Goal: Task Accomplishment & Management: Manage account settings

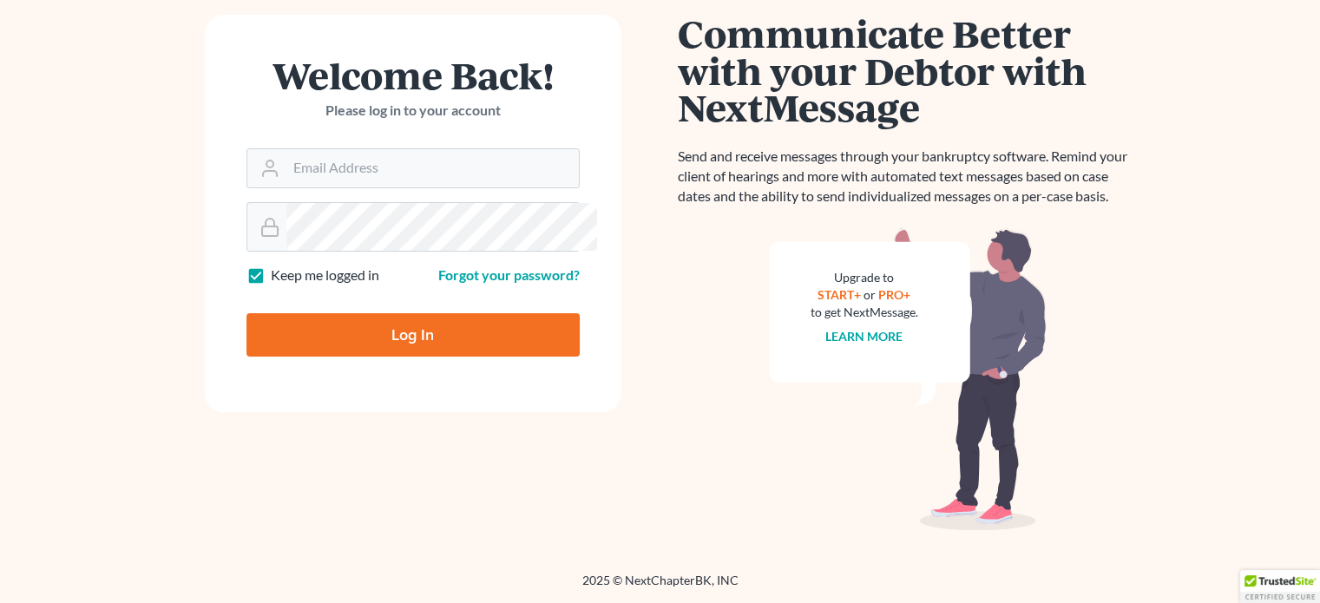
scroll to position [219, 0]
type input "[EMAIL_ADDRESS][DOMAIN_NAME]"
click at [408, 357] on input "Log In" at bounding box center [413, 334] width 333 height 43
type input "Thinking..."
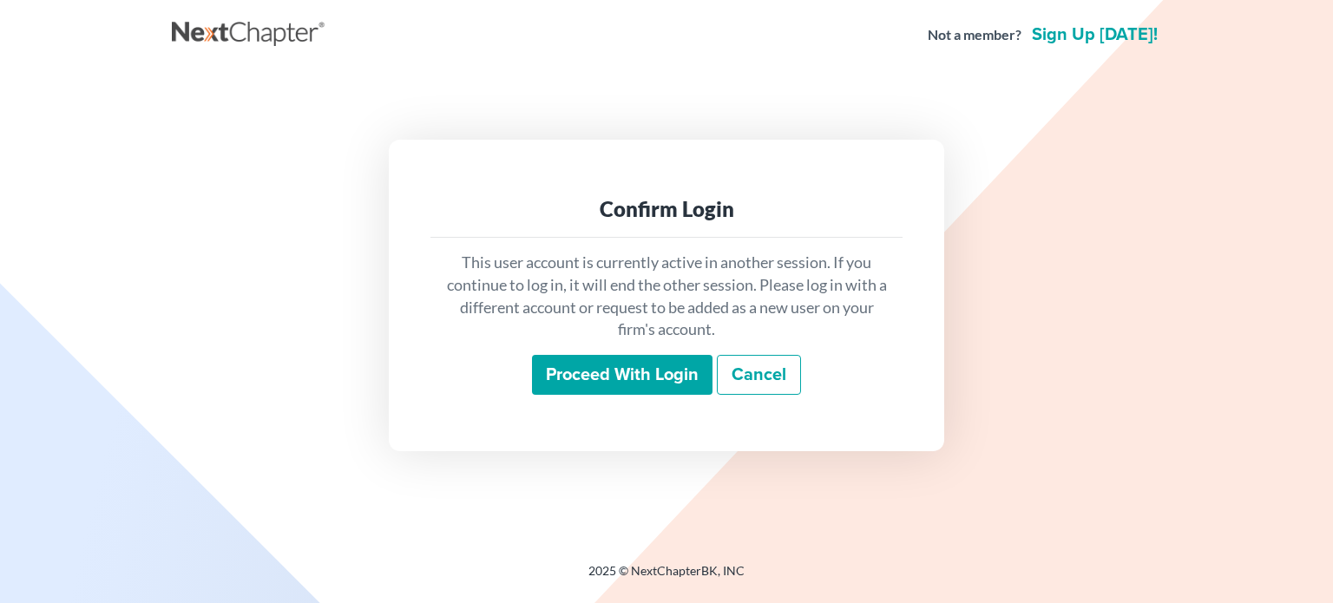
click at [589, 395] on input "Proceed with login" at bounding box center [622, 375] width 181 height 40
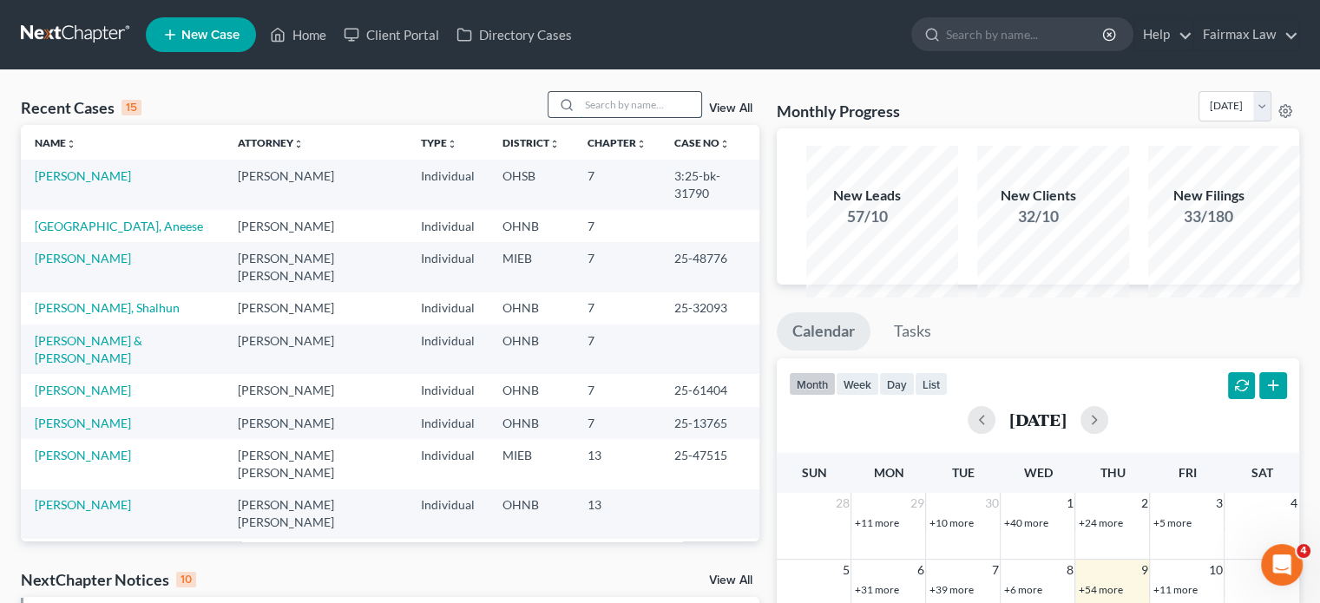
click at [605, 117] on input "search" at bounding box center [641, 104] width 122 height 25
click at [580, 117] on input "search" at bounding box center [641, 104] width 122 height 25
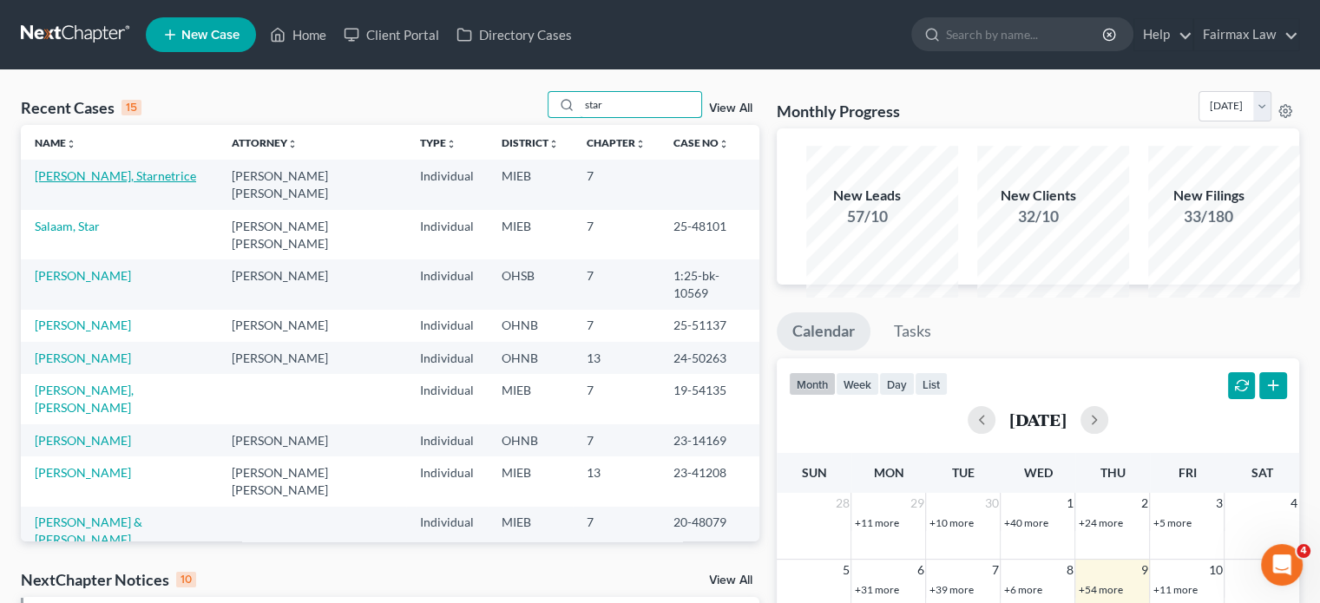
type input "star"
click at [89, 183] on link "Johnson, Starnetrice" at bounding box center [115, 175] width 161 height 15
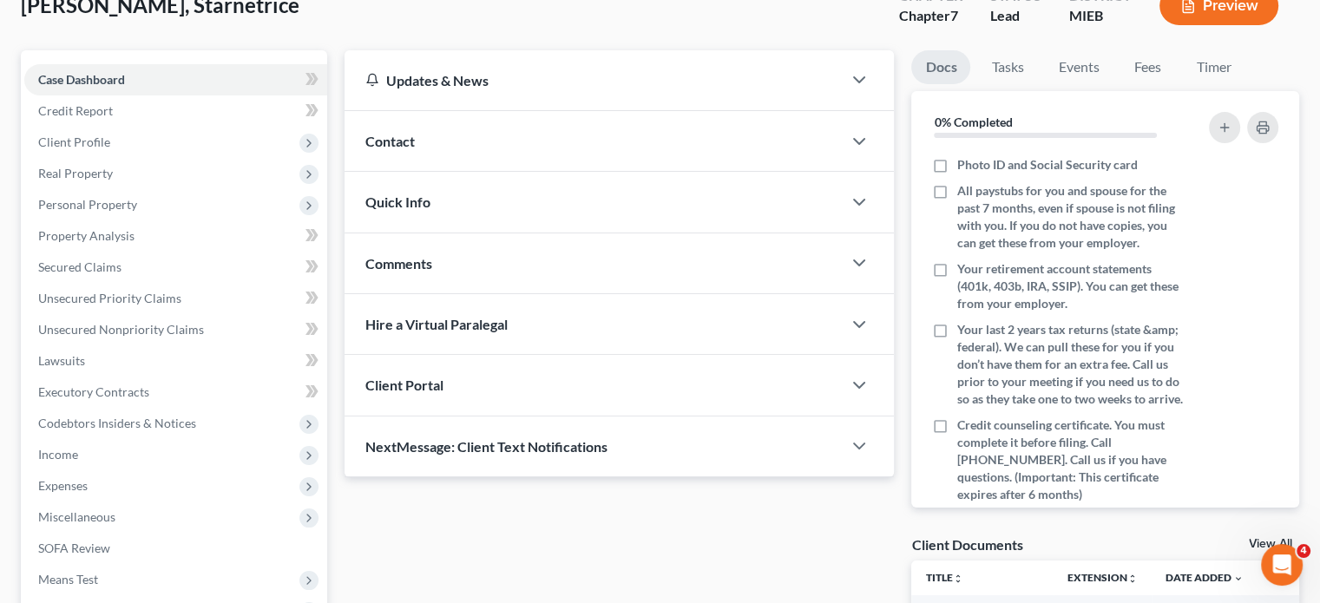
scroll to position [191, 0]
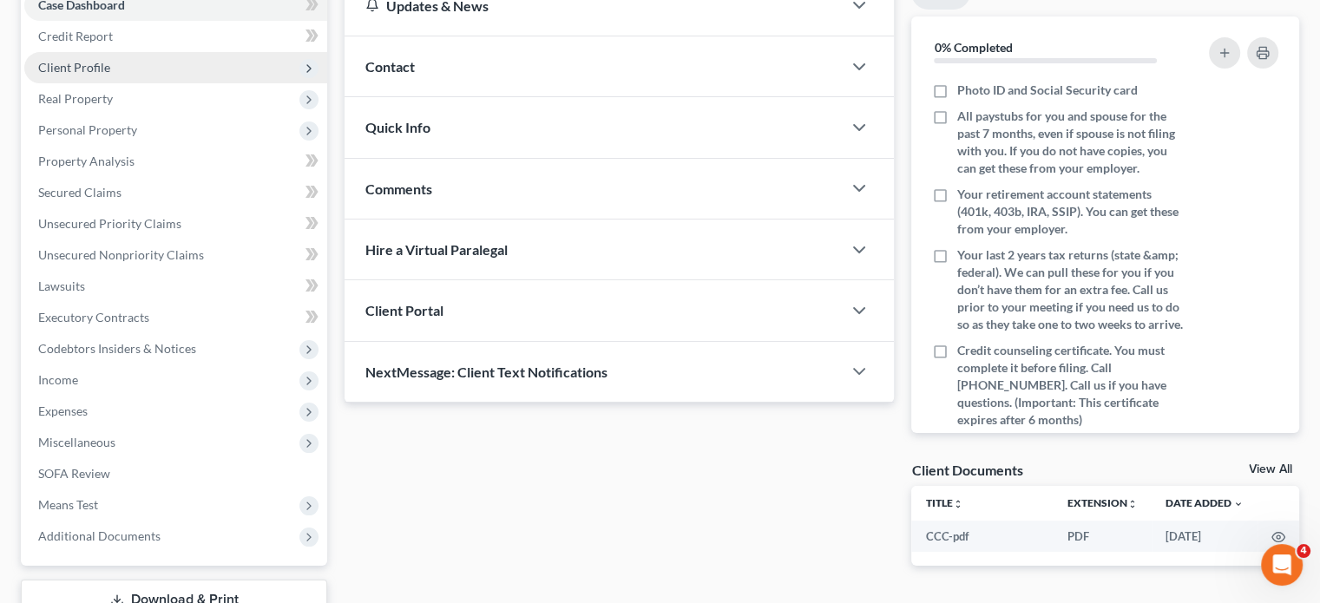
click at [163, 83] on span "Client Profile" at bounding box center [175, 67] width 303 height 31
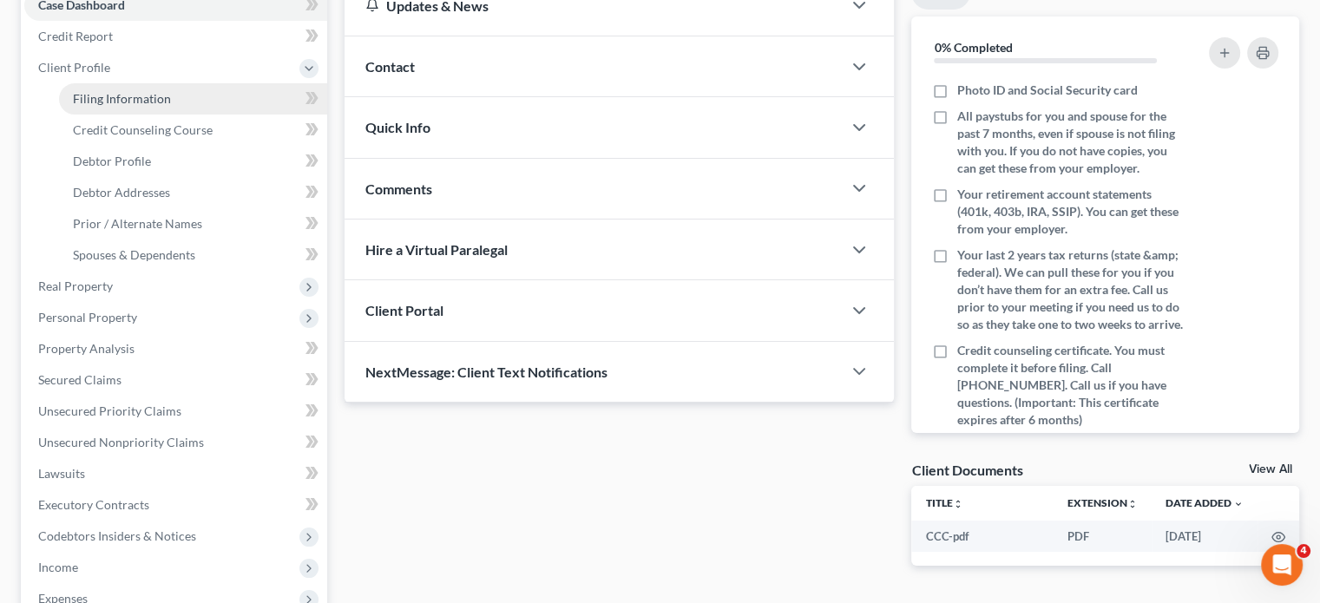
click at [171, 106] on span "Filing Information" at bounding box center [122, 98] width 98 height 15
select select "1"
select select "0"
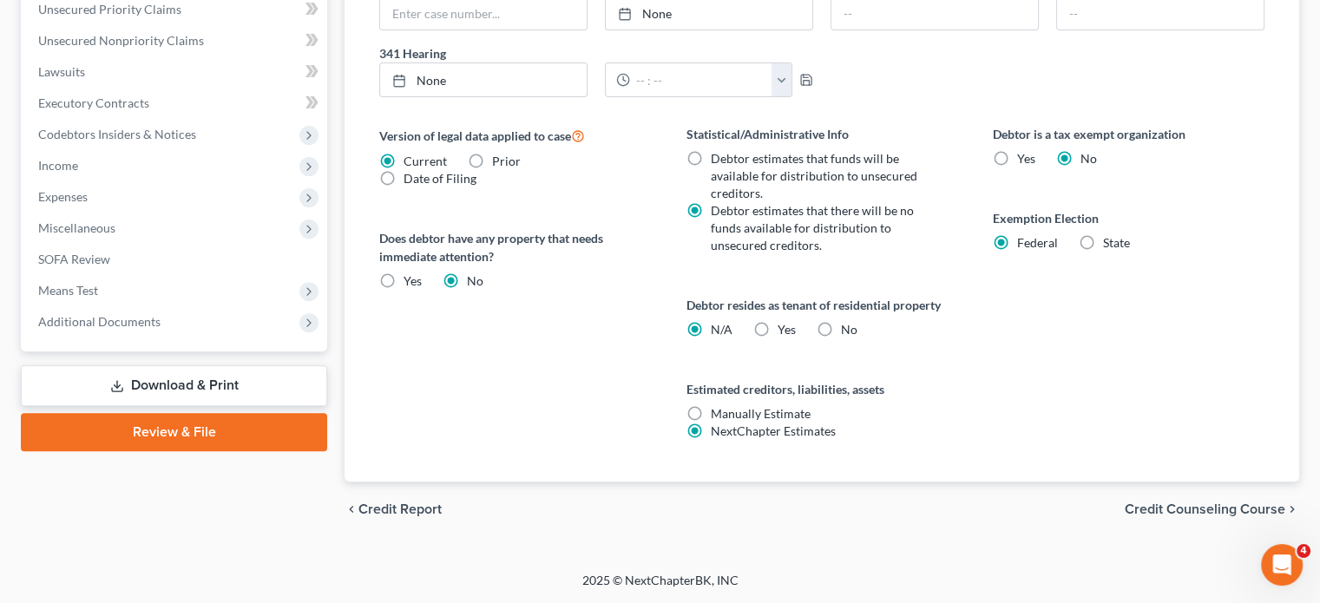
scroll to position [1000, 0]
click at [161, 314] on span "Additional Documents" at bounding box center [99, 321] width 122 height 15
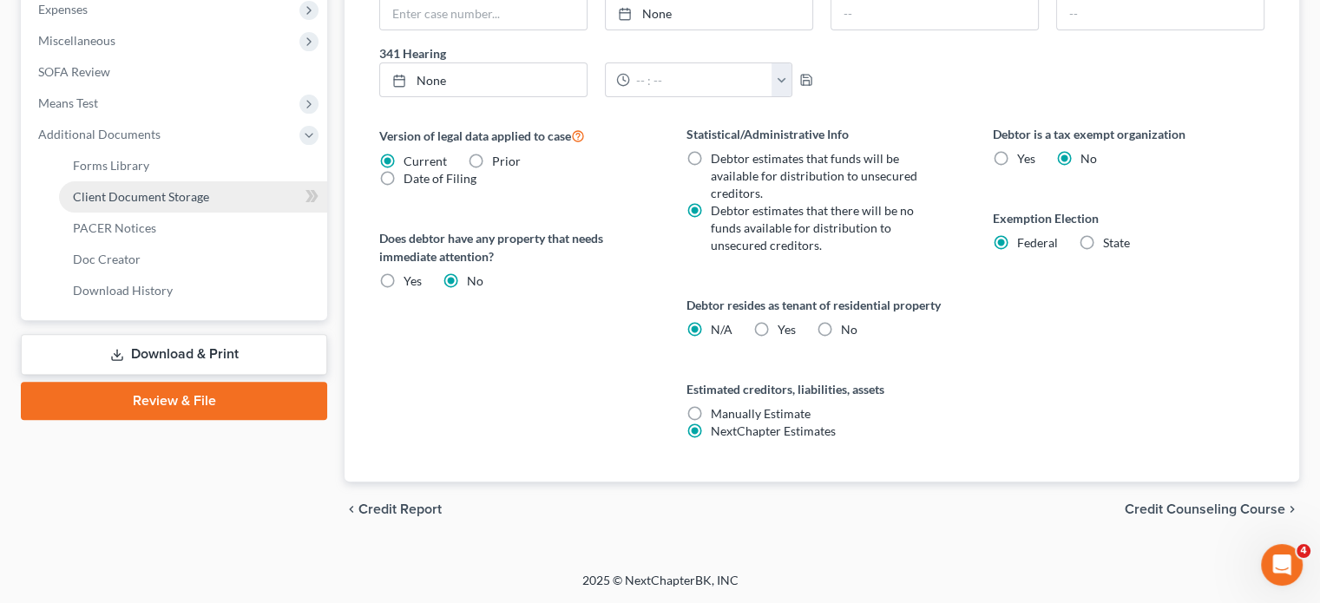
click at [185, 204] on span "Client Document Storage" at bounding box center [141, 196] width 136 height 15
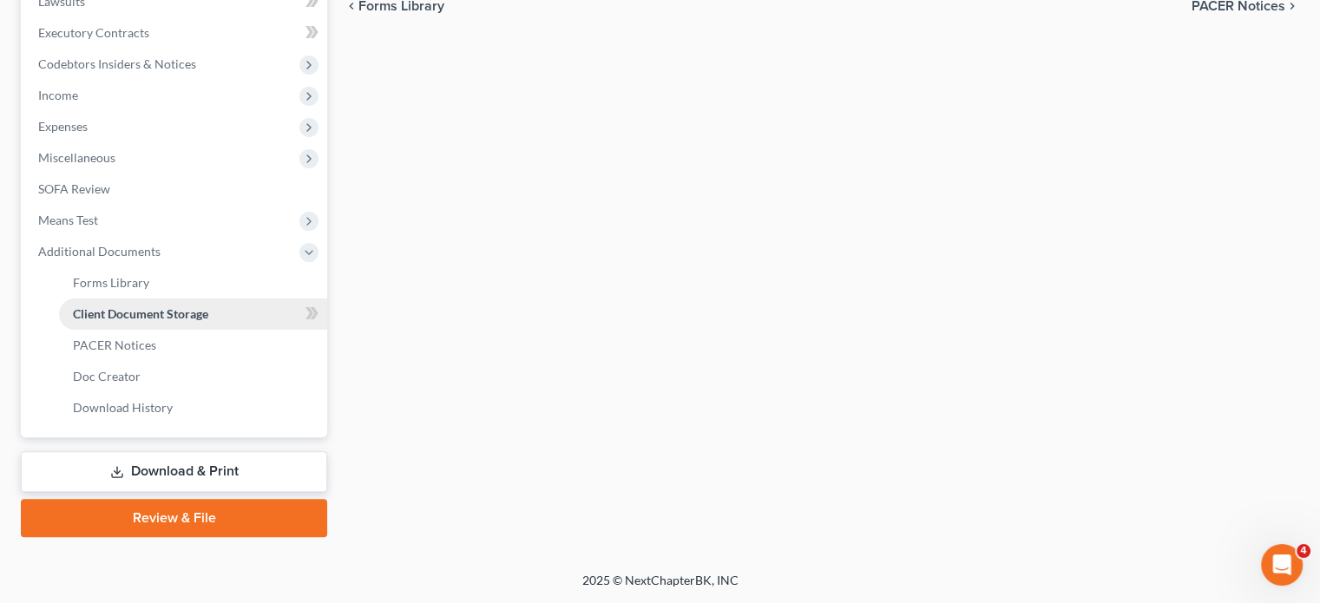
select select "7"
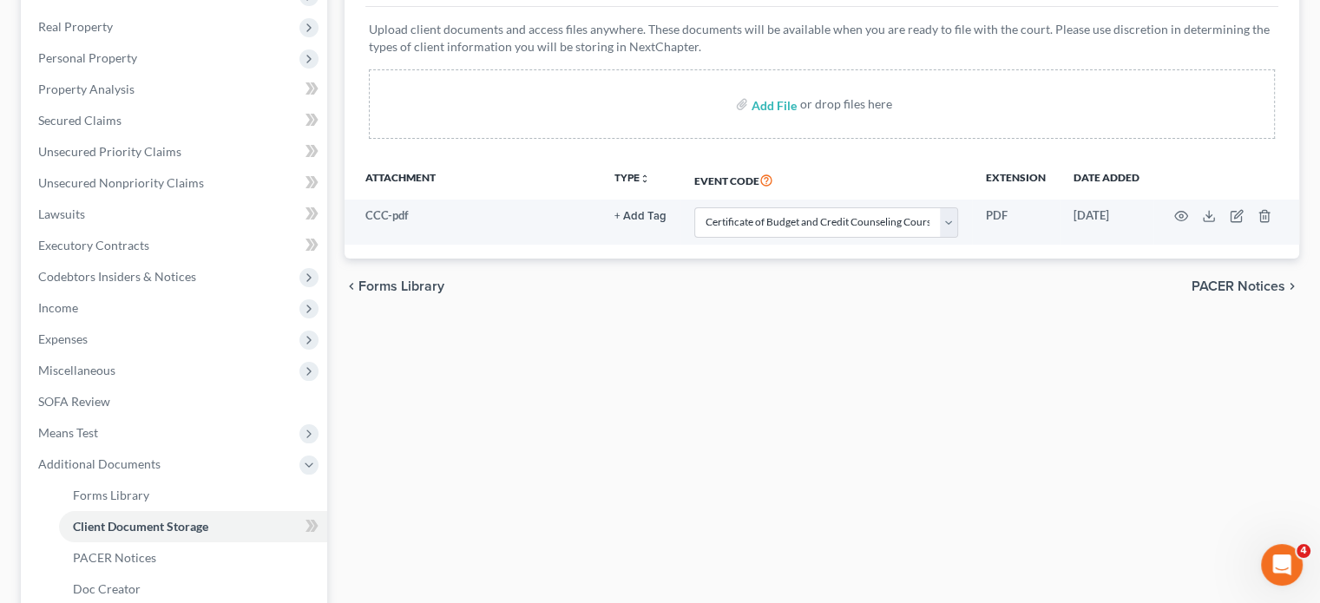
scroll to position [264, 0]
click at [138, 323] on span "Income" at bounding box center [175, 307] width 303 height 31
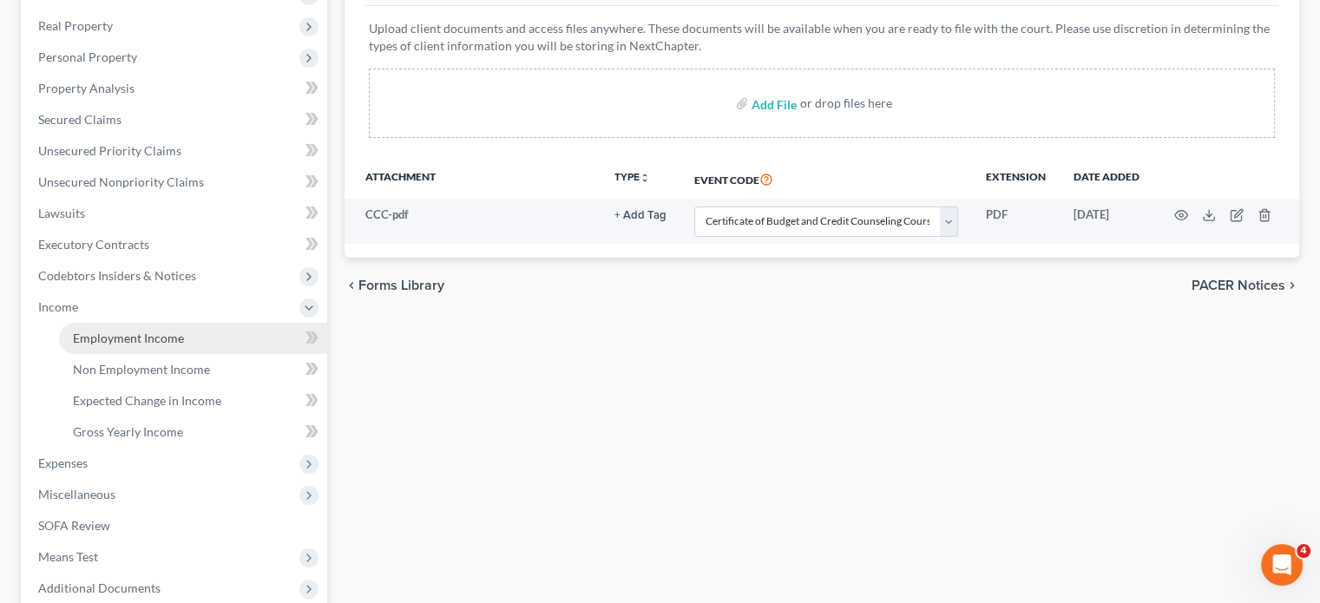
click at [128, 345] on span "Employment Income" at bounding box center [128, 338] width 111 height 15
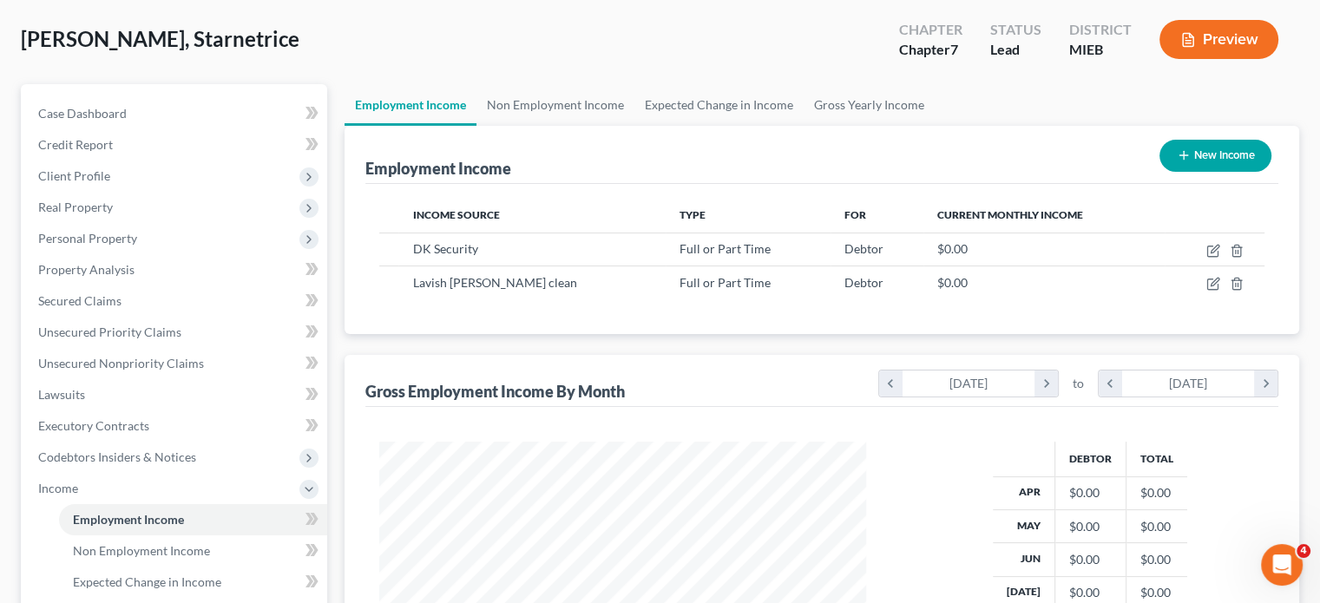
scroll to position [144, 0]
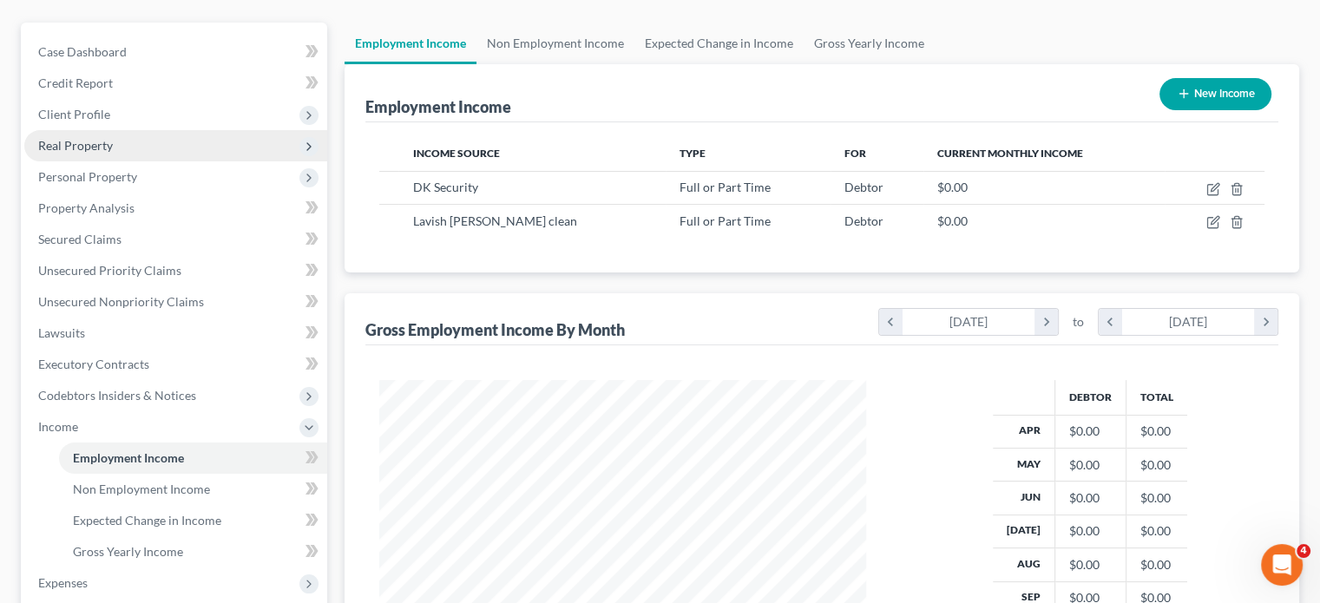
click at [181, 161] on span "Real Property" at bounding box center [175, 145] width 303 height 31
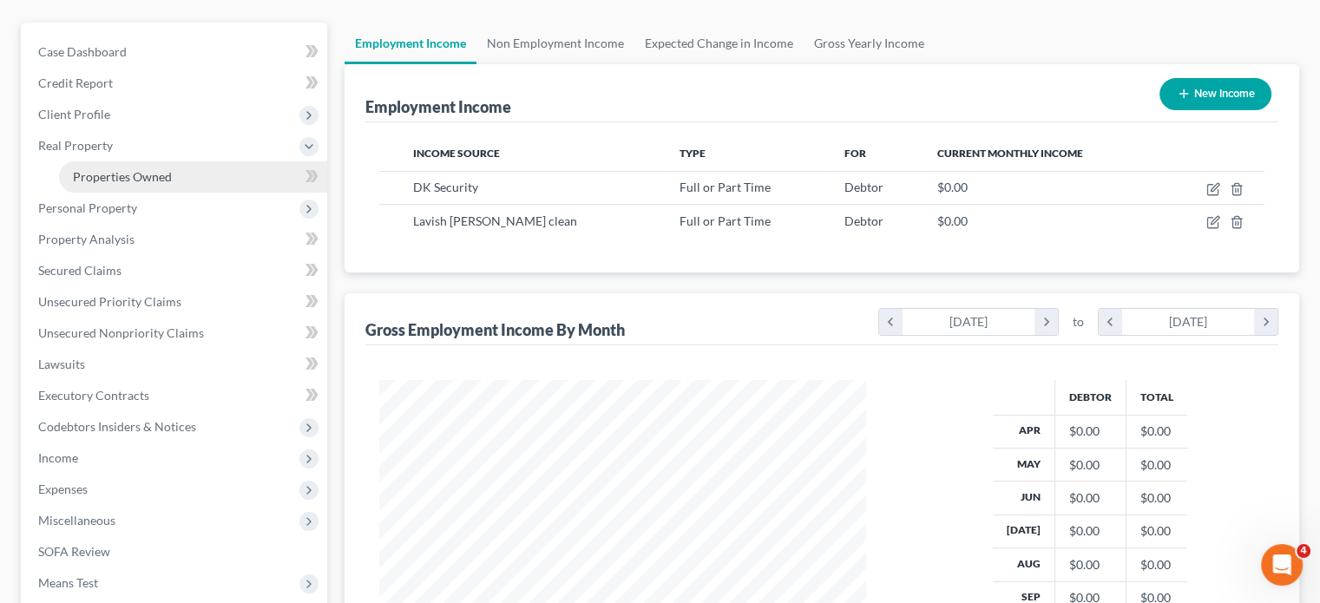
click at [197, 193] on link "Properties Owned" at bounding box center [193, 176] width 268 height 31
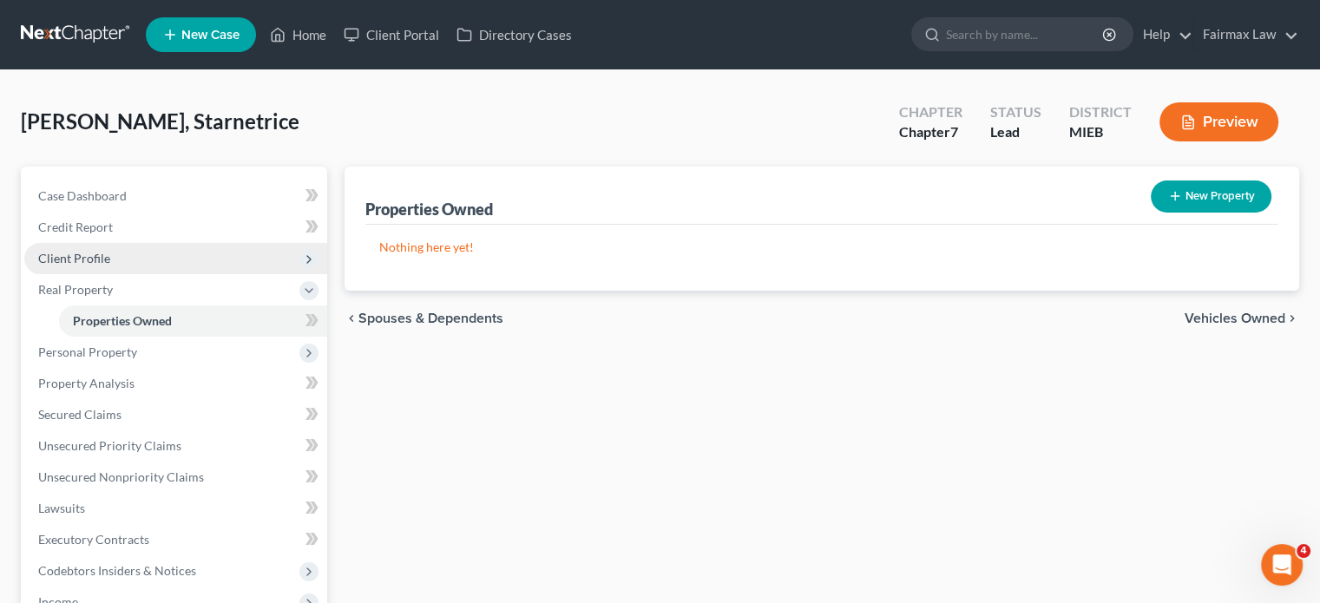
click at [184, 274] on span "Client Profile" at bounding box center [175, 258] width 303 height 31
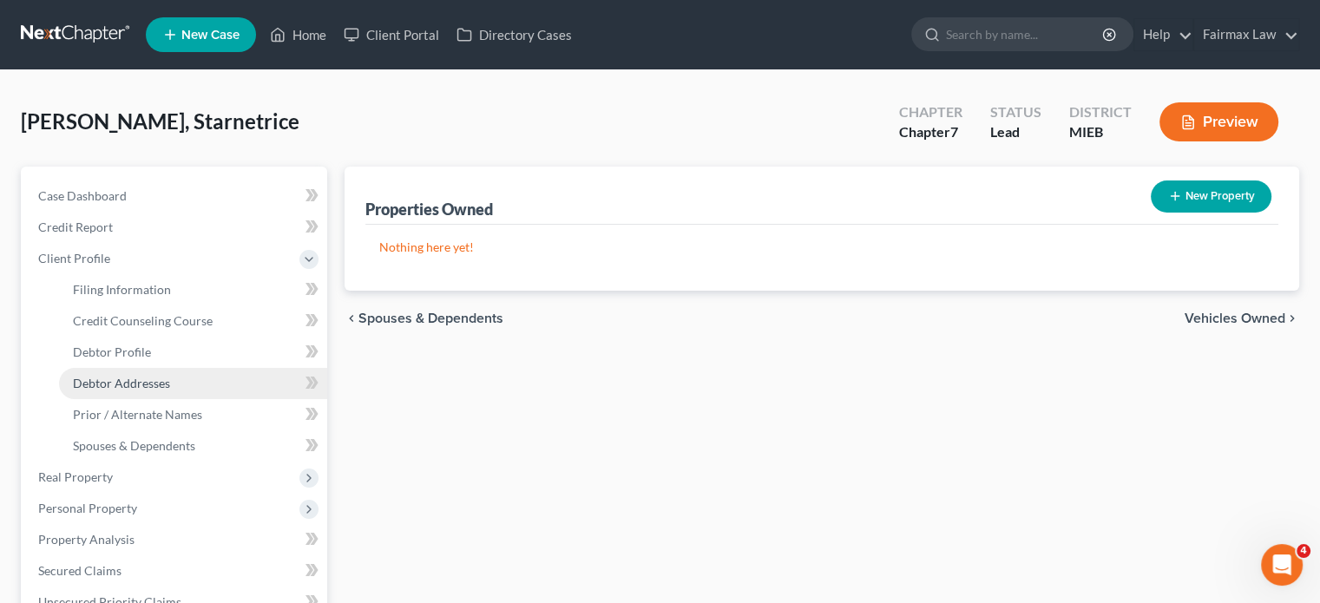
click at [167, 391] on span "Debtor Addresses" at bounding box center [121, 383] width 97 height 15
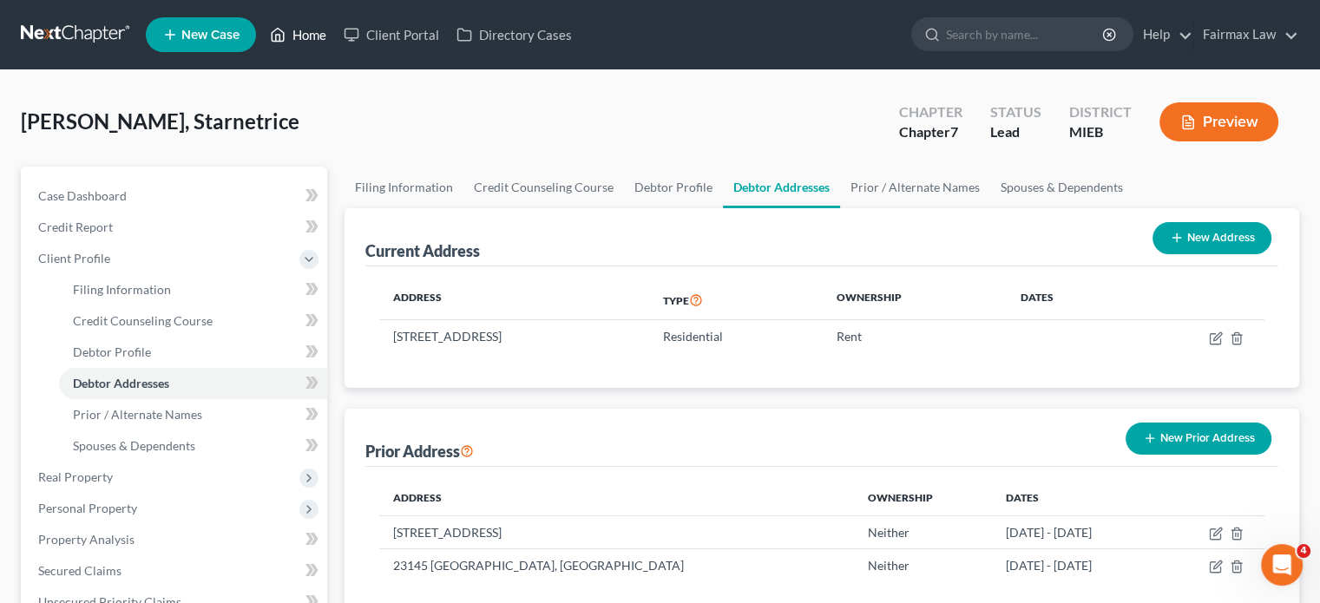
click at [335, 41] on link "Home" at bounding box center [298, 34] width 74 height 31
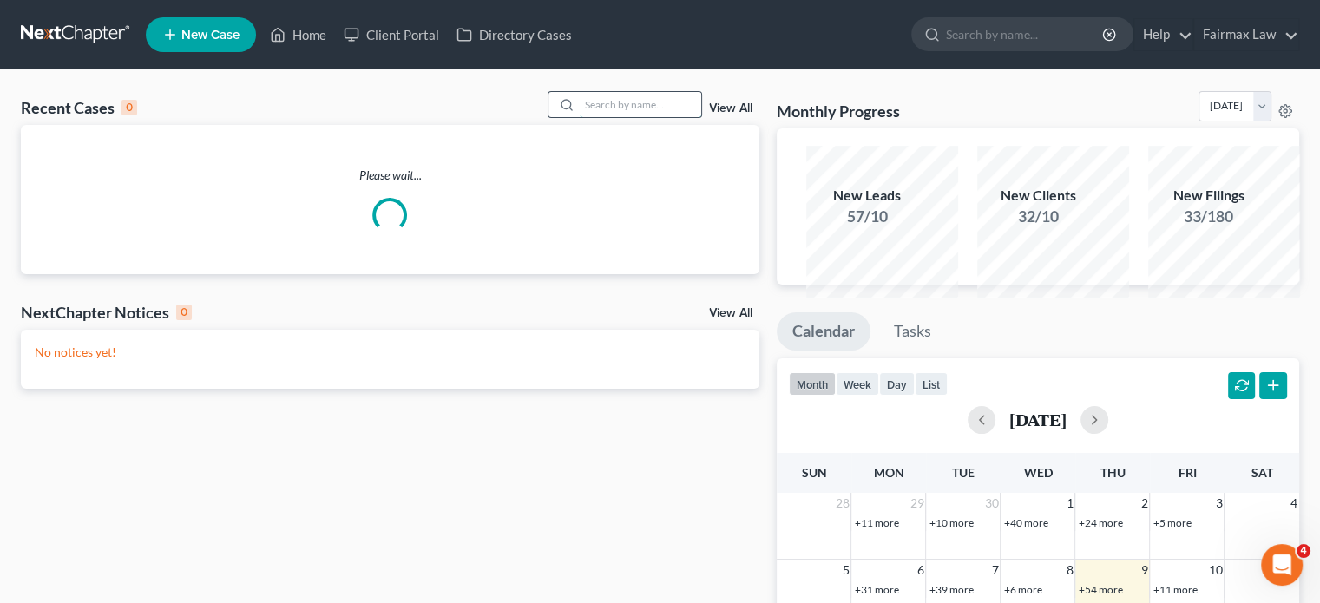
click at [607, 117] on input "search" at bounding box center [641, 104] width 122 height 25
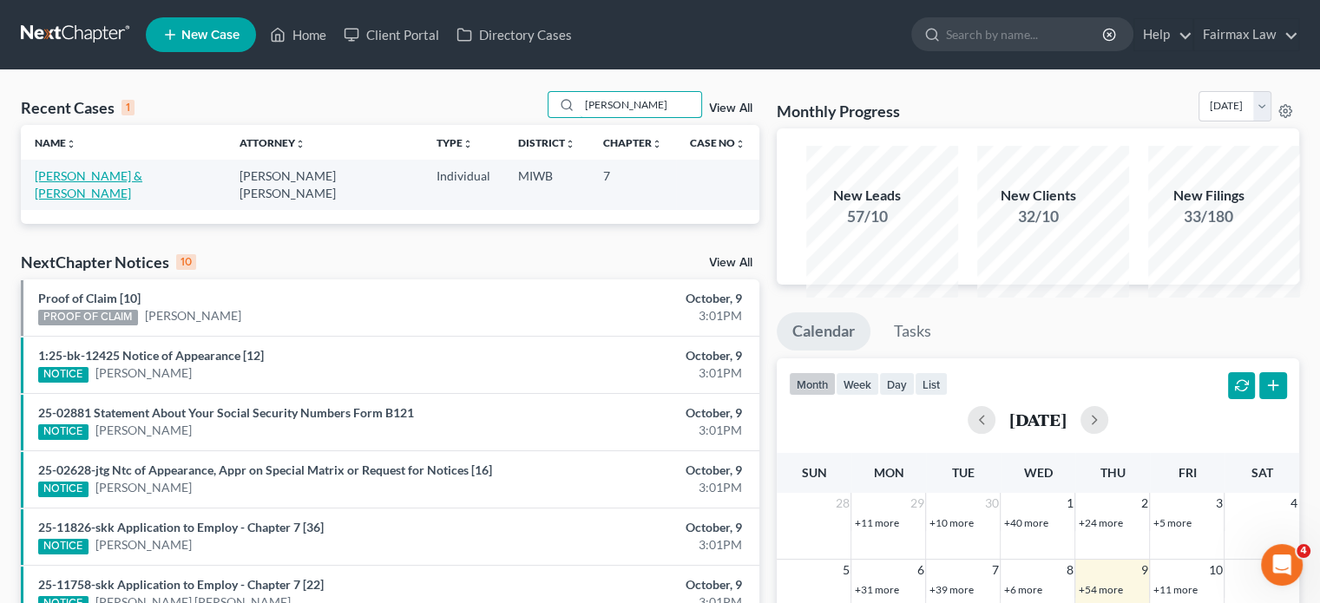
type input "[PERSON_NAME]"
click at [114, 201] on link "[PERSON_NAME] & [PERSON_NAME]" at bounding box center [89, 184] width 108 height 32
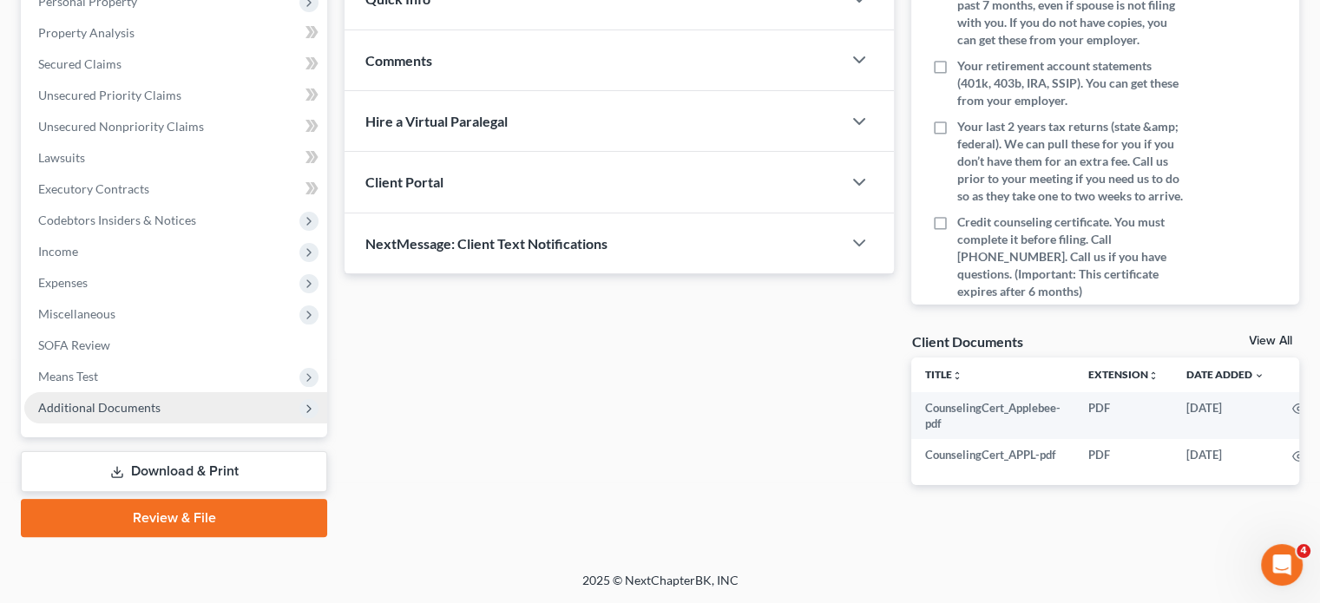
scroll to position [580, 0]
click at [161, 400] on span "Additional Documents" at bounding box center [99, 407] width 122 height 15
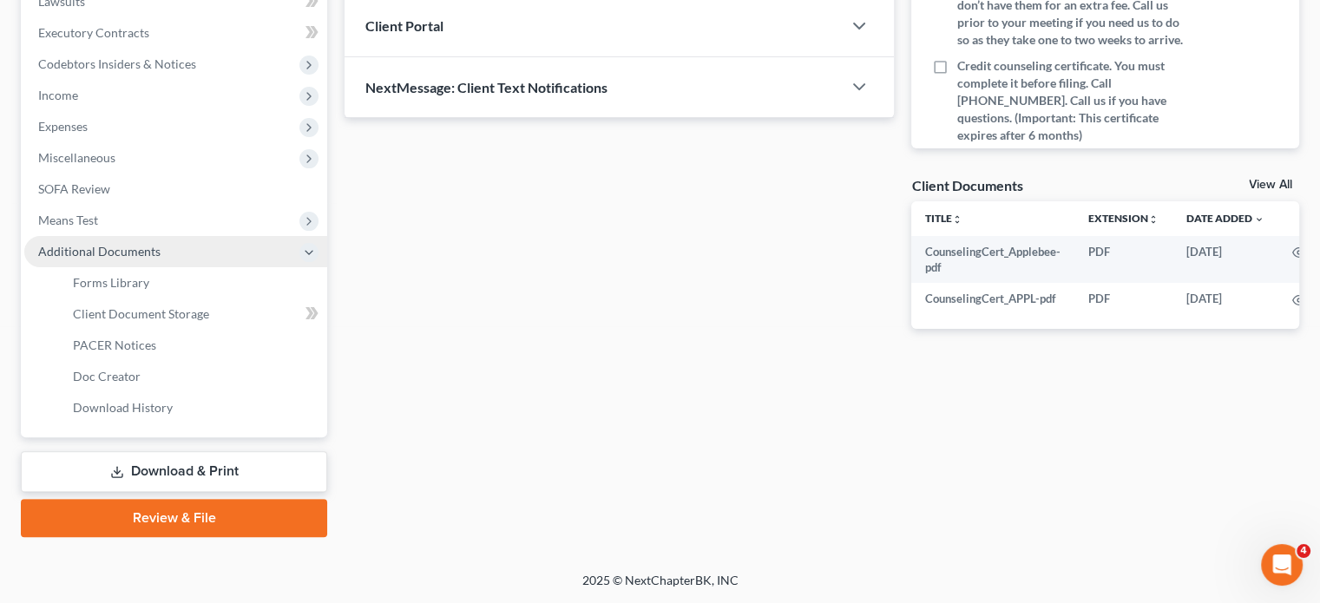
scroll to position [594, 0]
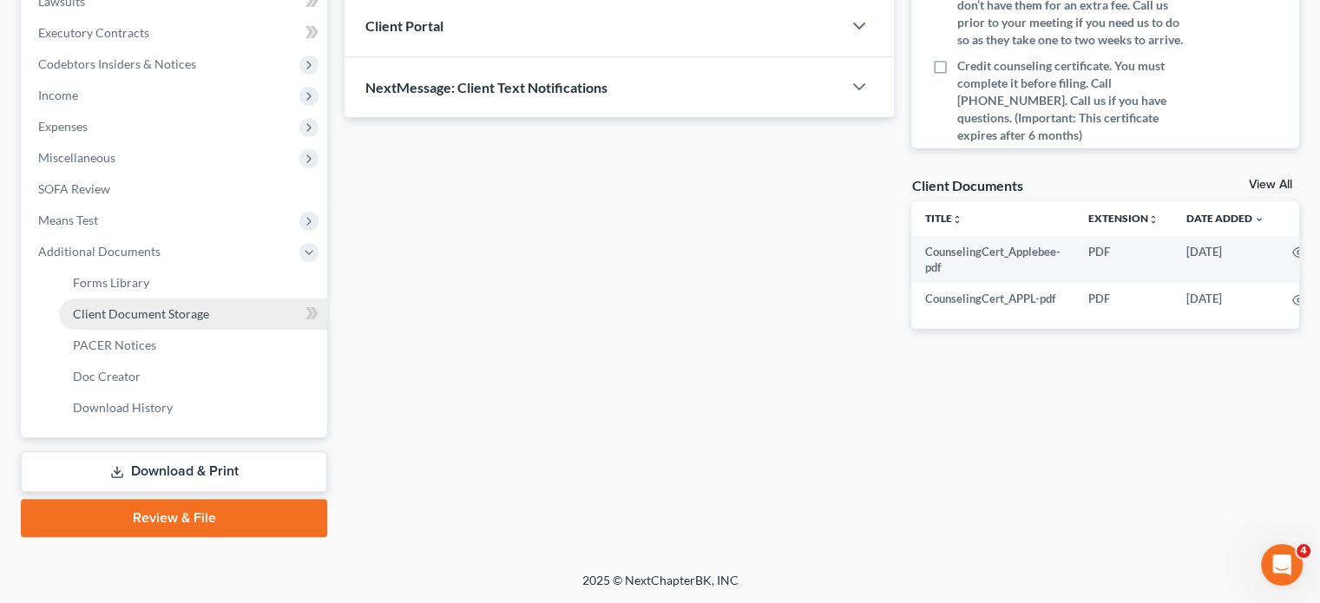
click at [176, 321] on span "Client Document Storage" at bounding box center [141, 313] width 136 height 15
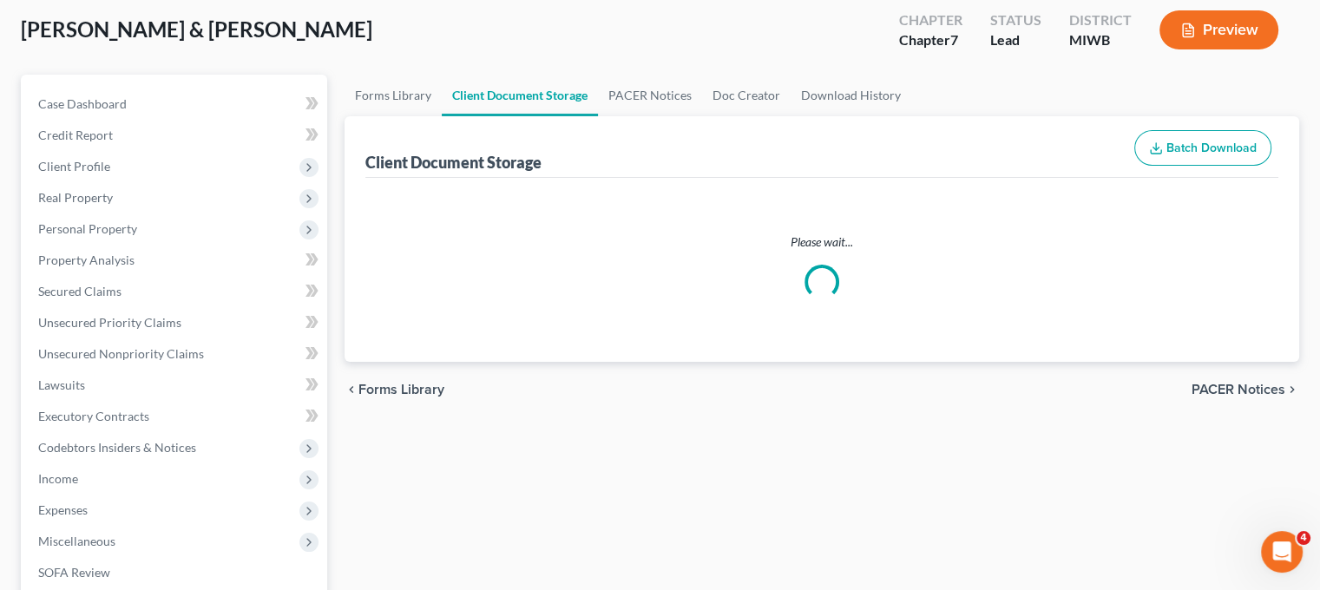
scroll to position [10, 0]
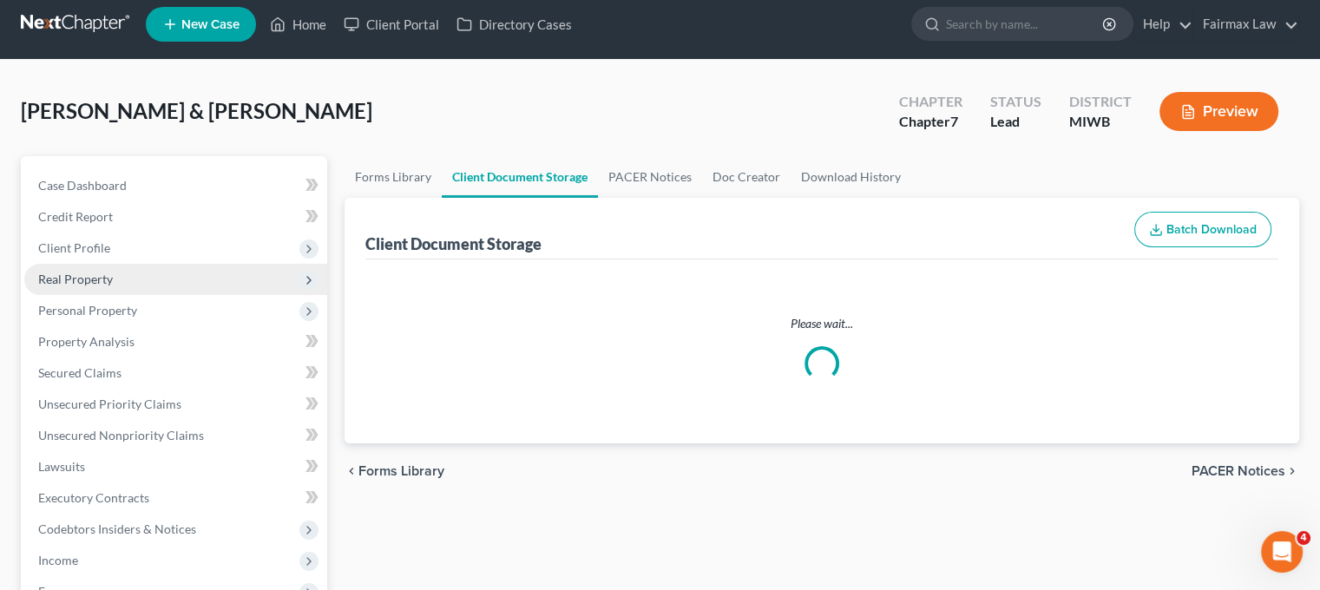
select select "1"
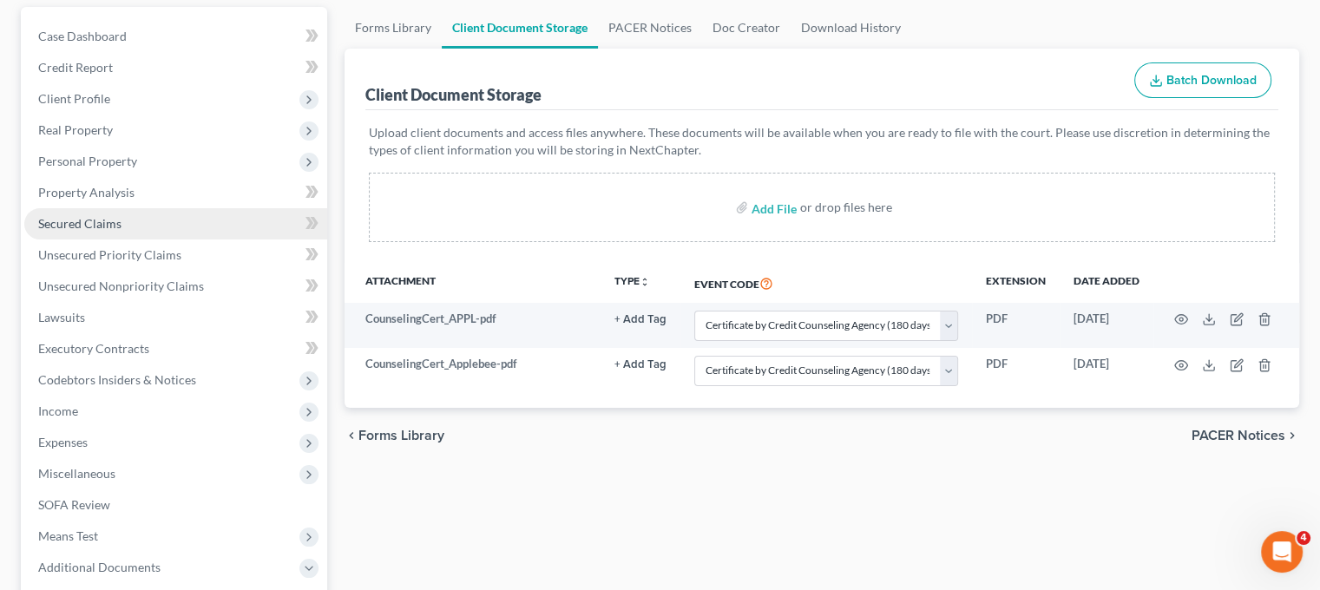
scroll to position [159, 0]
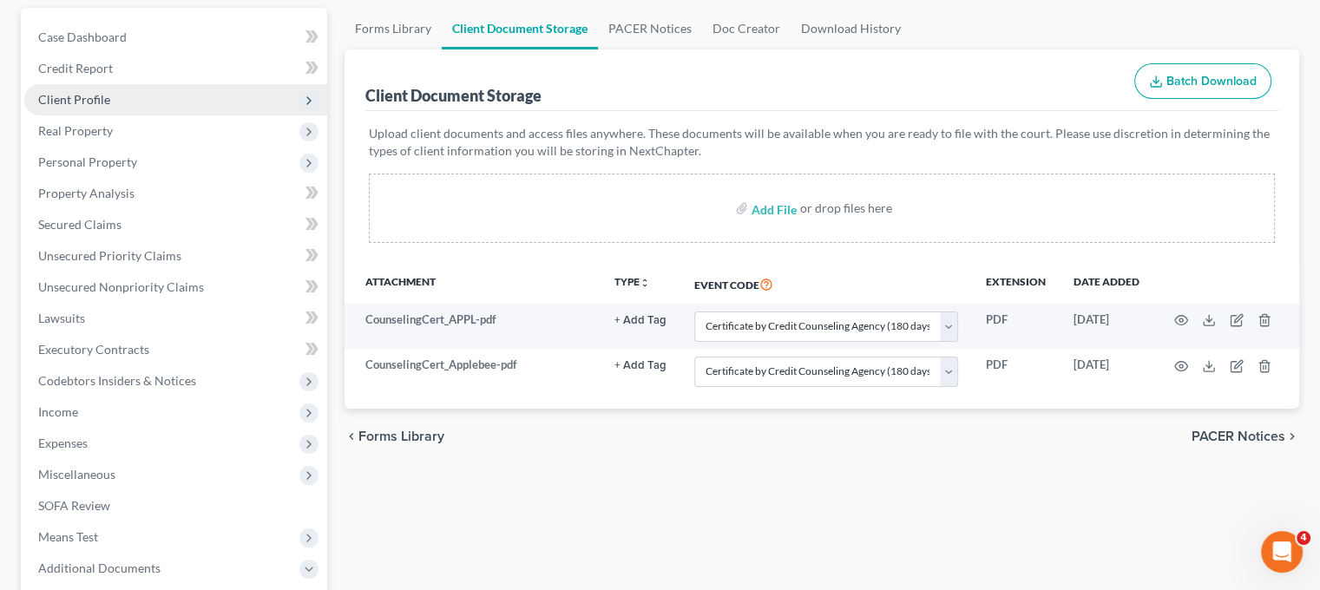
click at [143, 115] on span "Client Profile" at bounding box center [175, 99] width 303 height 31
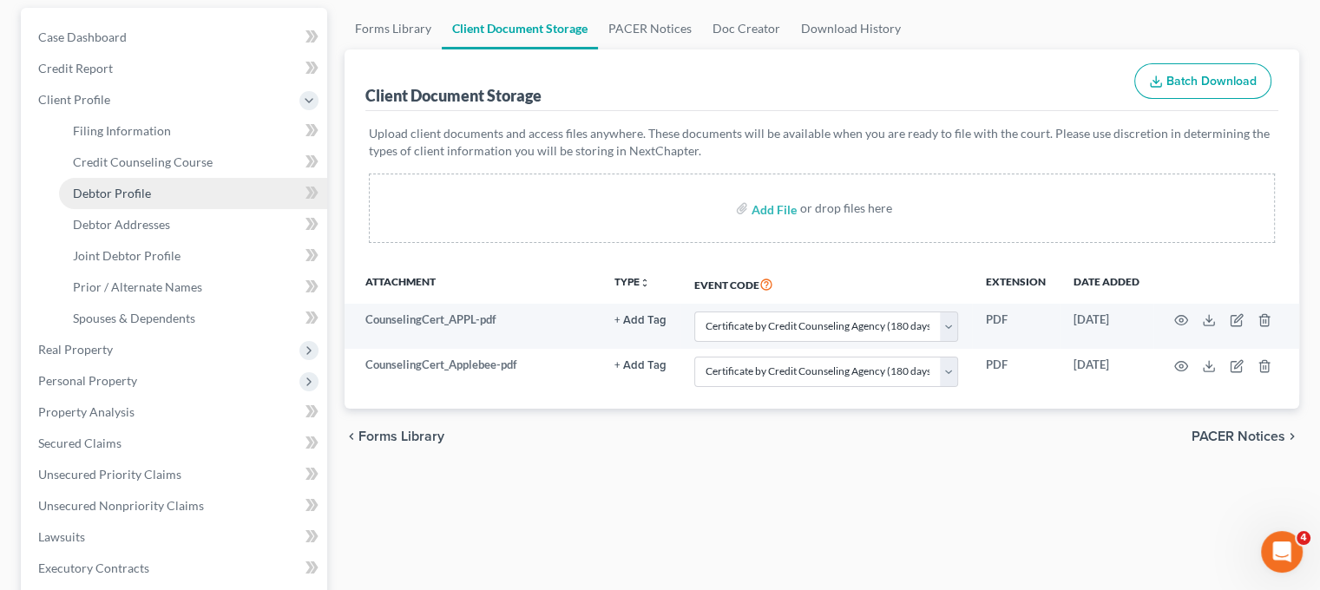
click at [207, 209] on link "Debtor Profile" at bounding box center [193, 193] width 268 height 31
select select "1"
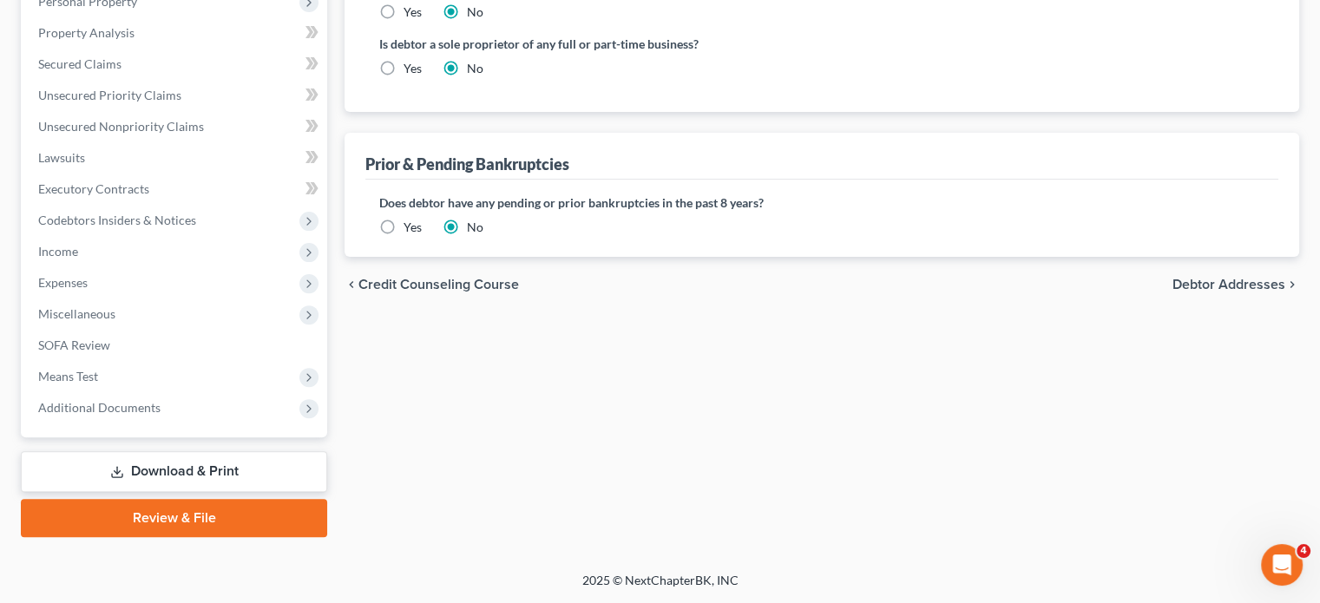
scroll to position [674, 0]
click at [404, 236] on label "Yes" at bounding box center [413, 227] width 18 height 17
click at [411, 230] on input "Yes" at bounding box center [416, 224] width 11 height 11
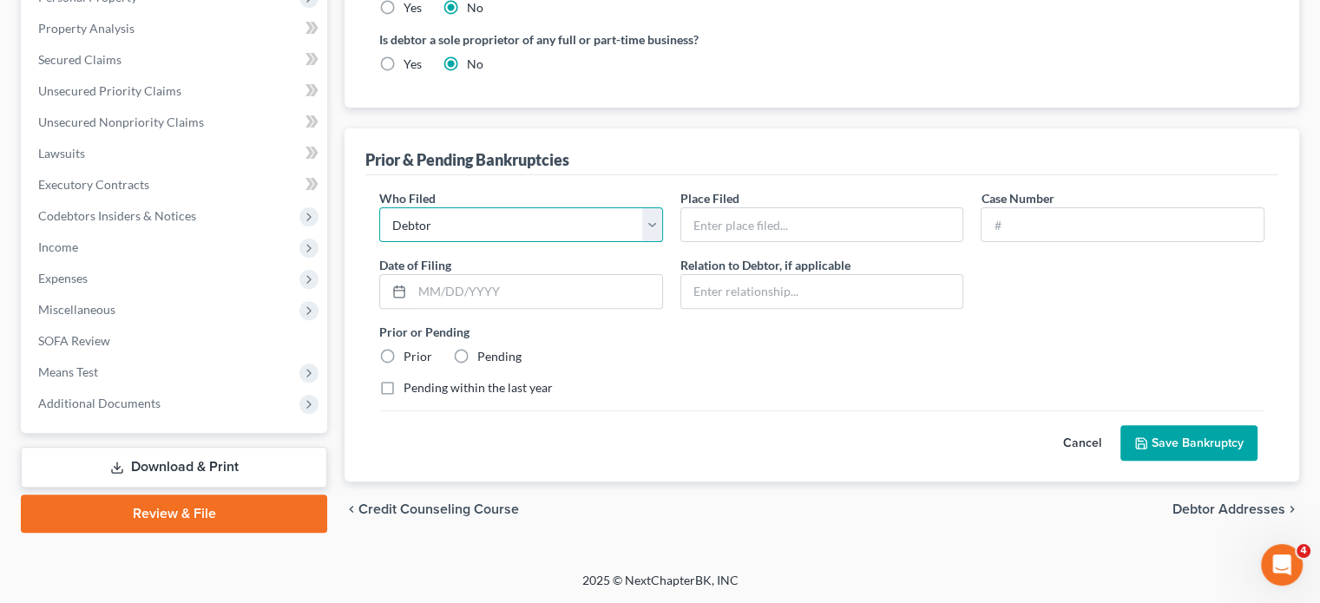
click at [399, 242] on select "Debtor Other" at bounding box center [521, 224] width 284 height 35
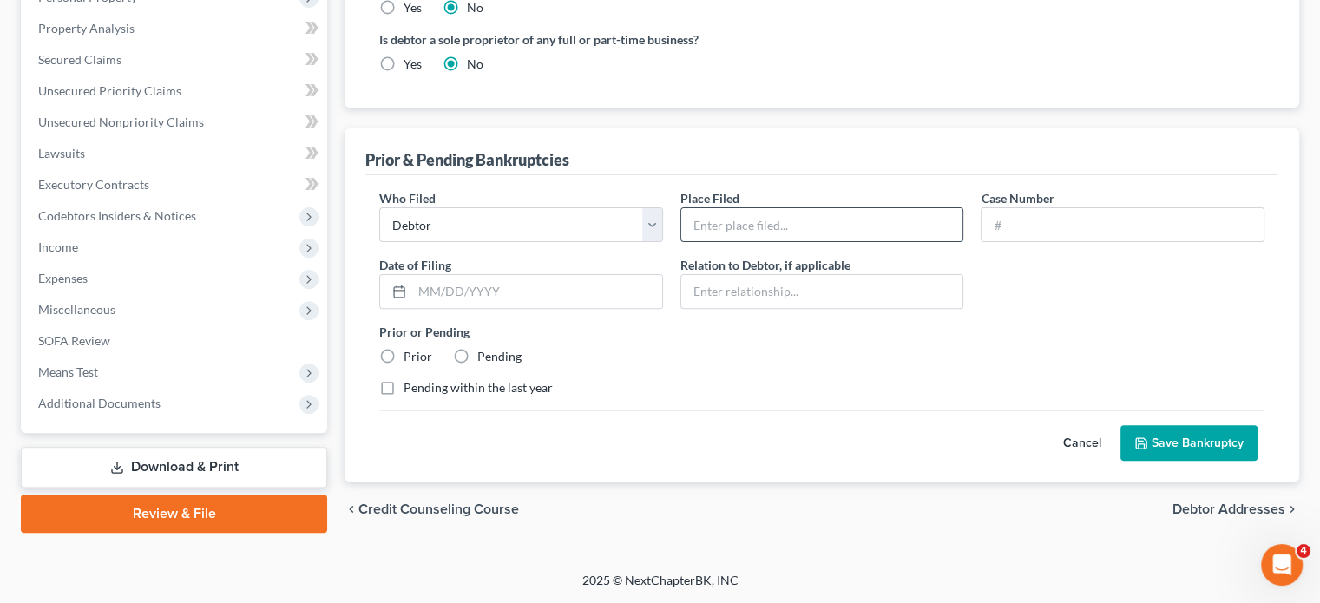
click at [716, 241] on input "text" at bounding box center [822, 224] width 282 height 33
type input "WD MI"
click at [1019, 241] on input "25-1266" at bounding box center [1123, 224] width 282 height 33
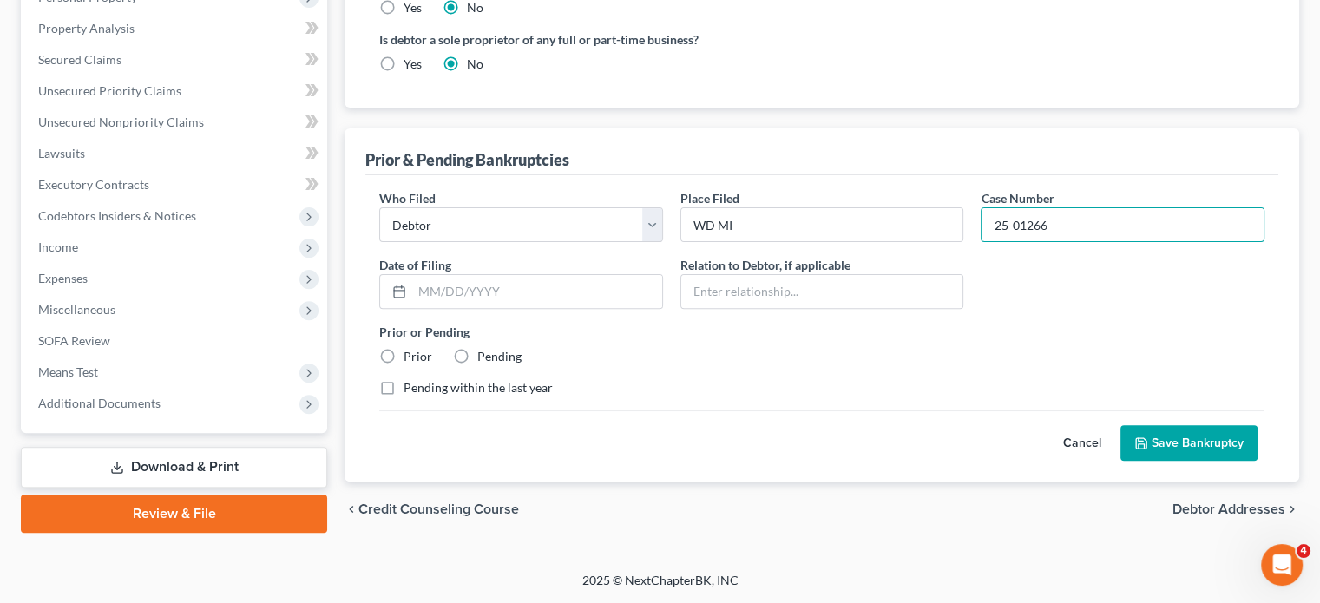
type input "25-01266"
click at [484, 308] on input "text" at bounding box center [537, 291] width 250 height 33
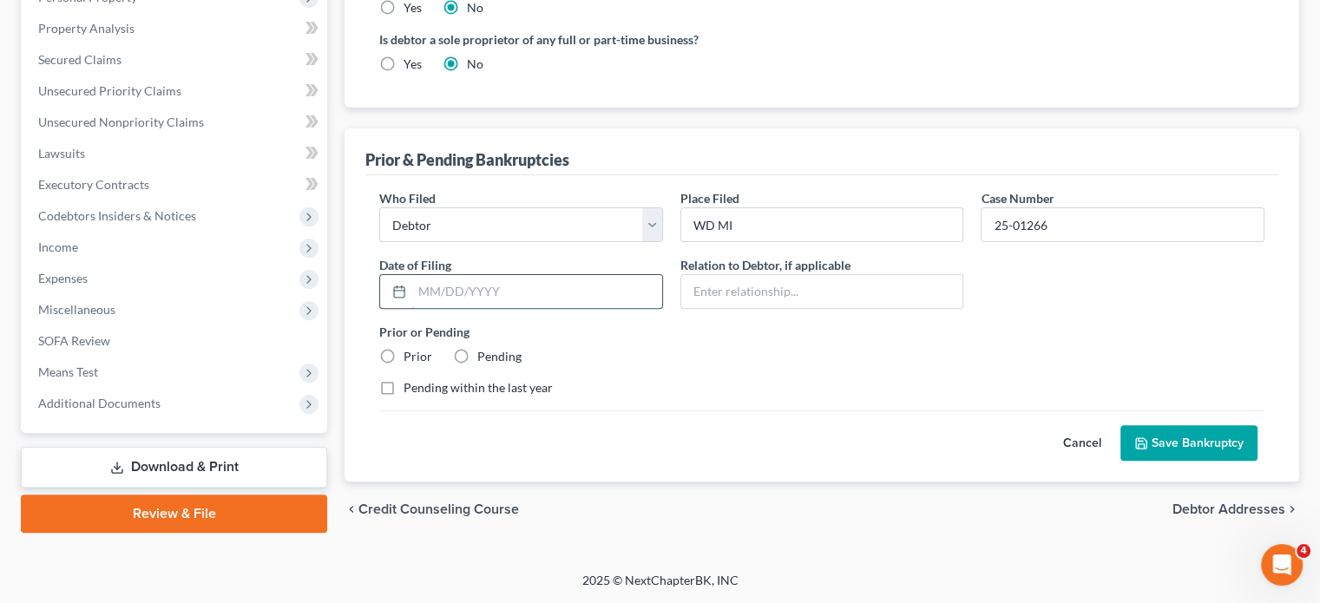
paste input "[DATE]"
type input "[DATE]"
click at [756, 308] on input "text" at bounding box center [822, 291] width 282 height 33
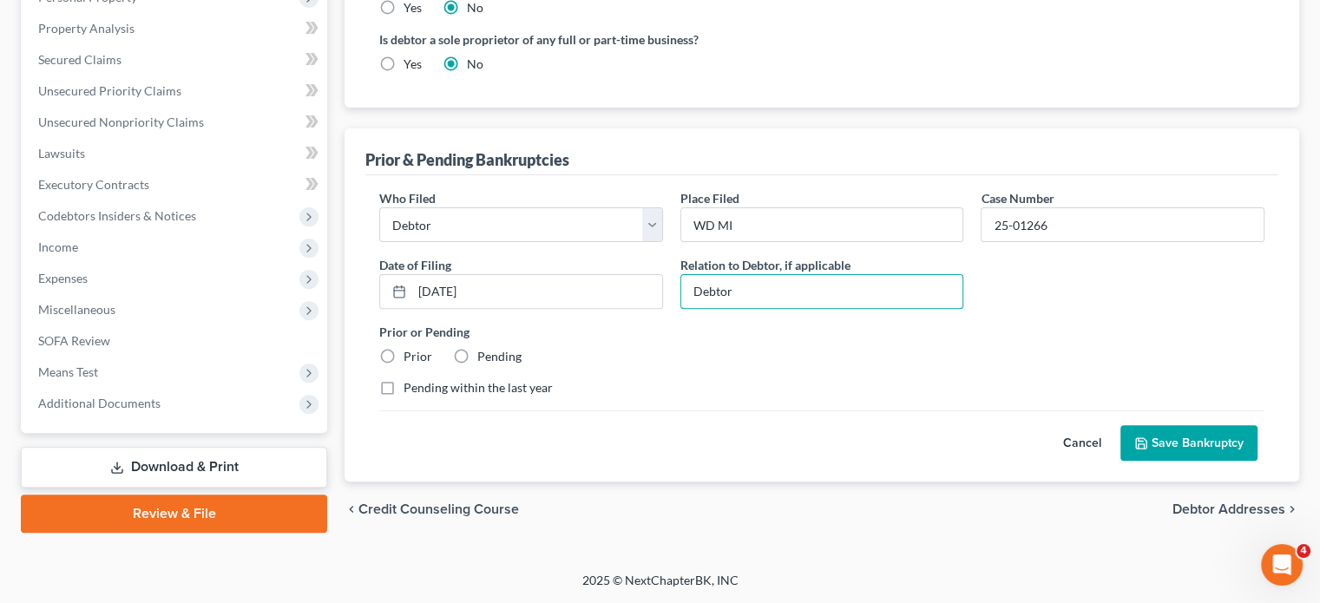
type input "Debtor"
click at [415, 365] on label "Prior" at bounding box center [418, 356] width 29 height 17
click at [415, 359] on input "Prior" at bounding box center [416, 353] width 11 height 11
radio input "true"
click at [412, 397] on label "Pending within the last year" at bounding box center [478, 387] width 149 height 17
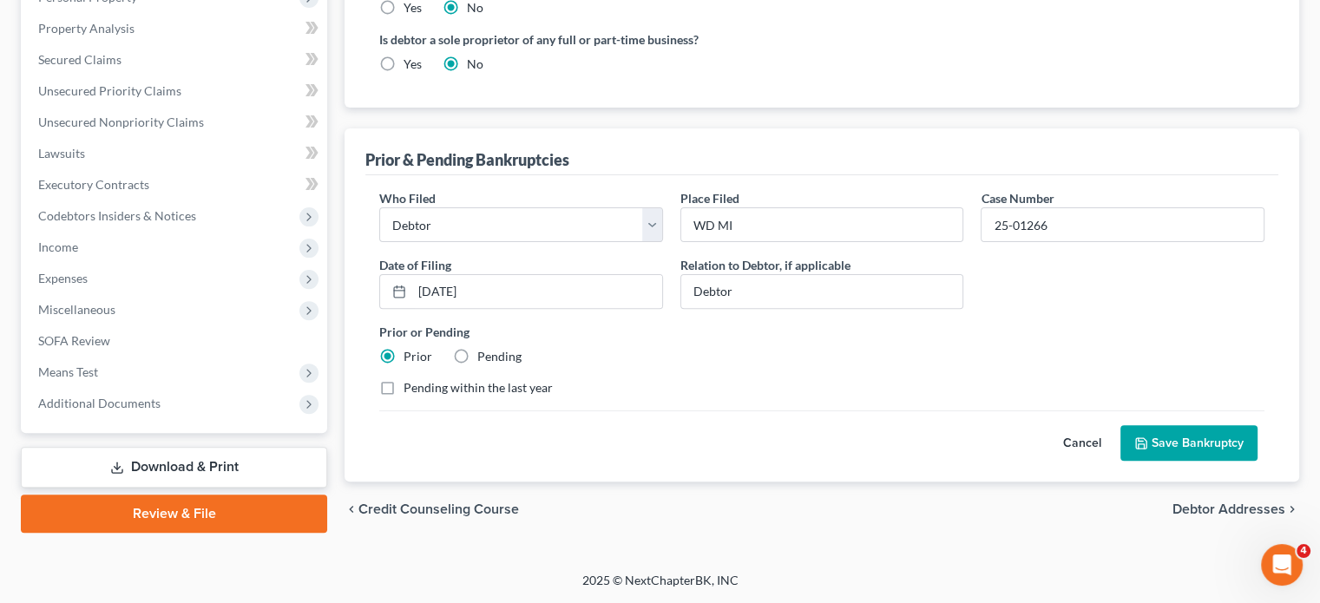
click at [412, 391] on input "Pending within the last year" at bounding box center [416, 384] width 11 height 11
checkbox input "true"
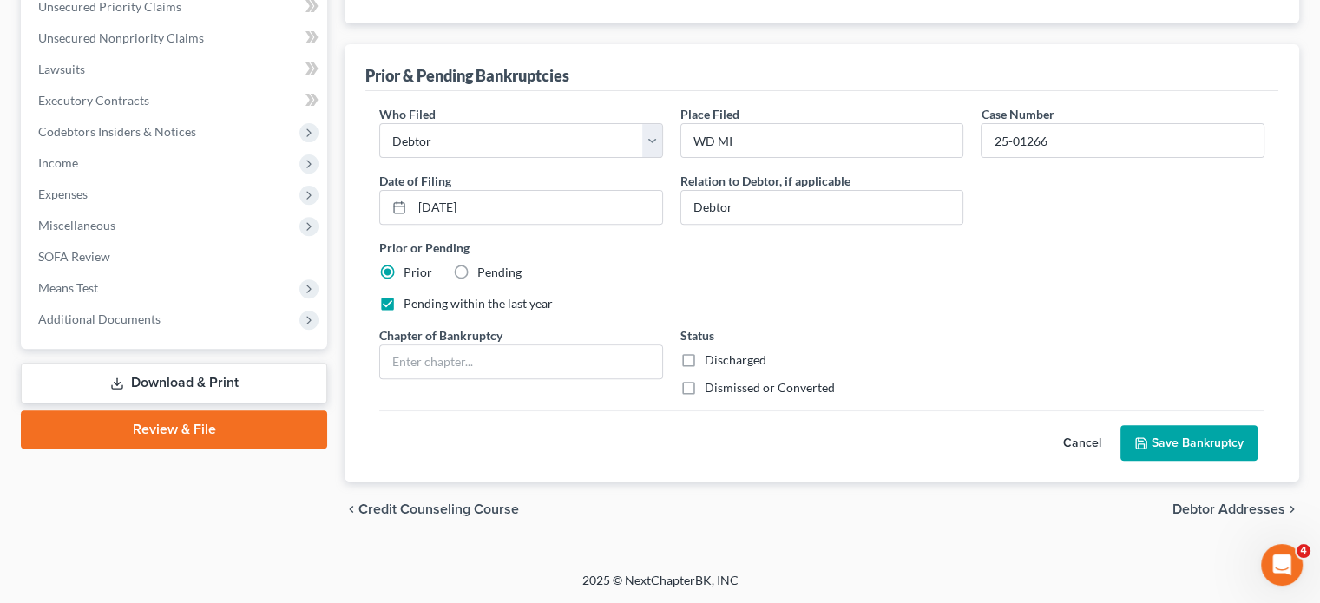
scroll to position [965, 0]
click at [558, 345] on input "text" at bounding box center [521, 361] width 282 height 33
type input "13"
click at [705, 379] on label "Dismissed or Converted" at bounding box center [770, 387] width 130 height 17
click at [712, 379] on input "Dismissed or Converted" at bounding box center [717, 384] width 11 height 11
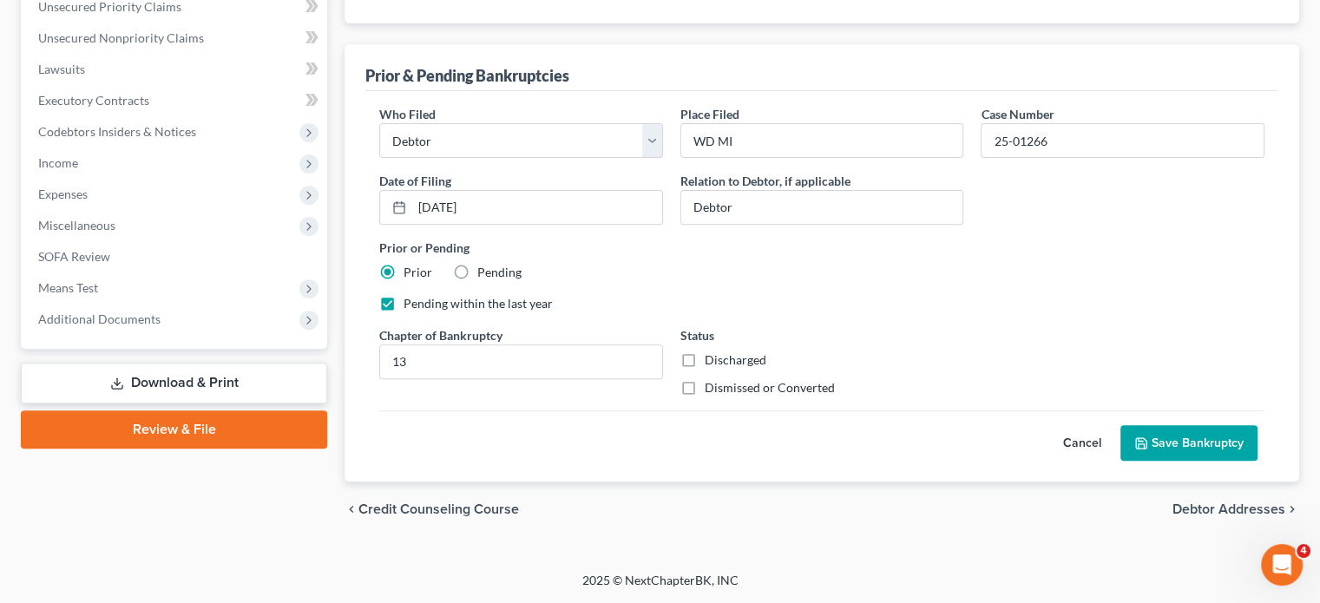
checkbox input "true"
click at [1121, 425] on button "Save Bankruptcy" at bounding box center [1189, 443] width 137 height 36
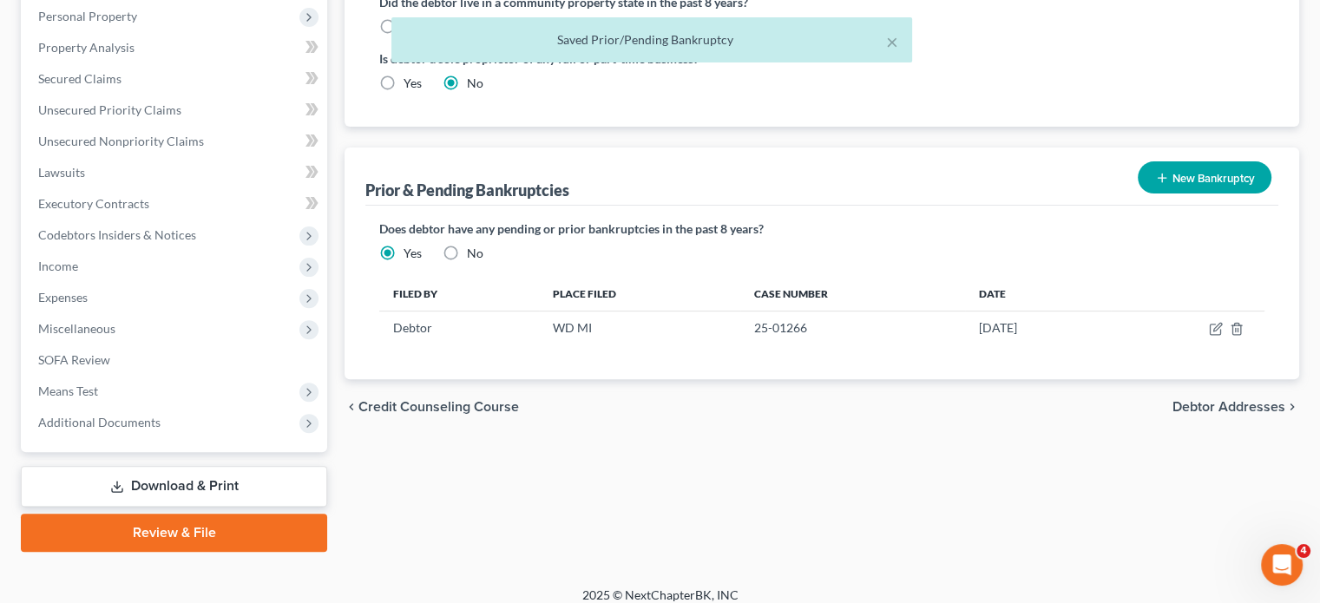
scroll to position [299, 0]
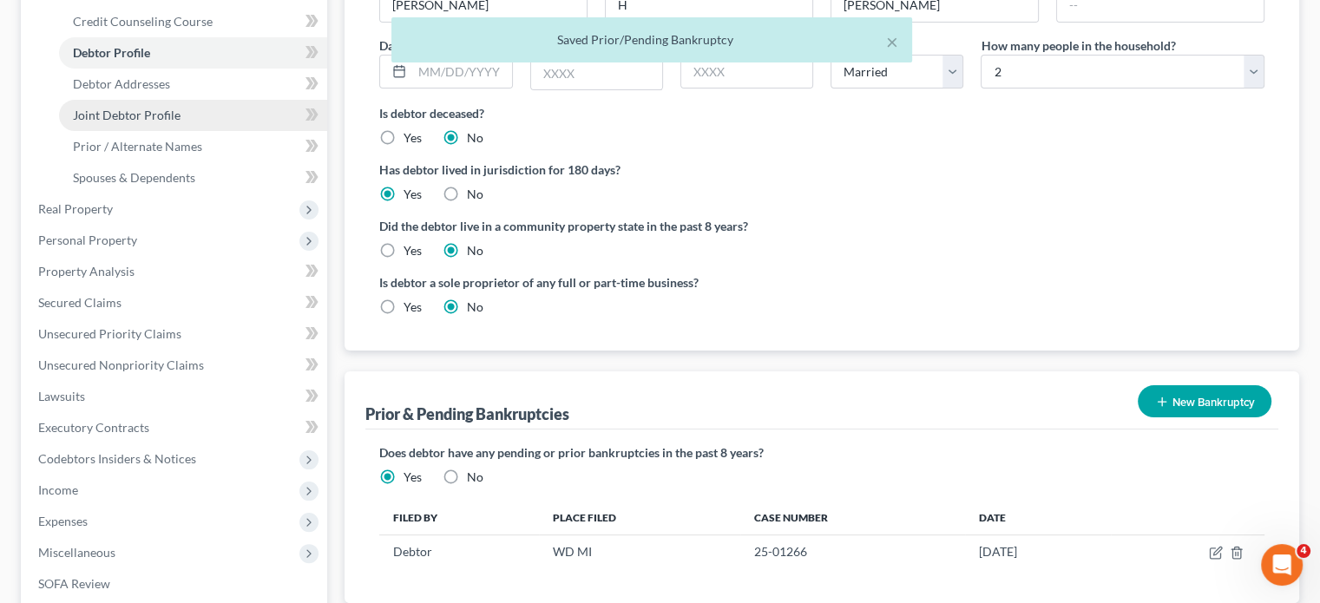
click at [181, 122] on span "Joint Debtor Profile" at bounding box center [127, 115] width 108 height 15
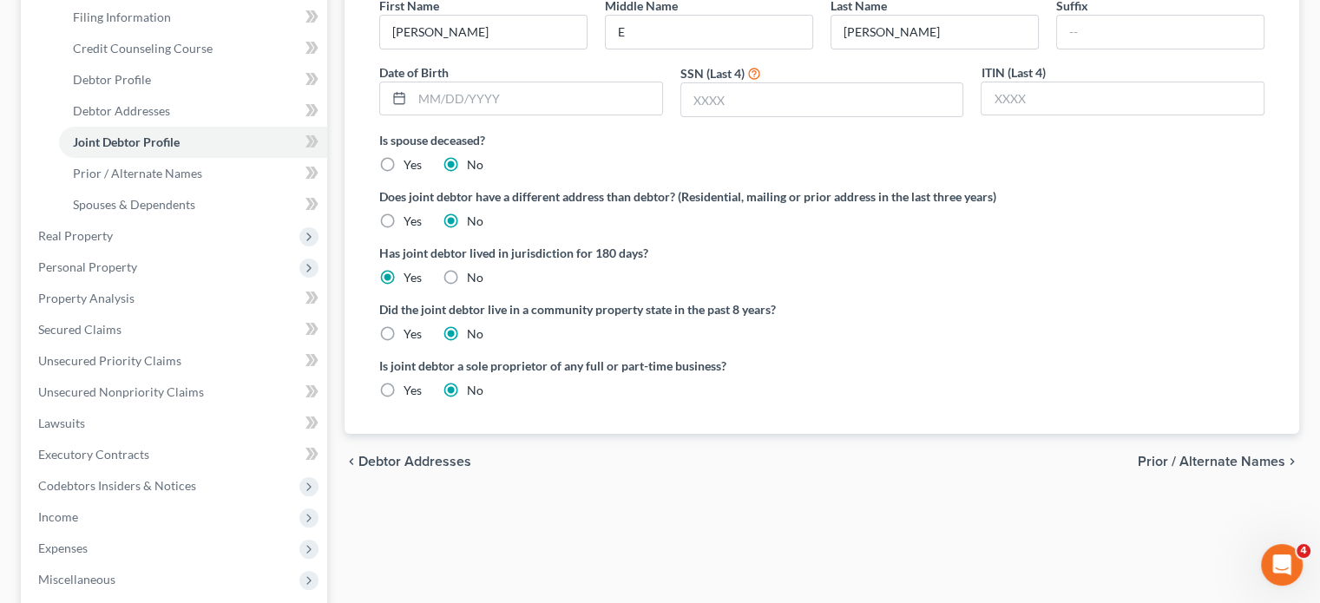
scroll to position [274, 0]
click at [156, 94] on link "Debtor Profile" at bounding box center [193, 77] width 268 height 31
select select "1"
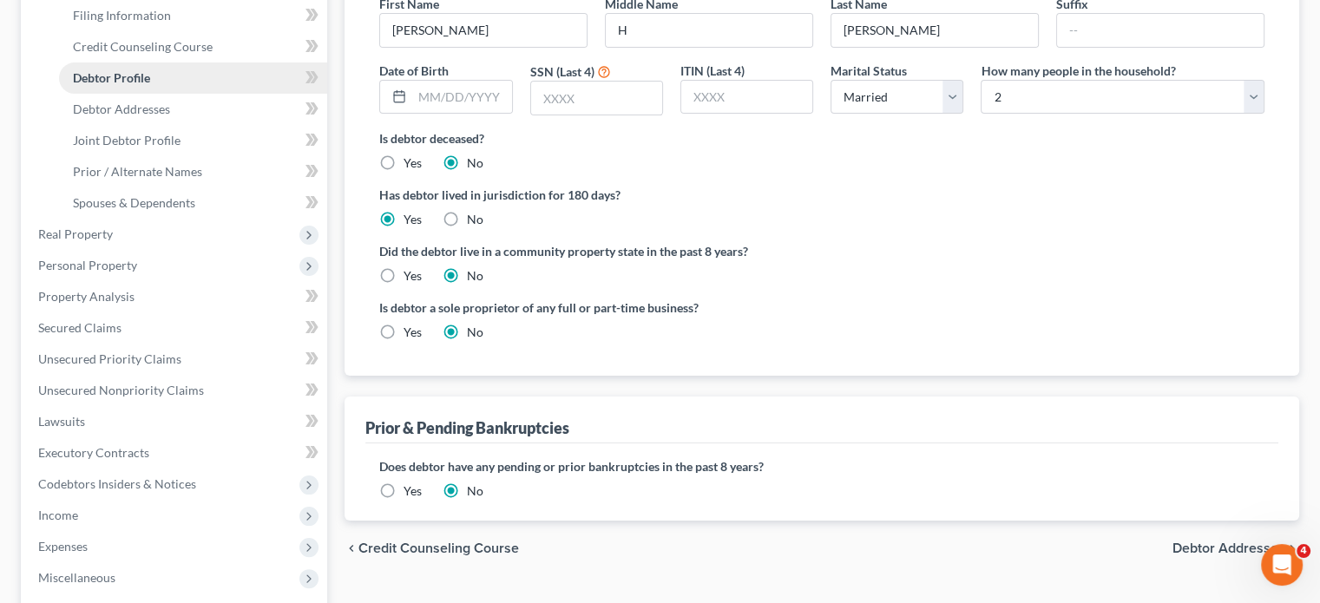
scroll to position [21, 0]
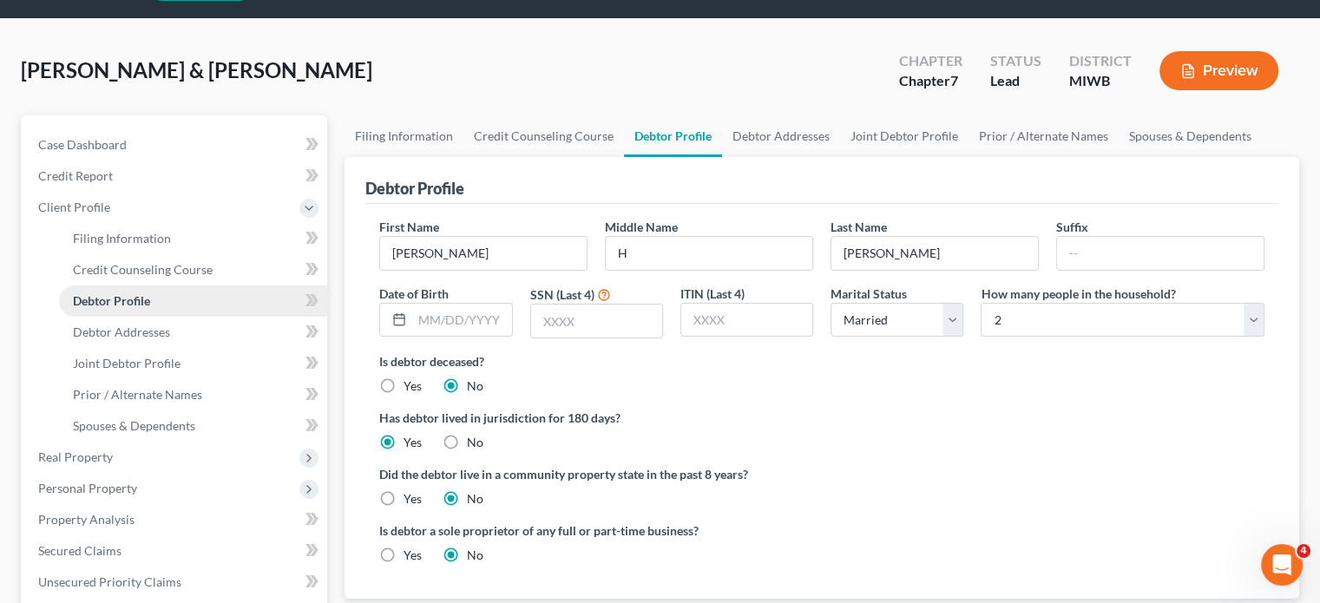
radio input "true"
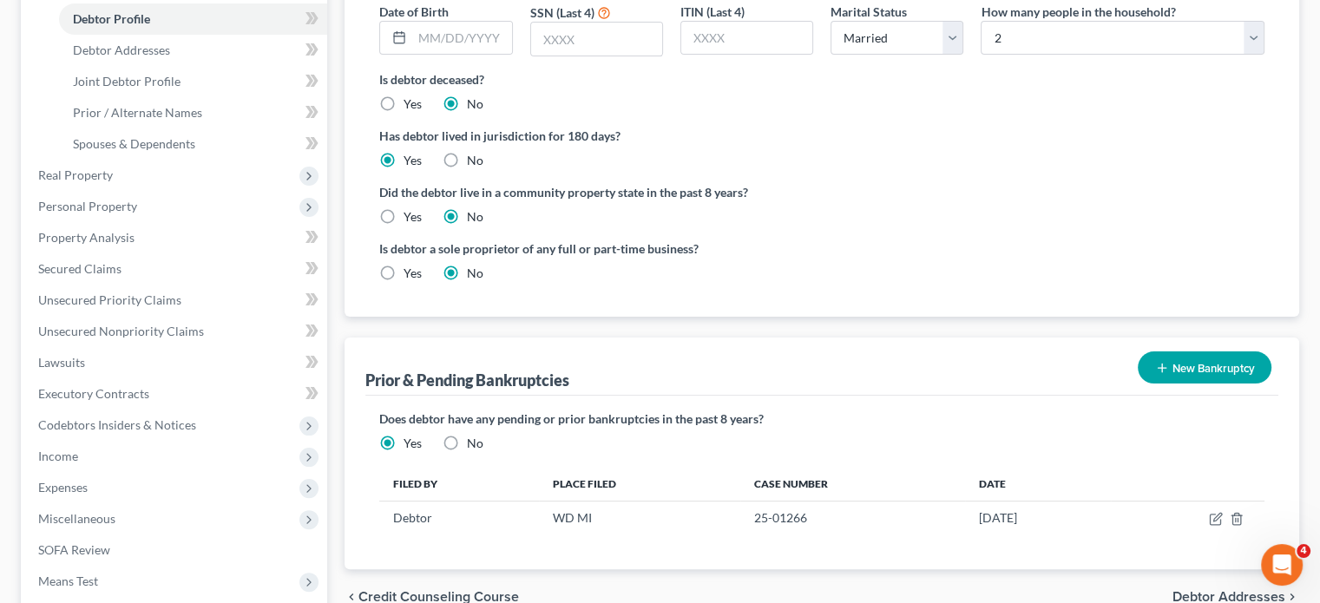
scroll to position [295, 0]
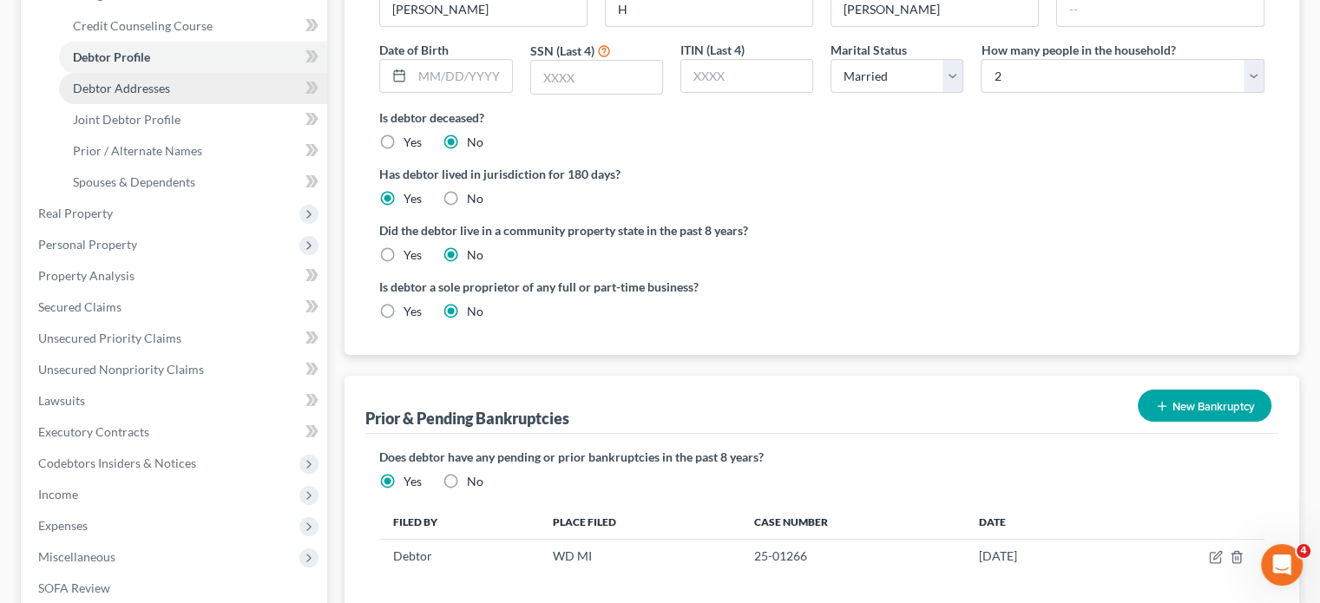
click at [202, 104] on link "Debtor Addresses" at bounding box center [193, 88] width 268 height 31
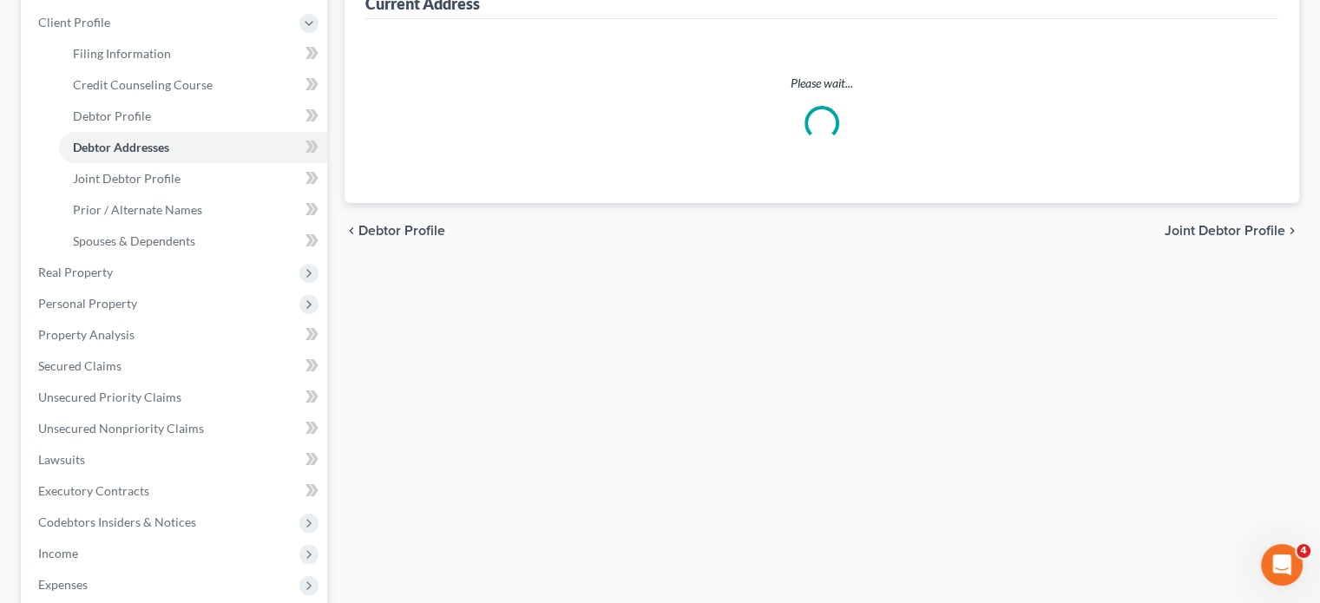
scroll to position [239, 0]
select select "0"
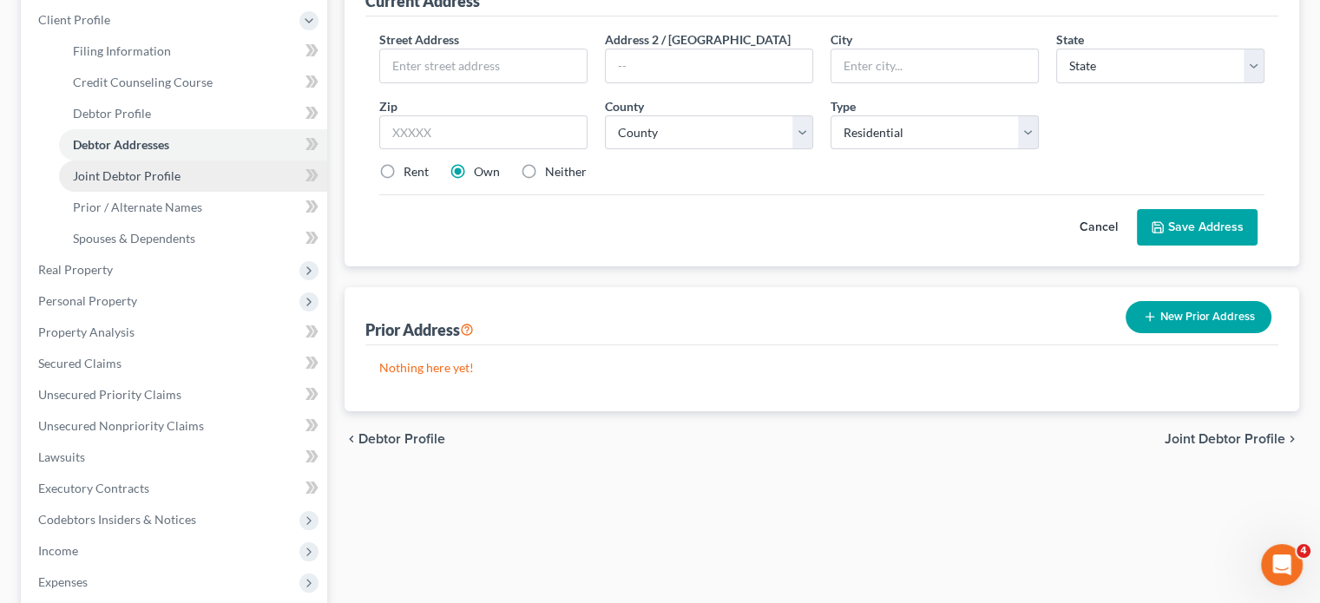
click at [176, 183] on span "Joint Debtor Profile" at bounding box center [127, 175] width 108 height 15
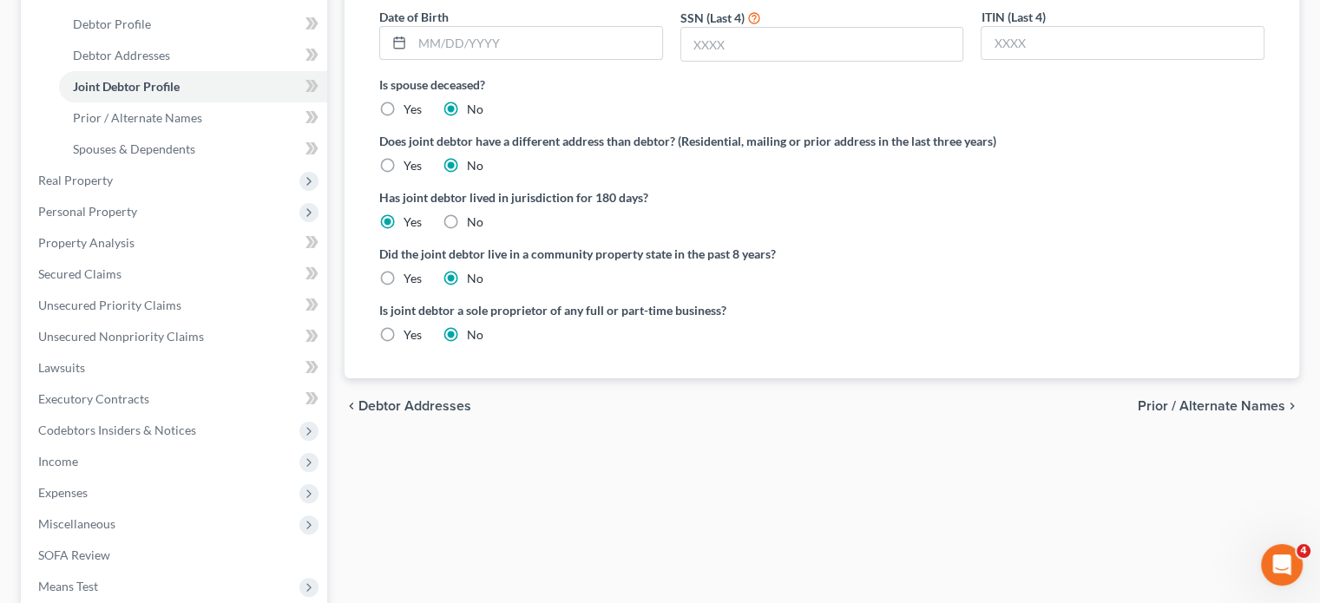
scroll to position [330, 0]
click at [179, 155] on span "Spouses & Dependents" at bounding box center [134, 147] width 122 height 15
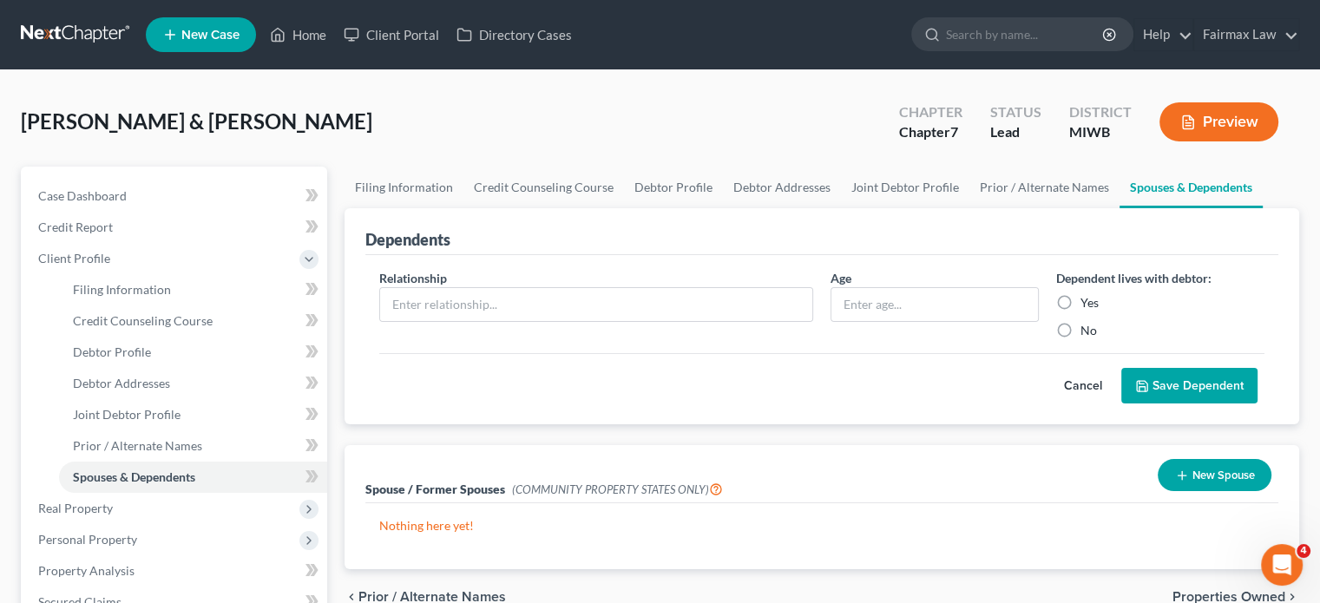
scroll to position [125, 0]
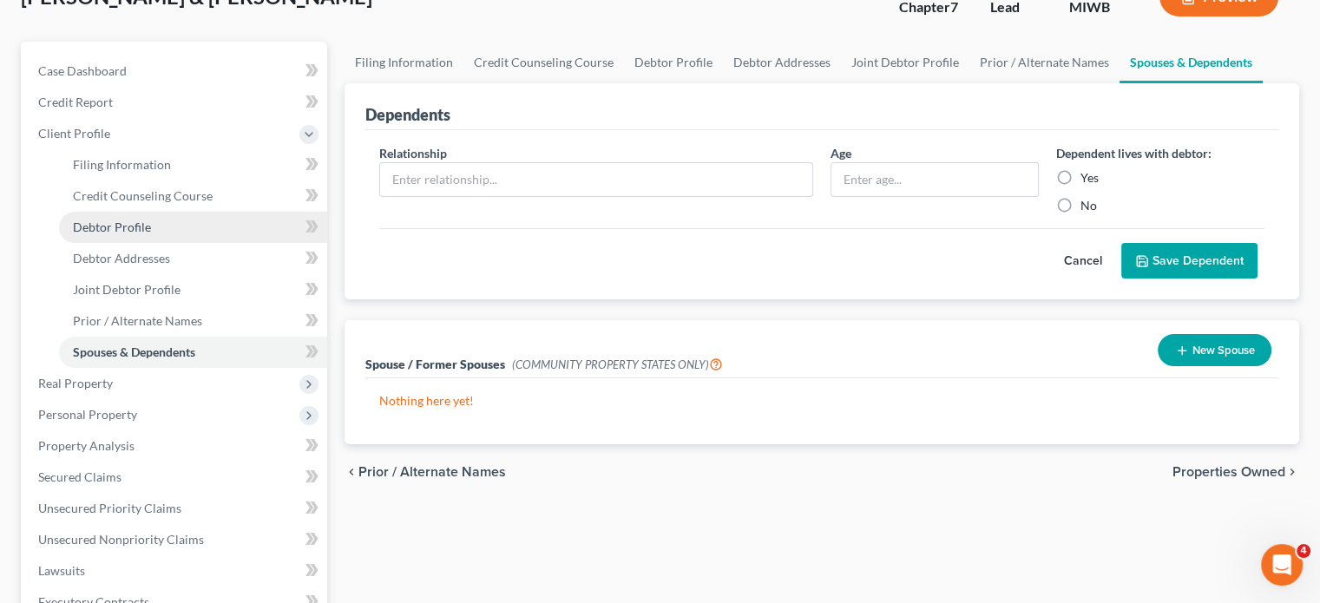
click at [183, 243] on link "Debtor Profile" at bounding box center [193, 227] width 268 height 31
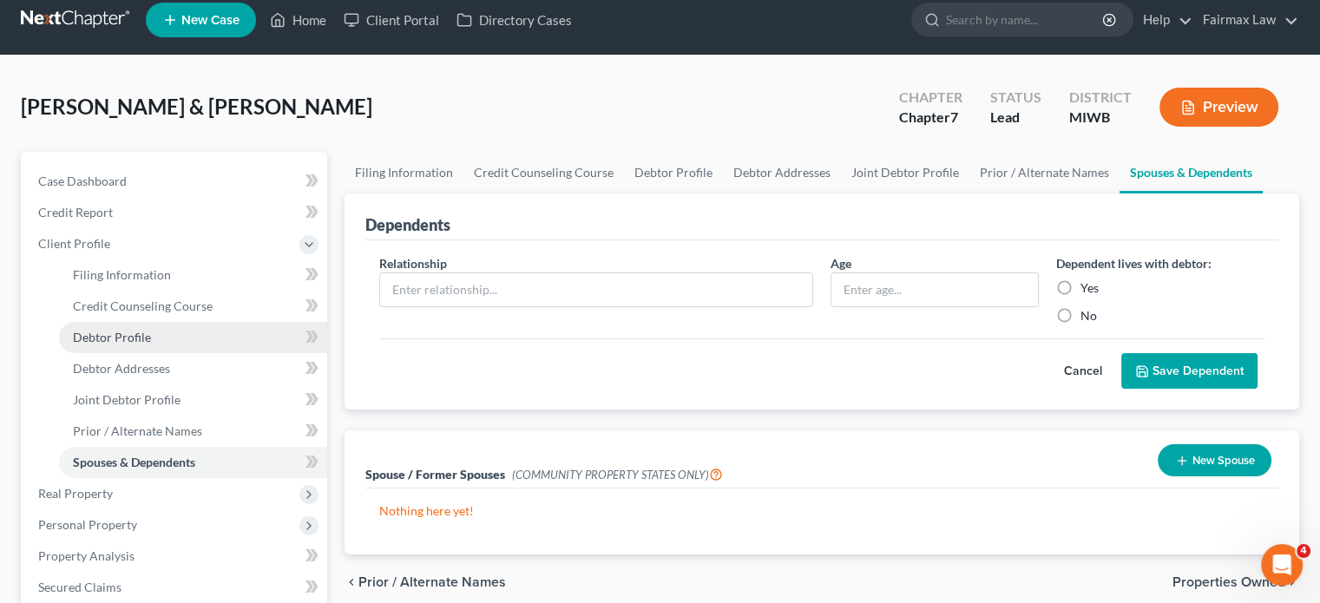
select select "1"
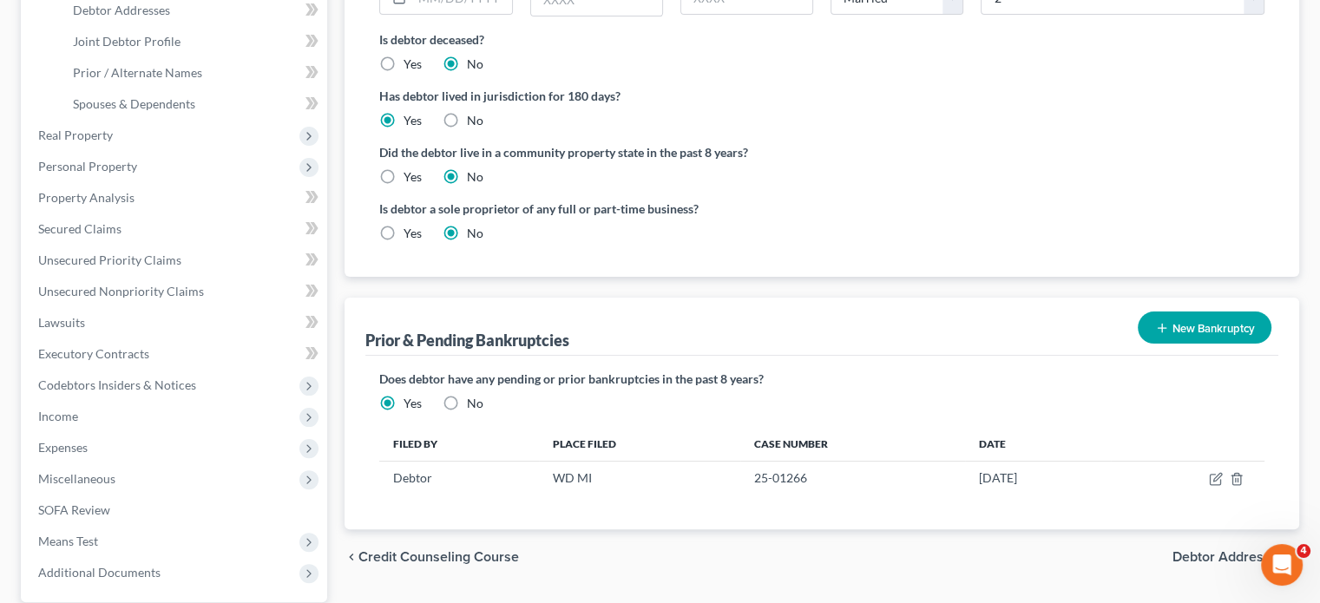
scroll to position [389, 0]
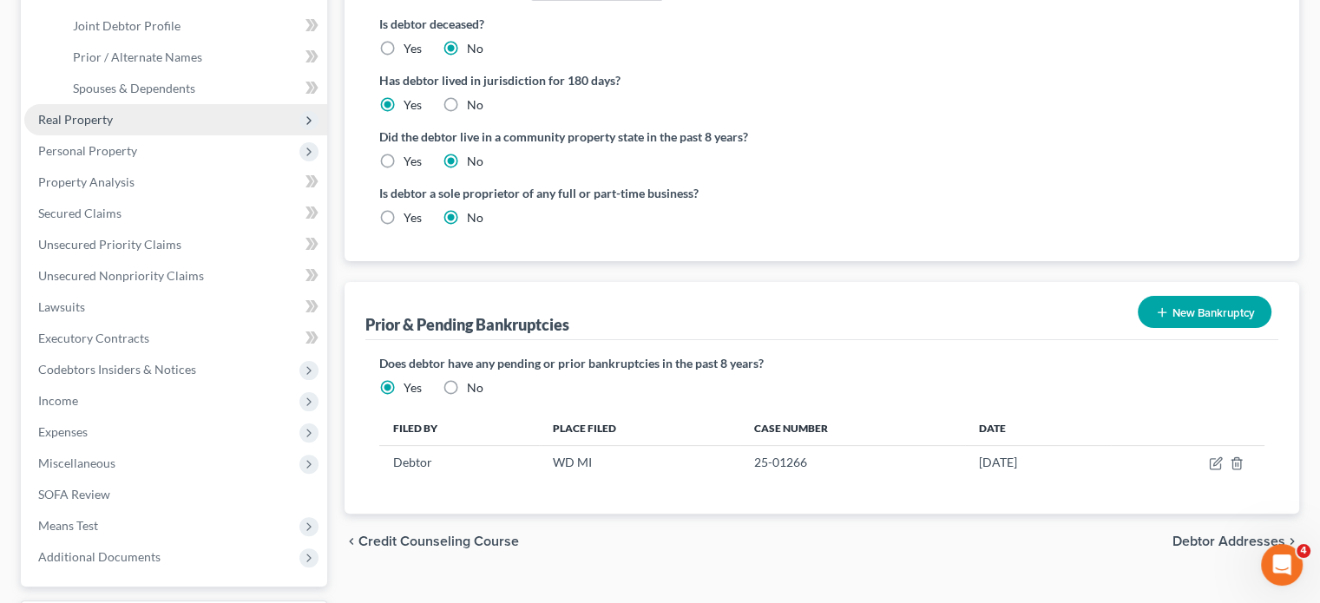
click at [192, 135] on span "Real Property" at bounding box center [175, 119] width 303 height 31
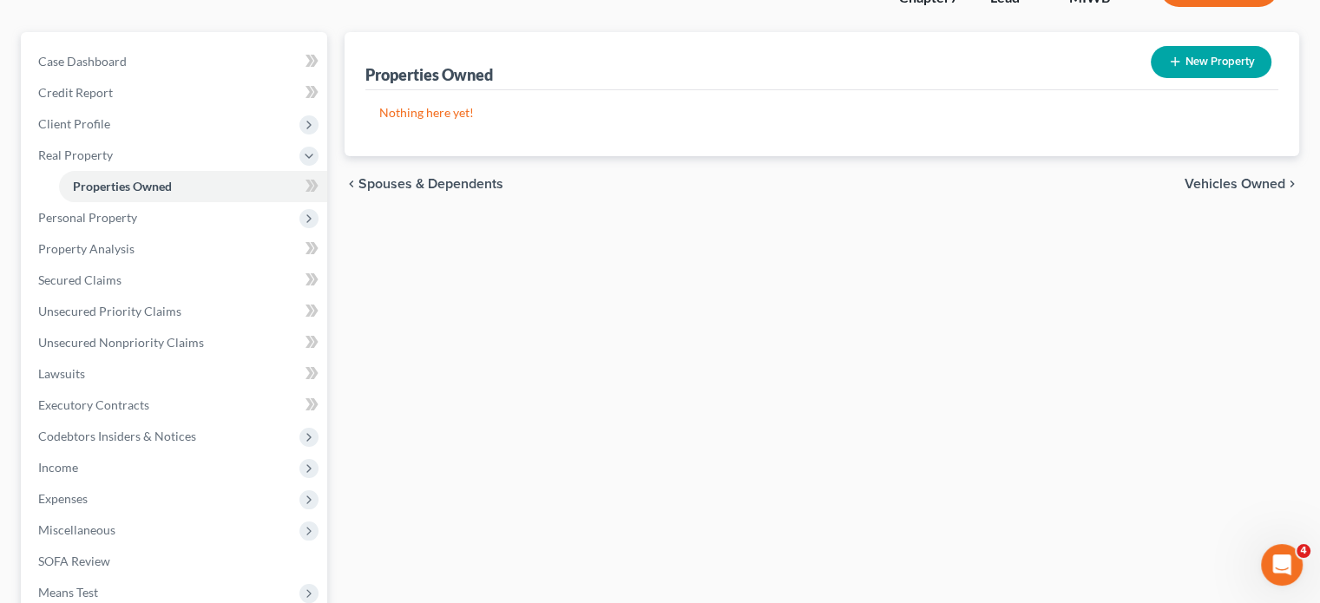
scroll to position [148, 0]
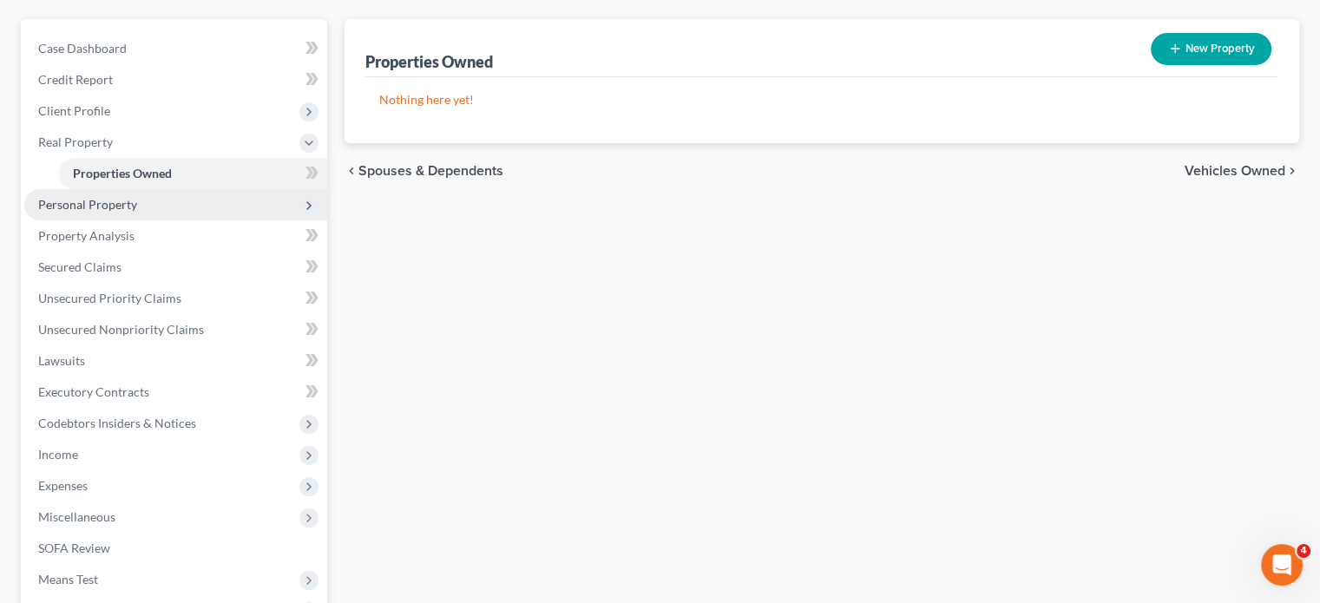
click at [137, 212] on span "Personal Property" at bounding box center [87, 204] width 99 height 15
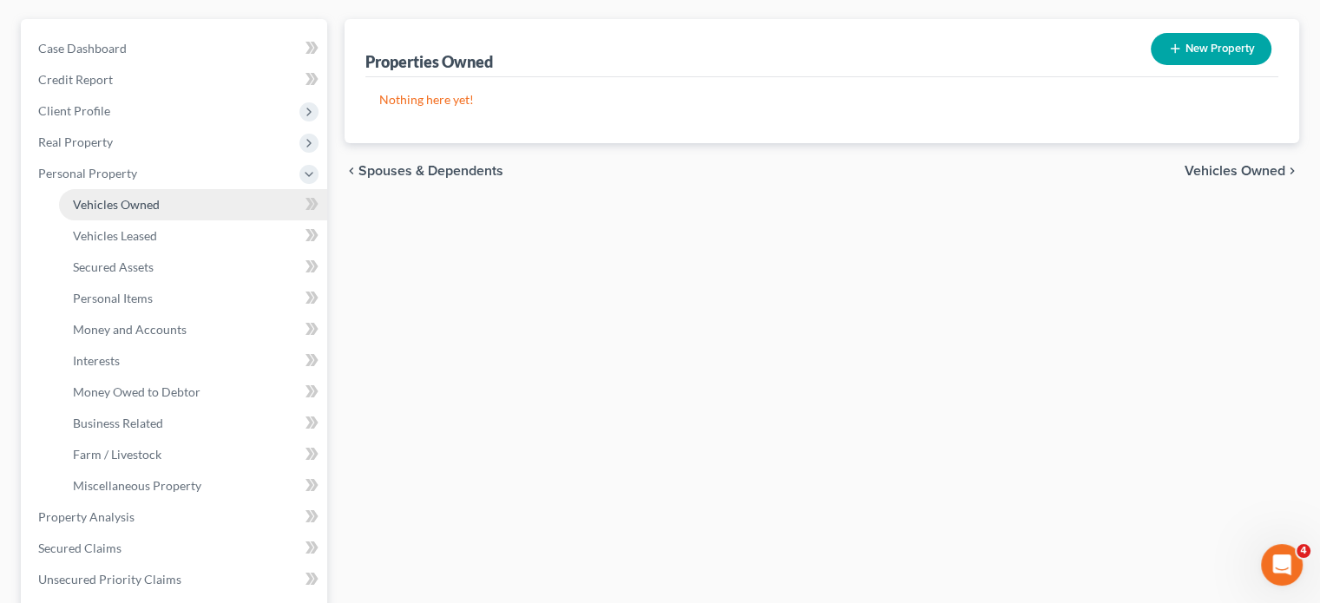
click at [153, 212] on span "Vehicles Owned" at bounding box center [116, 204] width 87 height 15
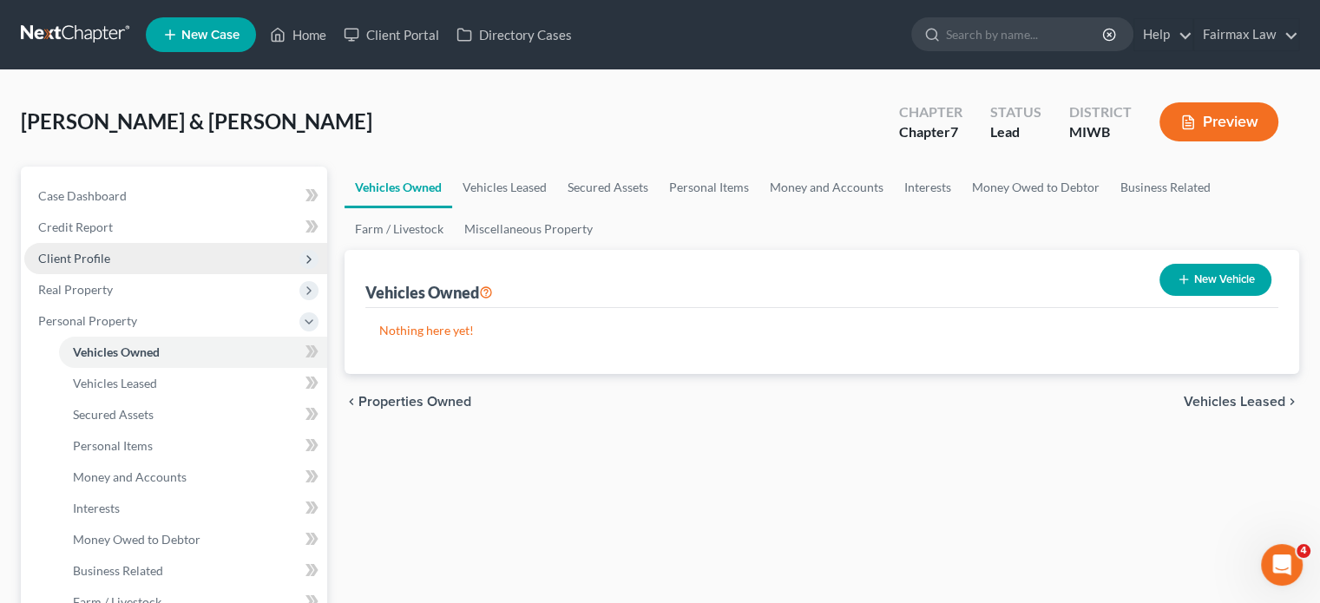
scroll to position [236, 0]
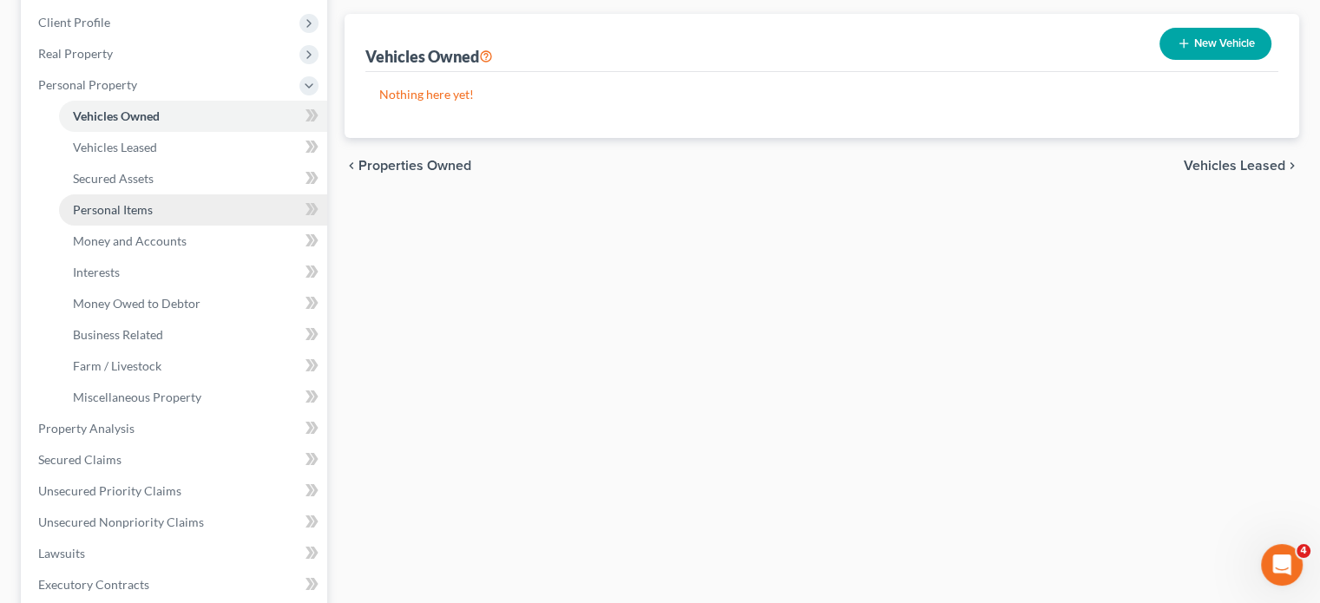
click at [212, 226] on link "Personal Items" at bounding box center [193, 209] width 268 height 31
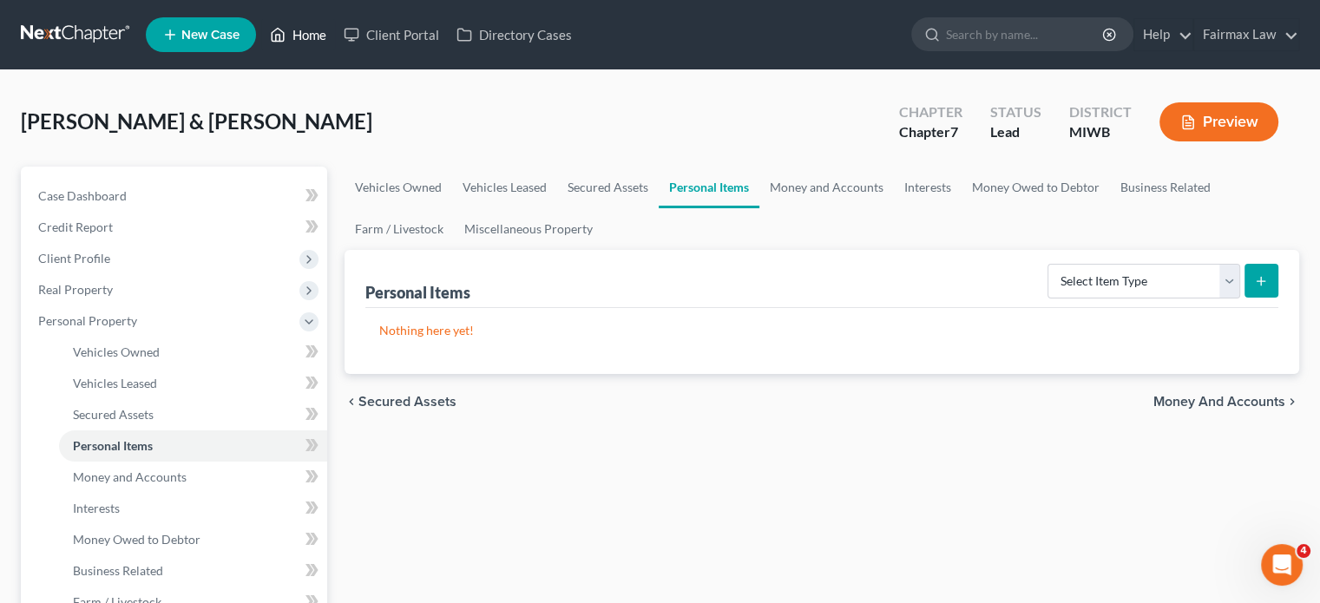
click at [335, 41] on link "Home" at bounding box center [298, 34] width 74 height 31
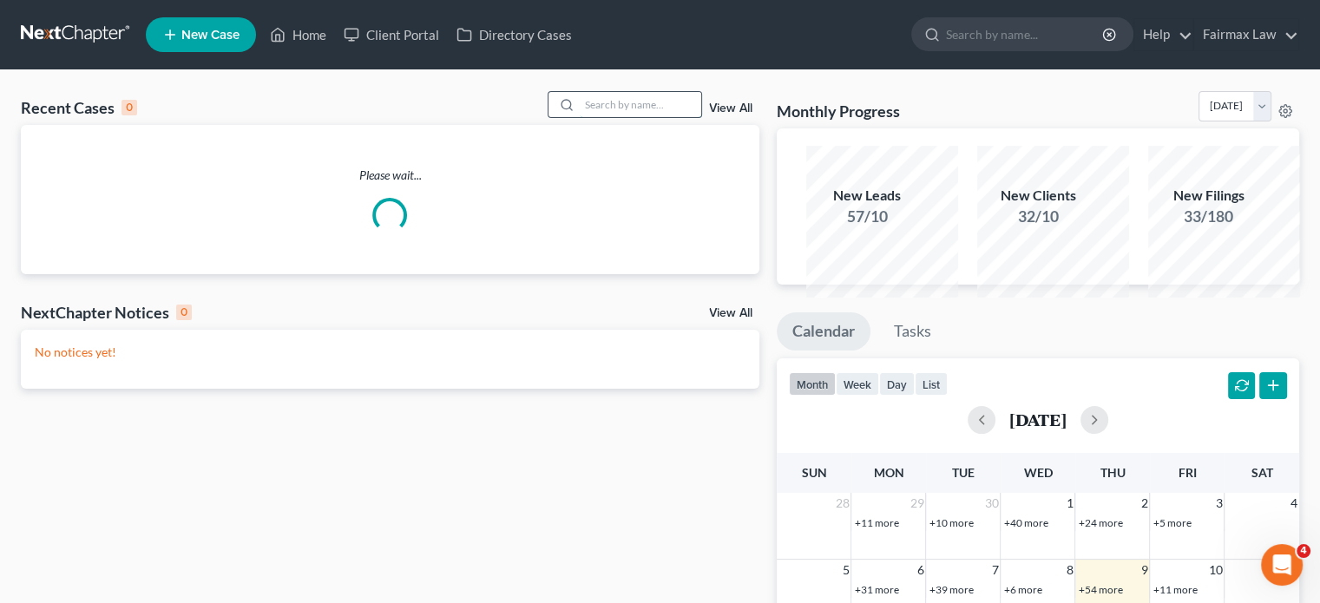
click at [580, 117] on input "search" at bounding box center [641, 104] width 122 height 25
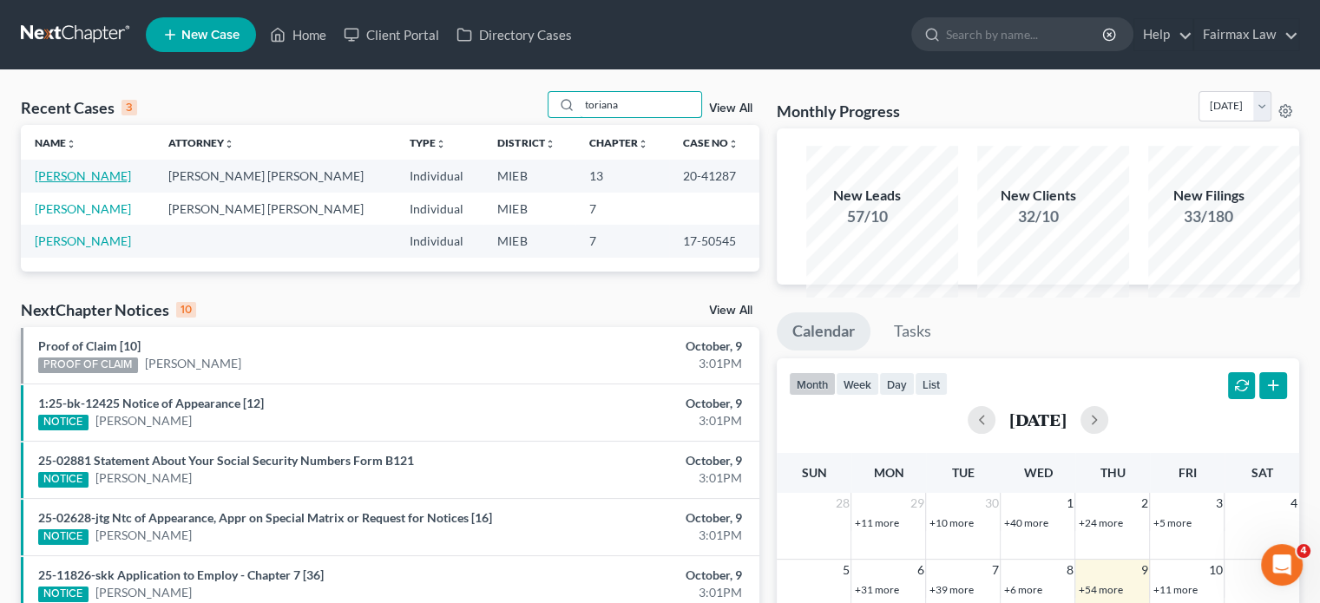
type input "toriana"
click at [96, 183] on link "[PERSON_NAME]" at bounding box center [83, 175] width 96 height 15
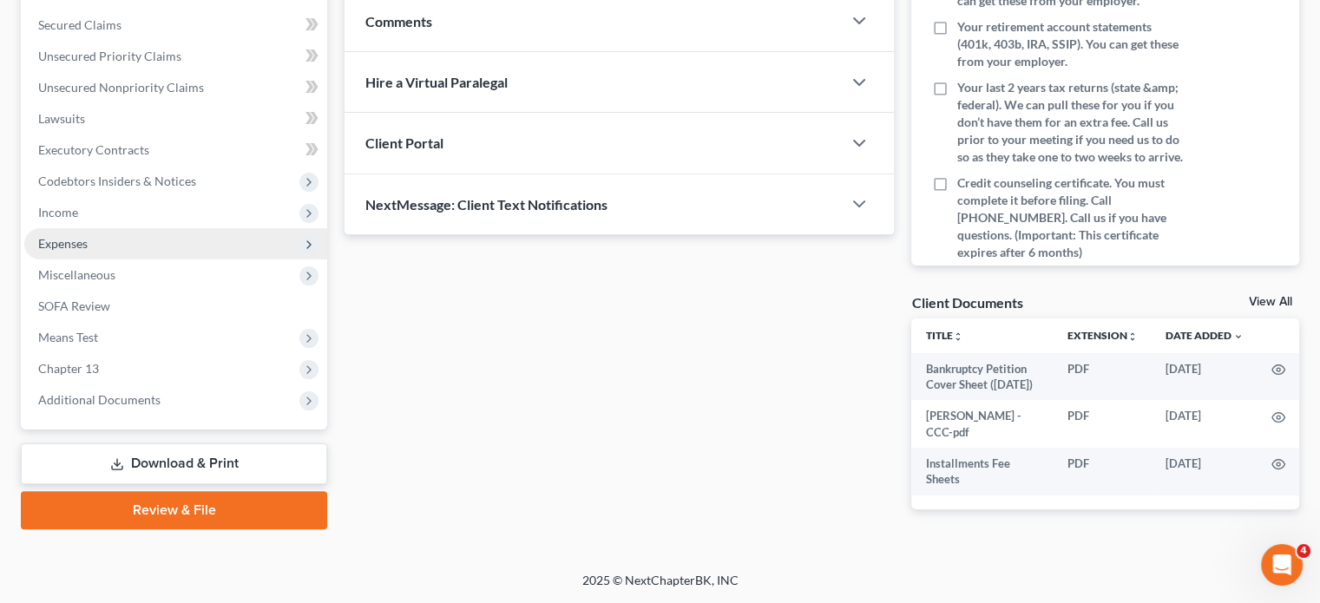
scroll to position [655, 0]
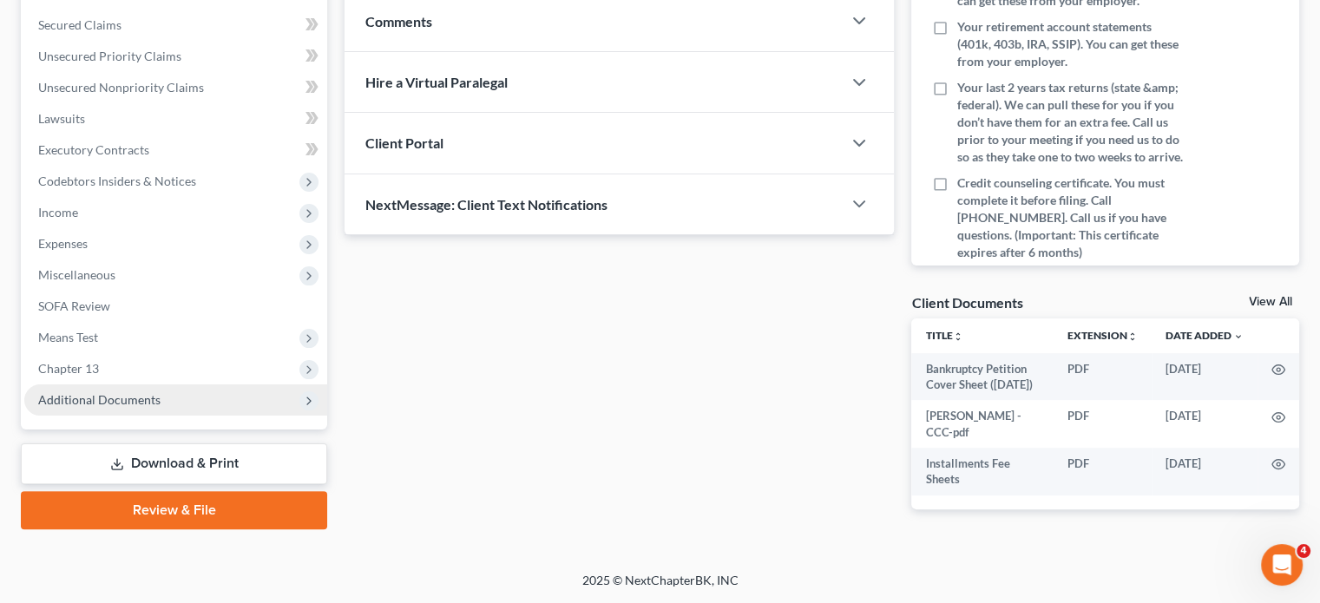
click at [161, 392] on span "Additional Documents" at bounding box center [99, 399] width 122 height 15
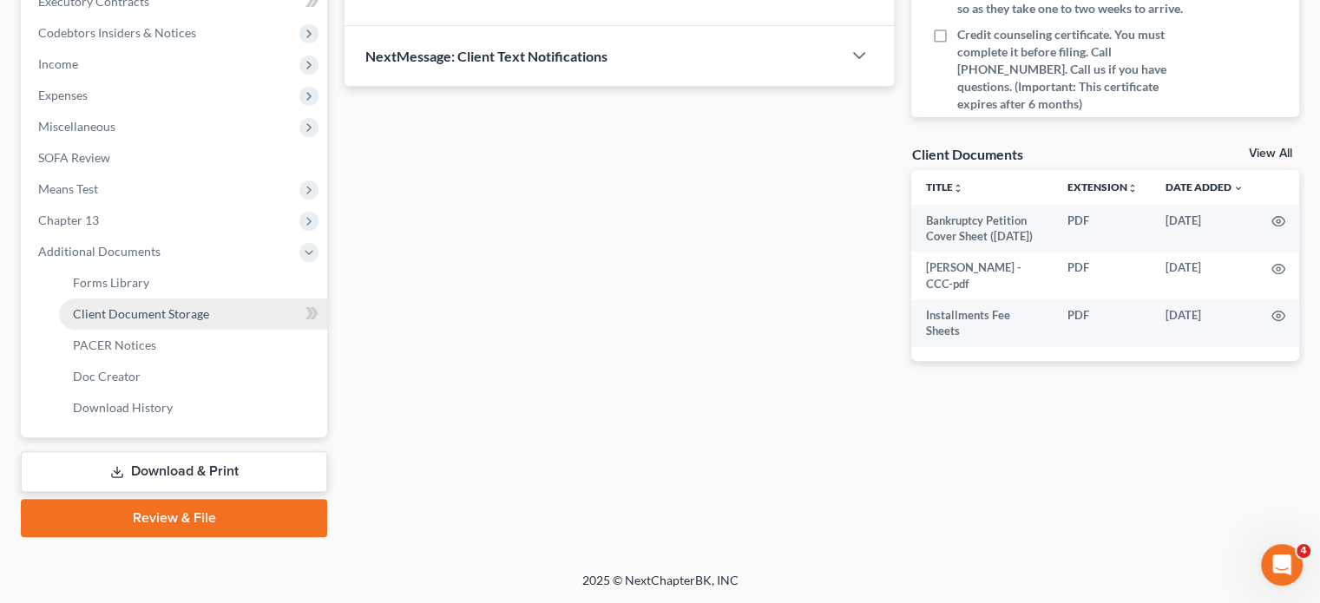
click at [189, 330] on link "Client Document Storage" at bounding box center [193, 314] width 268 height 31
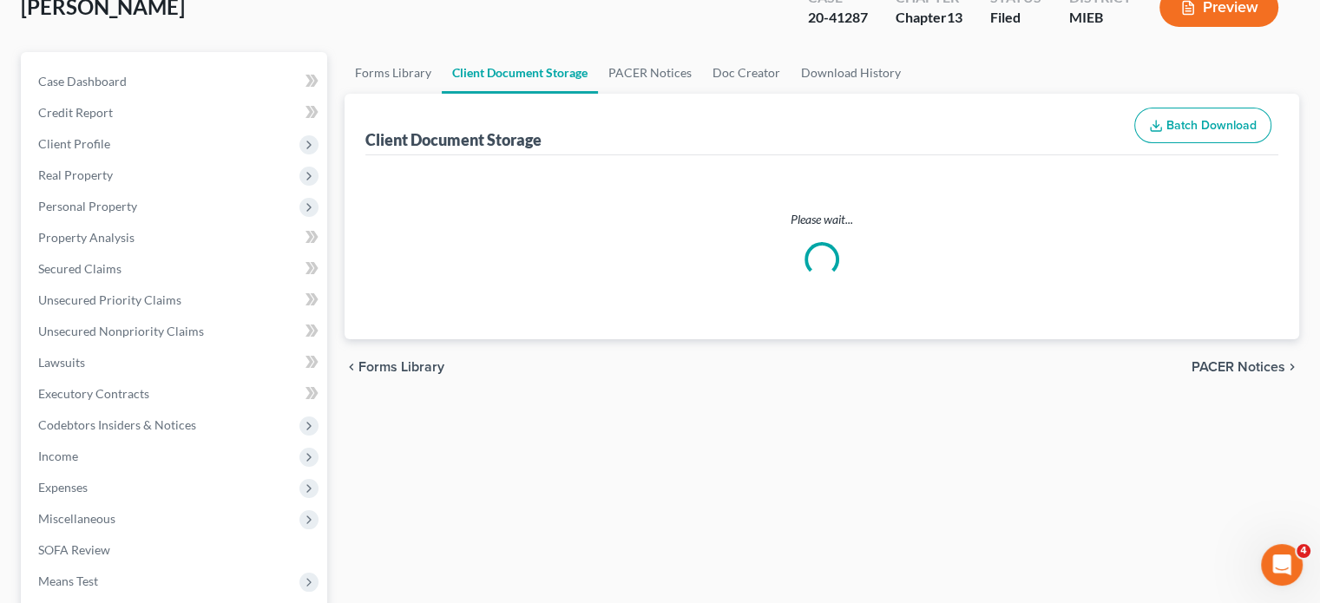
select select "32"
select select "7"
select select "6"
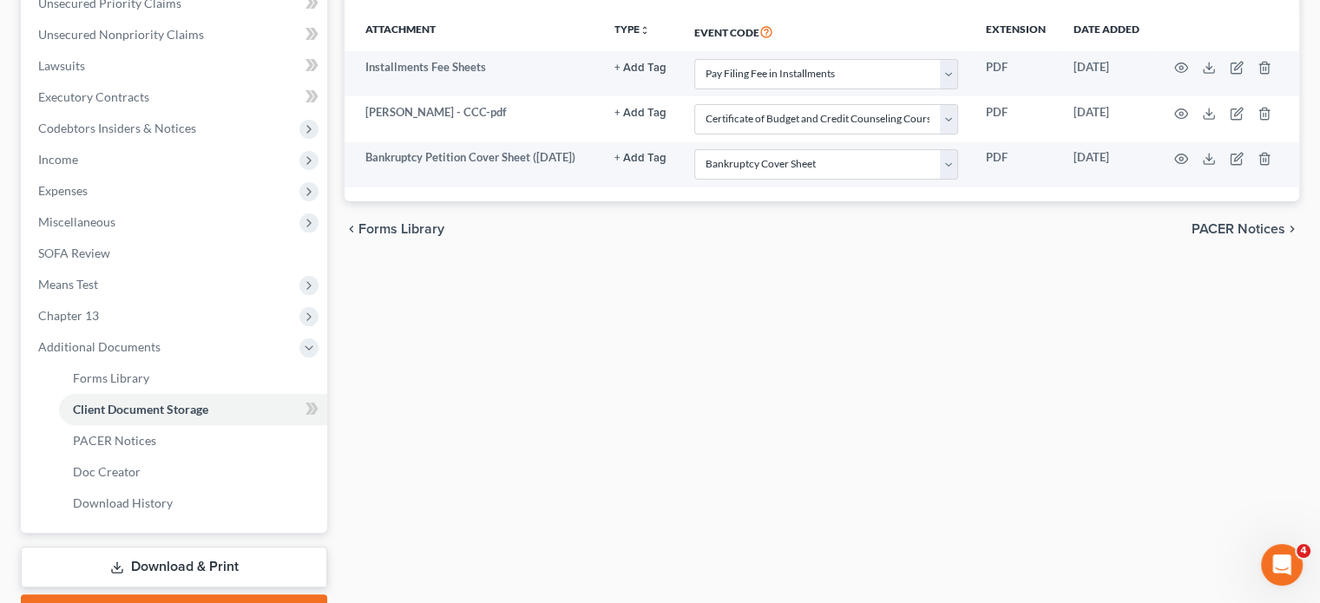
scroll to position [417, 0]
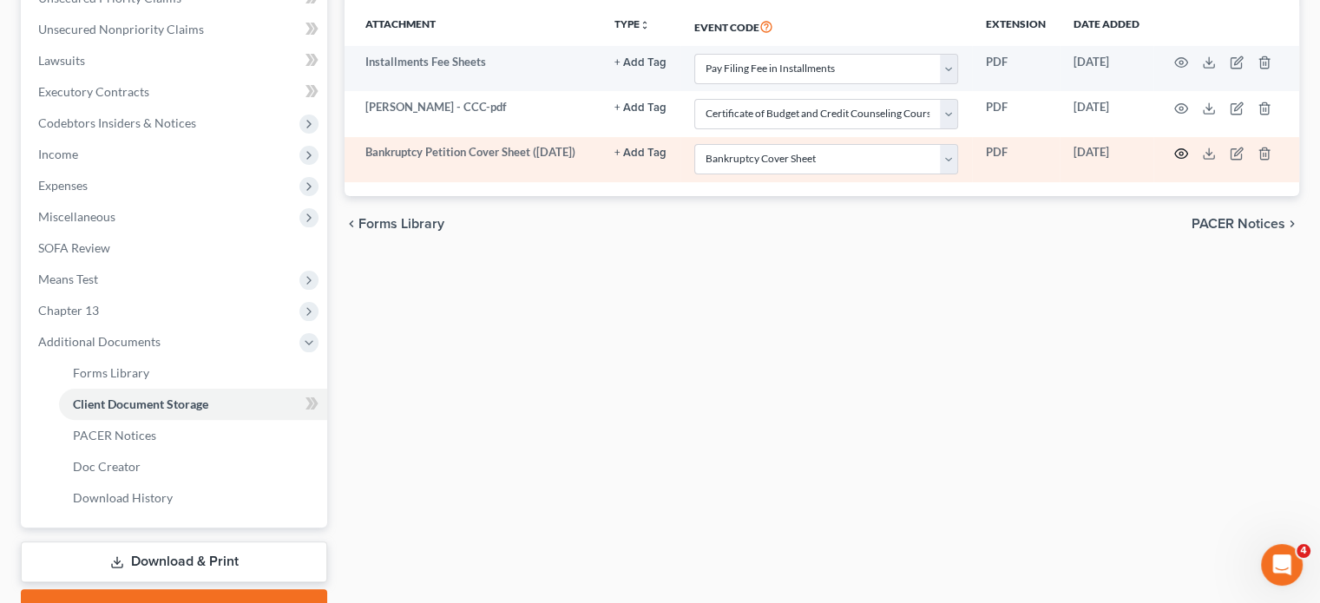
click at [1174, 161] on icon "button" at bounding box center [1181, 154] width 14 height 14
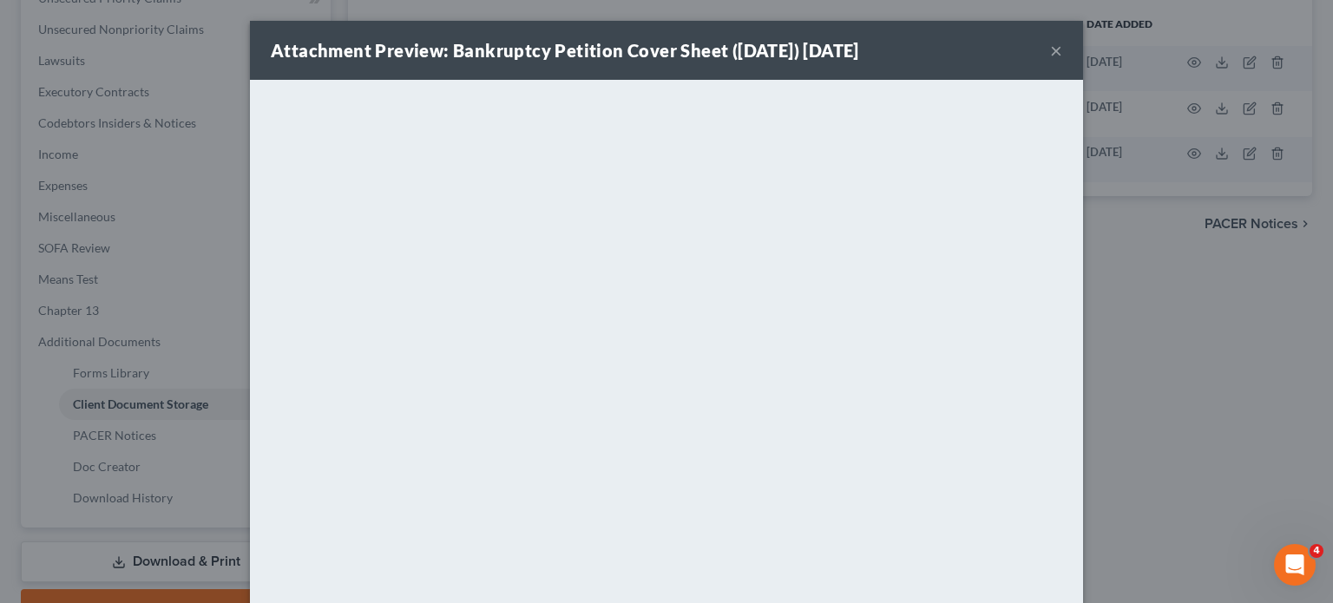
click at [1062, 59] on button "×" at bounding box center [1056, 50] width 12 height 21
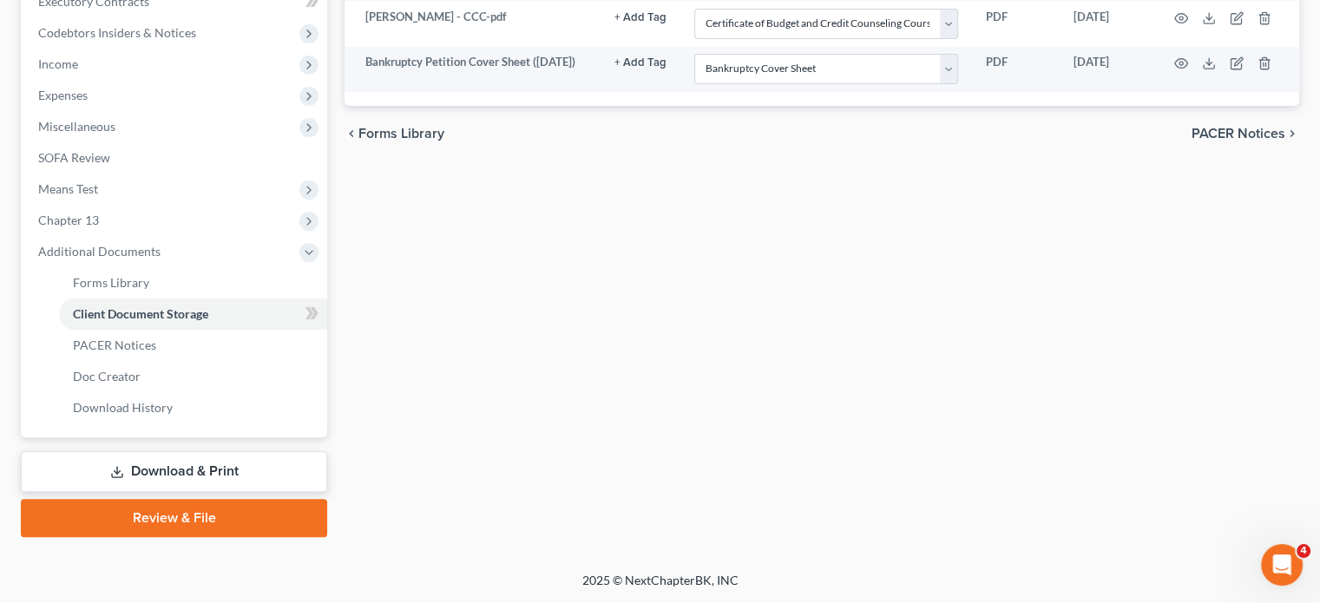
scroll to position [747, 0]
click at [199, 330] on link "PACER Notices" at bounding box center [193, 345] width 268 height 31
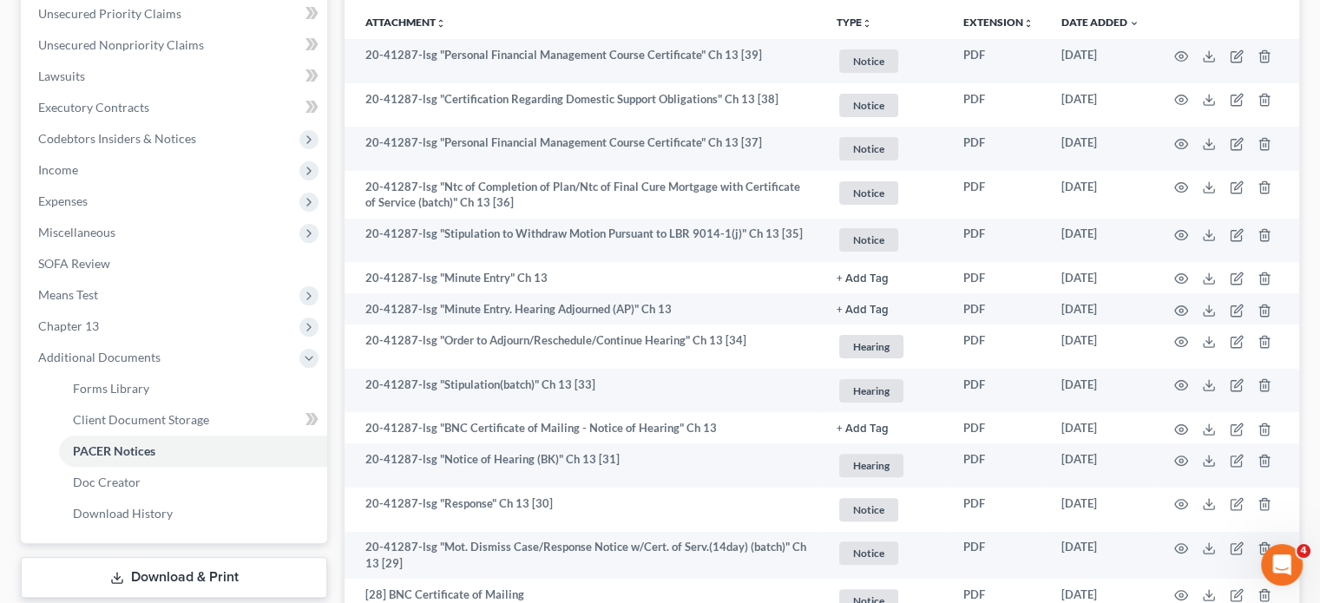
scroll to position [405, 0]
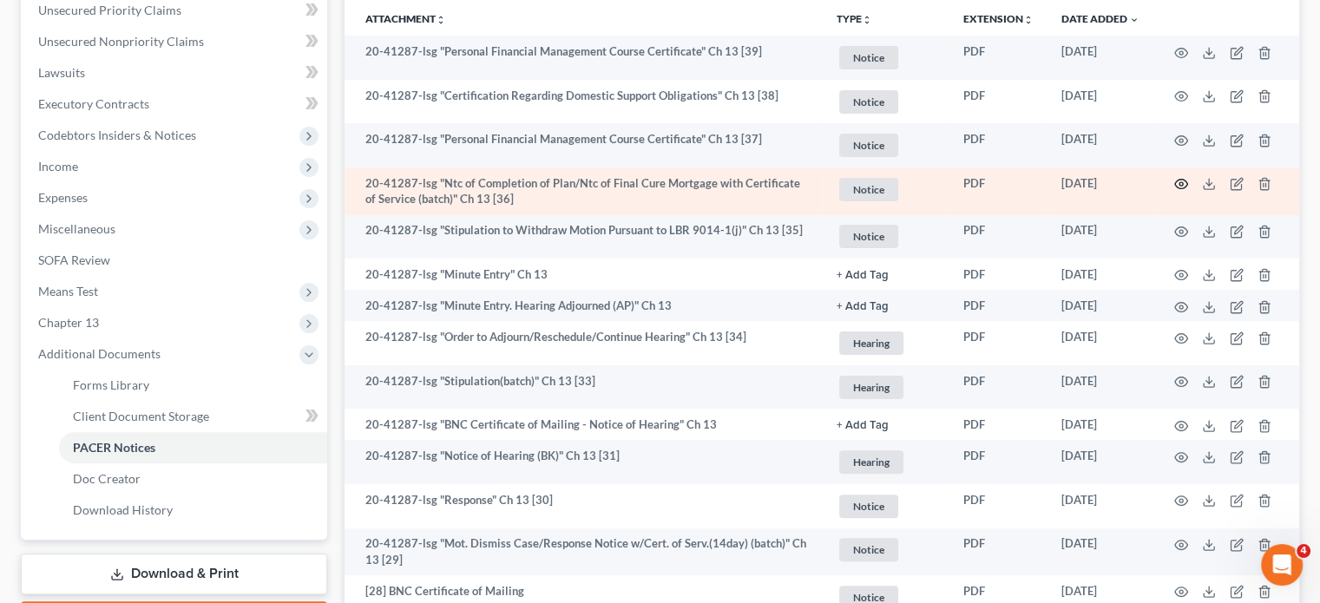
click at [1174, 191] on icon "button" at bounding box center [1181, 184] width 14 height 14
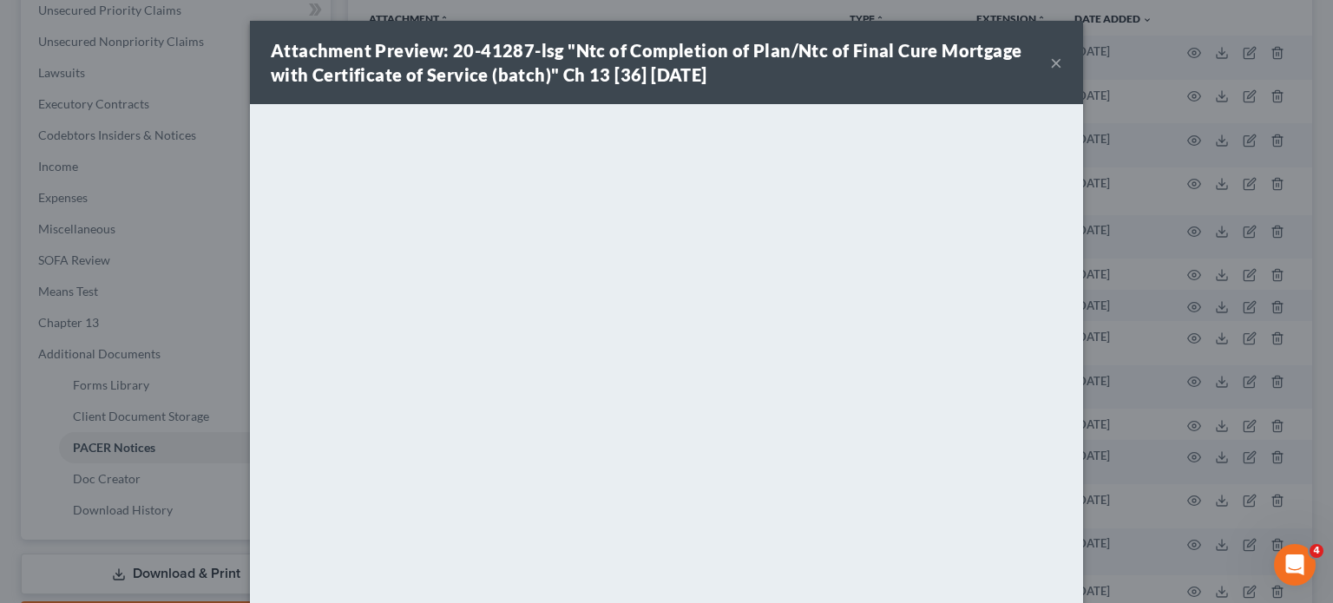
click at [1050, 76] on div "Attachment Preview: 20-41287-lsg "Ntc of Completion of Plan/Ntc of Final Cure M…" at bounding box center [661, 62] width 780 height 49
click at [1062, 73] on button "×" at bounding box center [1056, 62] width 12 height 21
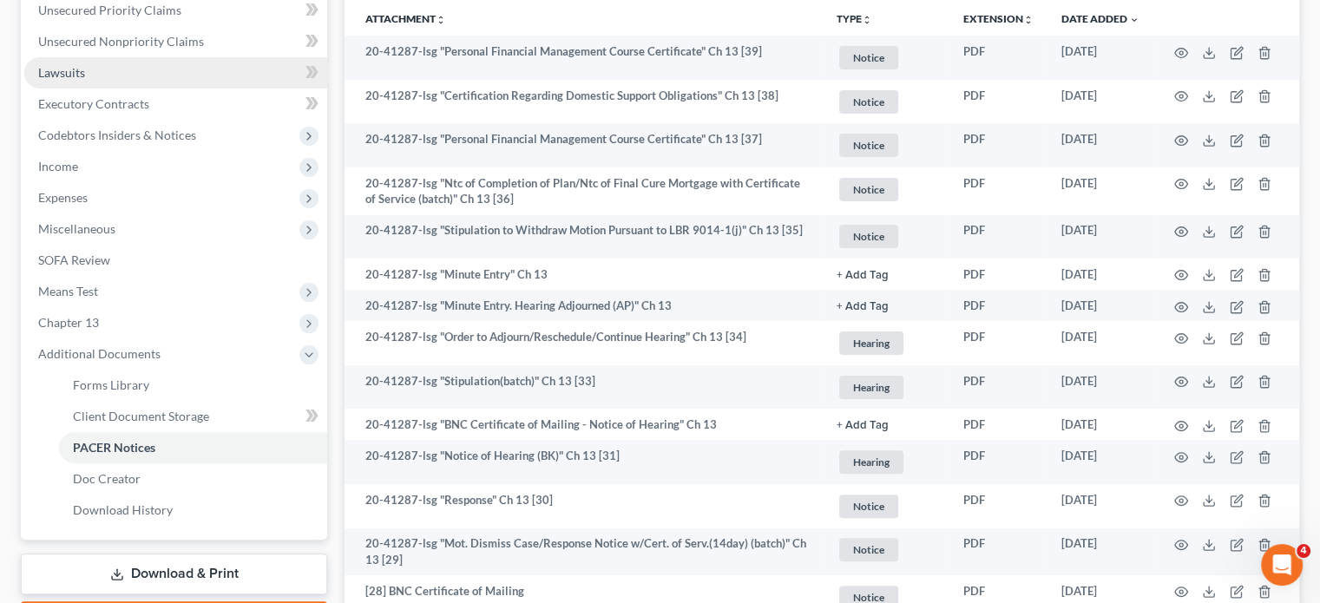
scroll to position [0, 0]
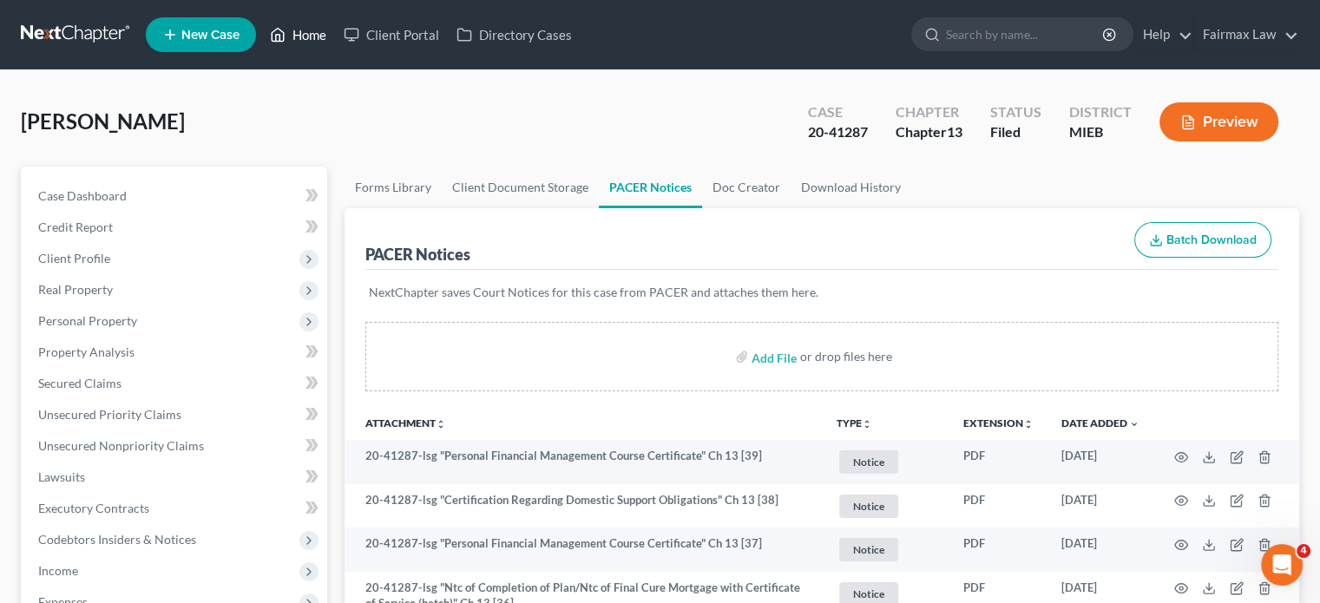
click at [335, 37] on link "Home" at bounding box center [298, 34] width 74 height 31
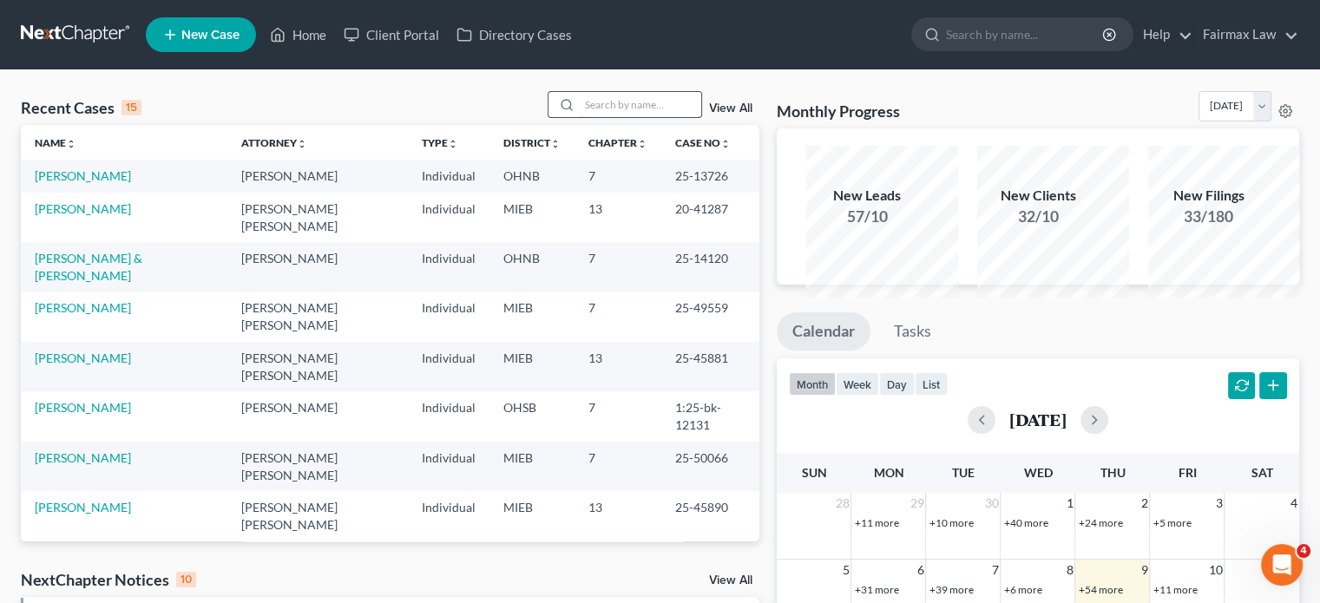
click at [580, 117] on input "search" at bounding box center [641, 104] width 122 height 25
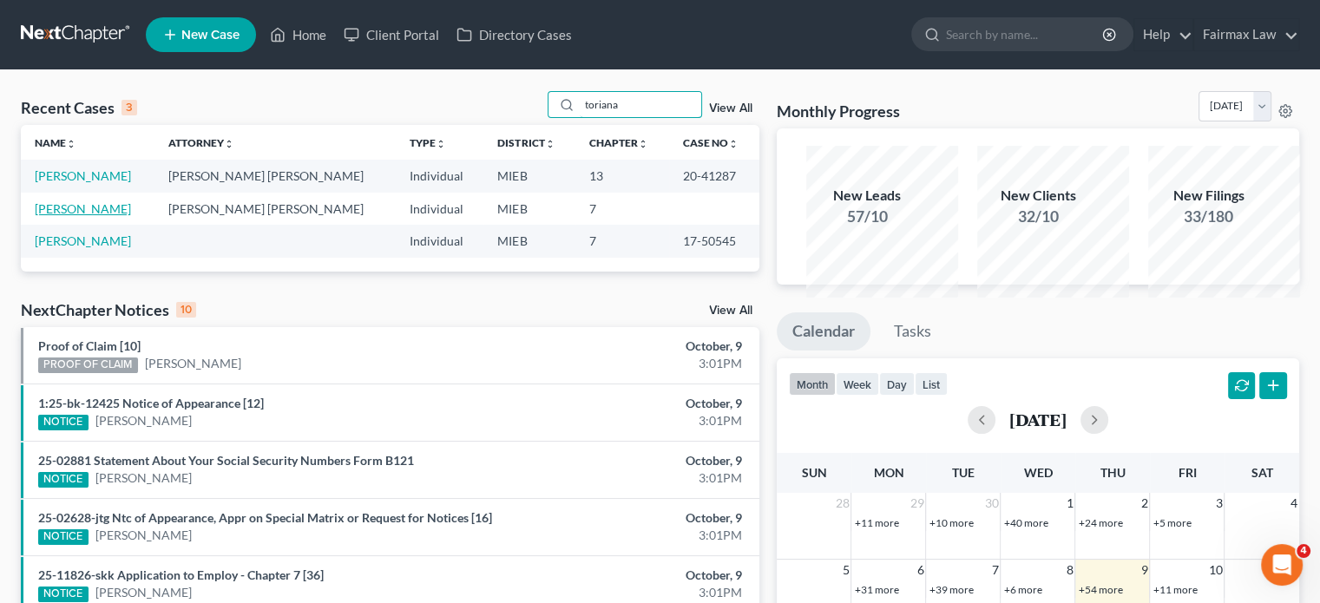
type input "toriana"
click at [91, 216] on link "[PERSON_NAME]" at bounding box center [83, 208] width 96 height 15
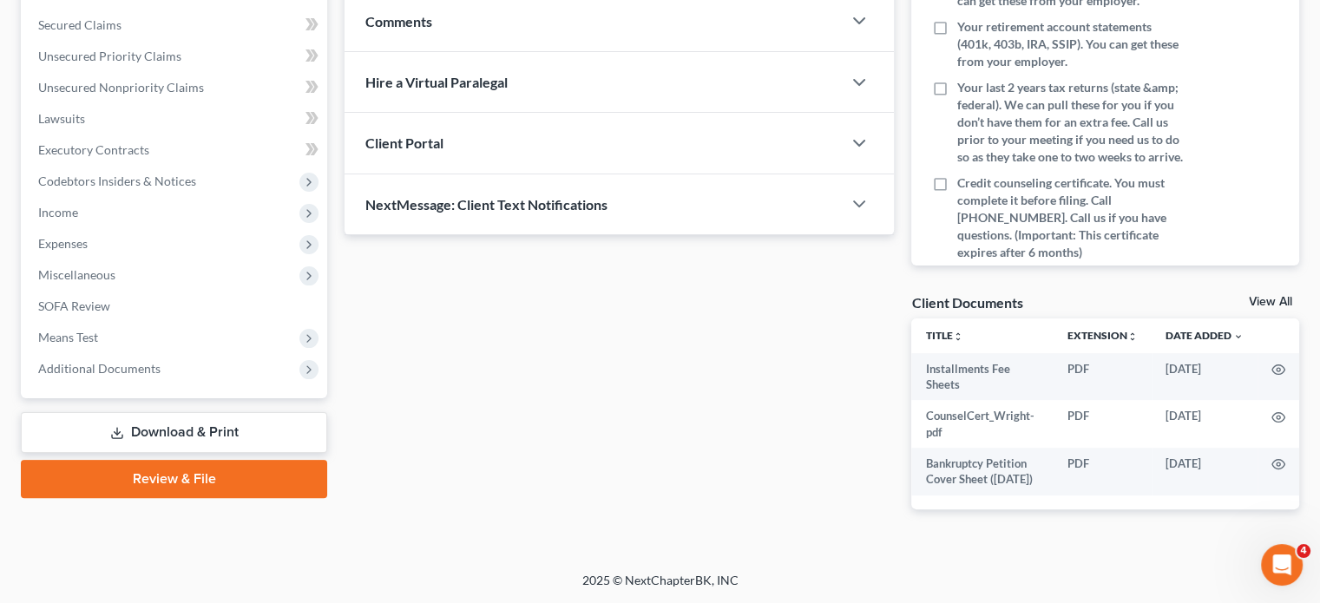
scroll to position [667, 0]
click at [213, 353] on span "Additional Documents" at bounding box center [175, 368] width 303 height 31
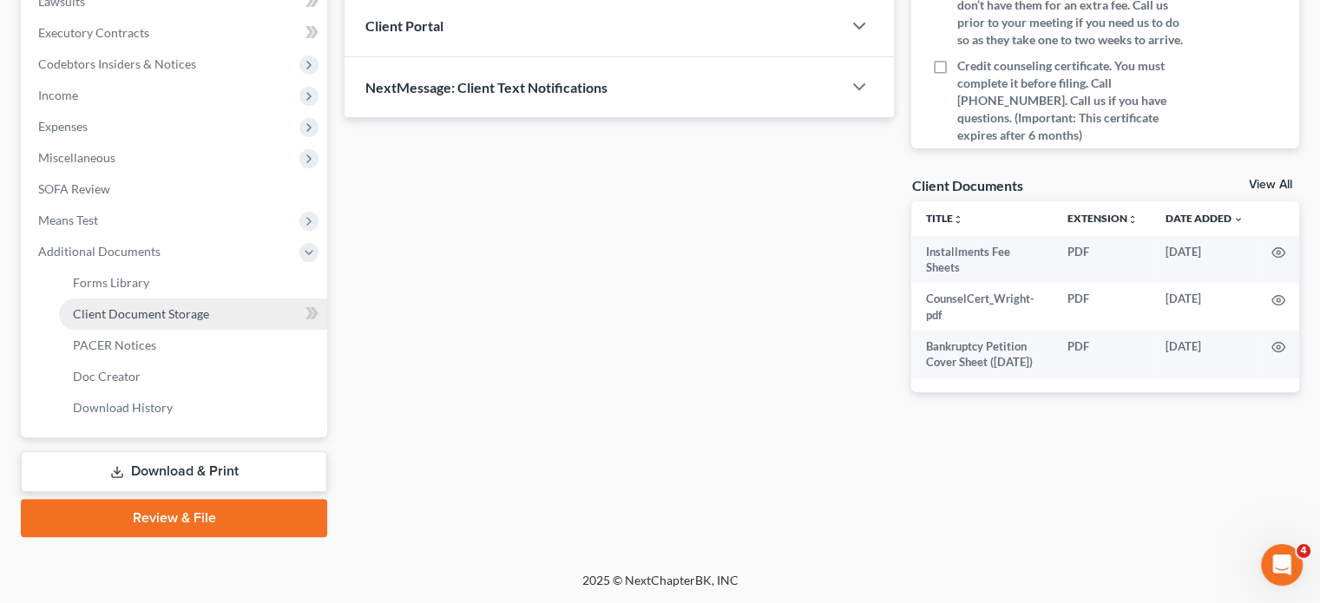
click at [209, 321] on span "Client Document Storage" at bounding box center [141, 313] width 136 height 15
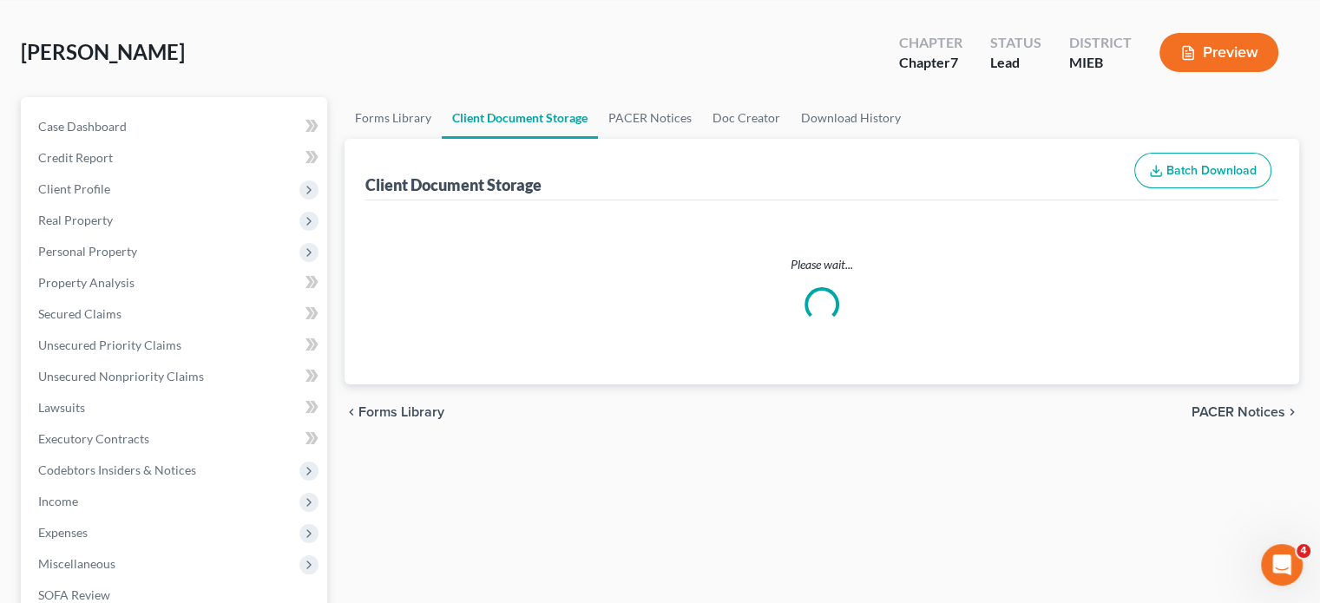
select select "6"
select select "7"
select select "32"
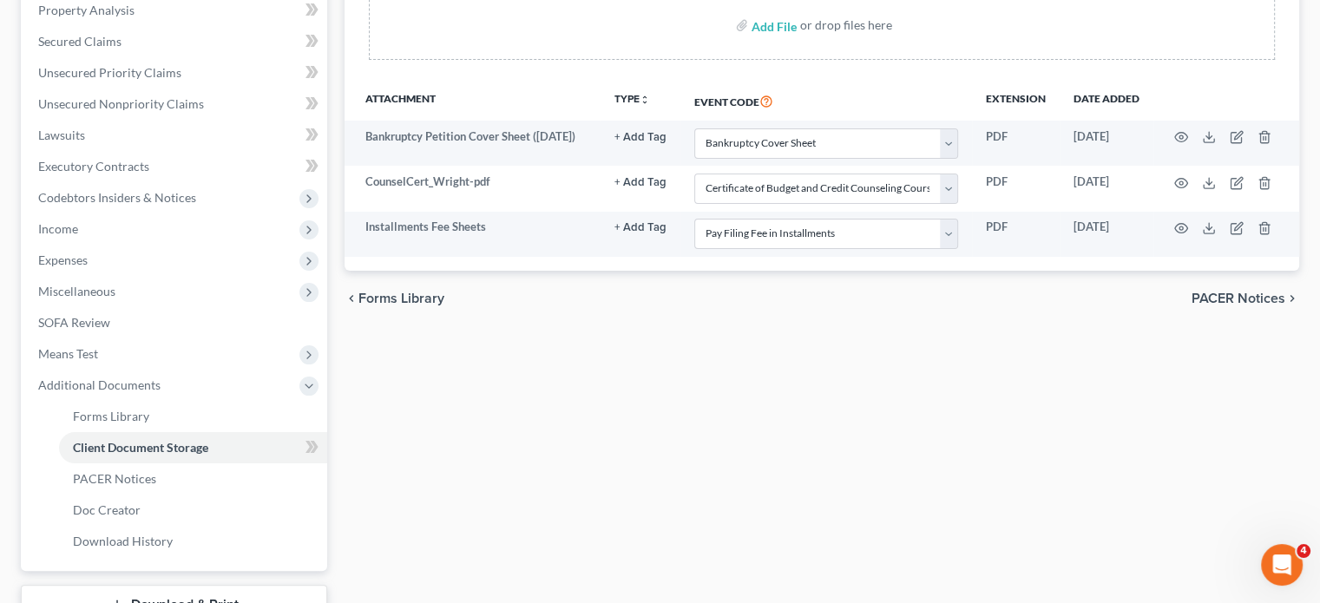
scroll to position [344, 0]
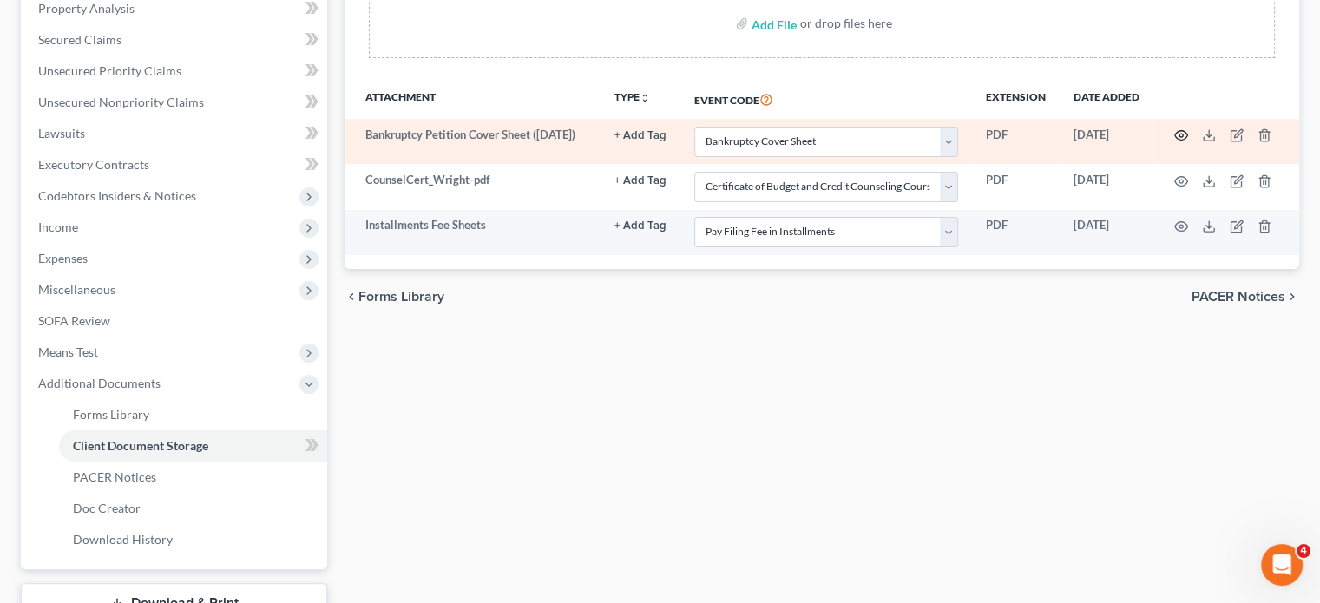
click at [1181, 137] on circle "button" at bounding box center [1181, 135] width 3 height 3
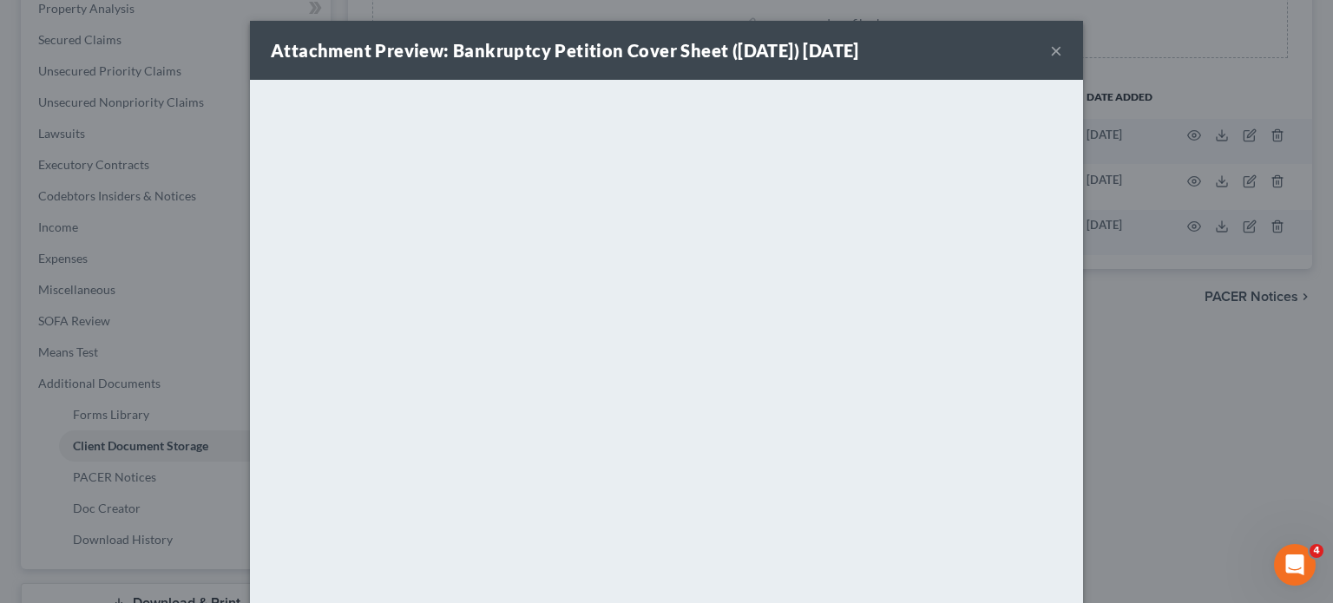
click at [1062, 61] on button "×" at bounding box center [1056, 50] width 12 height 21
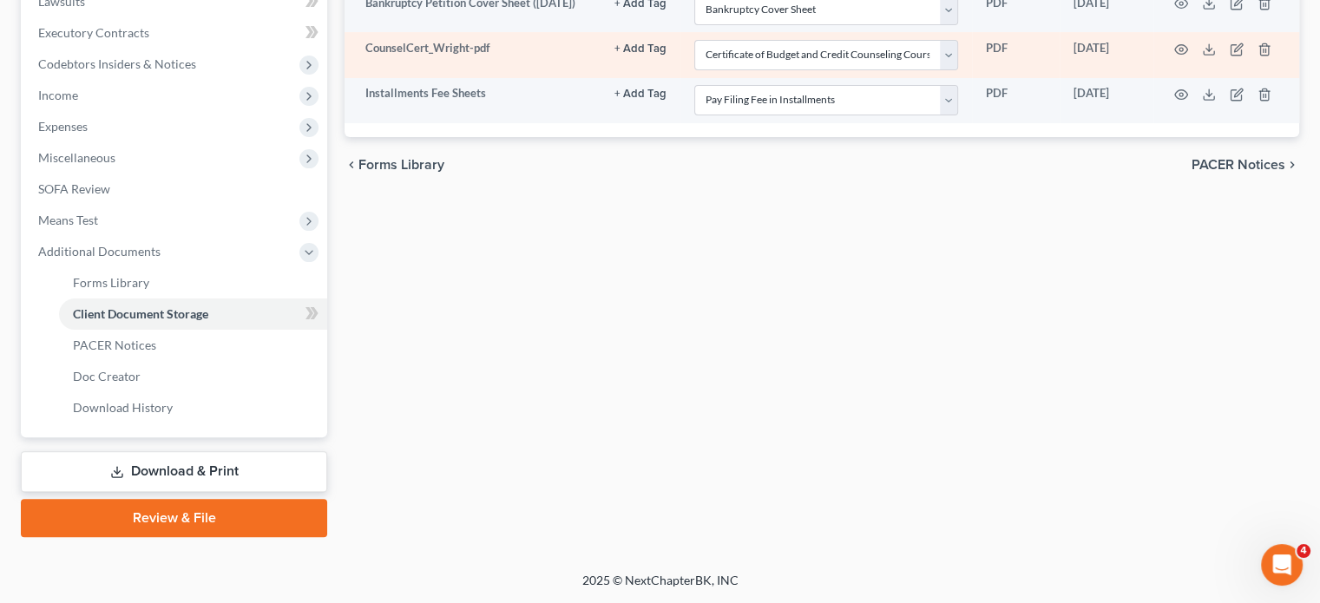
scroll to position [740, 0]
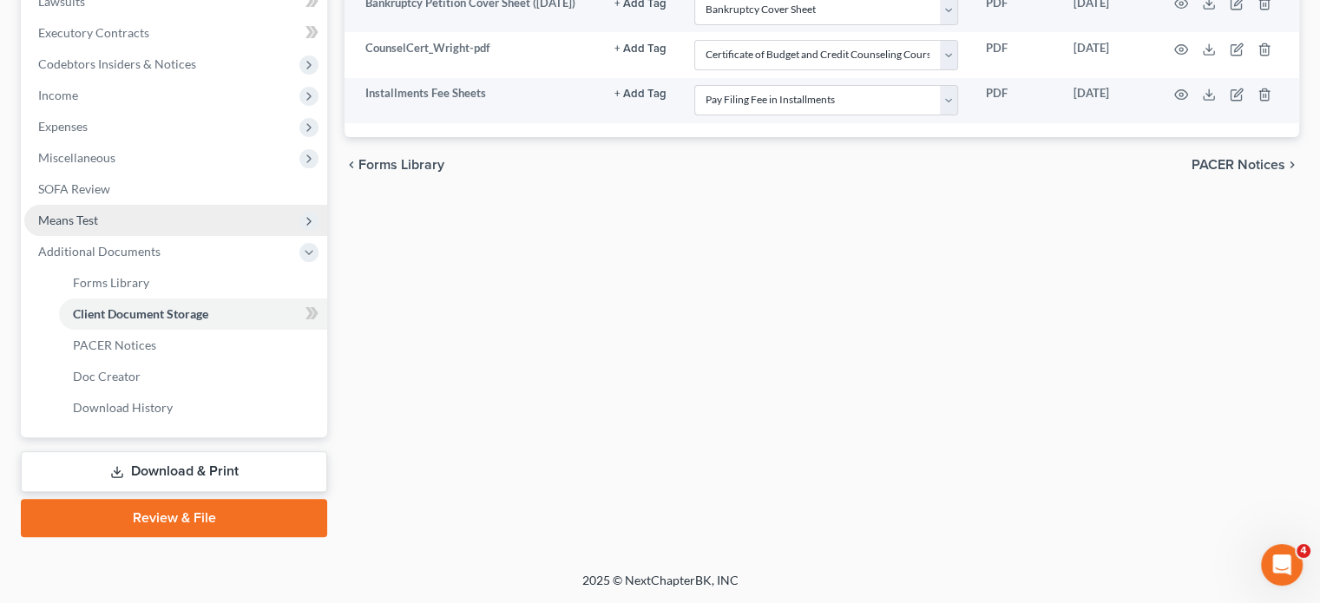
click at [139, 205] on span "Means Test" at bounding box center [175, 220] width 303 height 31
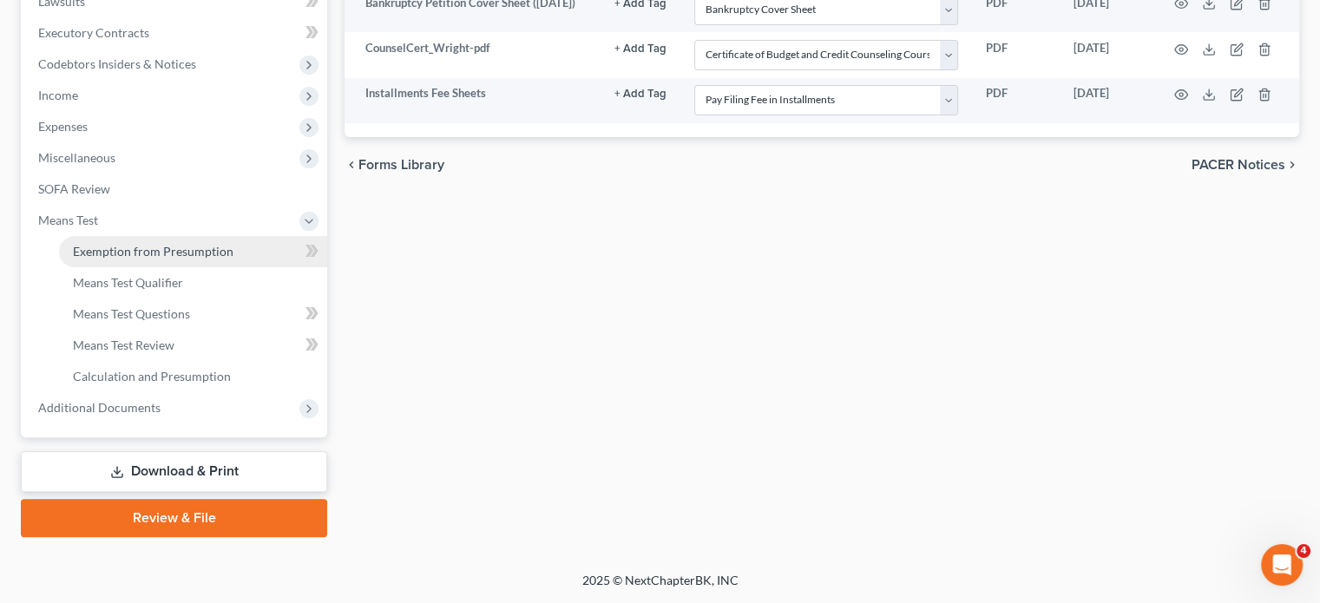
click at [166, 244] on span "Exemption from Presumption" at bounding box center [153, 251] width 161 height 15
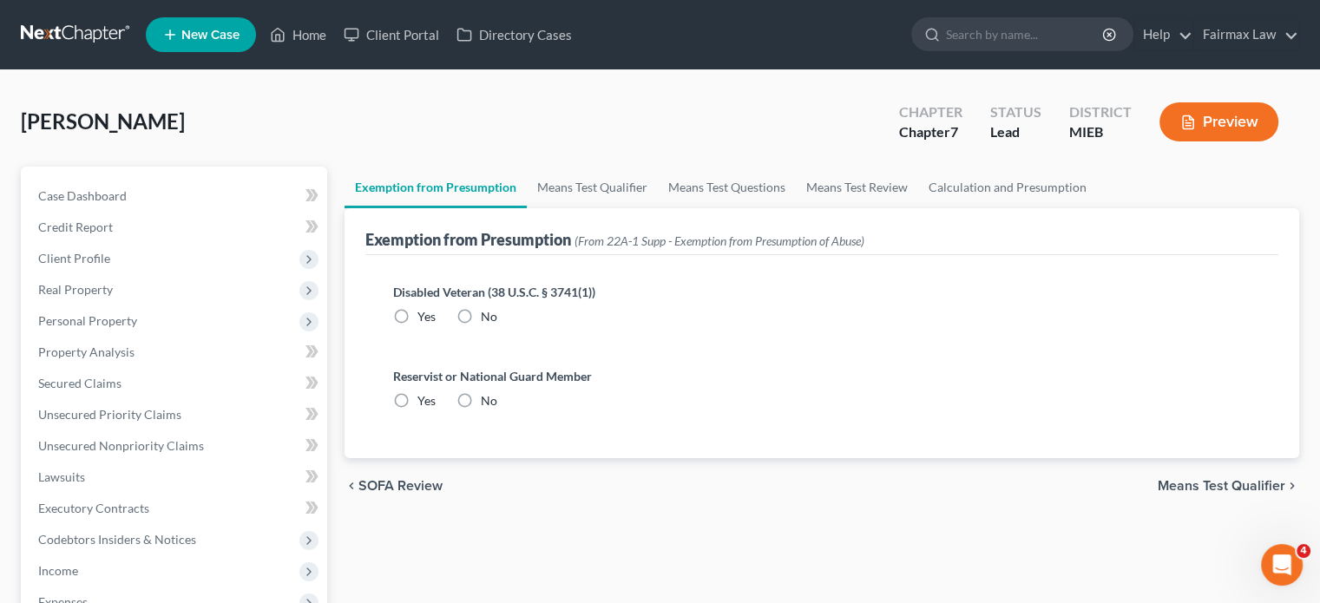
click at [497, 326] on label "No" at bounding box center [489, 316] width 16 height 17
click at [499, 319] on input "No" at bounding box center [493, 313] width 11 height 11
radio input "true"
click at [497, 410] on label "No" at bounding box center [489, 400] width 16 height 17
click at [499, 404] on input "No" at bounding box center [493, 397] width 11 height 11
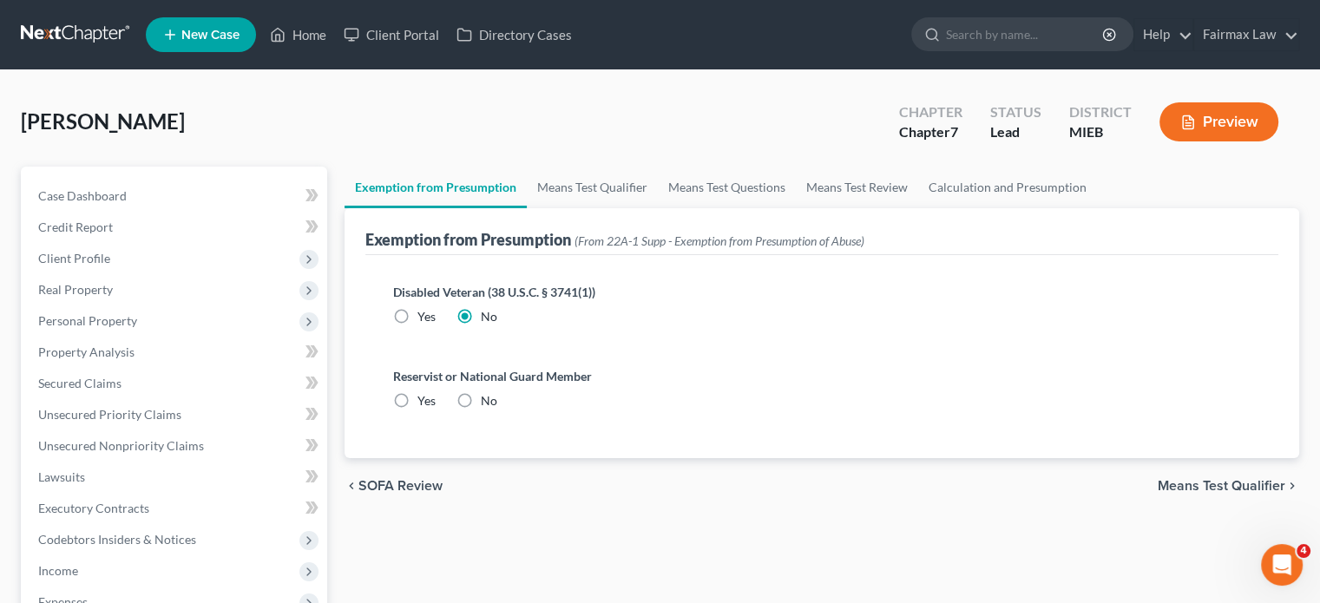
radio input "true"
click at [651, 208] on link "Means Test Qualifier" at bounding box center [592, 188] width 131 height 42
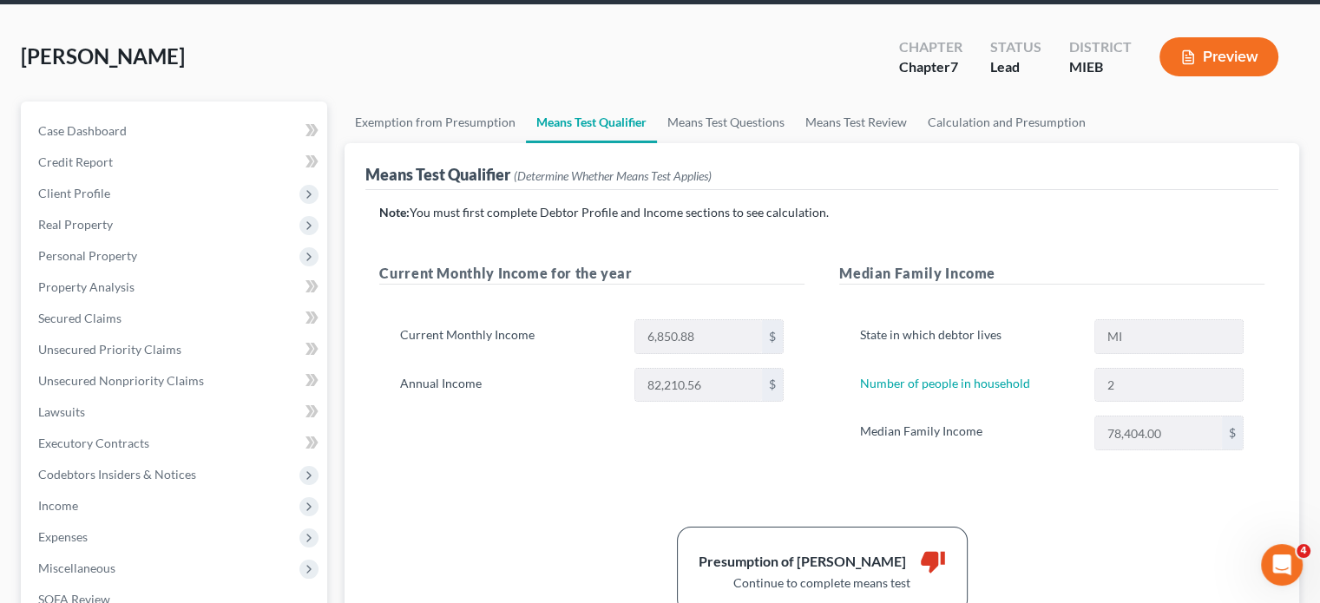
scroll to position [66, 0]
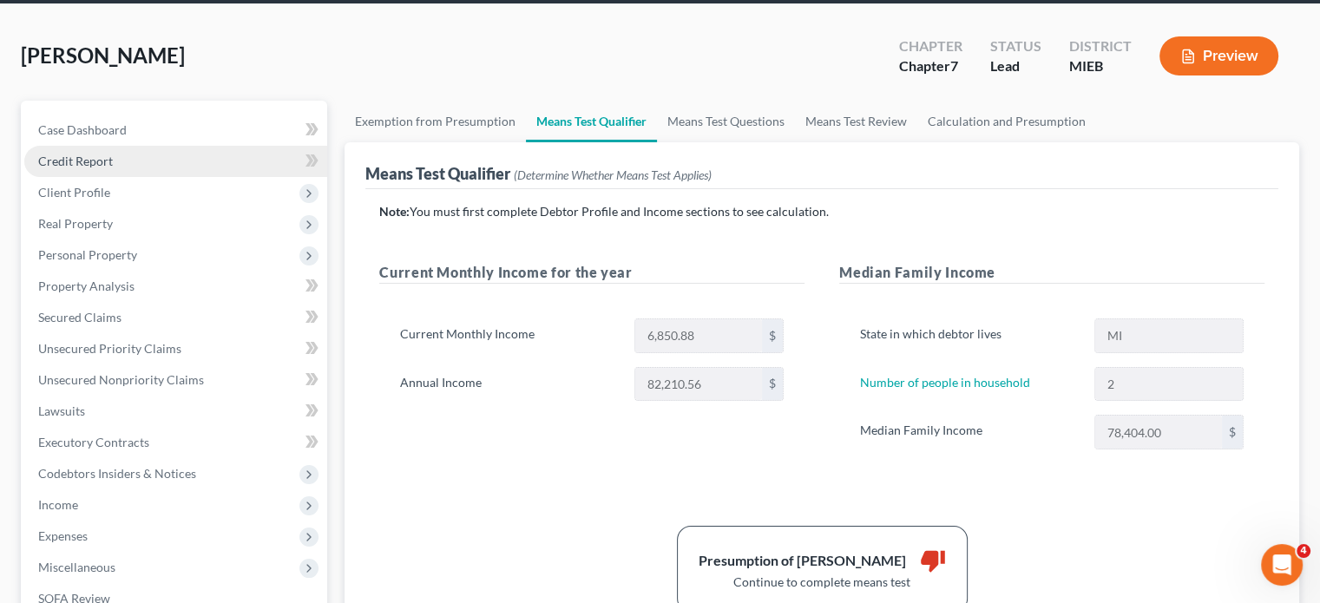
click at [115, 177] on link "Credit Report" at bounding box center [175, 161] width 303 height 31
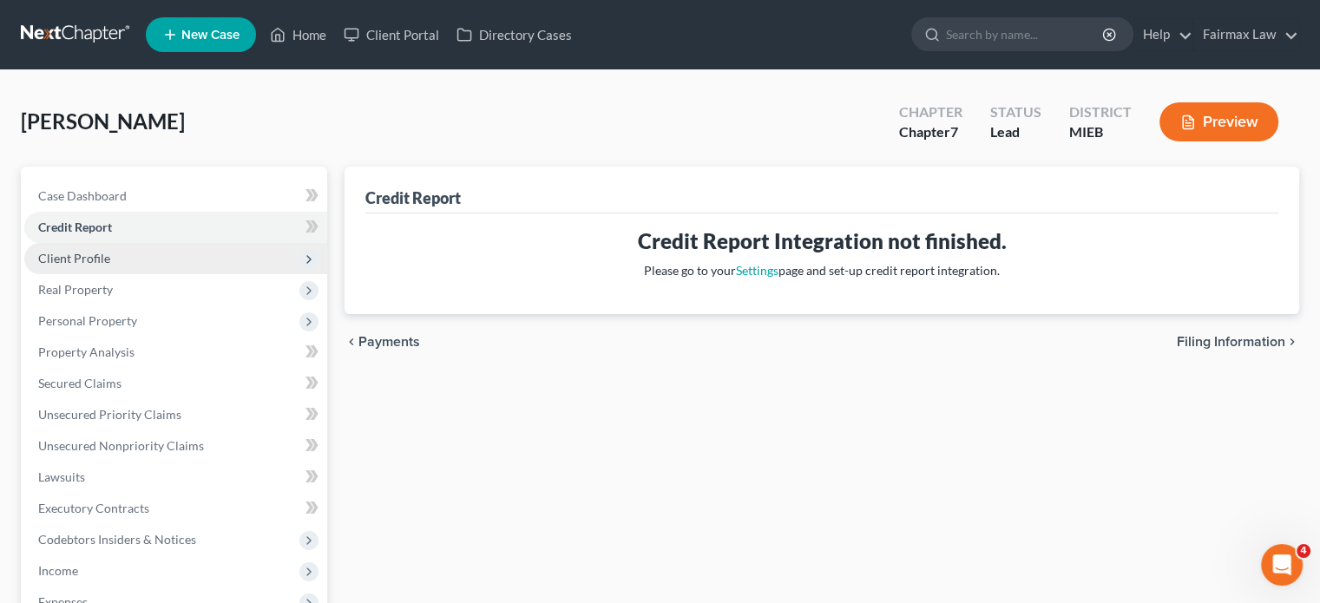
click at [110, 266] on span "Client Profile" at bounding box center [74, 258] width 72 height 15
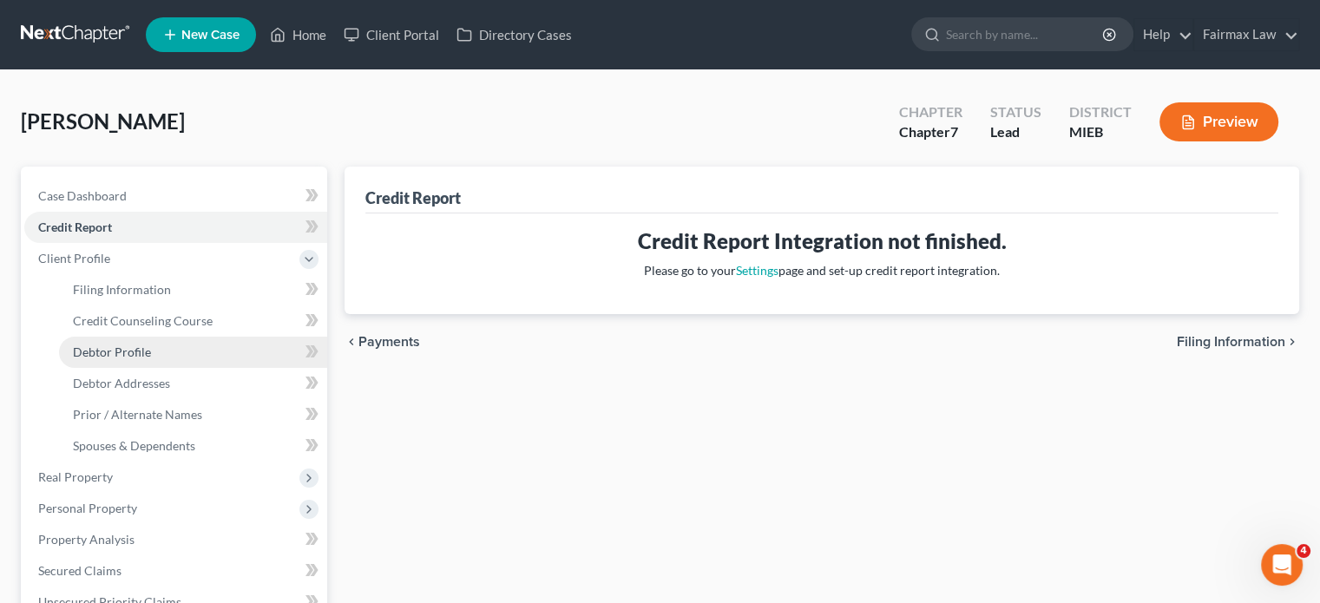
click at [190, 368] on link "Debtor Profile" at bounding box center [193, 352] width 268 height 31
select select "0"
select select "1"
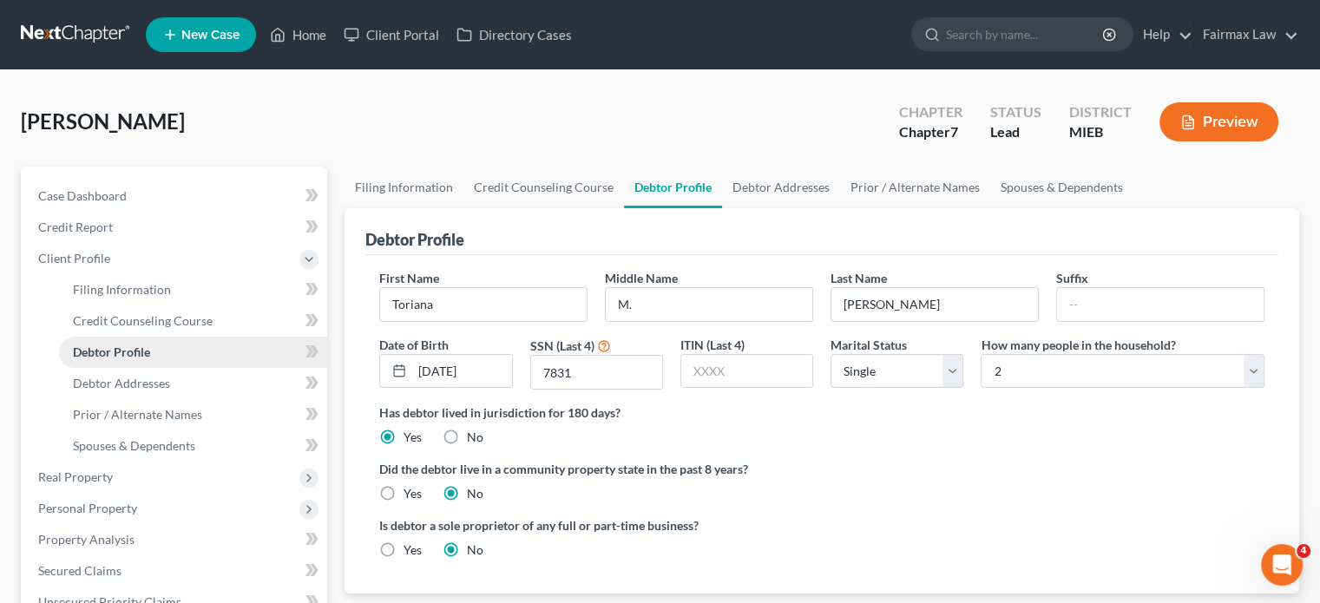
radio input "true"
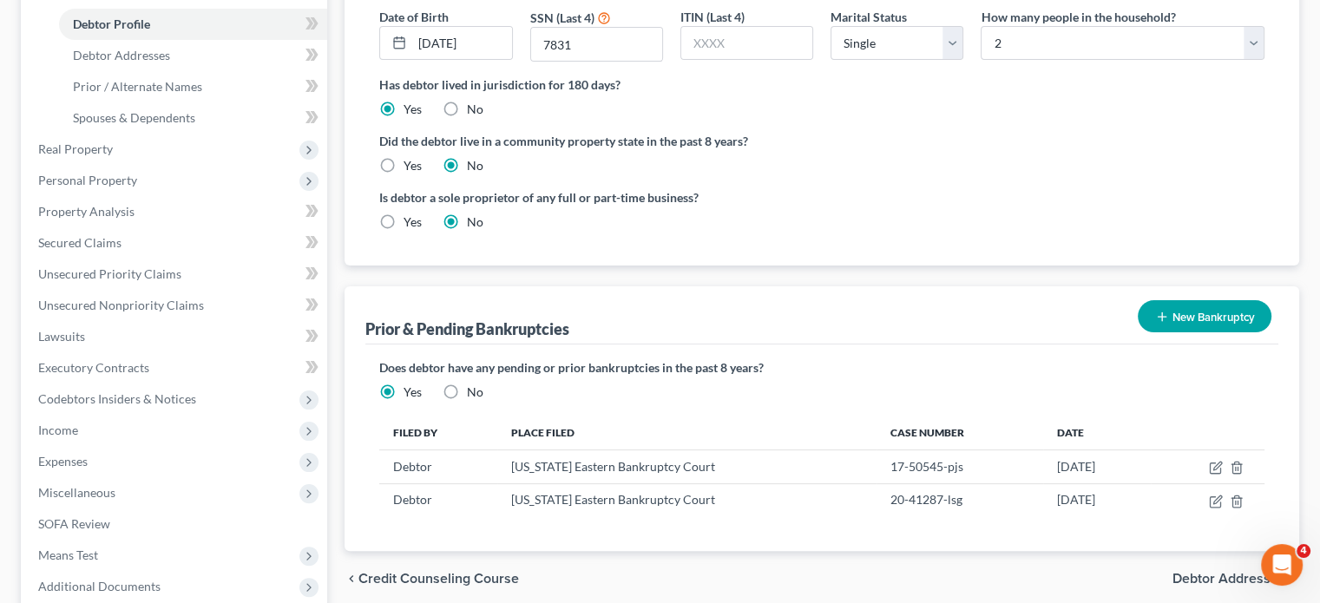
scroll to position [326, 0]
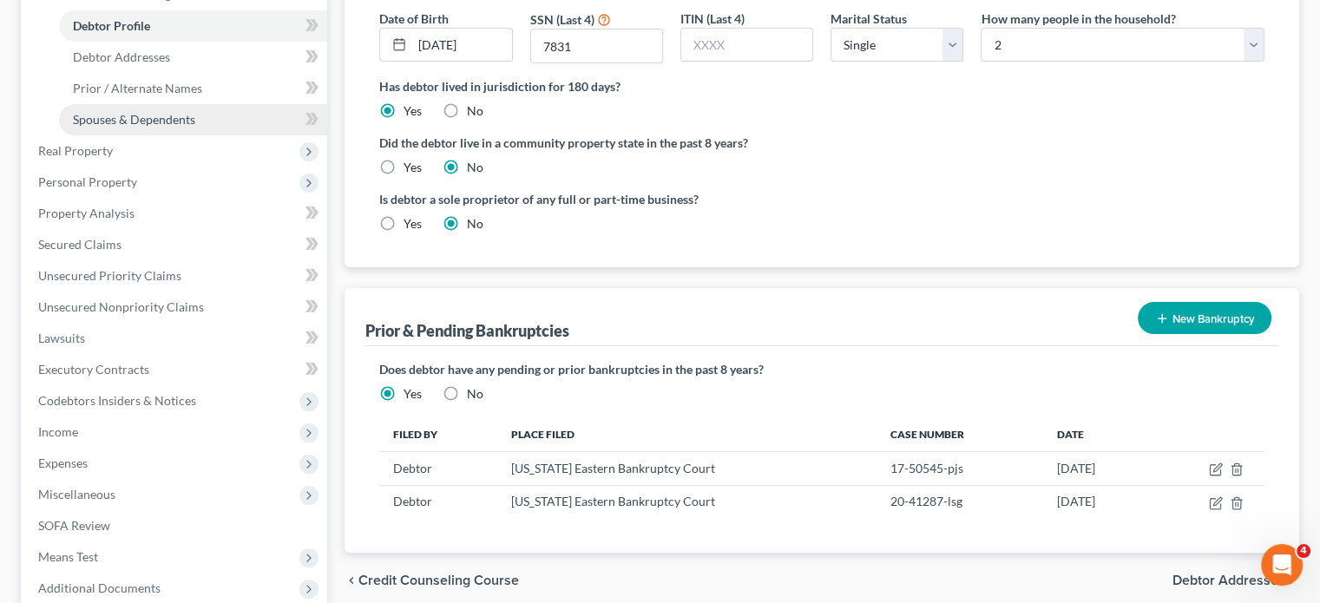
click at [182, 127] on span "Spouses & Dependents" at bounding box center [134, 119] width 122 height 15
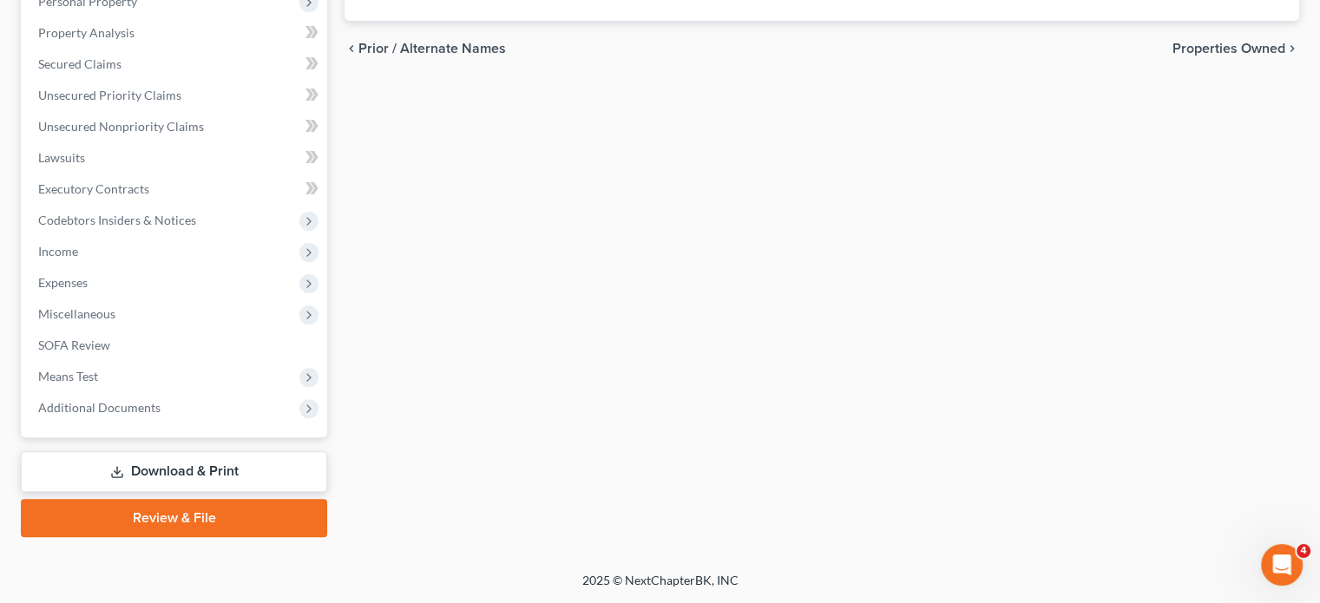
scroll to position [780, 0]
click at [161, 400] on span "Additional Documents" at bounding box center [99, 407] width 122 height 15
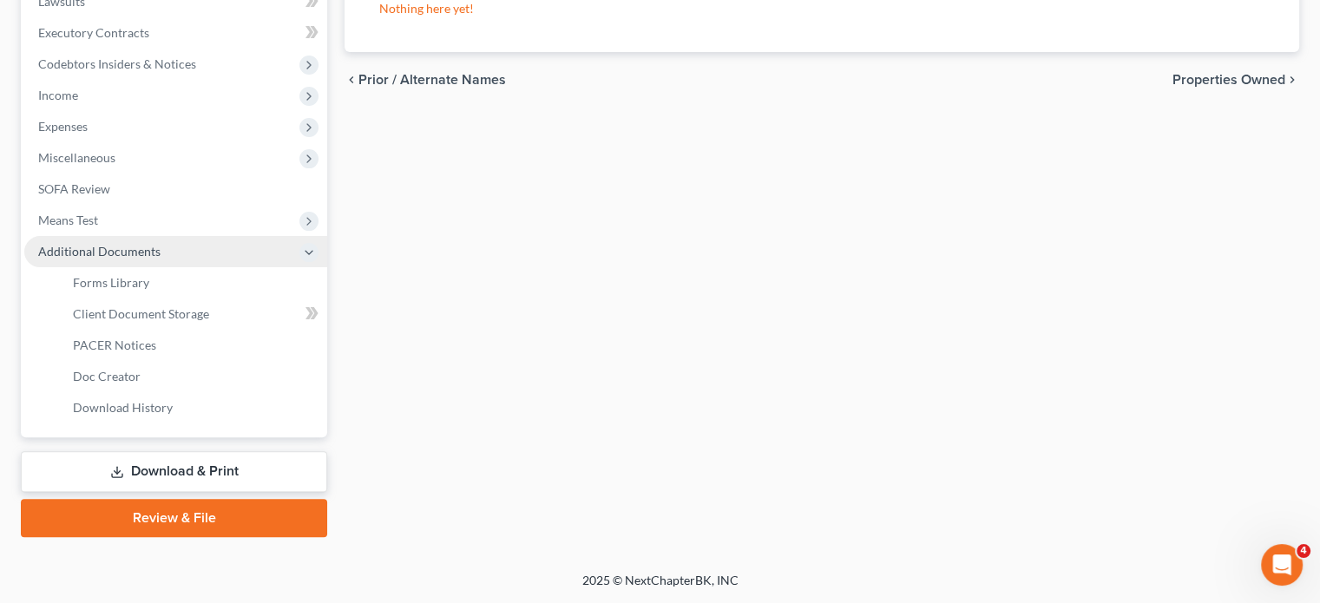
scroll to position [545, 0]
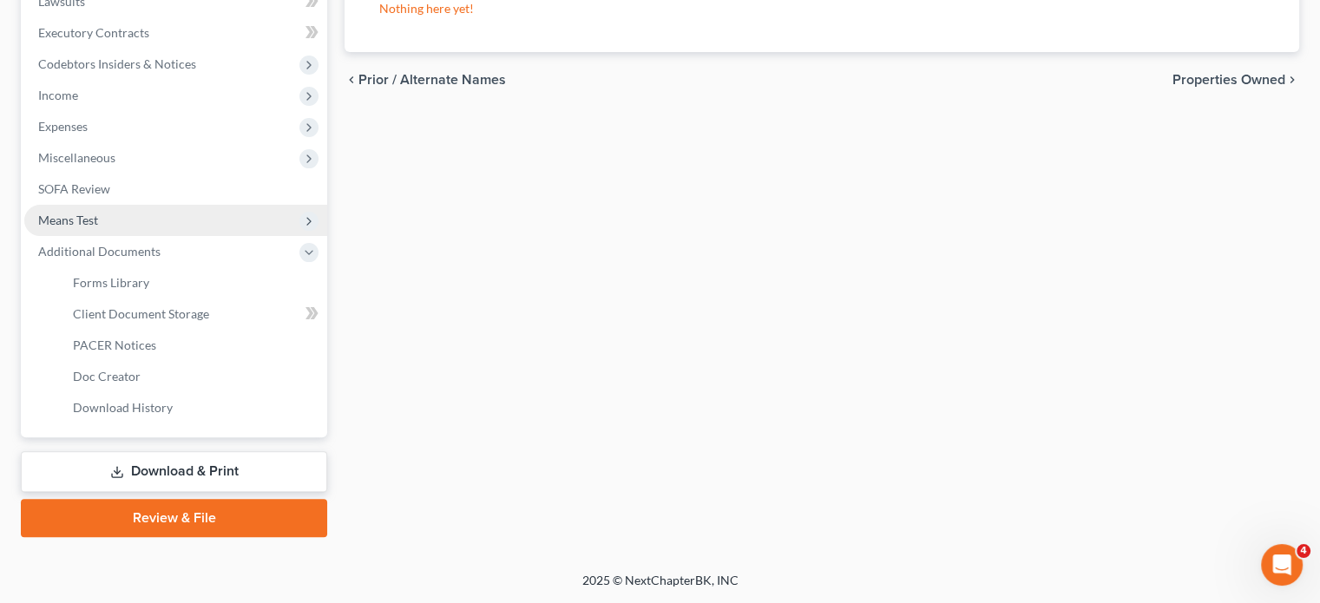
click at [127, 236] on span "Means Test" at bounding box center [175, 220] width 303 height 31
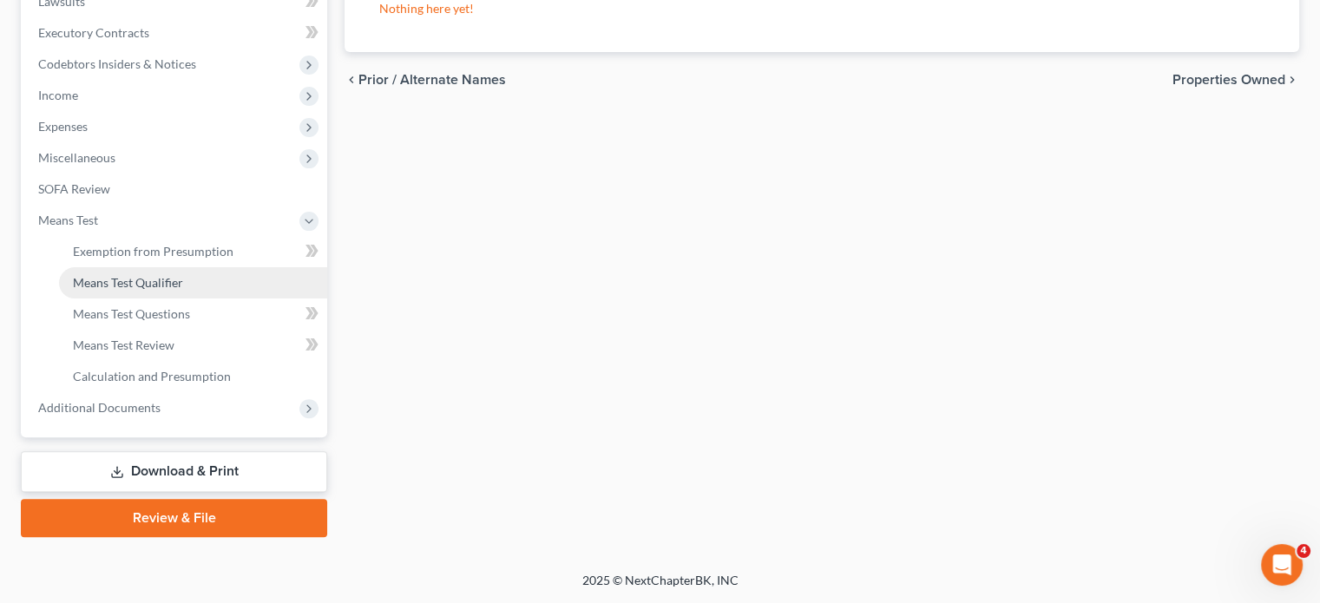
click at [142, 290] on span "Means Test Qualifier" at bounding box center [128, 282] width 110 height 15
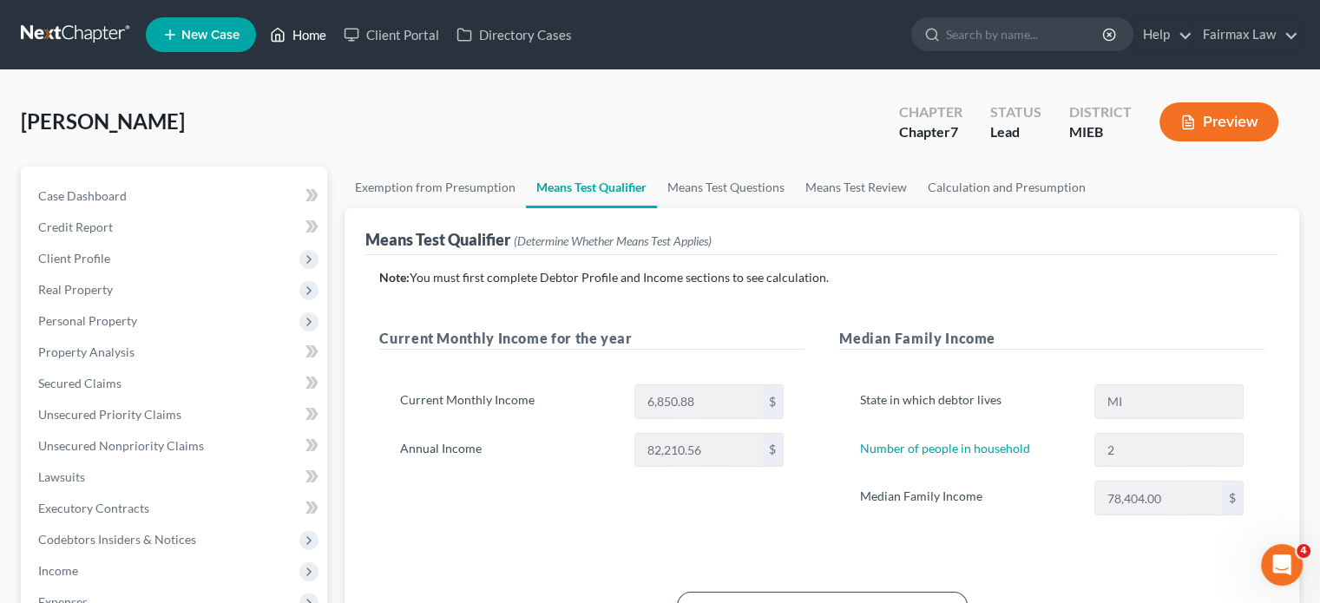
click at [335, 37] on link "Home" at bounding box center [298, 34] width 74 height 31
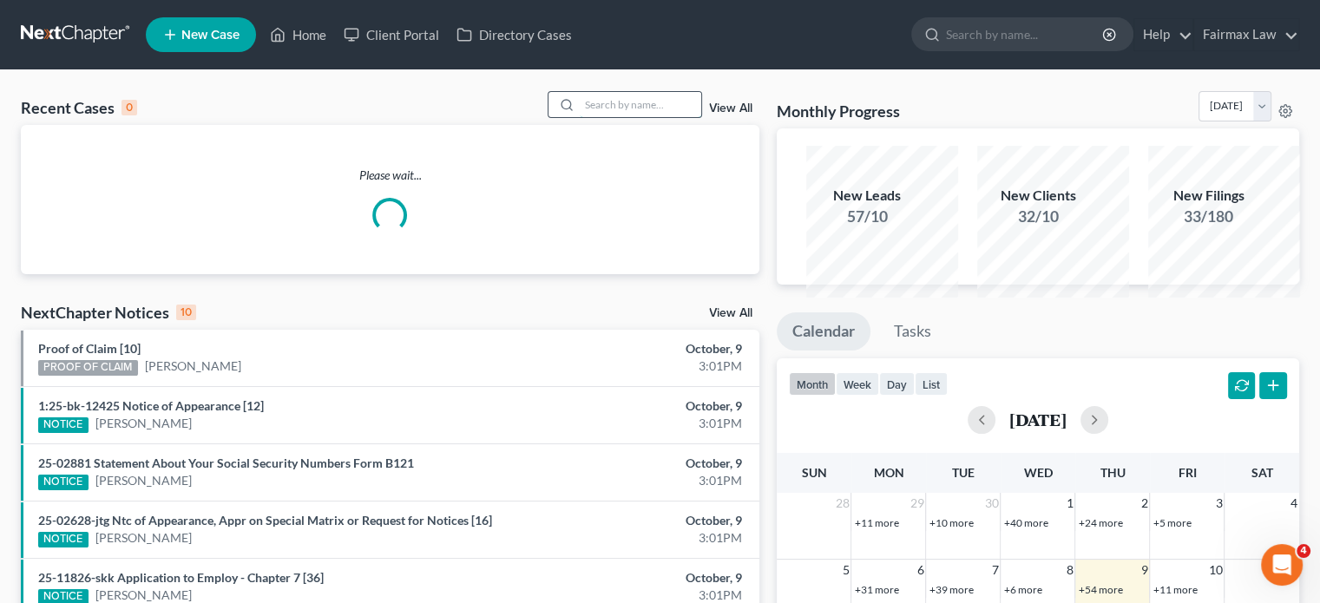
click at [595, 117] on input "search" at bounding box center [641, 104] width 122 height 25
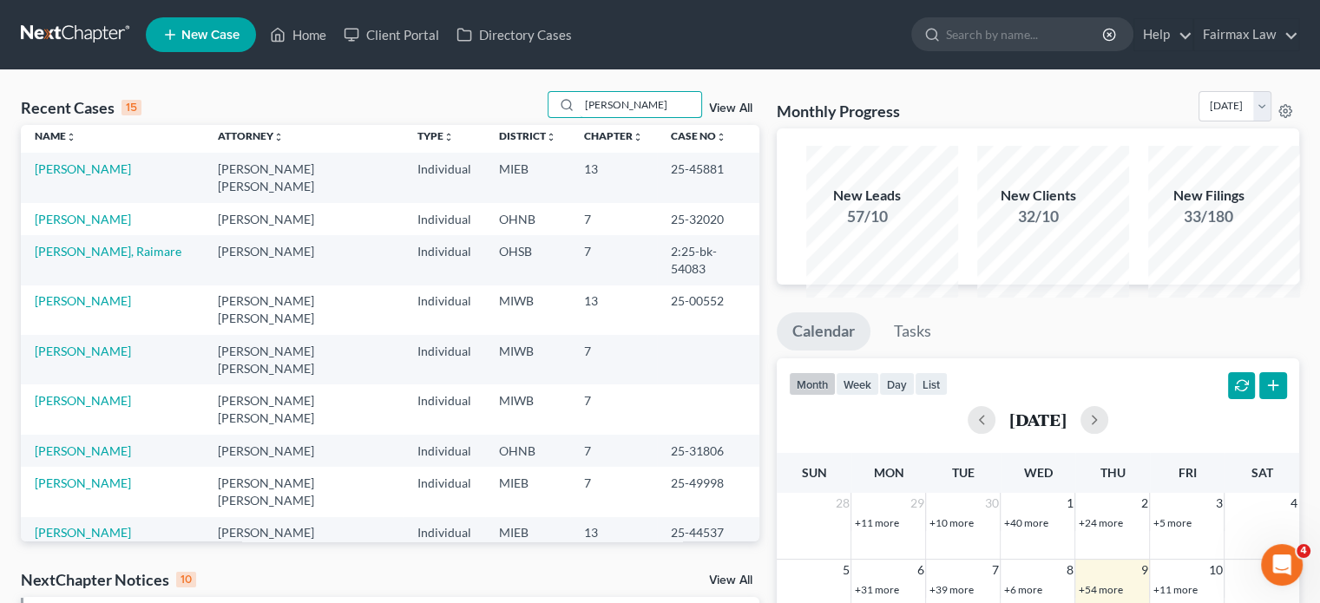
scroll to position [7, 0]
type input "browning"
click at [72, 359] on link "[PERSON_NAME]" at bounding box center [83, 351] width 96 height 15
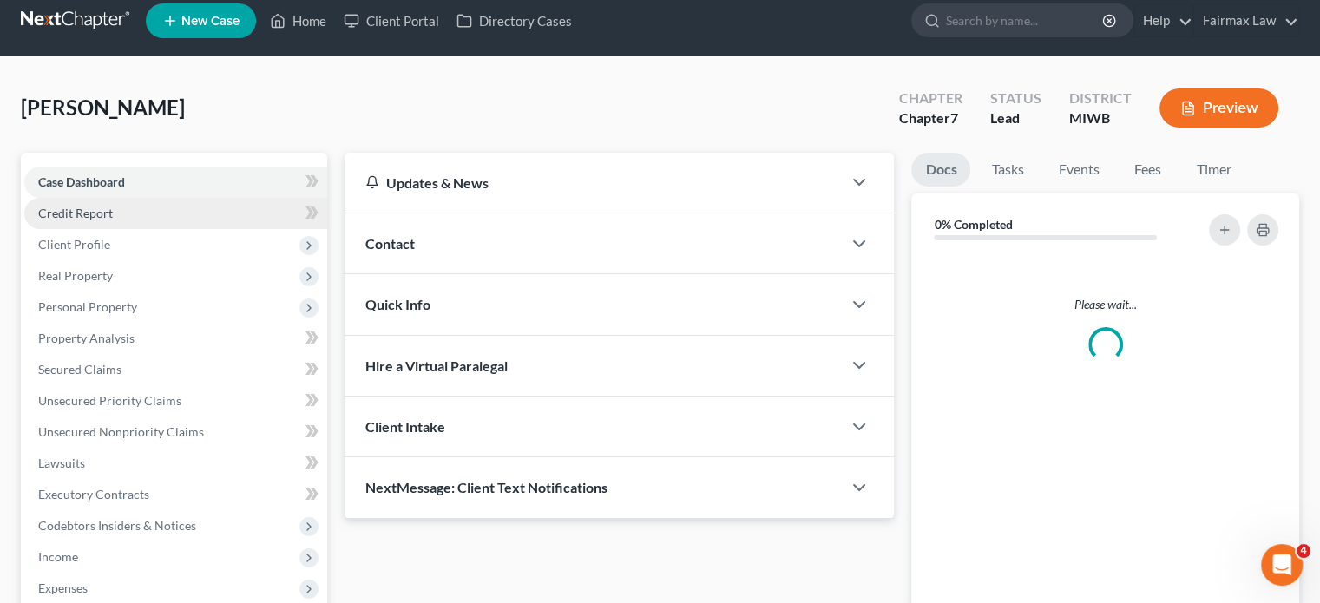
scroll to position [14, 0]
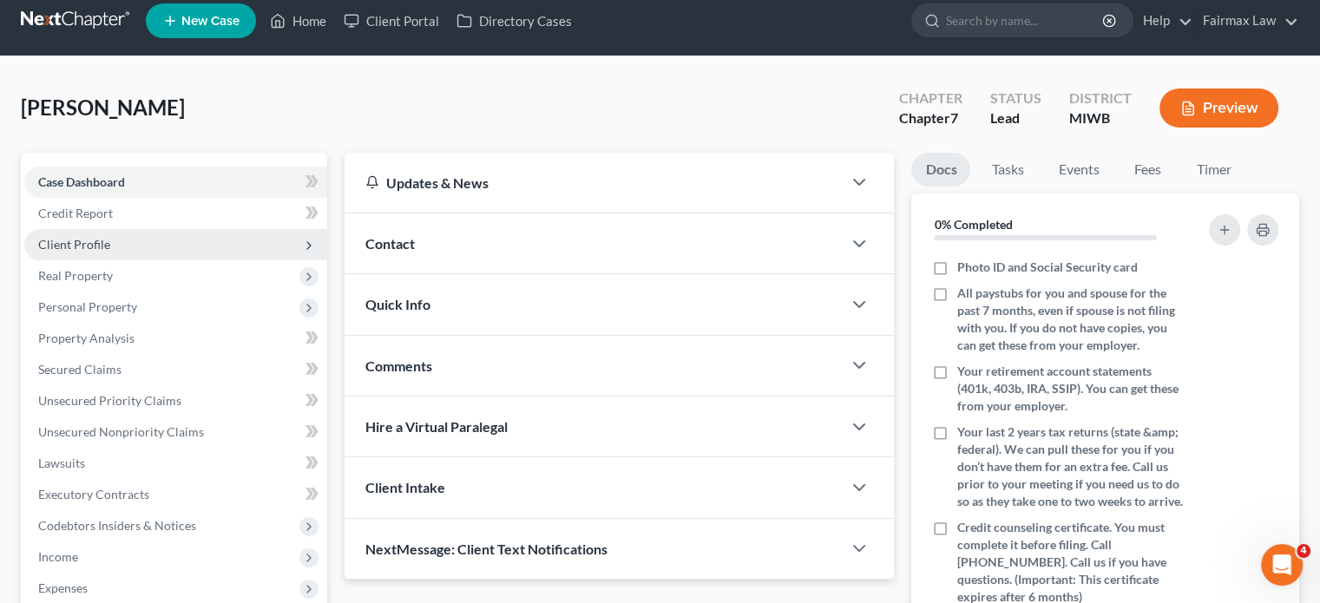
click at [181, 260] on span "Client Profile" at bounding box center [175, 244] width 303 height 31
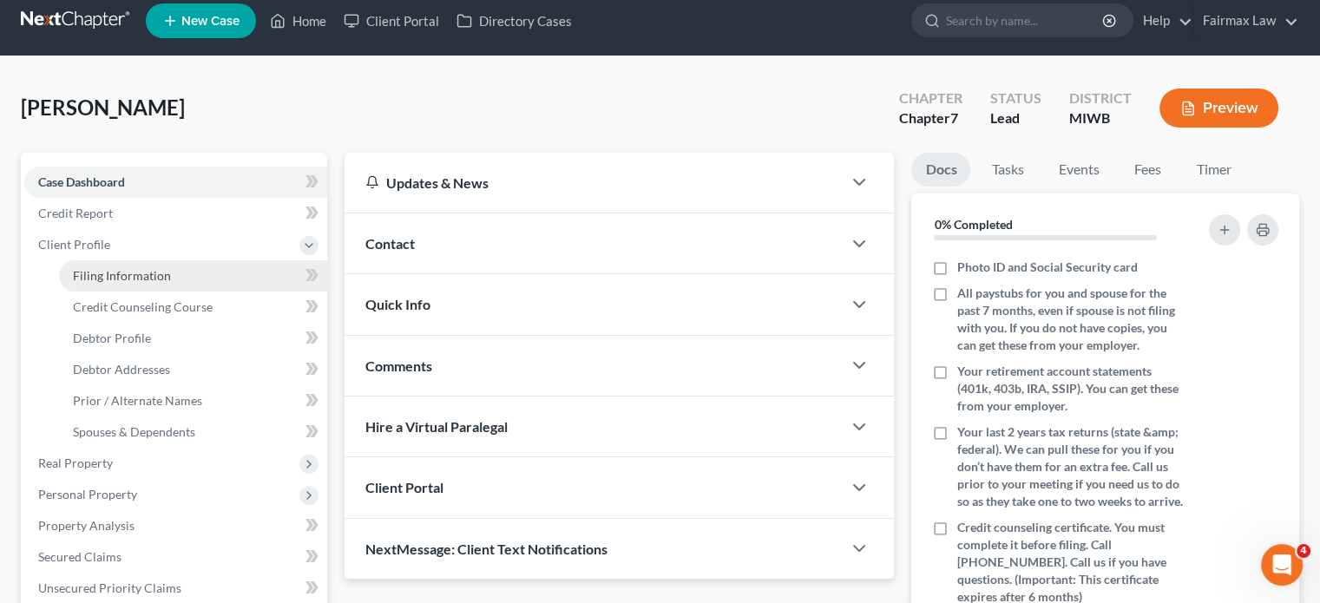
click at [171, 283] on span "Filing Information" at bounding box center [122, 275] width 98 height 15
select select "1"
select select "0"
select select "41"
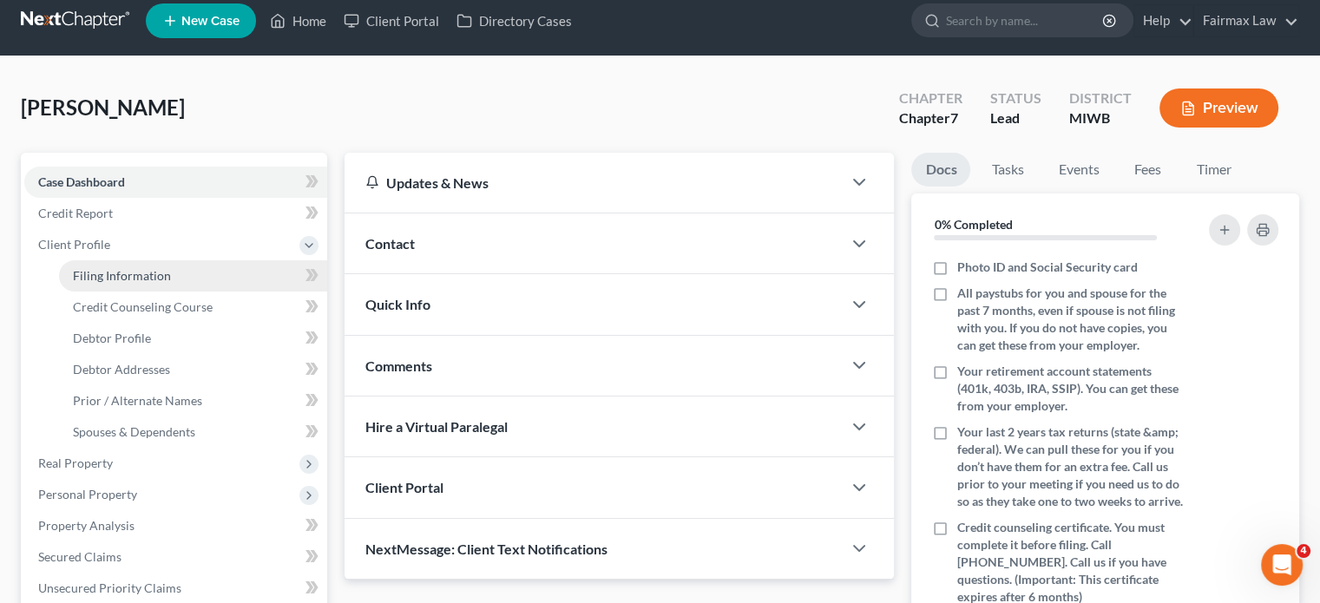
select select "0"
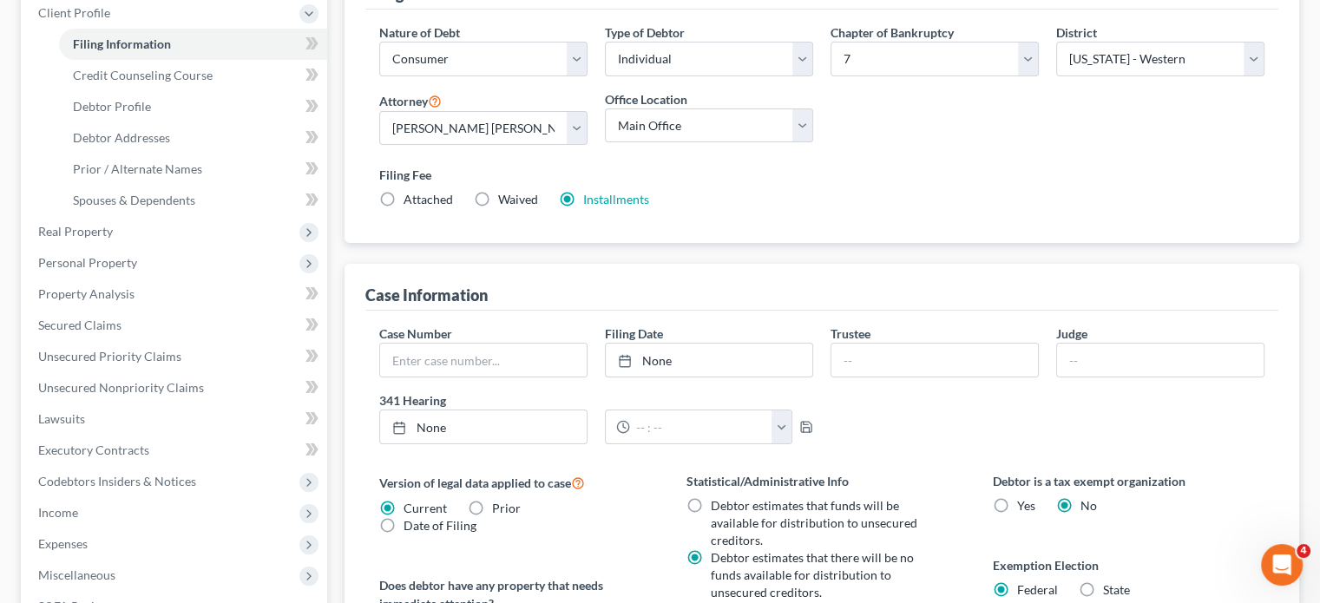
scroll to position [247, 0]
click at [212, 122] on link "Debtor Profile" at bounding box center [193, 105] width 268 height 31
select select "0"
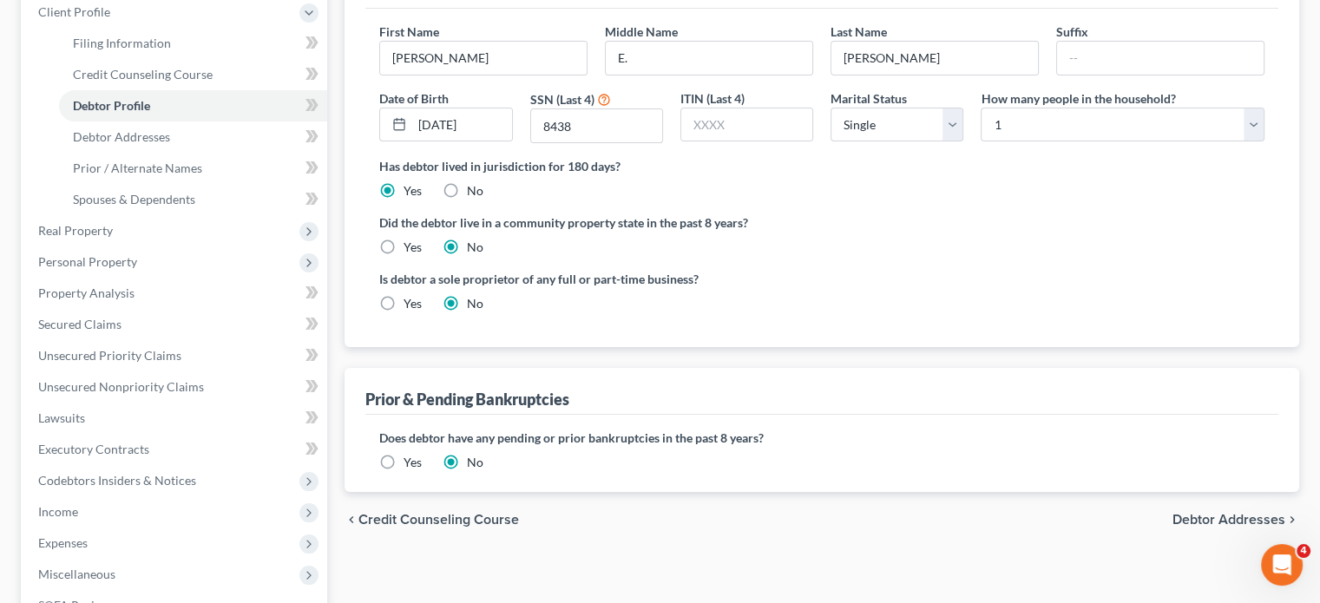
scroll to position [15, 0]
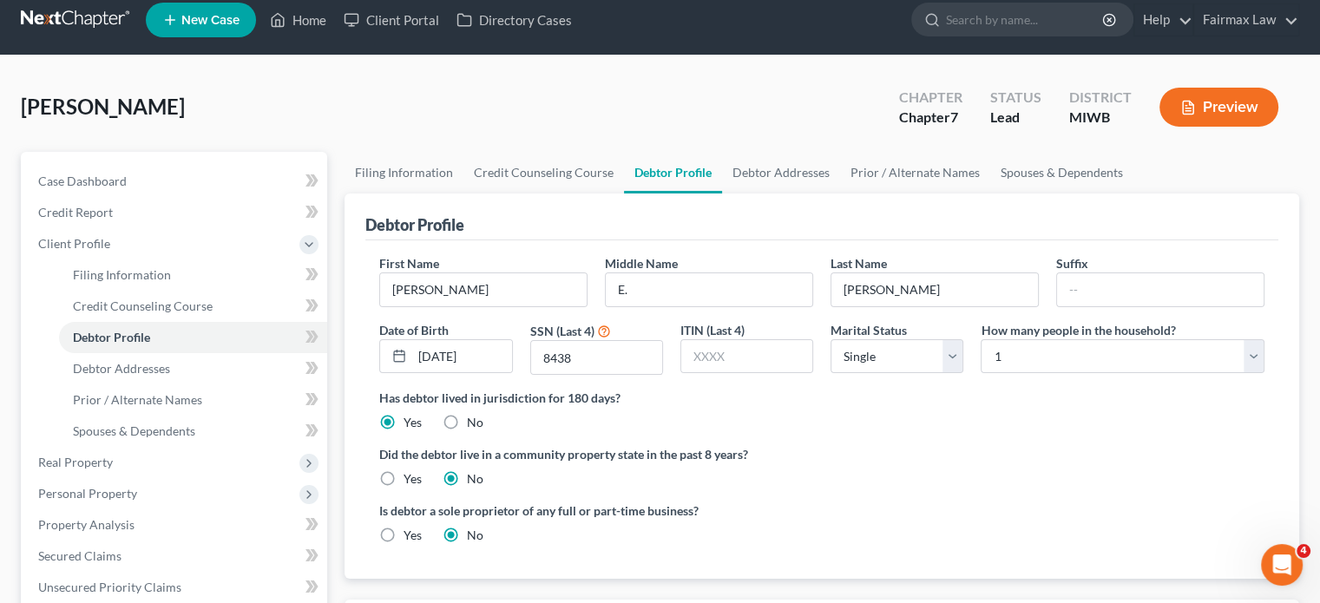
radio input "true"
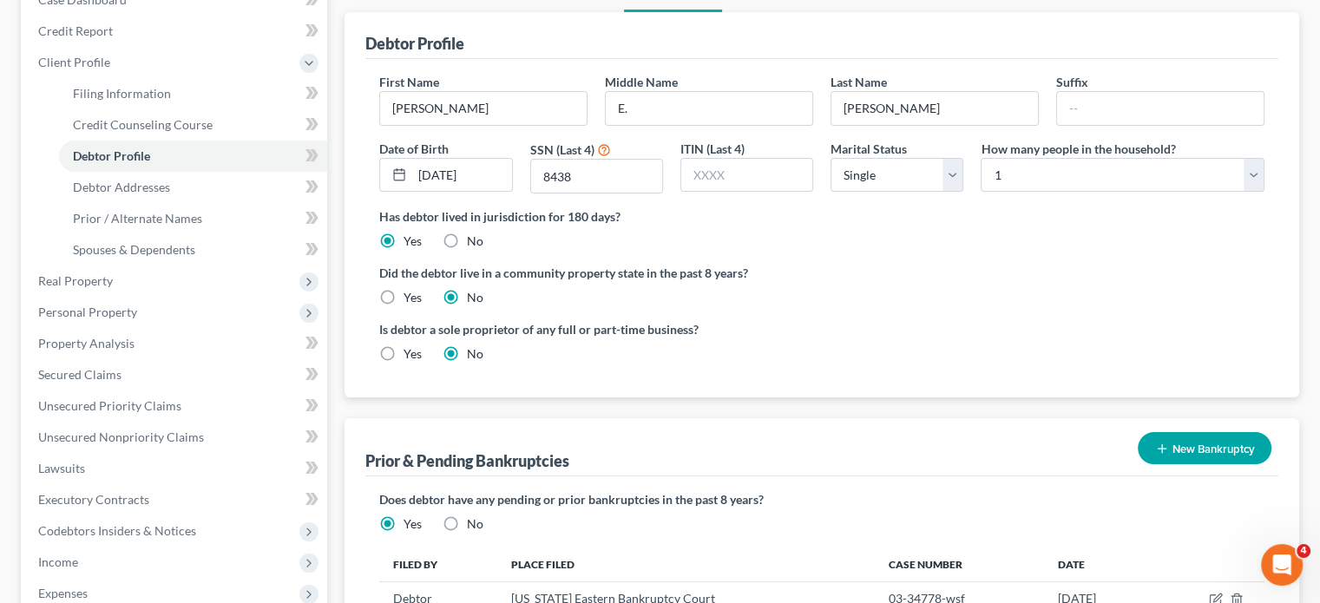
scroll to position [197, 0]
click at [217, 202] on link "Debtor Addresses" at bounding box center [193, 186] width 268 height 31
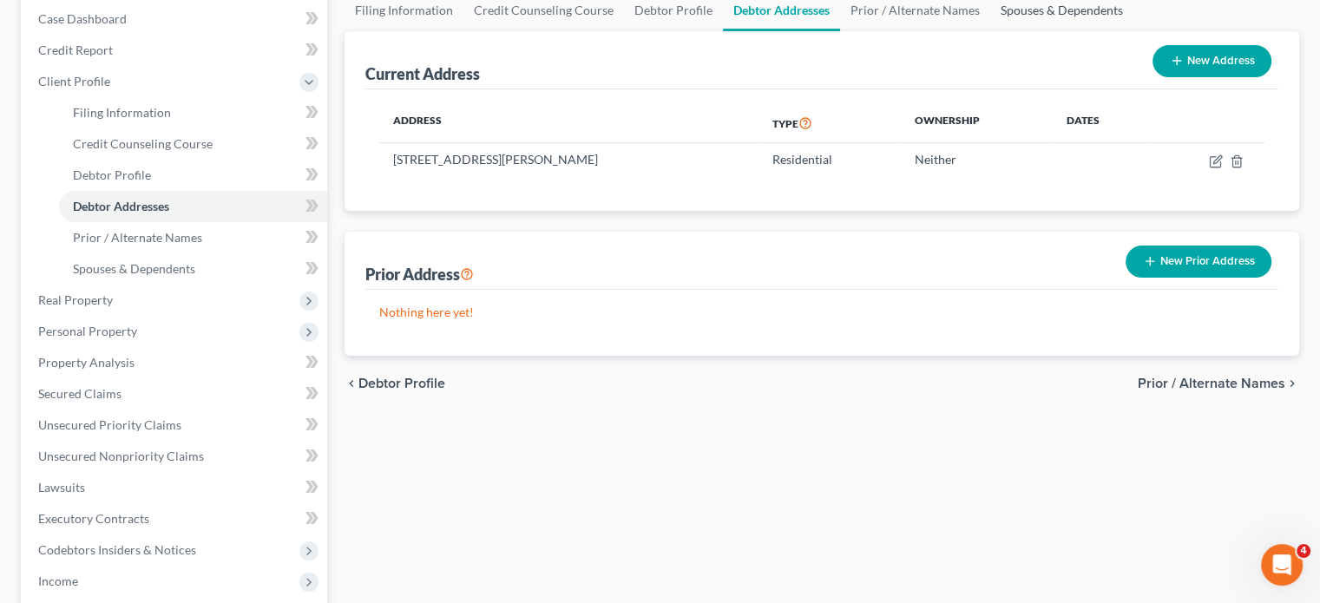
scroll to position [208, 0]
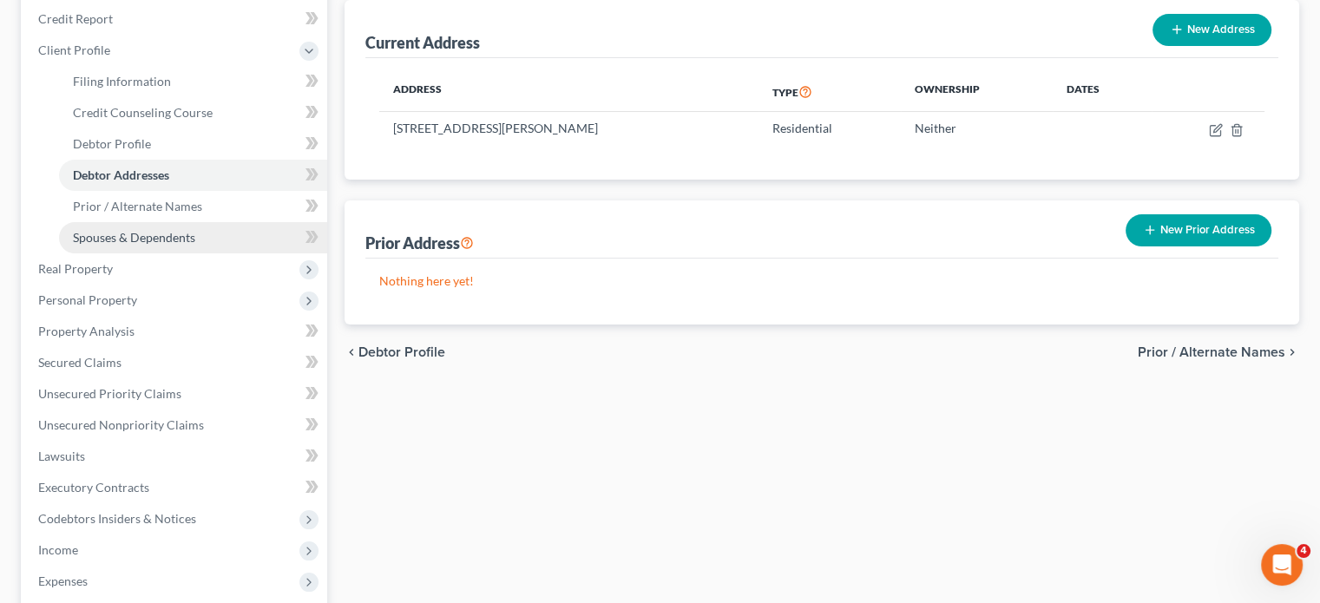
click at [195, 245] on span "Spouses & Dependents" at bounding box center [134, 237] width 122 height 15
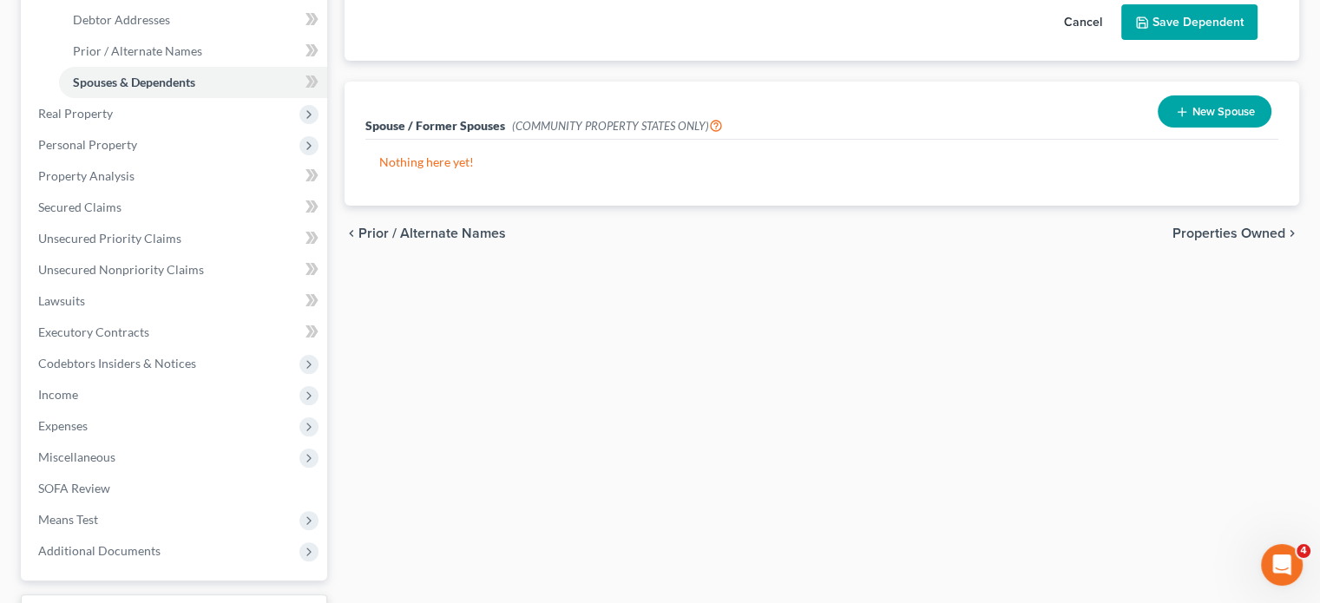
scroll to position [413, 0]
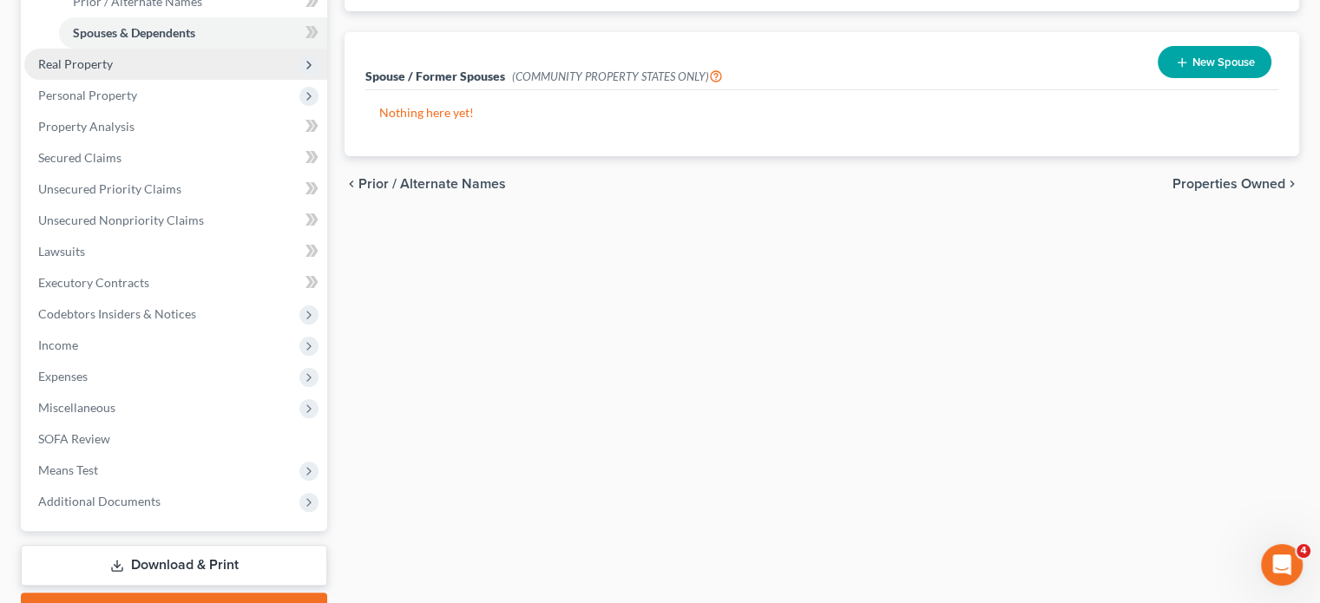
click at [214, 80] on span "Real Property" at bounding box center [175, 64] width 303 height 31
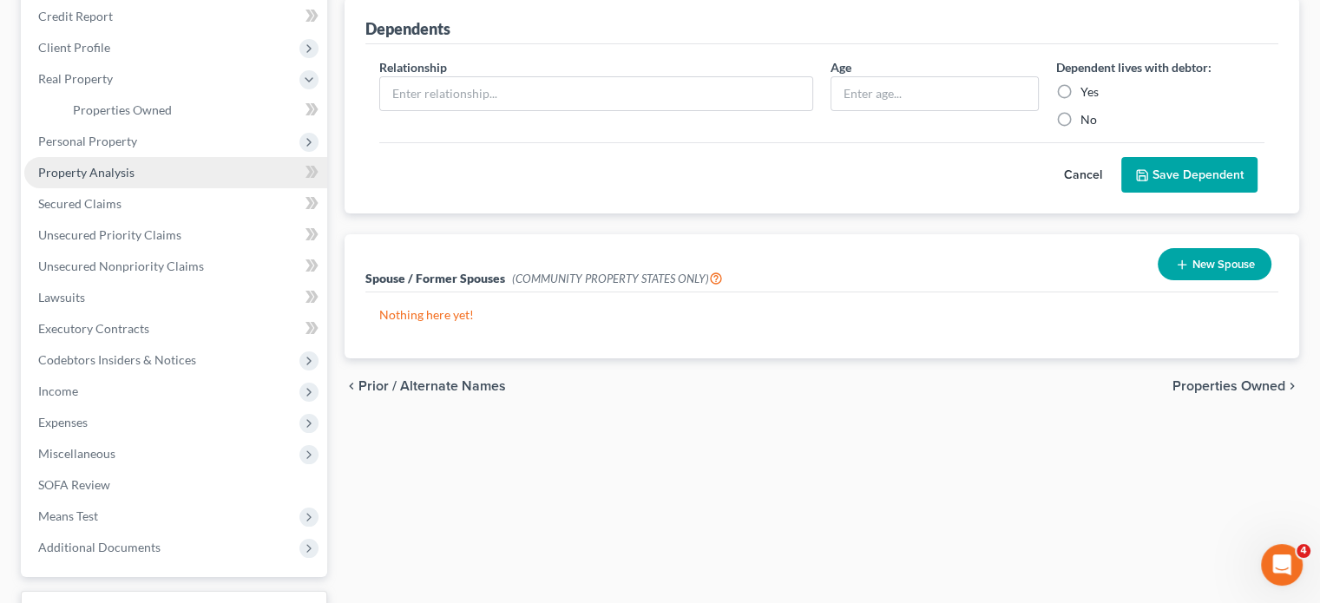
scroll to position [205, 0]
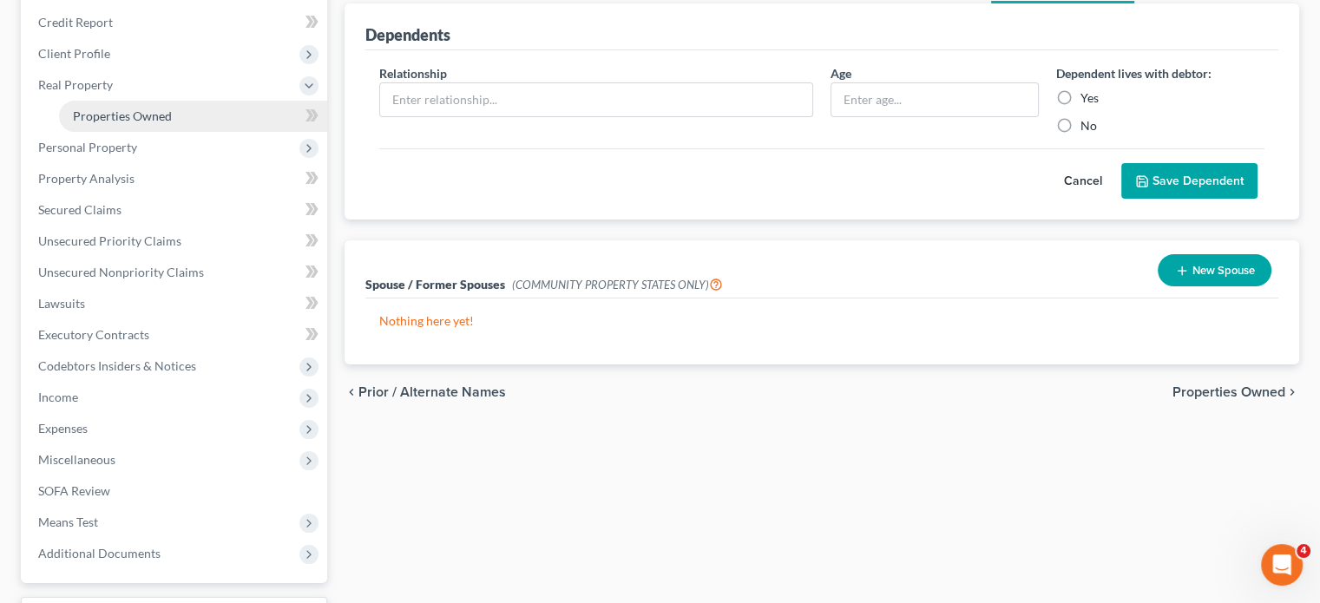
click at [165, 123] on span "Properties Owned" at bounding box center [122, 116] width 99 height 15
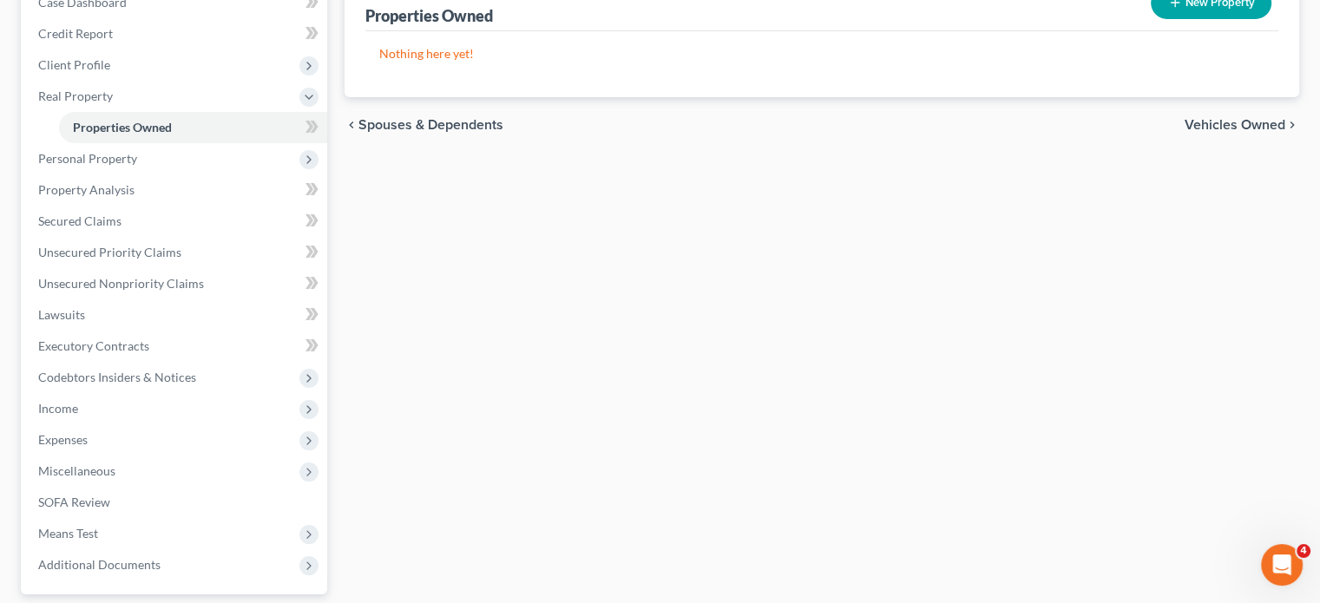
scroll to position [194, 0]
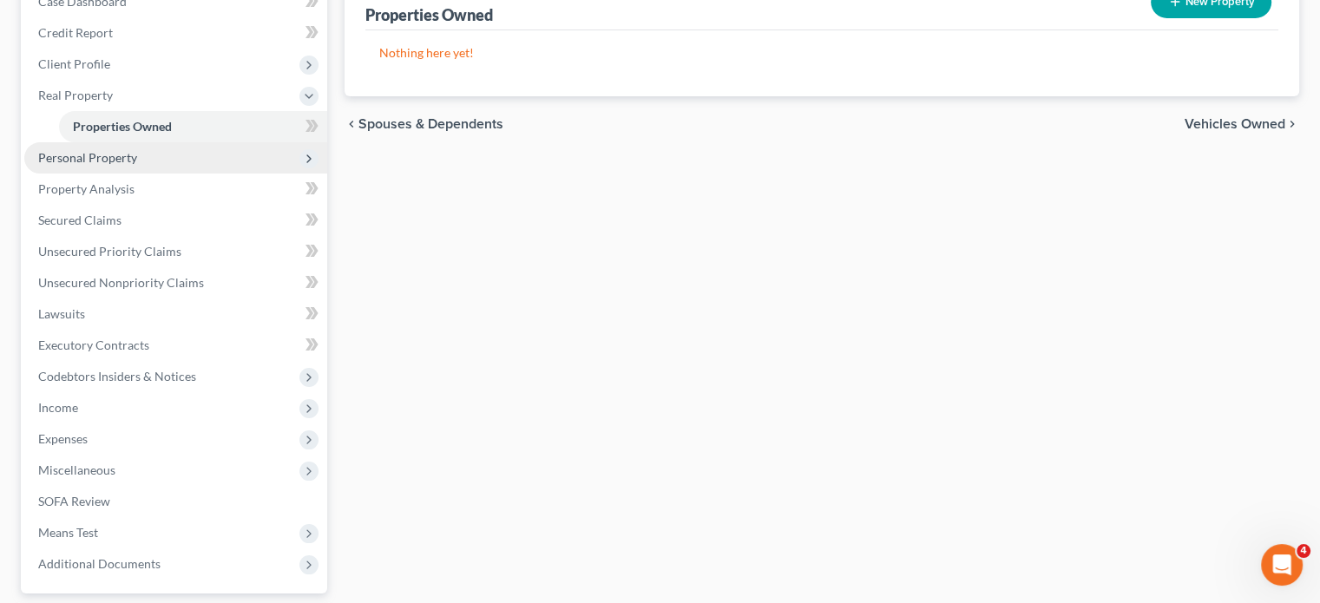
click at [188, 174] on span "Personal Property" at bounding box center [175, 157] width 303 height 31
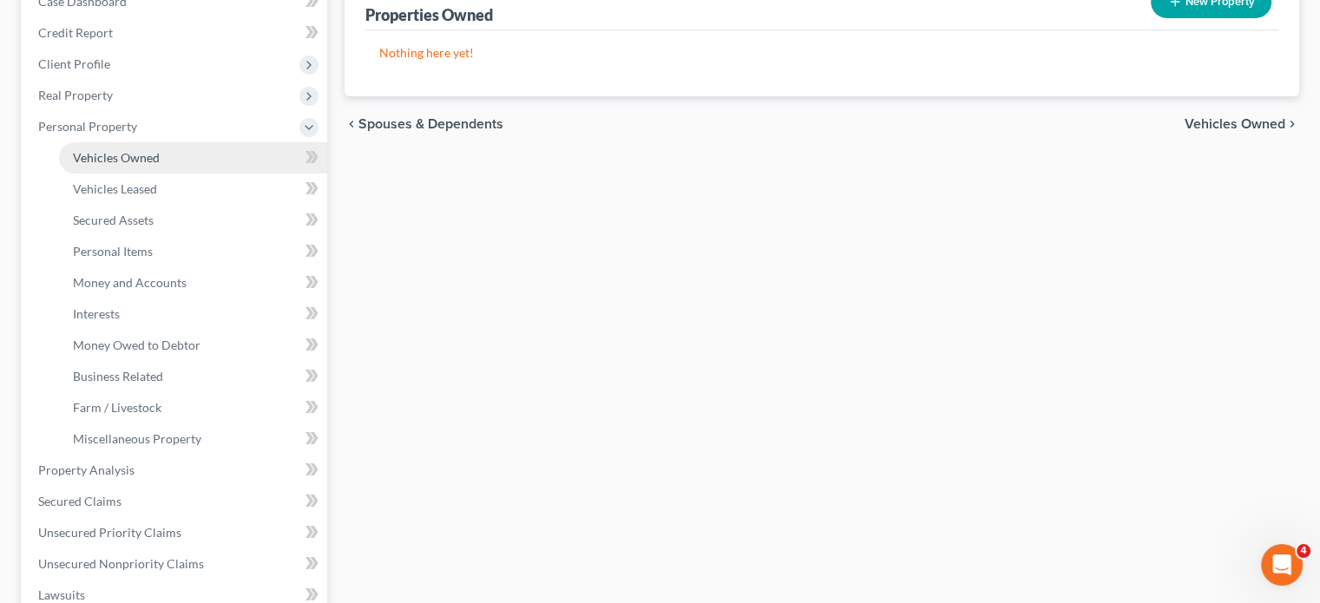
click at [178, 174] on link "Vehicles Owned" at bounding box center [193, 157] width 268 height 31
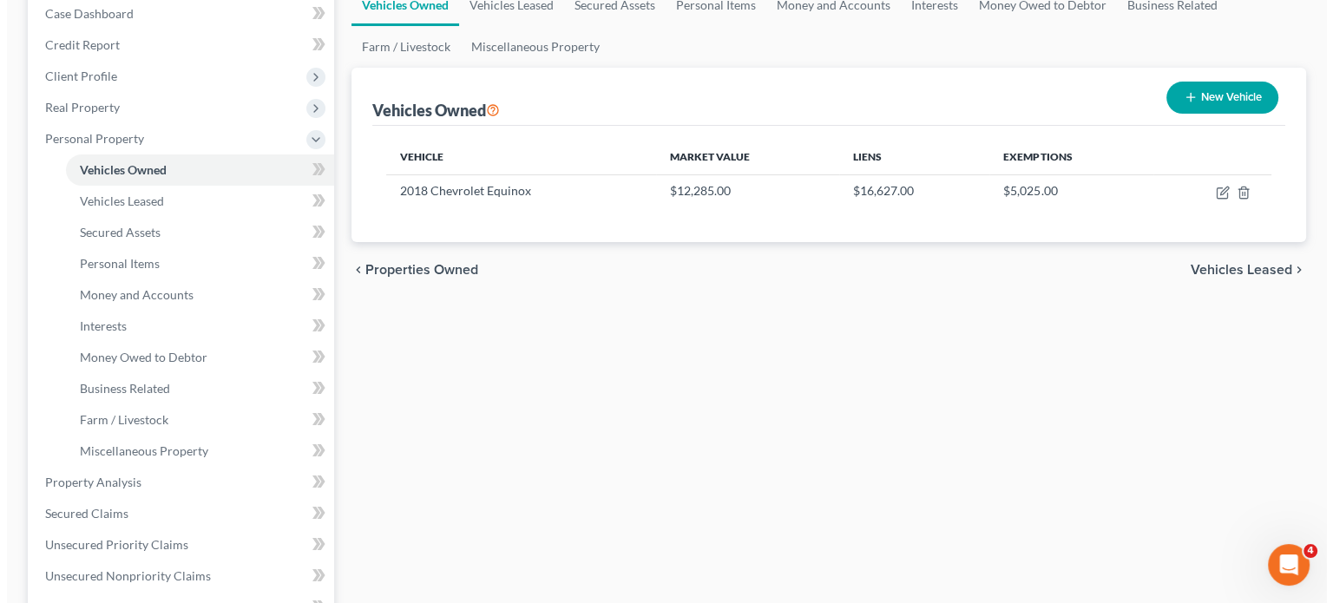
scroll to position [184, 0]
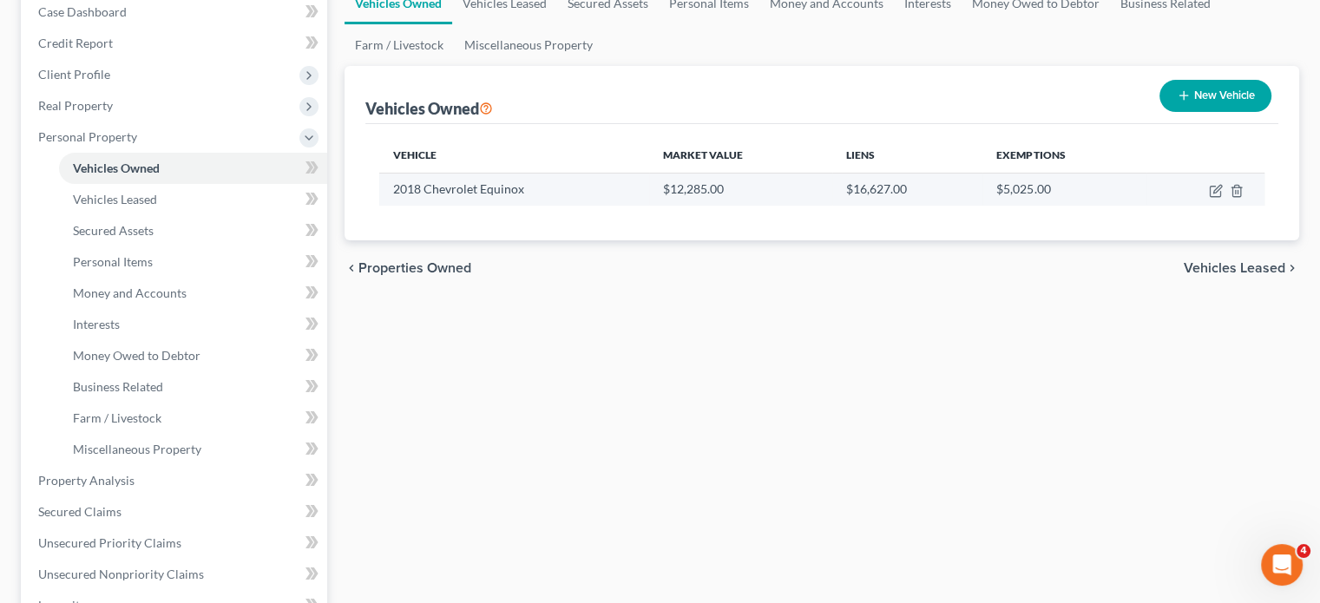
click at [1192, 206] on td at bounding box center [1206, 189] width 118 height 33
click at [1209, 198] on icon "button" at bounding box center [1216, 191] width 14 height 14
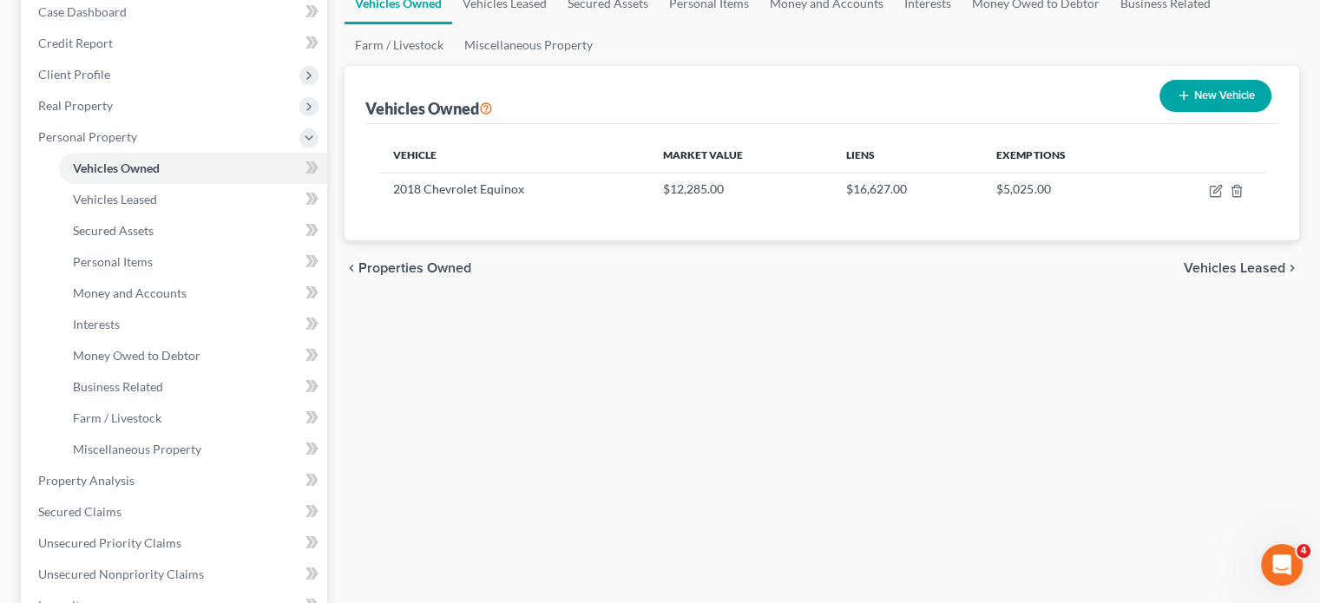
select select "0"
select select "8"
select select "2"
select select "0"
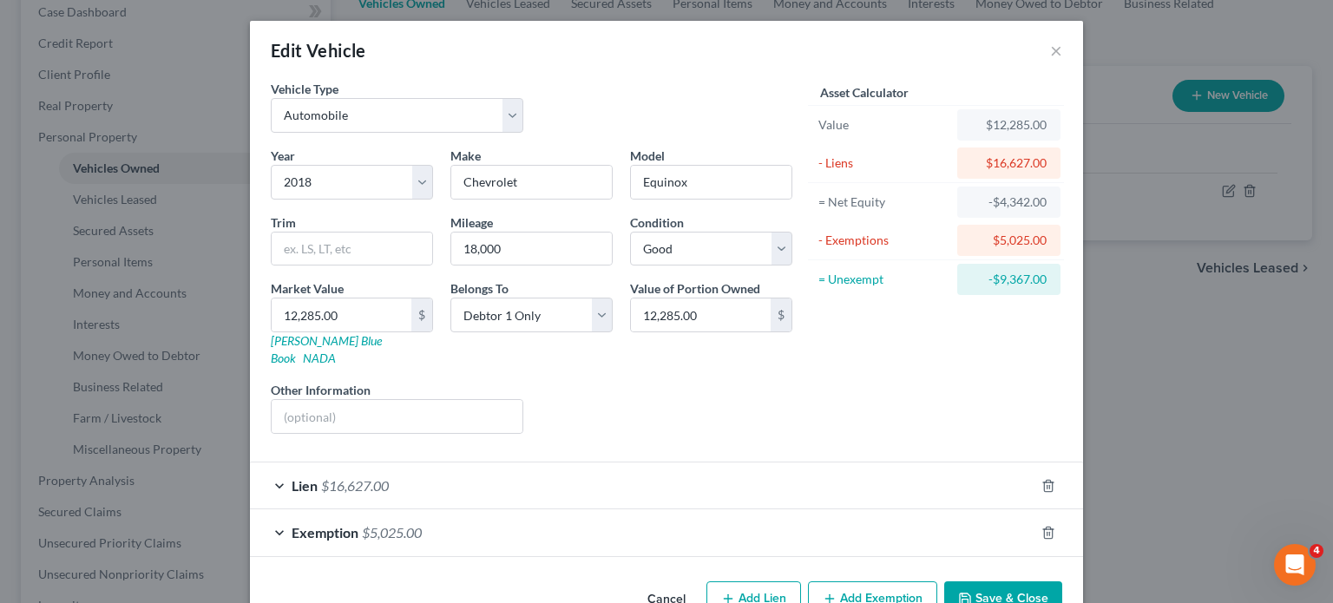
scroll to position [183, 0]
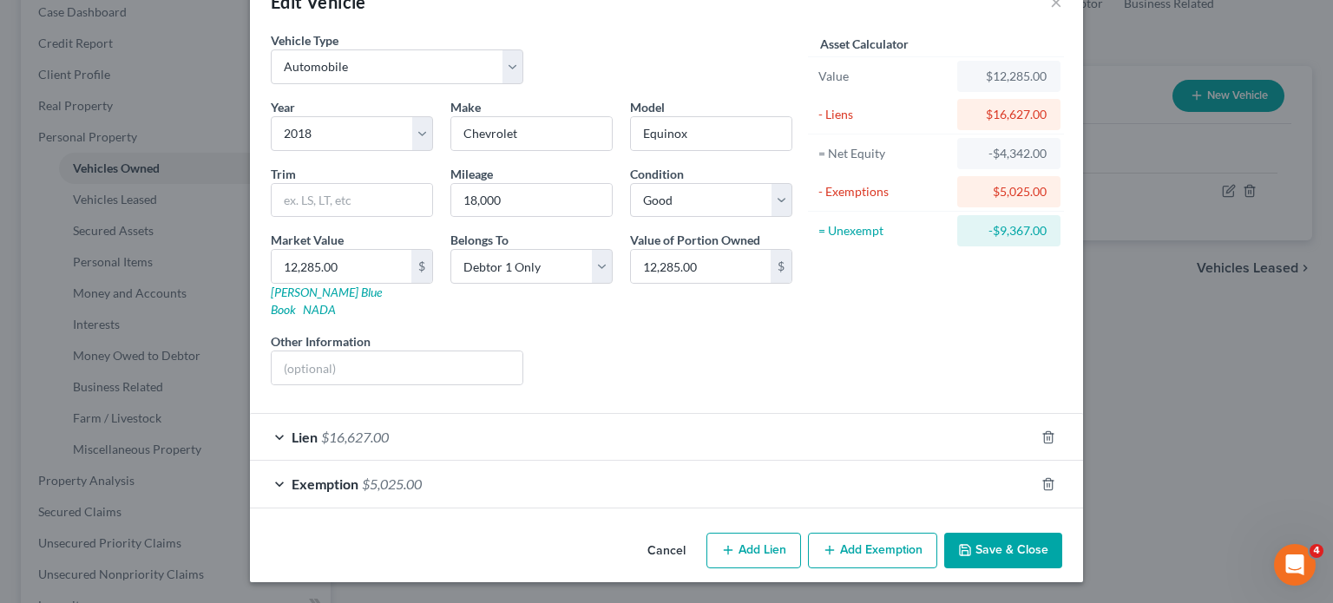
click at [906, 466] on div "Exemption $5,025.00" at bounding box center [642, 484] width 785 height 46
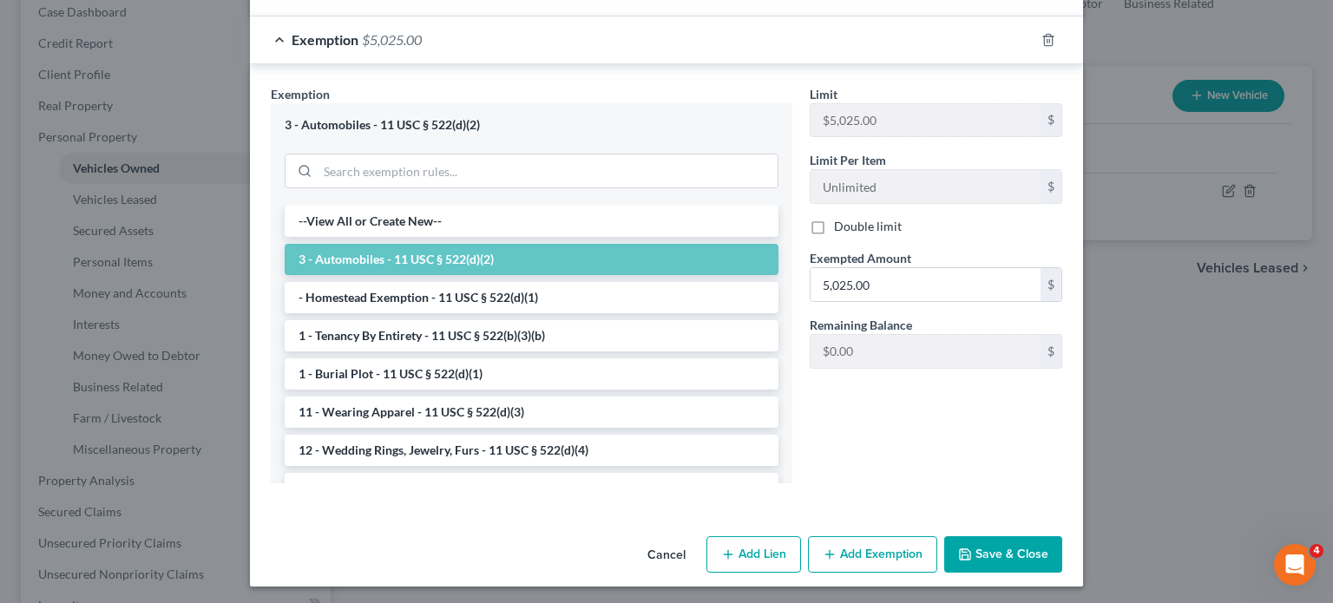
scroll to position [494, 0]
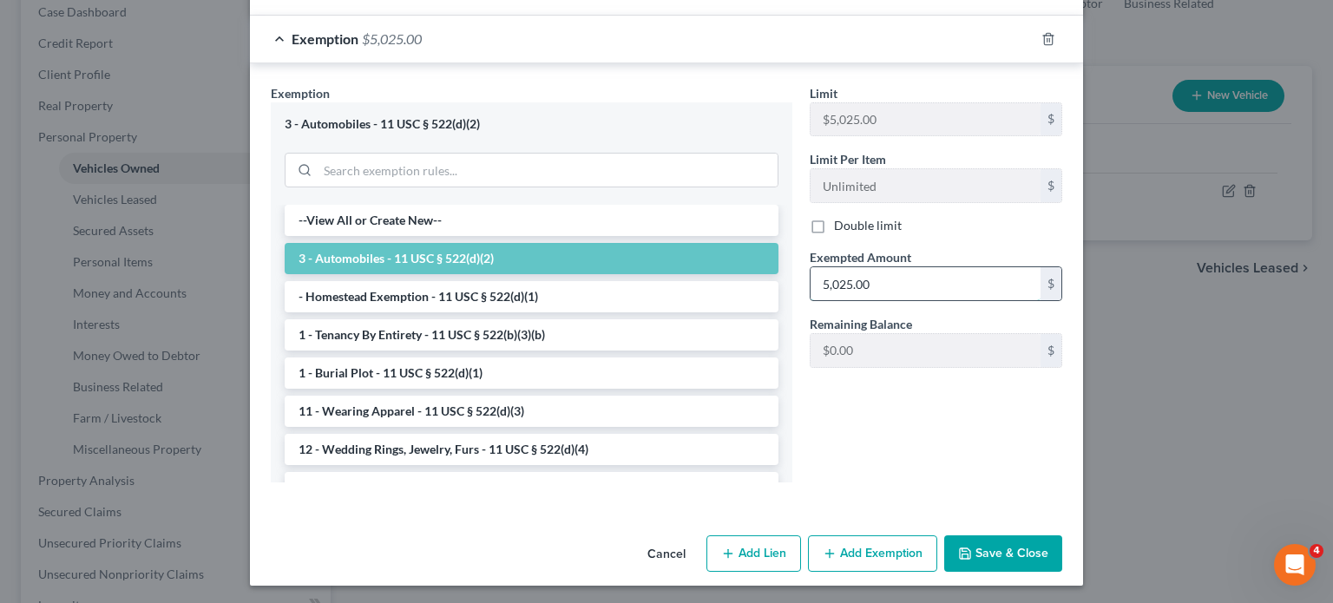
click at [918, 300] on input "5,025.00" at bounding box center [926, 283] width 230 height 33
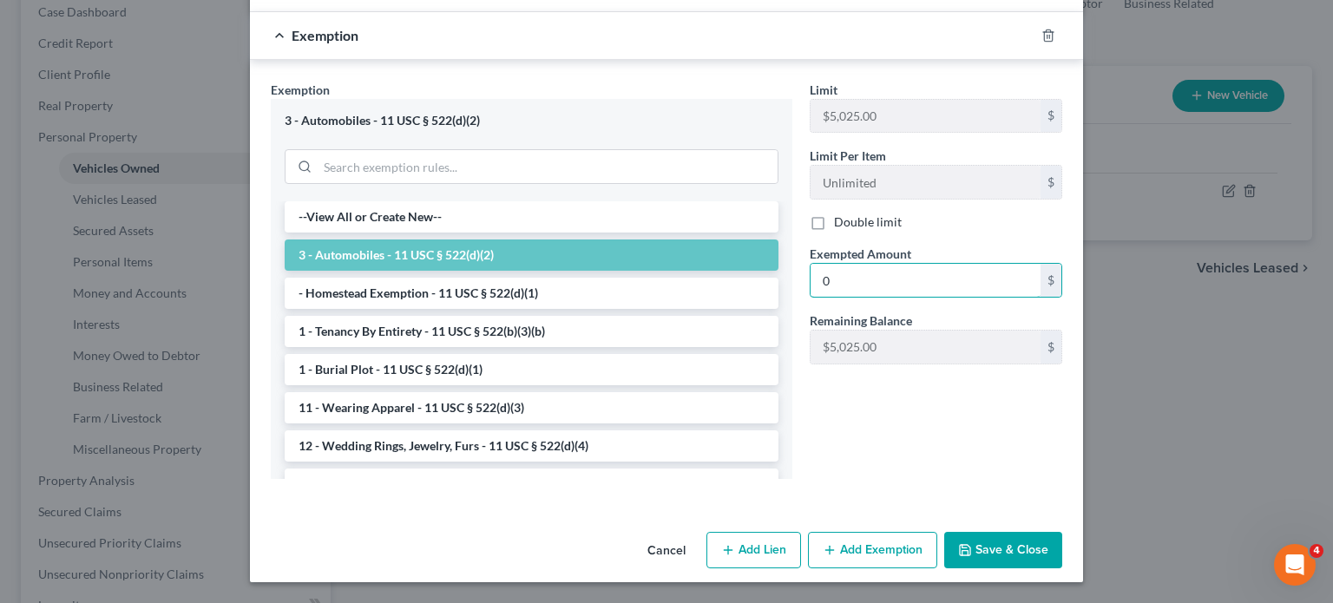
scroll to position [742, 0]
type input "0"
click at [1062, 532] on button "Save & Close" at bounding box center [1003, 550] width 118 height 36
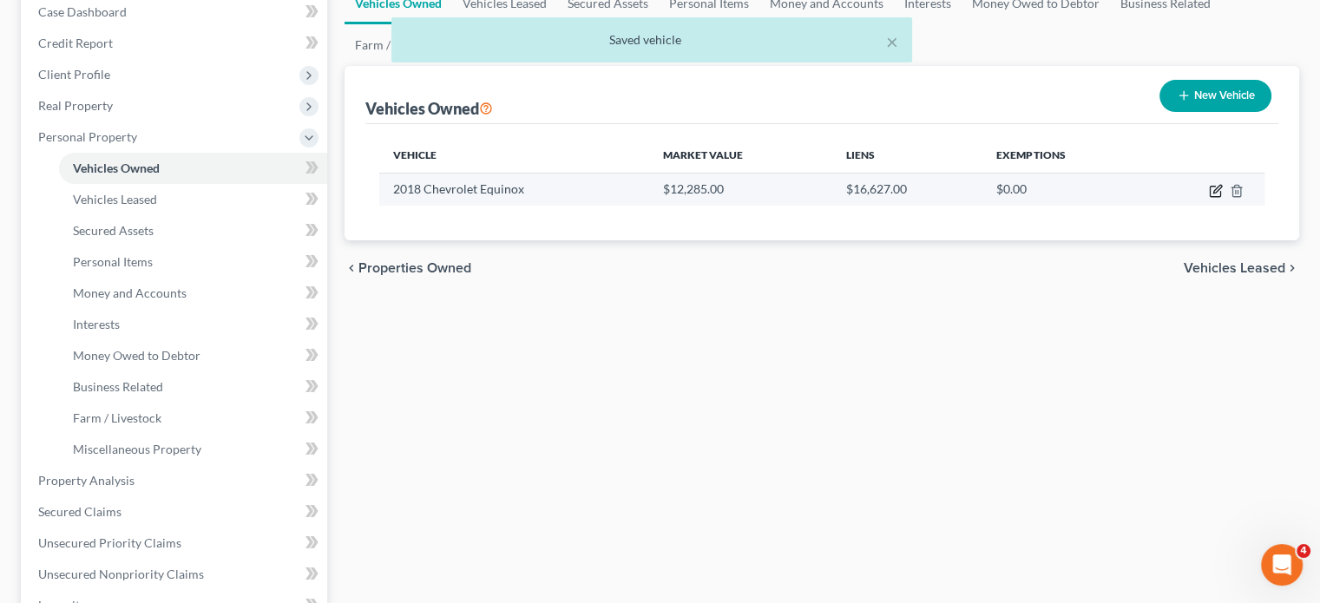
click at [1210, 197] on icon "button" at bounding box center [1215, 192] width 10 height 10
select select "0"
select select "8"
select select "2"
select select "0"
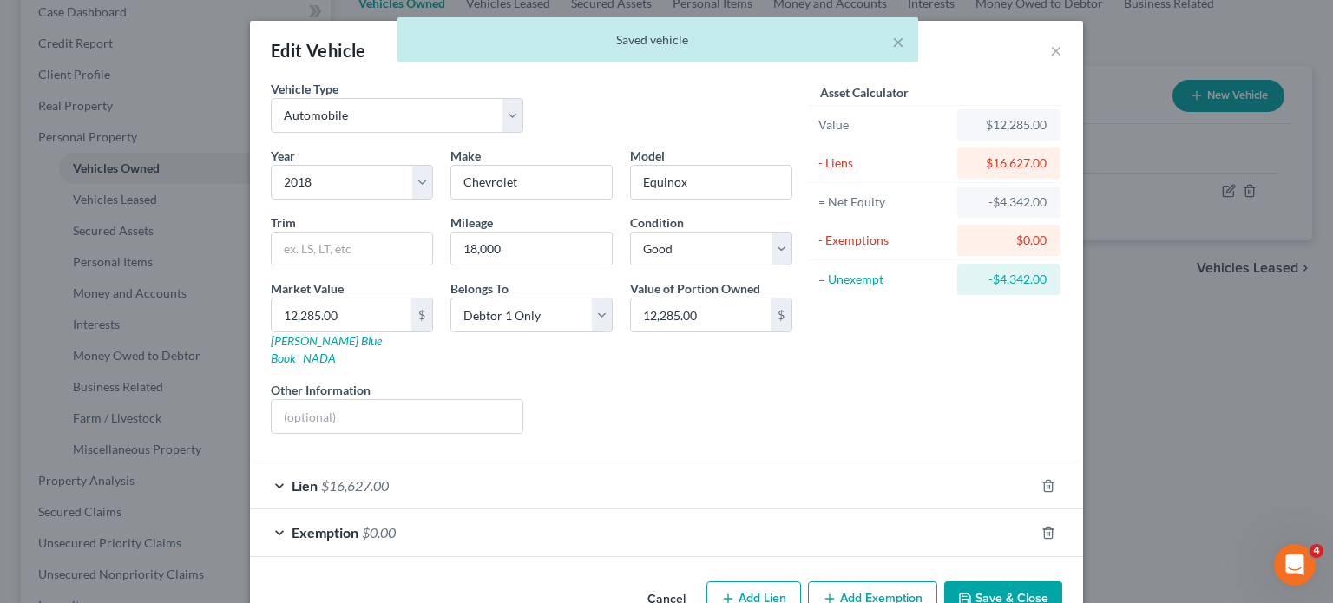
scroll to position [183, 0]
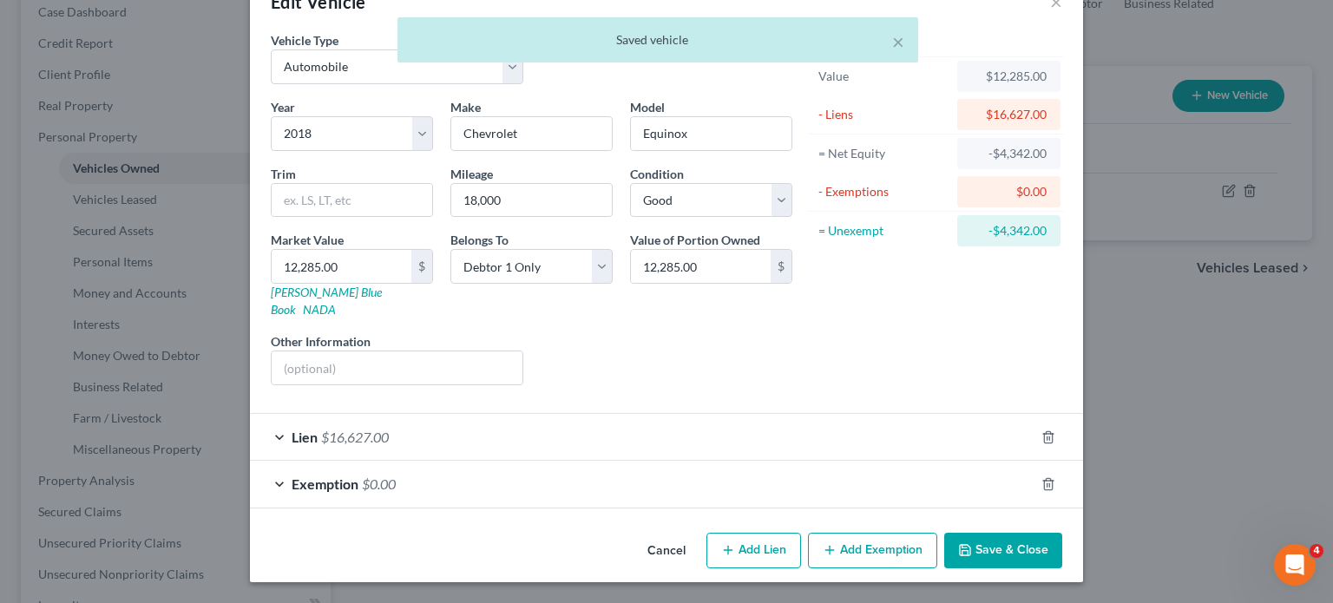
click at [587, 414] on div "Lien $16,627.00" at bounding box center [642, 437] width 785 height 46
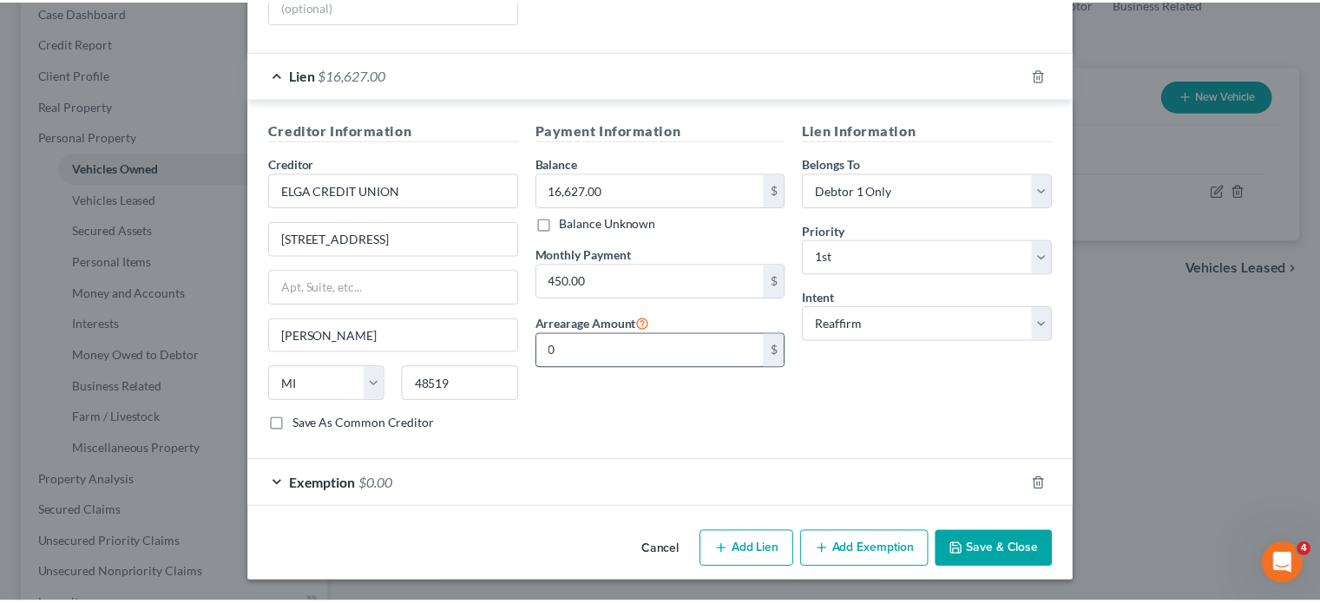
scroll to position [632, 0]
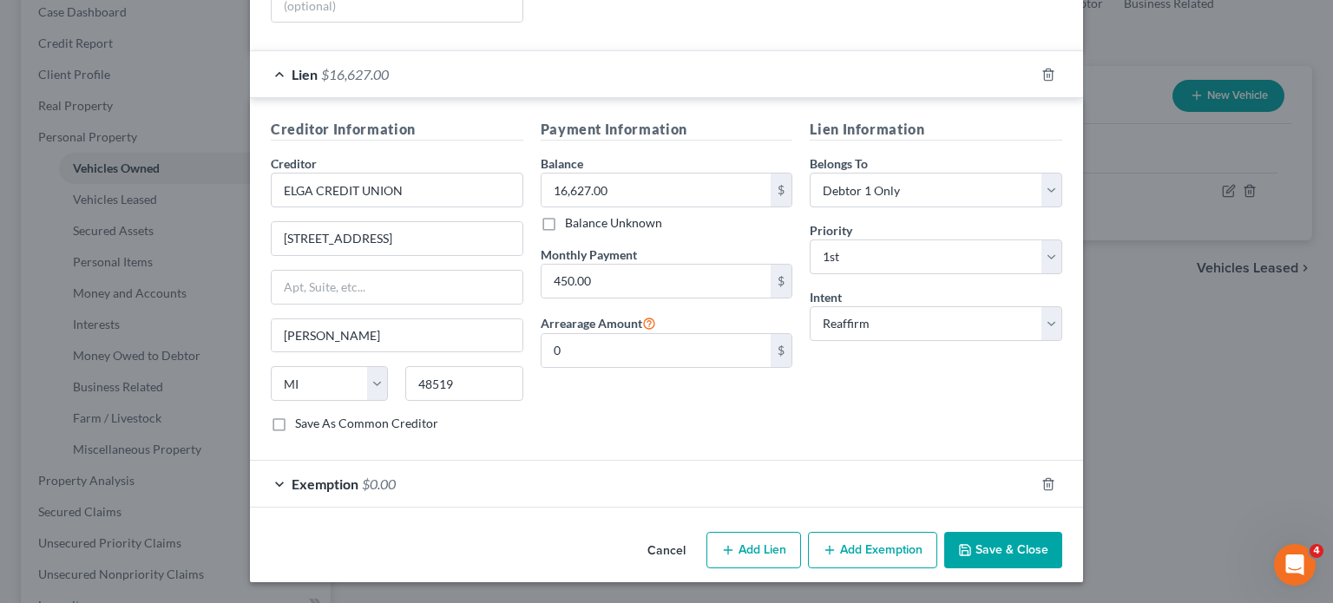
click at [666, 534] on button "Cancel" at bounding box center [667, 551] width 66 height 35
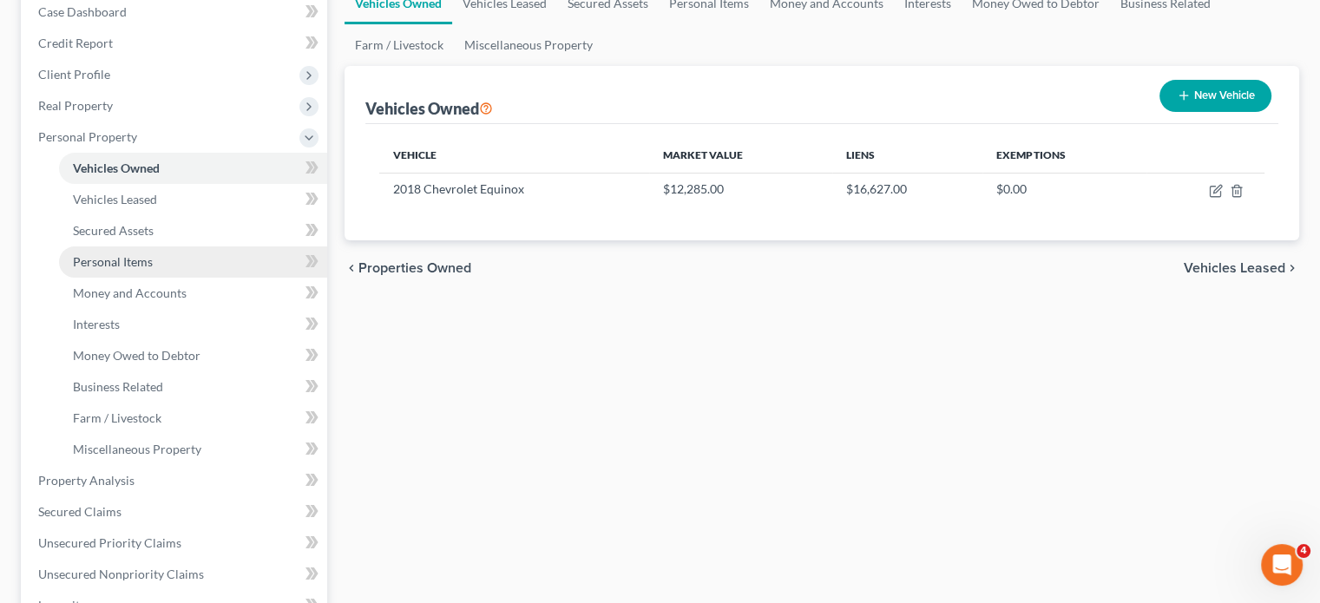
click at [153, 269] on span "Personal Items" at bounding box center [113, 261] width 80 height 15
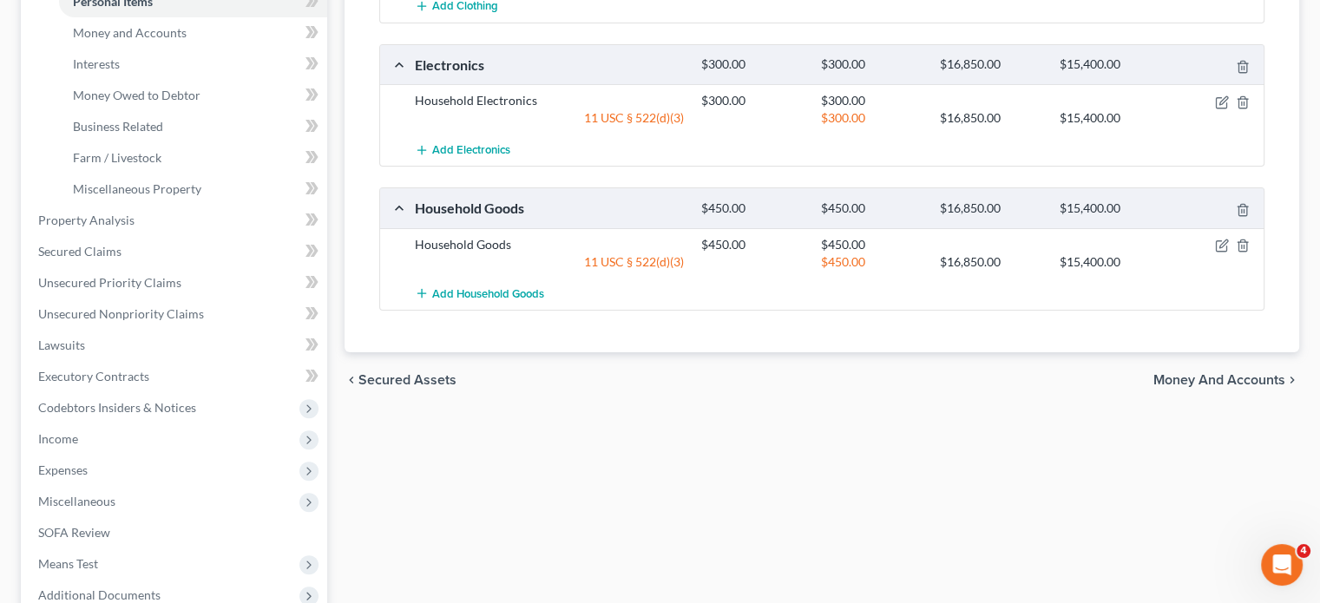
scroll to position [446, 0]
click at [187, 38] on span "Money and Accounts" at bounding box center [130, 30] width 114 height 15
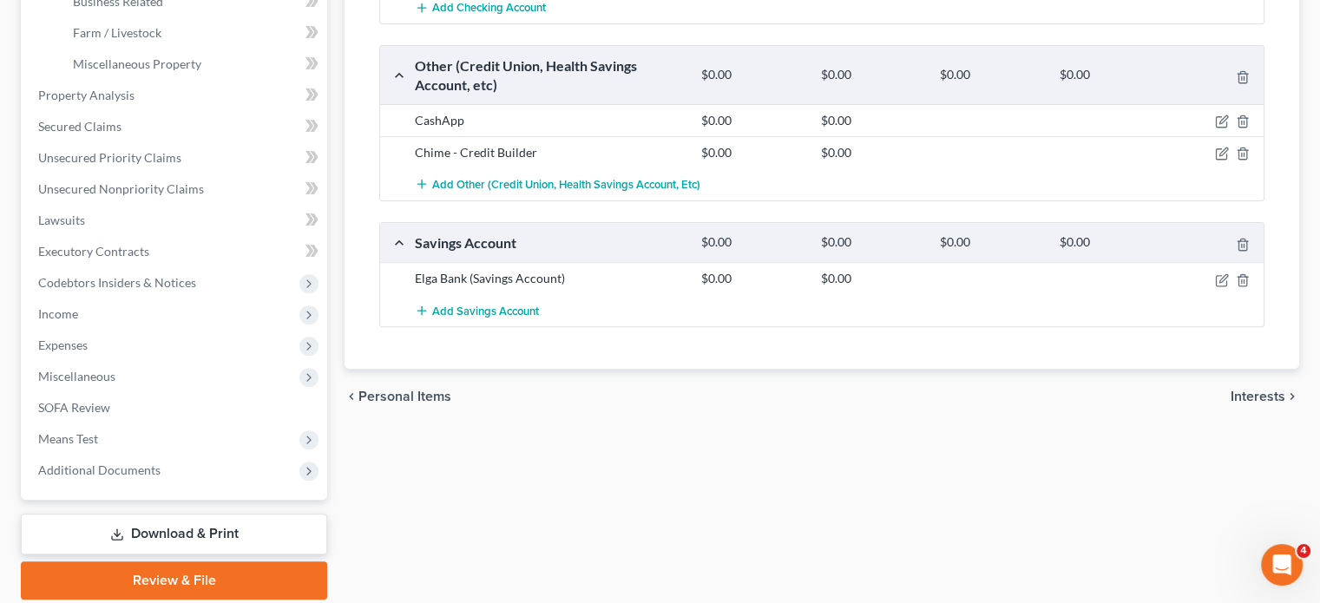
scroll to position [453, 0]
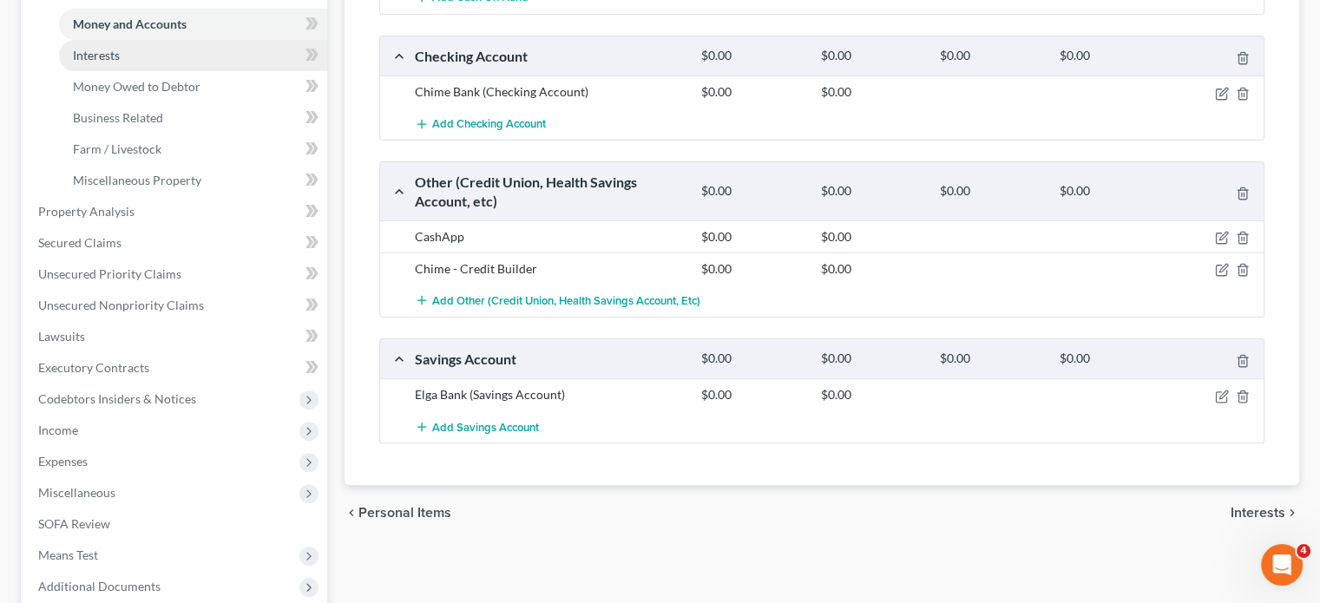
click at [210, 71] on link "Interests" at bounding box center [193, 55] width 268 height 31
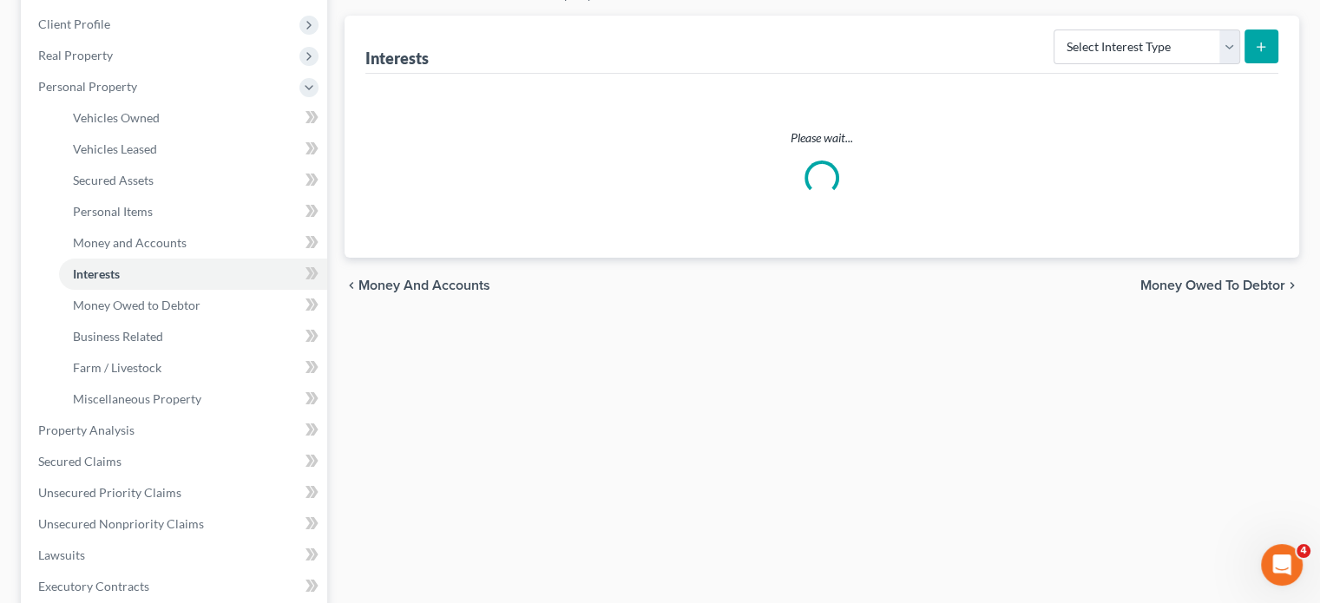
scroll to position [255, 0]
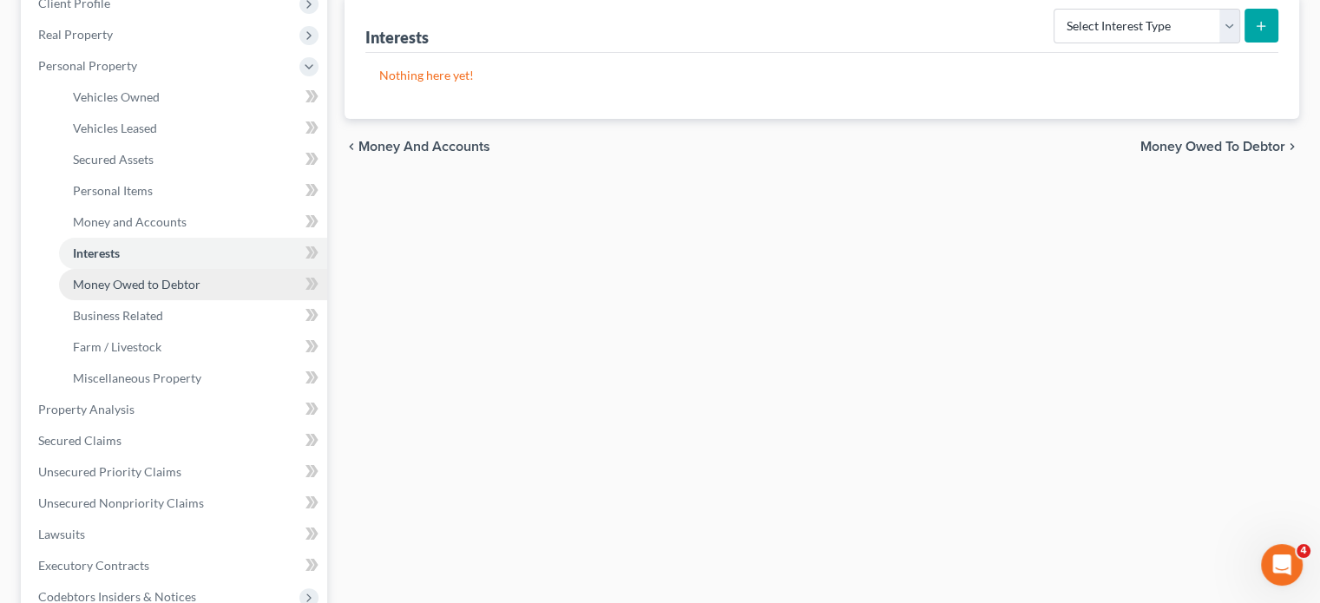
click at [201, 292] on span "Money Owed to Debtor" at bounding box center [137, 284] width 128 height 15
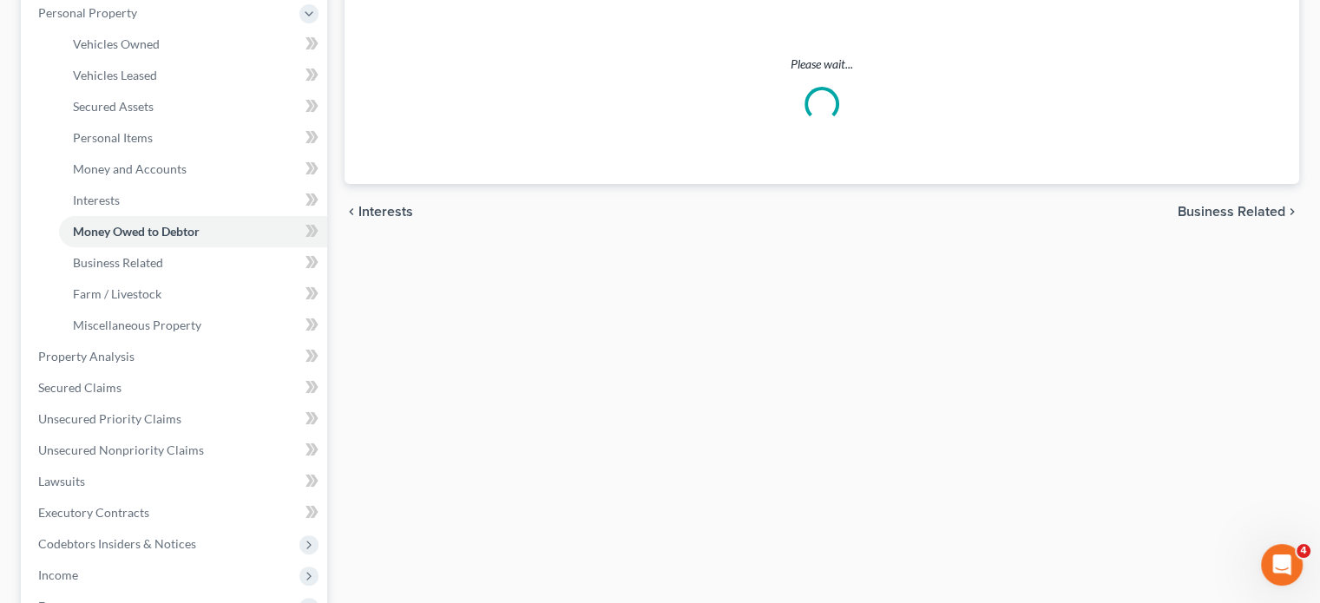
scroll to position [312, 0]
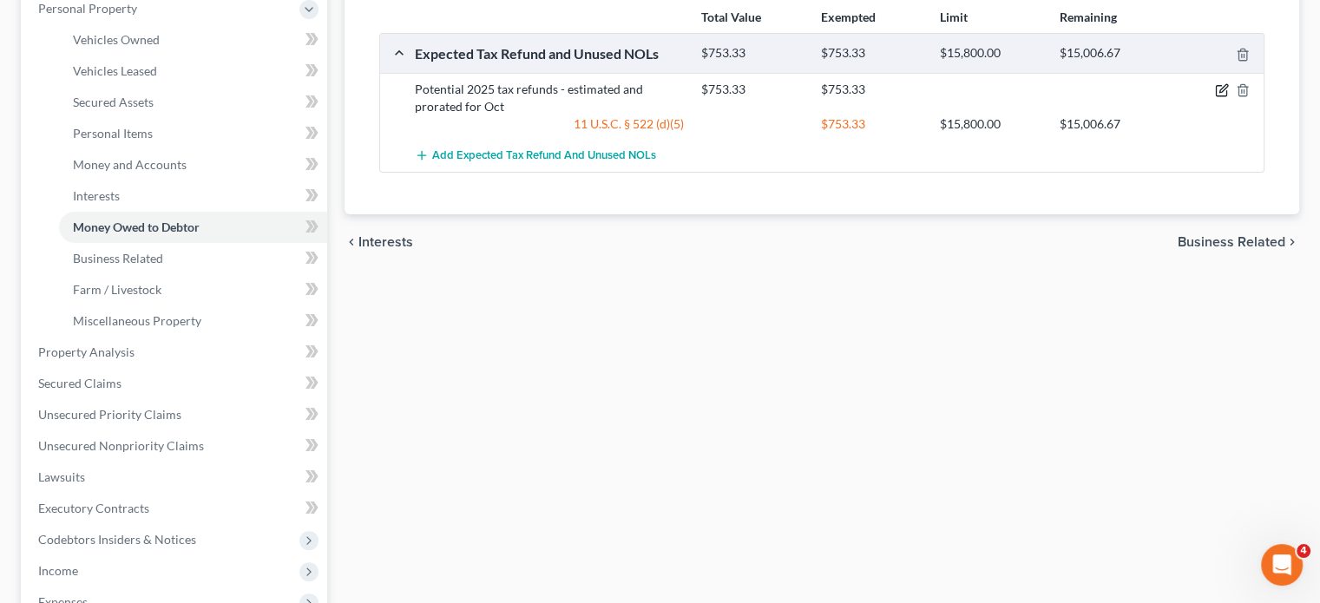
click at [1215, 97] on icon "button" at bounding box center [1222, 90] width 14 height 14
select select "0"
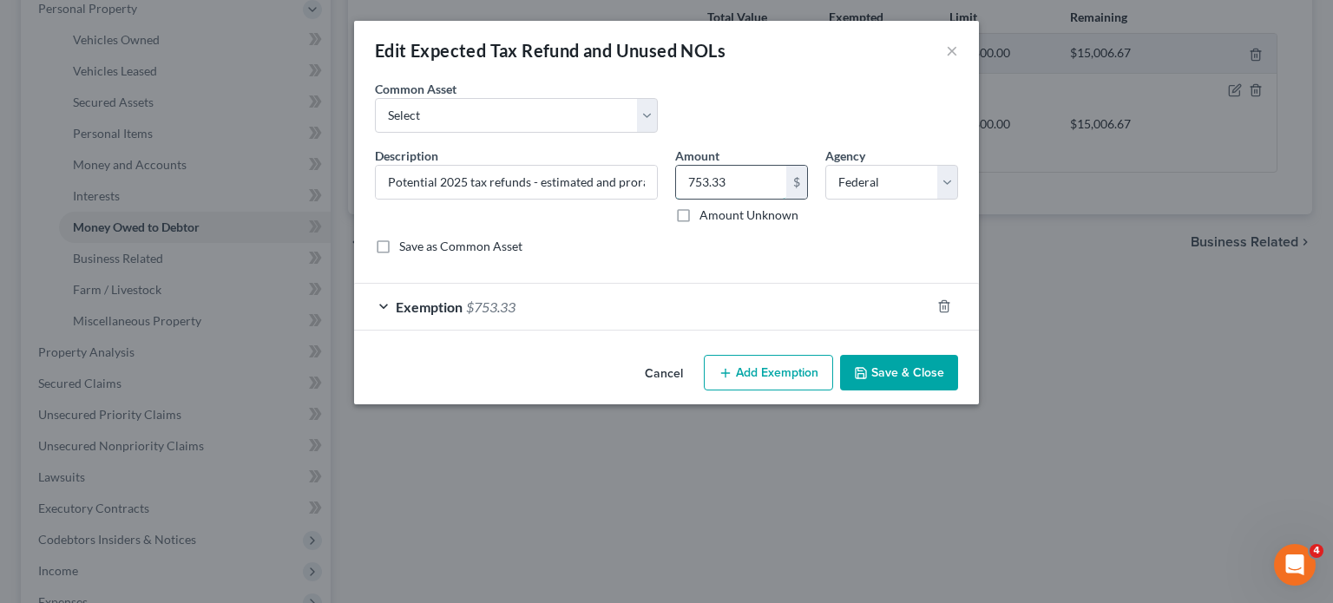
click at [758, 199] on input "753.33" at bounding box center [731, 182] width 110 height 33
click at [605, 133] on select "Select Potential 2025 tax refunds - estimated and prorated for September Potent…" at bounding box center [516, 115] width 283 height 35
select select "70"
click at [375, 122] on select "Select Potential 2025 tax refunds - estimated and prorated for September Potent…" at bounding box center [516, 115] width 283 height 35
type input "Potential 2025 tax refund - estimated and prorated"
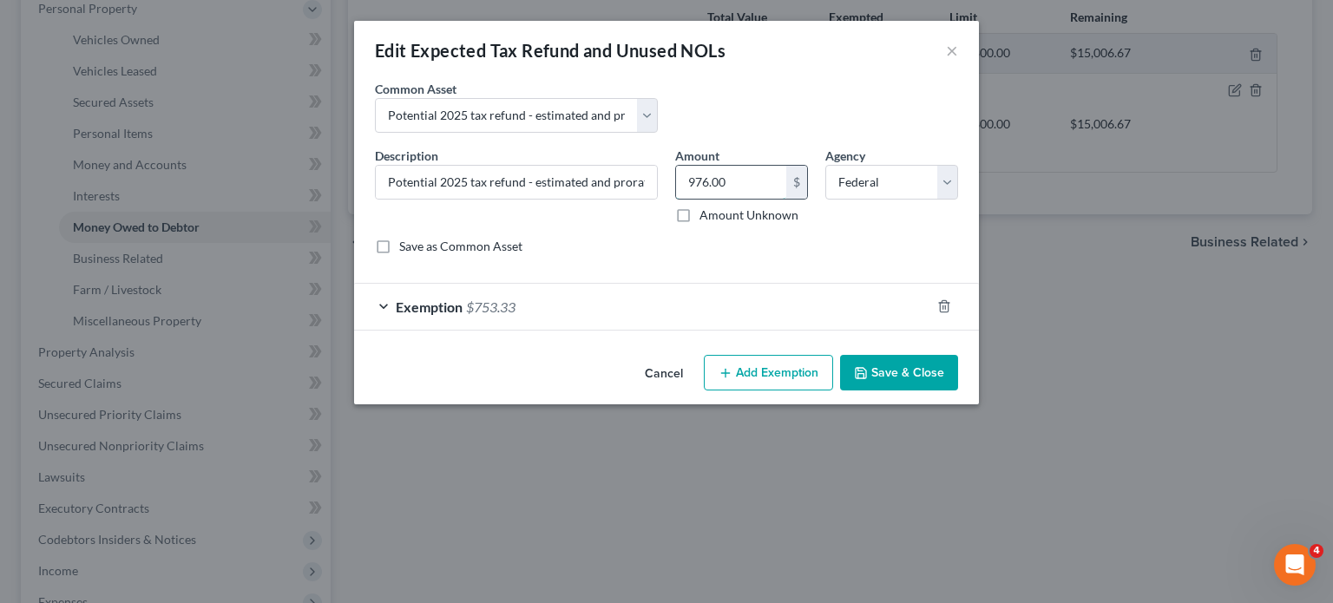
click at [739, 199] on input "976.00" at bounding box center [731, 182] width 110 height 33
paste input "753.33"
type input "753.33"
click at [979, 405] on div "Cancel Add Exemption Save & Close" at bounding box center [666, 376] width 625 height 57
click at [958, 391] on button "Save & Close" at bounding box center [899, 373] width 118 height 36
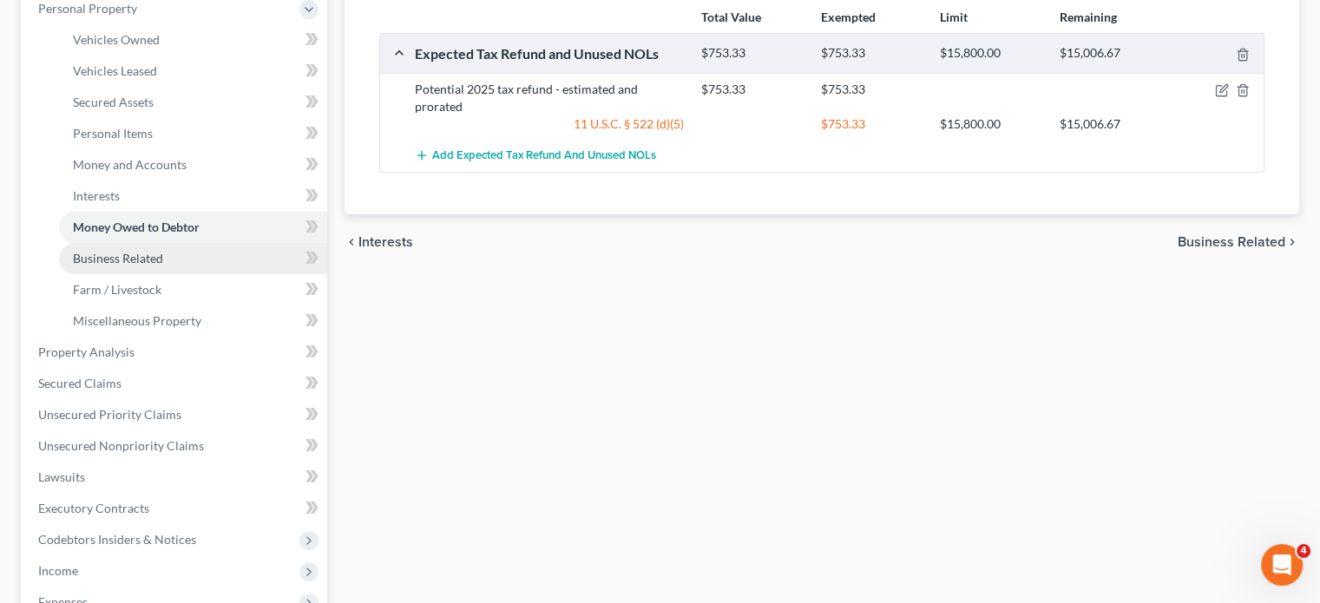
click at [205, 274] on link "Business Related" at bounding box center [193, 258] width 268 height 31
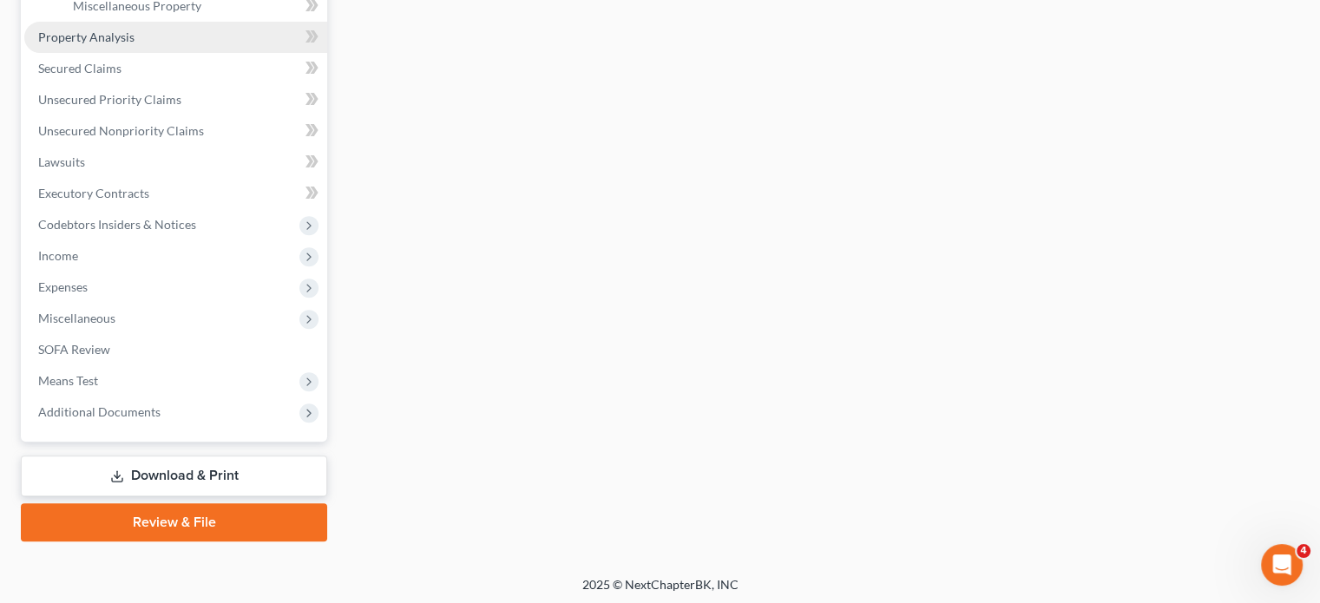
click at [205, 53] on link "Property Analysis" at bounding box center [175, 37] width 303 height 31
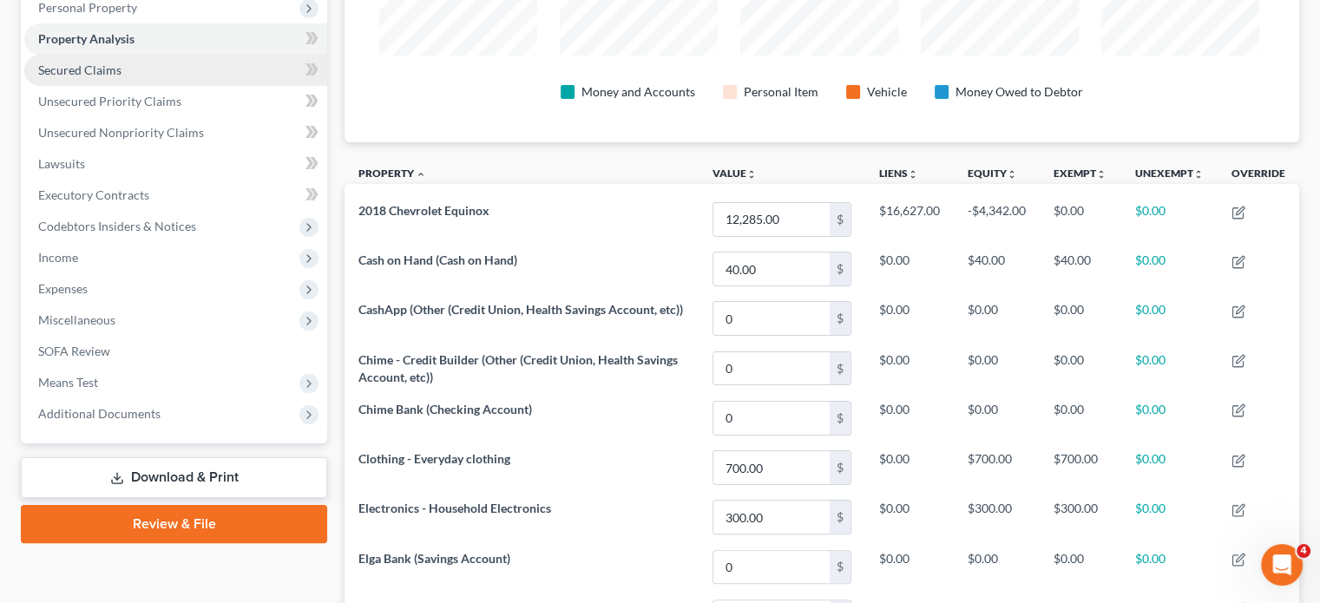
click at [207, 86] on link "Secured Claims" at bounding box center [175, 70] width 303 height 31
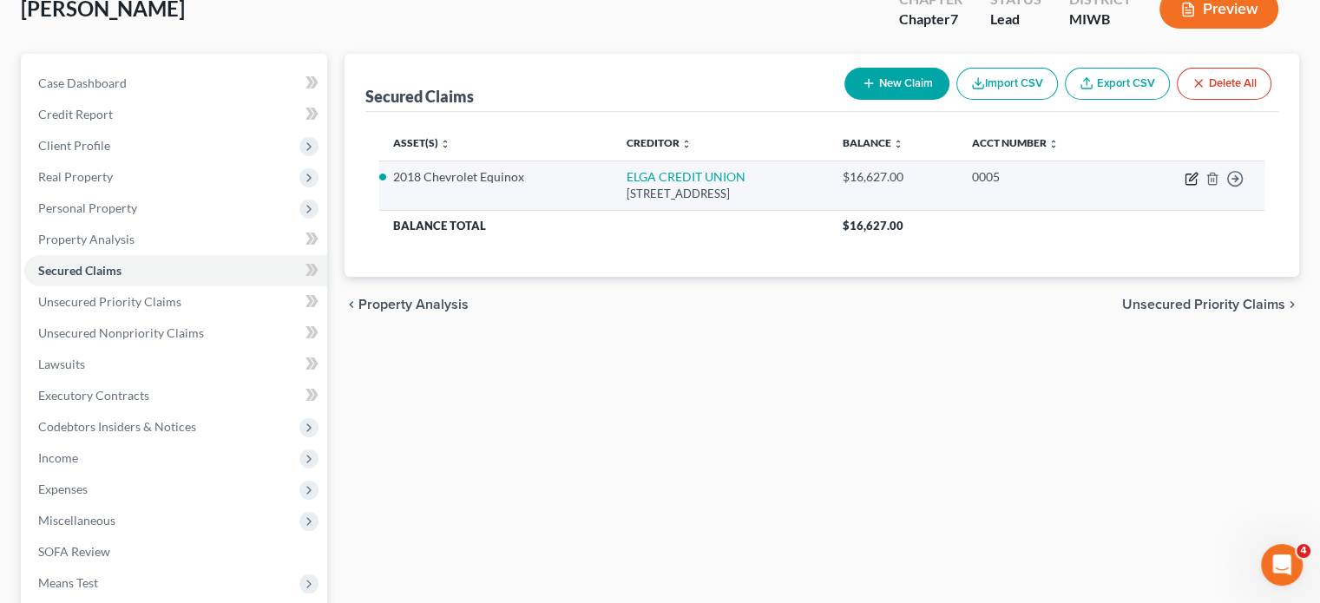
click at [1185, 186] on icon "button" at bounding box center [1192, 179] width 14 height 14
select select "23"
select select "2"
select select "0"
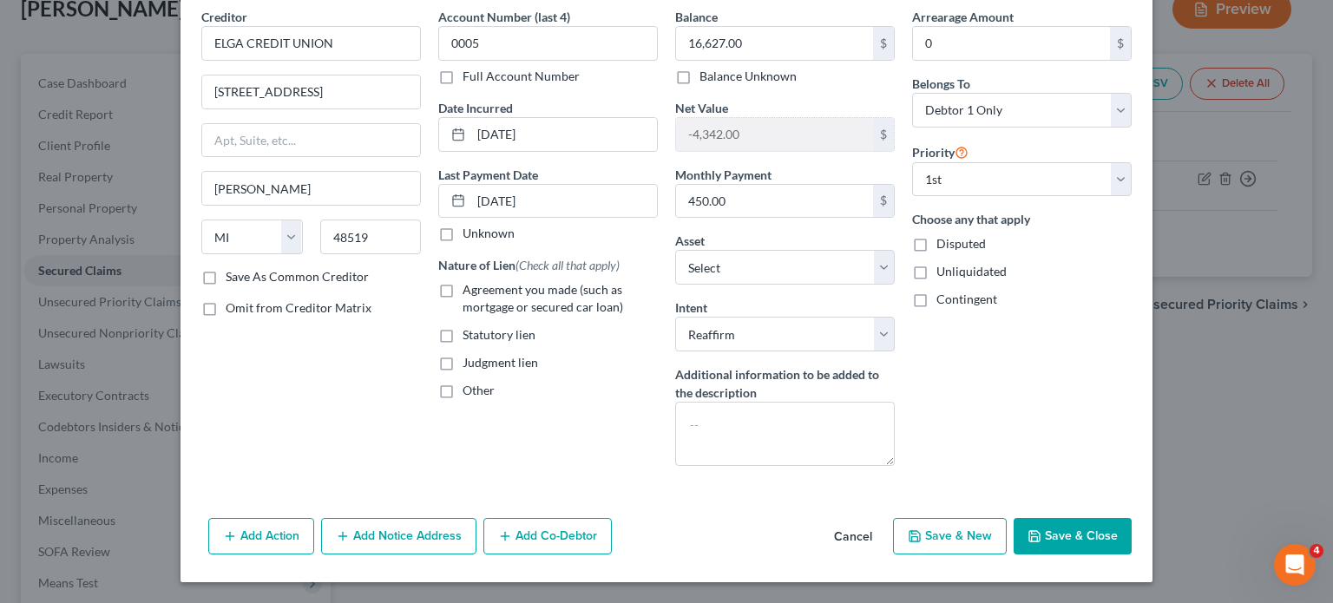
click at [463, 281] on label "Agreement you made (such as mortgage or secured car loan)" at bounding box center [560, 298] width 195 height 35
click at [470, 281] on input "Agreement you made (such as mortgage or secured car loan)" at bounding box center [475, 286] width 11 height 11
checkbox input "true"
click at [1132, 518] on button "Save & Close" at bounding box center [1073, 536] width 118 height 36
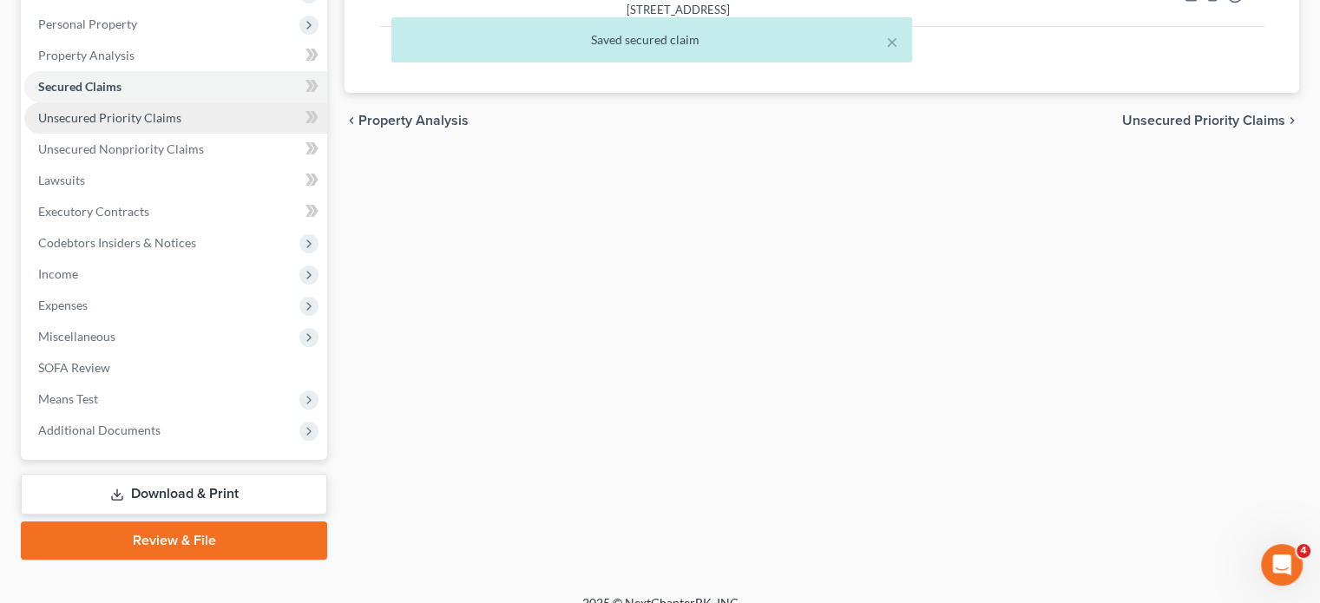
click at [181, 125] on span "Unsecured Priority Claims" at bounding box center [109, 117] width 143 height 15
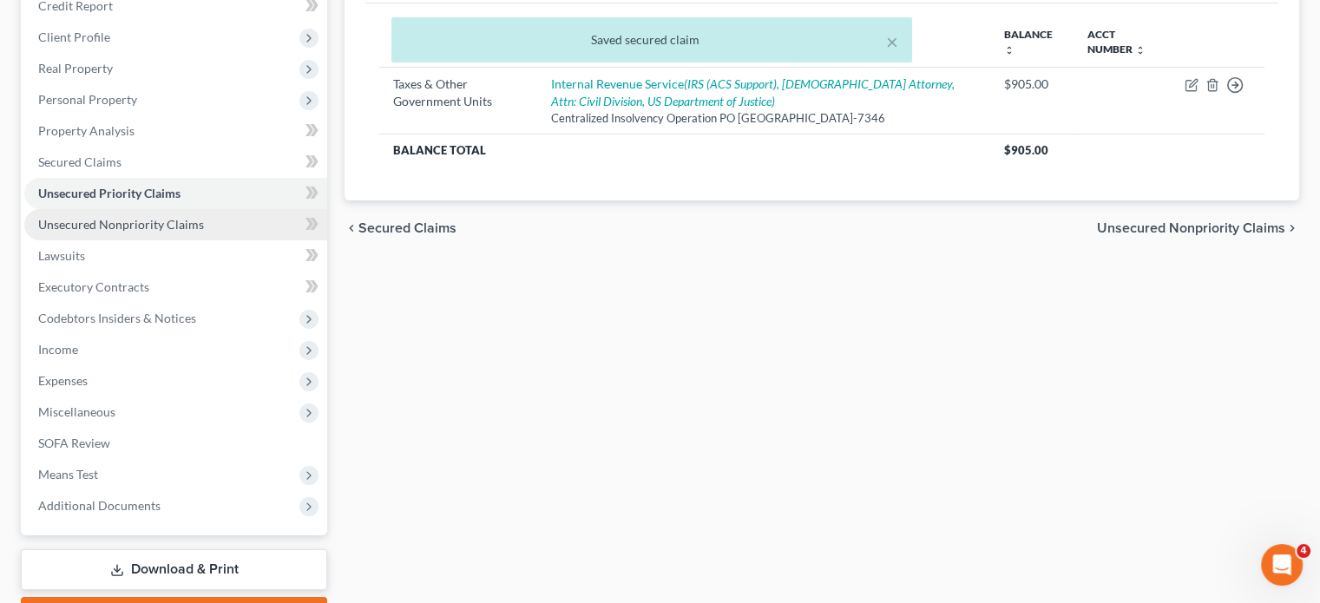
click at [178, 232] on span "Unsecured Nonpriority Claims" at bounding box center [121, 224] width 166 height 15
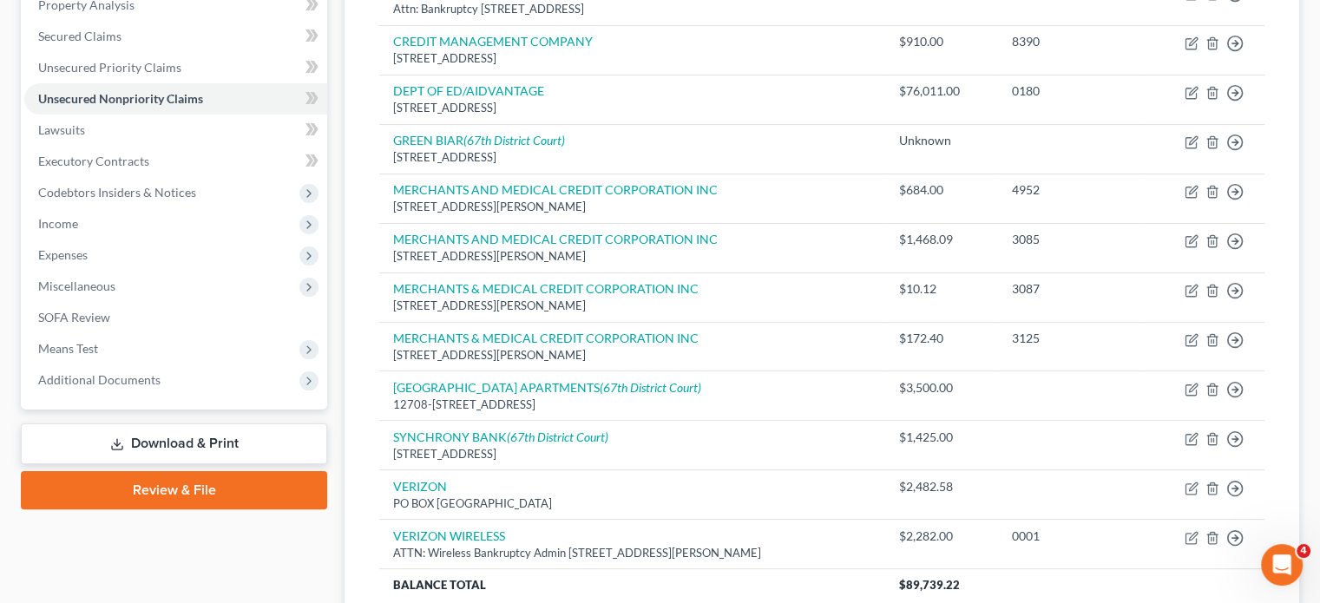
scroll to position [347, 0]
click at [116, 146] on link "Lawsuits" at bounding box center [175, 130] width 303 height 31
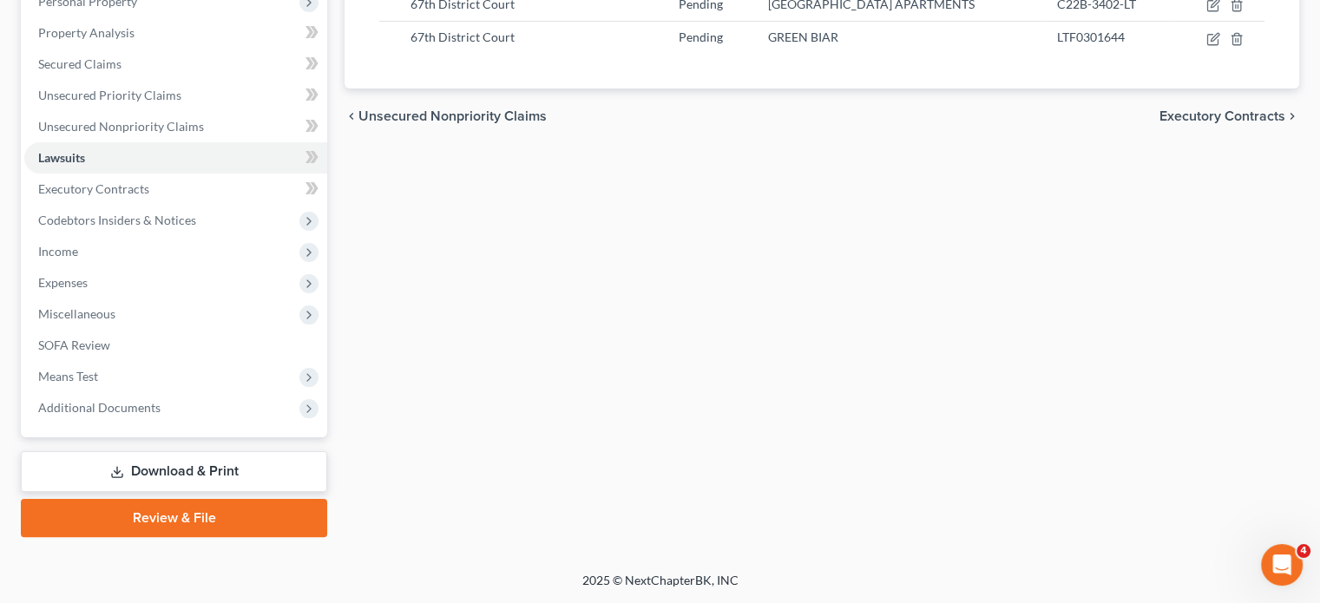
scroll to position [433, 0]
click at [149, 196] on span "Executory Contracts" at bounding box center [93, 188] width 111 height 15
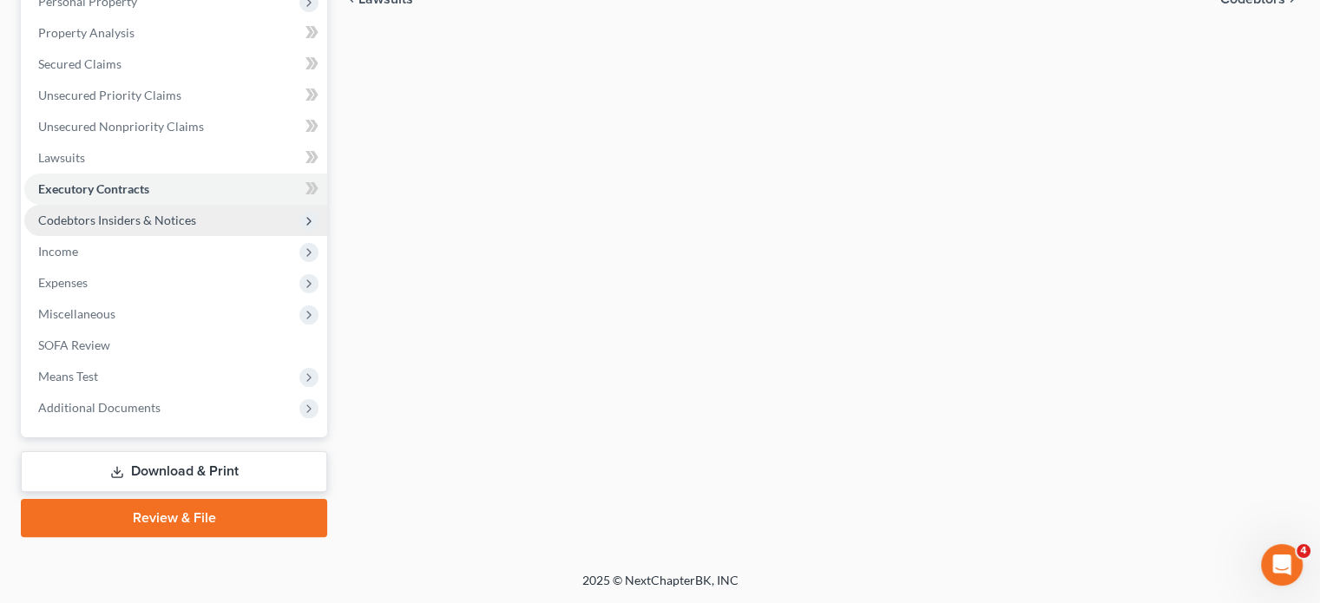
click at [172, 227] on span "Codebtors Insiders & Notices" at bounding box center [117, 220] width 158 height 15
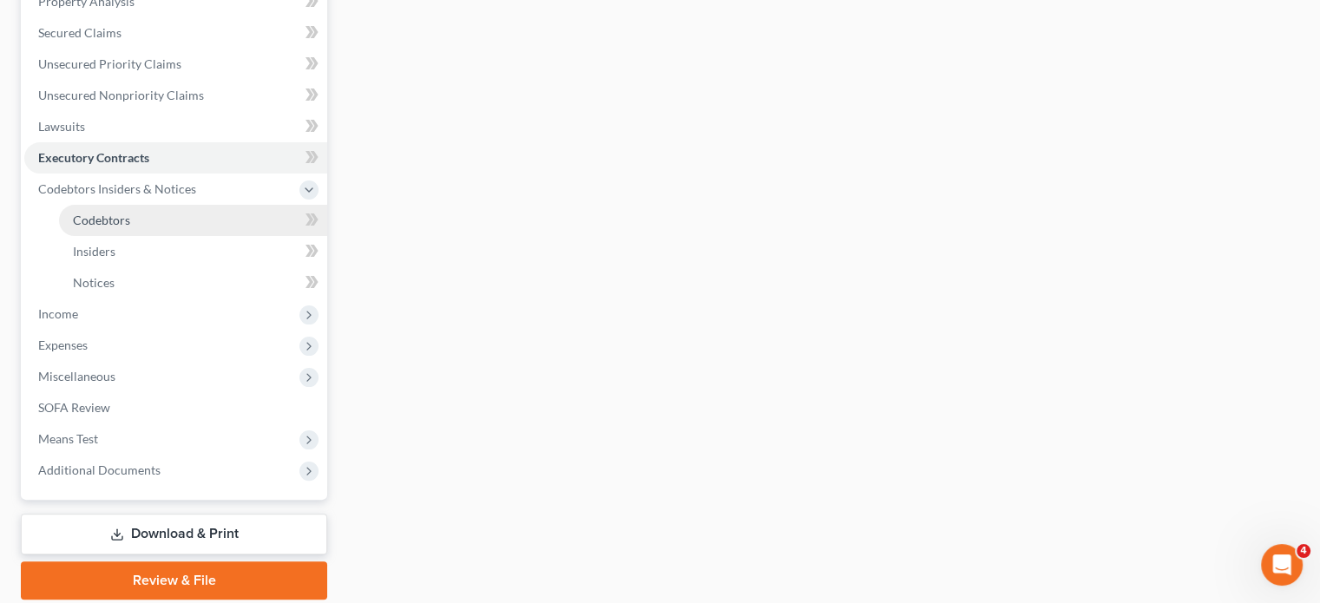
click at [173, 236] on link "Codebtors" at bounding box center [193, 220] width 268 height 31
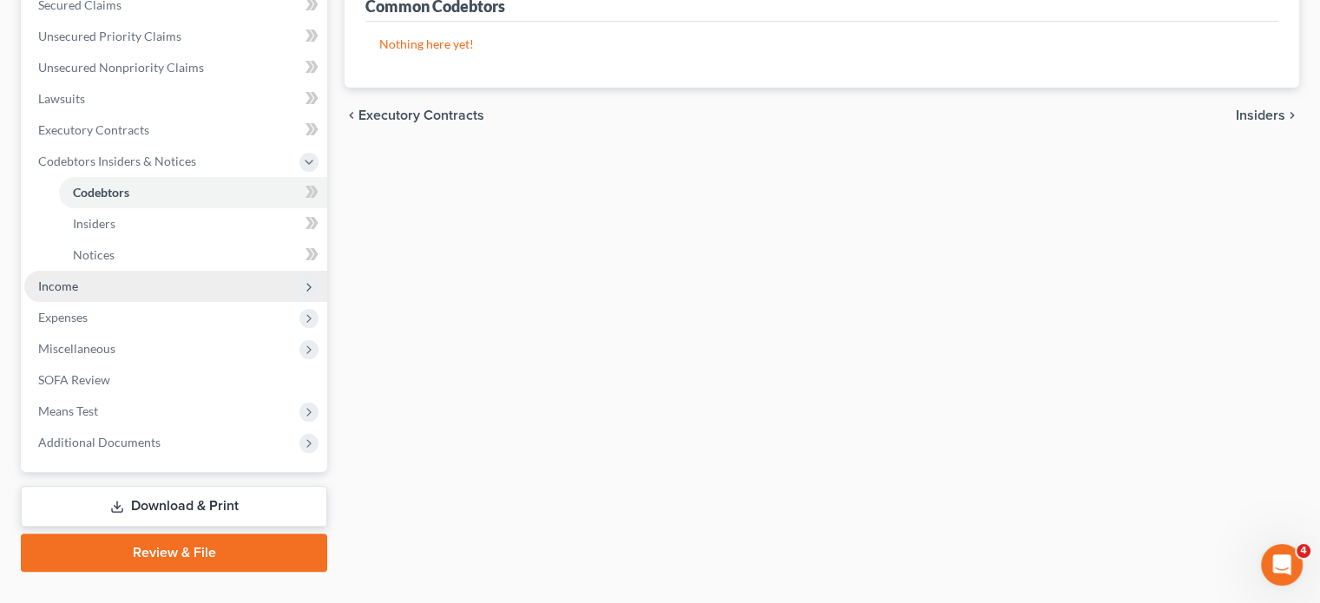
click at [238, 302] on span "Income" at bounding box center [175, 286] width 303 height 31
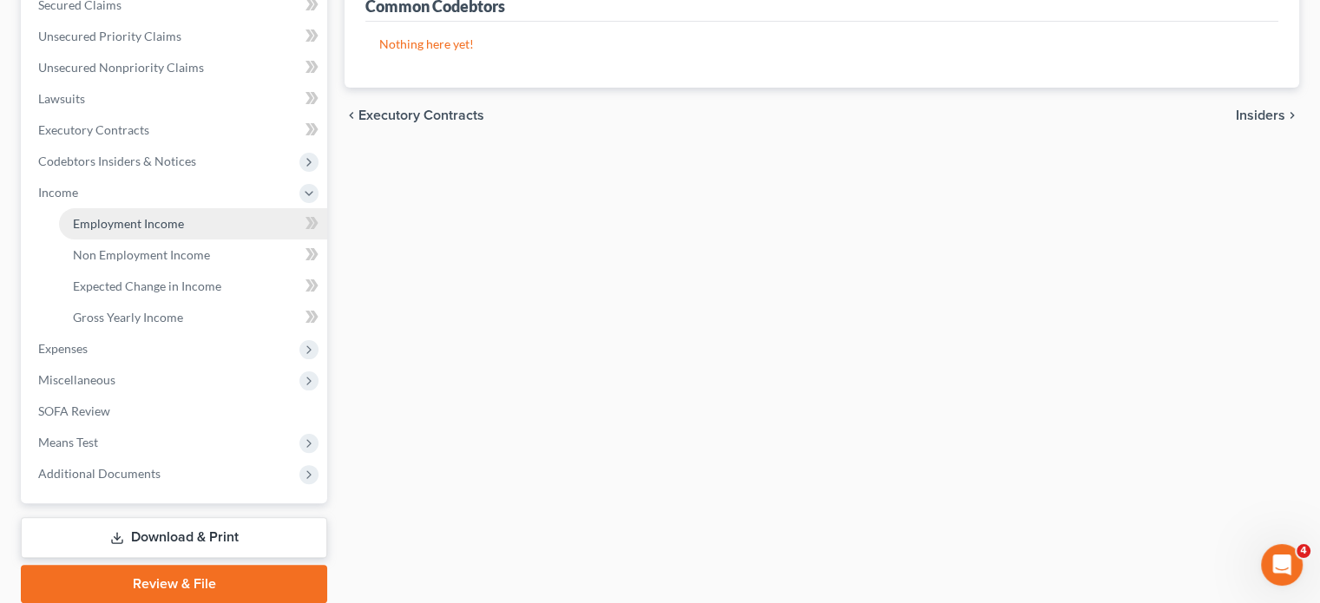
click at [205, 240] on link "Employment Income" at bounding box center [193, 223] width 268 height 31
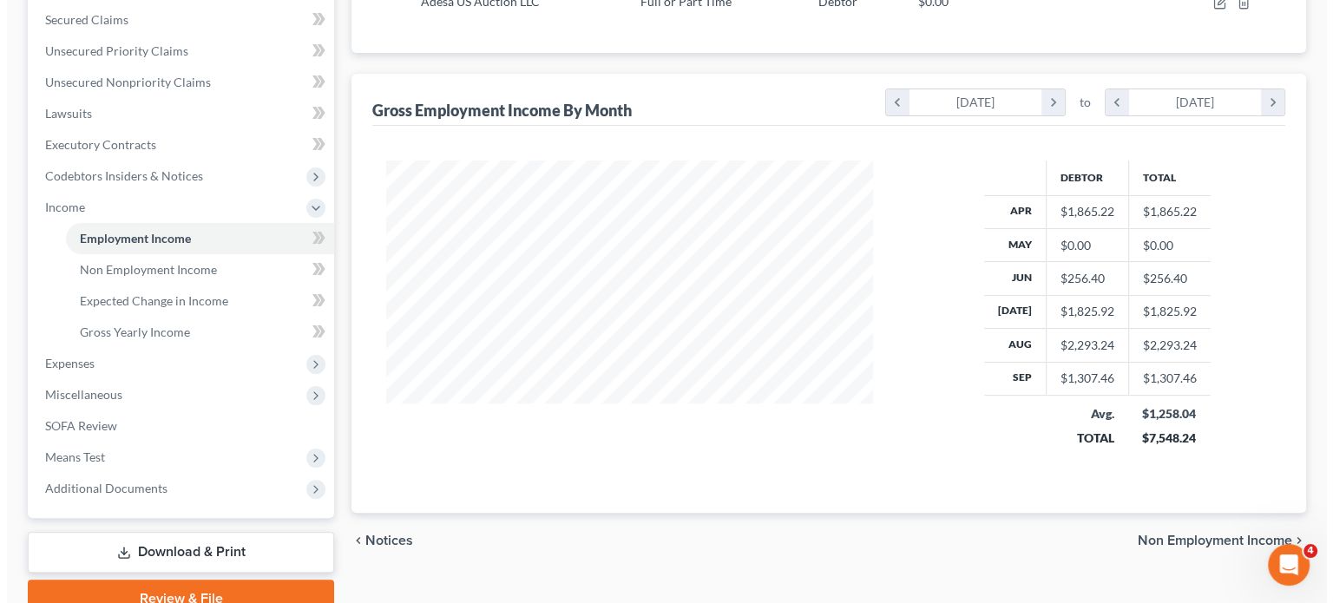
scroll to position [365, 0]
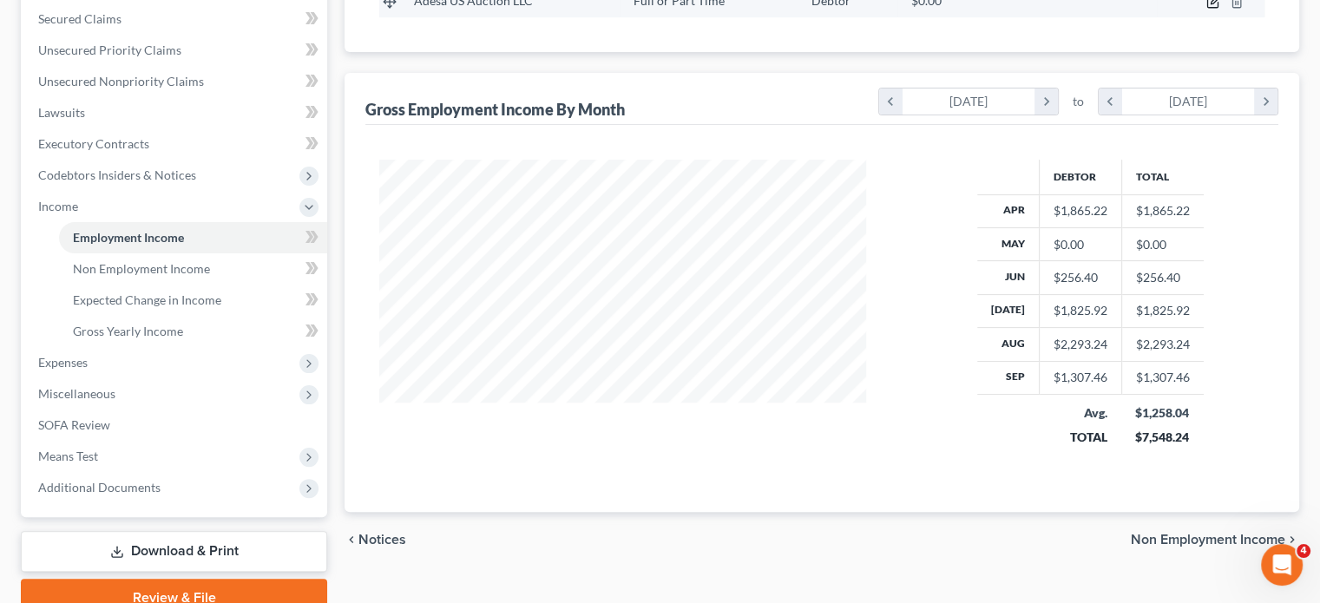
click at [1207, 9] on icon "button" at bounding box center [1214, 2] width 14 height 14
select select "0"
select select "23"
select select "2"
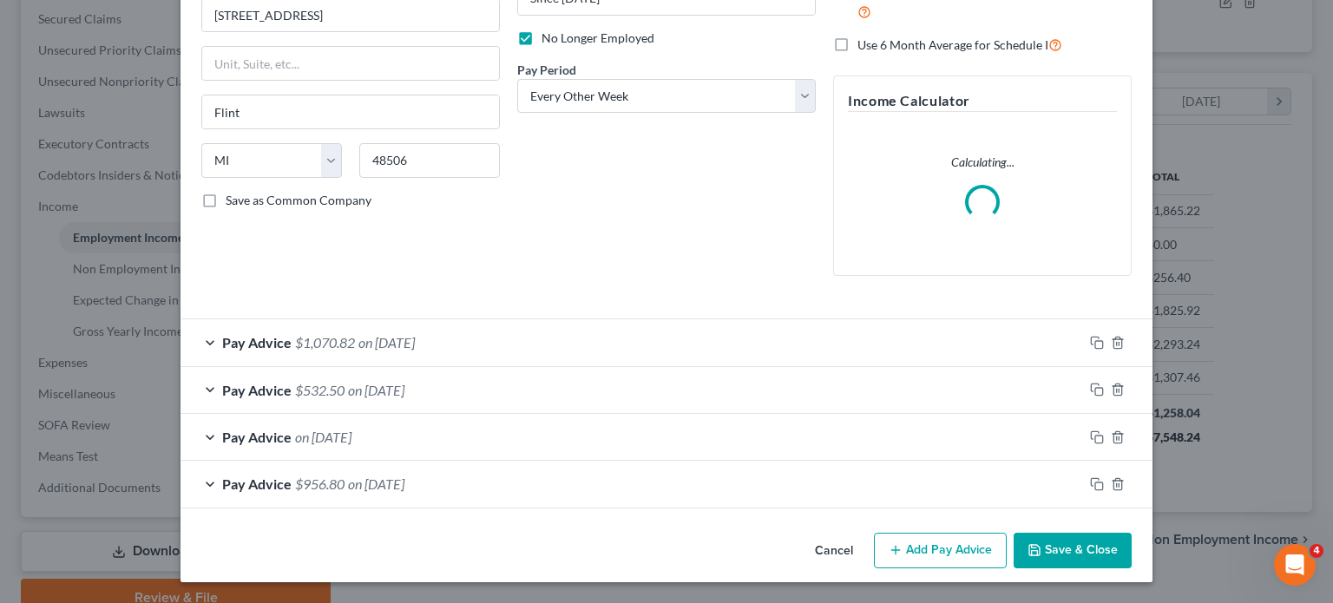
scroll to position [392, 0]
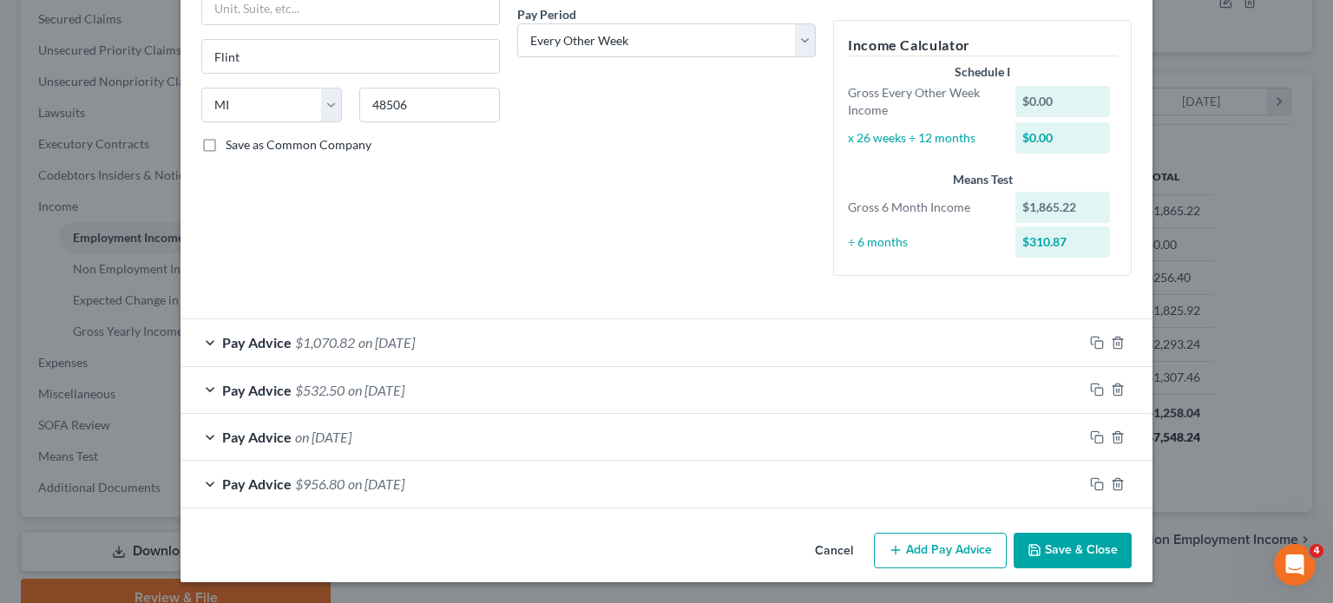
click at [476, 359] on div "Pay Advice $1,070.82 on 04/18/2025" at bounding box center [632, 342] width 903 height 46
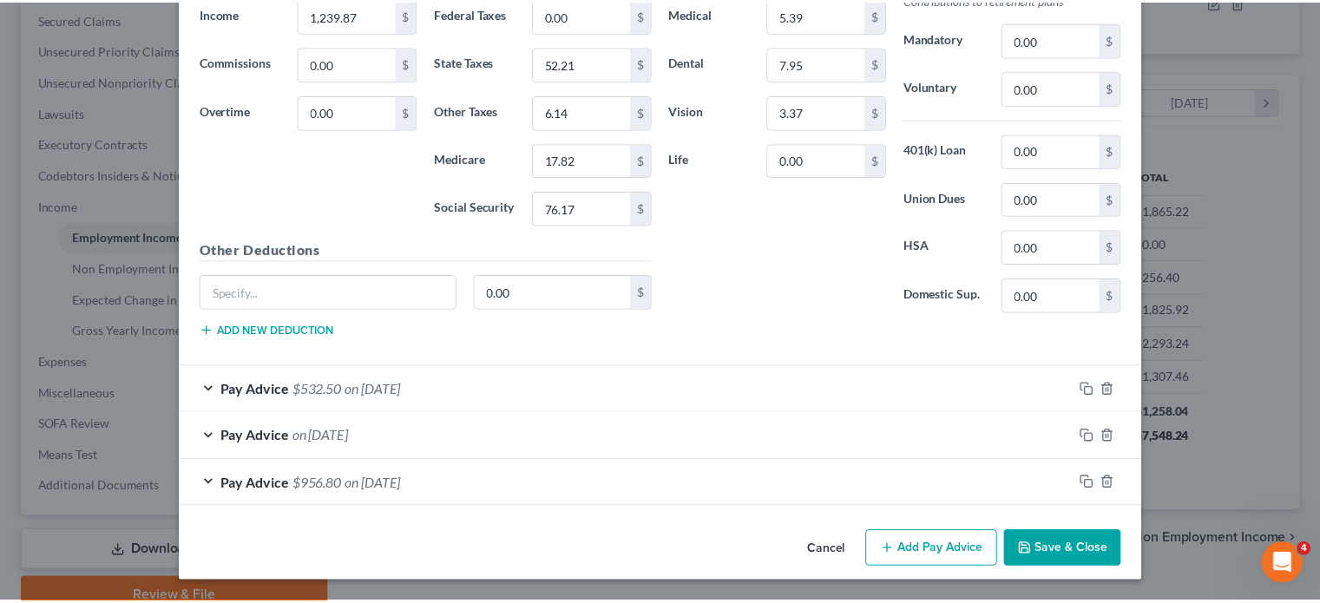
scroll to position [1107, 0]
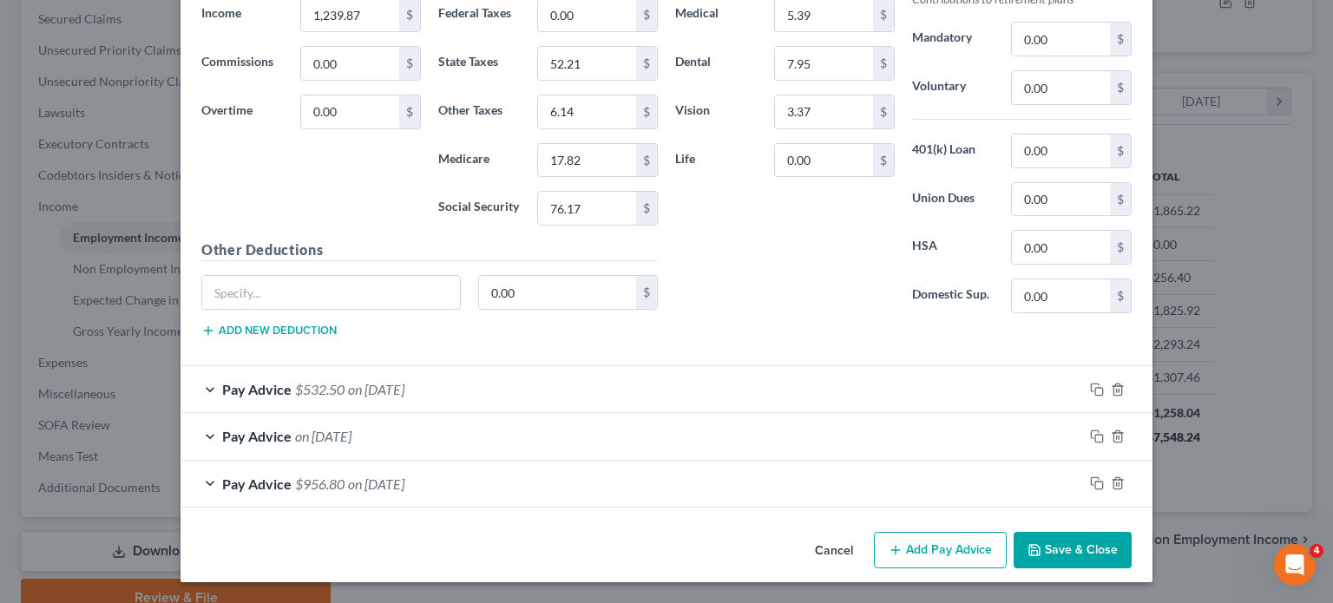
click at [866, 535] on button "Cancel" at bounding box center [834, 551] width 66 height 35
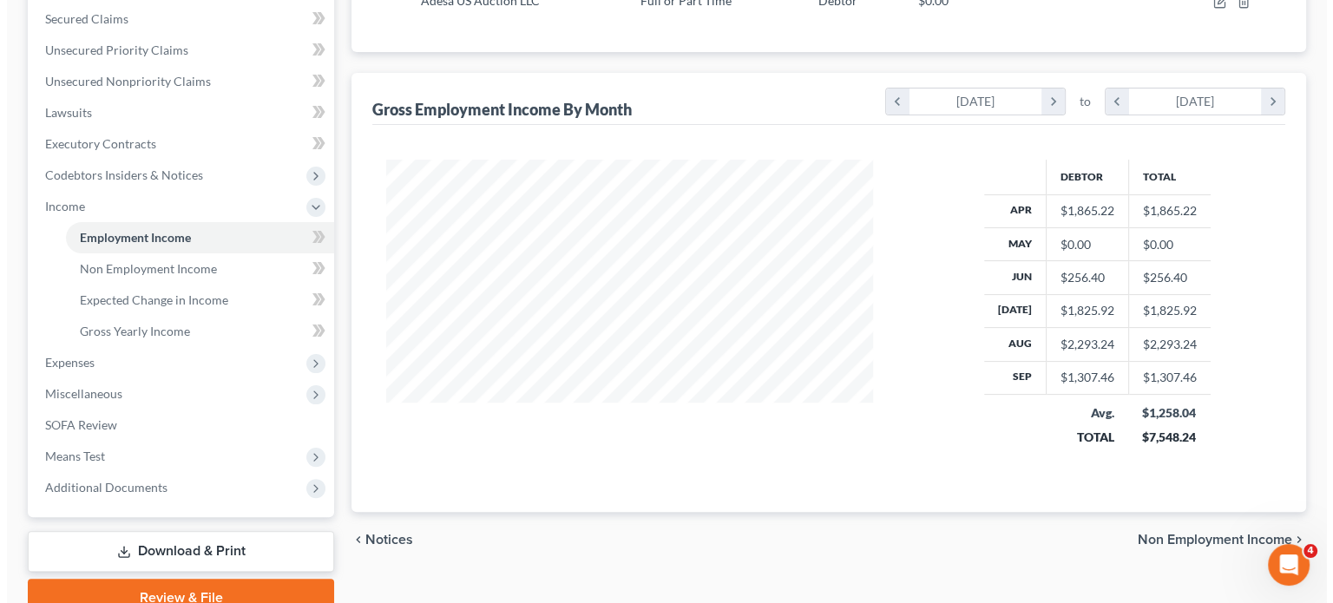
scroll to position [867665, 867530]
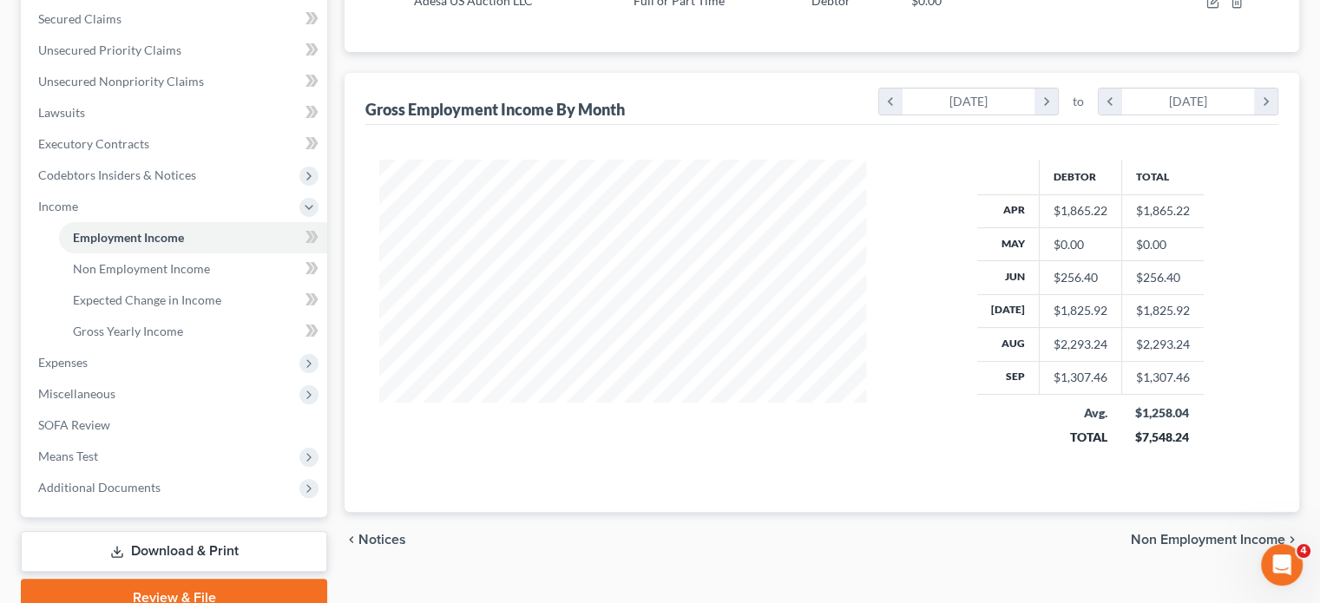
select select "0"
select select "23"
select select "3"
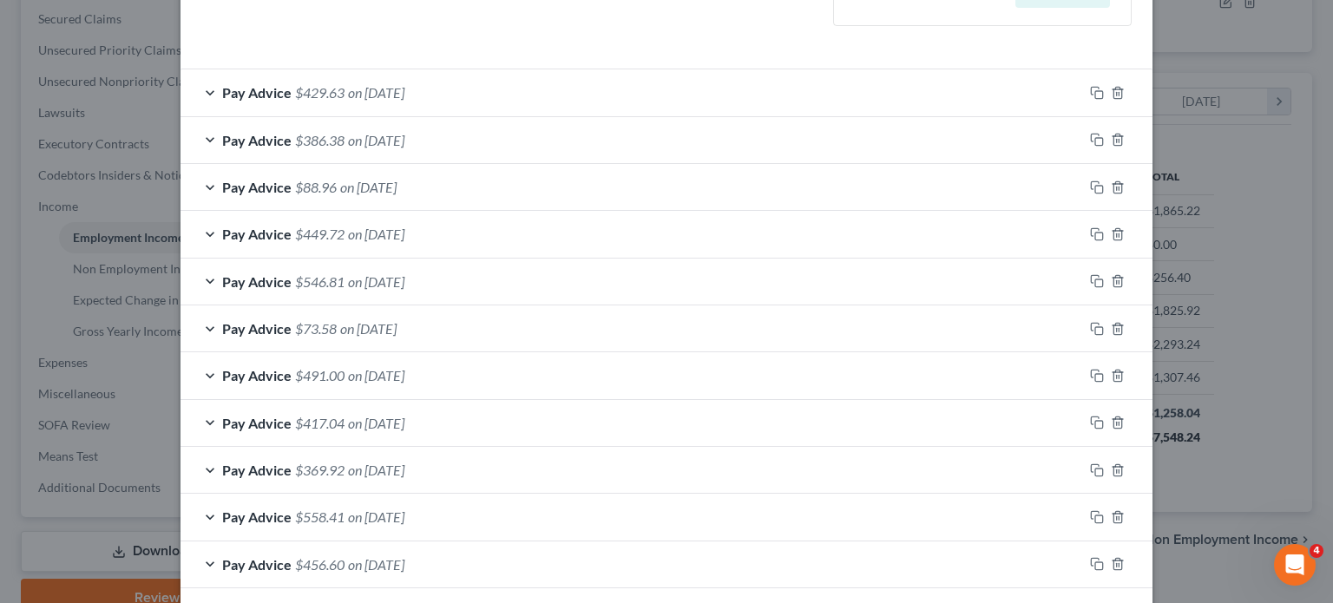
scroll to position [518, 0]
click at [417, 115] on div "Pay Advice $429.63 on 10/10/2025" at bounding box center [632, 92] width 903 height 46
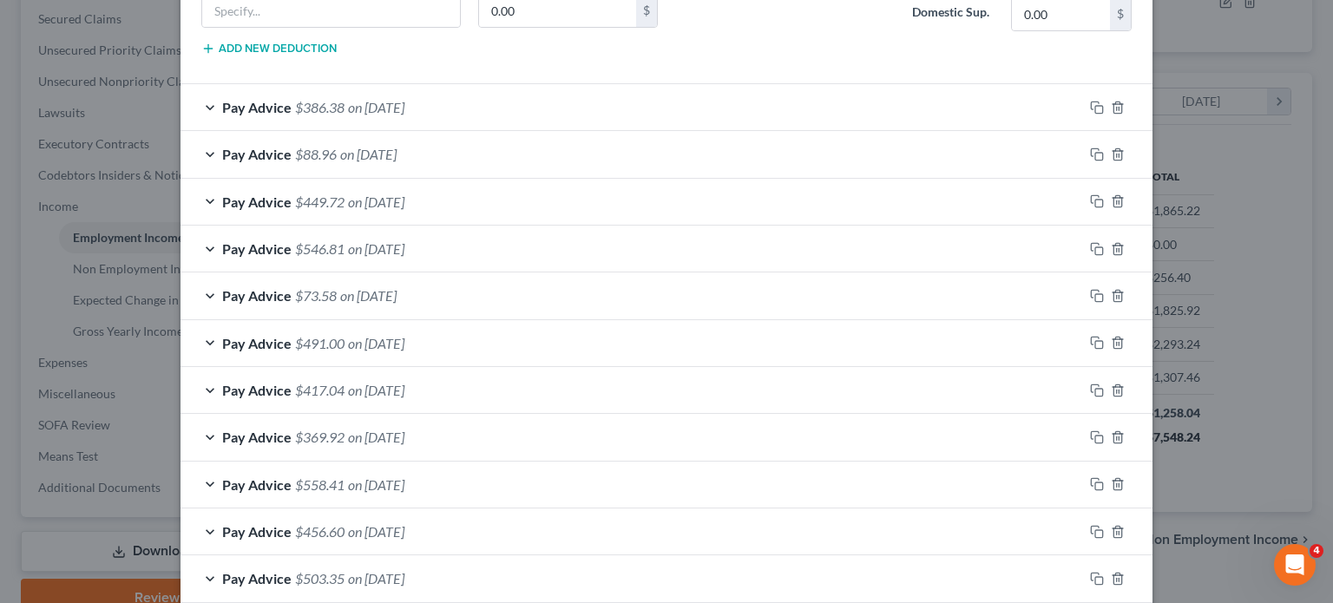
scroll to position [1075, 0]
click at [446, 128] on div "Pay Advice $386.38 on 10/03/2025" at bounding box center [632, 105] width 903 height 46
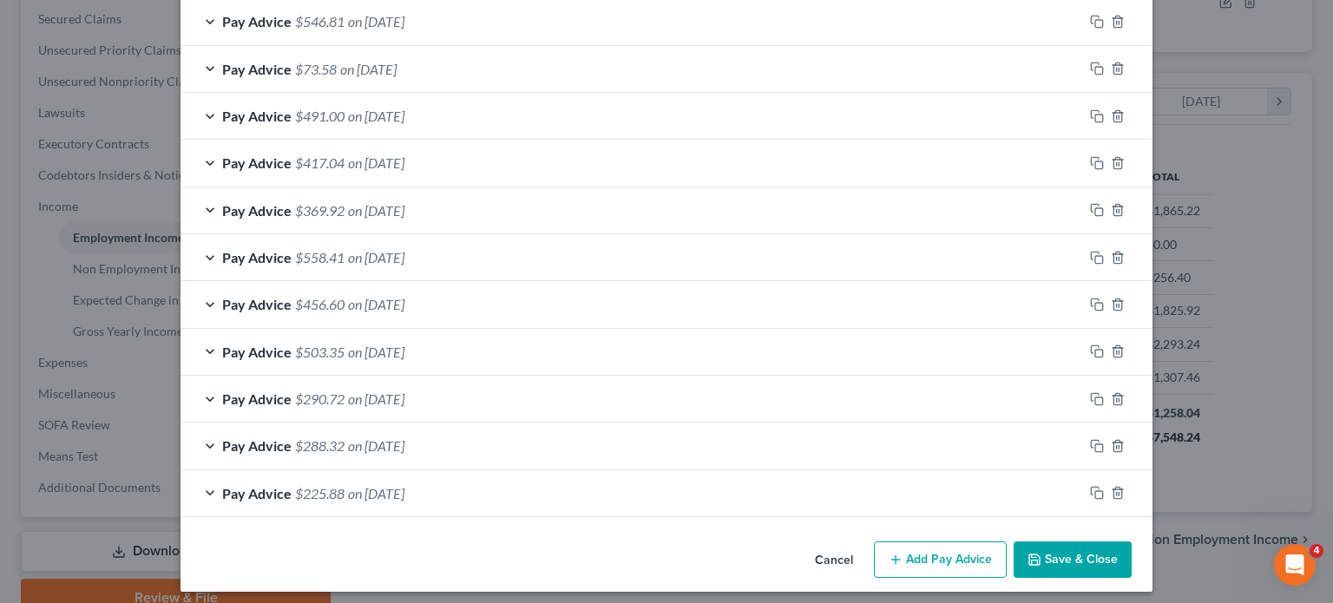
scroll to position [1823, 0]
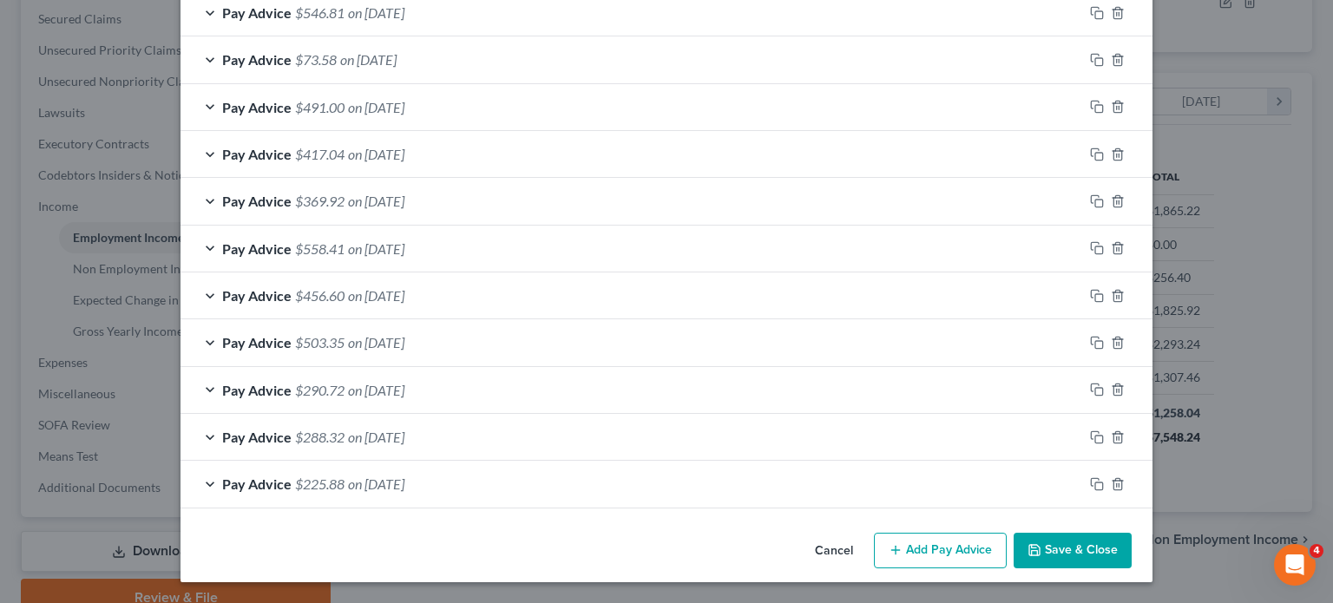
scroll to position [2503, 0]
click at [472, 35] on div "Pay Advice $546.81 on 09/12/2025" at bounding box center [632, 12] width 903 height 46
click at [448, 82] on div "Pay Advice $73.58 on 08/29/2025" at bounding box center [632, 59] width 903 height 46
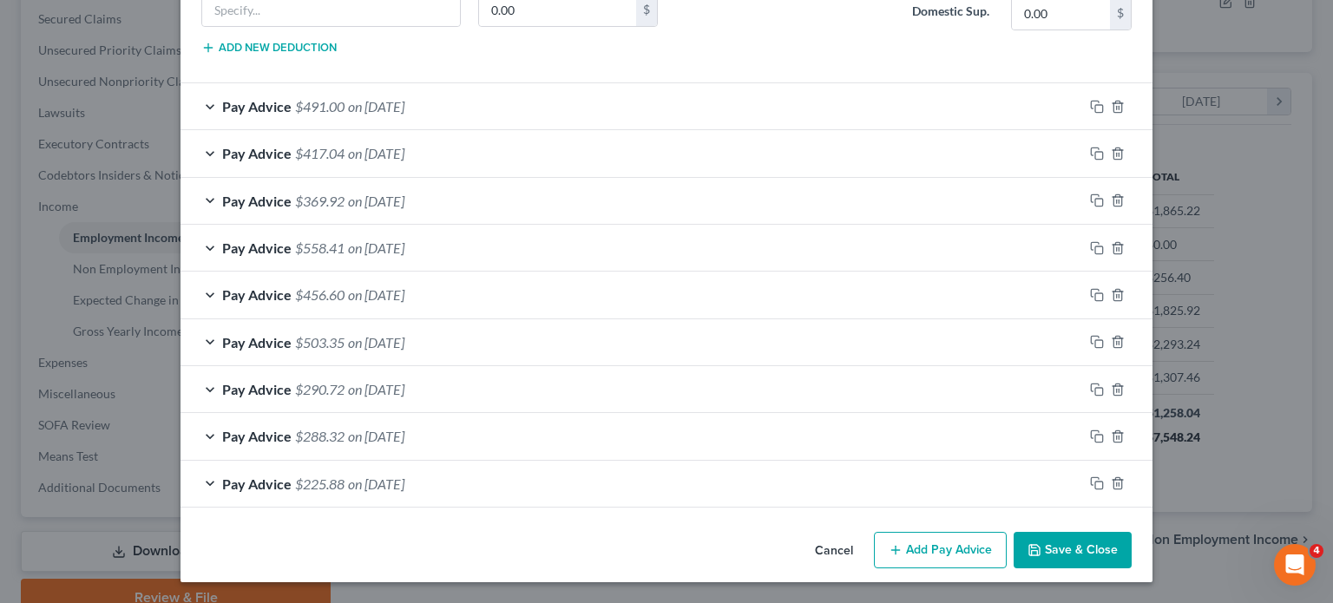
click at [431, 129] on div "Pay Advice $491.00 on 08/22/2025" at bounding box center [632, 106] width 903 height 46
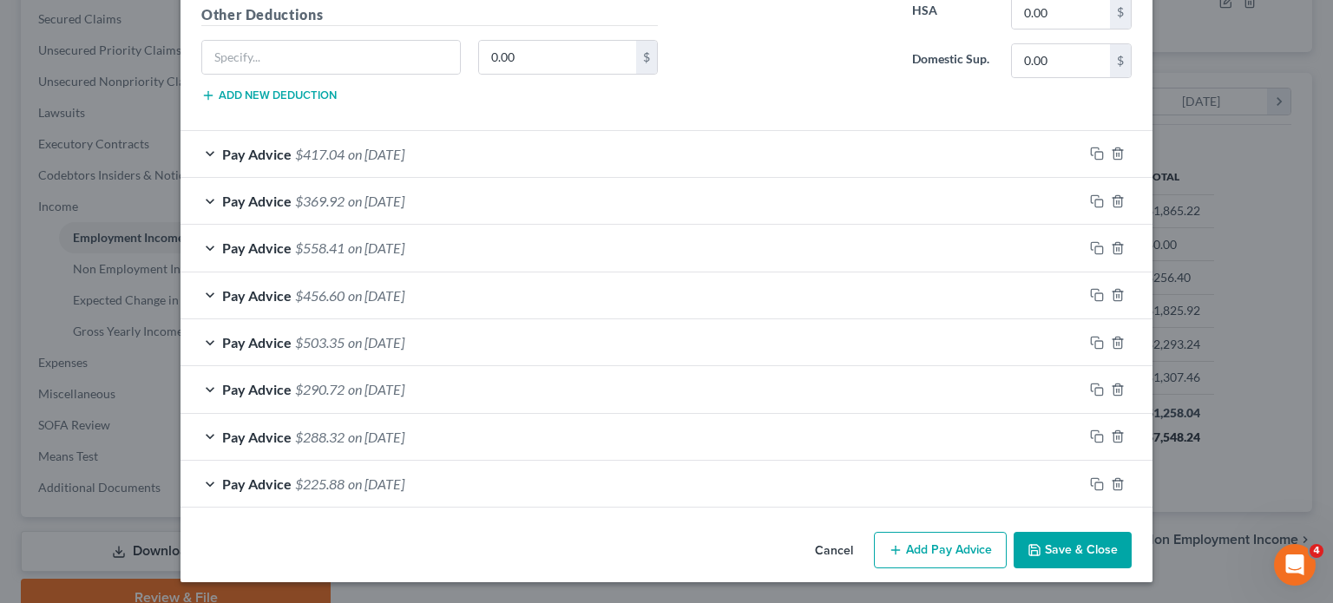
scroll to position [5311, 0]
click at [490, 177] on div "Pay Advice $417.04 on 08/15/2025" at bounding box center [632, 154] width 903 height 46
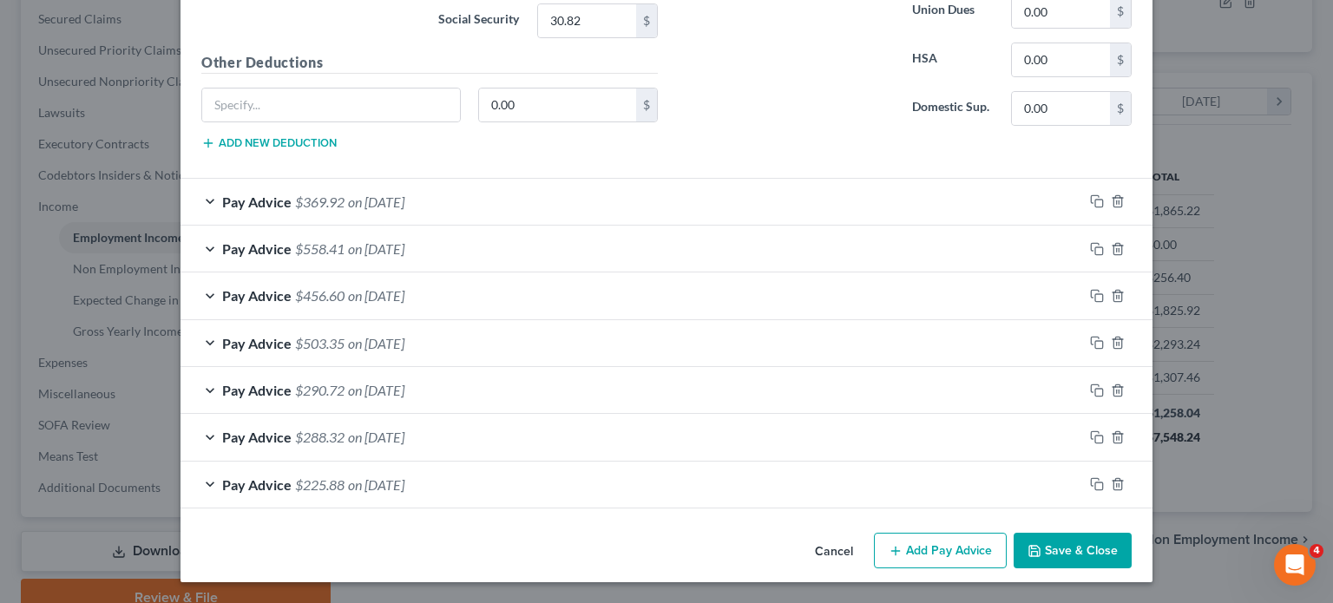
scroll to position [6090, 0]
click at [455, 225] on div "Pay Advice $369.92 on 08/08/2025" at bounding box center [632, 202] width 903 height 46
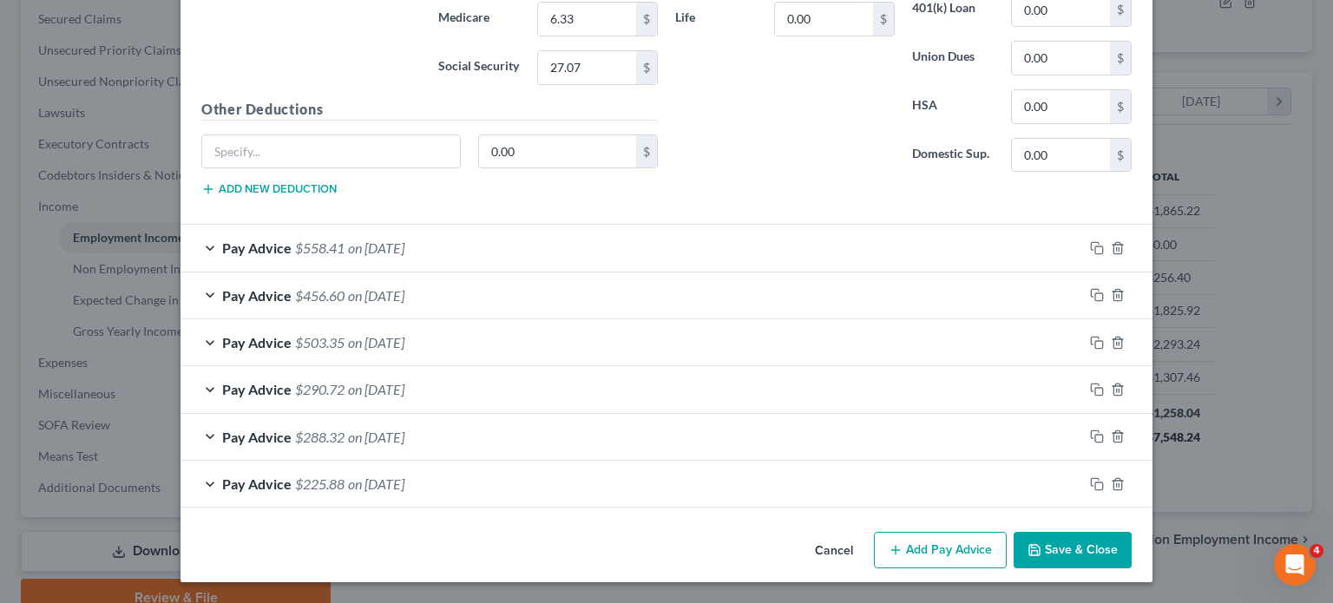
drag, startPoint x: 455, startPoint y: 265, endPoint x: 377, endPoint y: 220, distance: 89.8
click at [417, 461] on div "Pay Advice $225.88 on 06/27/2025" at bounding box center [632, 484] width 903 height 46
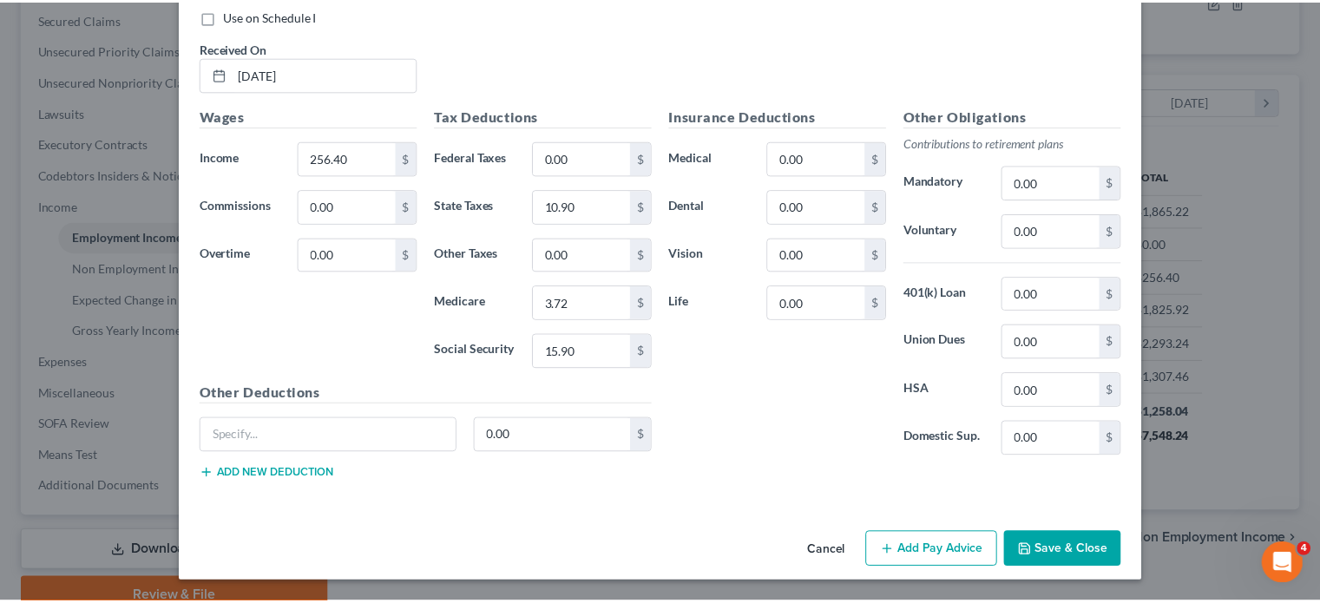
scroll to position [7546, 0]
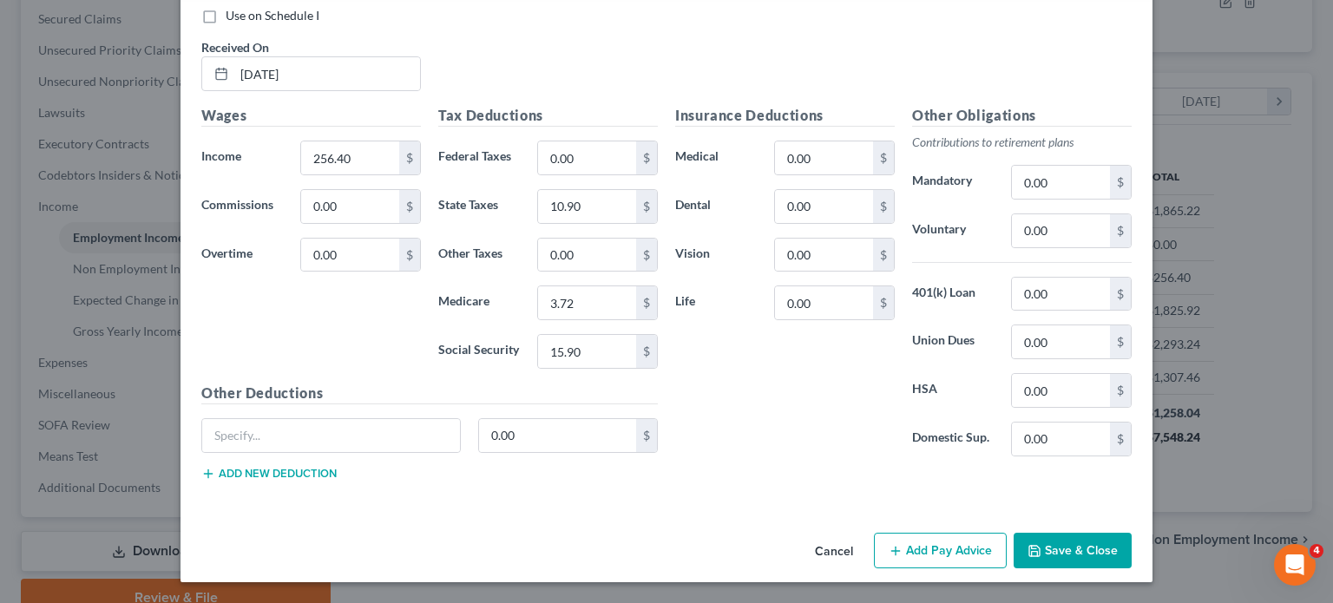
click at [1132, 533] on button "Save & Close" at bounding box center [1073, 551] width 118 height 36
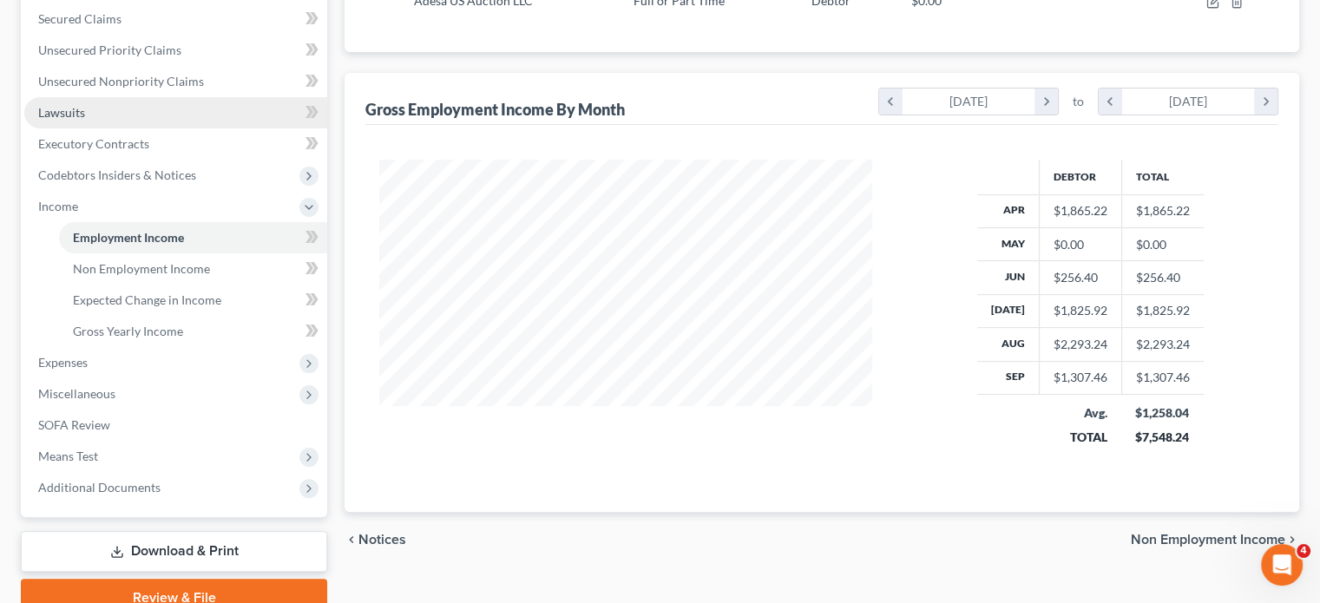
scroll to position [867665, 867530]
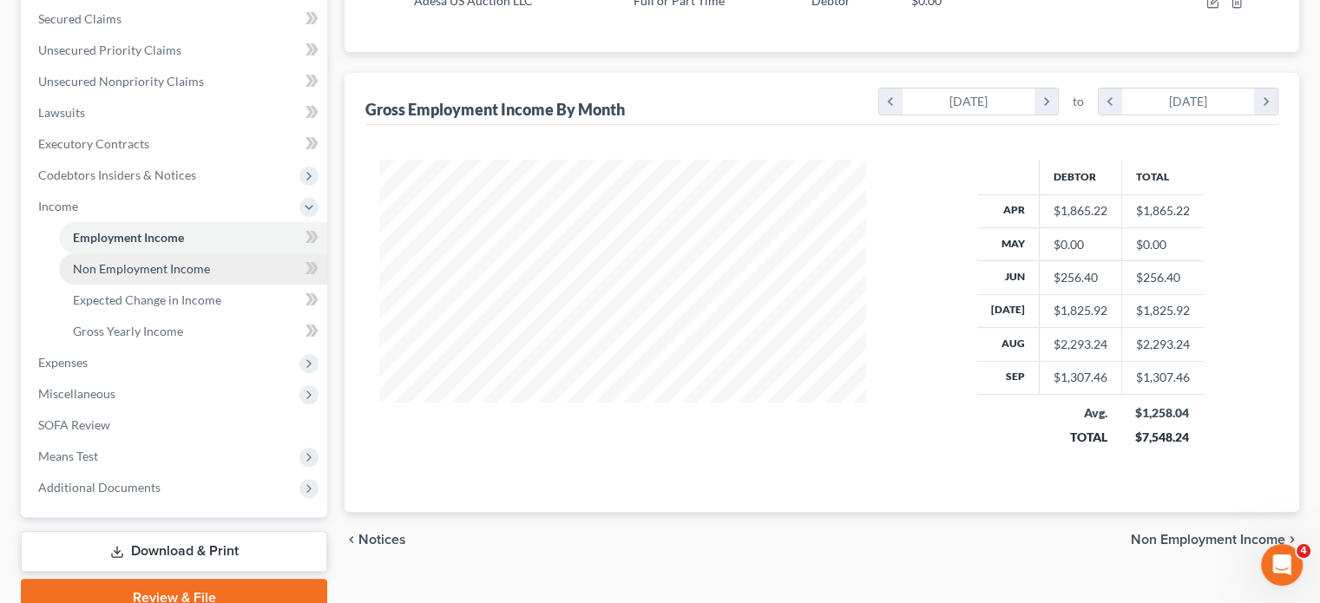
click at [254, 285] on link "Non Employment Income" at bounding box center [193, 268] width 268 height 31
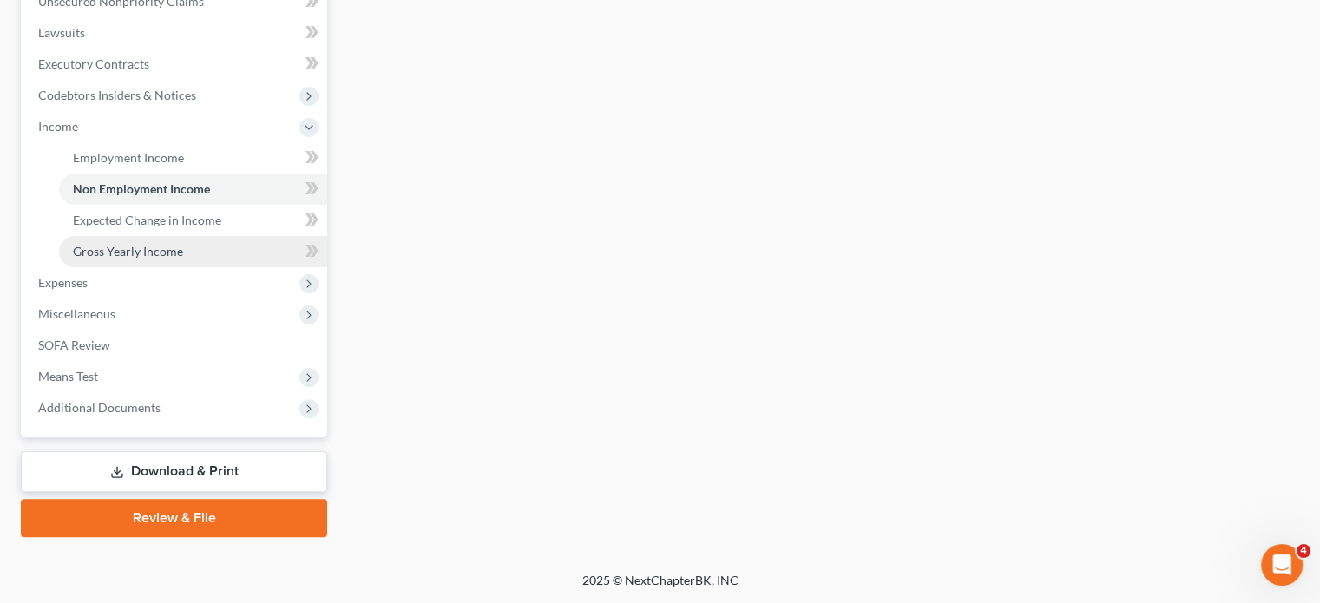
click at [181, 244] on span "Gross Yearly Income" at bounding box center [128, 251] width 110 height 15
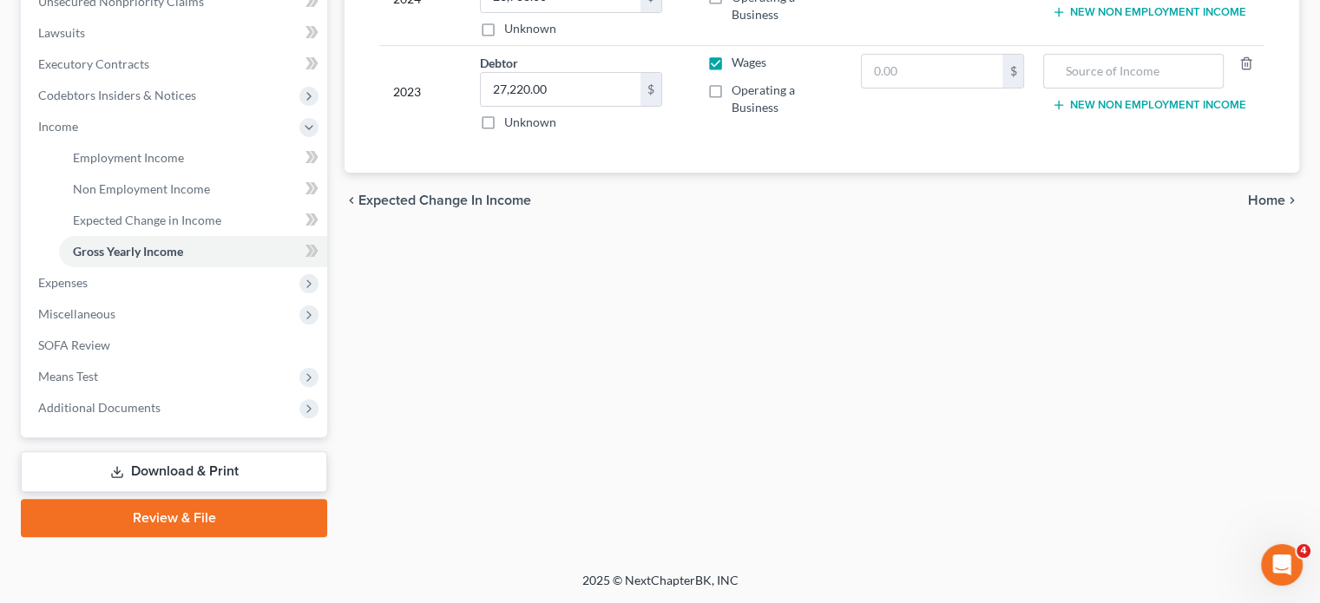
scroll to position [625, 0]
click at [130, 286] on span "Expenses" at bounding box center [175, 282] width 303 height 31
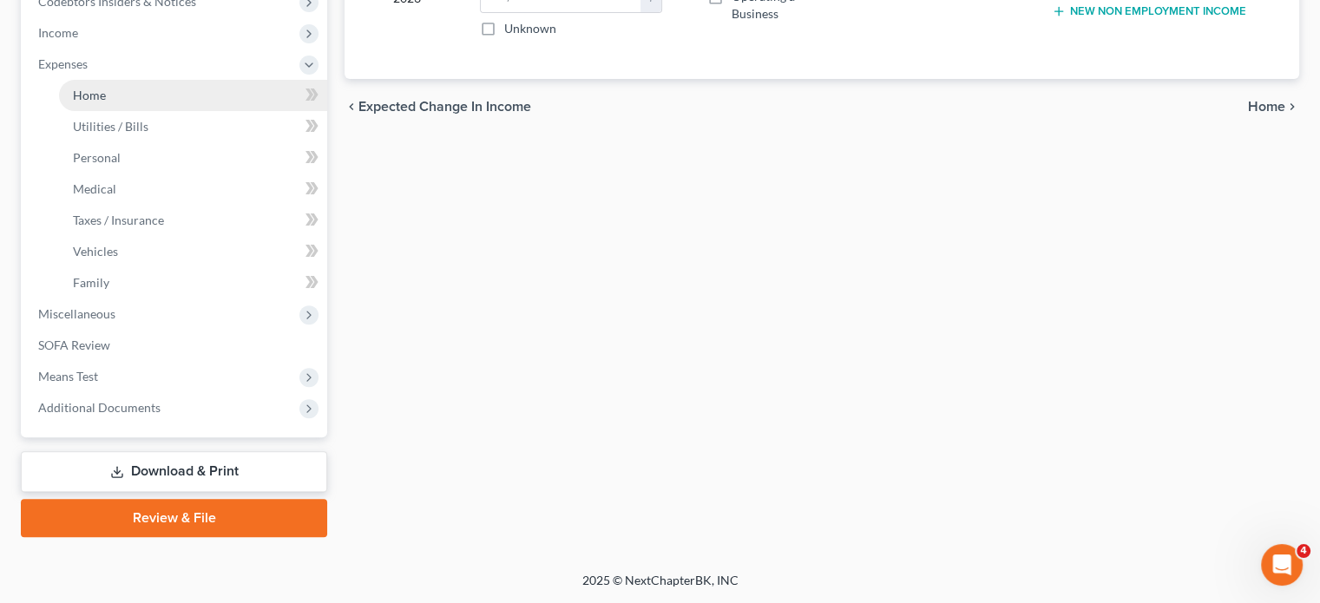
click at [106, 102] on span "Home" at bounding box center [89, 95] width 33 height 15
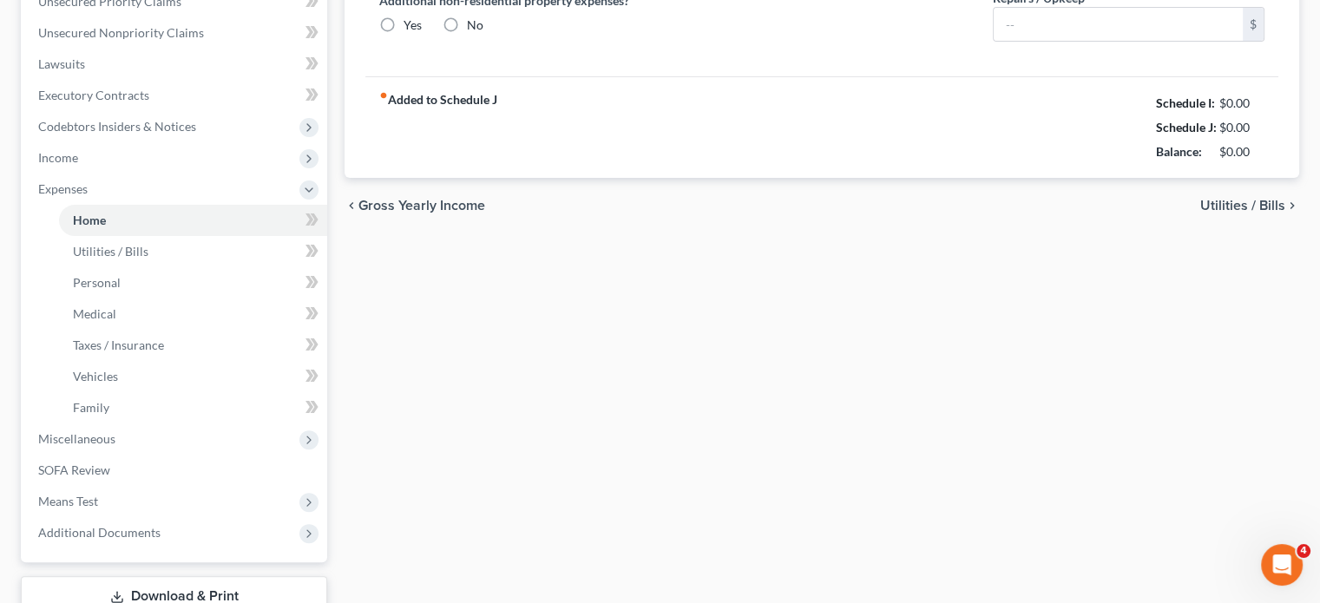
scroll to position [24, 0]
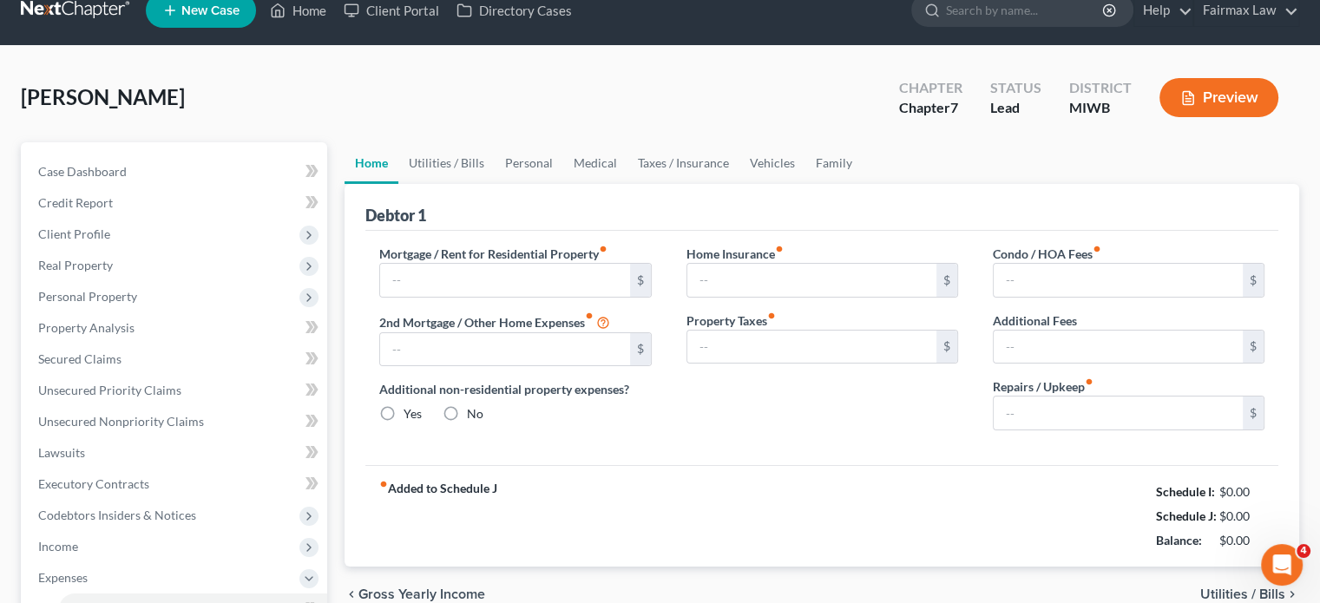
type input "200.00"
type input "0.00"
radio input "true"
type input "0.00"
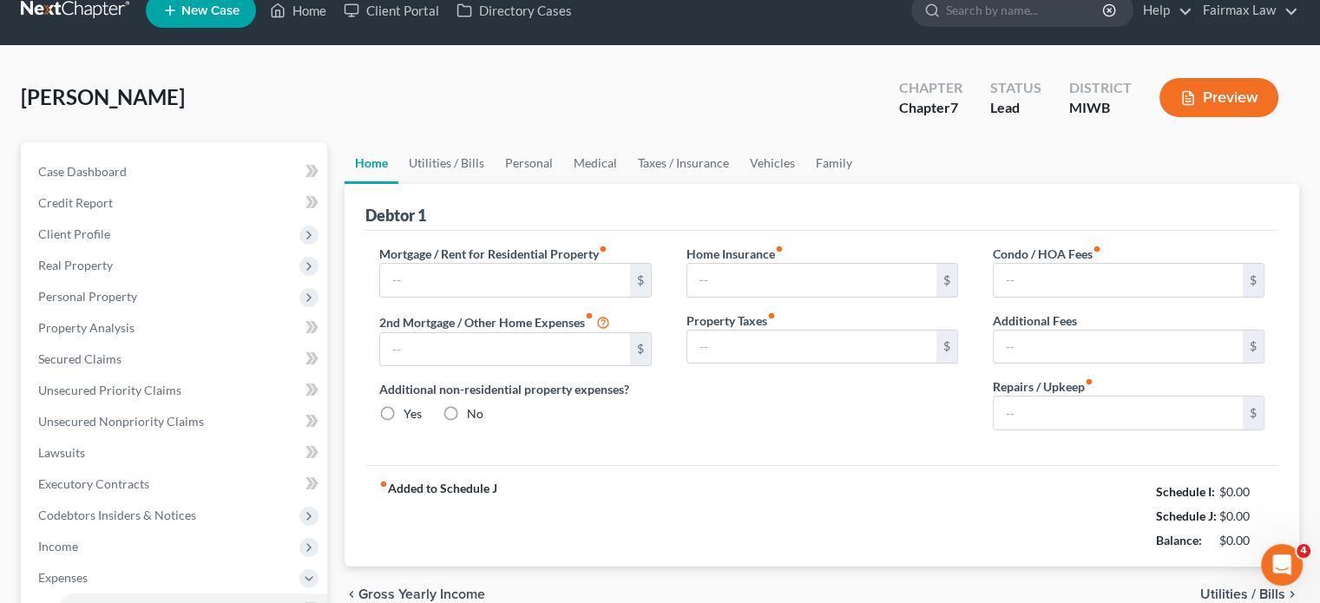
type input "0.00"
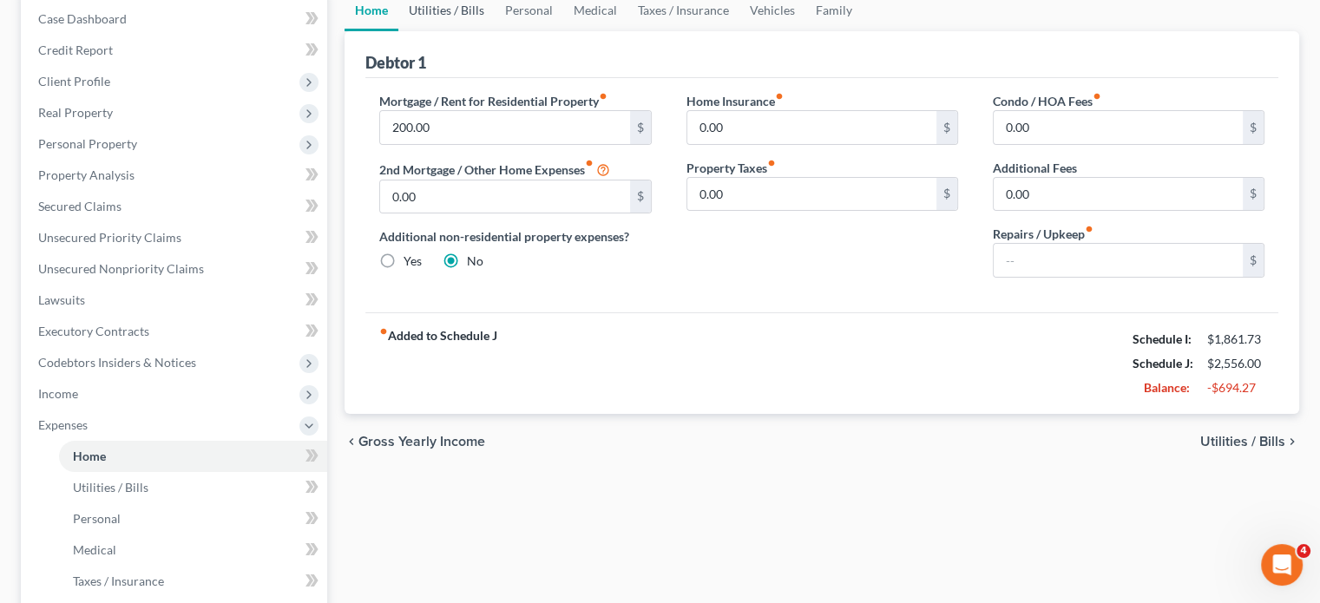
click at [464, 31] on link "Utilities / Bills" at bounding box center [446, 11] width 96 height 42
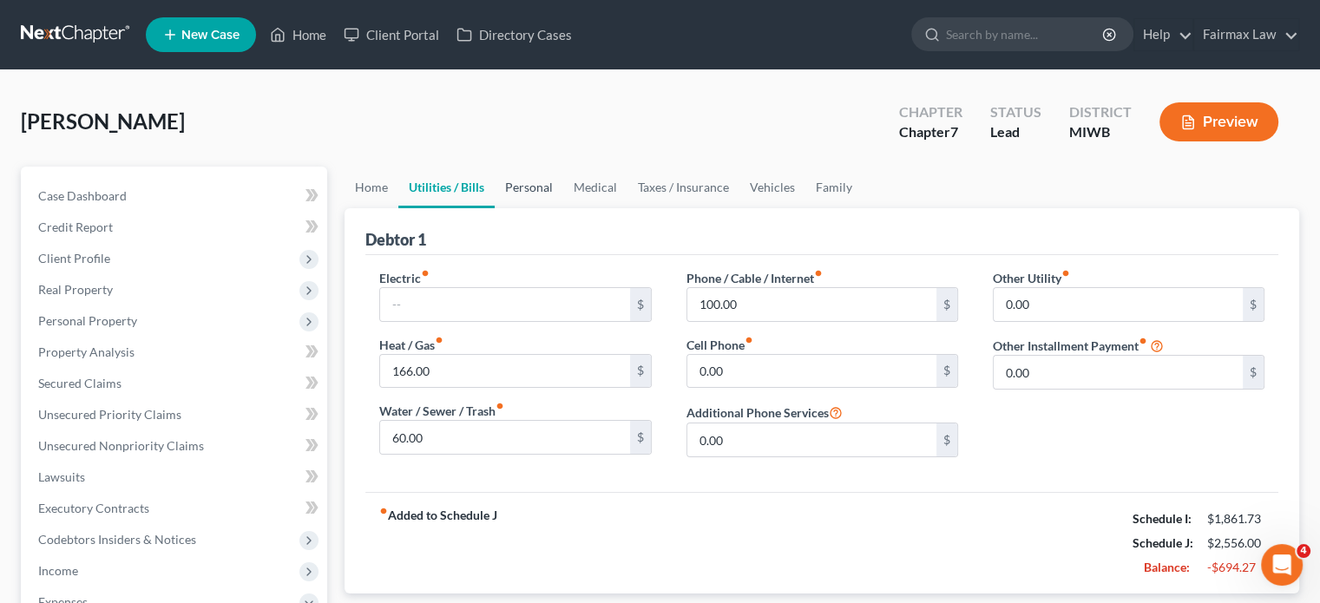
click at [563, 208] on link "Personal" at bounding box center [529, 188] width 69 height 42
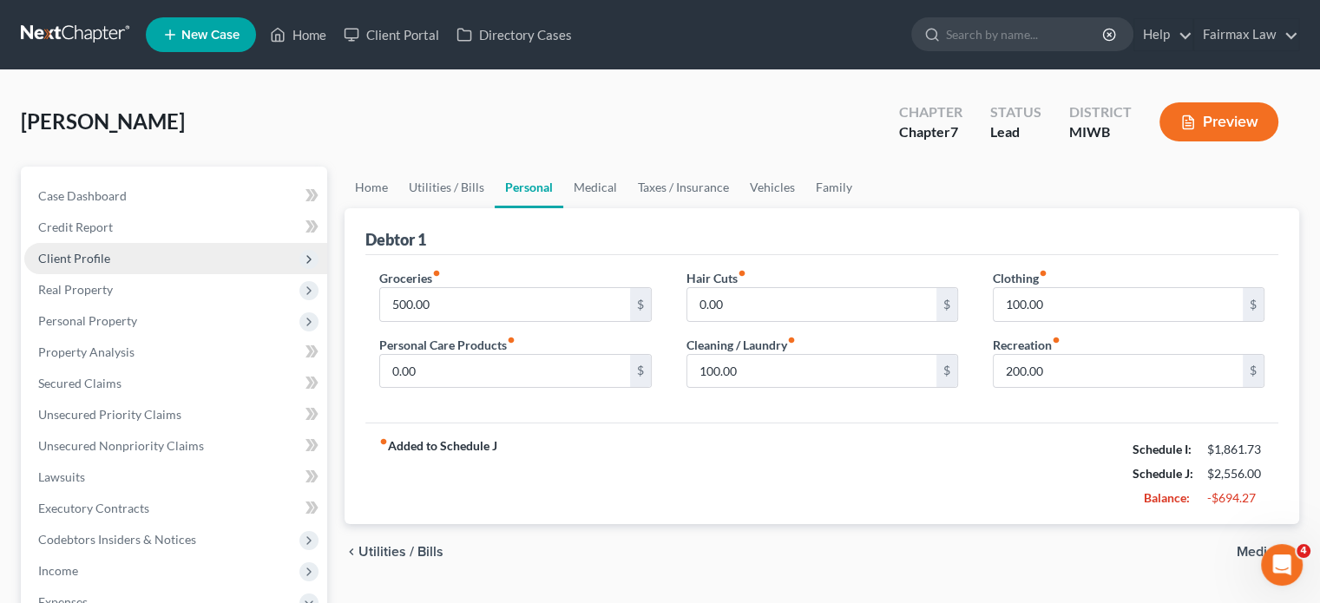
click at [207, 274] on span "Client Profile" at bounding box center [175, 258] width 303 height 31
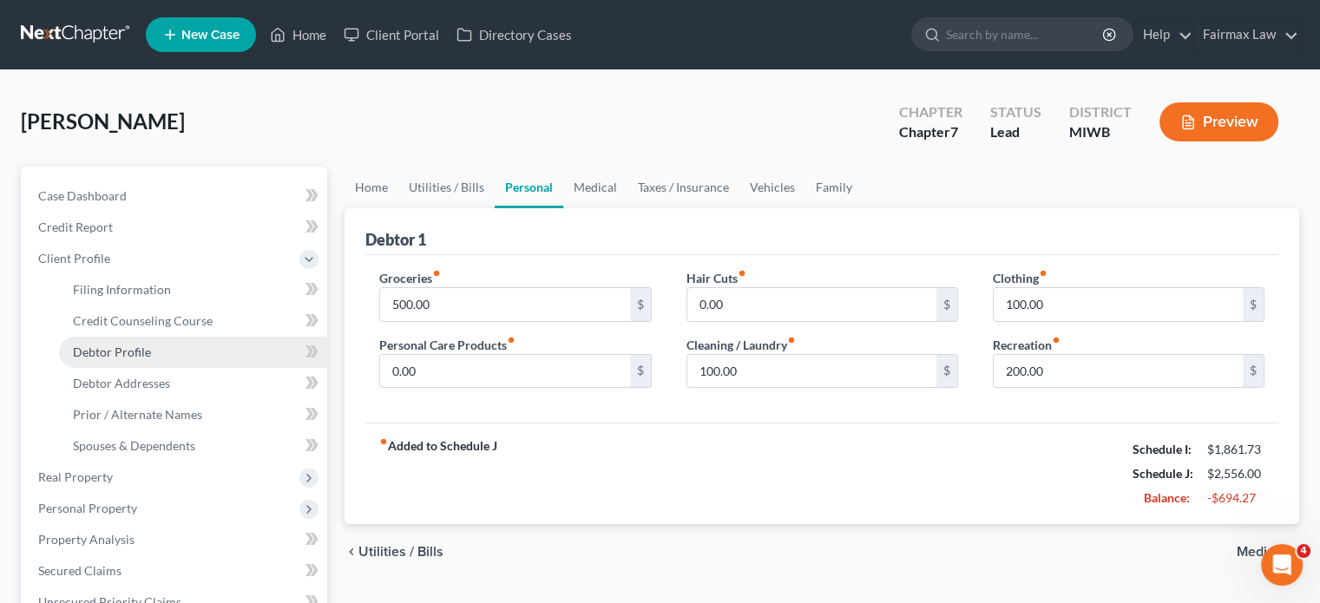
click at [194, 368] on link "Debtor Profile" at bounding box center [193, 352] width 268 height 31
select select "0"
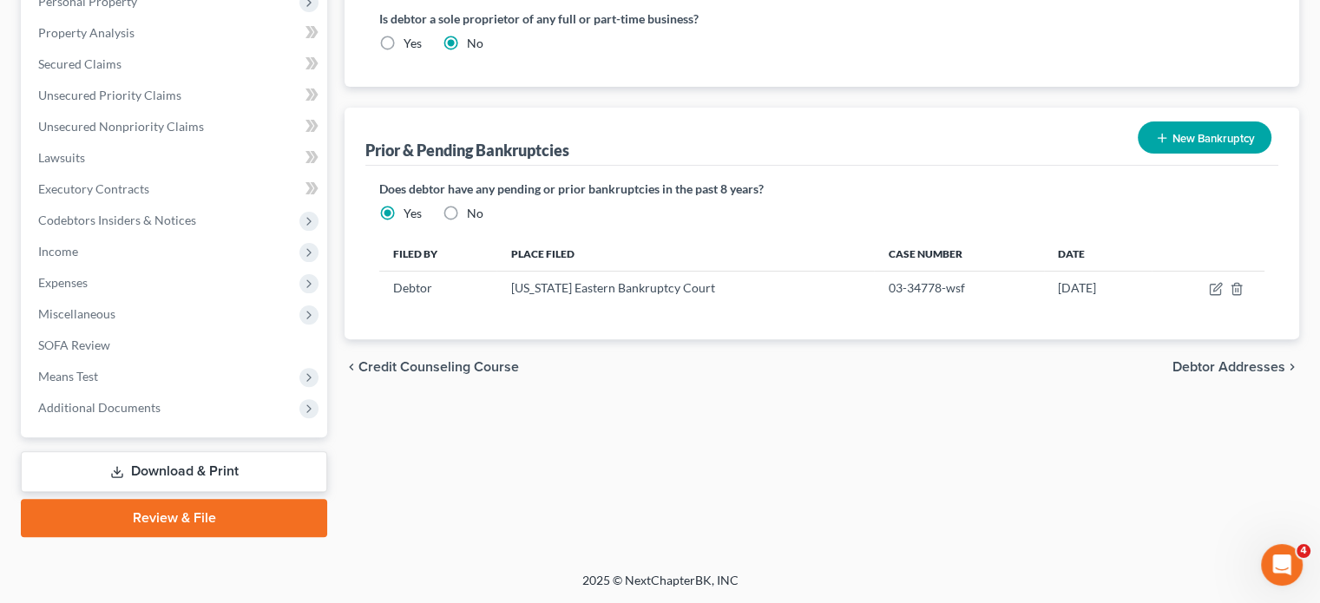
scroll to position [617, 0]
click at [187, 299] on span "Expenses" at bounding box center [175, 282] width 303 height 31
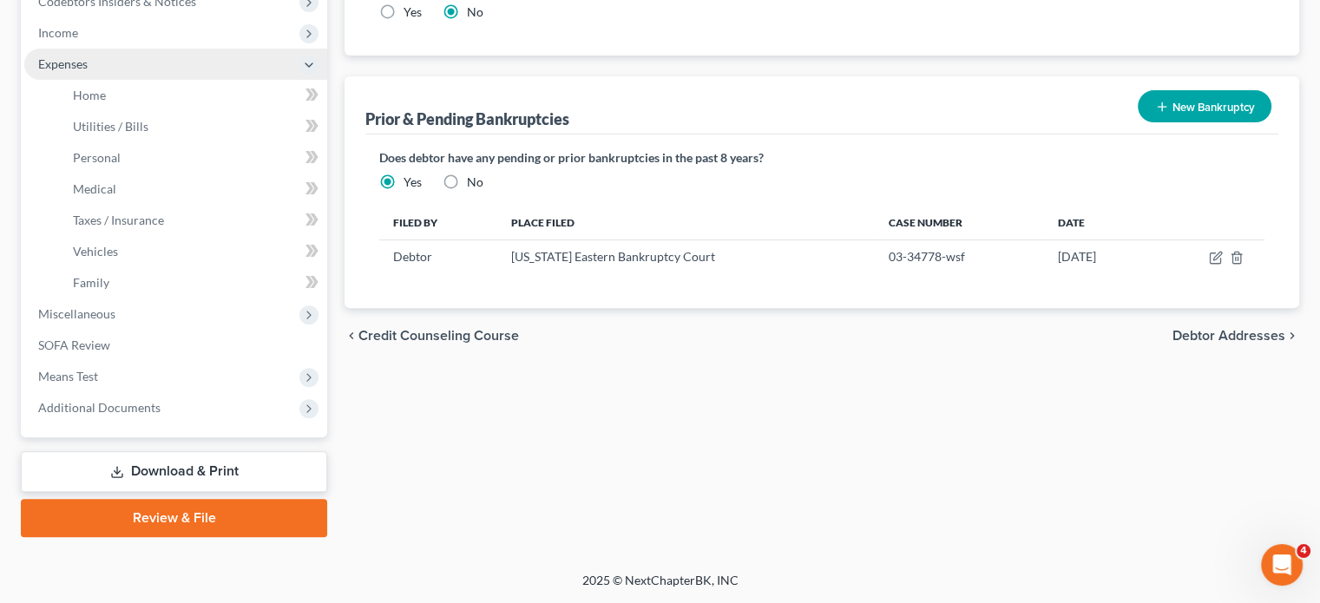
scroll to position [383, 0]
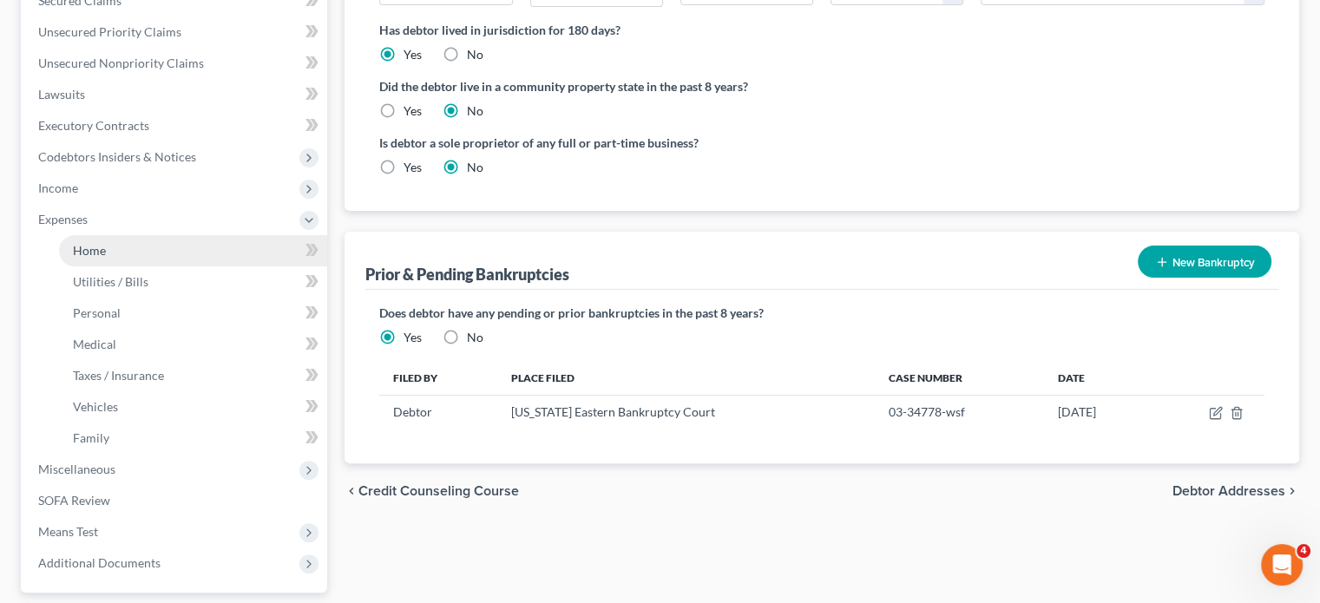
click at [161, 266] on link "Home" at bounding box center [193, 250] width 268 height 31
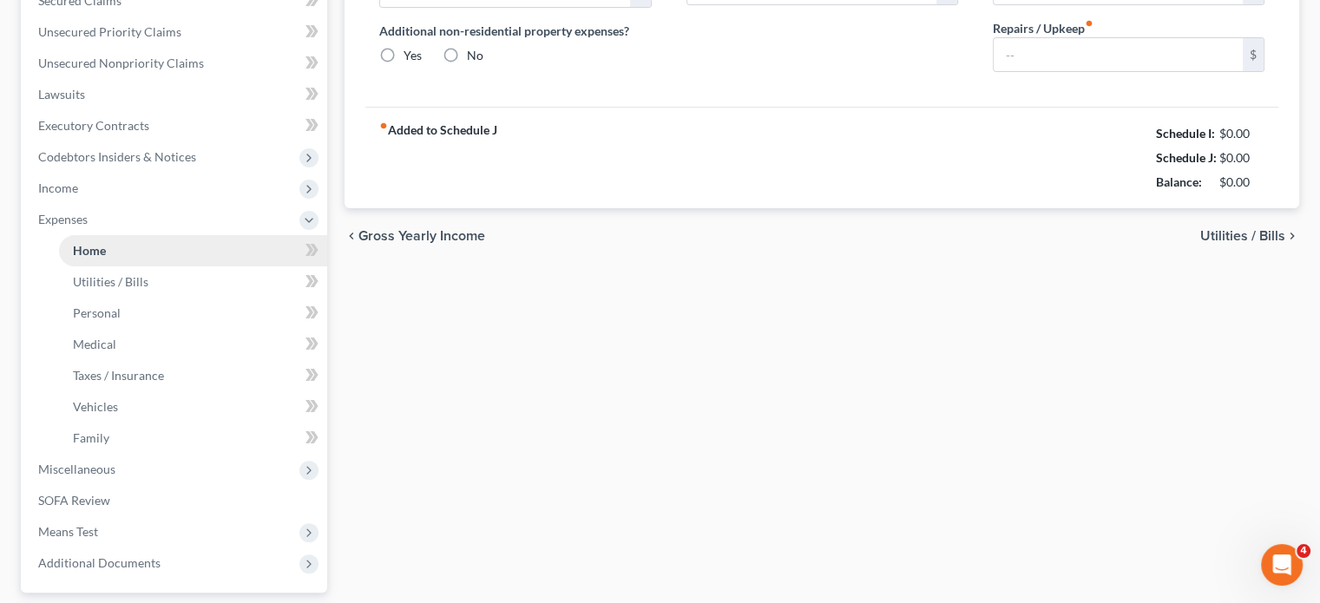
scroll to position [30, 0]
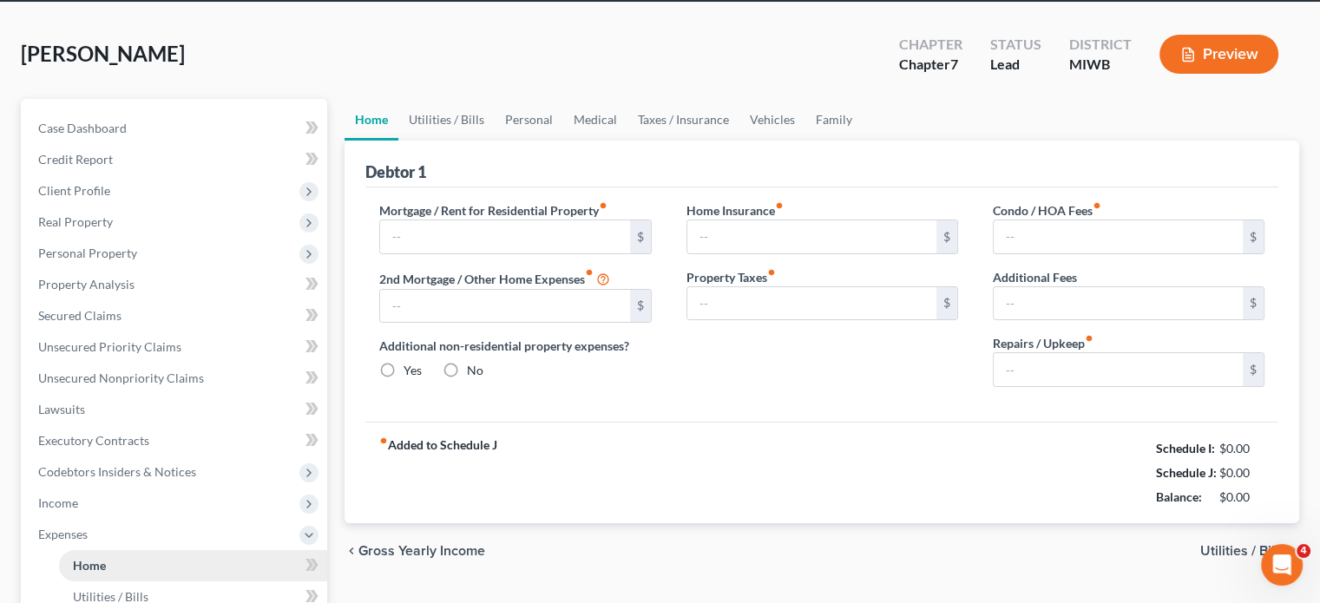
type input "200.00"
type input "0.00"
radio input "true"
type input "0.00"
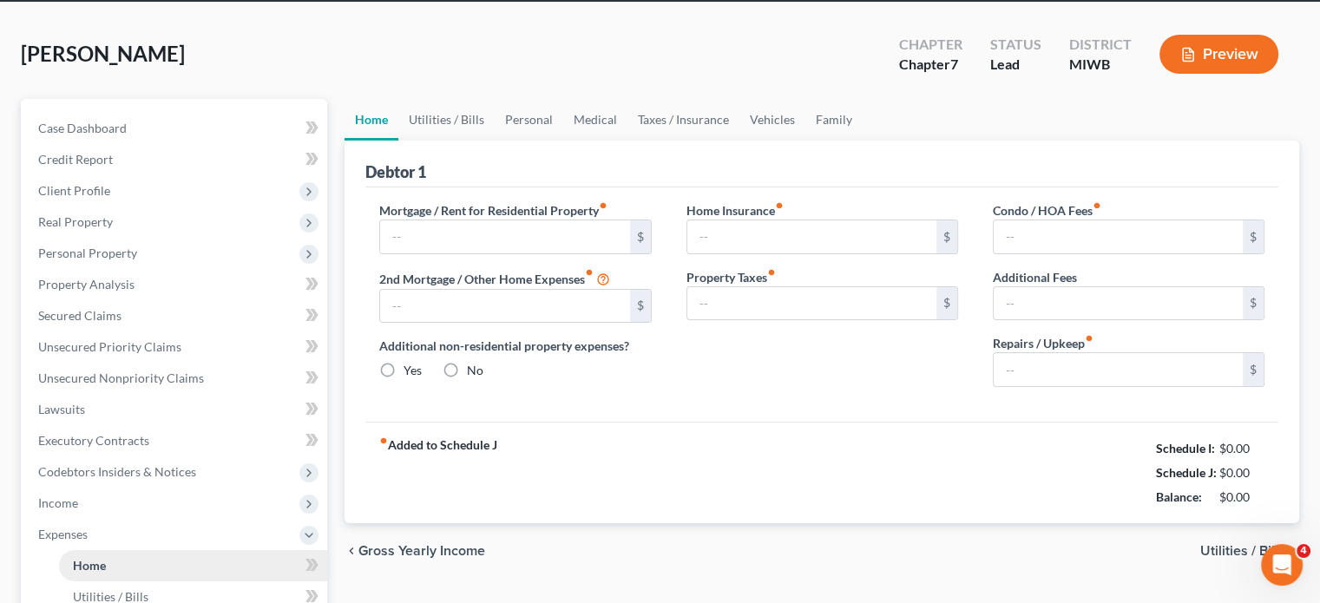
type input "0.00"
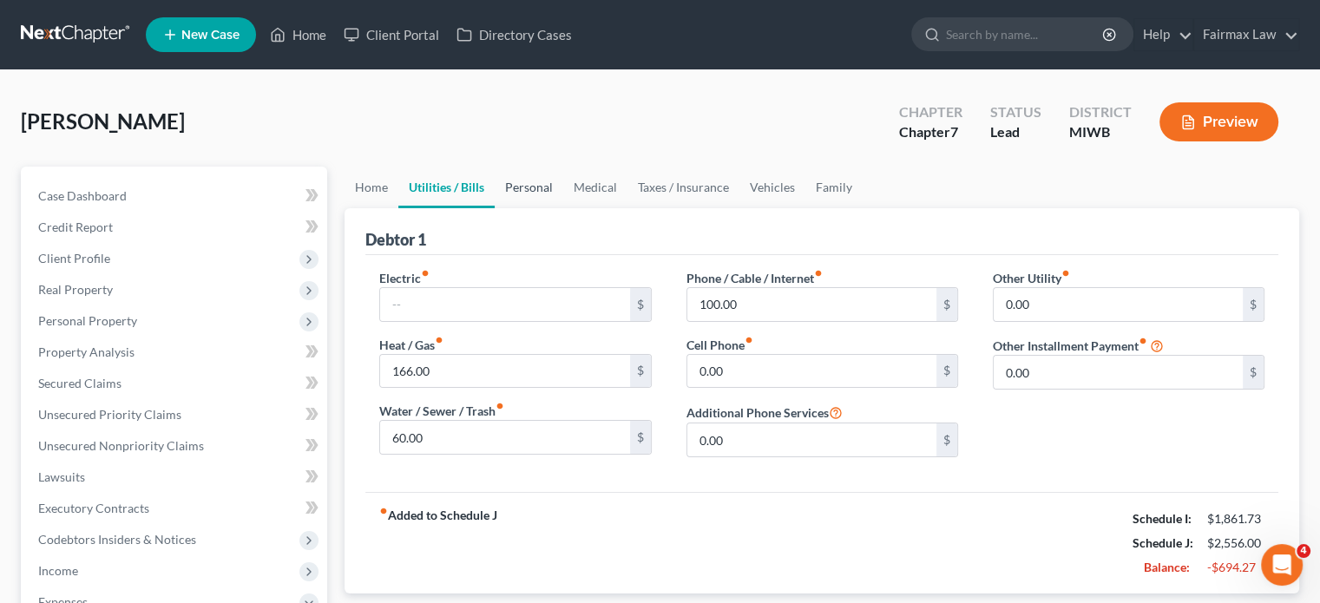
click at [563, 208] on link "Personal" at bounding box center [529, 188] width 69 height 42
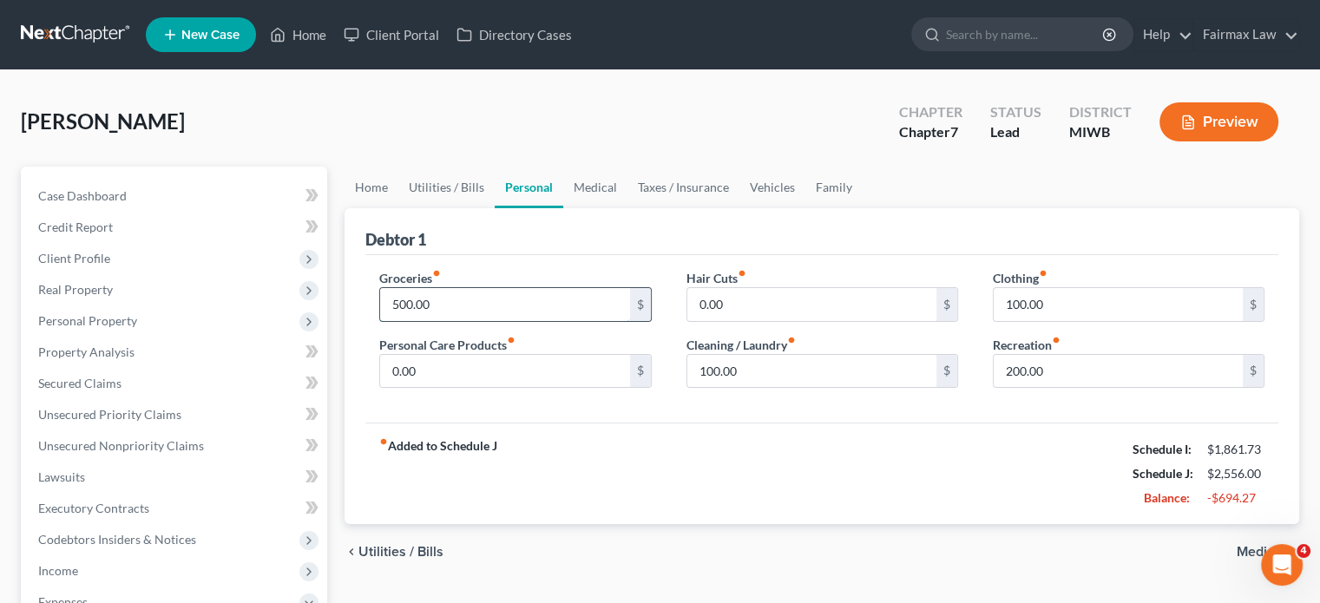
click at [481, 321] on input "500.00" at bounding box center [504, 304] width 249 height 33
type input "400"
click at [1075, 388] on input "200.00" at bounding box center [1118, 371] width 249 height 33
type input "100"
click at [816, 388] on input "100.00" at bounding box center [811, 371] width 249 height 33
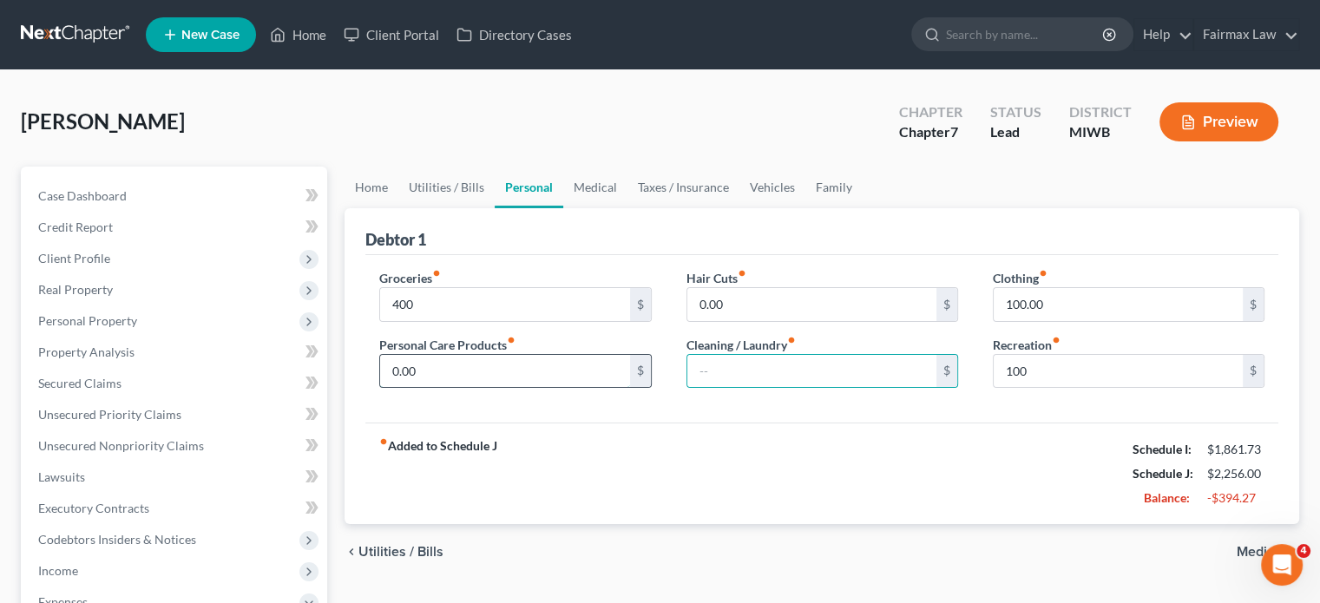
click at [496, 388] on input "0.00" at bounding box center [504, 371] width 249 height 33
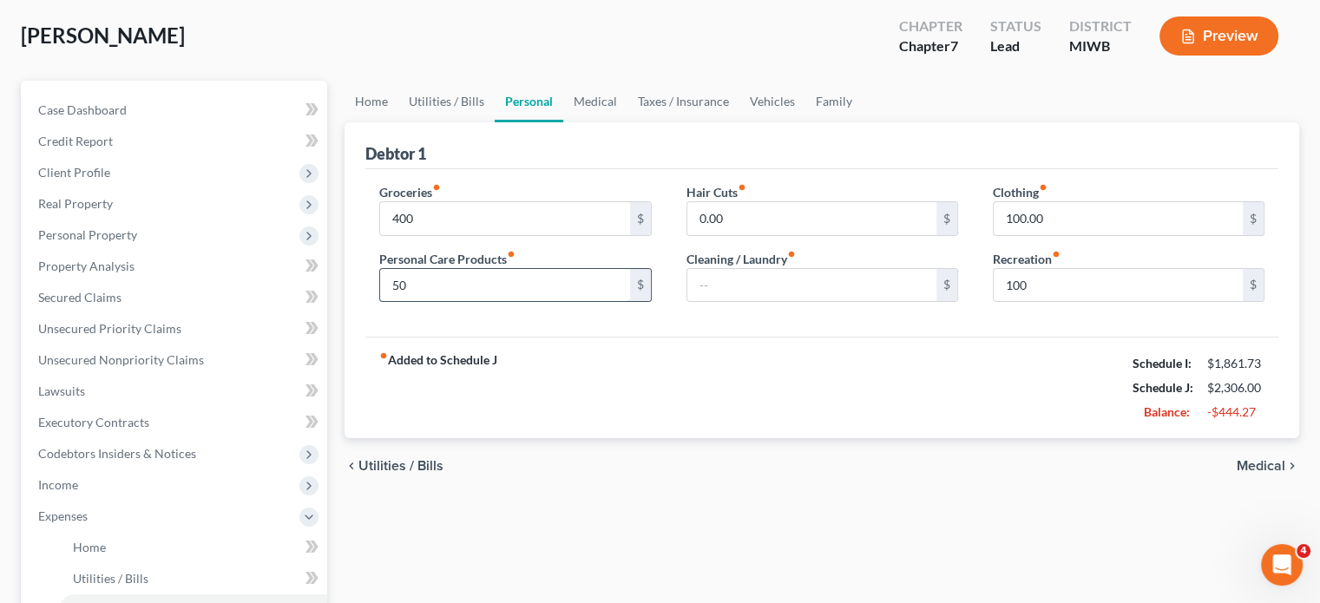
scroll to position [90, 0]
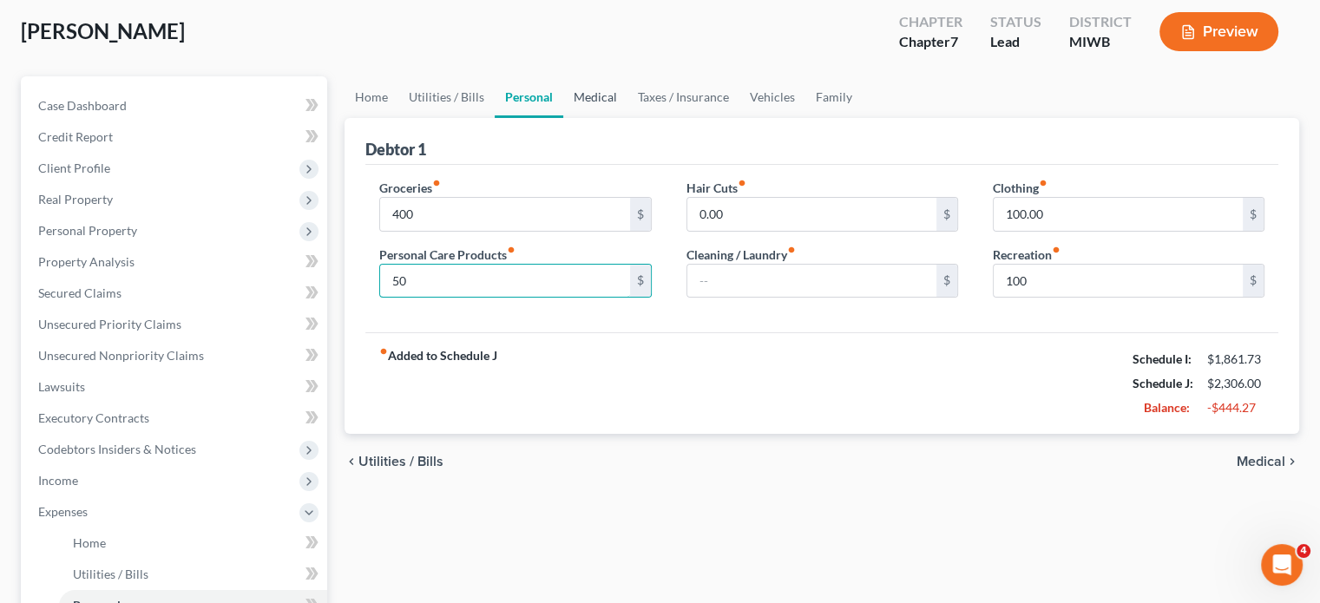
type input "50"
click at [628, 118] on link "Medical" at bounding box center [595, 97] width 64 height 42
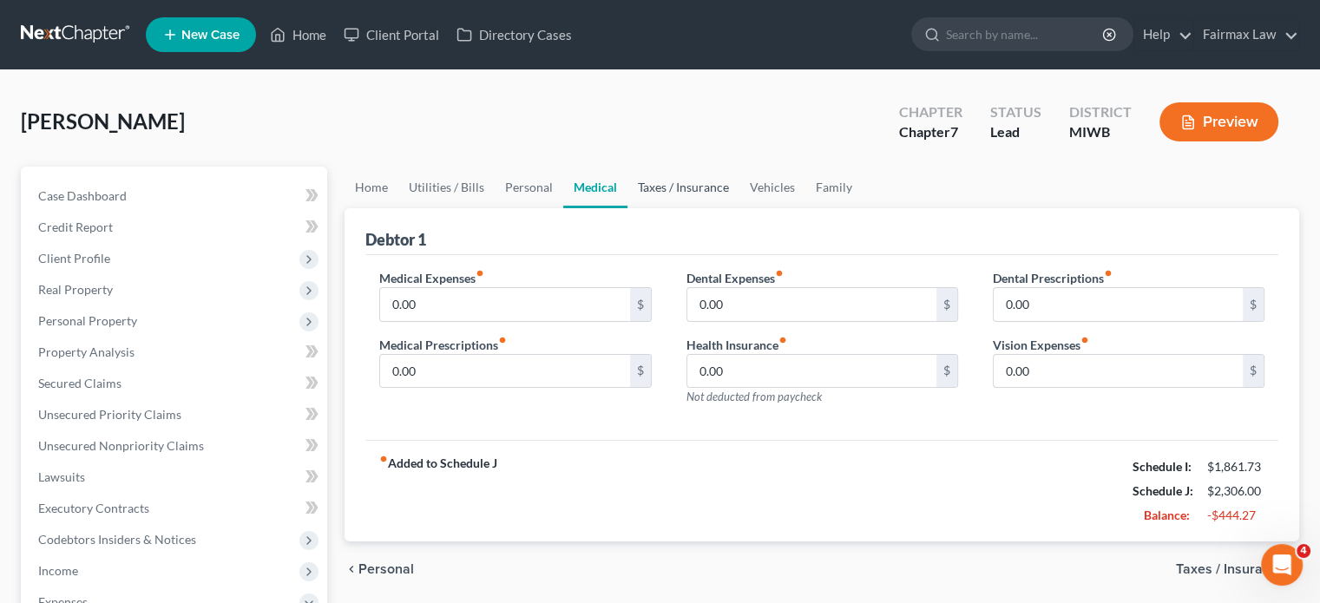
click at [740, 208] on link "Taxes / Insurance" at bounding box center [684, 188] width 112 height 42
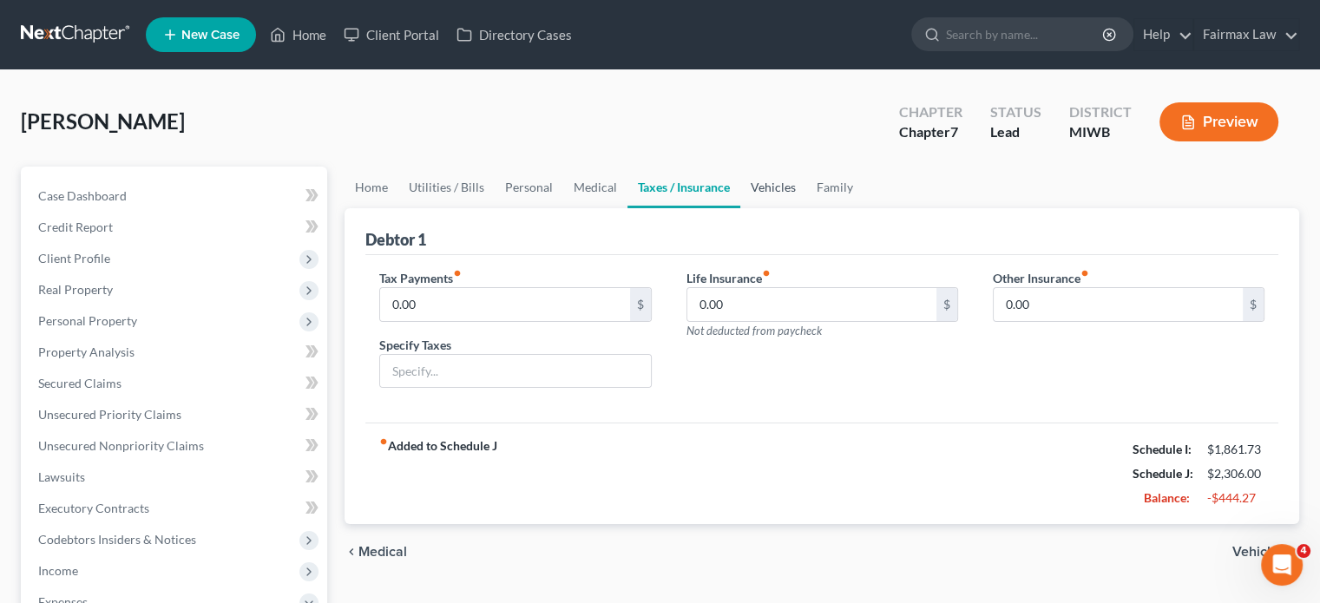
click at [806, 208] on link "Vehicles" at bounding box center [773, 188] width 66 height 42
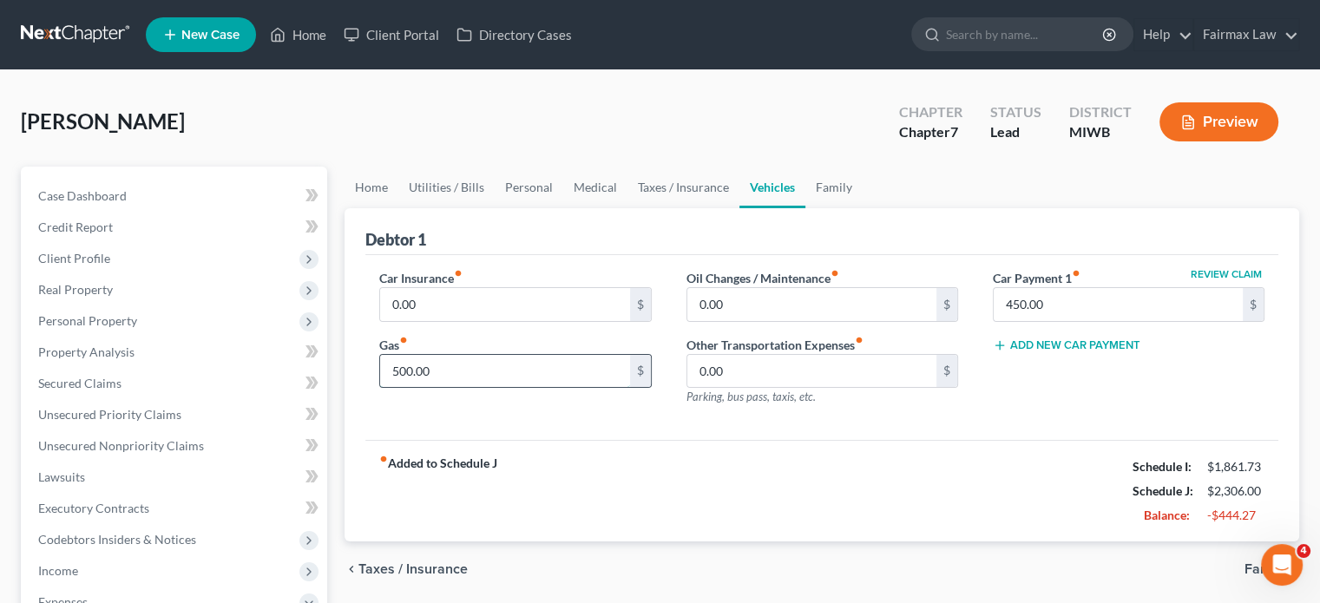
click at [491, 388] on input "500.00" at bounding box center [504, 371] width 249 height 33
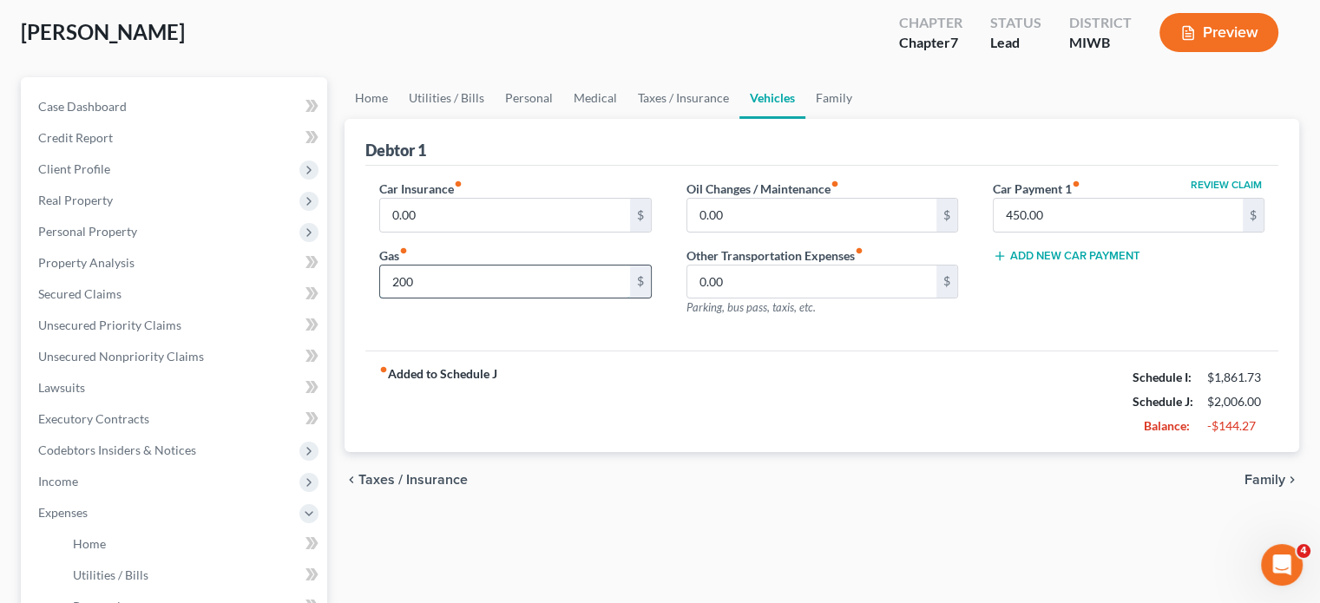
scroll to position [90, 0]
type input "200"
click at [863, 118] on link "Family" at bounding box center [834, 97] width 57 height 42
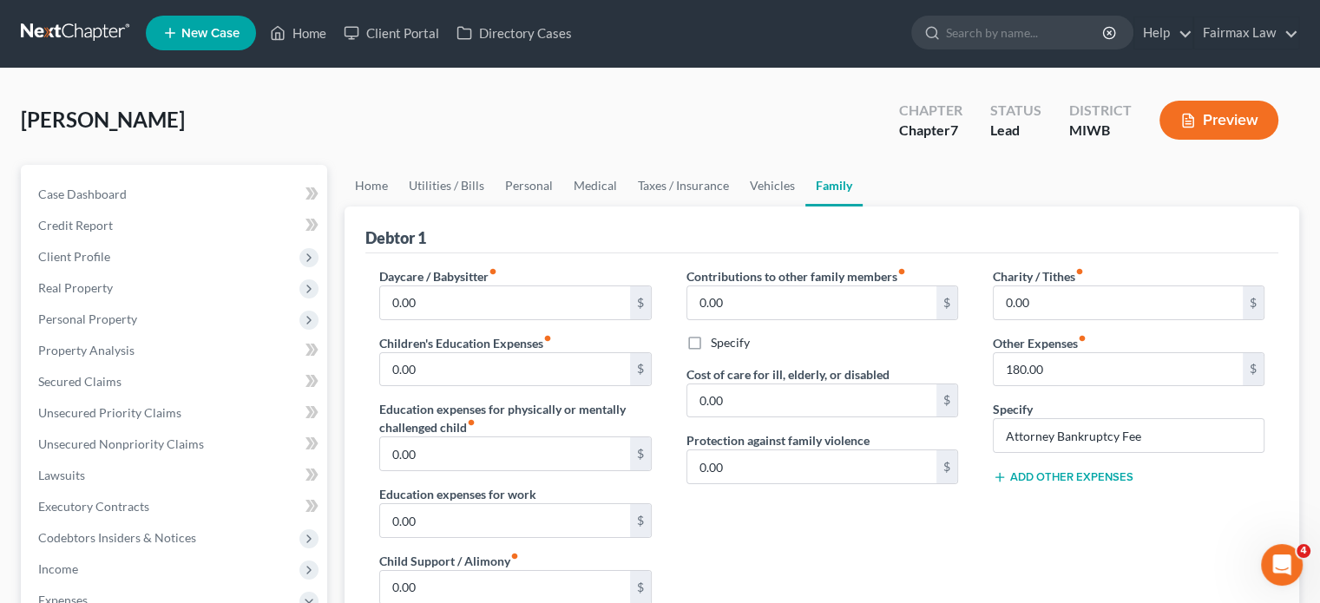
scroll to position [3, 0]
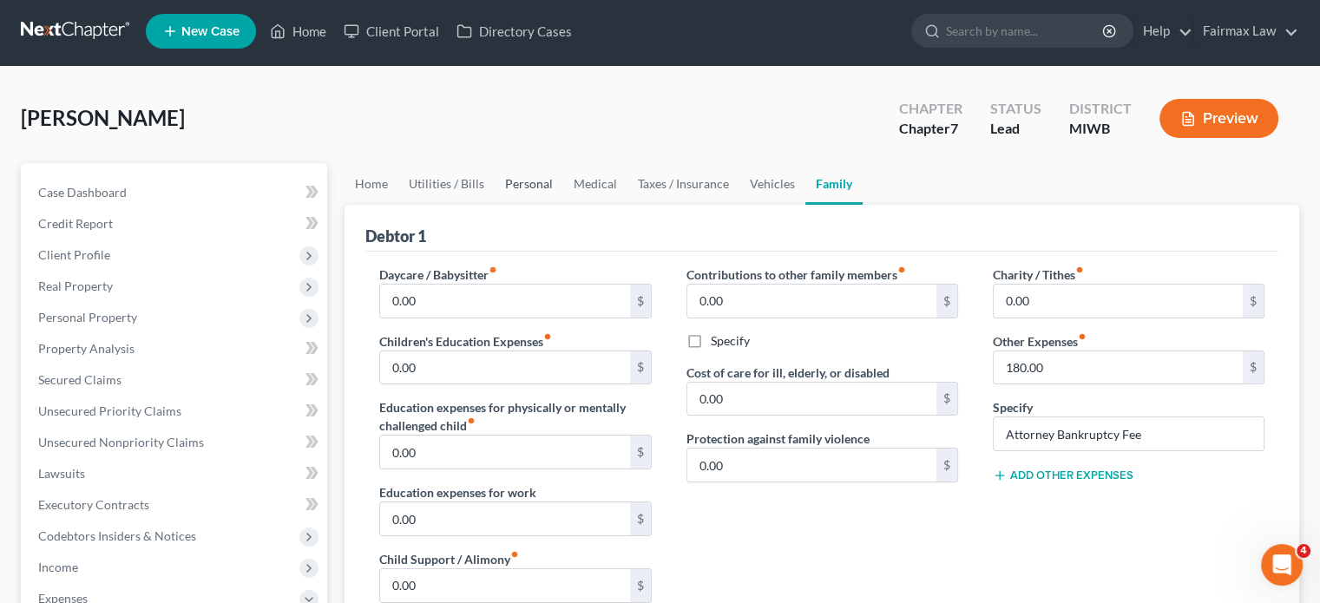
click at [563, 205] on link "Personal" at bounding box center [529, 184] width 69 height 42
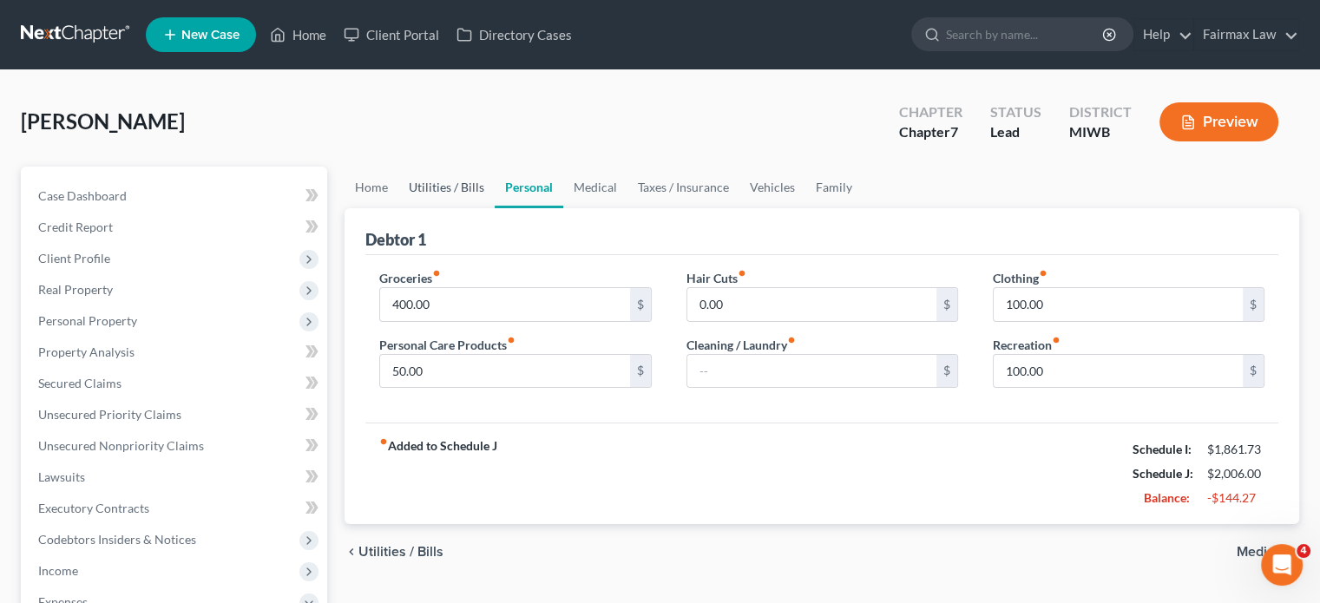
click at [488, 208] on link "Utilities / Bills" at bounding box center [446, 188] width 96 height 42
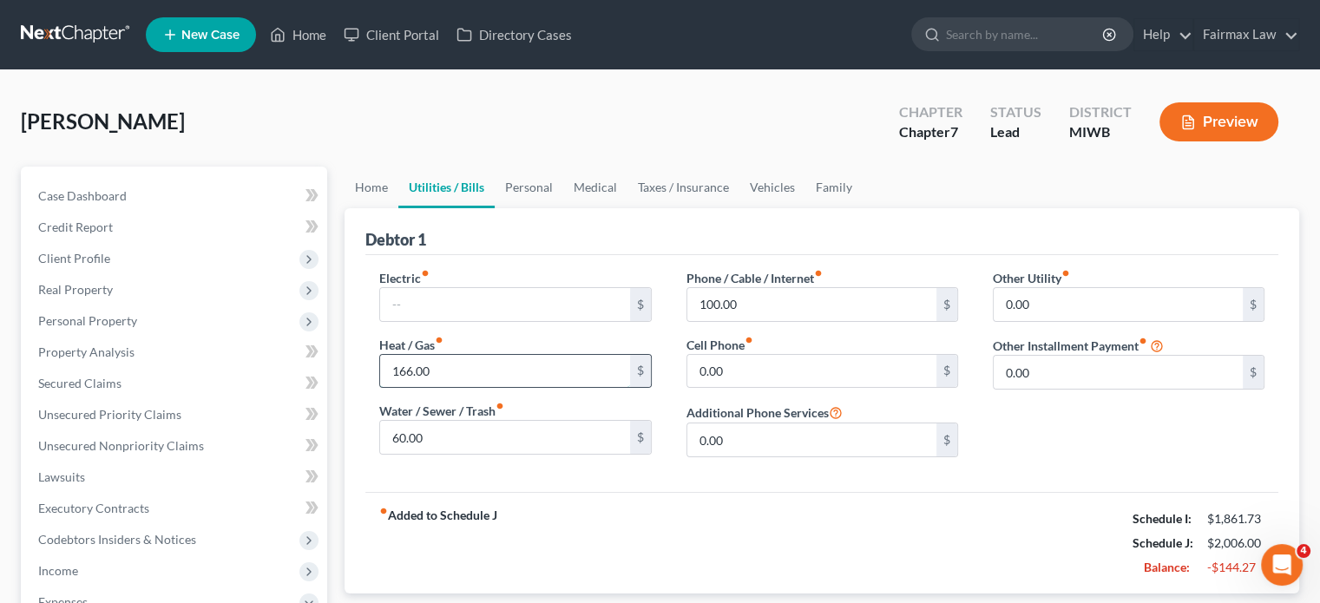
click at [476, 388] on input "166.00" at bounding box center [504, 371] width 249 height 33
click at [464, 454] on input "60.00" at bounding box center [504, 437] width 249 height 33
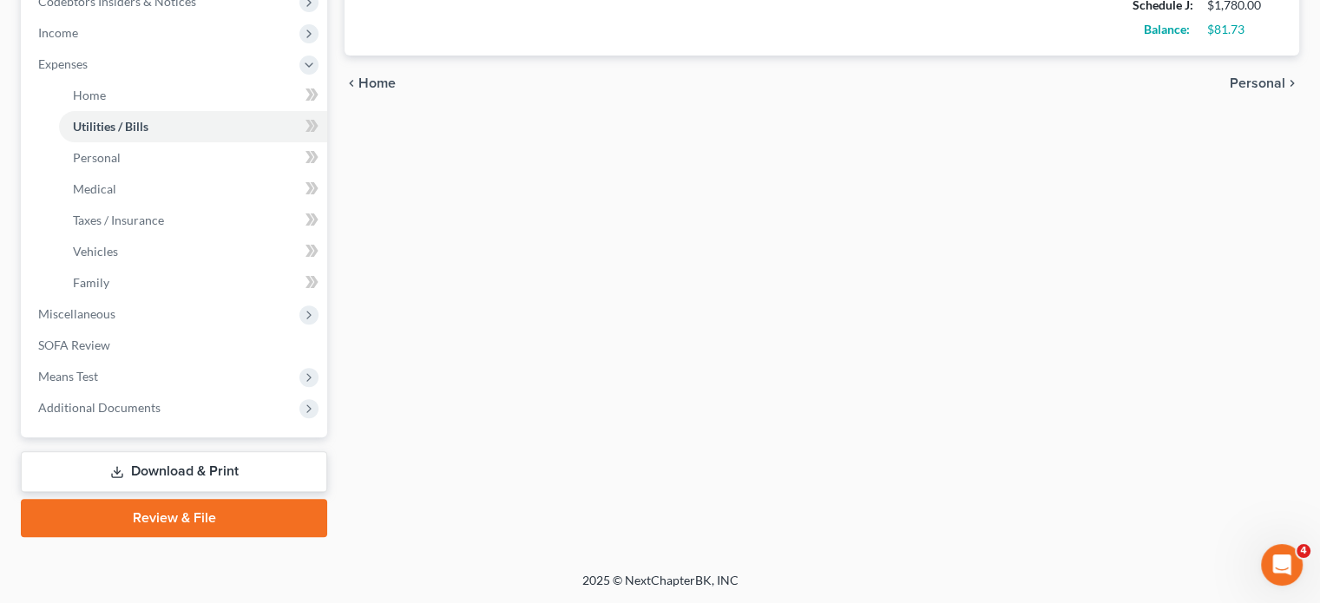
scroll to position [648, 0]
click at [191, 330] on span "Miscellaneous" at bounding box center [175, 314] width 303 height 31
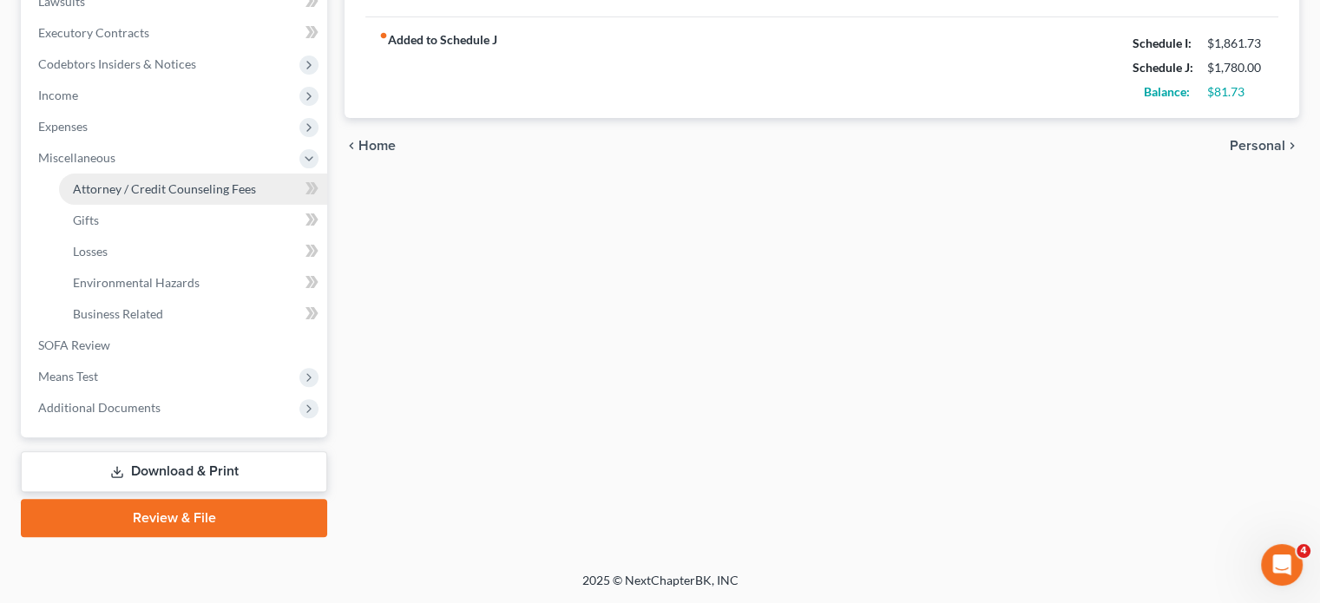
click at [221, 181] on span "Attorney / Credit Counseling Fees" at bounding box center [164, 188] width 183 height 15
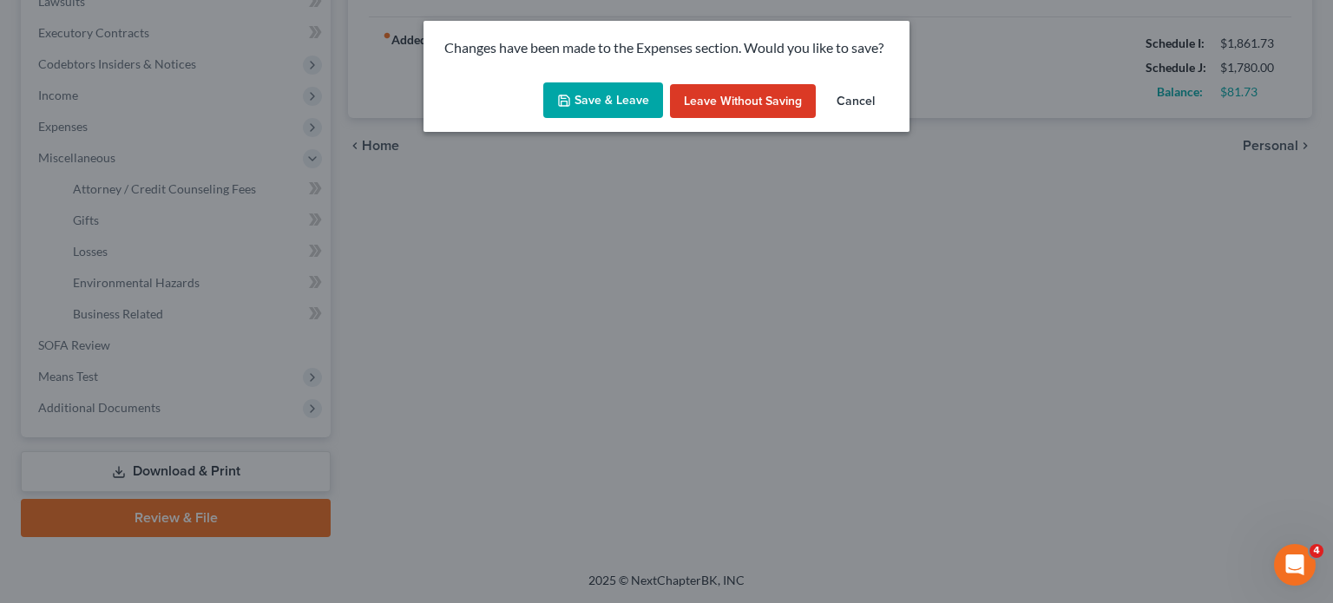
click at [601, 117] on button "Save & Leave" at bounding box center [603, 100] width 120 height 36
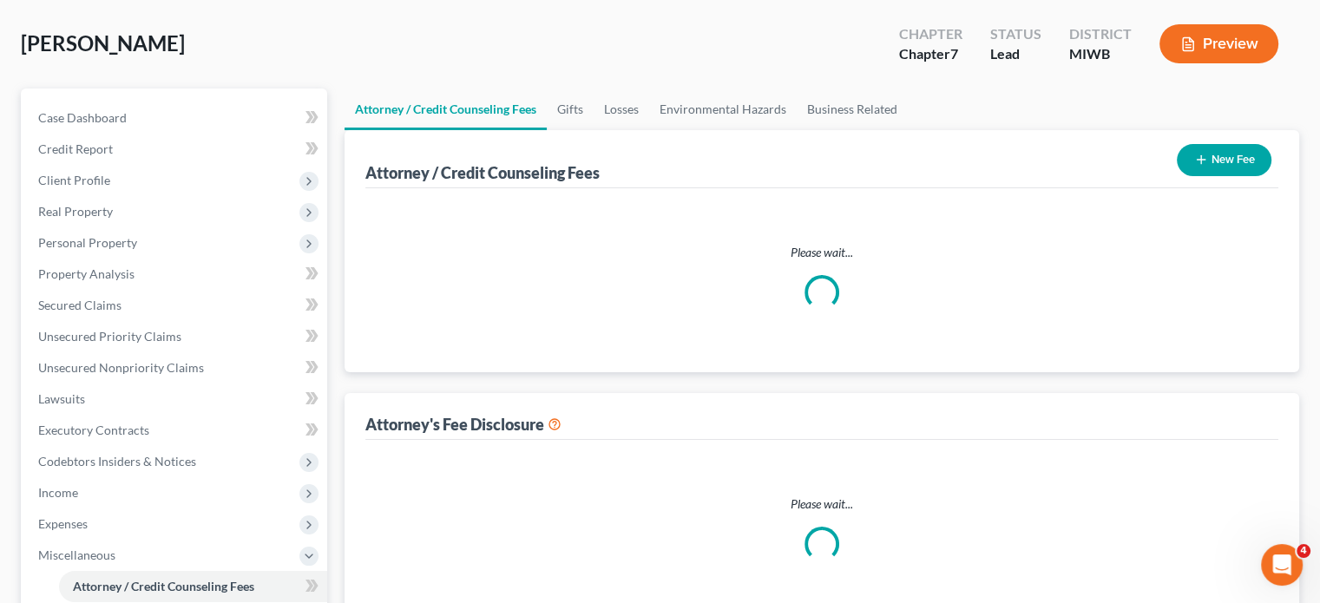
select select "2"
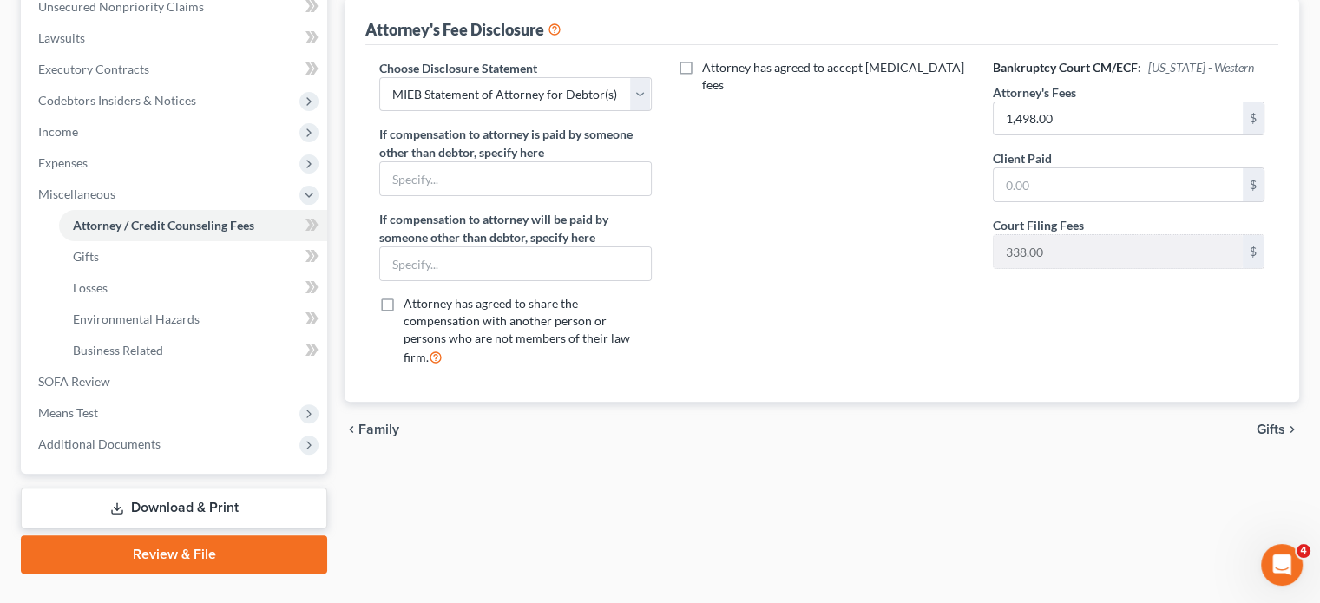
scroll to position [443, 0]
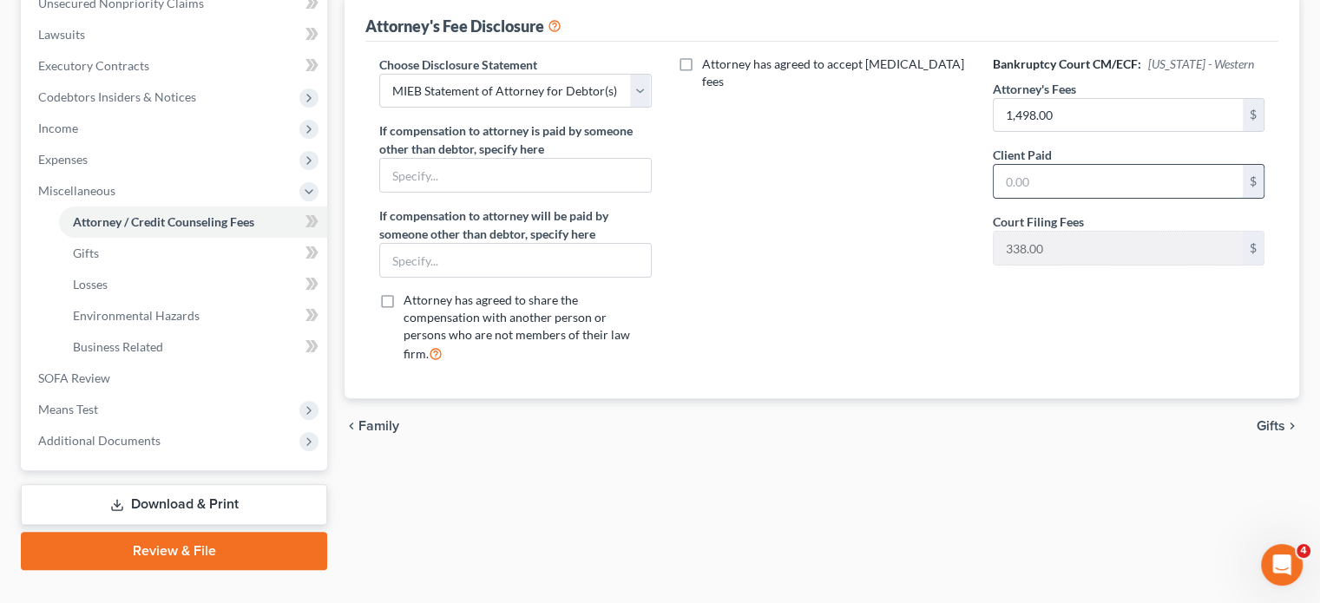
drag, startPoint x: 1062, startPoint y: 375, endPoint x: 1062, endPoint y: 365, distance: 10.4
click at [1062, 365] on div "Bankruptcy Court CM/ECF: Michigan - Western Attorney's Fees 1,498.00 $ Client P…" at bounding box center [1129, 217] width 306 height 322
click at [1062, 198] on input "text" at bounding box center [1118, 181] width 249 height 33
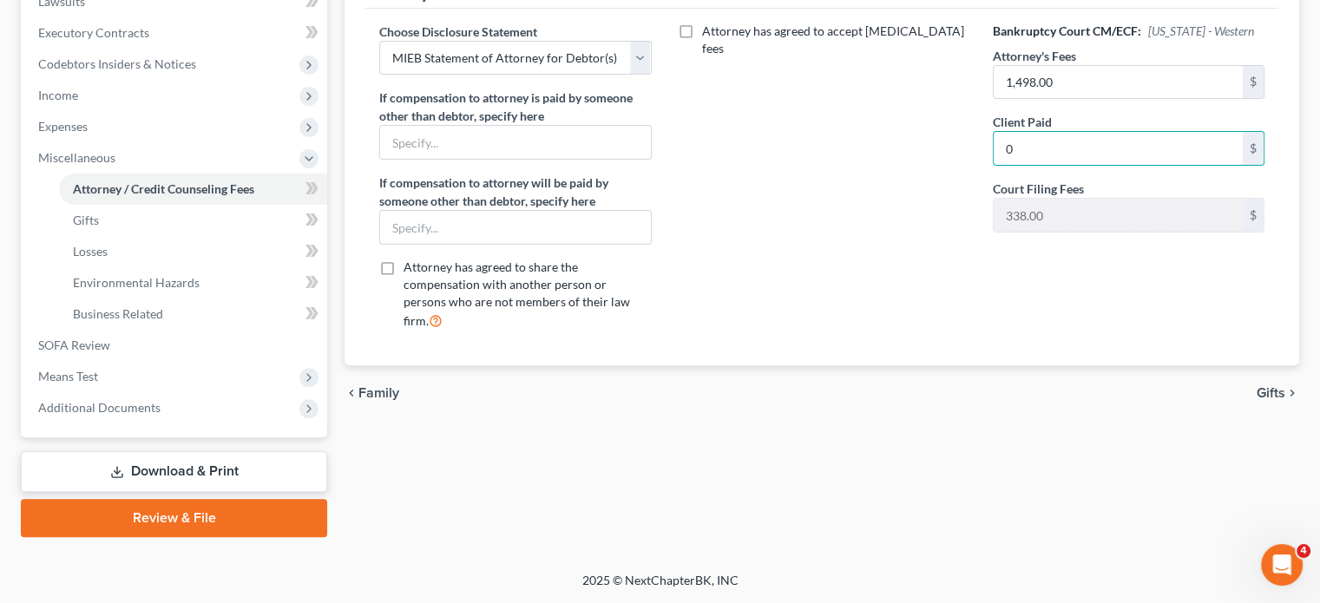
scroll to position [703, 0]
type input "0"
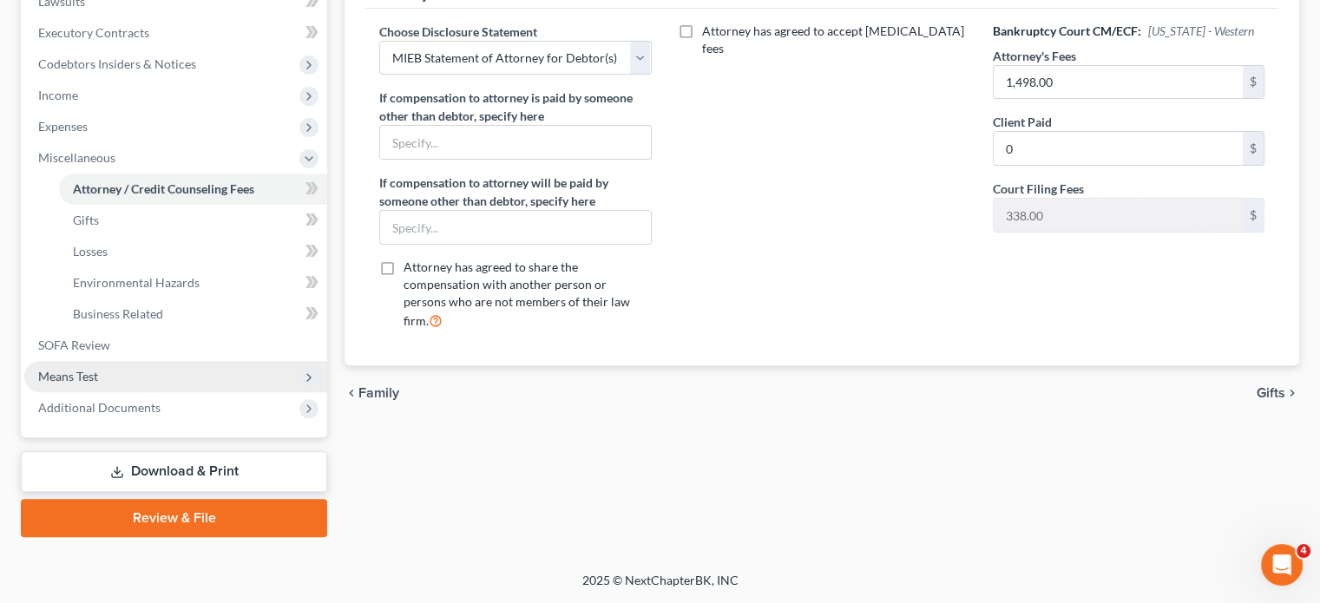
click at [123, 361] on span "Means Test" at bounding box center [175, 376] width 303 height 31
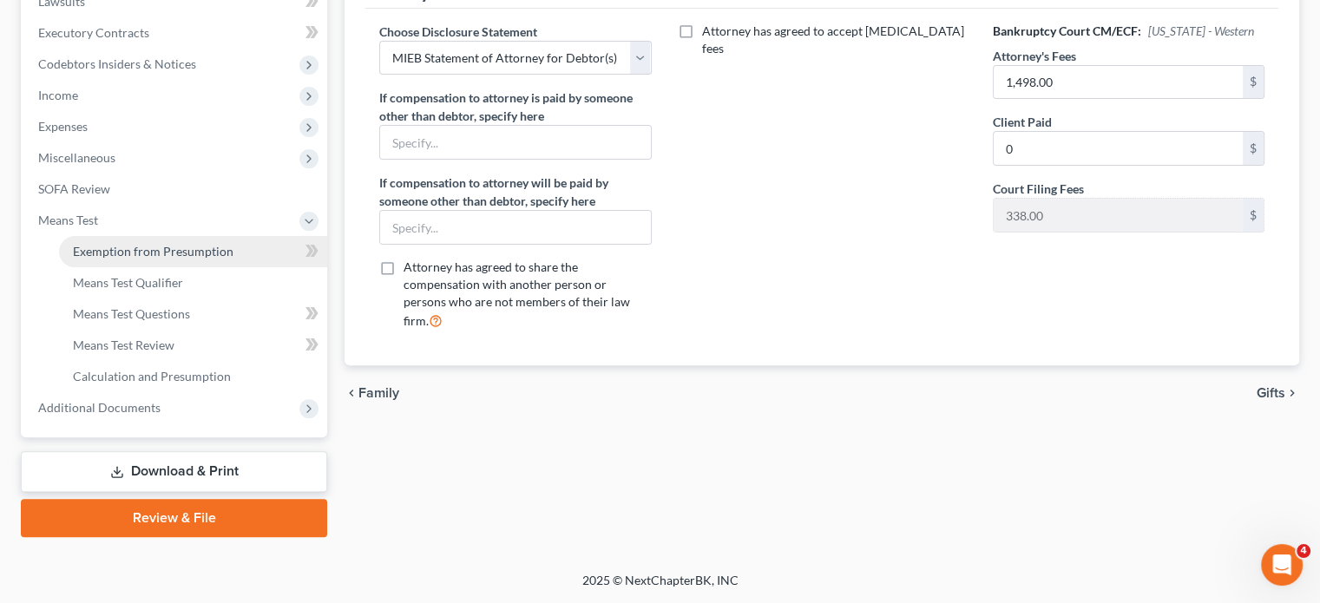
click at [164, 236] on link "Exemption from Presumption" at bounding box center [193, 251] width 268 height 31
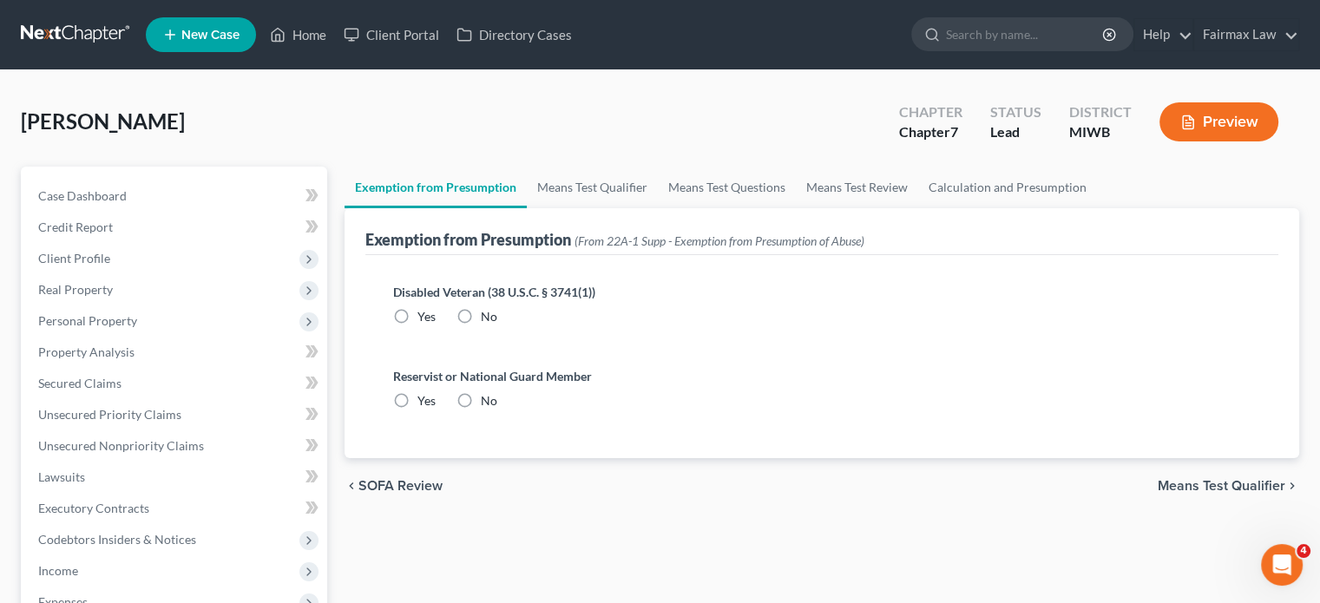
click at [489, 326] on label "No" at bounding box center [489, 316] width 16 height 17
click at [489, 319] on input "No" at bounding box center [493, 313] width 11 height 11
radio input "true"
click at [497, 410] on label "No" at bounding box center [489, 400] width 16 height 17
click at [497, 404] on input "No" at bounding box center [493, 397] width 11 height 11
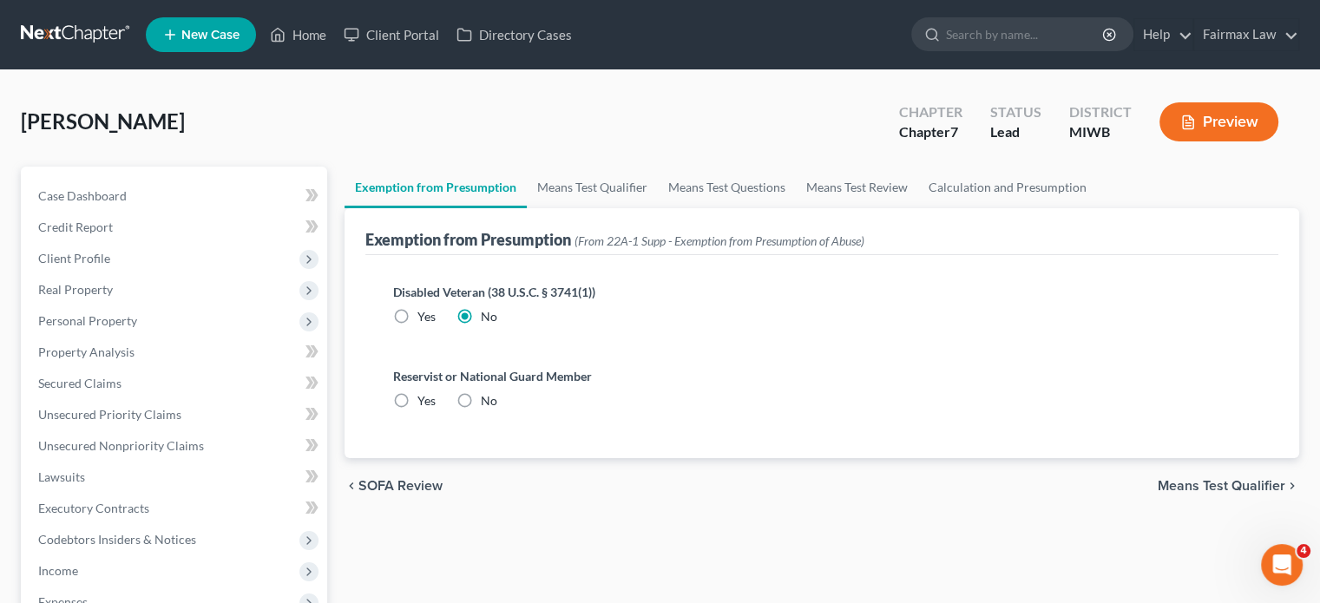
radio input "true"
click at [615, 208] on link "Means Test Qualifier" at bounding box center [592, 188] width 131 height 42
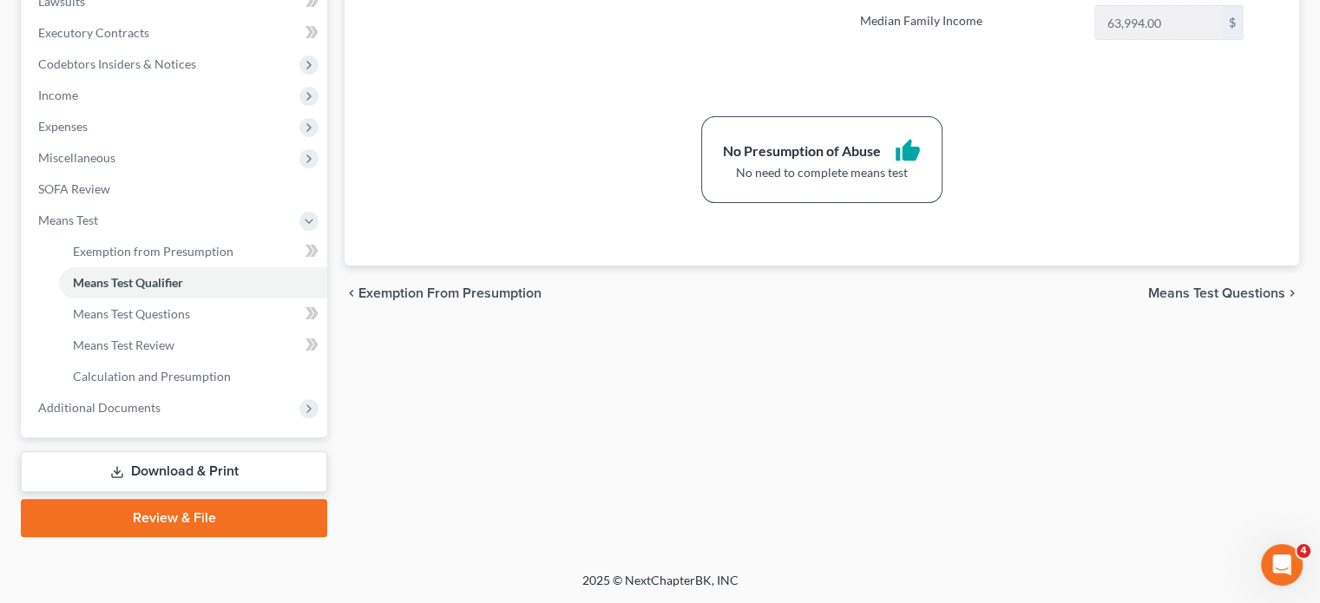
scroll to position [724, 0]
click at [161, 400] on span "Additional Documents" at bounding box center [99, 407] width 122 height 15
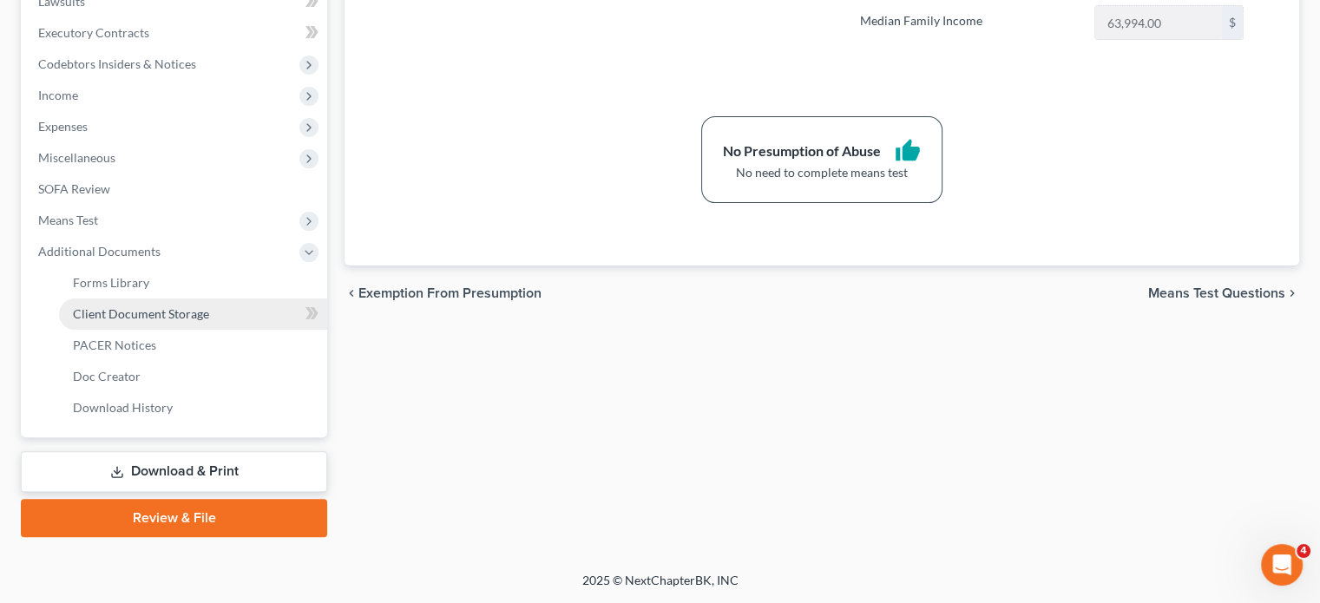
click at [194, 306] on span "Client Document Storage" at bounding box center [141, 313] width 136 height 15
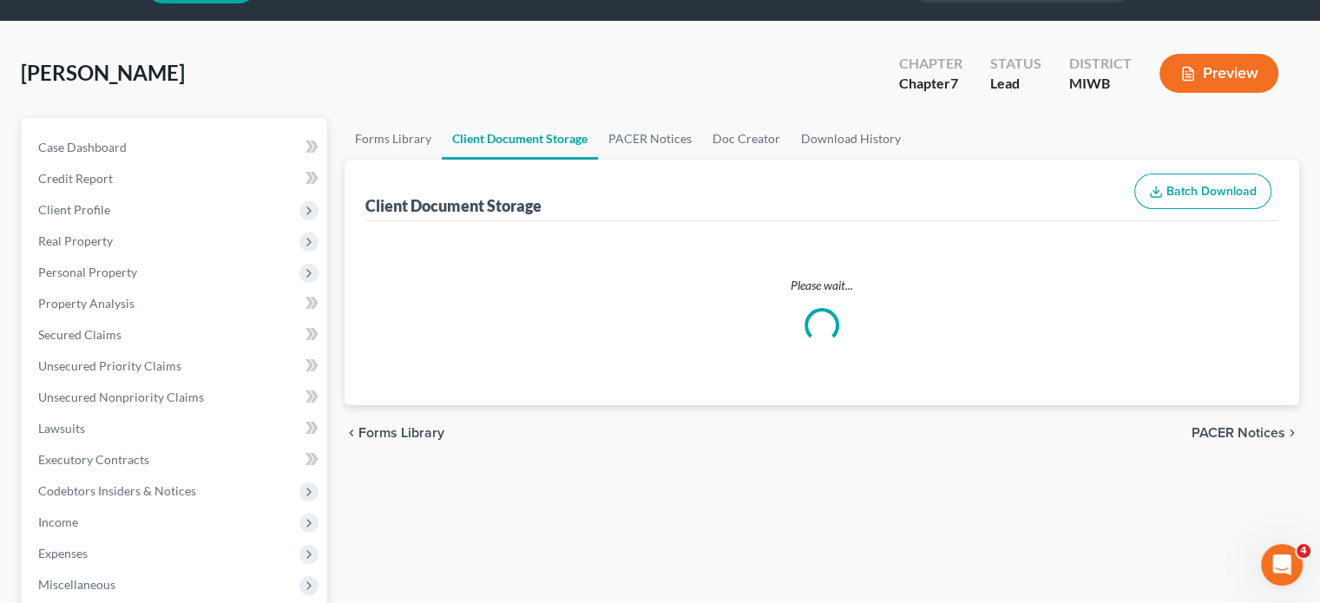
select select "4"
select select "1"
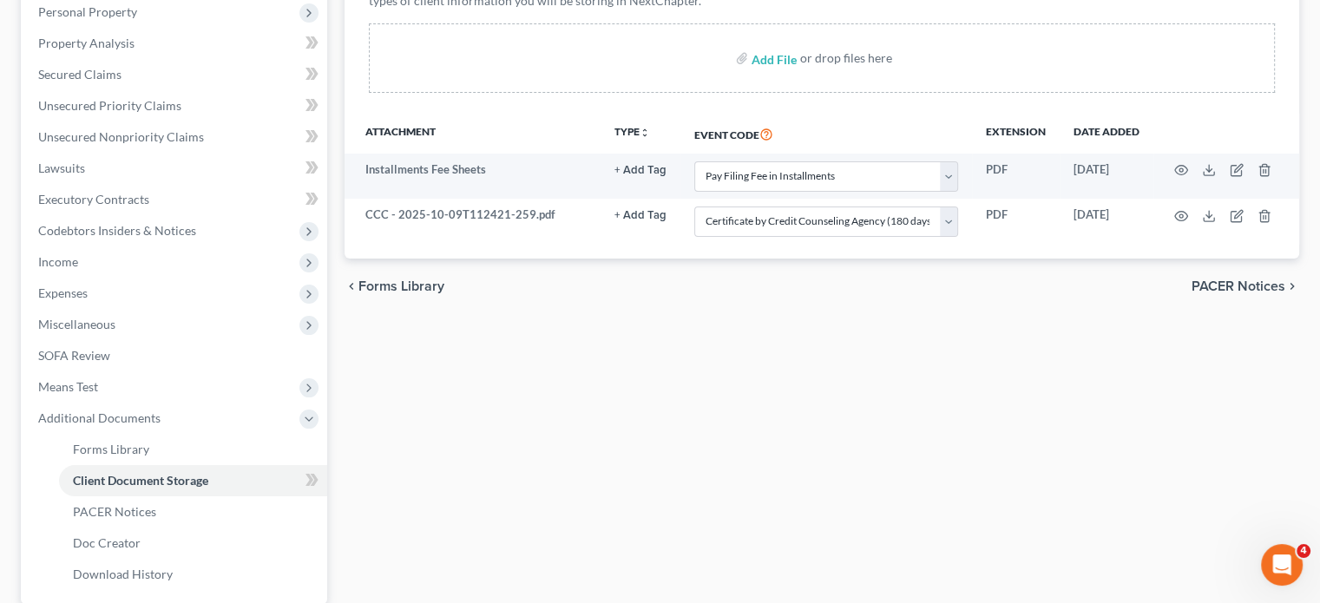
scroll to position [318, 0]
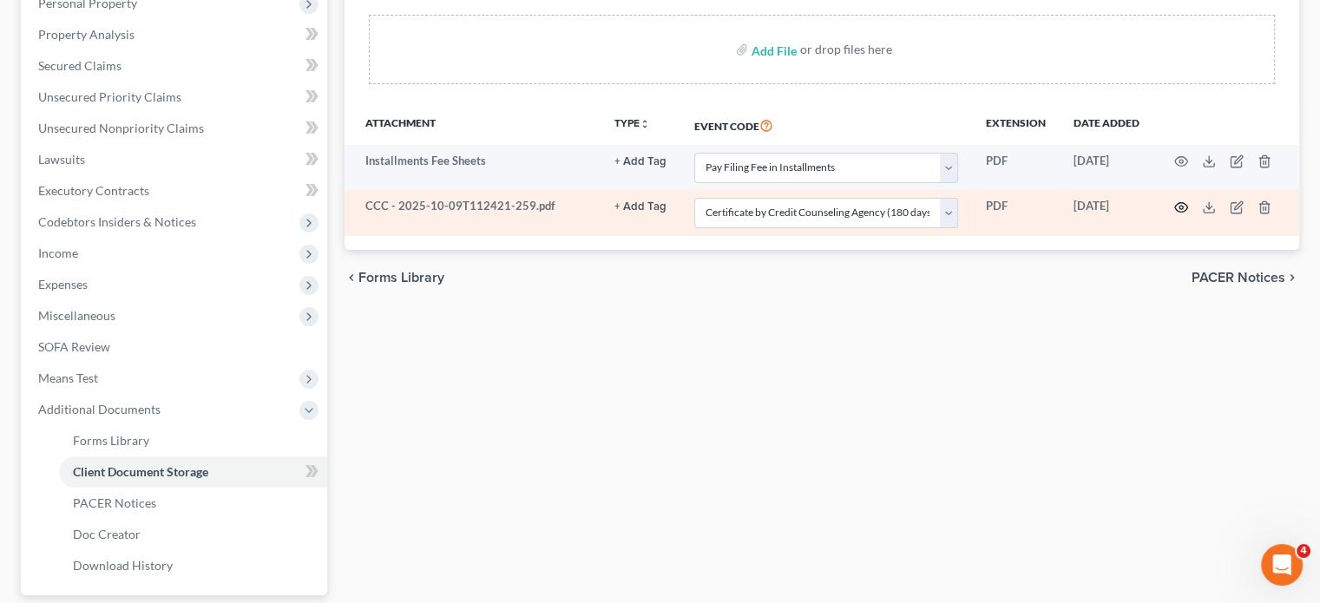
click at [1174, 214] on icon "button" at bounding box center [1181, 208] width 14 height 14
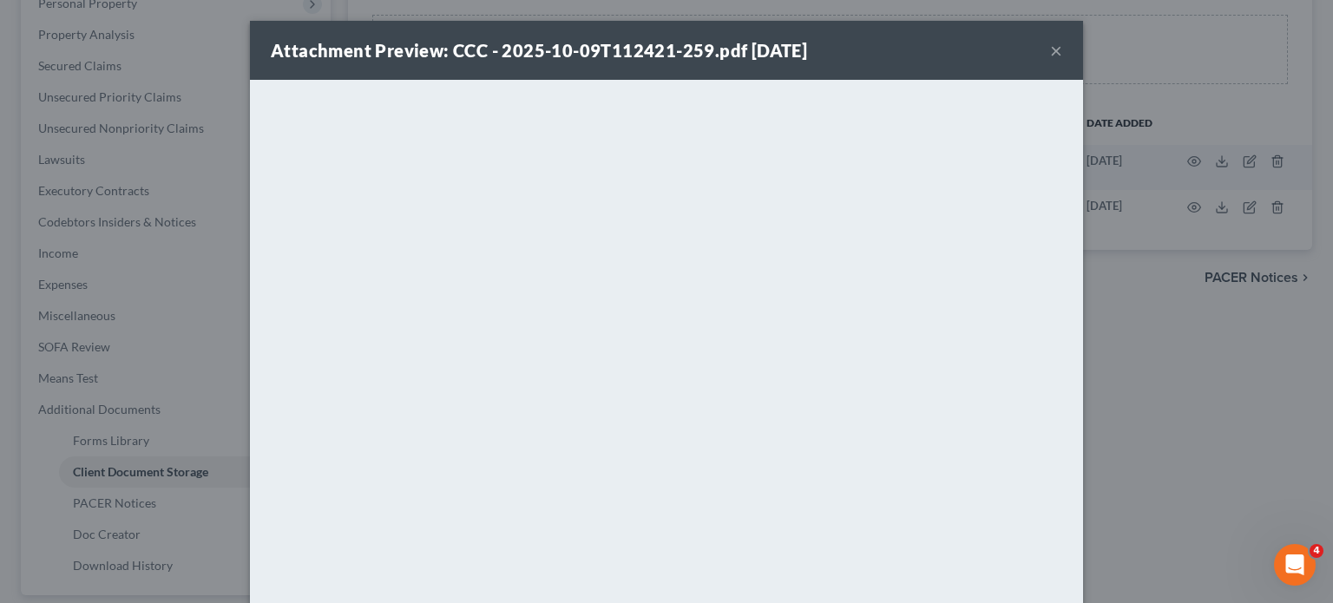
click at [1062, 50] on button "×" at bounding box center [1056, 50] width 12 height 21
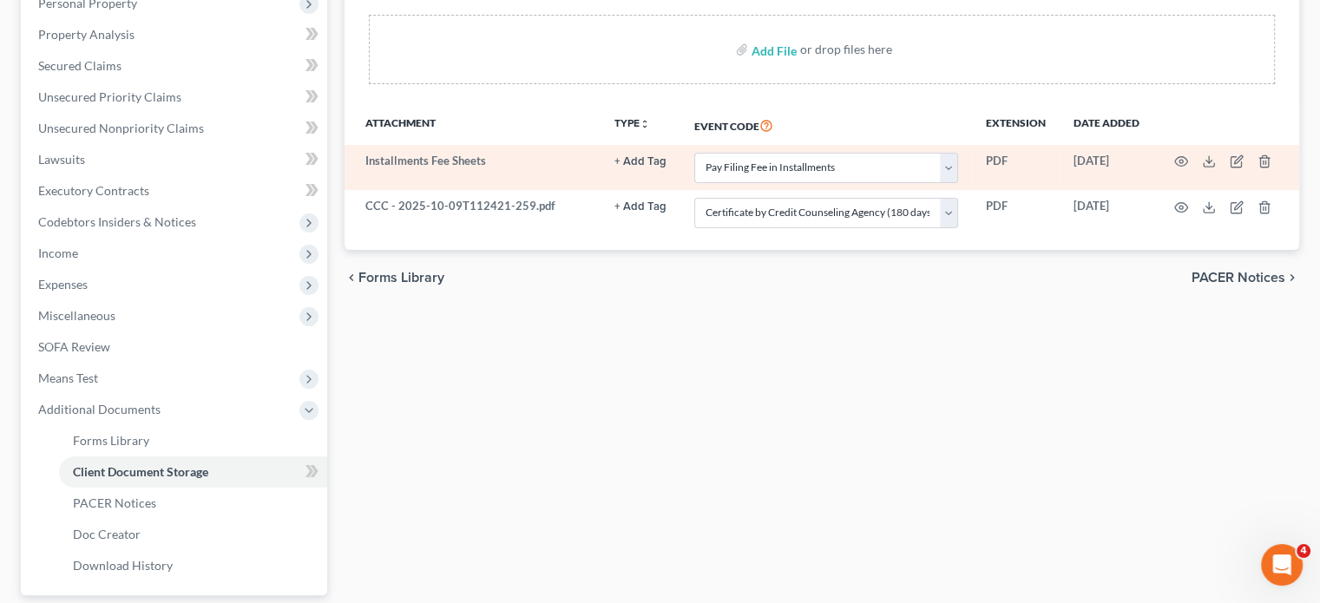
click at [1158, 190] on td at bounding box center [1227, 167] width 146 height 45
click at [1174, 168] on icon "button" at bounding box center [1181, 162] width 14 height 14
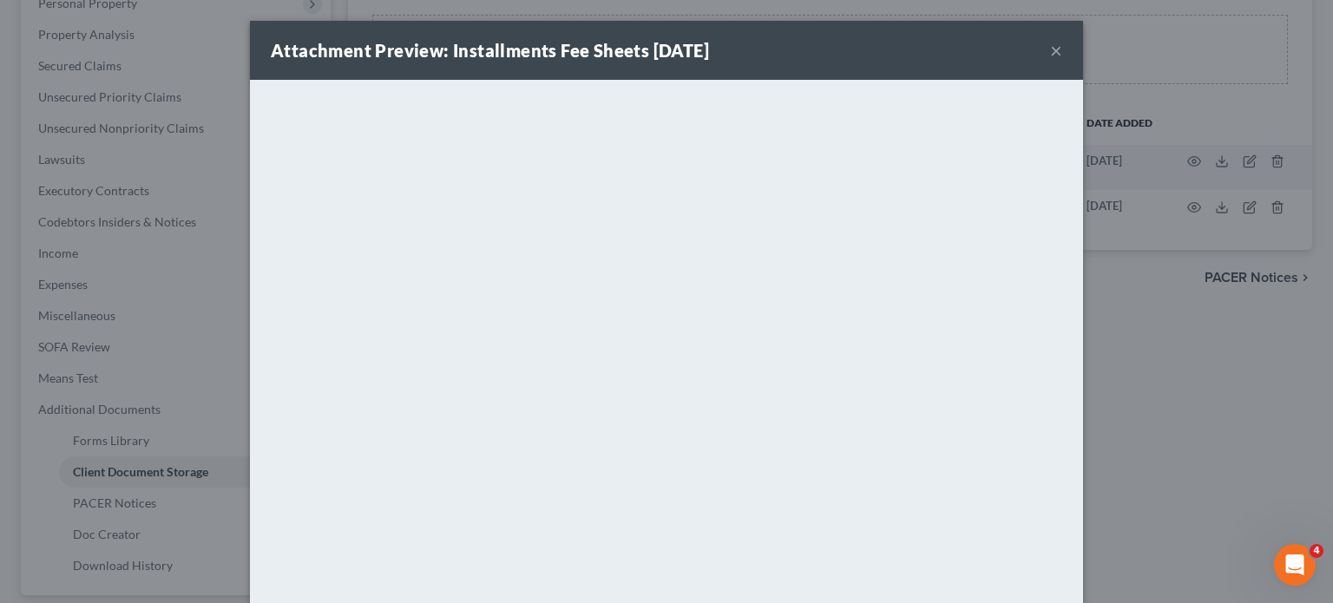
click at [1062, 61] on button "×" at bounding box center [1056, 50] width 12 height 21
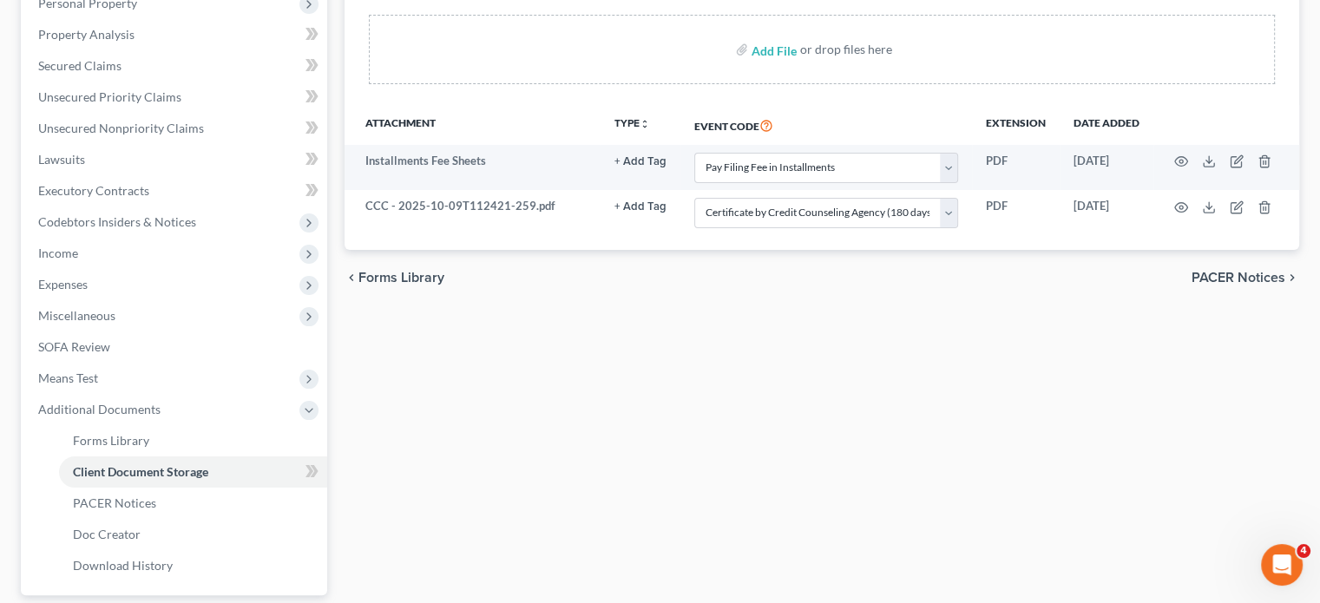
scroll to position [0, 0]
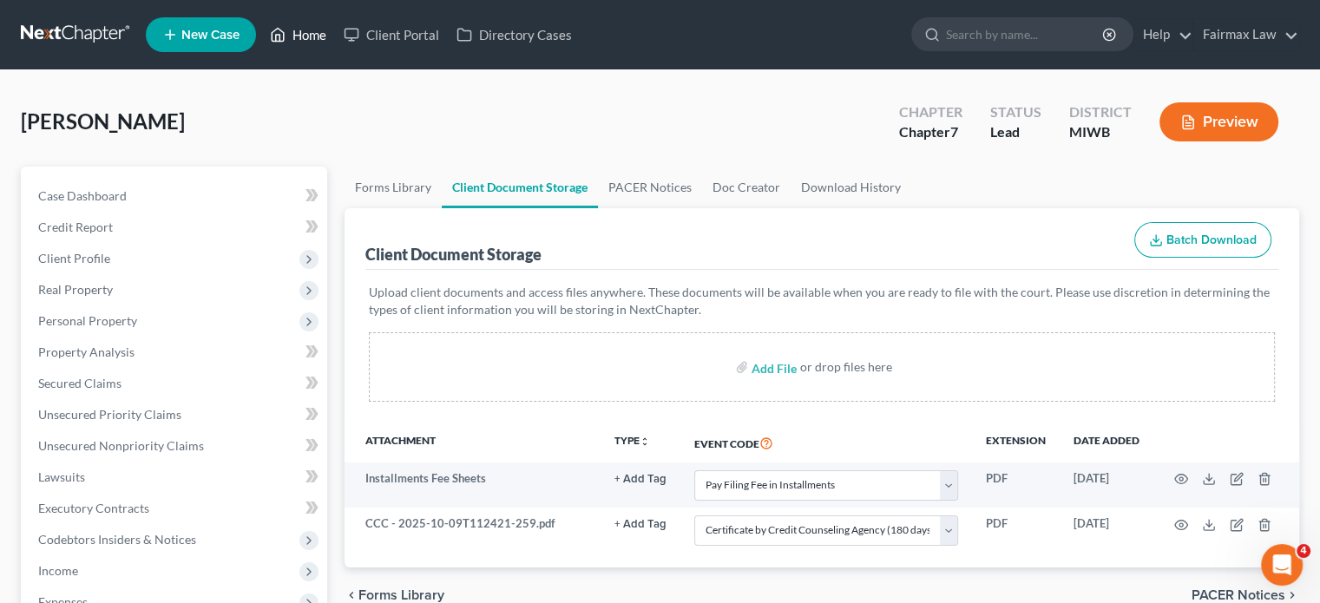
click at [335, 34] on link "Home" at bounding box center [298, 34] width 74 height 31
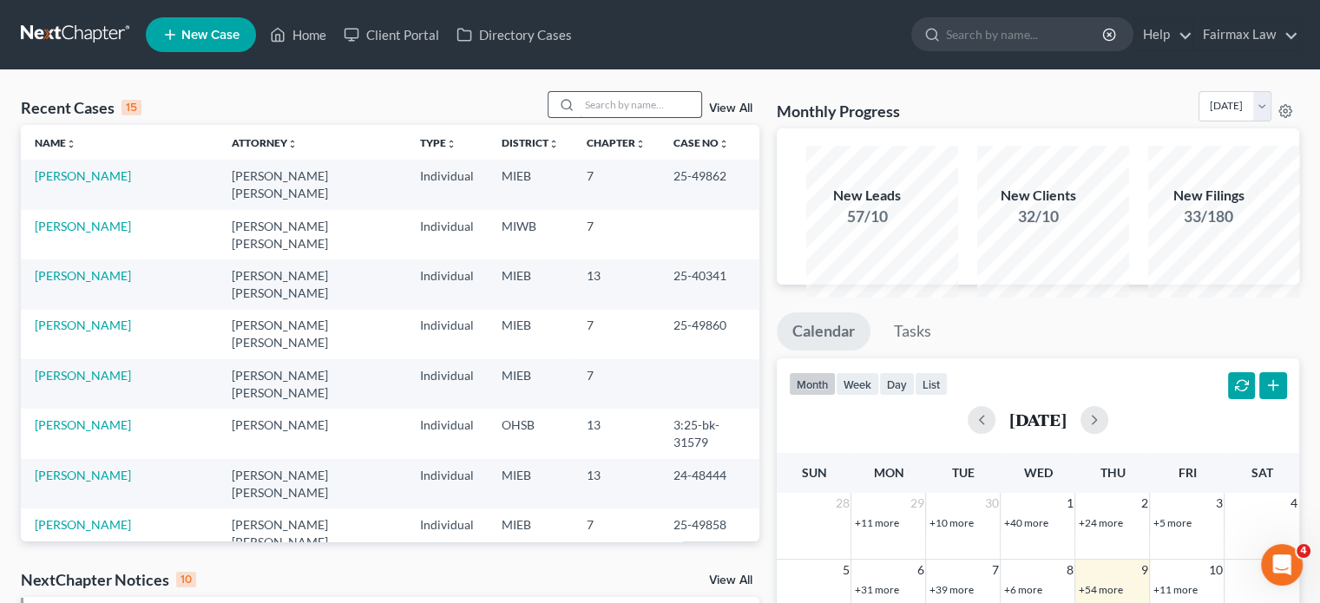
click at [580, 117] on input "search" at bounding box center [641, 104] width 122 height 25
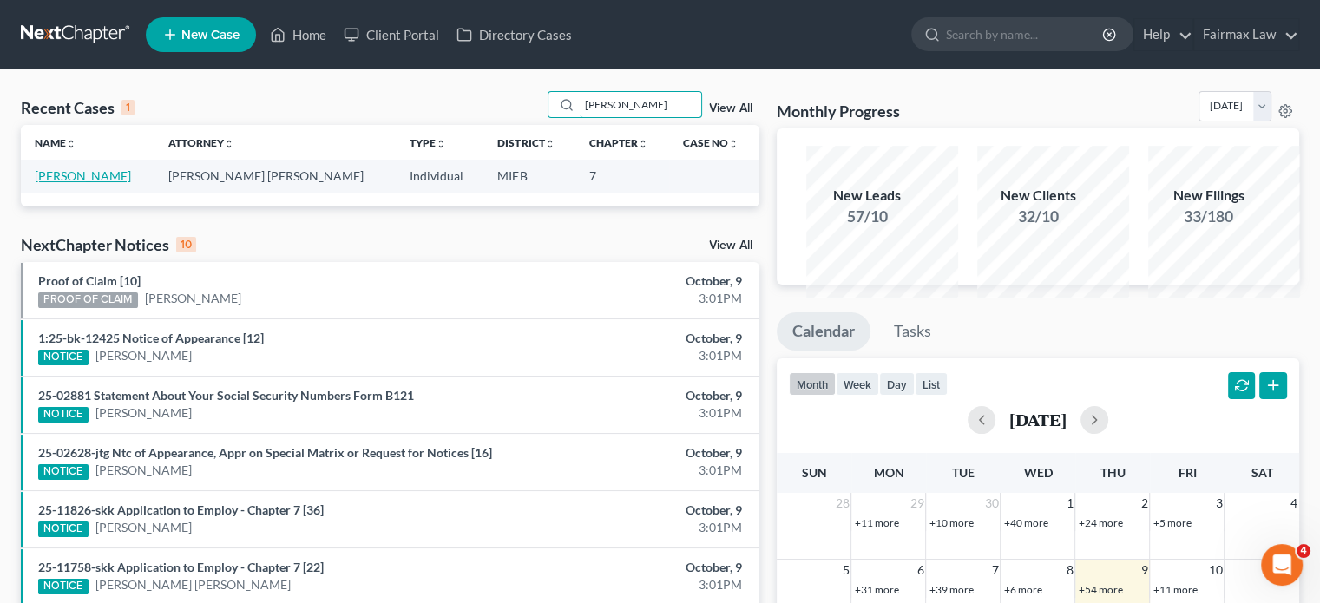
type input "kari gibson"
click at [75, 183] on link "Gibson, Kari" at bounding box center [83, 175] width 96 height 15
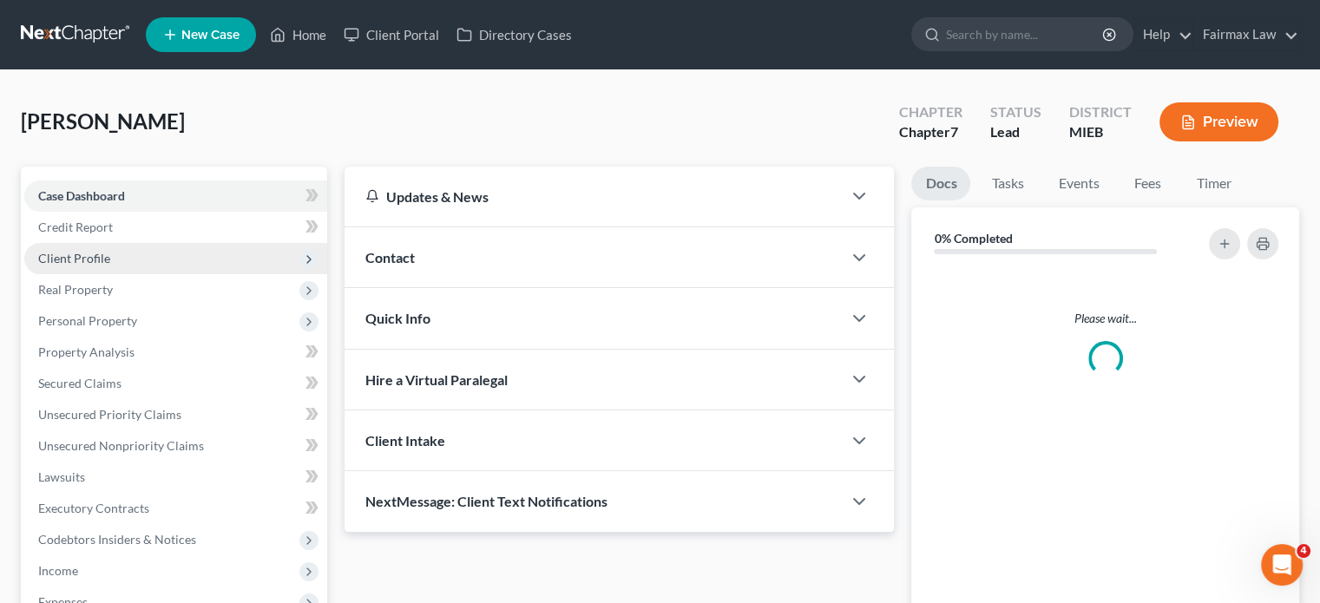
click at [184, 274] on span "Client Profile" at bounding box center [175, 258] width 303 height 31
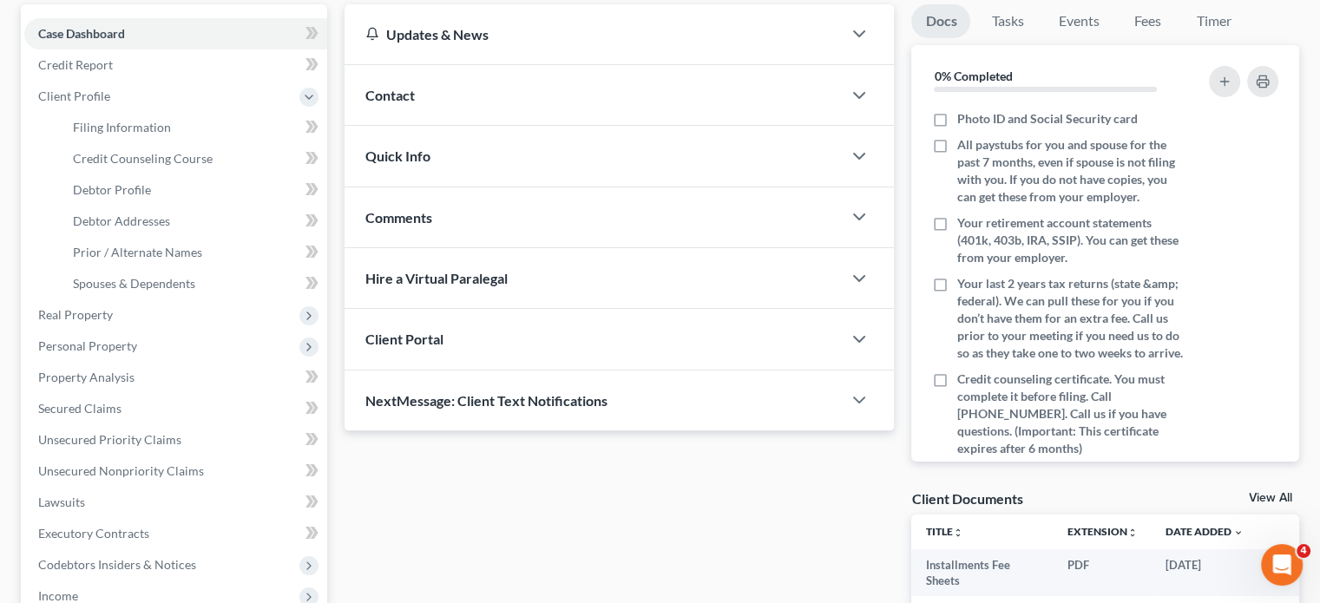
scroll to position [163, 0]
click at [171, 134] on span "Filing Information" at bounding box center [122, 126] width 98 height 15
select select "1"
select select "0"
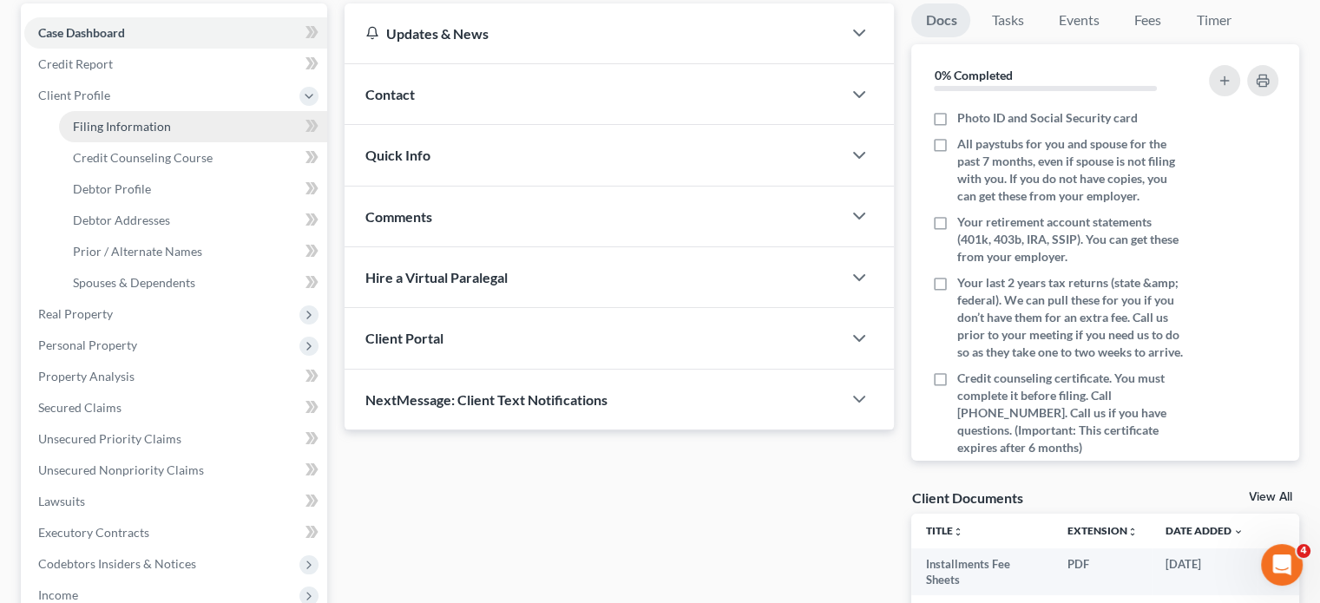
select select "40"
select select "0"
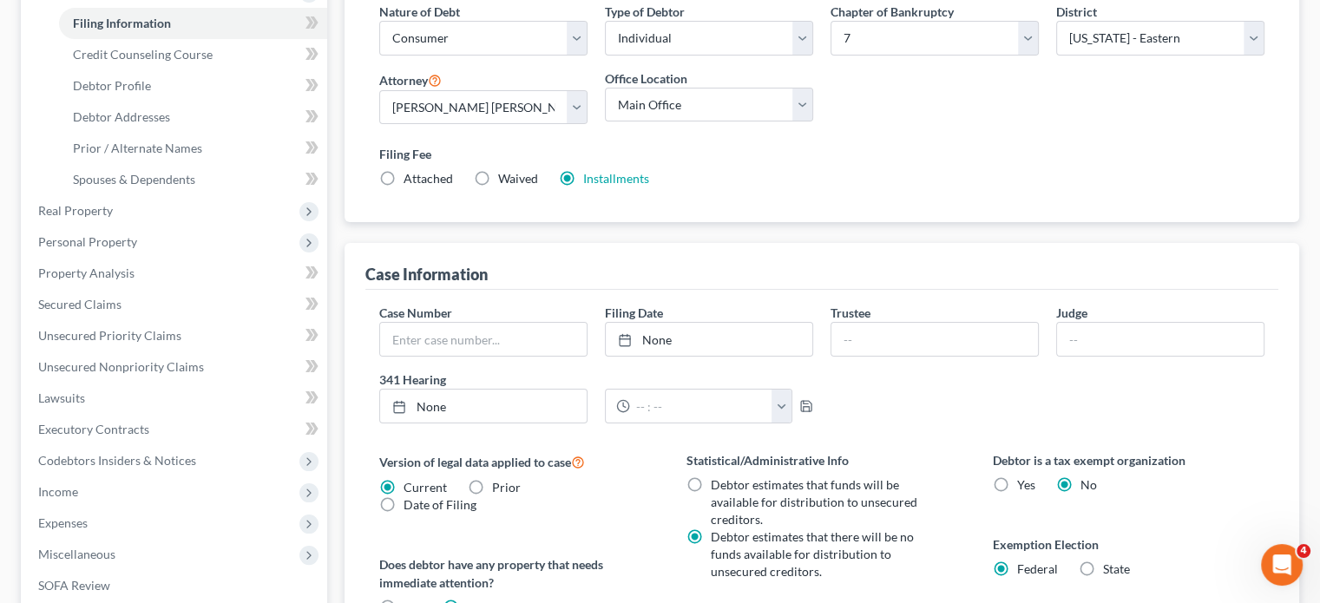
scroll to position [267, 0]
click at [182, 101] on link "Debtor Profile" at bounding box center [193, 84] width 268 height 31
select select "0"
select select "1"
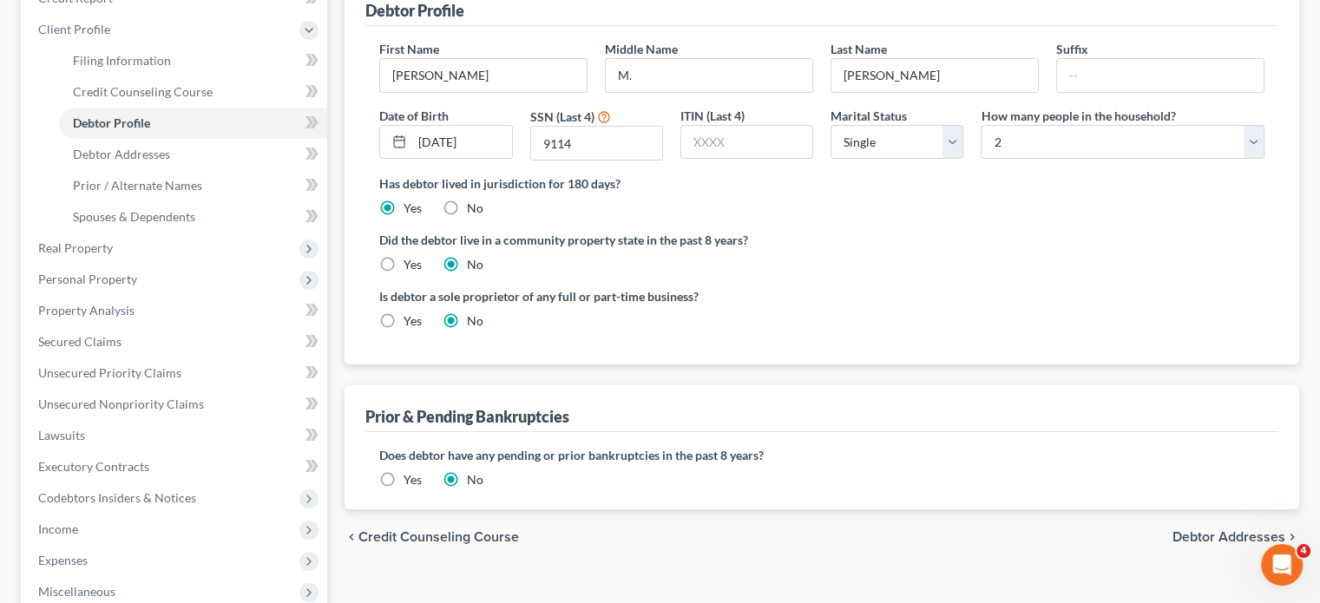
scroll to position [231, 0]
click at [234, 168] on link "Debtor Addresses" at bounding box center [193, 152] width 268 height 31
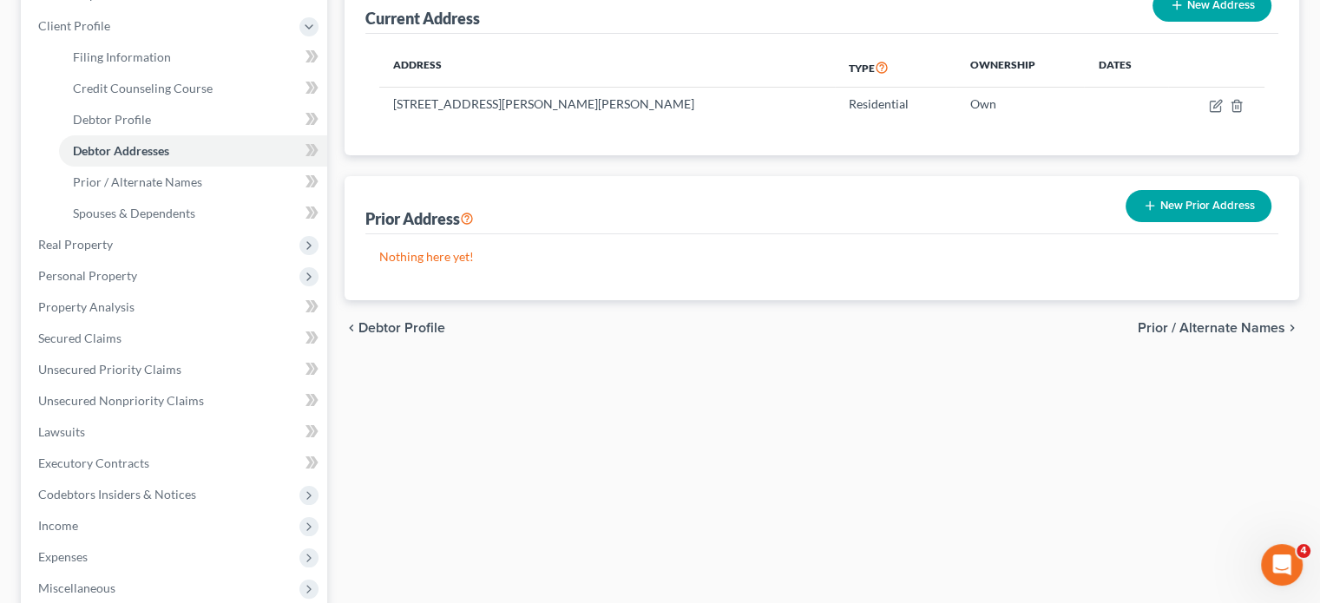
scroll to position [234, 0]
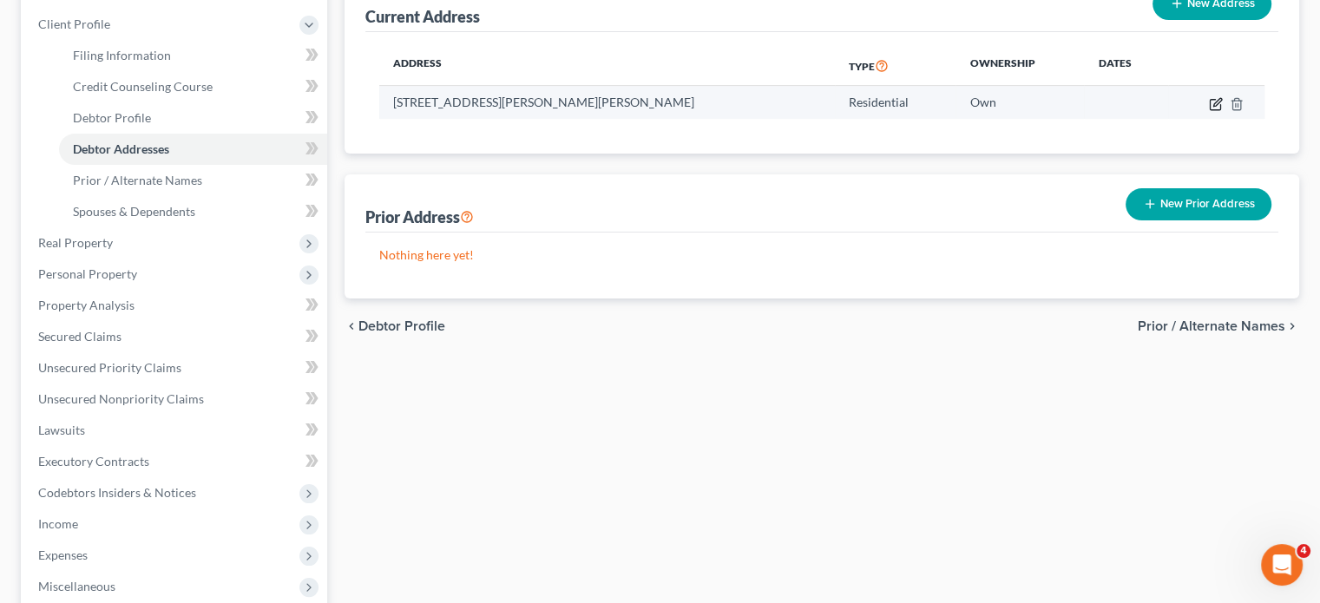
click at [1209, 111] on icon "button" at bounding box center [1216, 104] width 14 height 14
select select "23"
select select "0"
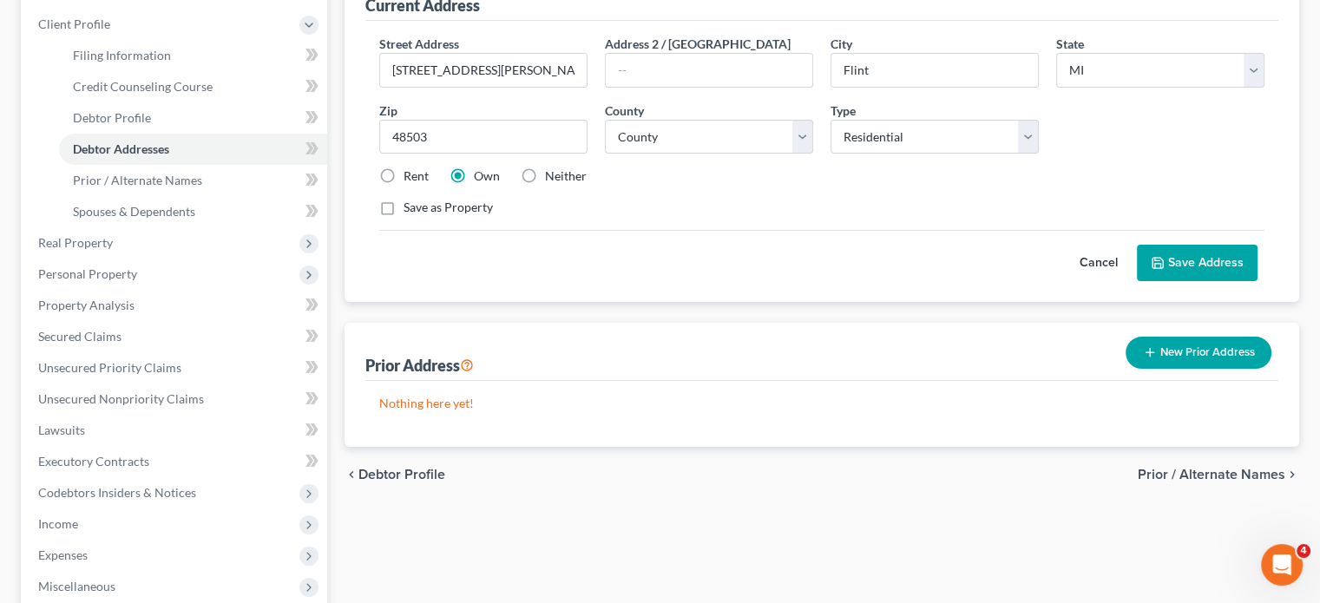
click at [580, 185] on label "Neither" at bounding box center [566, 176] width 42 height 17
click at [563, 179] on input "Neither" at bounding box center [557, 173] width 11 height 11
radio input "true"
click at [1170, 281] on button "Save Address" at bounding box center [1197, 263] width 121 height 36
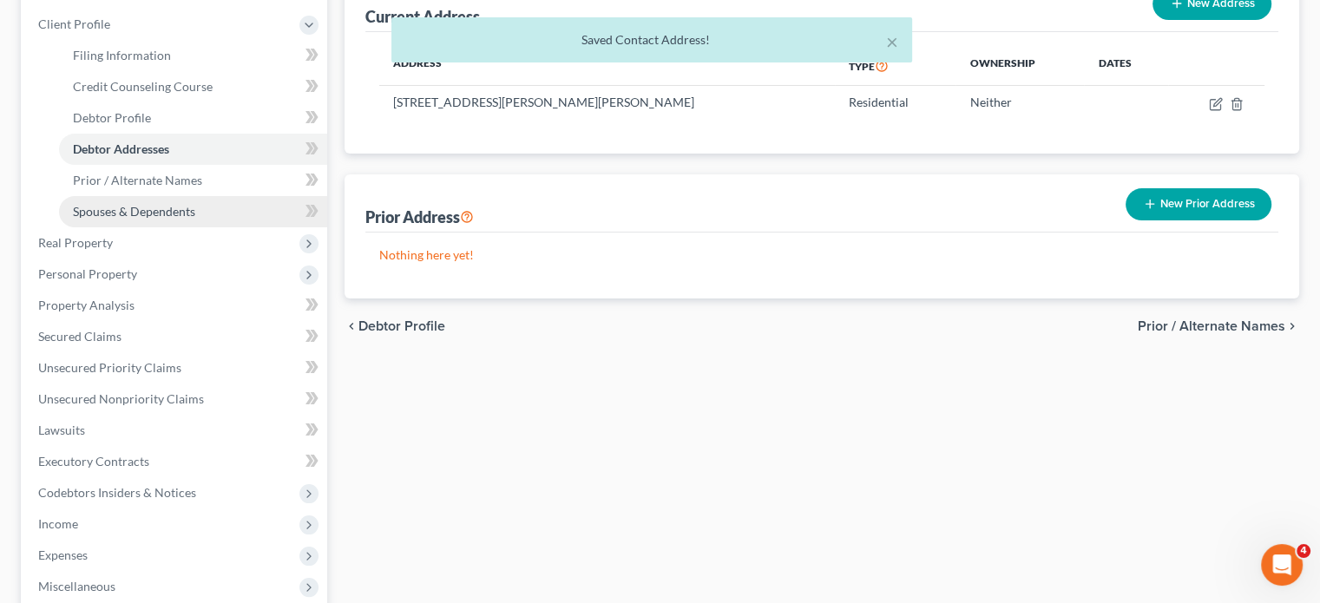
click at [195, 219] on span "Spouses & Dependents" at bounding box center [134, 211] width 122 height 15
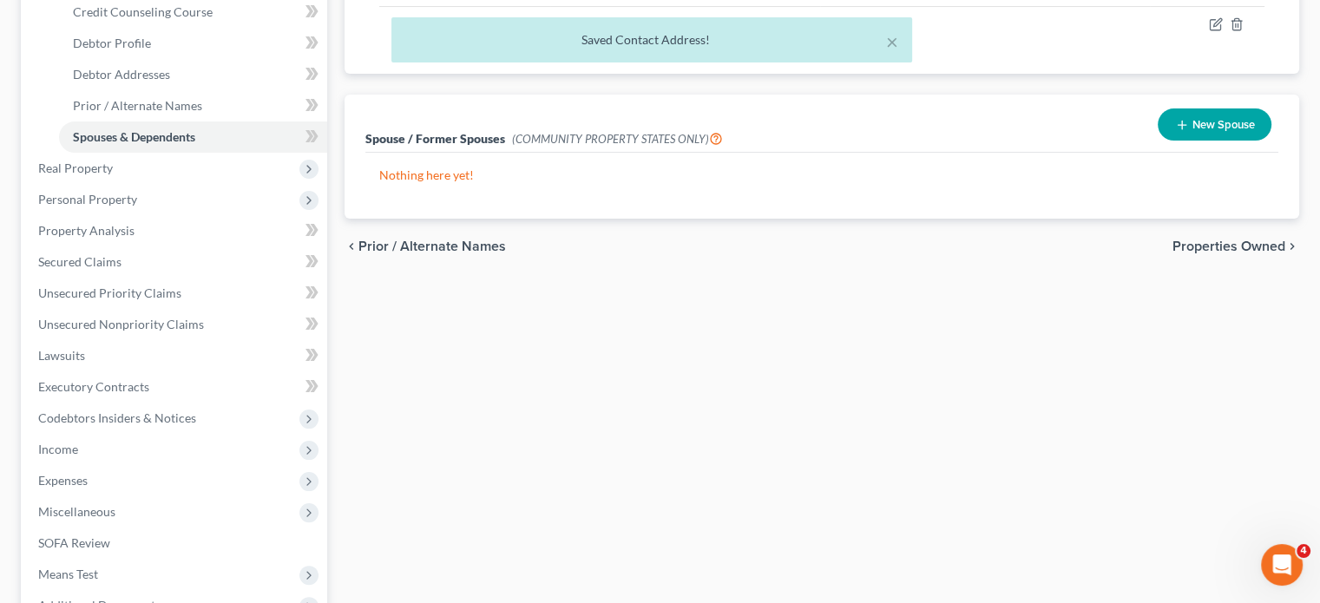
scroll to position [318, 0]
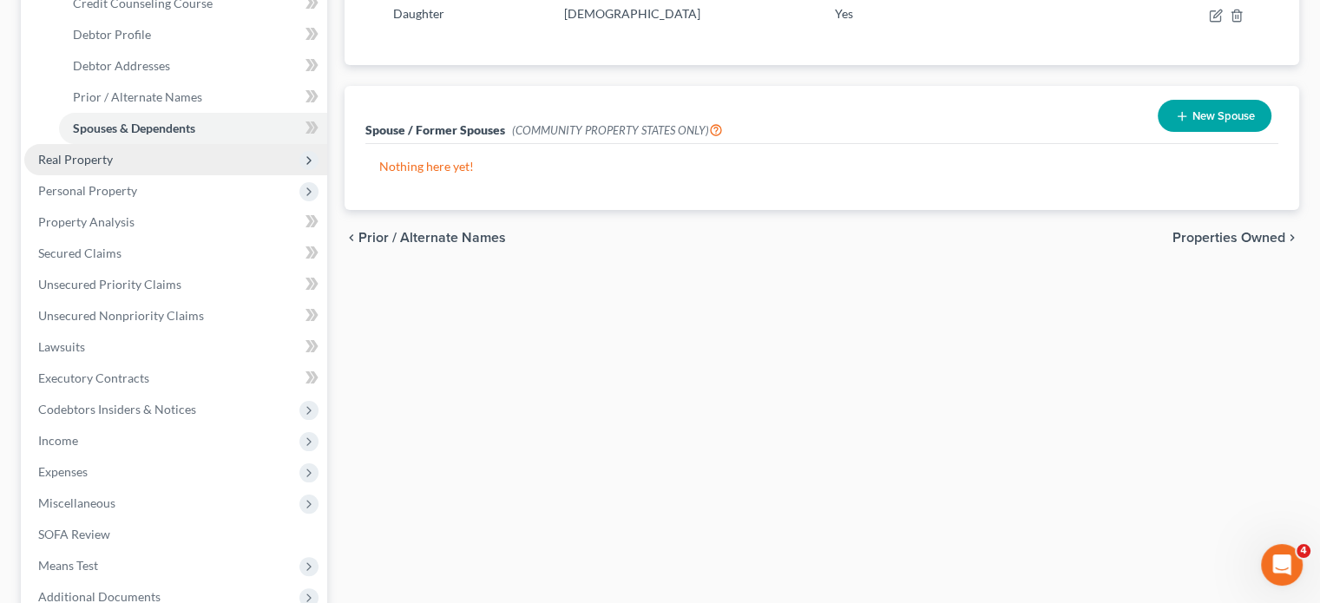
click at [142, 175] on span "Real Property" at bounding box center [175, 159] width 303 height 31
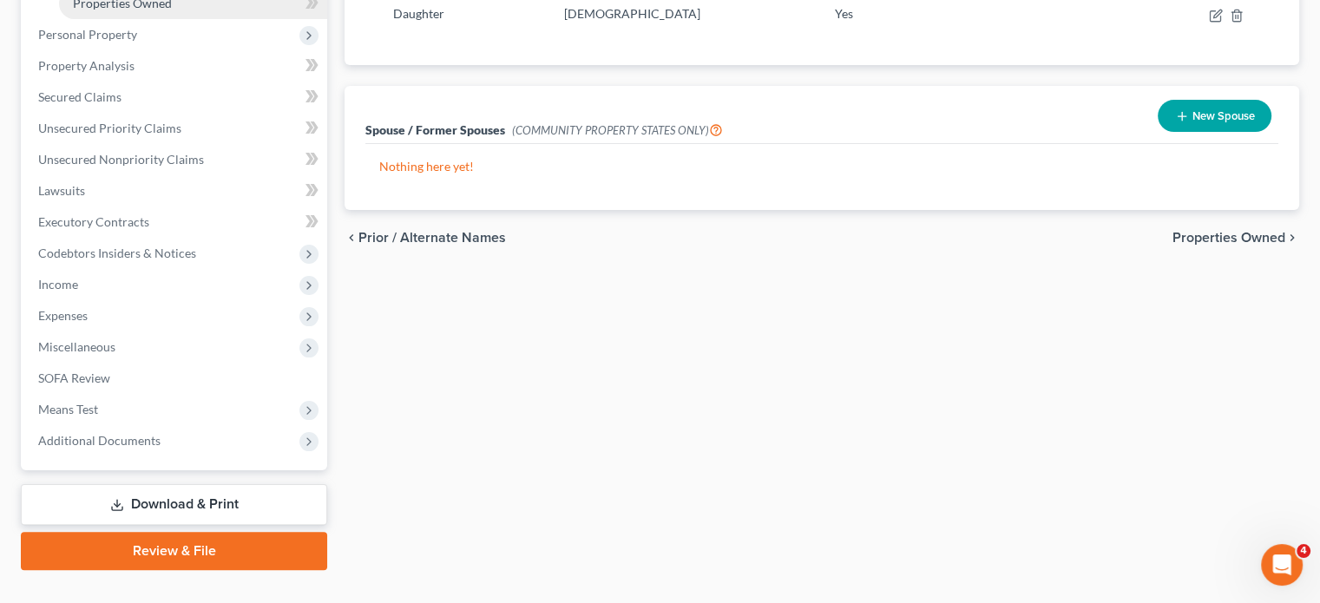
click at [122, 10] on span "Properties Owned" at bounding box center [122, 3] width 99 height 15
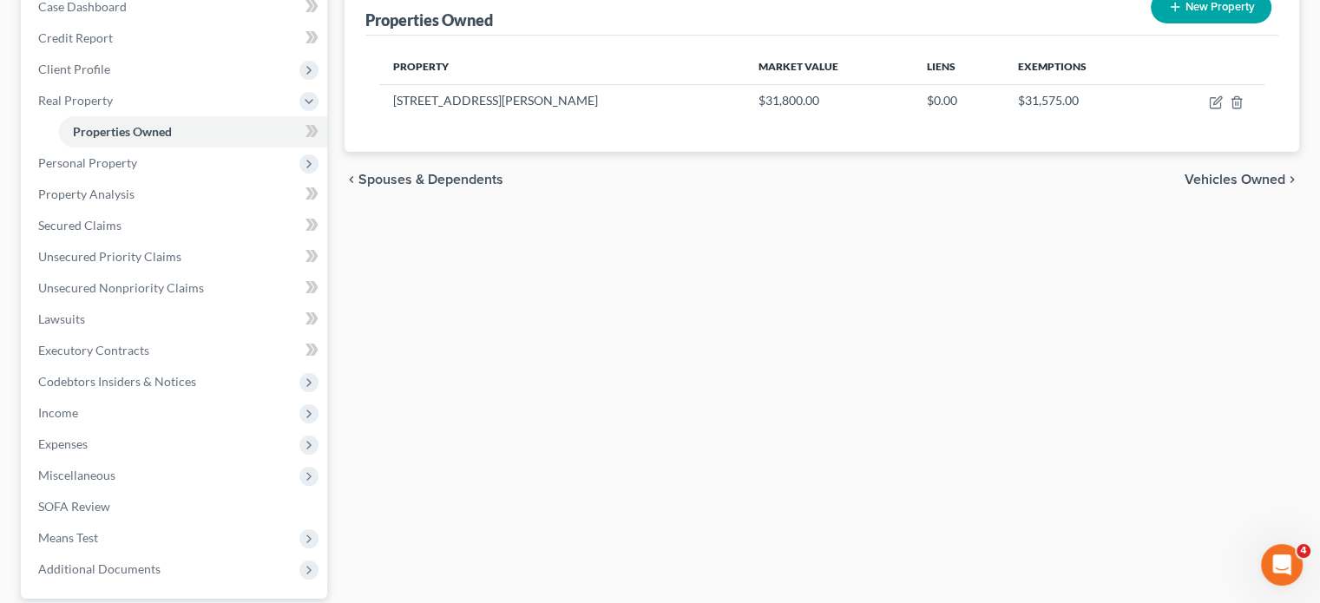
scroll to position [190, 0]
click at [210, 178] on span "Personal Property" at bounding box center [175, 162] width 303 height 31
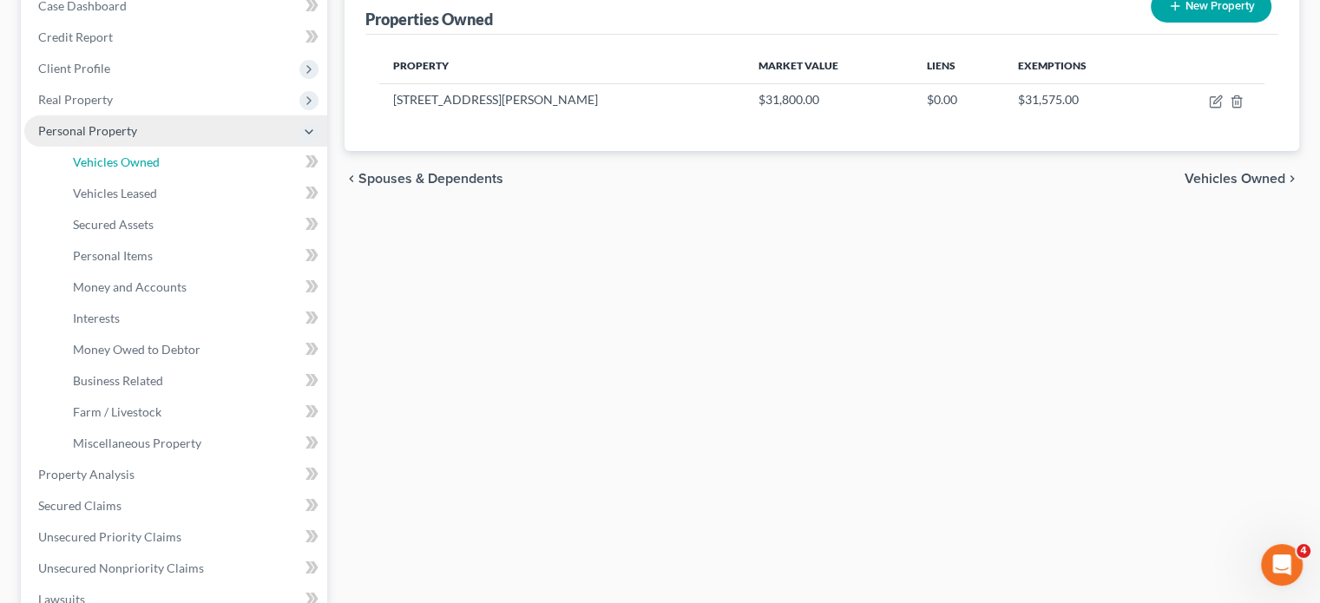
click at [241, 178] on link "Vehicles Owned" at bounding box center [193, 162] width 268 height 31
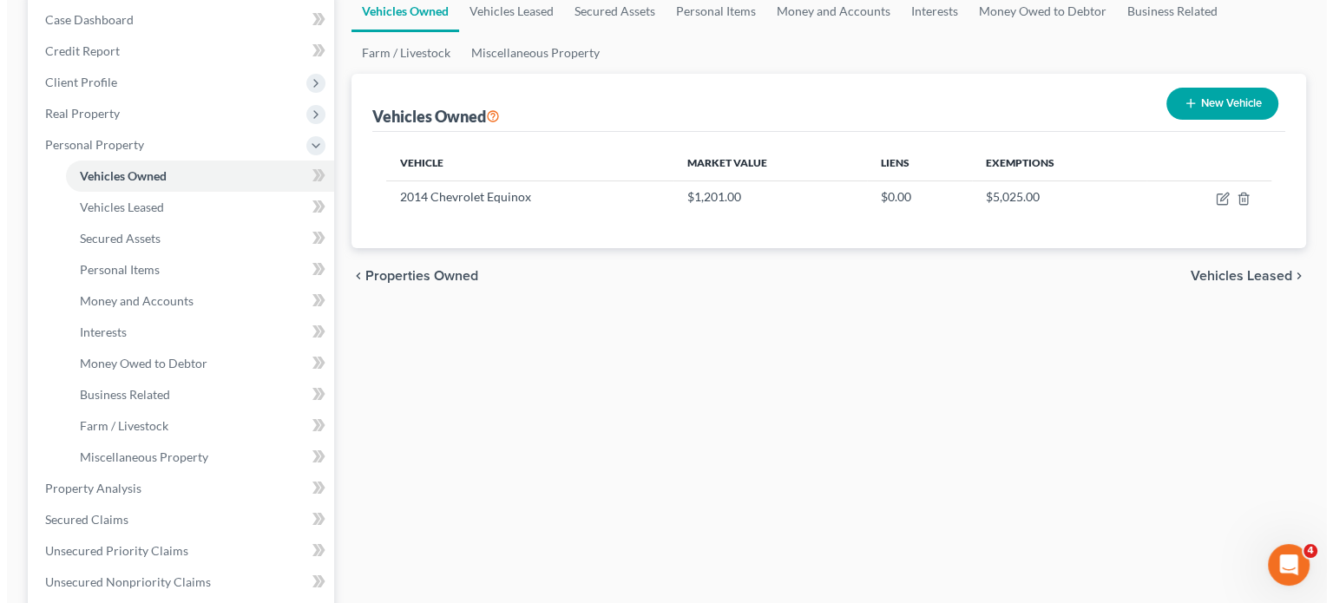
scroll to position [177, 0]
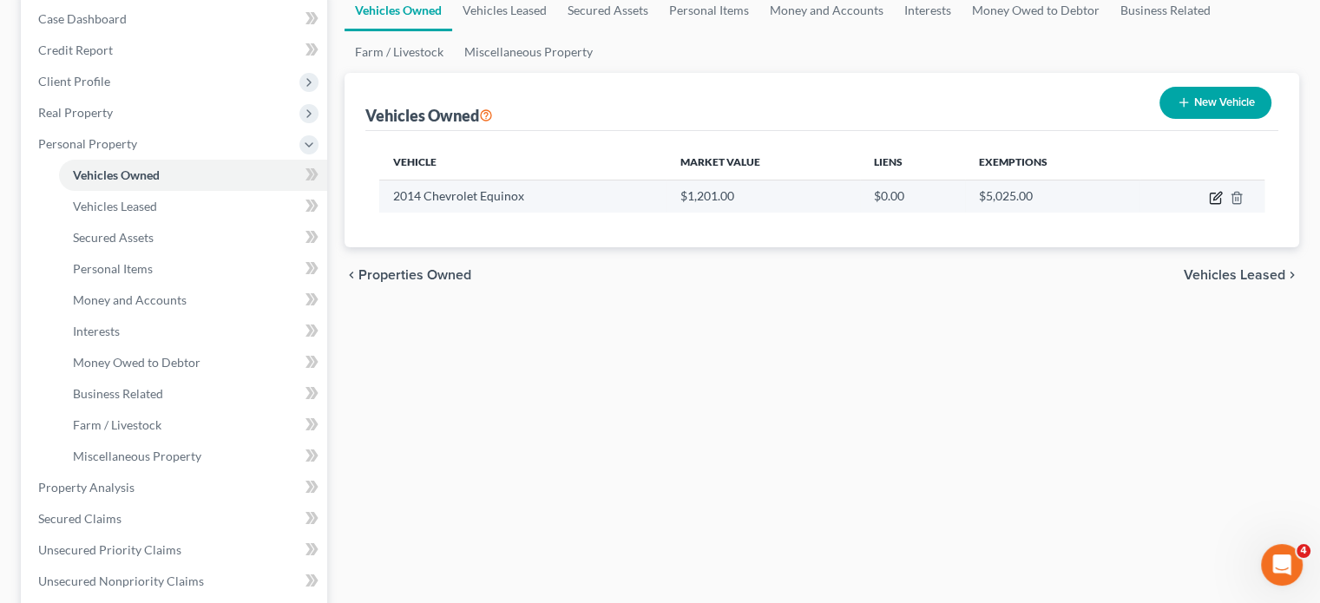
click at [1209, 205] on icon "button" at bounding box center [1216, 198] width 14 height 14
select select "0"
select select "12"
select select "3"
select select "0"
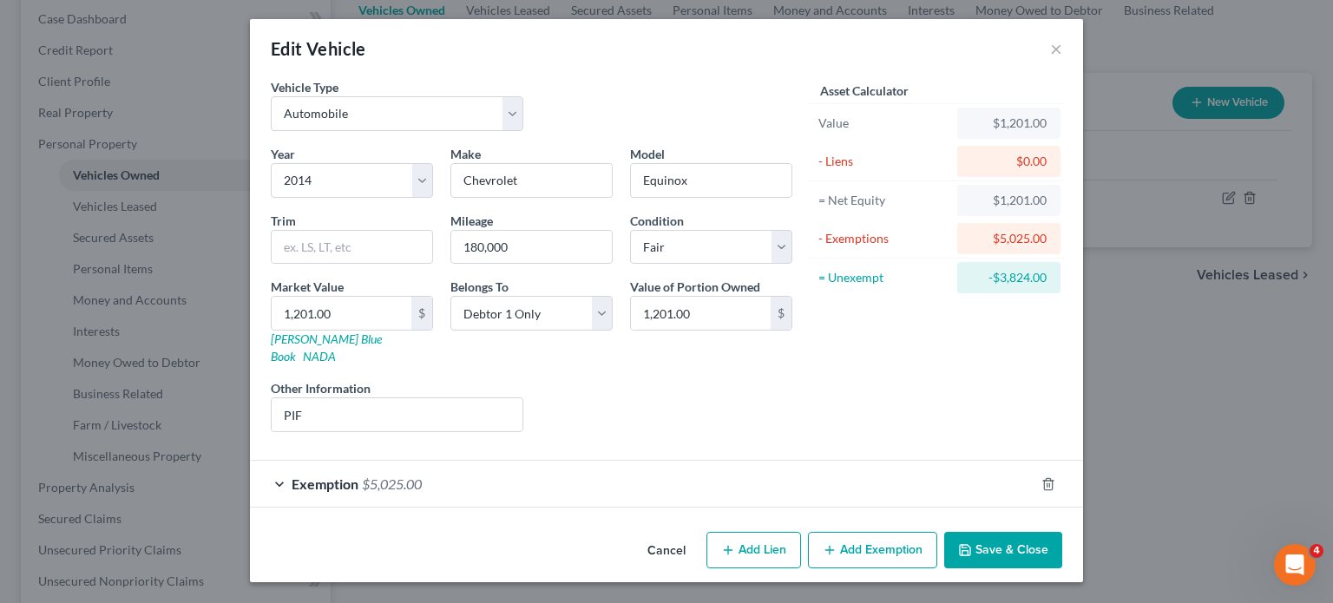
scroll to position [124, 0]
click at [708, 297] on input "1,201.00" at bounding box center [701, 313] width 140 height 33
click at [632, 461] on div "Exemption $5,025.00" at bounding box center [642, 484] width 785 height 46
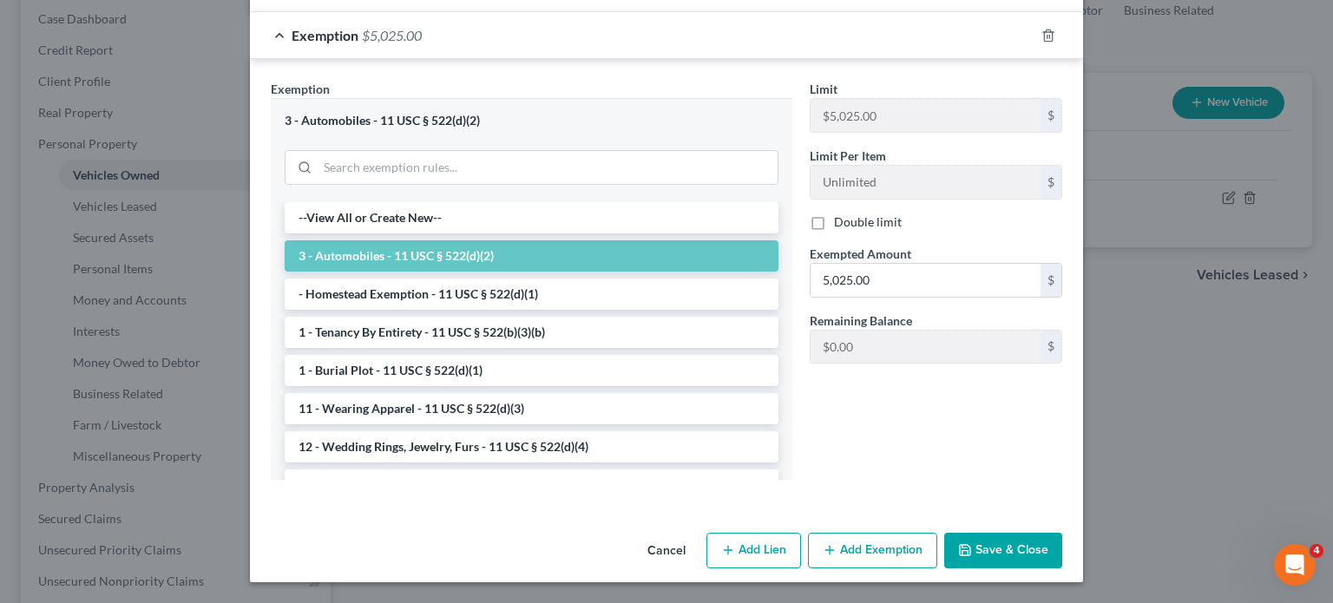
scroll to position [530, 0]
click at [972, 297] on input "5,025.00" at bounding box center [926, 280] width 230 height 33
paste input "1,201"
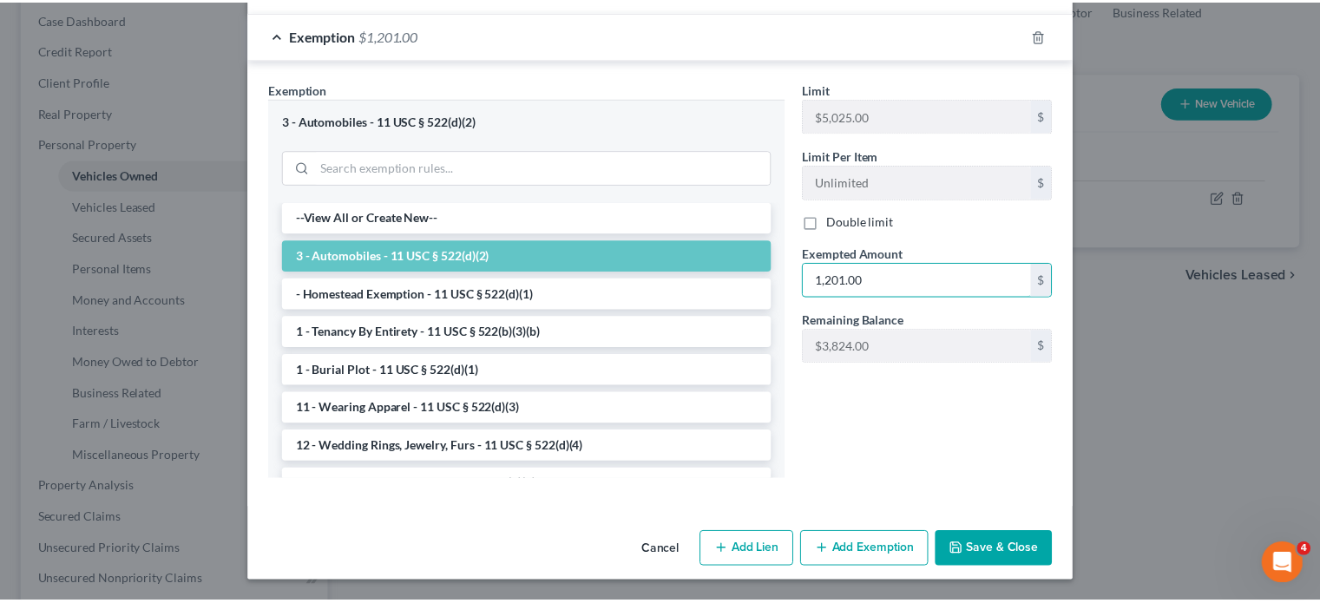
scroll to position [684, 0]
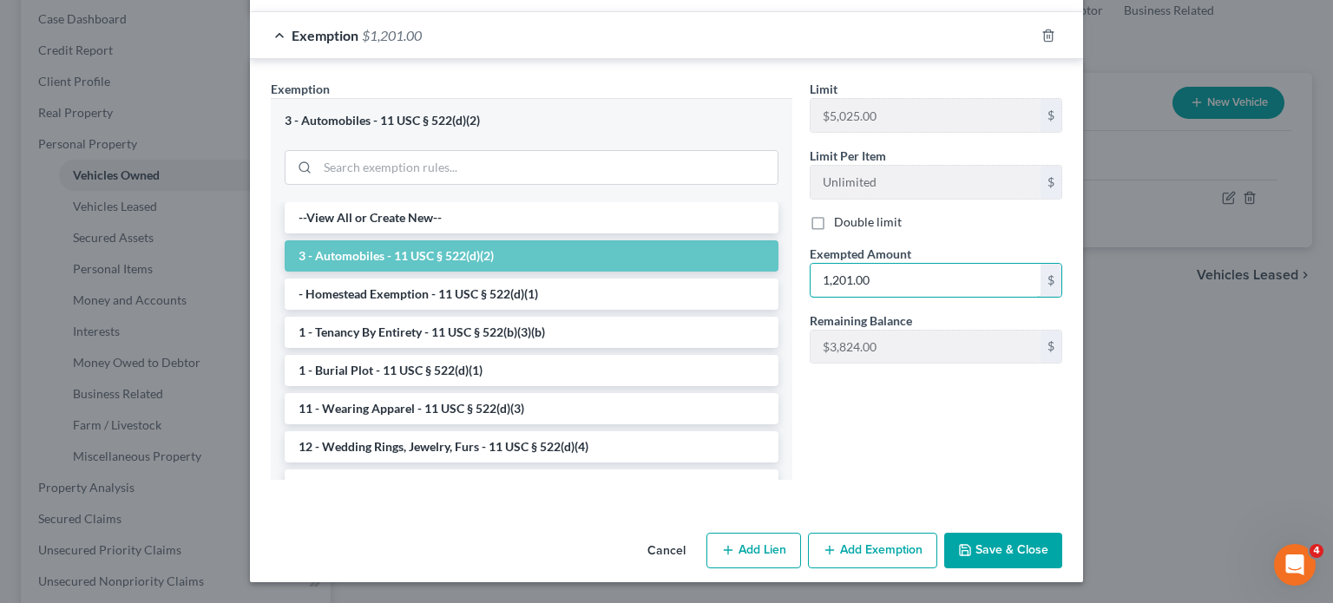
type input "1,201.00"
click at [1062, 533] on button "Save & Close" at bounding box center [1003, 551] width 118 height 36
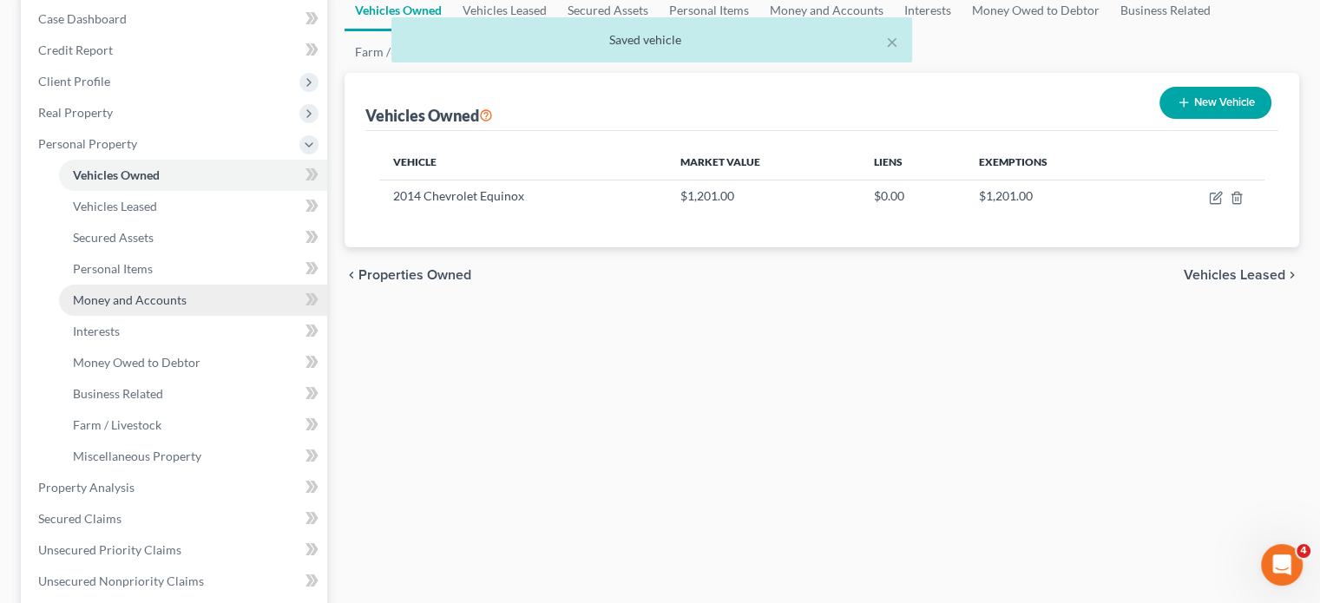
click at [160, 316] on link "Money and Accounts" at bounding box center [193, 300] width 268 height 31
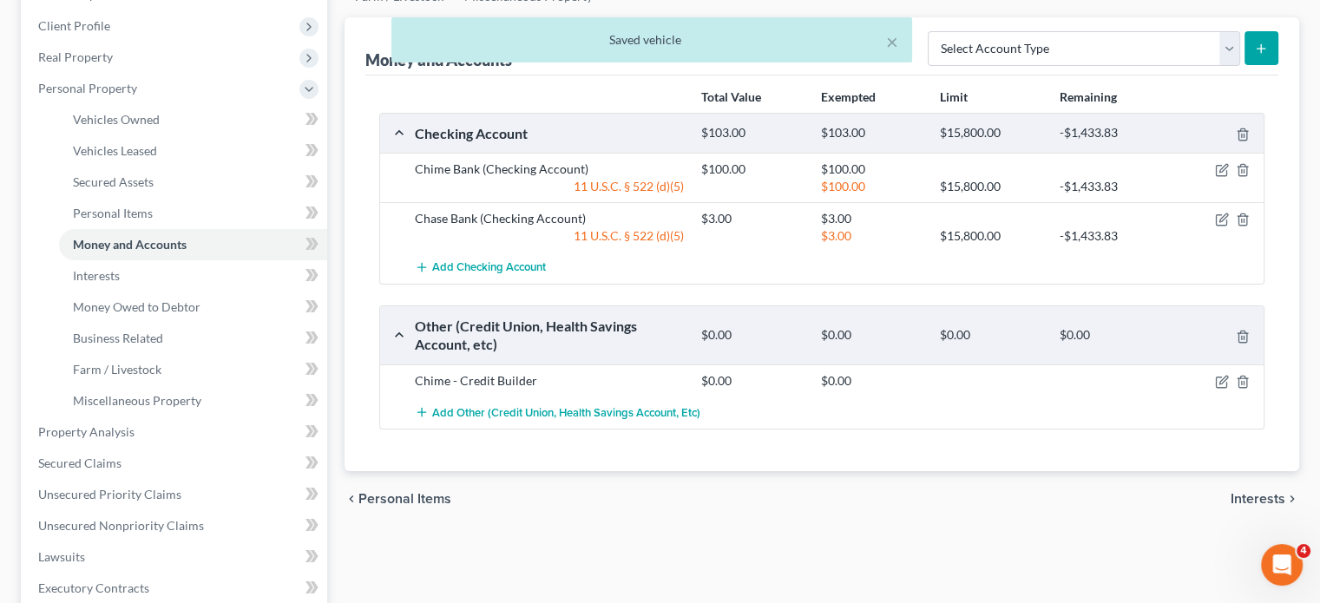
scroll to position [236, 0]
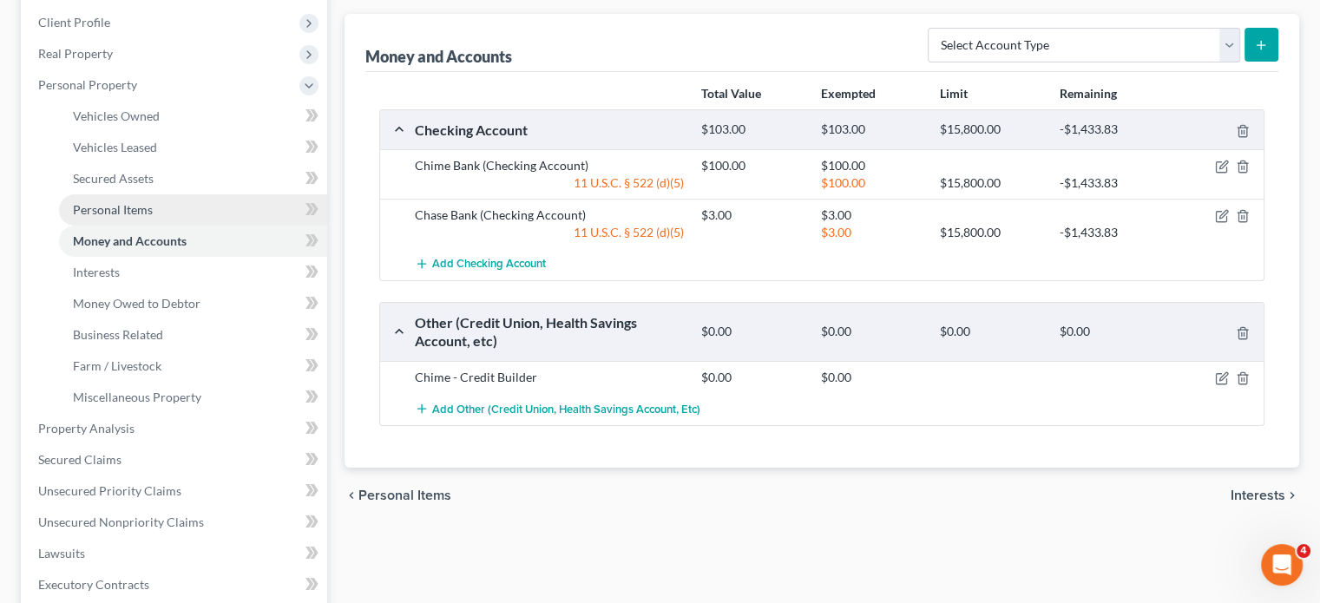
click at [196, 226] on link "Personal Items" at bounding box center [193, 209] width 268 height 31
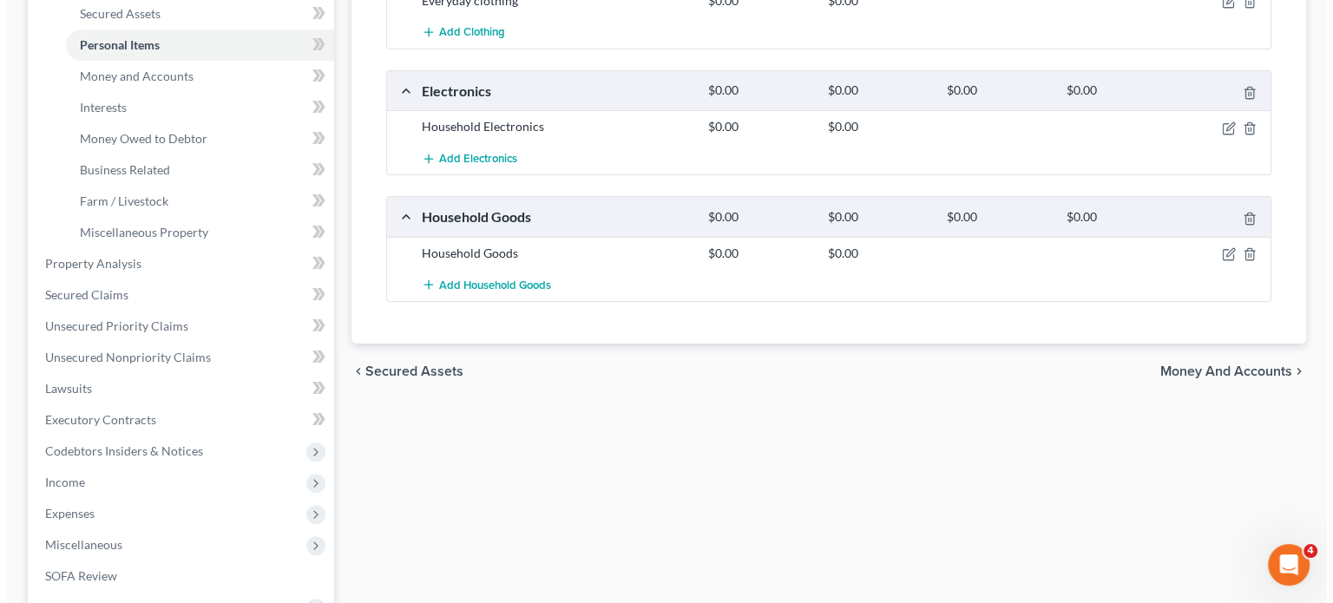
scroll to position [302, 0]
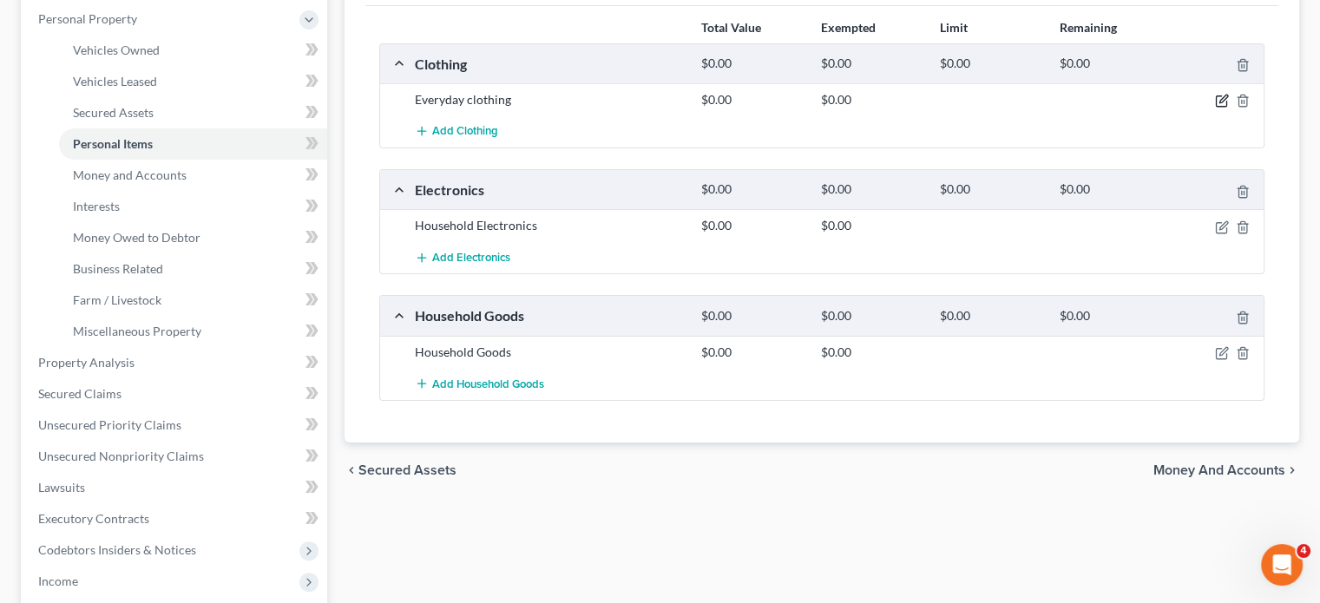
click at [1215, 108] on icon "button" at bounding box center [1222, 101] width 14 height 14
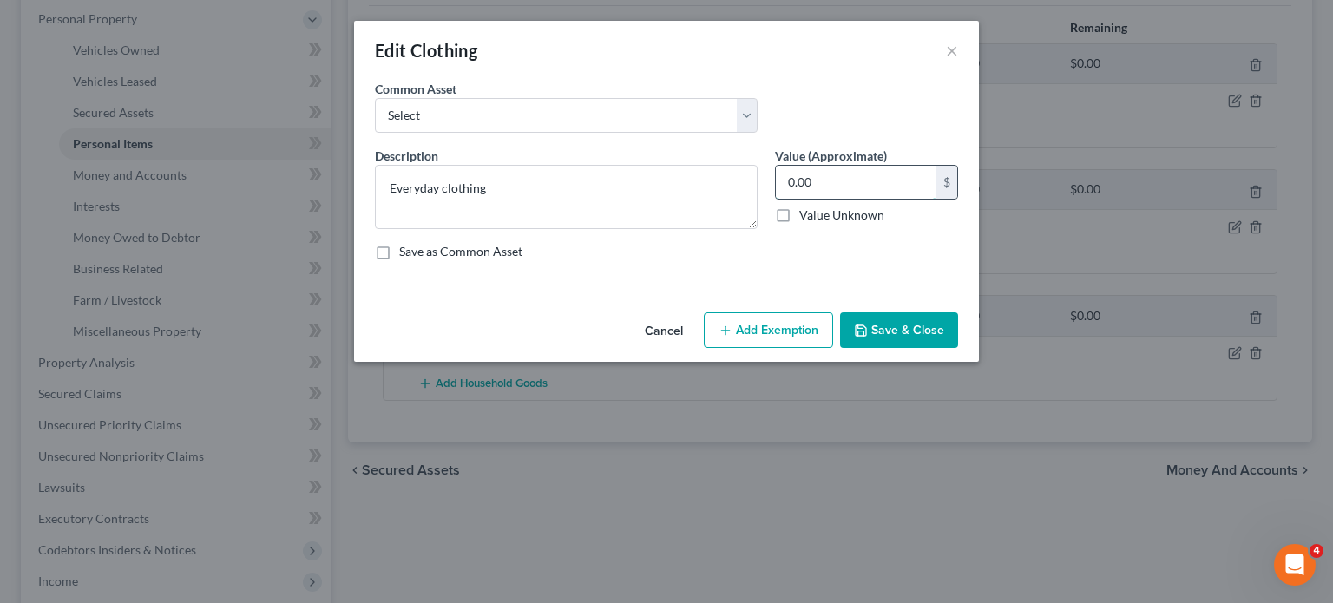
click at [913, 199] on input "0.00" at bounding box center [856, 182] width 161 height 33
type input "500"
click at [816, 349] on button "Add Exemption" at bounding box center [768, 330] width 129 height 36
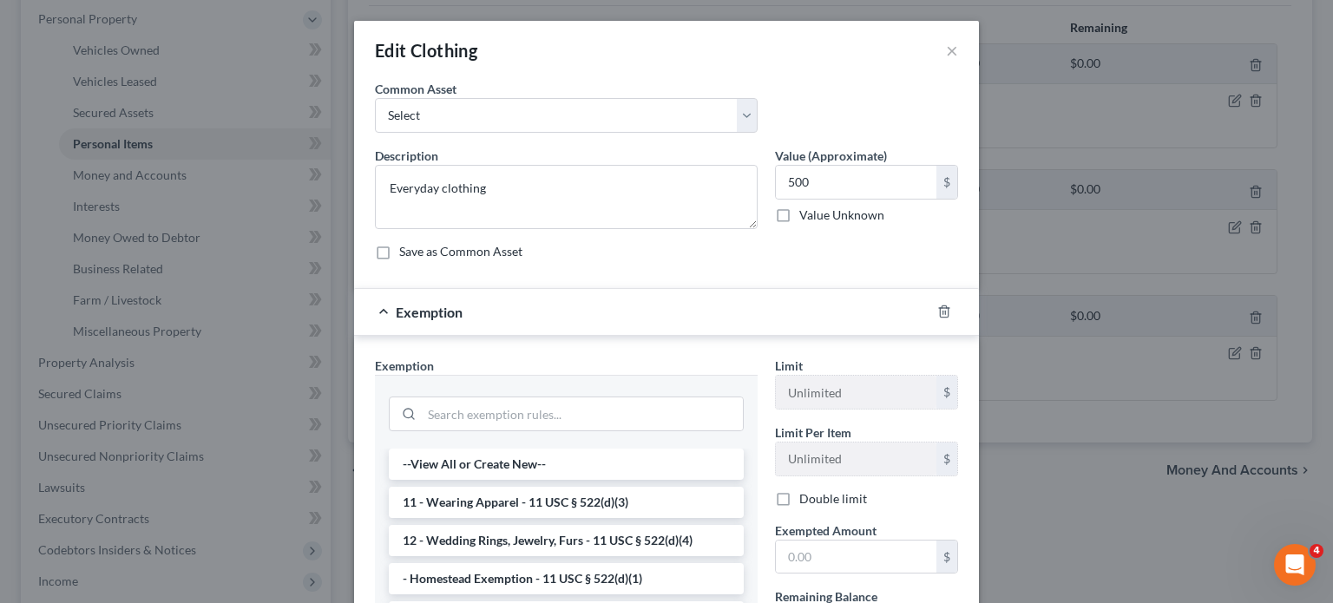
scroll to position [285, 0]
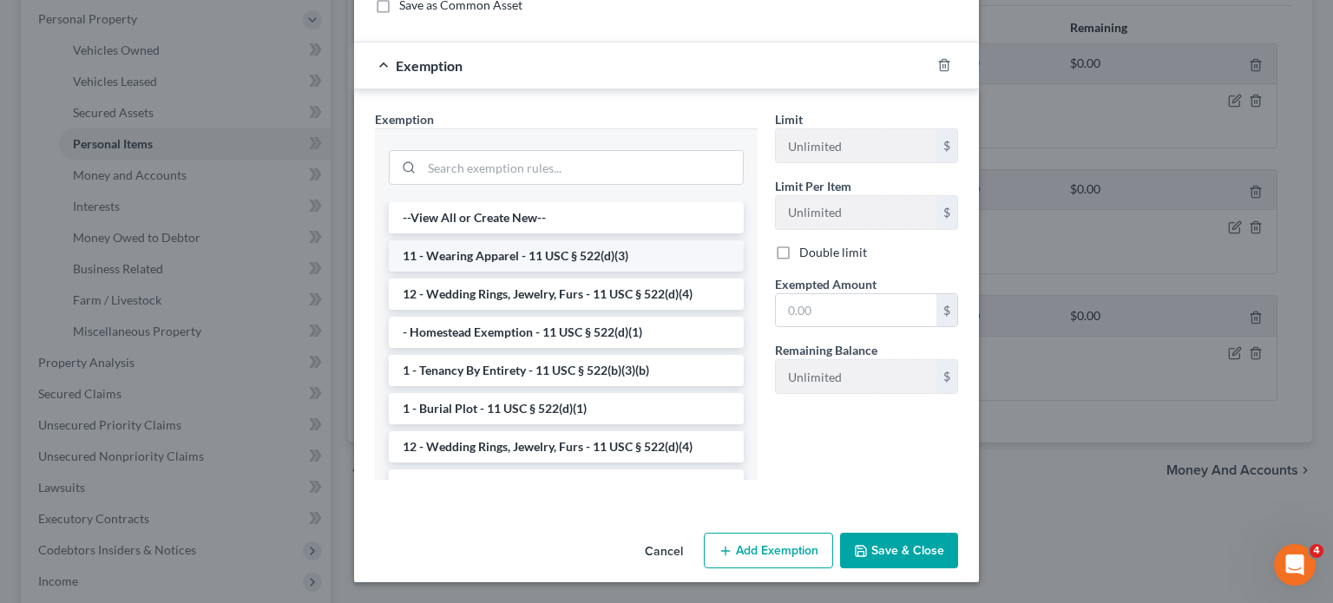
click at [615, 272] on li "11 - Wearing Apparel - 11 USC § 522(d)(3)" at bounding box center [566, 255] width 355 height 31
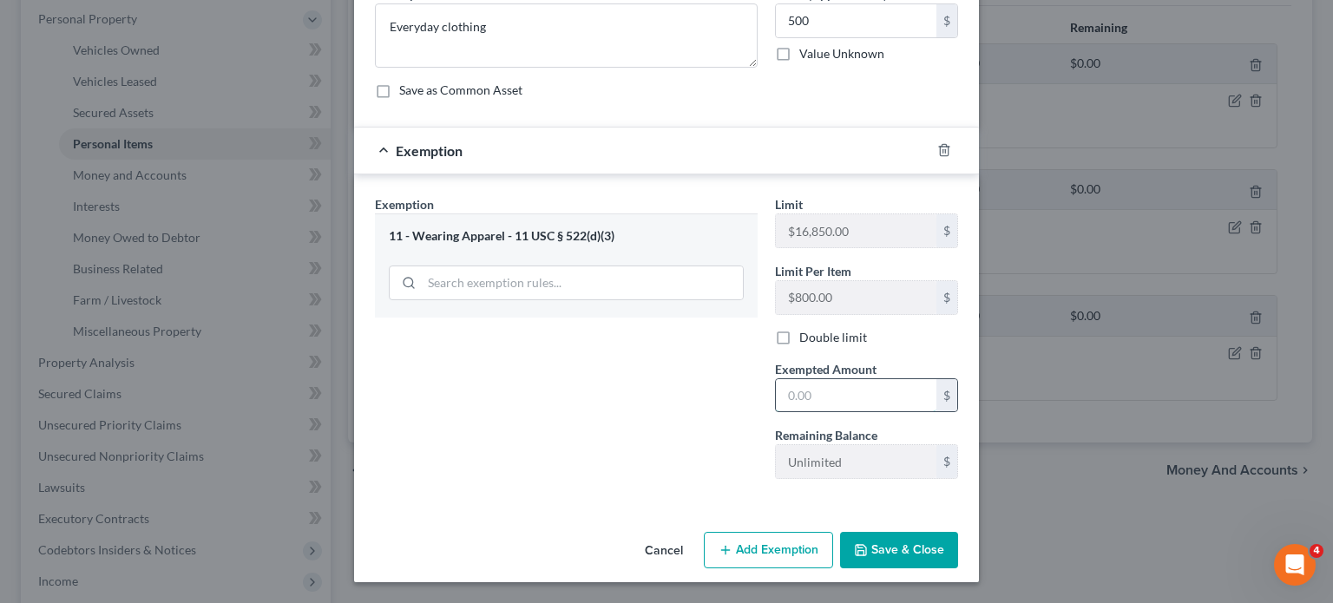
click at [839, 412] on input "text" at bounding box center [856, 395] width 161 height 33
type input "500"
click at [868, 543] on icon "button" at bounding box center [861, 550] width 14 height 14
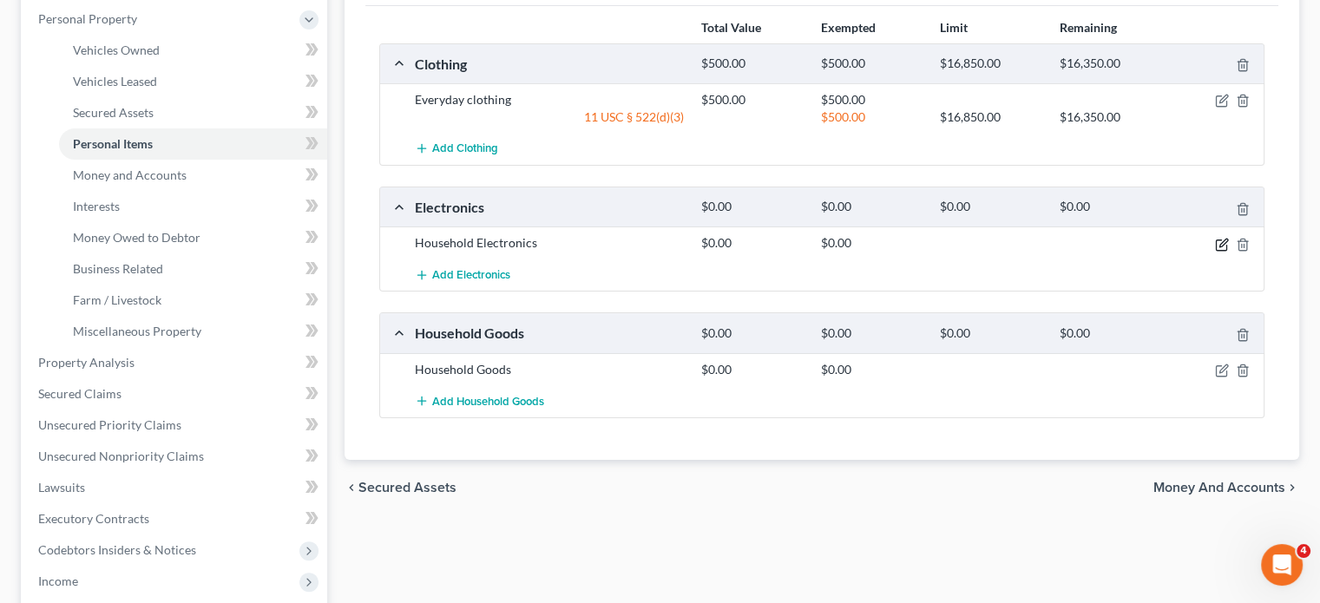
click at [1220, 247] on icon "button" at bounding box center [1224, 243] width 8 height 8
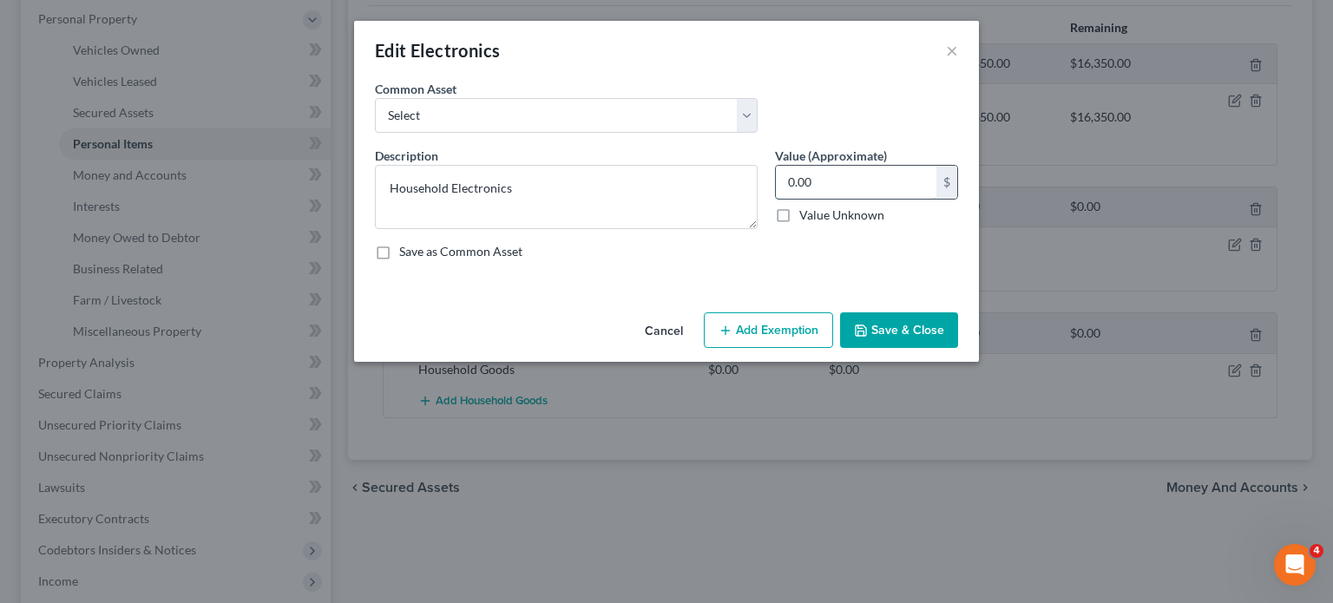
click at [836, 199] on input "0.00" at bounding box center [856, 182] width 161 height 33
type input "500"
click at [825, 349] on button "Add Exemption" at bounding box center [768, 330] width 129 height 36
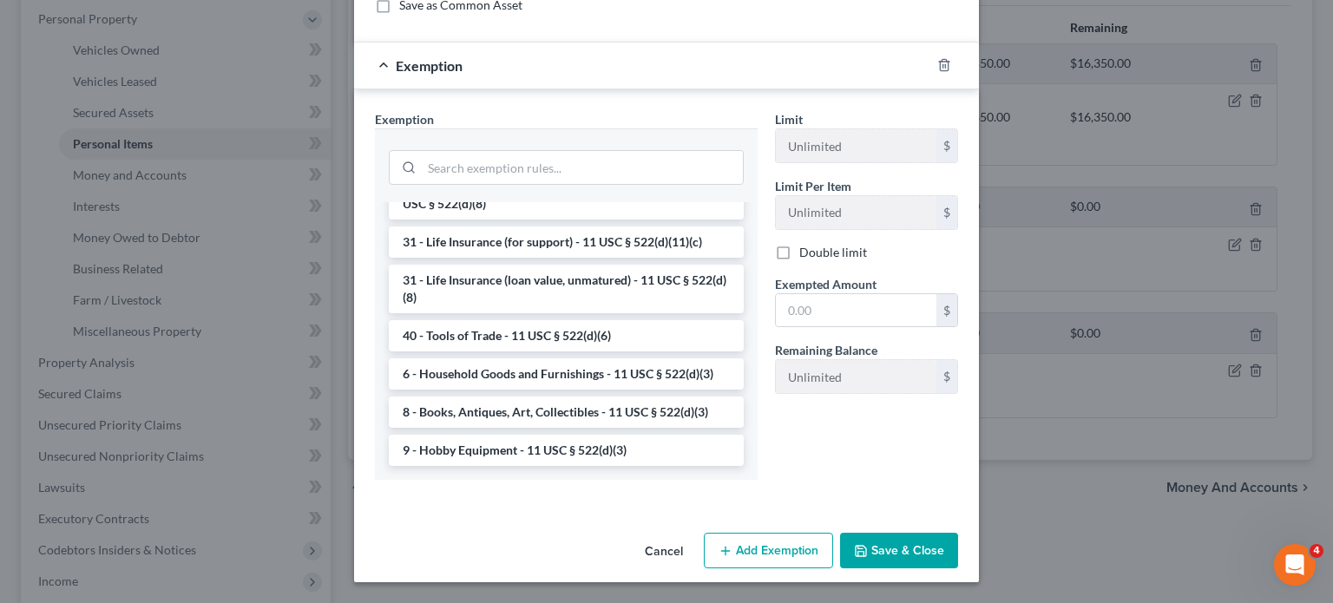
scroll to position [1745, 0]
click at [524, 359] on li "6 - Household Goods and Furnishings - 11 USC § 522(d)(3)" at bounding box center [566, 374] width 355 height 31
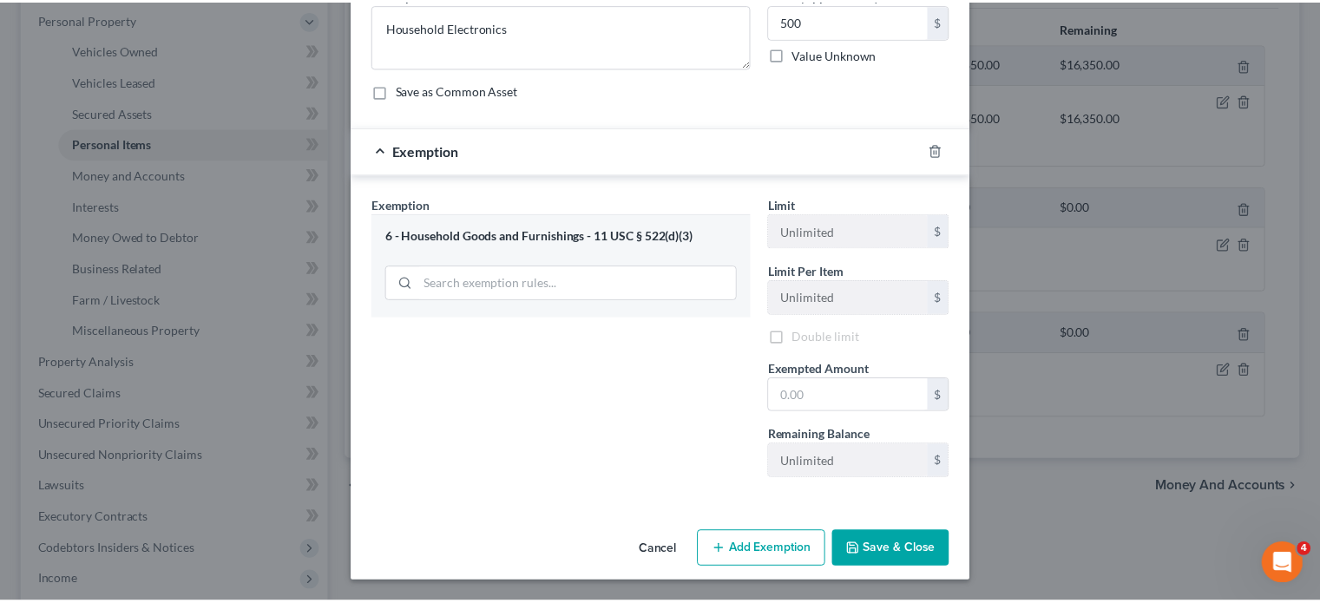
scroll to position [345, 0]
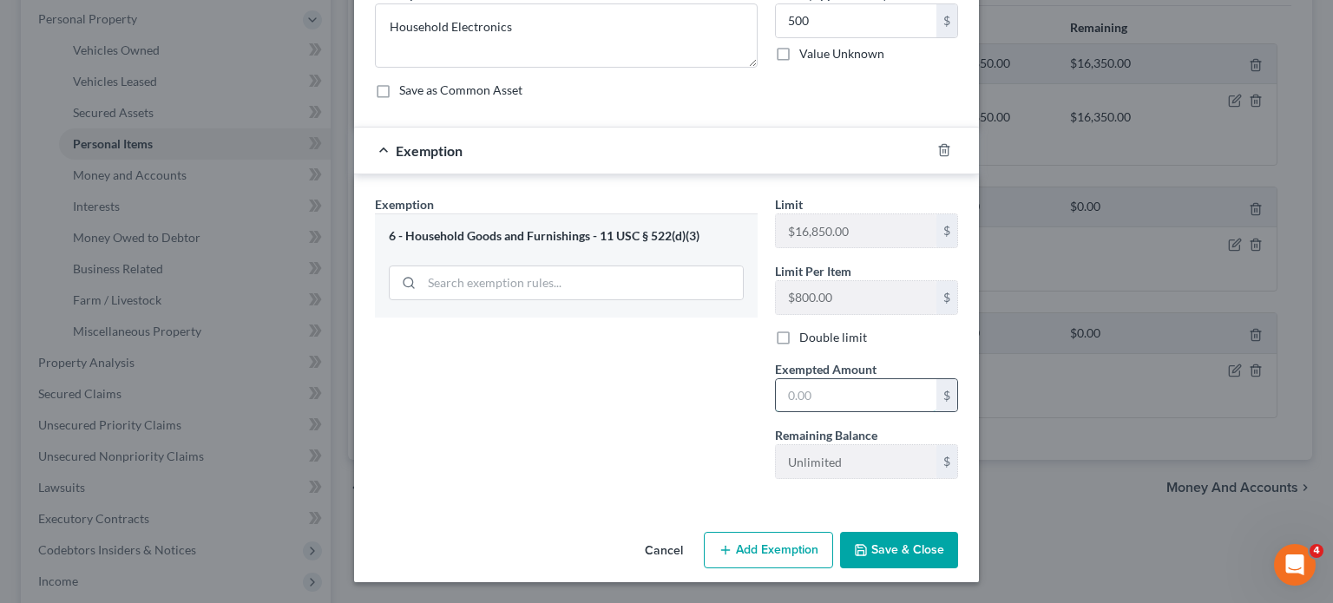
click at [891, 379] on input "text" at bounding box center [856, 395] width 161 height 33
type input "500"
click at [920, 534] on button "Save & Close" at bounding box center [899, 550] width 118 height 36
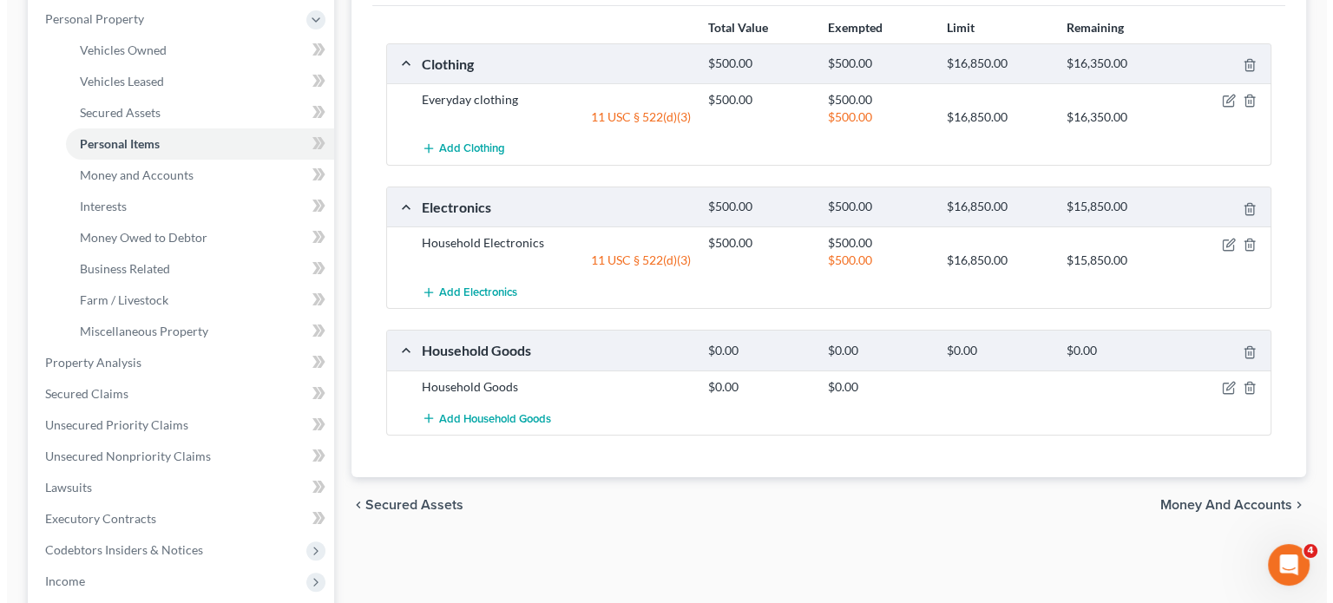
scroll to position [602, 0]
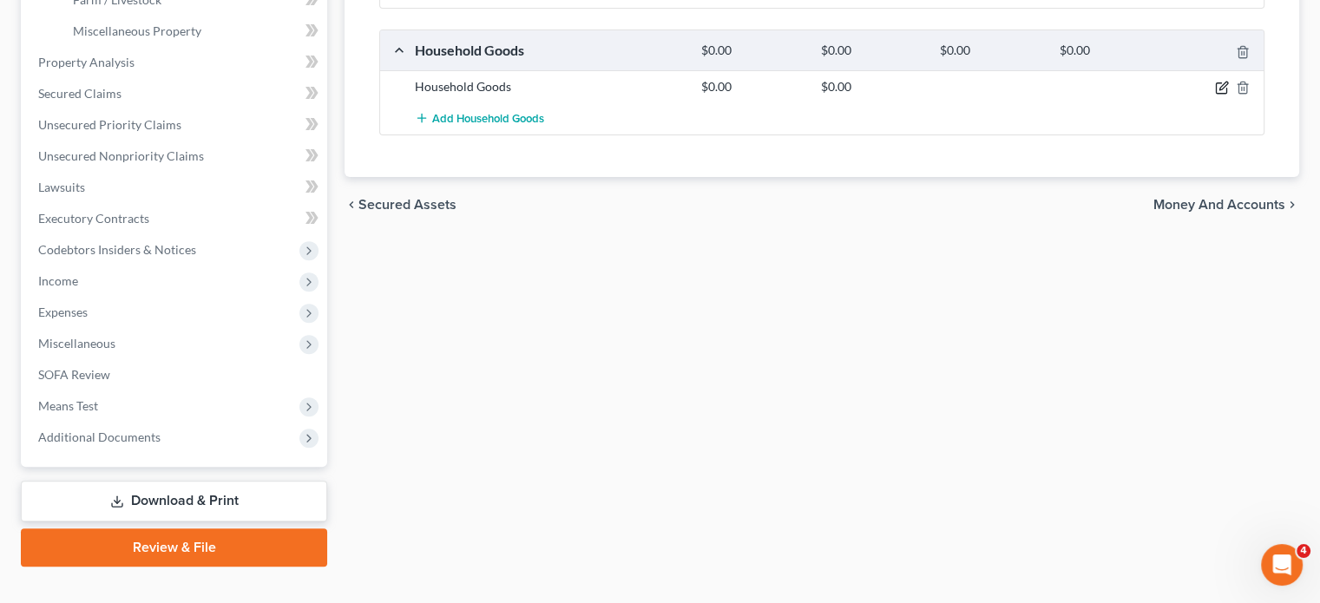
click at [1215, 95] on icon "button" at bounding box center [1222, 88] width 14 height 14
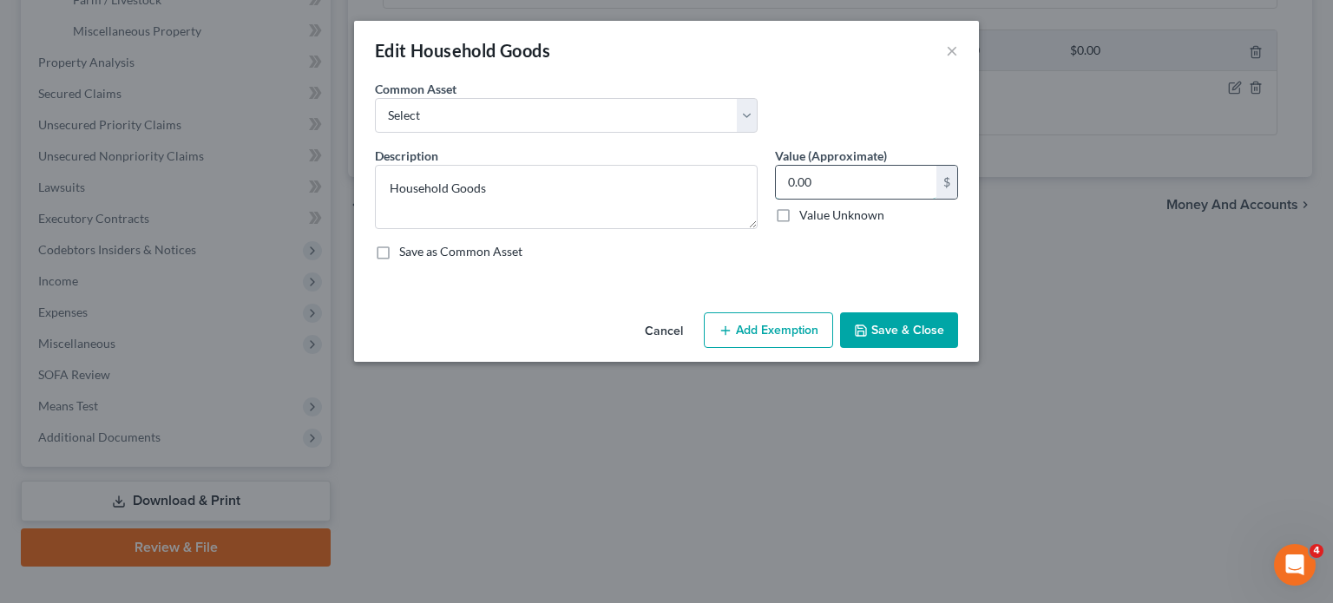
click at [849, 199] on input "0.00" at bounding box center [856, 182] width 161 height 33
type input "500"
click at [778, 349] on button "Add Exemption" at bounding box center [768, 330] width 129 height 36
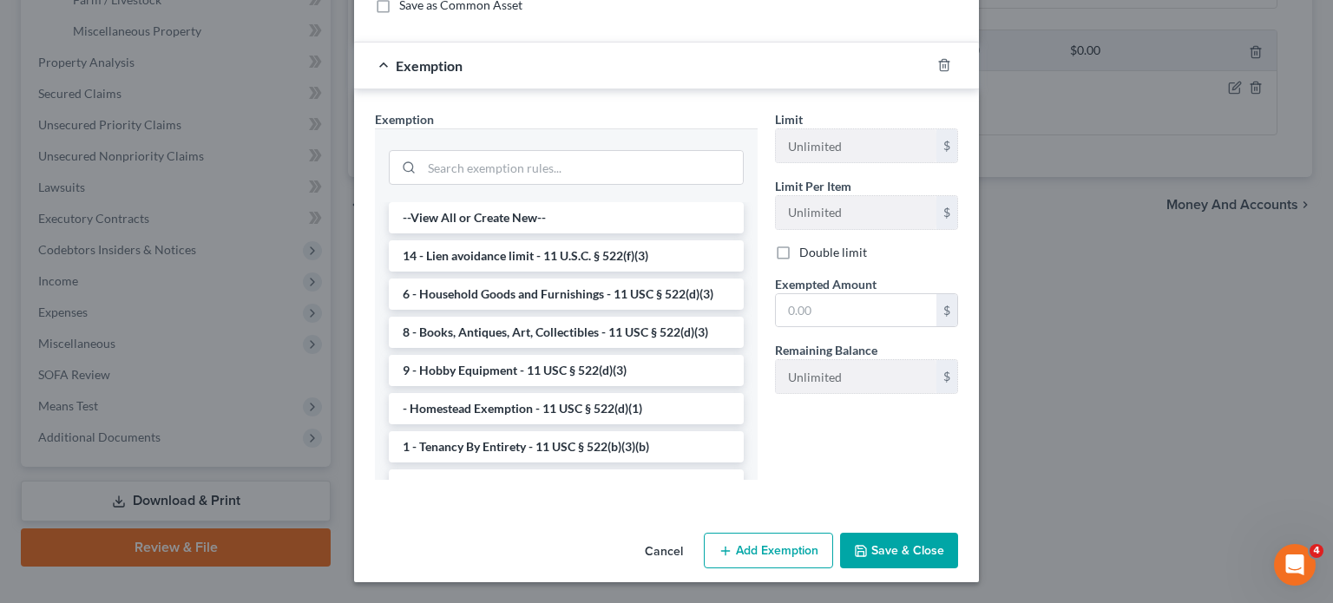
scroll to position [326, 0]
click at [562, 310] on li "6 - Household Goods and Furnishings - 11 USC § 522(d)(3)" at bounding box center [566, 294] width 355 height 31
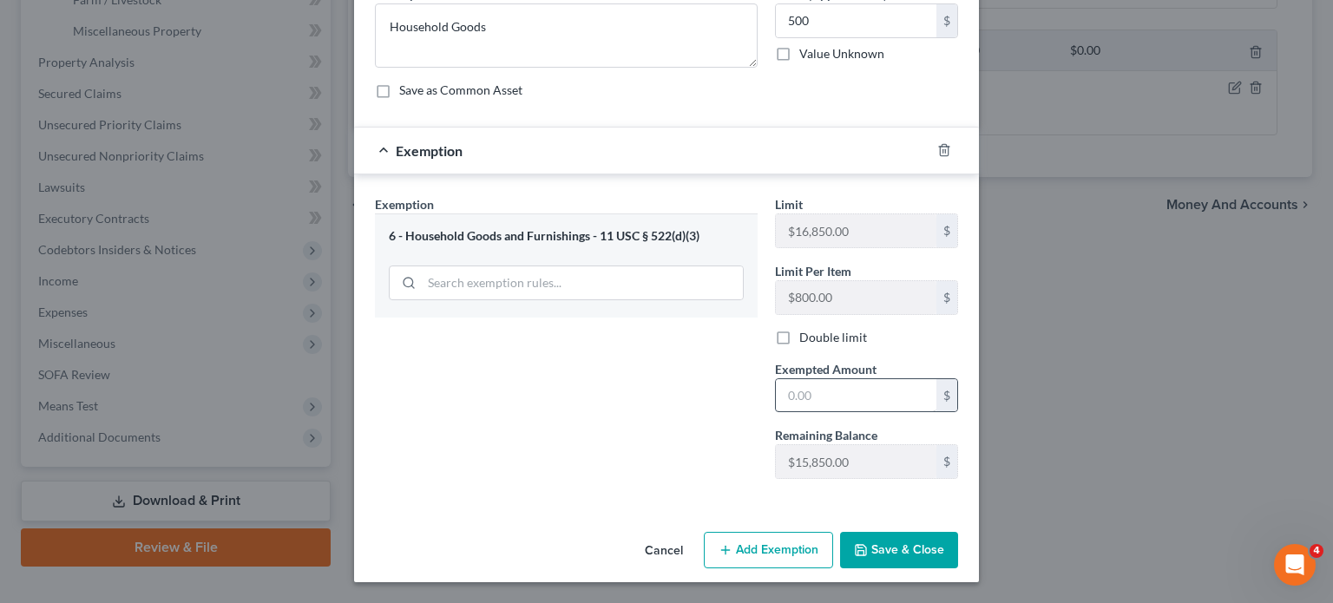
drag, startPoint x: 942, startPoint y: 390, endPoint x: 942, endPoint y: 378, distance: 11.3
click at [942, 378] on div "Limit $16,850.00 $ Limit Per Item $800.00 $ Double limit Exempted Amount * $ Re…" at bounding box center [866, 344] width 201 height 298
click at [937, 379] on input "text" at bounding box center [856, 395] width 161 height 33
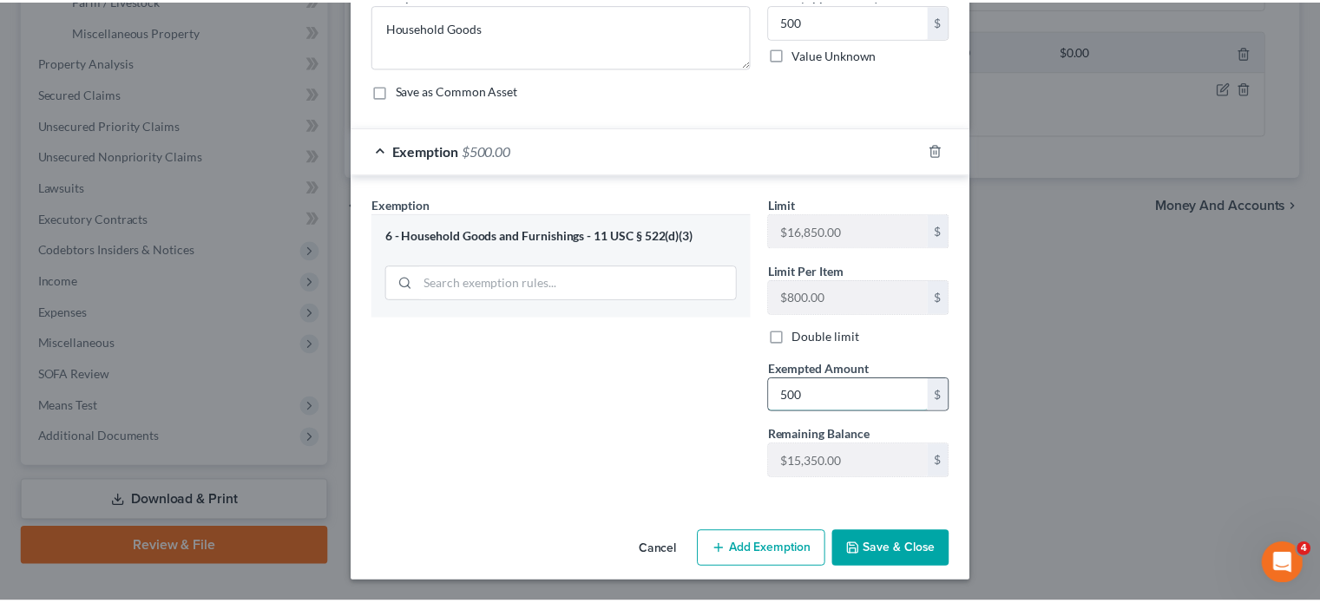
scroll to position [345, 0]
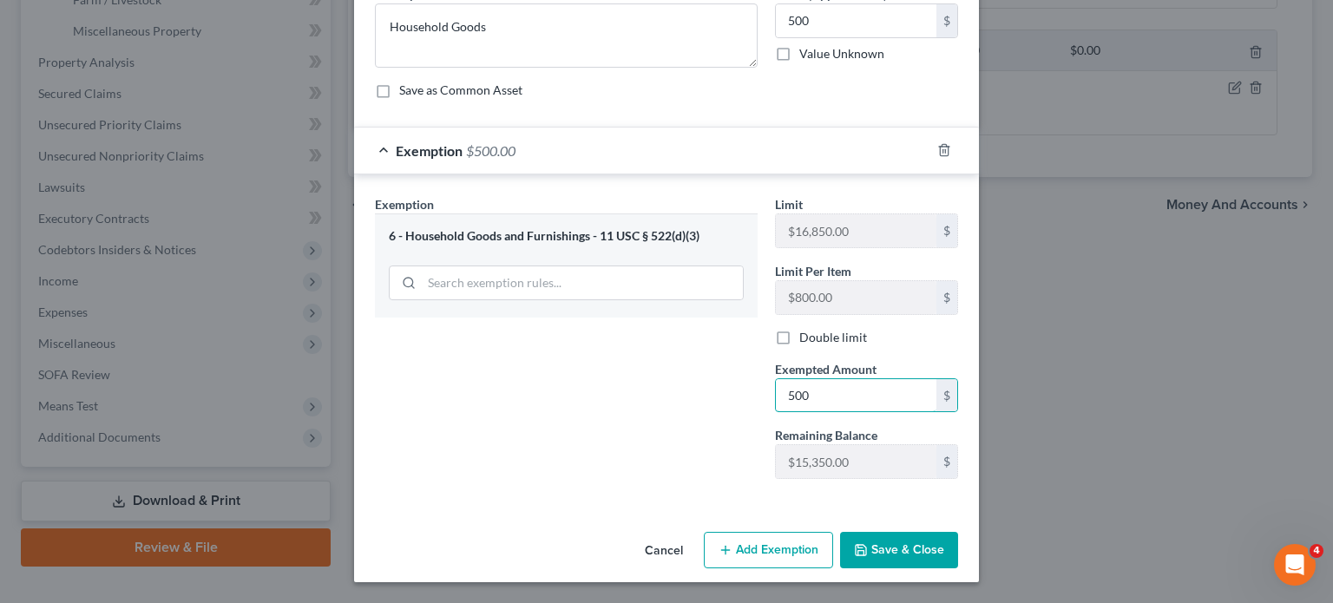
type input "500"
click at [924, 541] on button "Save & Close" at bounding box center [899, 550] width 118 height 36
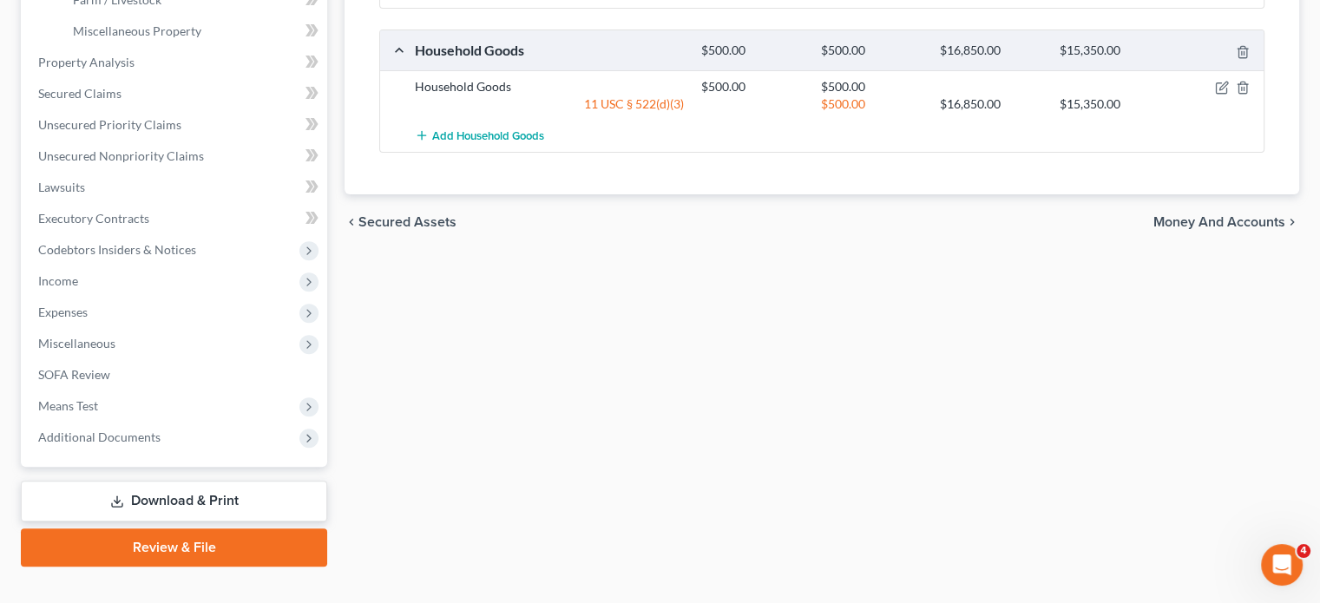
scroll to position [409, 0]
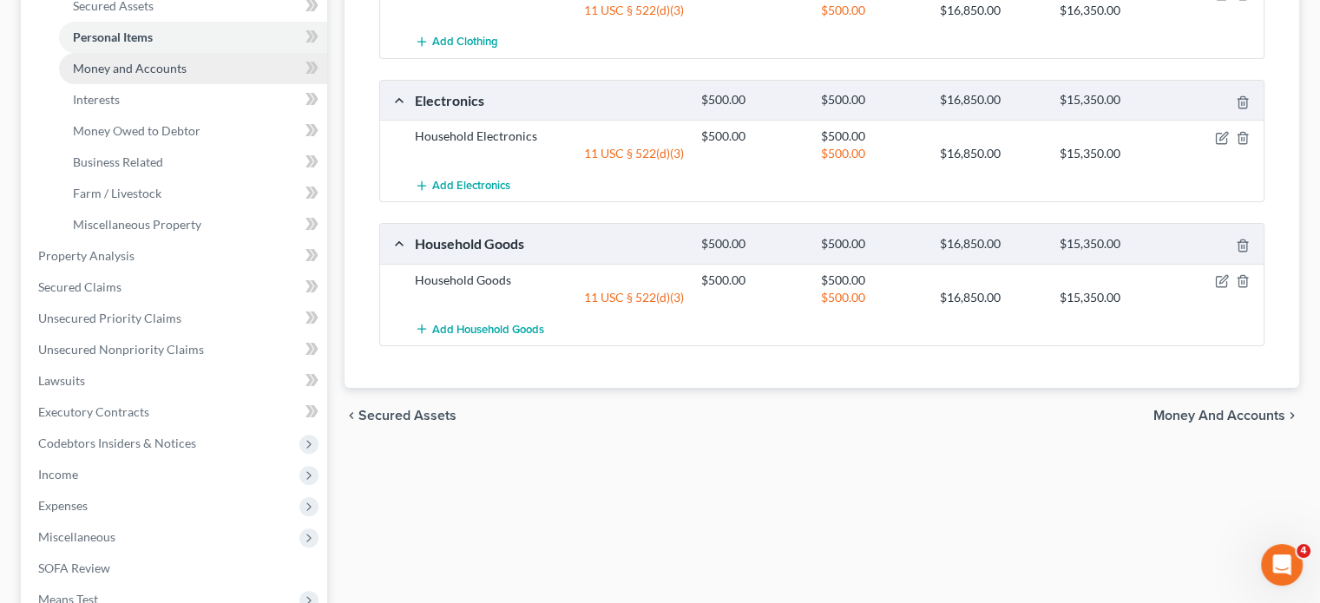
click at [187, 76] on span "Money and Accounts" at bounding box center [130, 68] width 114 height 15
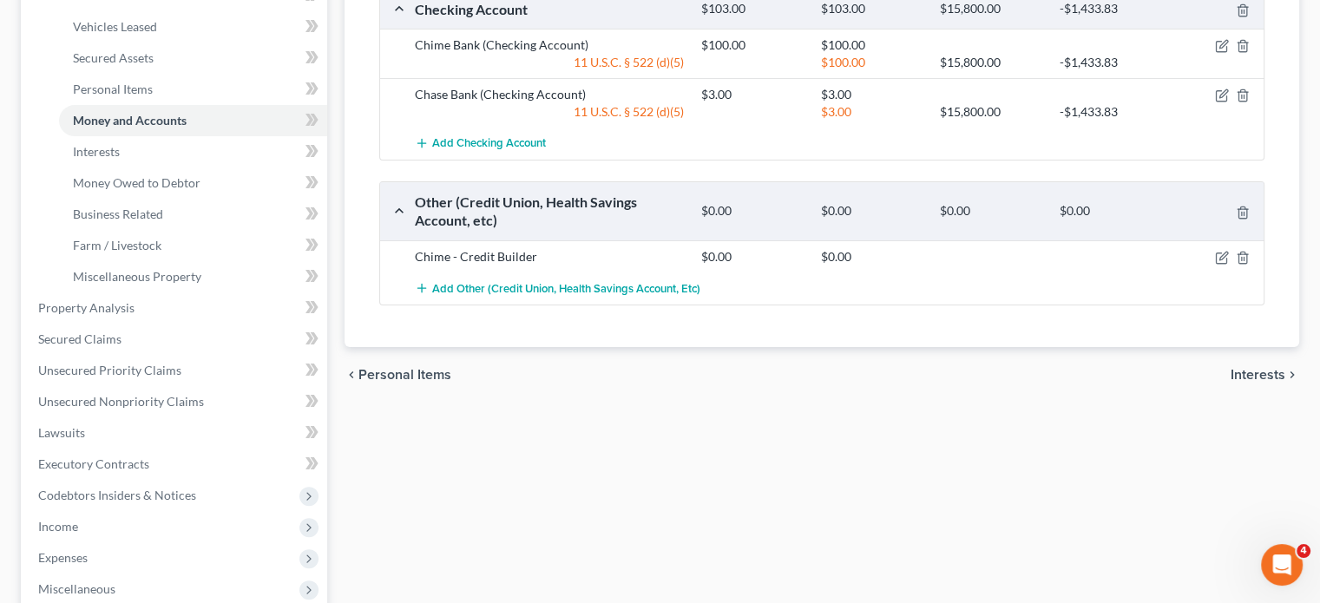
scroll to position [356, 0]
click at [208, 168] on link "Interests" at bounding box center [193, 152] width 268 height 31
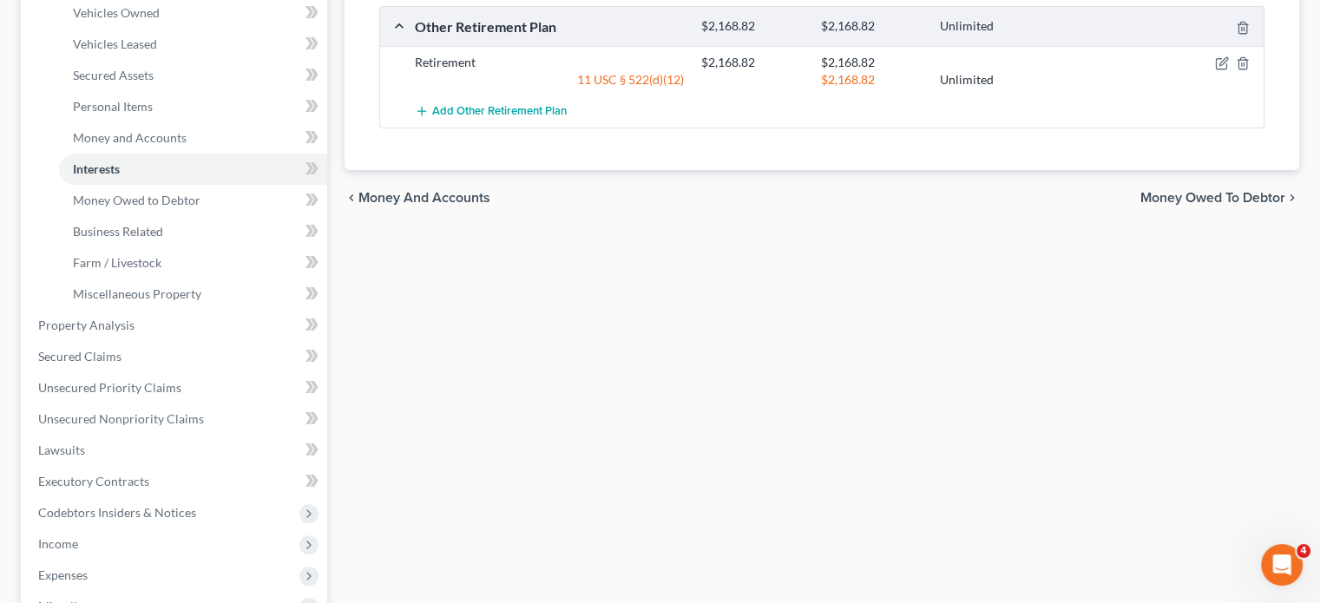
scroll to position [354, 0]
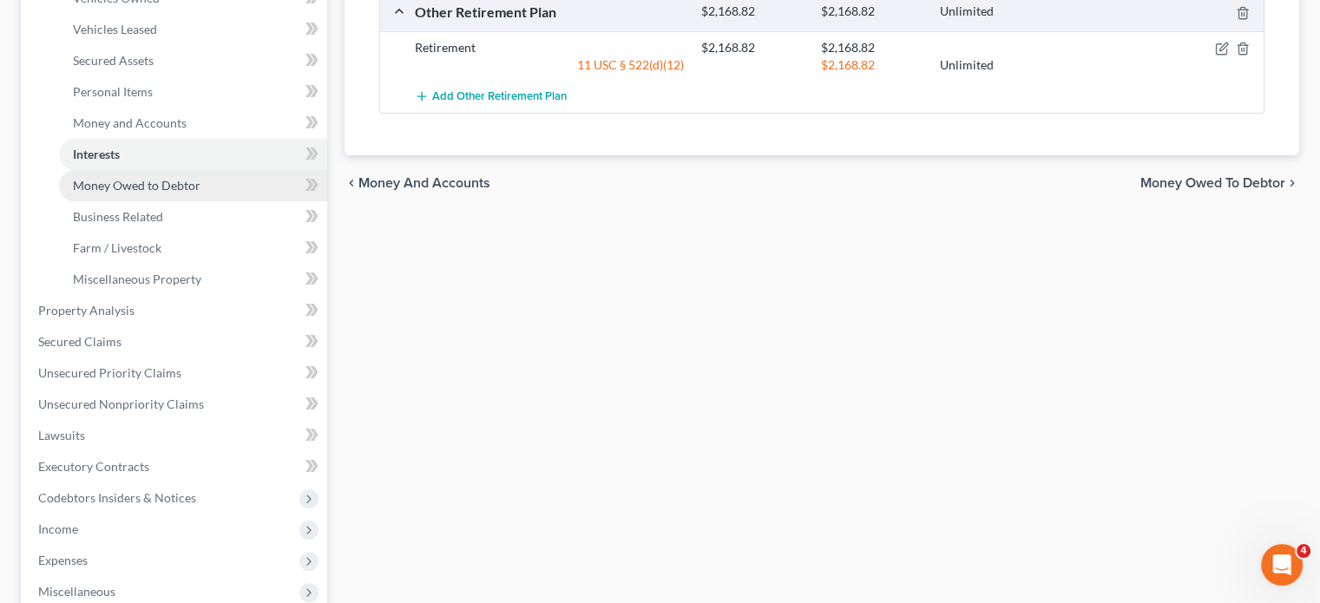
click at [201, 193] on span "Money Owed to Debtor" at bounding box center [137, 185] width 128 height 15
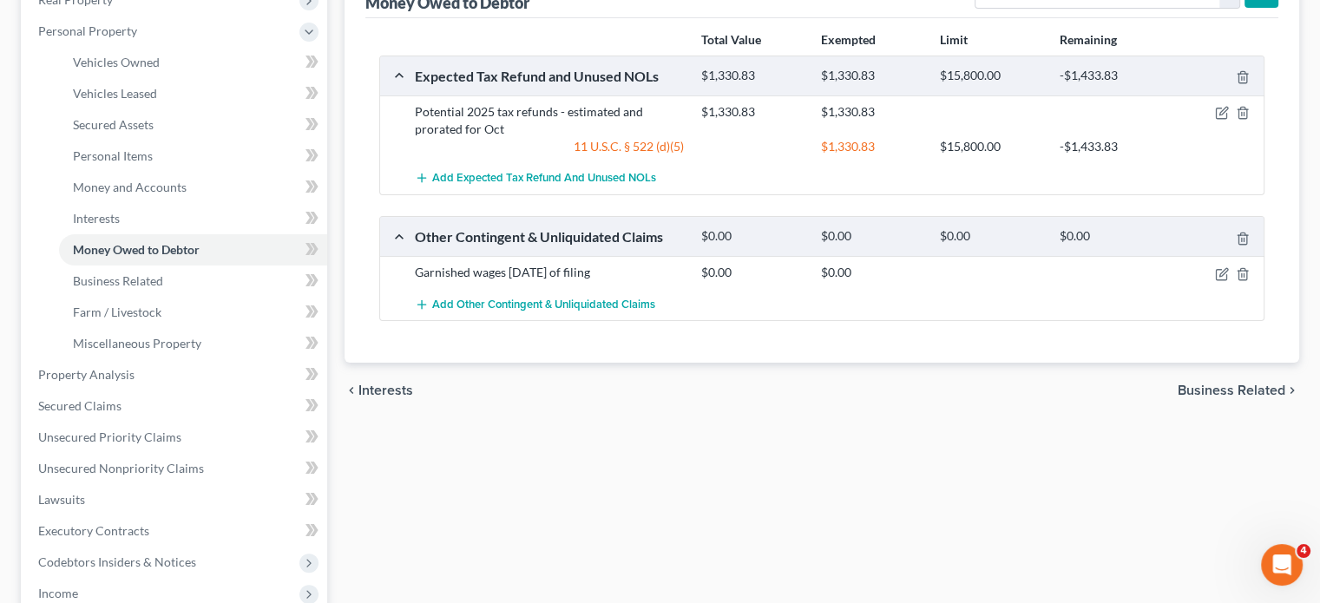
scroll to position [292, 0]
click at [1215, 118] on icon "button" at bounding box center [1222, 111] width 14 height 14
select select "0"
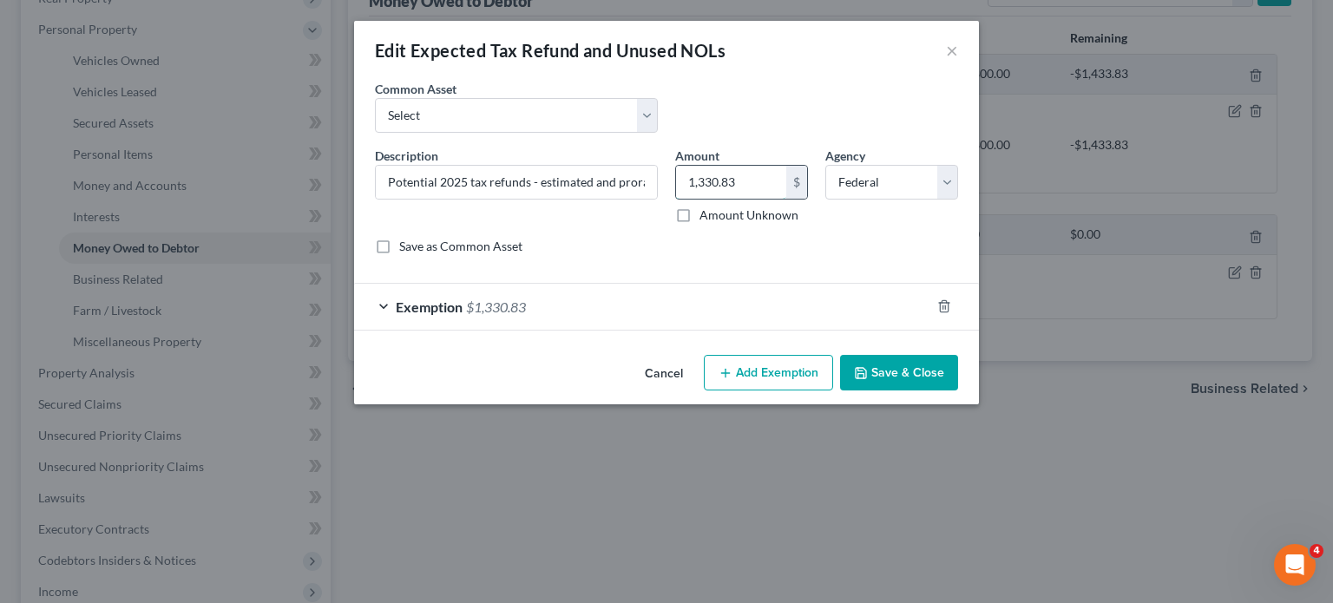
click at [786, 199] on input "1,330.83" at bounding box center [731, 182] width 110 height 33
click at [594, 133] on select "Select Potential 2025 tax refunds - estimated and prorated for September Potent…" at bounding box center [516, 115] width 283 height 35
select select "70"
click at [375, 122] on select "Select Potential 2025 tax refunds - estimated and prorated for September Potent…" at bounding box center [516, 115] width 283 height 35
type input "Potential 2025 tax refund - estimated and prorated"
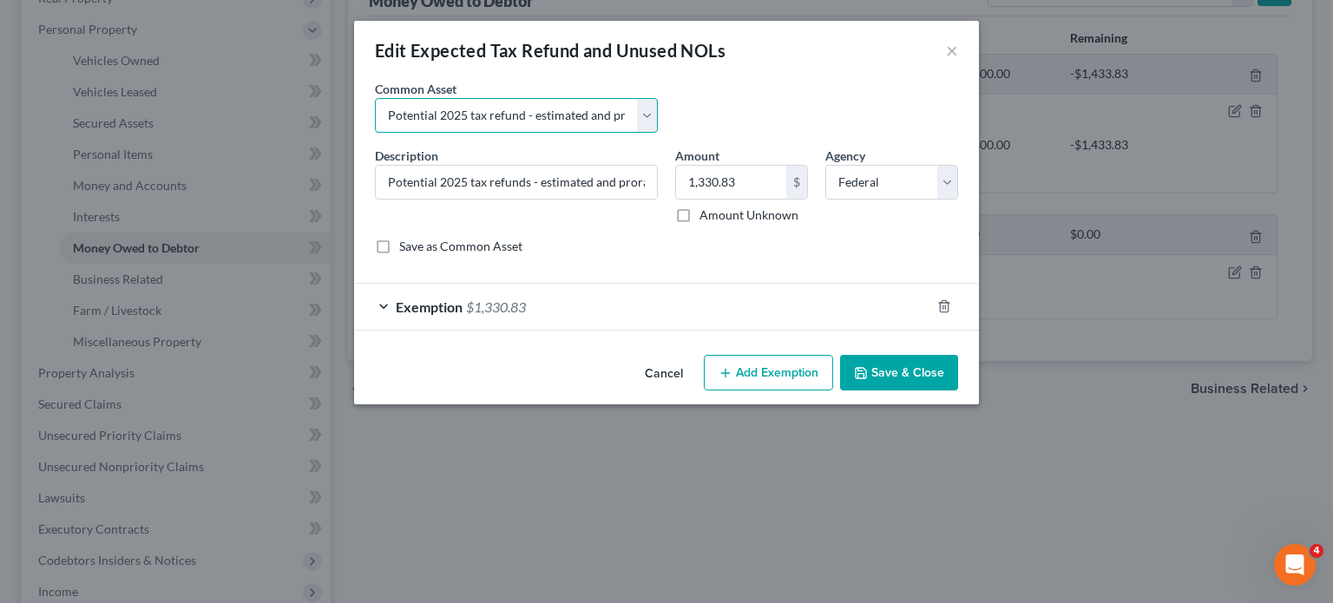
type input "976.00"
click at [958, 391] on button "Save & Close" at bounding box center [899, 373] width 118 height 36
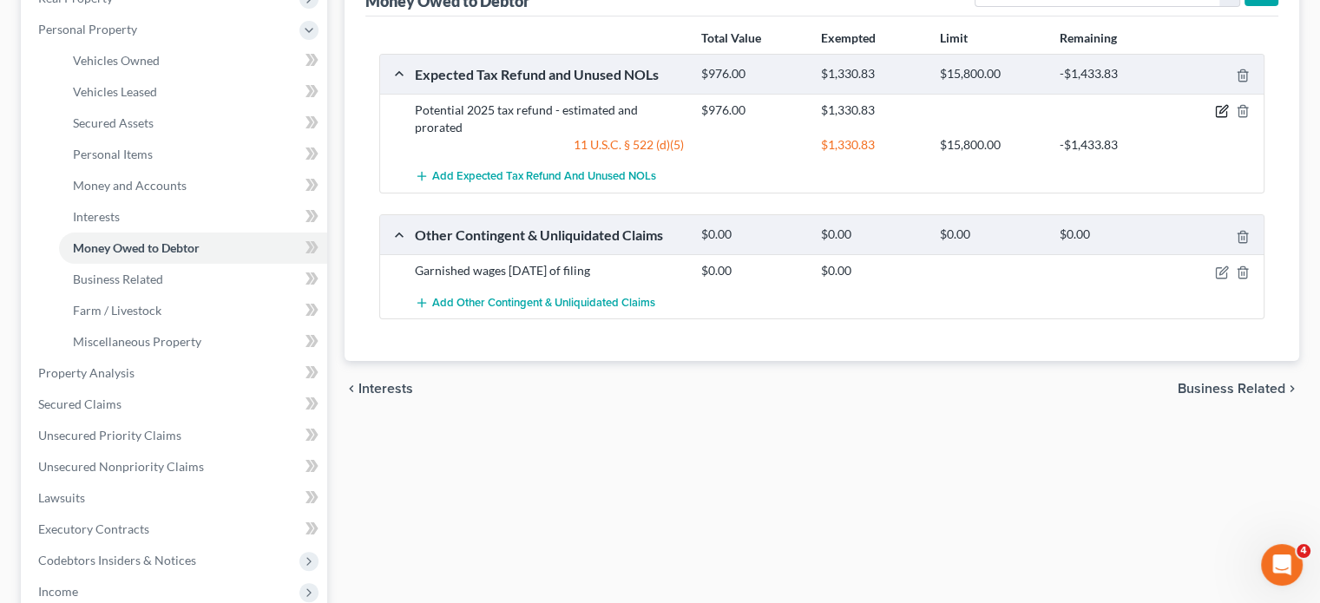
click at [1215, 118] on icon "button" at bounding box center [1222, 111] width 14 height 14
select select "0"
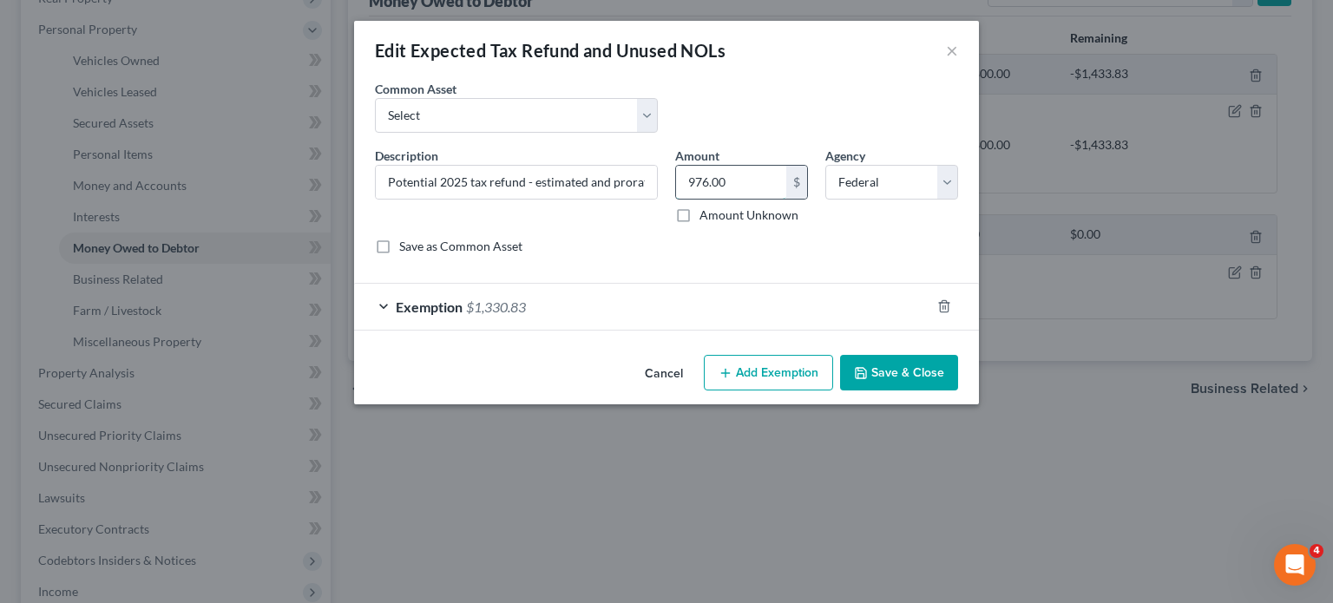
click at [753, 199] on input "976.00" at bounding box center [731, 182] width 110 height 33
paste input "1,330.83"
type input "1,330.83"
click at [955, 405] on div "Cancel Add Exemption Save & Close" at bounding box center [666, 376] width 625 height 57
click at [951, 391] on button "Save & Close" at bounding box center [899, 373] width 118 height 36
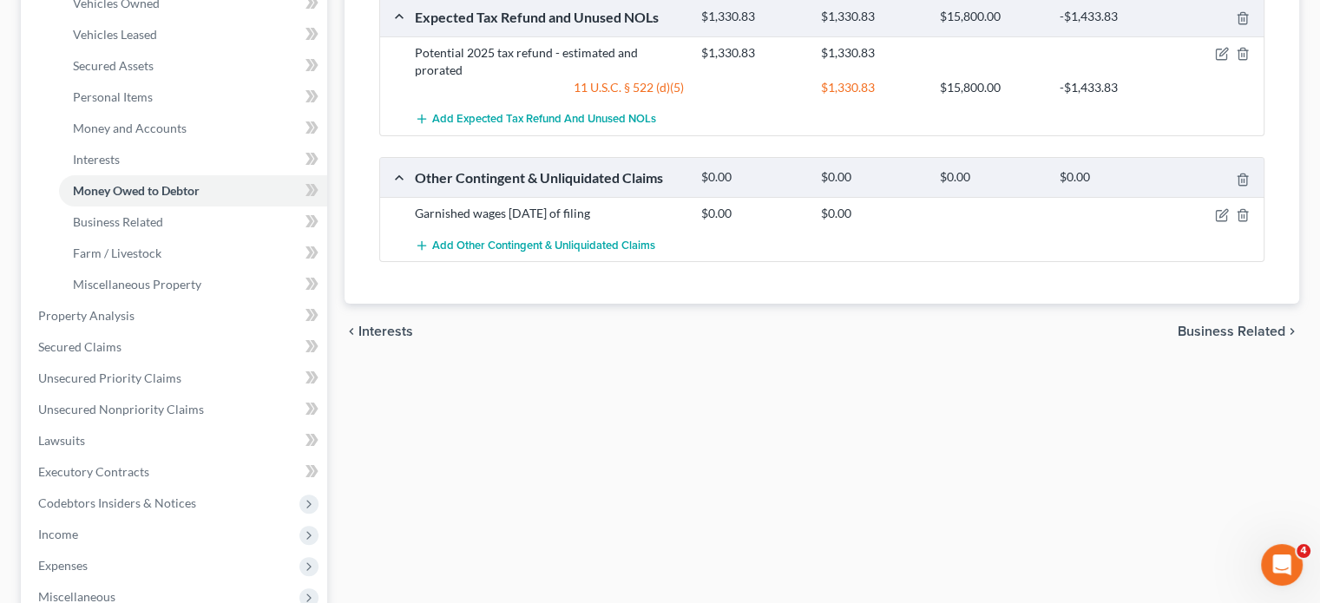
scroll to position [351, 0]
click at [1242, 181] on line "button" at bounding box center [1242, 178] width 0 height 3
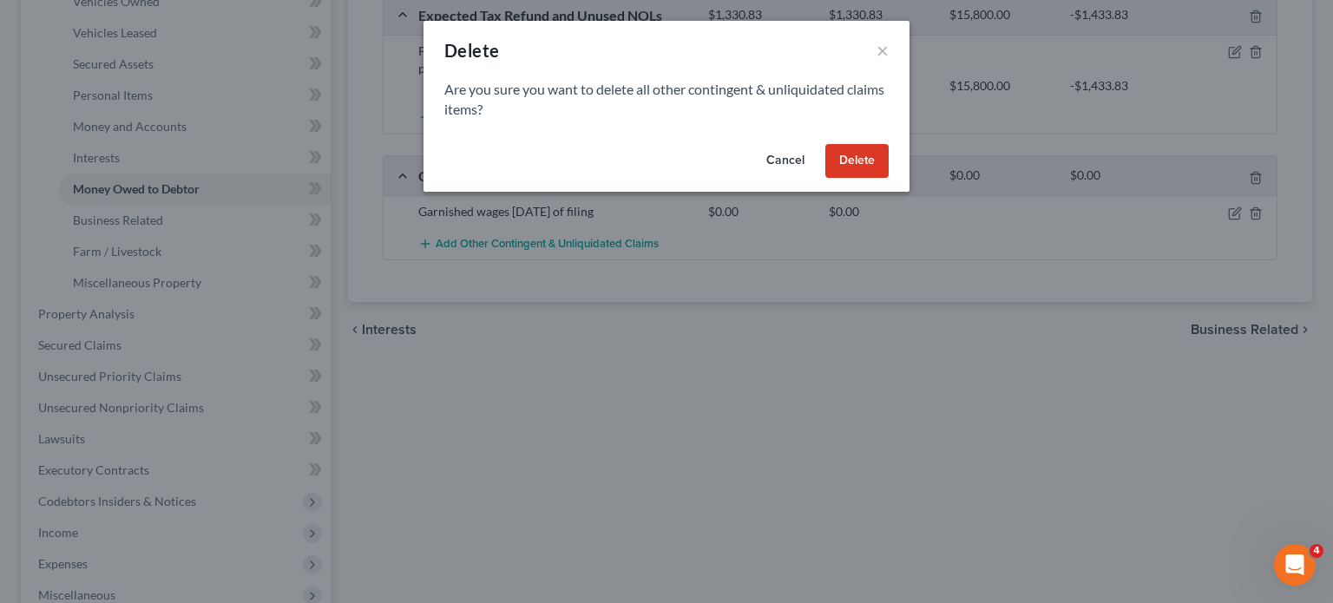
click at [884, 179] on button "Delete" at bounding box center [857, 161] width 63 height 35
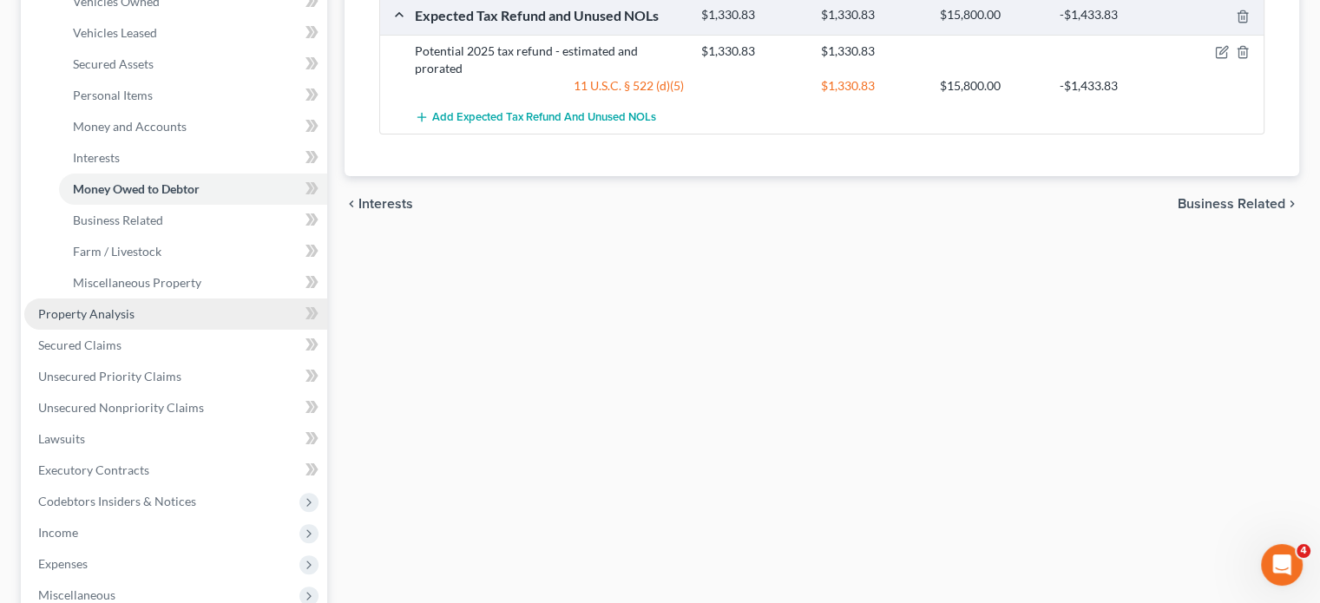
click at [172, 330] on link "Property Analysis" at bounding box center [175, 314] width 303 height 31
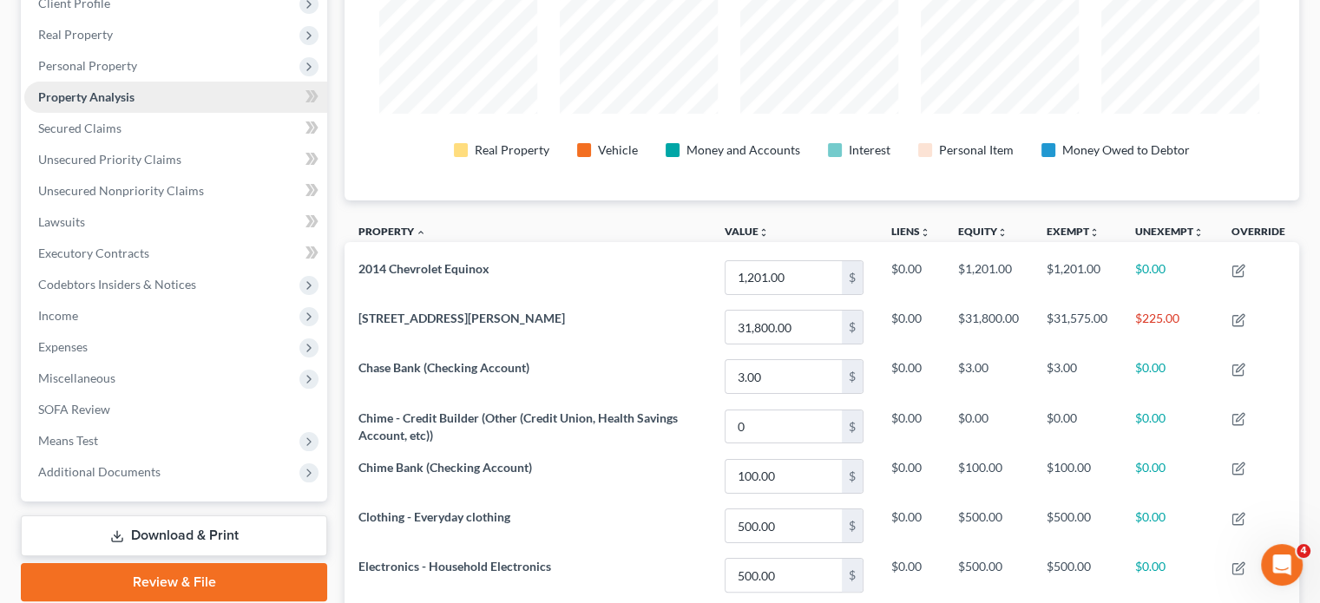
scroll to position [254, 0]
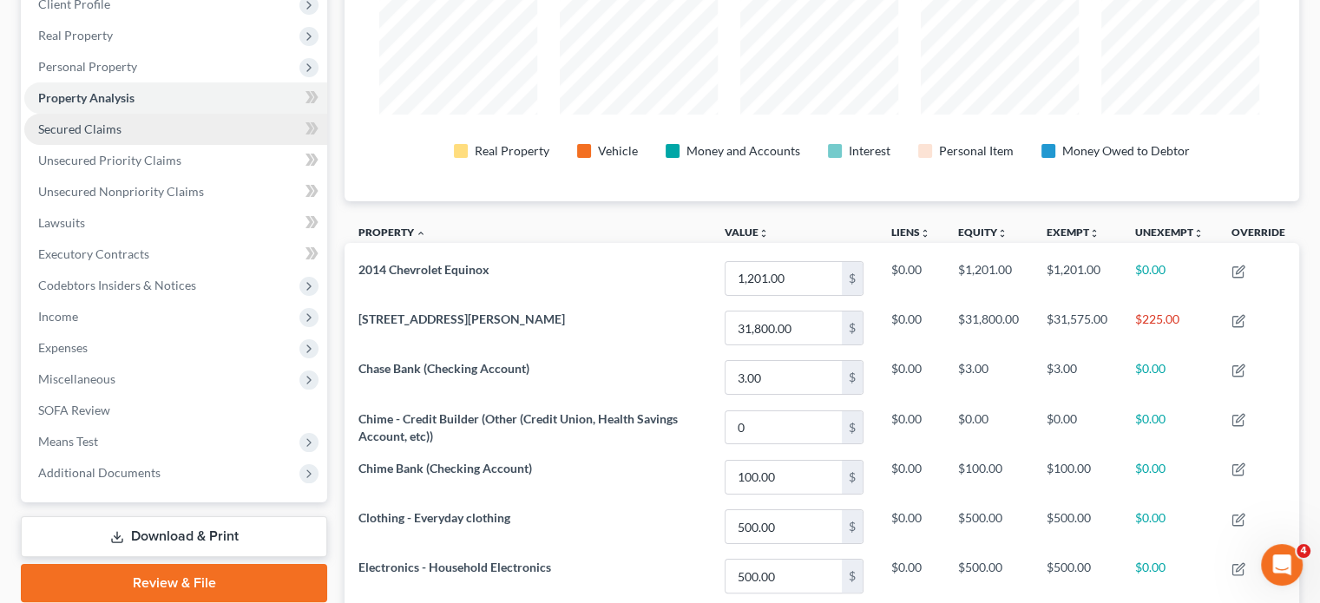
click at [122, 136] on span "Secured Claims" at bounding box center [79, 129] width 83 height 15
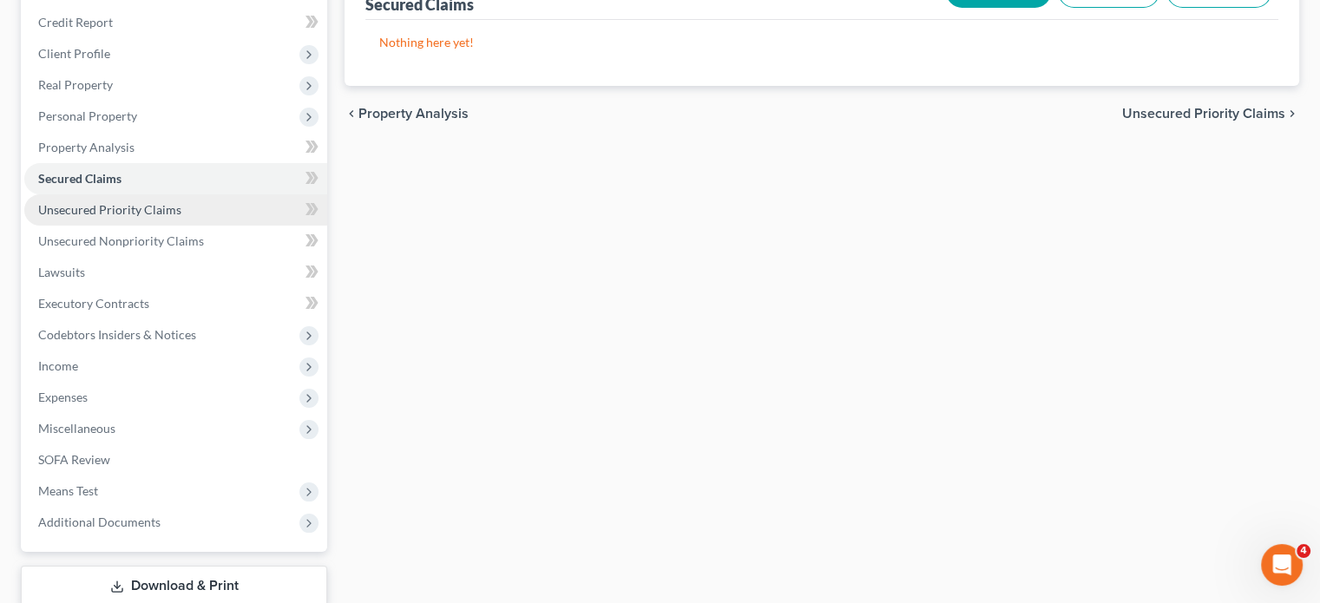
click at [181, 217] on span "Unsecured Priority Claims" at bounding box center [109, 209] width 143 height 15
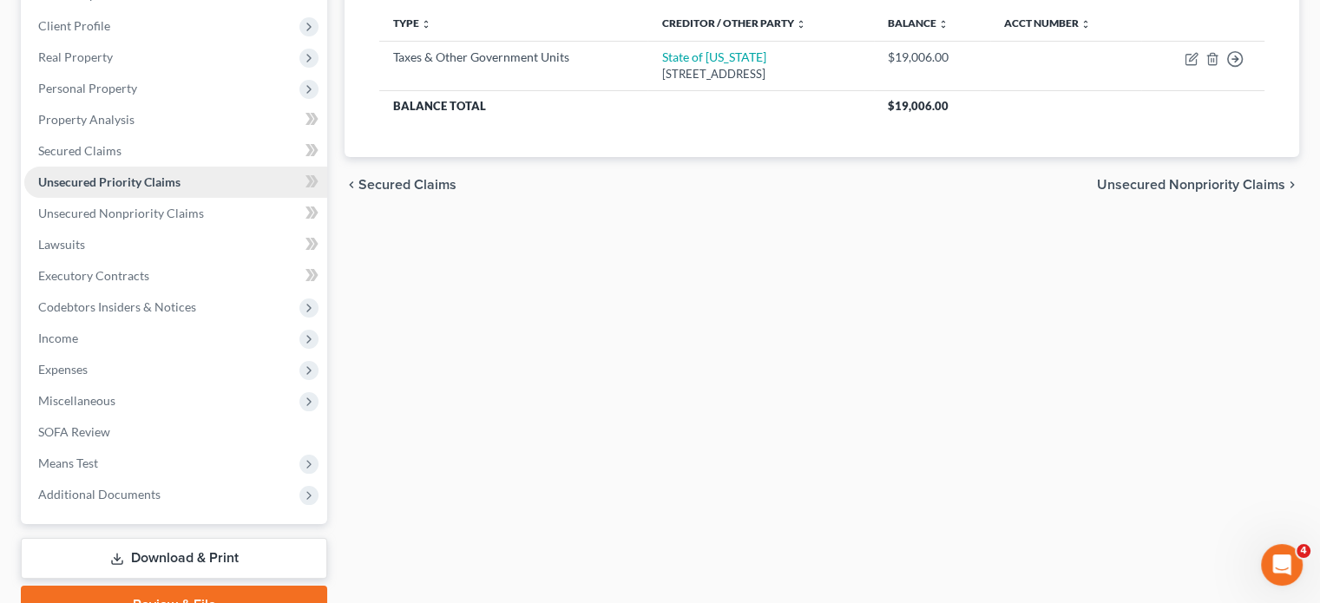
scroll to position [233, 0]
click at [86, 220] on span "Unsecured Nonpriority Claims" at bounding box center [121, 213] width 166 height 15
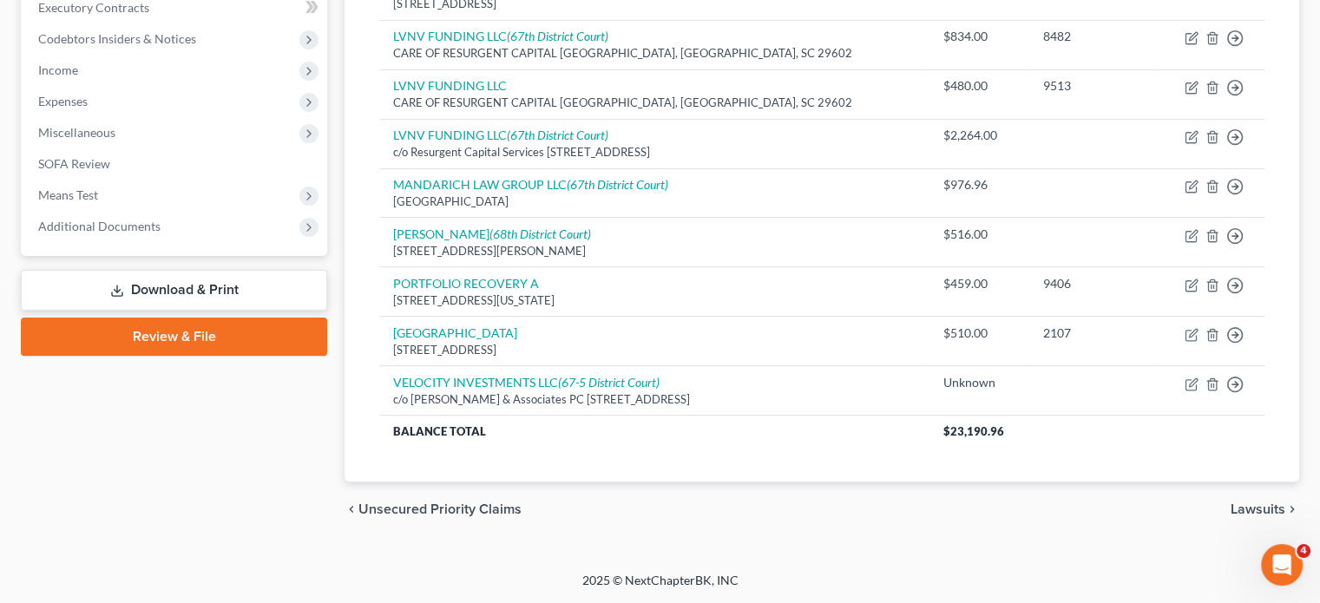
scroll to position [760, 0]
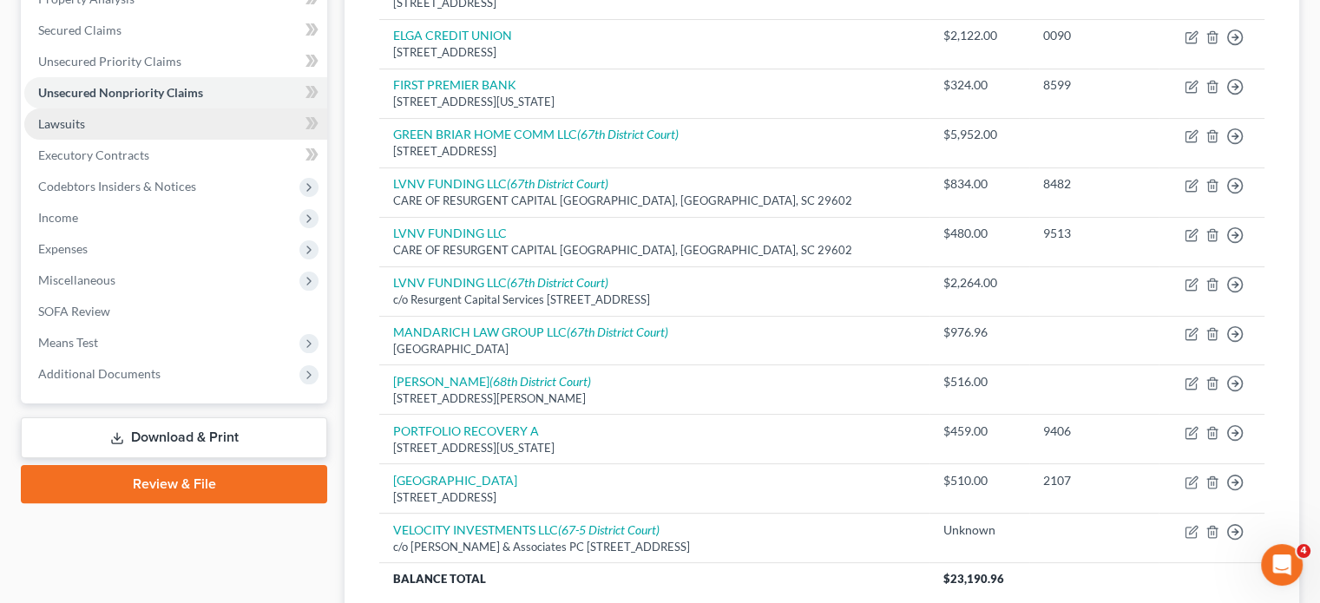
click at [207, 140] on link "Lawsuits" at bounding box center [175, 124] width 303 height 31
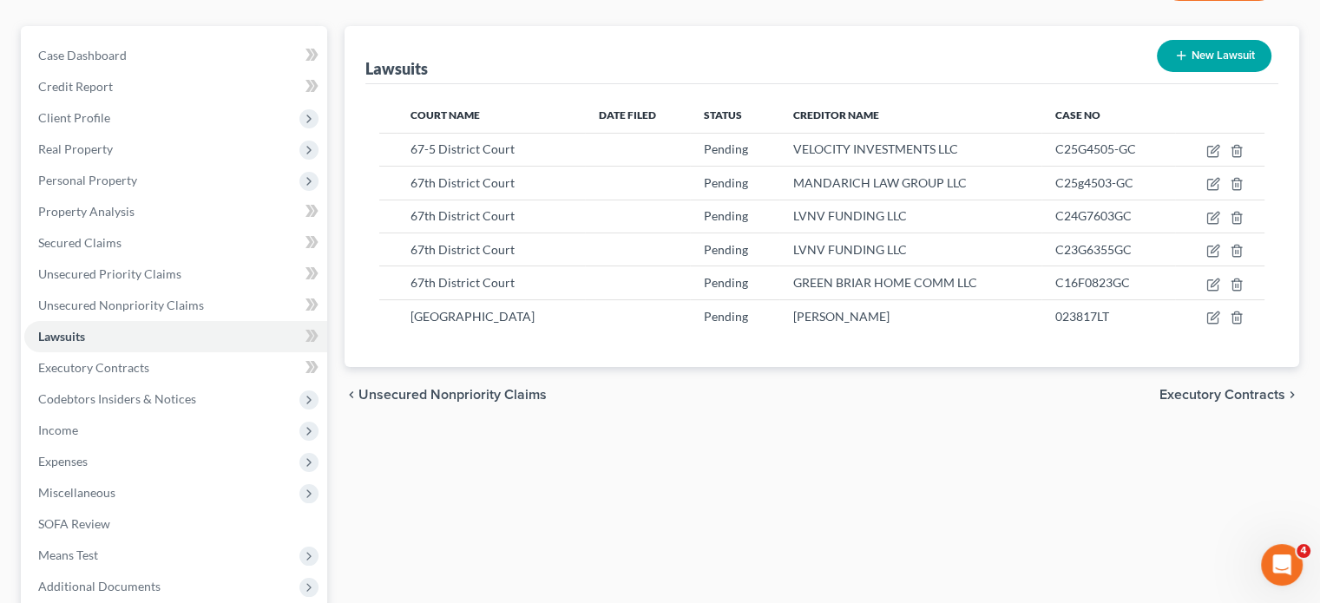
scroll to position [155, 0]
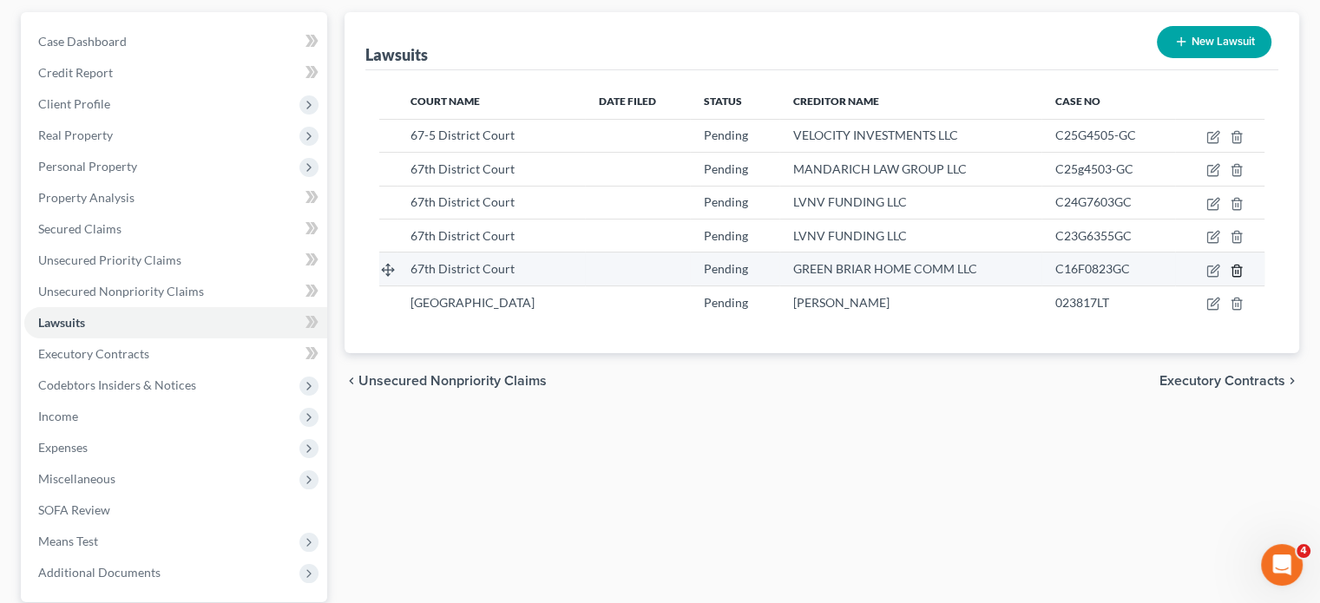
click at [1230, 278] on icon "button" at bounding box center [1237, 271] width 14 height 14
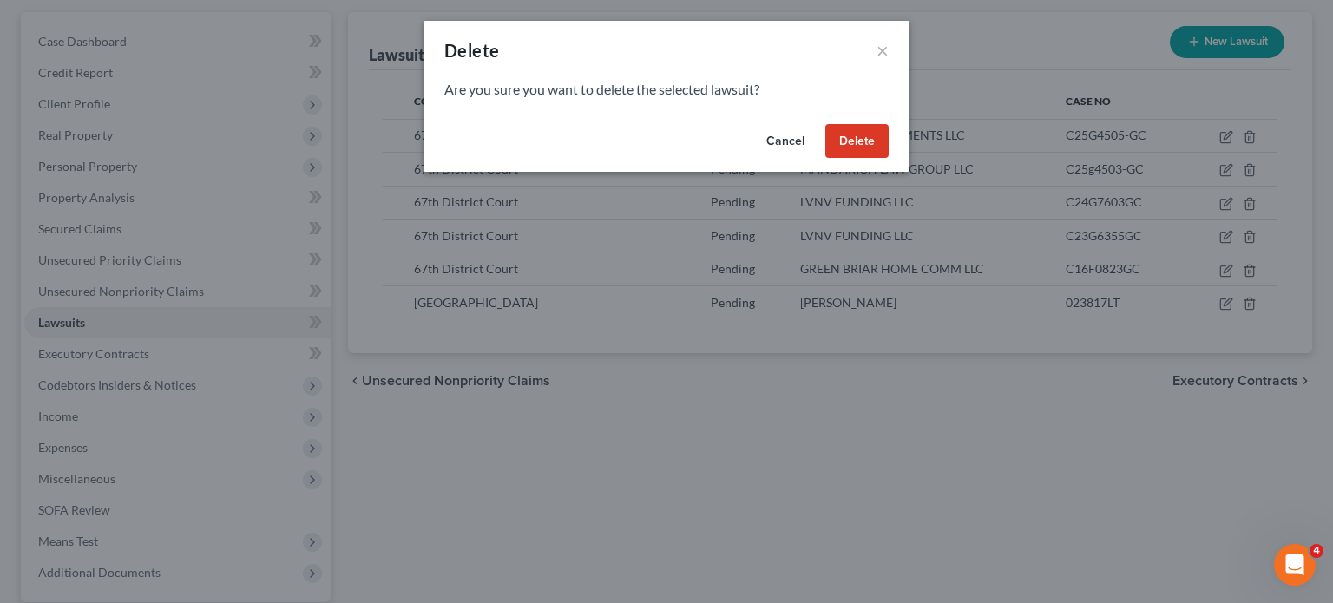
click at [889, 159] on button "Delete" at bounding box center [857, 141] width 63 height 35
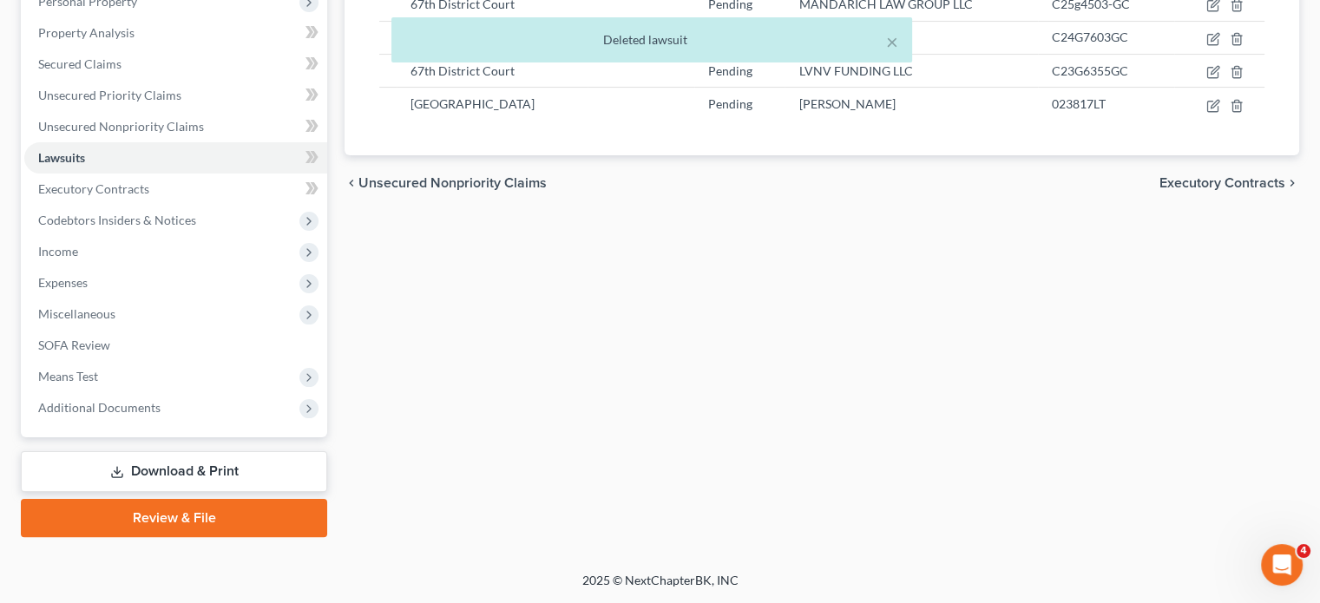
scroll to position [356, 0]
click at [152, 134] on span "Unsecured Nonpriority Claims" at bounding box center [121, 126] width 166 height 15
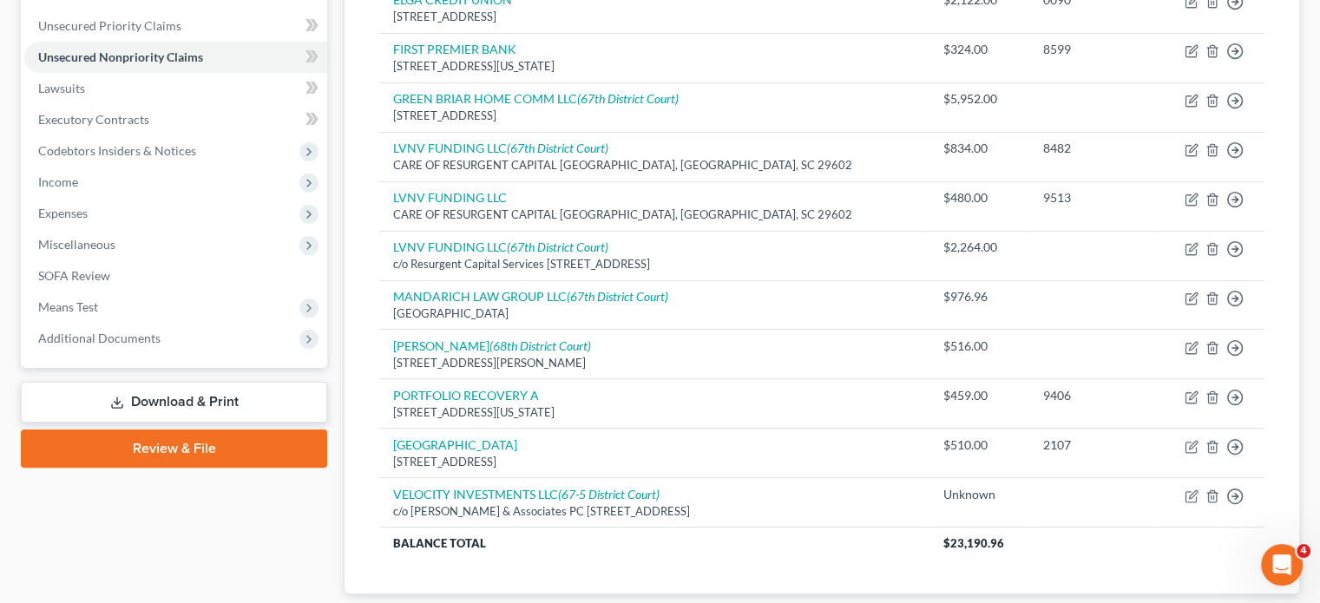
scroll to position [391, 0]
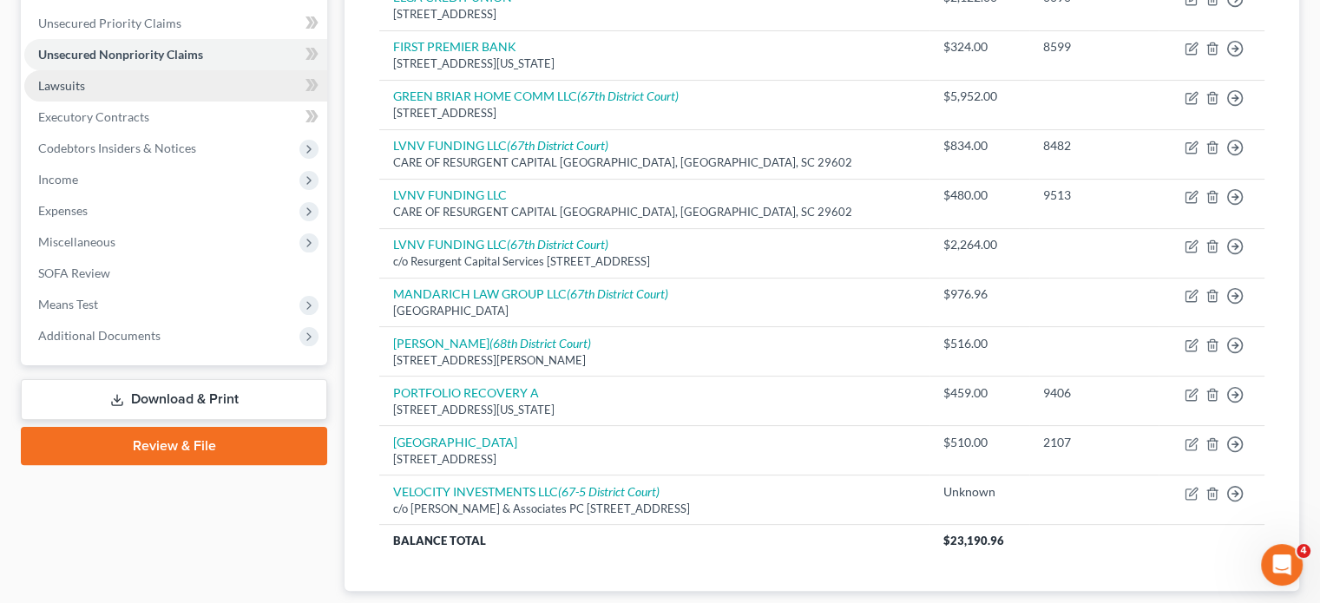
click at [82, 93] on span "Lawsuits" at bounding box center [61, 85] width 47 height 15
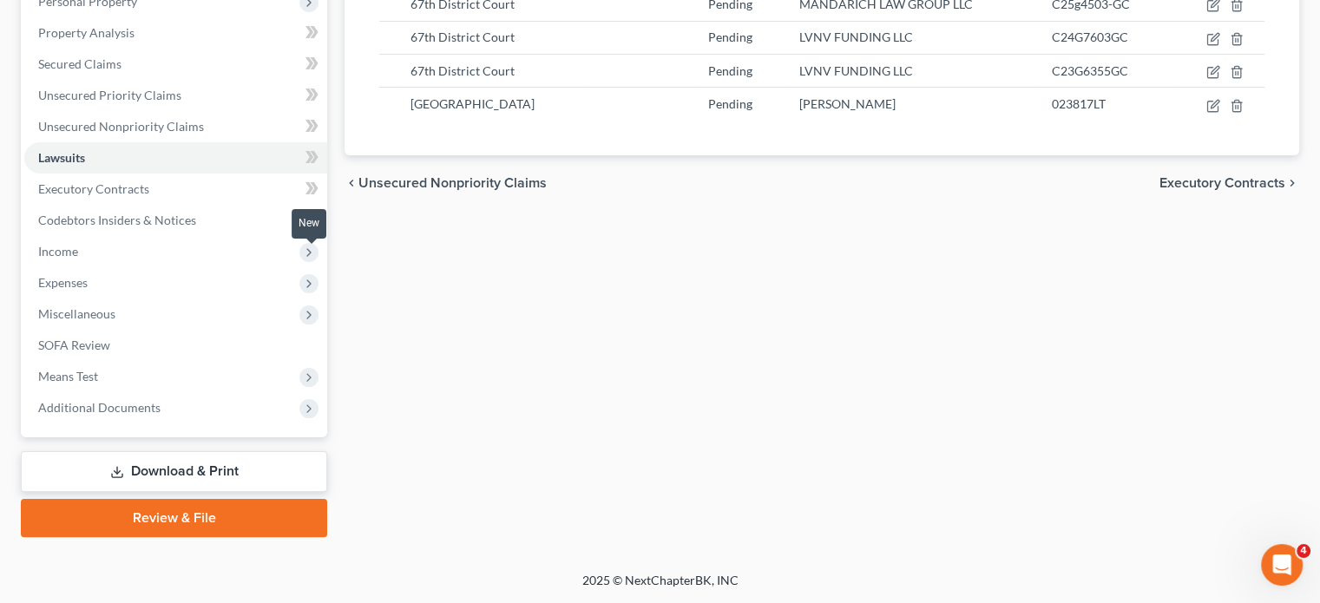
scroll to position [416, 0]
click at [149, 196] on span "Executory Contracts" at bounding box center [93, 188] width 111 height 15
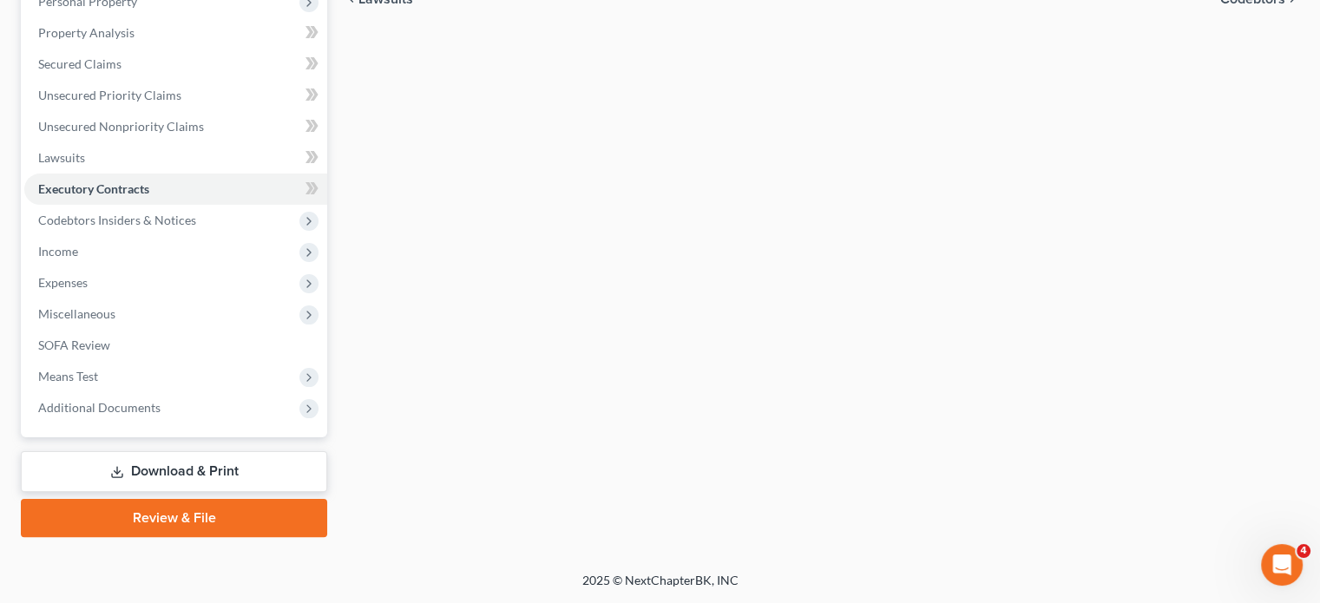
scroll to position [358, 0]
click at [132, 267] on span "Income" at bounding box center [175, 251] width 303 height 31
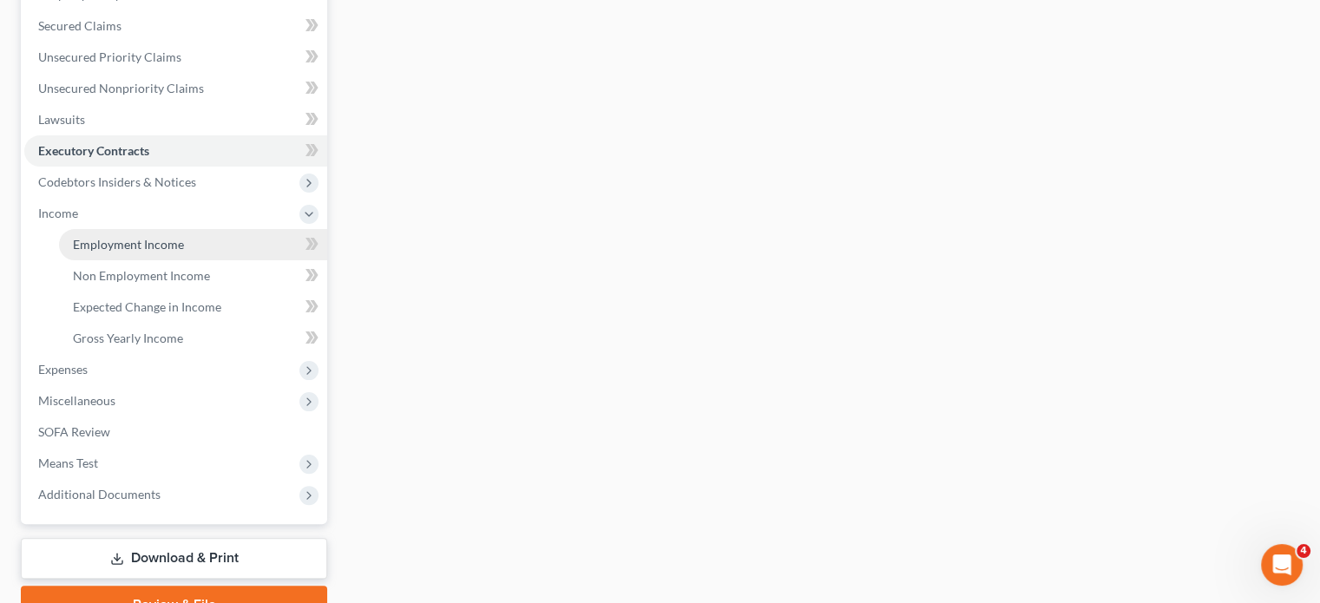
click at [118, 252] on span "Employment Income" at bounding box center [128, 244] width 111 height 15
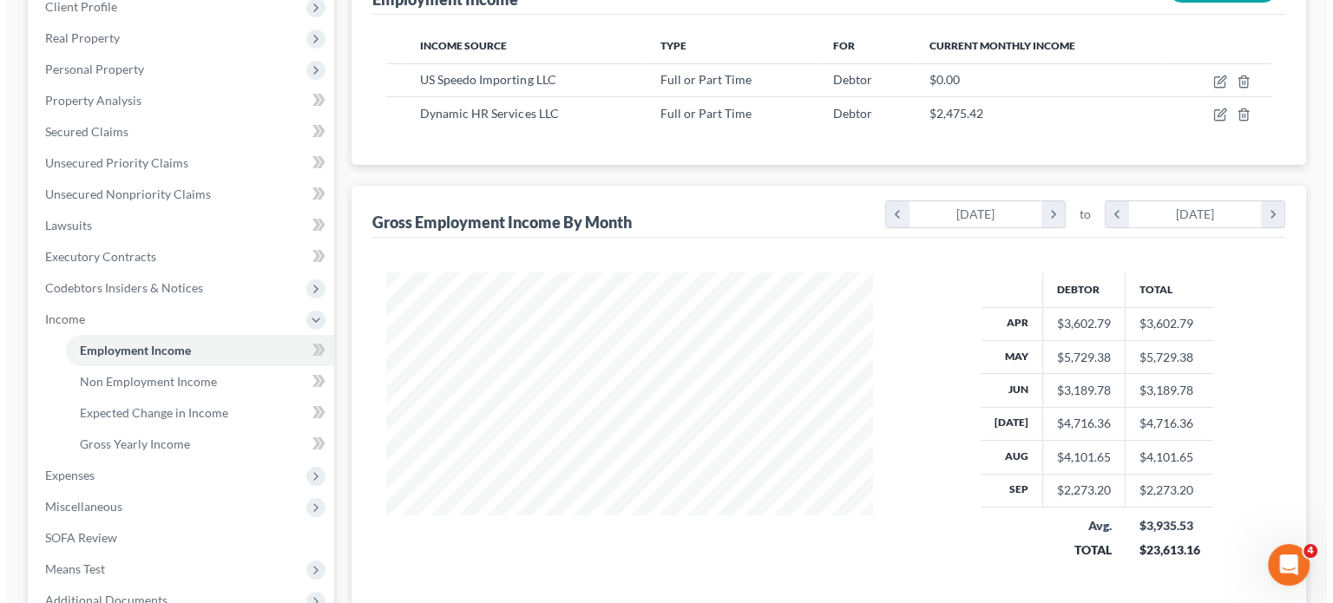
scroll to position [260, 0]
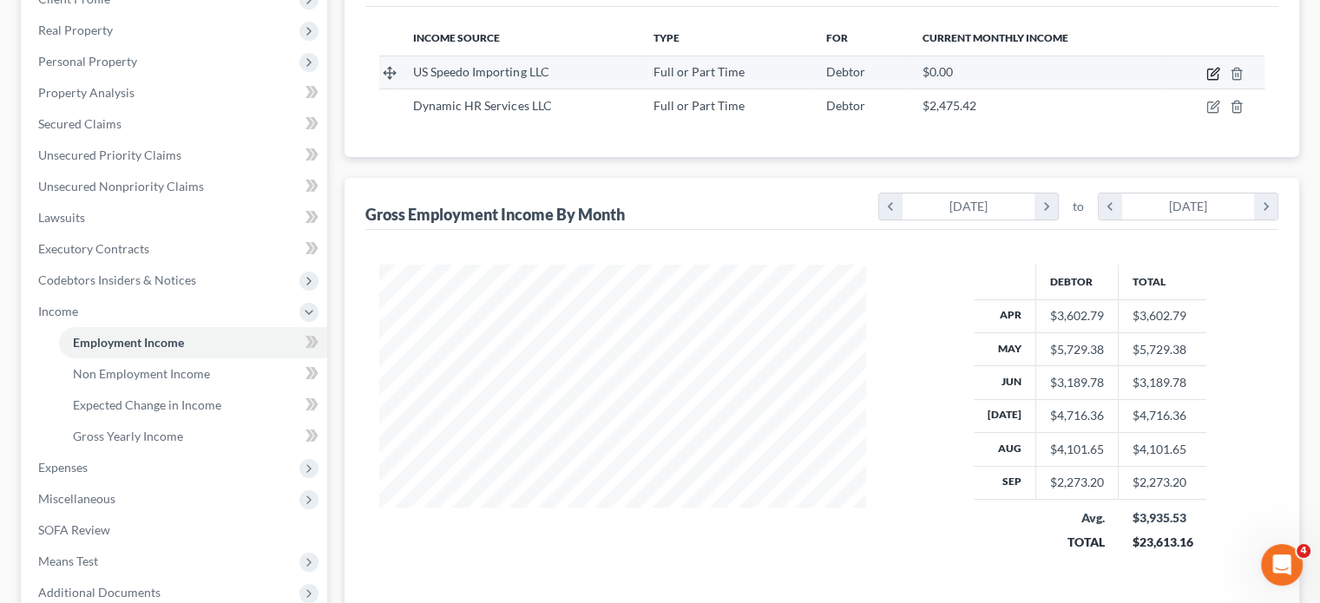
click at [1211, 76] on icon "button" at bounding box center [1215, 72] width 8 height 8
select select "0"
select select "23"
select select "3"
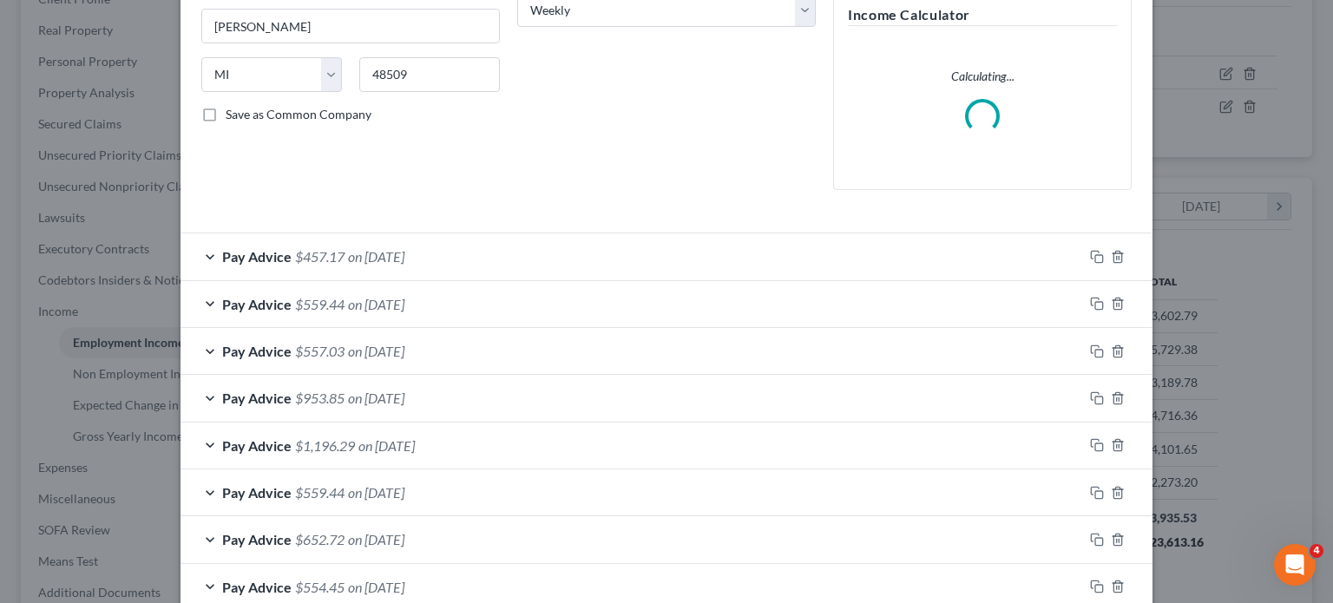
scroll to position [302, 0]
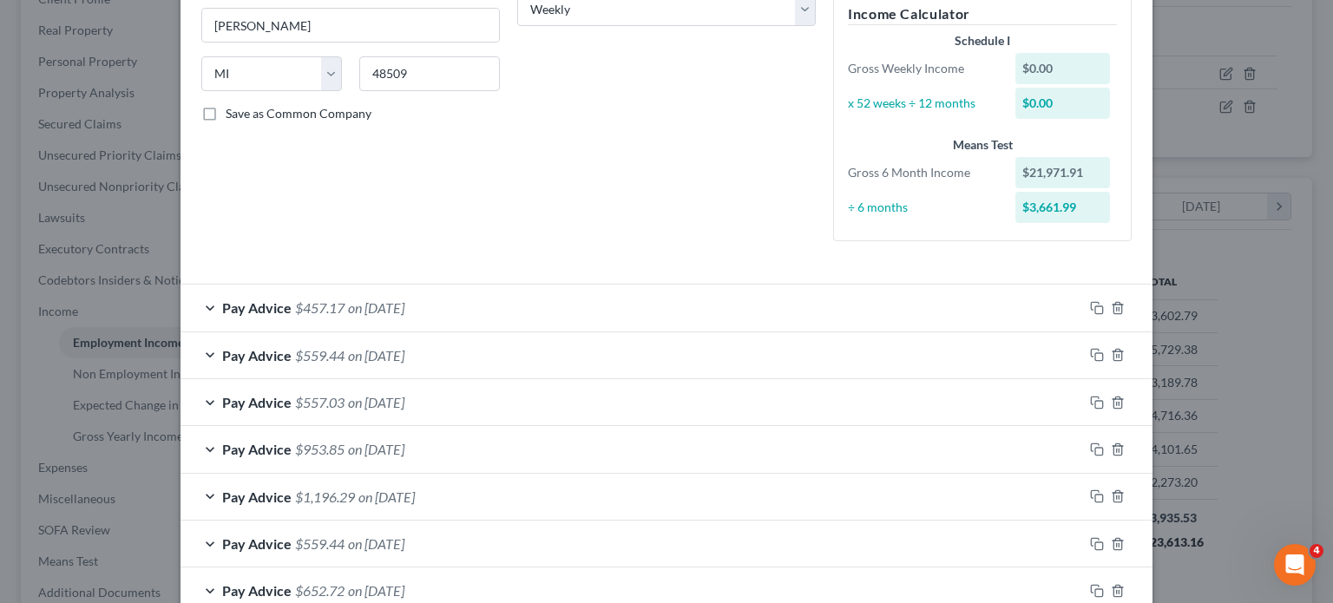
click at [512, 331] on div "Pay Advice $457.17 on 09/04/2025" at bounding box center [632, 308] width 903 height 46
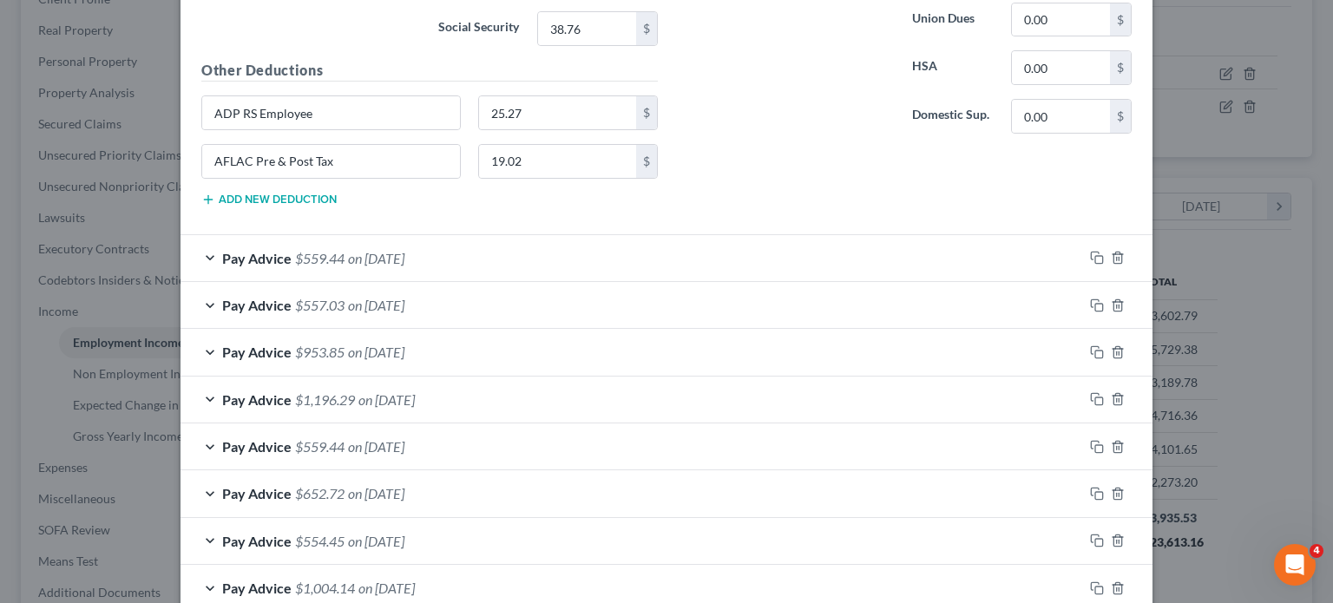
scroll to position [972, 0]
click at [507, 280] on div "Pay Advice $559.44 on 08/28/2025" at bounding box center [632, 257] width 903 height 46
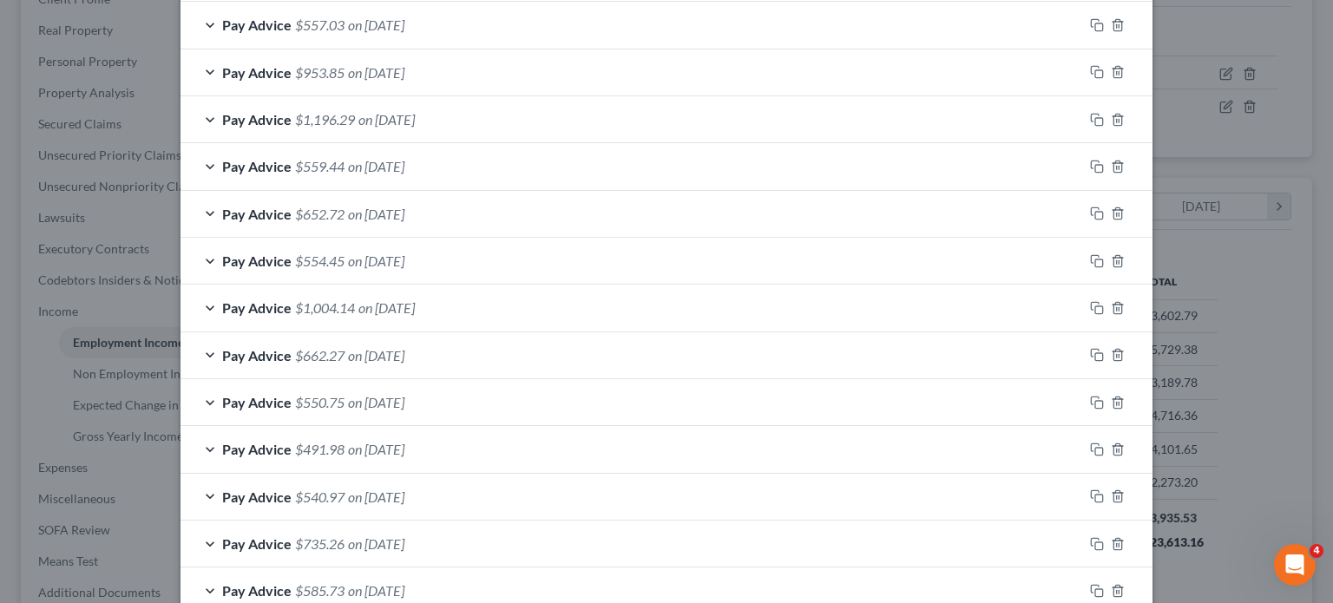
scroll to position [1829, 0]
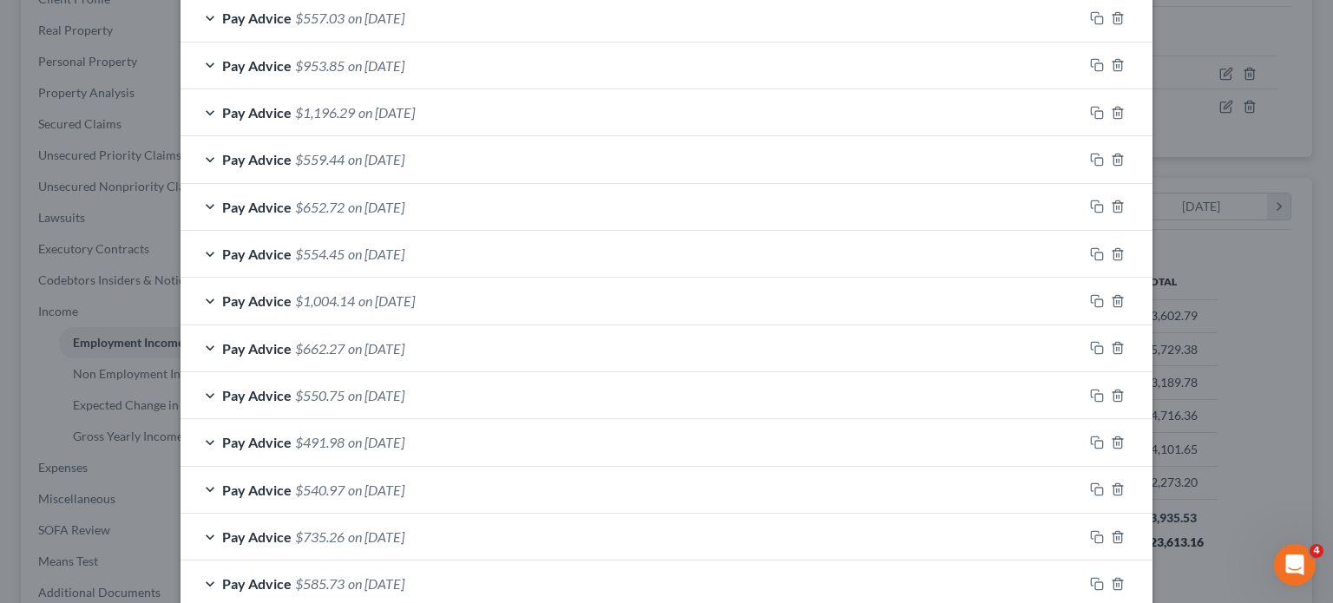
click at [458, 41] on div "Pay Advice $557.03 on 08/21/2025" at bounding box center [632, 18] width 903 height 46
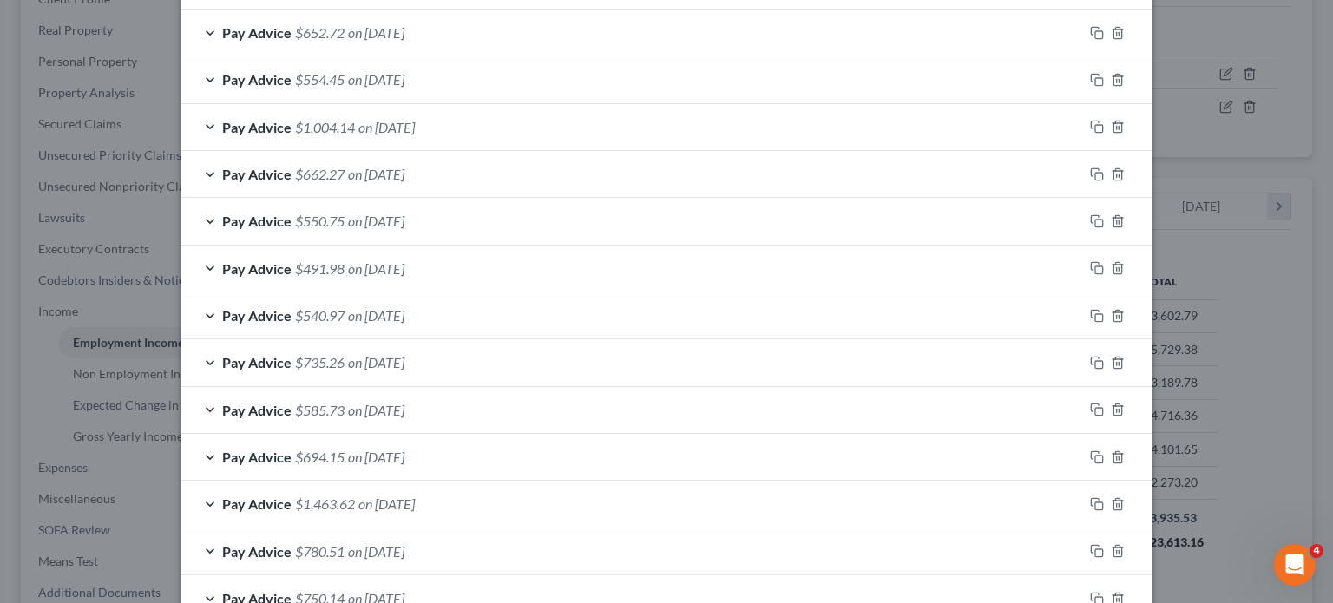
scroll to position [2576, 0]
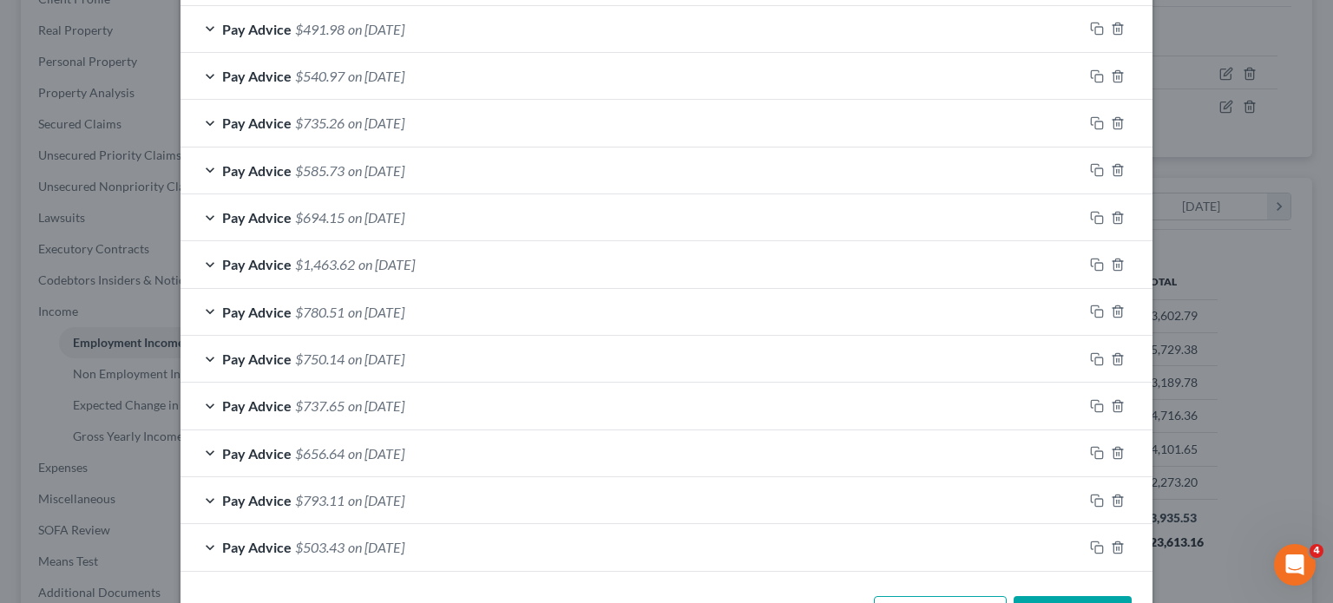
scroll to position [3385, 0]
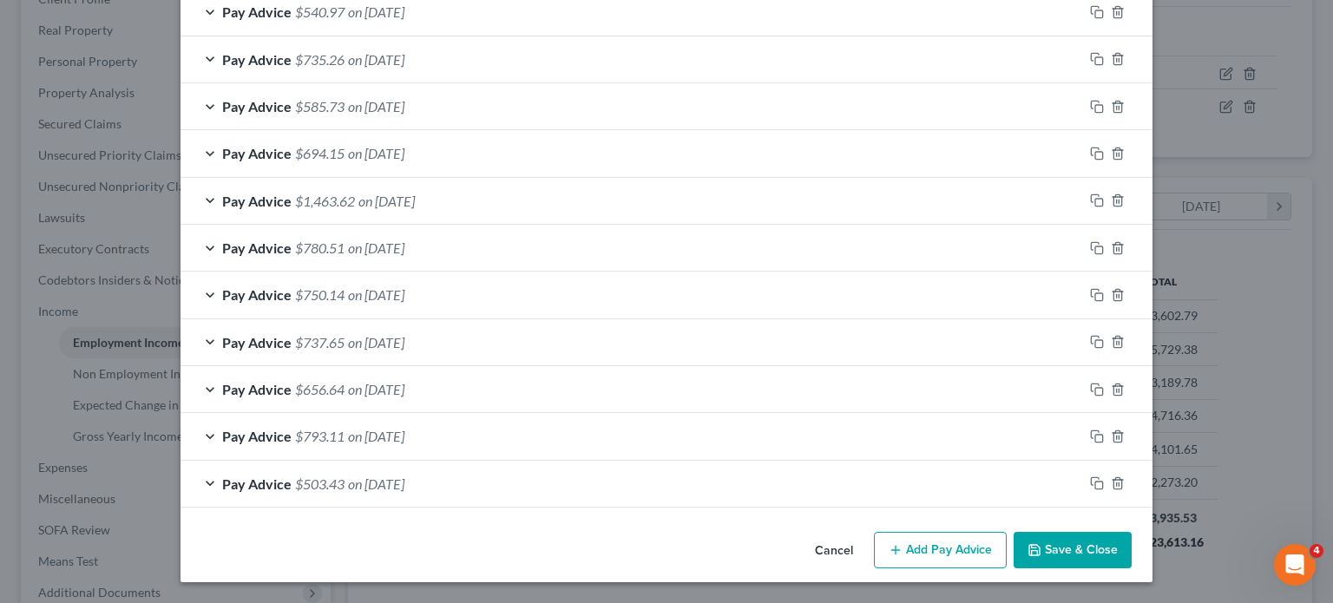
scroll to position [4226, 0]
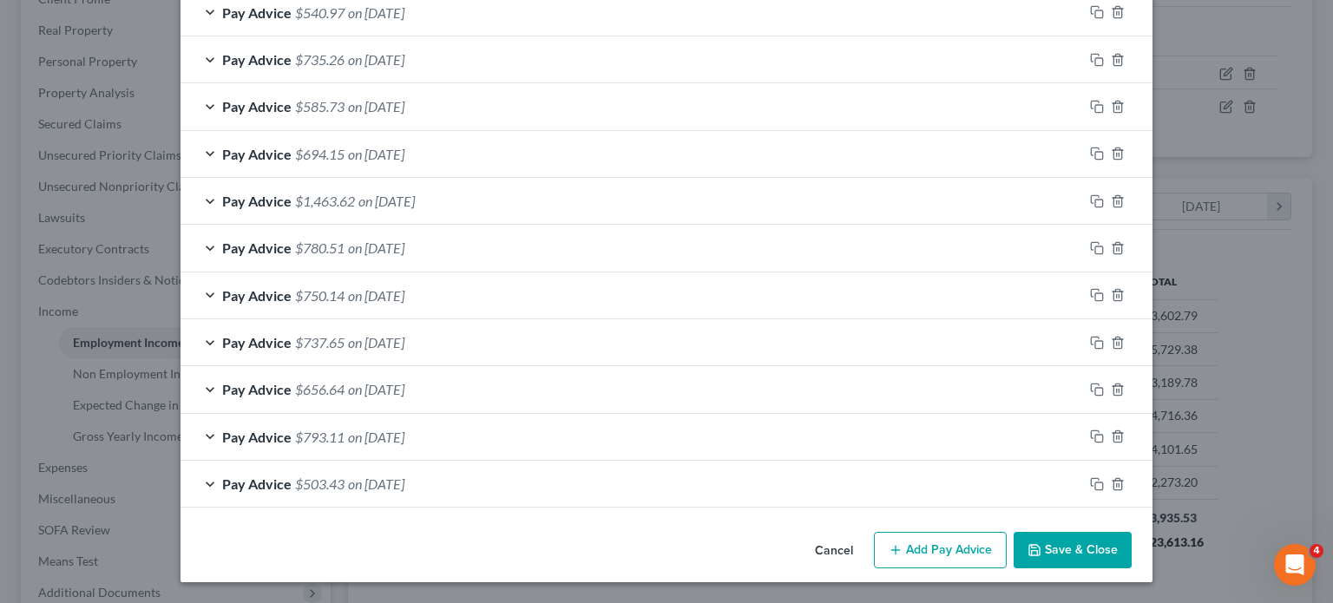
click at [529, 36] on div "Pay Advice $540.97 on 06/12/2025" at bounding box center [632, 13] width 903 height 46
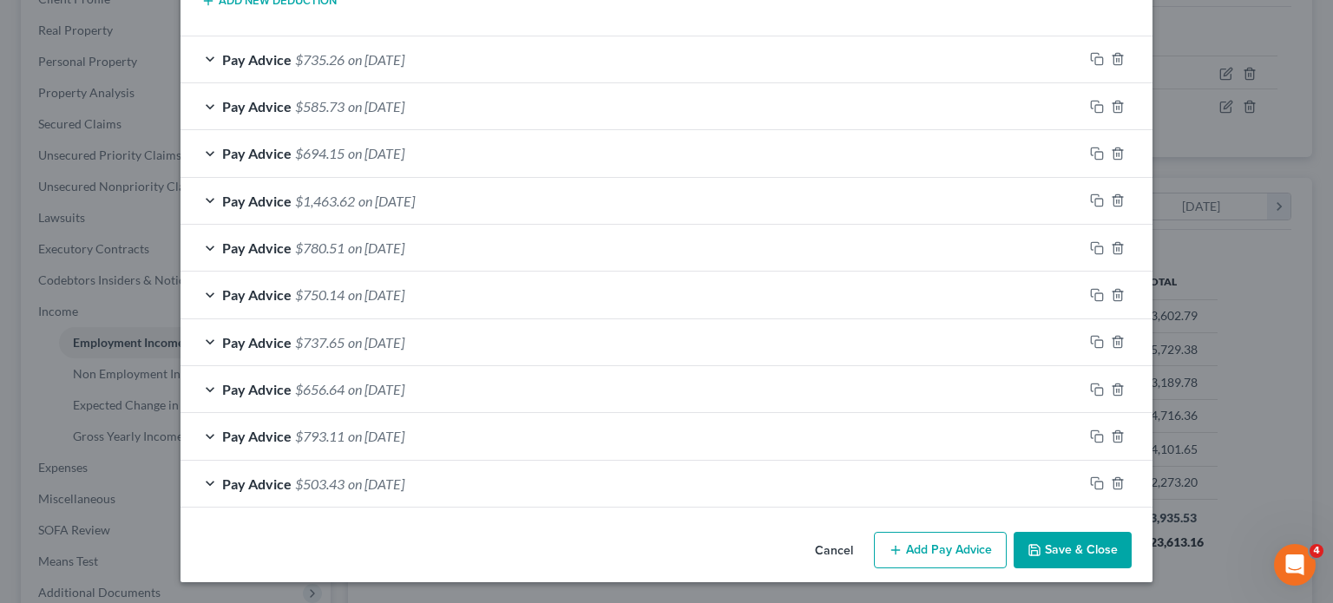
scroll to position [10412, 0]
click at [582, 82] on div "Pay Advice $735.26 on 06/05/2025" at bounding box center [632, 59] width 903 height 46
click at [559, 129] on div "Pay Advice $585.73 on 05/29/2025" at bounding box center [632, 106] width 903 height 46
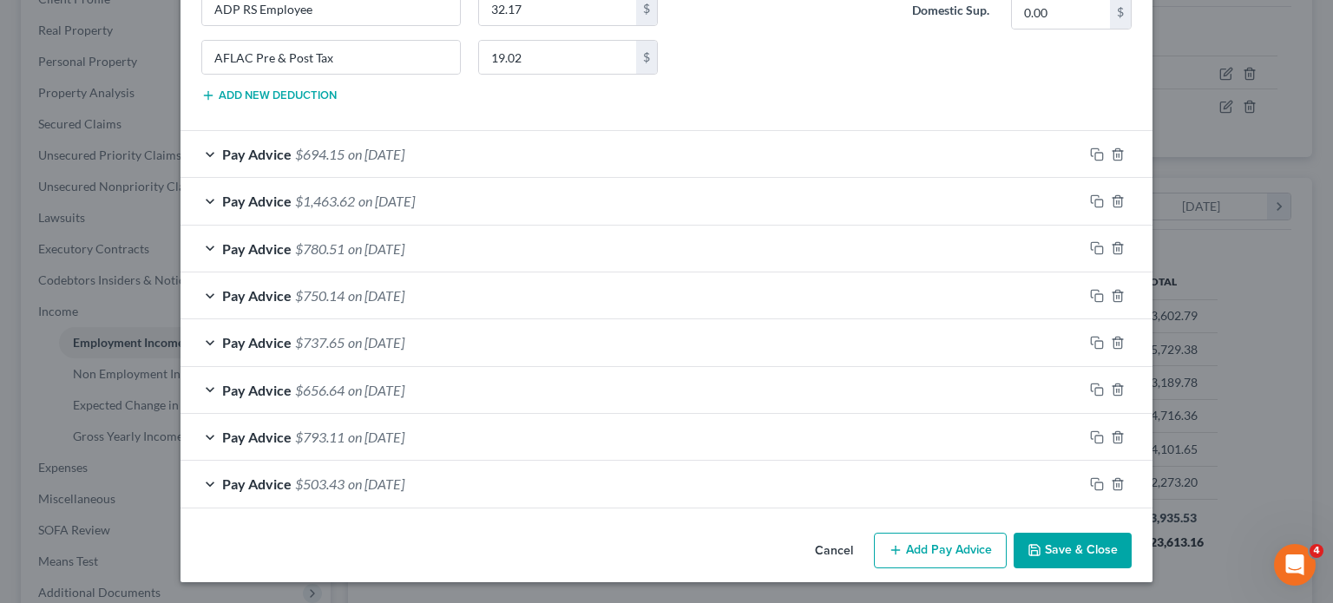
scroll to position [11805, 0]
click at [612, 177] on div "Pay Advice $694.15 on 05/22/2025" at bounding box center [632, 154] width 903 height 46
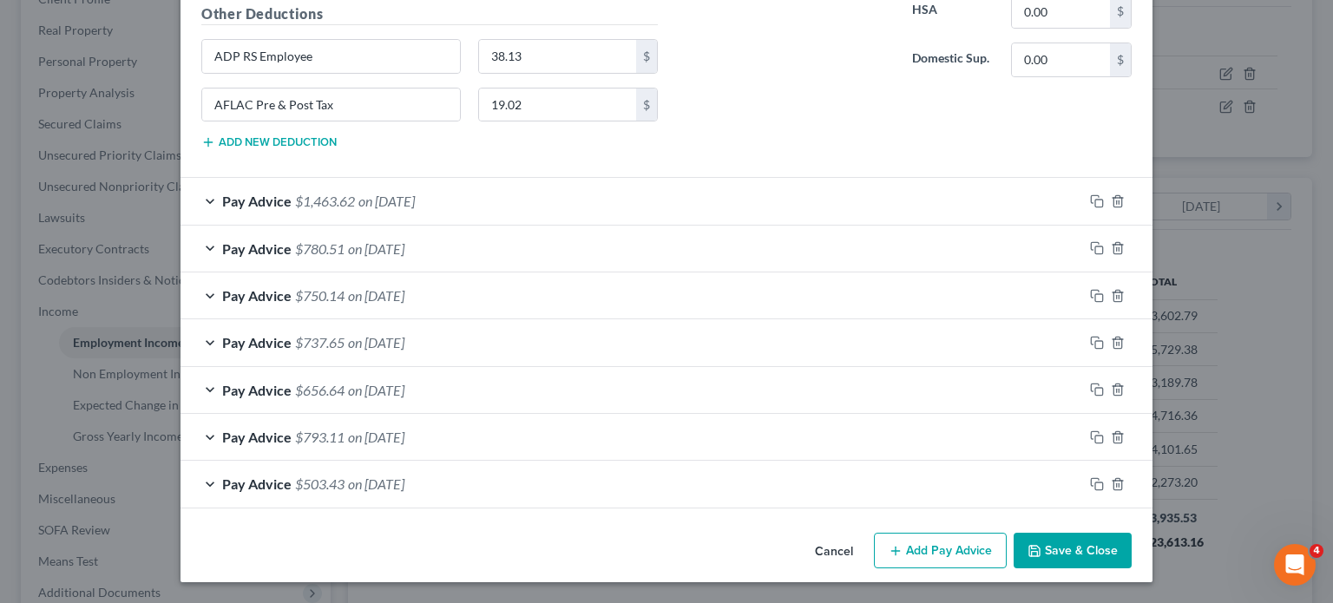
scroll to position [12659, 0]
click at [575, 224] on div "Pay Advice $1,463.62 on 05/15/2025" at bounding box center [632, 201] width 903 height 46
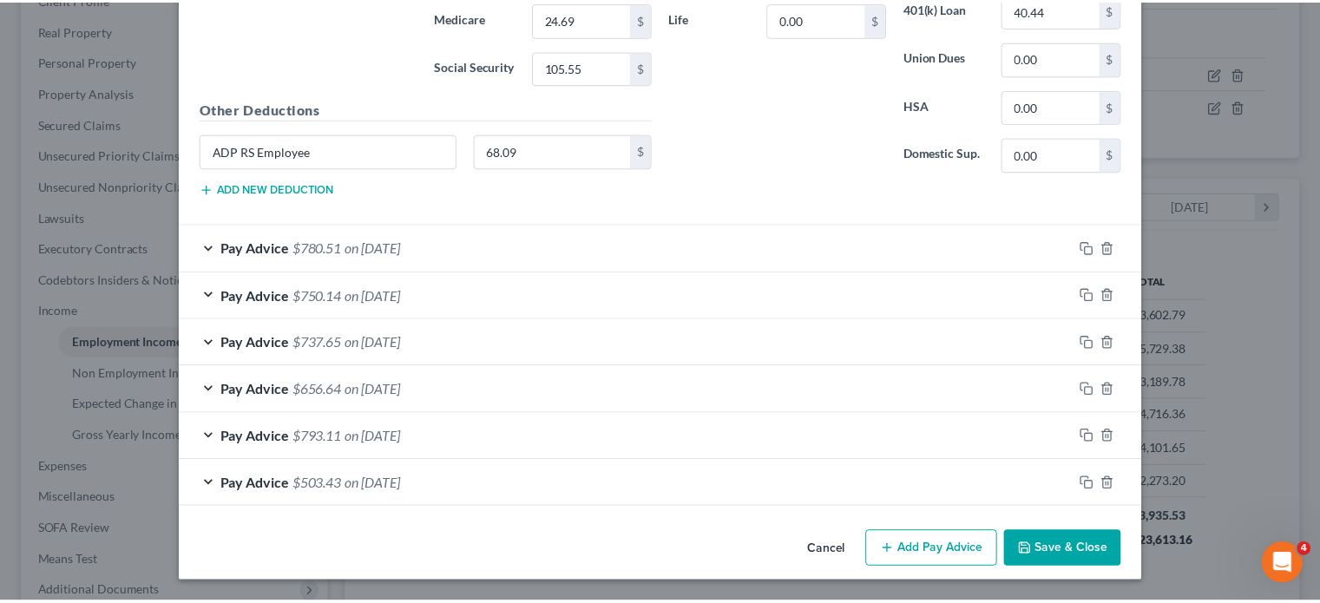
scroll to position [13483, 0]
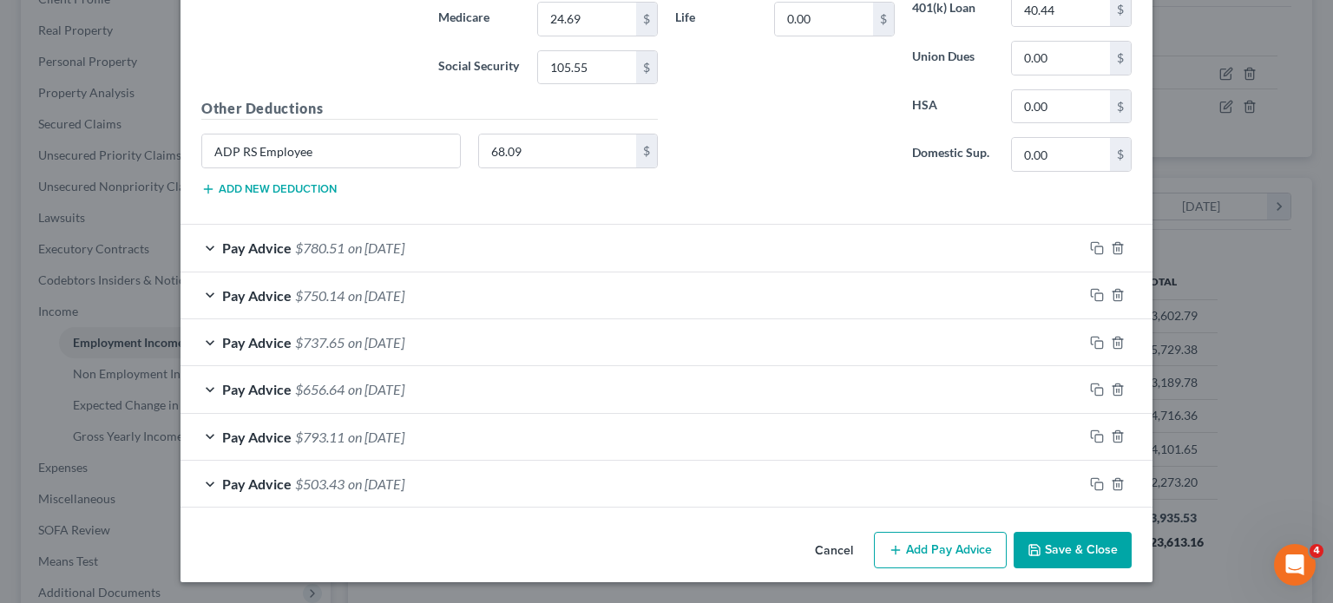
click at [861, 536] on button "Cancel" at bounding box center [834, 551] width 66 height 35
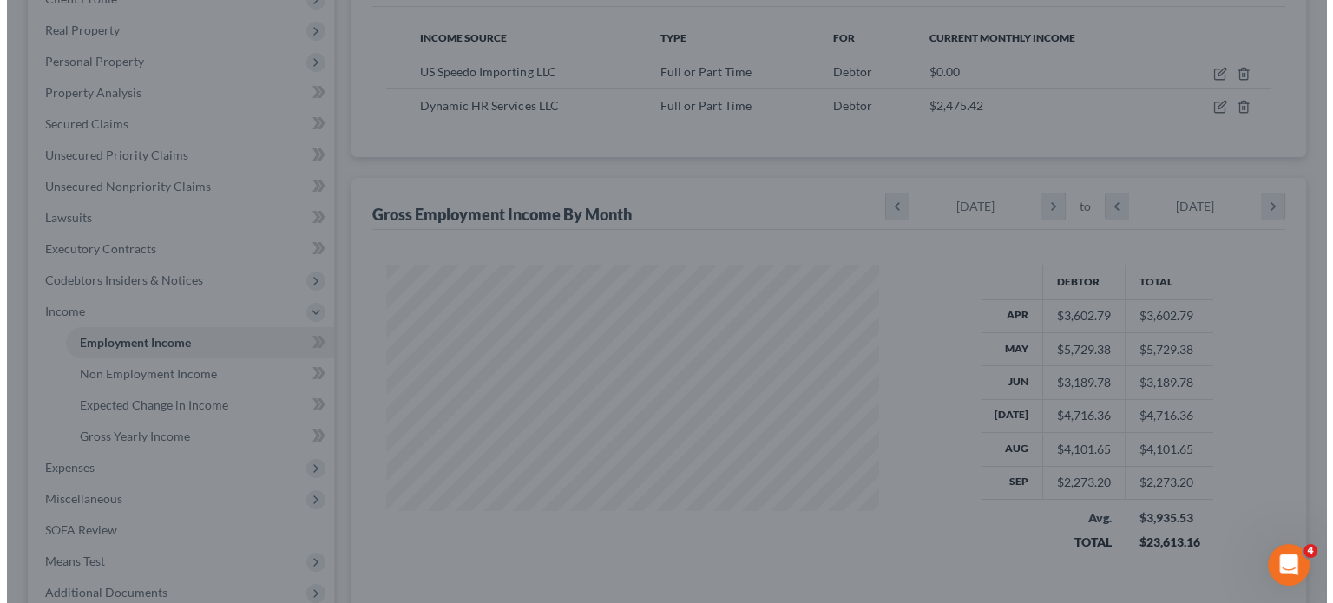
scroll to position [867665, 867530]
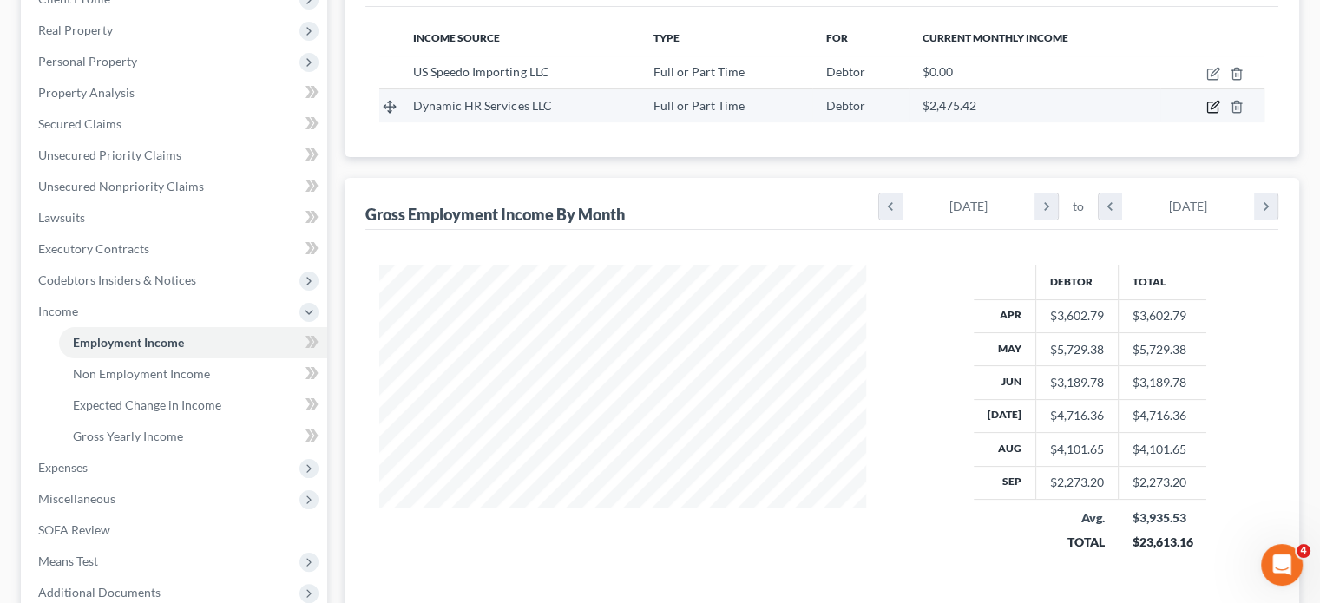
click at [1207, 114] on icon "button" at bounding box center [1214, 107] width 14 height 14
select select "0"
select select "23"
select select "2"
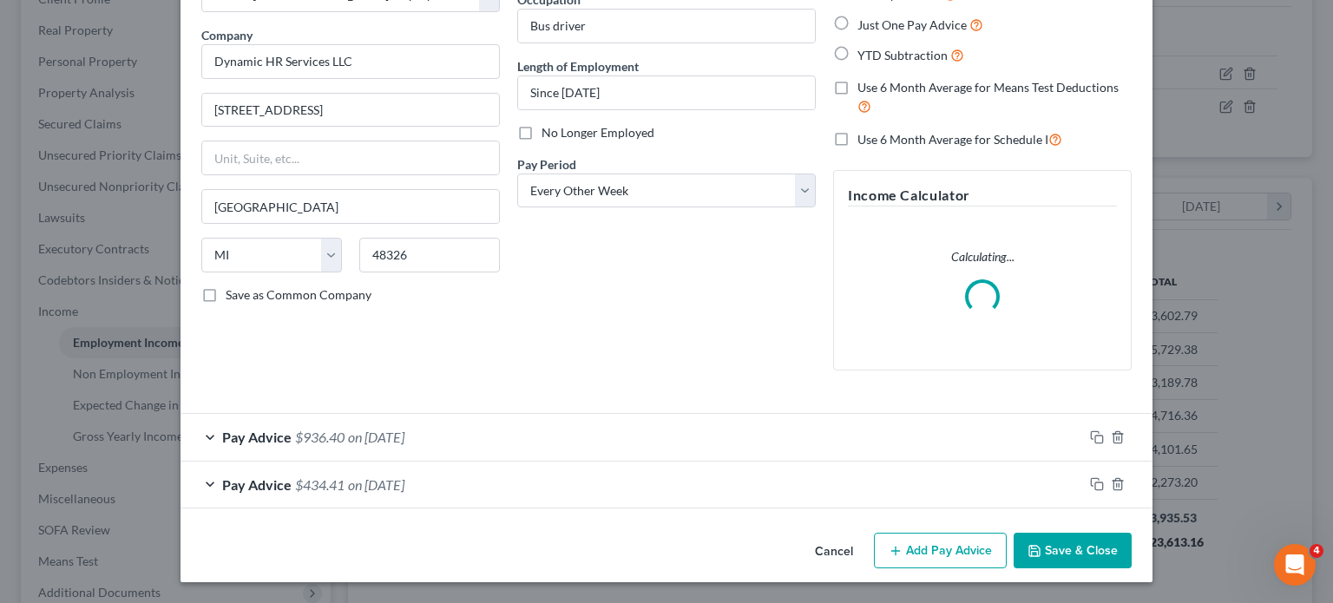
scroll to position [275, 0]
click at [555, 414] on div "Pay Advice $936.40 on 09/26/2025" at bounding box center [632, 437] width 903 height 46
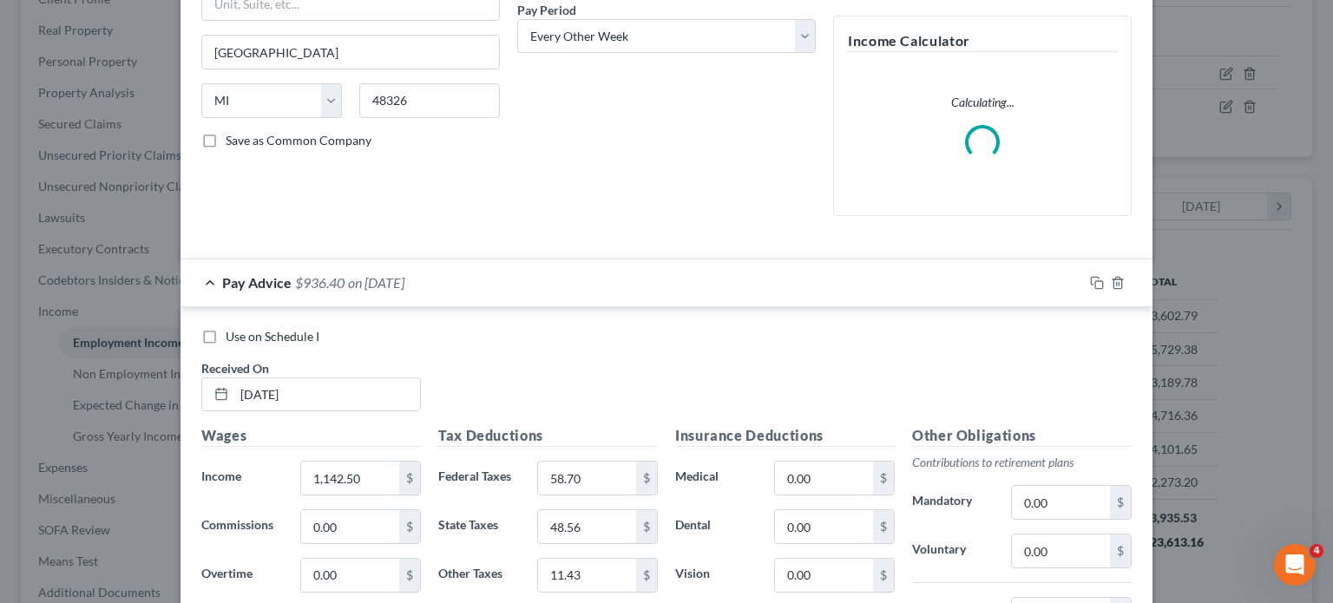
scroll to position [708, 0]
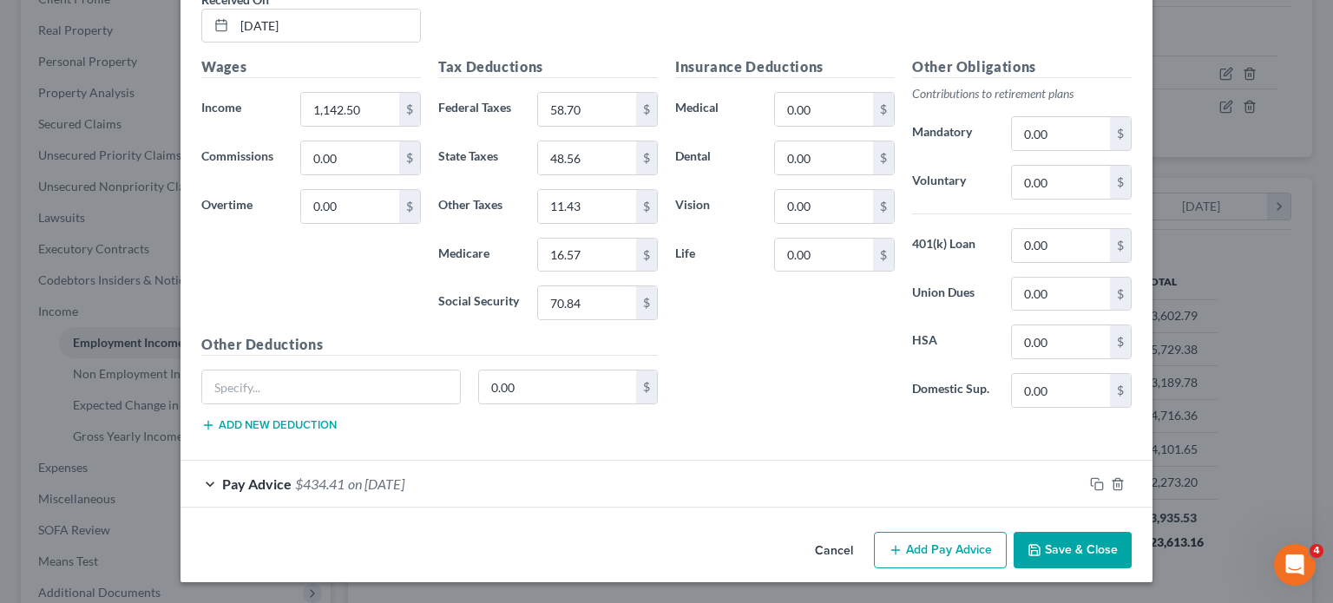
click at [498, 461] on div "Pay Advice $434.41 on 09/12/2025" at bounding box center [632, 484] width 903 height 46
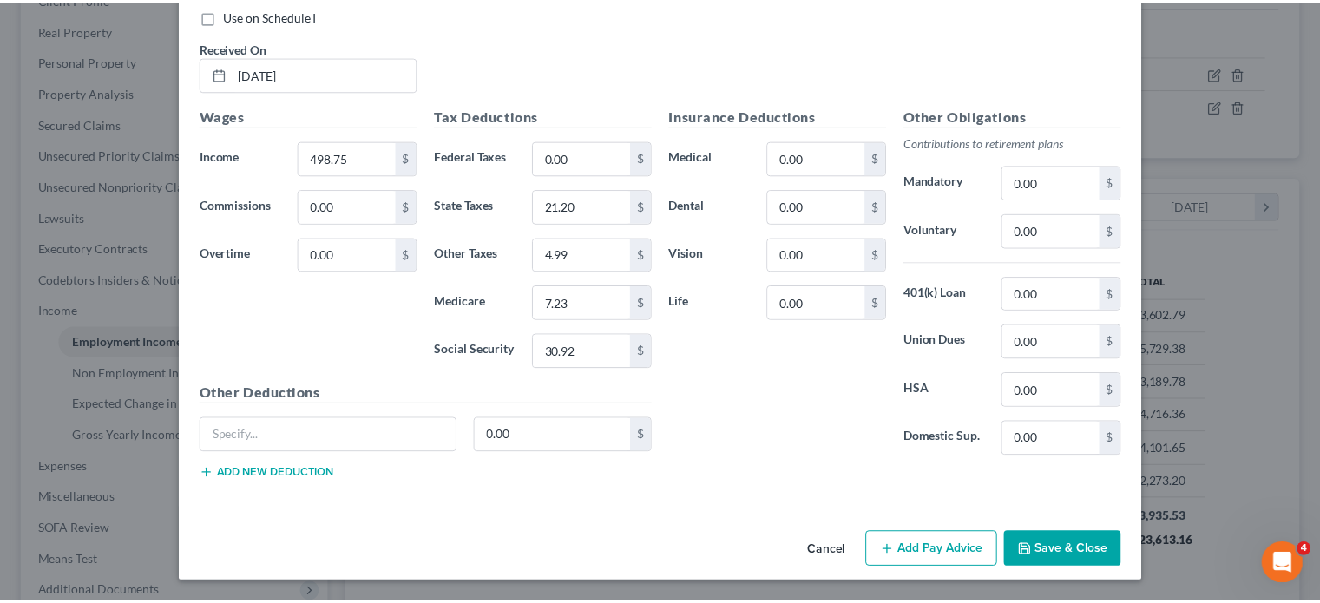
scroll to position [1633, 0]
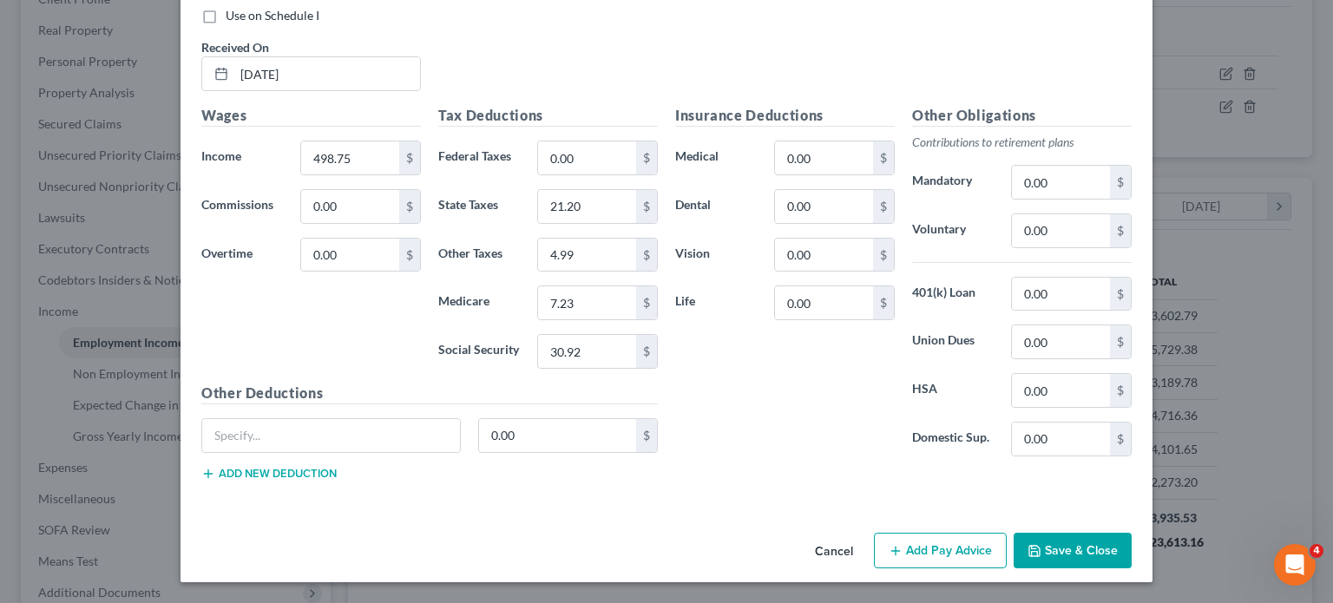
click at [867, 548] on button "Cancel" at bounding box center [834, 552] width 66 height 35
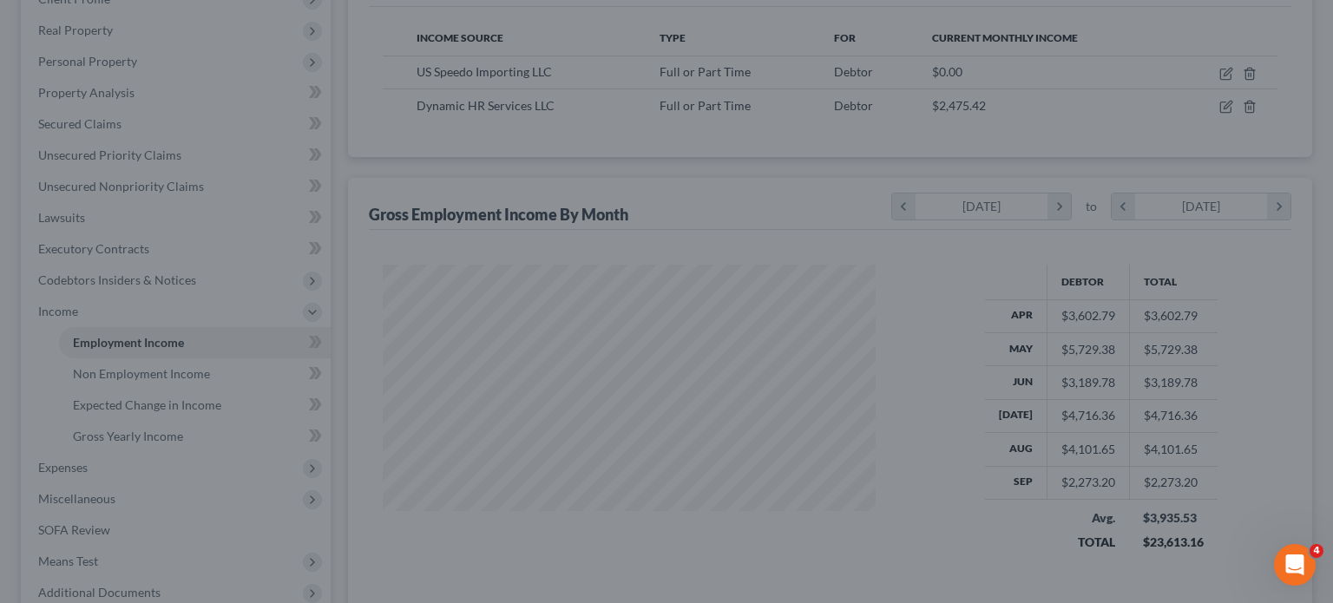
scroll to position [867665, 867530]
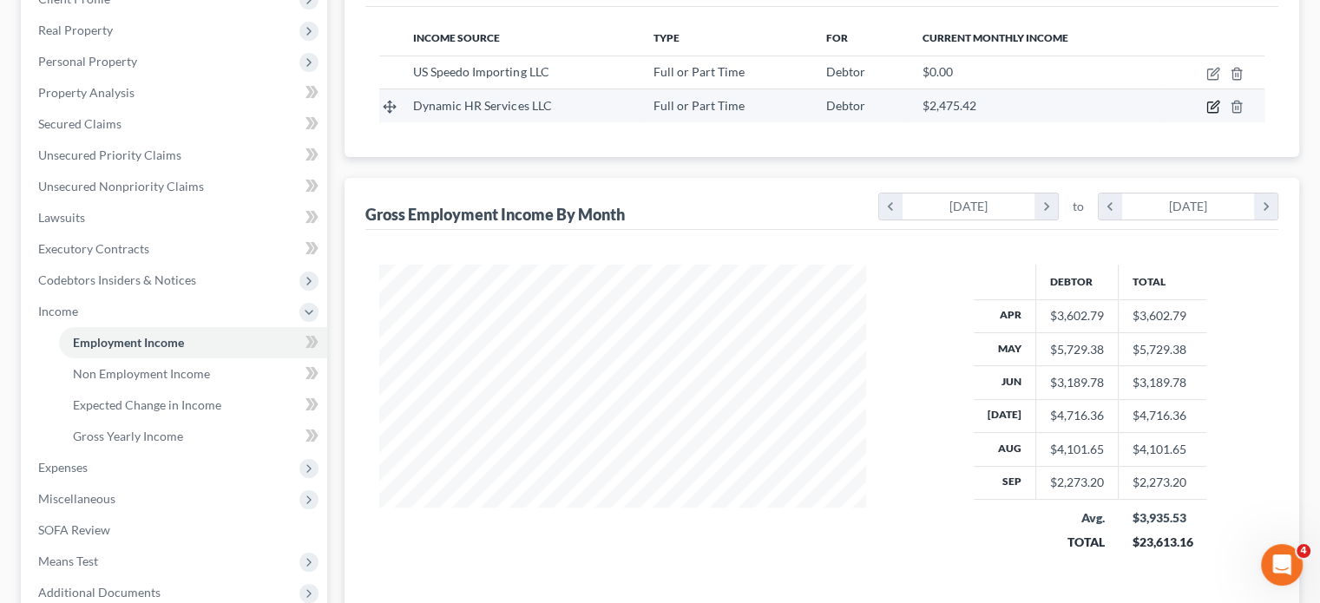
click at [1211, 109] on icon "button" at bounding box center [1215, 106] width 8 height 8
select select "0"
select select "23"
select select "2"
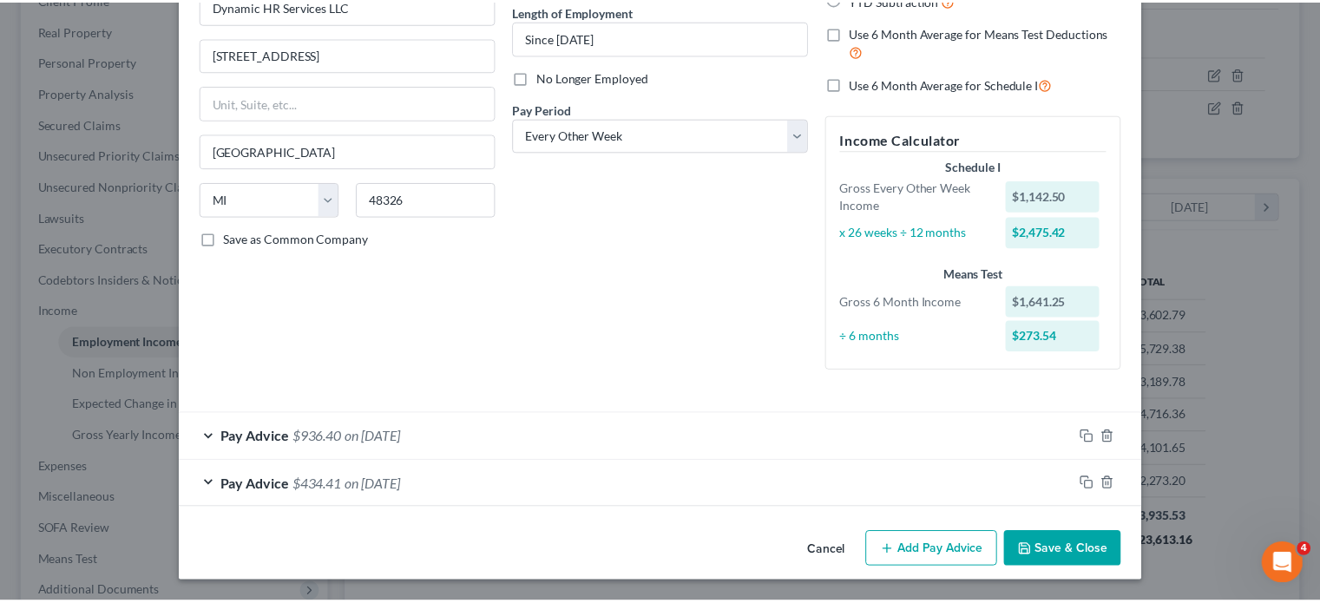
scroll to position [344, 0]
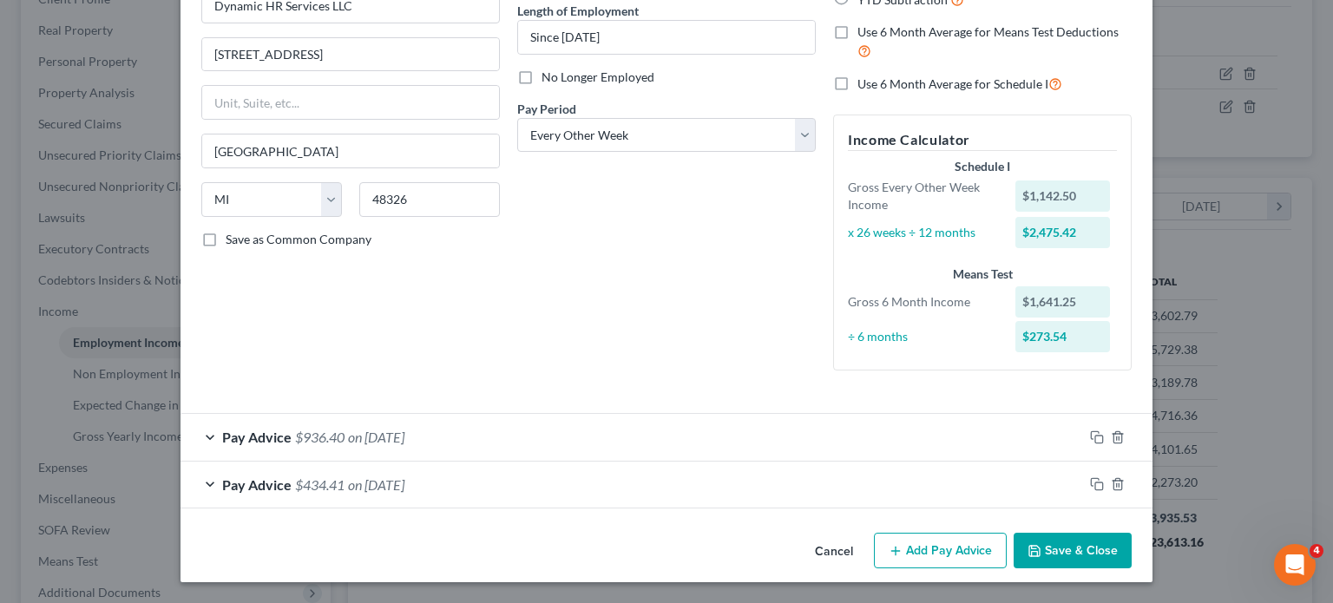
click at [867, 539] on button "Cancel" at bounding box center [834, 552] width 66 height 35
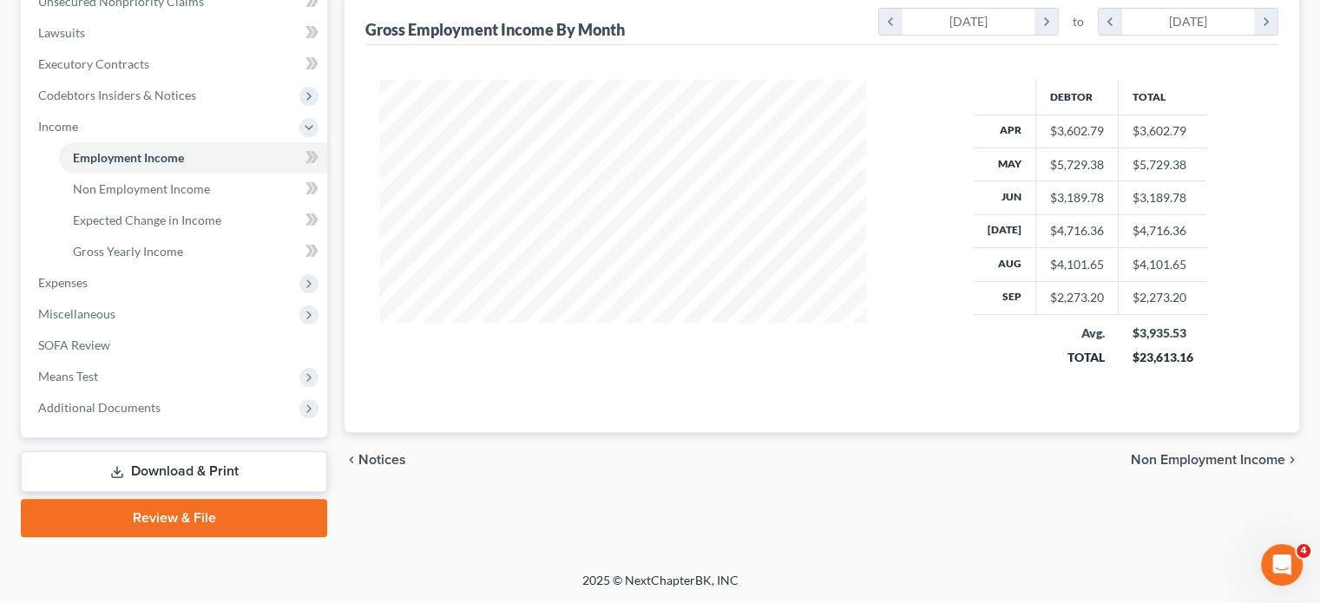
scroll to position [582, 0]
click at [136, 196] on span "Non Employment Income" at bounding box center [141, 188] width 137 height 15
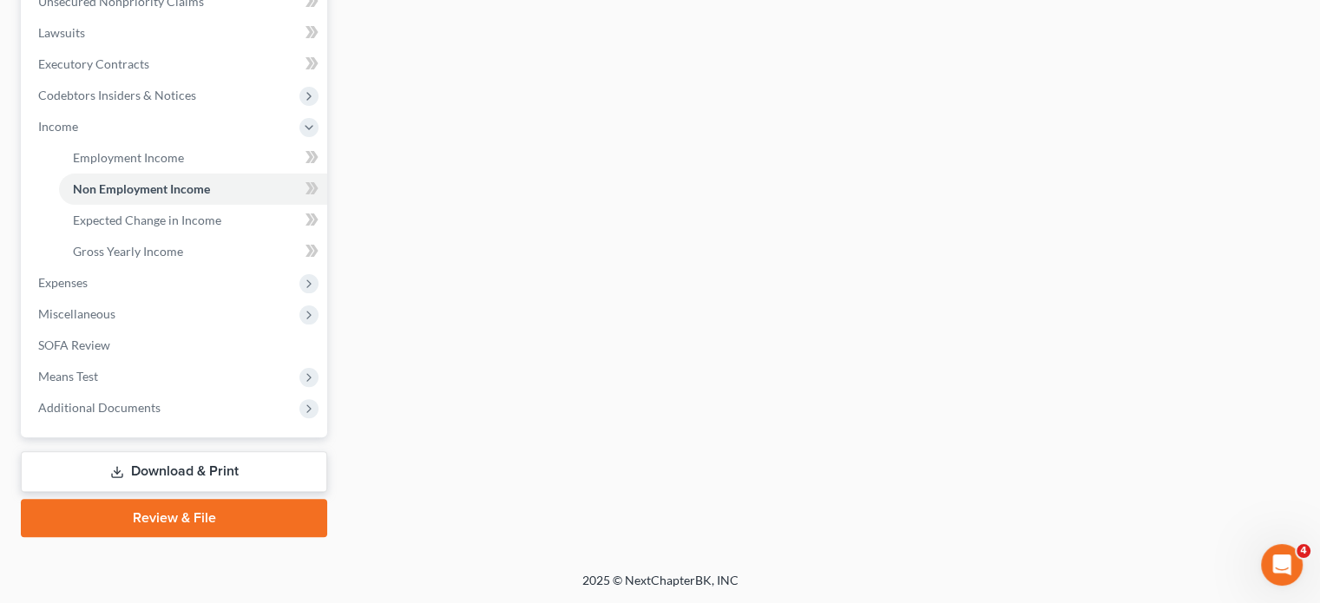
scroll to position [601, 0]
click at [98, 253] on link "Gross Yearly Income" at bounding box center [193, 251] width 268 height 31
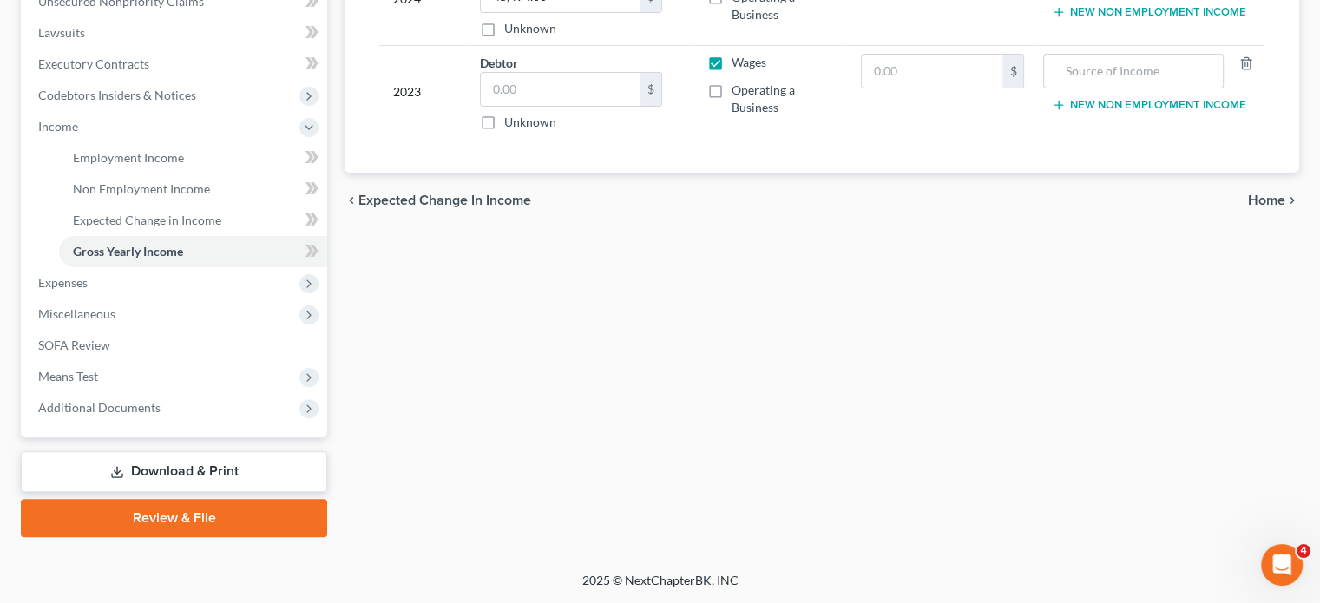
scroll to position [674, 0]
click at [102, 267] on span "Expenses" at bounding box center [175, 282] width 303 height 31
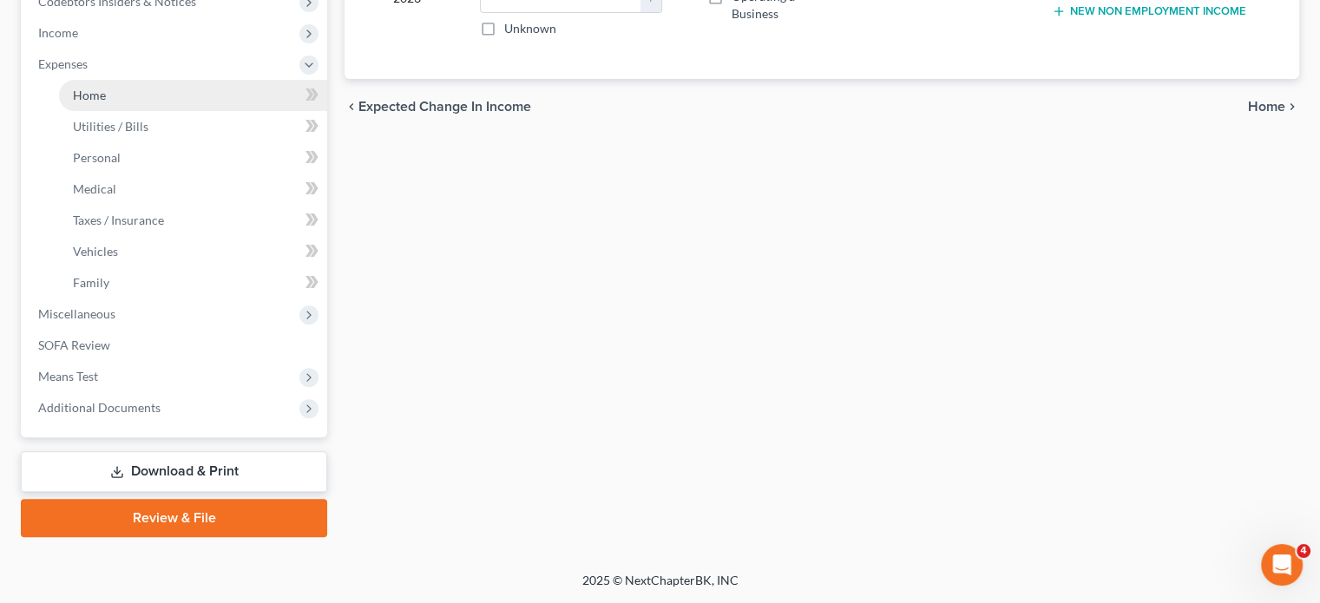
click at [129, 111] on link "Home" at bounding box center [193, 95] width 268 height 31
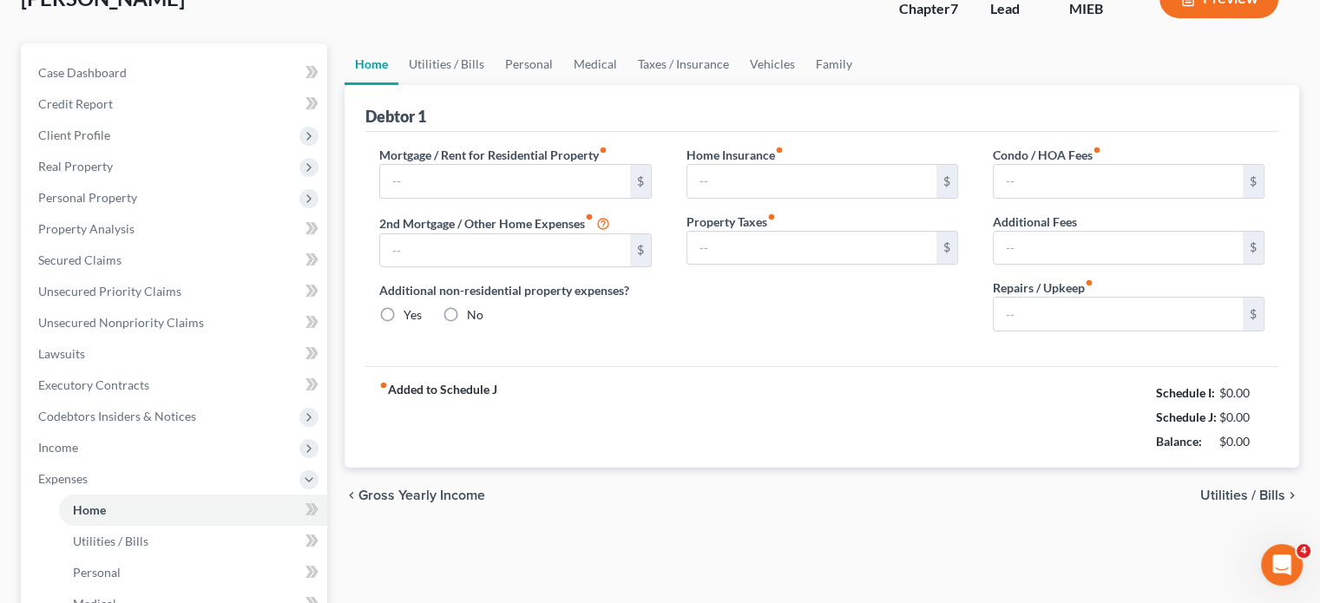
type input "0.00"
radio input "true"
type input "0.00"
type input "2,000.00"
type input "0.00"
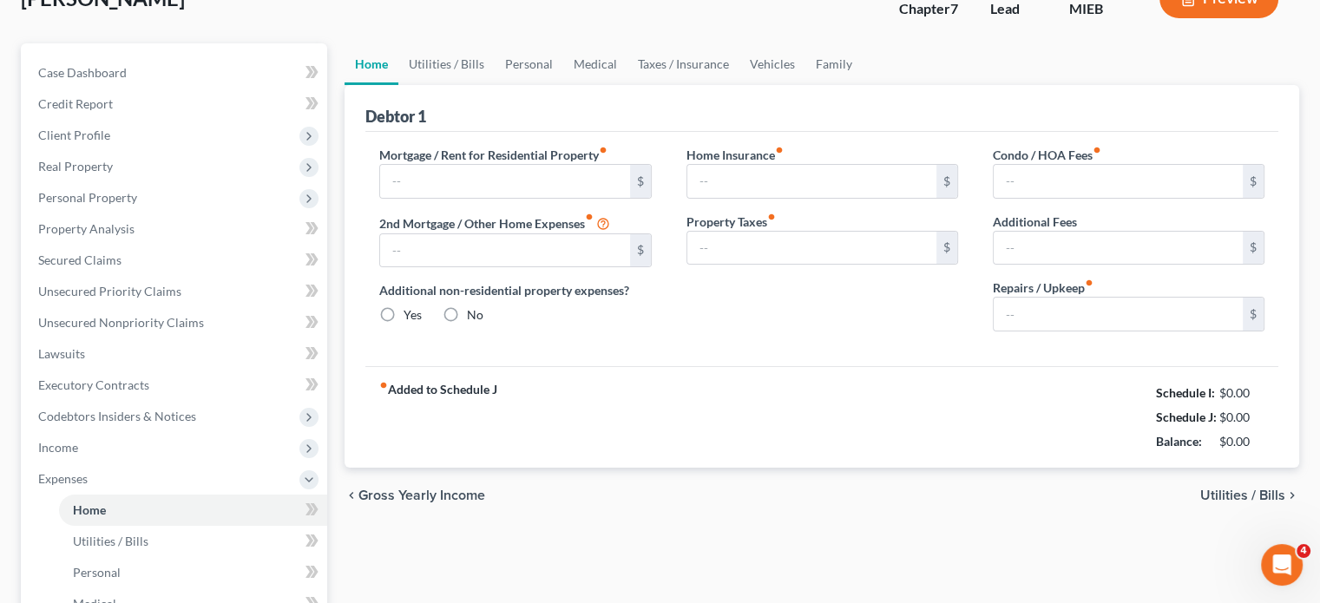
type input "0.00"
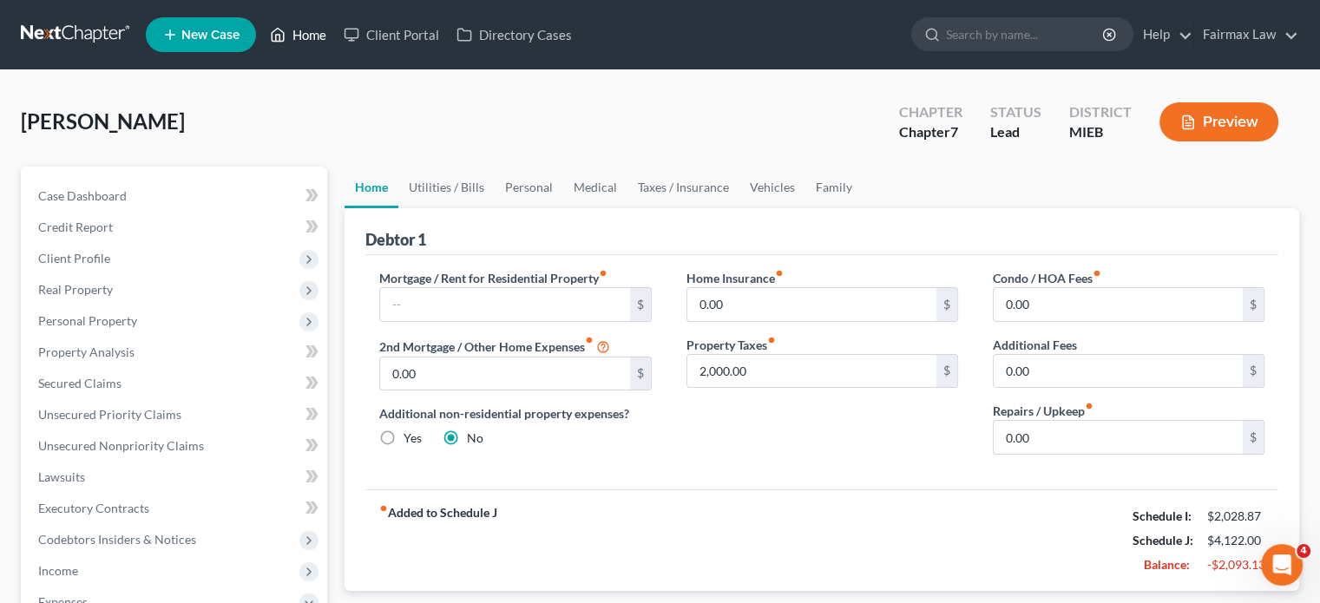
click at [335, 36] on link "Home" at bounding box center [298, 34] width 74 height 31
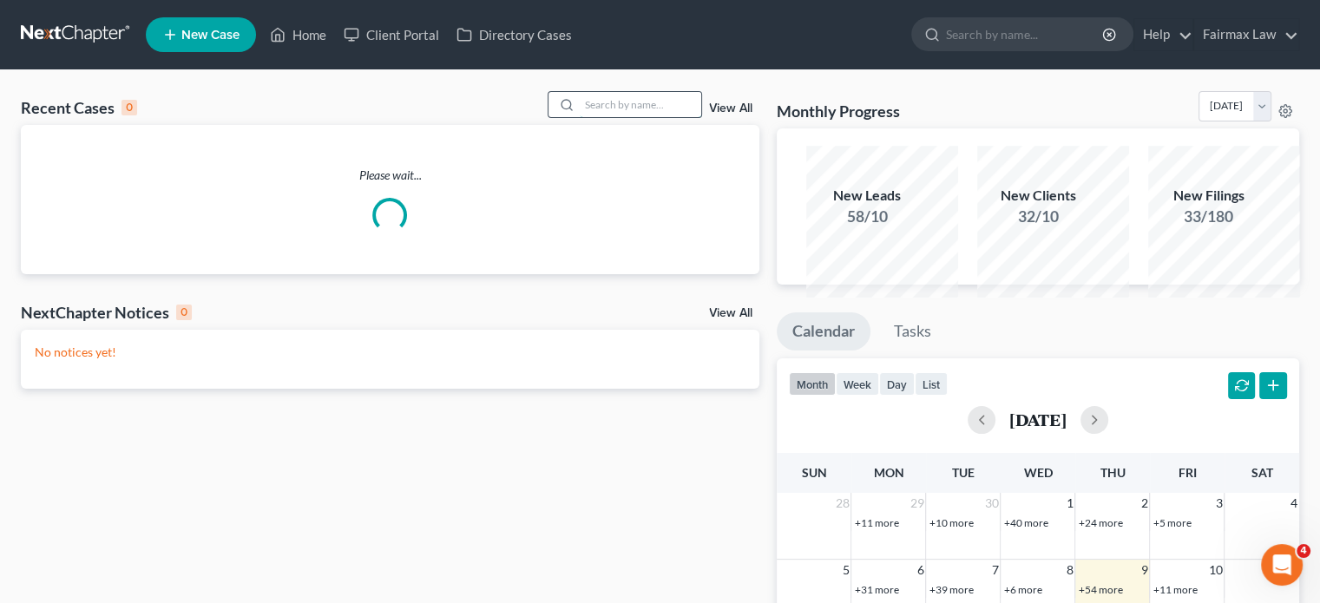
click at [580, 117] on input "search" at bounding box center [641, 104] width 122 height 25
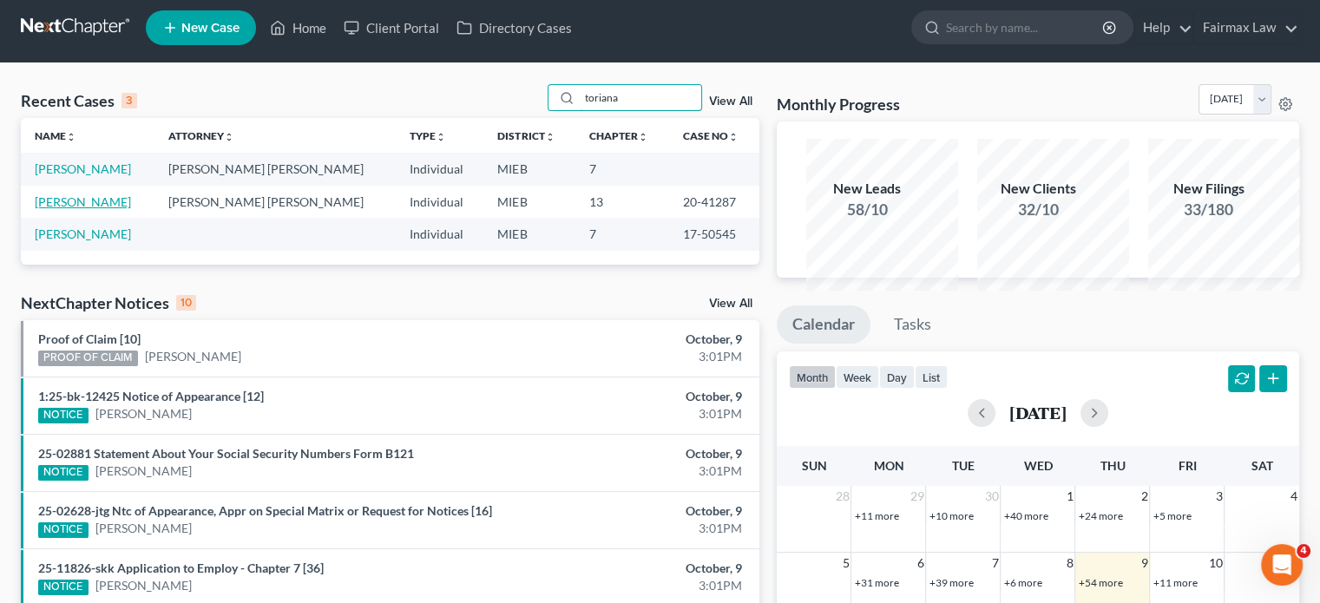
scroll to position [10, 0]
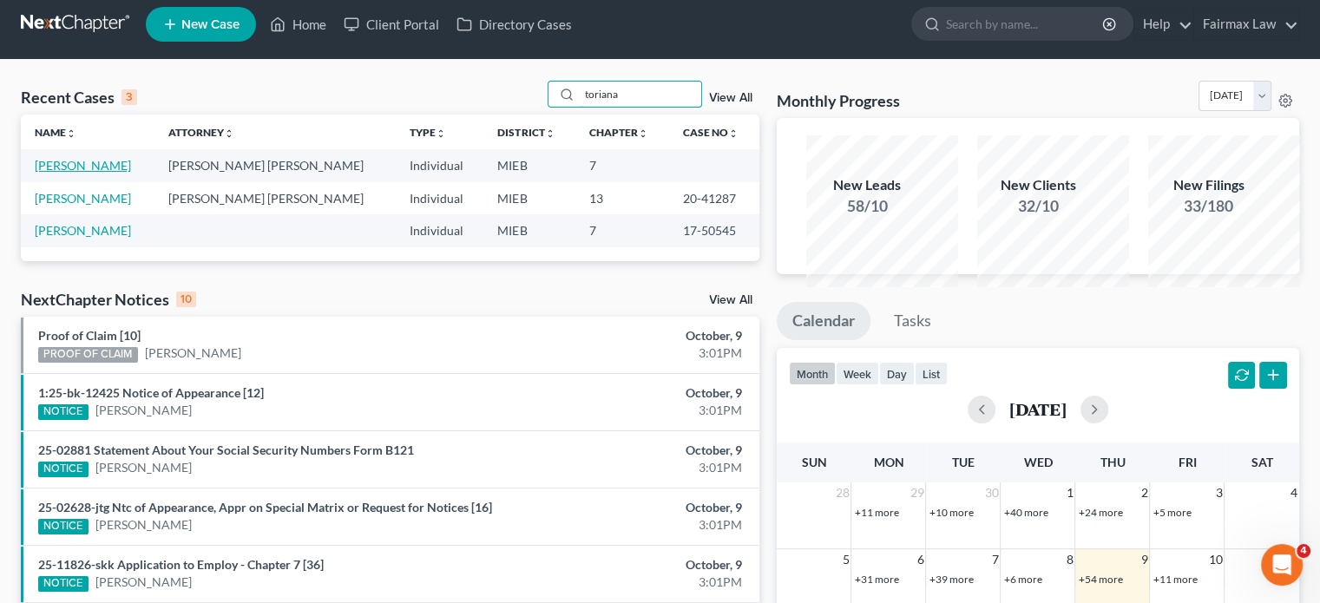
type input "toriana"
click at [106, 173] on link "[PERSON_NAME]" at bounding box center [83, 165] width 96 height 15
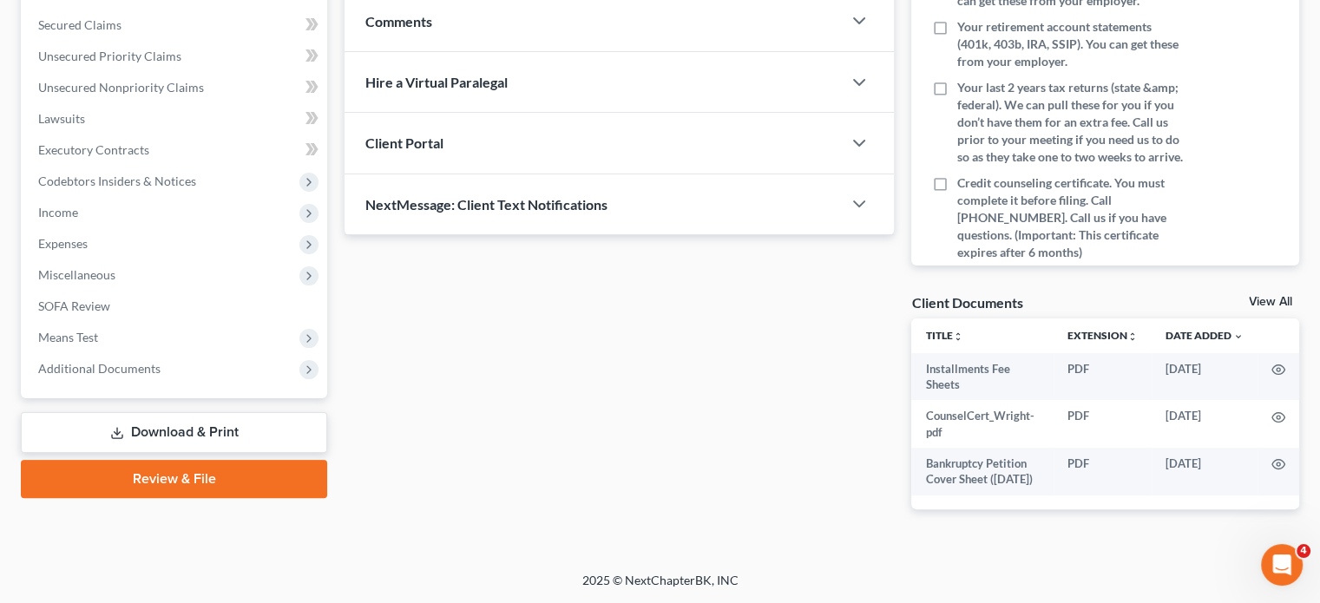
scroll to position [503, 0]
click at [229, 385] on span "Additional Documents" at bounding box center [175, 368] width 303 height 31
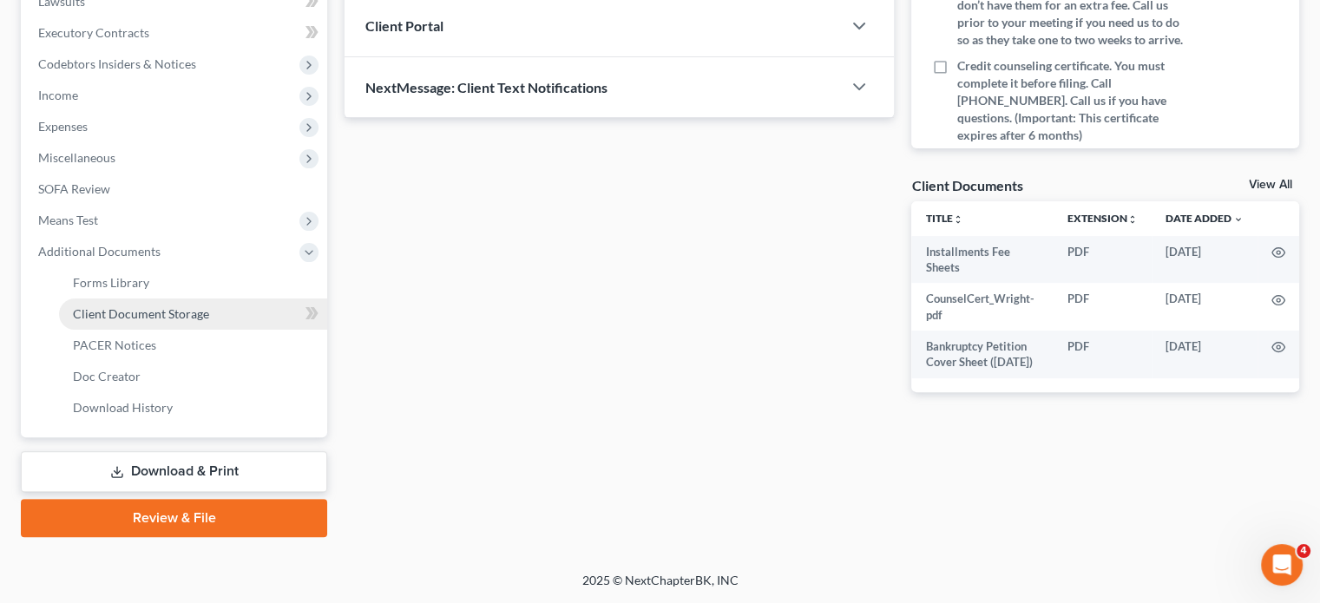
click at [252, 330] on link "Client Document Storage" at bounding box center [193, 314] width 268 height 31
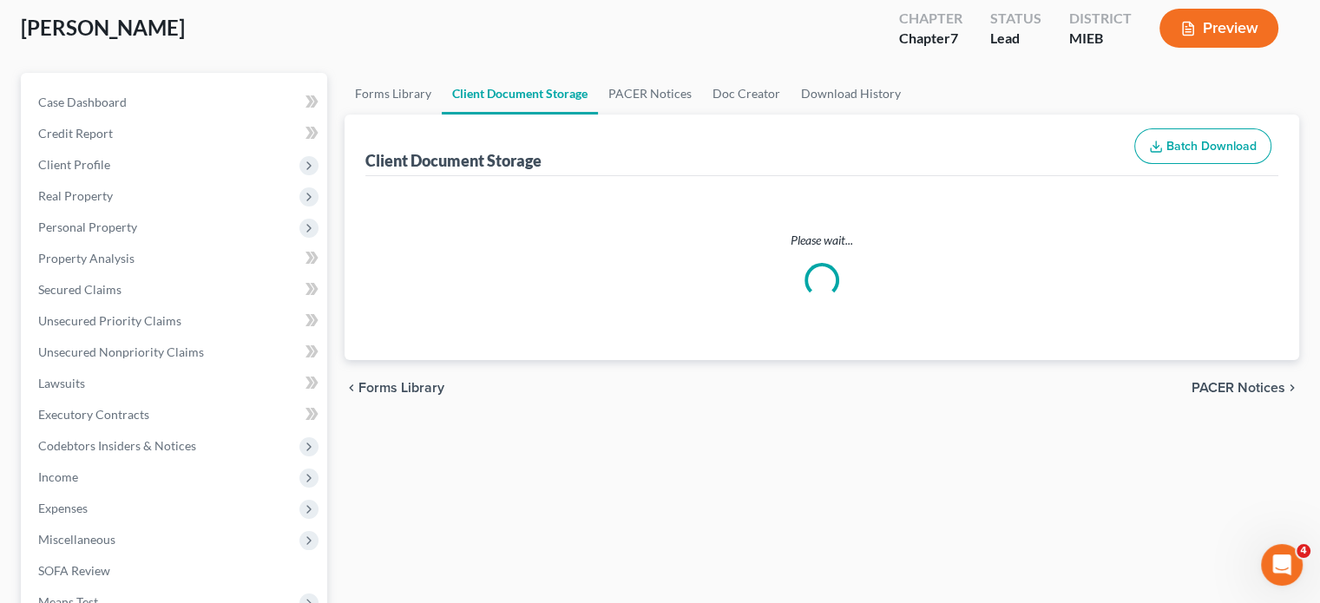
select select "6"
select select "7"
select select "32"
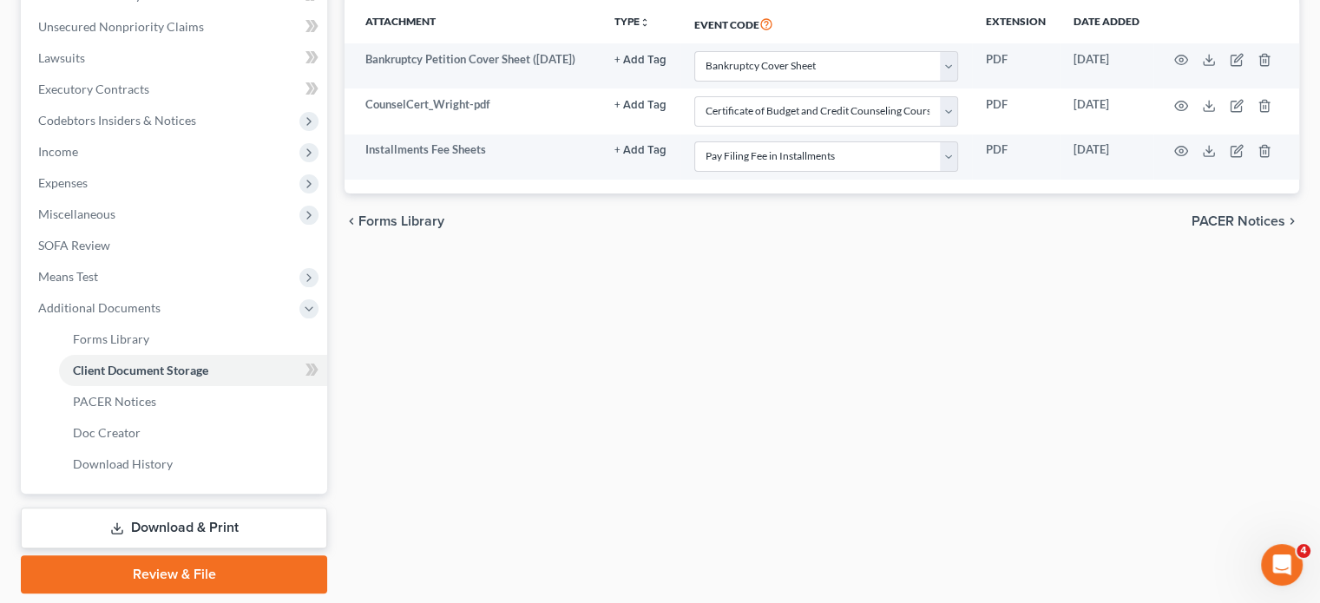
scroll to position [420, 0]
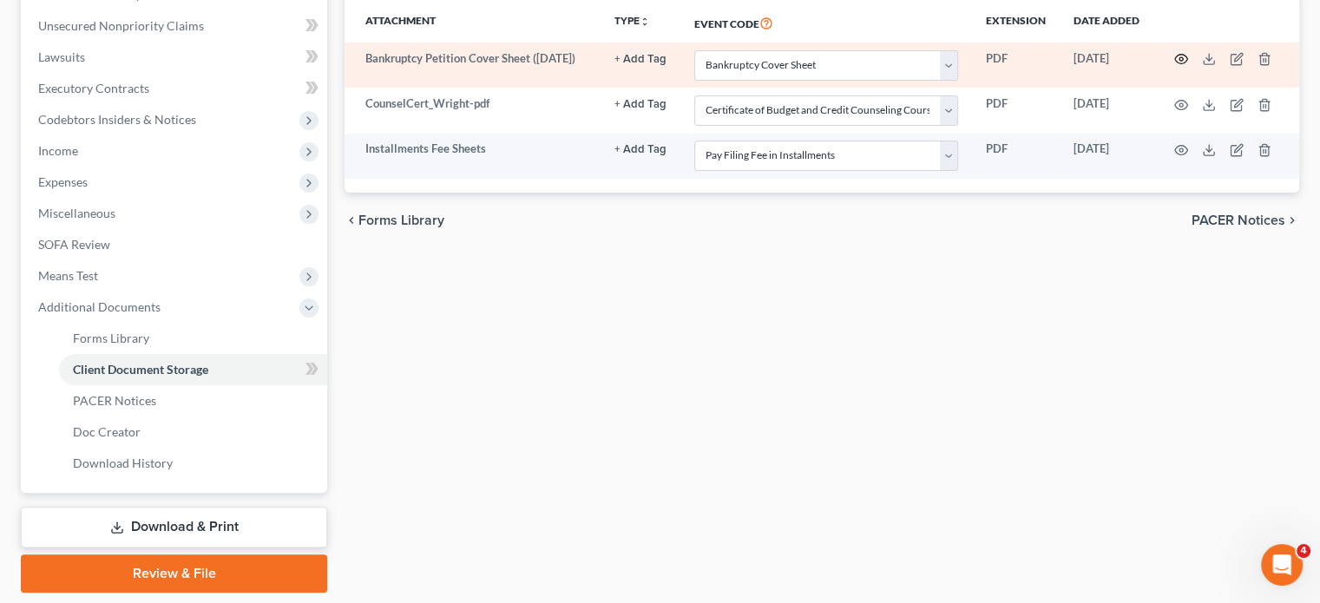
click at [1175, 66] on icon "button" at bounding box center [1181, 59] width 14 height 14
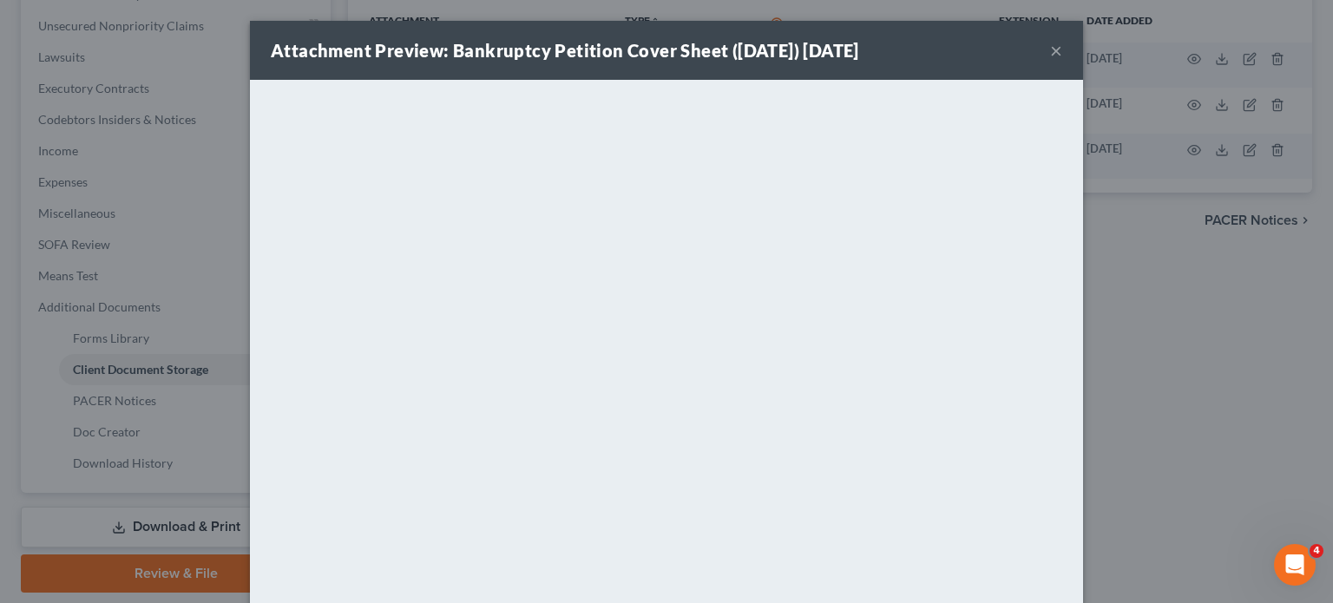
click at [1062, 58] on button "×" at bounding box center [1056, 50] width 12 height 21
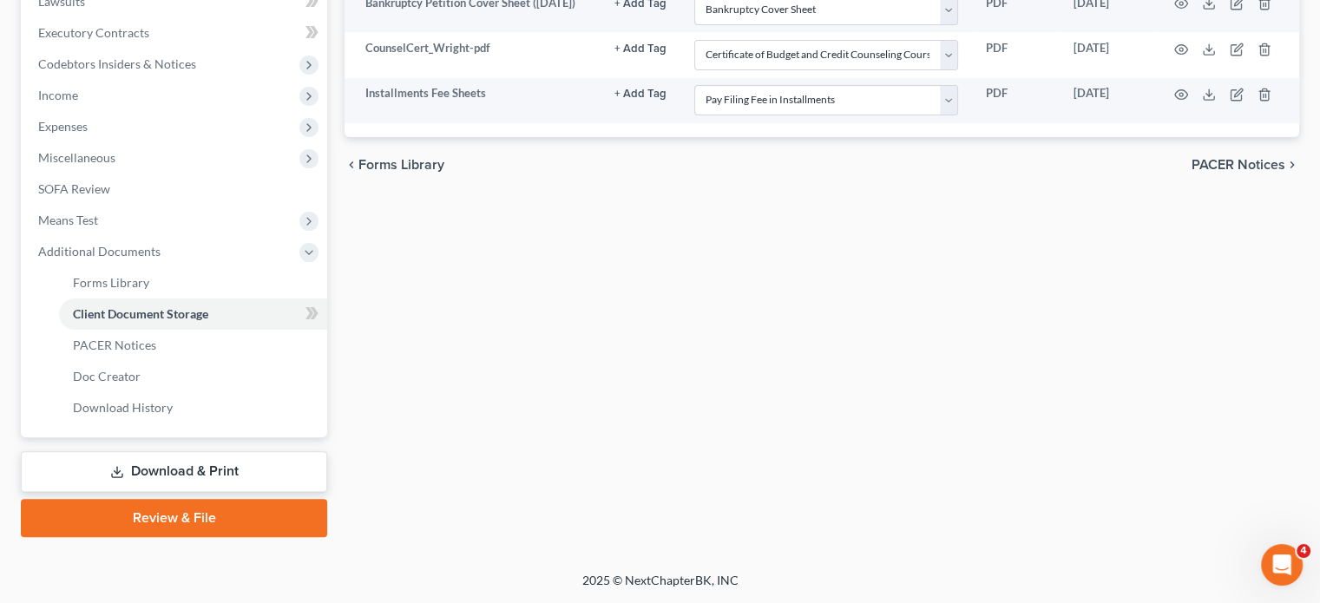
scroll to position [497, 0]
click at [160, 111] on span "Income" at bounding box center [175, 95] width 303 height 31
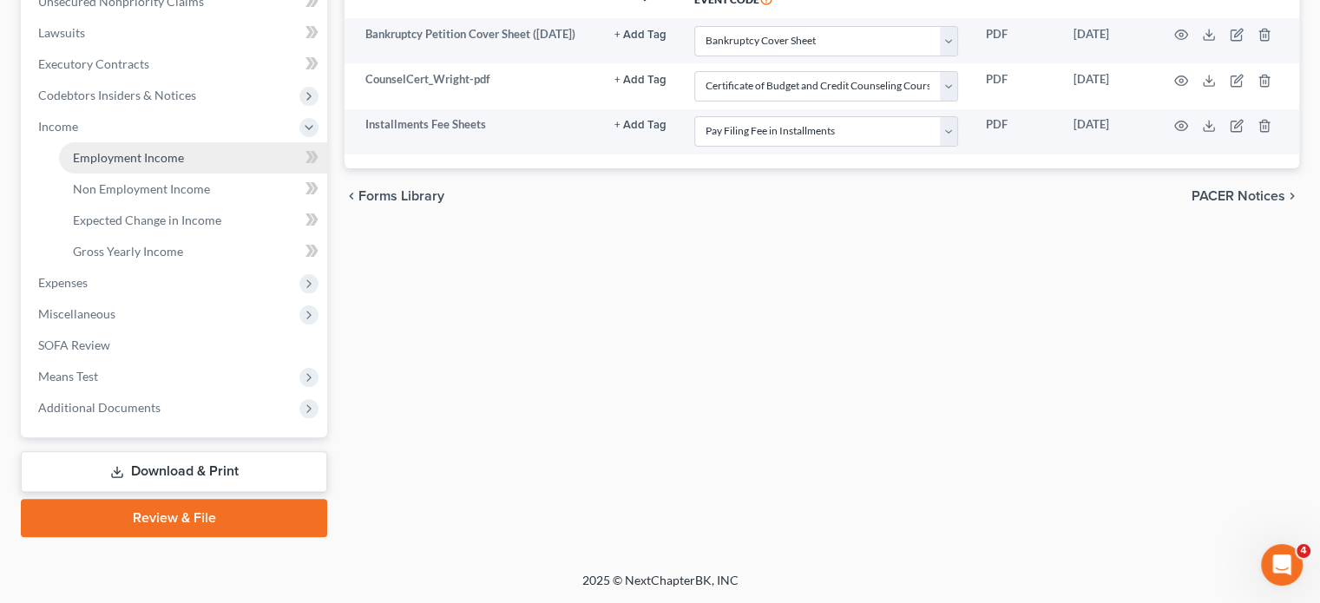
click at [137, 165] on span "Employment Income" at bounding box center [128, 157] width 111 height 15
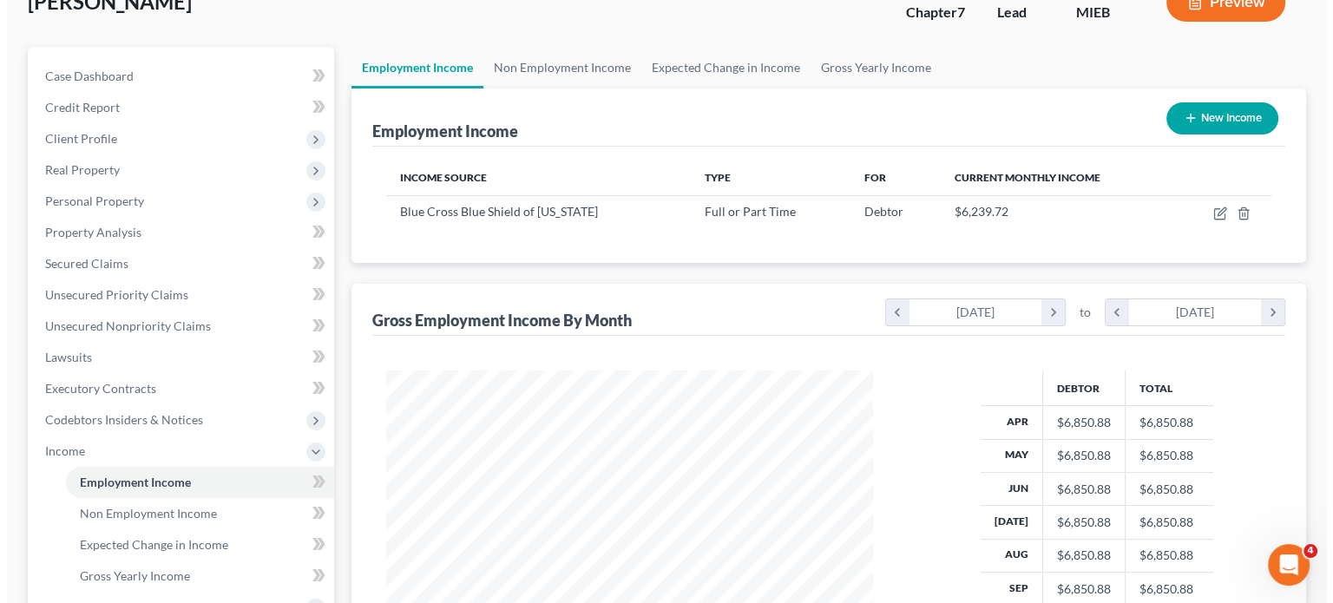
scroll to position [116, 0]
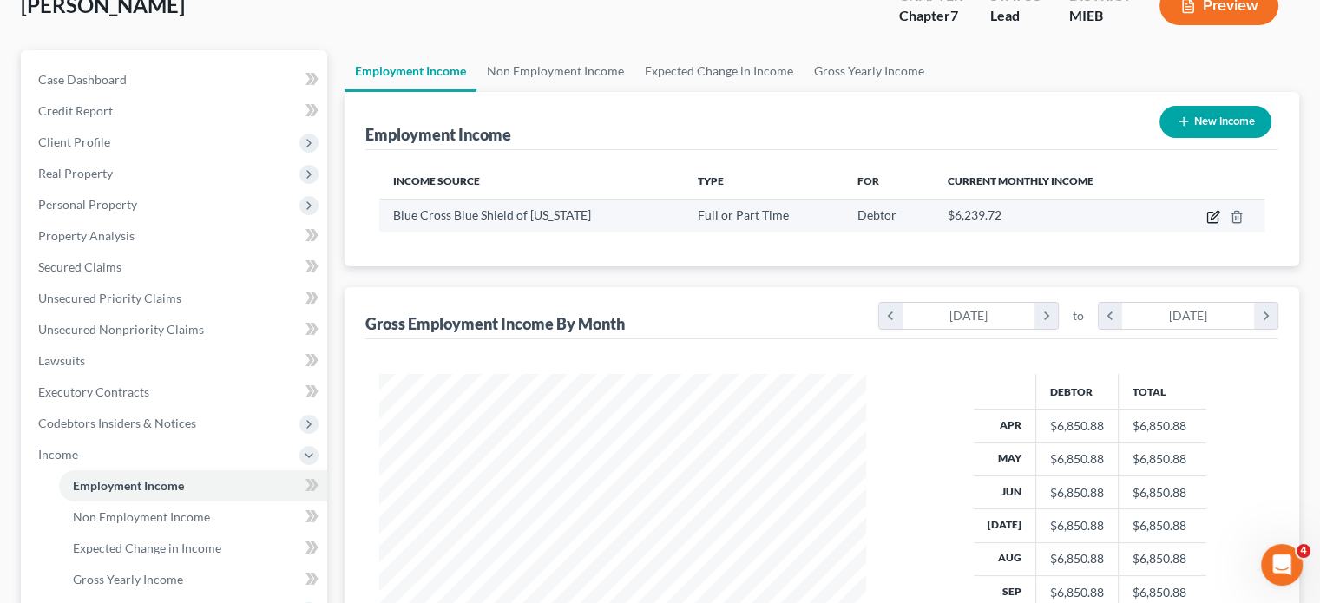
click at [1207, 224] on icon "button" at bounding box center [1214, 217] width 14 height 14
select select "0"
select select "23"
select select "2"
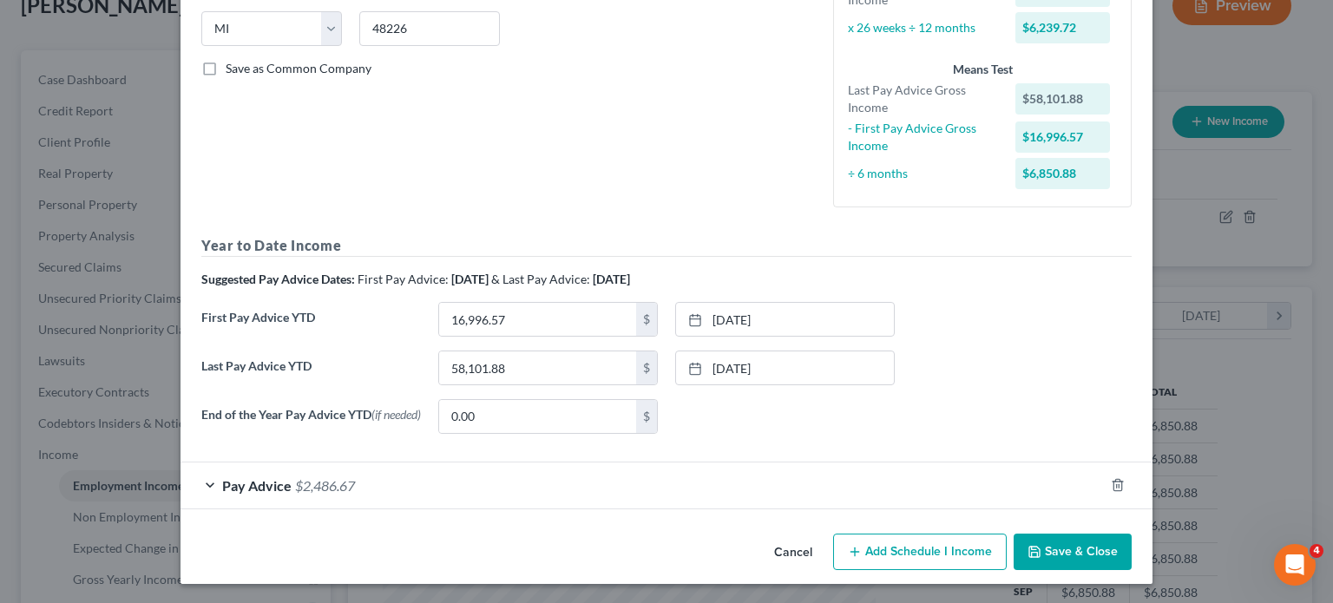
scroll to position [563, 0]
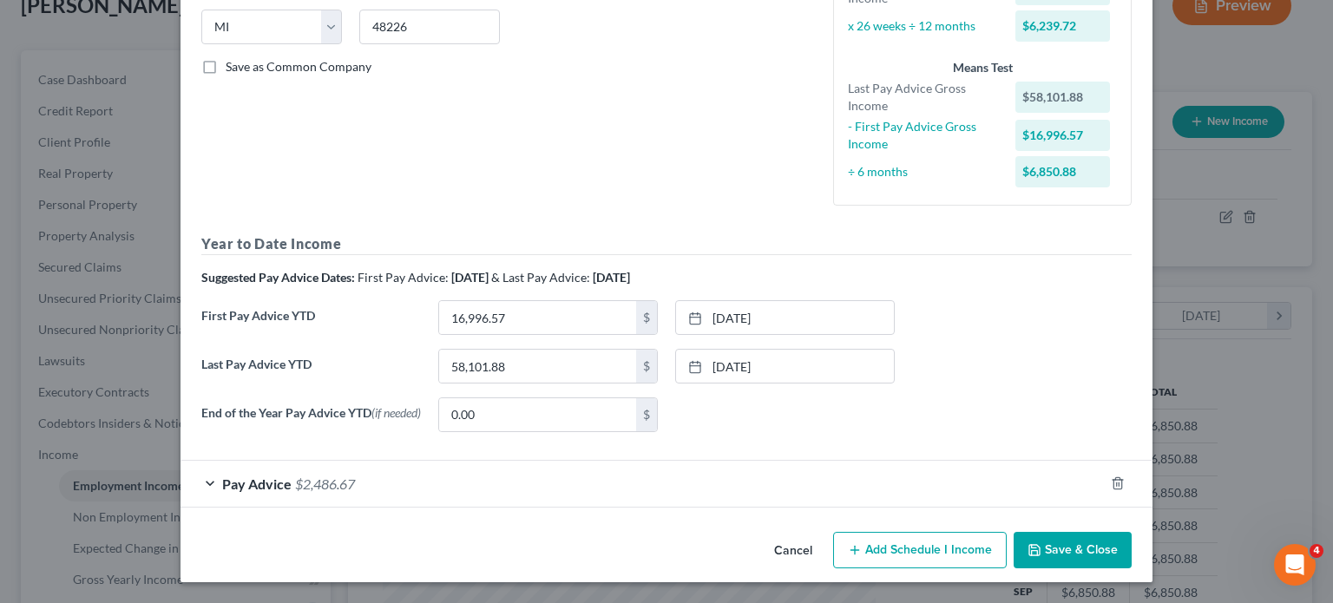
drag, startPoint x: 558, startPoint y: 437, endPoint x: 574, endPoint y: 454, distance: 23.4
click at [1073, 421] on form "Employment Type * Select Full or Part Time Employment Self Employment Company *…" at bounding box center [666, 119] width 931 height 777
click at [544, 424] on form "Employment Type * Select Full or Part Time Employment Self Employment Company *…" at bounding box center [666, 119] width 931 height 777
click at [536, 461] on div "Pay Advice $2,486.67" at bounding box center [643, 484] width 924 height 46
click at [819, 398] on div "None close Date Time chevron_left October 2025 chevron_right Su M Tu W Th F Sa …" at bounding box center [785, 415] width 237 height 35
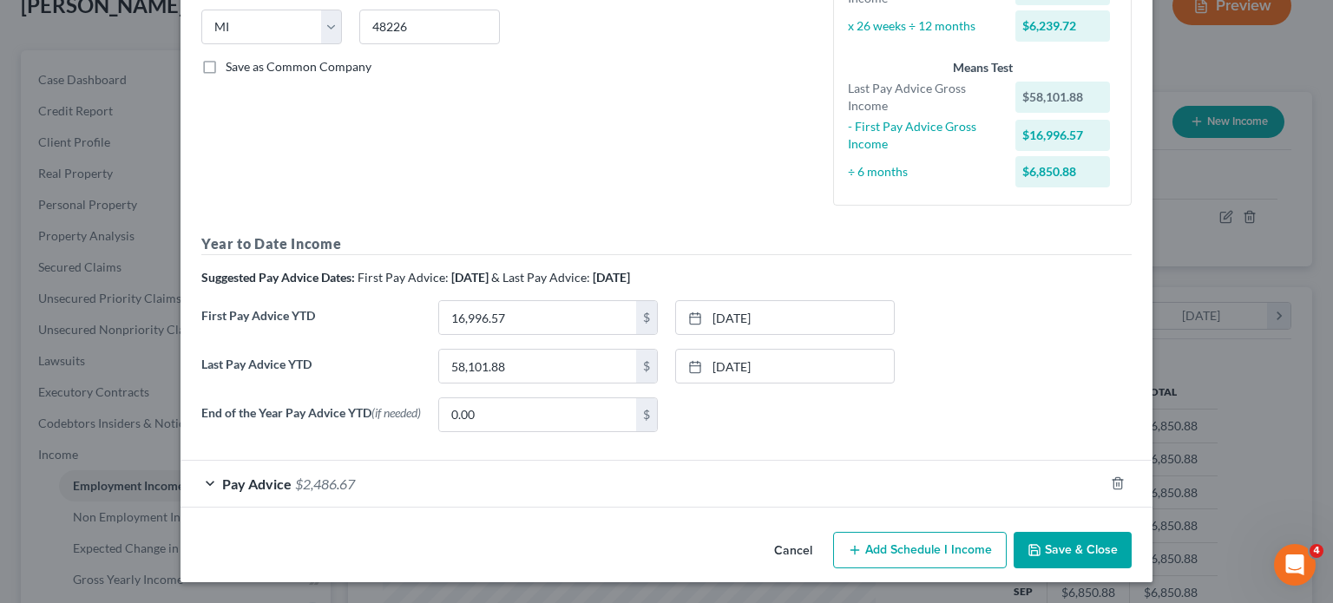
click at [574, 461] on div "Pay Advice $2,486.67" at bounding box center [643, 484] width 924 height 46
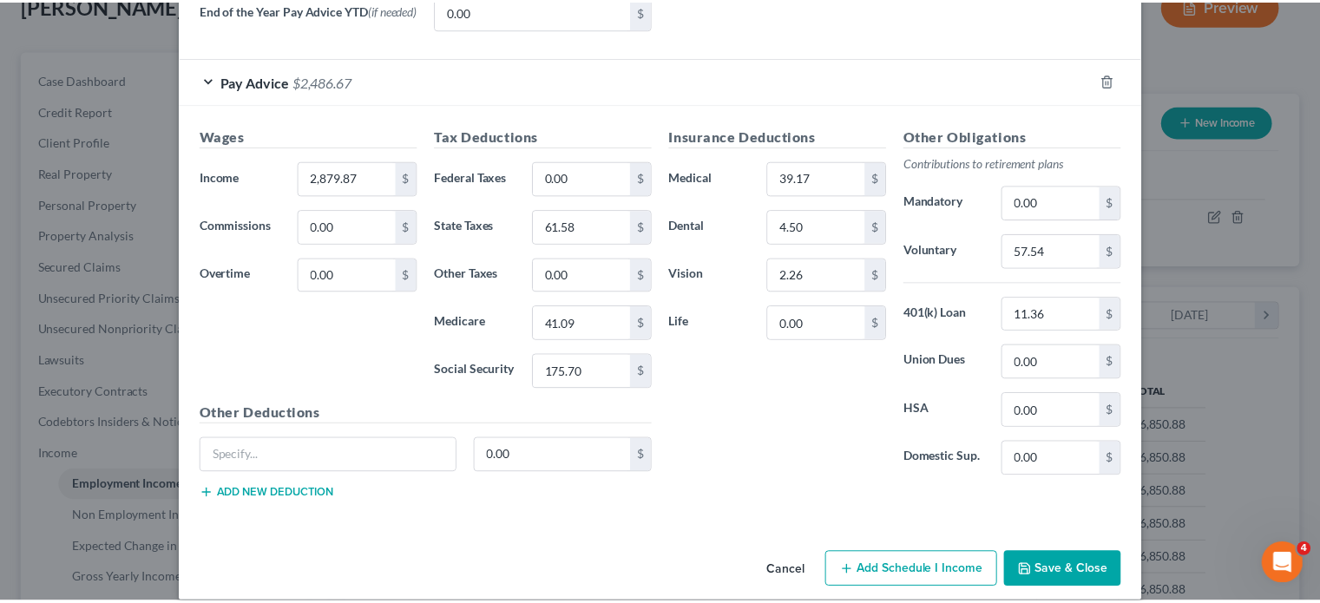
scroll to position [1086, 0]
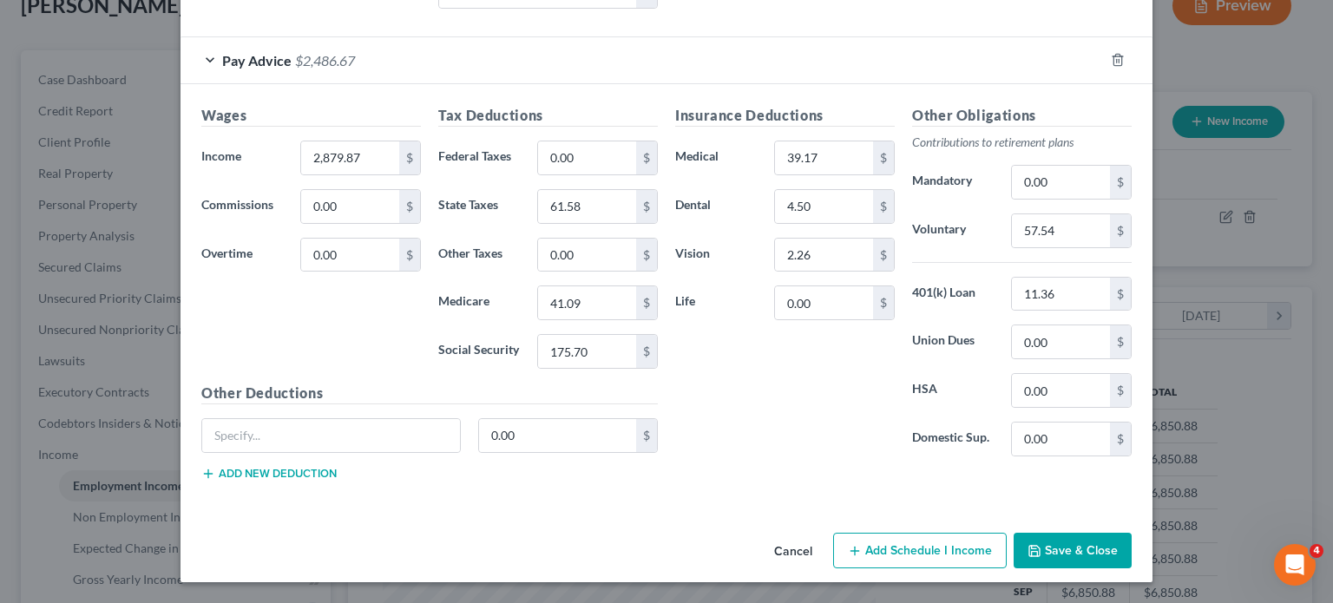
click at [826, 541] on button "Cancel" at bounding box center [793, 552] width 66 height 35
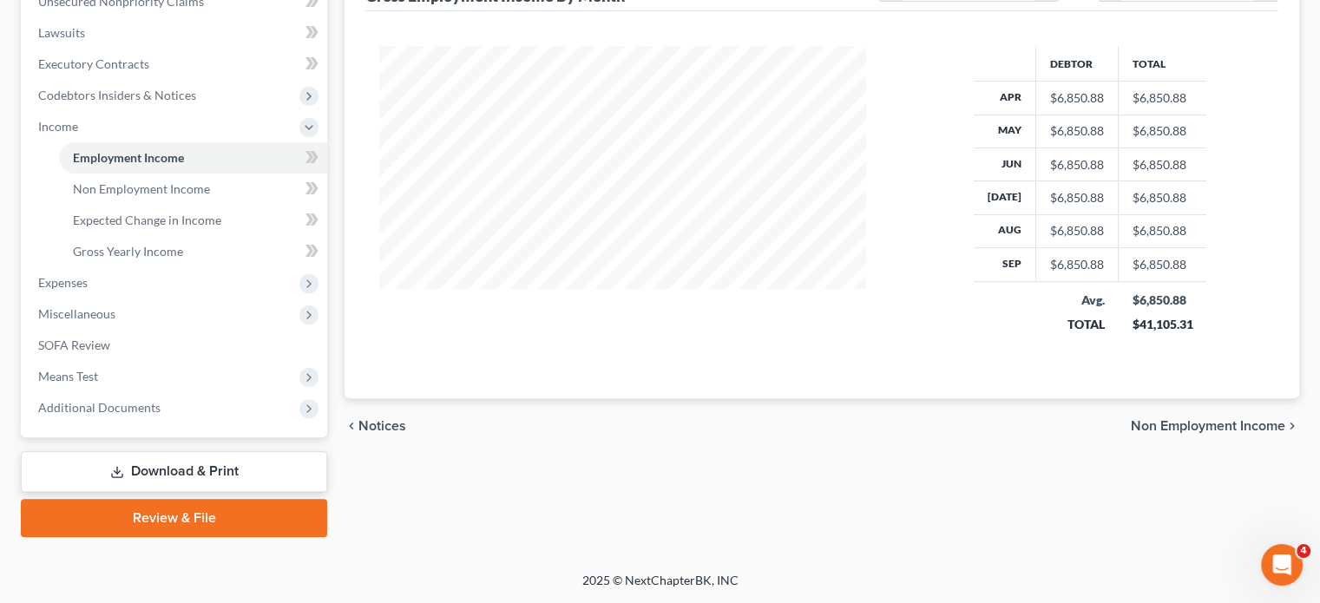
scroll to position [610, 0]
drag, startPoint x: 148, startPoint y: 392, endPoint x: 490, endPoint y: 457, distance: 348.0
click at [148, 392] on span "Means Test" at bounding box center [175, 376] width 303 height 31
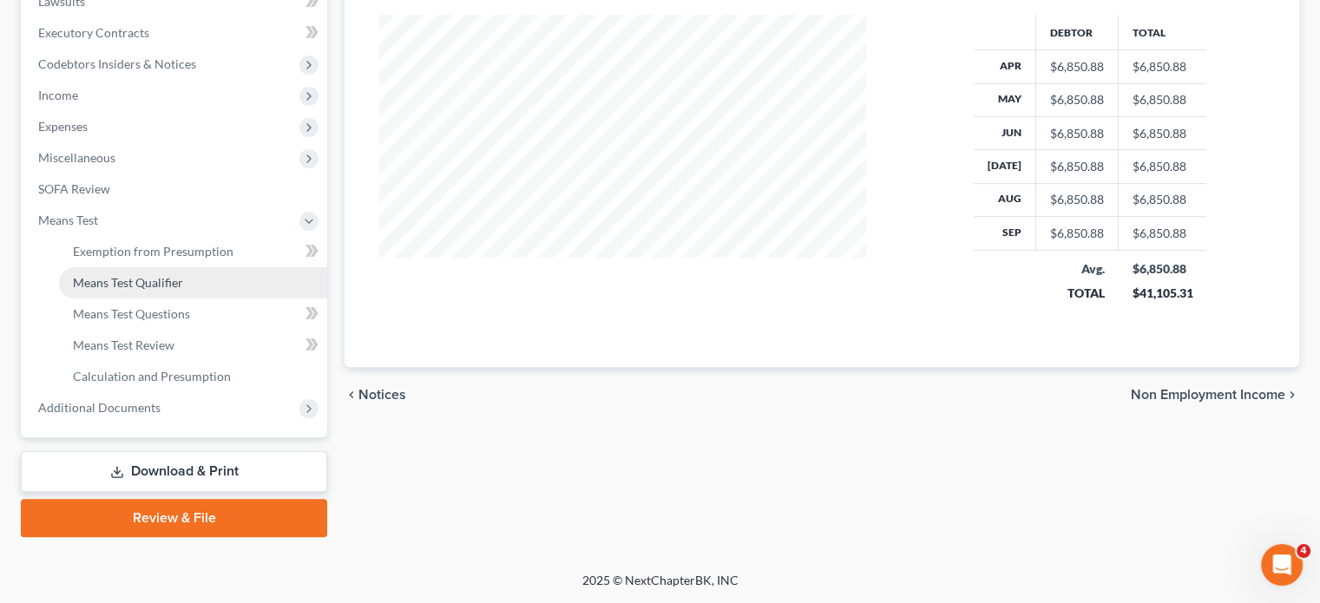
click at [174, 290] on span "Means Test Qualifier" at bounding box center [128, 282] width 110 height 15
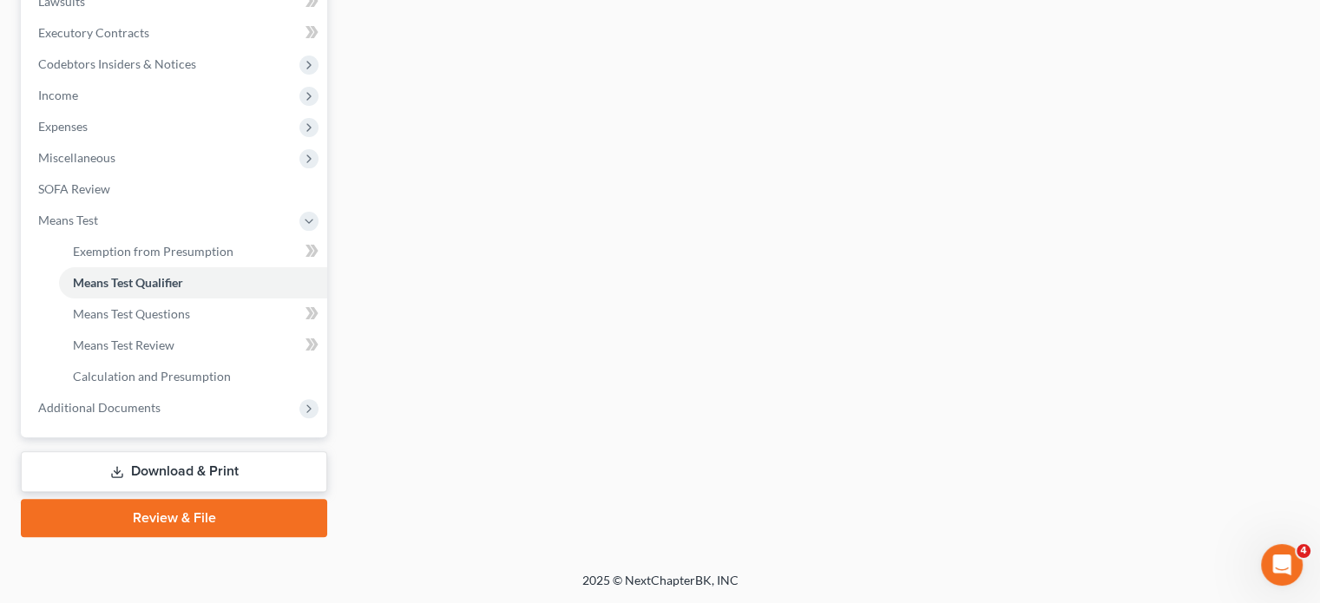
scroll to position [557, 0]
click at [190, 321] on span "Means Test Questions" at bounding box center [131, 313] width 117 height 15
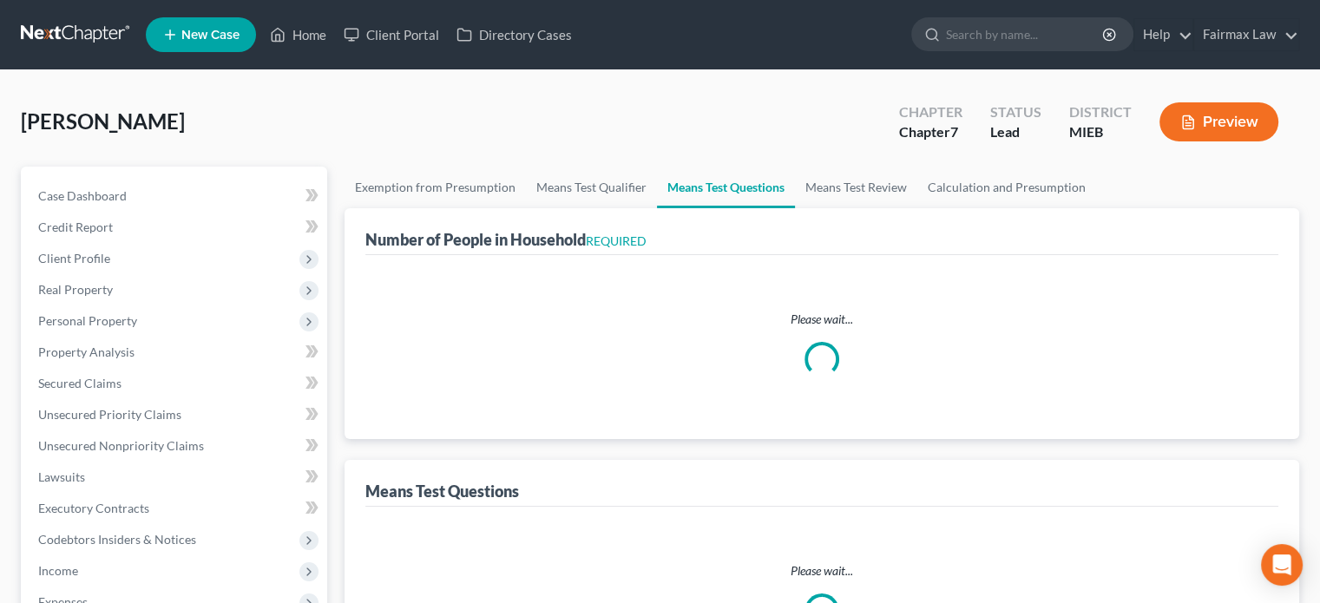
select select "1"
select select "60"
select select "0"
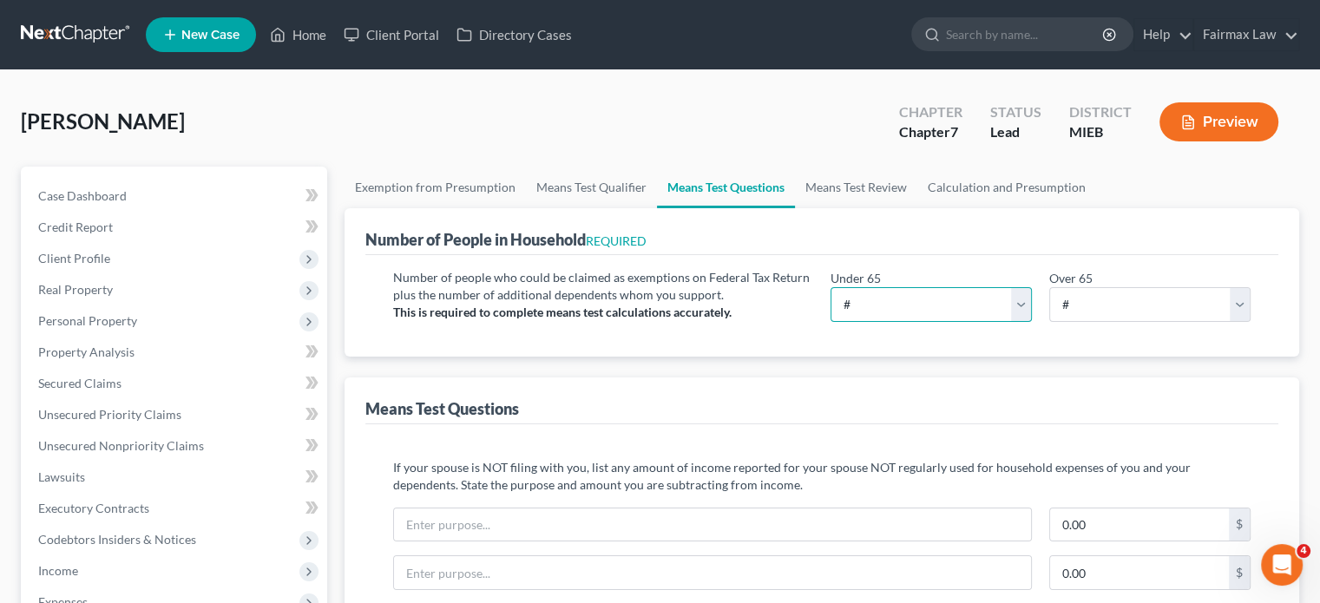
click at [876, 322] on select "# 0 1 2 3 4 5 6 7 8 9 10" at bounding box center [931, 304] width 201 height 35
select select "2"
click at [831, 322] on select "# 0 1 2 3 4 5 6 7 8 9 10" at bounding box center [931, 304] width 201 height 35
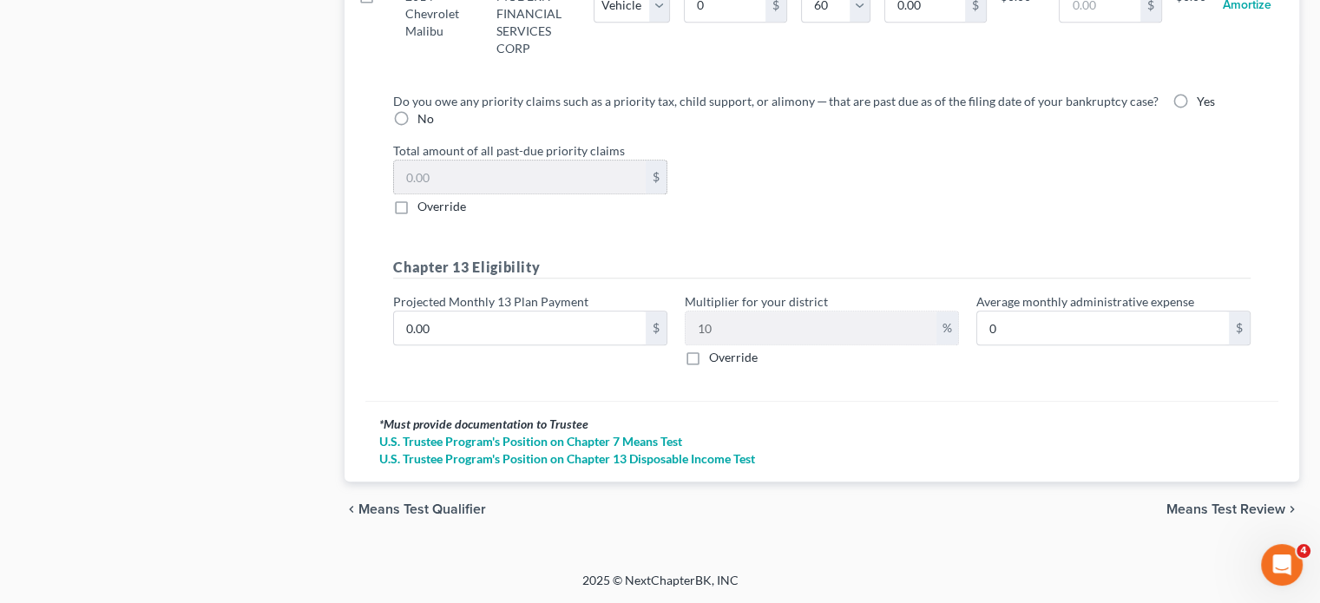
scroll to position [2479, 0]
click at [434, 128] on label "No" at bounding box center [426, 118] width 16 height 17
click at [436, 122] on input "No" at bounding box center [429, 115] width 11 height 11
radio input "true"
click at [497, 345] on input "0.00" at bounding box center [520, 328] width 252 height 33
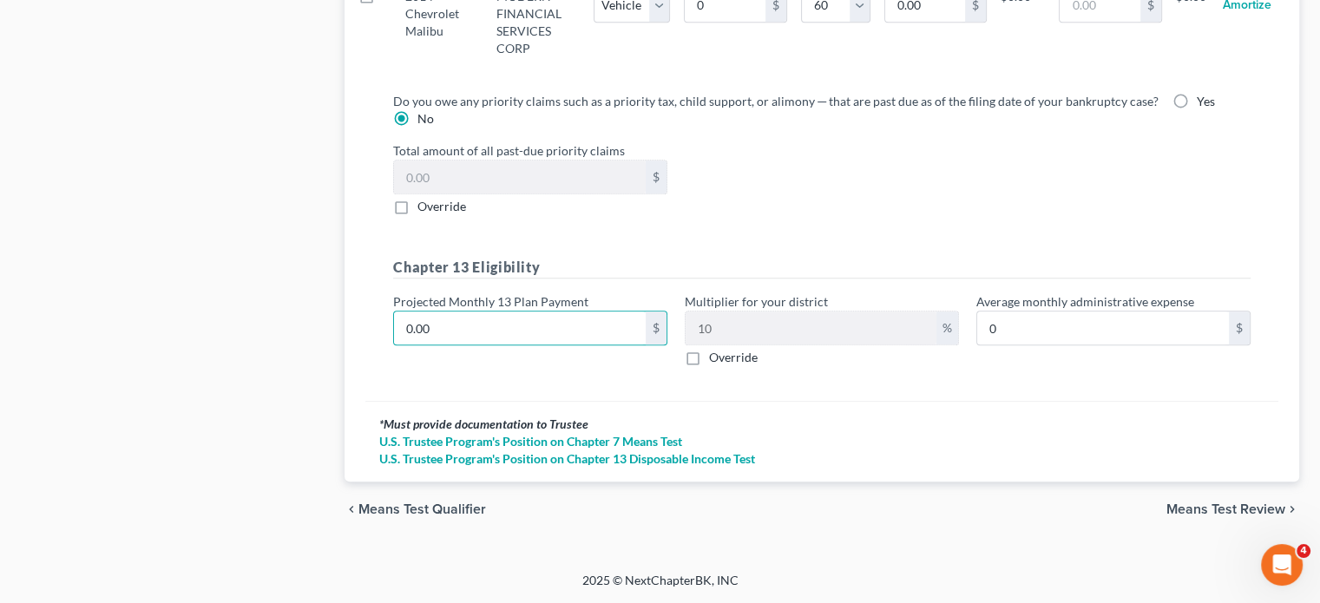
drag, startPoint x: 497, startPoint y: 475, endPoint x: 785, endPoint y: 411, distance: 295.3
click at [785, 293] on div "Chapter 13 Eligibility" at bounding box center [822, 275] width 875 height 36
click at [531, 345] on input "0.00" at bounding box center [520, 328] width 252 height 33
click at [701, 372] on div "Do you owe any priority claims such as a priority tax, child support, or alimon…" at bounding box center [821, 236] width 885 height 288
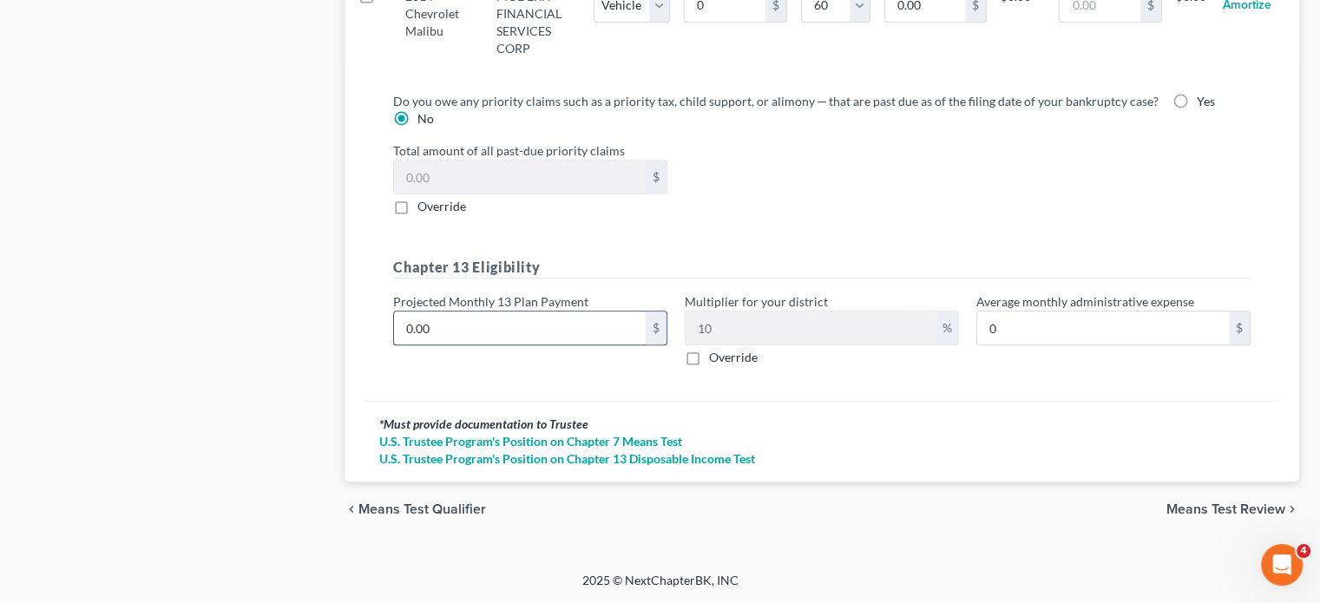
click at [467, 345] on input "0.00" at bounding box center [520, 328] width 252 height 33
type input "5"
type input "0.50"
type input "50"
type input "5.00"
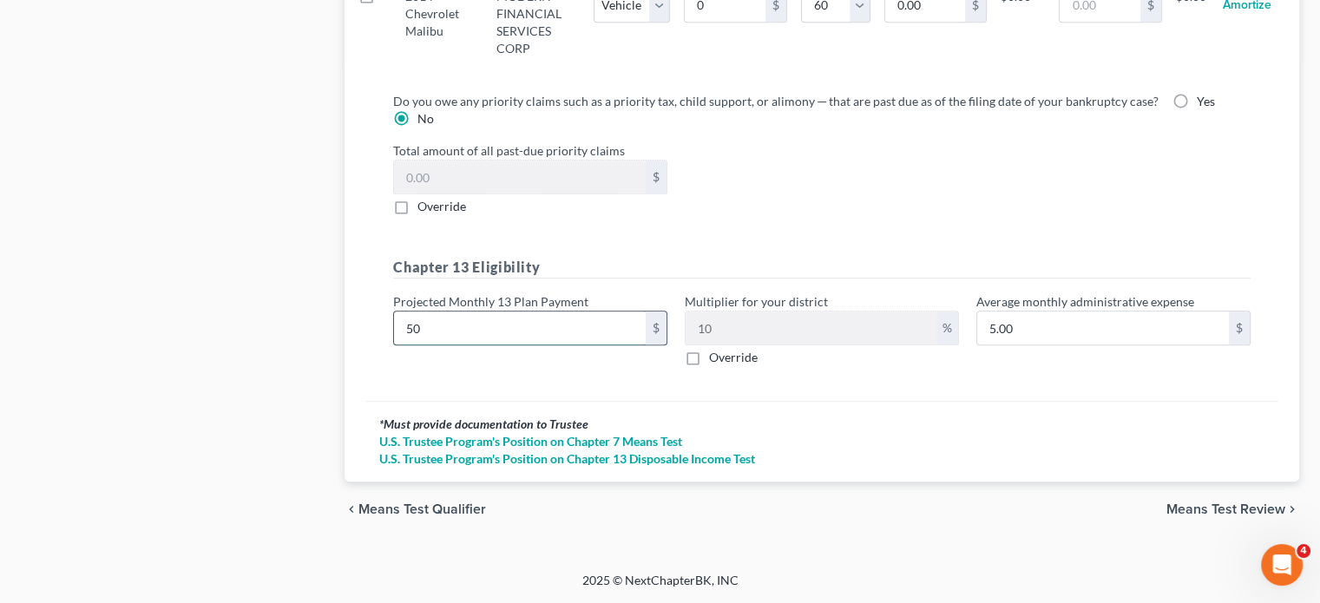
type input "500"
type input "50.00"
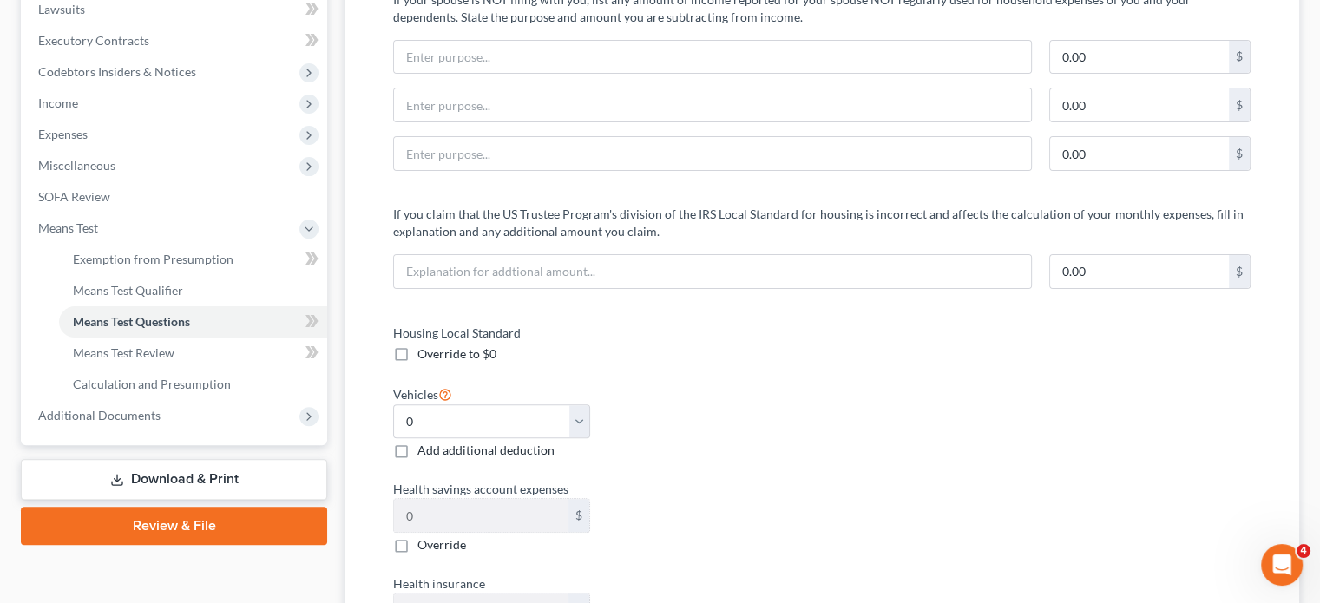
scroll to position [0, 0]
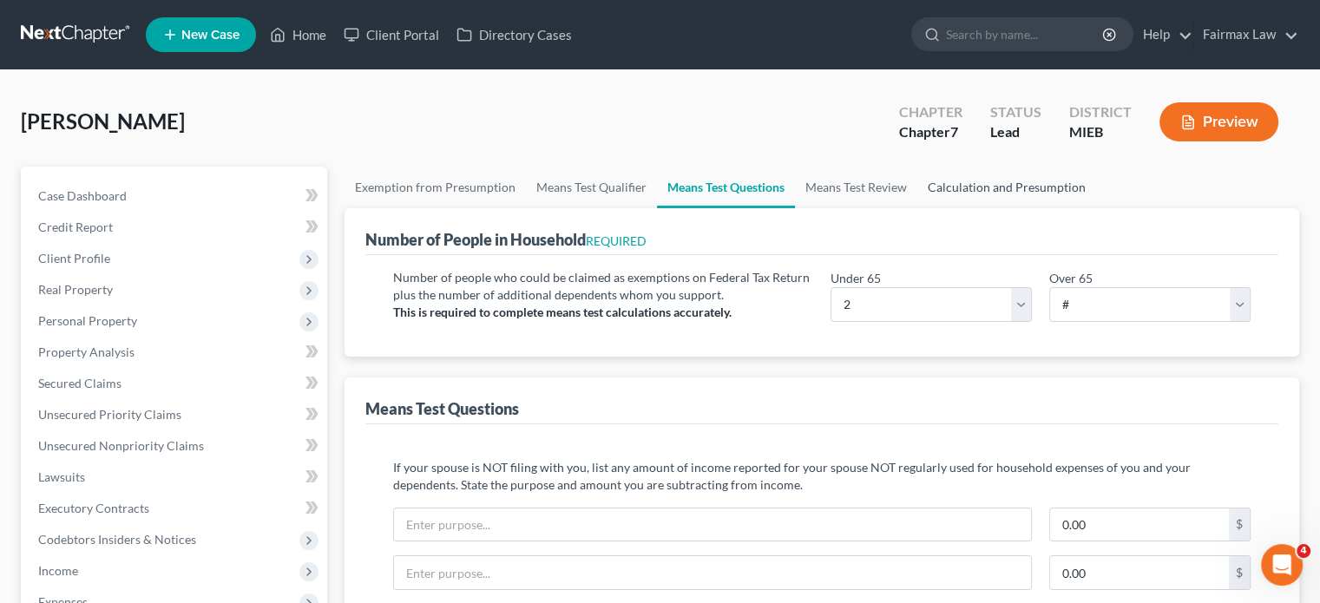
type input "500"
click at [1096, 208] on link "Calculation and Presumption" at bounding box center [1007, 188] width 179 height 42
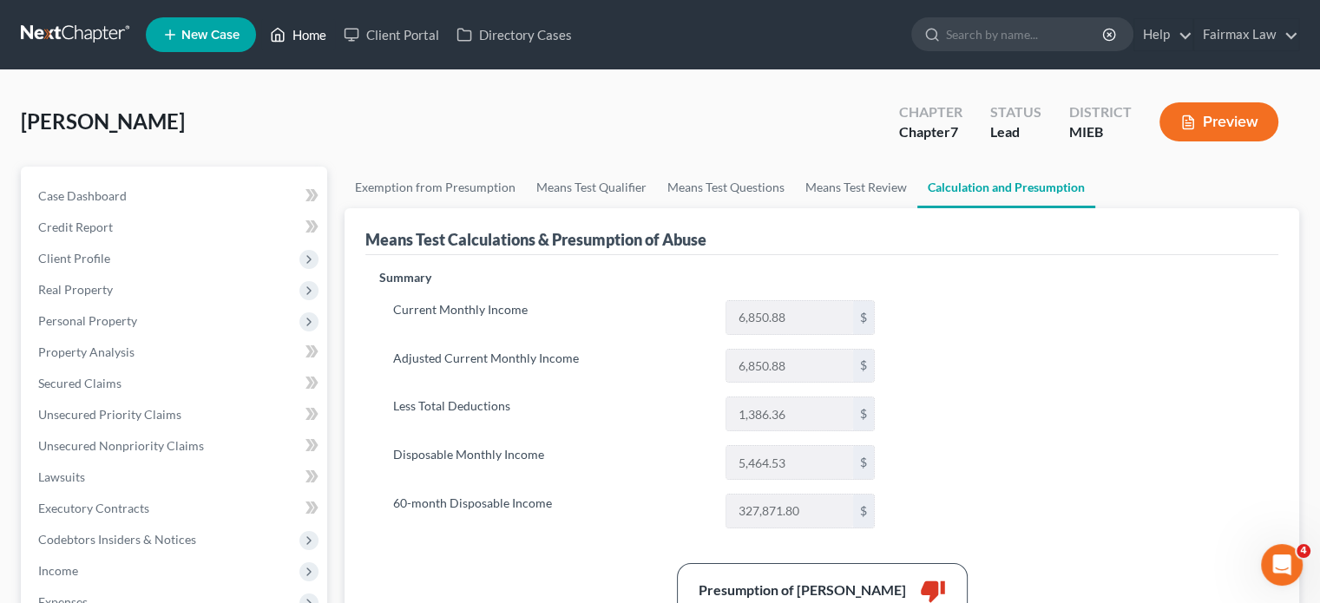
click at [335, 43] on link "Home" at bounding box center [298, 34] width 74 height 31
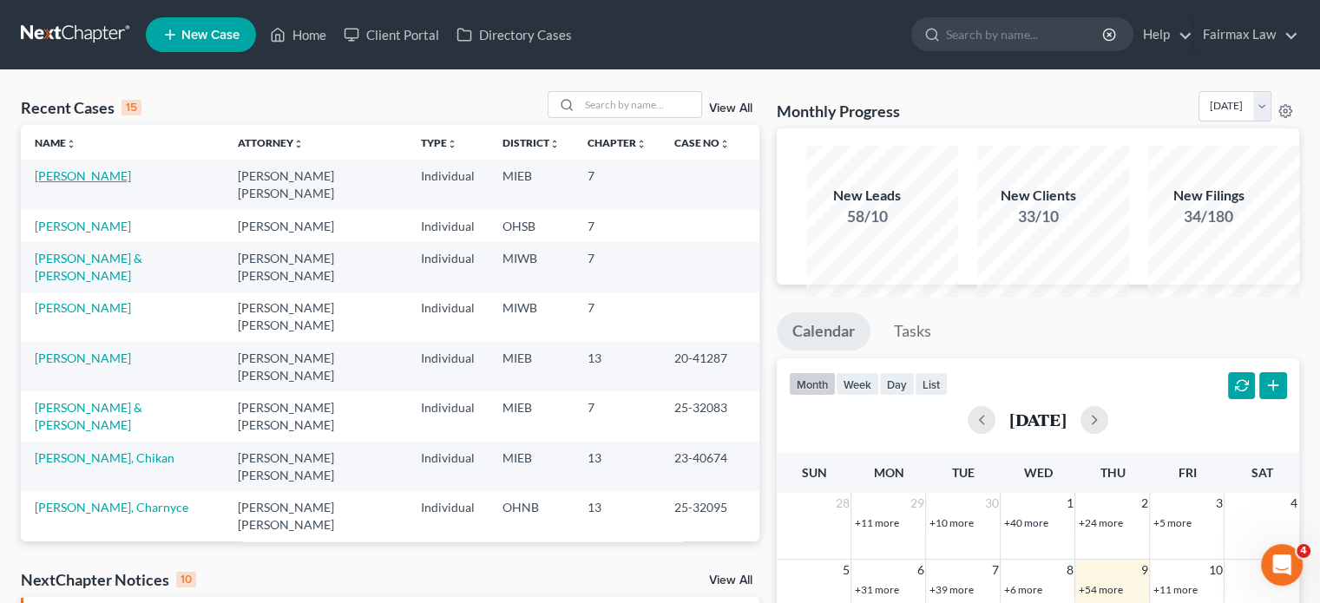
click at [72, 183] on link "[PERSON_NAME]" at bounding box center [83, 175] width 96 height 15
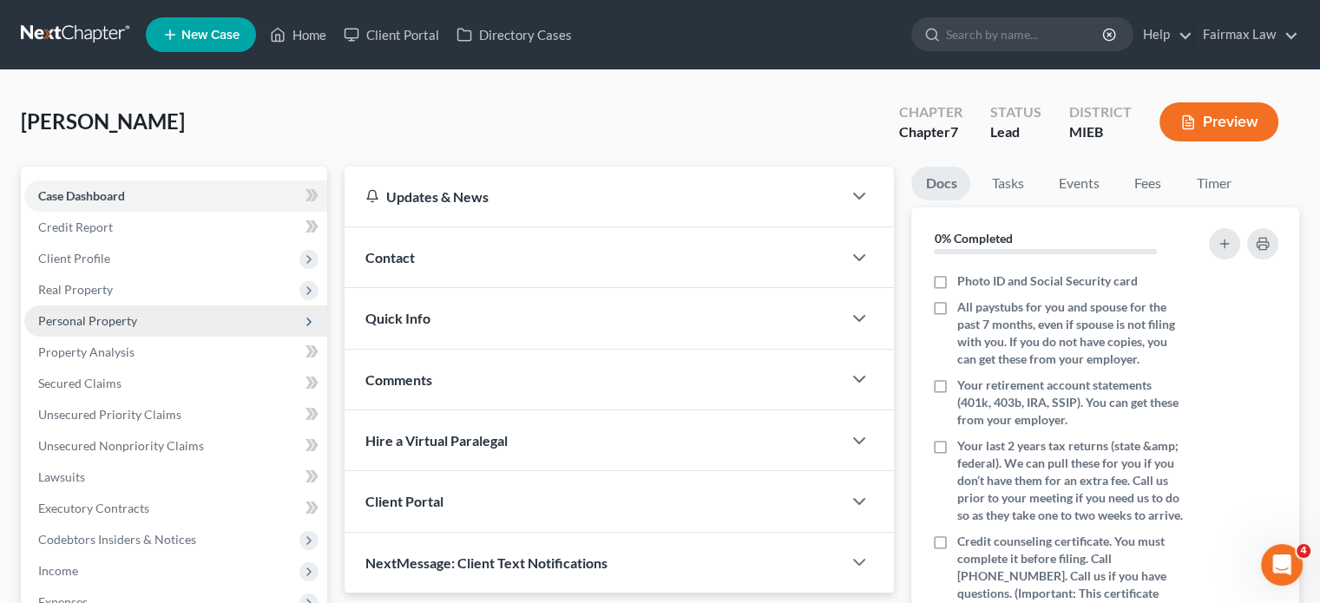
click at [137, 328] on span "Personal Property" at bounding box center [87, 320] width 99 height 15
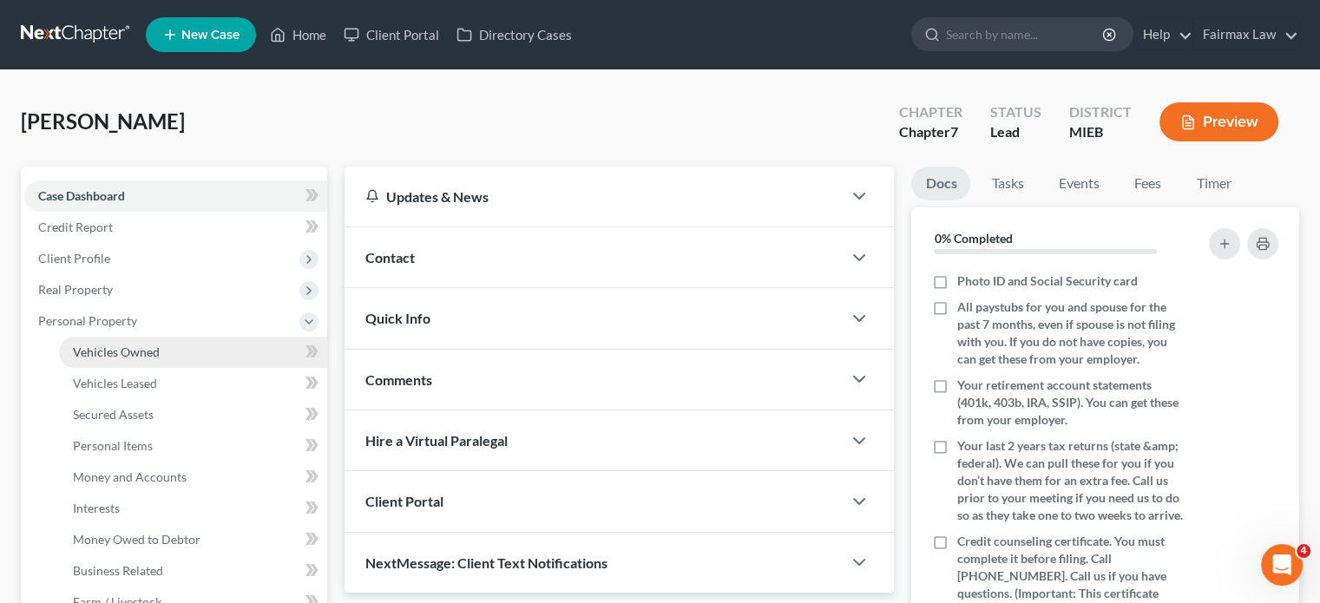
click at [149, 359] on span "Vehicles Owned" at bounding box center [116, 352] width 87 height 15
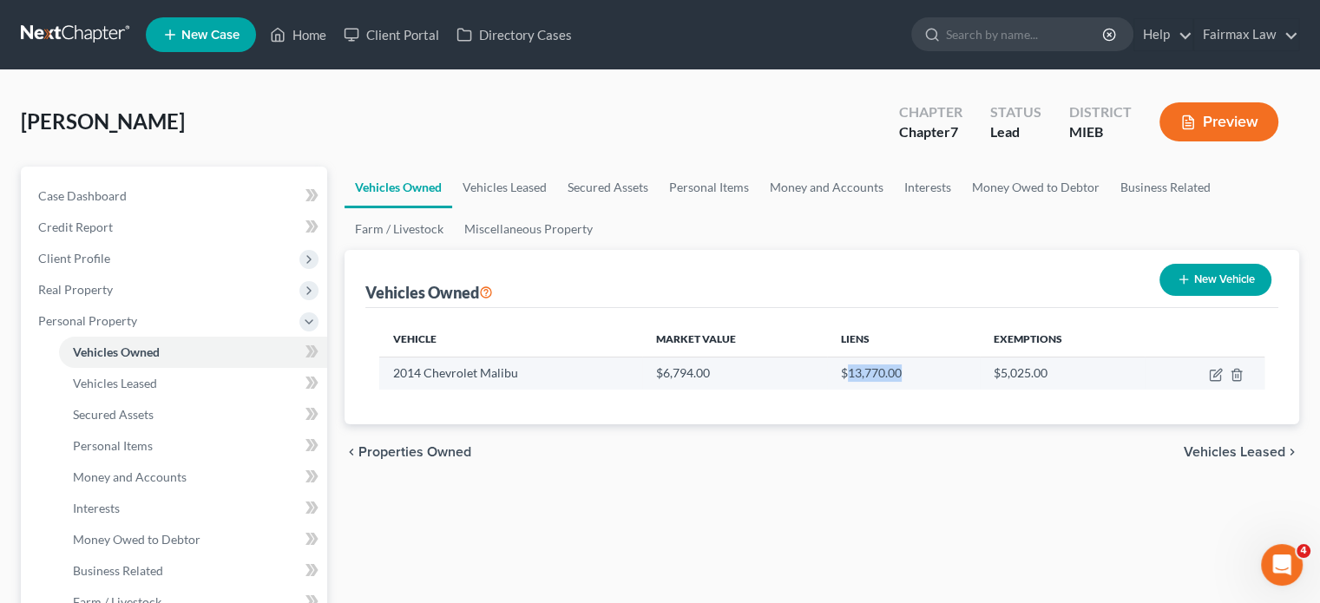
drag, startPoint x: 923, startPoint y: 454, endPoint x: 853, endPoint y: 477, distance: 73.0
click at [853, 390] on td "$13,770.00" at bounding box center [903, 373] width 152 height 33
copy td "13,770.00"
click at [1209, 382] on icon "button" at bounding box center [1216, 375] width 14 height 14
select select "0"
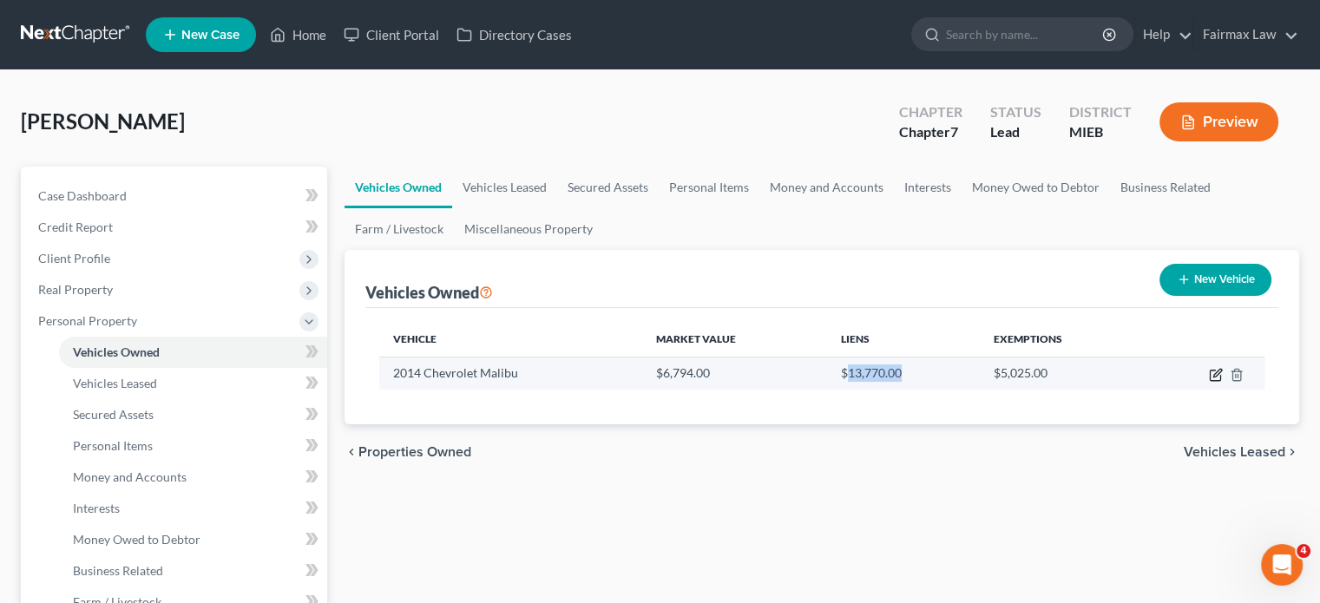
select select "12"
select select "2"
select select "0"
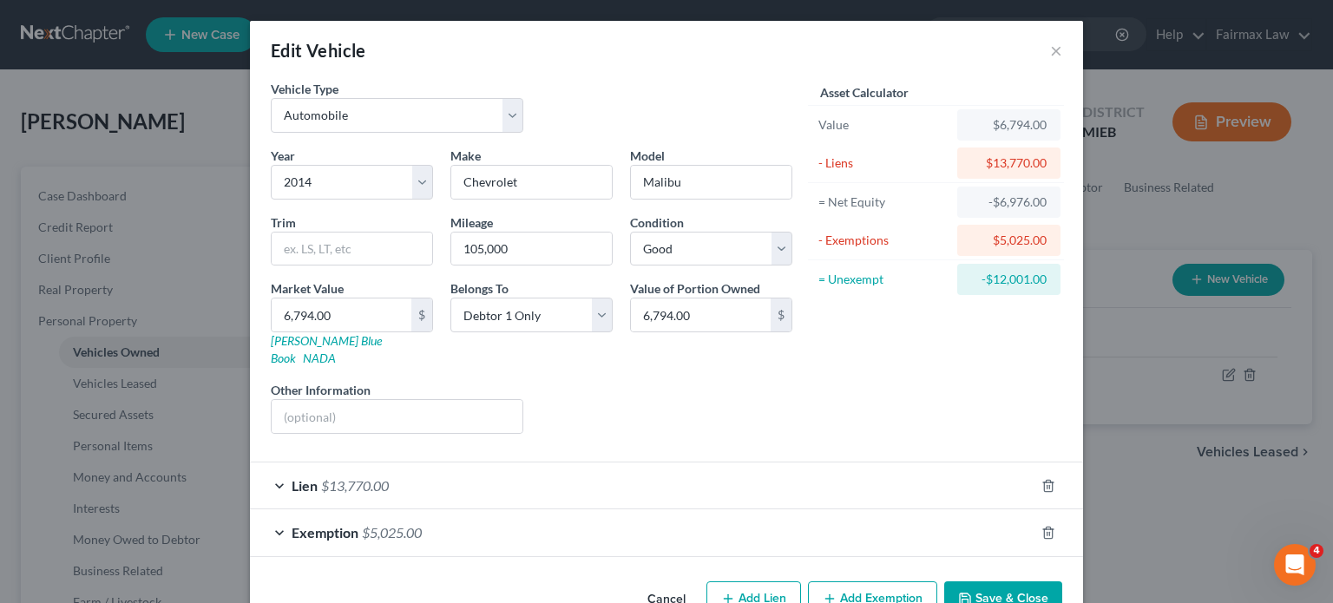
scroll to position [183, 0]
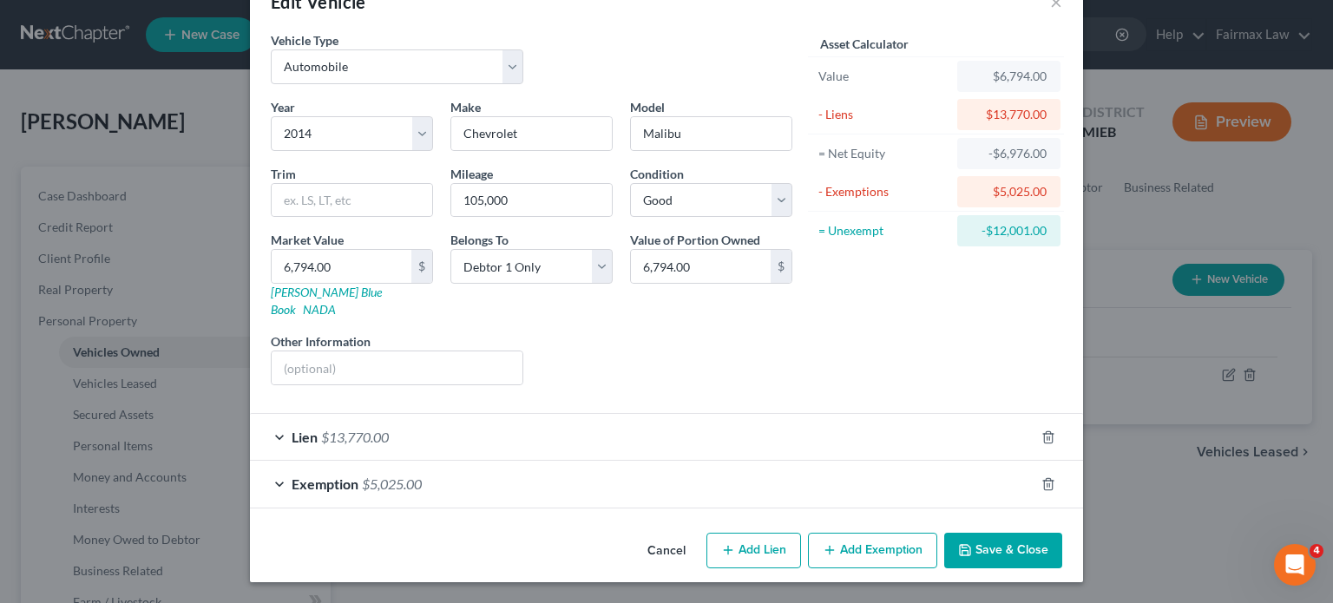
click at [559, 414] on div "Lien $13,770.00" at bounding box center [642, 437] width 785 height 46
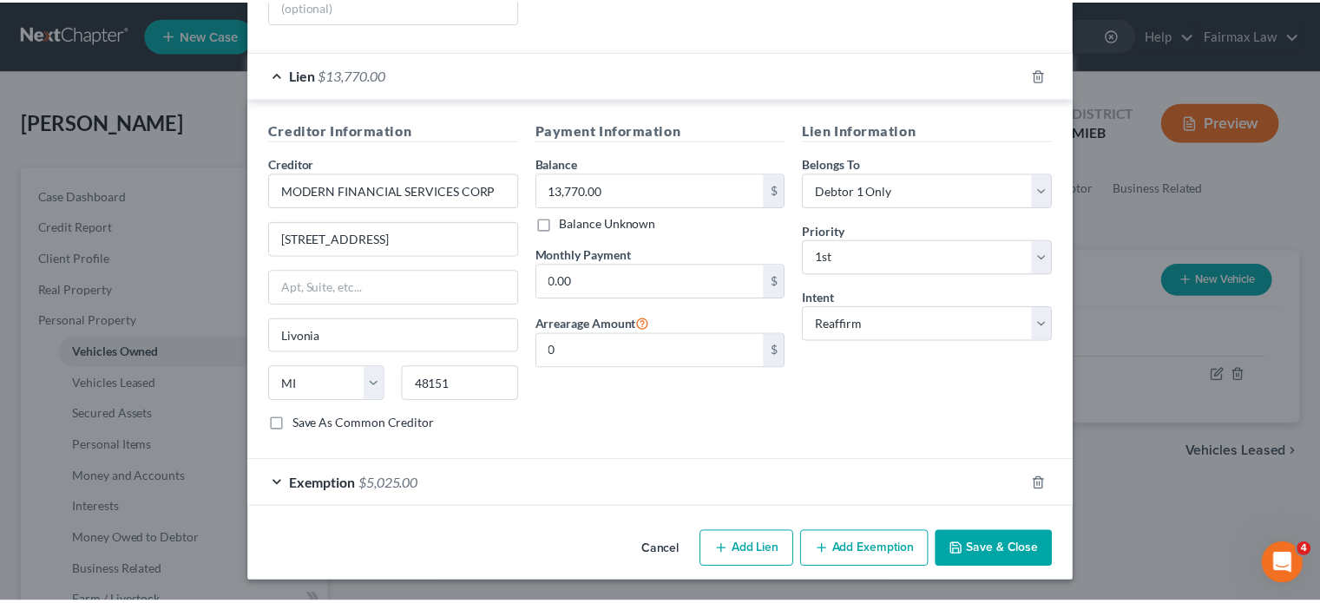
scroll to position [631, 0]
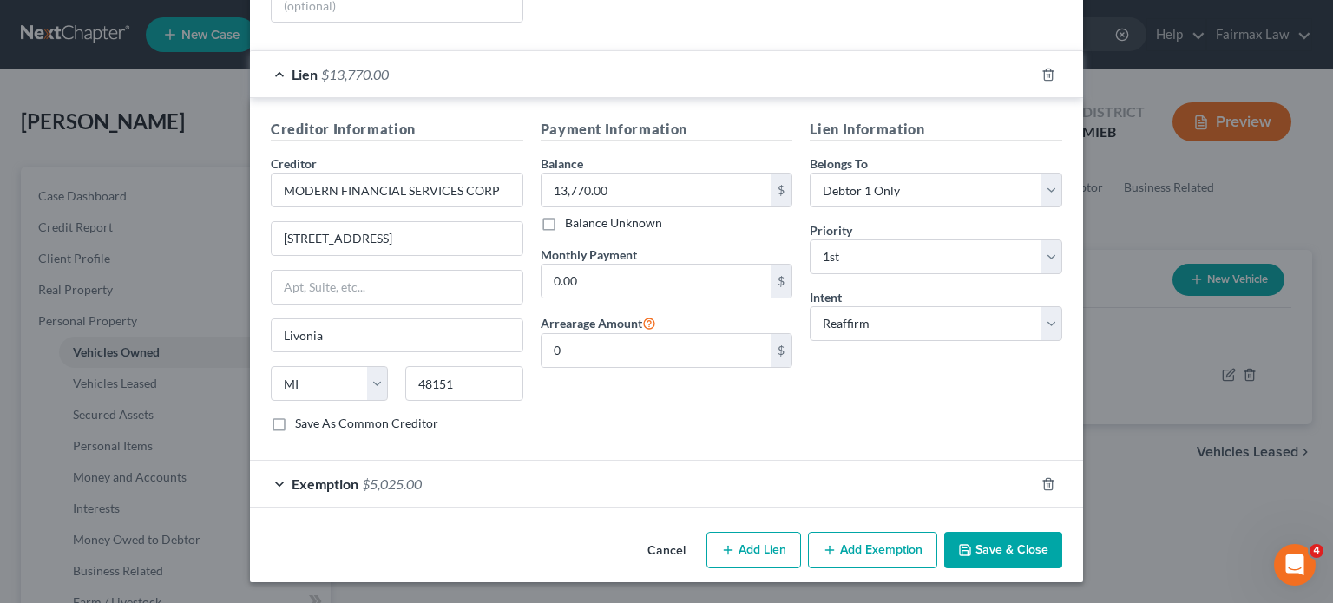
click at [670, 538] on button "Cancel" at bounding box center [667, 551] width 66 height 35
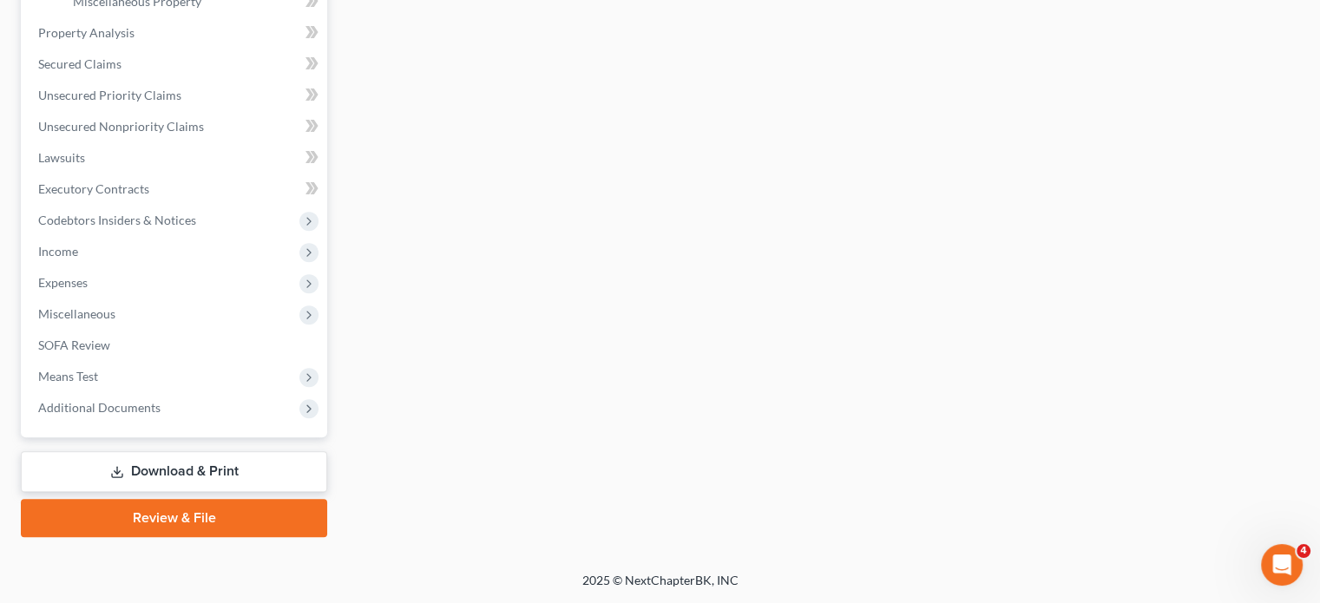
scroll to position [936, 0]
click at [184, 361] on span "Means Test" at bounding box center [175, 376] width 303 height 31
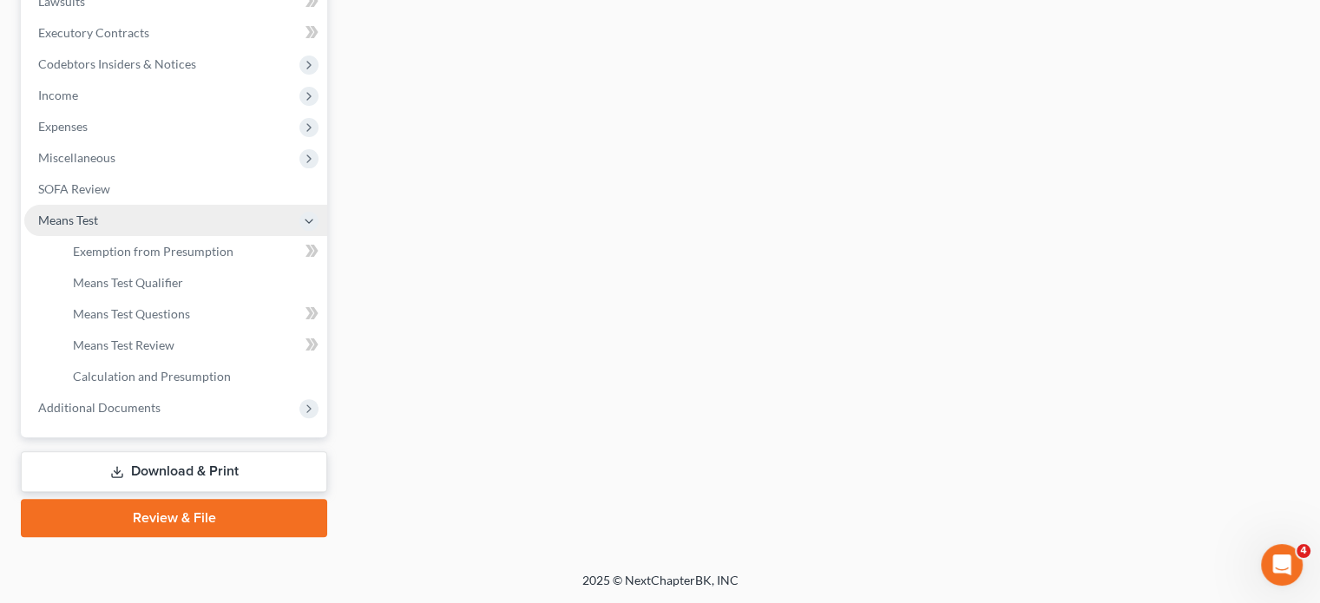
scroll to position [545, 0]
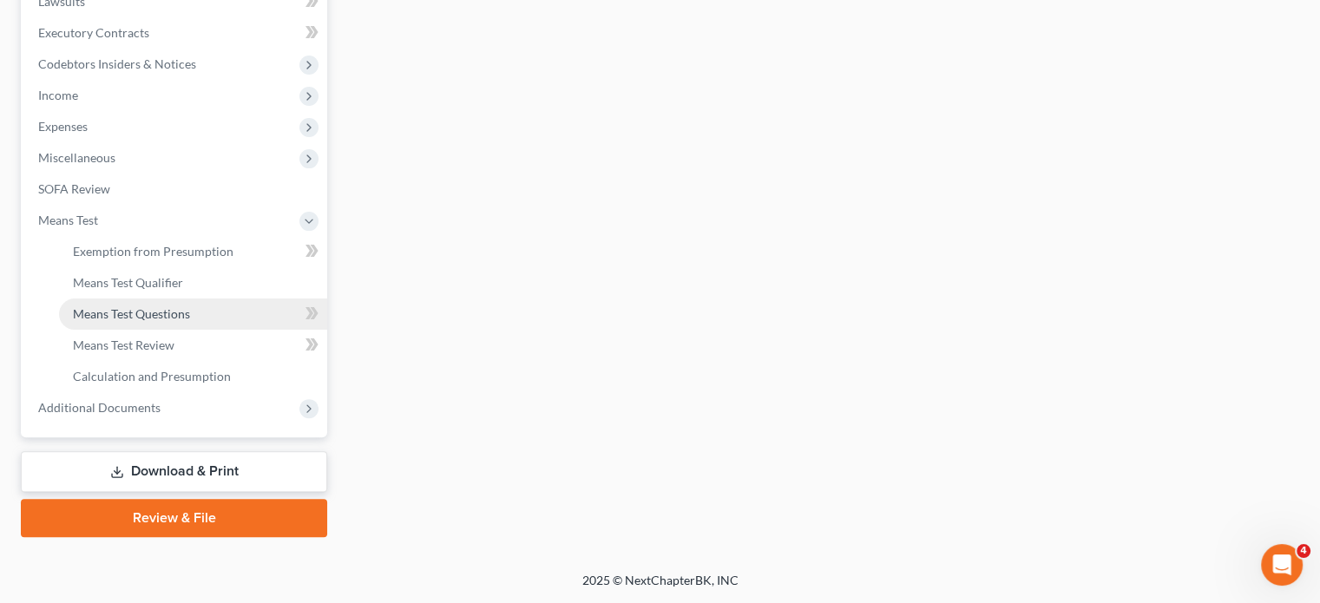
click at [190, 321] on span "Means Test Questions" at bounding box center [131, 313] width 117 height 15
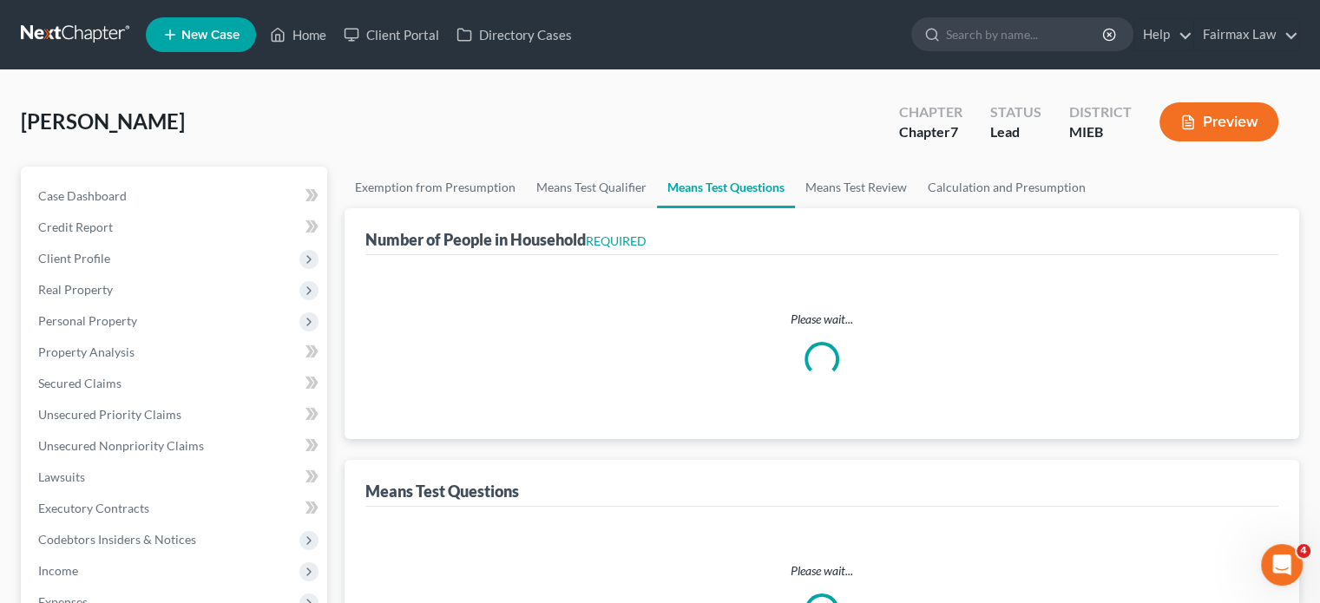
select select "1"
select select "60"
select select "0"
select select "2"
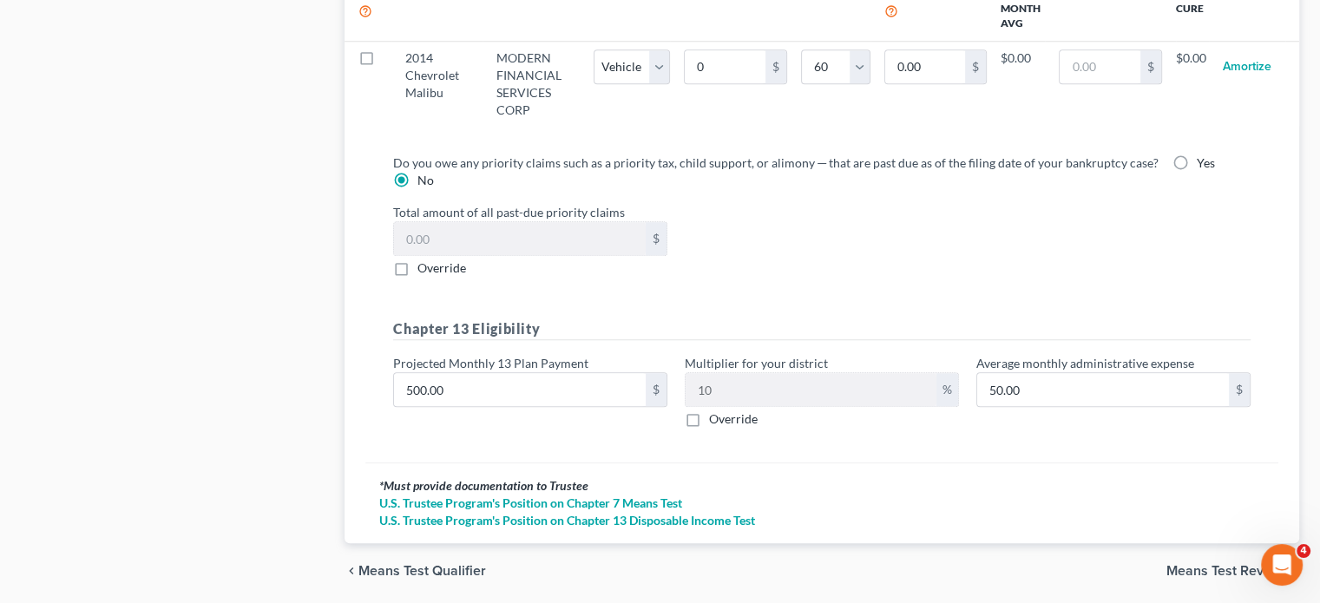
scroll to position [2111, 0]
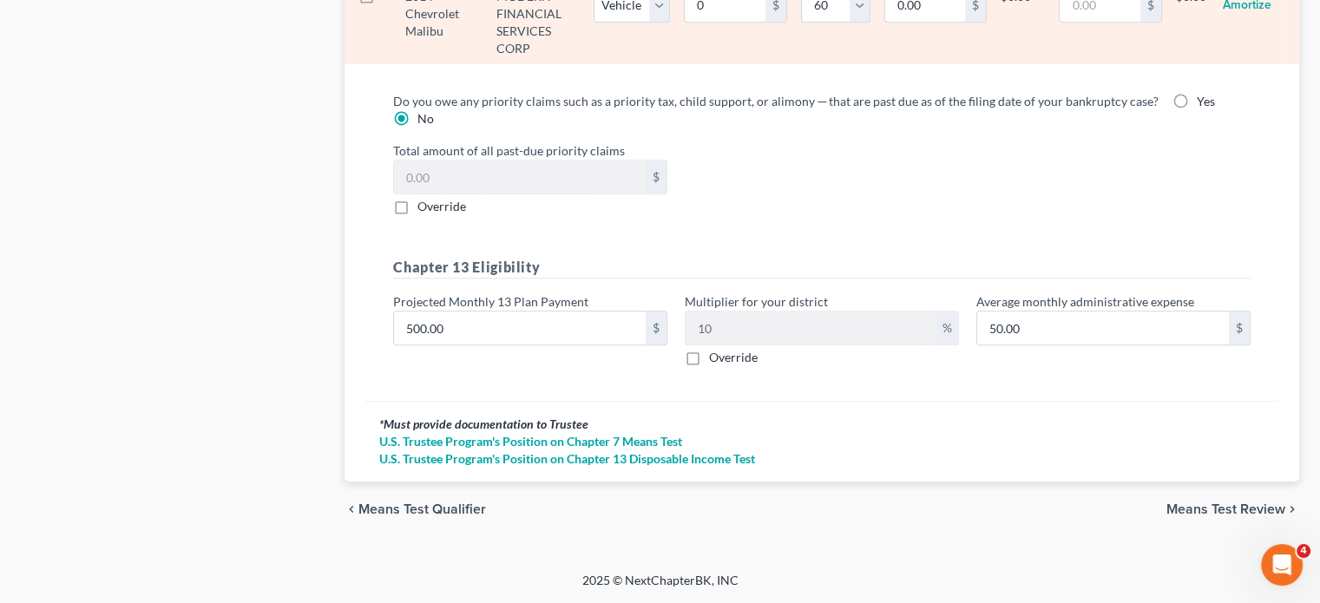
drag, startPoint x: 693, startPoint y: 505, endPoint x: 1103, endPoint y: 440, distance: 415.7
click at [1045, 65] on td "$0.00" at bounding box center [1023, 22] width 44 height 85
click at [966, 22] on input "0.00" at bounding box center [925, 5] width 81 height 33
paste input "13,77"
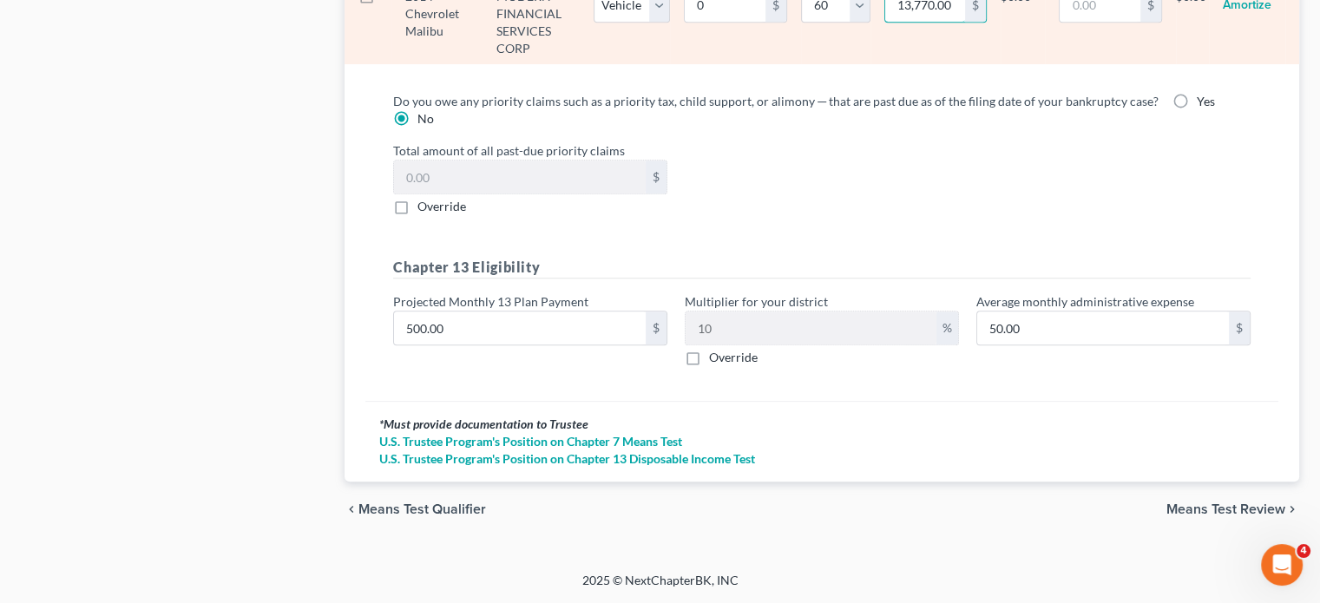
type input "13,770.00"
click at [871, 65] on td "0 1 2 3 4 5 6 7 8 9 10 11 12 13 14 15 16 17 18 19 20 21 22 23 24 25 26 27 28 29…" at bounding box center [835, 22] width 69 height 85
select select "1"
select select "60"
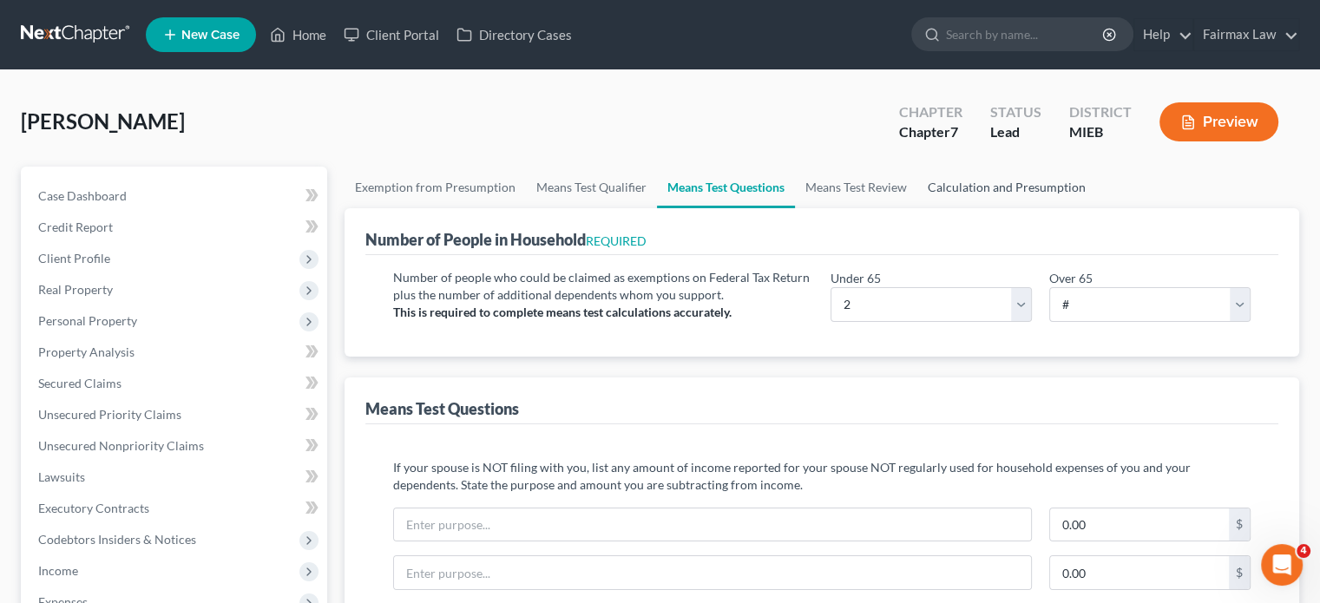
click at [1096, 208] on link "Calculation and Presumption" at bounding box center [1007, 188] width 179 height 42
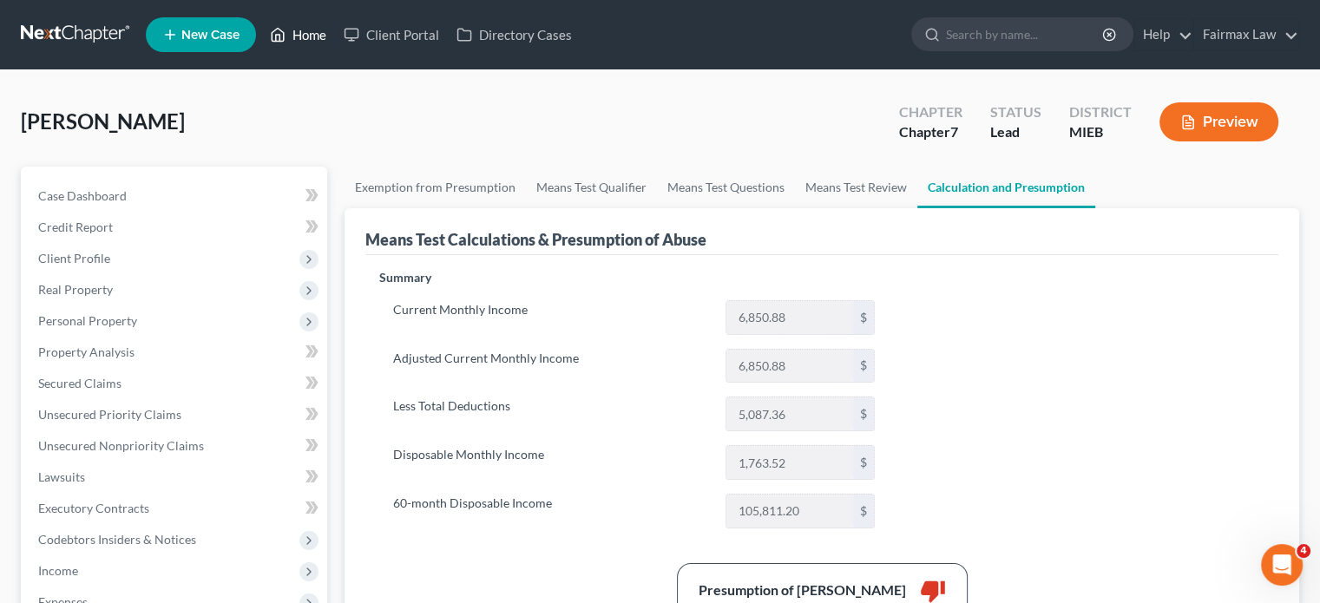
click at [335, 47] on link "Home" at bounding box center [298, 34] width 74 height 31
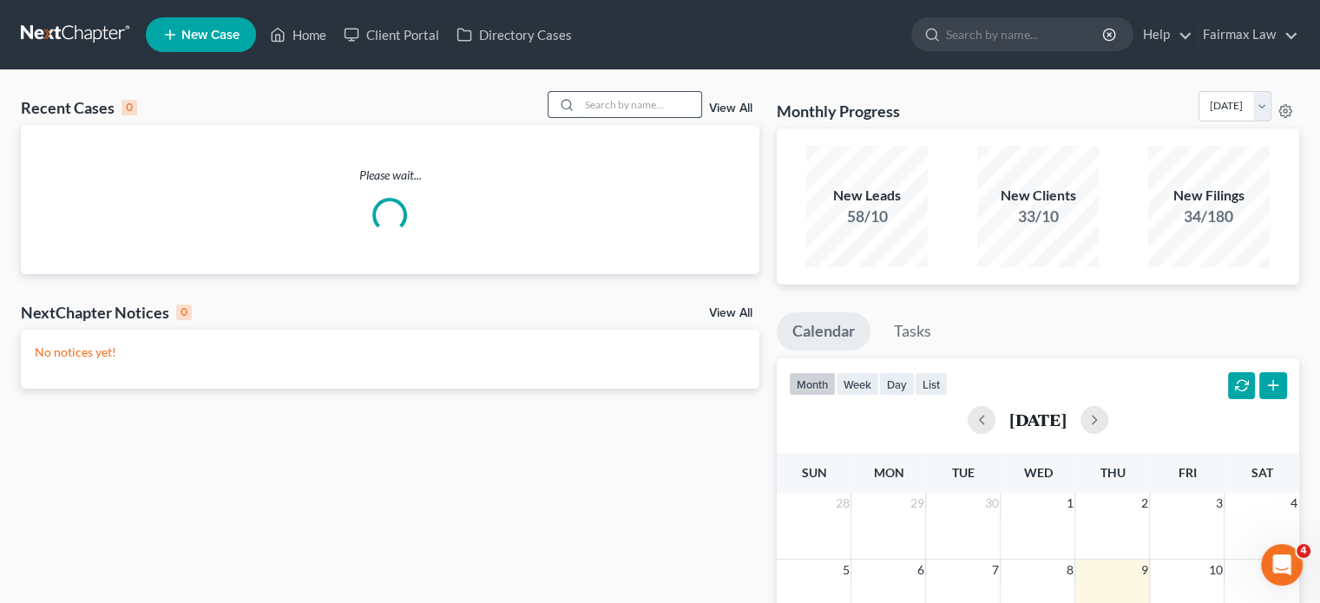
click at [580, 117] on input "search" at bounding box center [641, 104] width 122 height 25
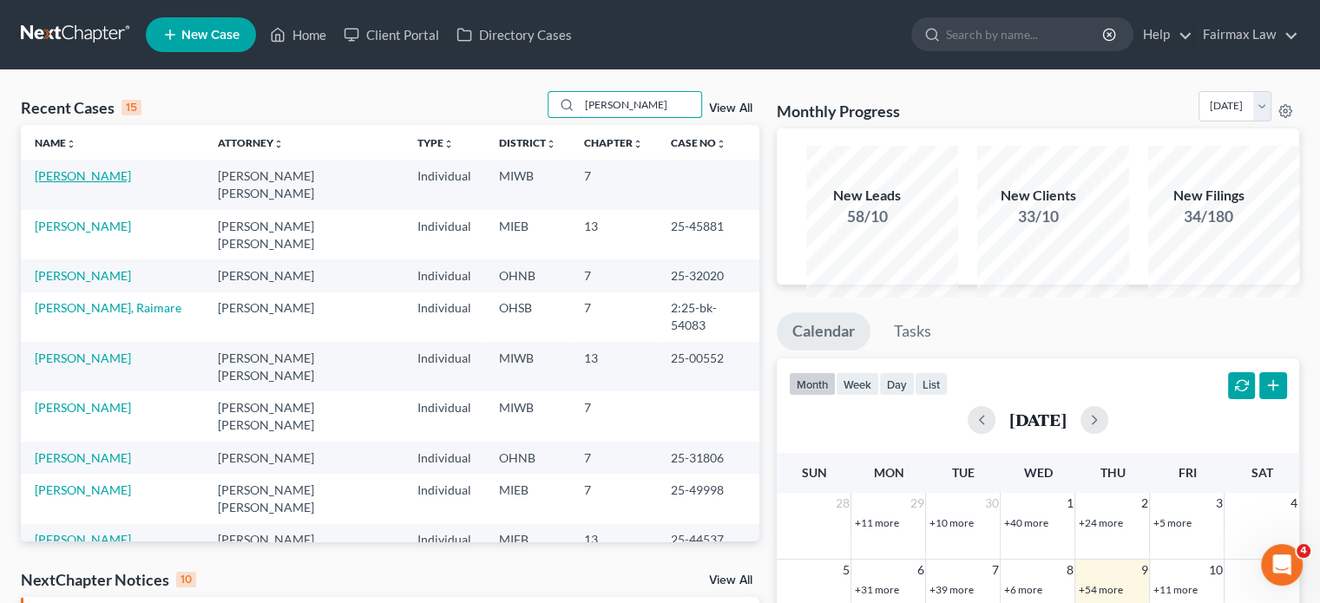
type input "browning"
click at [69, 183] on link "[PERSON_NAME]" at bounding box center [83, 175] width 96 height 15
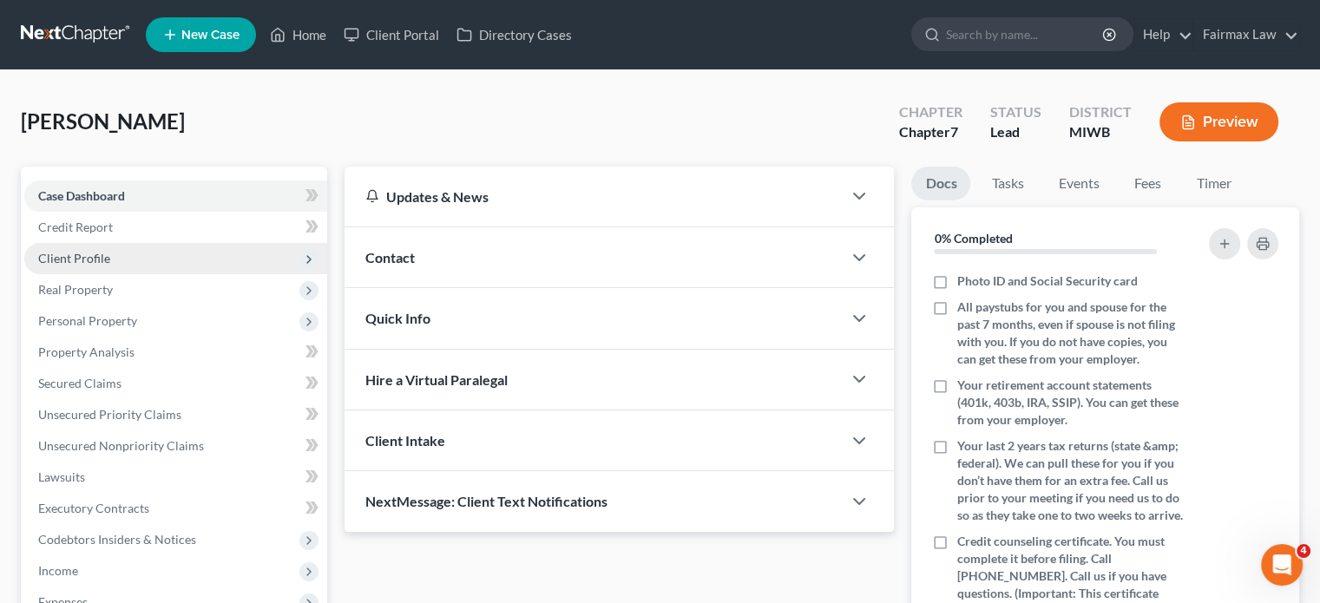
click at [203, 274] on span "Client Profile" at bounding box center [175, 258] width 303 height 31
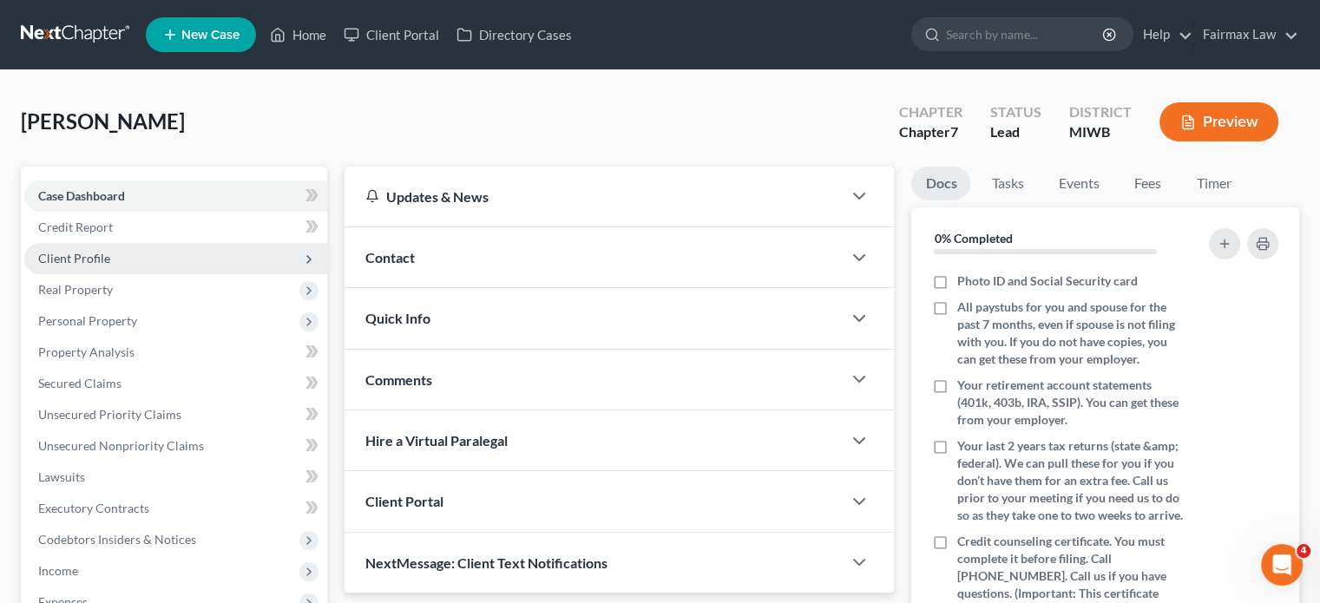
click at [184, 274] on span "Client Profile" at bounding box center [175, 258] width 303 height 31
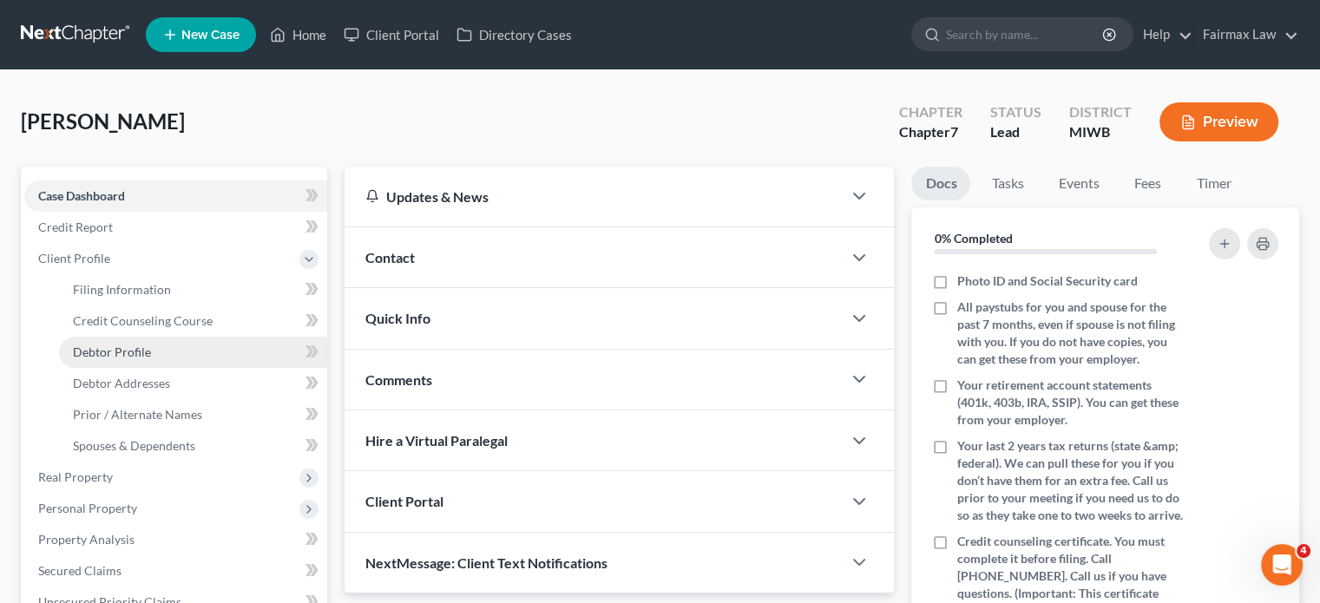
click at [151, 359] on span "Debtor Profile" at bounding box center [112, 352] width 78 height 15
select select "0"
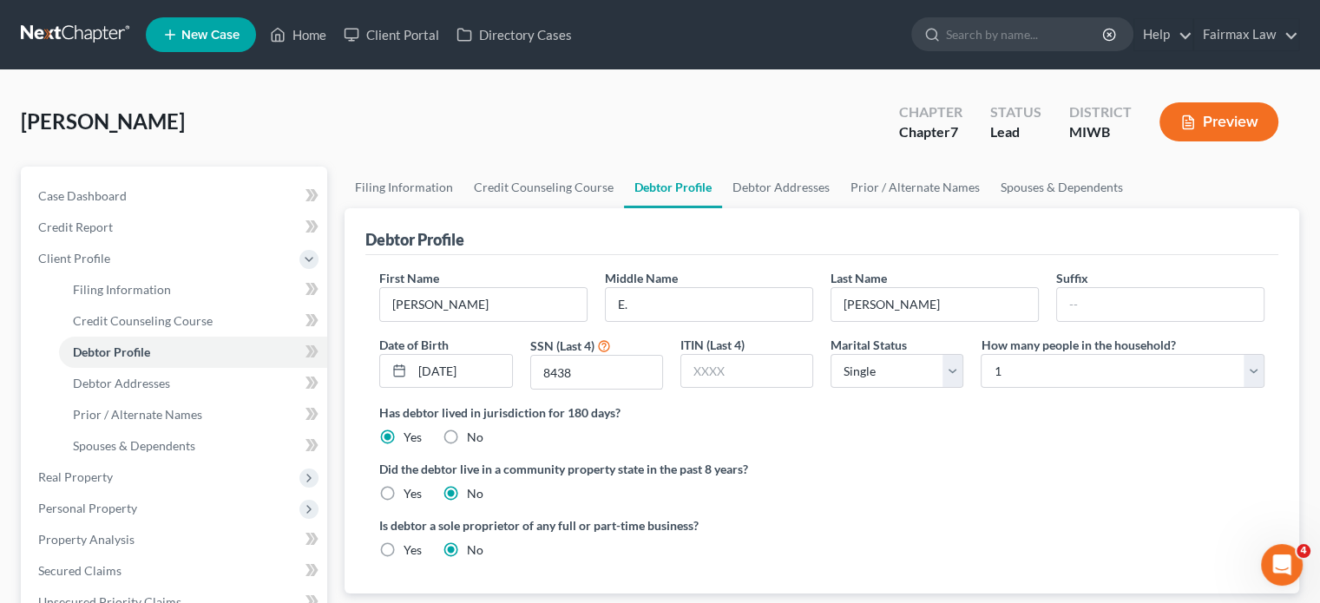
radio input "true"
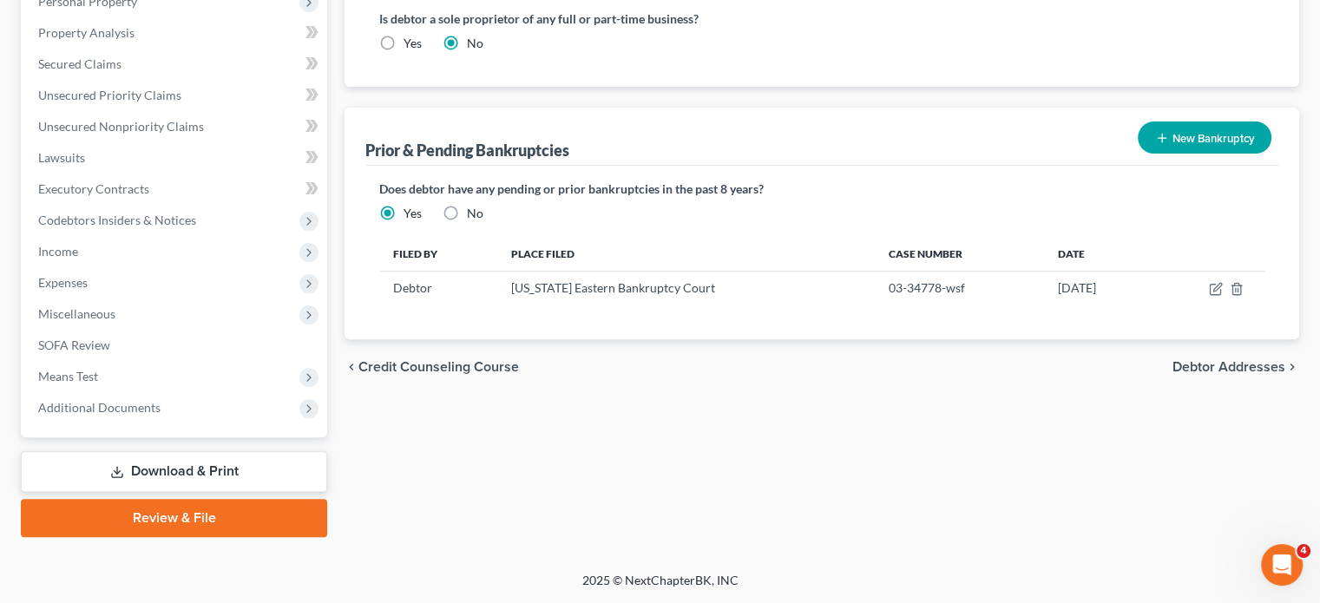
scroll to position [777, 0]
click at [477, 205] on label "No" at bounding box center [475, 213] width 16 height 17
click at [477, 205] on input "No" at bounding box center [479, 210] width 11 height 11
radio input "true"
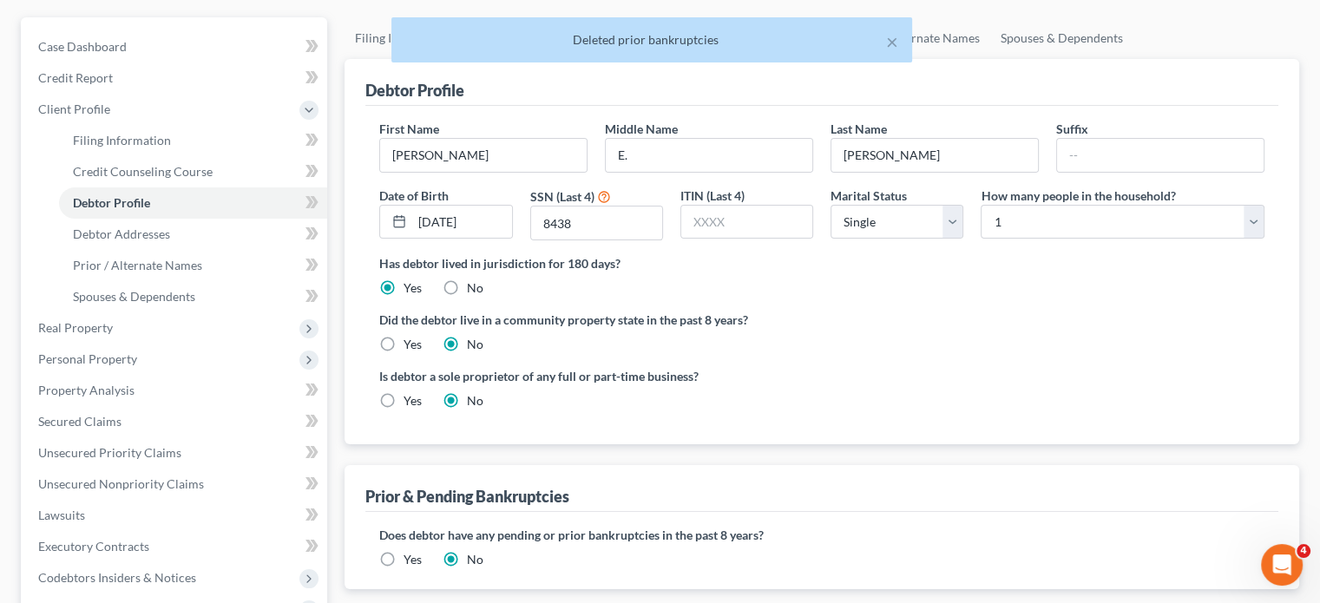
scroll to position [151, 0]
click at [194, 248] on link "Debtor Addresses" at bounding box center [193, 232] width 268 height 31
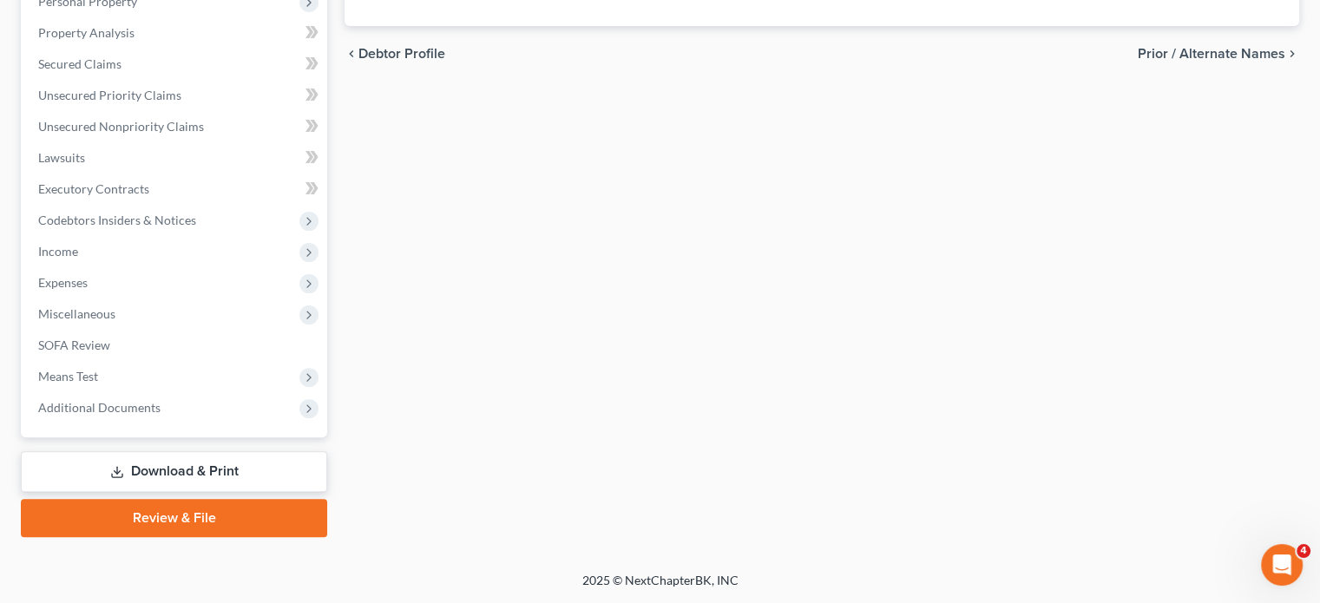
scroll to position [780, 0]
click at [137, 267] on span "Expenses" at bounding box center [175, 282] width 303 height 31
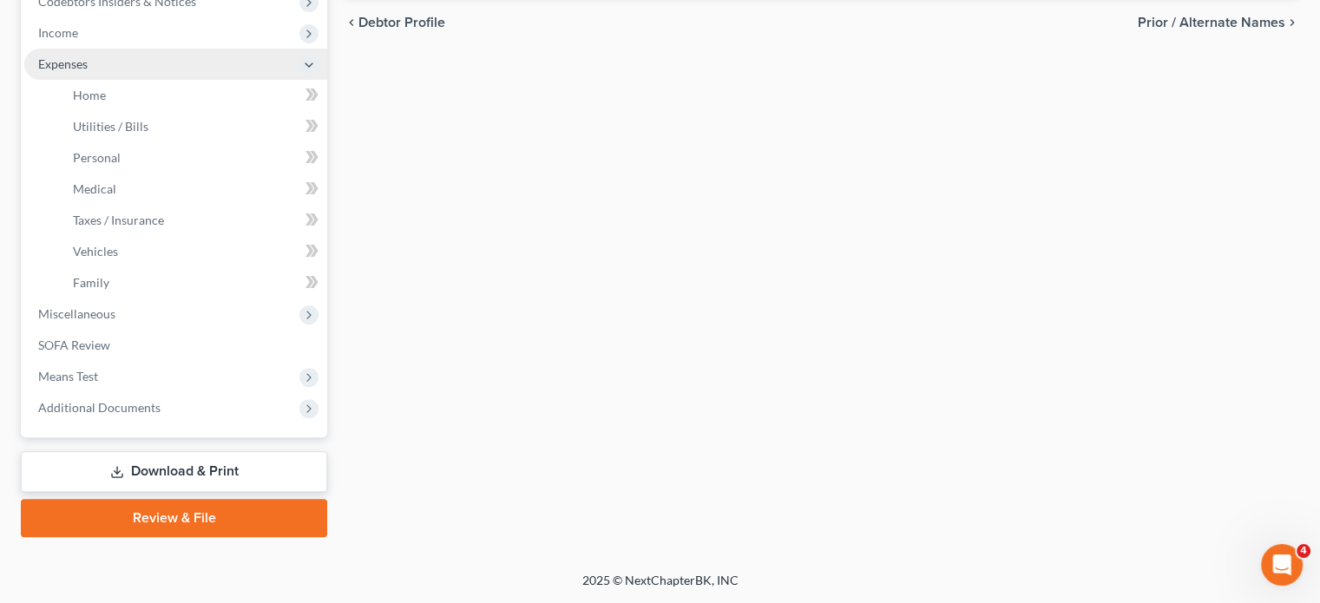
scroll to position [545, 0]
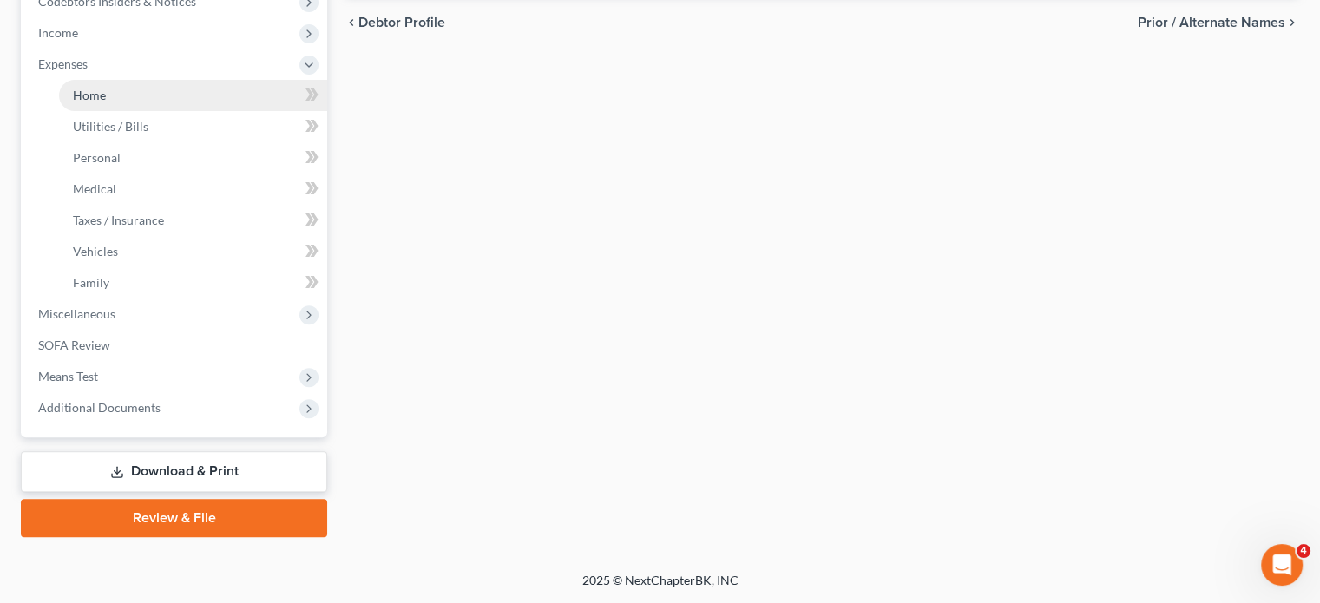
click at [139, 111] on link "Home" at bounding box center [193, 95] width 268 height 31
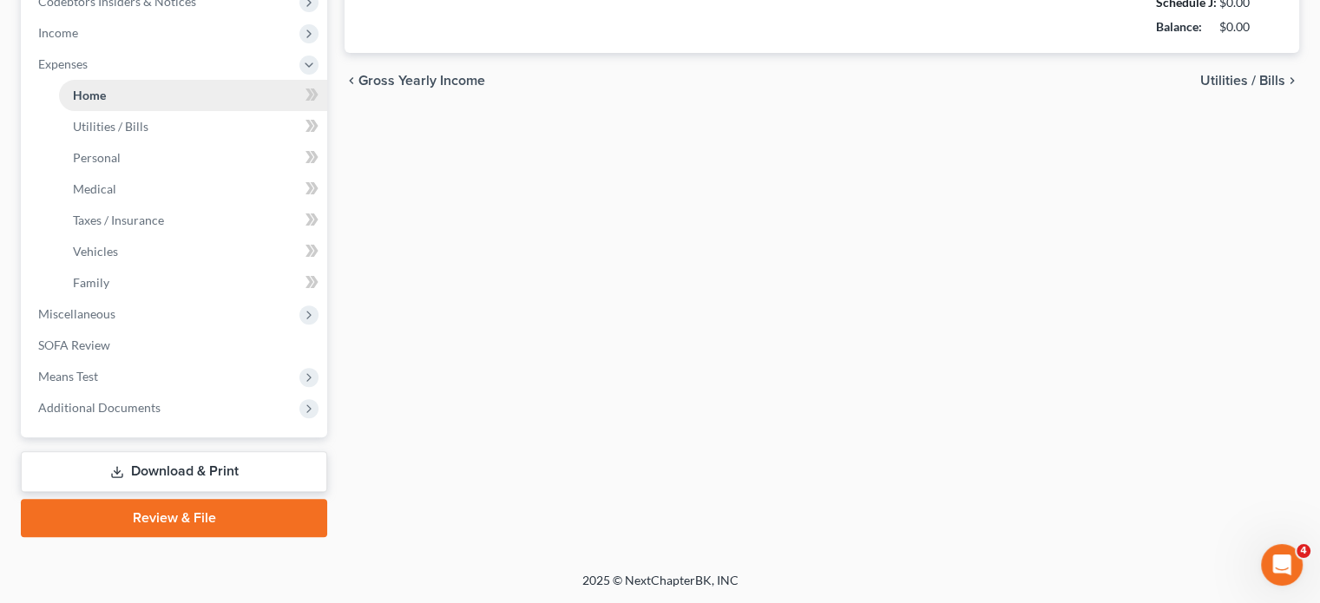
type input "200.00"
type input "0.00"
radio input "true"
type input "0.00"
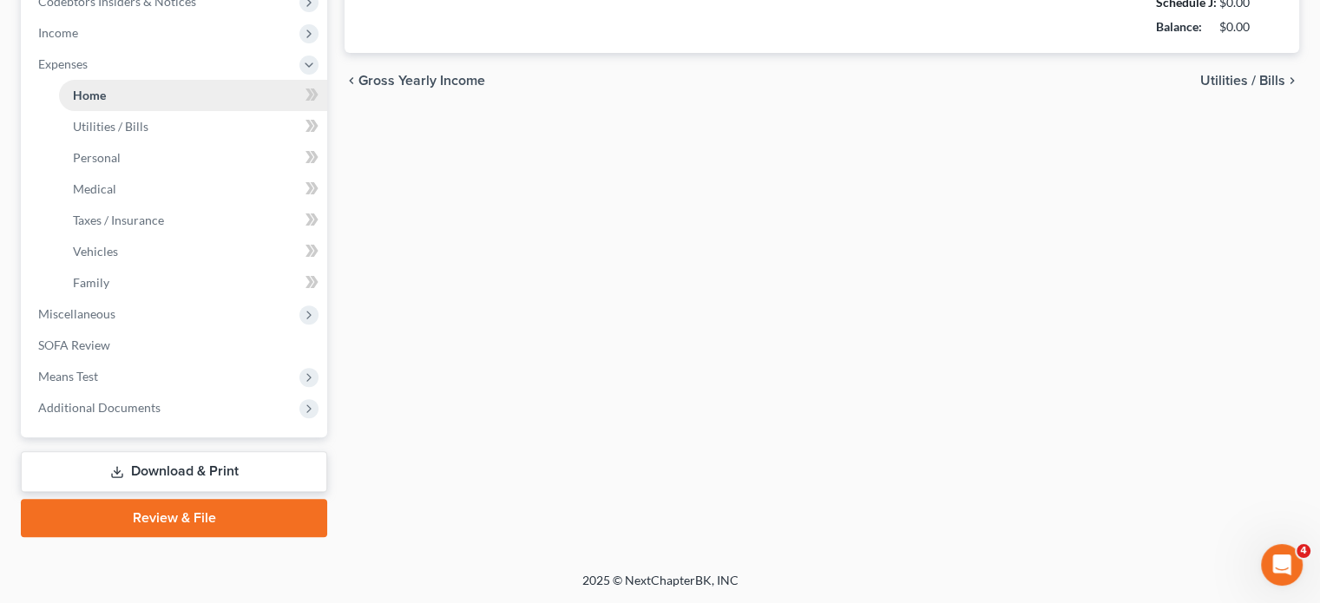
type input "0.00"
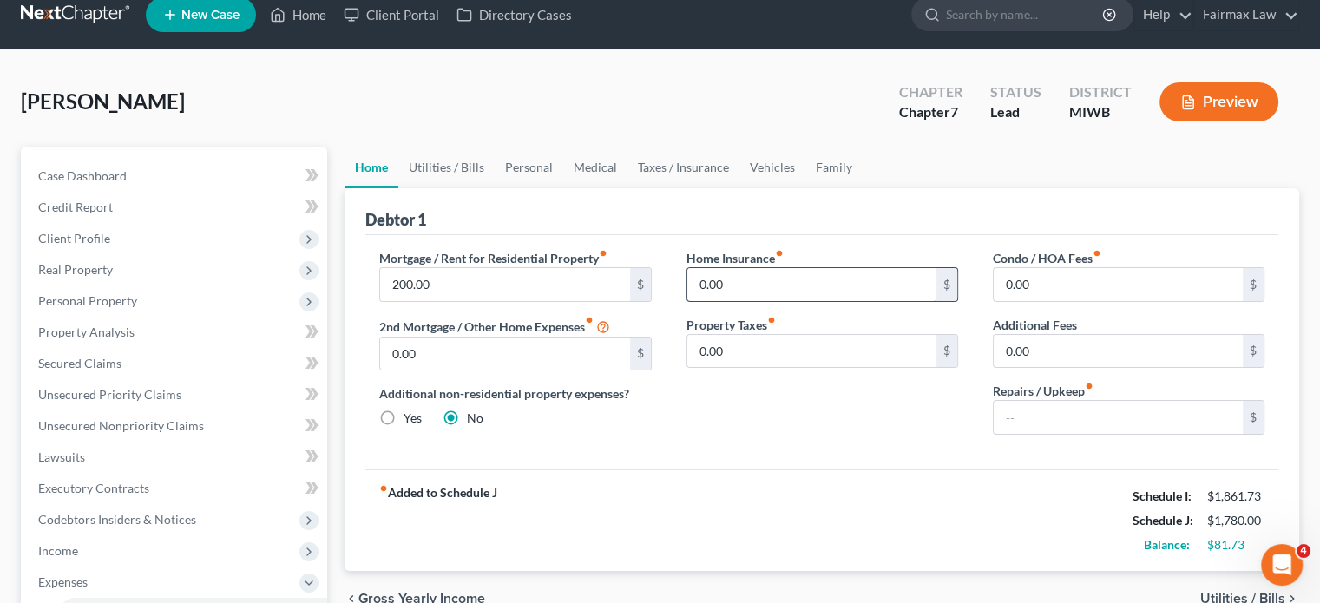
scroll to position [19, 0]
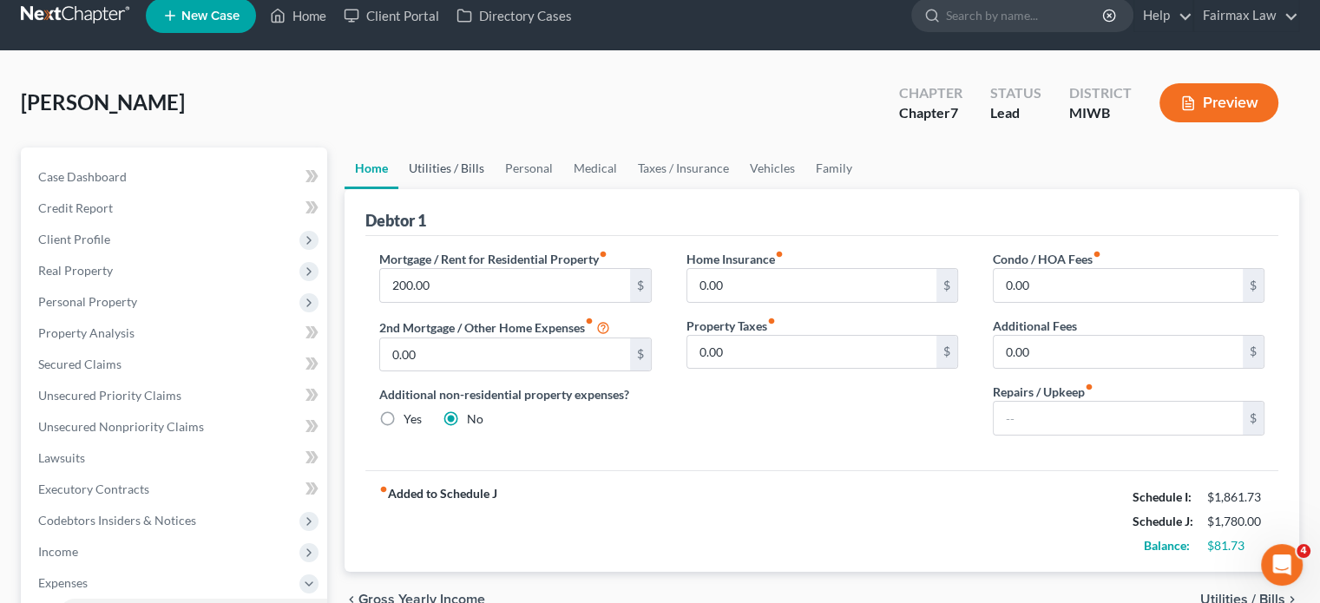
click at [491, 189] on link "Utilities / Bills" at bounding box center [446, 169] width 96 height 42
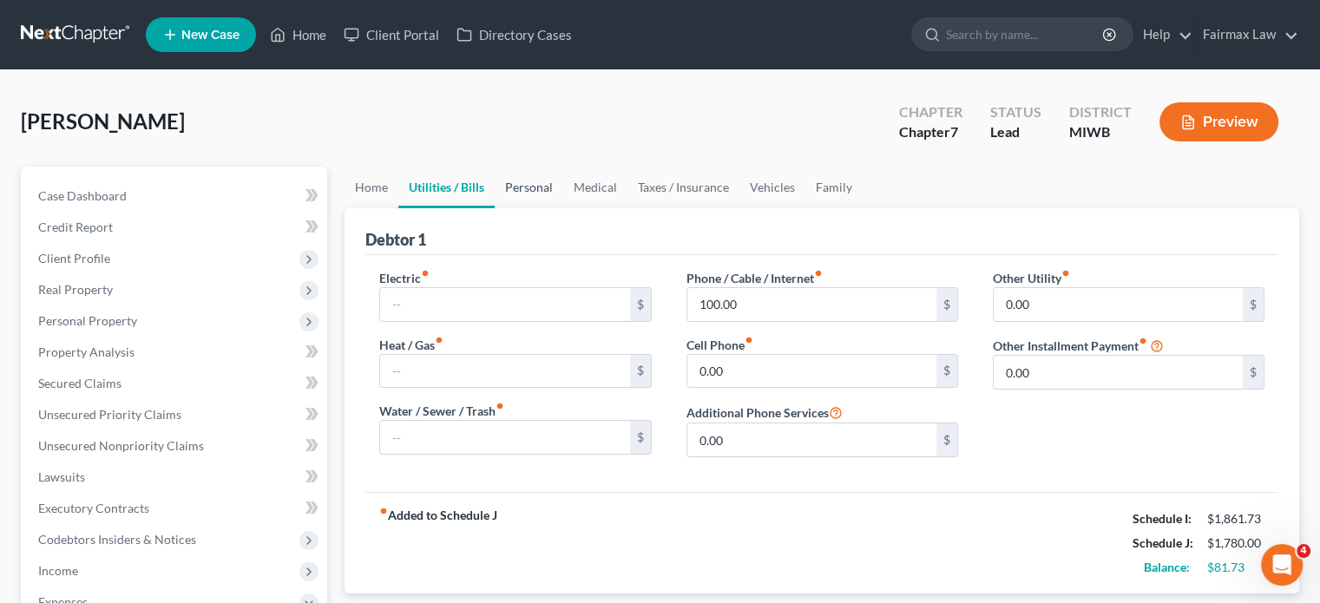
click at [563, 208] on link "Personal" at bounding box center [529, 188] width 69 height 42
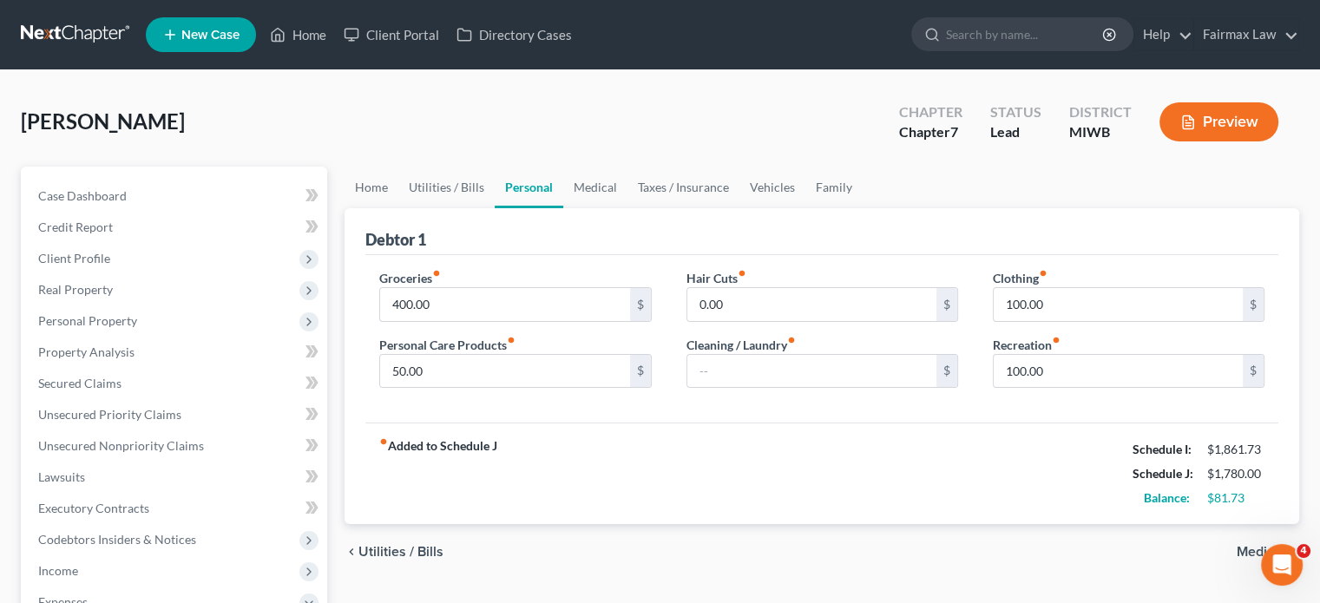
click at [558, 208] on link "Personal" at bounding box center [529, 188] width 69 height 42
click at [628, 208] on link "Medical" at bounding box center [595, 188] width 64 height 42
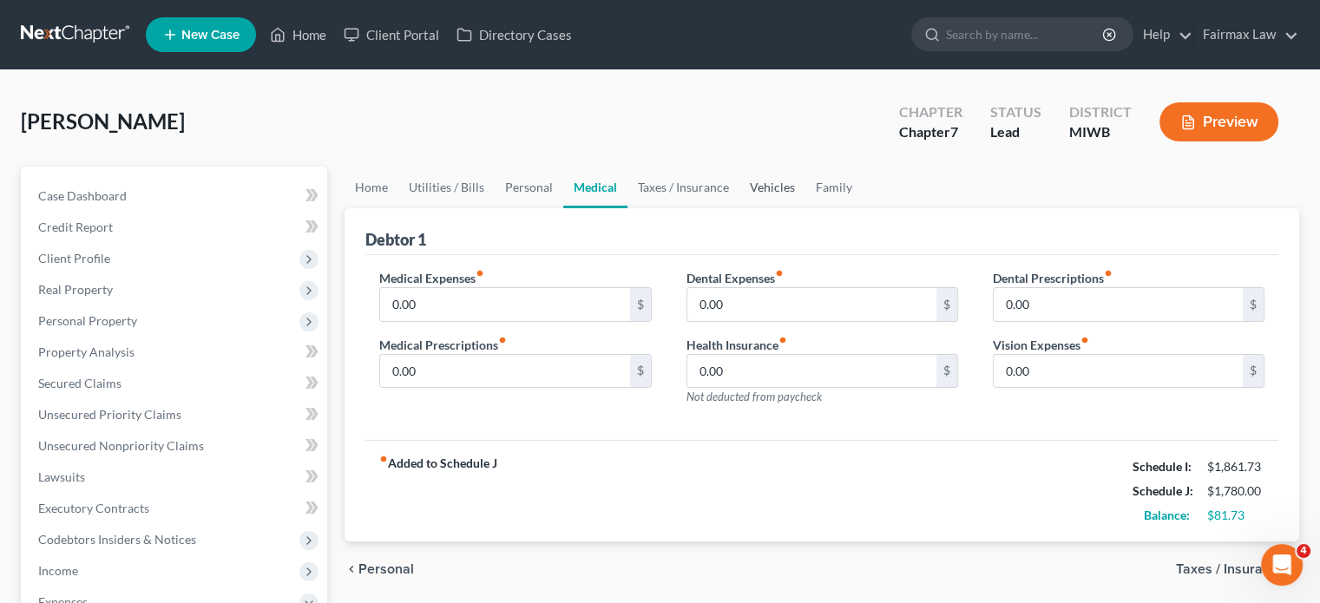
click at [806, 208] on link "Vehicles" at bounding box center [773, 188] width 66 height 42
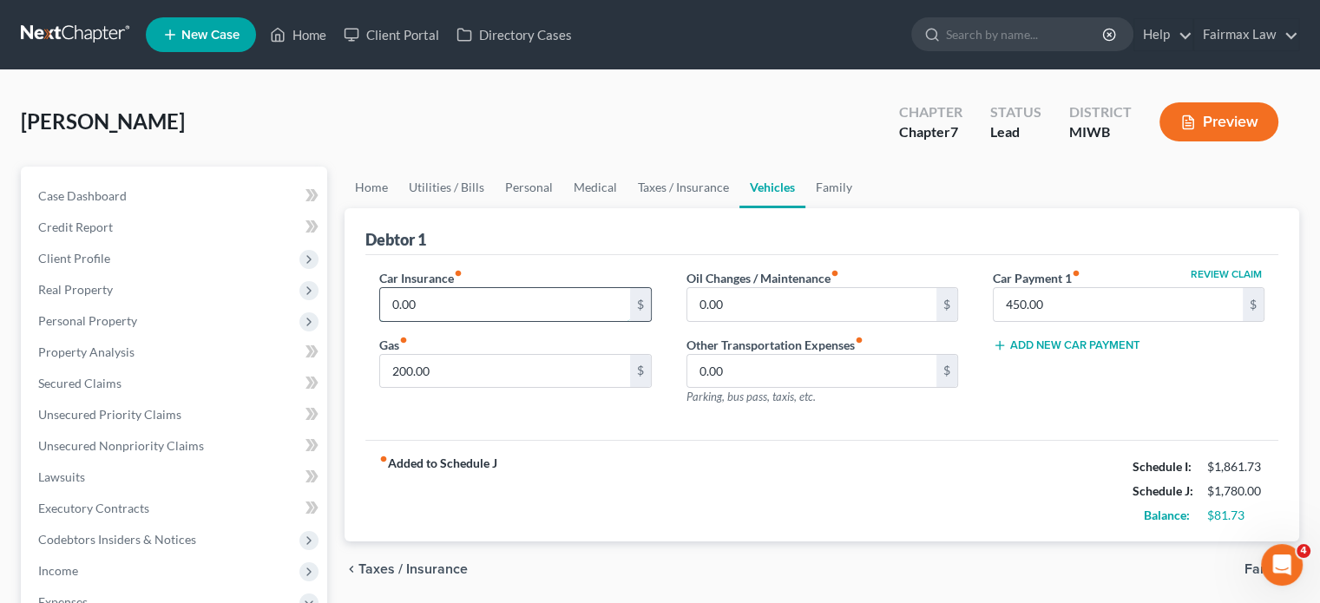
click at [474, 321] on input "0.00" at bounding box center [504, 304] width 249 height 33
type input "125"
click at [563, 208] on link "Personal" at bounding box center [529, 188] width 69 height 42
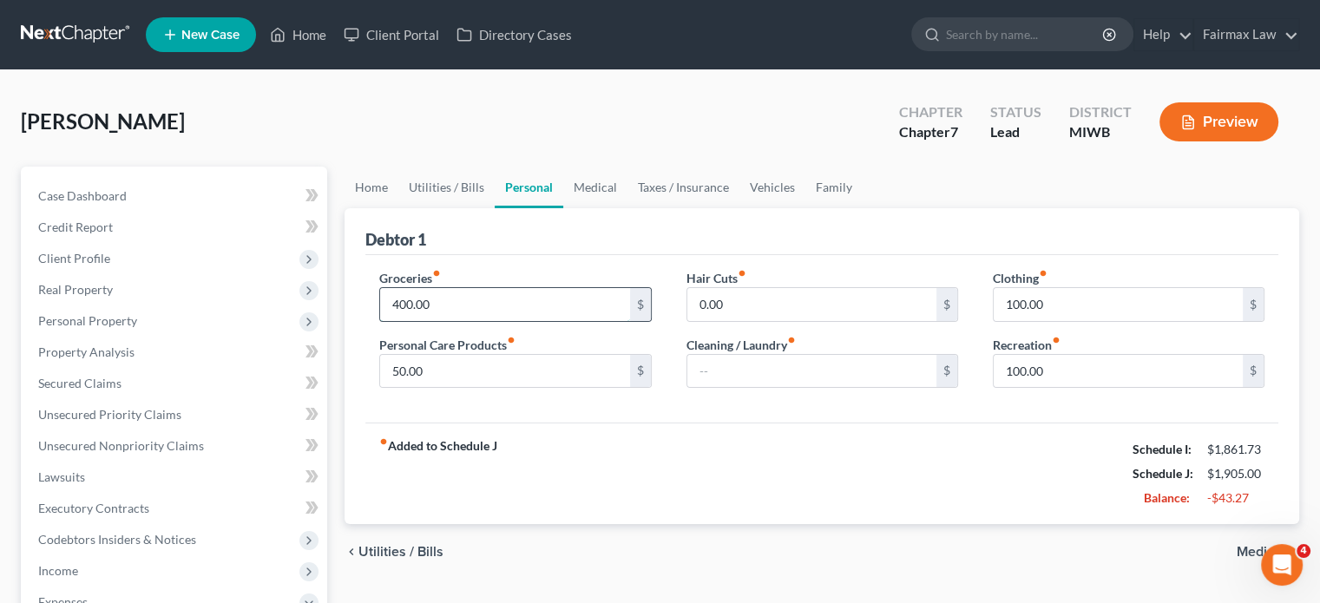
click at [458, 321] on input "400.00" at bounding box center [504, 304] width 249 height 33
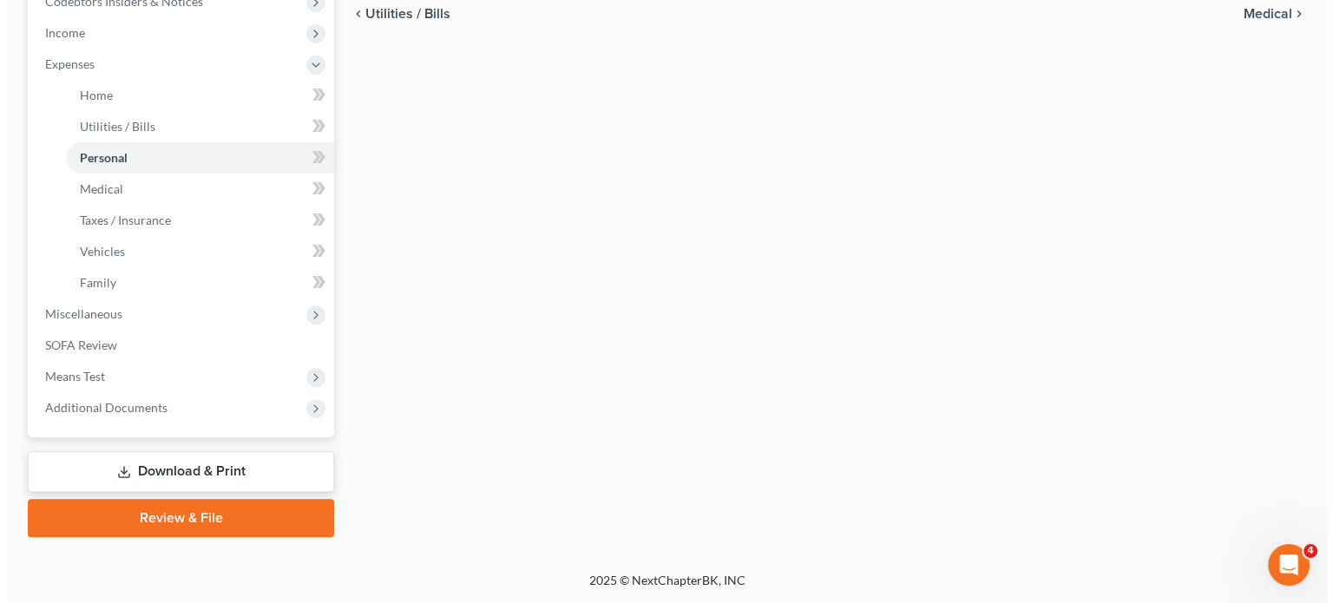
scroll to position [722, 0]
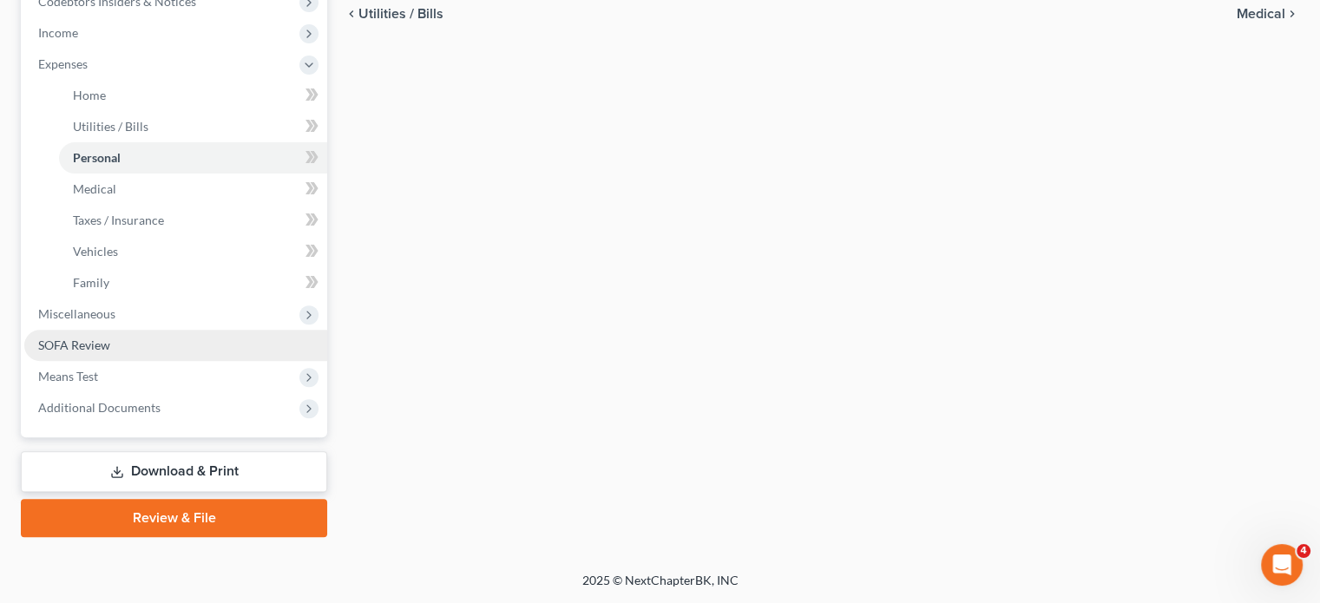
type input "300"
click at [110, 352] on span "SOFA Review" at bounding box center [74, 345] width 72 height 15
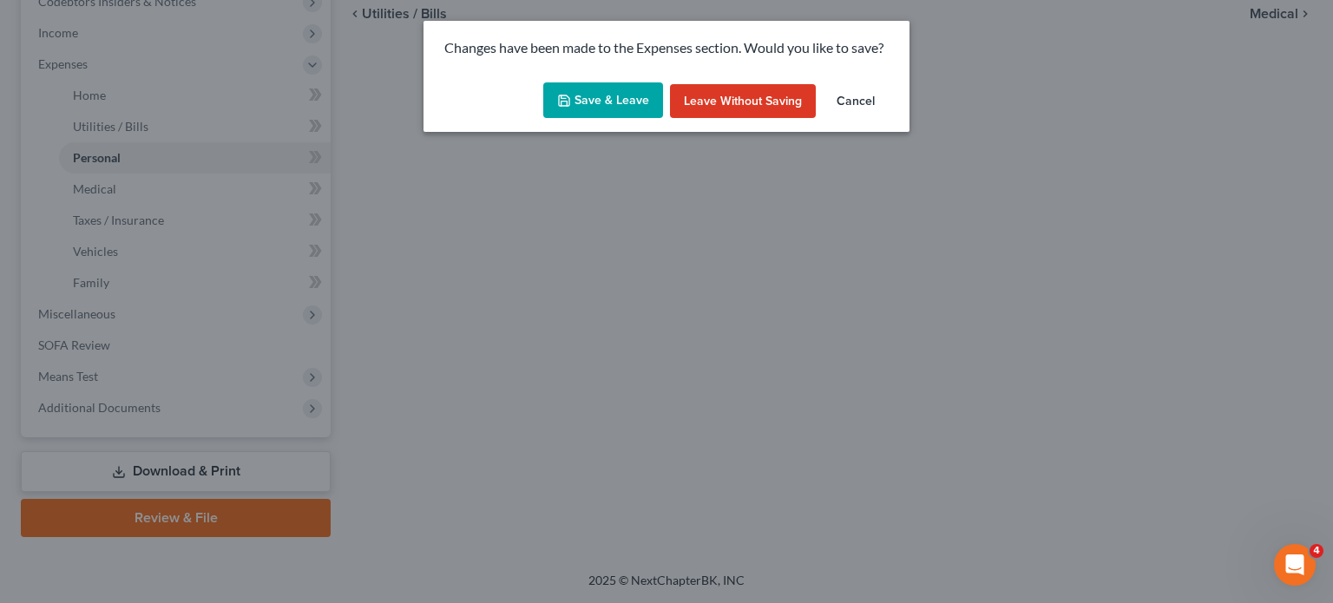
click at [613, 119] on button "Save & Leave" at bounding box center [603, 100] width 120 height 36
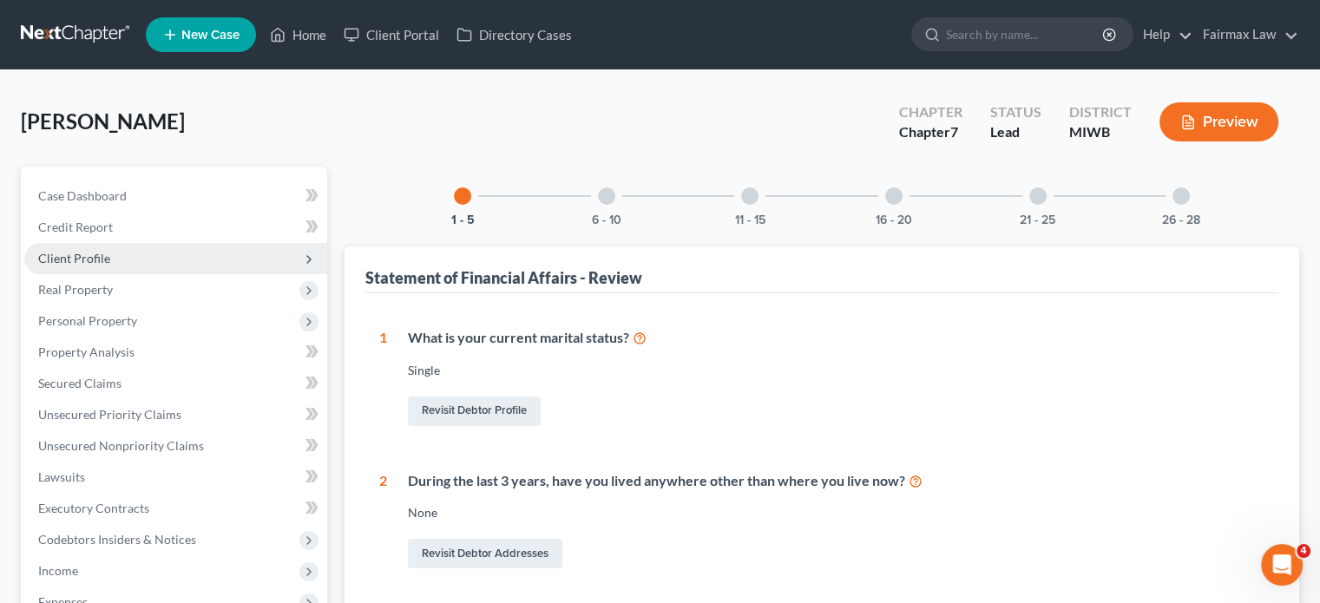
click at [147, 274] on span "Client Profile" at bounding box center [175, 258] width 303 height 31
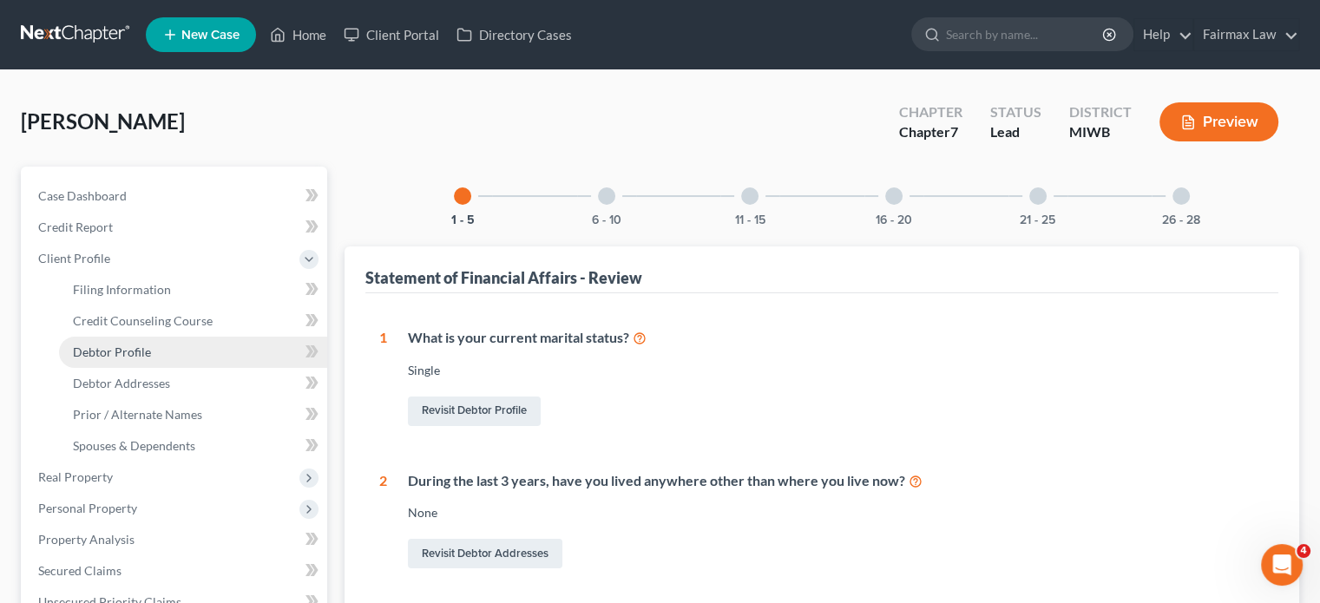
click at [151, 359] on span "Debtor Profile" at bounding box center [112, 352] width 78 height 15
select select "0"
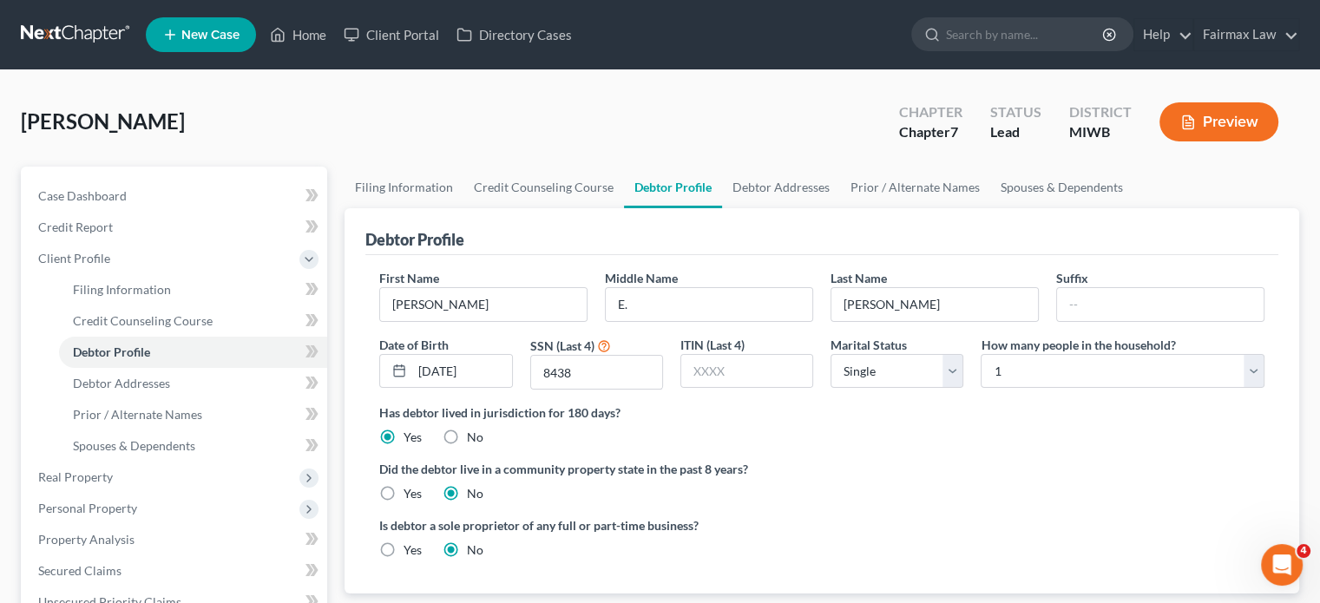
click at [403, 167] on div "Browning, Sarah Upgraded Chapter Chapter 7 Status Lead District MIWB Preview" at bounding box center [660, 129] width 1279 height 76
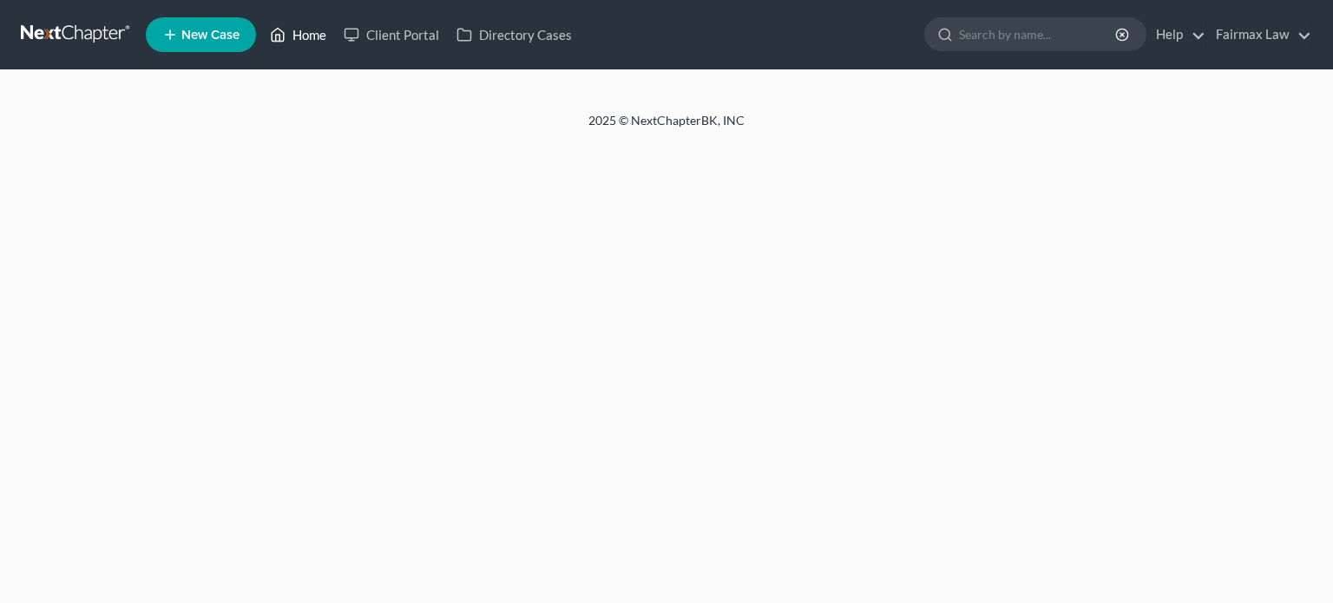
select select "0"
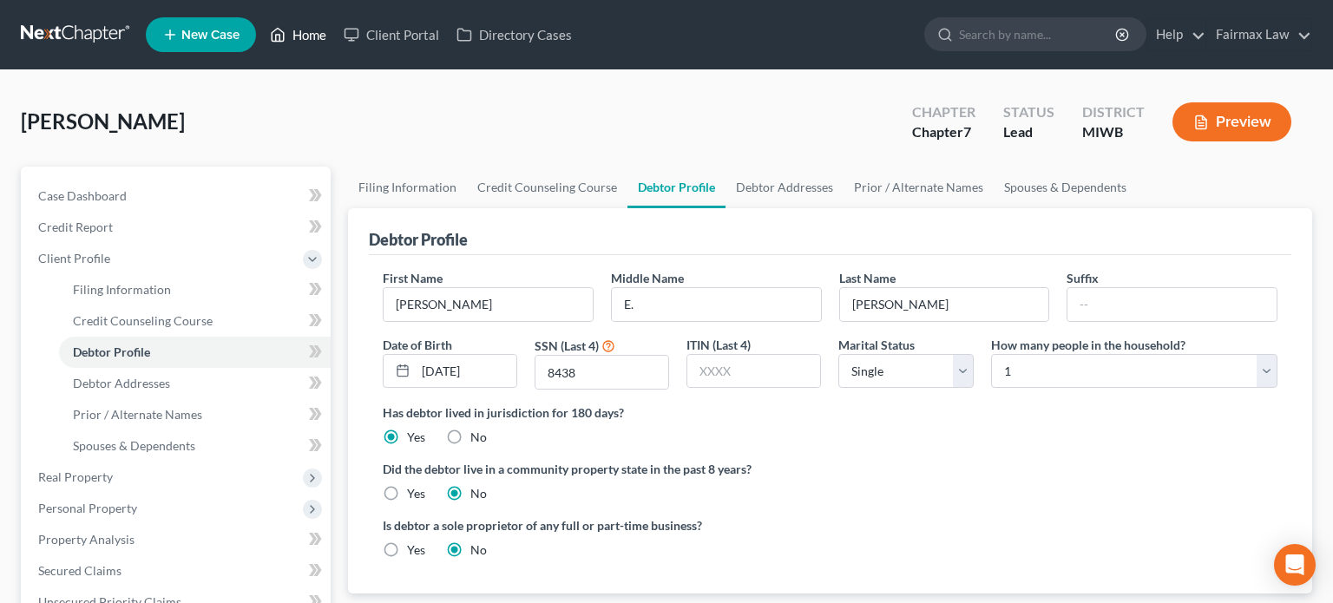
click at [335, 42] on link "Home" at bounding box center [298, 34] width 74 height 31
click at [335, 40] on link "Home" at bounding box center [298, 34] width 74 height 31
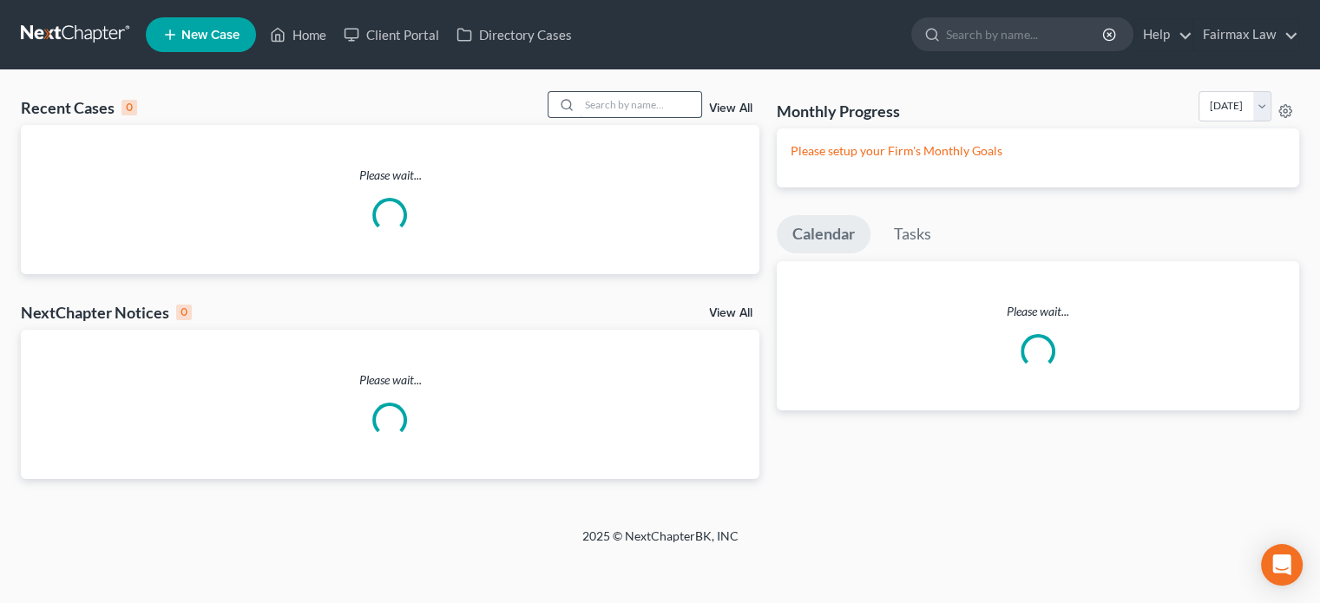
click at [580, 117] on input "search" at bounding box center [641, 104] width 122 height 25
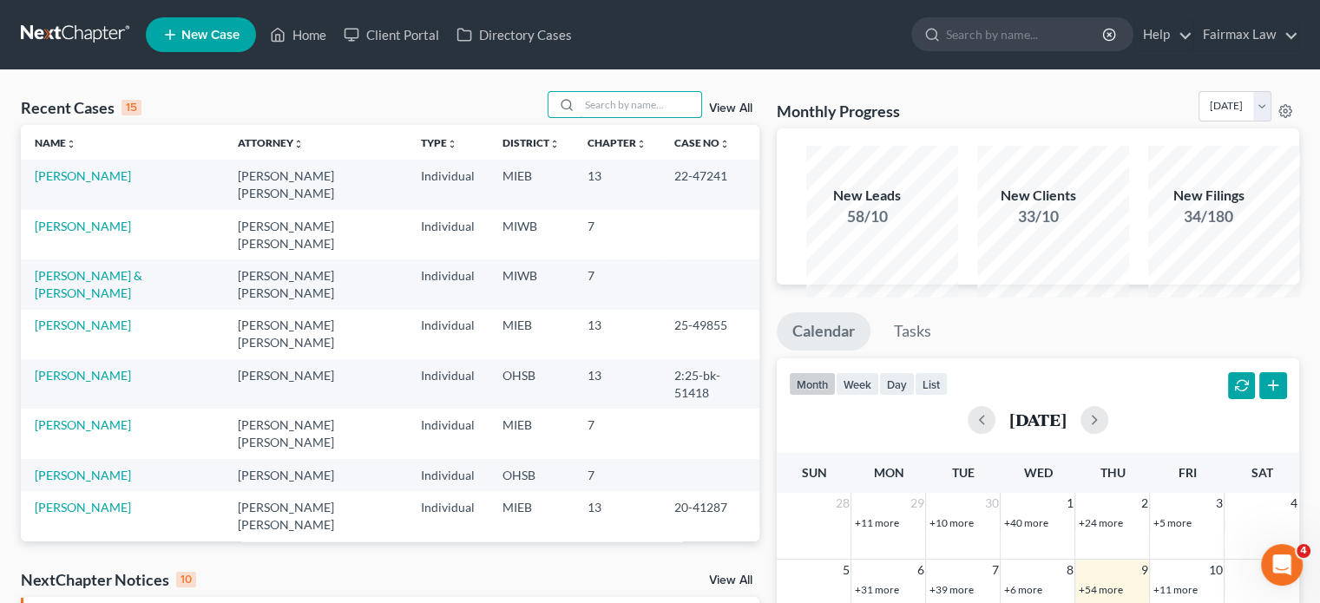
paste input "[PERSON_NAME]"
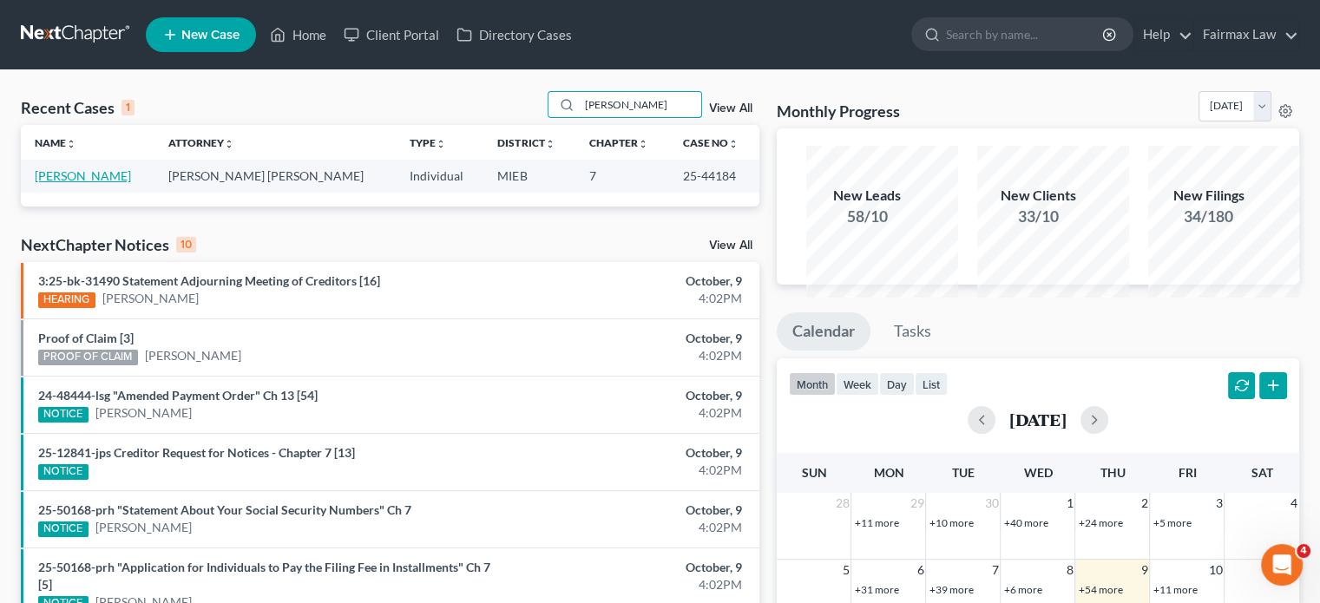
type input "[PERSON_NAME]"
click at [109, 183] on link "[PERSON_NAME]" at bounding box center [83, 175] width 96 height 15
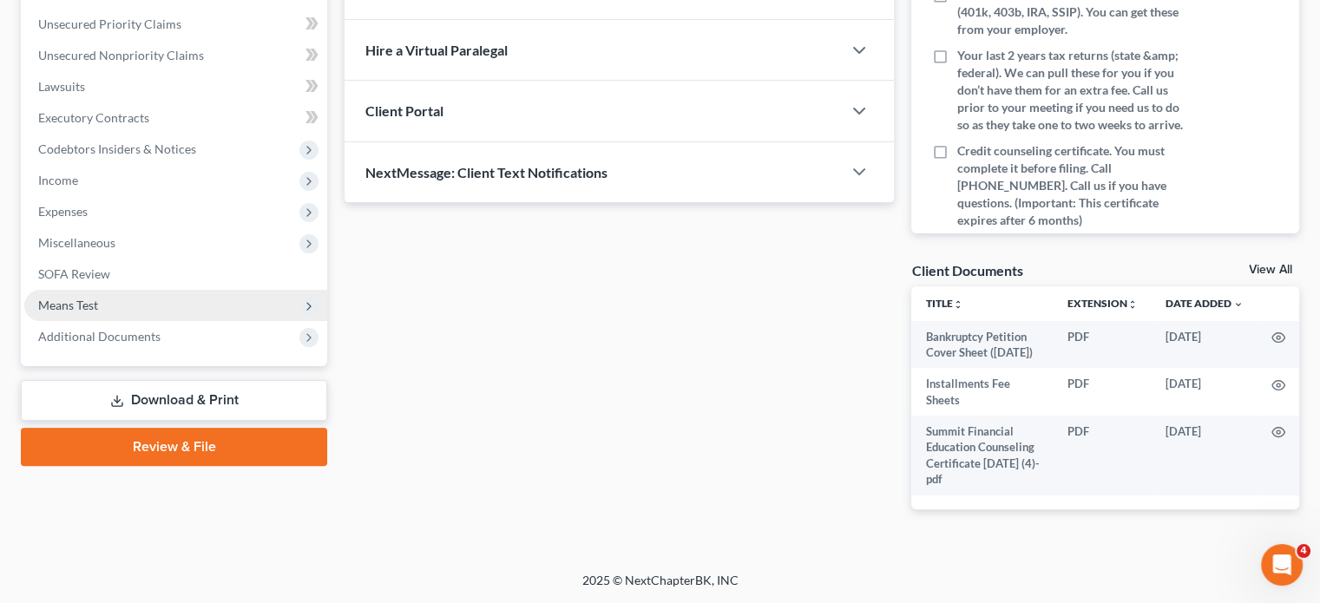
scroll to position [698, 0]
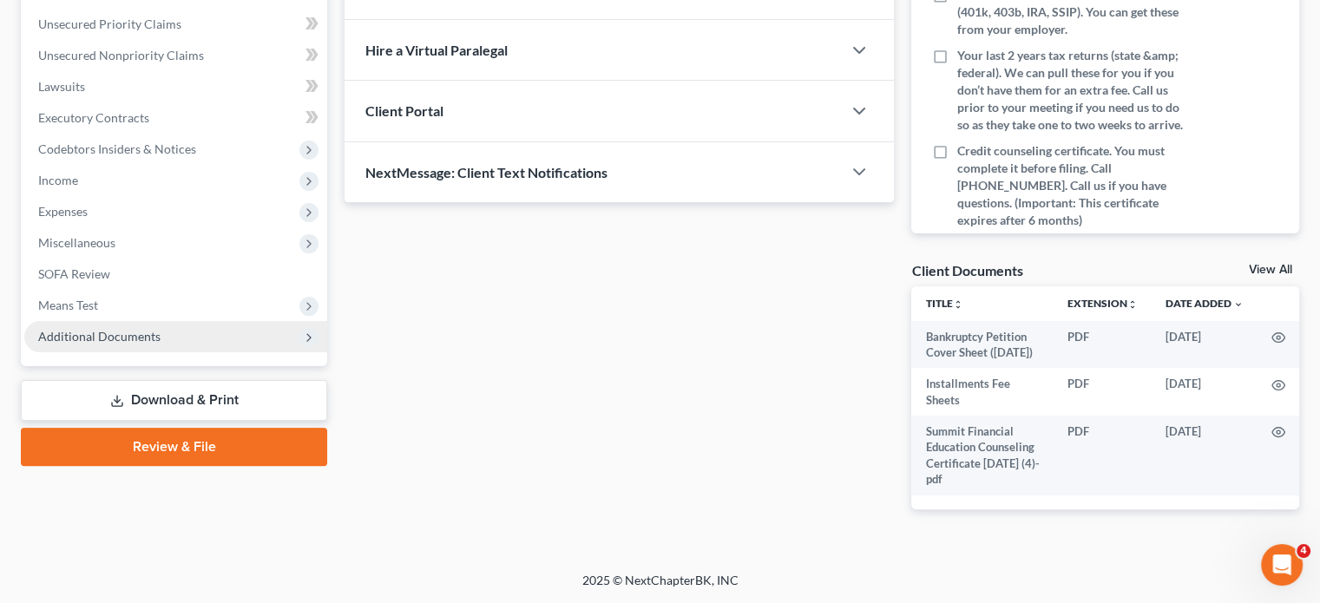
click at [161, 329] on span "Additional Documents" at bounding box center [99, 336] width 122 height 15
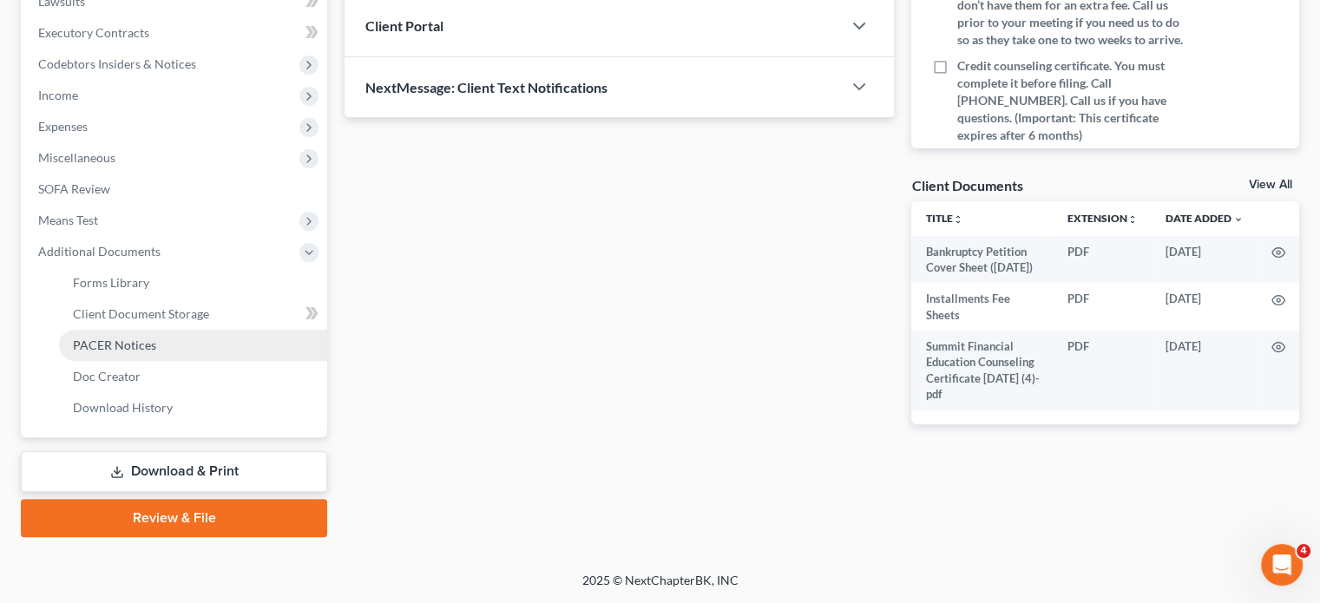
click at [256, 330] on link "PACER Notices" at bounding box center [193, 345] width 268 height 31
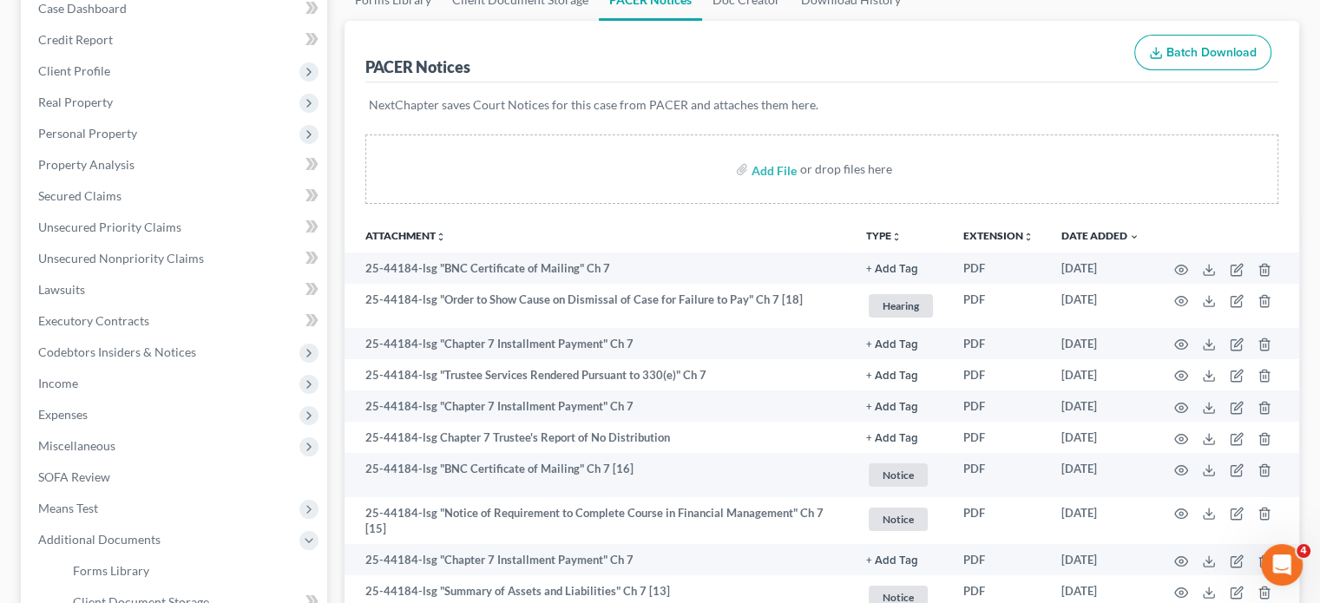
scroll to position [189, 0]
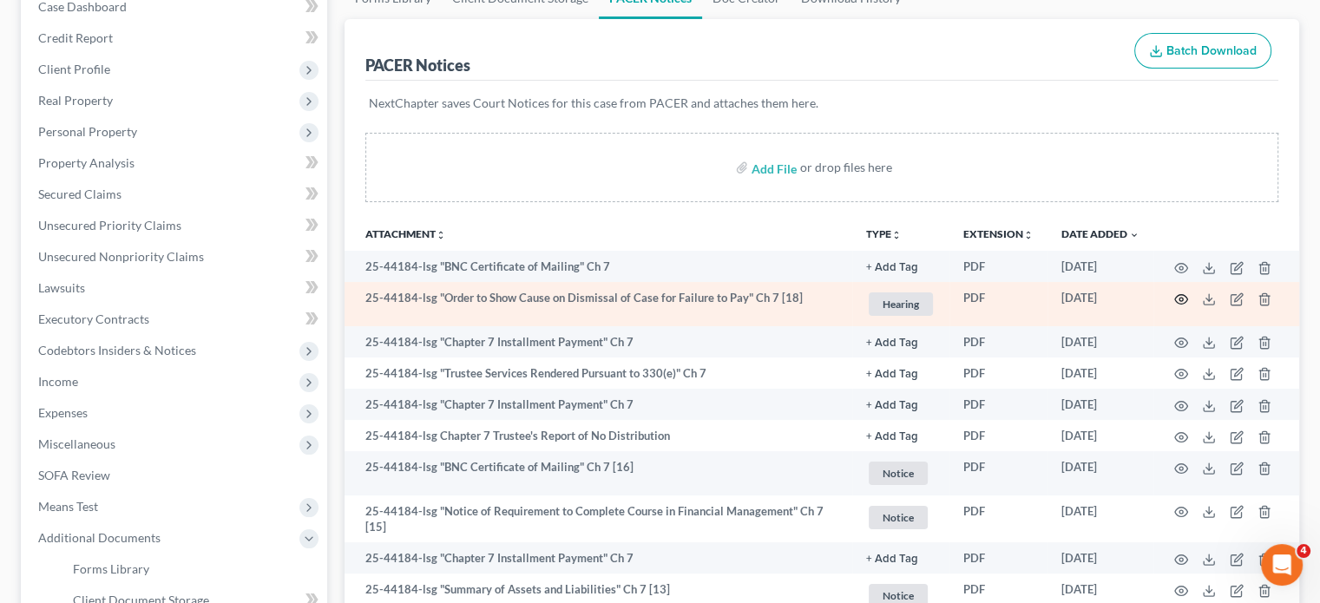
click at [1174, 306] on icon "button" at bounding box center [1181, 300] width 14 height 14
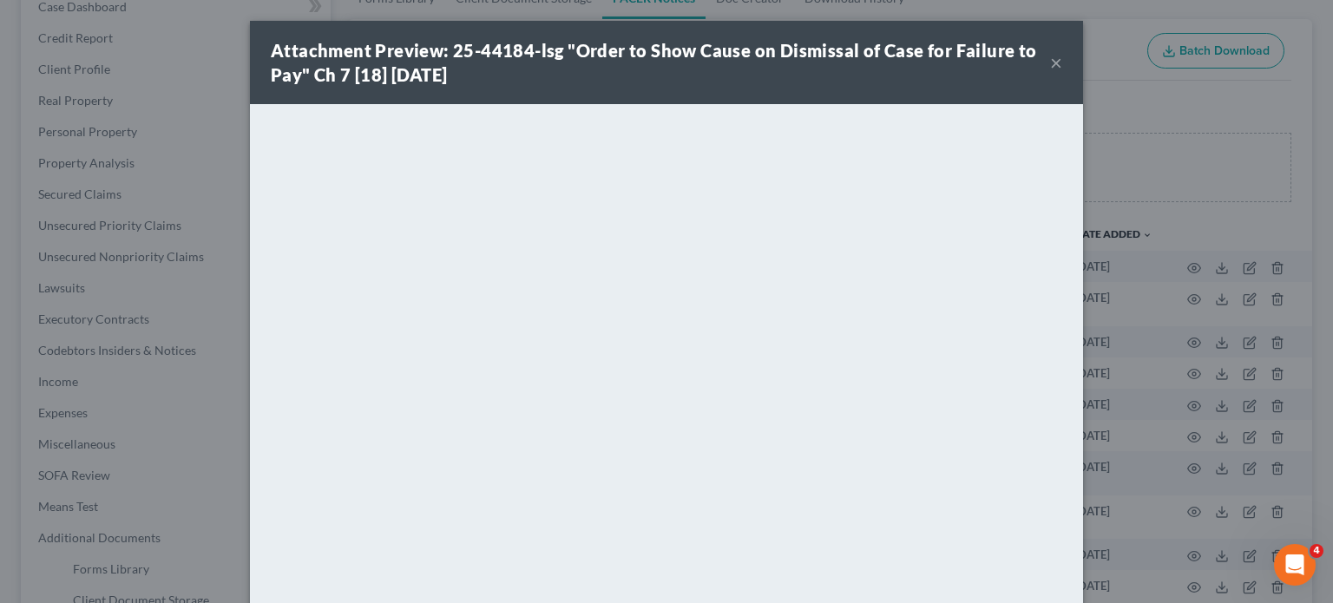
click at [1062, 73] on button "×" at bounding box center [1056, 62] width 12 height 21
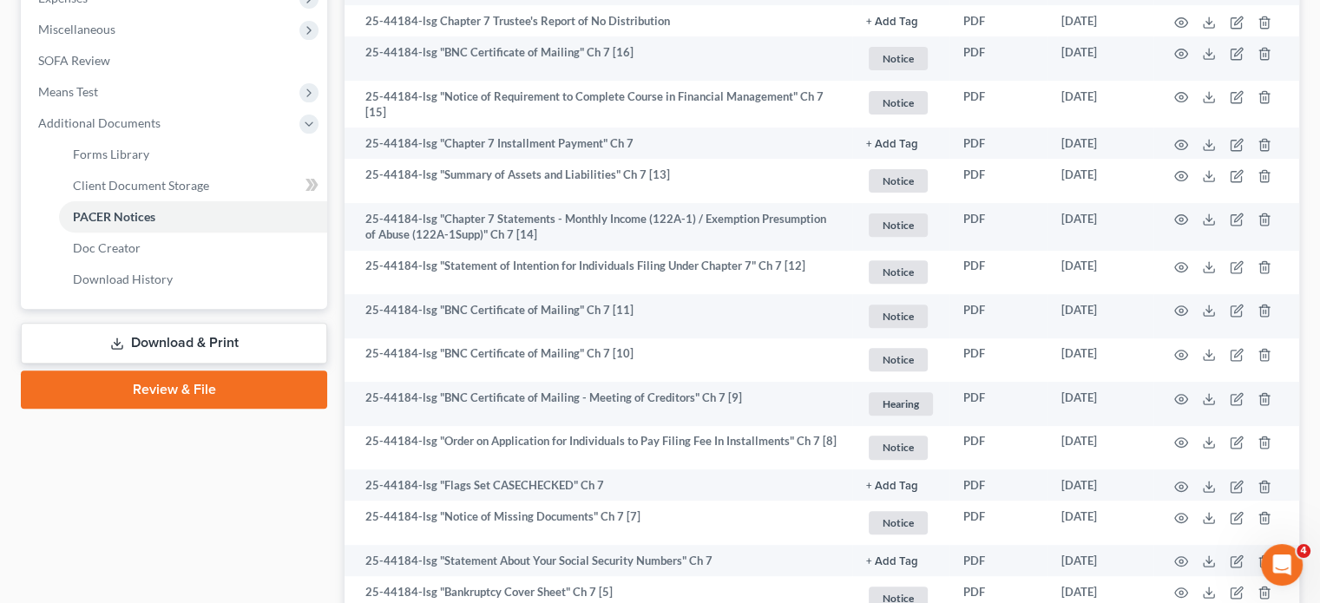
scroll to position [0, 0]
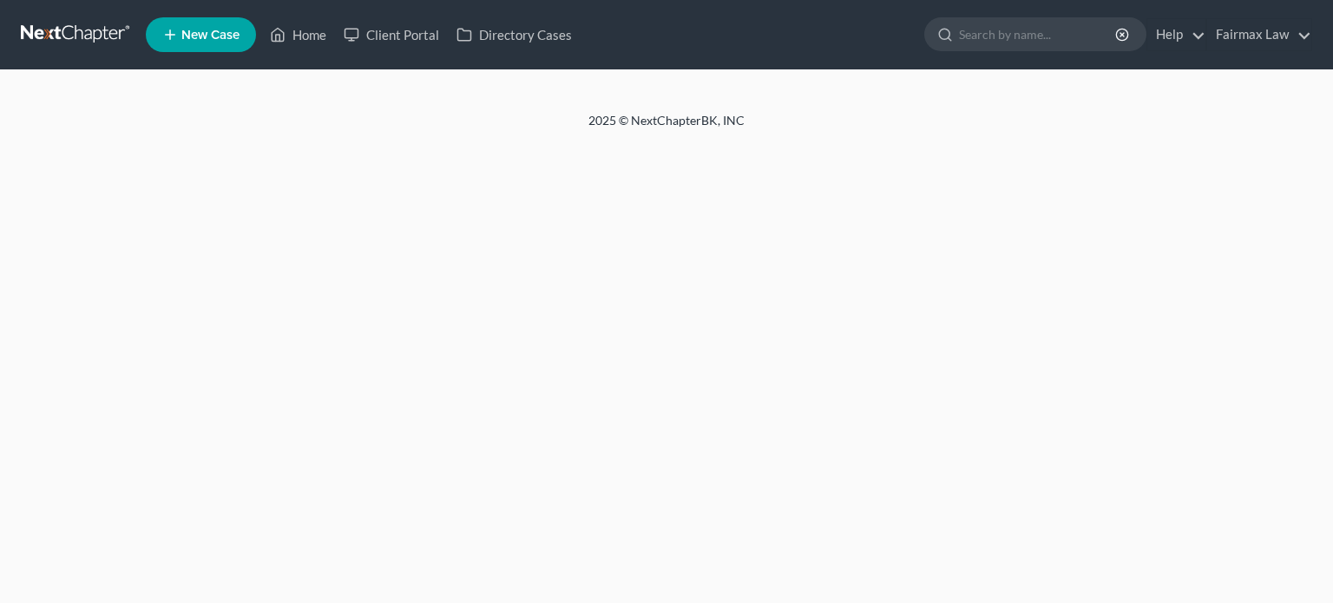
select select "0"
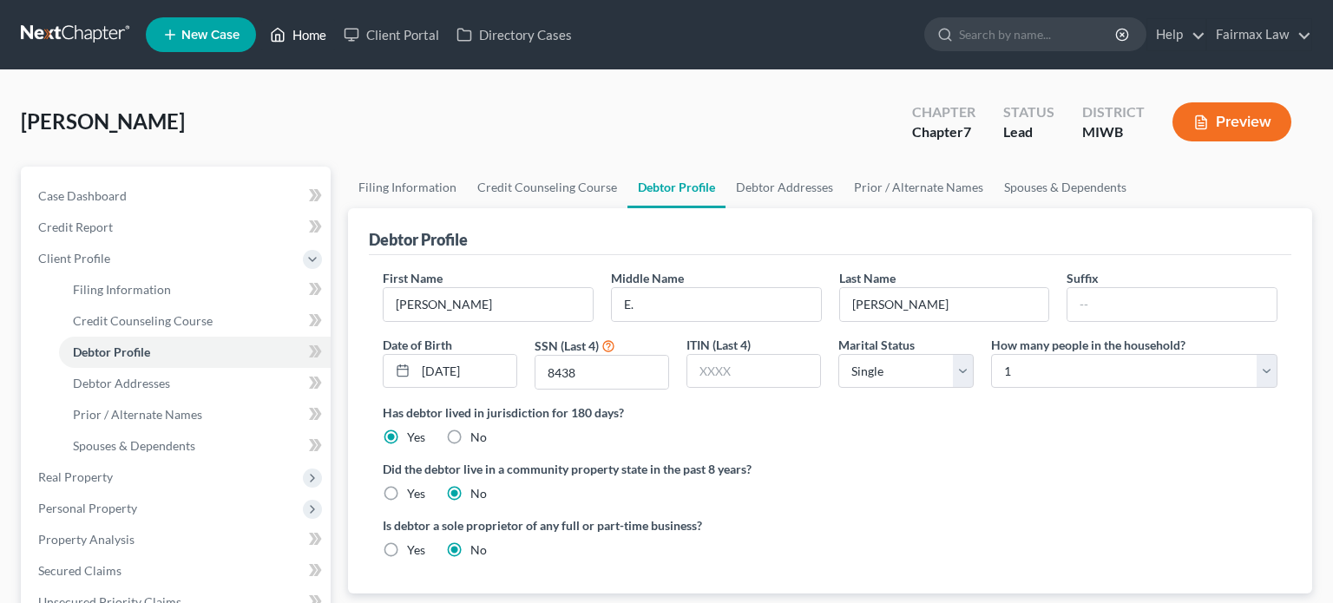
drag, startPoint x: 0, startPoint y: 0, endPoint x: 353, endPoint y: 34, distance: 354.9
click at [335, 34] on link "Home" at bounding box center [298, 34] width 74 height 31
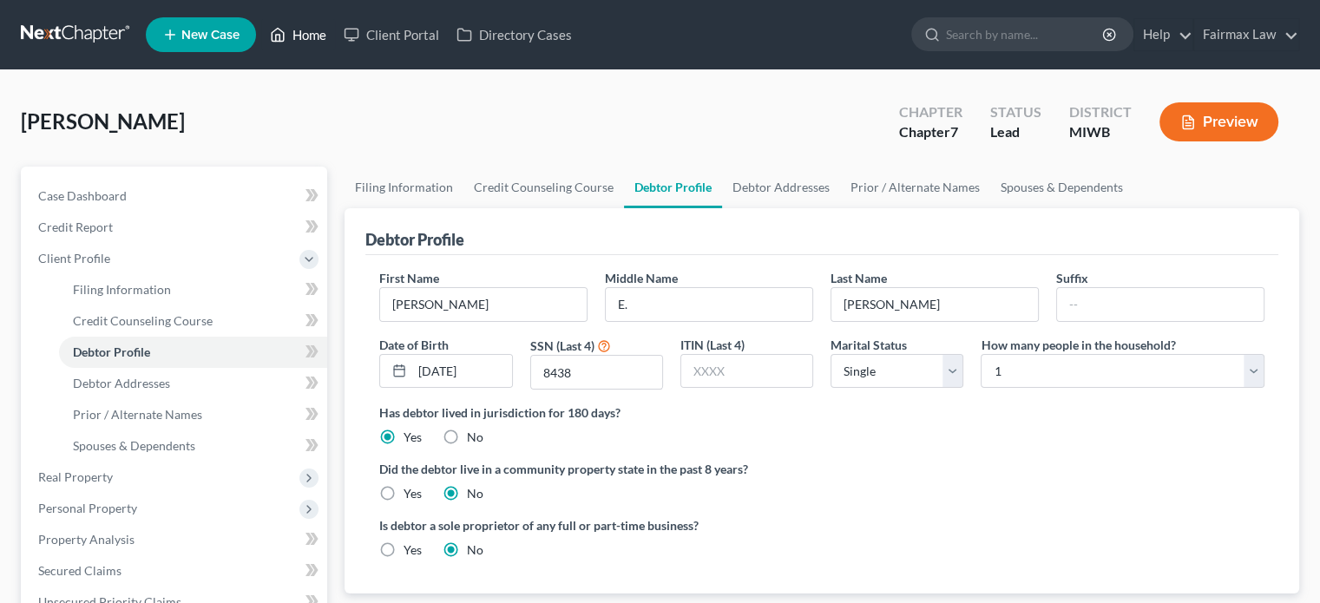
click at [335, 34] on link "Home" at bounding box center [298, 34] width 74 height 31
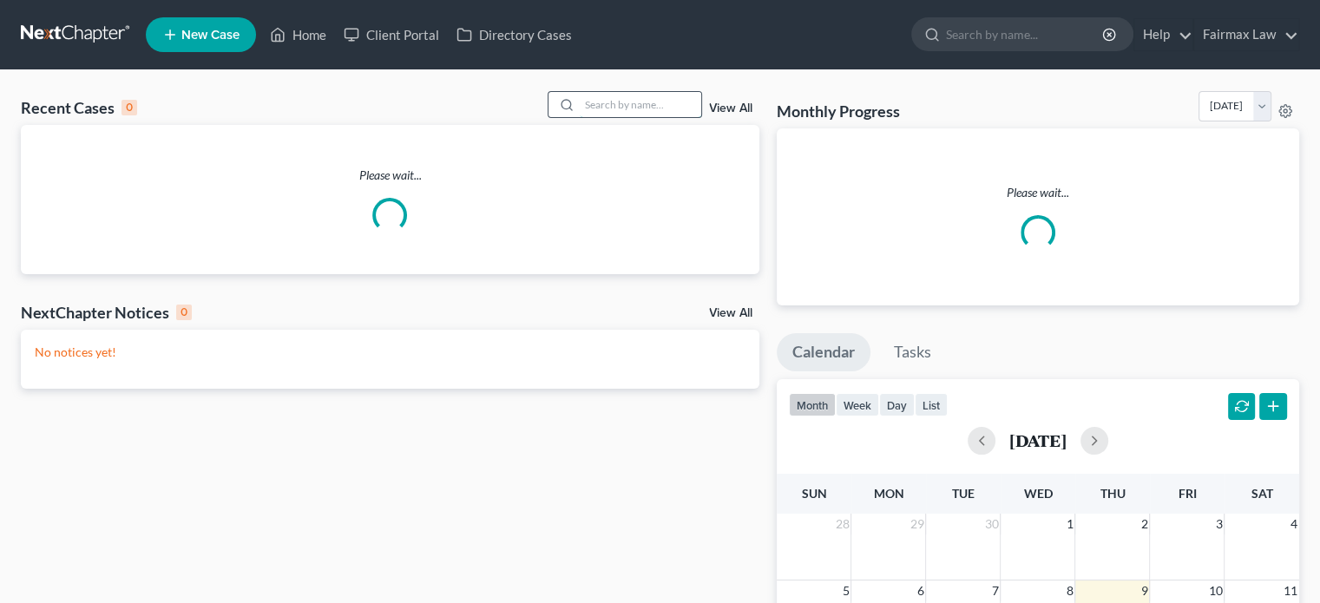
click at [580, 117] on input "search" at bounding box center [641, 104] width 122 height 25
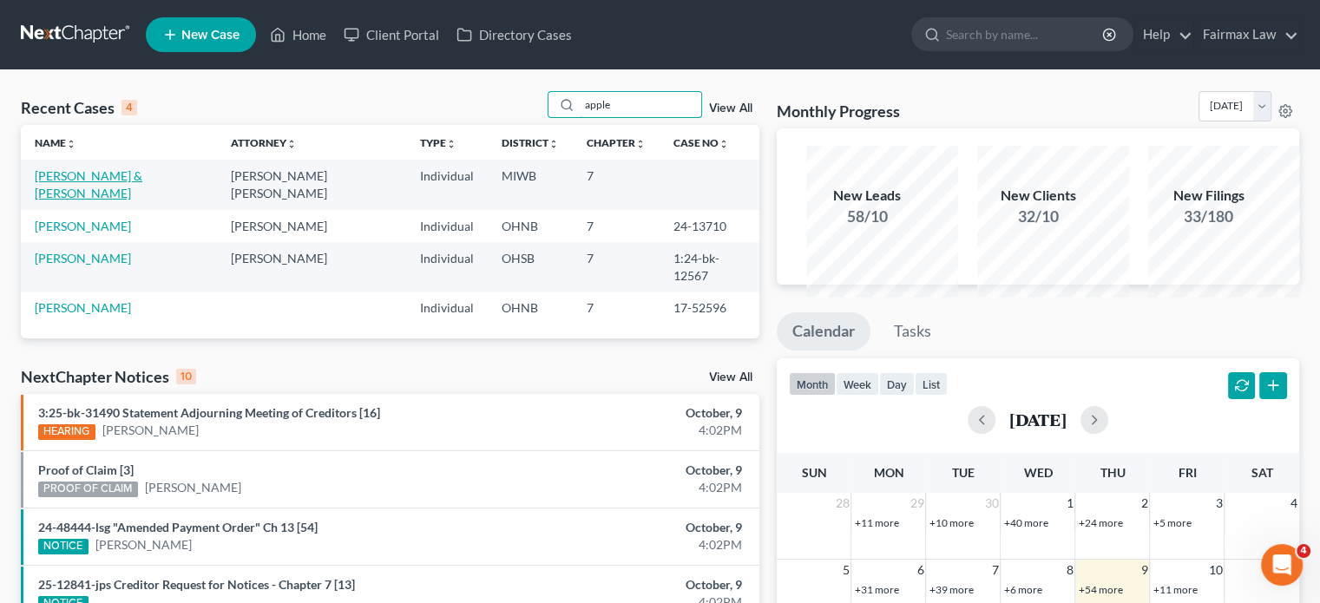
type input "apple"
click at [115, 201] on link "[PERSON_NAME] & [PERSON_NAME]" at bounding box center [89, 184] width 108 height 32
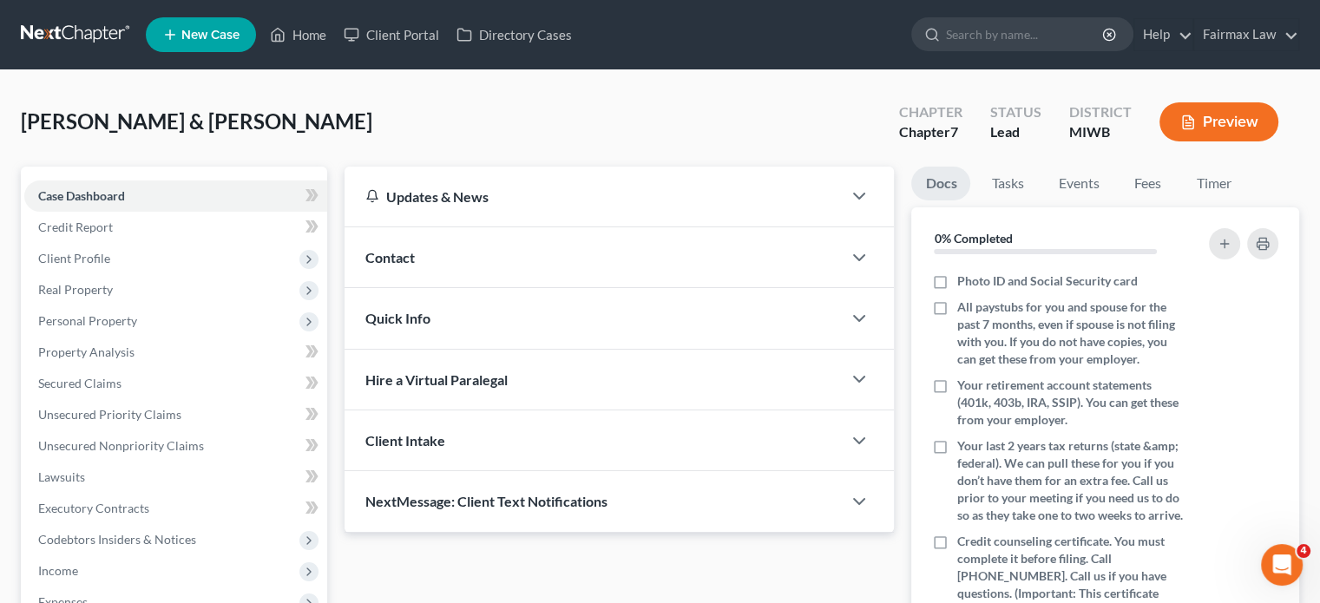
click at [148, 274] on span "Client Profile" at bounding box center [175, 258] width 303 height 31
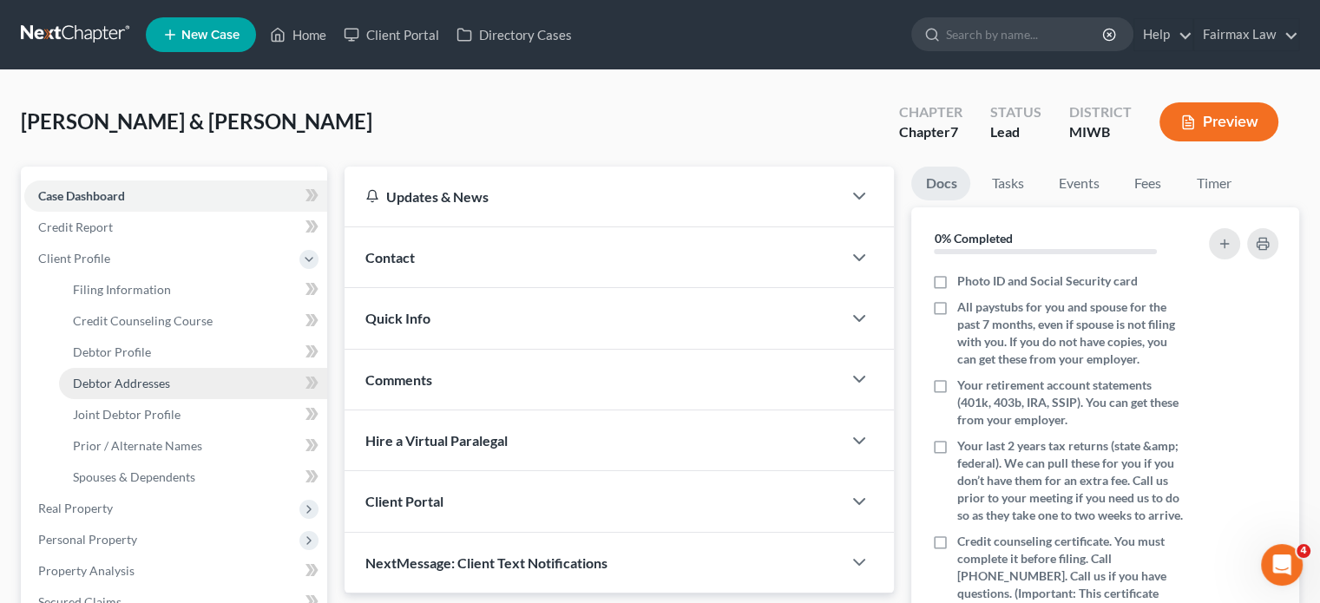
click at [208, 399] on link "Debtor Addresses" at bounding box center [193, 383] width 268 height 31
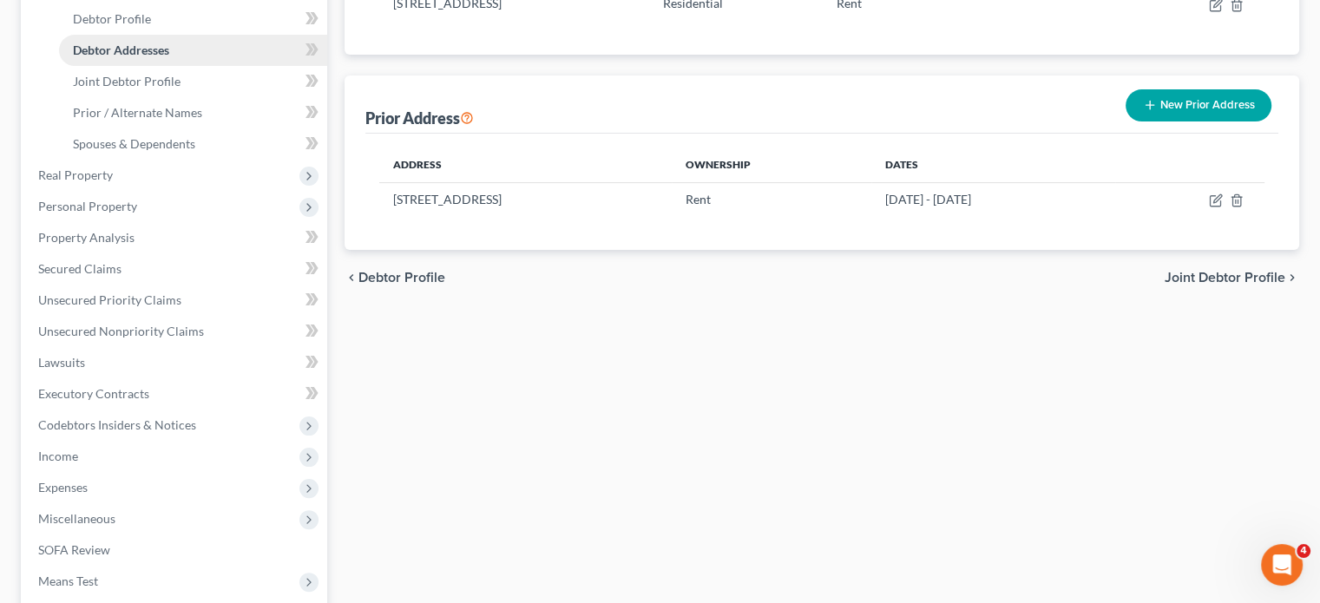
scroll to position [385, 0]
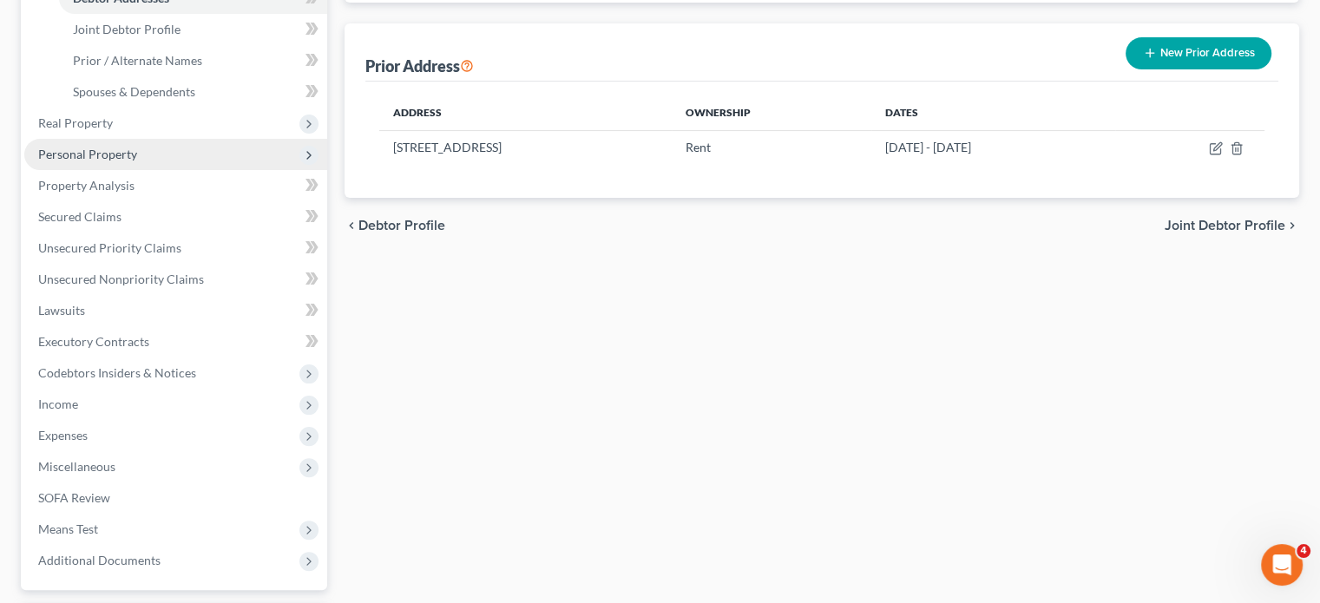
click at [137, 161] on span "Personal Property" at bounding box center [87, 154] width 99 height 15
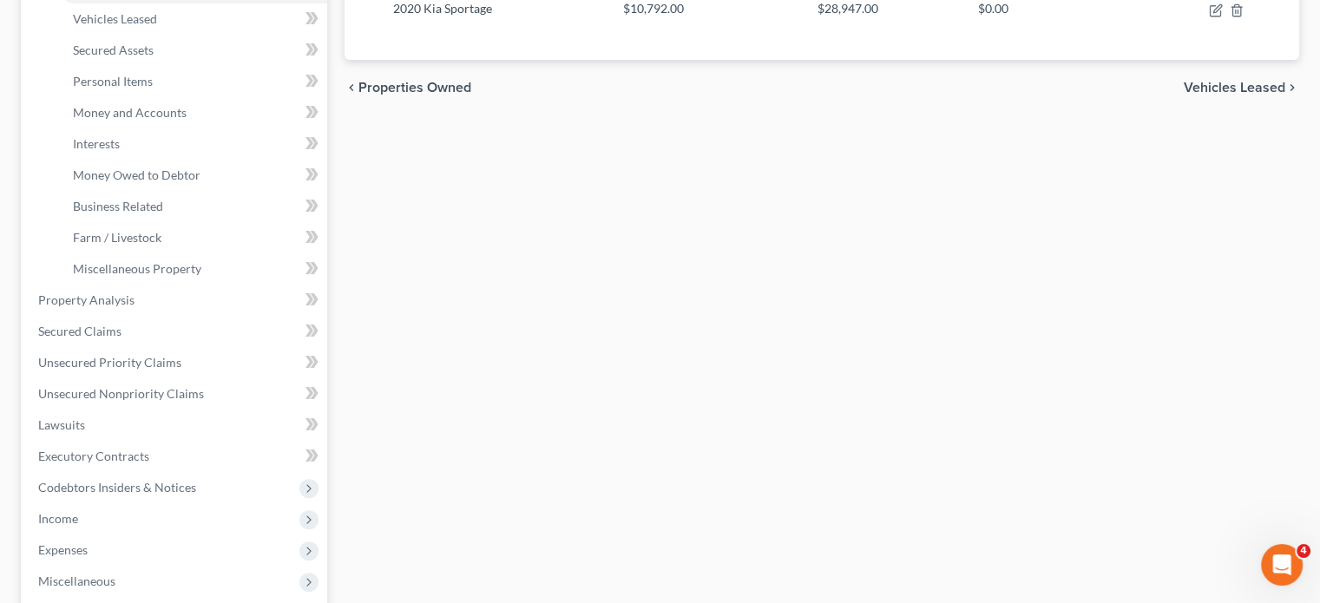
scroll to position [372, 0]
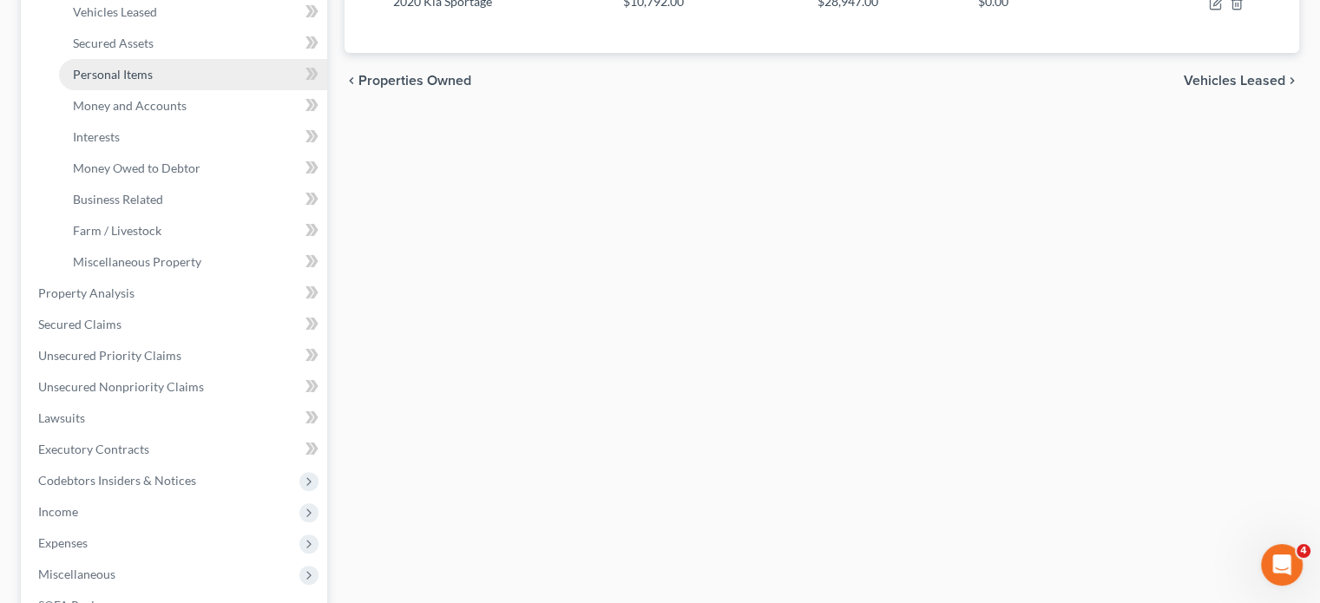
click at [213, 90] on link "Personal Items" at bounding box center [193, 74] width 268 height 31
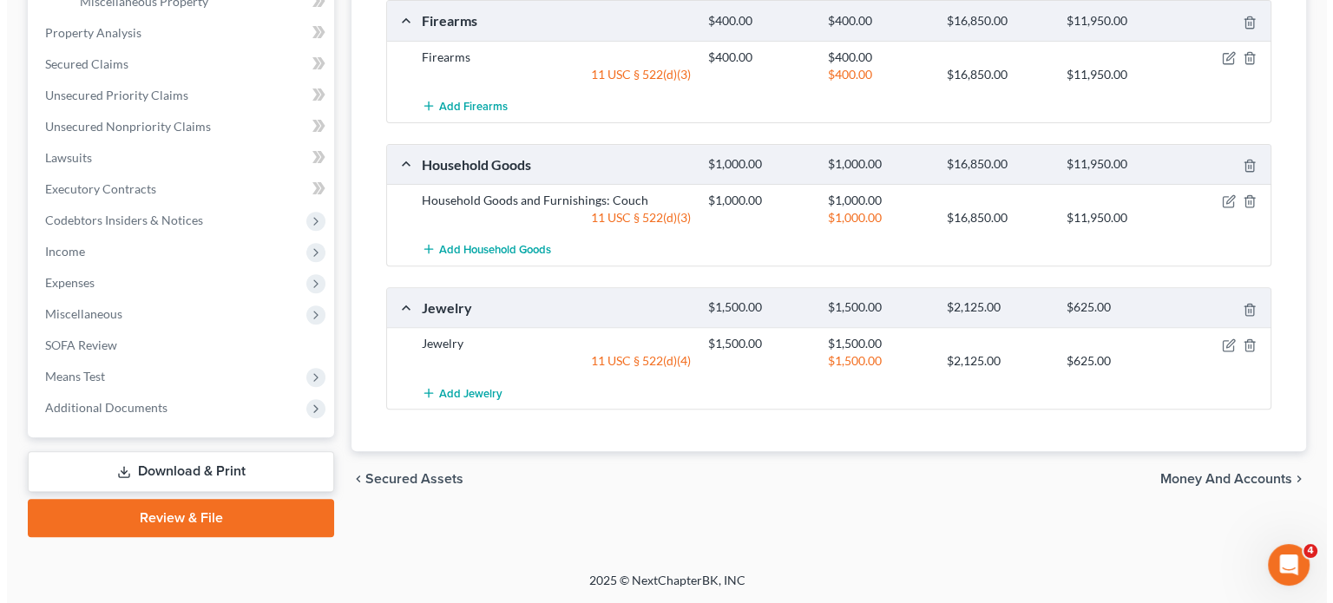
scroll to position [722, 0]
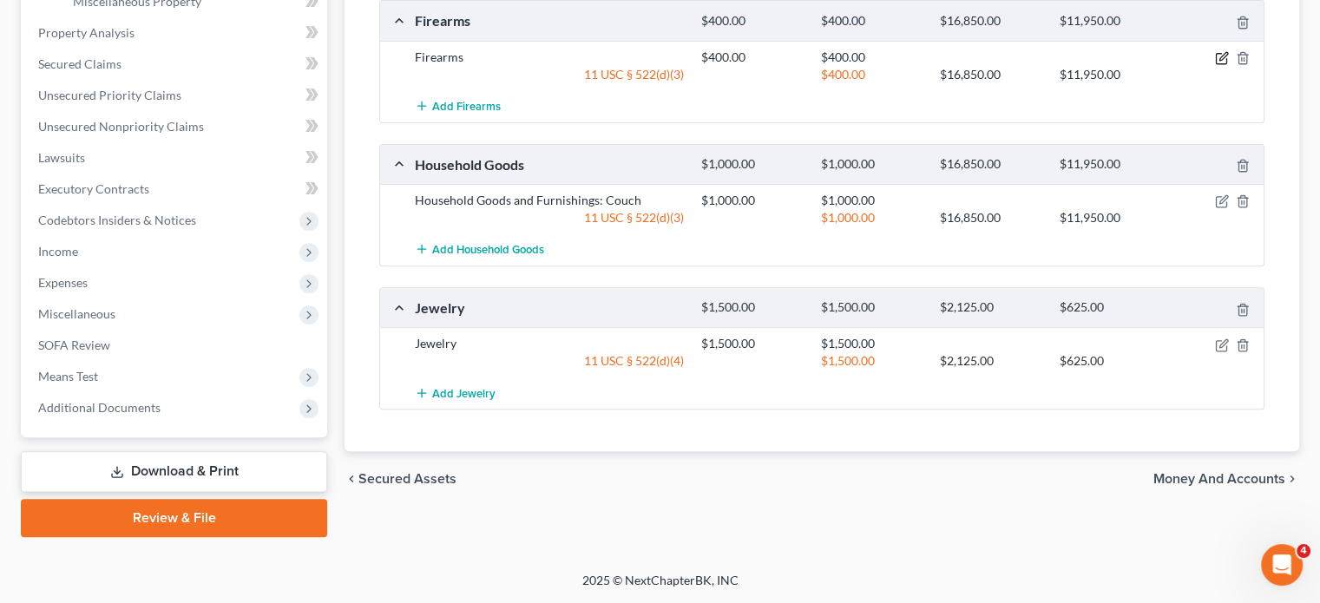
click at [1216, 64] on icon "button" at bounding box center [1221, 59] width 10 height 10
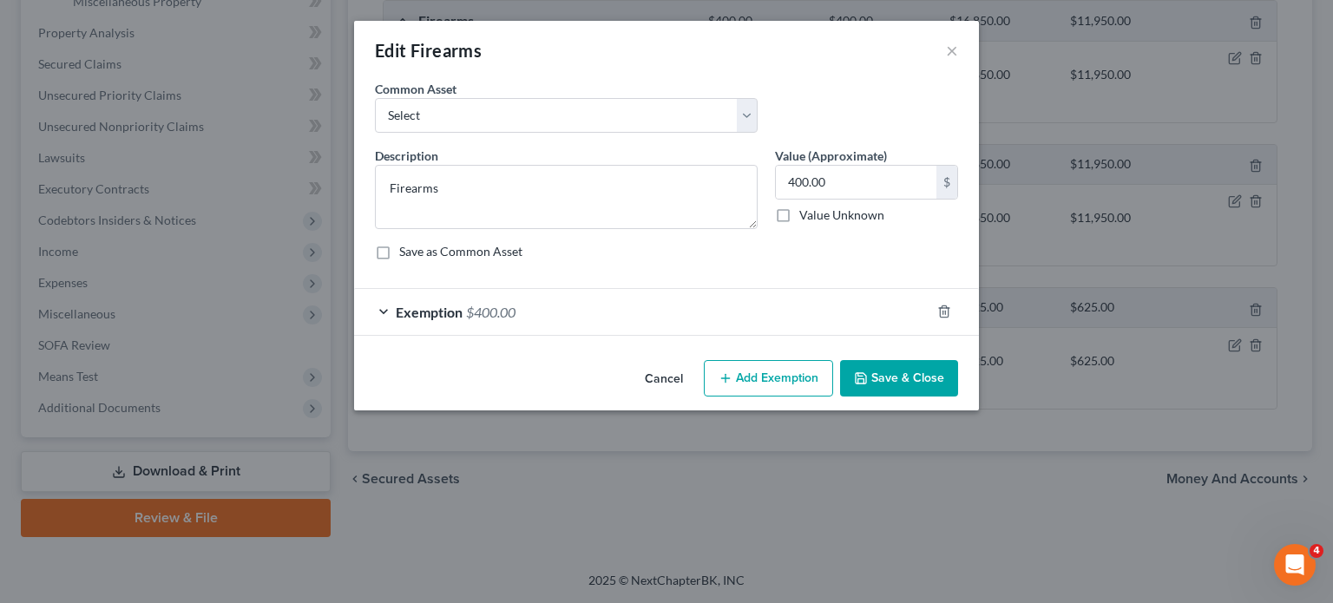
click at [563, 335] on div "Exemption $400.00" at bounding box center [642, 312] width 576 height 46
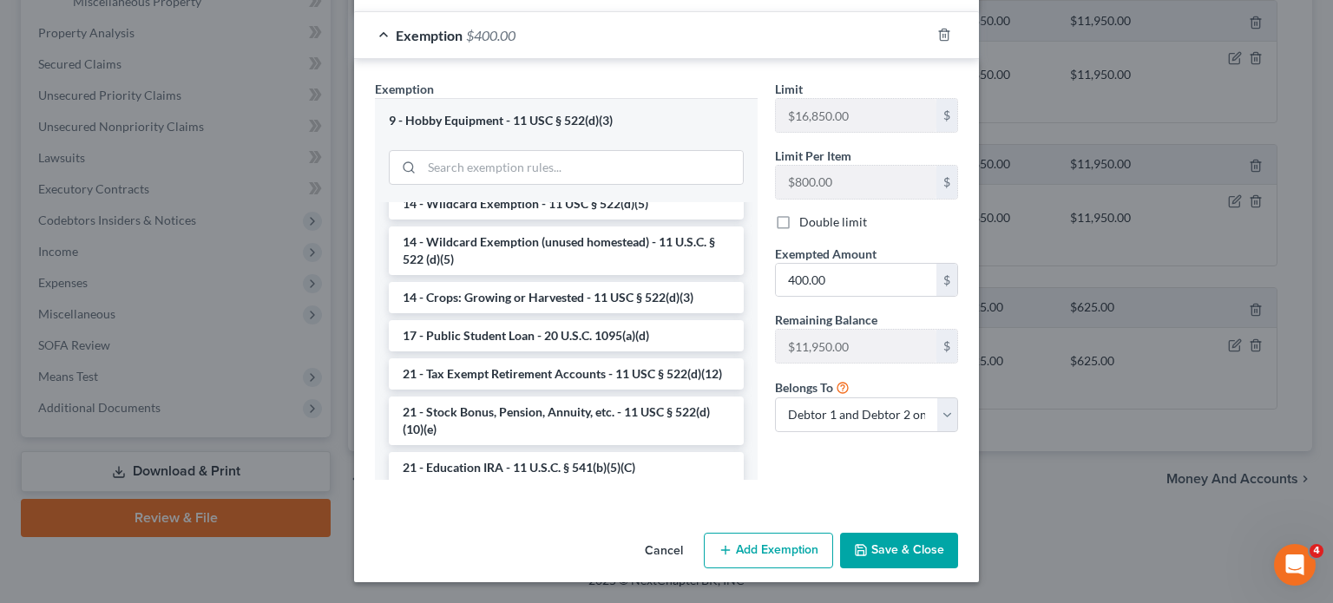
scroll to position [377, 0]
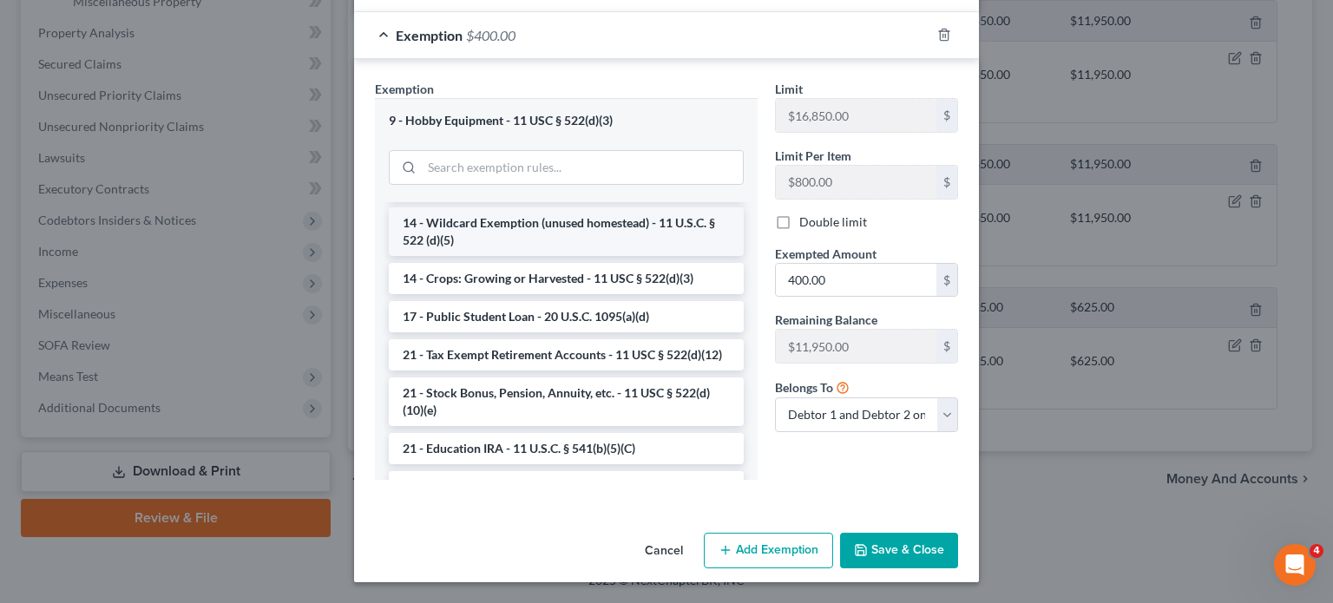
click at [542, 256] on li "14 - Wildcard Exemption (unused homestead) - 11 U.S.C. § 522 (d)(5)" at bounding box center [566, 231] width 355 height 49
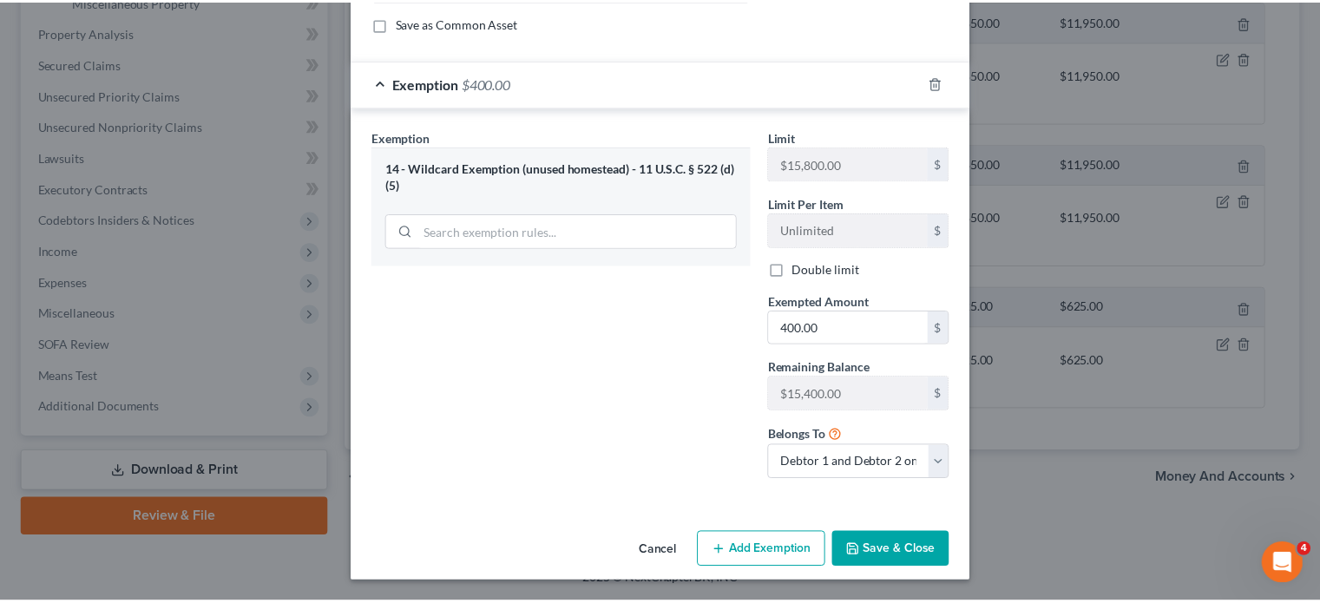
scroll to position [430, 0]
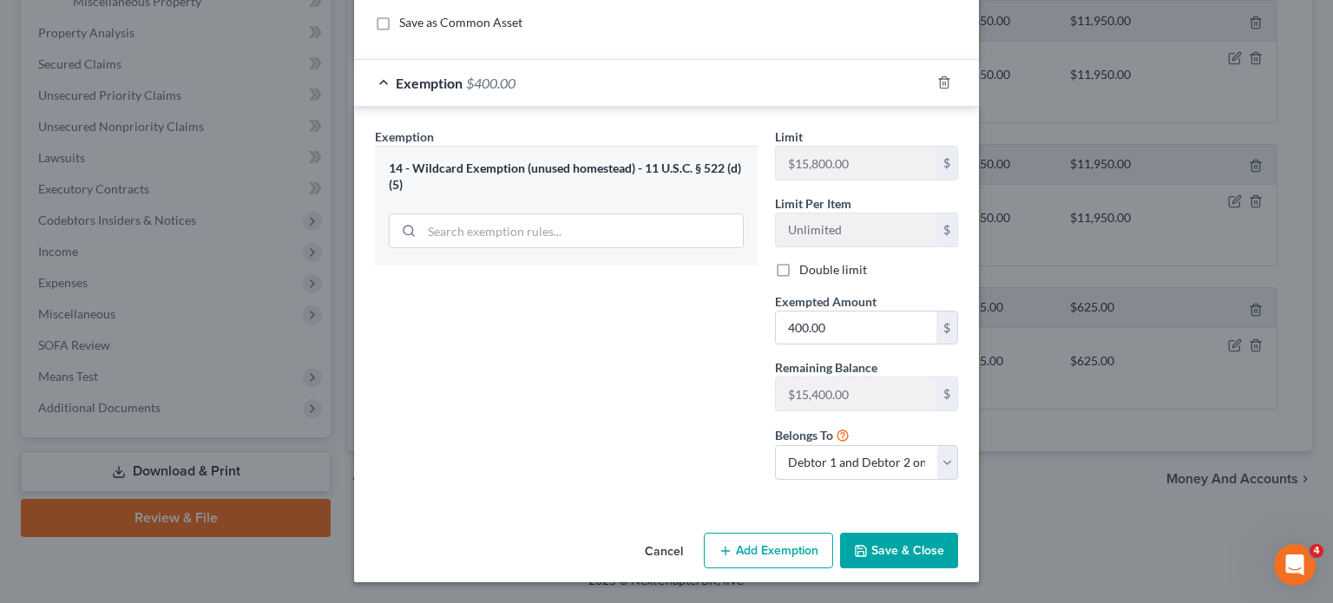
click at [950, 533] on button "Save & Close" at bounding box center [899, 551] width 118 height 36
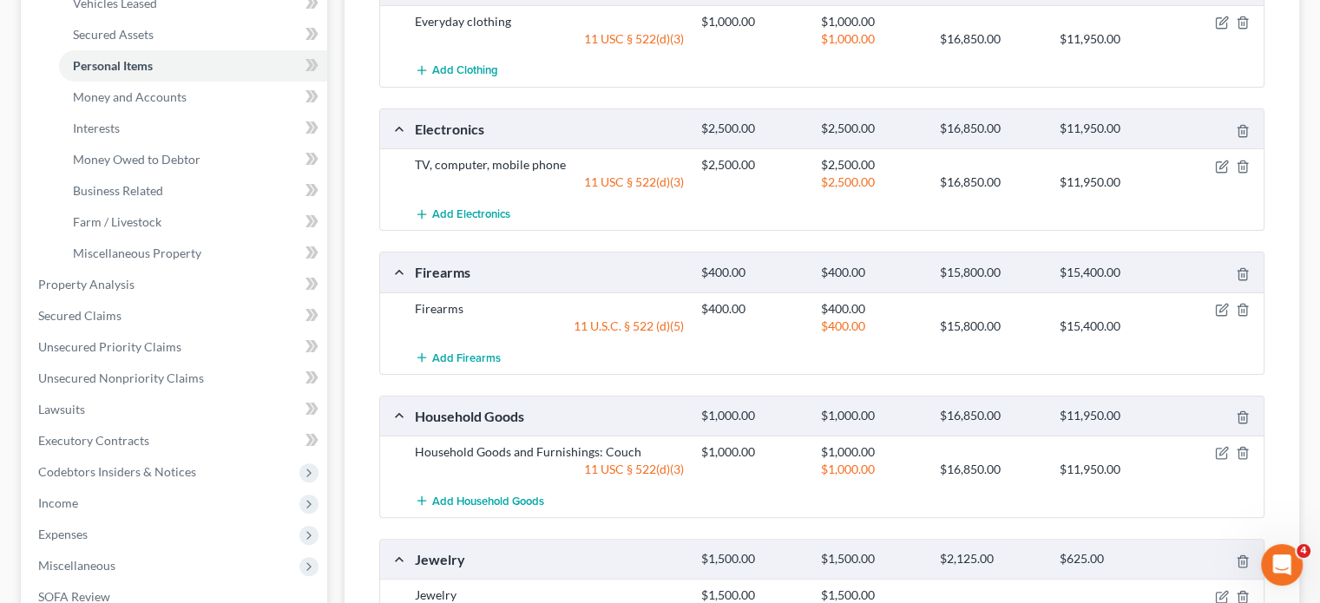
scroll to position [168, 0]
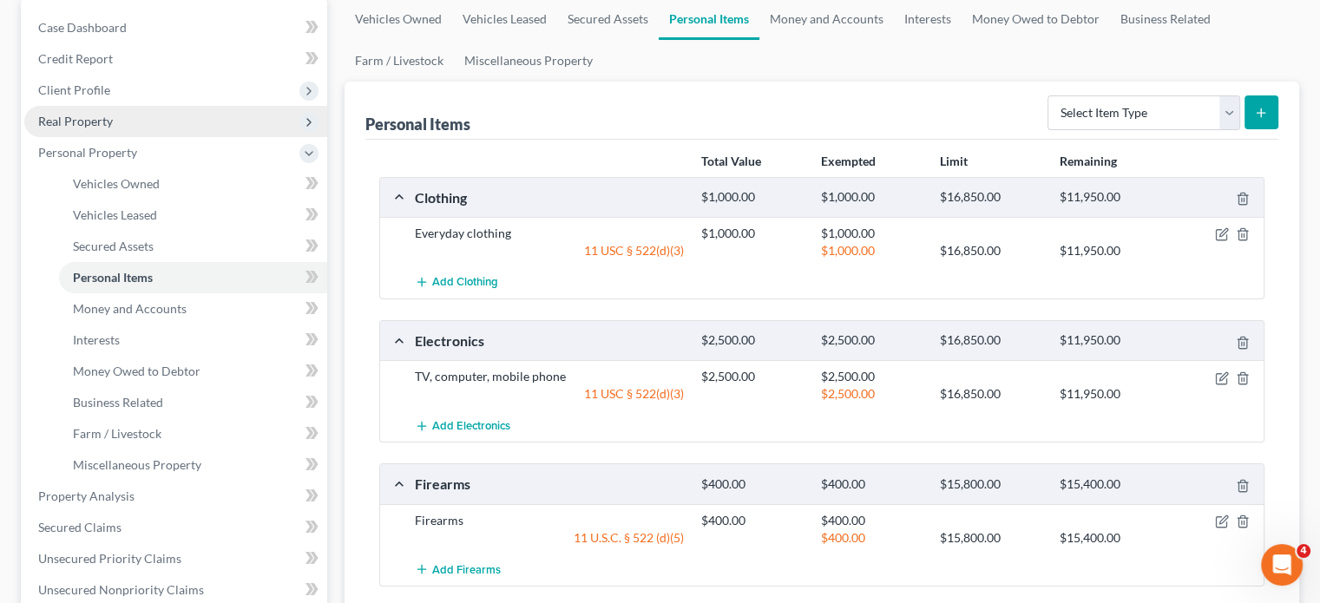
click at [113, 128] on span "Real Property" at bounding box center [75, 121] width 75 height 15
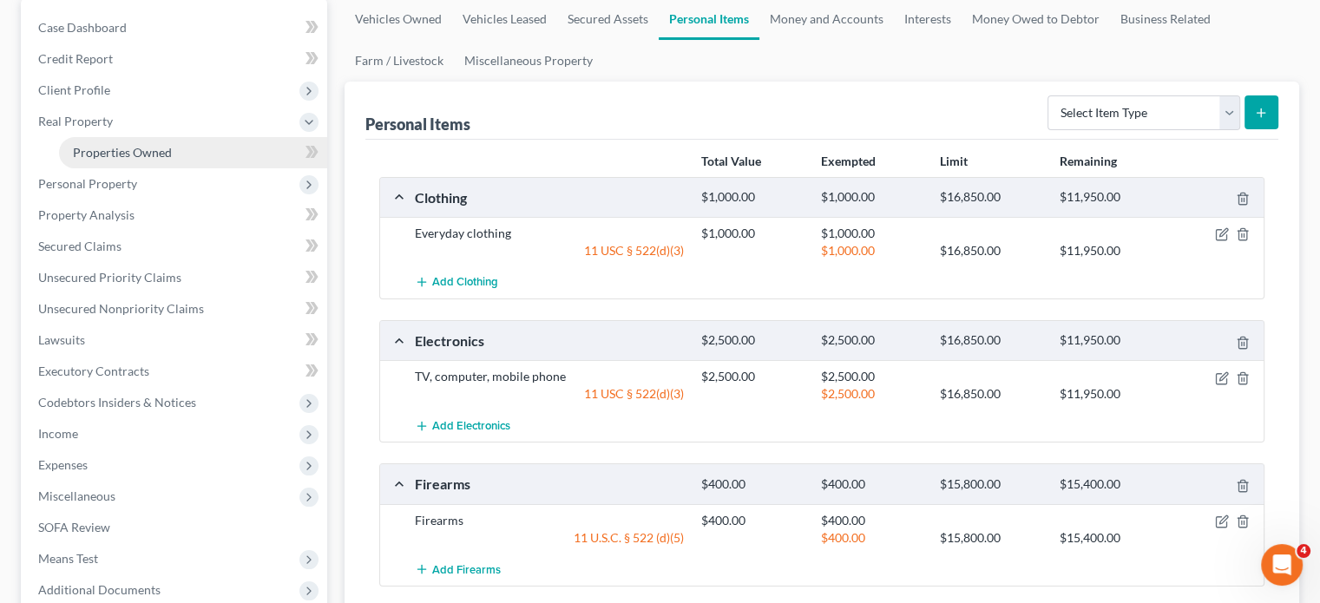
click at [172, 160] on span "Properties Owned" at bounding box center [122, 152] width 99 height 15
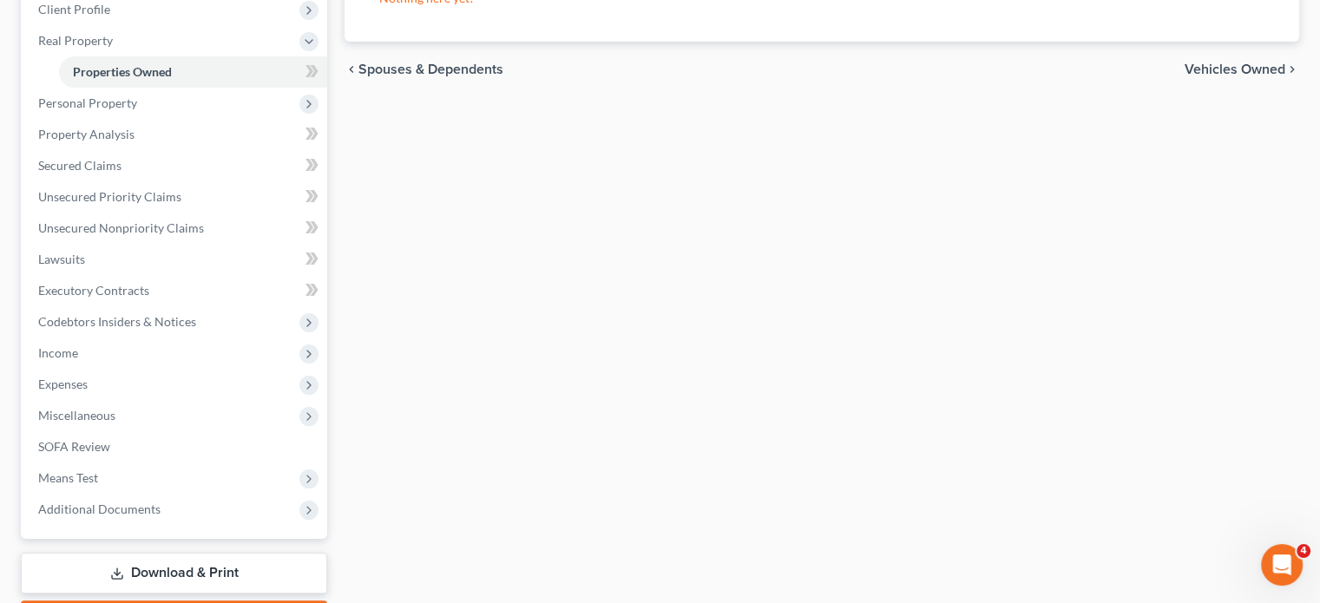
scroll to position [352, 0]
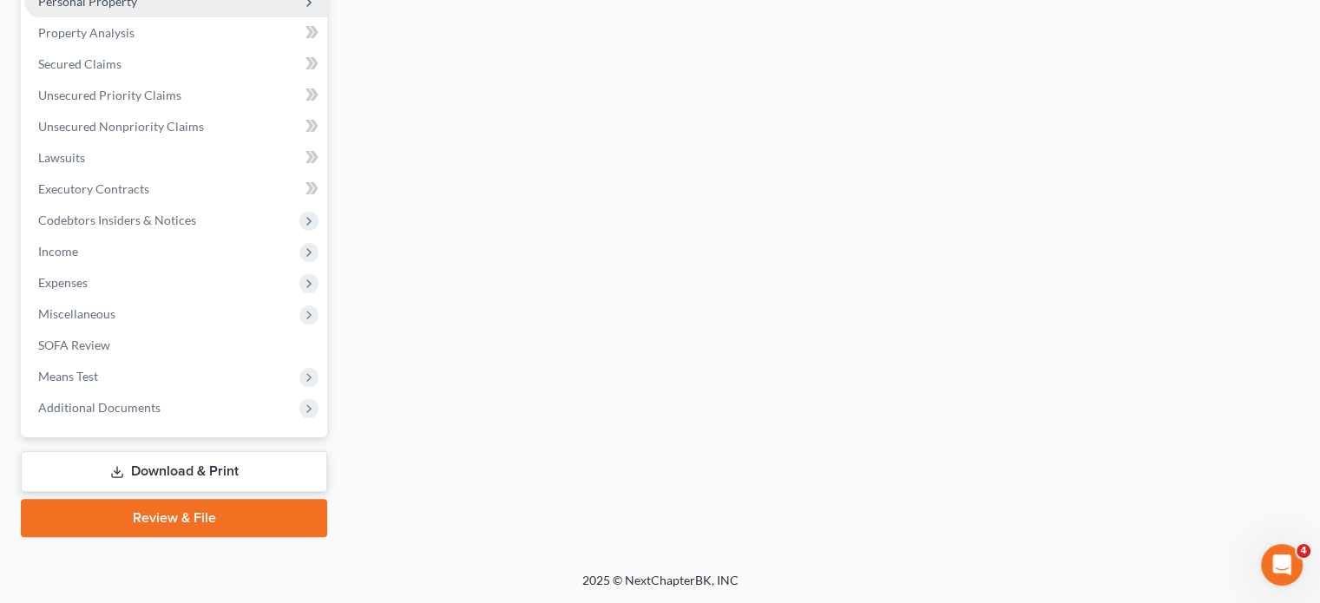
click at [141, 17] on span "Personal Property" at bounding box center [175, 1] width 303 height 31
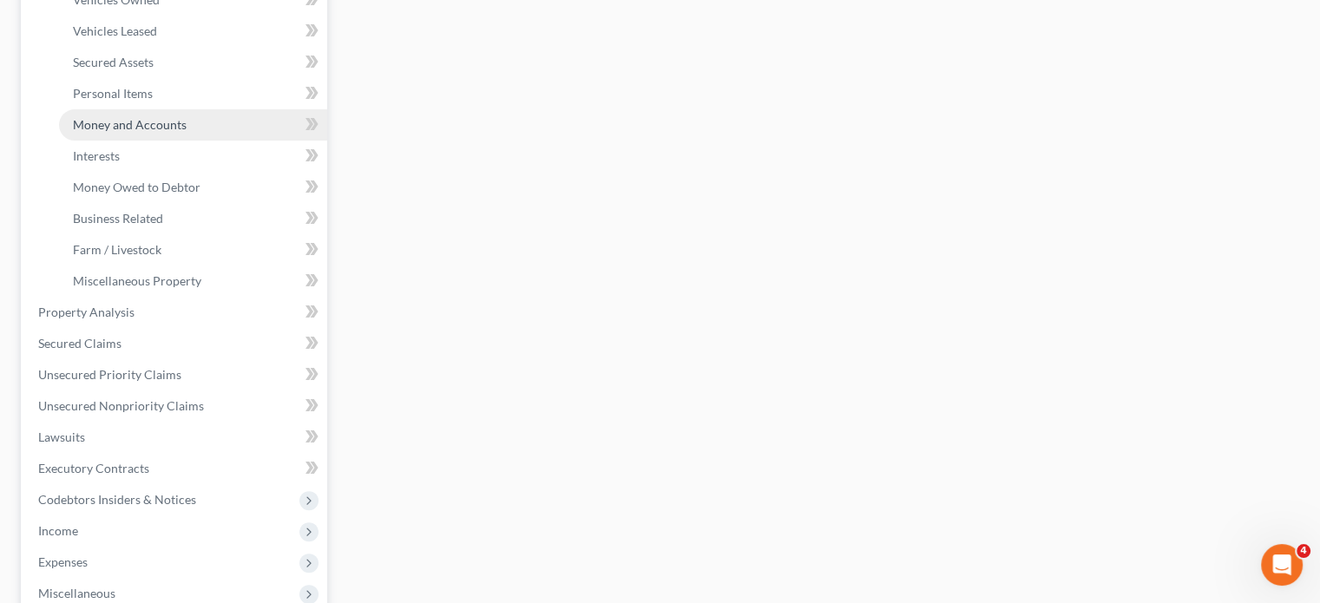
click at [182, 141] on link "Money and Accounts" at bounding box center [193, 124] width 268 height 31
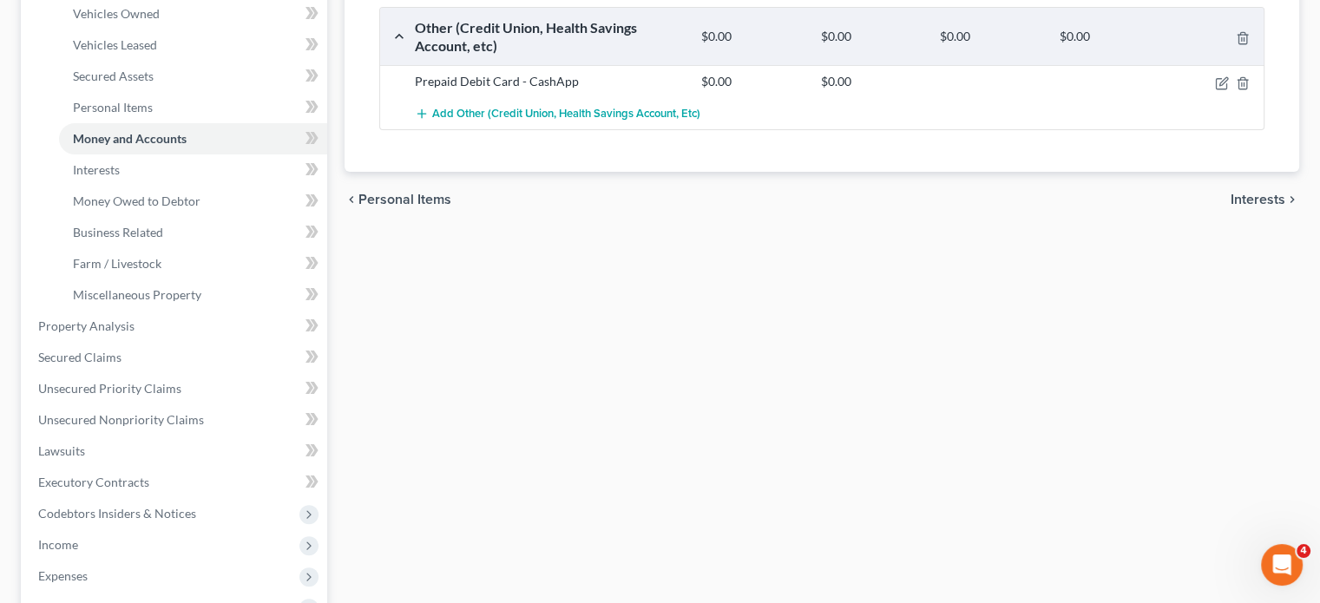
scroll to position [344, 0]
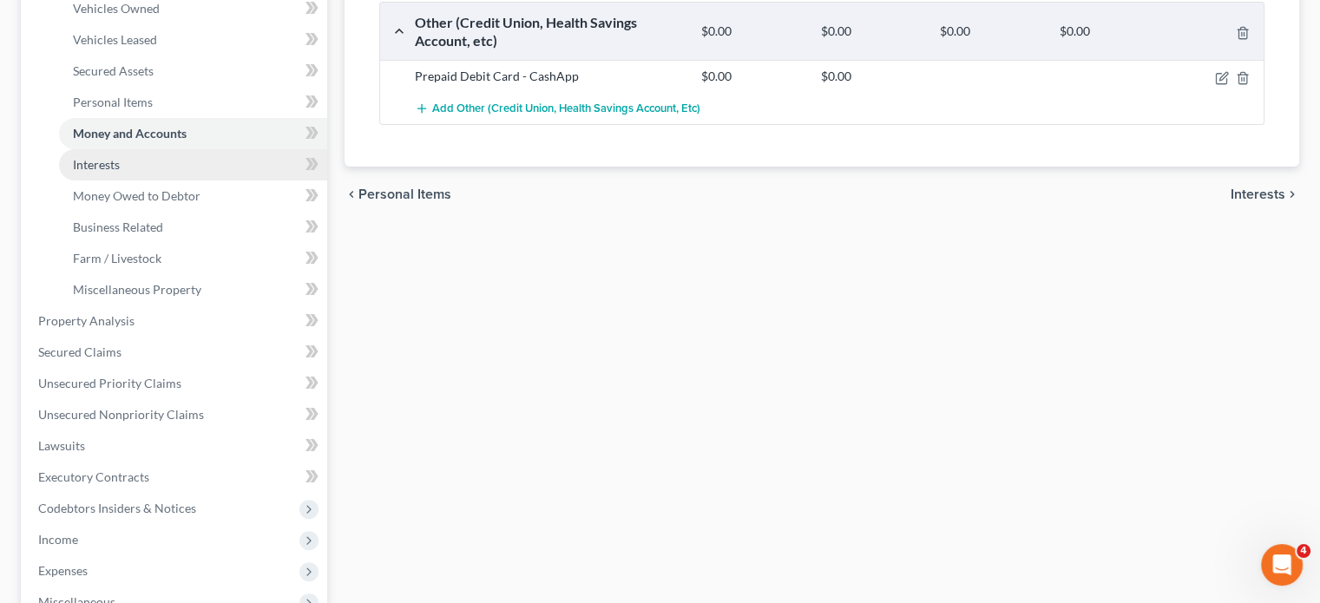
click at [227, 181] on link "Interests" at bounding box center [193, 164] width 268 height 31
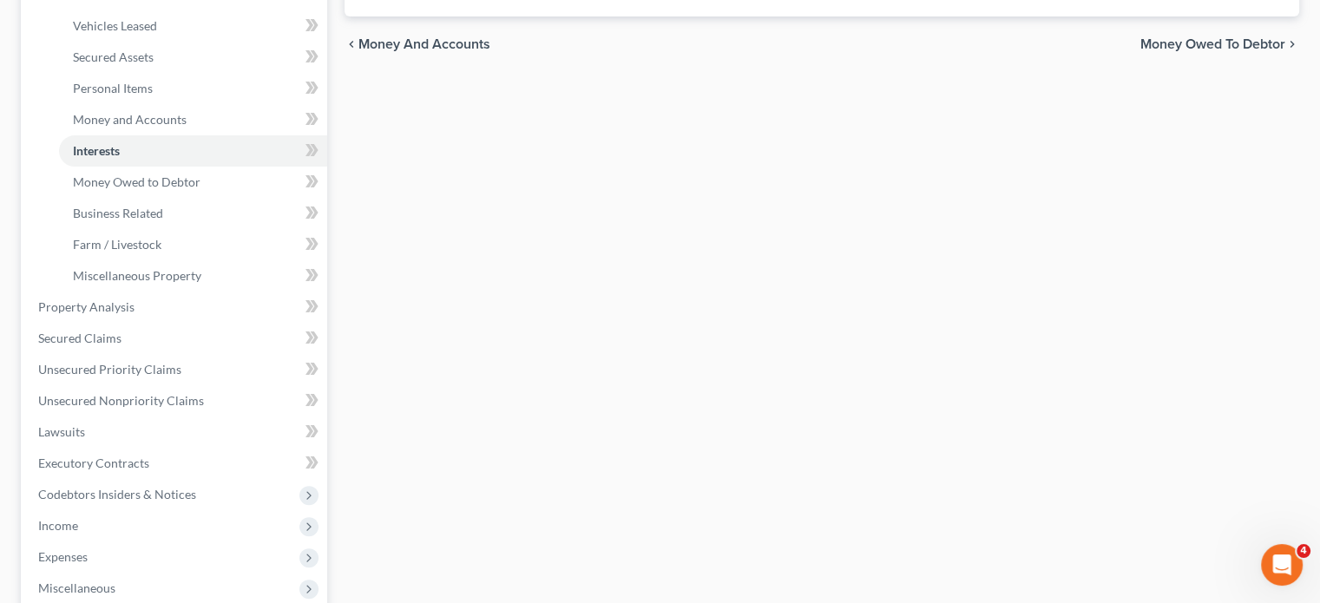
scroll to position [375, 0]
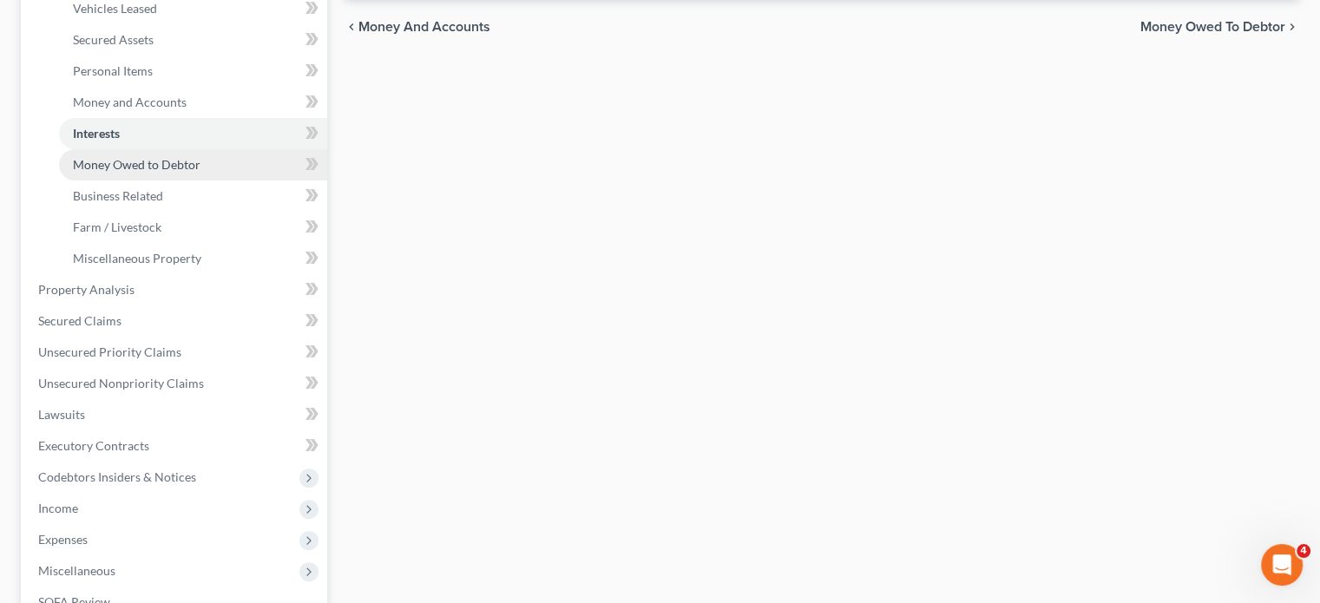
click at [201, 172] on span "Money Owed to Debtor" at bounding box center [137, 164] width 128 height 15
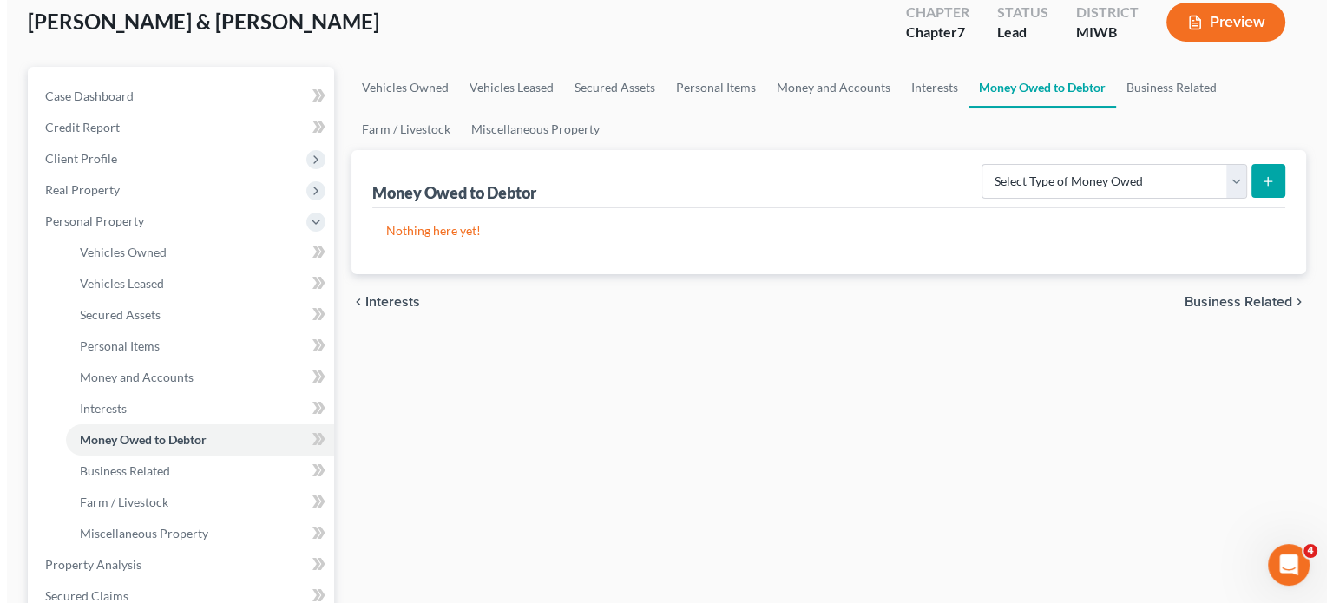
scroll to position [55, 0]
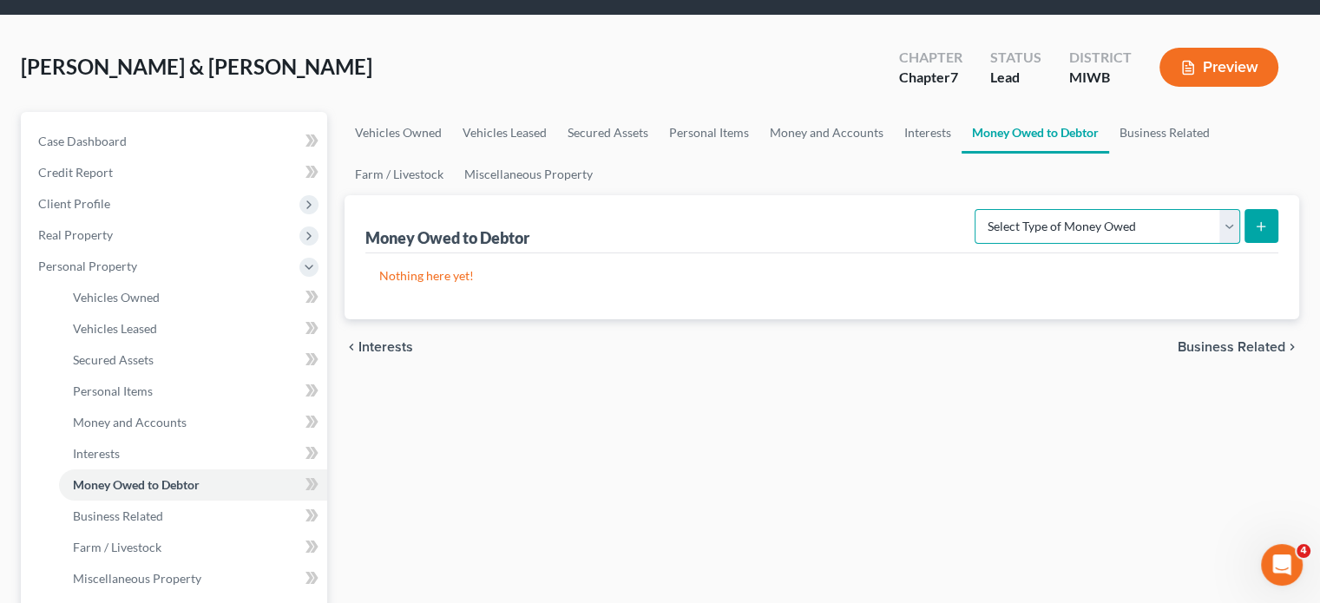
click at [1080, 244] on select "Select Type of Money Owed Accounts Receivable Alimony Child Support Claims Agai…" at bounding box center [1108, 226] width 266 height 35
select select "expected_tax_refund"
click at [975, 244] on select "Select Type of Money Owed Accounts Receivable Alimony Child Support Claims Agai…" at bounding box center [1108, 226] width 266 height 35
click at [1245, 243] on button "submit" at bounding box center [1262, 226] width 34 height 34
select select "0"
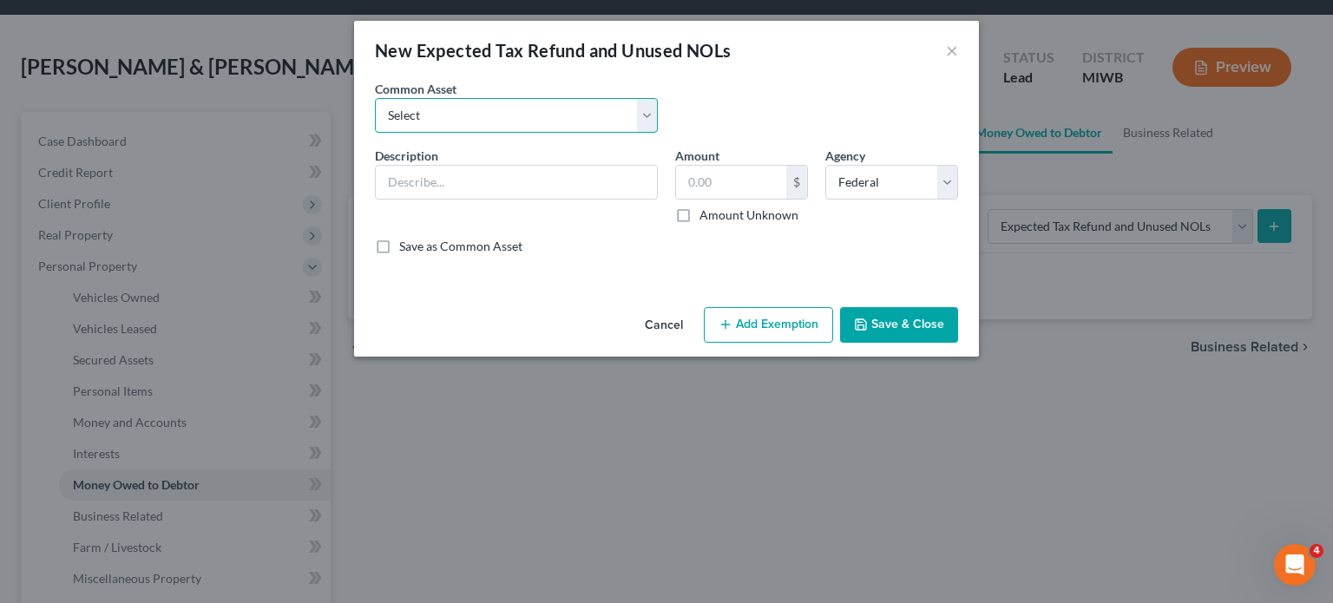
drag, startPoint x: 601, startPoint y: 148, endPoint x: 602, endPoint y: 158, distance: 9.6
click at [601, 133] on select "Select Potential 2025 tax refunds - estimated and prorated for September Potent…" at bounding box center [516, 115] width 283 height 35
select select "70"
click at [375, 122] on select "Select Potential 2025 tax refunds - estimated and prorated for September Potent…" at bounding box center [516, 115] width 283 height 35
type input "Potential 2025 tax refund - estimated and prorated"
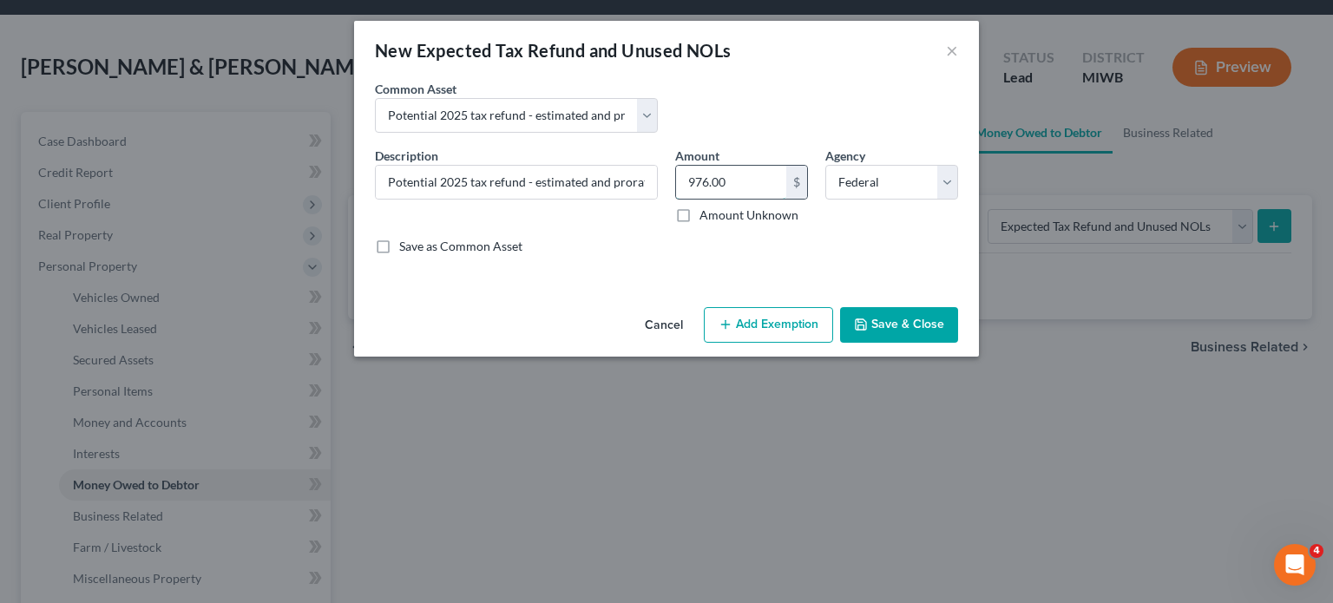
click at [757, 199] on input "976.00" at bounding box center [731, 182] width 110 height 33
paste input "467"
type input "467"
click at [774, 344] on button "Add Exemption" at bounding box center [768, 325] width 129 height 36
select select "2"
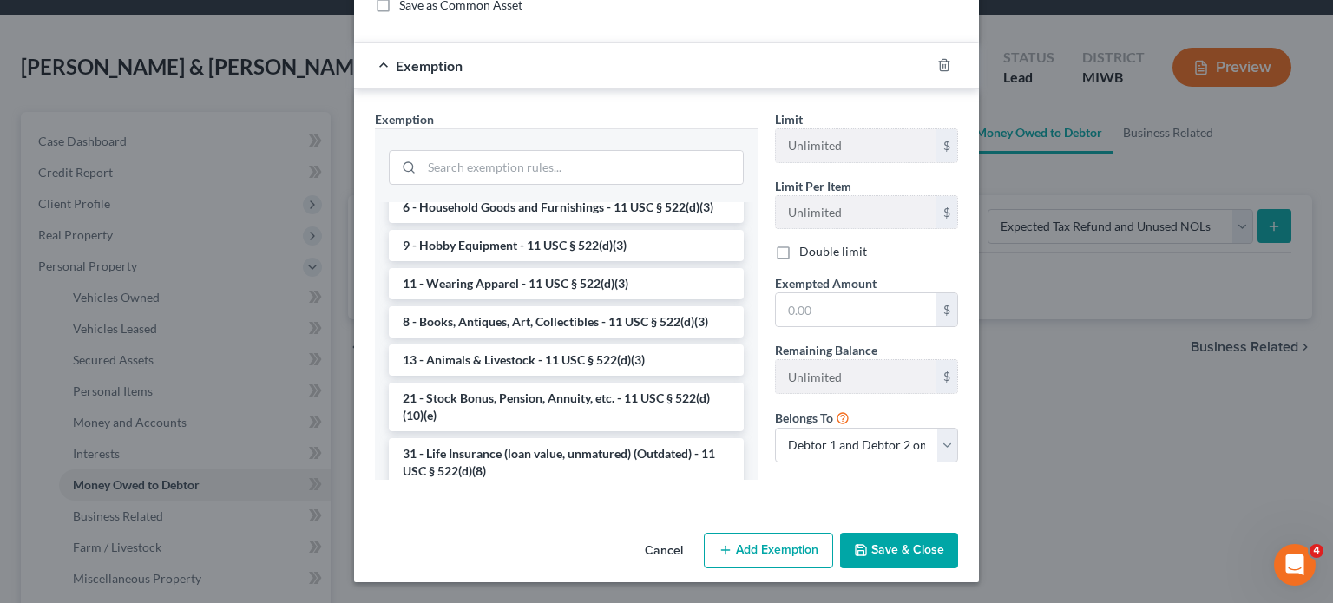
scroll to position [1210, 0]
click at [500, 69] on li "14 - Wildcard Exemption (unused homestead) - 11 U.S.C. § 522 (d)(5)" at bounding box center [566, 44] width 355 height 49
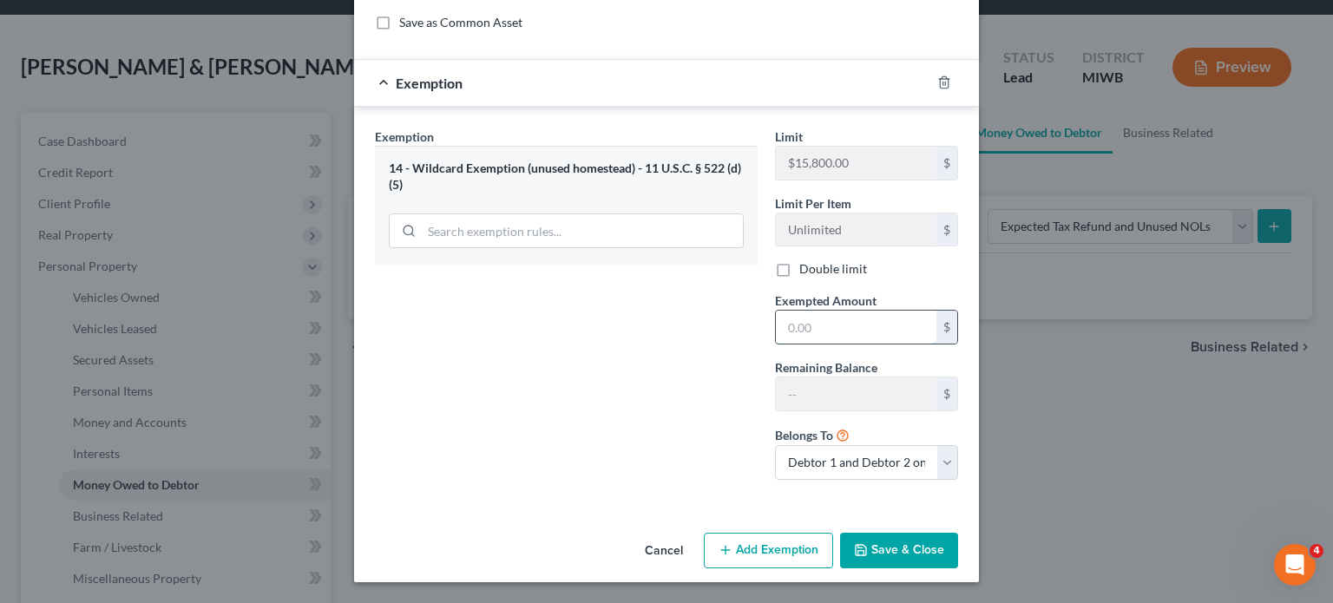
click at [863, 315] on input "text" at bounding box center [856, 327] width 161 height 33
paste input "467"
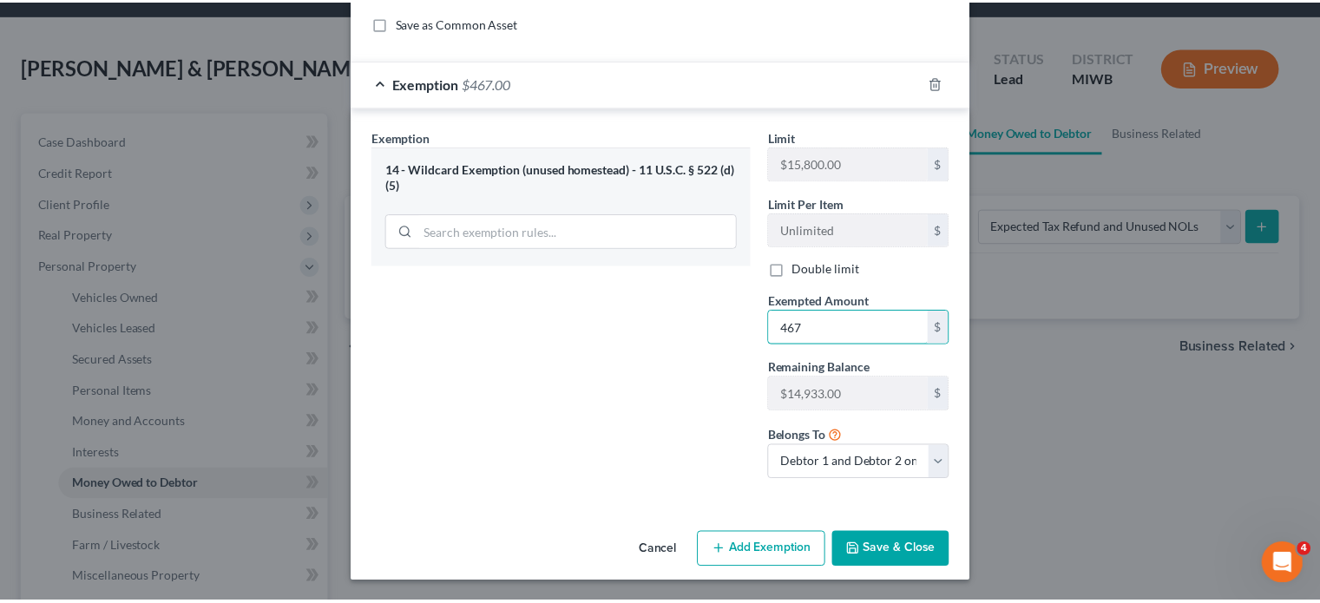
scroll to position [423, 0]
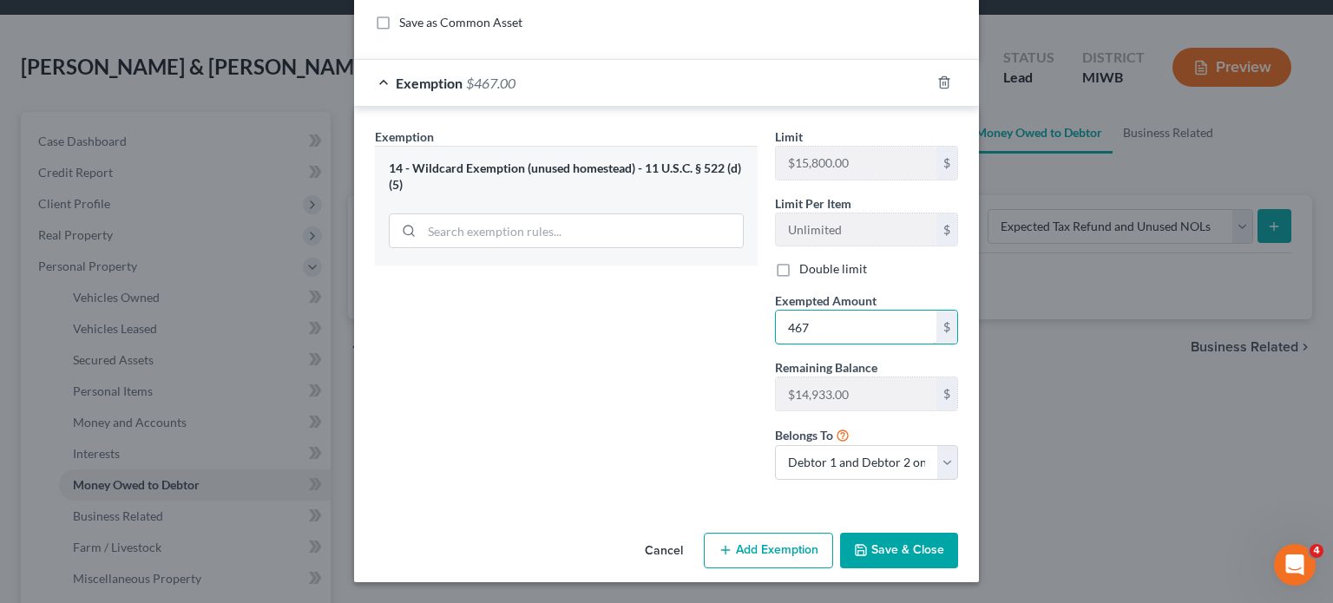
type input "467"
click at [958, 533] on button "Save & Close" at bounding box center [899, 551] width 118 height 36
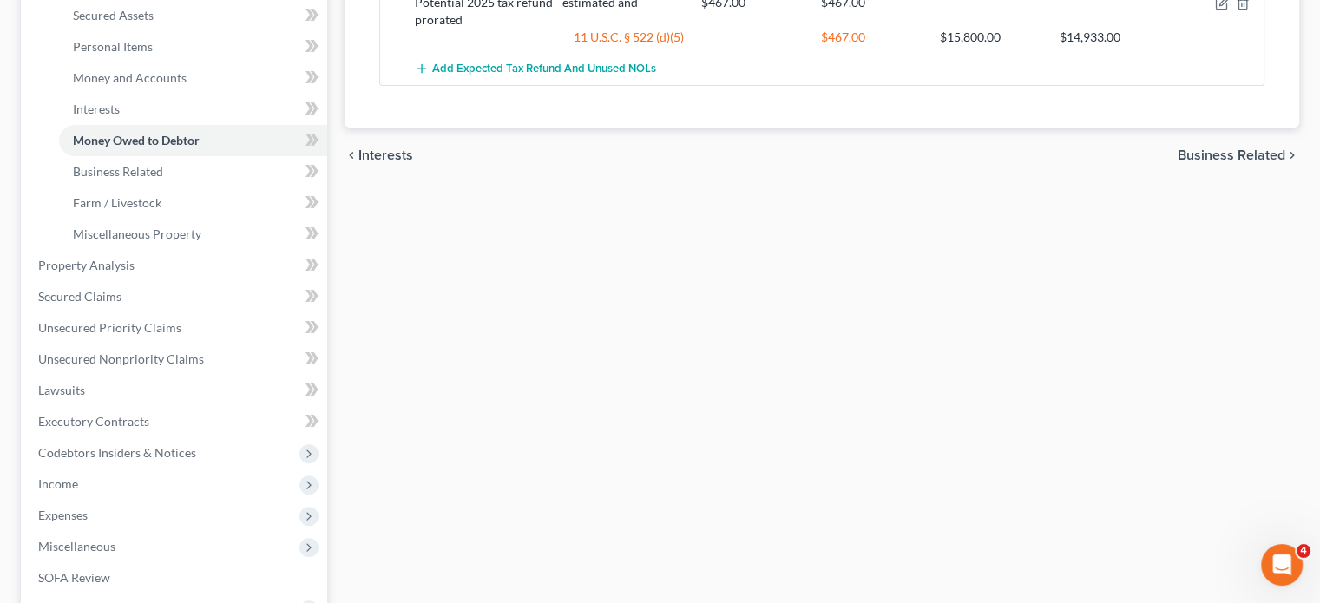
scroll to position [402, 0]
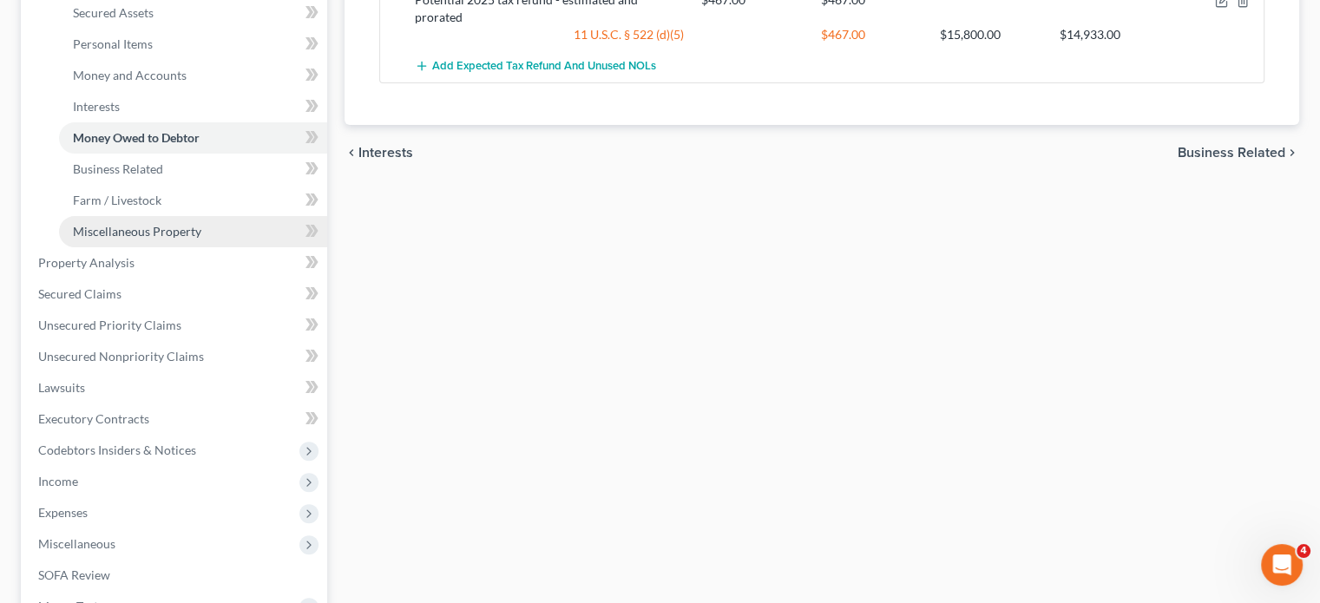
click at [201, 239] on span "Miscellaneous Property" at bounding box center [137, 231] width 128 height 15
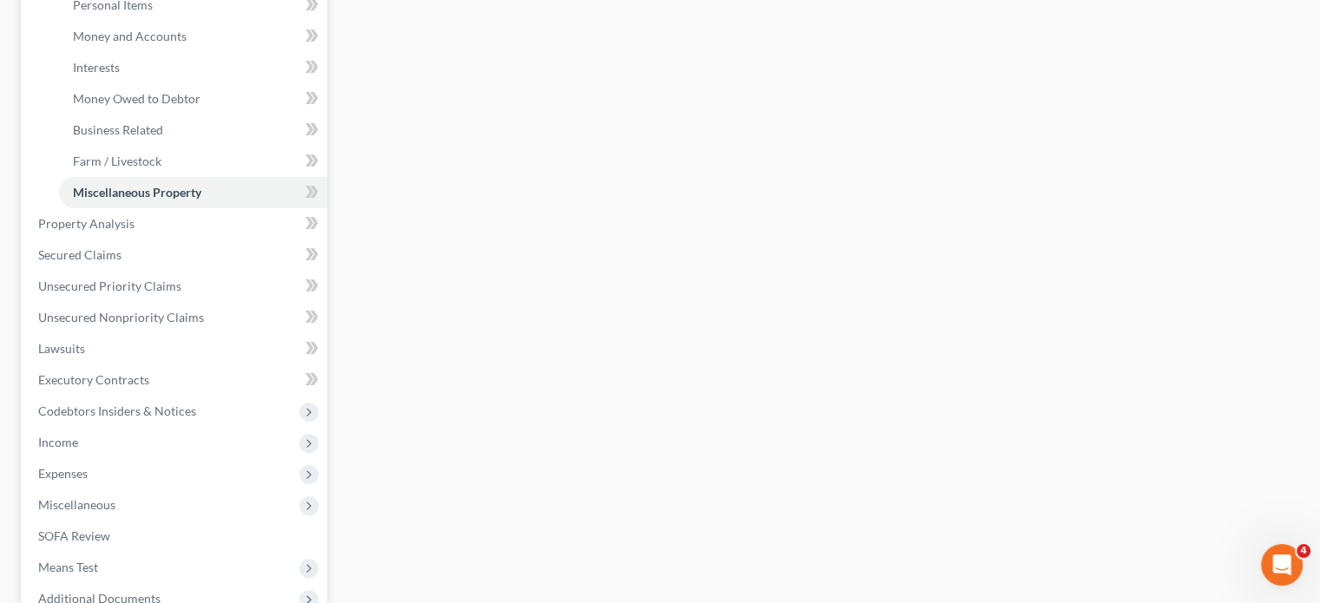
scroll to position [444, 0]
click at [123, 228] on span "Property Analysis" at bounding box center [86, 221] width 96 height 15
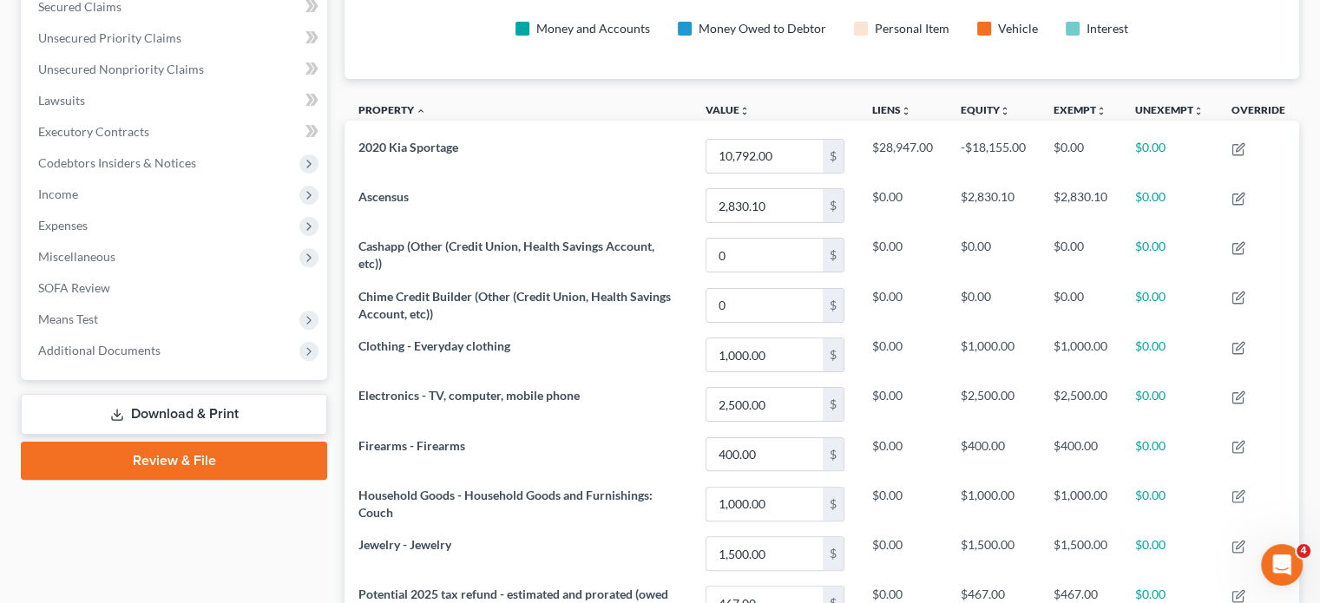
scroll to position [376, 0]
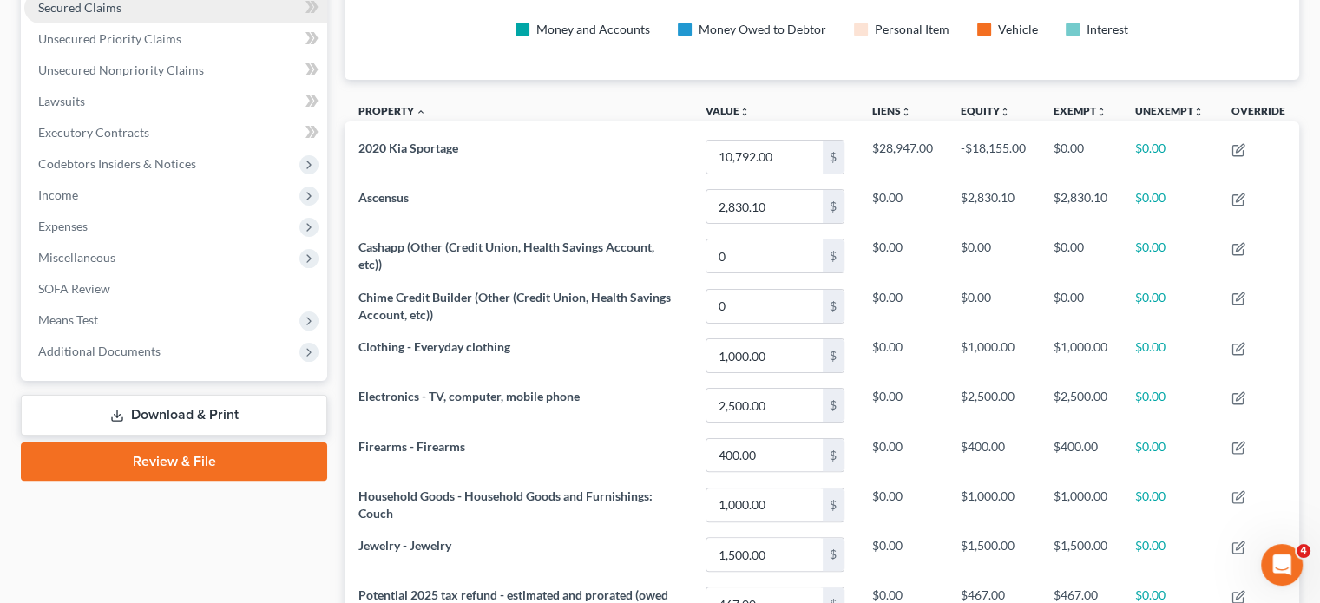
click at [160, 23] on link "Secured Claims" at bounding box center [175, 7] width 303 height 31
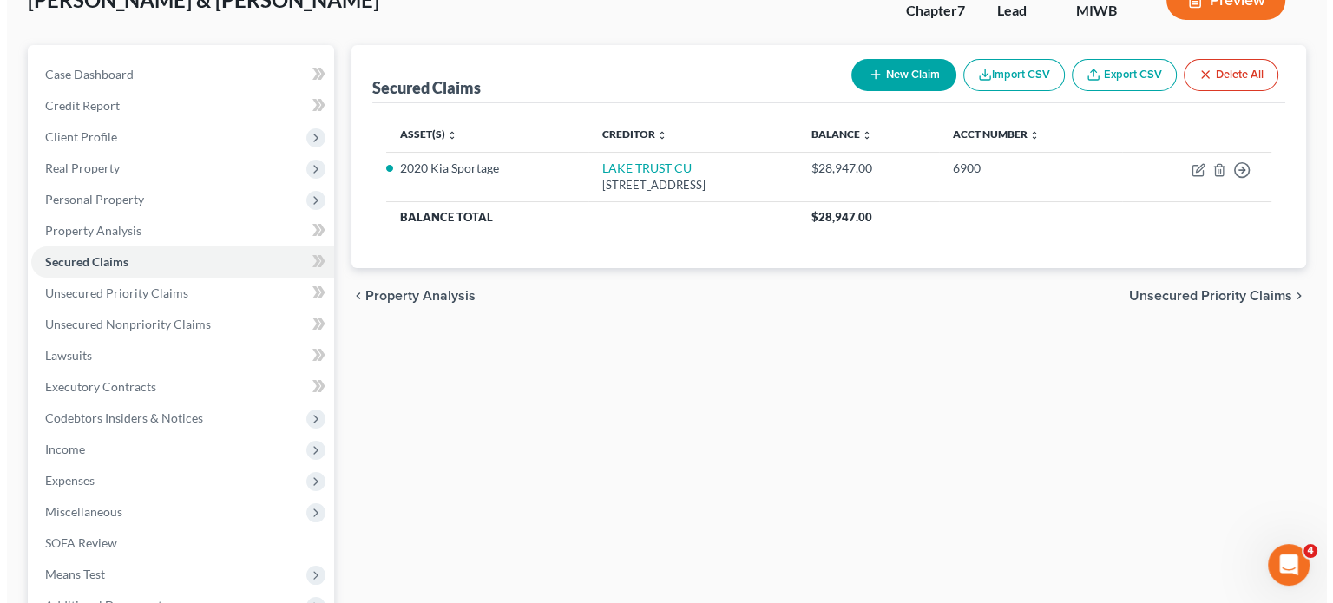
scroll to position [122, 0]
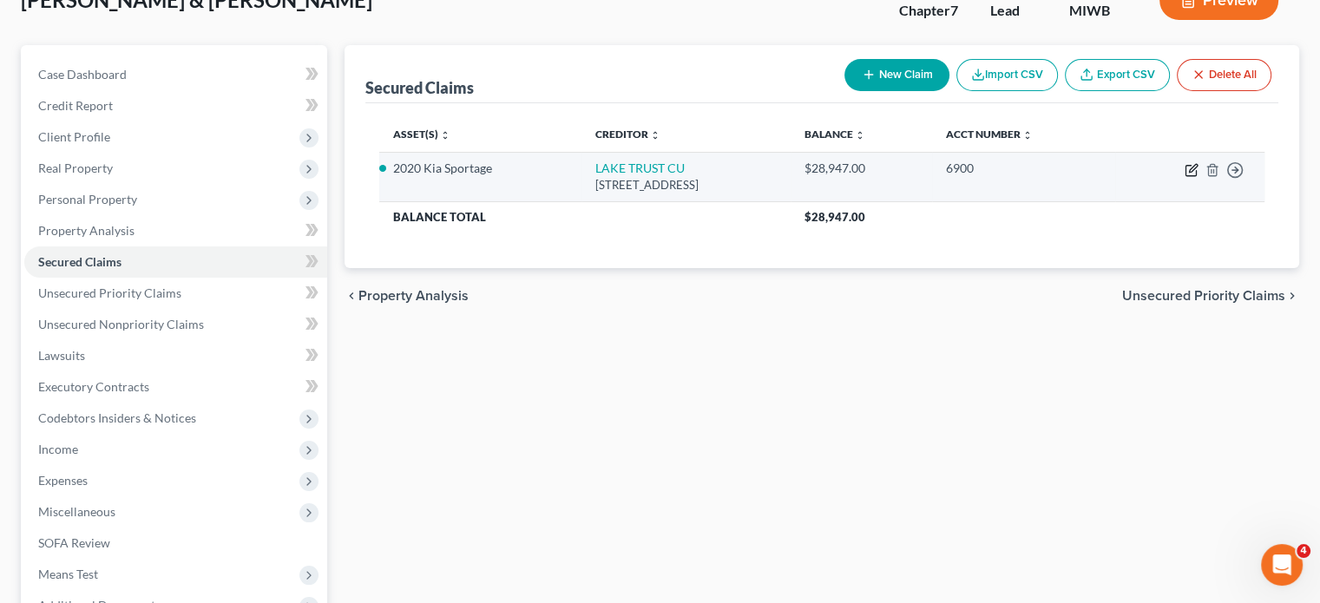
click at [1185, 177] on icon "button" at bounding box center [1192, 170] width 14 height 14
select select "23"
select select "2"
select select "0"
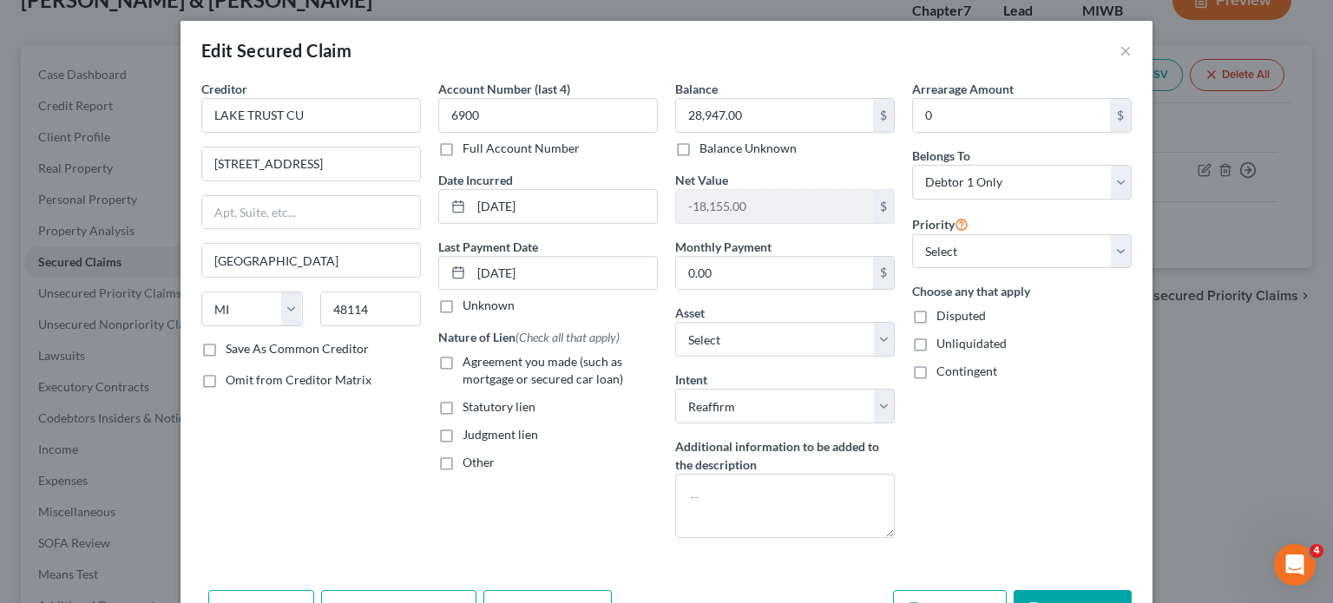
click at [463, 388] on label "Agreement you made (such as mortgage or secured car loan)" at bounding box center [560, 370] width 195 height 35
click at [470, 365] on input "Agreement you made (such as mortgage or secured car loan)" at bounding box center [475, 358] width 11 height 11
checkbox input "true"
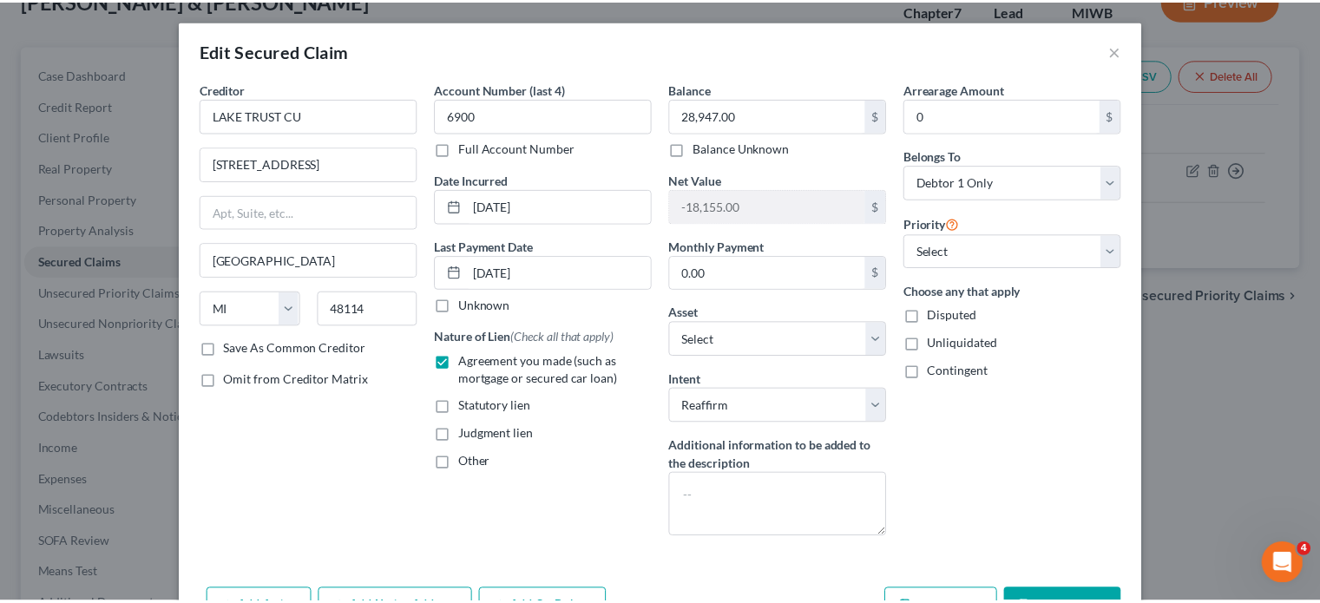
scroll to position [234, 0]
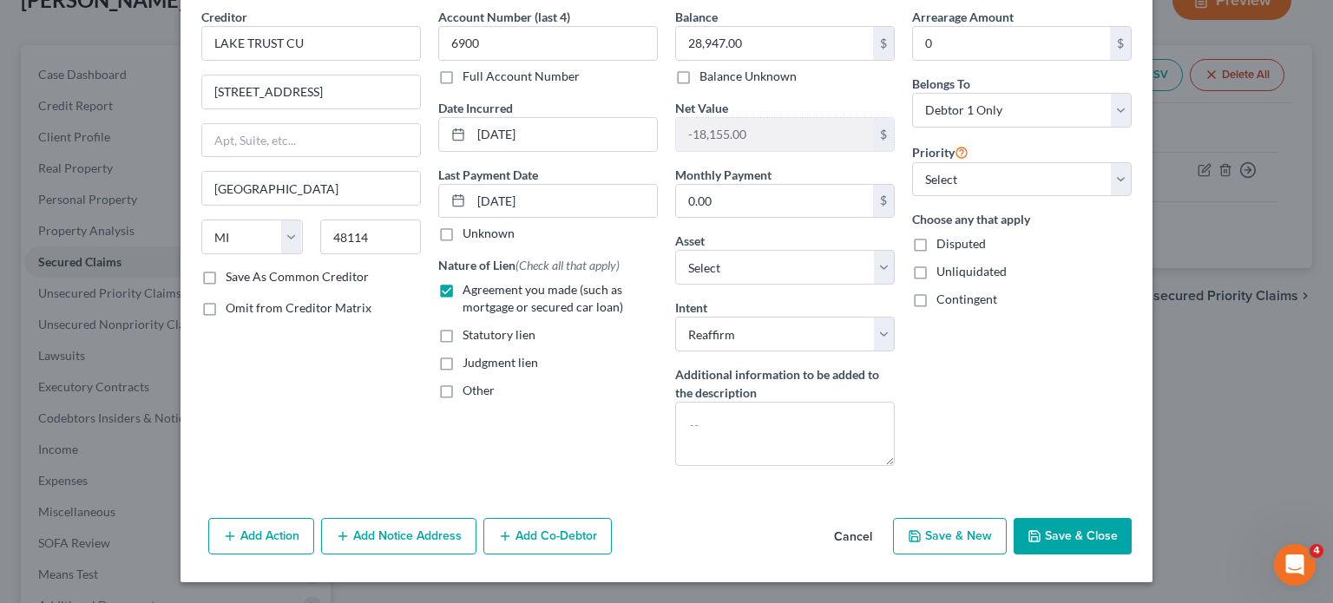
click at [1132, 518] on button "Save & Close" at bounding box center [1073, 536] width 118 height 36
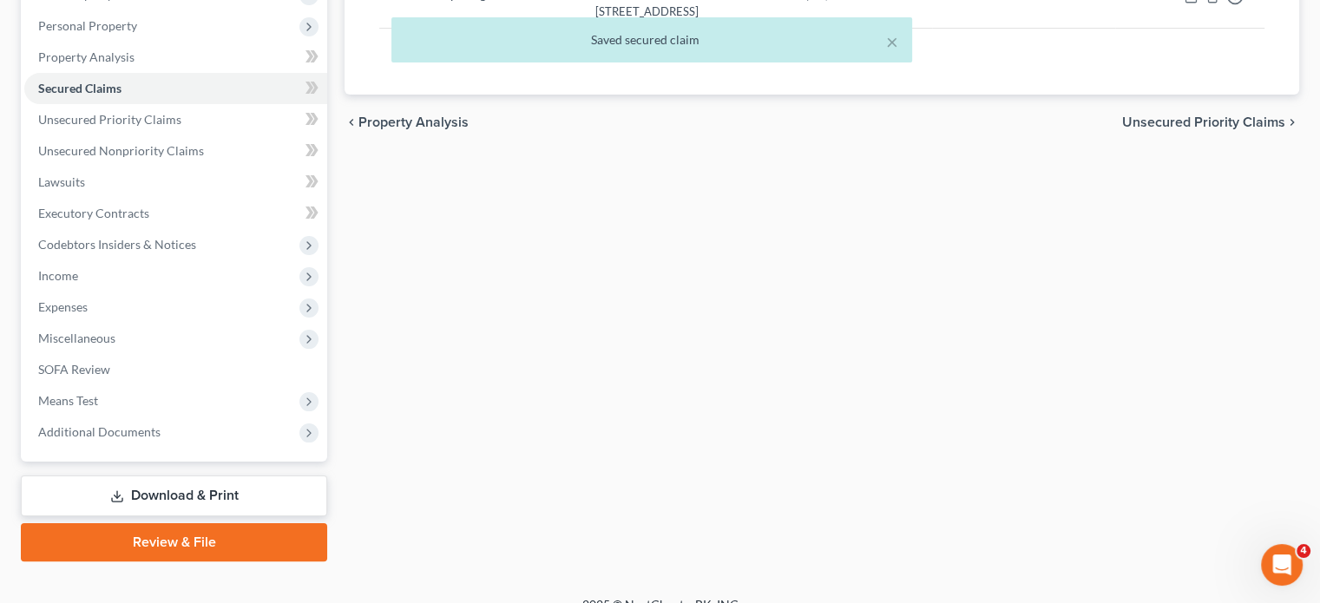
scroll to position [299, 0]
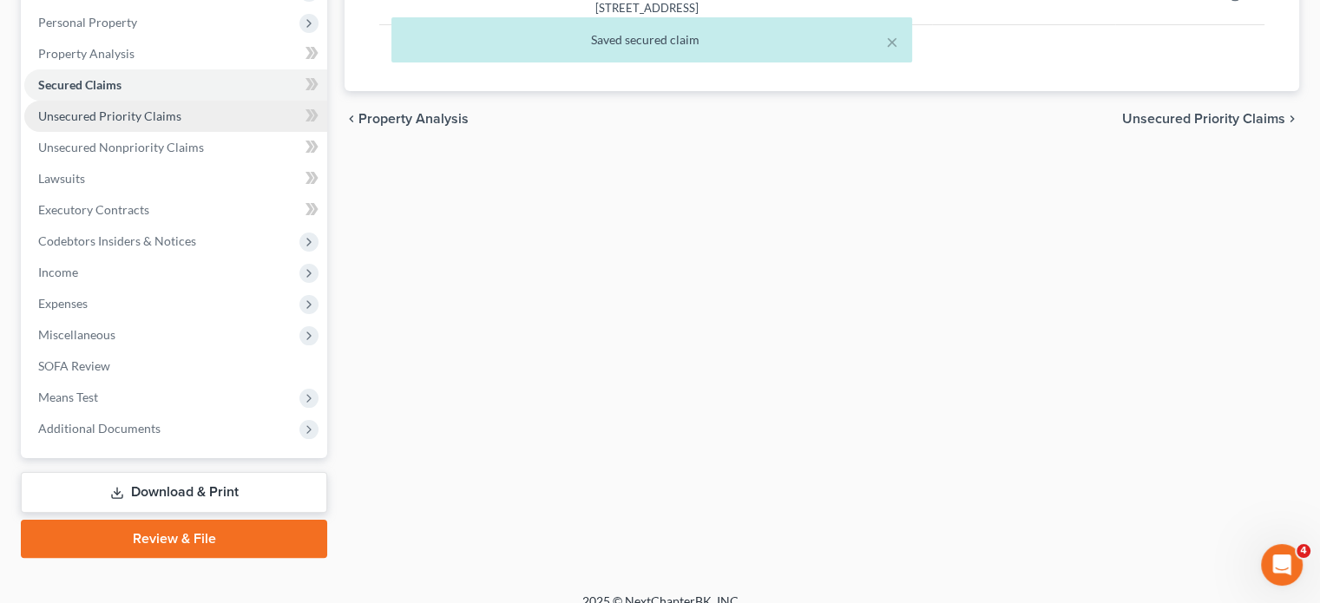
click at [228, 132] on link "Unsecured Priority Claims" at bounding box center [175, 116] width 303 height 31
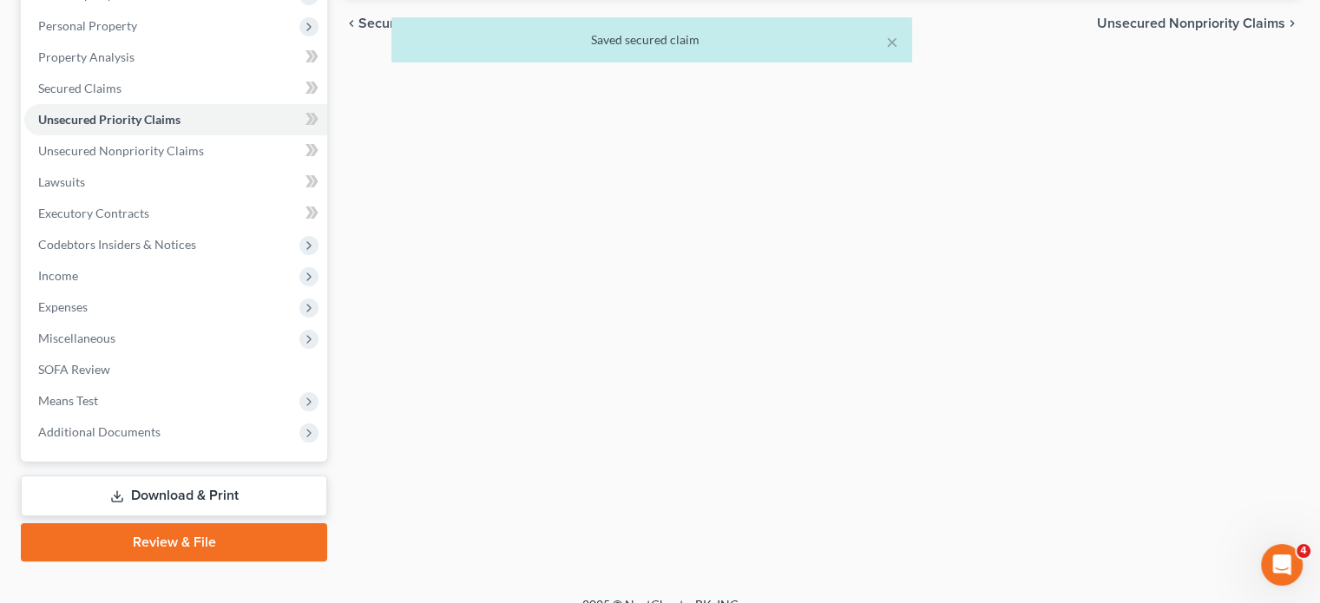
scroll to position [297, 0]
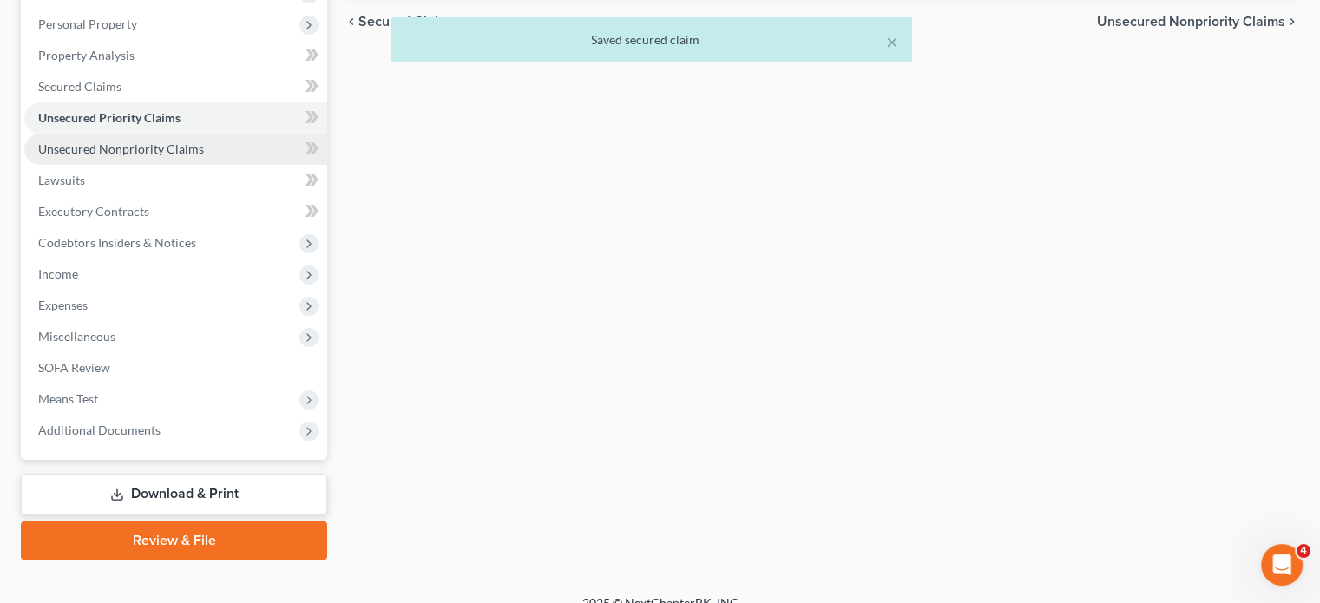
click at [193, 165] on link "Unsecured Nonpriority Claims" at bounding box center [175, 149] width 303 height 31
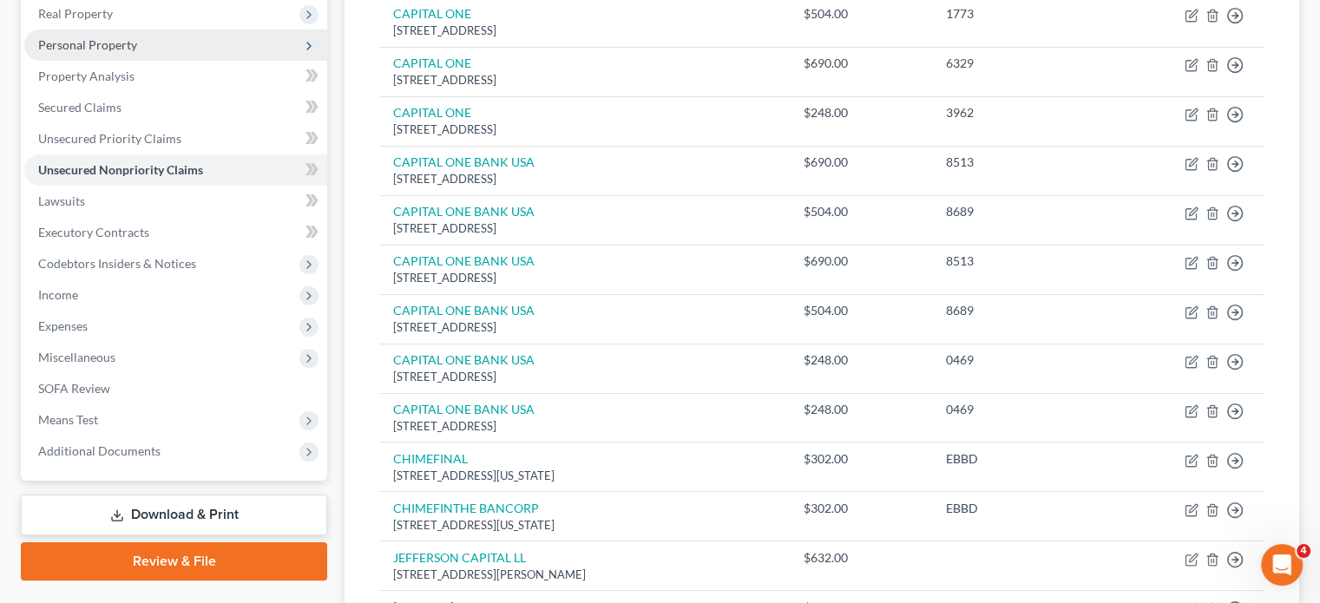
click at [174, 61] on span "Personal Property" at bounding box center [175, 45] width 303 height 31
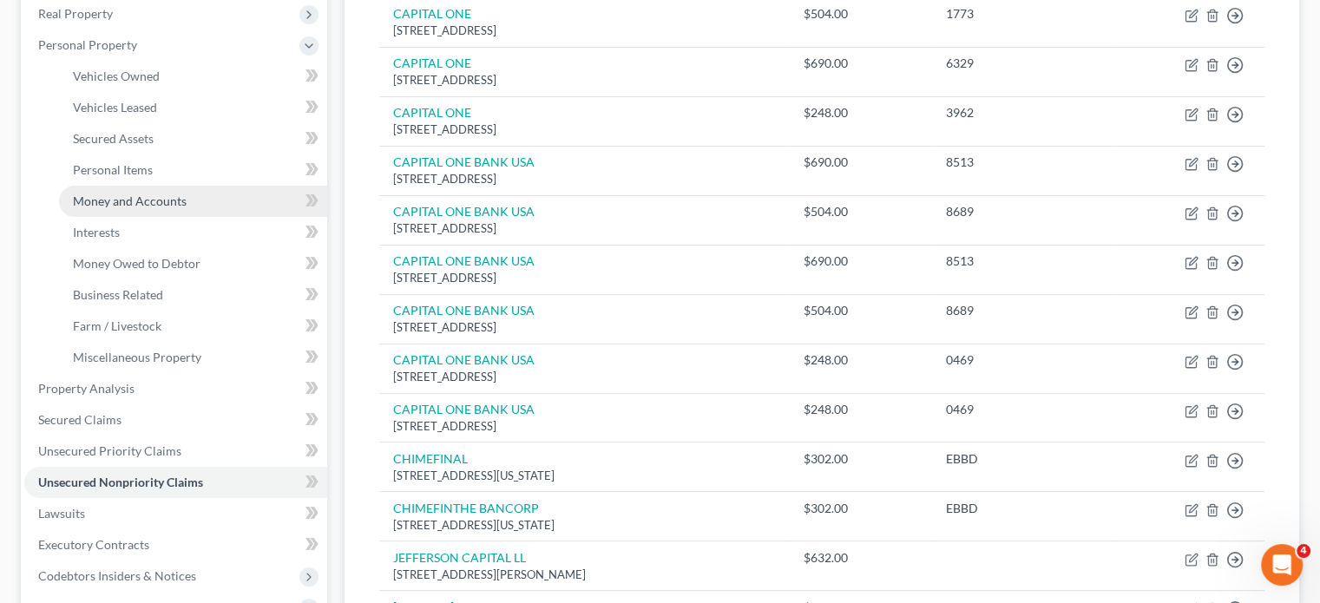
click at [174, 208] on span "Money and Accounts" at bounding box center [130, 201] width 114 height 15
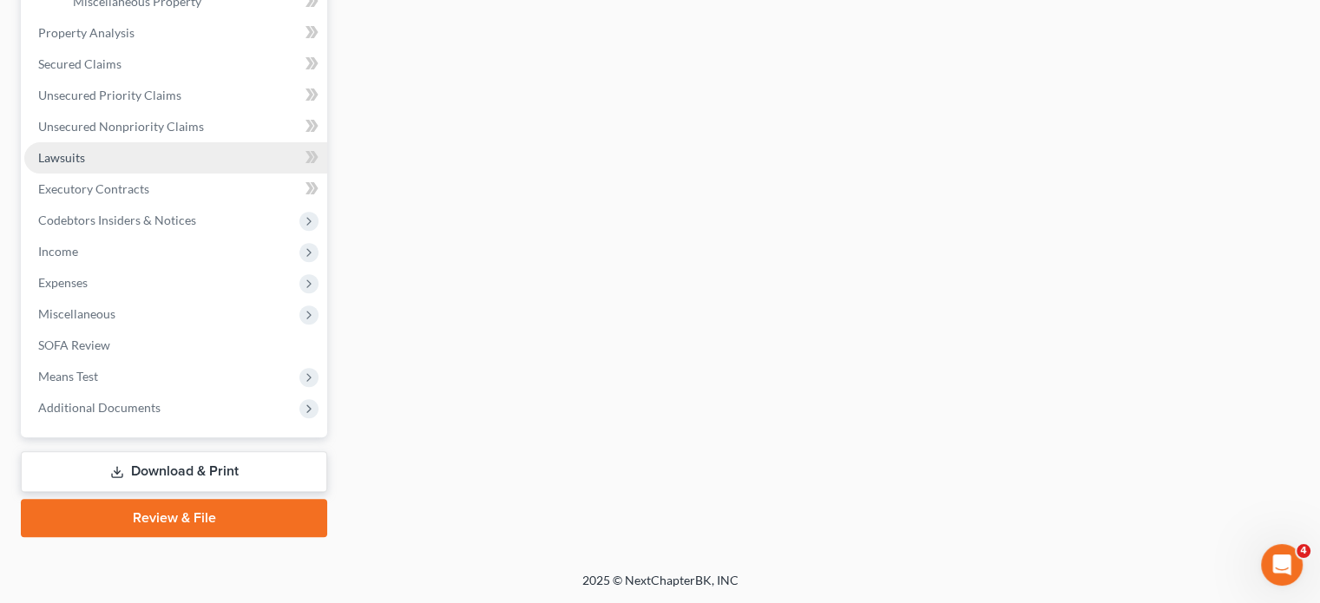
click at [85, 165] on span "Lawsuits" at bounding box center [61, 157] width 47 height 15
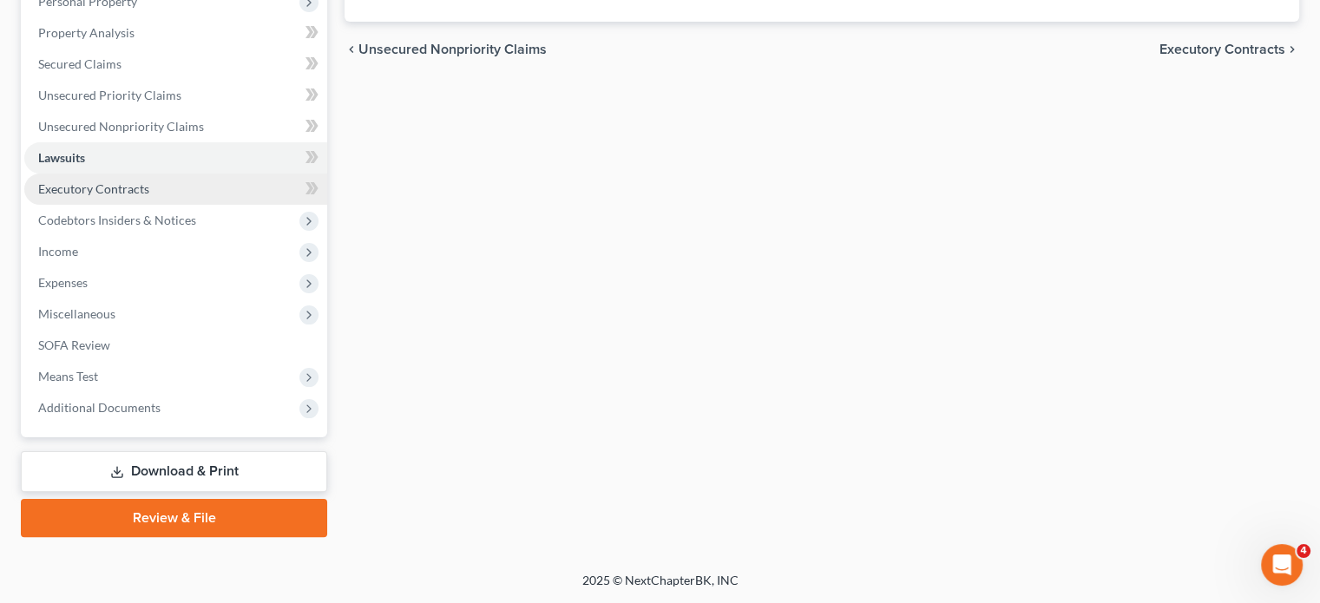
click at [187, 205] on link "Executory Contracts" at bounding box center [175, 189] width 303 height 31
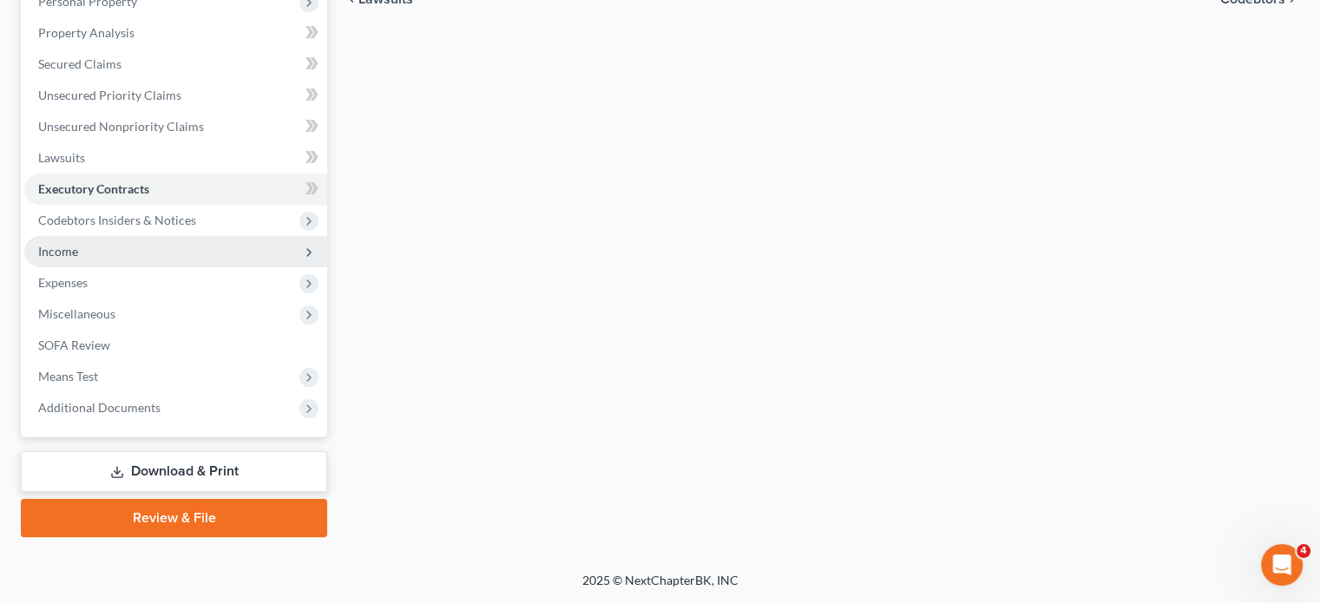
click at [176, 236] on span "Income" at bounding box center [175, 251] width 303 height 31
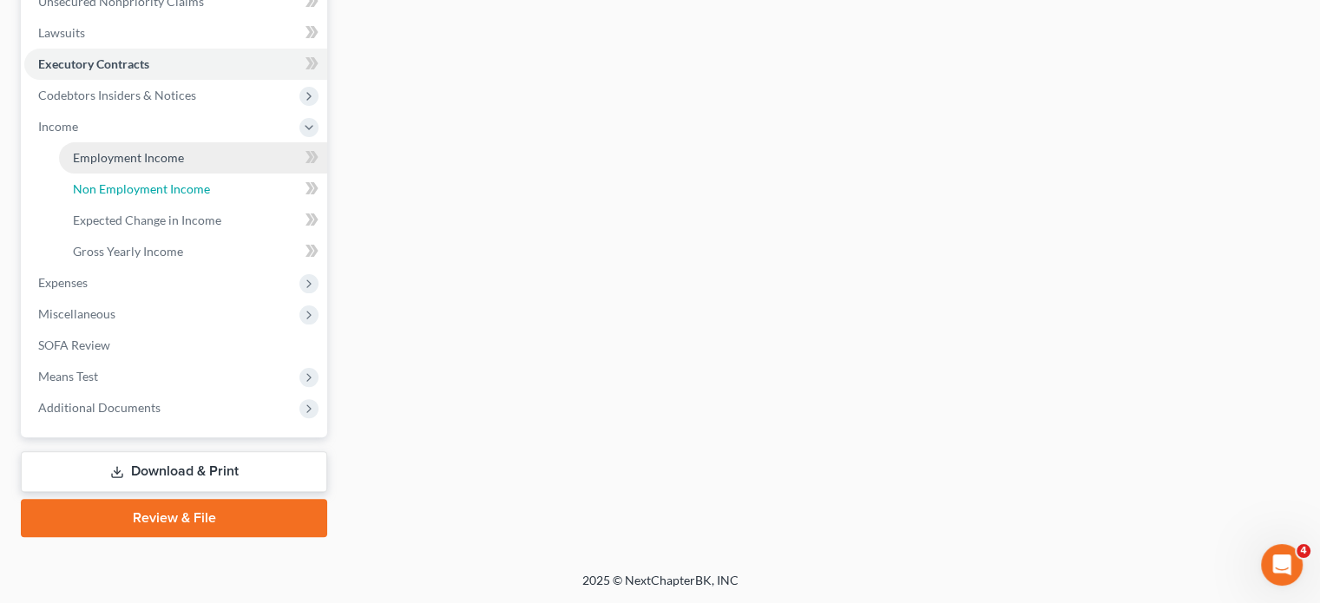
click at [141, 205] on link "Non Employment Income" at bounding box center [193, 189] width 268 height 31
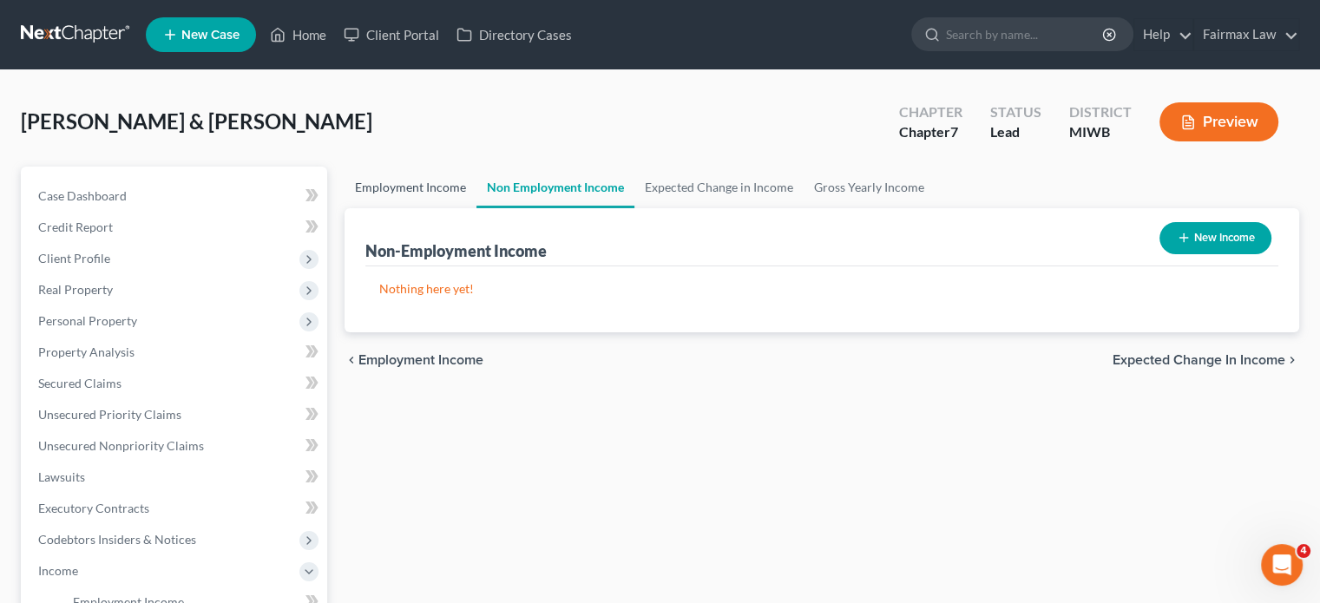
click at [476, 208] on link "Employment Income" at bounding box center [411, 188] width 132 height 42
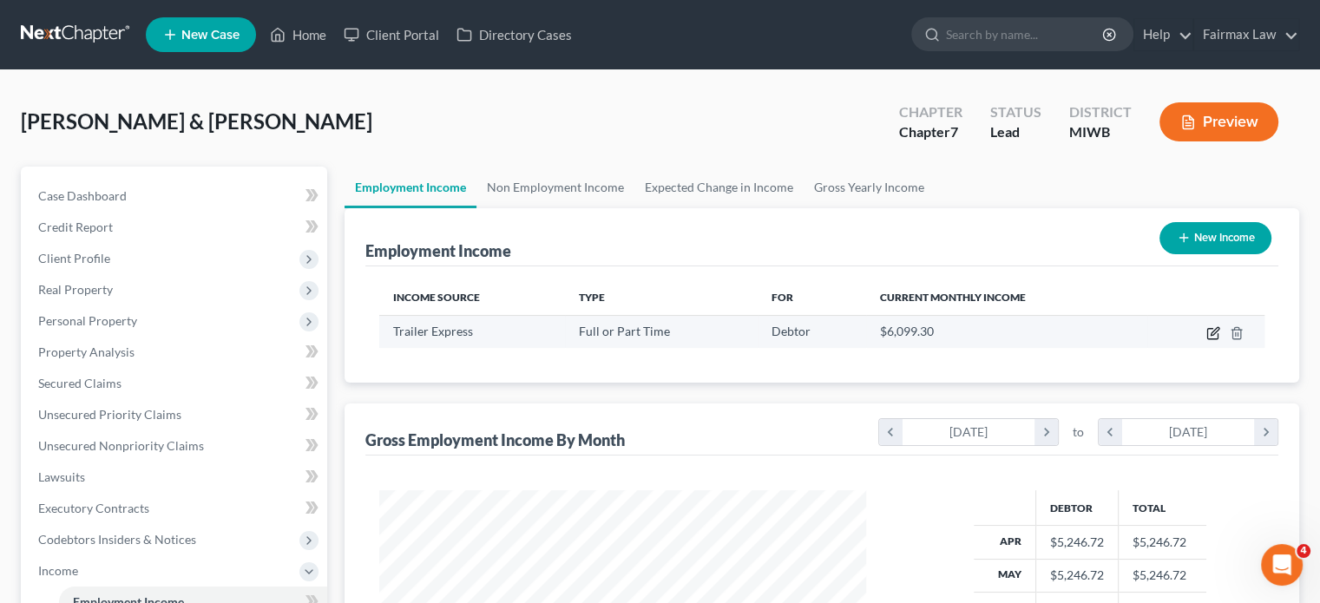
click at [1207, 339] on icon "button" at bounding box center [1212, 334] width 10 height 10
select select "0"
select select "23"
select select "3"
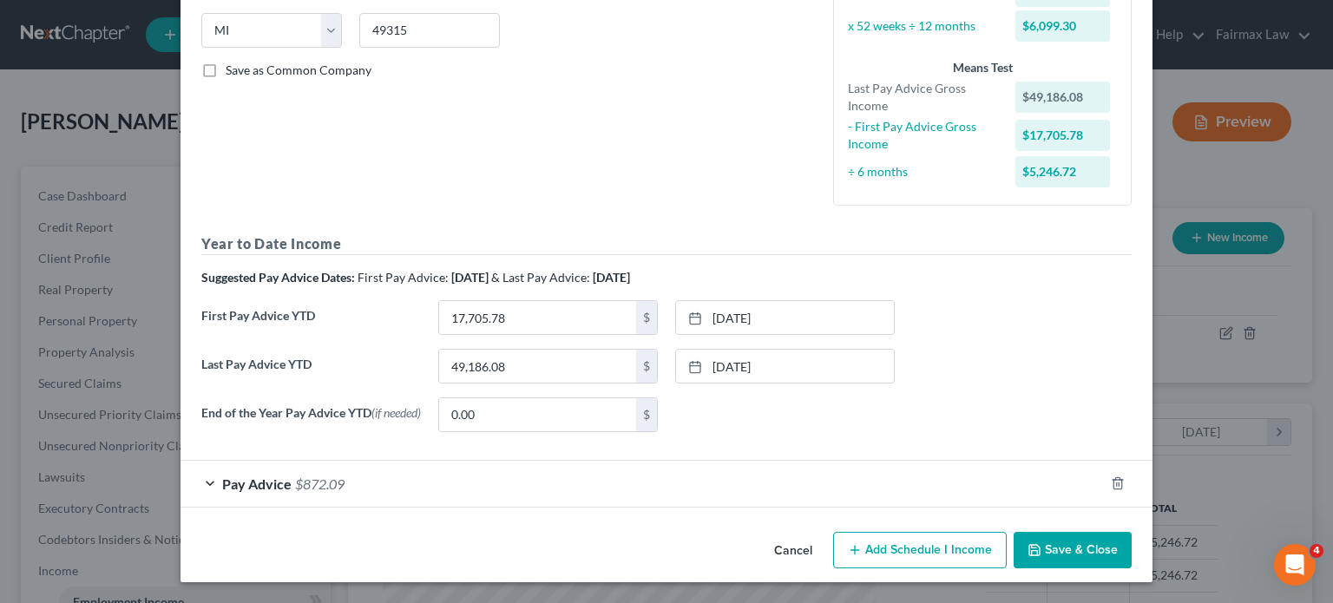
scroll to position [559, 0]
click at [518, 461] on div "Pay Advice $872.09" at bounding box center [643, 484] width 924 height 46
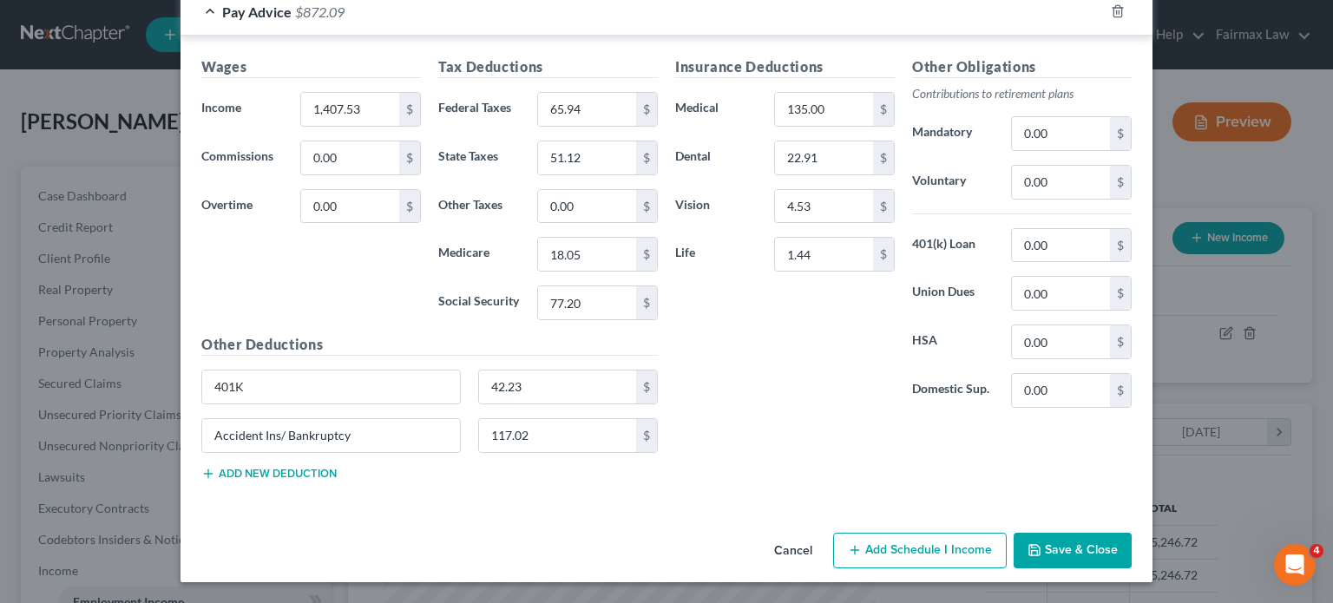
scroll to position [1141, 0]
click at [488, 419] on input "117.02" at bounding box center [558, 435] width 158 height 33
drag, startPoint x: 299, startPoint y: 405, endPoint x: 11, endPoint y: 385, distance: 288.0
click at [11, 385] on div "Edit Income Source × Employment Type * Select Full or [DEMOGRAPHIC_DATA] Employ…" at bounding box center [666, 301] width 1333 height 603
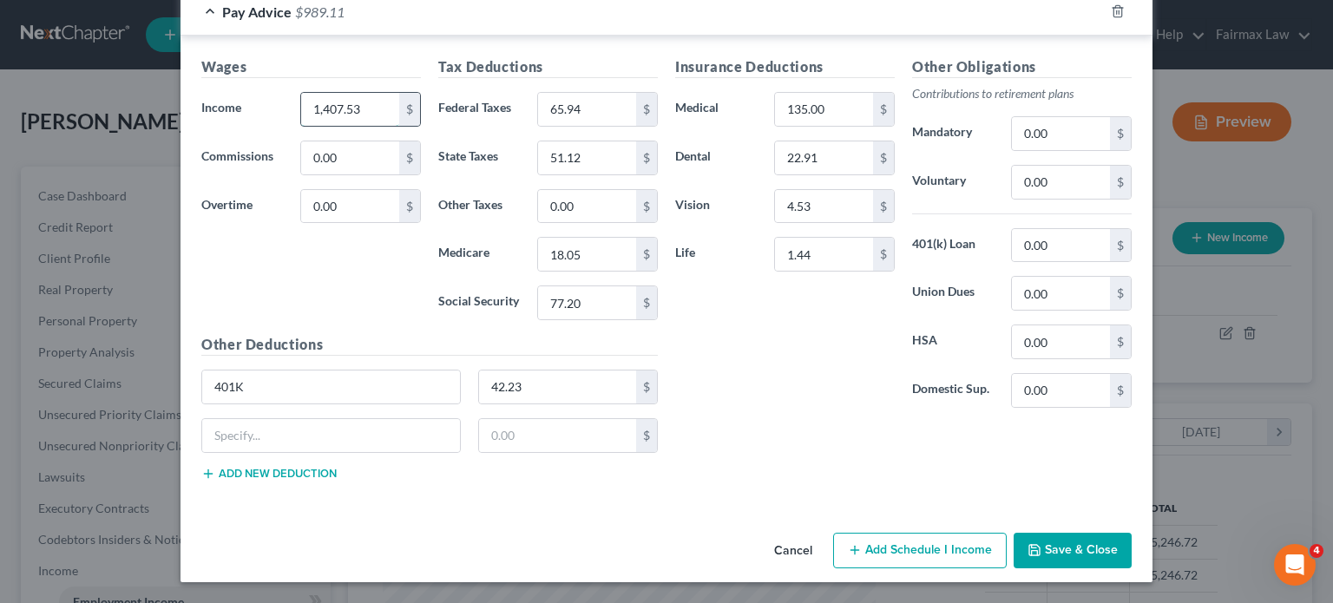
click at [301, 126] on input "1,407.53" at bounding box center [350, 109] width 98 height 33
type input "980"
click at [569, 126] on input "65.94" at bounding box center [587, 109] width 98 height 33
type input "18.18"
click at [561, 271] on input "18.05" at bounding box center [587, 254] width 98 height 33
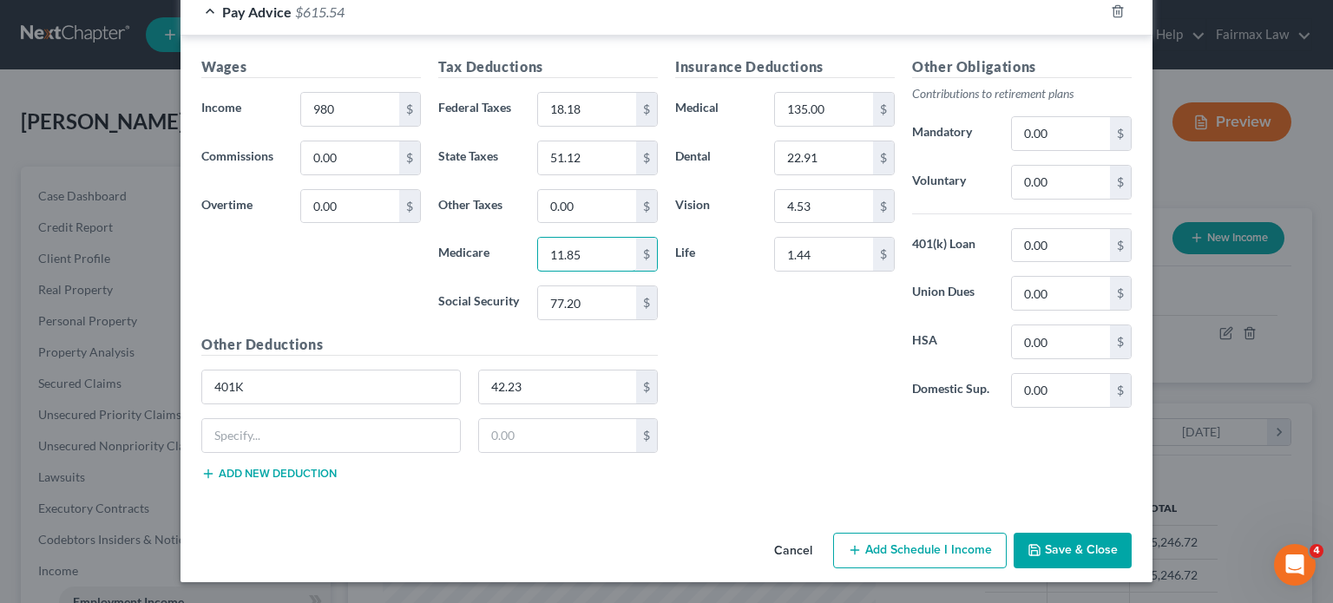
type input "11.85"
click at [580, 174] on input "51.12" at bounding box center [587, 157] width 98 height 33
type input "32.25"
click at [569, 319] on input "77.20" at bounding box center [587, 302] width 98 height 33
type input "50.69"
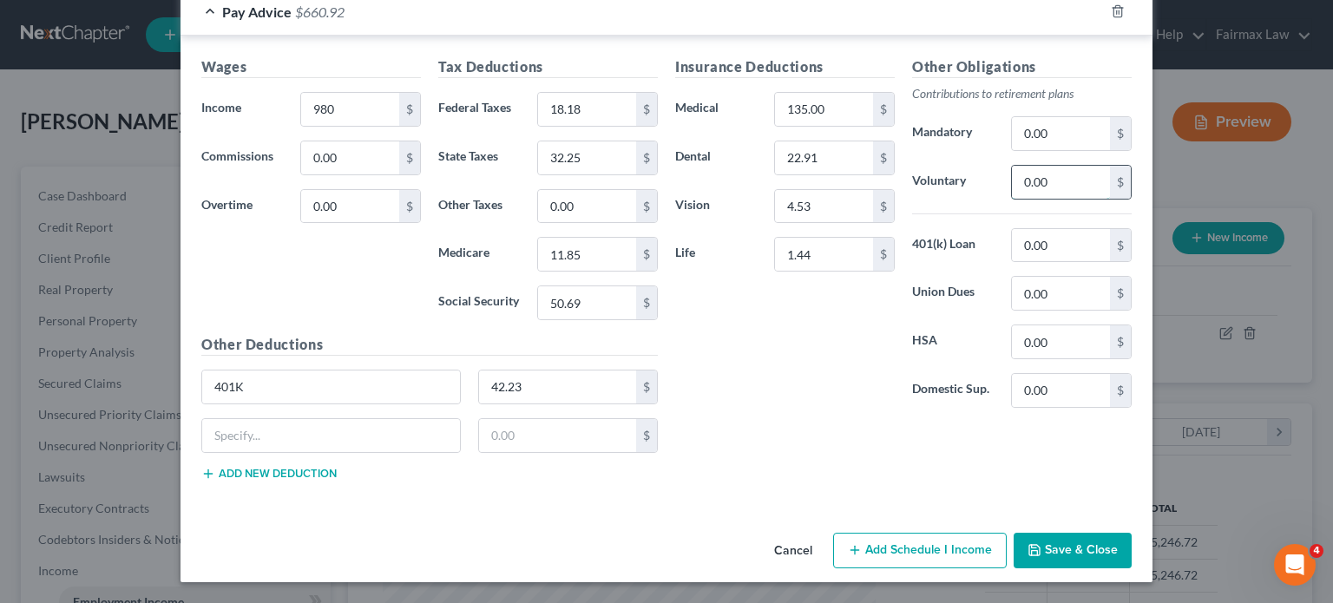
click at [1110, 199] on input "0.00" at bounding box center [1061, 182] width 98 height 33
type input "50.80"
click at [479, 419] on input "text" at bounding box center [558, 435] width 158 height 33
type input "3.95"
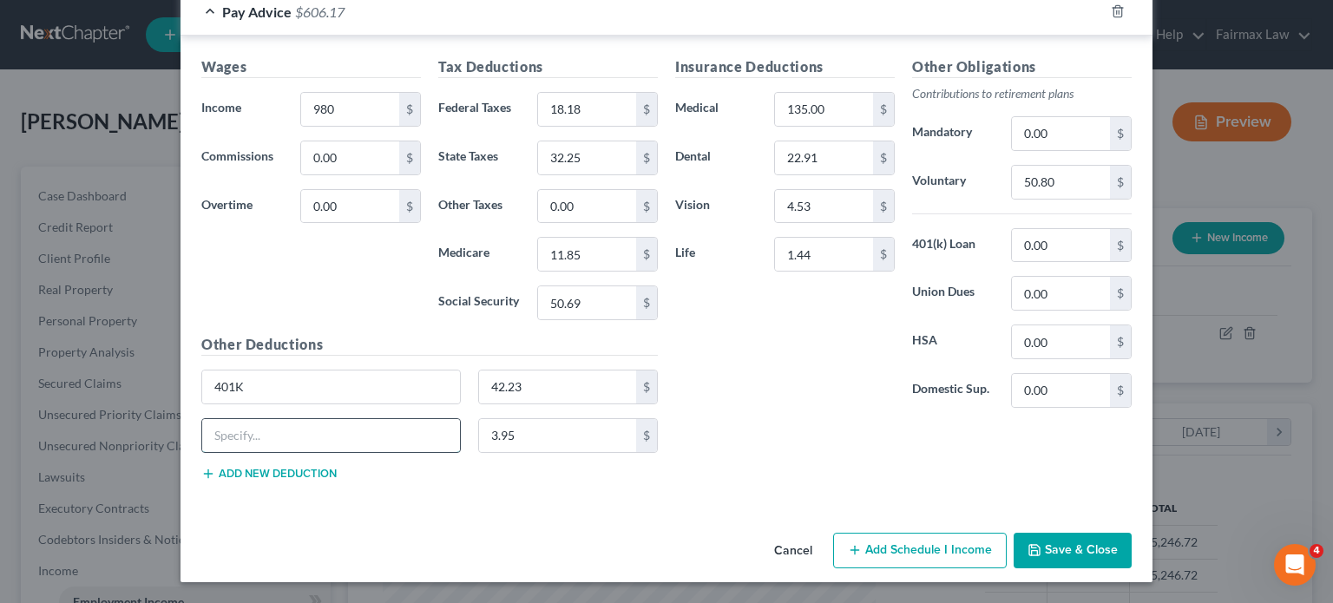
click at [273, 419] on input "text" at bounding box center [331, 435] width 258 height 33
type input "Accident Ins"
click at [1042, 543] on icon "button" at bounding box center [1035, 550] width 14 height 14
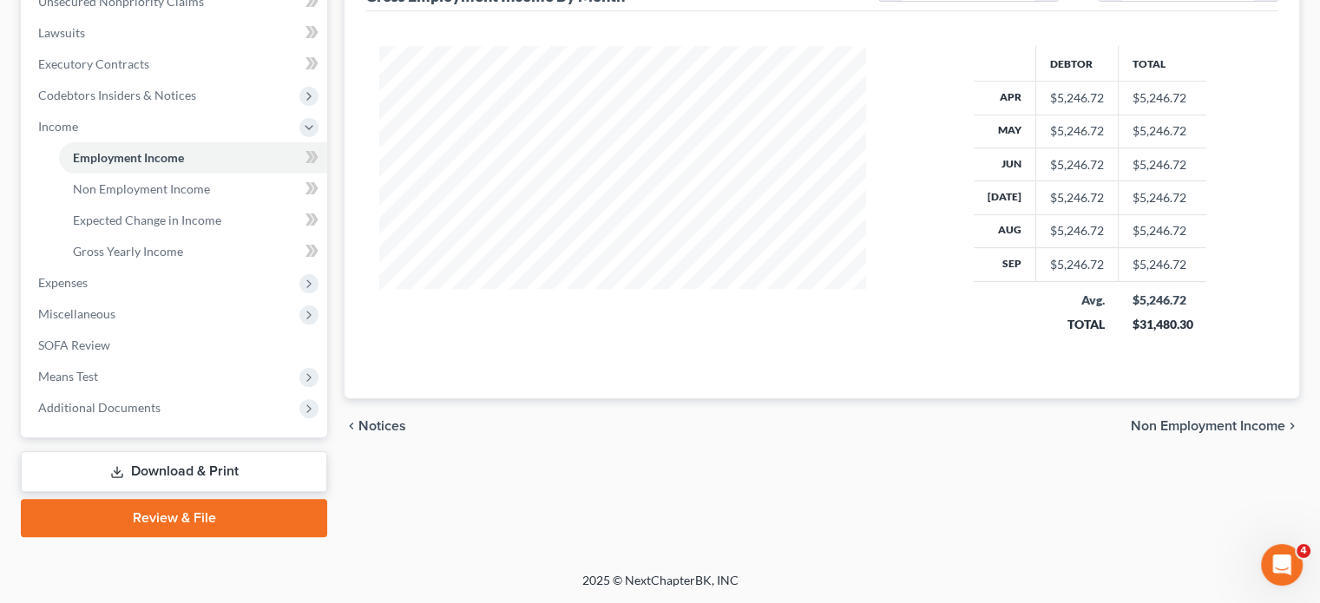
scroll to position [486, 0]
click at [162, 196] on span "Non Employment Income" at bounding box center [141, 188] width 137 height 15
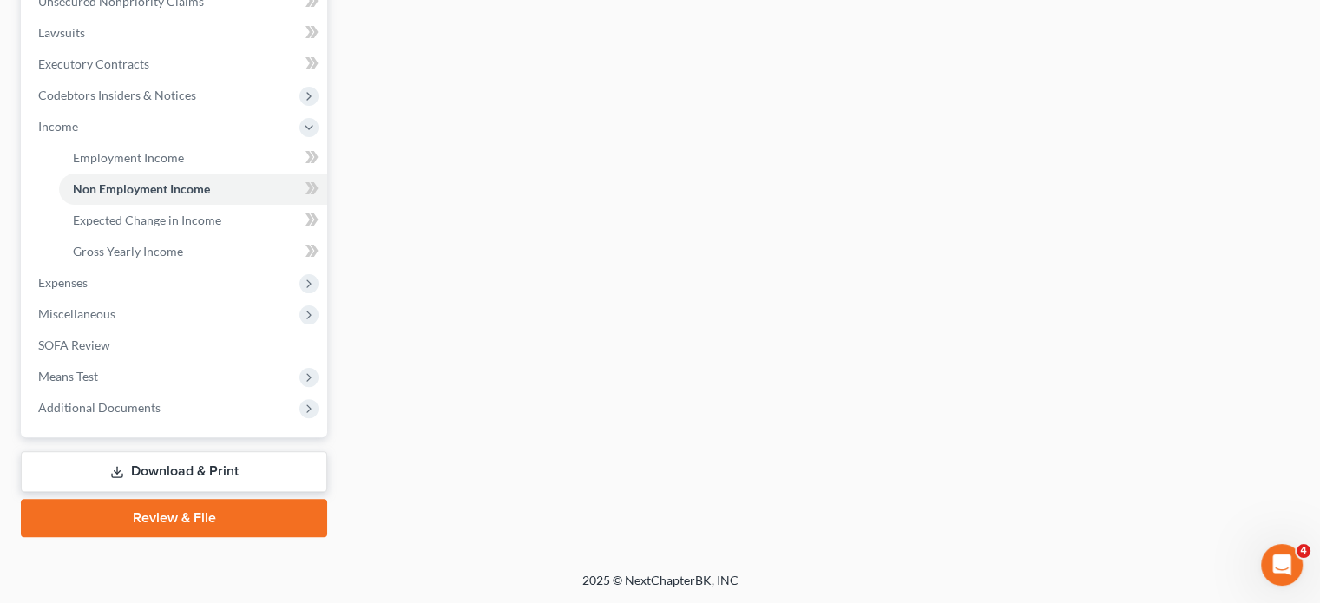
scroll to position [535, 0]
click at [181, 259] on span "Gross Yearly Income" at bounding box center [128, 251] width 110 height 15
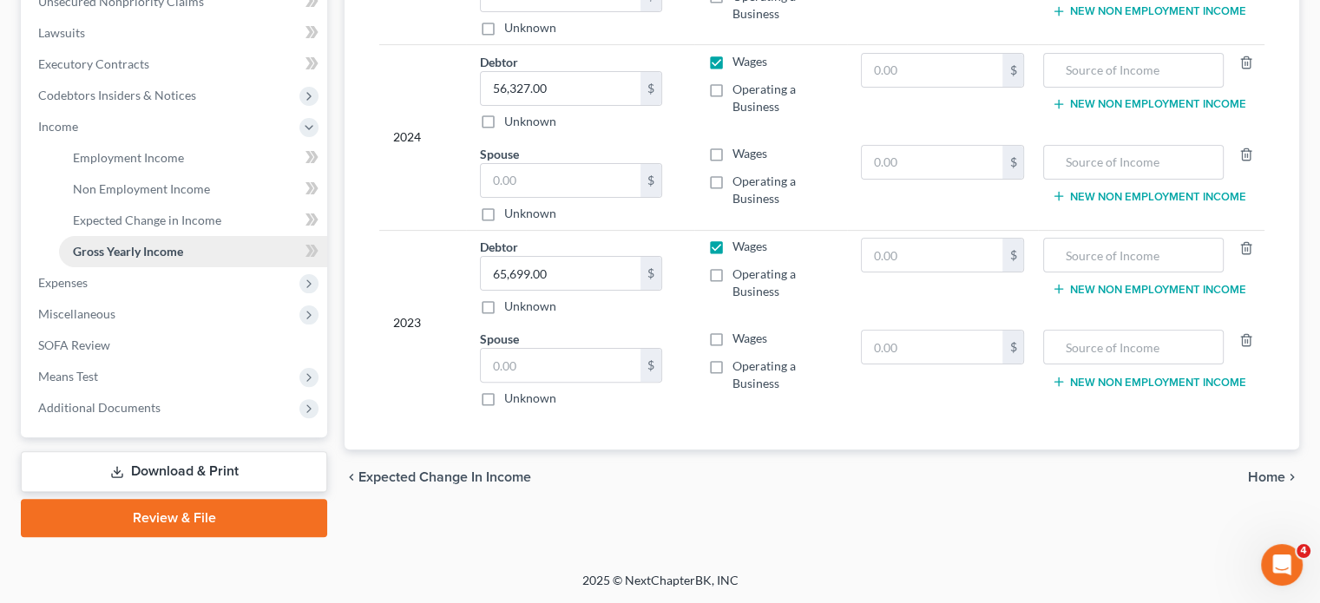
scroll to position [701, 0]
click at [264, 267] on span "Expenses" at bounding box center [175, 282] width 303 height 31
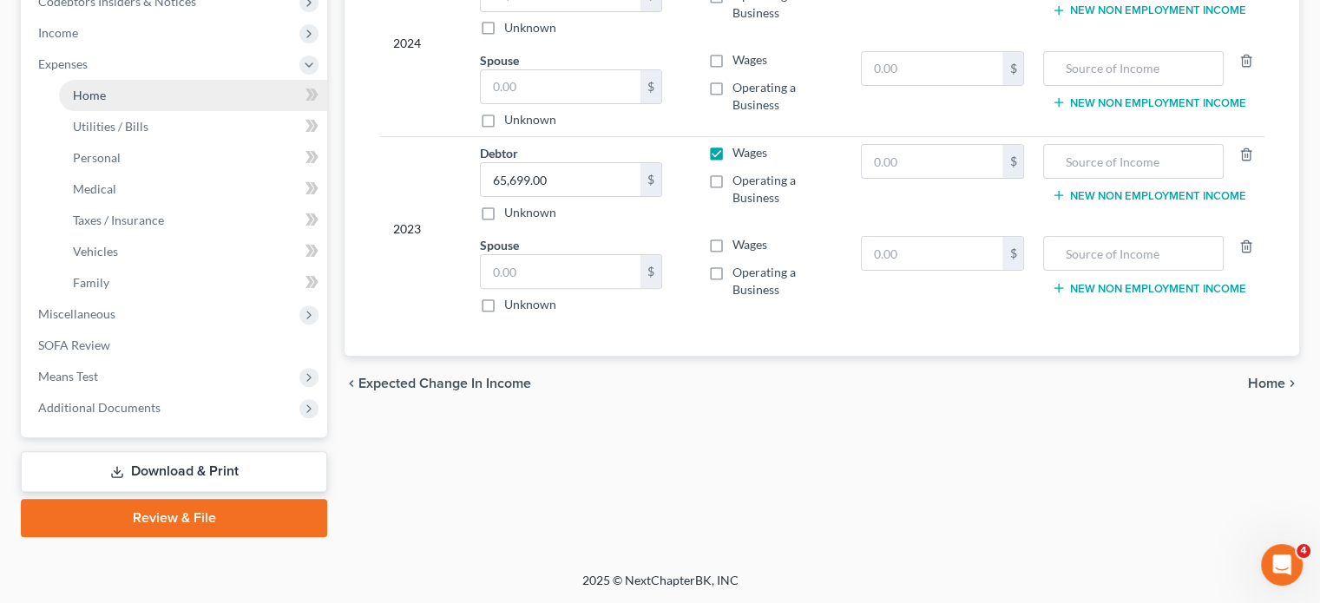
click at [208, 103] on link "Home" at bounding box center [193, 95] width 268 height 31
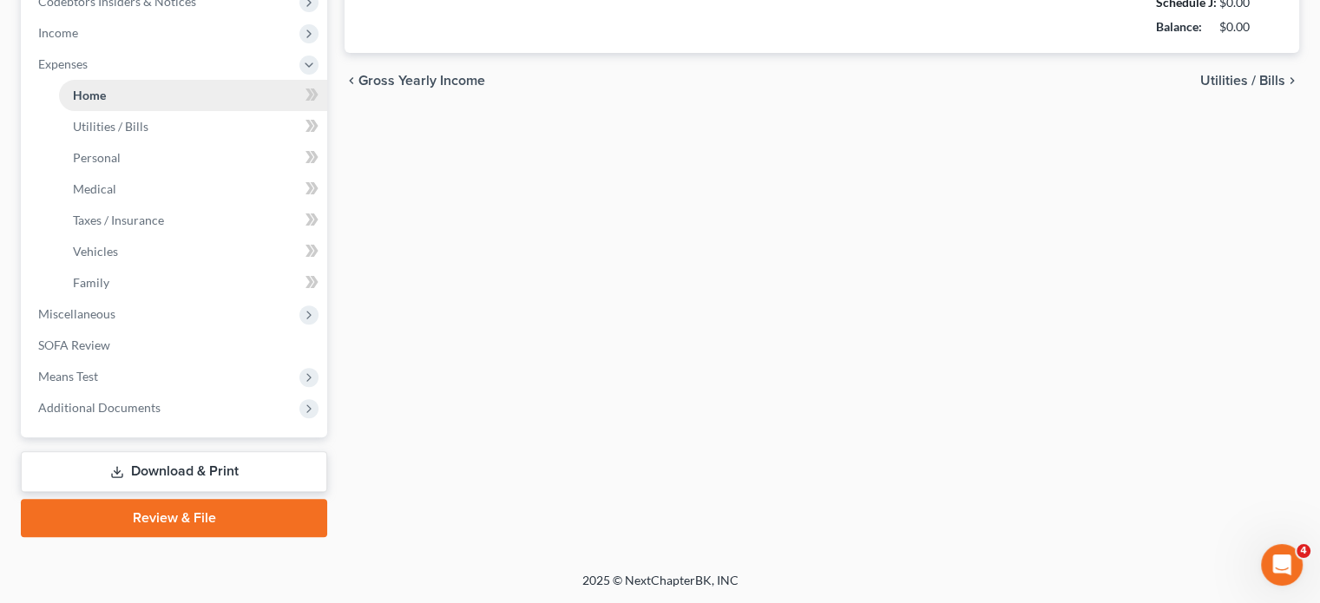
type input "1,428.00"
type input "0.00"
radio input "true"
type input "0.00"
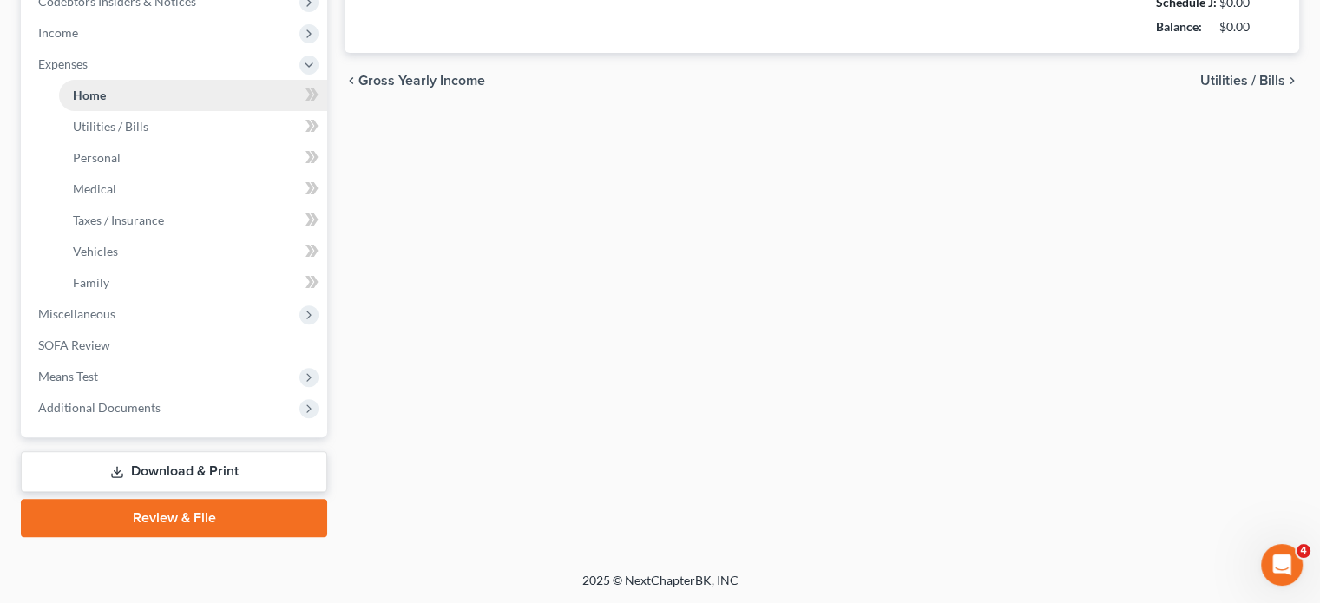
type input "0.00"
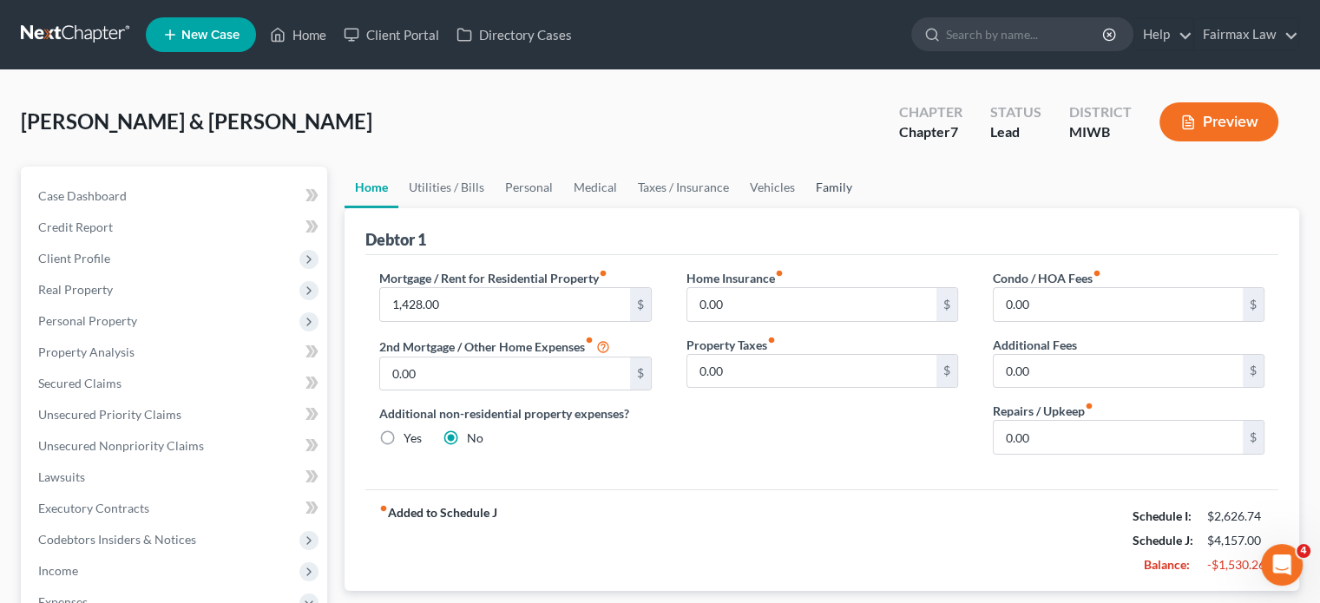
click at [863, 208] on link "Family" at bounding box center [834, 188] width 57 height 42
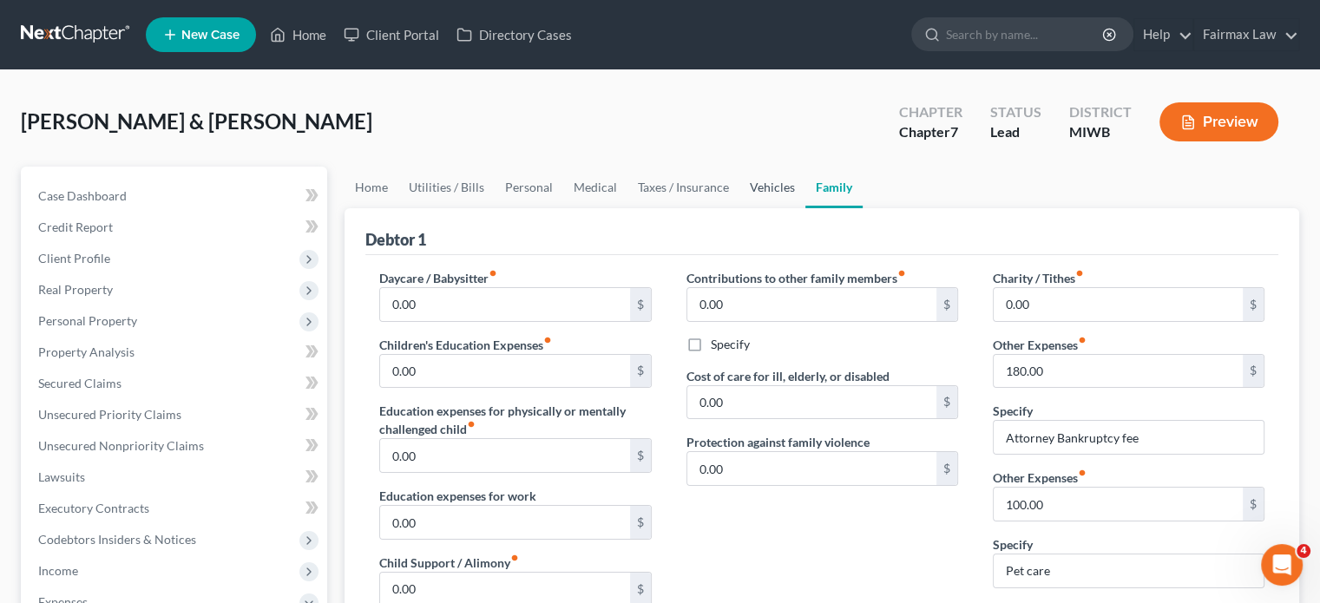
click at [806, 208] on link "Vehicles" at bounding box center [773, 188] width 66 height 42
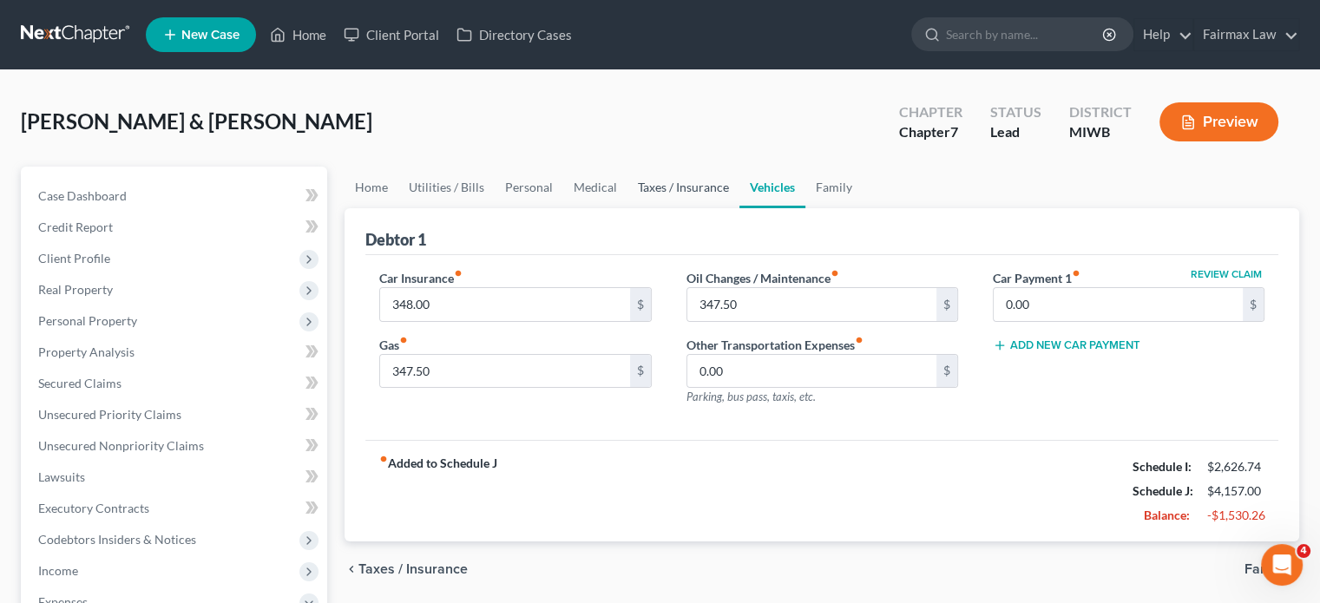
click at [740, 208] on link "Taxes / Insurance" at bounding box center [684, 188] width 112 height 42
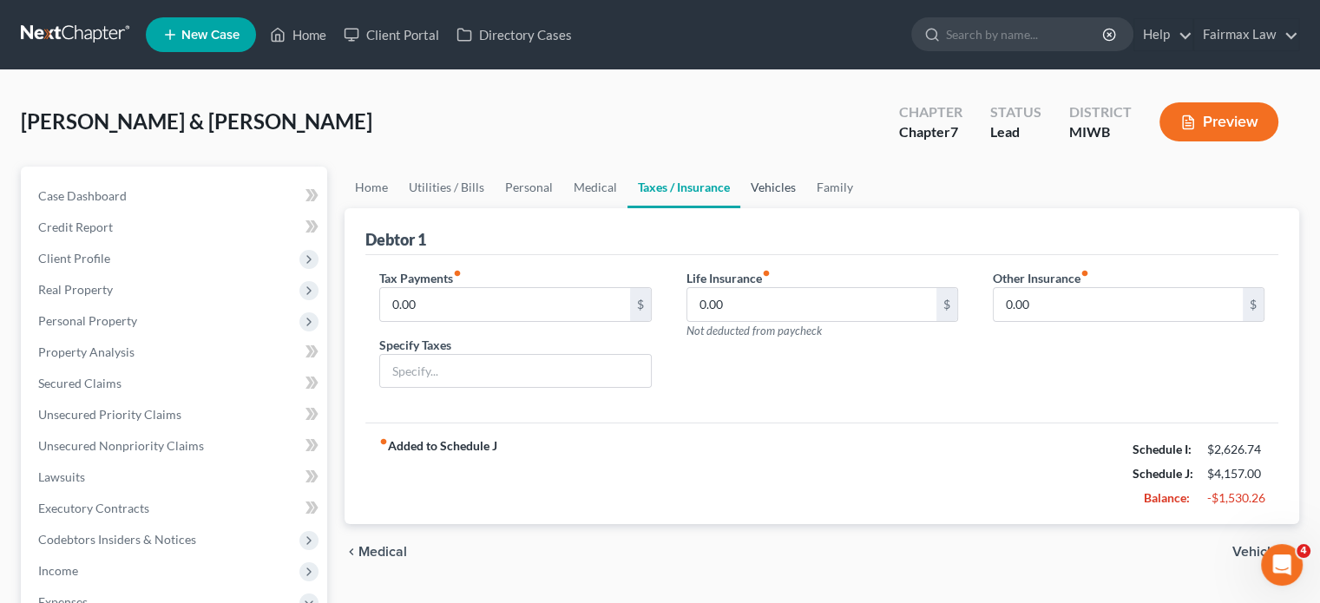
click at [806, 208] on link "Vehicles" at bounding box center [773, 188] width 66 height 42
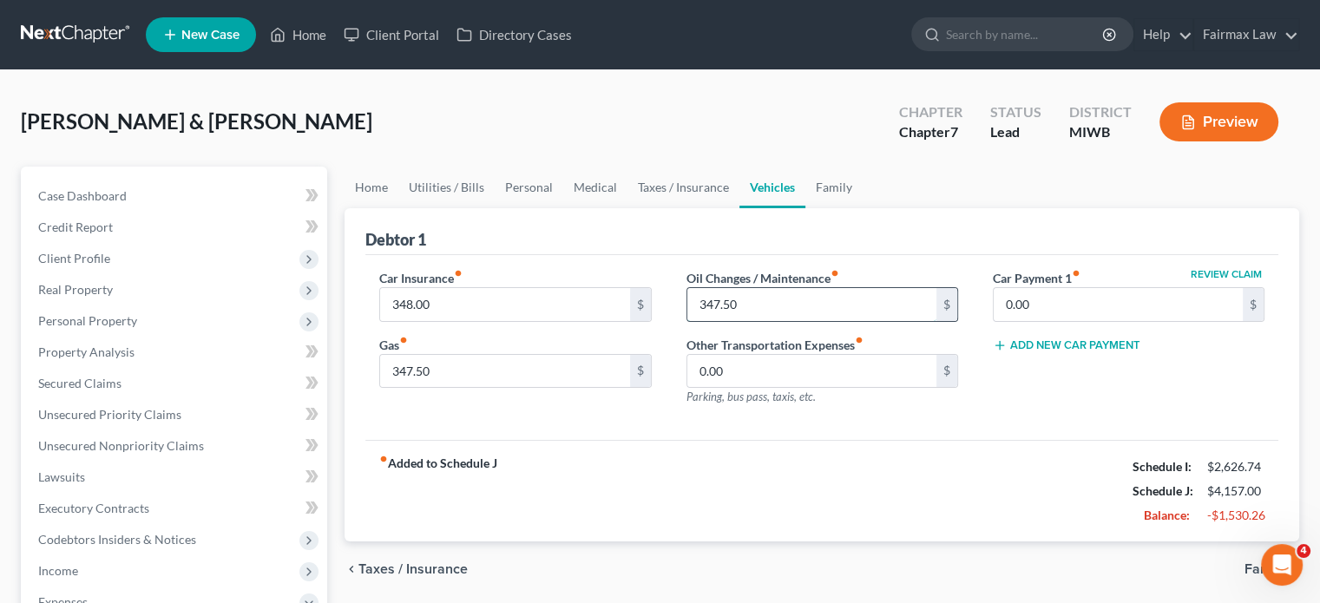
click at [773, 321] on input "347.50" at bounding box center [811, 304] width 249 height 33
click at [468, 388] on input "347.50" at bounding box center [504, 371] width 249 height 33
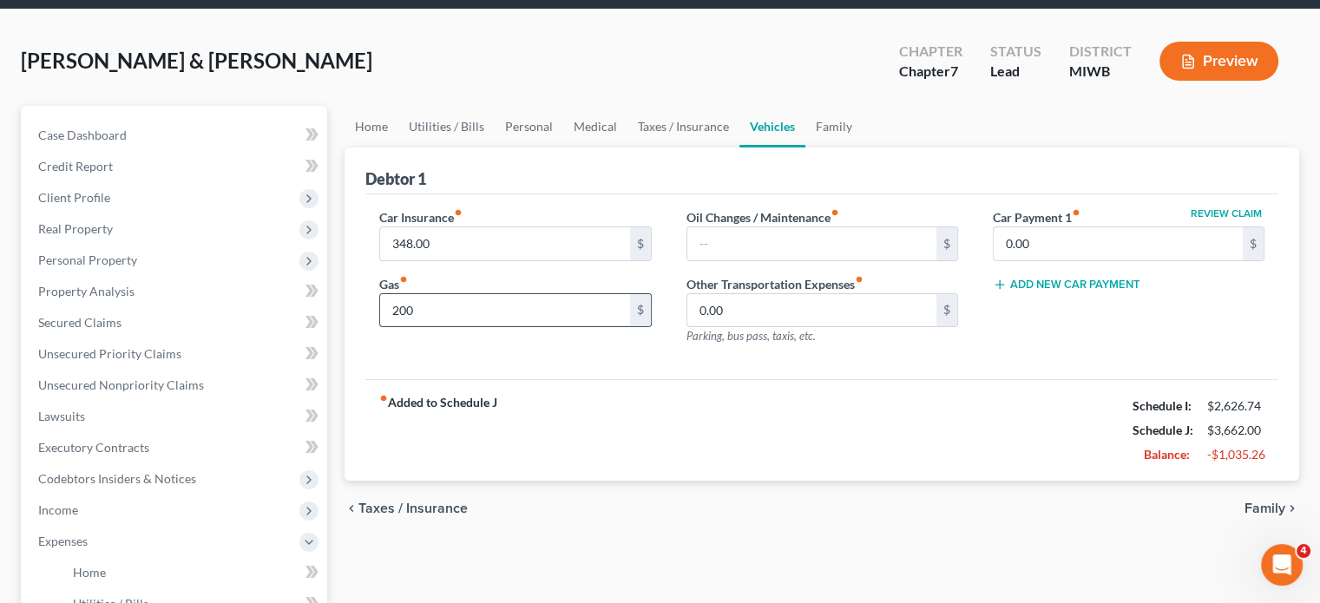
scroll to position [41, 0]
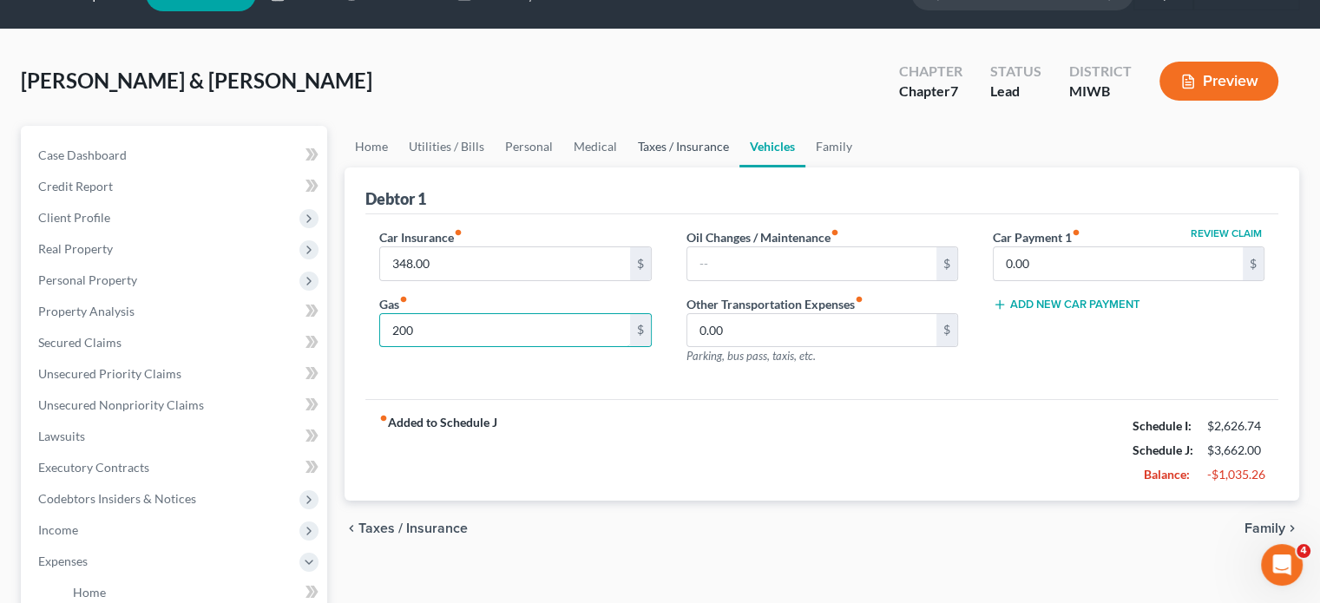
type input "200"
click at [740, 168] on link "Taxes / Insurance" at bounding box center [684, 147] width 112 height 42
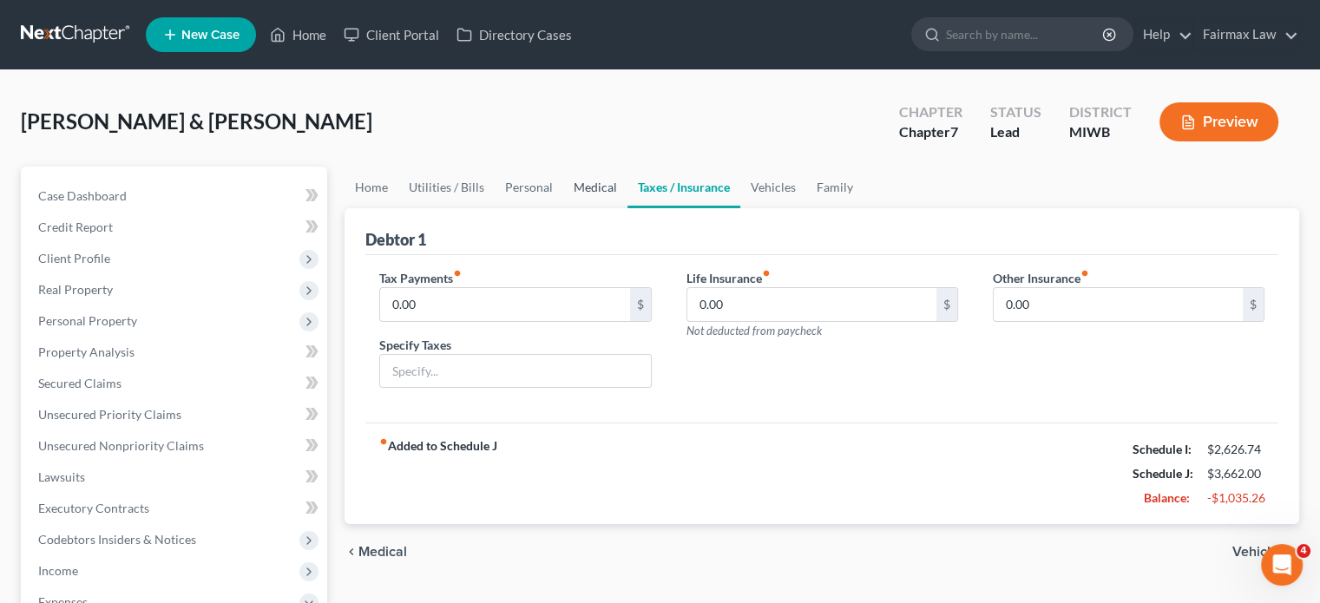
click at [628, 208] on link "Medical" at bounding box center [595, 188] width 64 height 42
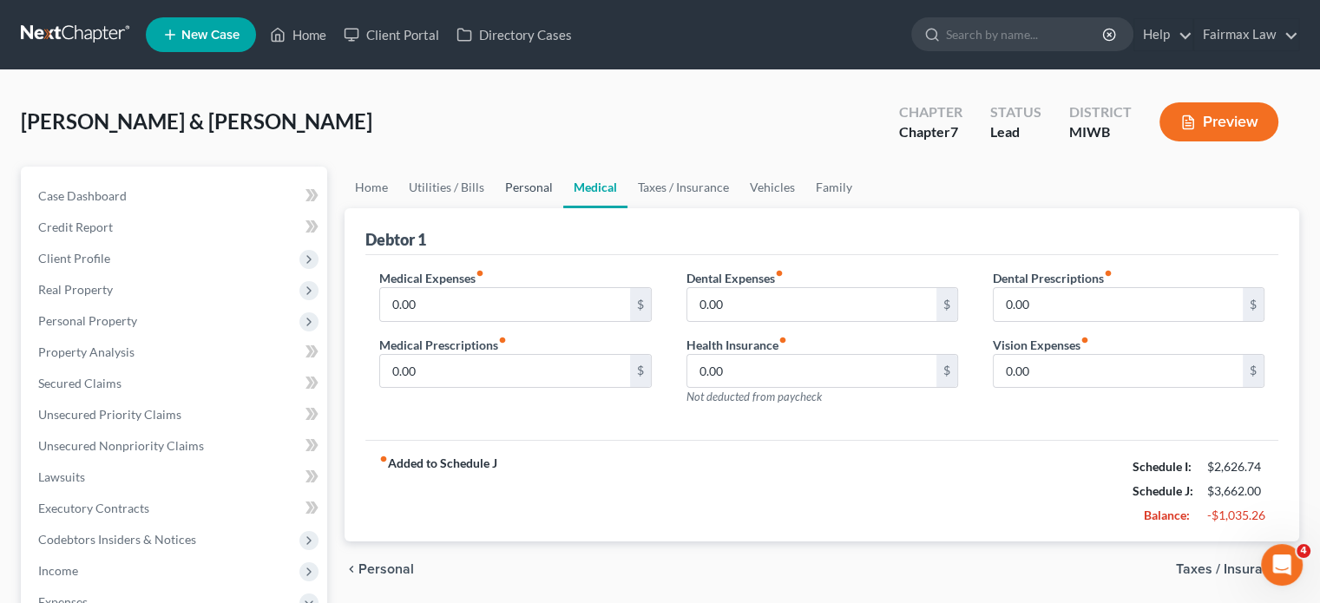
click at [553, 208] on link "Personal" at bounding box center [529, 188] width 69 height 42
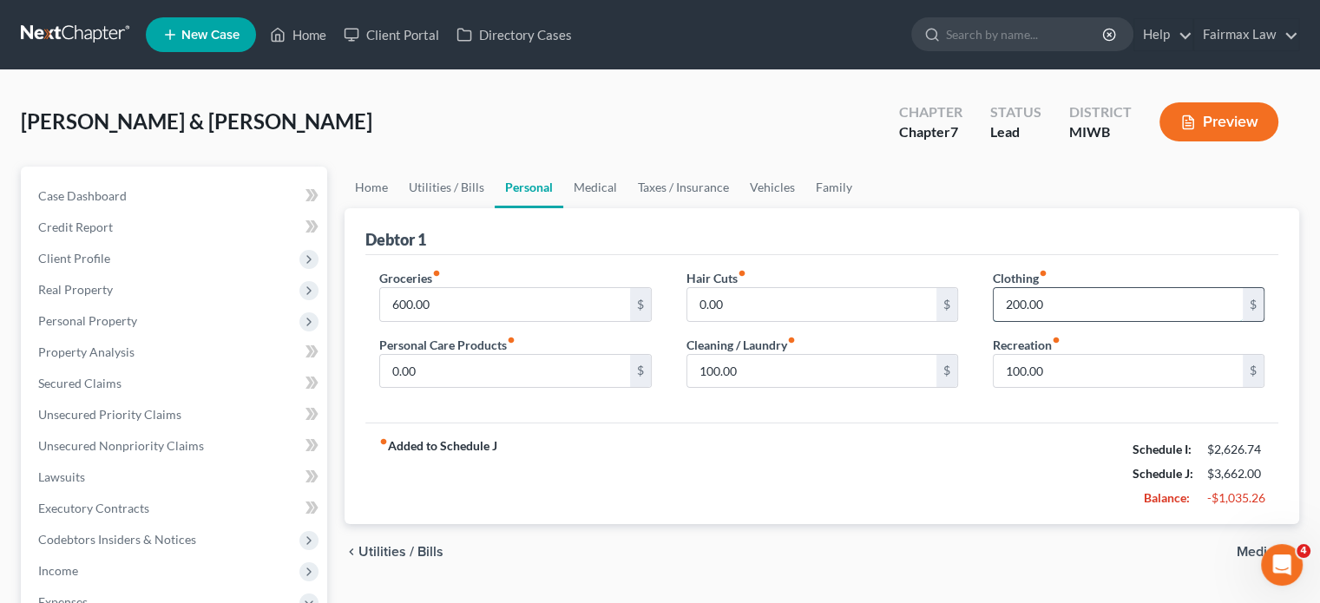
click at [1073, 321] on input "200.00" at bounding box center [1118, 304] width 249 height 33
click at [740, 403] on div "Hair Cuts fiber_manual_record 0.00 $ Cleaning / Laundry fiber_manual_record 100…" at bounding box center [822, 336] width 306 height 134
click at [750, 388] on input "100.00" at bounding box center [811, 371] width 249 height 33
click at [756, 388] on input "100.00" at bounding box center [811, 371] width 249 height 33
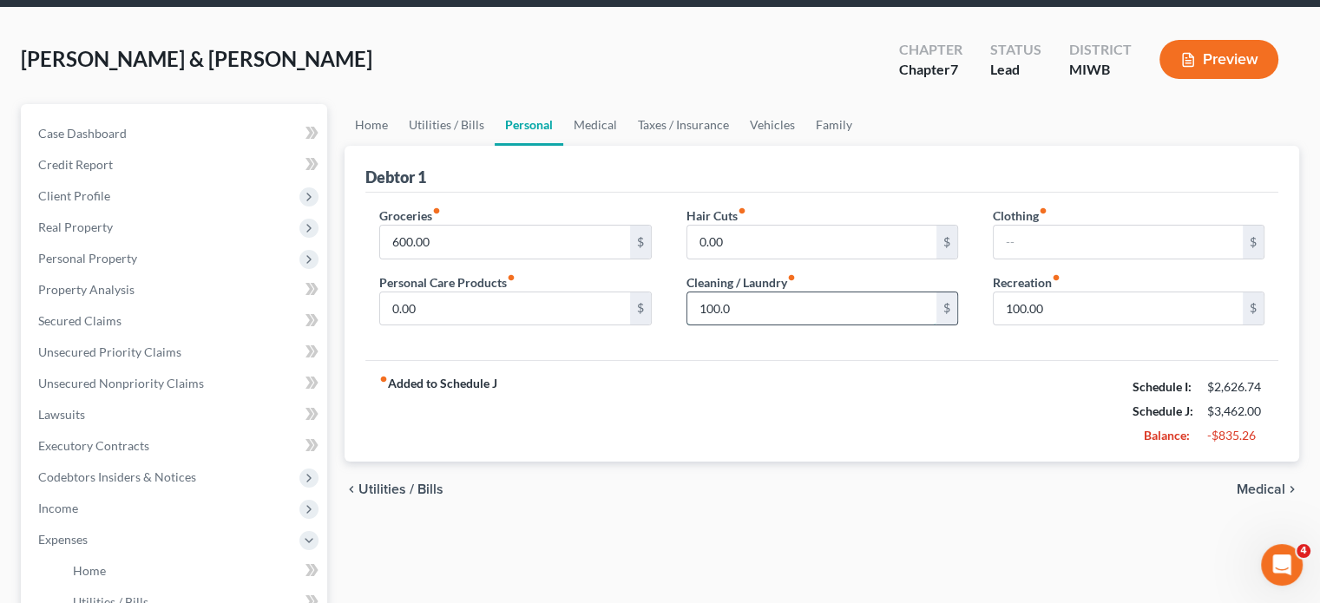
scroll to position [111, 0]
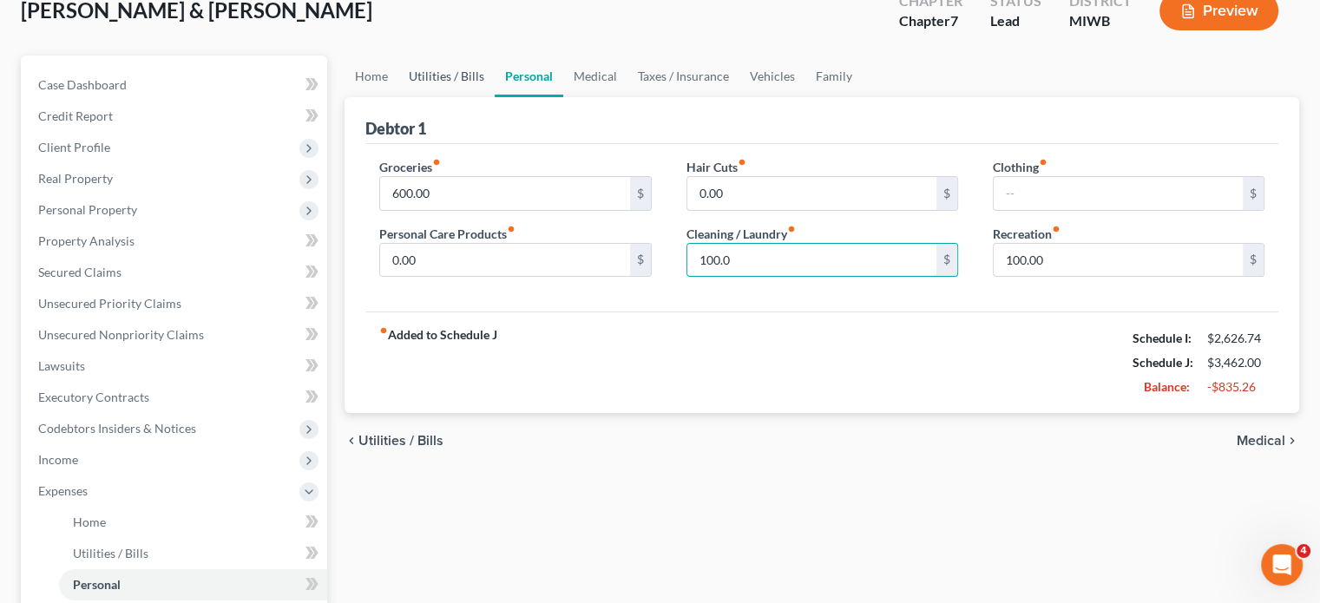
type input "100.0"
click at [488, 97] on link "Utilities / Bills" at bounding box center [446, 77] width 96 height 42
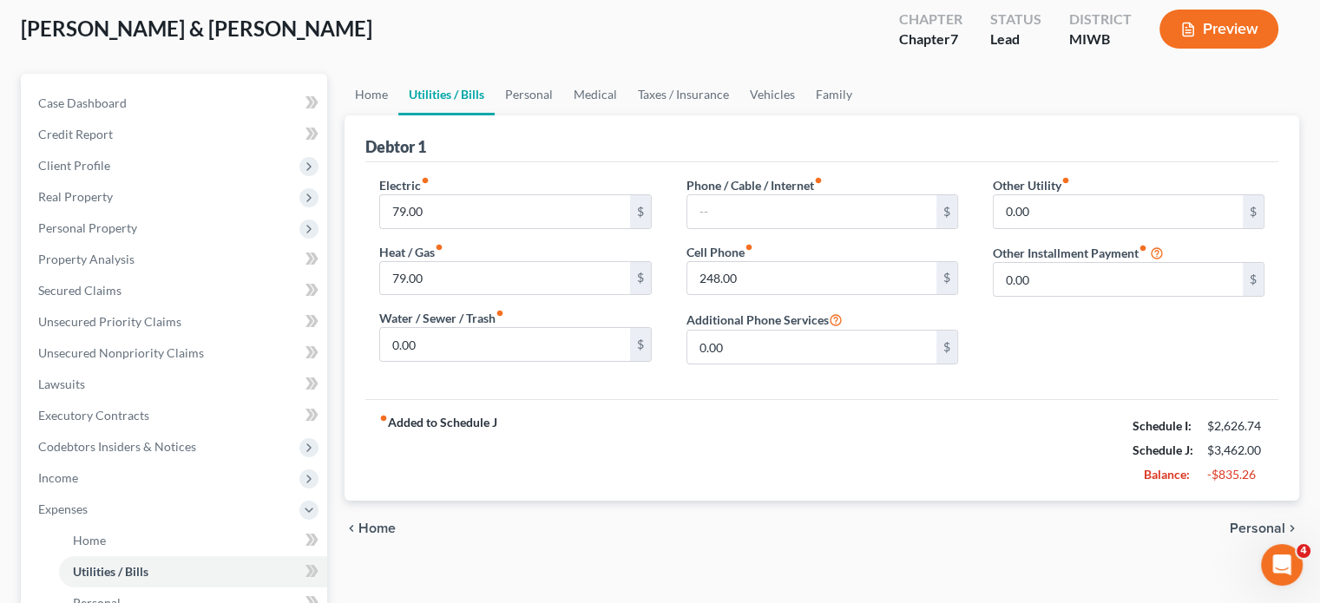
scroll to position [94, 0]
click at [385, 115] on link "Home" at bounding box center [372, 94] width 54 height 42
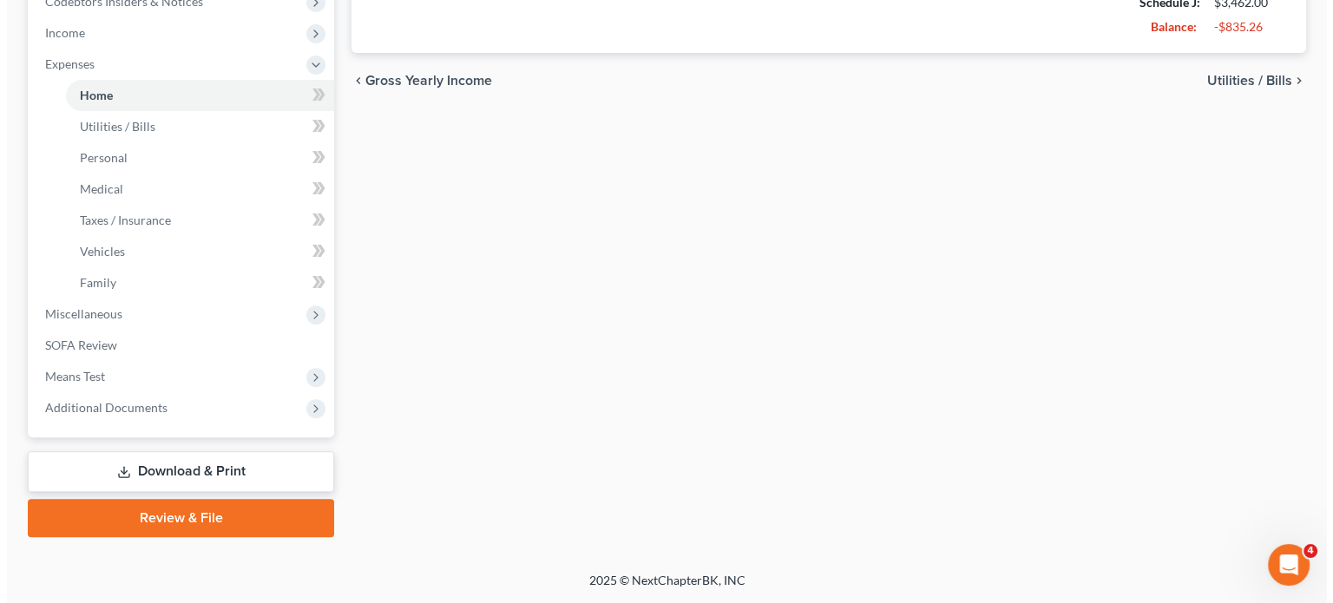
scroll to position [586, 0]
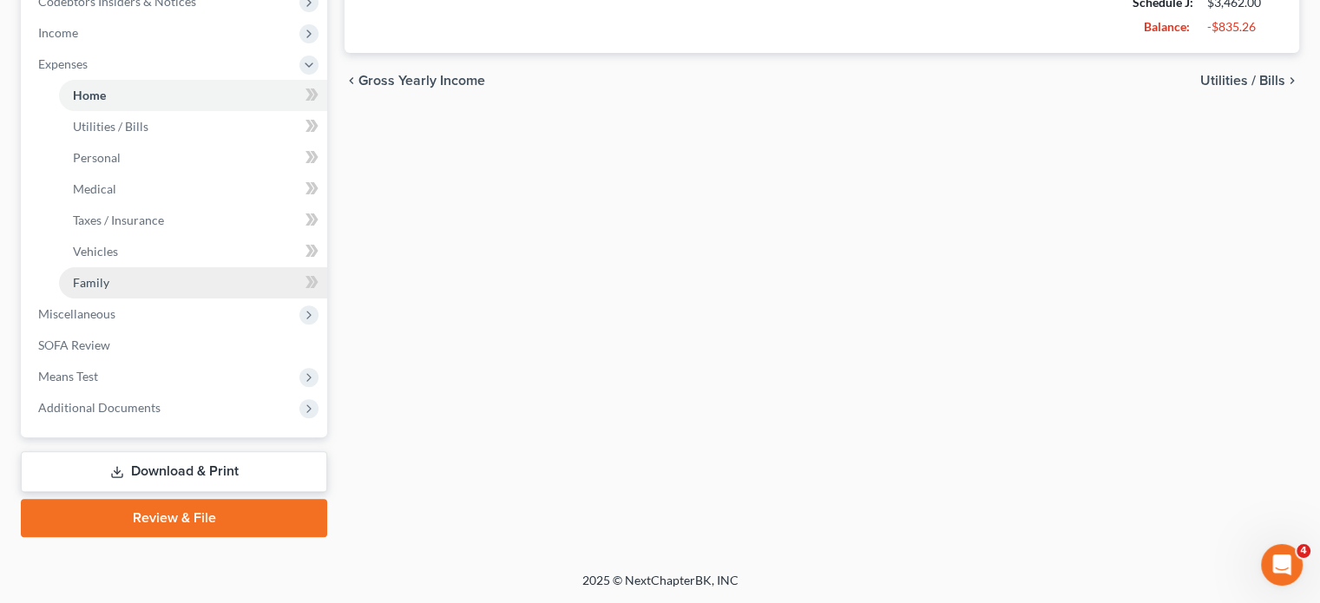
drag, startPoint x: 122, startPoint y: 469, endPoint x: 214, endPoint y: 444, distance: 95.4
click at [115, 321] on span "Miscellaneous" at bounding box center [76, 313] width 77 height 15
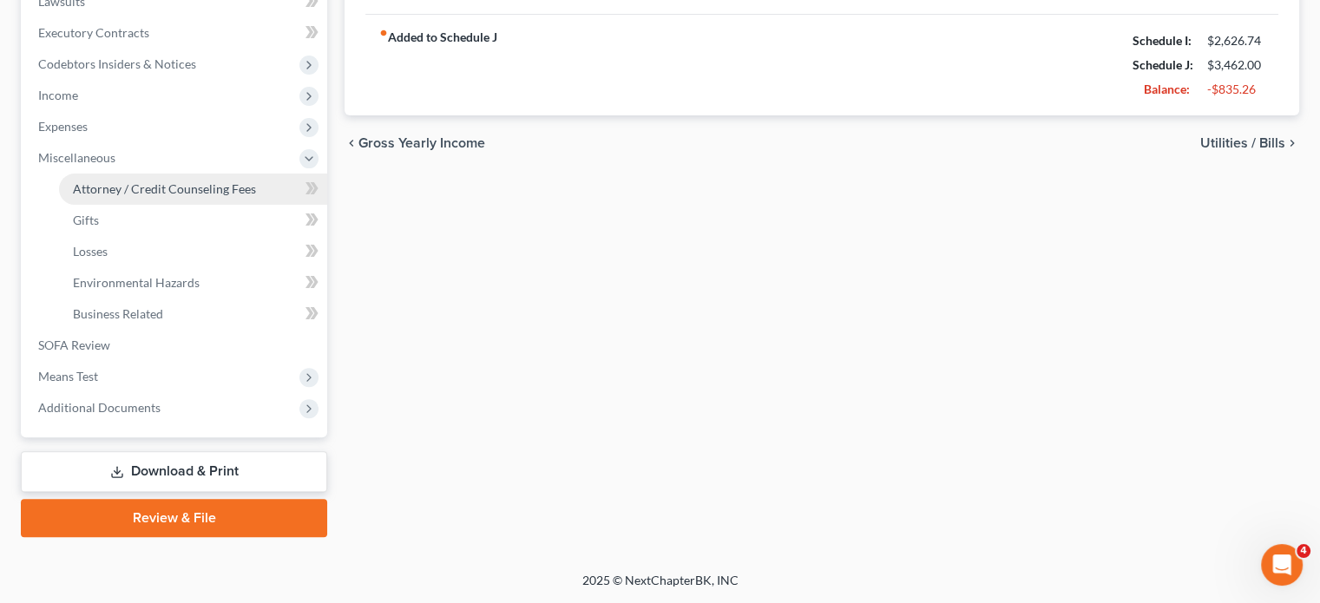
click at [168, 205] on link "Attorney / Credit Counseling Fees" at bounding box center [193, 189] width 268 height 31
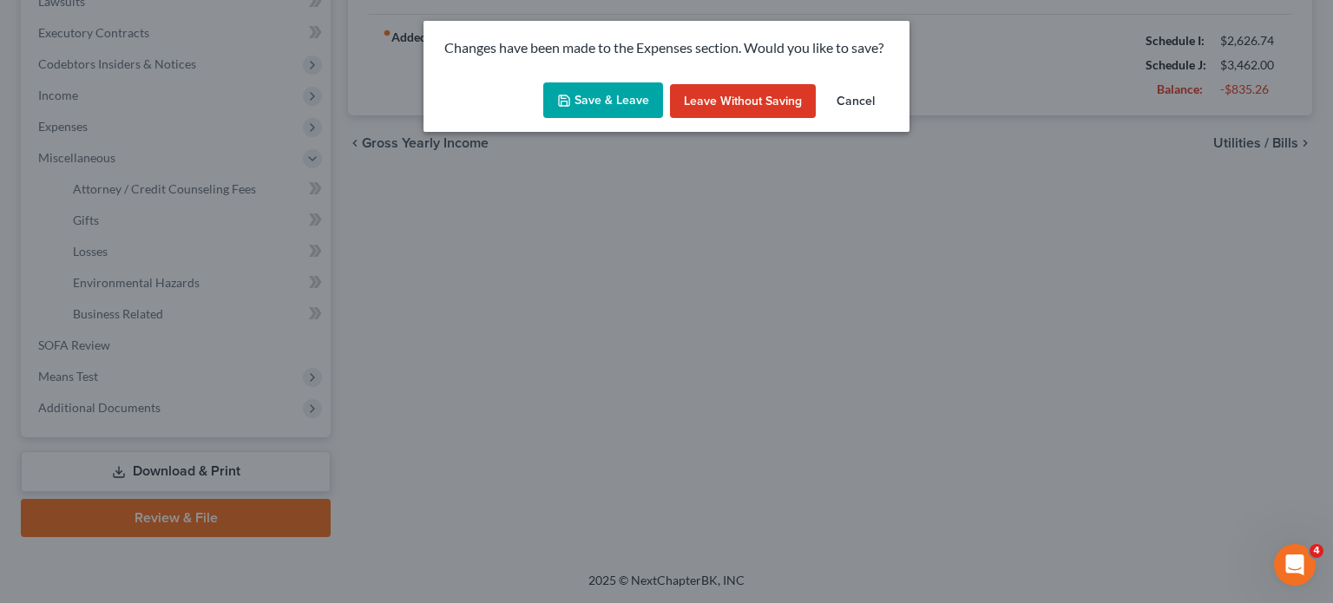
click at [631, 114] on button "Save & Leave" at bounding box center [603, 100] width 120 height 36
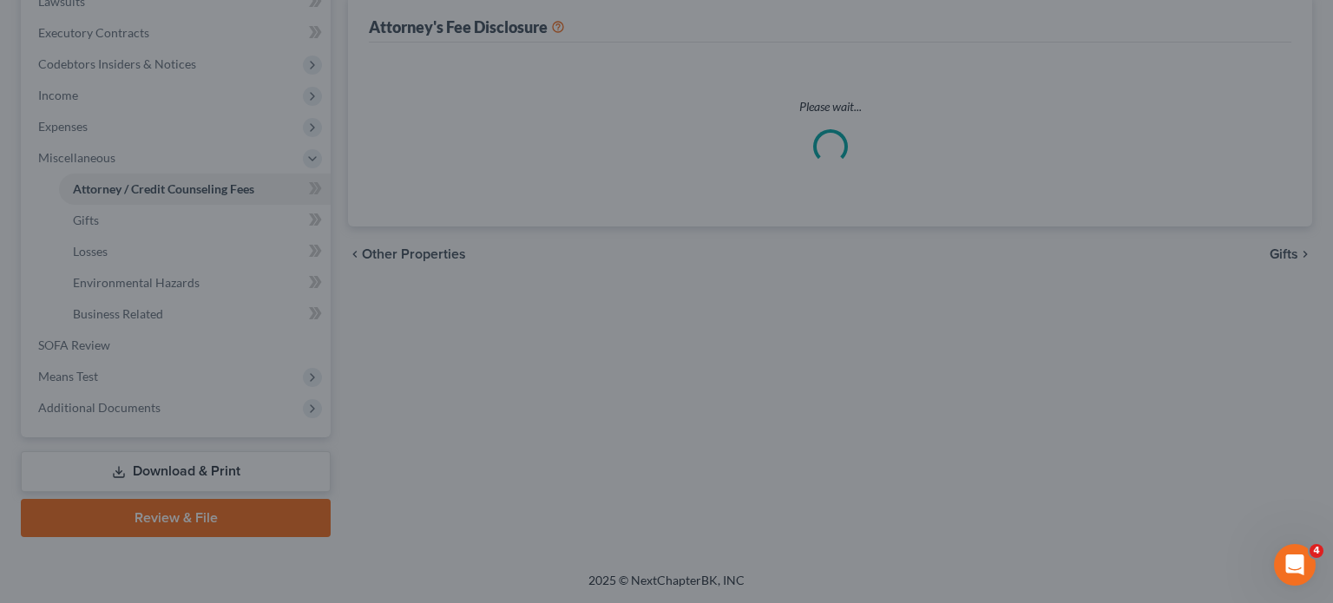
select select "1"
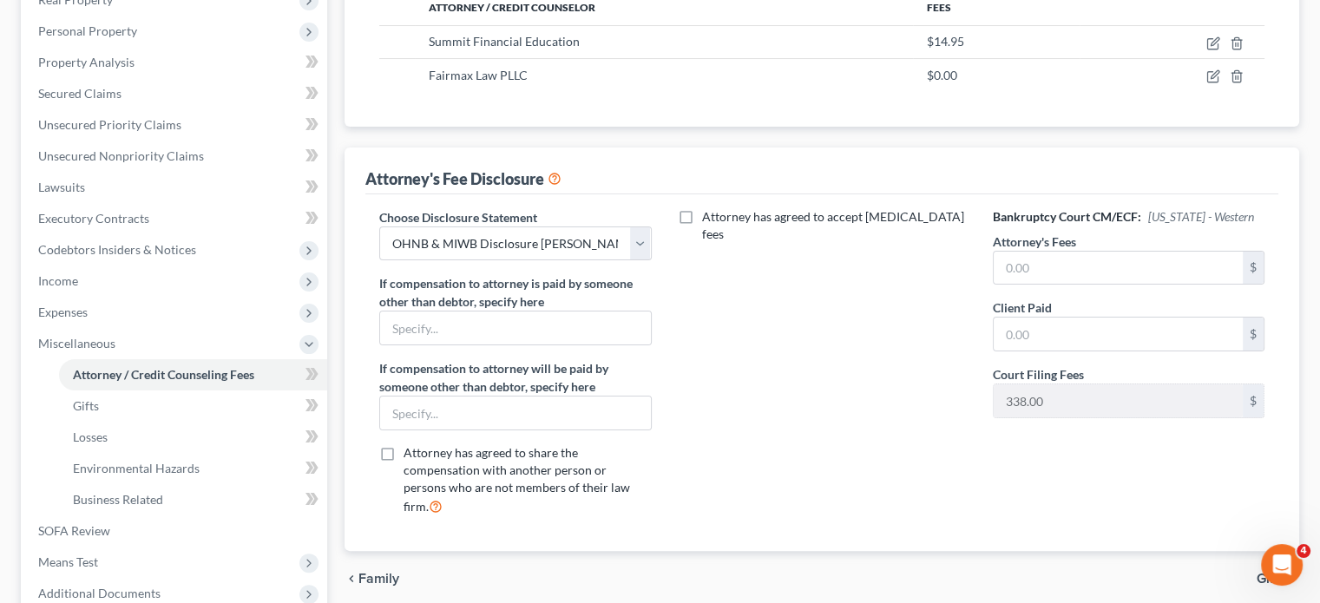
scroll to position [472, 0]
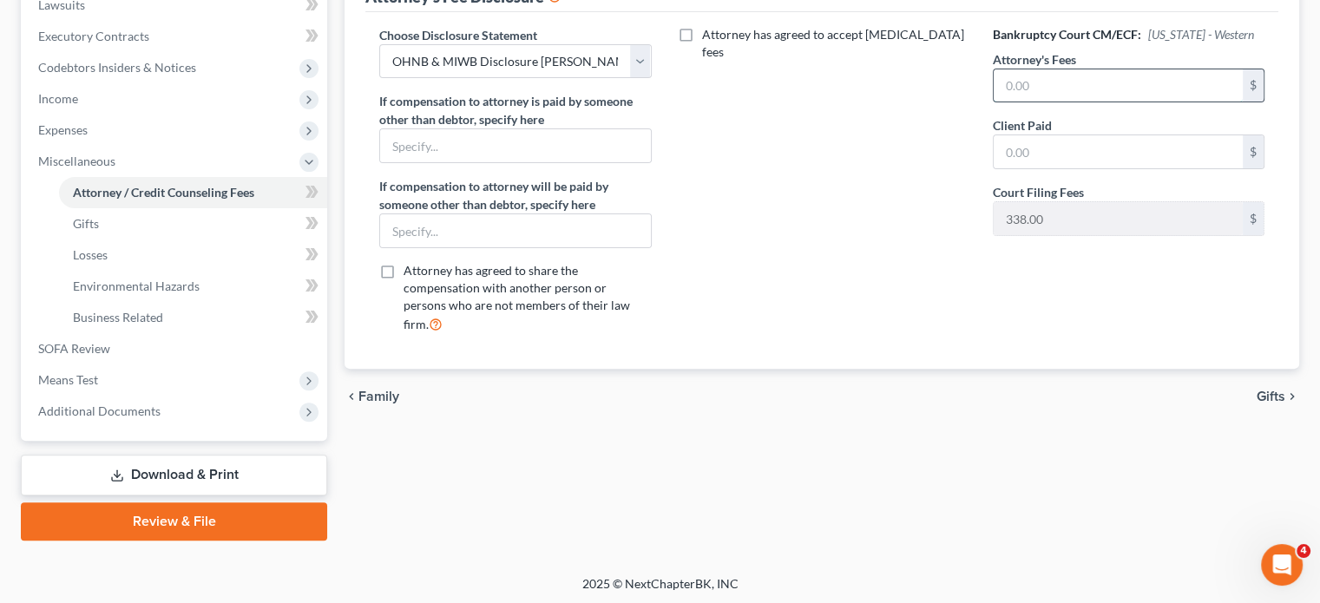
click at [1028, 102] on input "text" at bounding box center [1118, 85] width 249 height 33
paste input "2,357"
type input "2,357"
click at [1066, 168] on input "text" at bounding box center [1118, 151] width 249 height 33
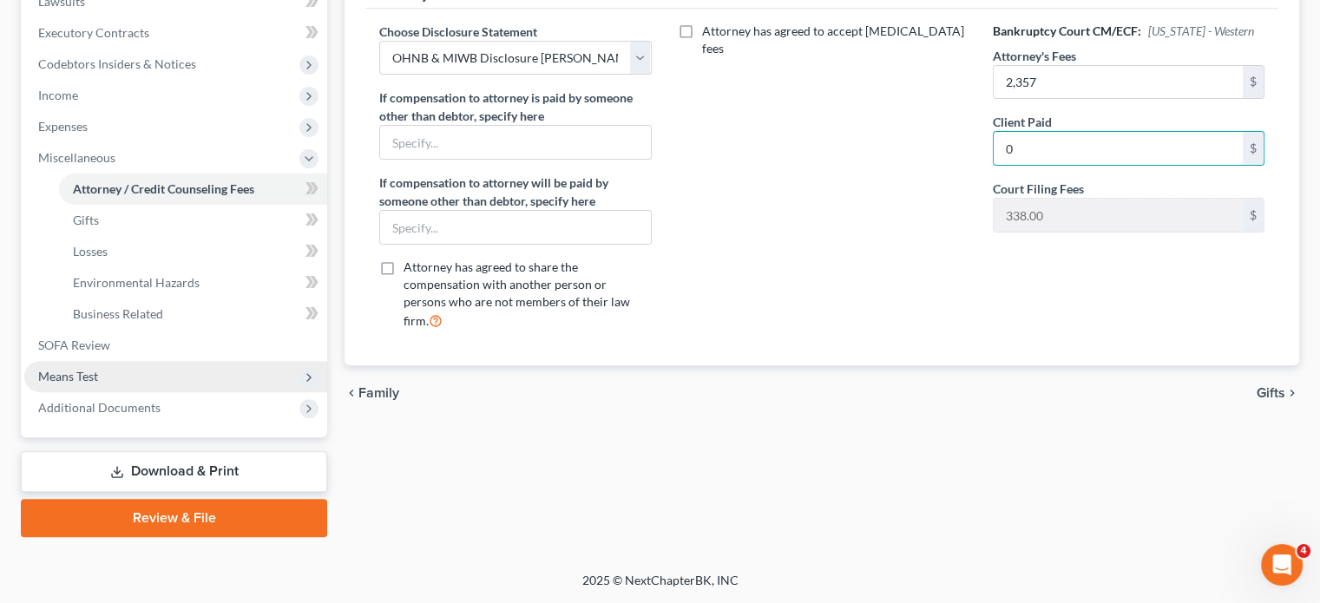
type input "0"
click at [142, 361] on span "Means Test" at bounding box center [175, 376] width 303 height 31
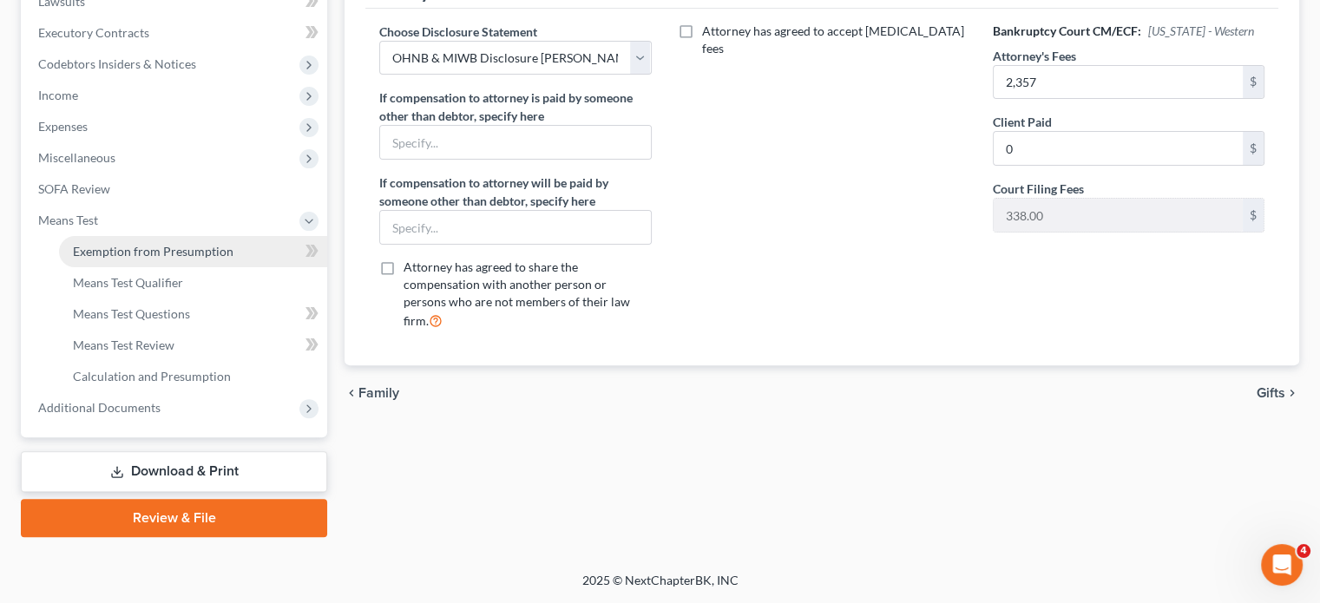
click at [160, 244] on span "Exemption from Presumption" at bounding box center [153, 251] width 161 height 15
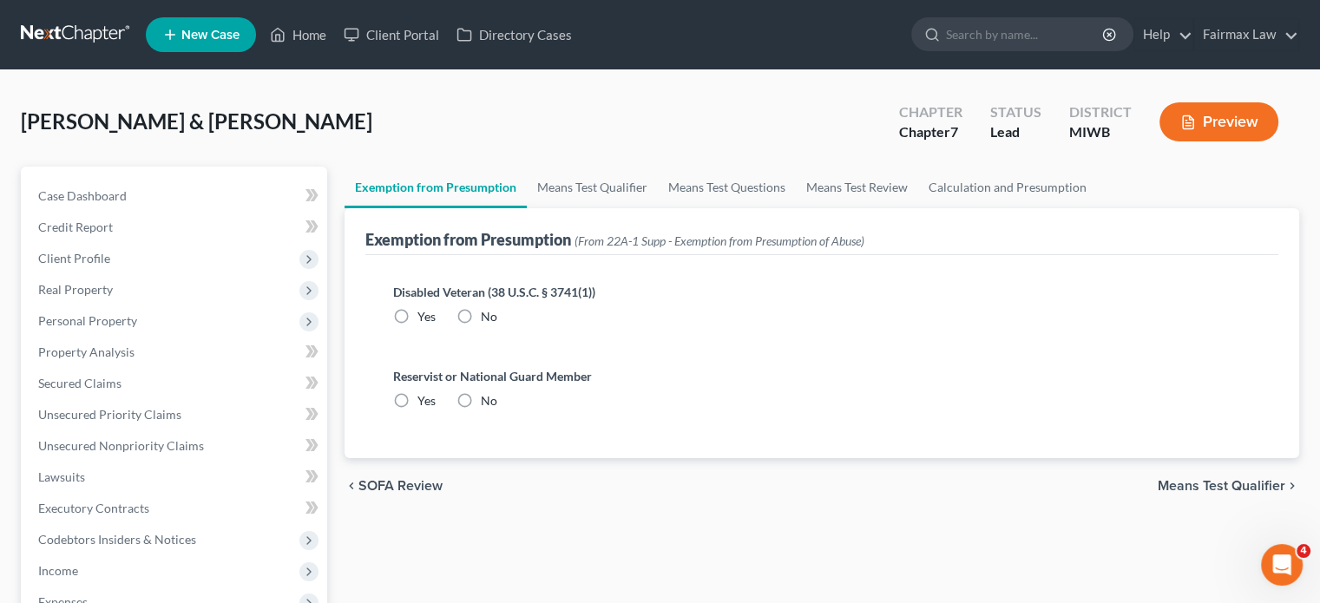
click at [497, 326] on label "No" at bounding box center [489, 316] width 16 height 17
click at [498, 319] on input "No" at bounding box center [493, 313] width 11 height 11
radio input "true"
click at [497, 410] on label "No" at bounding box center [489, 400] width 16 height 17
click at [497, 404] on input "No" at bounding box center [493, 397] width 11 height 11
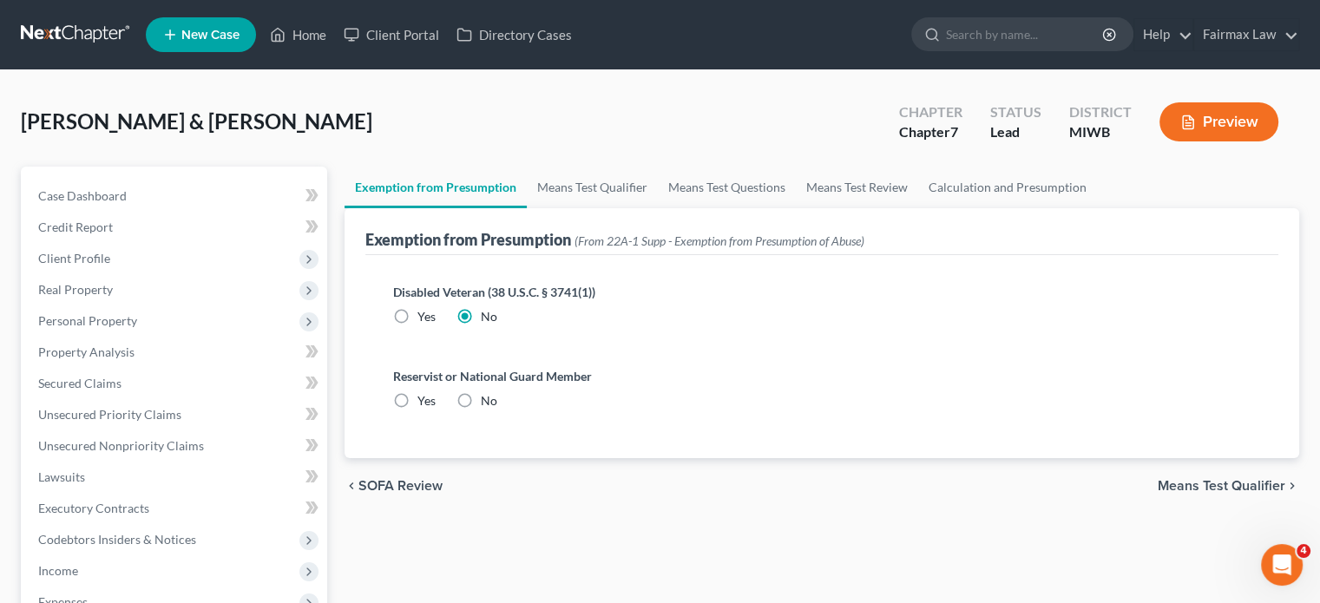
radio input "true"
click at [650, 208] on link "Means Test Qualifier" at bounding box center [592, 188] width 131 height 42
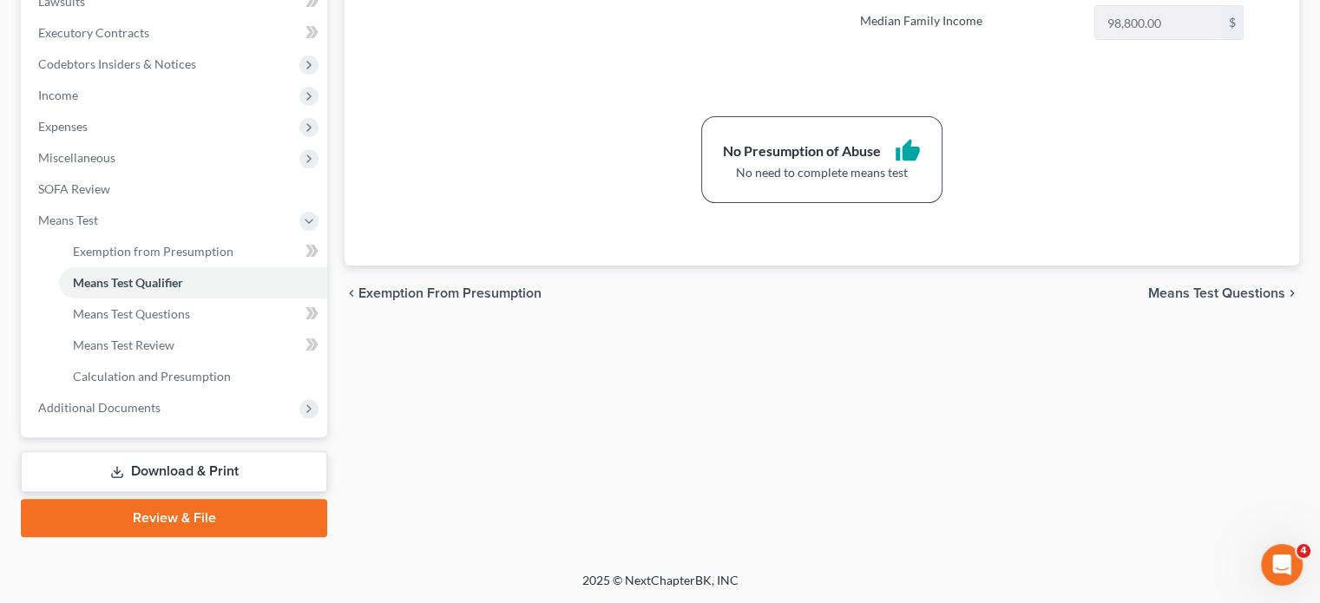
scroll to position [715, 0]
click at [218, 392] on span "Additional Documents" at bounding box center [175, 407] width 303 height 31
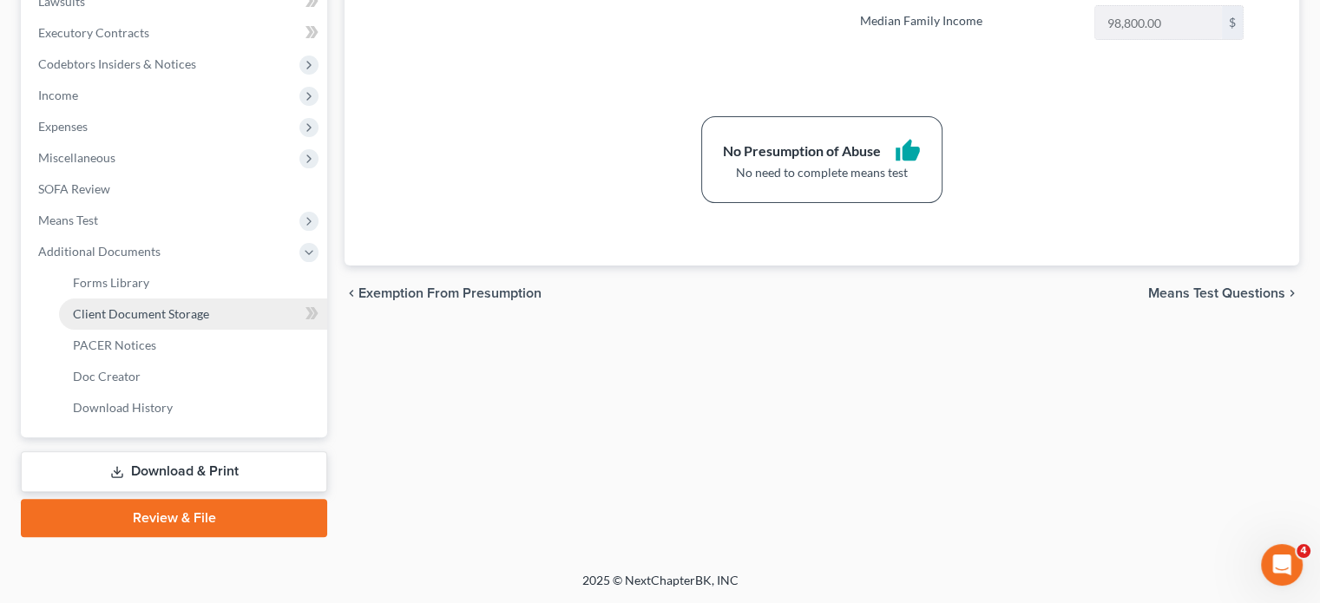
click at [187, 306] on span "Client Document Storage" at bounding box center [141, 313] width 136 height 15
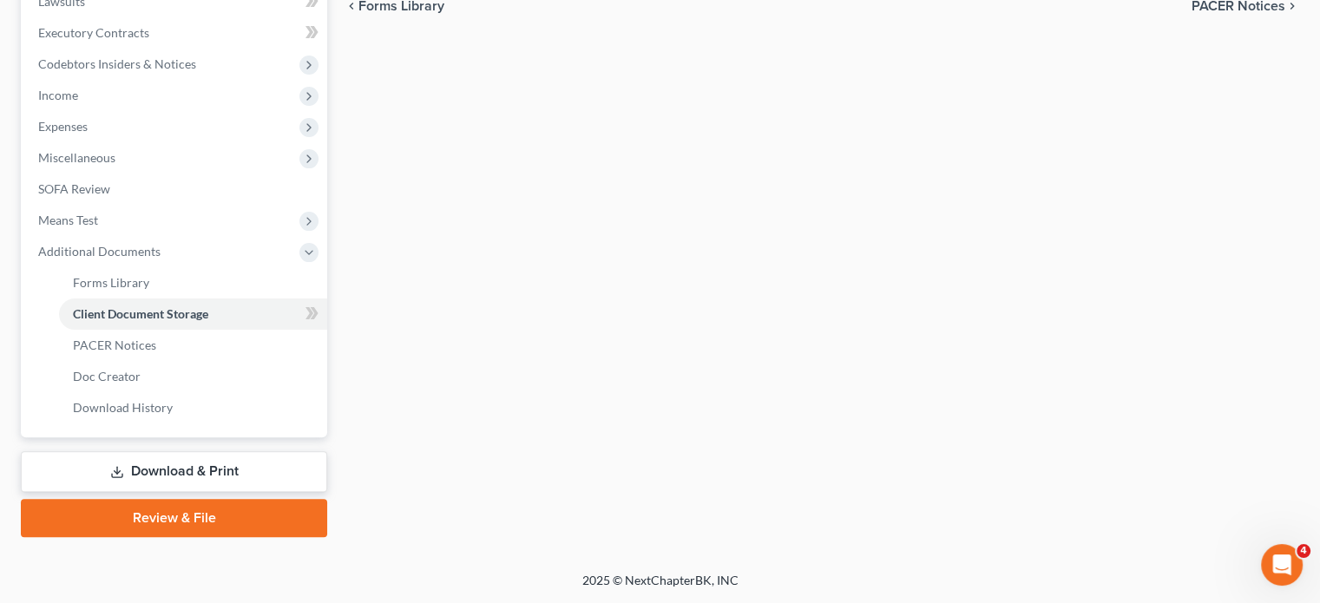
select select "1"
select select "4"
select select "0"
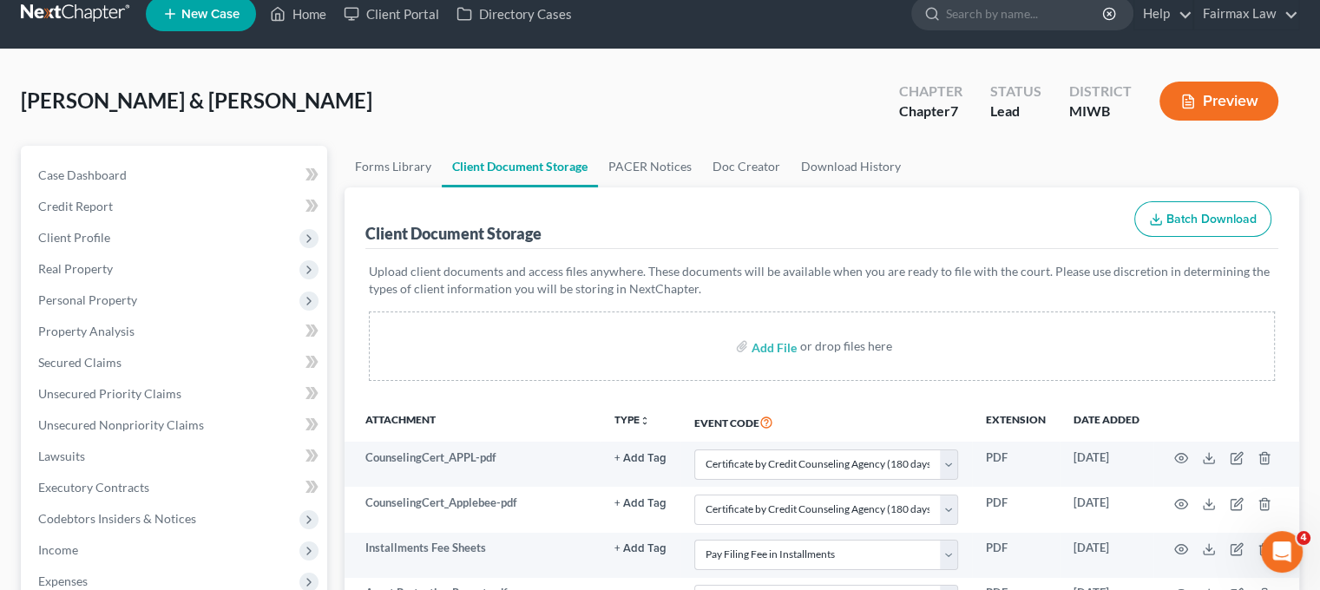
scroll to position [354, 0]
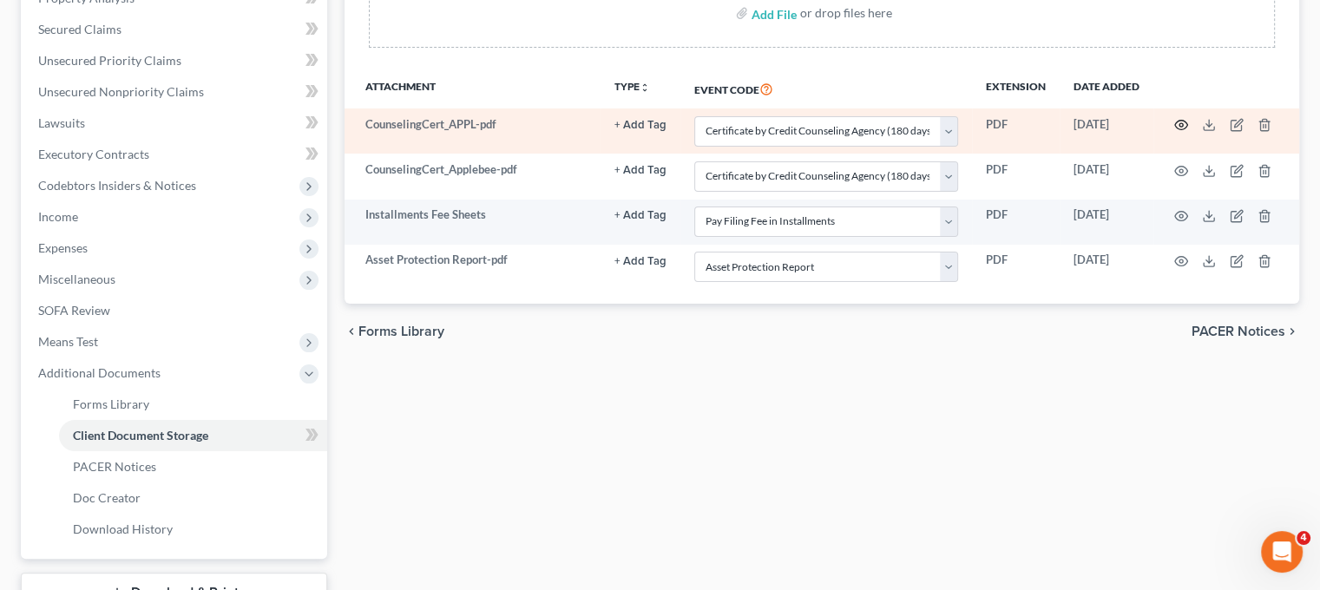
click at [1188, 132] on icon "button" at bounding box center [1181, 125] width 14 height 14
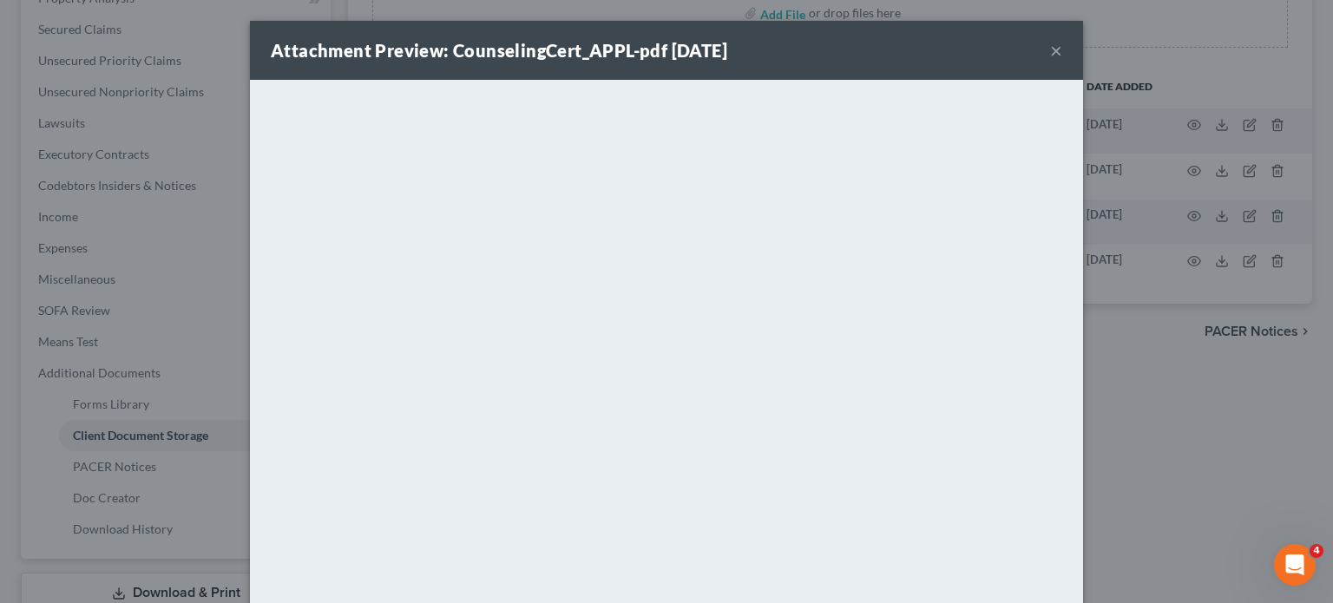
click at [1062, 56] on button "×" at bounding box center [1056, 50] width 12 height 21
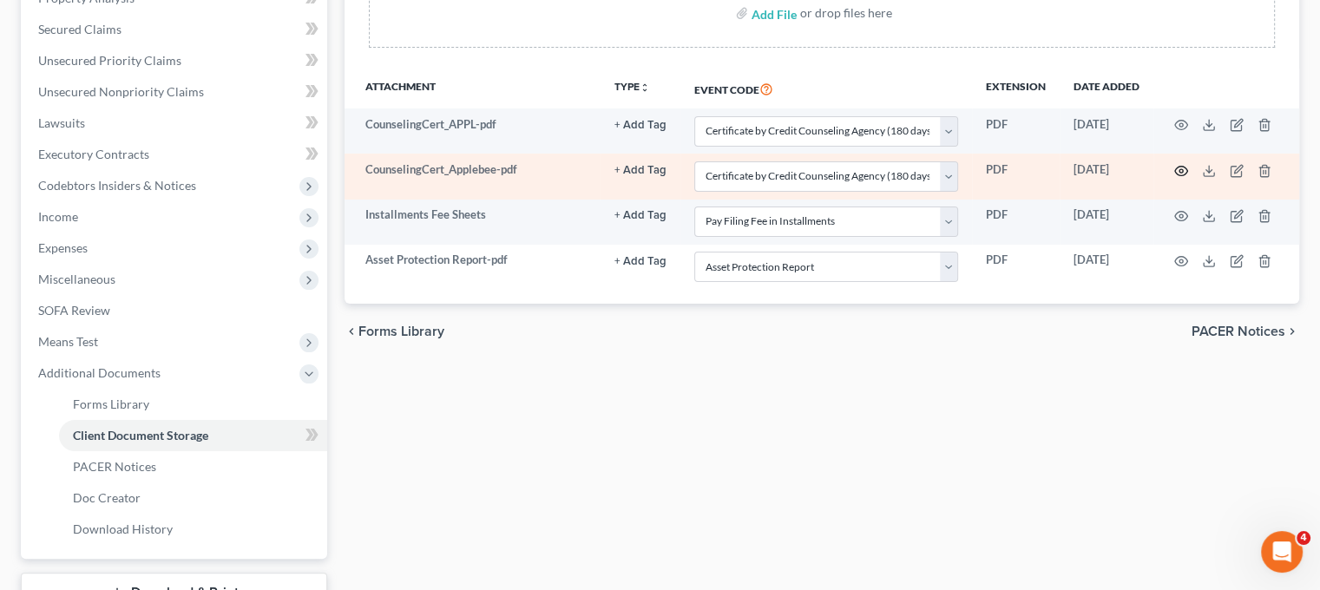
click at [1188, 178] on icon "button" at bounding box center [1181, 171] width 14 height 14
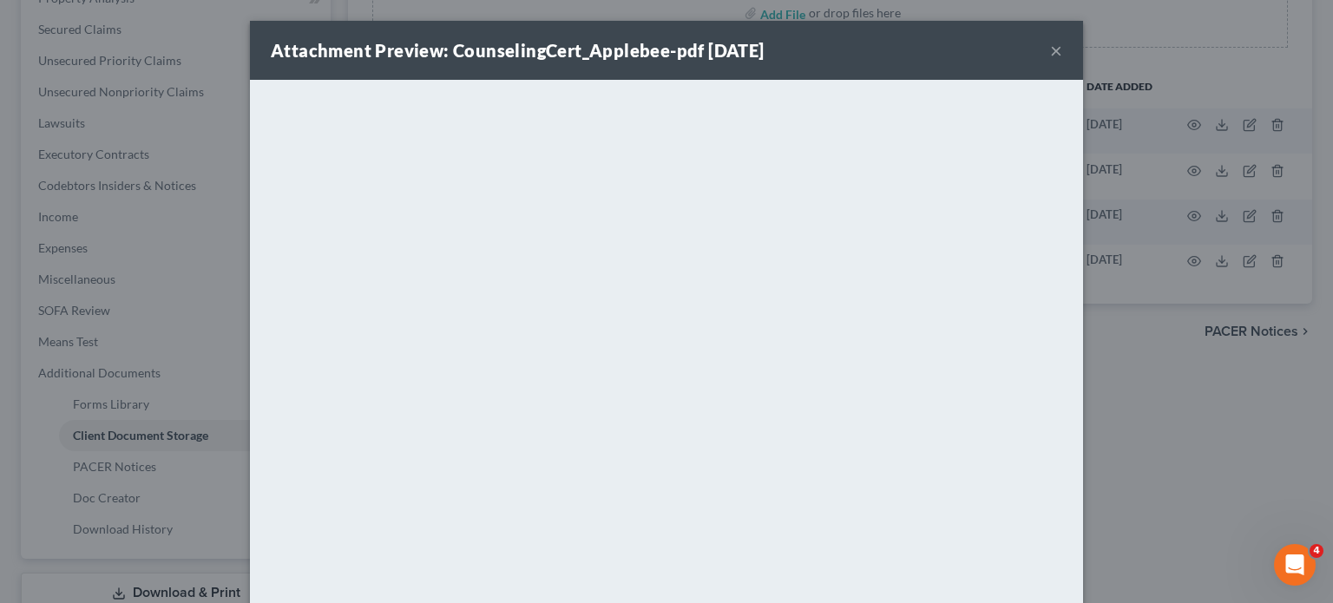
click at [1062, 56] on button "×" at bounding box center [1056, 50] width 12 height 21
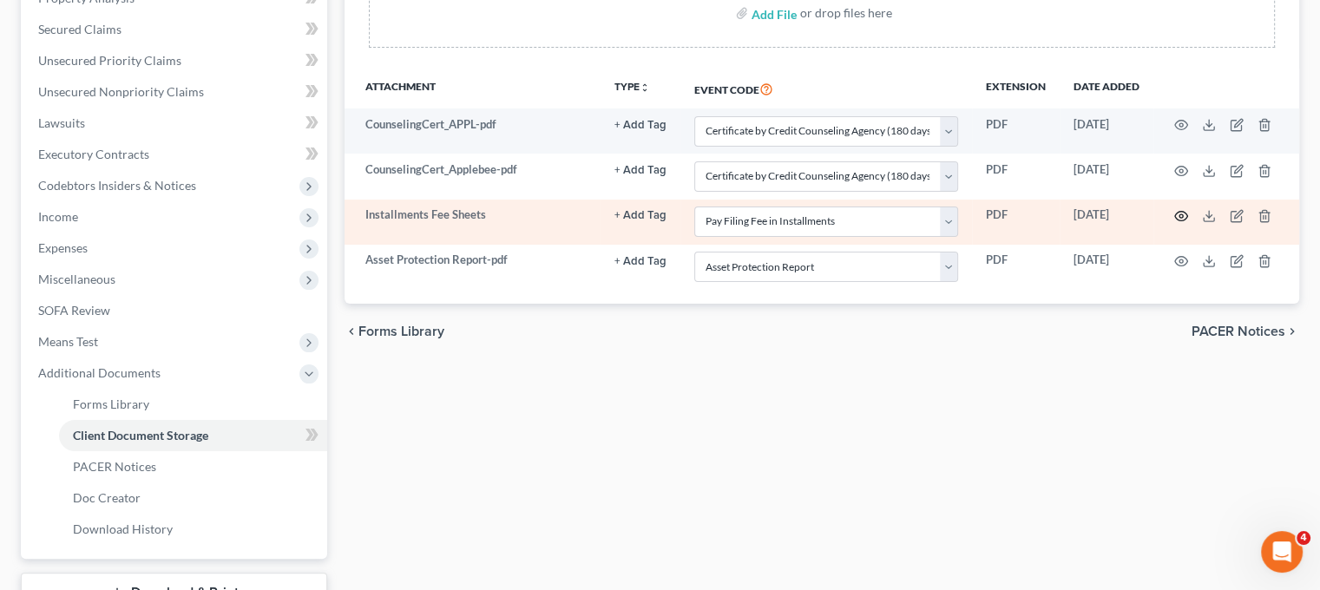
click at [1188, 223] on icon "button" at bounding box center [1181, 216] width 14 height 14
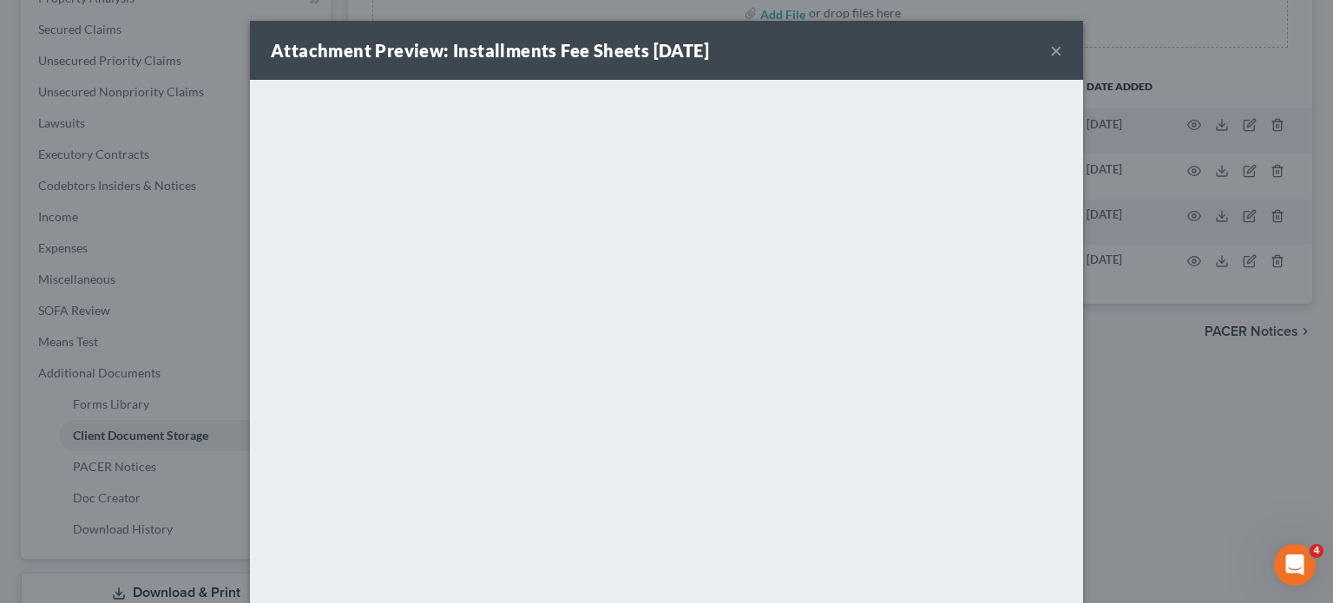
click at [1083, 63] on div "Attachment Preview: Installments Fee Sheets [DATE] ×" at bounding box center [666, 50] width 833 height 59
click at [1062, 61] on button "×" at bounding box center [1056, 50] width 12 height 21
click at [1062, 60] on button "×" at bounding box center [1056, 50] width 12 height 21
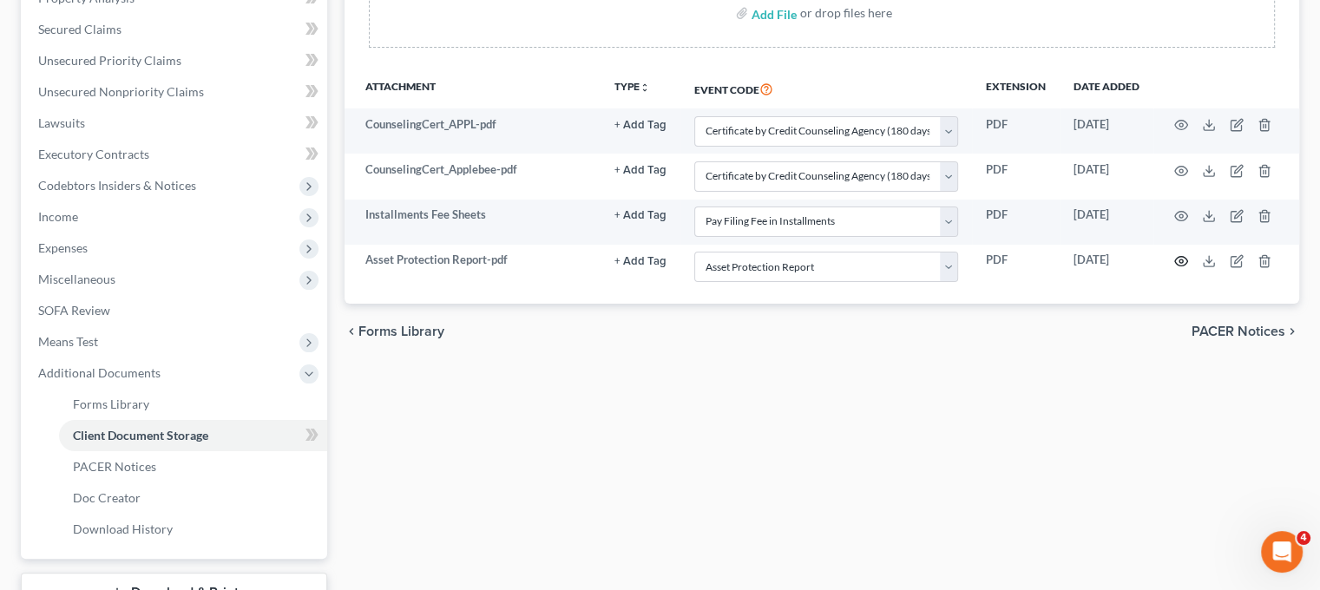
click at [1188, 266] on icon "button" at bounding box center [1181, 262] width 13 height 10
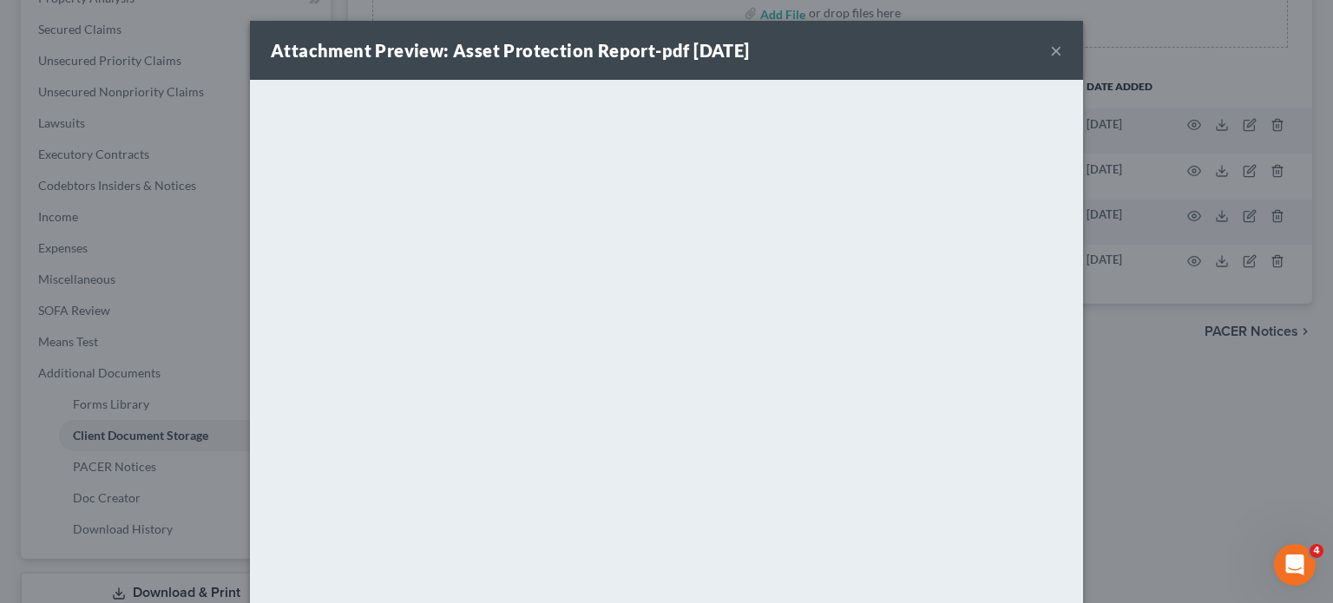
click at [1062, 61] on button "×" at bounding box center [1056, 50] width 12 height 21
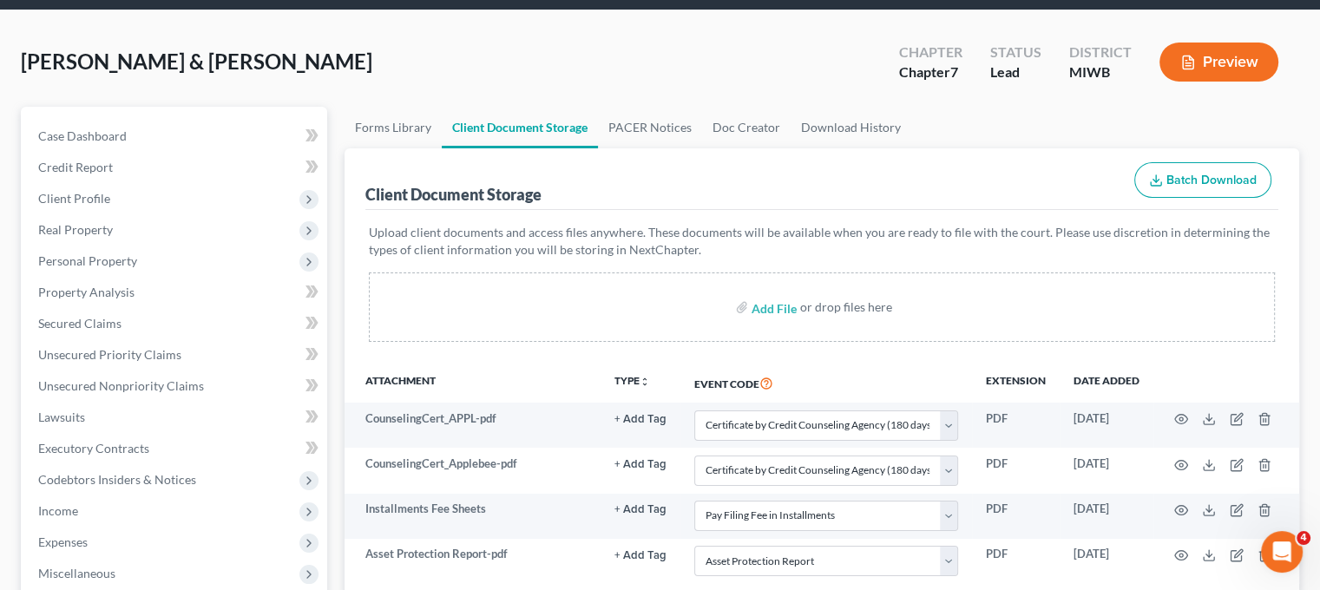
scroll to position [67, 0]
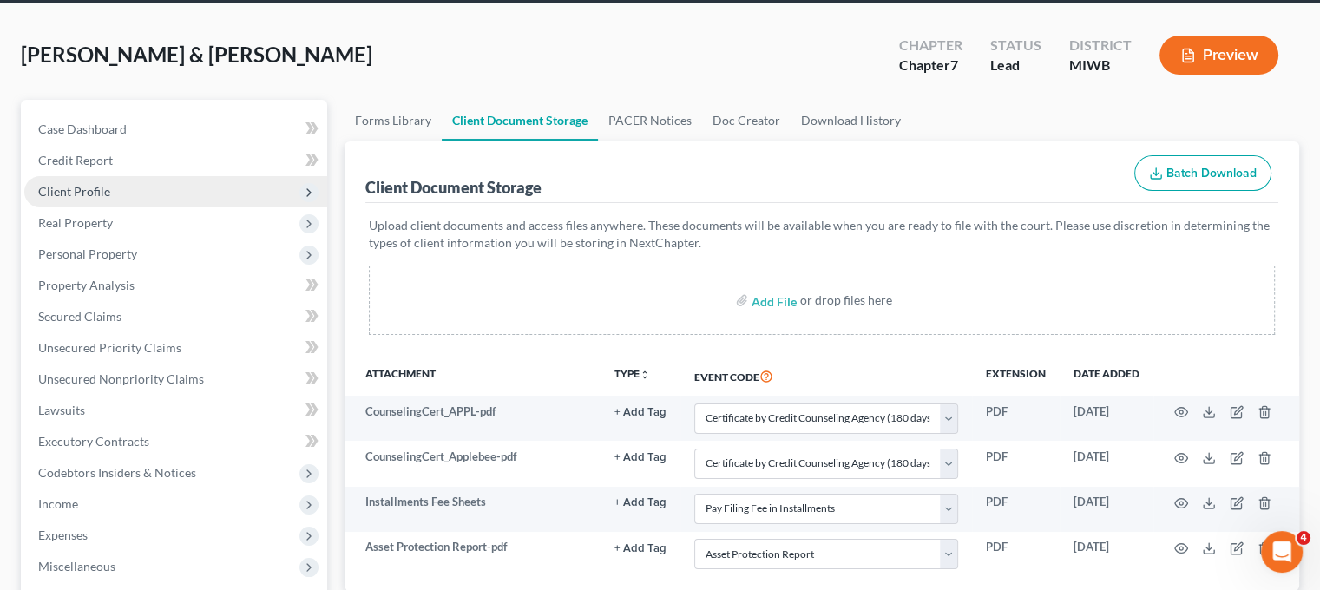
click at [127, 207] on span "Client Profile" at bounding box center [175, 191] width 303 height 31
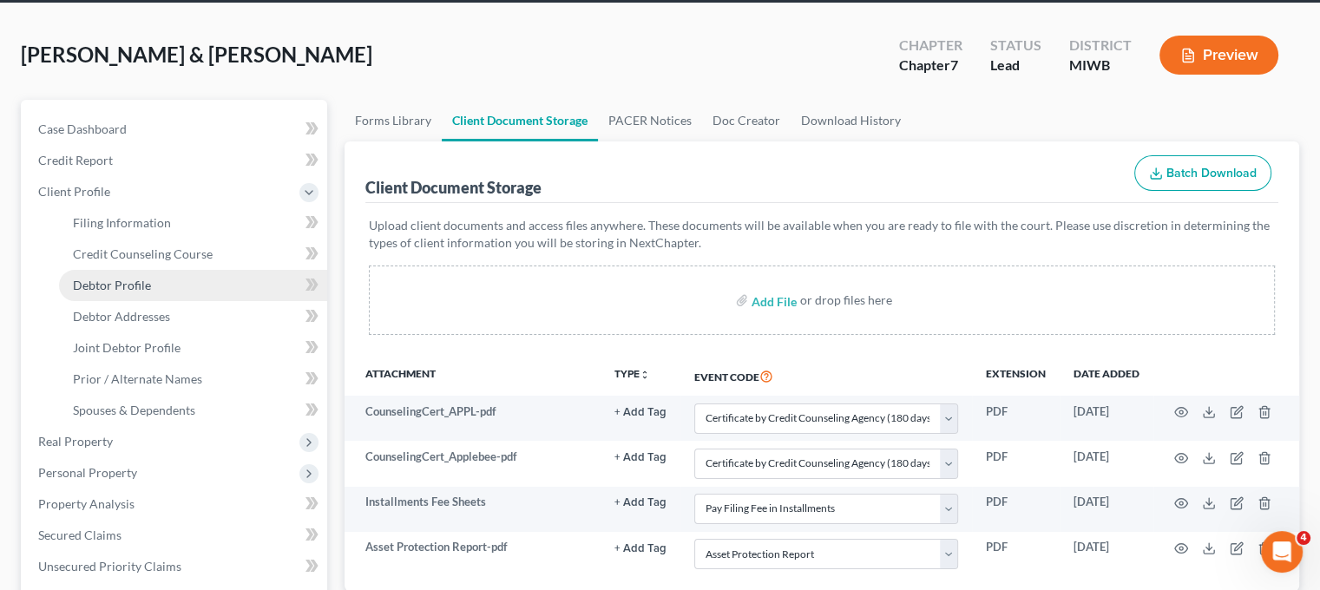
click at [151, 293] on span "Debtor Profile" at bounding box center [112, 285] width 78 height 15
select select "1"
select select "2"
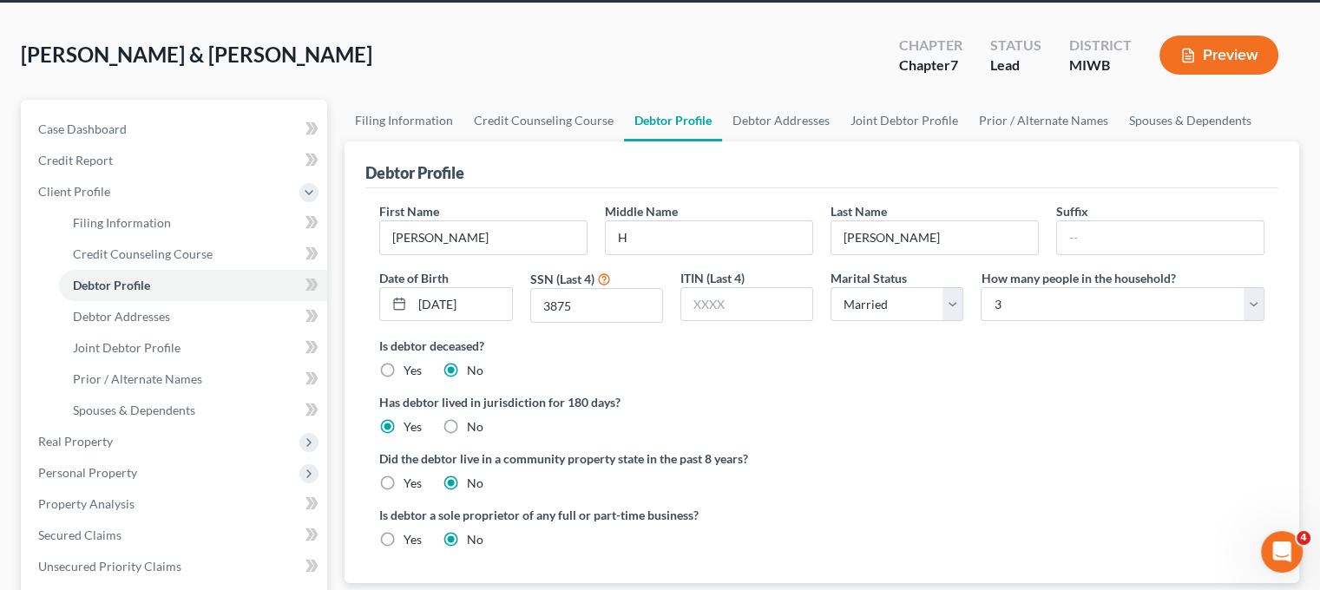
radio input "true"
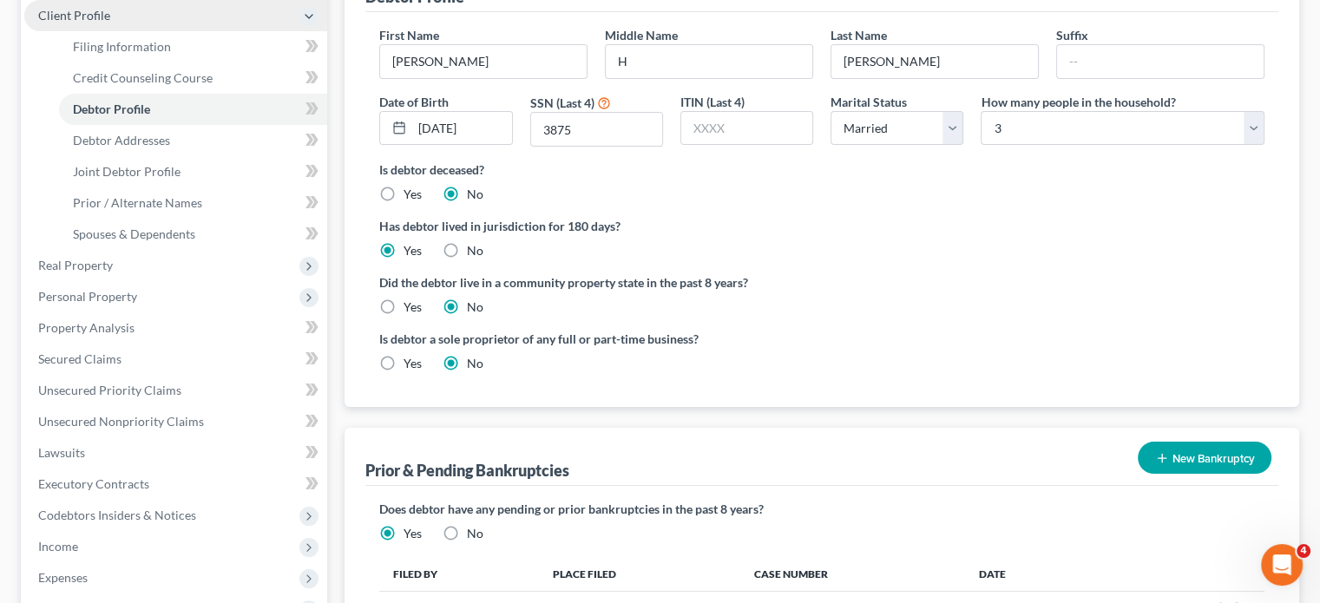
scroll to position [247, 0]
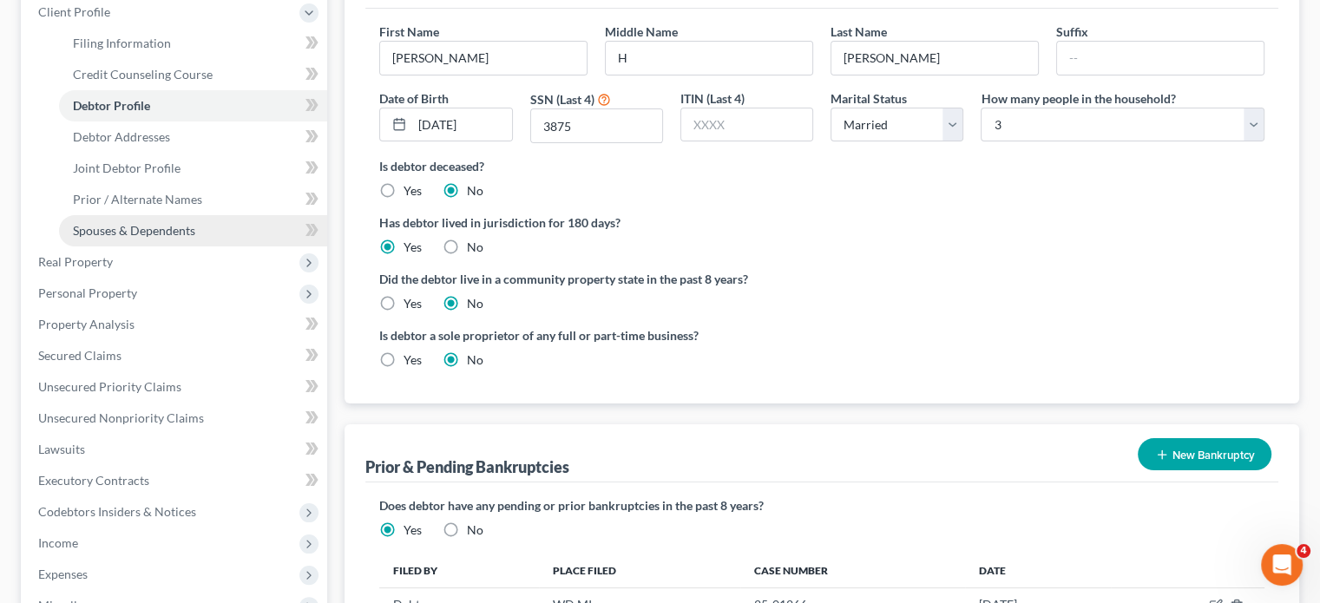
click at [195, 238] on span "Spouses & Dependents" at bounding box center [134, 230] width 122 height 15
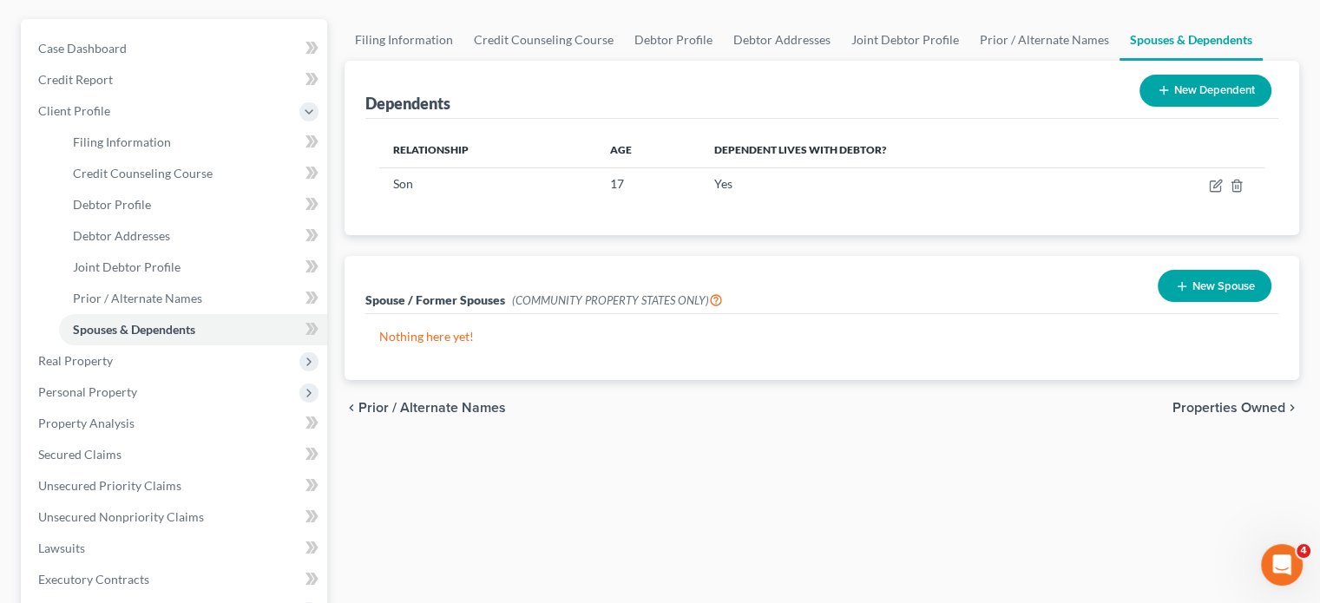
scroll to position [146, 0]
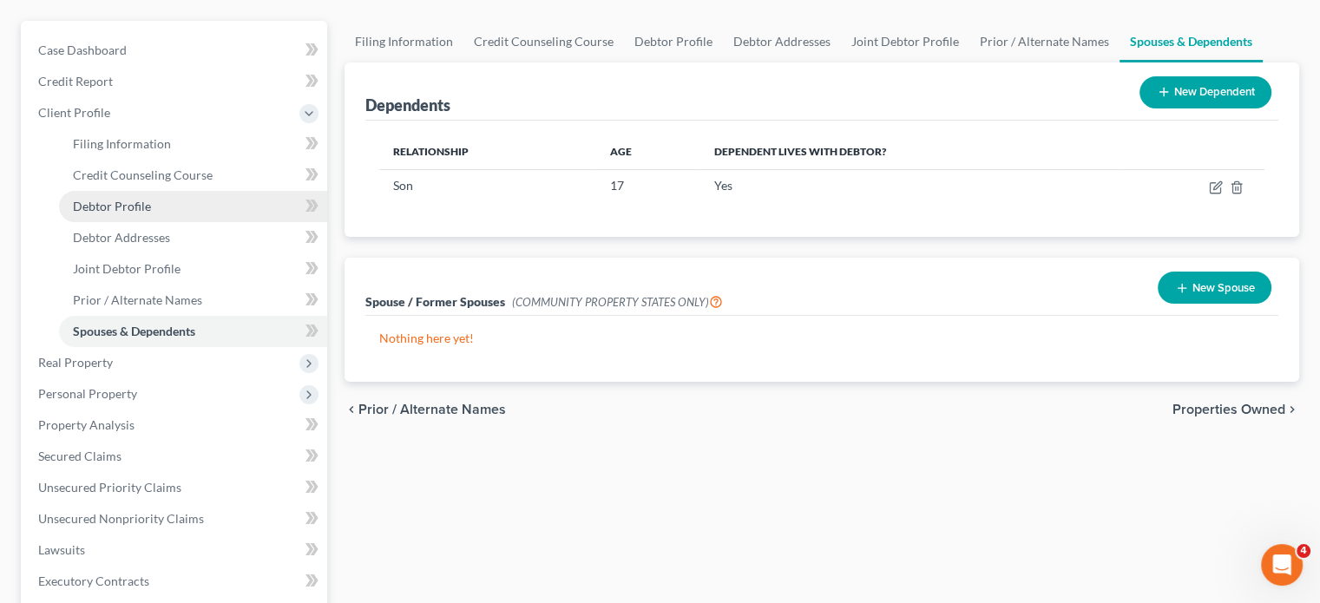
click at [166, 222] on link "Debtor Profile" at bounding box center [193, 206] width 268 height 31
select select "1"
select select "2"
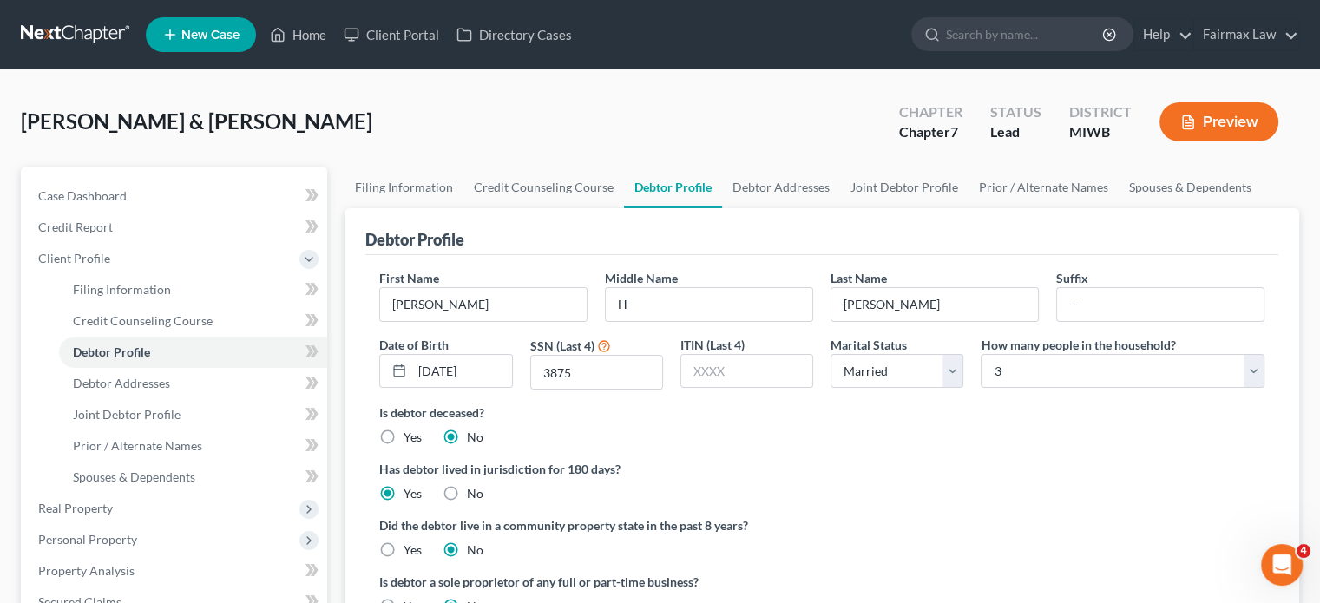
click at [868, 255] on div "Debtor Profile" at bounding box center [821, 231] width 913 height 47
click at [764, 255] on div "Debtor Profile" at bounding box center [821, 231] width 913 height 47
click at [335, 44] on link "Home" at bounding box center [298, 34] width 74 height 31
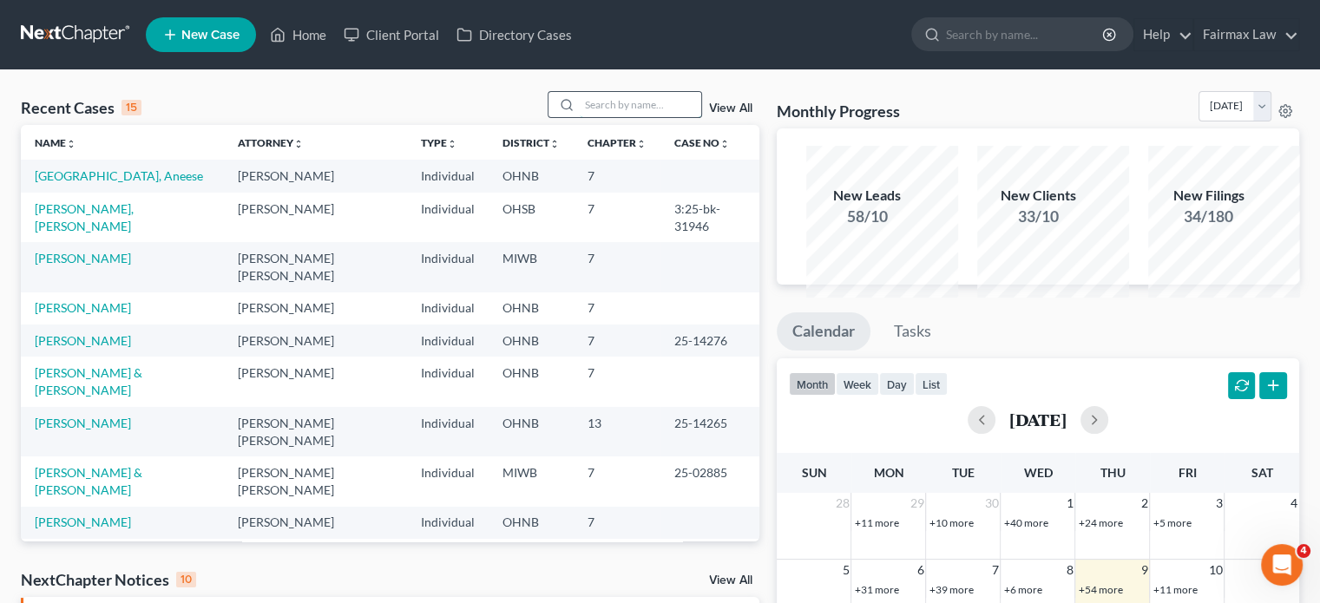
click at [580, 117] on input "search" at bounding box center [641, 104] width 122 height 25
paste input "a"
click at [580, 117] on input "search" at bounding box center [641, 104] width 122 height 25
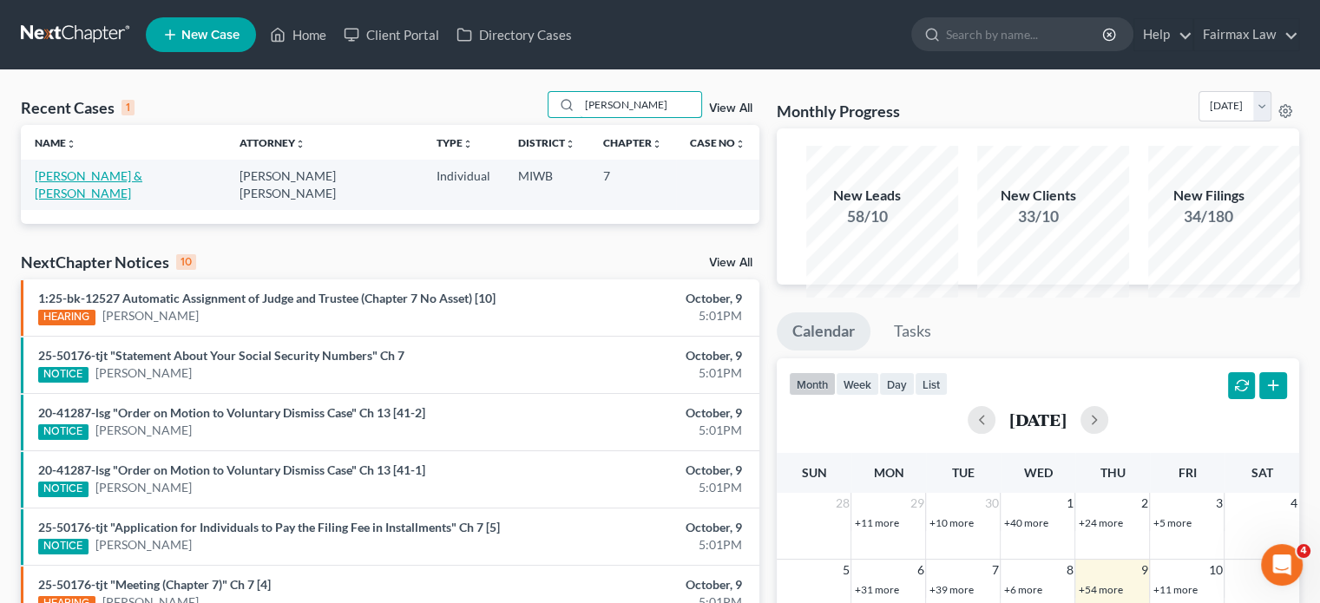
type input "[PERSON_NAME]"
click at [96, 201] on link "[PERSON_NAME] & [PERSON_NAME]" at bounding box center [89, 184] width 108 height 32
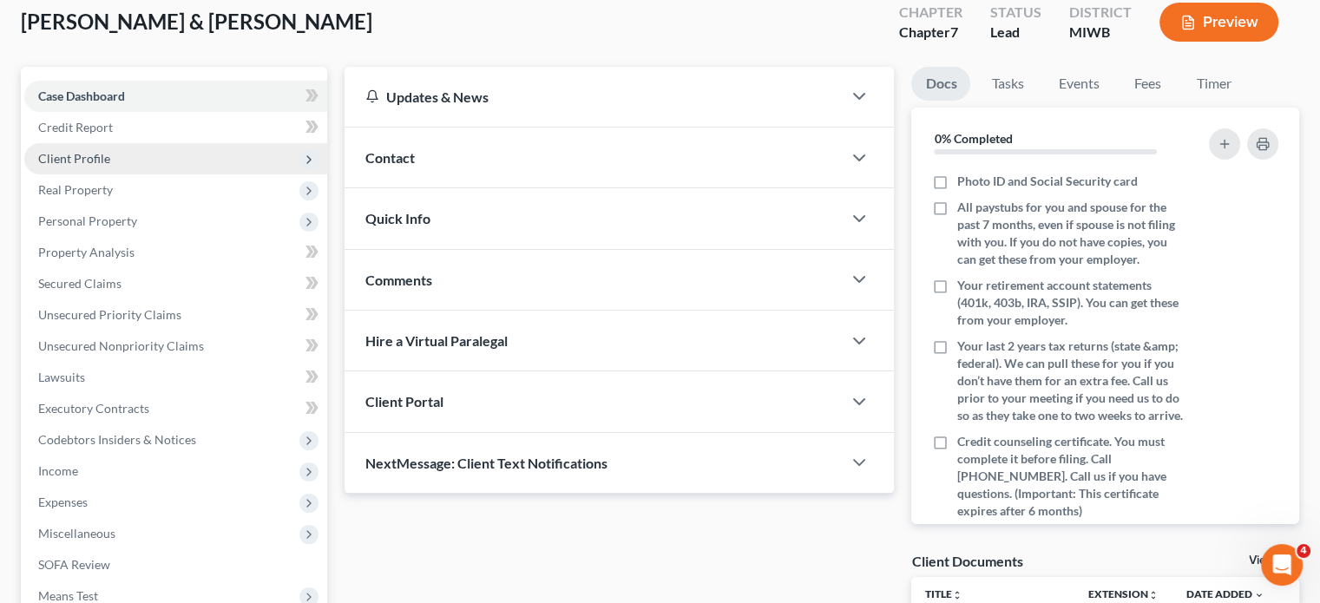
scroll to position [135, 0]
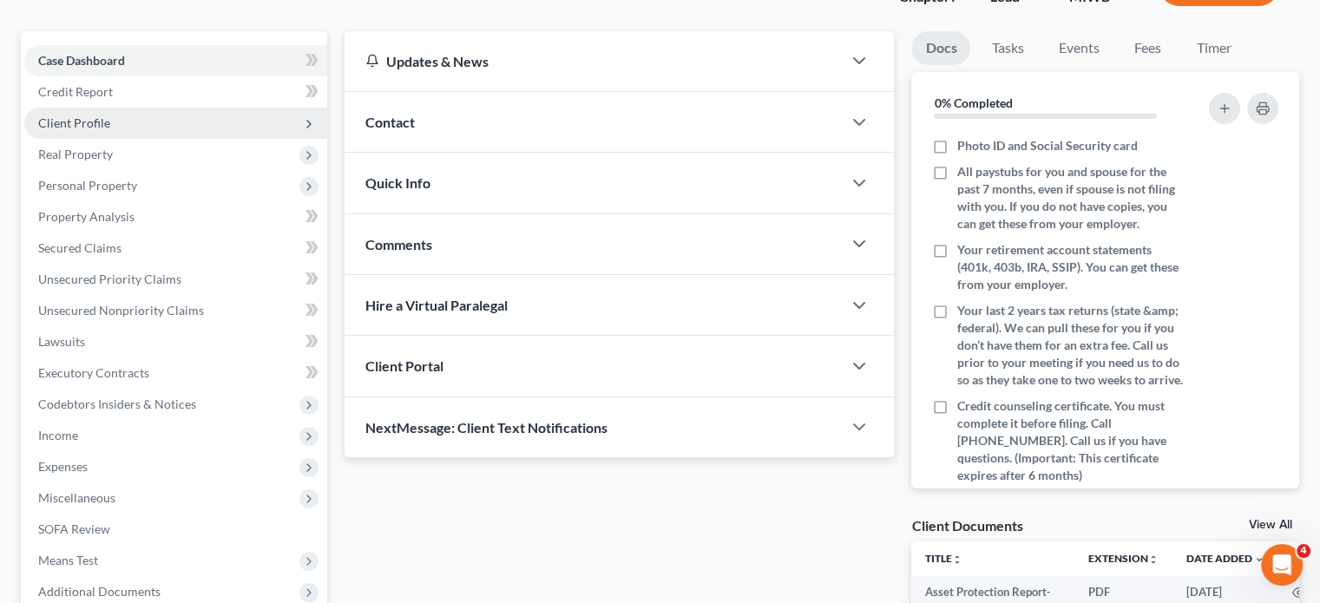
click at [142, 139] on span "Client Profile" at bounding box center [175, 123] width 303 height 31
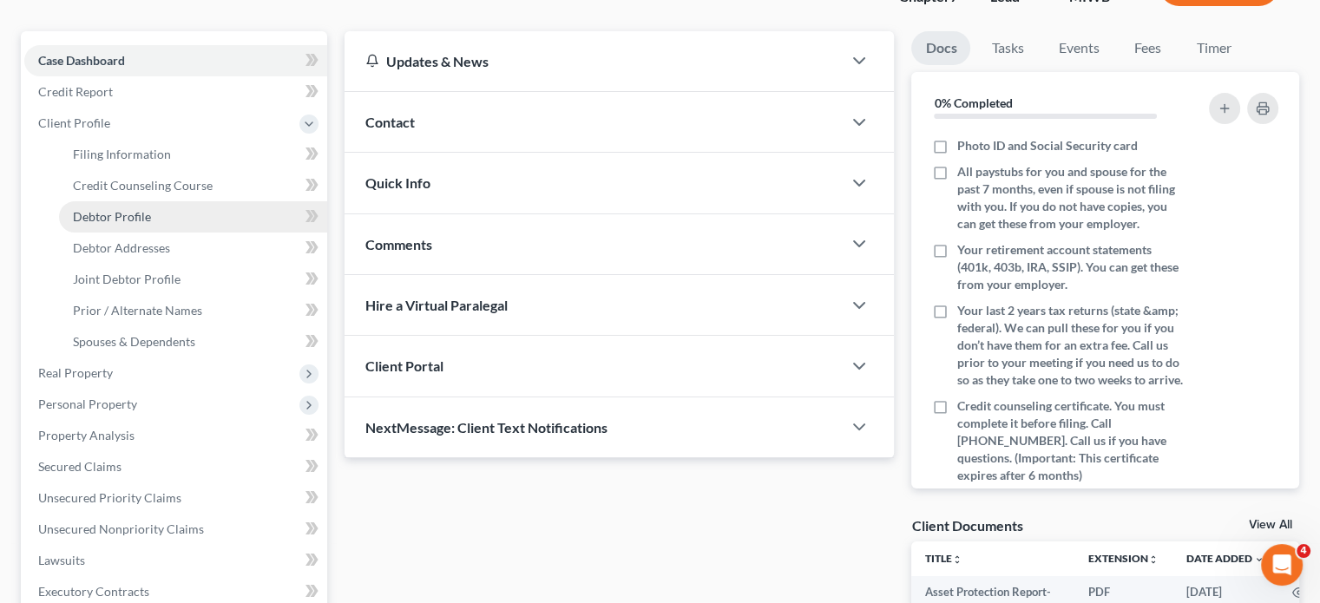
click at [151, 224] on span "Debtor Profile" at bounding box center [112, 216] width 78 height 15
select select "1"
select select "2"
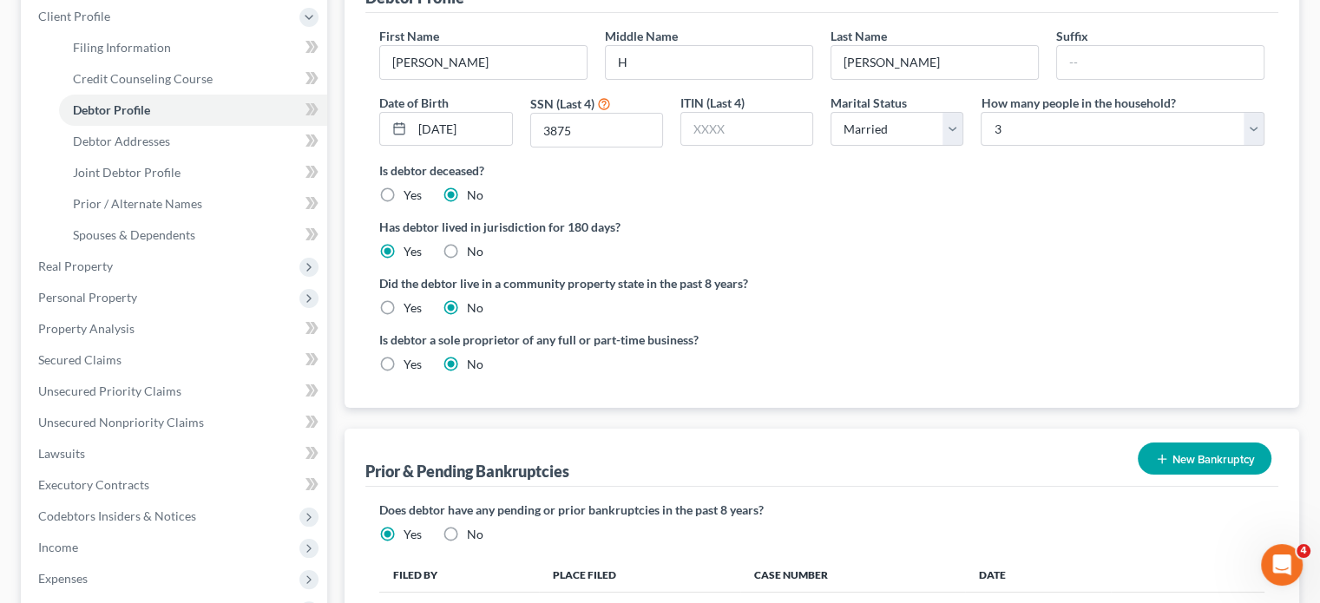
scroll to position [245, 0]
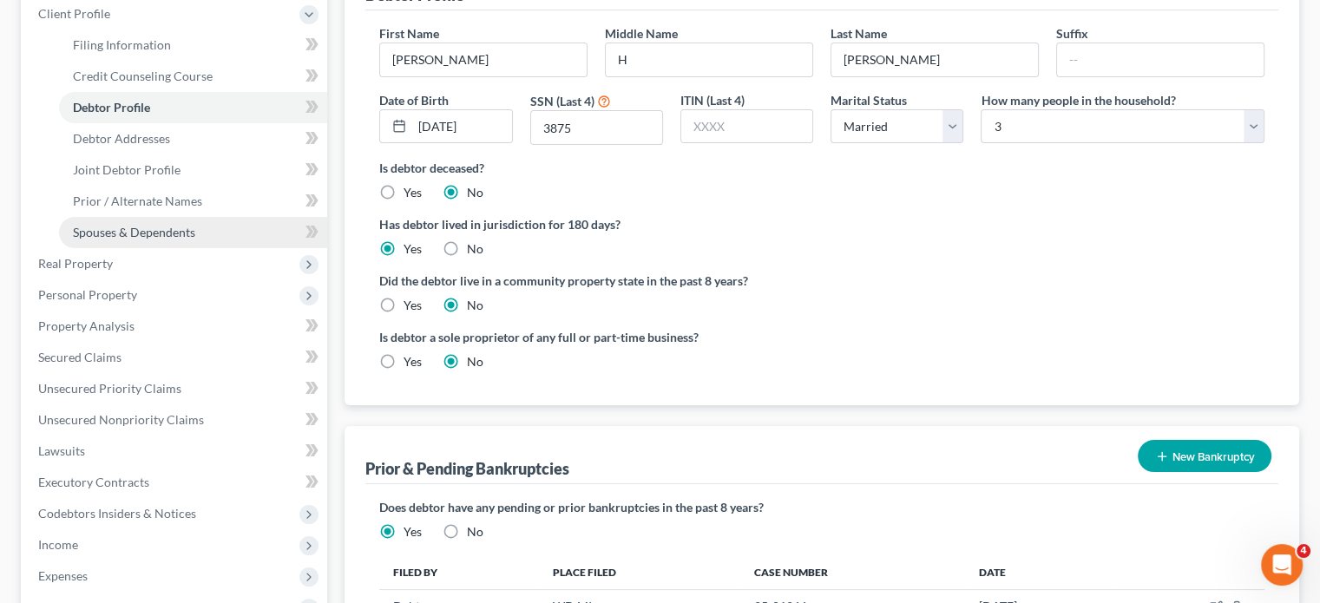
click at [181, 248] on link "Spouses & Dependents" at bounding box center [193, 232] width 268 height 31
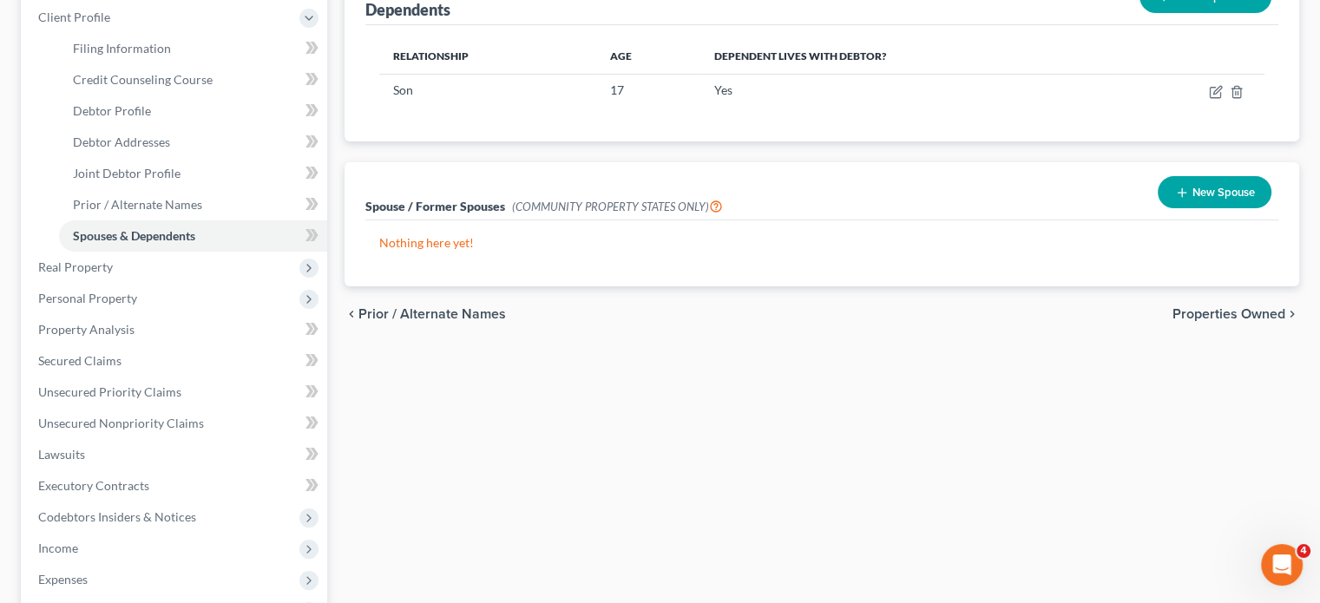
scroll to position [243, 0]
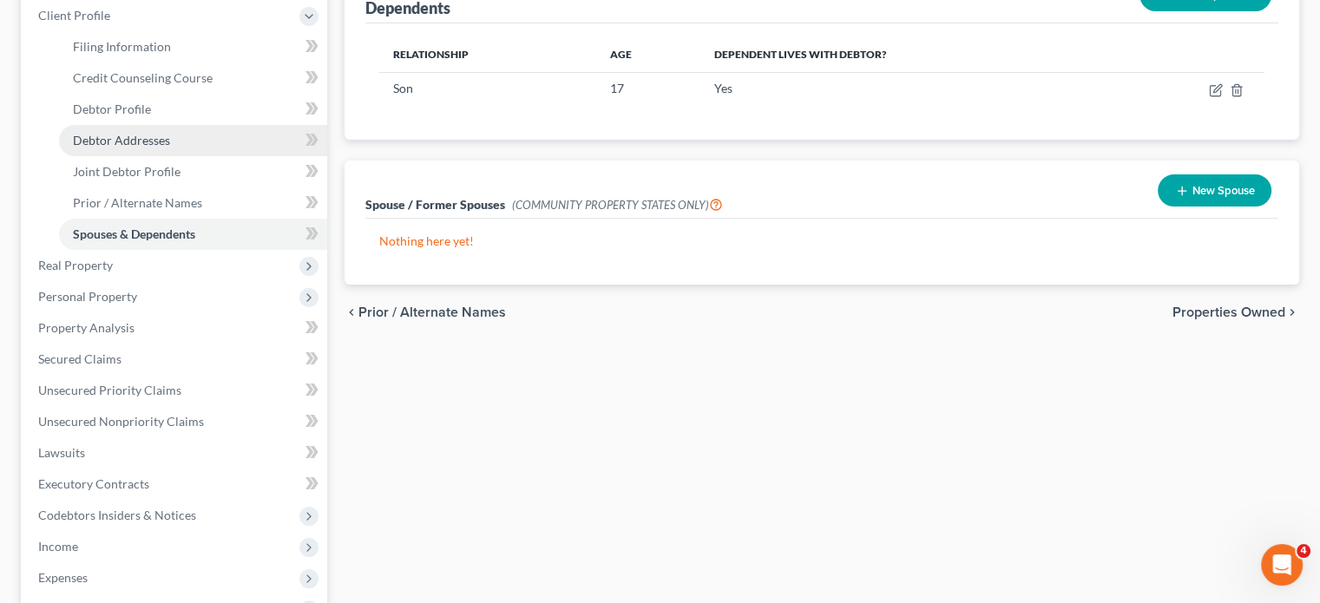
click at [212, 156] on link "Debtor Addresses" at bounding box center [193, 140] width 268 height 31
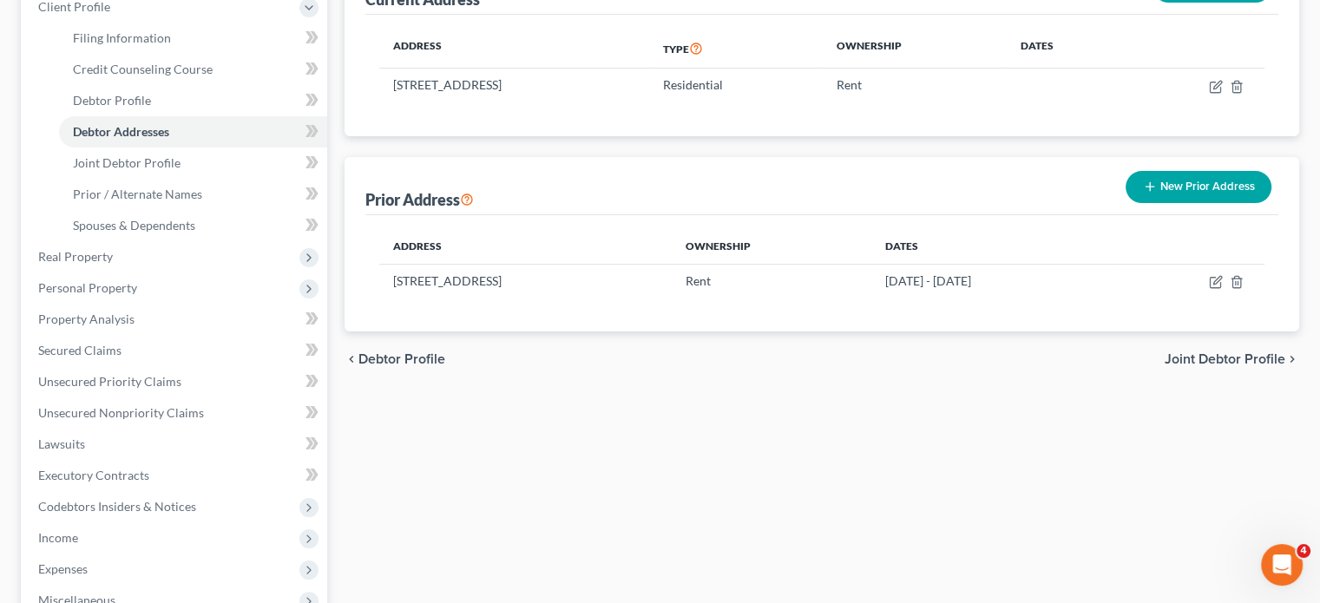
scroll to position [278, 0]
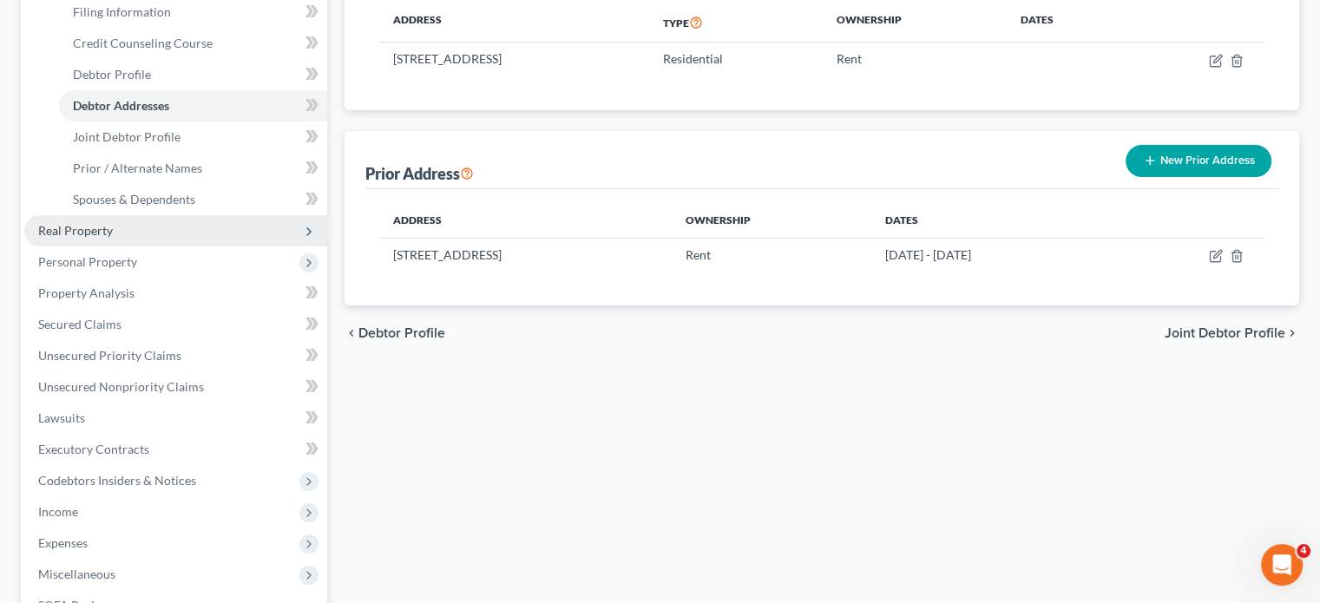
click at [154, 247] on span "Real Property" at bounding box center [175, 230] width 303 height 31
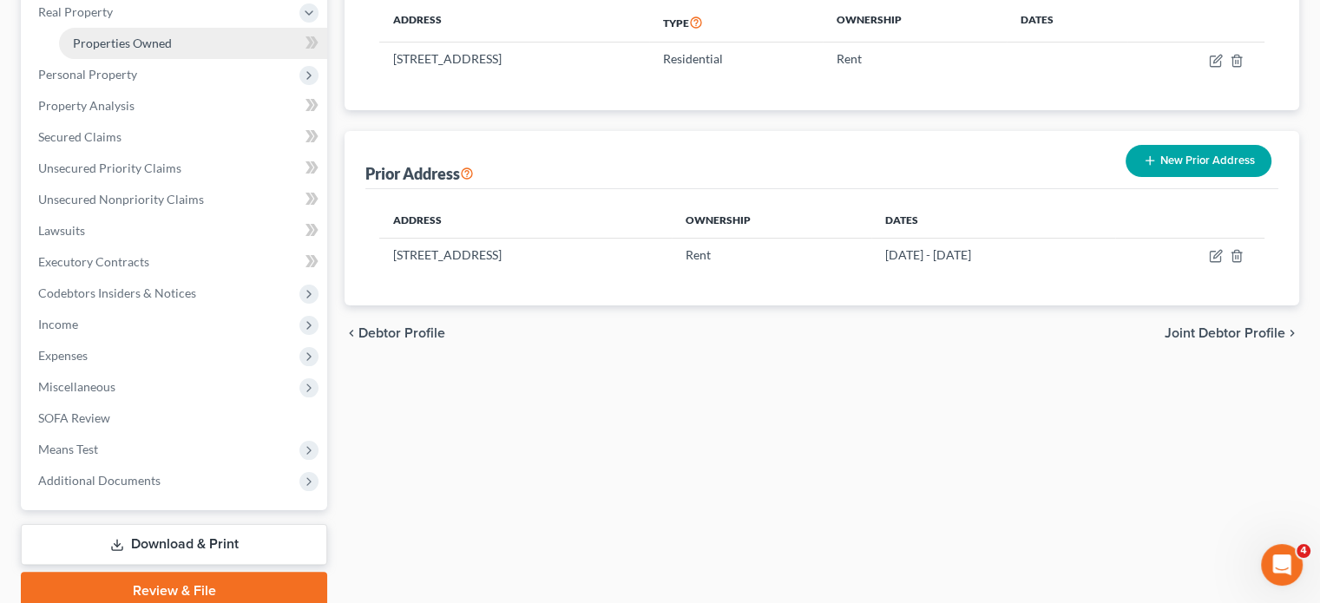
click at [172, 50] on span "Properties Owned" at bounding box center [122, 43] width 99 height 15
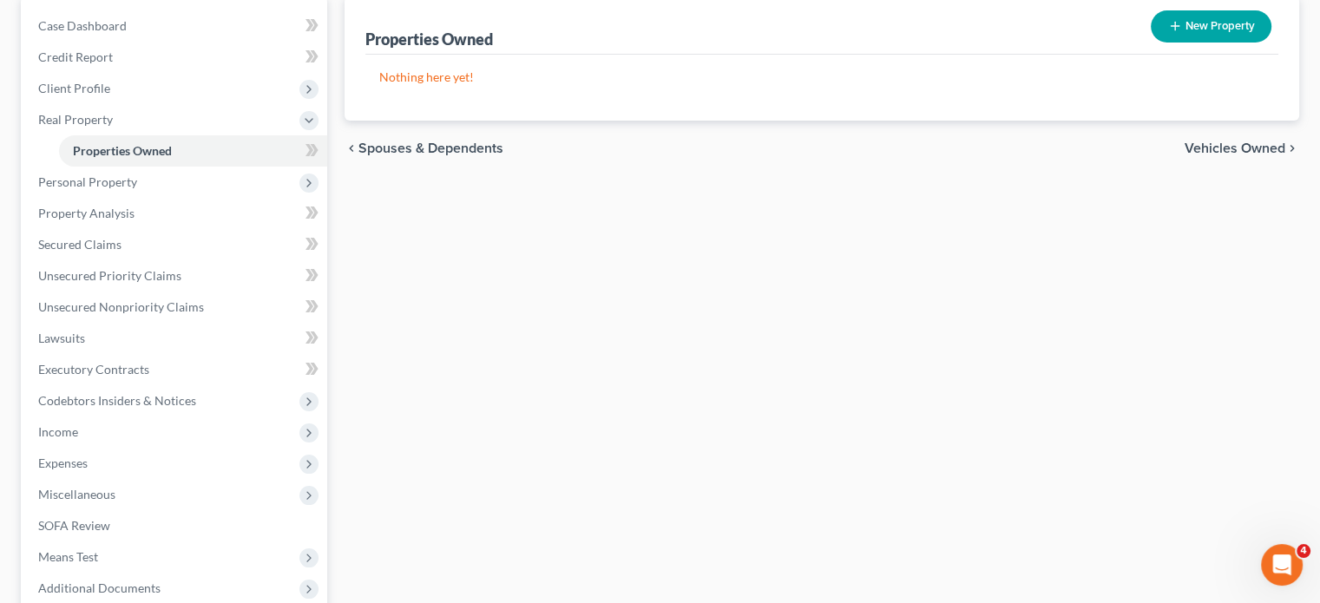
scroll to position [306, 0]
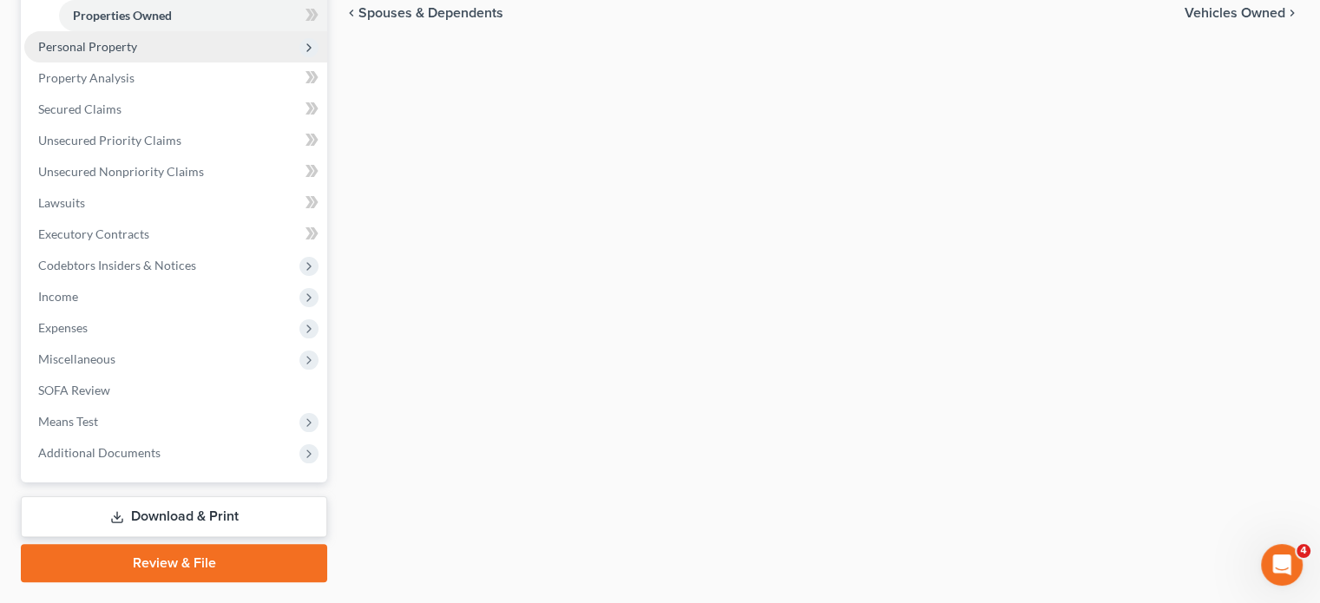
click at [201, 62] on span "Personal Property" at bounding box center [175, 46] width 303 height 31
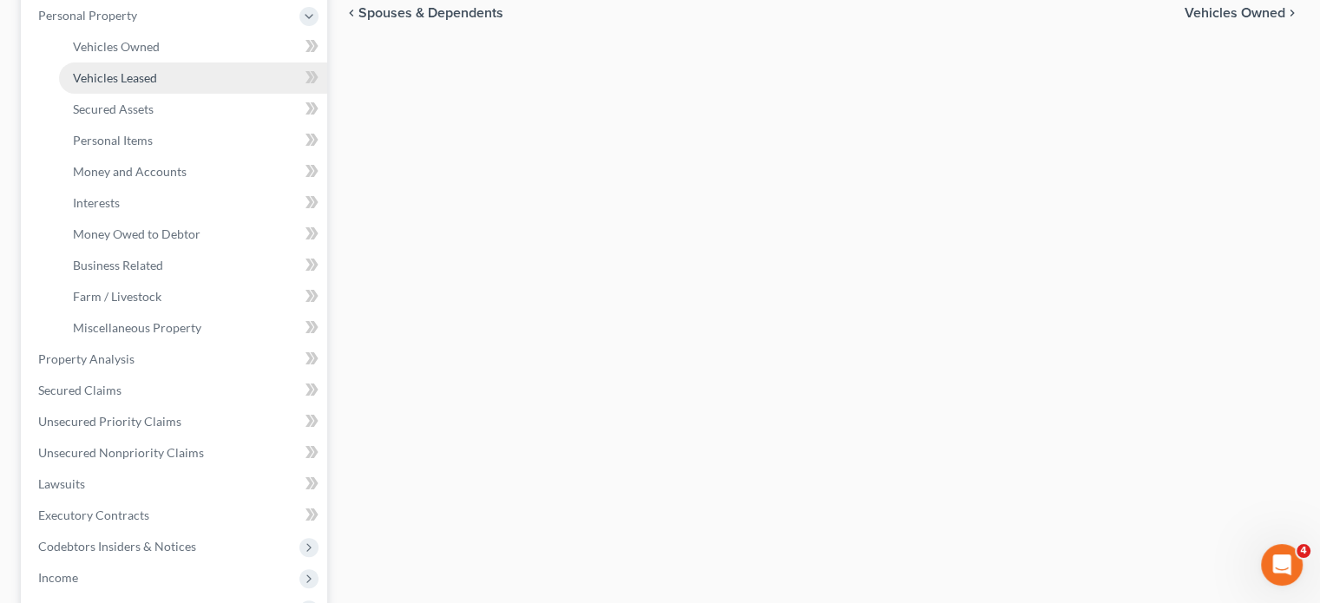
click at [206, 94] on link "Vehicles Leased" at bounding box center [193, 77] width 268 height 31
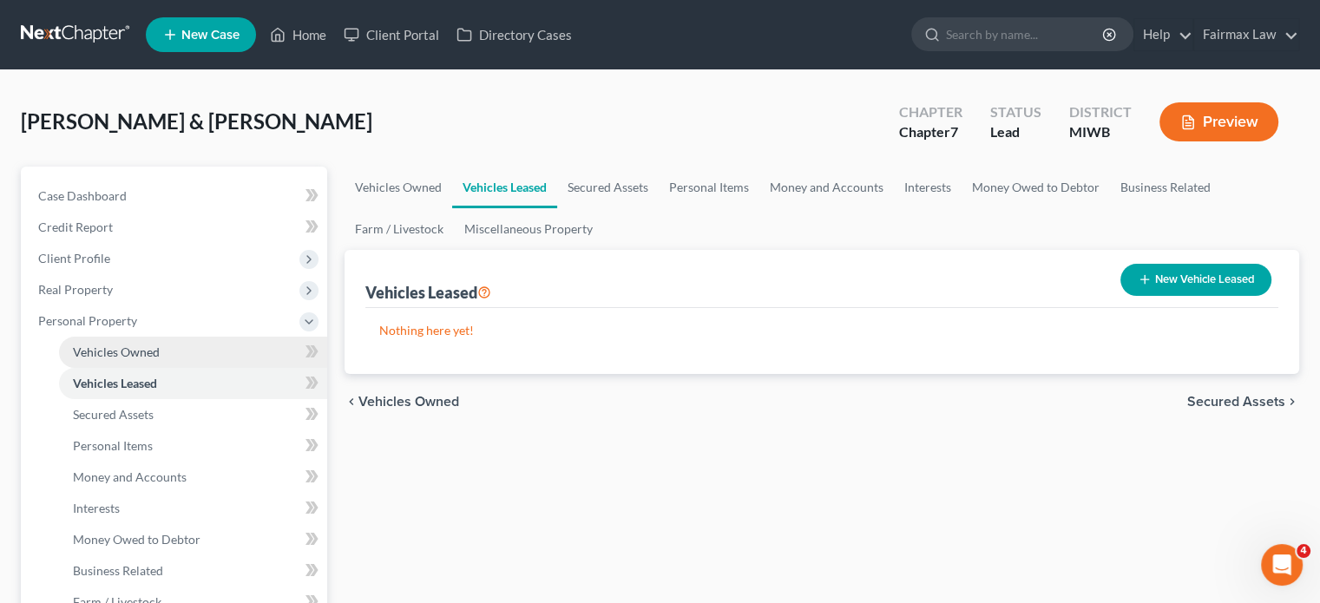
click at [205, 368] on link "Vehicles Owned" at bounding box center [193, 352] width 268 height 31
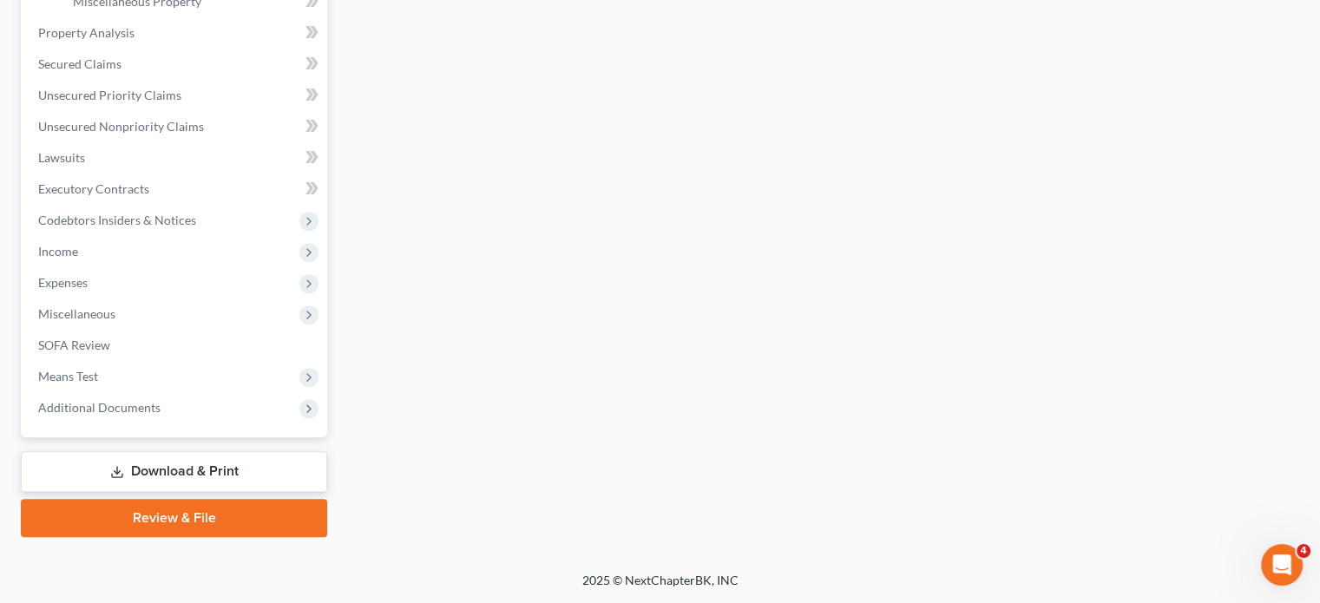
scroll to position [674, 0]
click at [138, 134] on span "Unsecured Nonpriority Claims" at bounding box center [121, 126] width 166 height 15
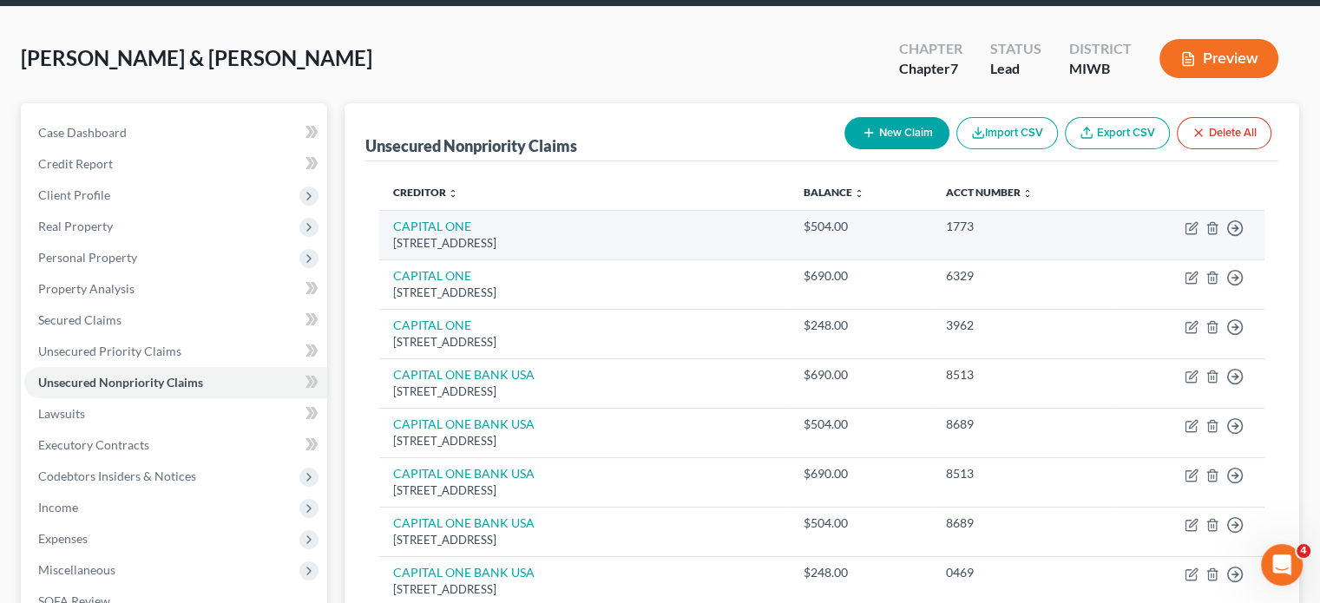
scroll to position [64, 0]
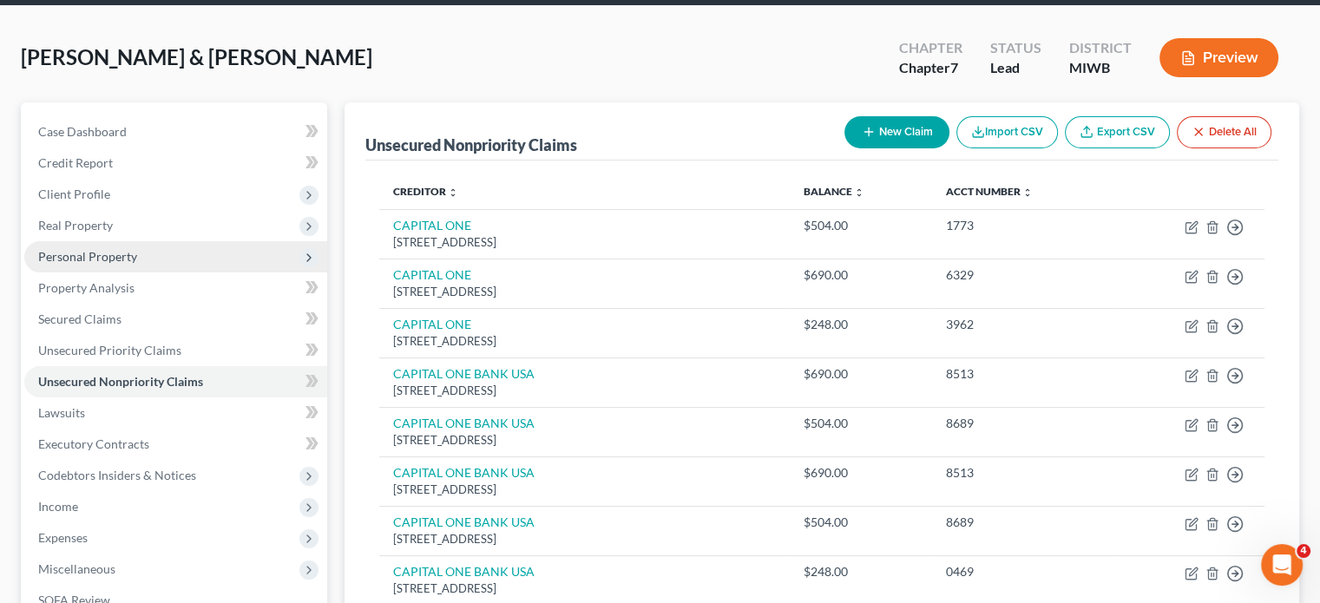
click at [181, 273] on span "Personal Property" at bounding box center [175, 256] width 303 height 31
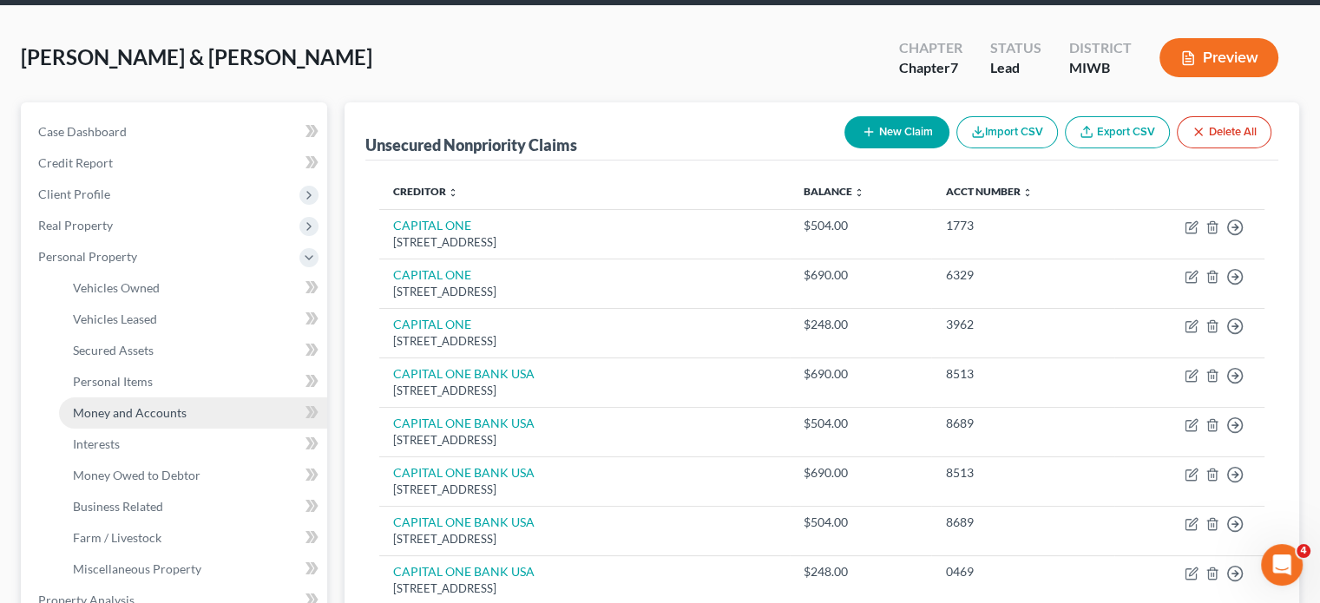
click at [187, 420] on span "Money and Accounts" at bounding box center [130, 412] width 114 height 15
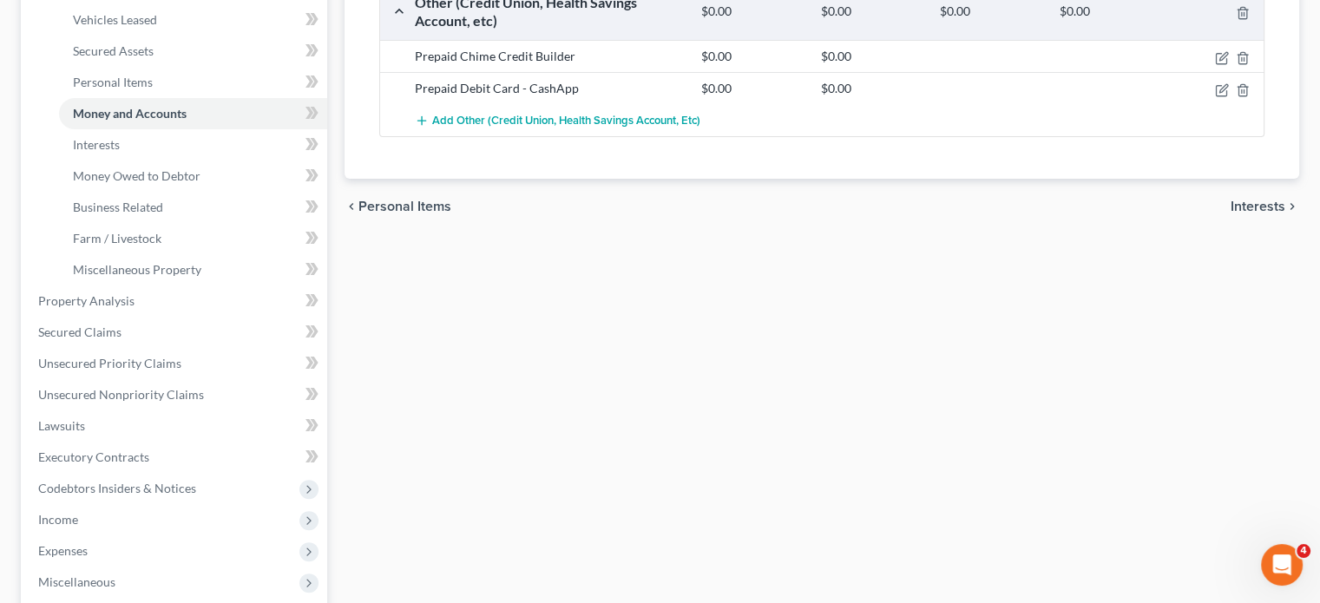
scroll to position [365, 0]
click at [217, 160] on link "Interests" at bounding box center [193, 143] width 268 height 31
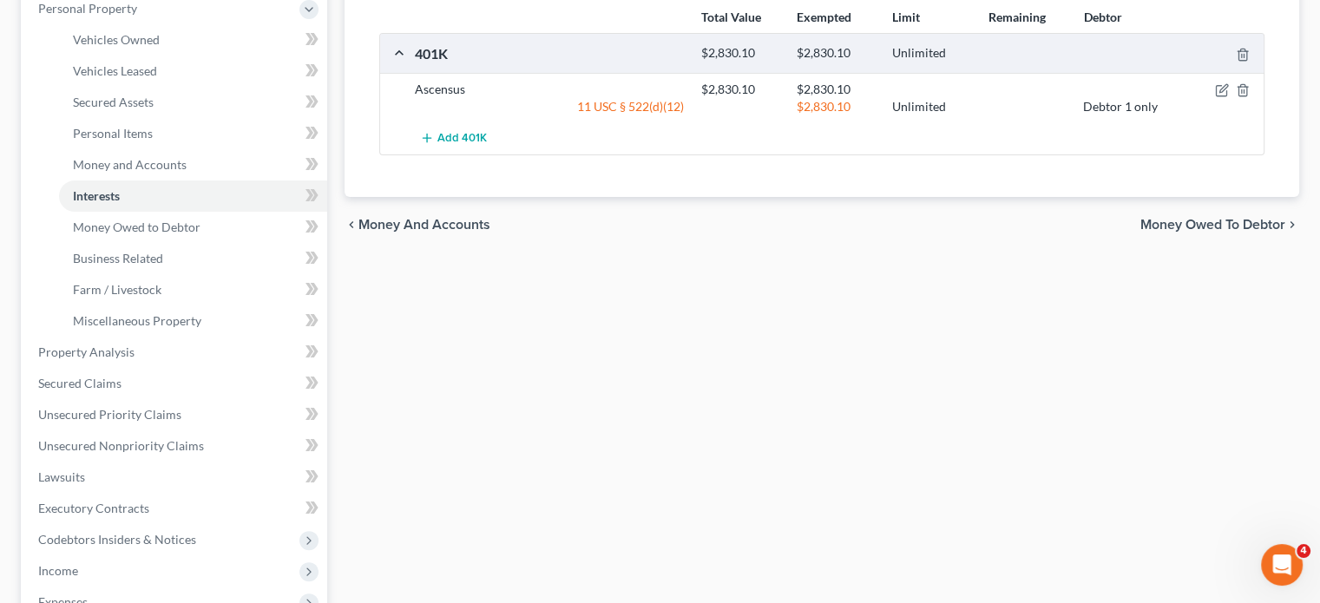
scroll to position [316, 0]
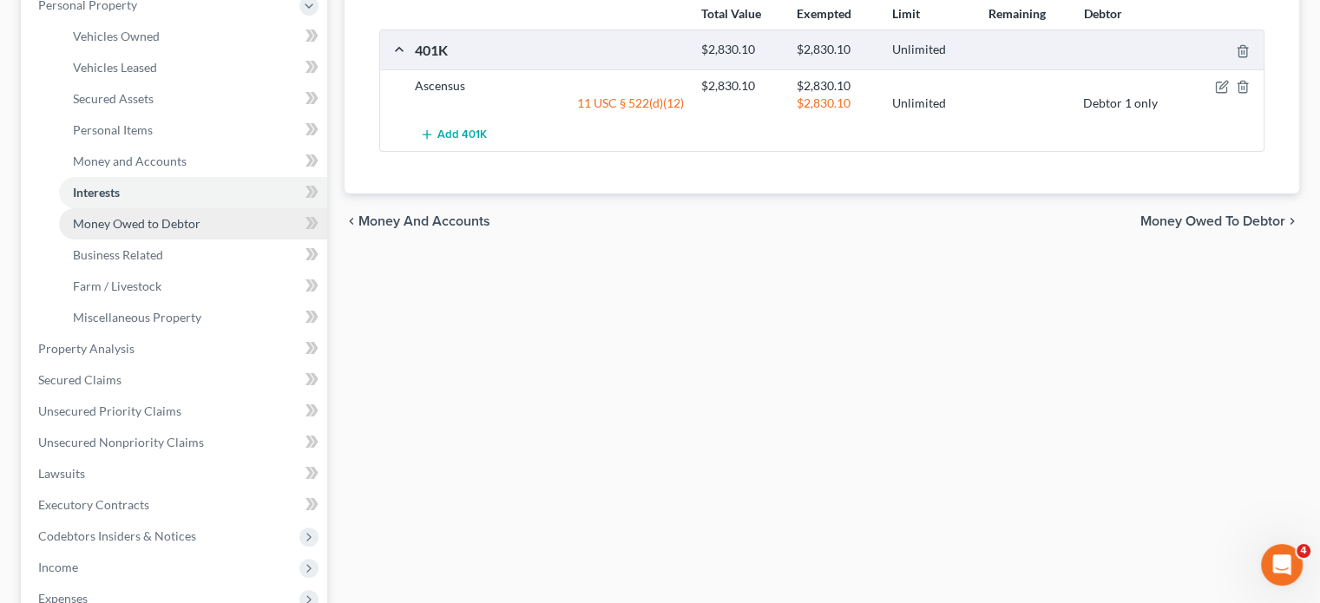
click at [191, 231] on span "Money Owed to Debtor" at bounding box center [137, 223] width 128 height 15
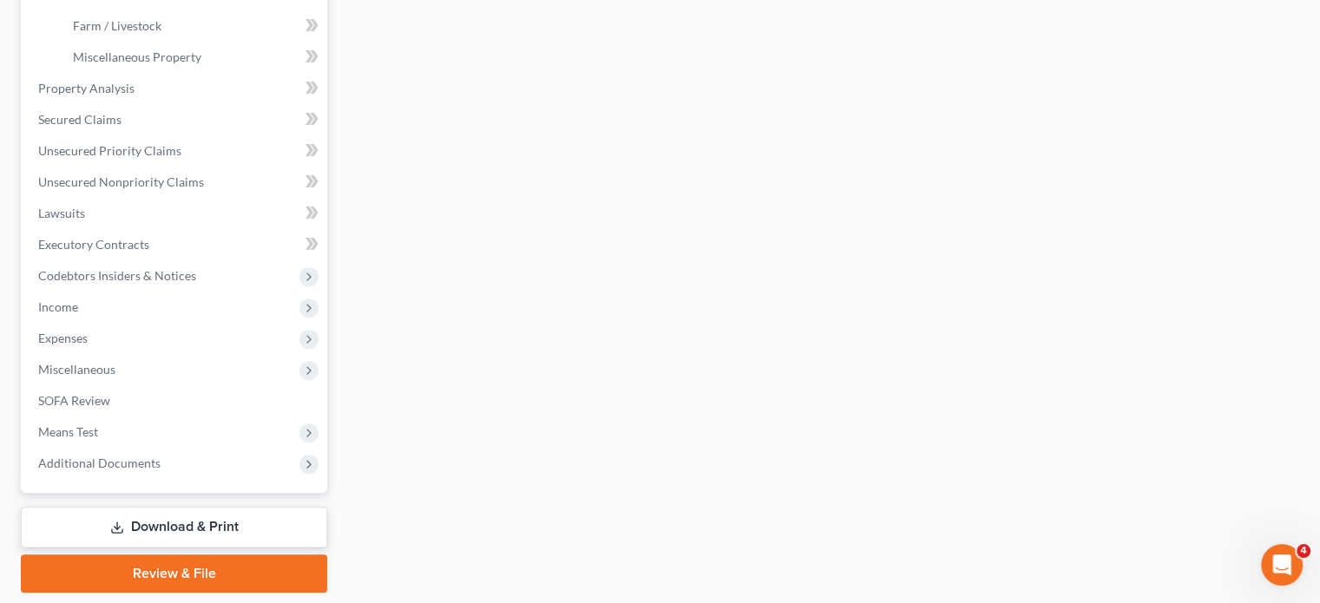
scroll to position [582, 0]
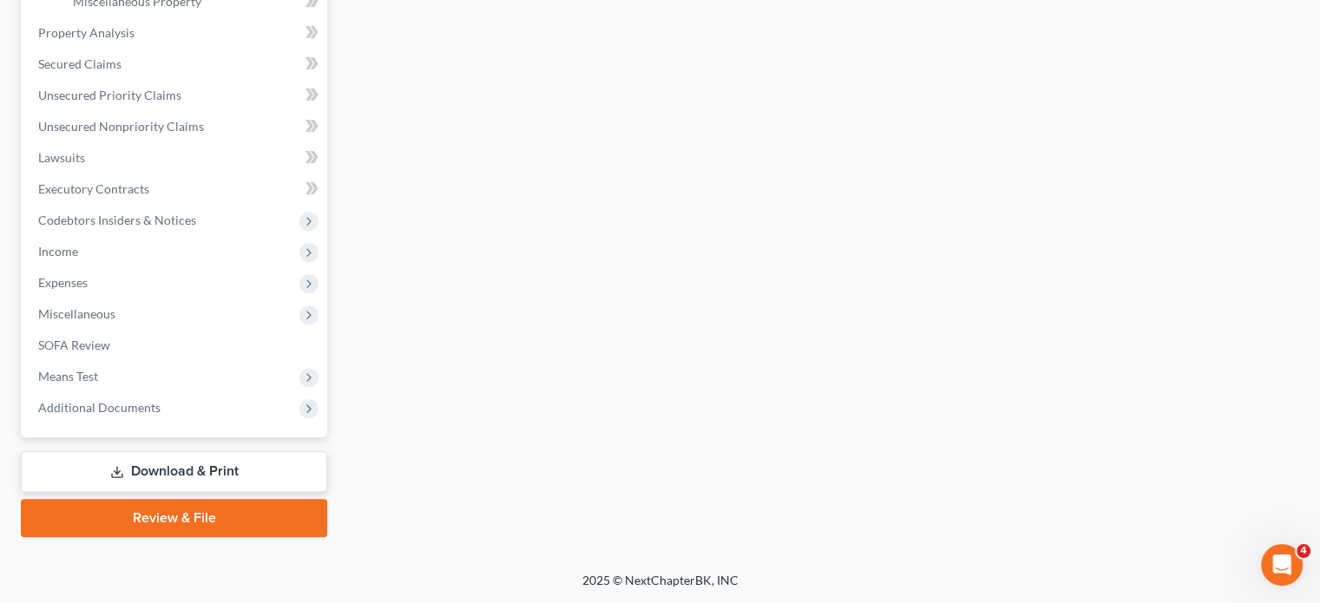
scroll to position [767, 0]
click at [207, 80] on link "Secured Claims" at bounding box center [175, 64] width 303 height 31
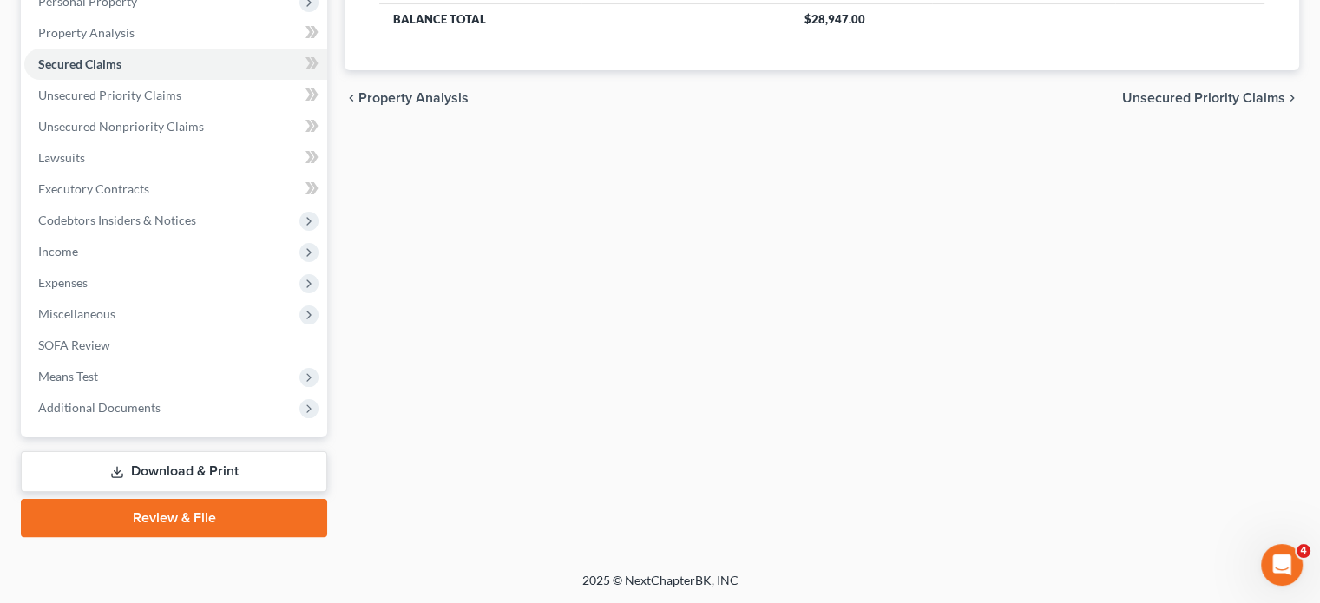
scroll to position [344, 0]
click at [170, 134] on span "Unsecured Nonpriority Claims" at bounding box center [121, 126] width 166 height 15
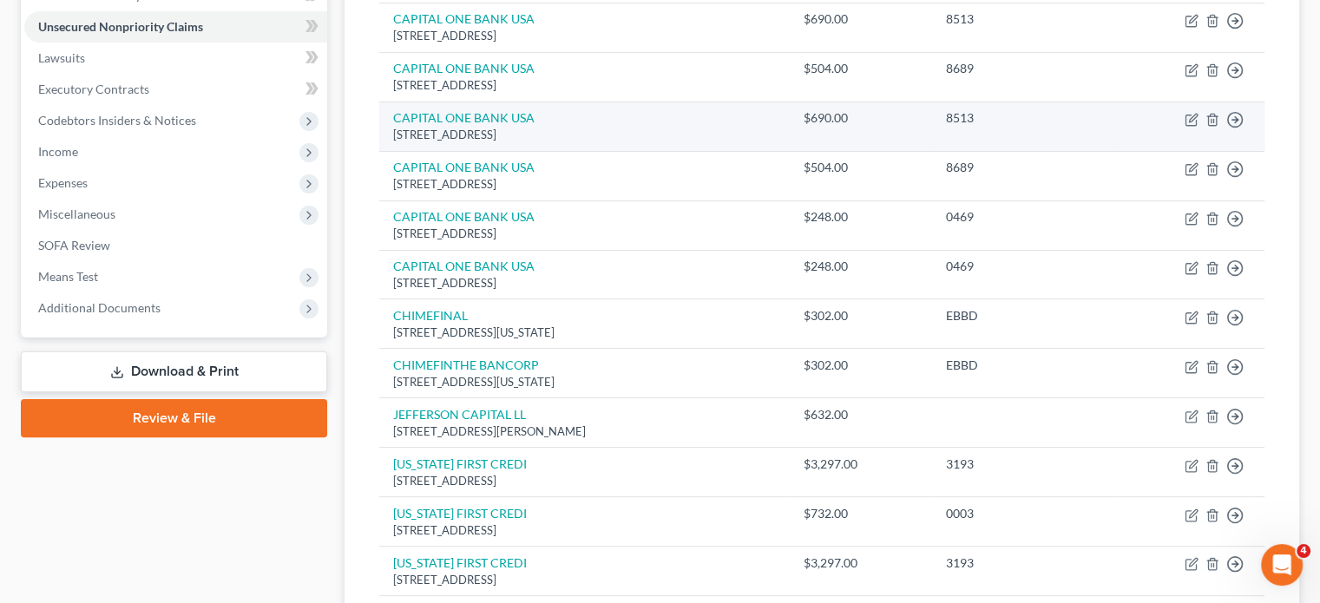
scroll to position [410, 0]
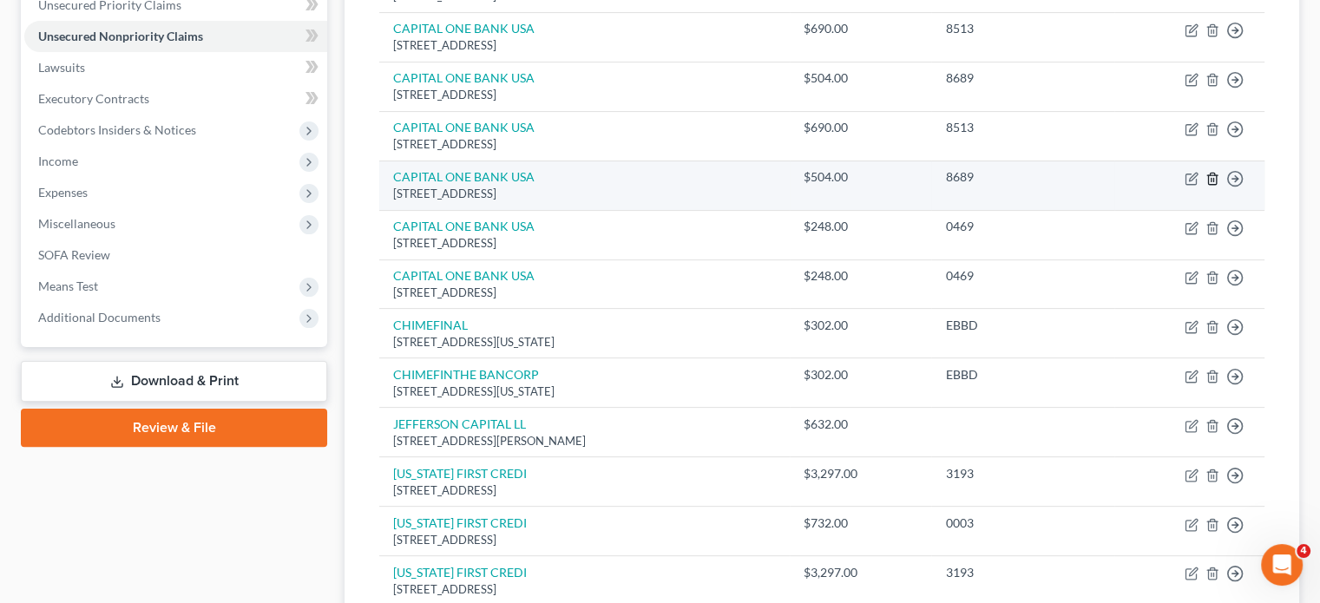
click at [1206, 186] on icon "button" at bounding box center [1213, 179] width 14 height 14
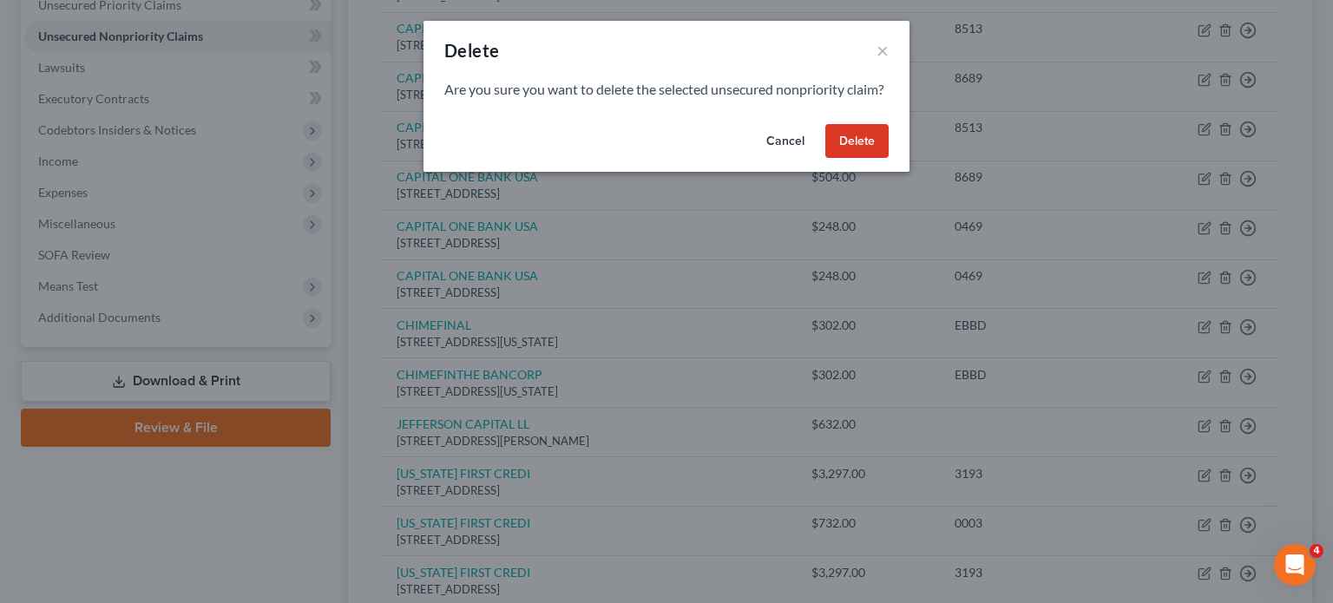
click at [889, 159] on button "Delete" at bounding box center [857, 141] width 63 height 35
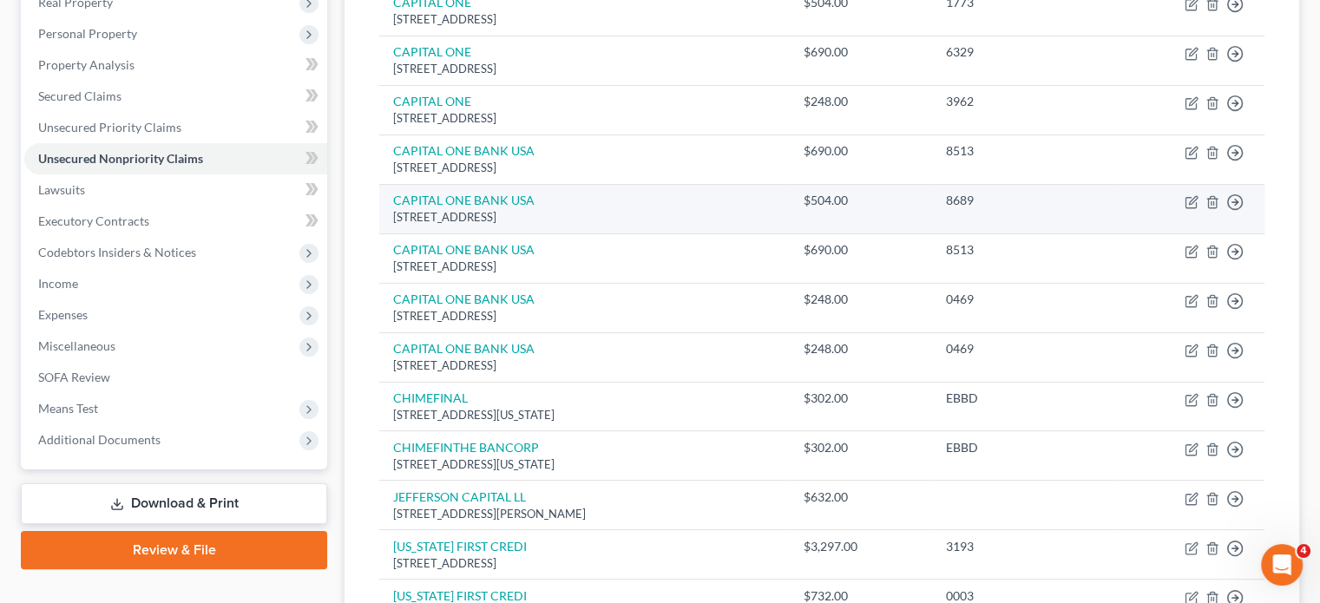
scroll to position [299, 0]
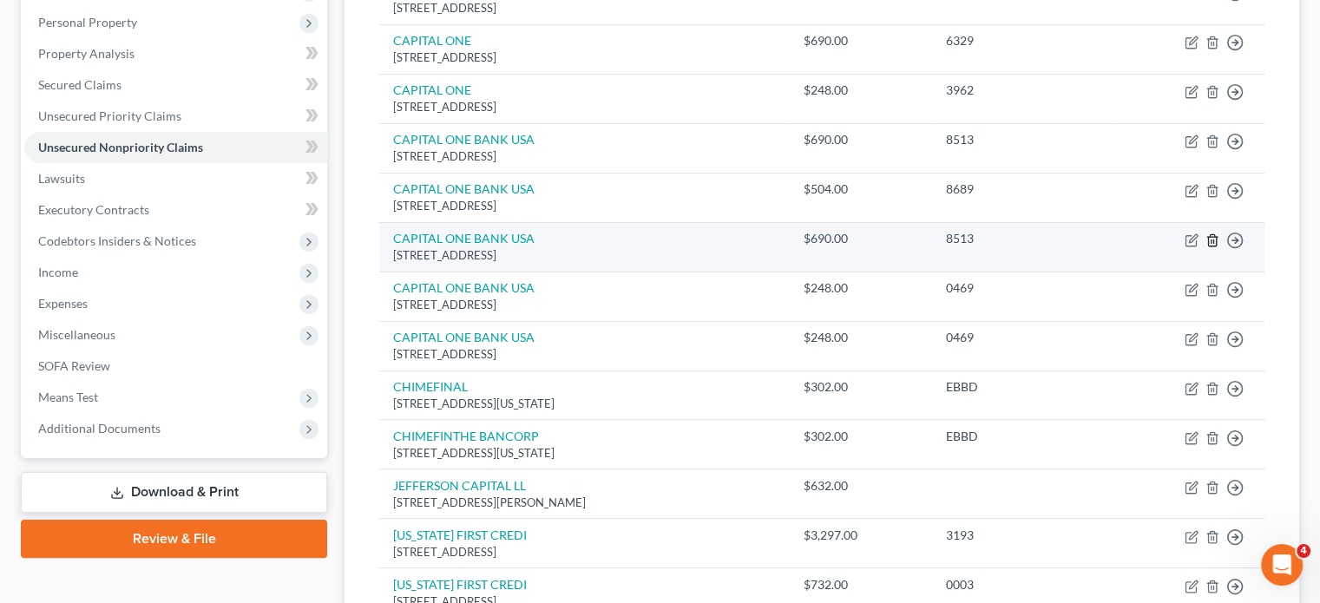
click at [1212, 243] on line "button" at bounding box center [1212, 241] width 0 height 3
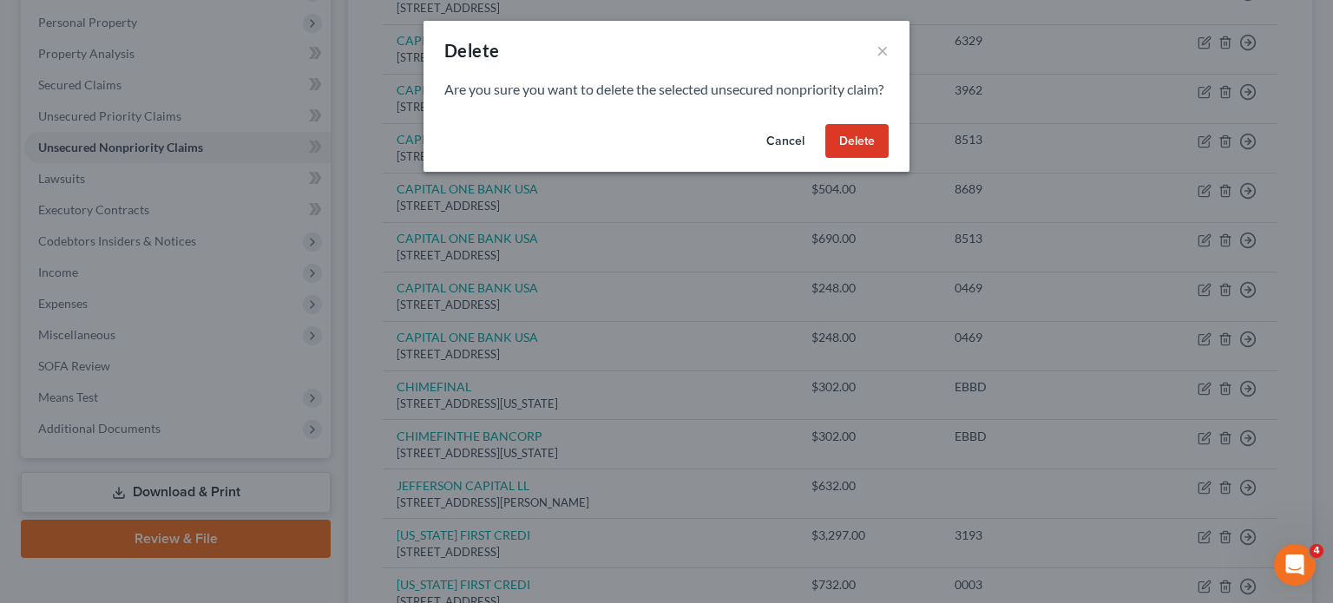
click at [889, 159] on button "Delete" at bounding box center [857, 141] width 63 height 35
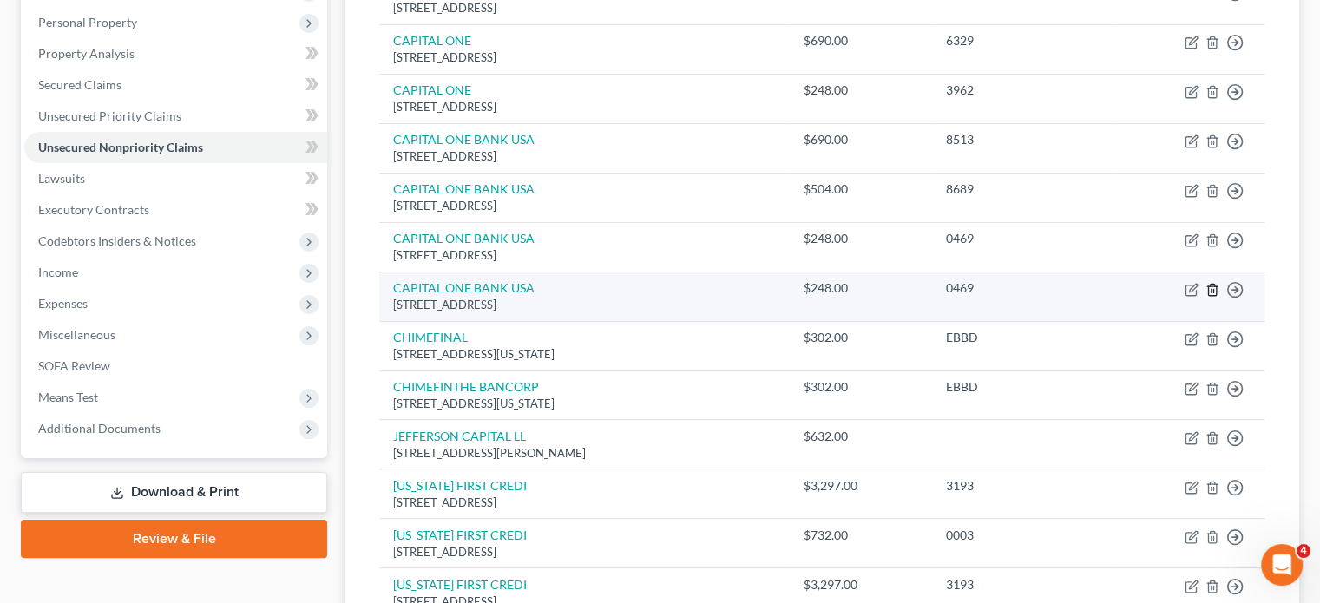
click at [1208, 295] on icon "button" at bounding box center [1212, 289] width 8 height 11
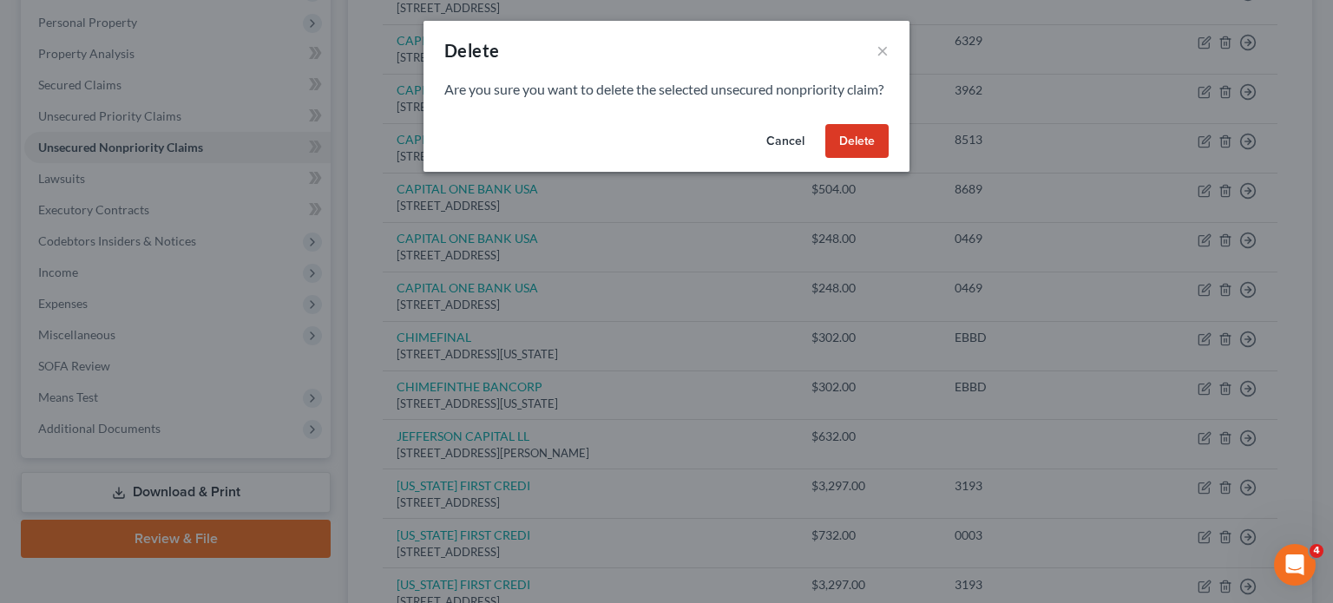
click at [889, 159] on button "Delete" at bounding box center [857, 141] width 63 height 35
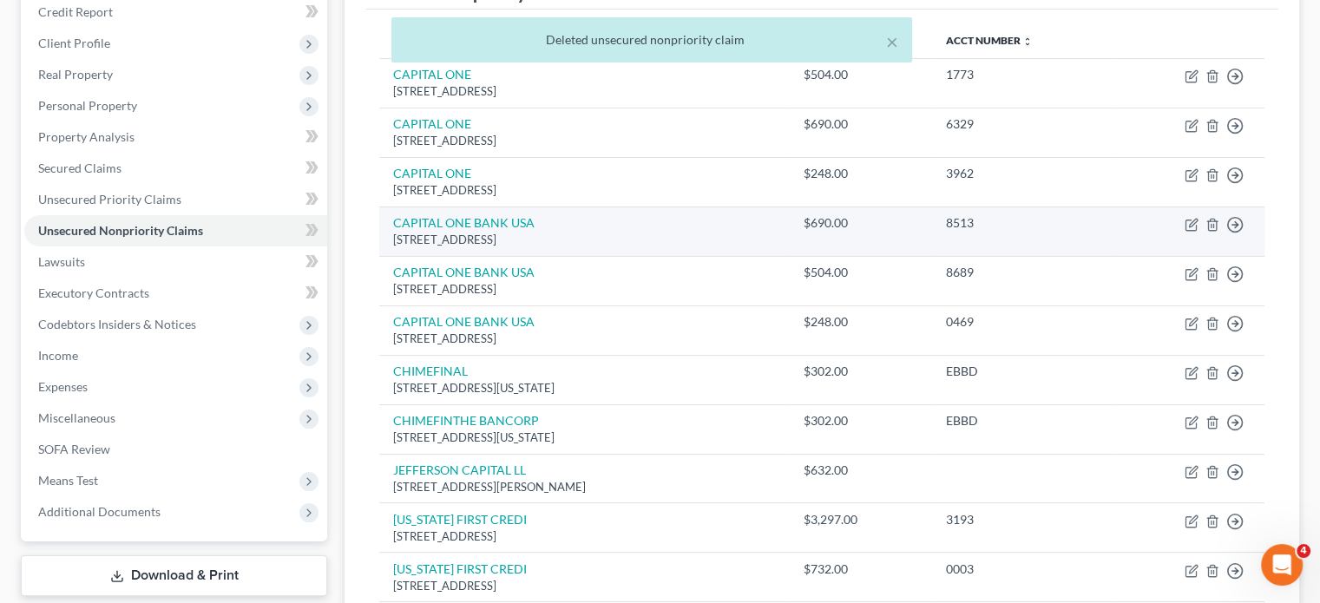
scroll to position [215, 0]
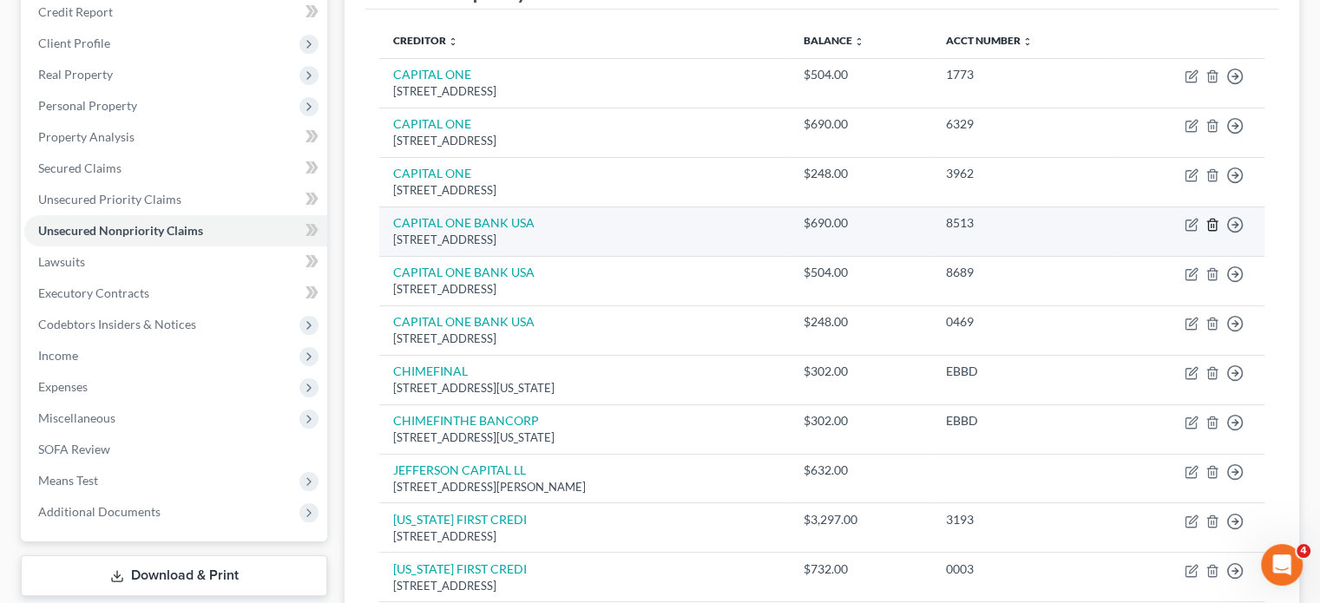
click at [1206, 232] on icon "button" at bounding box center [1213, 225] width 14 height 14
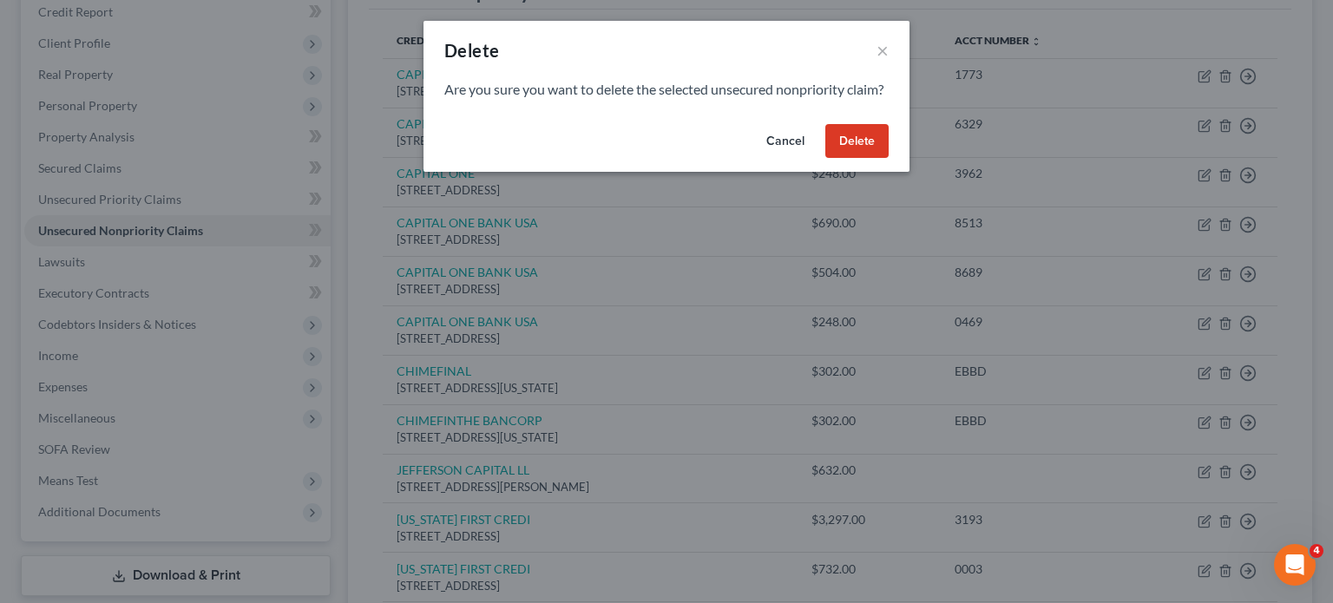
click at [889, 159] on button "Delete" at bounding box center [857, 141] width 63 height 35
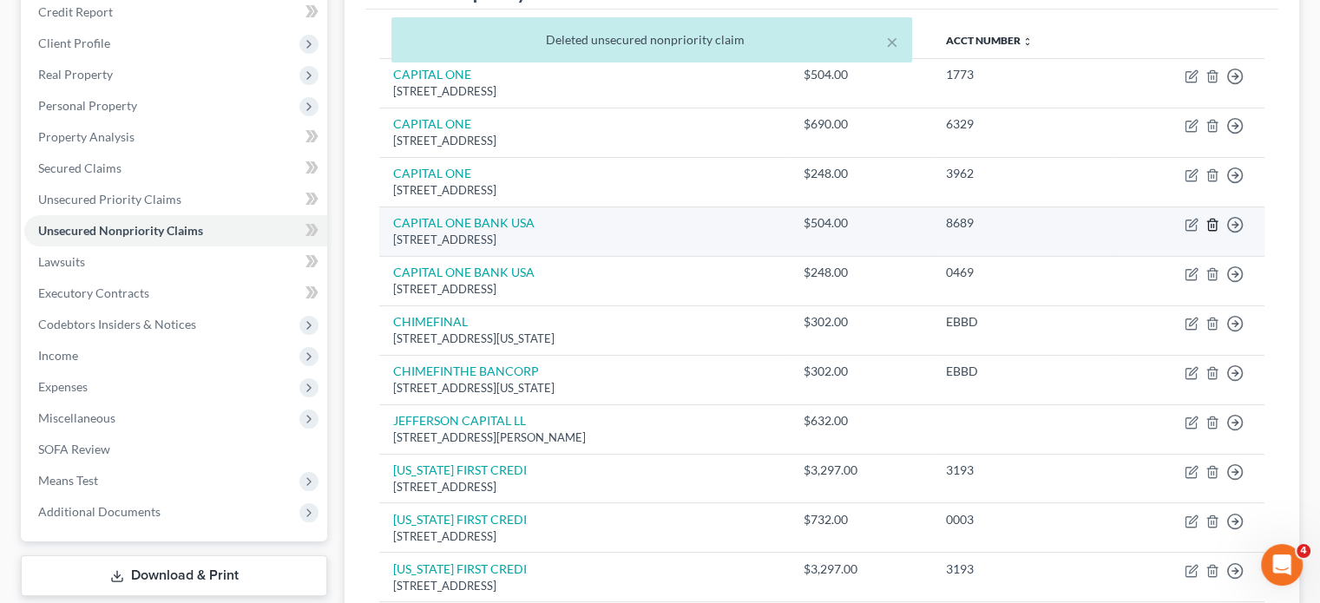
click at [1206, 232] on icon "button" at bounding box center [1213, 225] width 14 height 14
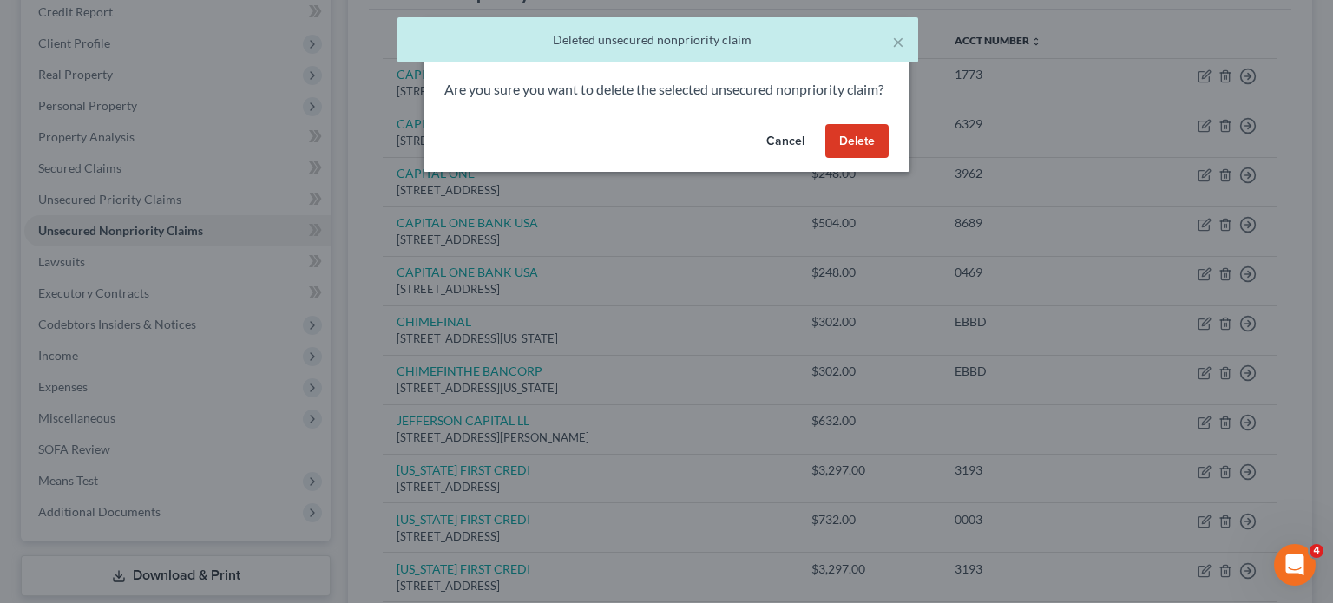
click at [899, 173] on div "Cancel Delete" at bounding box center [667, 145] width 486 height 56
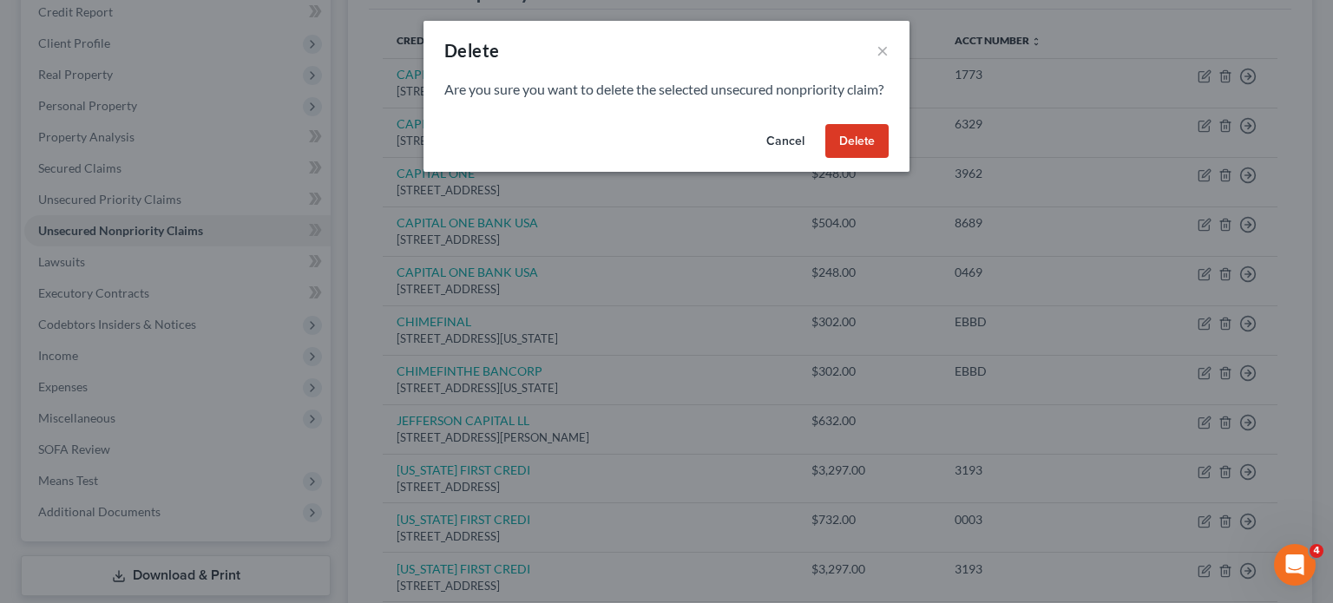
click at [899, 173] on div "Cancel Delete" at bounding box center [667, 145] width 486 height 56
click at [889, 159] on button "Delete" at bounding box center [857, 141] width 63 height 35
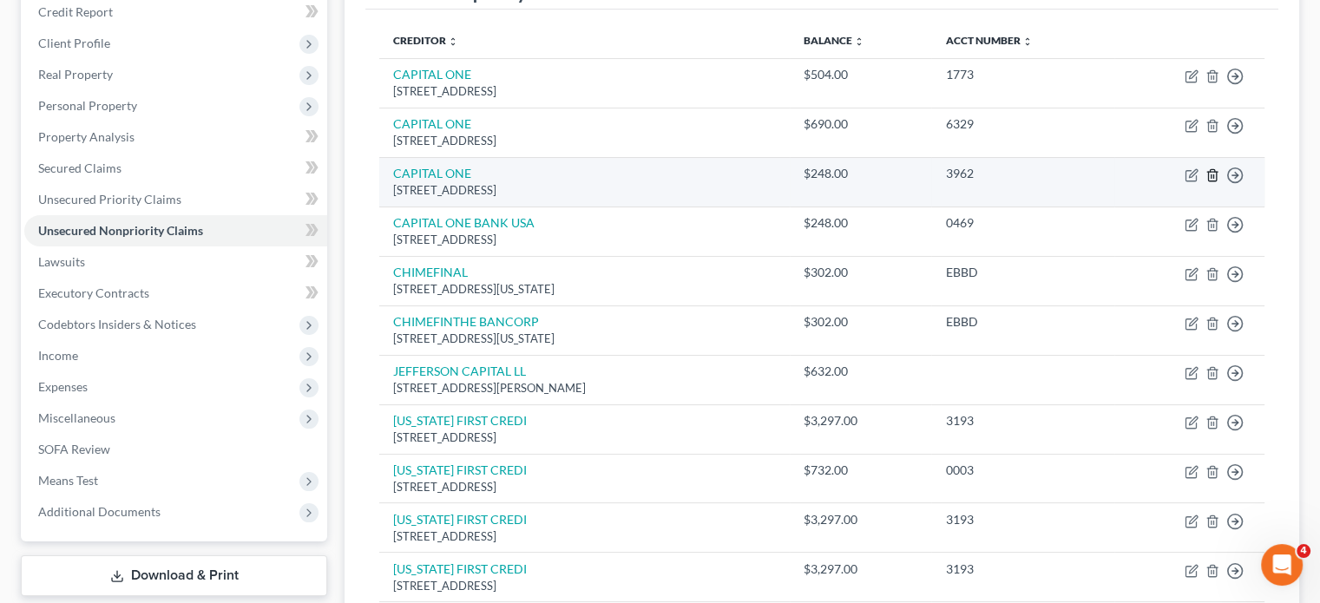
click at [1214, 178] on line "button" at bounding box center [1214, 175] width 0 height 3
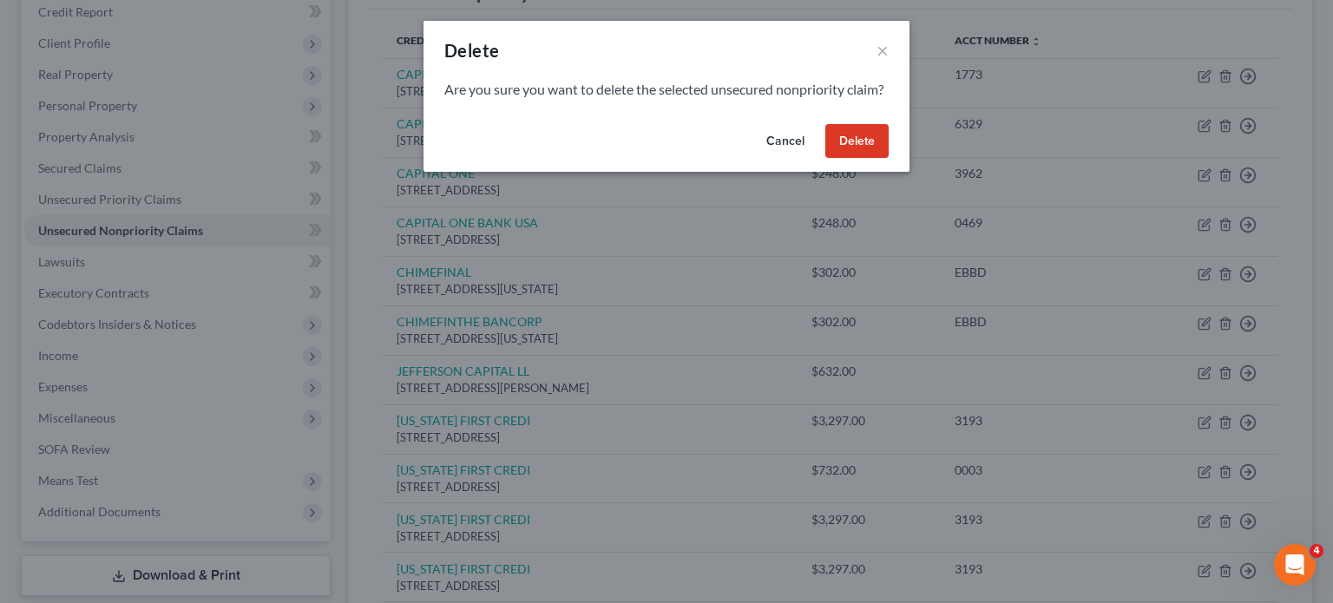
click at [889, 159] on button "Delete" at bounding box center [857, 141] width 63 height 35
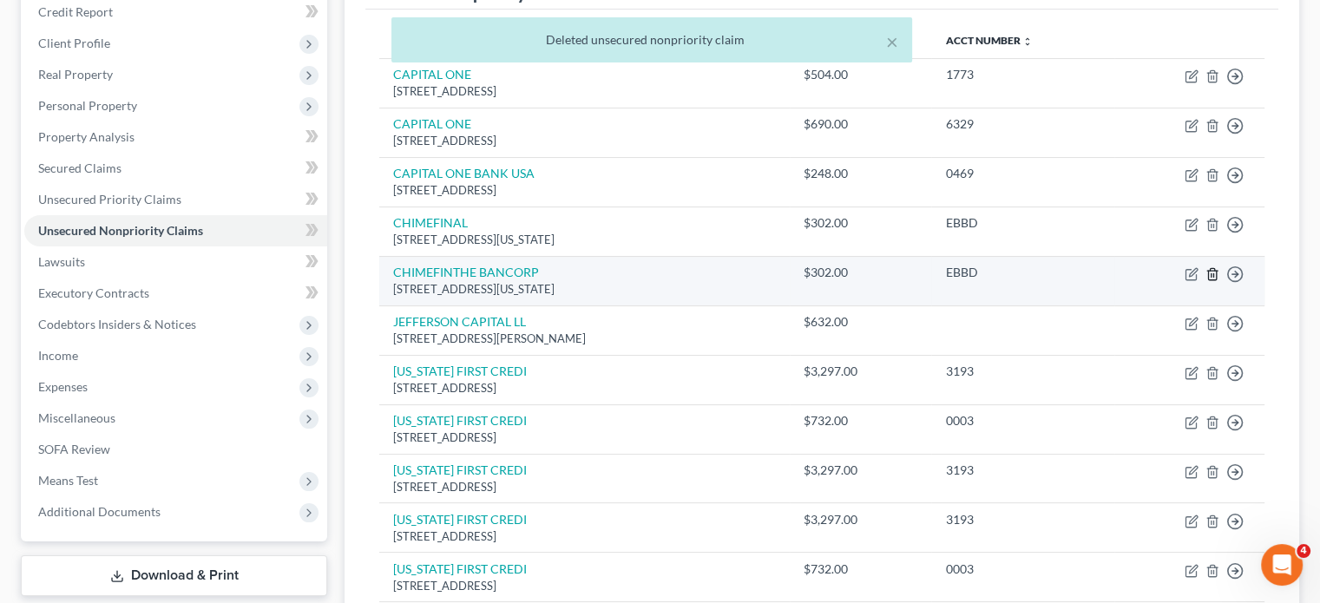
click at [1206, 281] on icon "button" at bounding box center [1213, 274] width 14 height 14
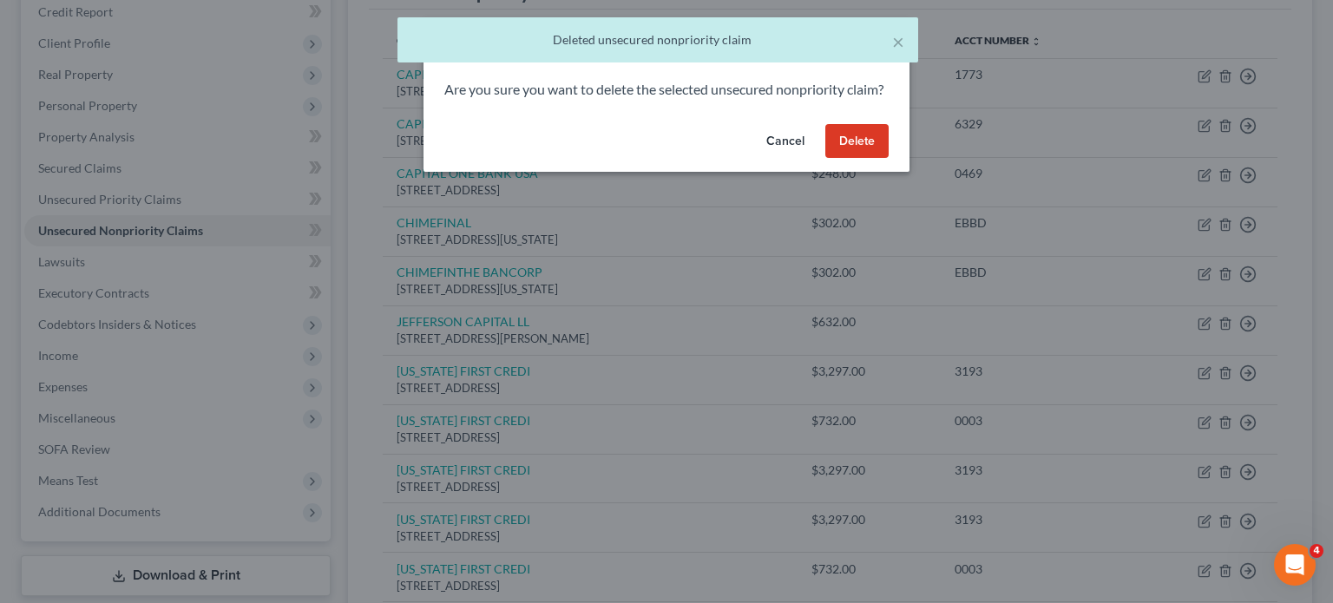
click at [889, 159] on button "Delete" at bounding box center [857, 141] width 63 height 35
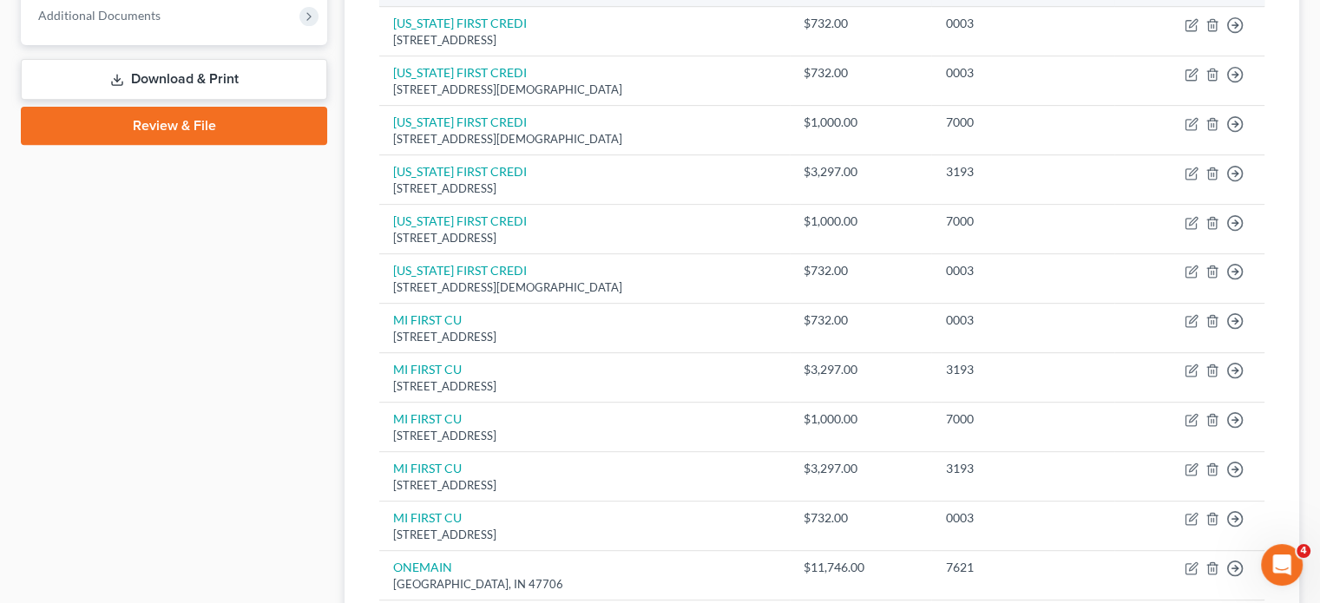
scroll to position [712, 0]
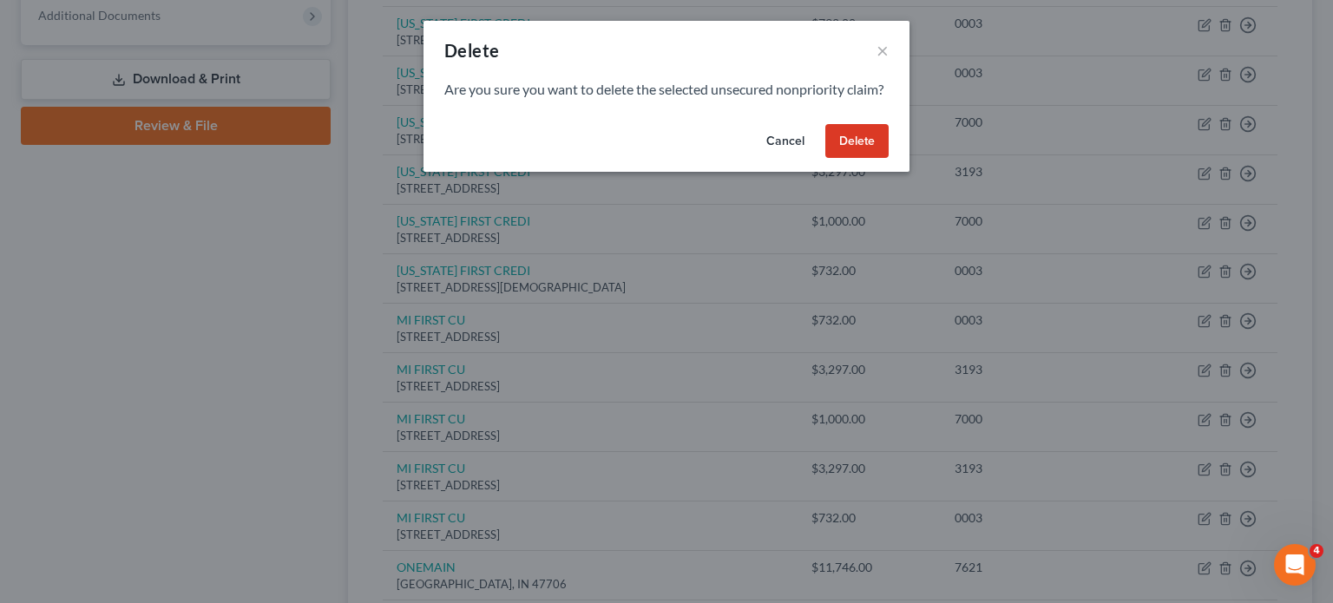
click at [889, 159] on button "Delete" at bounding box center [857, 141] width 63 height 35
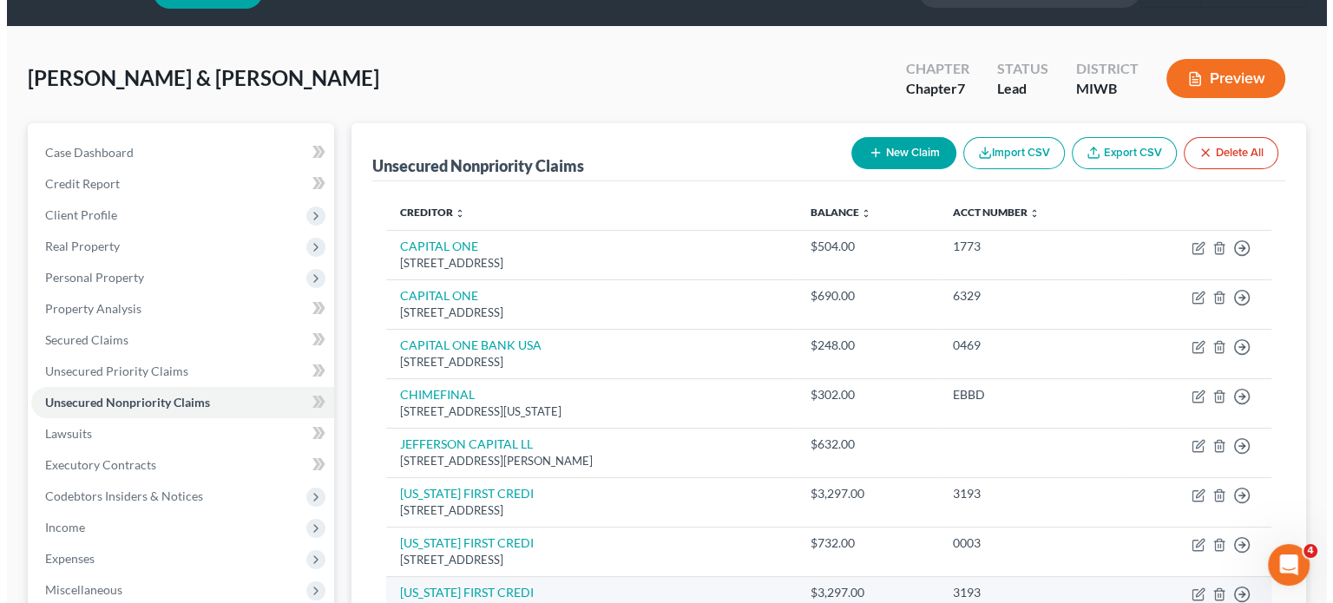
scroll to position [0, 0]
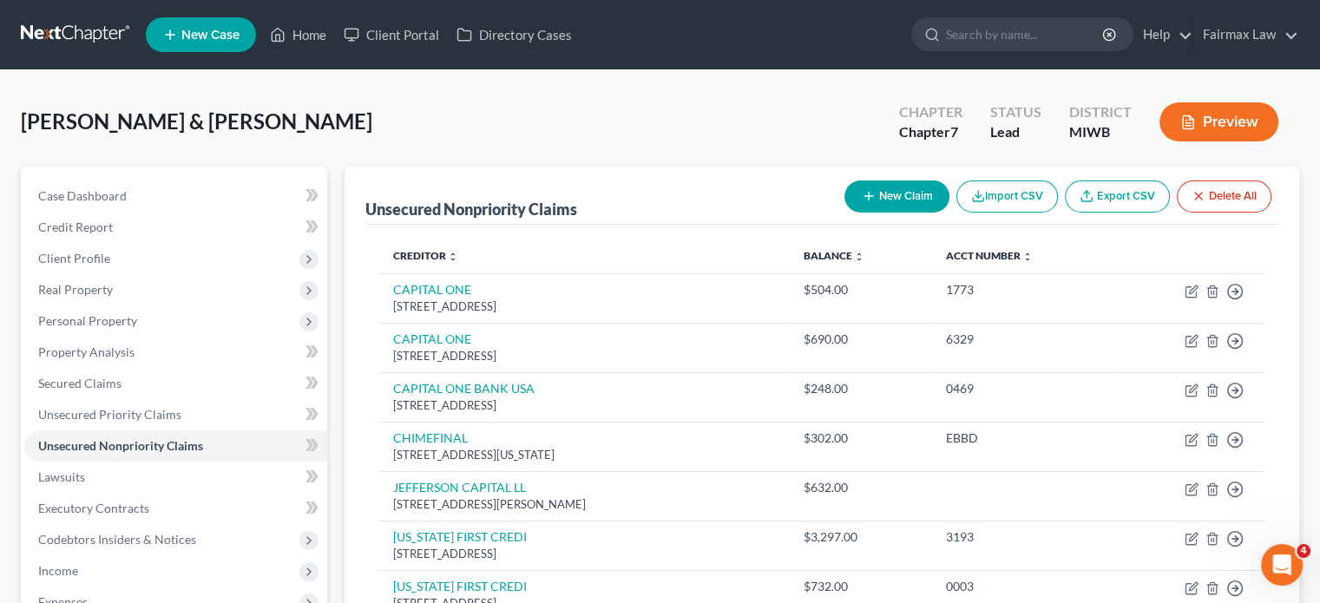
click at [845, 213] on button "New Claim" at bounding box center [897, 197] width 105 height 32
select select "2"
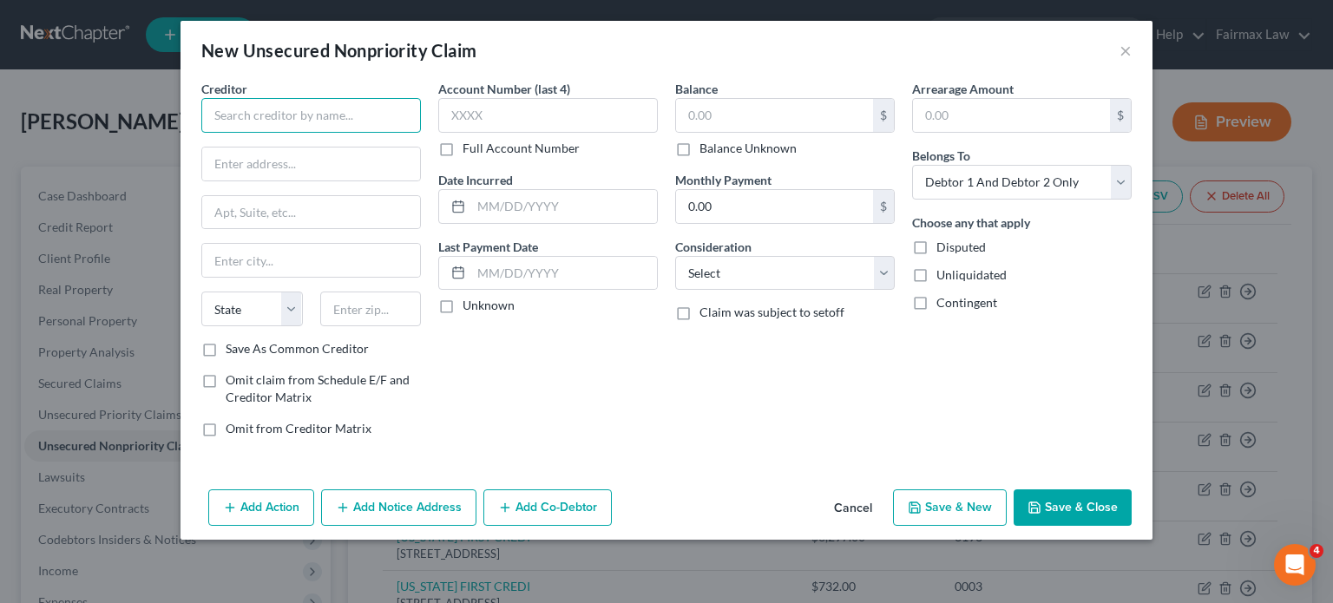
click at [201, 133] on input "text" at bounding box center [311, 115] width 220 height 35
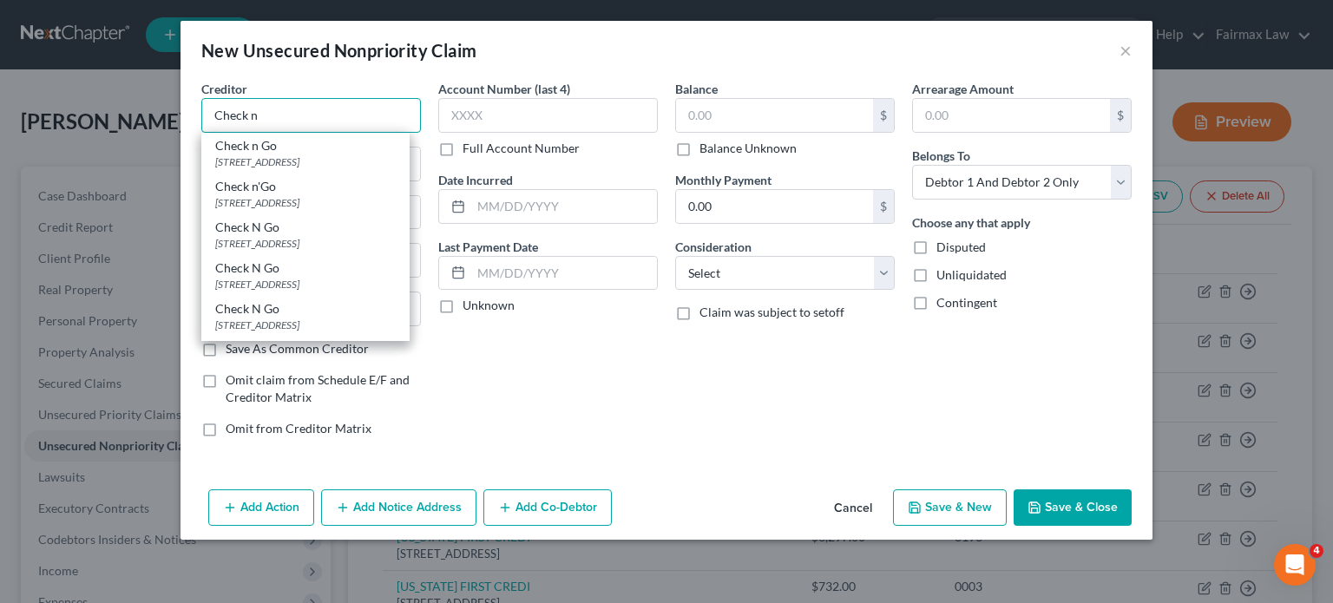
drag, startPoint x: 173, startPoint y: 148, endPoint x: 5, endPoint y: 162, distance: 168.2
click at [5, 162] on div "New Unsecured Nonpriority Claim × Creditor * Check n Check n Go [STREET_ADDRESS…" at bounding box center [666, 301] width 1333 height 603
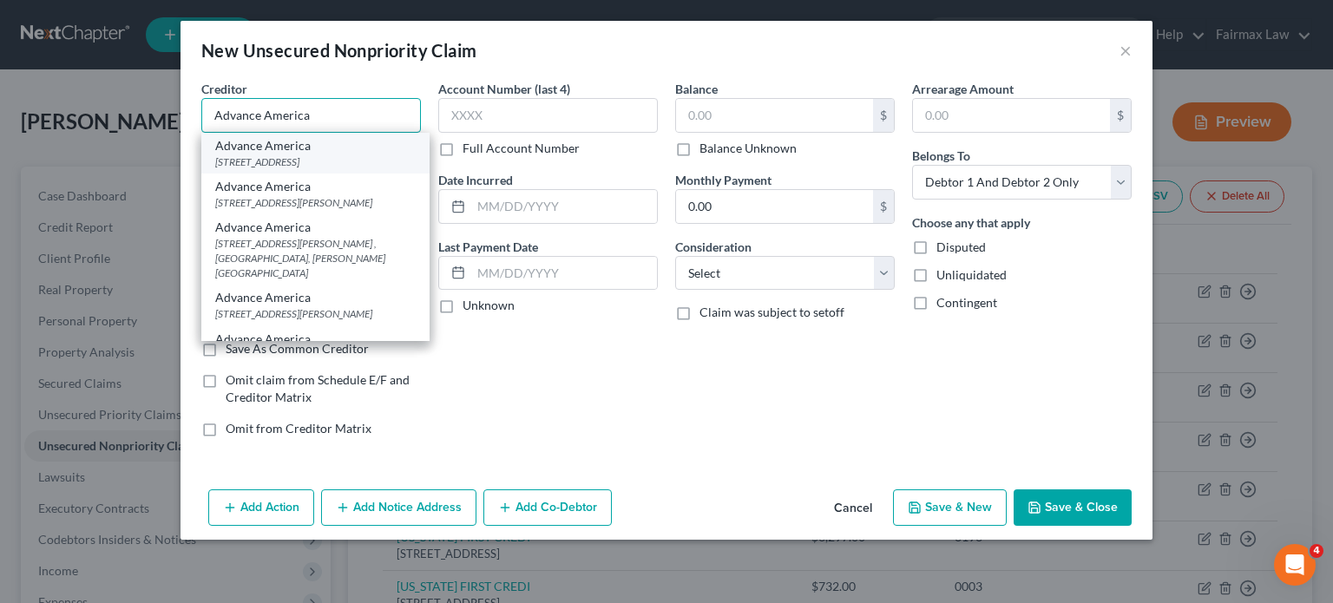
type input "Advance America"
click at [215, 169] on div "[STREET_ADDRESS]" at bounding box center [315, 162] width 201 height 15
type input "[STREET_ADDRESS]"
type input "Kalamazoo"
select select "23"
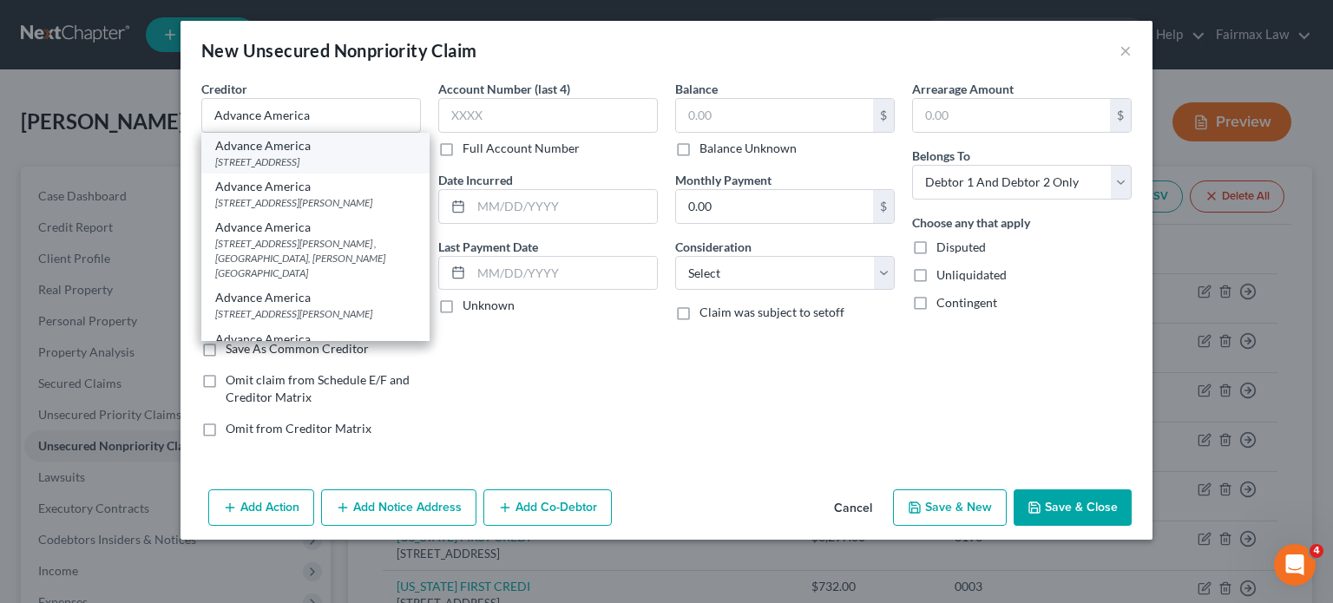
type input "49008"
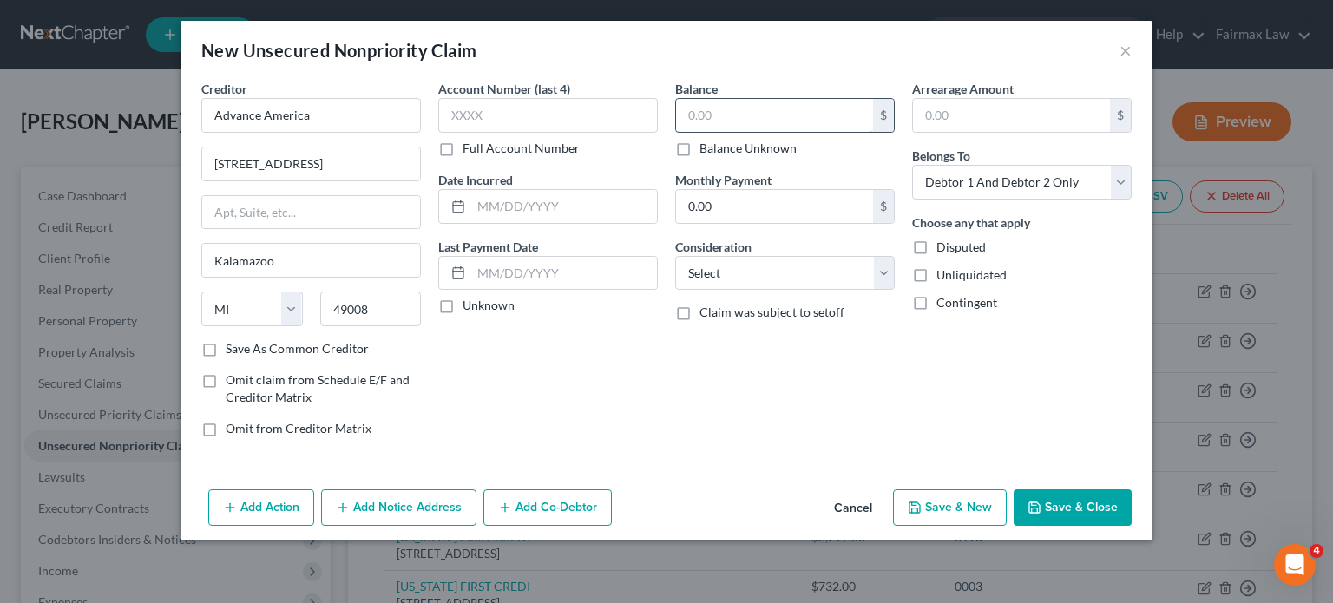
click at [759, 132] on input "text" at bounding box center [774, 115] width 197 height 33
type input "7"
click at [757, 132] on input "text" at bounding box center [774, 115] width 197 height 33
paste input "1,484"
type input "1,484"
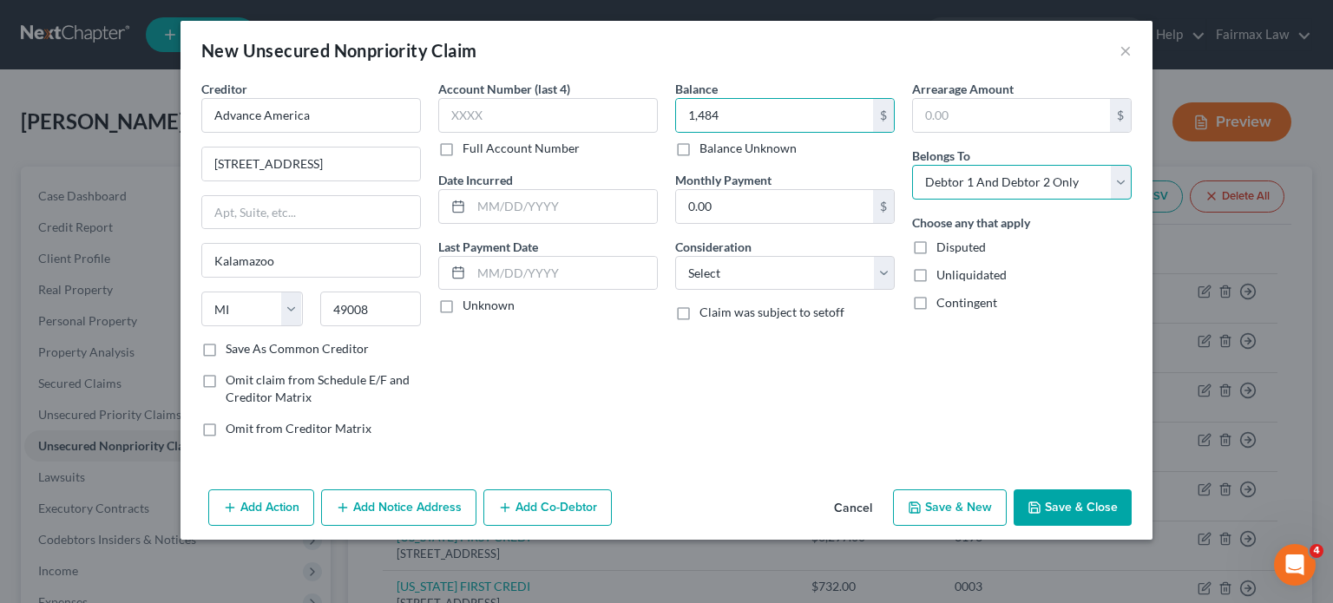
click at [1115, 200] on select "Select Debtor 1 Only Debtor 2 Only Debtor 1 And Debtor 2 Only At Least One Of T…" at bounding box center [1022, 182] width 220 height 35
select select "0"
click at [964, 200] on select "Select Debtor 1 Only Debtor 2 Only Debtor 1 And Debtor 2 Only At Least One Of T…" at bounding box center [1022, 182] width 220 height 35
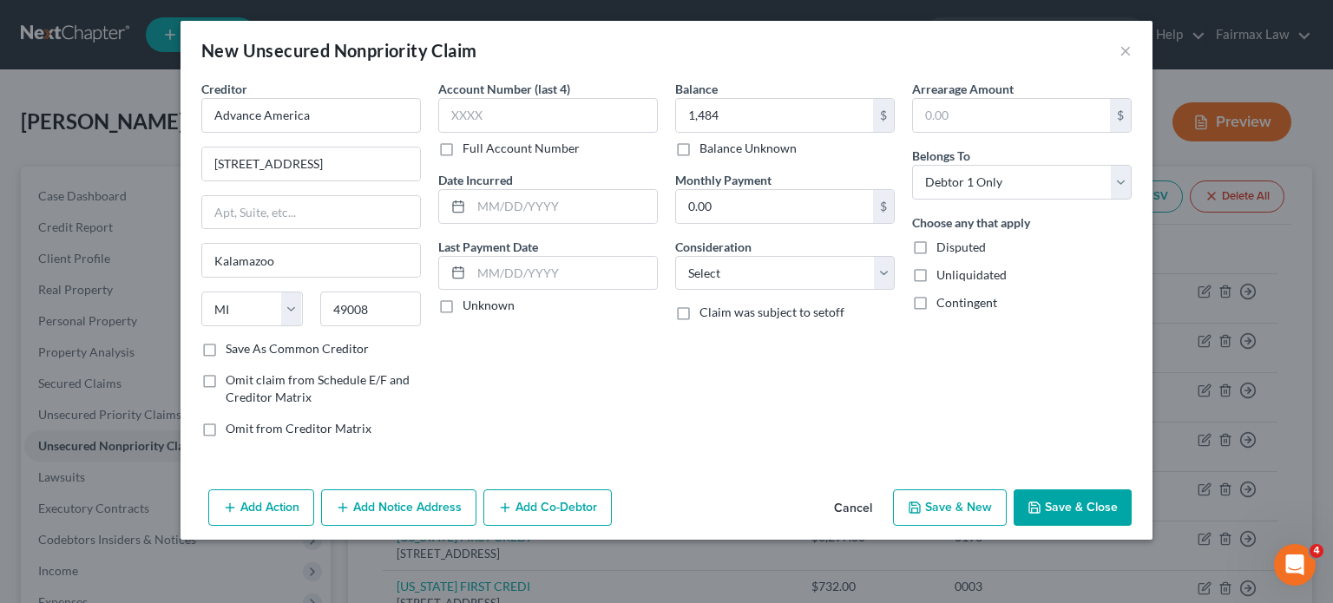
drag, startPoint x: 639, startPoint y: 462, endPoint x: 1191, endPoint y: 461, distance: 552.1
click at [1141, 451] on div "Arrearage Amount $ Belongs To * Select Debtor 1 Only Debtor 2 Only Debtor 1 And…" at bounding box center [1022, 266] width 237 height 372
click at [819, 291] on select "Select Cable / Satellite Services Collection Agency Credit Card Debt Debt Couns…" at bounding box center [785, 273] width 220 height 35
select select "10"
click at [675, 291] on select "Select Cable / Satellite Services Collection Agency Credit Card Debt Debt Couns…" at bounding box center [785, 273] width 220 height 35
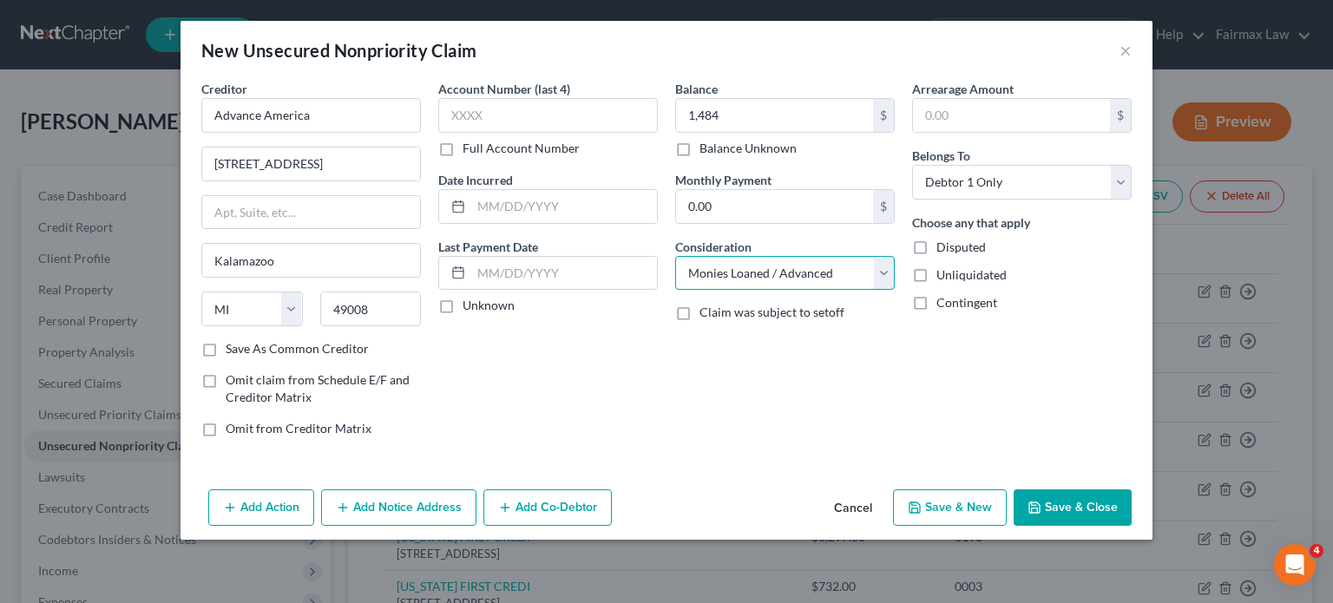
scroll to position [91, 0]
click at [1132, 526] on button "Save & Close" at bounding box center [1073, 508] width 118 height 36
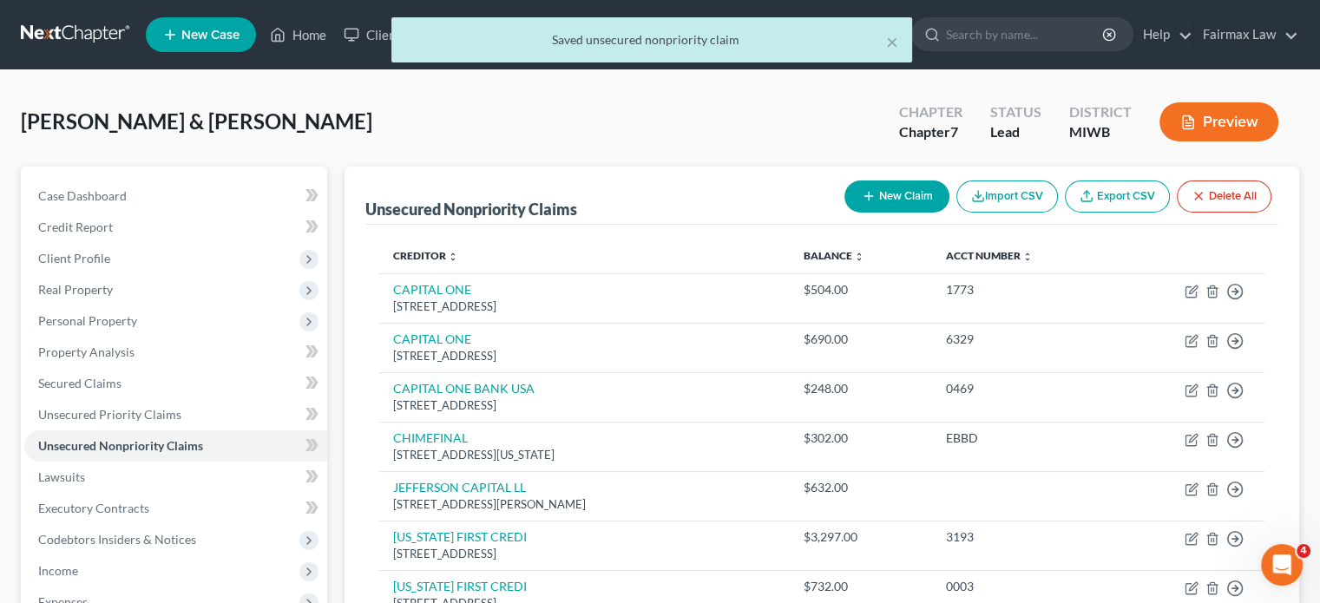
click at [862, 203] on icon "button" at bounding box center [869, 196] width 14 height 14
select select "2"
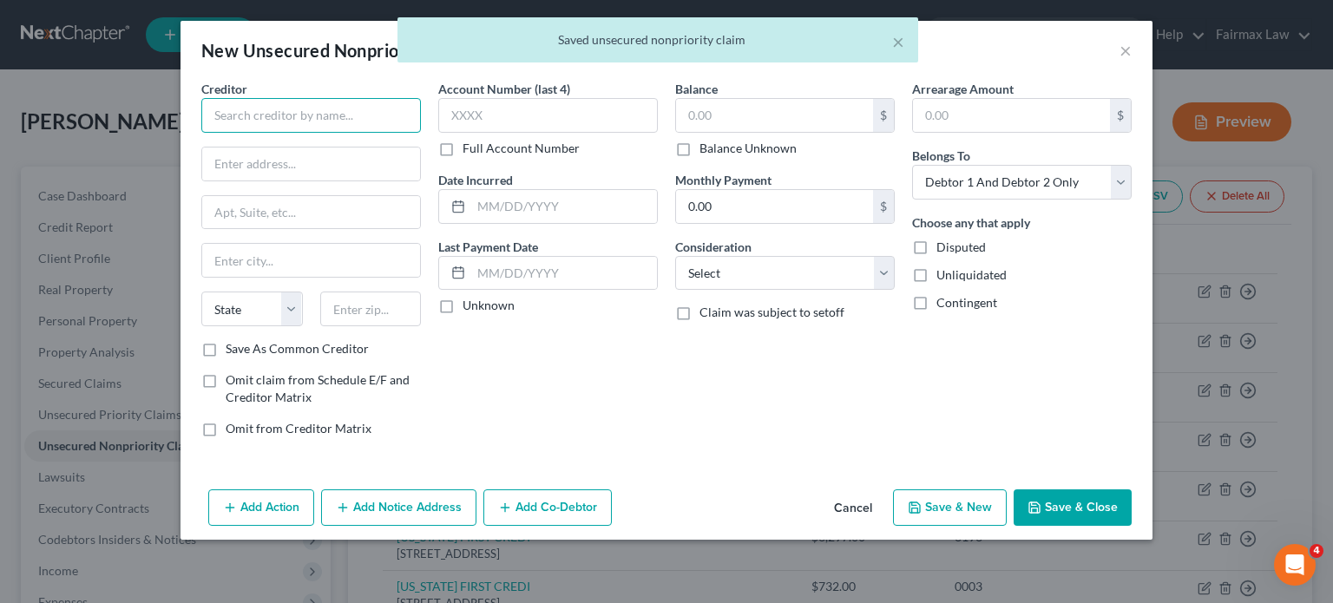
click at [266, 133] on input "text" at bounding box center [311, 115] width 220 height 35
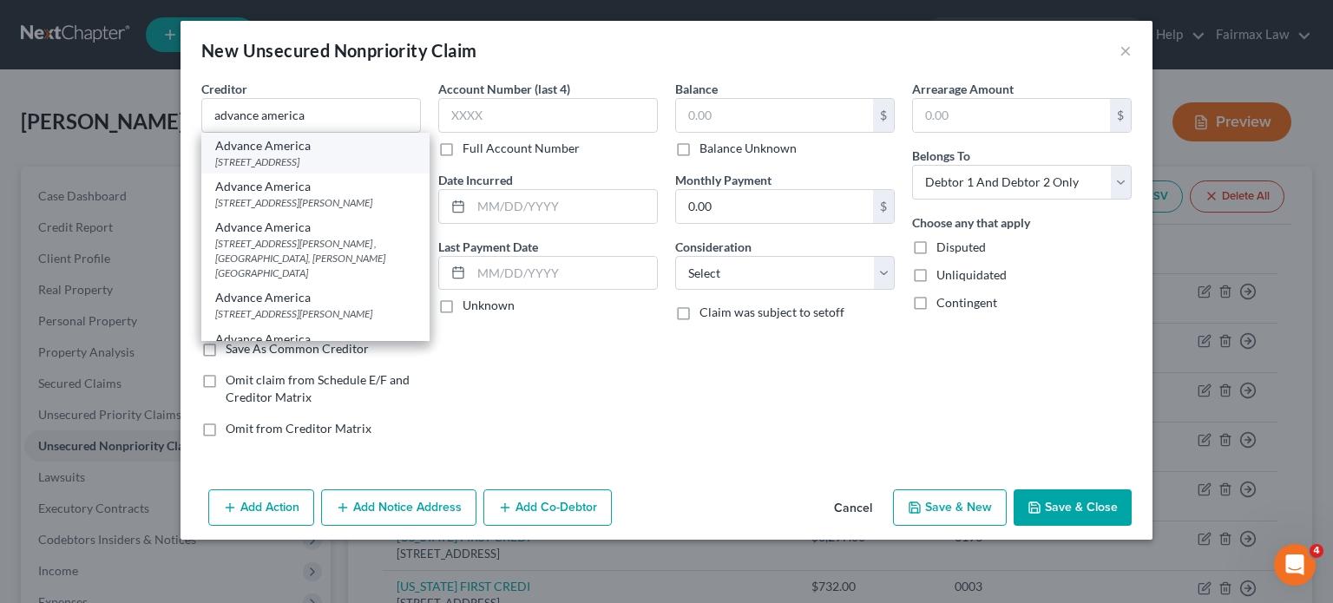
click at [257, 169] on div "[STREET_ADDRESS]" at bounding box center [315, 162] width 201 height 15
type input "Advance America"
type input "[STREET_ADDRESS]"
type input "Kalamazoo"
select select "23"
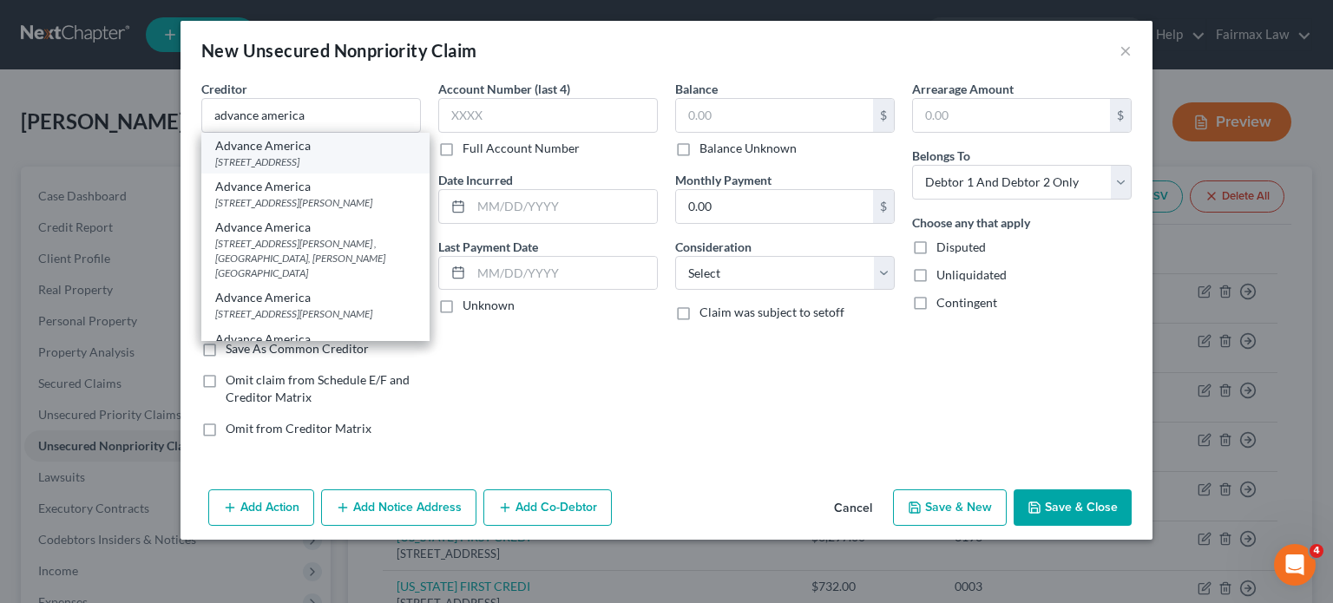
type input "49008"
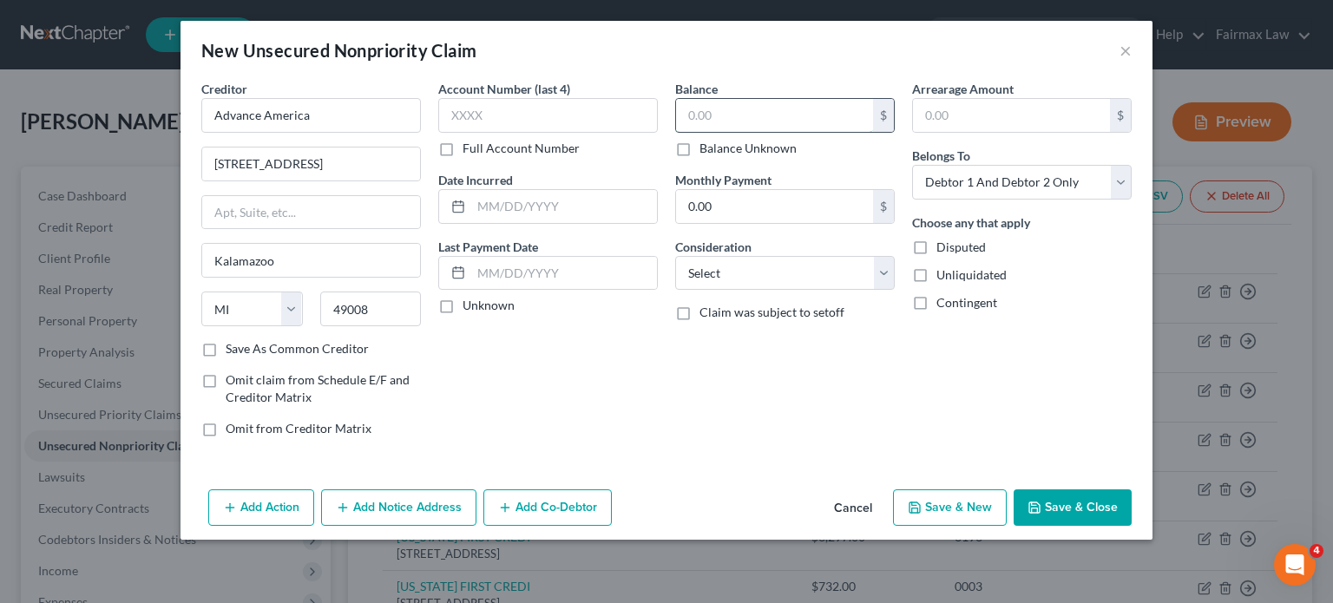
click at [750, 132] on input "text" at bounding box center [774, 115] width 197 height 33
type input "800"
click at [1000, 200] on select "Select Debtor 1 Only Debtor 2 Only Debtor 1 And Debtor 2 Only At Least One Of T…" at bounding box center [1022, 182] width 220 height 35
select select "1"
click at [964, 200] on select "Select Debtor 1 Only Debtor 2 Only Debtor 1 And Debtor 2 Only At Least One Of T…" at bounding box center [1022, 182] width 220 height 35
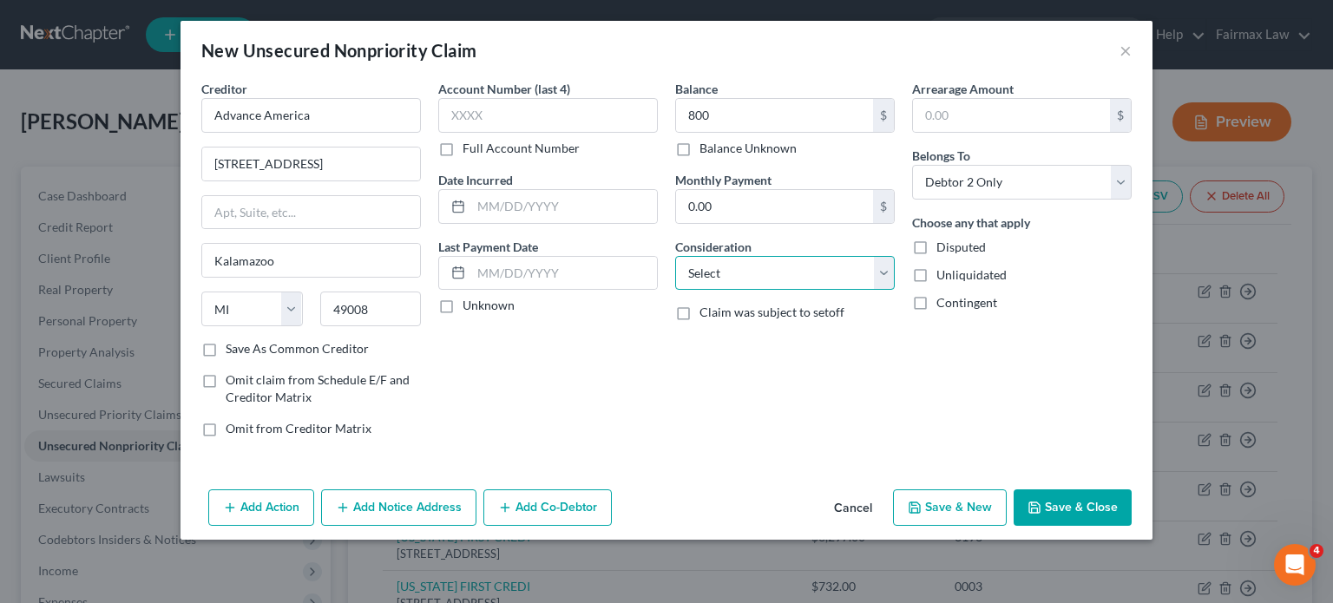
click at [728, 291] on select "Select Cable / Satellite Services Collection Agency Credit Card Debt Debt Couns…" at bounding box center [785, 273] width 220 height 35
select select "10"
click at [675, 291] on select "Select Cable / Satellite Services Collection Agency Credit Card Debt Debt Couns…" at bounding box center [785, 273] width 220 height 35
click at [904, 451] on div "Balance 800.00 $ Balance Unknown Balance Undetermined 800 $ Balance Unknown Mon…" at bounding box center [785, 266] width 237 height 372
click at [1132, 526] on button "Save & Close" at bounding box center [1073, 508] width 118 height 36
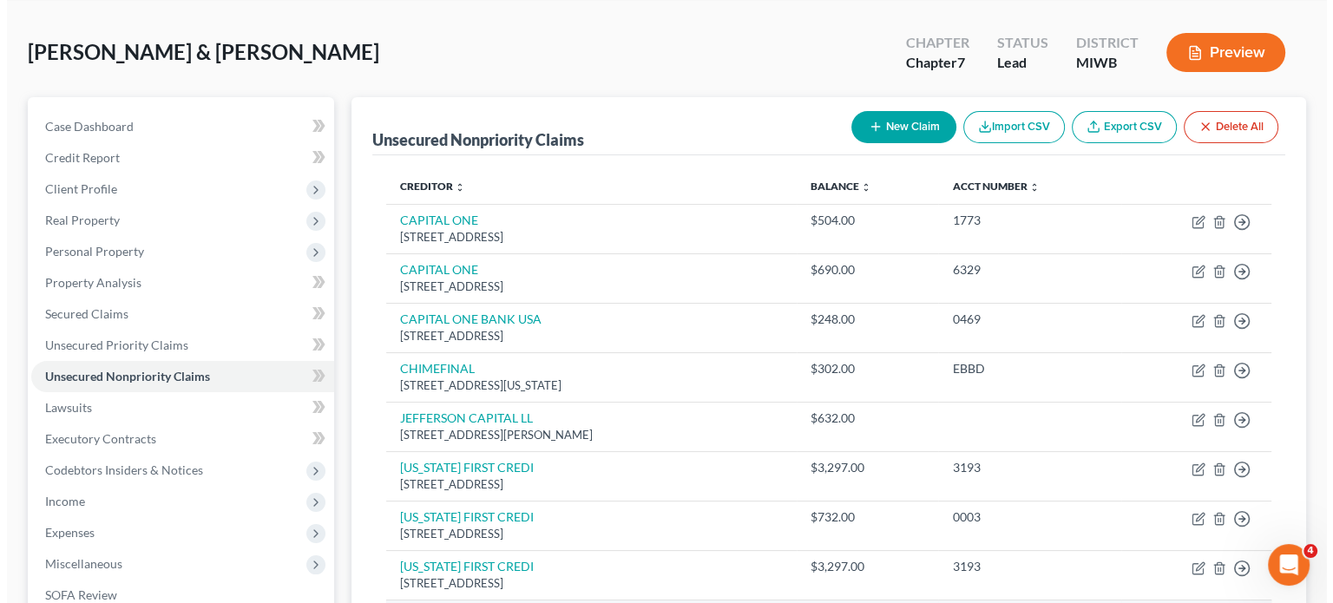
scroll to position [0, 0]
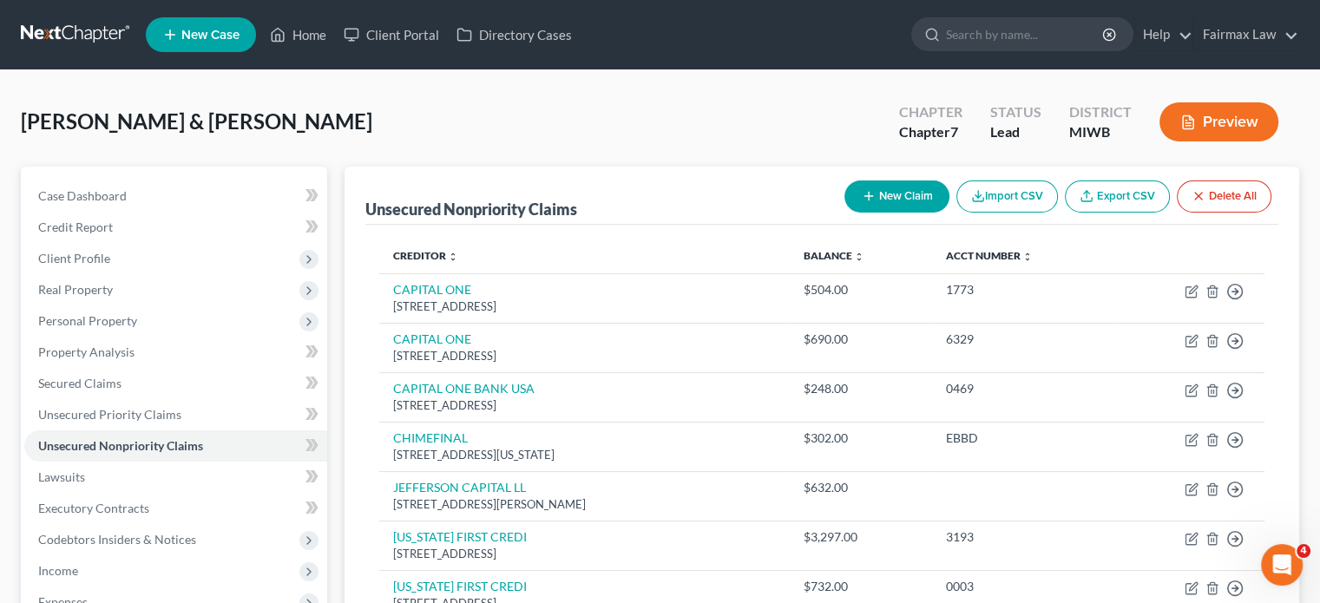
click at [845, 213] on button "New Claim" at bounding box center [897, 197] width 105 height 32
select select "2"
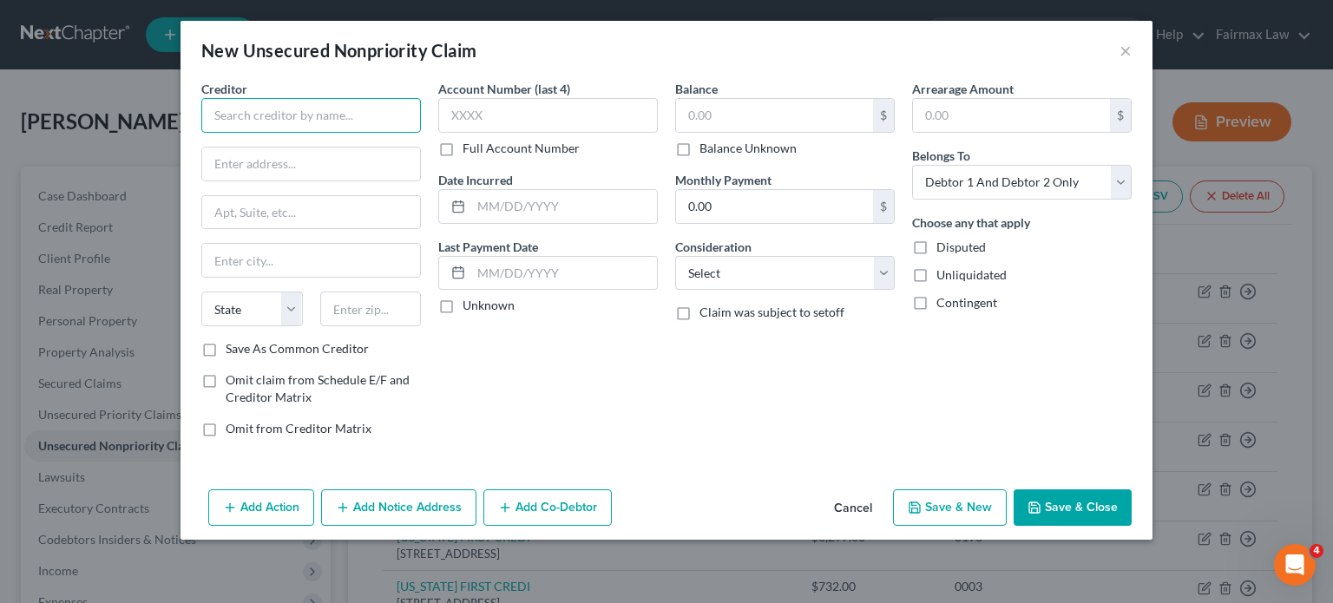
click at [227, 133] on input "text" at bounding box center [311, 115] width 220 height 35
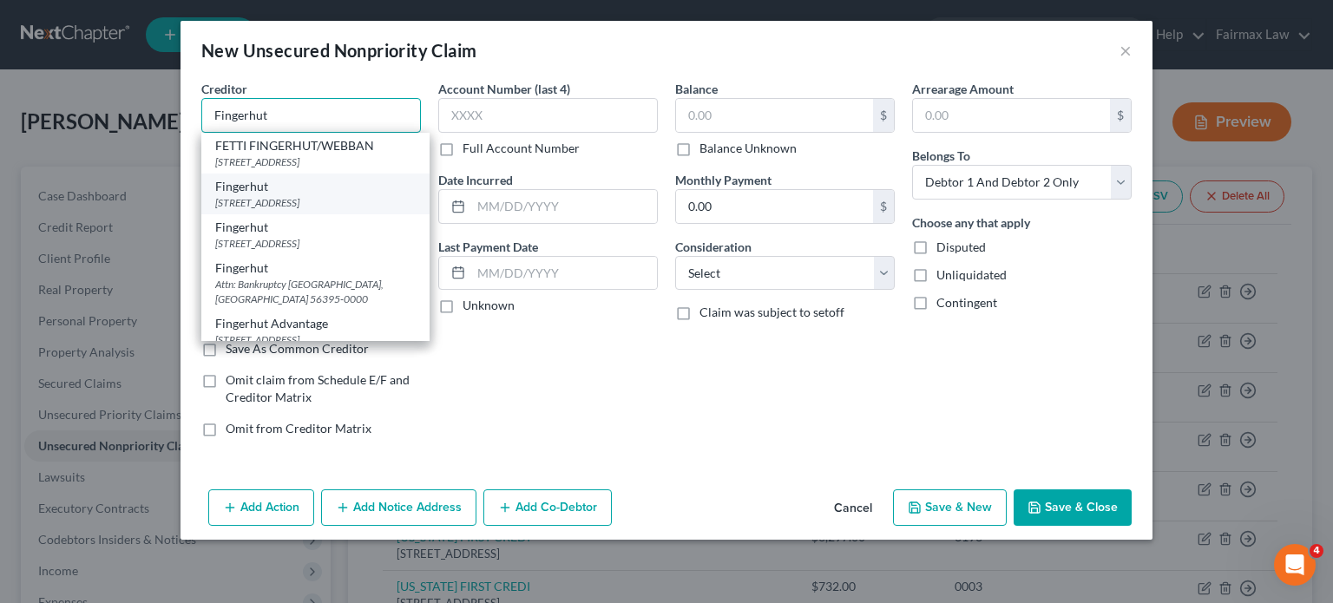
type input "Fingerhut"
click at [222, 210] on div "[STREET_ADDRESS]" at bounding box center [315, 202] width 201 height 15
type input "PO Box 1250"
type input "Saint Cloud"
select select "24"
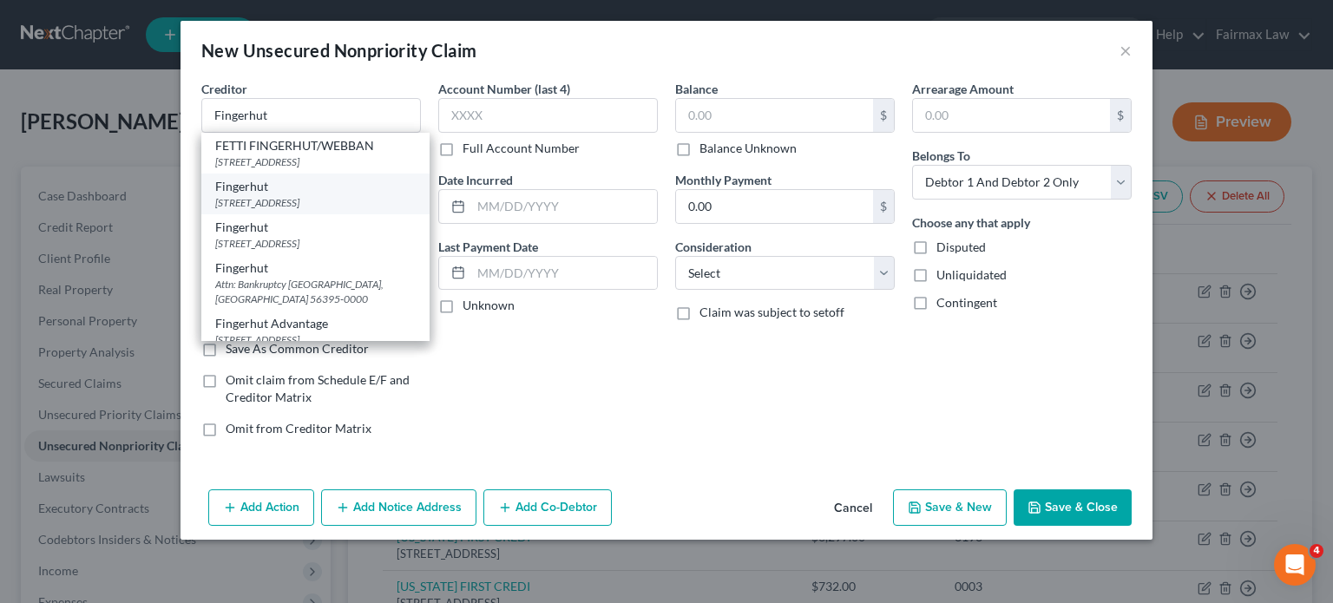
type input "56395"
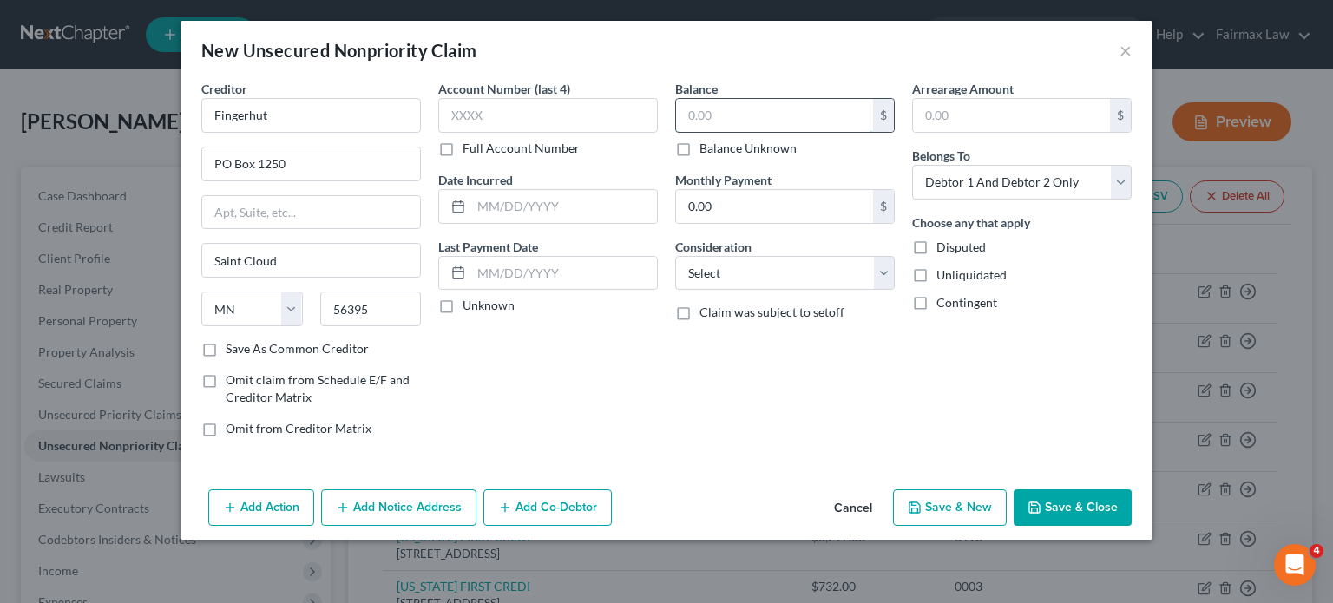
click at [740, 132] on input "text" at bounding box center [774, 115] width 197 height 33
type input "3,000"
click at [752, 291] on select "Select Cable / Satellite Services Collection Agency Credit Card Debt Debt Couns…" at bounding box center [785, 273] width 220 height 35
select select "2"
click at [675, 291] on select "Select Cable / Satellite Services Collection Agency Credit Card Debt Debt Couns…" at bounding box center [785, 273] width 220 height 35
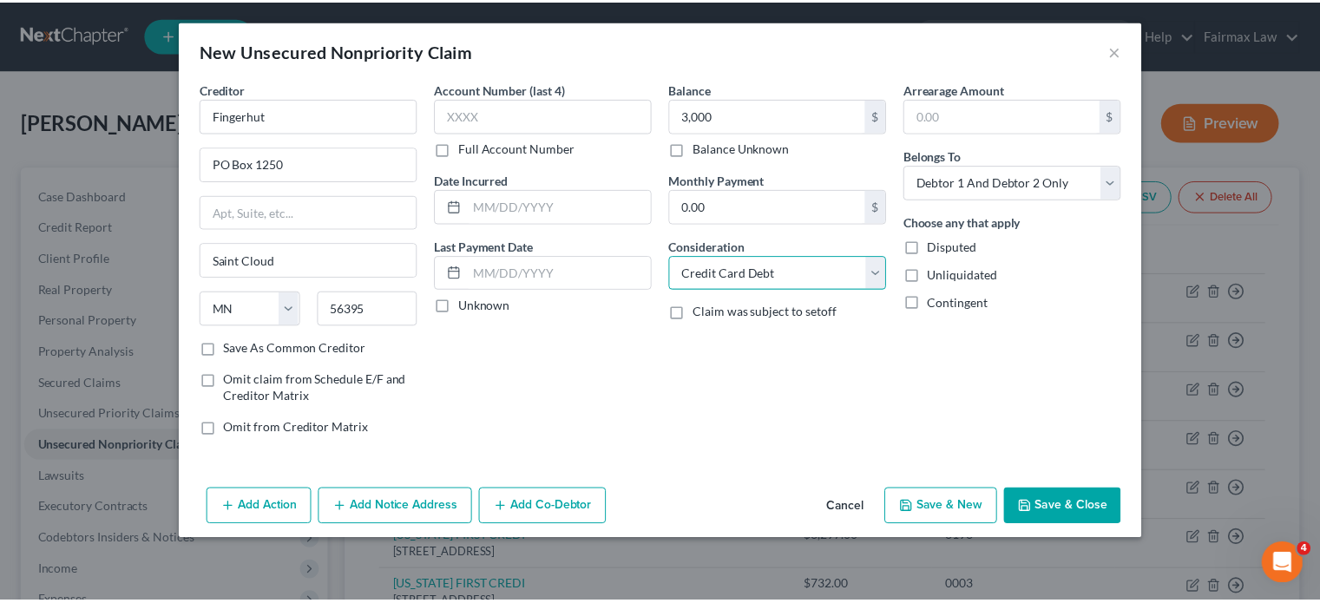
scroll to position [91, 0]
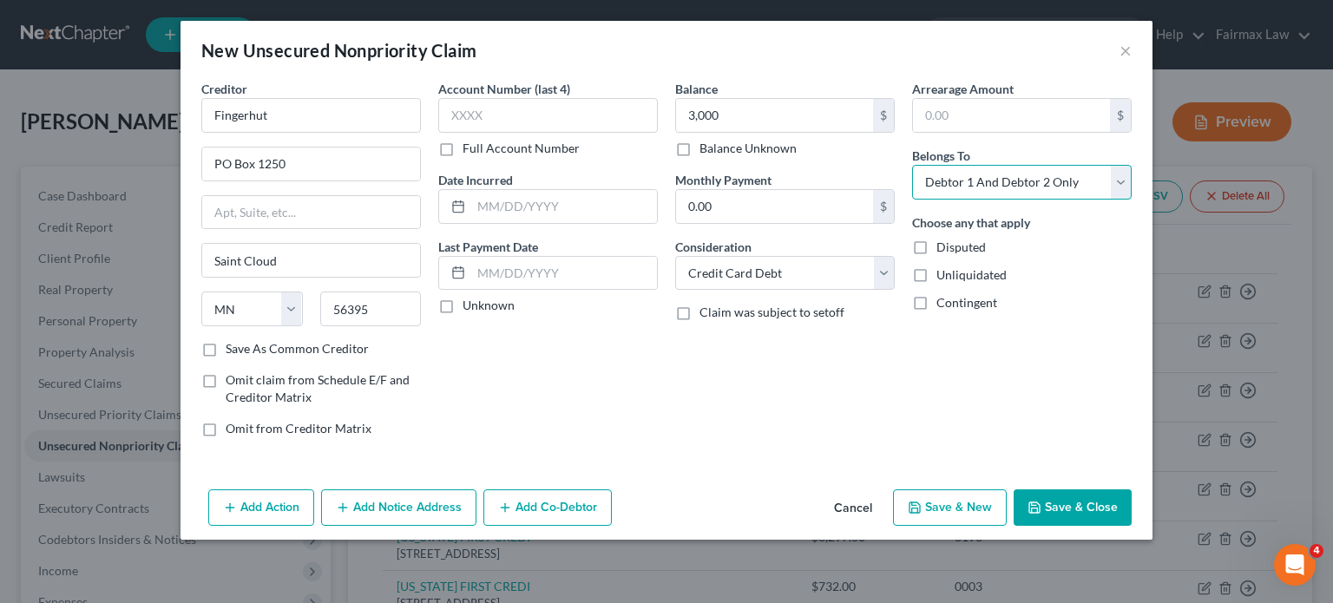
click at [1131, 165] on select "Select Debtor 1 Only Debtor 2 Only Debtor 1 And Debtor 2 Only At Least One Of T…" at bounding box center [1022, 182] width 220 height 35
select select "1"
click at [964, 165] on select "Select Debtor 1 Only Debtor 2 Only Debtor 1 And Debtor 2 Only At Least One Of T…" at bounding box center [1022, 182] width 220 height 35
click at [1153, 483] on div "Creditor * Fingerhut PO Box 1250 [GEOGRAPHIC_DATA] [US_STATE] AK AR AZ CA CO [G…" at bounding box center [667, 281] width 972 height 403
click at [1153, 518] on div "Add Action Add Notice Address Add Co-Debtor Cancel Save & New Save & Close" at bounding box center [667, 511] width 972 height 57
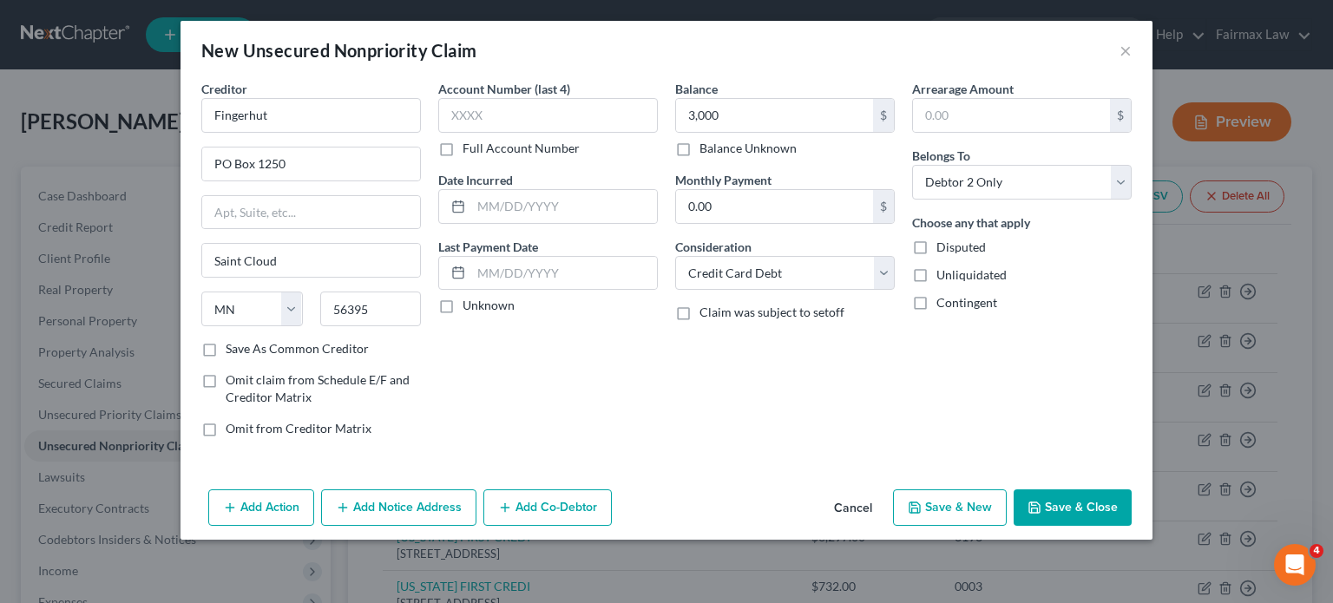
click at [1132, 518] on button "Save & Close" at bounding box center [1073, 508] width 118 height 36
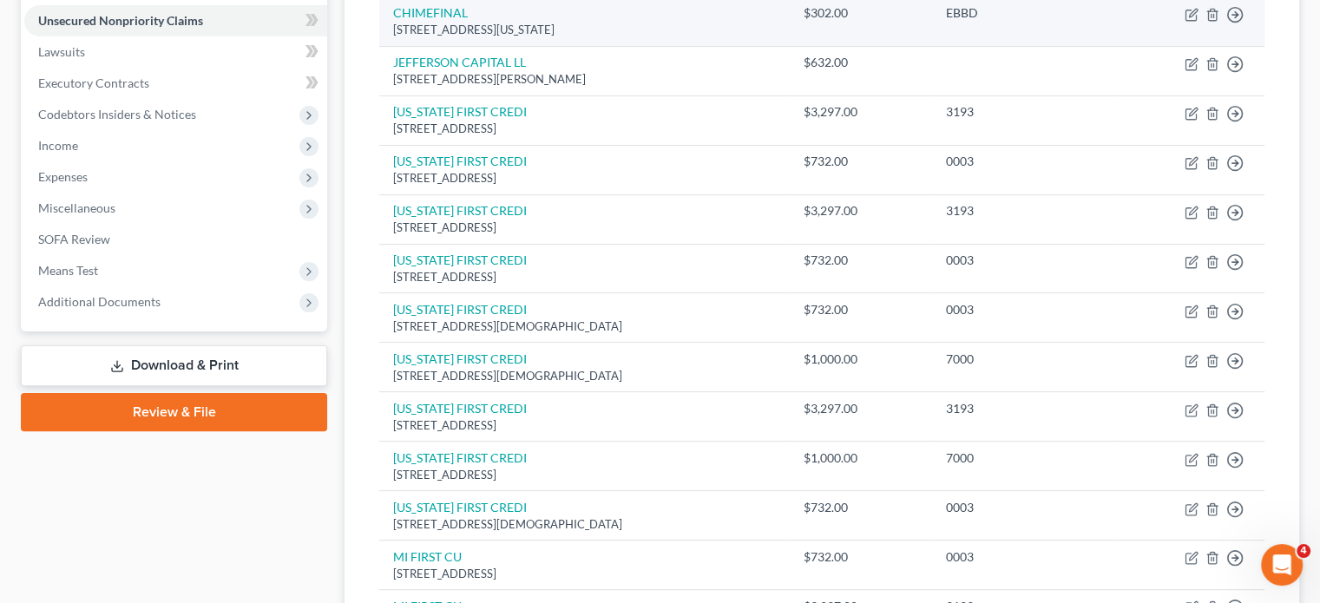
scroll to position [440, 0]
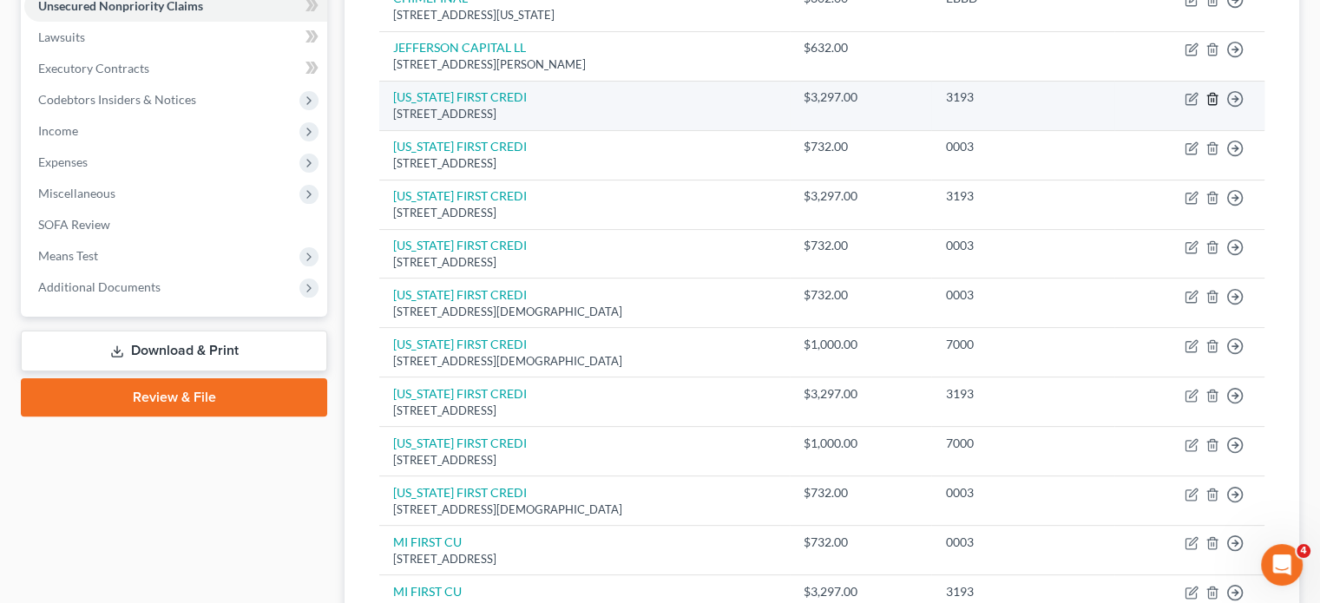
click at [1207, 95] on polyline "button" at bounding box center [1212, 95] width 10 height 0
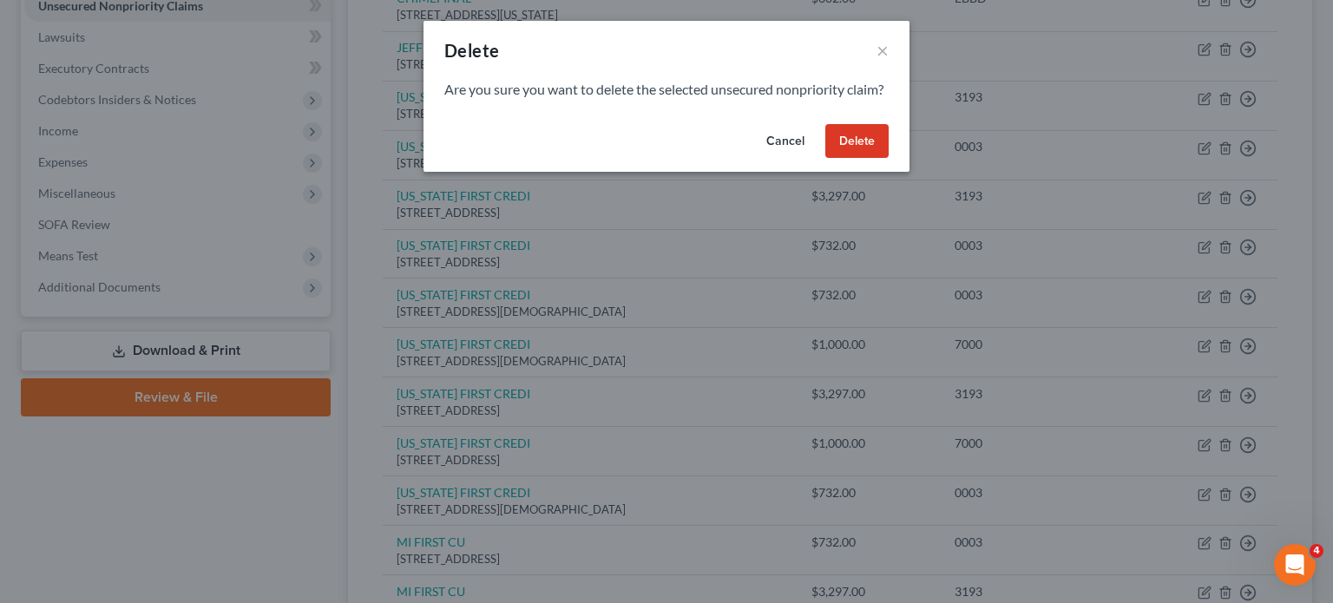
click at [889, 159] on button "Delete" at bounding box center [857, 141] width 63 height 35
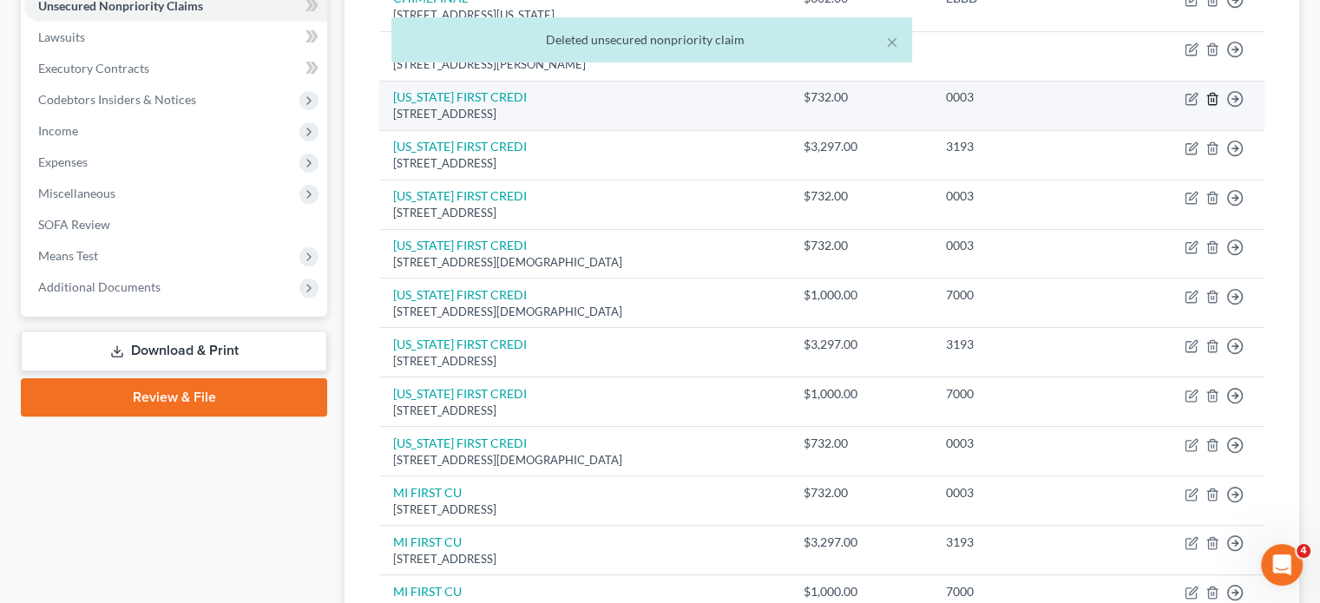
click at [1206, 106] on icon "button" at bounding box center [1213, 99] width 14 height 14
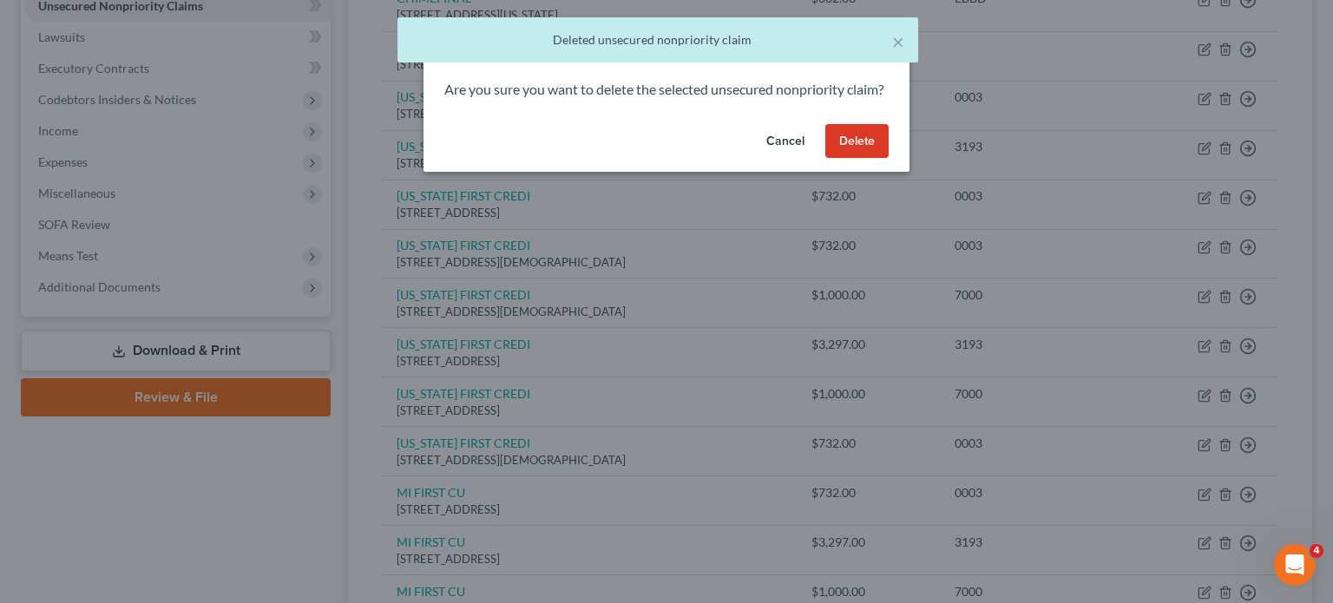
click at [889, 159] on button "Delete" at bounding box center [857, 141] width 63 height 35
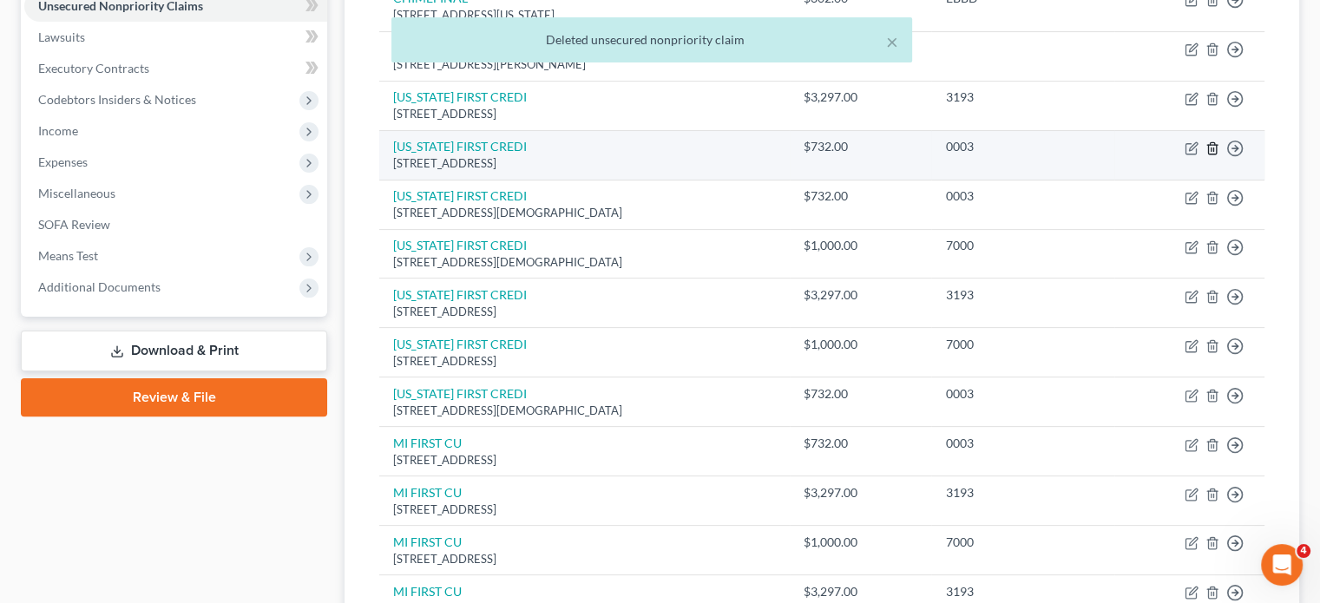
click at [1206, 155] on icon "button" at bounding box center [1213, 148] width 14 height 14
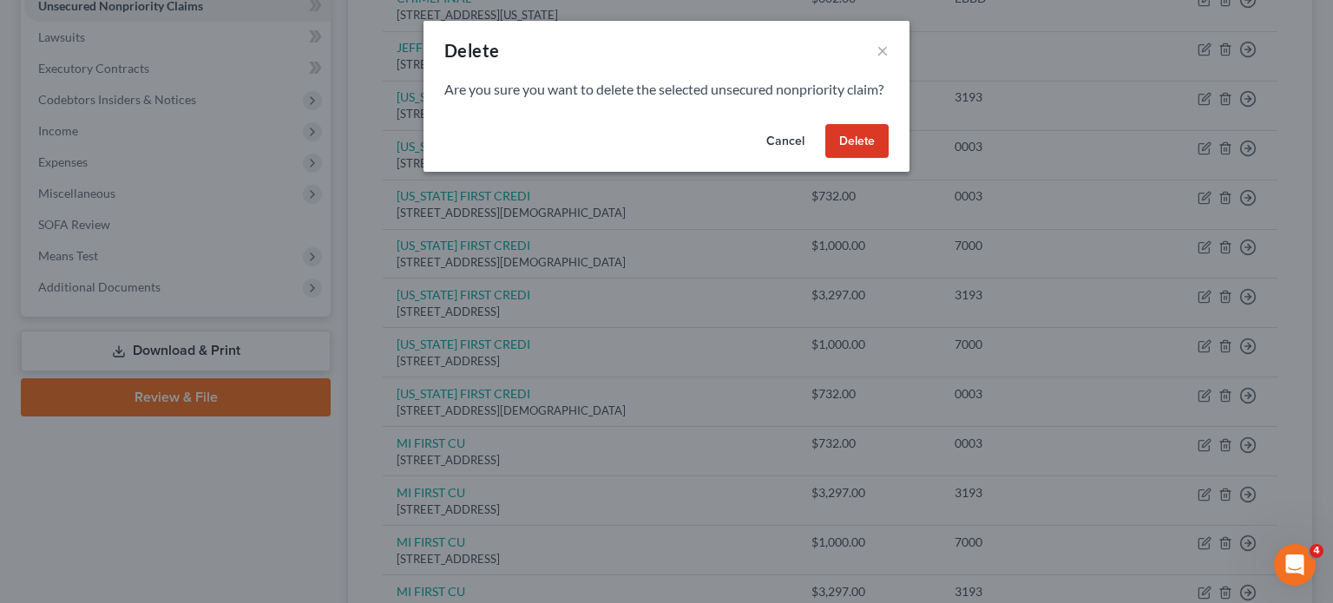
click at [889, 159] on button "Delete" at bounding box center [857, 141] width 63 height 35
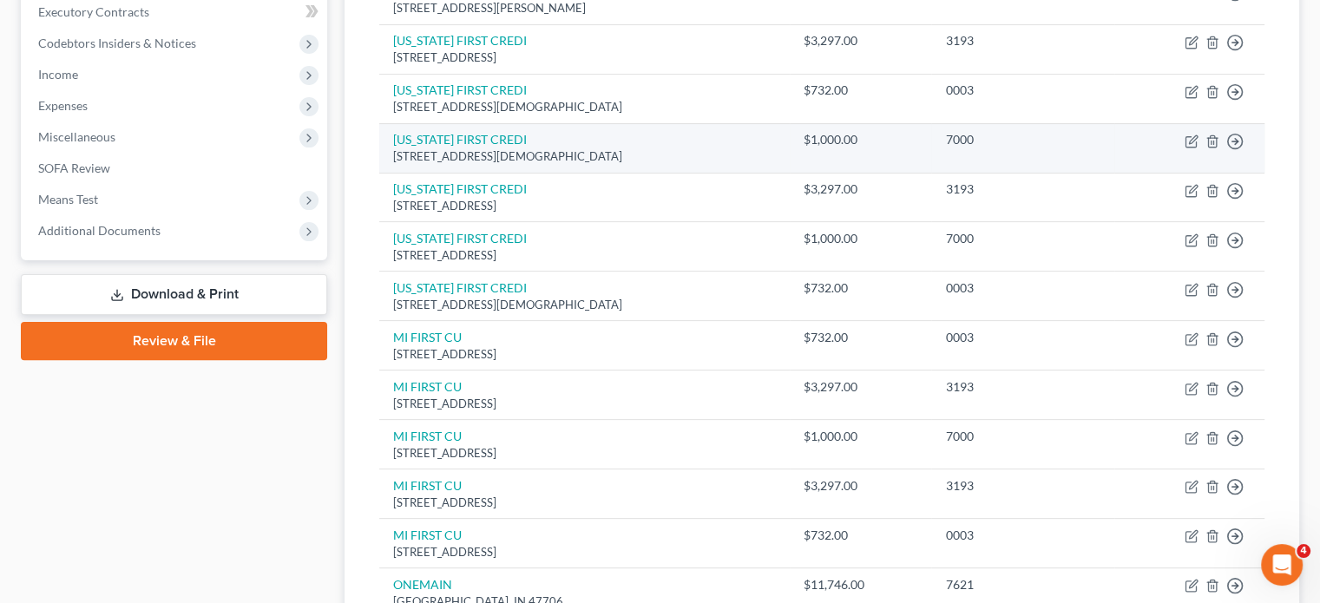
scroll to position [497, 0]
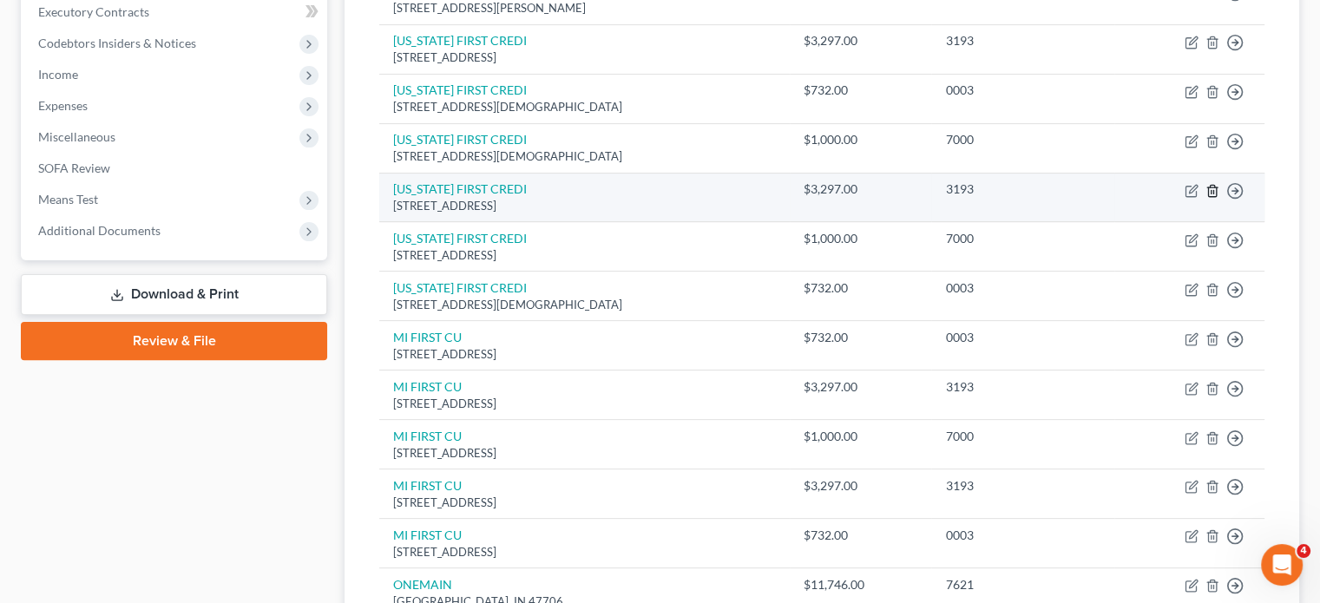
click at [1206, 198] on icon "button" at bounding box center [1213, 191] width 14 height 14
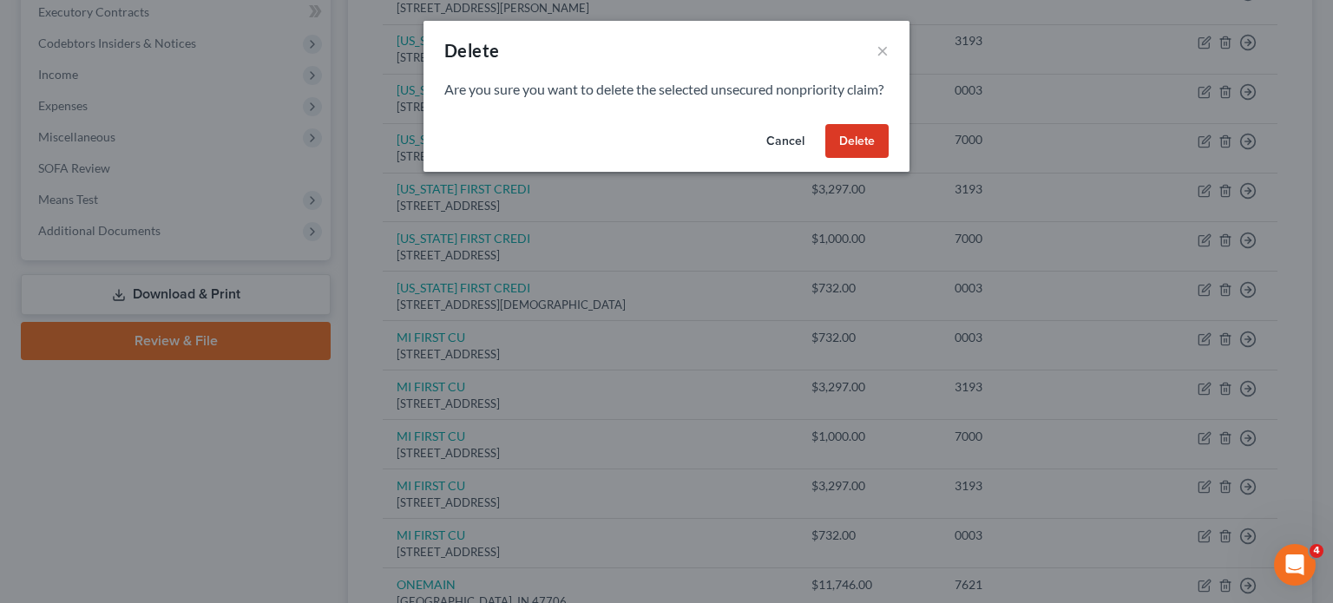
click at [889, 159] on button "Delete" at bounding box center [857, 141] width 63 height 35
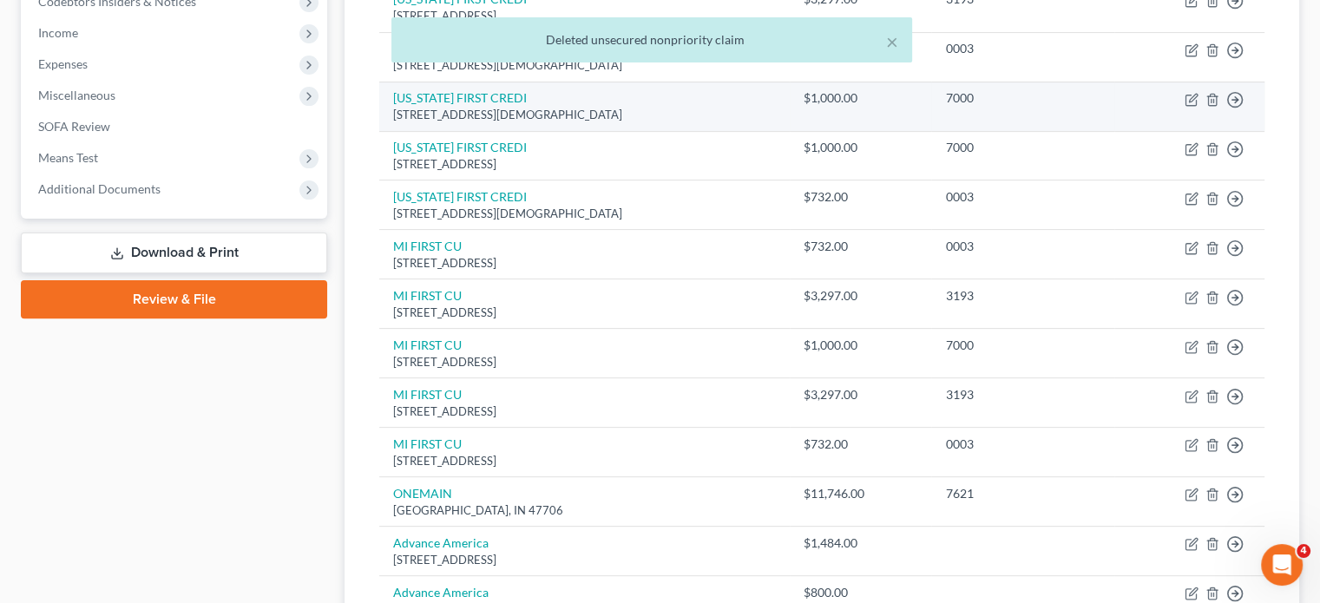
scroll to position [542, 0]
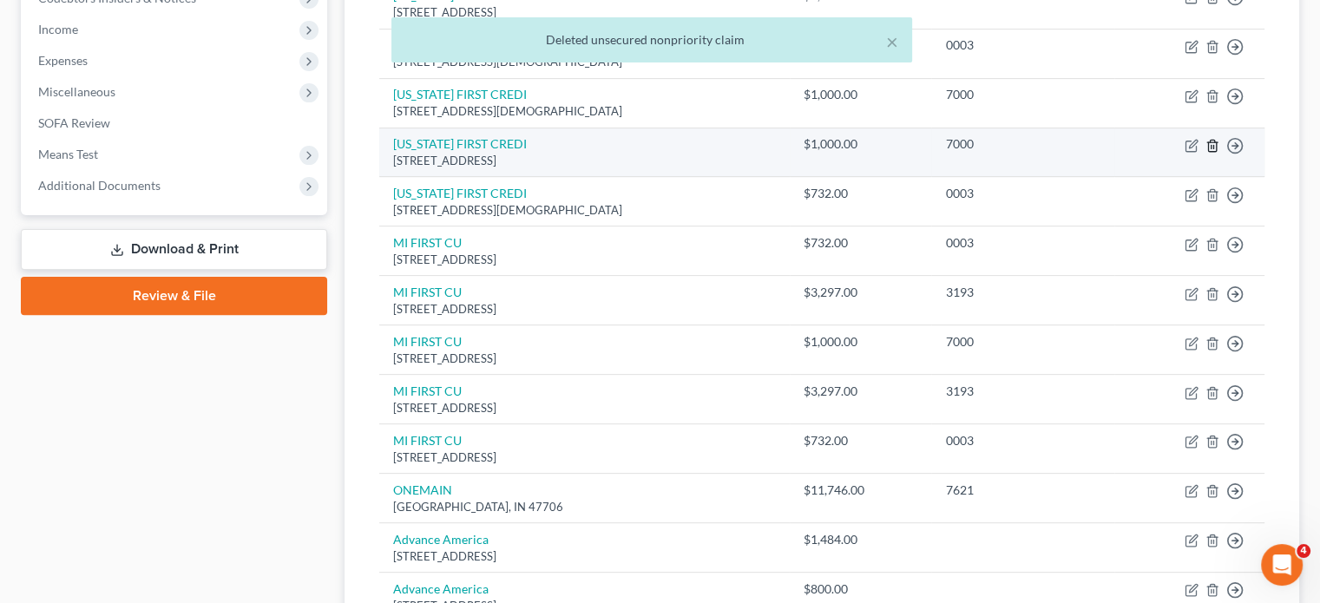
click at [1208, 151] on icon "button" at bounding box center [1212, 145] width 8 height 11
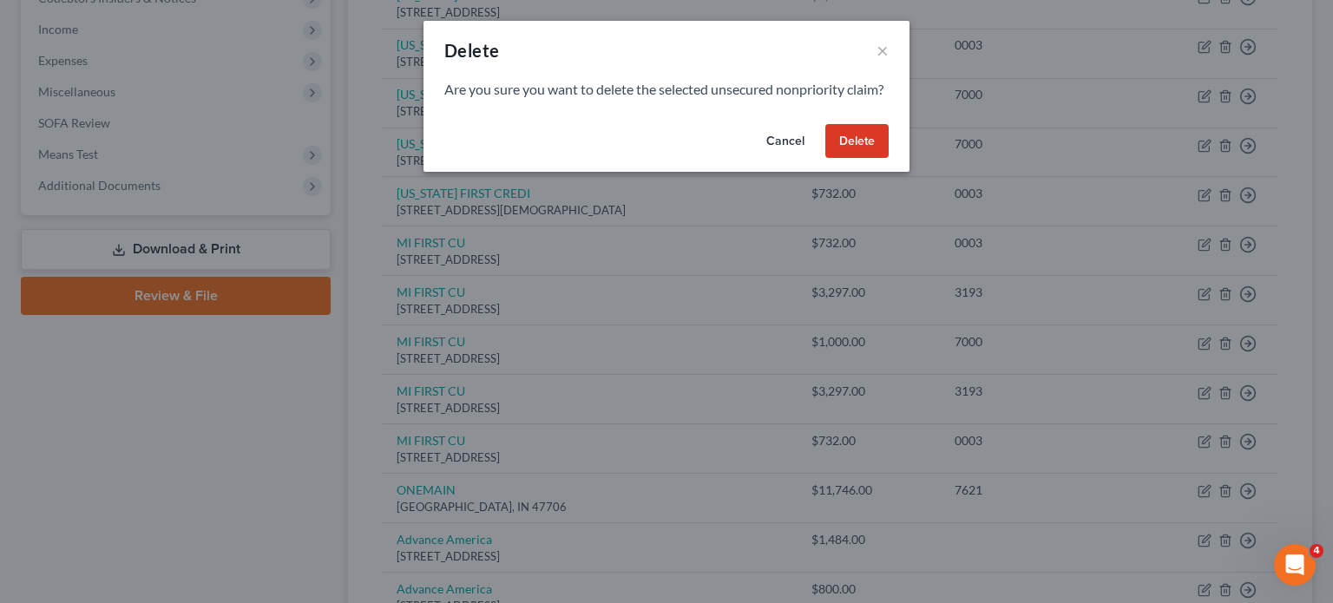
click at [889, 159] on button "Delete" at bounding box center [857, 141] width 63 height 35
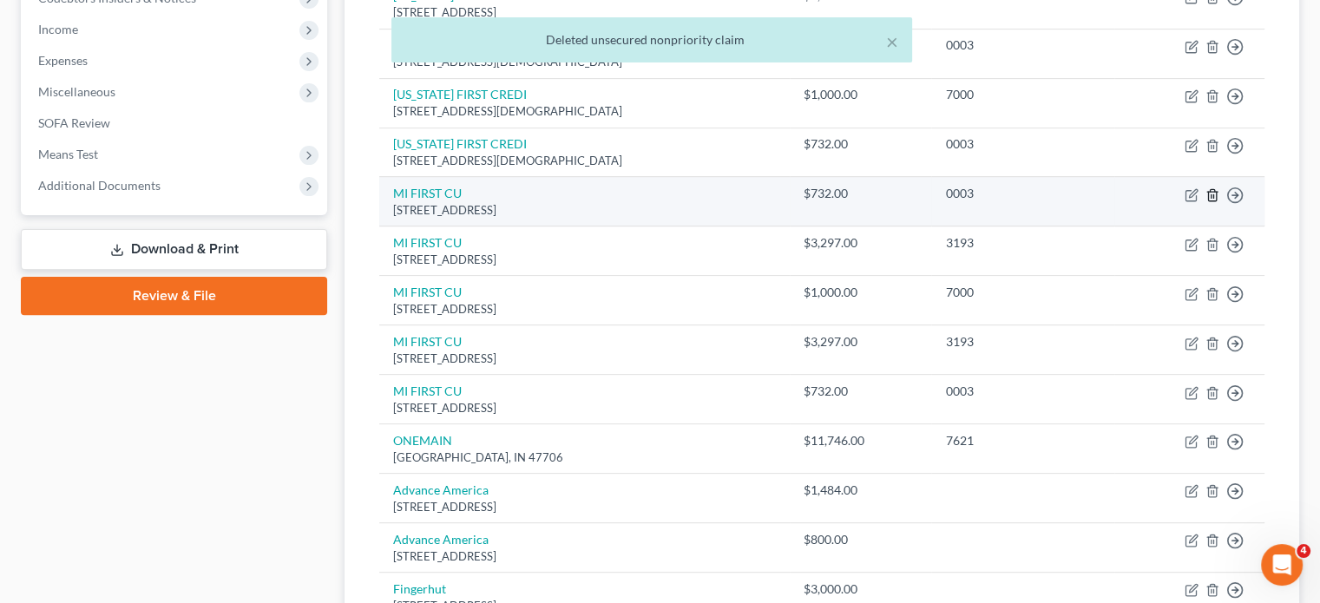
click at [1206, 202] on icon "button" at bounding box center [1213, 195] width 14 height 14
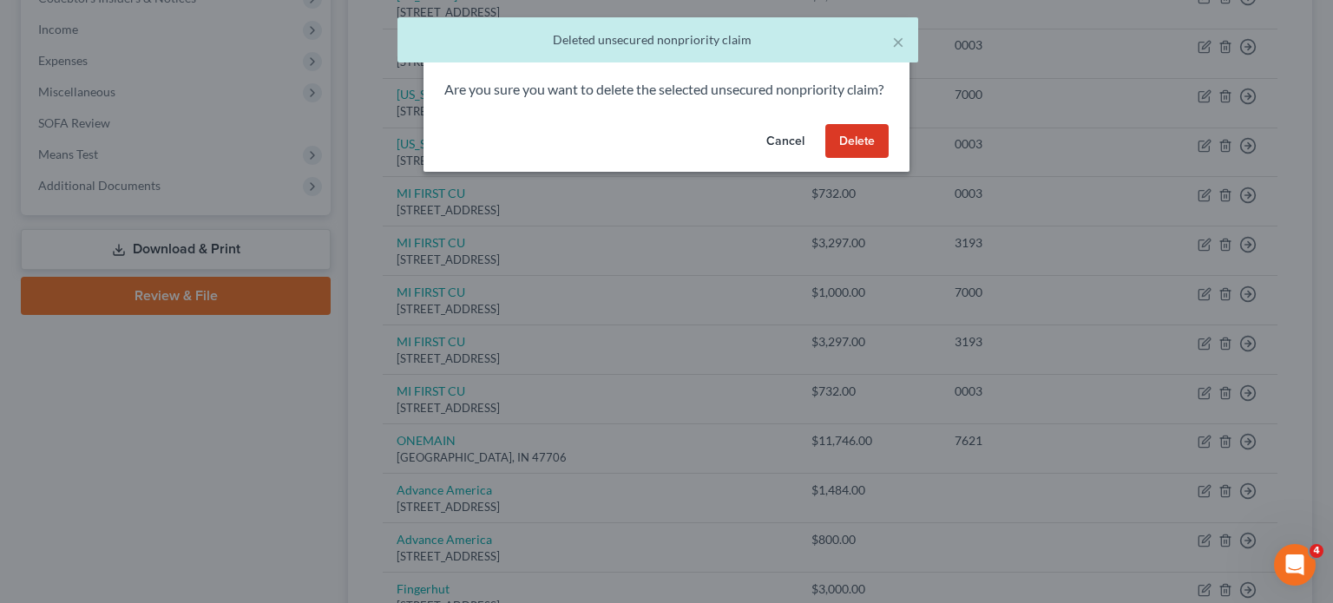
click at [889, 159] on button "Delete" at bounding box center [857, 141] width 63 height 35
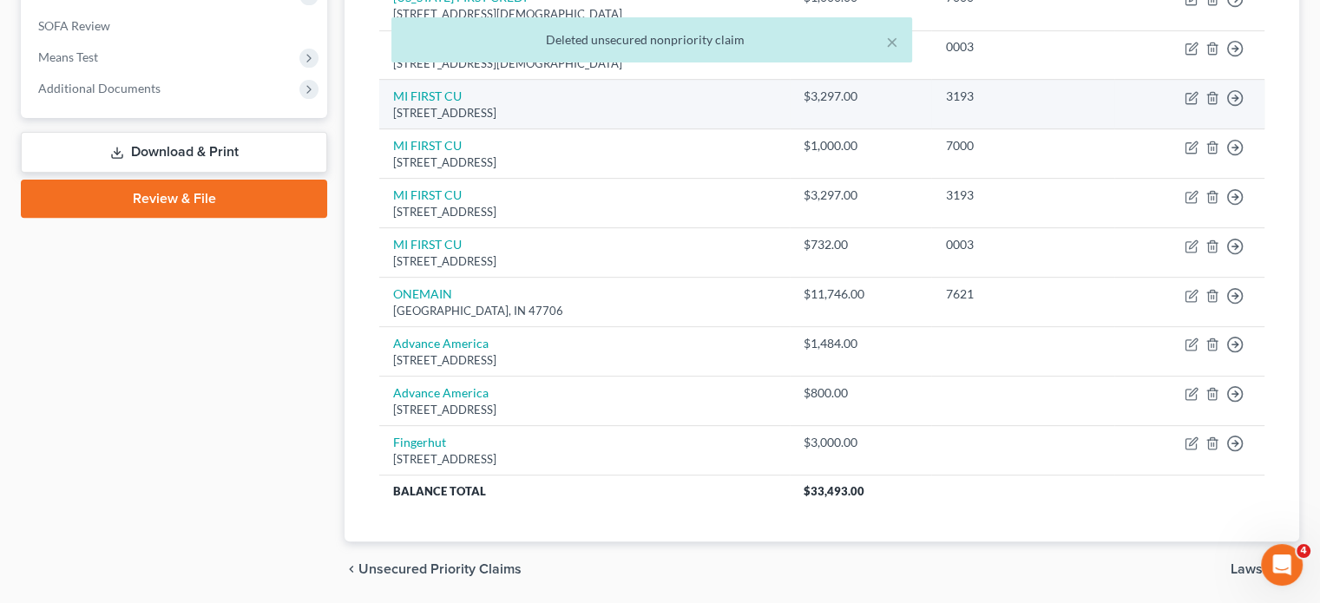
scroll to position [634, 0]
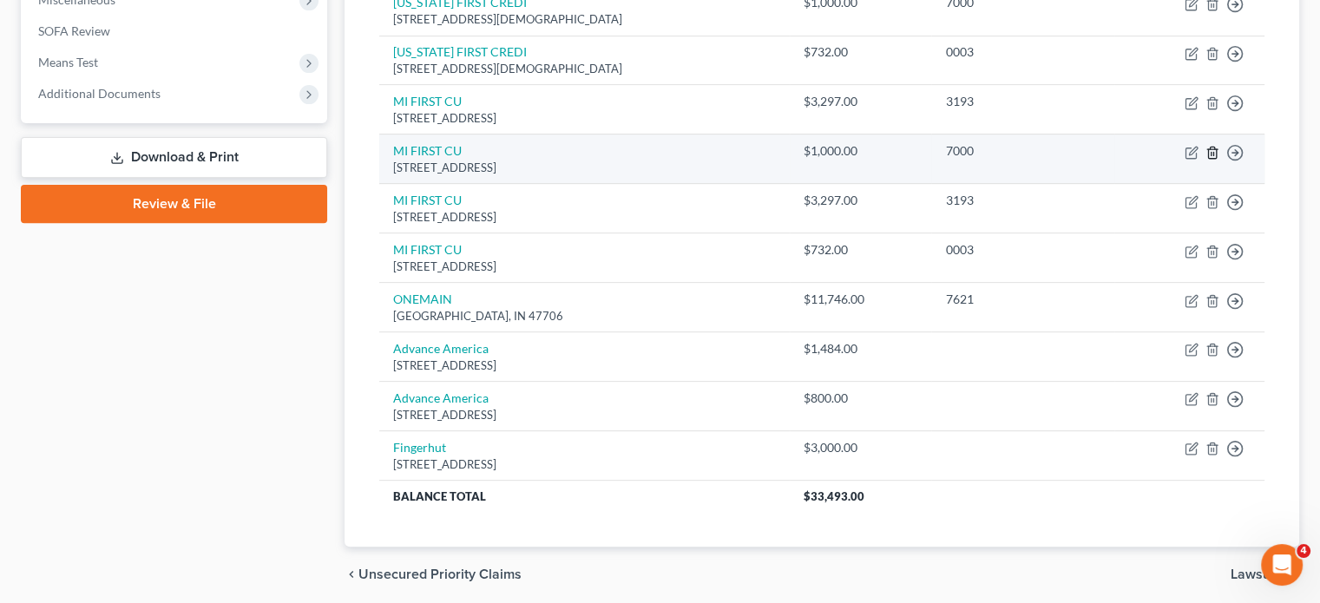
click at [1206, 160] on icon "button" at bounding box center [1213, 153] width 14 height 14
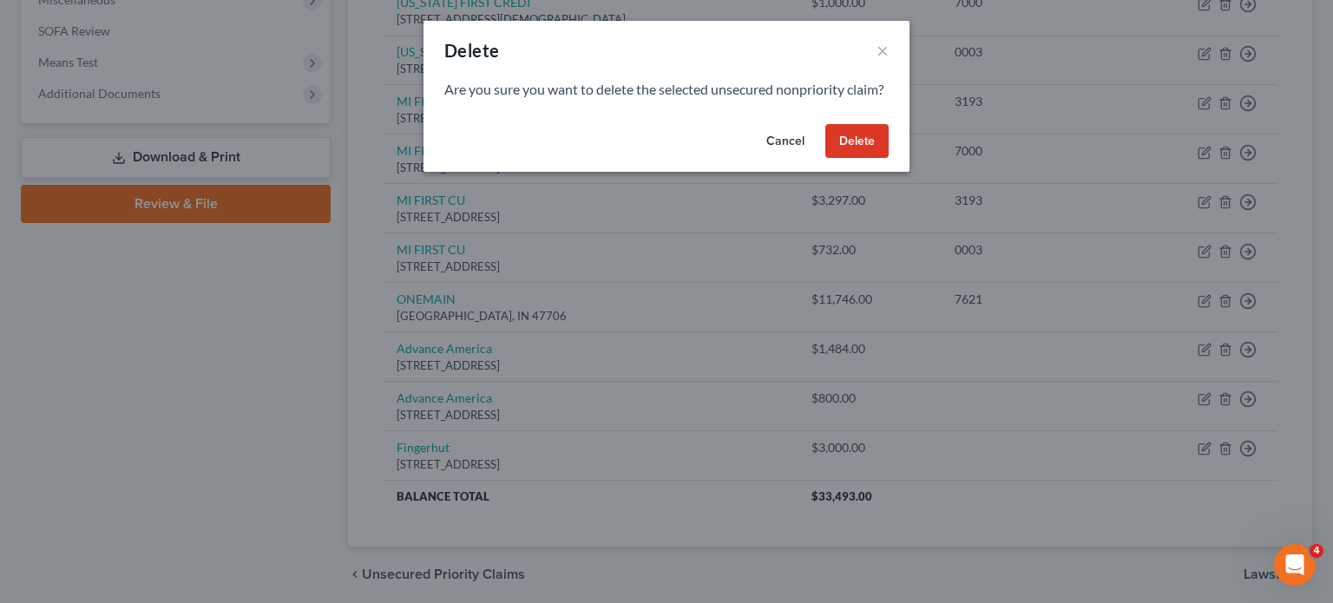
click at [889, 159] on button "Delete" at bounding box center [857, 141] width 63 height 35
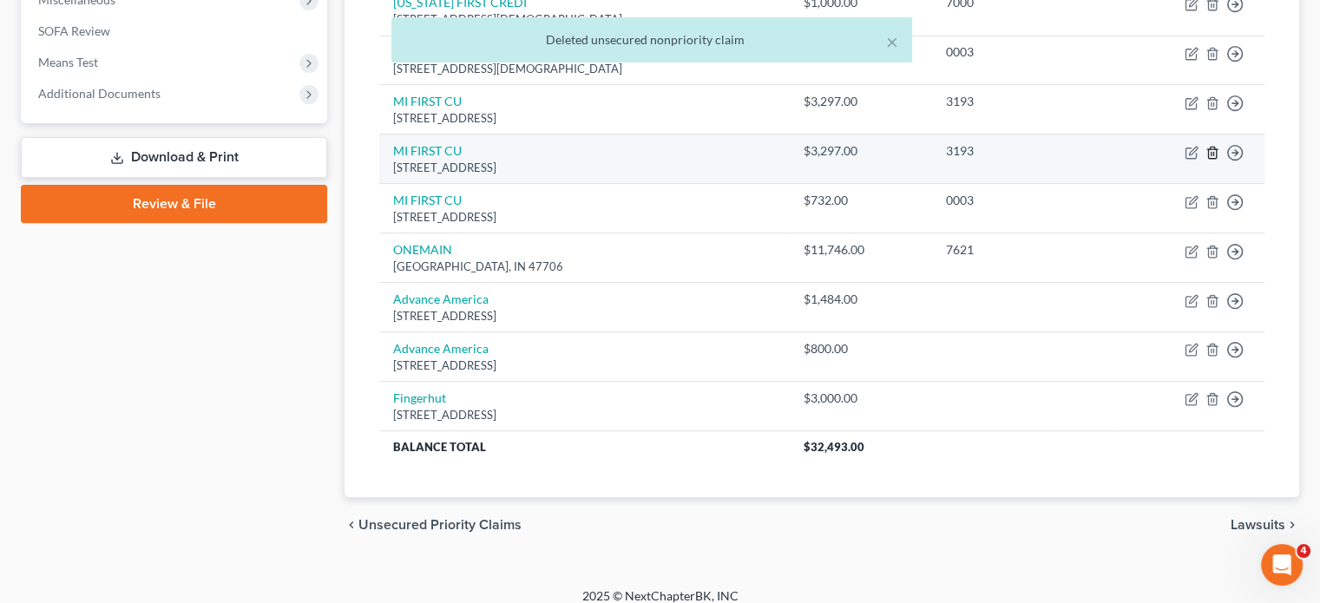
click at [1206, 160] on icon "button" at bounding box center [1213, 153] width 14 height 14
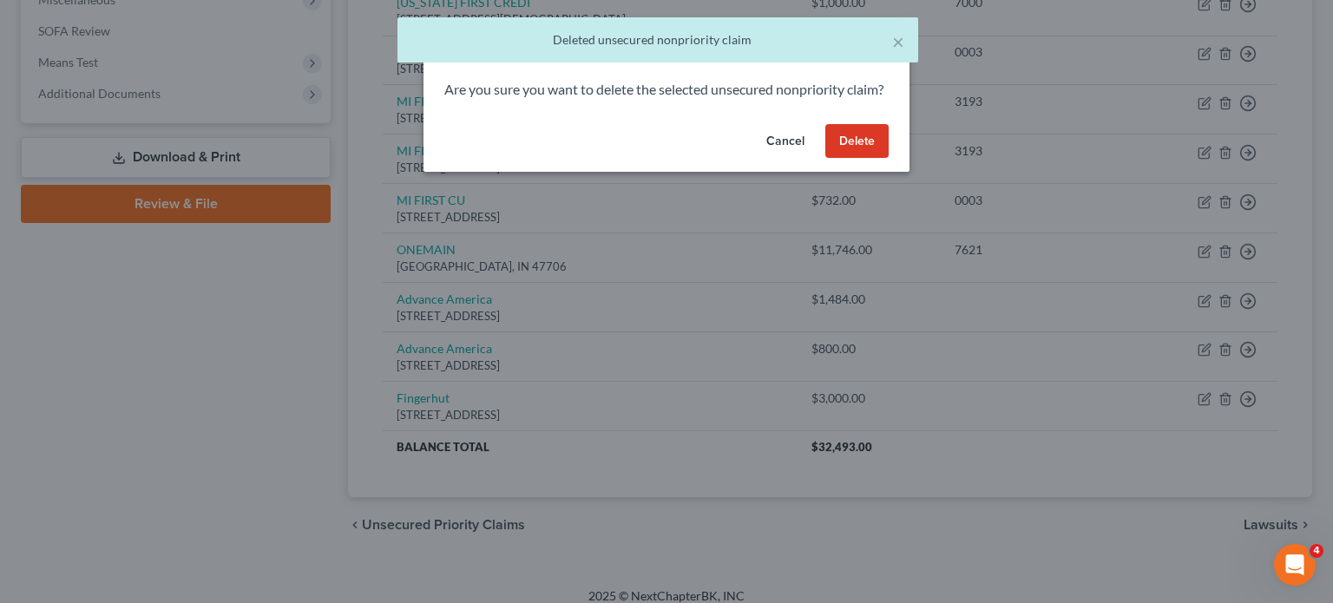
click at [889, 159] on button "Delete" at bounding box center [857, 141] width 63 height 35
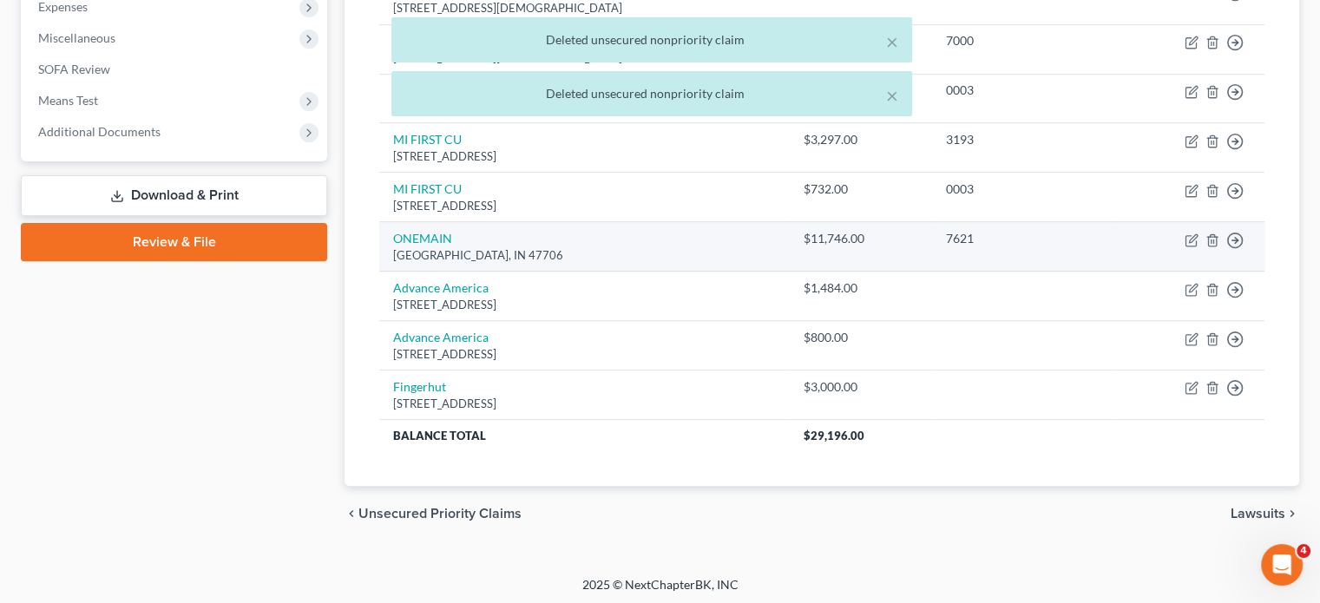
scroll to position [597, 0]
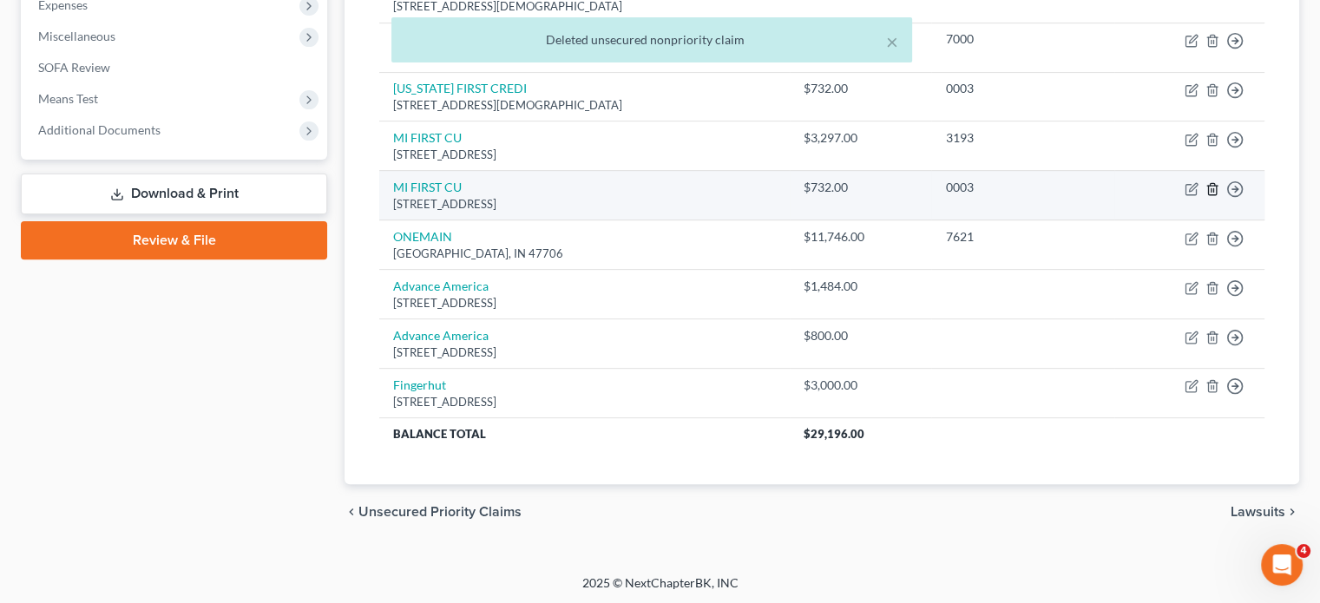
click at [1207, 186] on polyline "button" at bounding box center [1212, 186] width 10 height 0
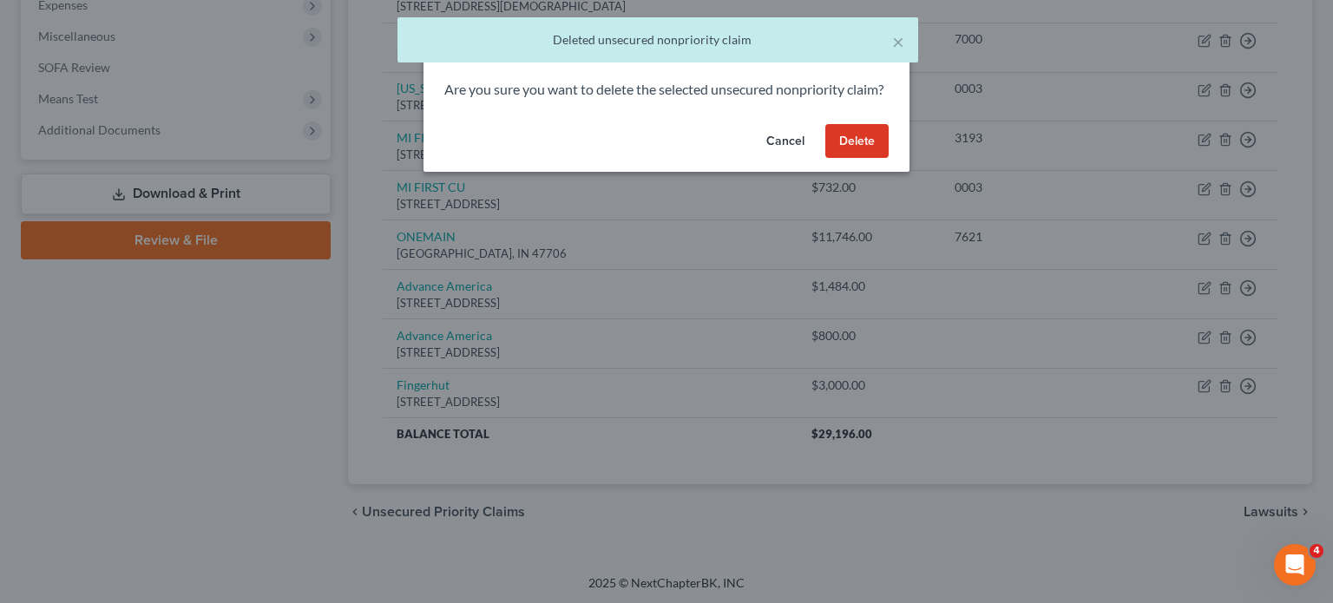
click at [883, 159] on button "Delete" at bounding box center [857, 141] width 63 height 35
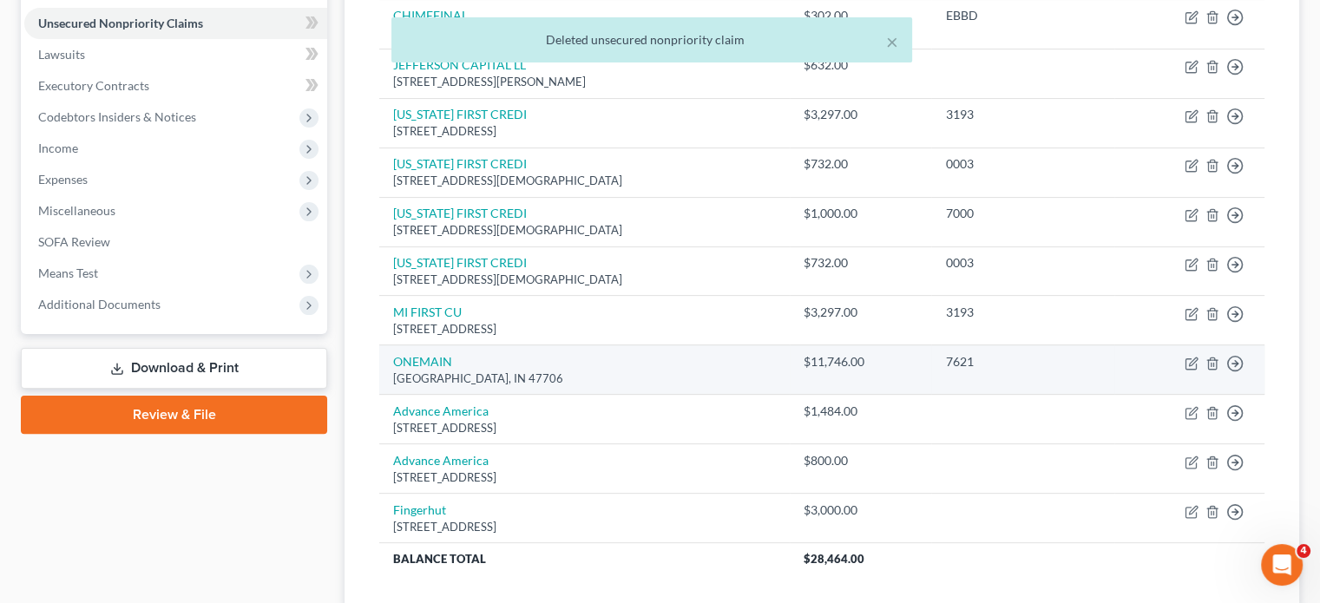
scroll to position [253, 0]
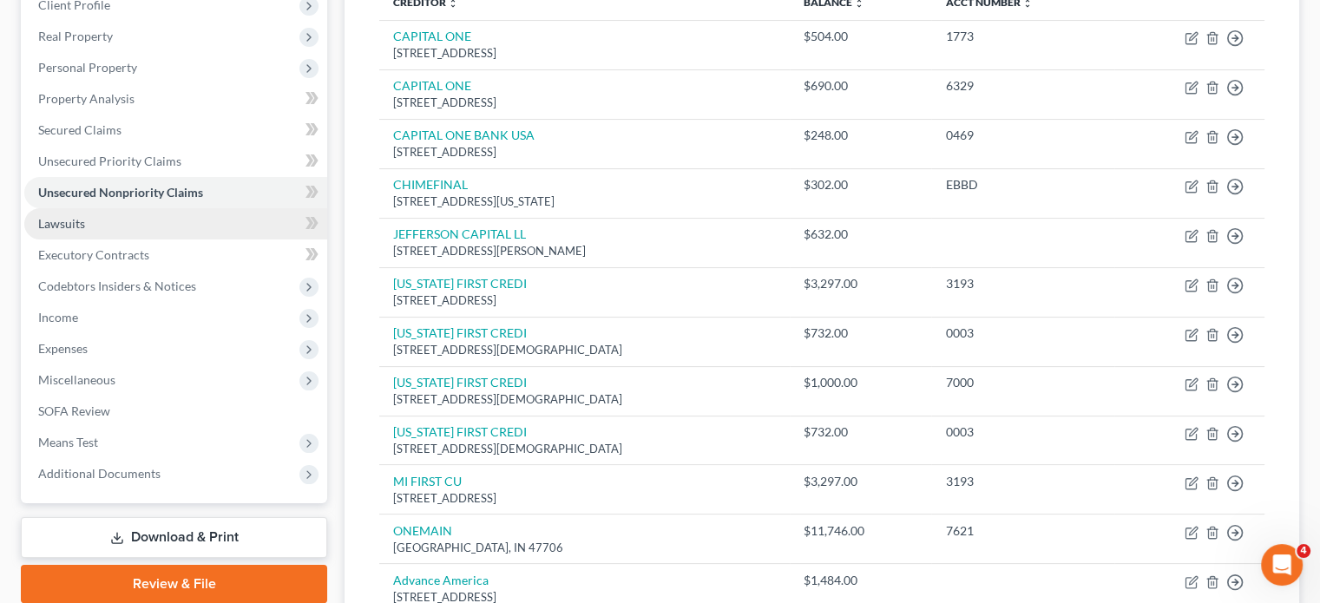
click at [85, 231] on span "Lawsuits" at bounding box center [61, 223] width 47 height 15
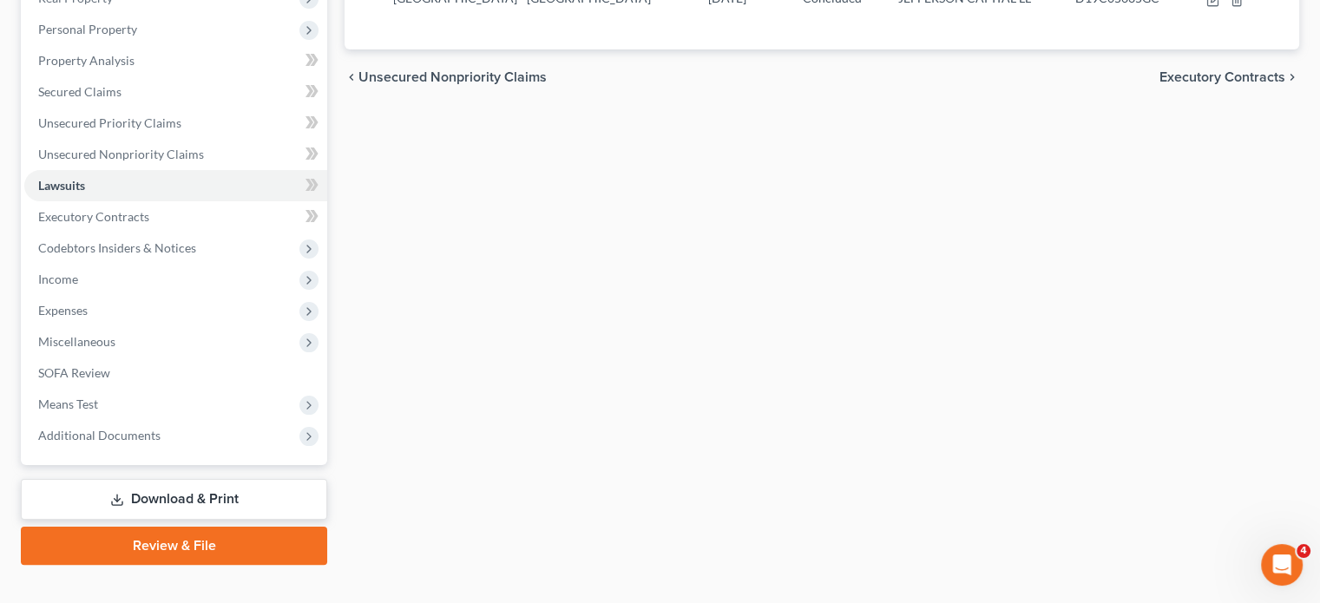
scroll to position [454, 0]
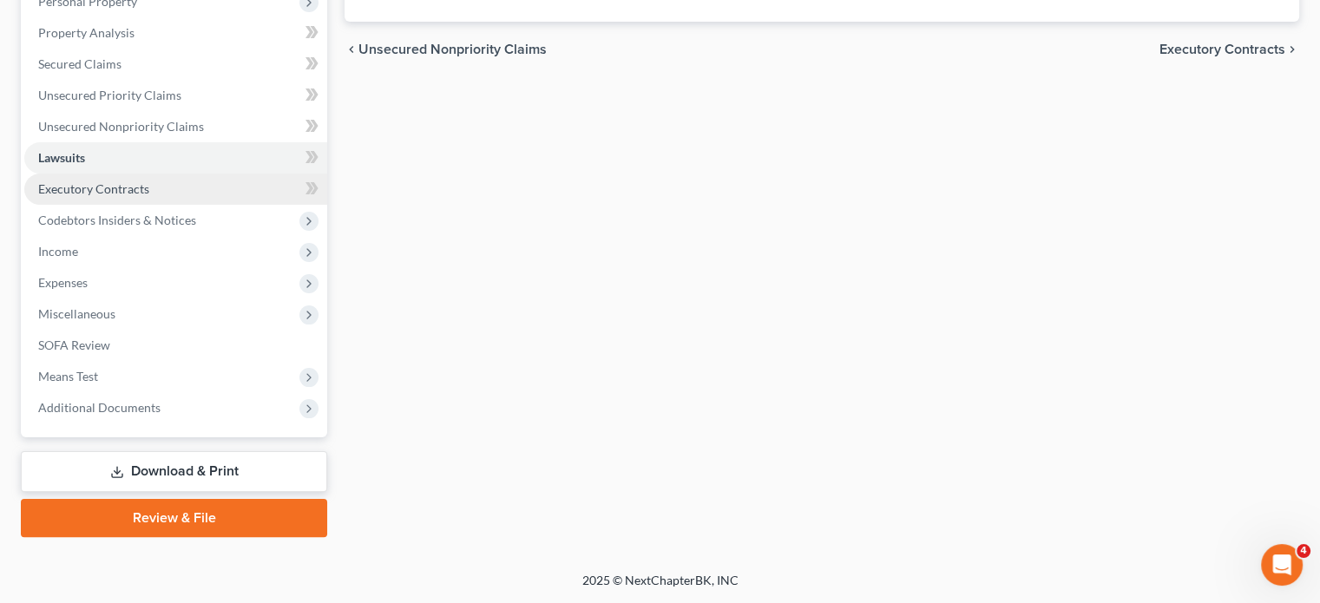
click at [149, 182] on span "Executory Contracts" at bounding box center [93, 188] width 111 height 15
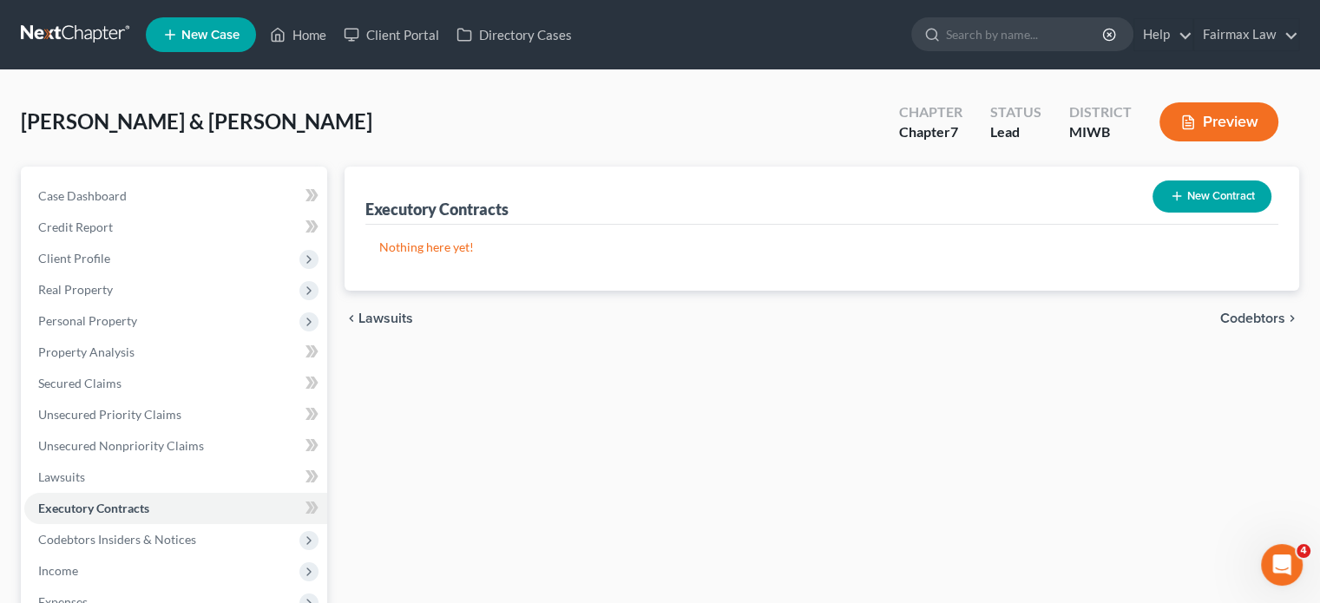
click at [1153, 213] on button "New Contract" at bounding box center [1212, 197] width 119 height 32
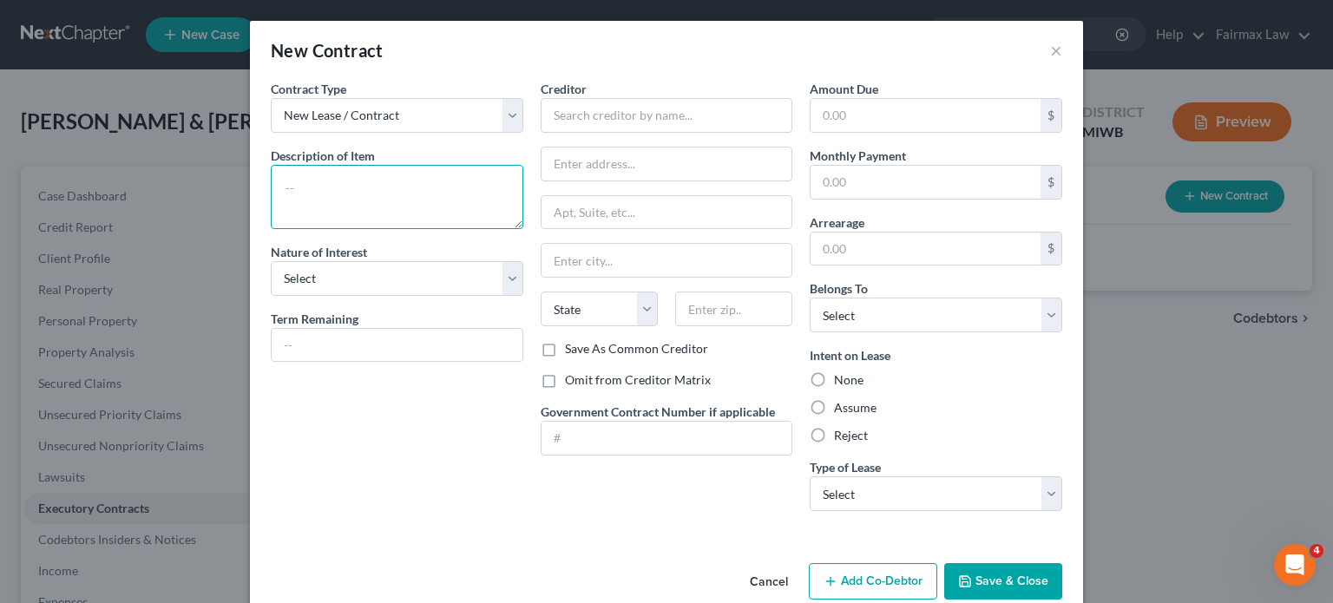
click at [271, 229] on textarea at bounding box center [397, 197] width 253 height 64
type textarea "Residential lease"
click at [288, 296] on select "Select Purchaser Agent Lessor Lessee" at bounding box center [397, 278] width 253 height 35
select select "3"
click at [271, 296] on select "Select Purchaser Agent Lessor Lessee" at bounding box center [397, 278] width 253 height 35
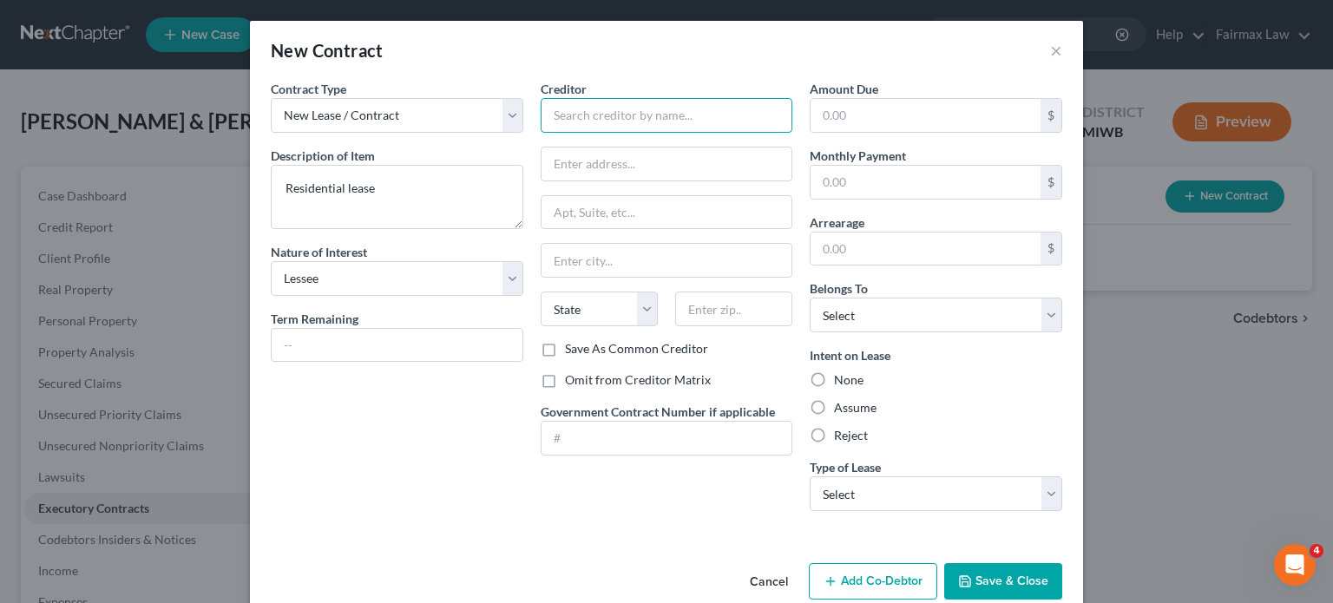
click at [570, 133] on input "text" at bounding box center [667, 115] width 253 height 35
type input "Landlord"
click at [565, 389] on label "Omit from Creditor Matrix" at bounding box center [638, 380] width 146 height 17
click at [572, 383] on input "Omit from Creditor Matrix" at bounding box center [577, 377] width 11 height 11
checkbox input "true"
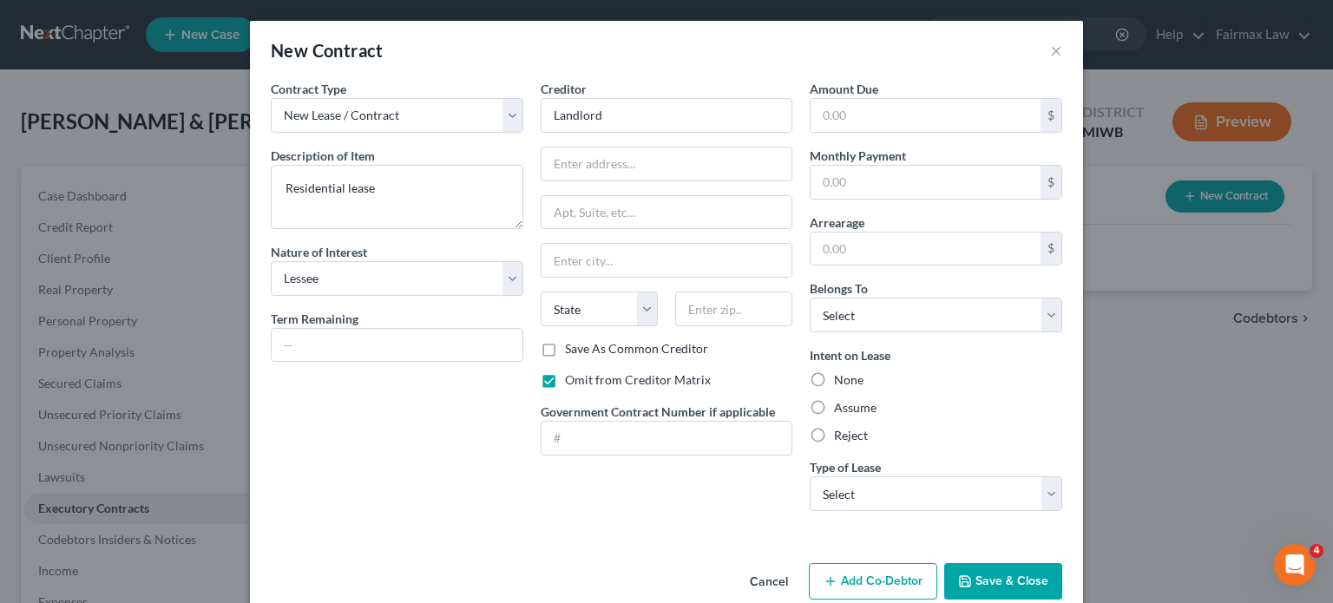
click at [853, 417] on label "Assume" at bounding box center [855, 407] width 43 height 17
click at [852, 411] on input "Assume" at bounding box center [846, 404] width 11 height 11
radio input "true"
click at [906, 332] on select "Select Debtor 1 Only Debtor 2 Only Debtor 1 And Debtor 2 Only At Least One Of T…" at bounding box center [936, 315] width 253 height 35
select select "2"
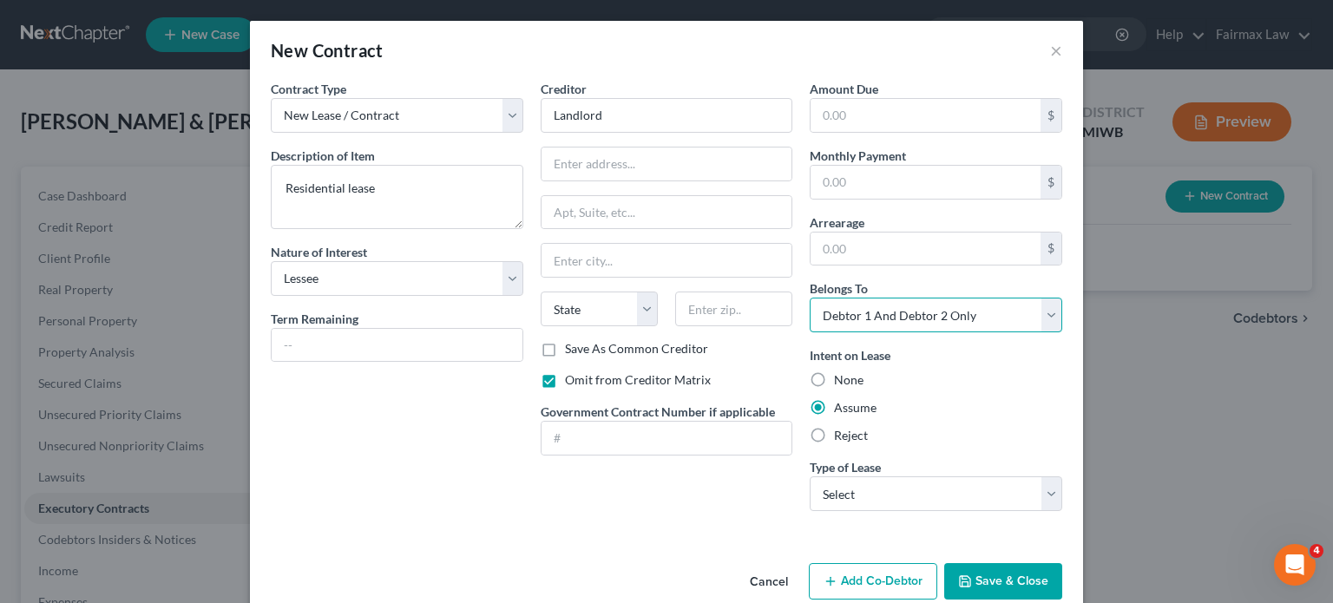
click at [836, 332] on select "Select Debtor 1 Only Debtor 2 Only Debtor 1 And Debtor 2 Only At Least One Of T…" at bounding box center [936, 315] width 253 height 35
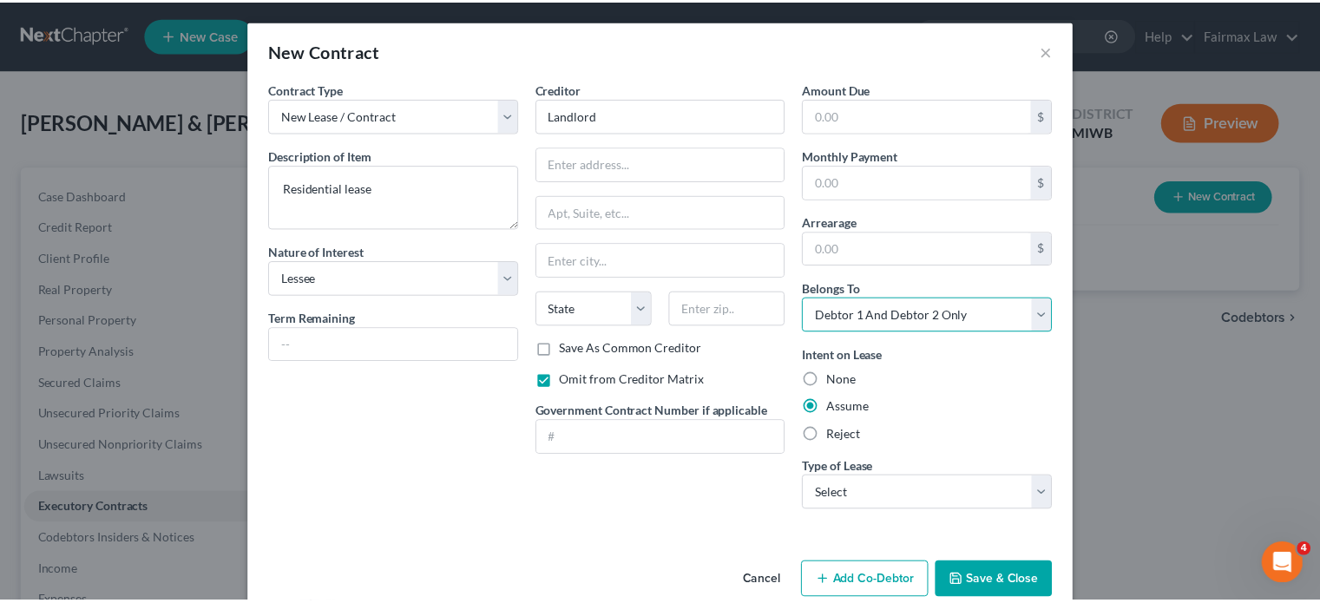
scroll to position [183, 0]
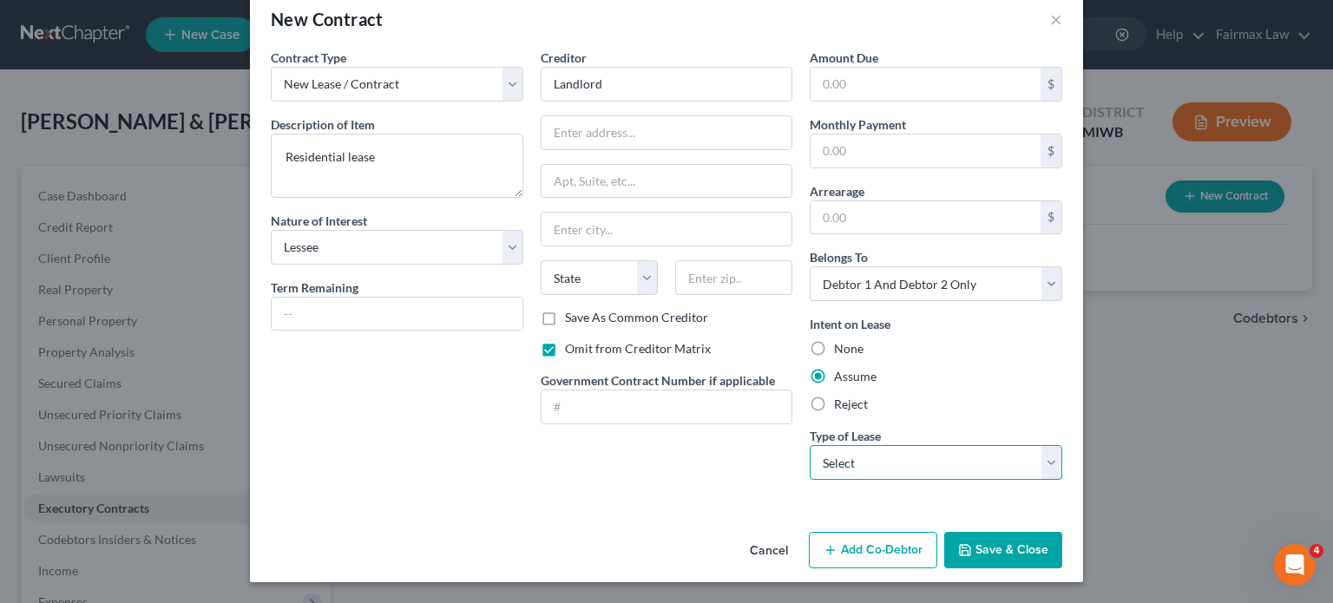
click at [917, 445] on select "Select Real Estate Car Other" at bounding box center [936, 462] width 253 height 35
select select "0"
click at [836, 445] on select "Select Real Estate Car Other" at bounding box center [936, 462] width 253 height 35
click at [1049, 532] on button "Save & Close" at bounding box center [1003, 550] width 118 height 36
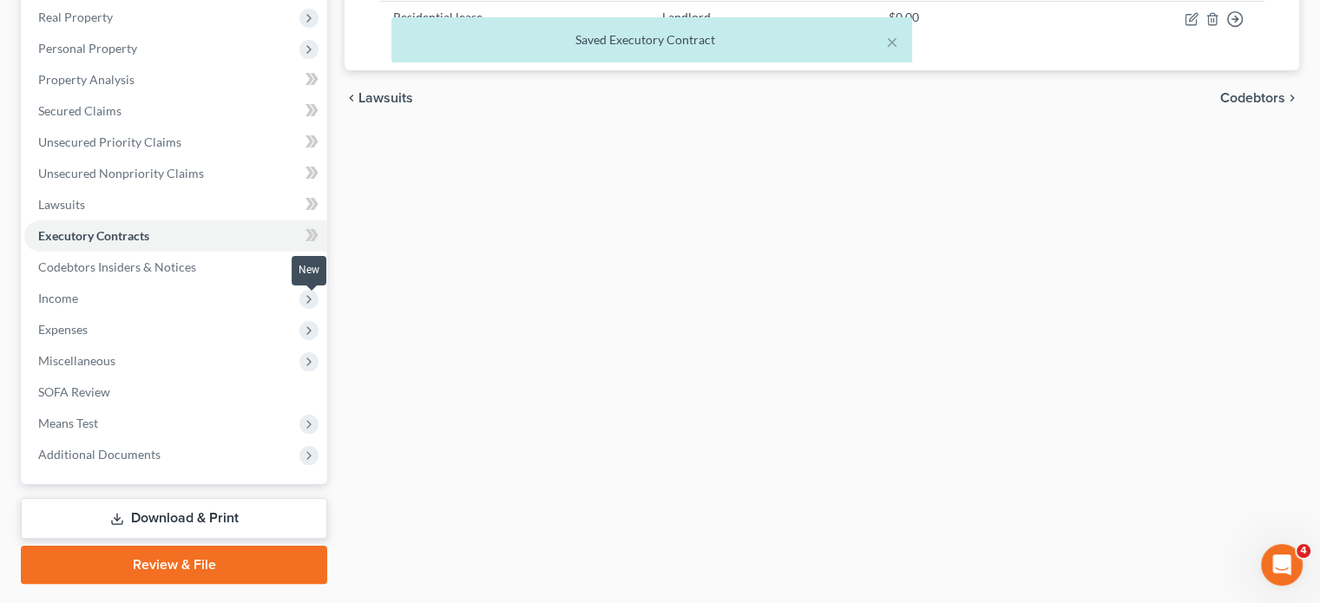
scroll to position [450, 0]
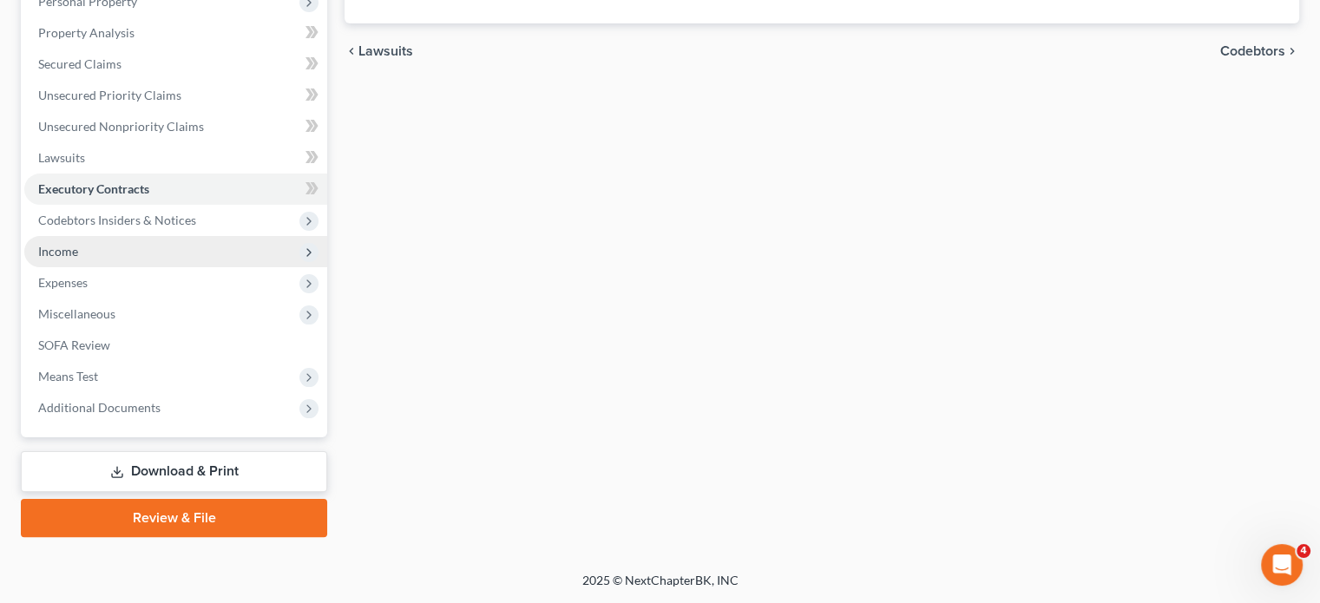
click at [128, 267] on span "Income" at bounding box center [175, 251] width 303 height 31
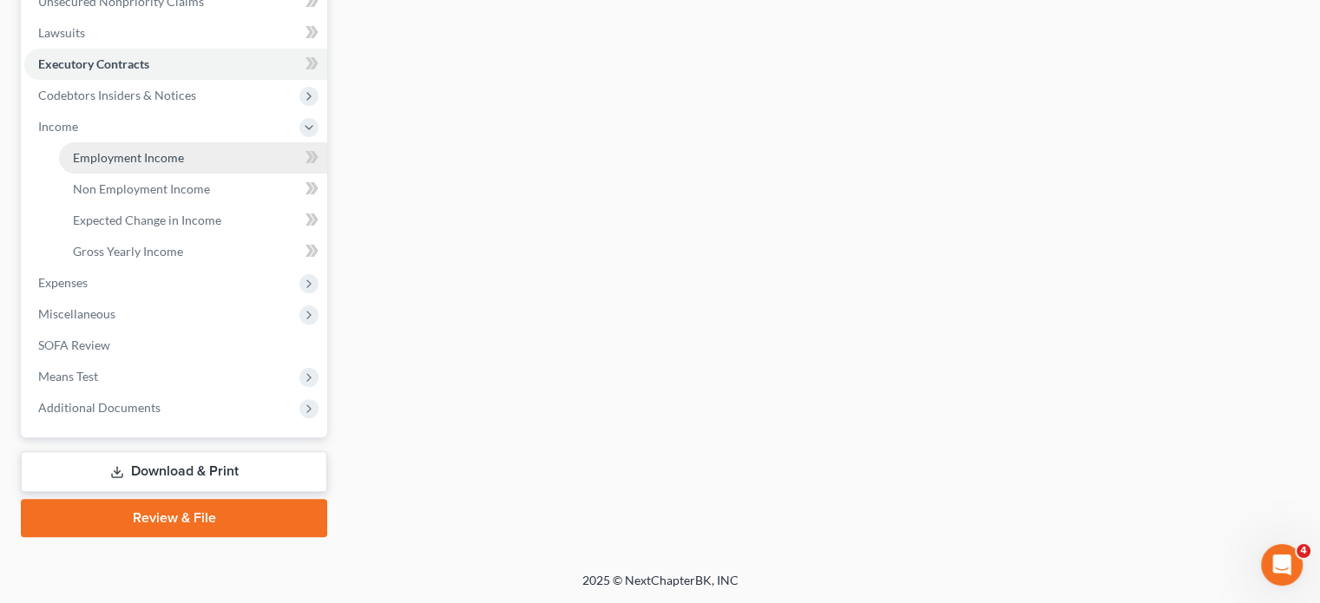
click at [125, 174] on link "Employment Income" at bounding box center [193, 157] width 268 height 31
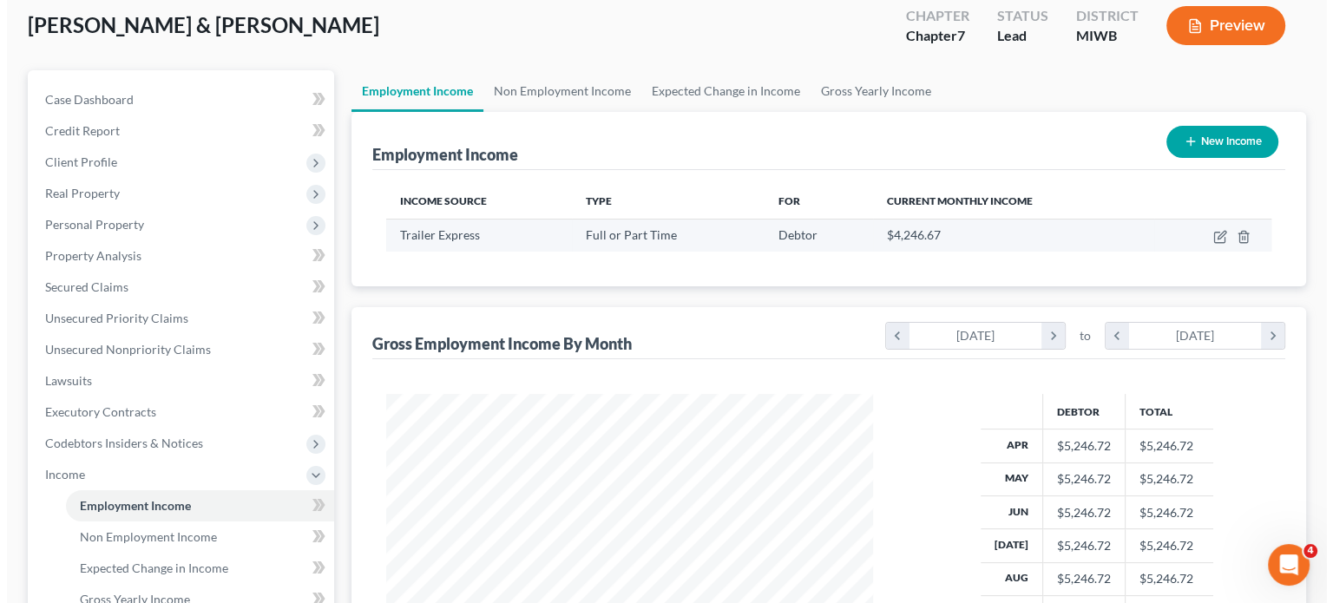
scroll to position [97, 0]
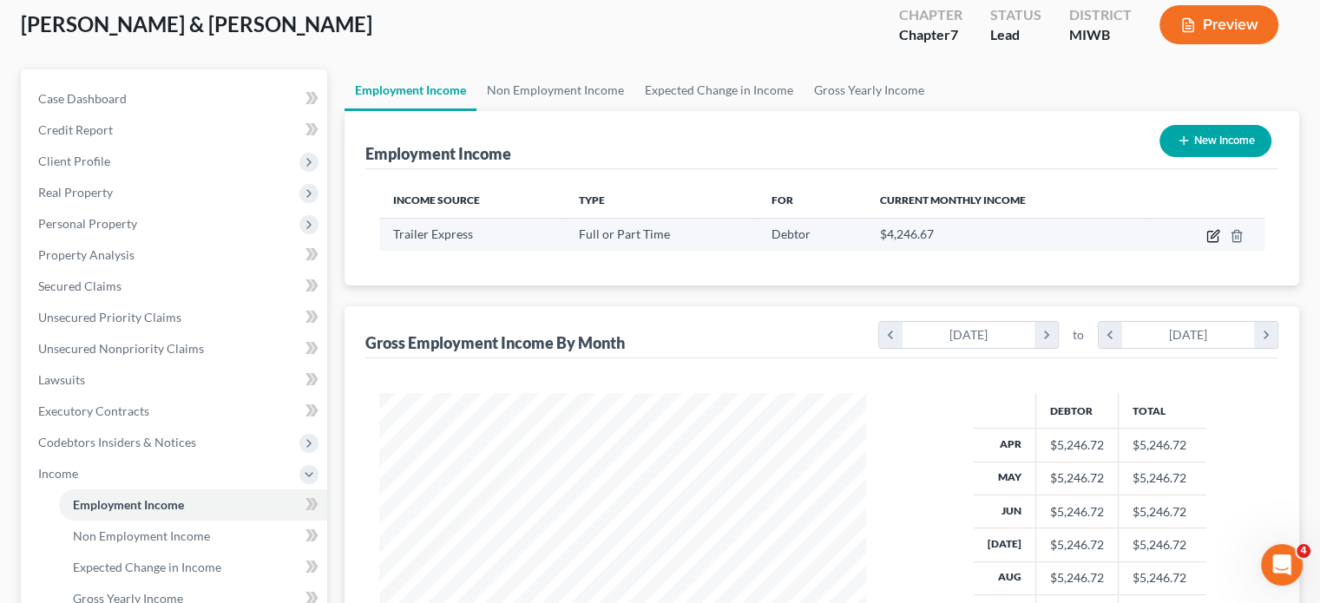
click at [1207, 243] on icon "button" at bounding box center [1214, 236] width 14 height 14
select select "0"
select select "23"
select select "3"
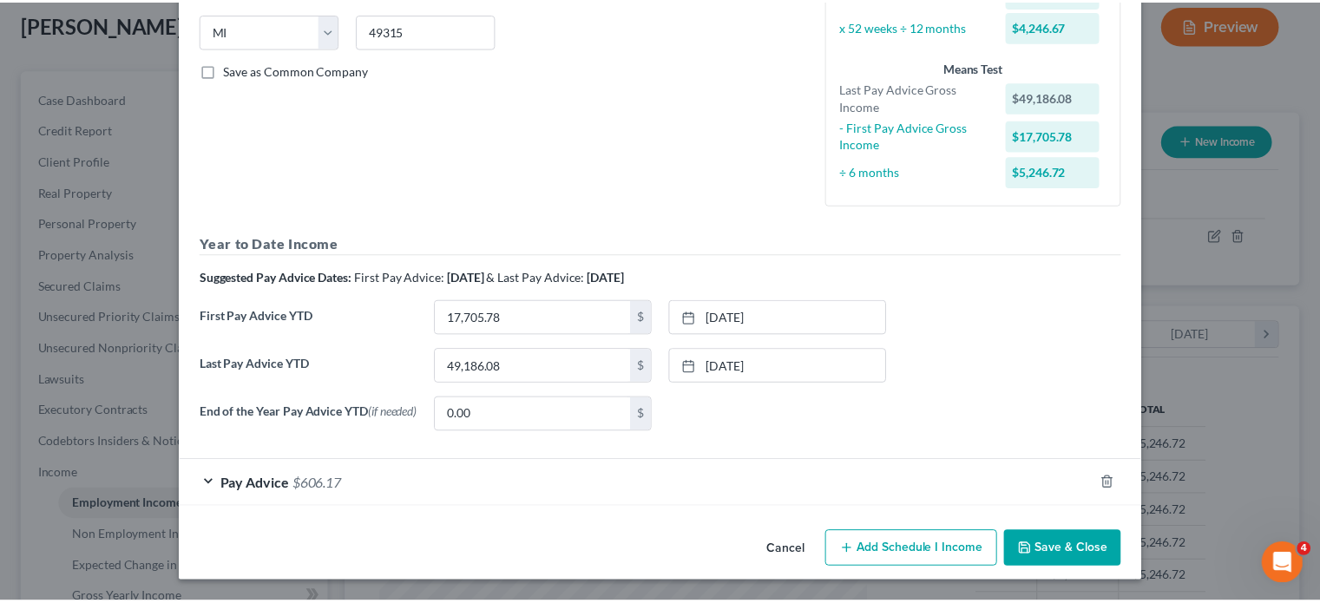
scroll to position [559, 0]
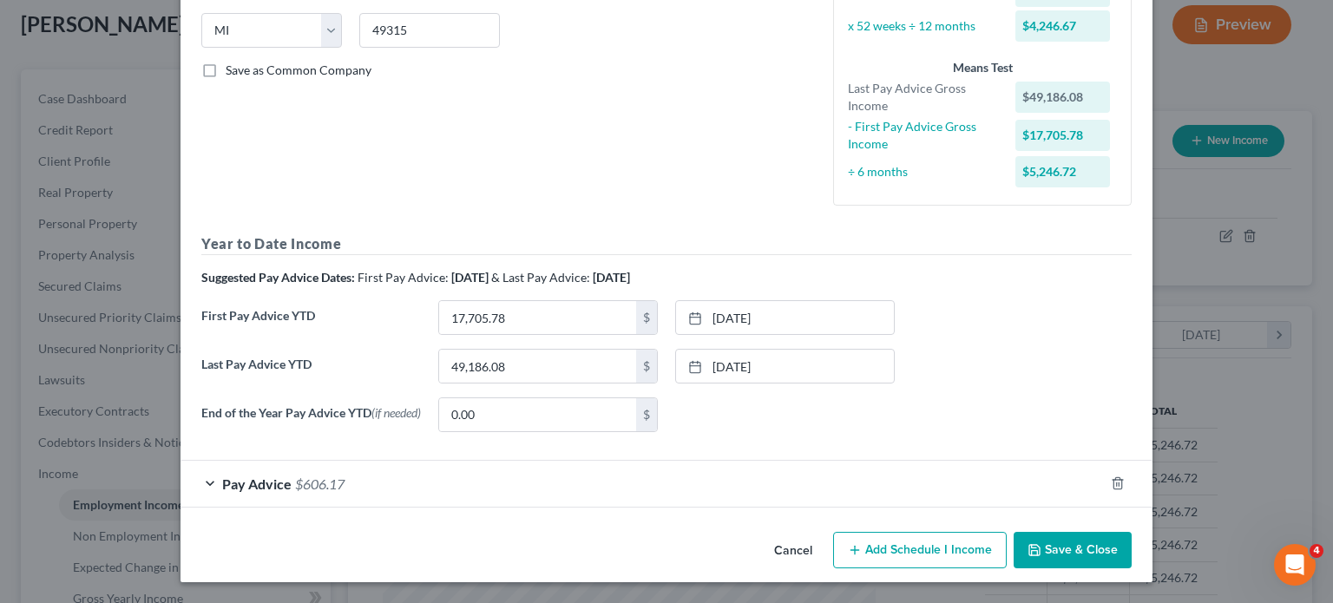
click at [1107, 538] on button "Save & Close" at bounding box center [1073, 550] width 118 height 36
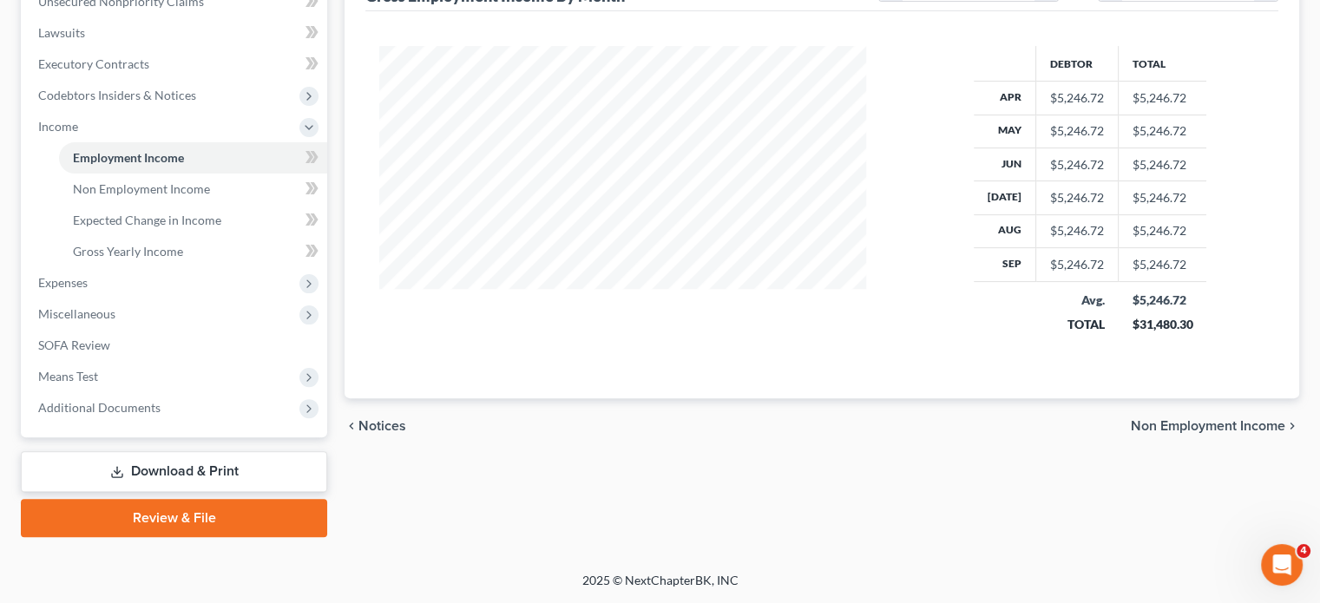
scroll to position [701, 0]
click at [115, 181] on span "Non Employment Income" at bounding box center [141, 188] width 137 height 15
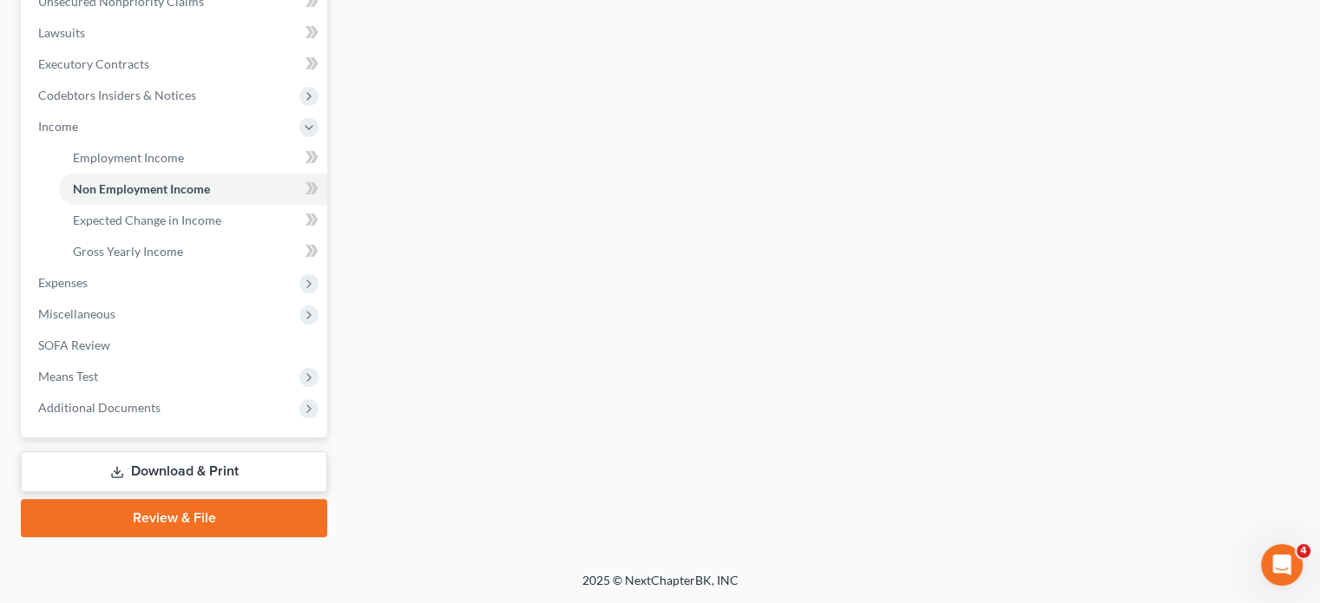
scroll to position [531, 0]
click at [88, 290] on span "Expenses" at bounding box center [62, 282] width 49 height 15
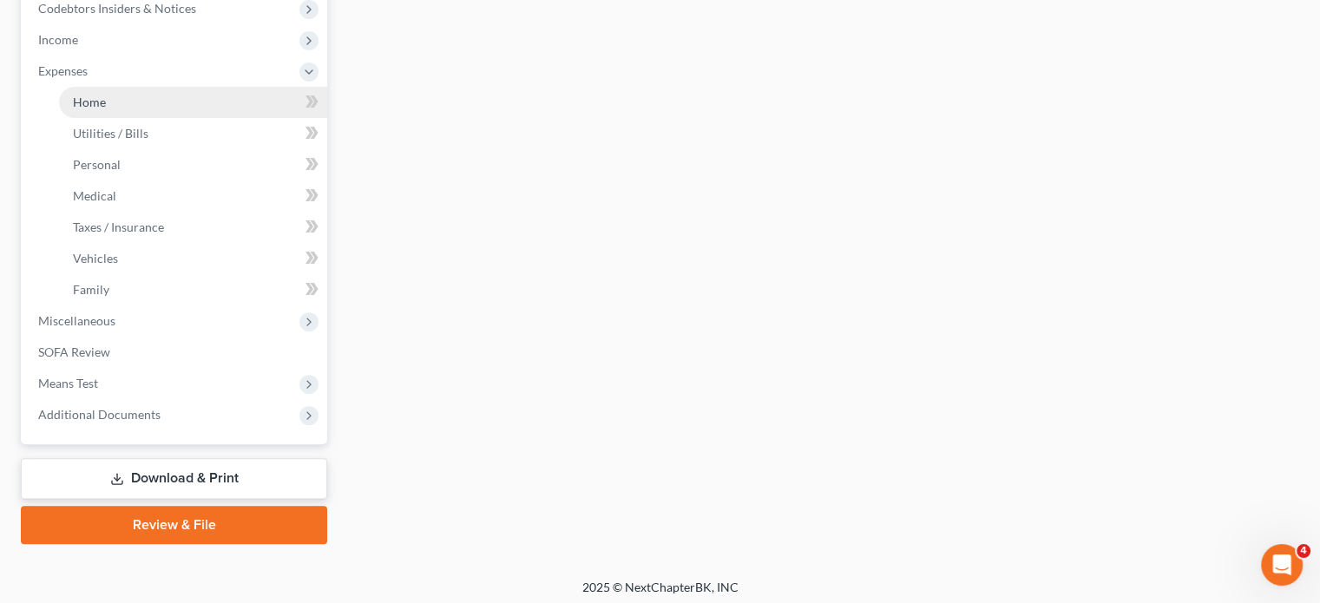
click at [106, 109] on span "Home" at bounding box center [89, 102] width 33 height 15
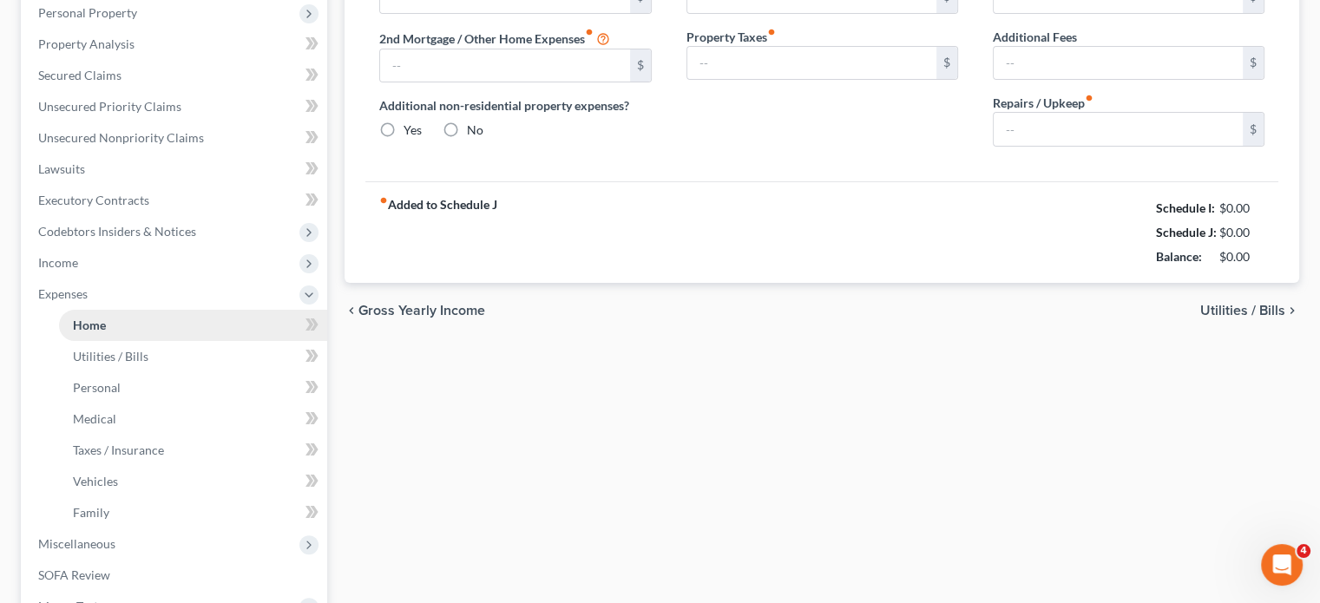
scroll to position [12, 0]
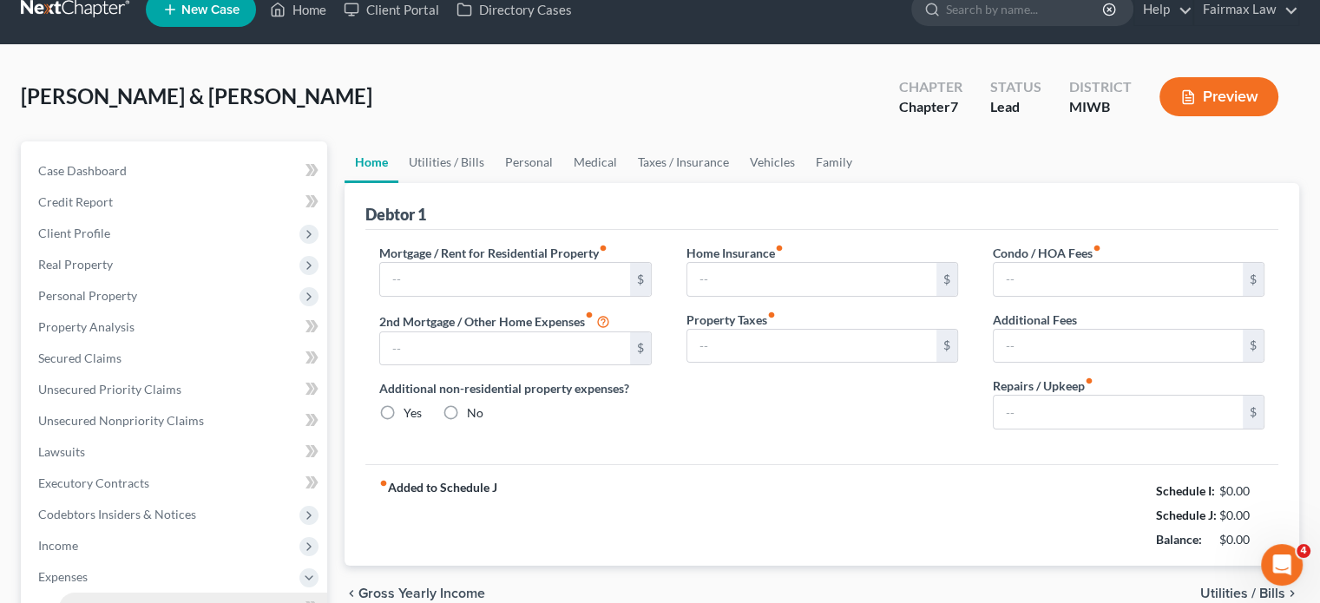
type input "1,428.00"
type input "0.00"
radio input "true"
type input "0.00"
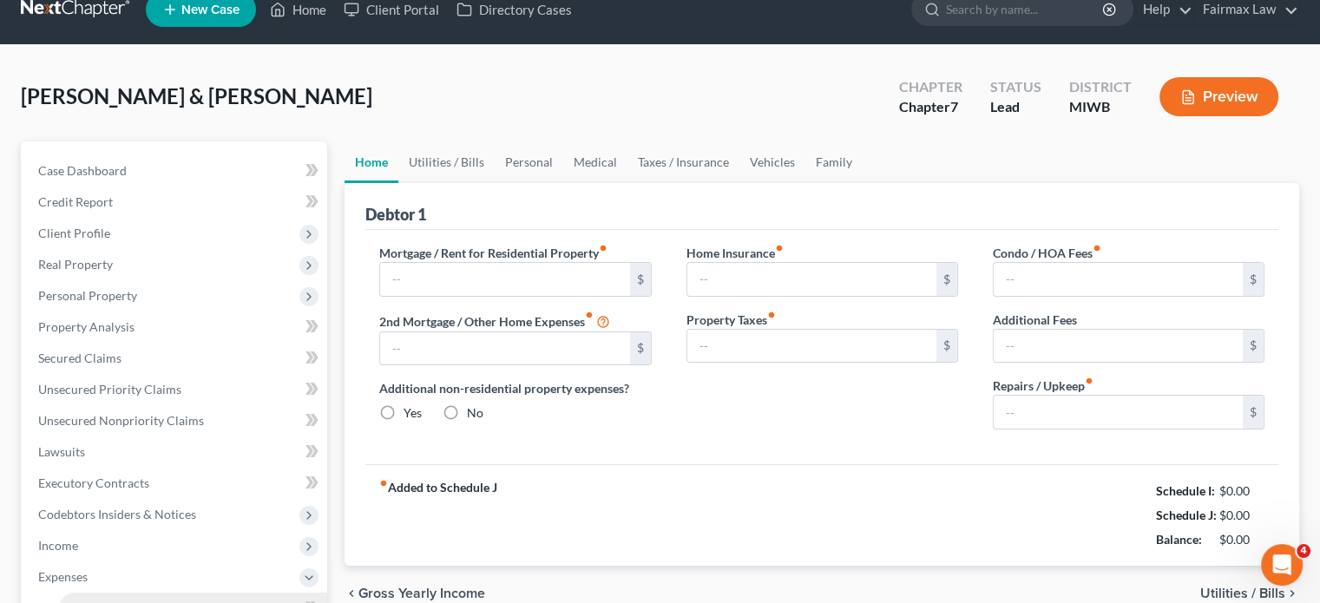
type input "0.00"
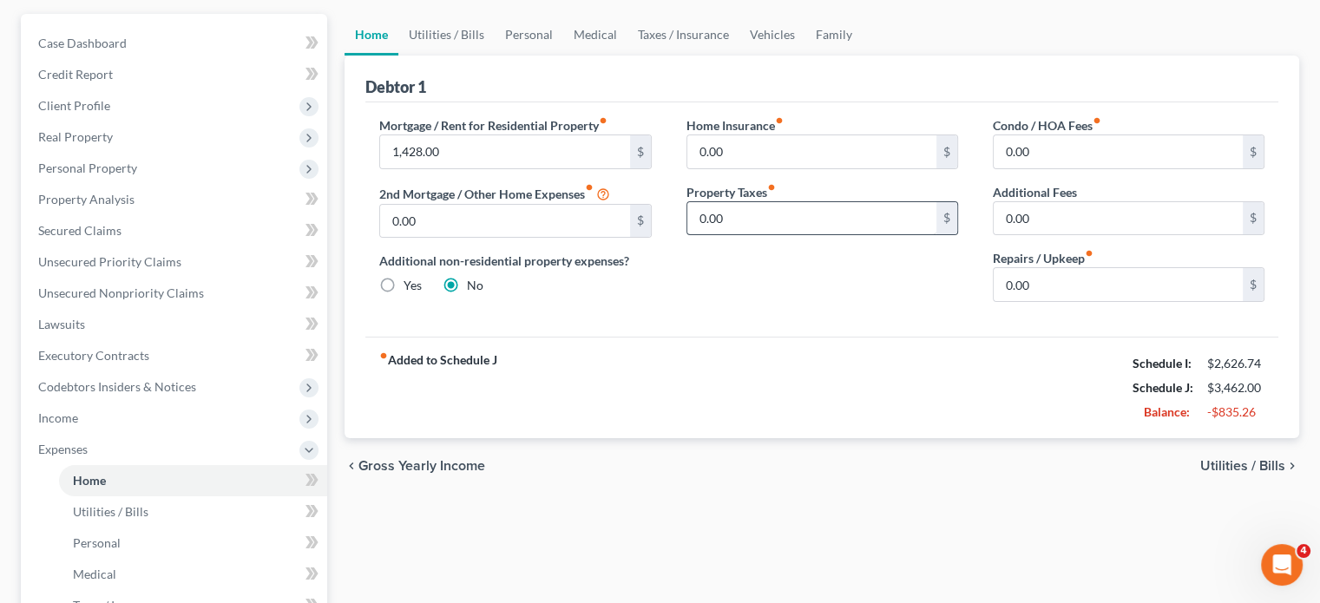
scroll to position [152, 0]
click at [470, 56] on link "Utilities / Bills" at bounding box center [446, 36] width 96 height 42
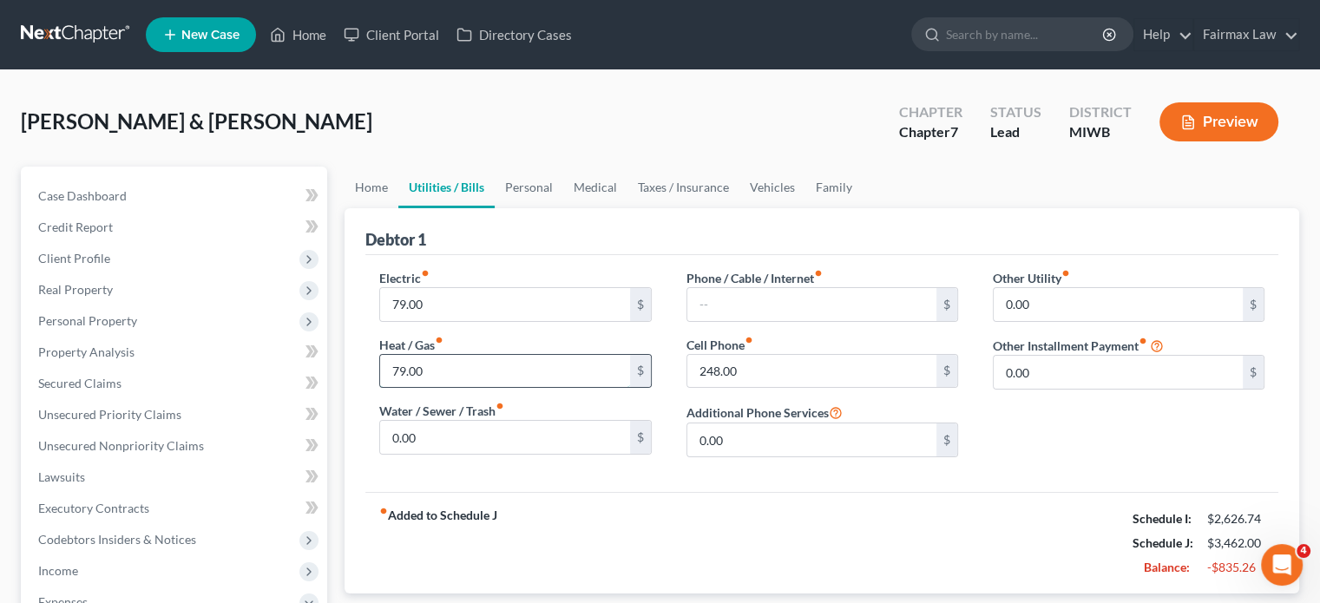
click at [464, 388] on input "79.00" at bounding box center [504, 371] width 249 height 33
click at [739, 321] on input "text" at bounding box center [811, 304] width 249 height 33
click at [730, 388] on input "248.00" at bounding box center [811, 371] width 249 height 33
click at [729, 388] on input "248.00" at bounding box center [811, 371] width 249 height 33
type input "249.00"
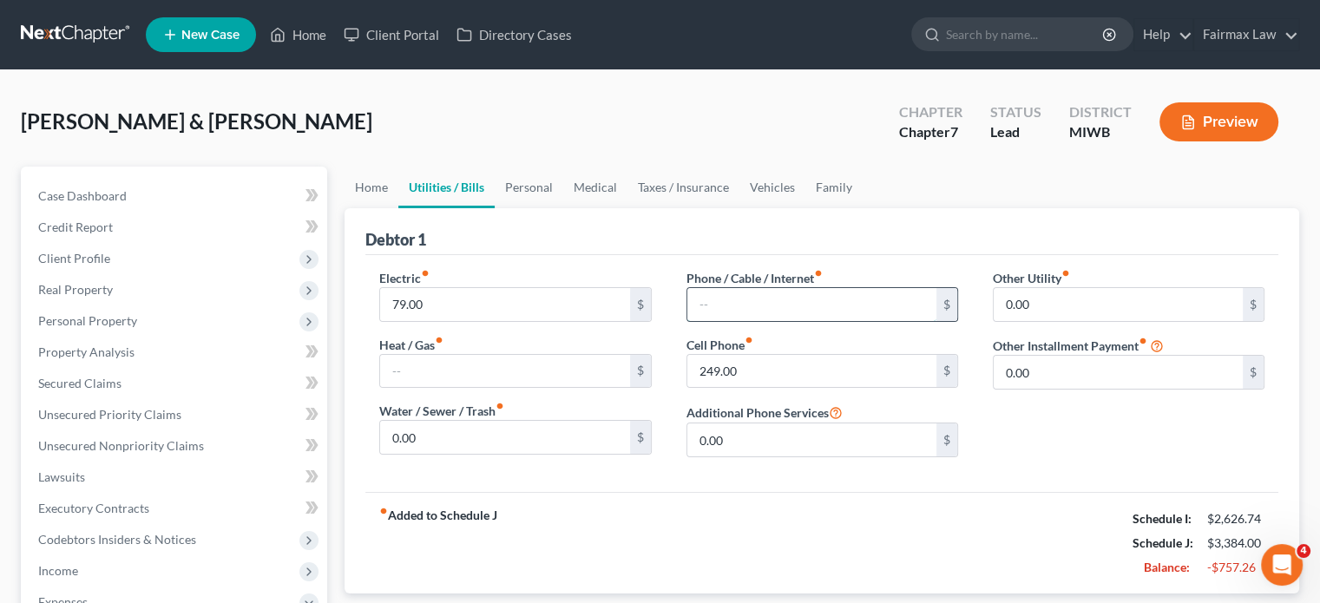
click at [722, 321] on input "text" at bounding box center [811, 304] width 249 height 33
type input "35"
click at [563, 208] on link "Personal" at bounding box center [529, 188] width 69 height 42
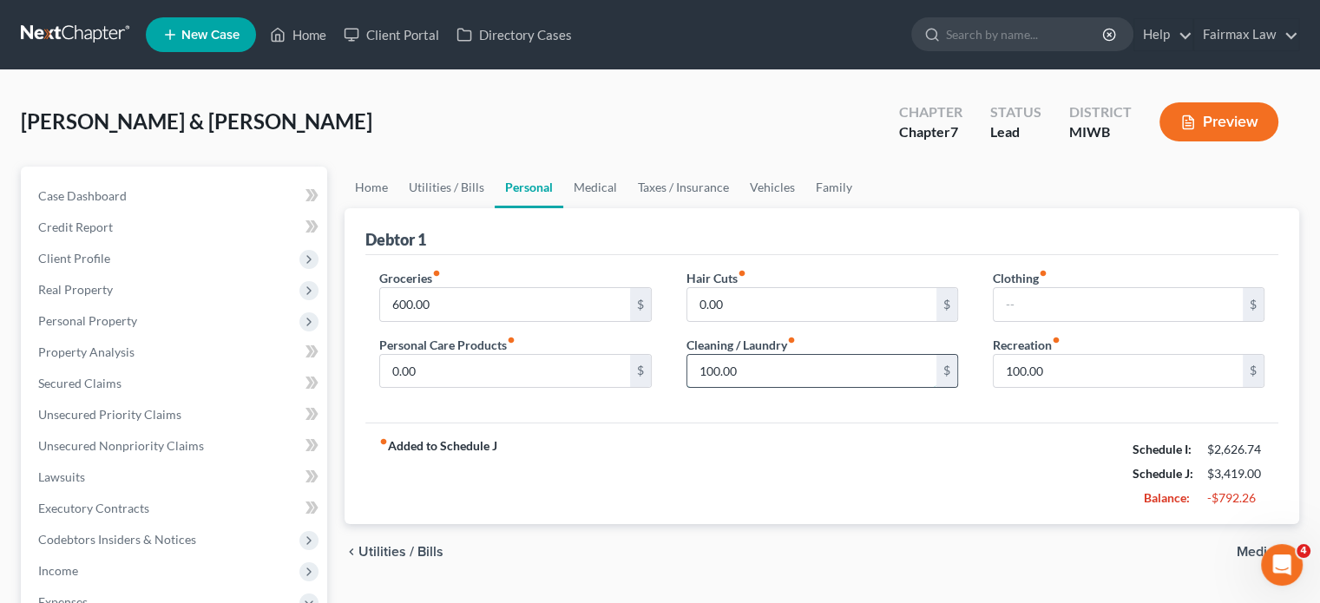
click at [785, 388] on input "100.00" at bounding box center [811, 371] width 249 height 33
click at [806, 208] on link "Vehicles" at bounding box center [773, 188] width 66 height 42
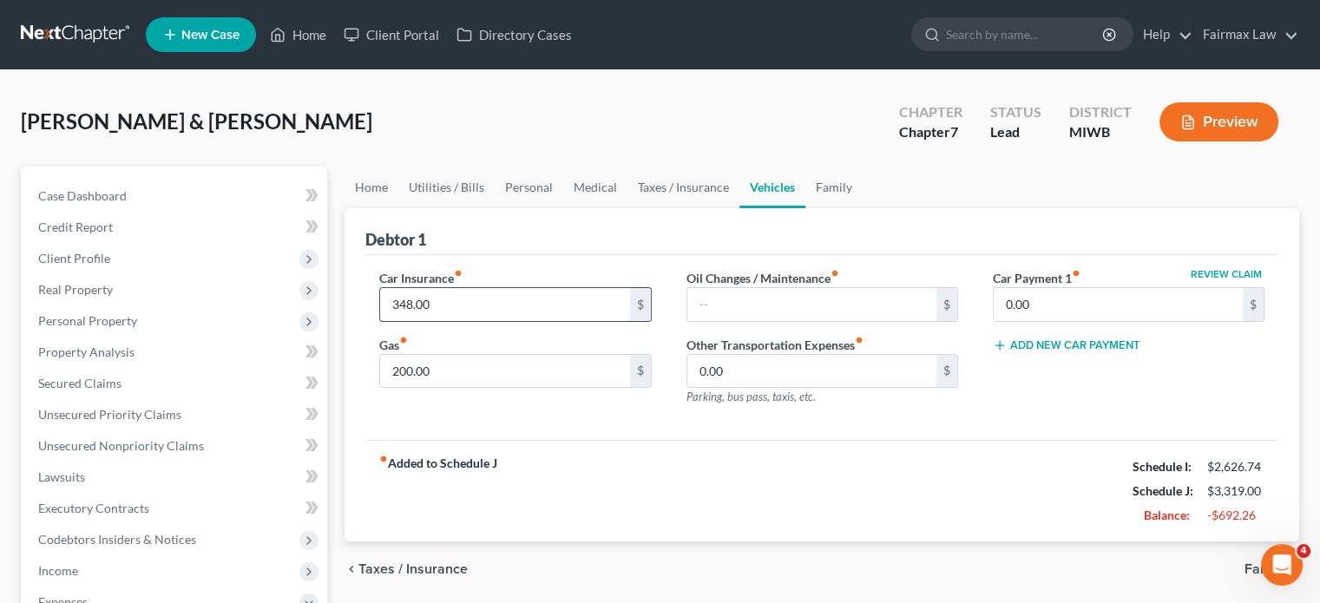
click at [465, 321] on input "348.00" at bounding box center [504, 304] width 249 height 33
click at [457, 388] on input "200.00" at bounding box center [504, 371] width 249 height 33
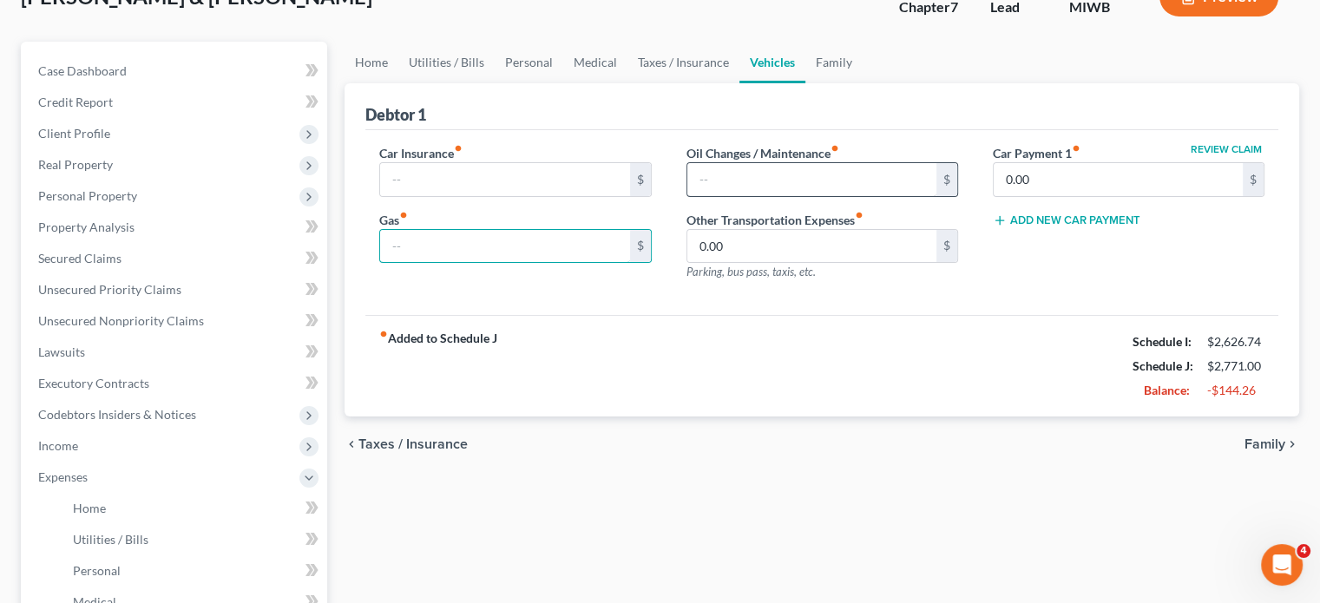
scroll to position [127, 0]
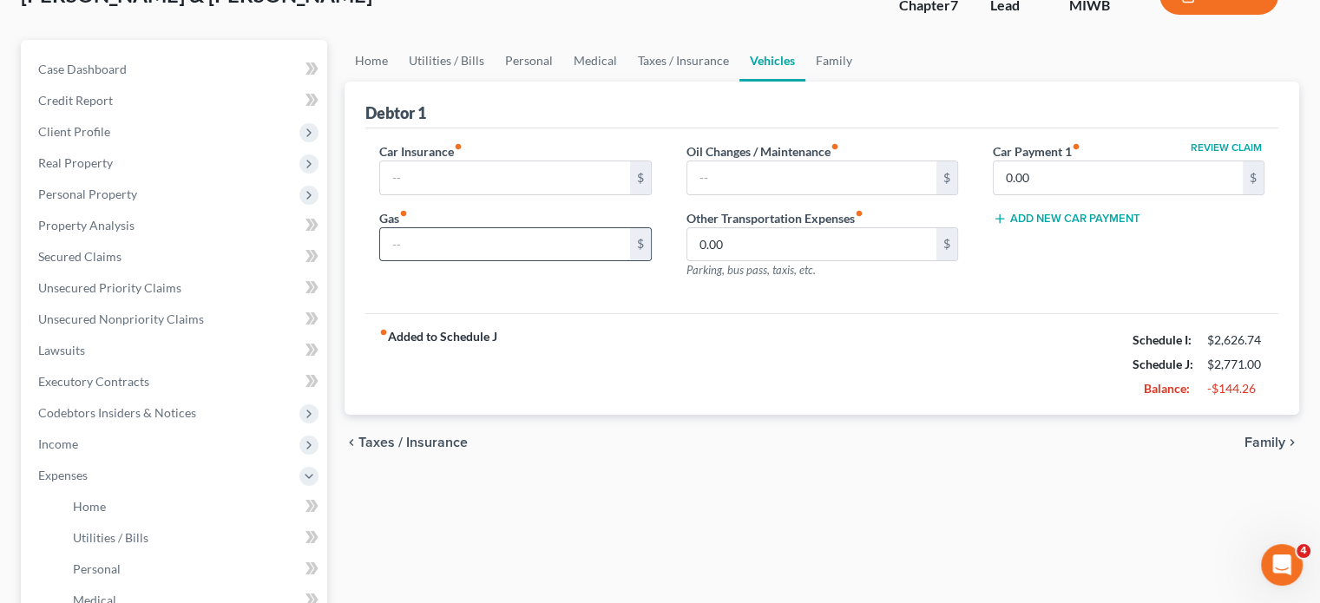
click at [439, 261] on input "text" at bounding box center [504, 244] width 249 height 33
type input "200"
click at [422, 194] on input "text" at bounding box center [504, 177] width 249 height 33
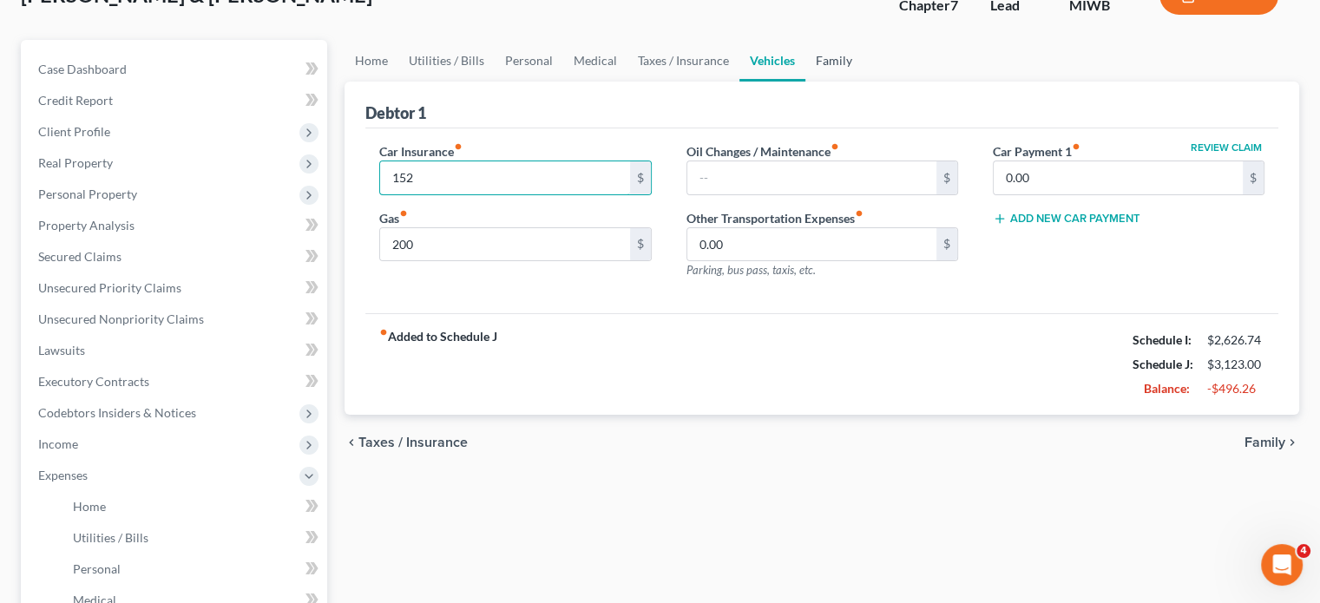
type input "152"
click at [863, 82] on link "Family" at bounding box center [834, 61] width 57 height 42
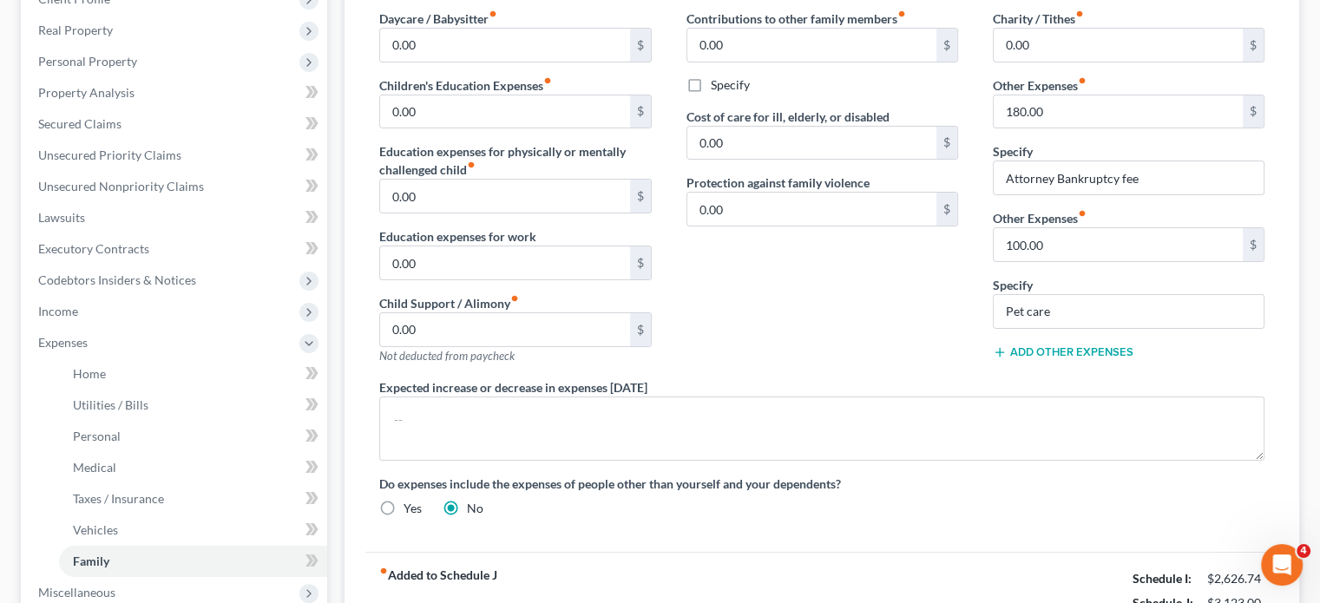
scroll to position [260, 0]
click at [1066, 260] on input "100.00" at bounding box center [1118, 243] width 249 height 33
drag, startPoint x: 1099, startPoint y: 452, endPoint x: 853, endPoint y: 473, distance: 246.5
click at [853, 473] on div "Daycare / Babysitter fiber_manual_record 0.00 $ Children's Education Expenses f…" at bounding box center [822, 270] width 920 height 522
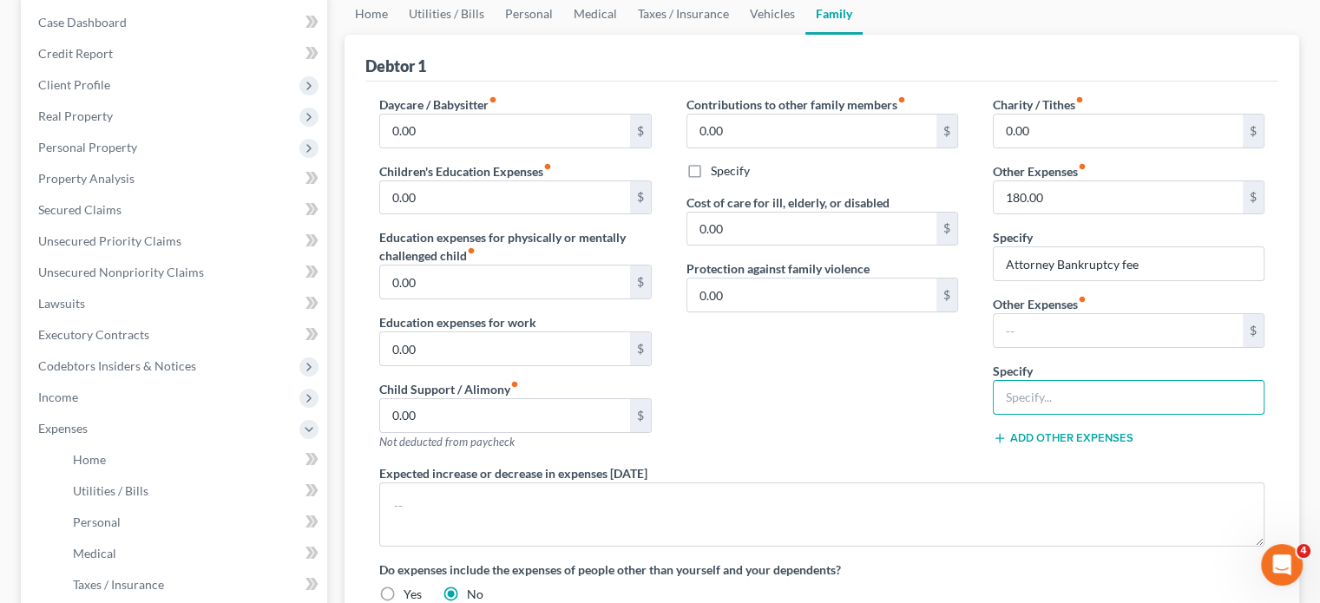
scroll to position [176, 0]
click at [806, 32] on link "Vehicles" at bounding box center [773, 11] width 66 height 42
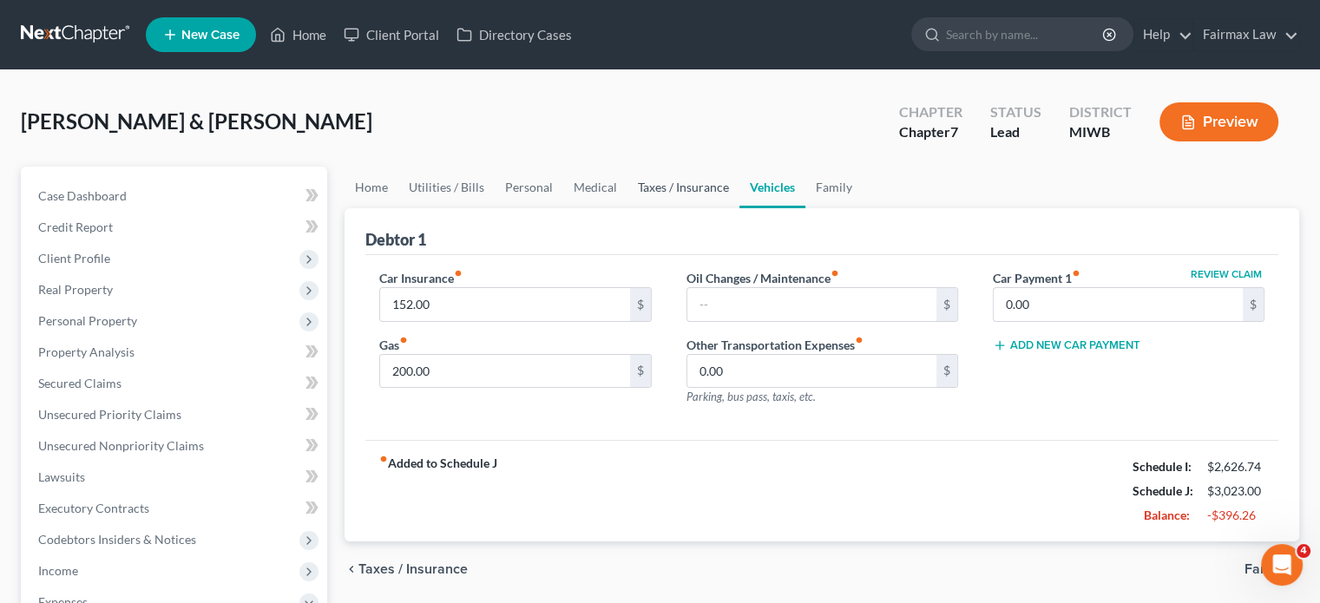
click at [736, 208] on link "Taxes / Insurance" at bounding box center [684, 188] width 112 height 42
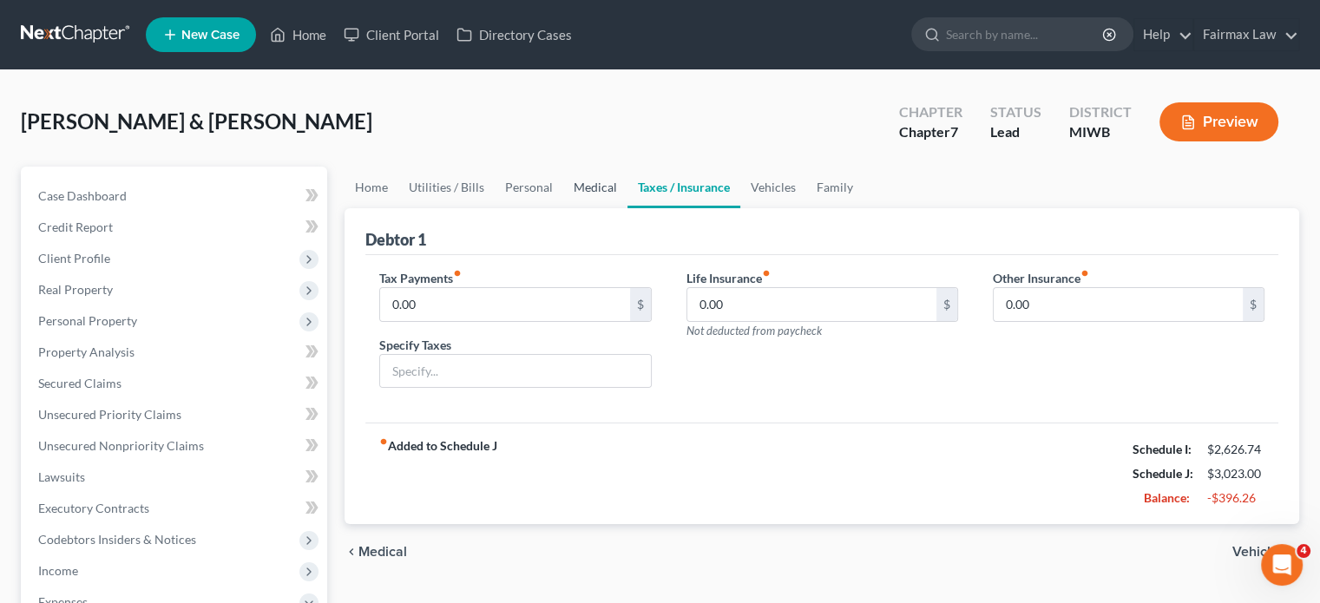
click at [628, 208] on link "Medical" at bounding box center [595, 188] width 64 height 42
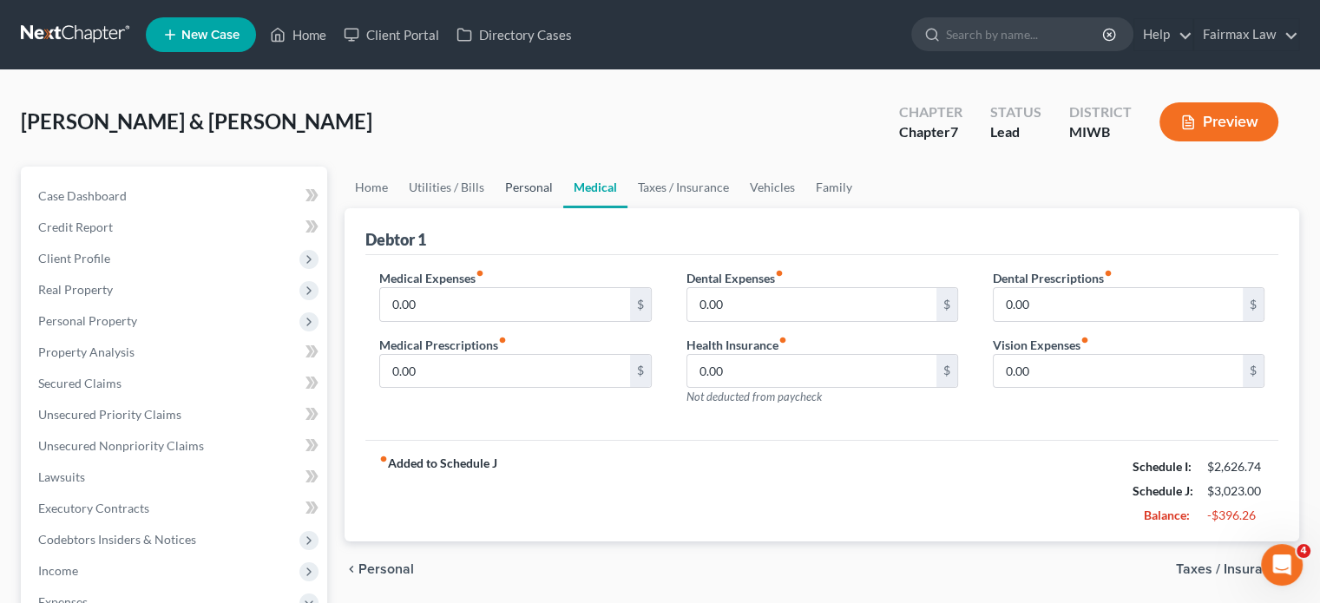
click at [559, 208] on link "Personal" at bounding box center [529, 188] width 69 height 42
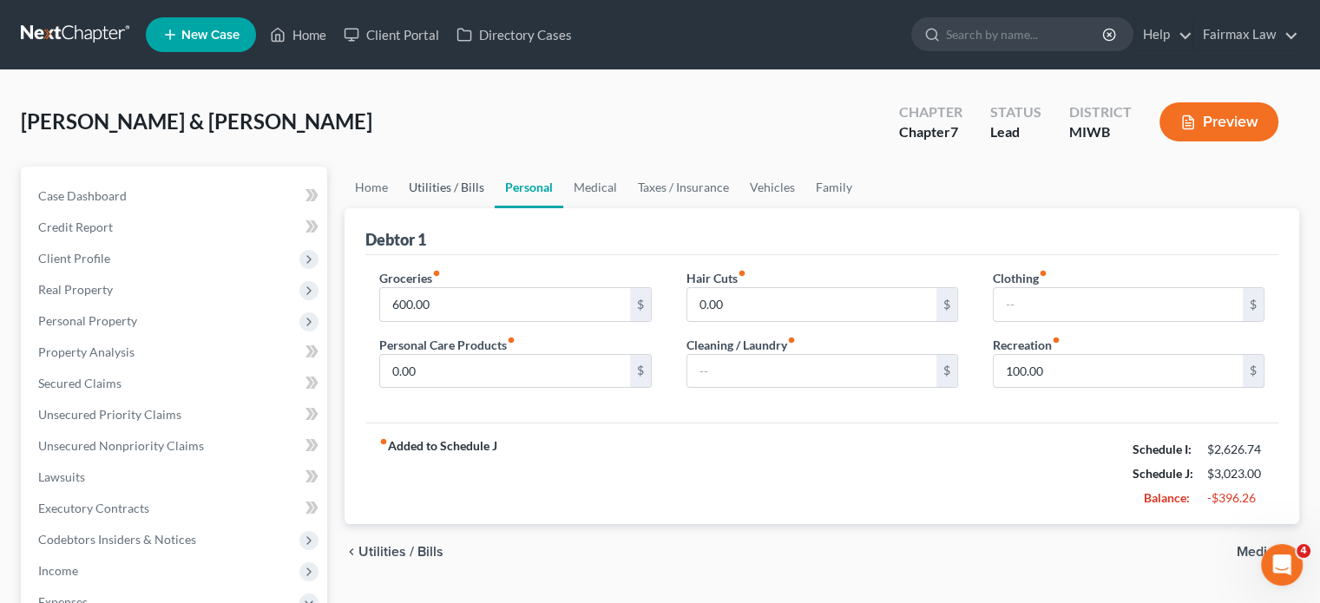
click at [466, 208] on link "Utilities / Bills" at bounding box center [446, 188] width 96 height 42
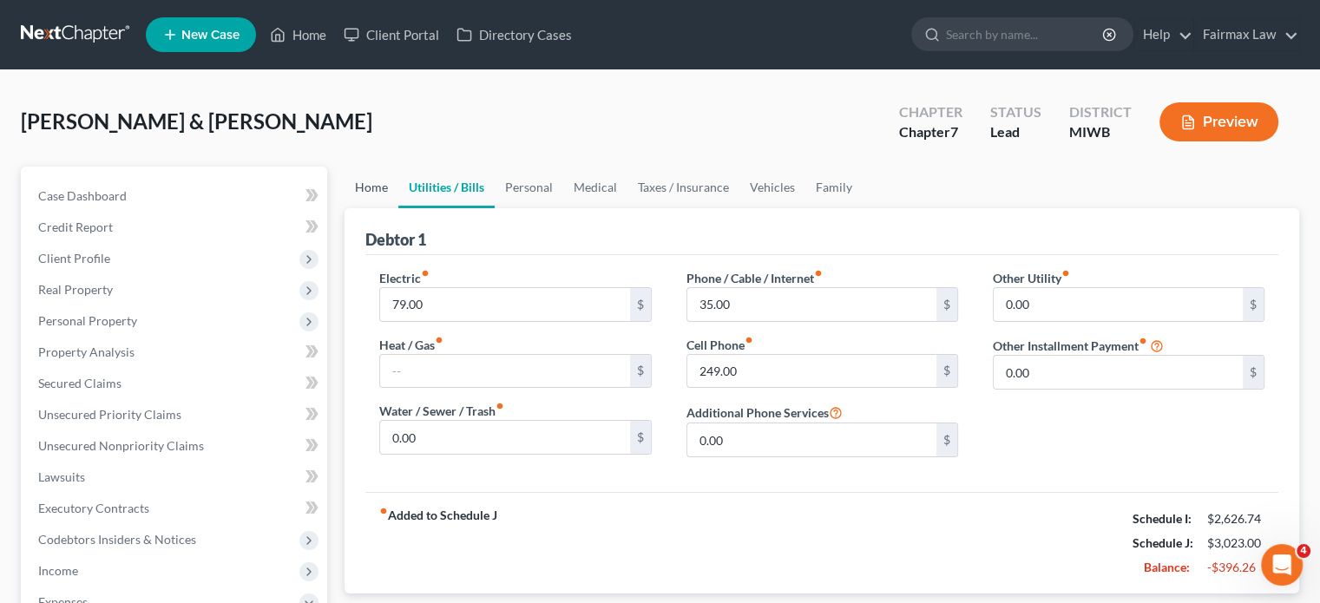
click at [384, 208] on link "Home" at bounding box center [372, 188] width 54 height 42
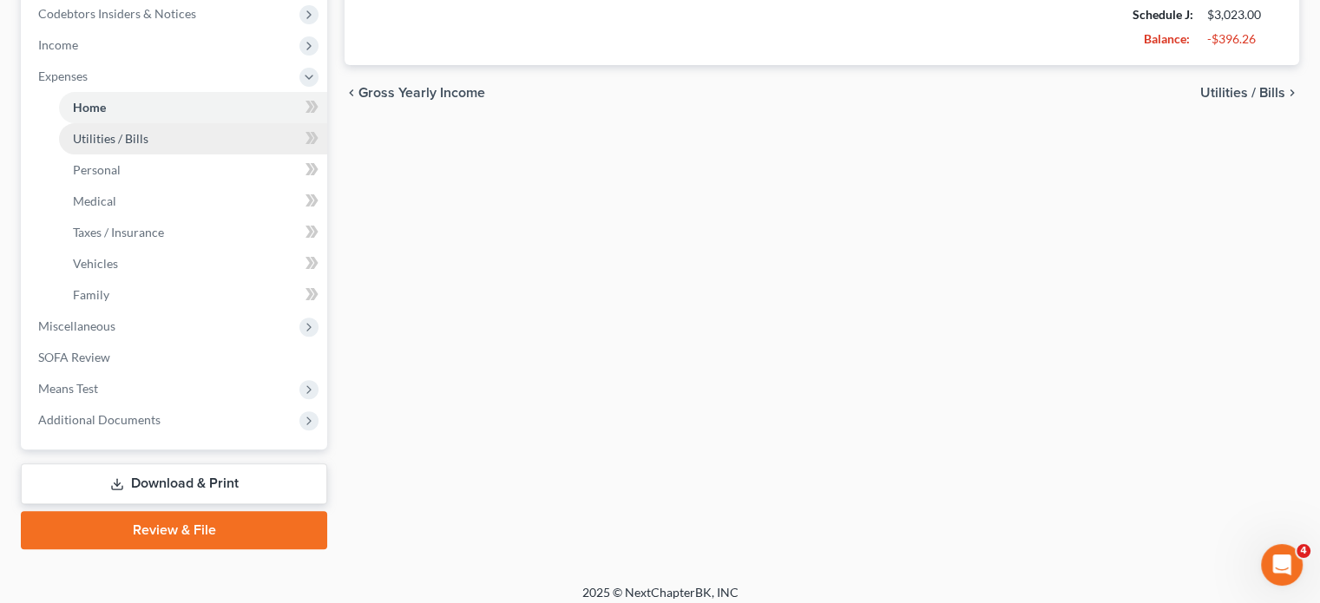
scroll to position [521, 0]
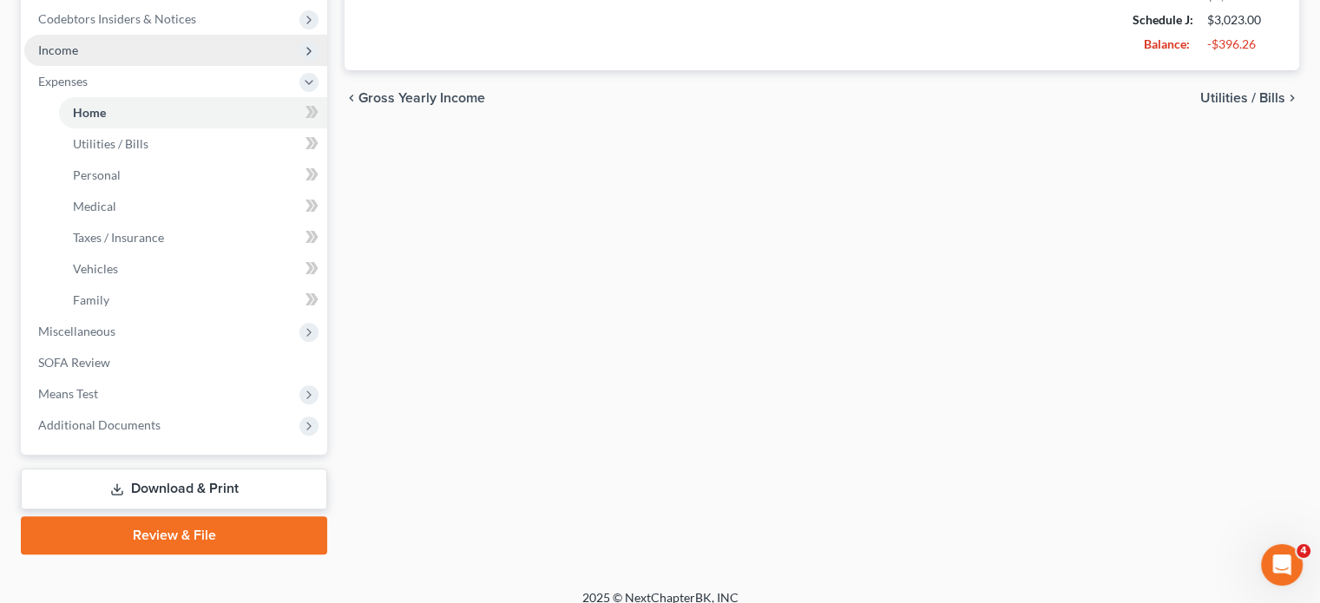
click at [102, 66] on span "Income" at bounding box center [175, 50] width 303 height 31
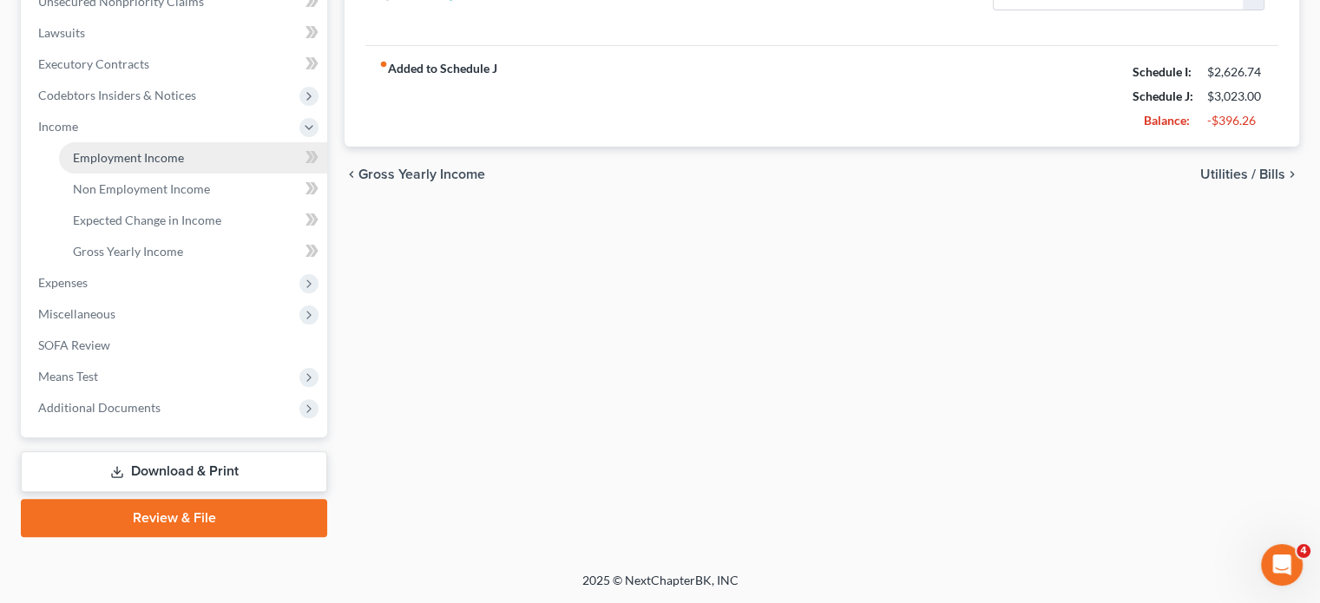
click at [141, 165] on span "Employment Income" at bounding box center [128, 157] width 111 height 15
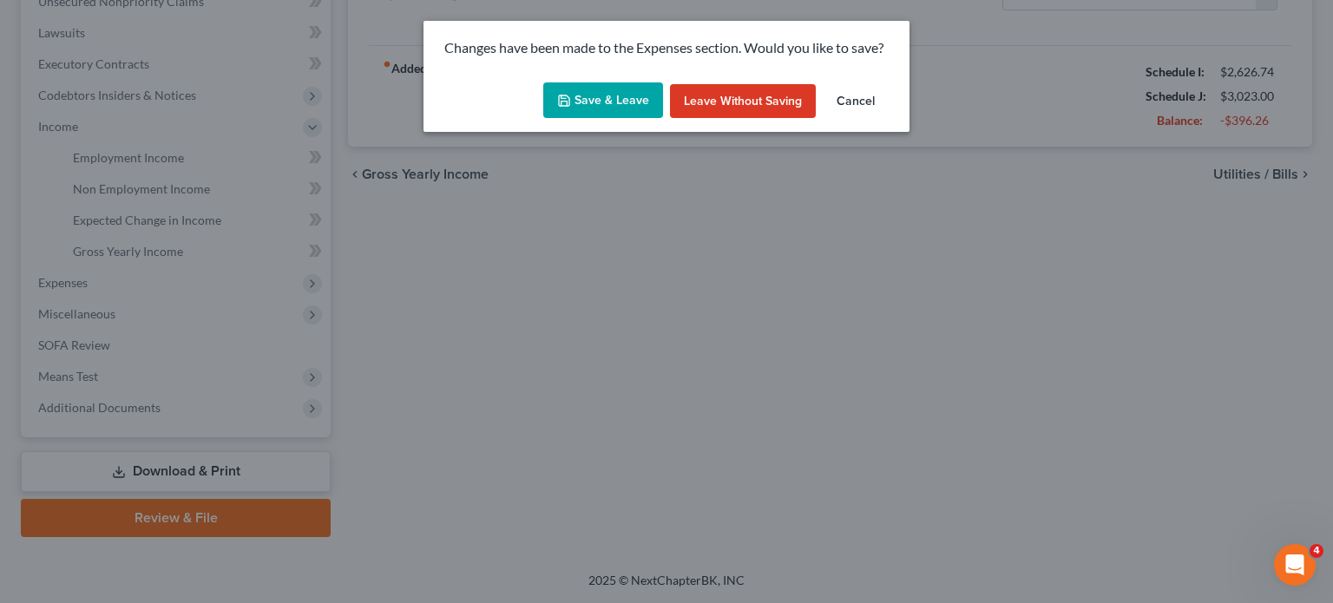
click at [564, 119] on button "Save & Leave" at bounding box center [603, 100] width 120 height 36
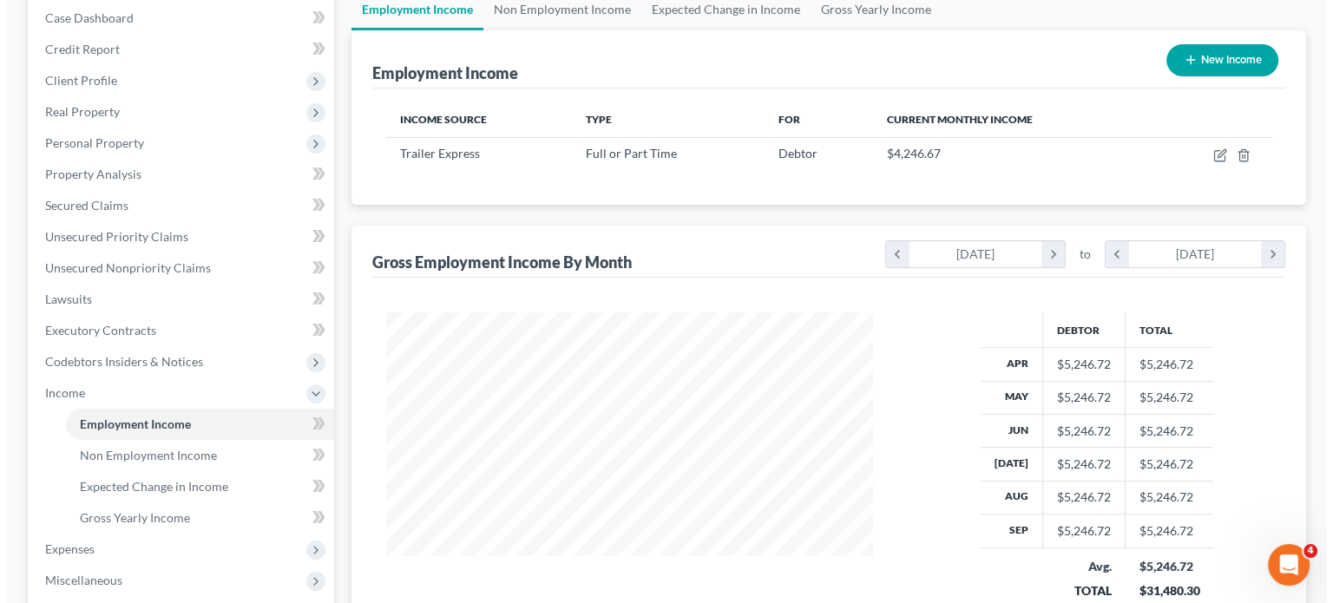
scroll to position [177, 0]
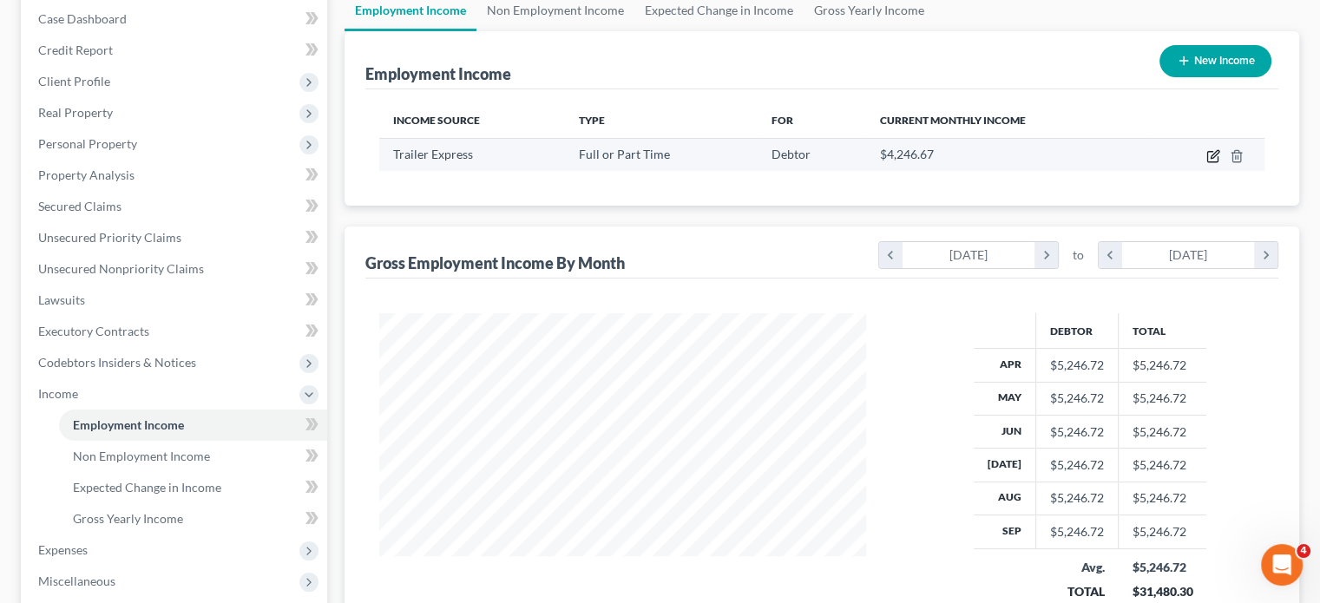
click at [1207, 163] on icon "button" at bounding box center [1214, 156] width 14 height 14
select select "0"
select select "23"
select select "3"
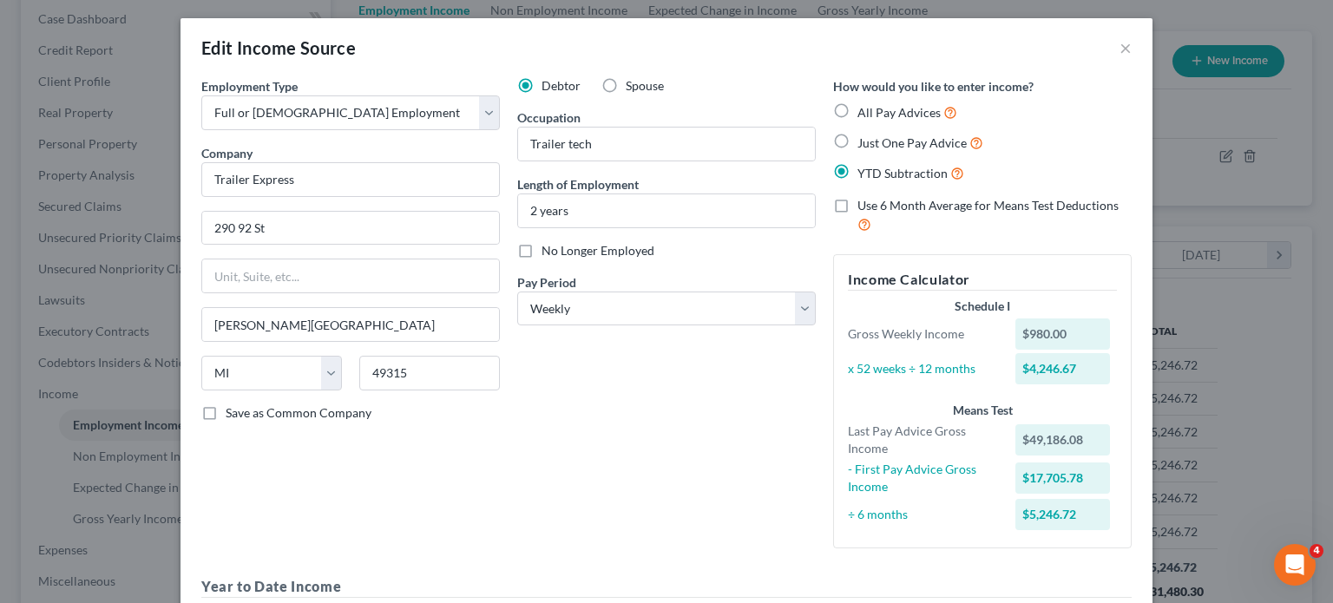
scroll to position [0, 0]
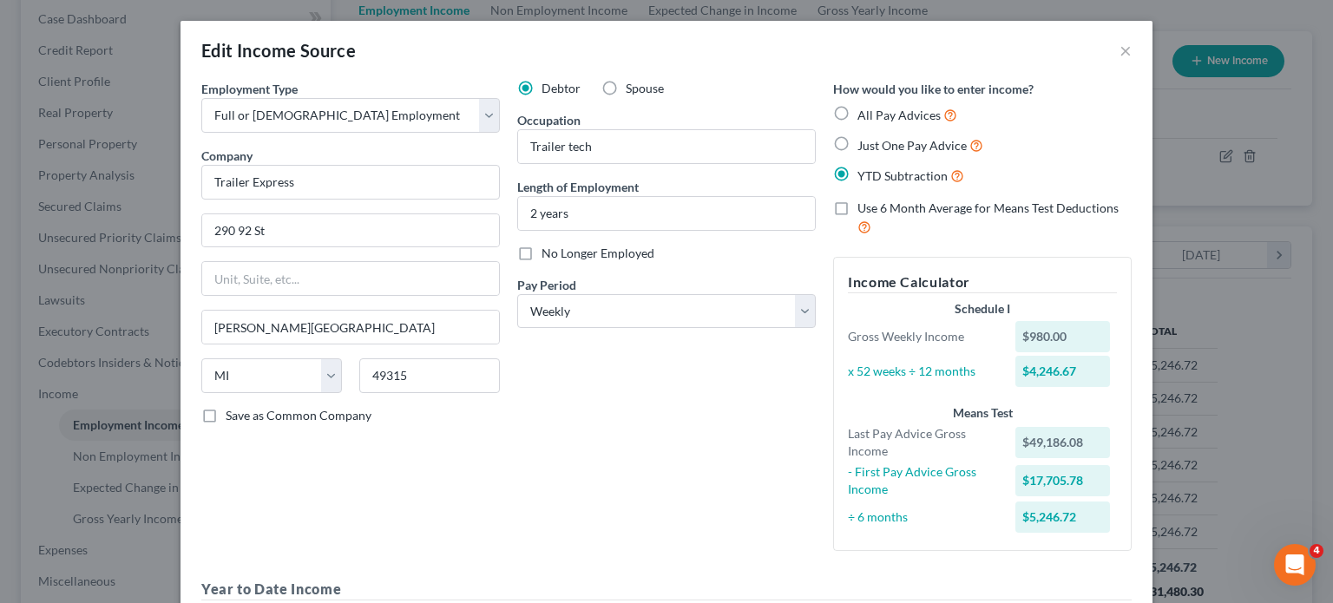
click at [726, 463] on div "Debtor Spouse Occupation Trailer tech Length of Employment 2 years No Longer Em…" at bounding box center [667, 322] width 316 height 485
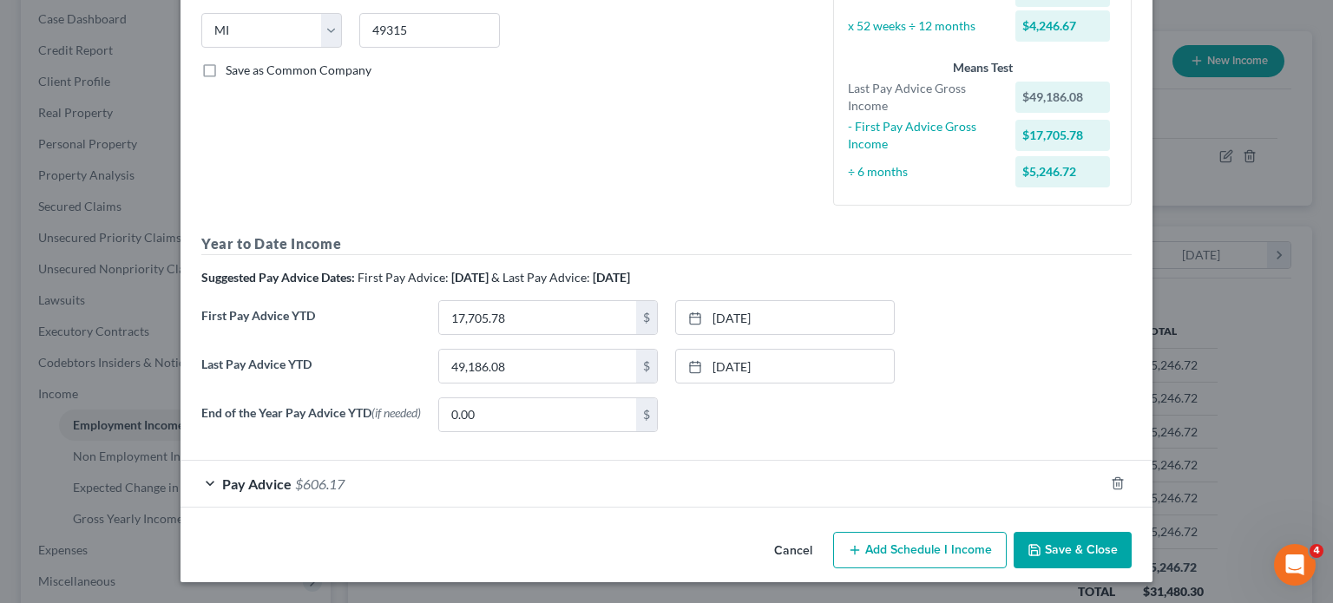
scroll to position [559, 0]
click at [338, 507] on div "Pay Advice $606.17" at bounding box center [643, 484] width 924 height 46
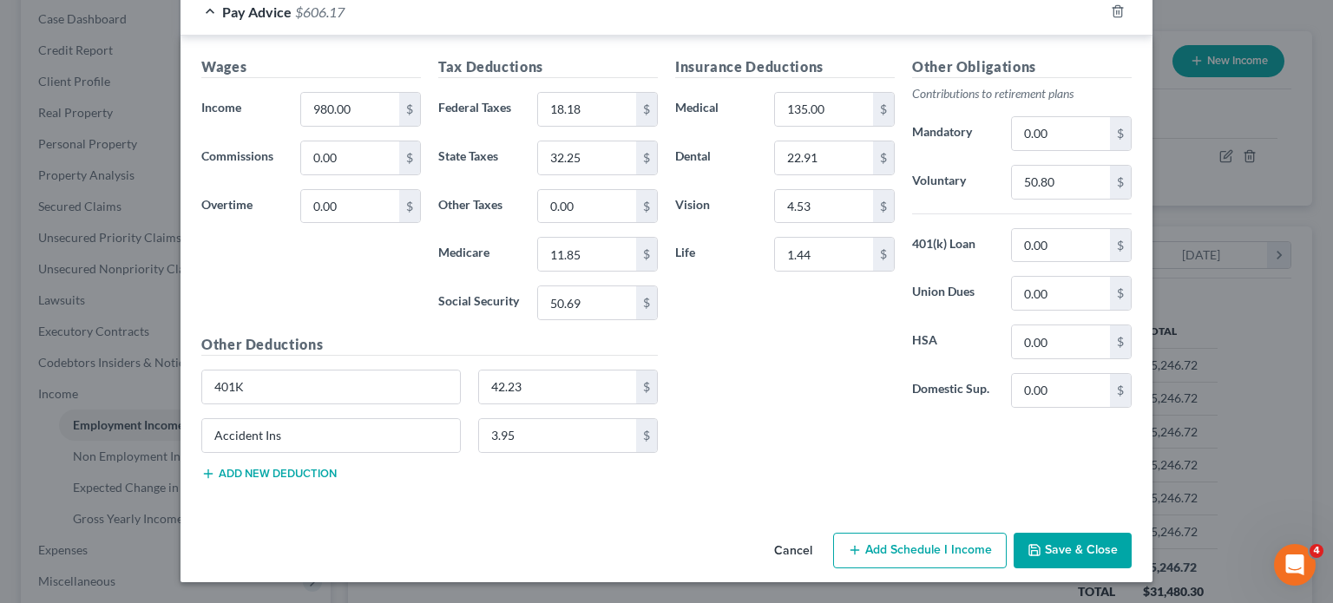
scroll to position [917, 0]
click at [301, 126] on input "980.00" at bounding box center [350, 109] width 98 height 33
type input "1,322.80"
click at [568, 126] on input "18.18" at bounding box center [587, 109] width 98 height 33
type input "57.24"
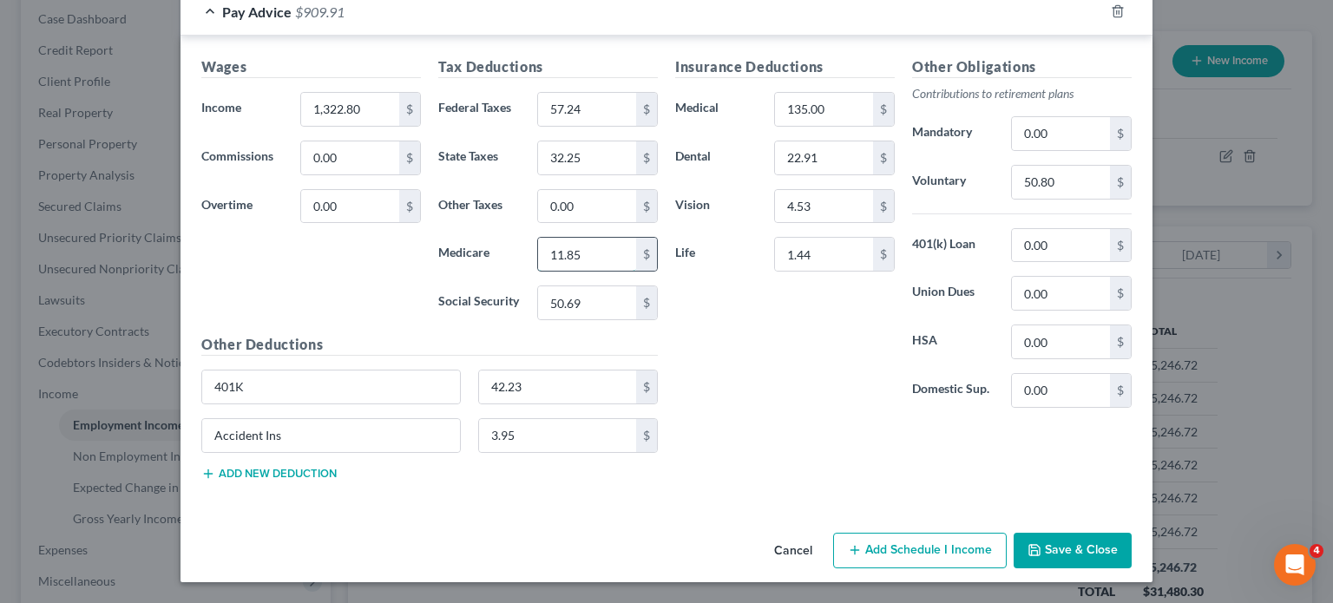
click at [569, 271] on input "11.85" at bounding box center [587, 254] width 98 height 33
type input "16.97"
click at [597, 174] on input "32.25" at bounding box center [587, 157] width 98 height 33
type input "48.04"
click at [545, 319] on input "50.69" at bounding box center [587, 302] width 98 height 33
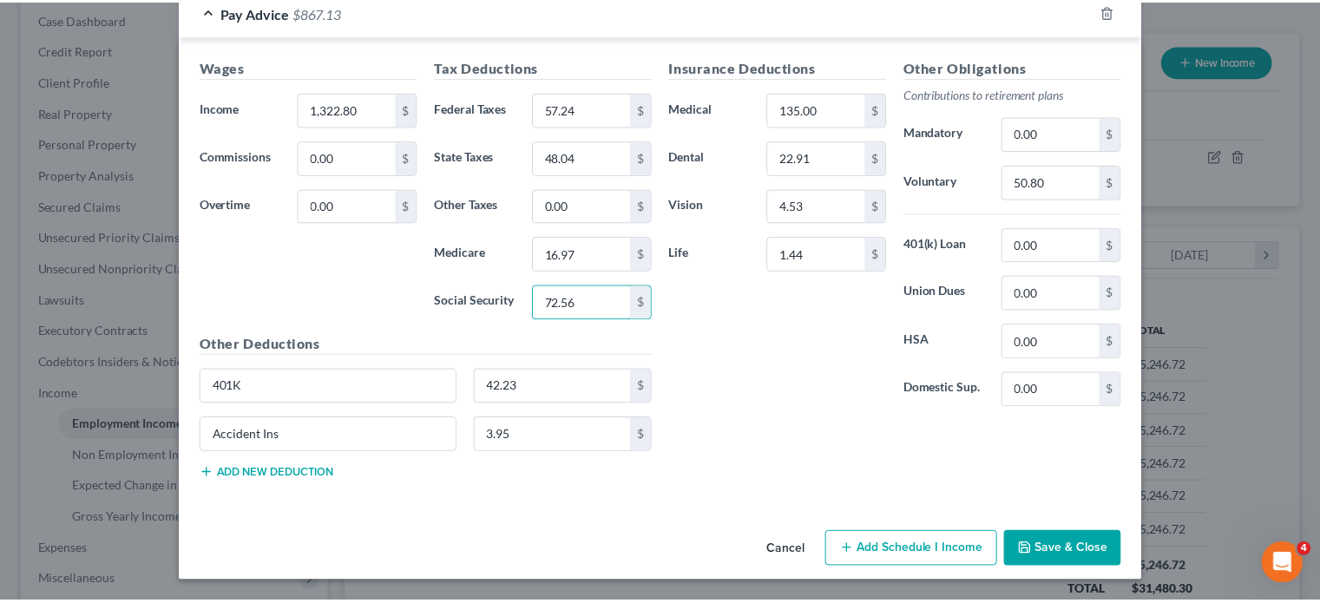
scroll to position [1141, 0]
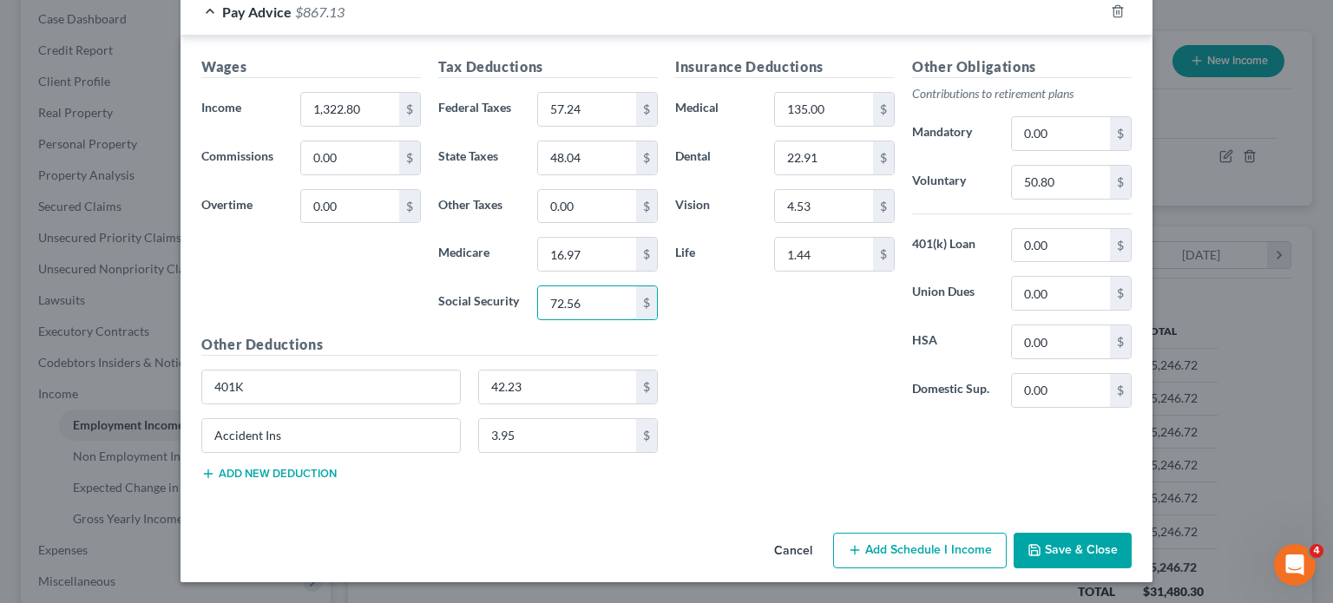
type input "72.56"
click at [1132, 533] on button "Save & Close" at bounding box center [1073, 551] width 118 height 36
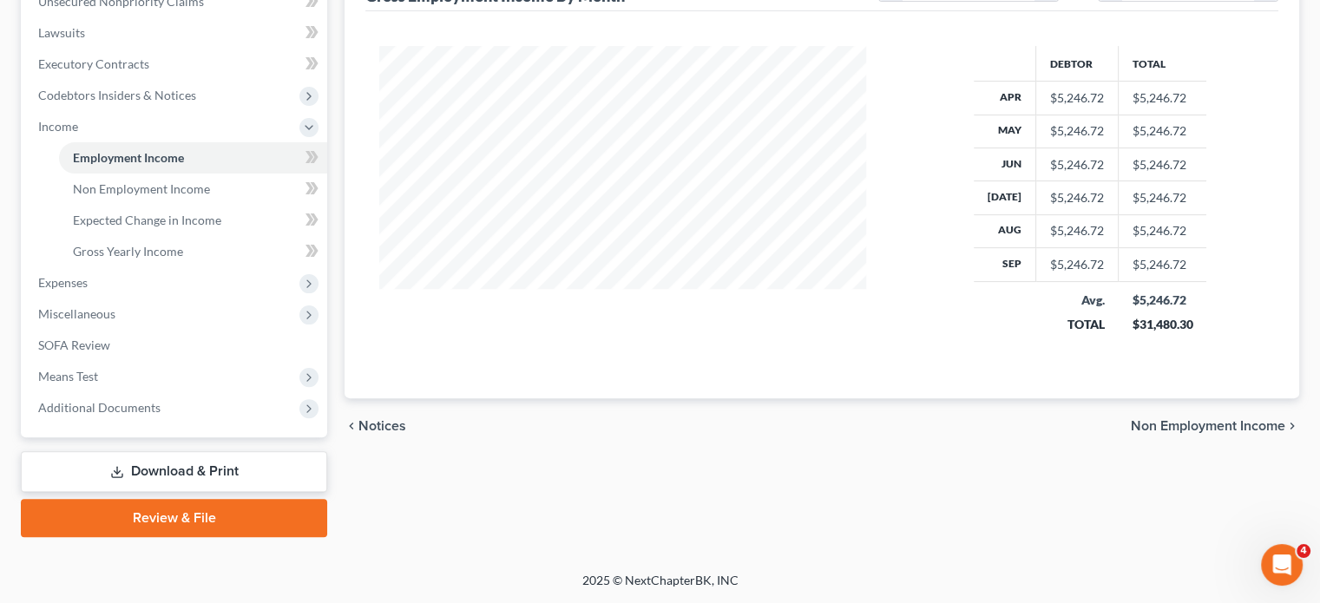
scroll to position [674, 0]
click at [196, 267] on span "Expenses" at bounding box center [175, 282] width 303 height 31
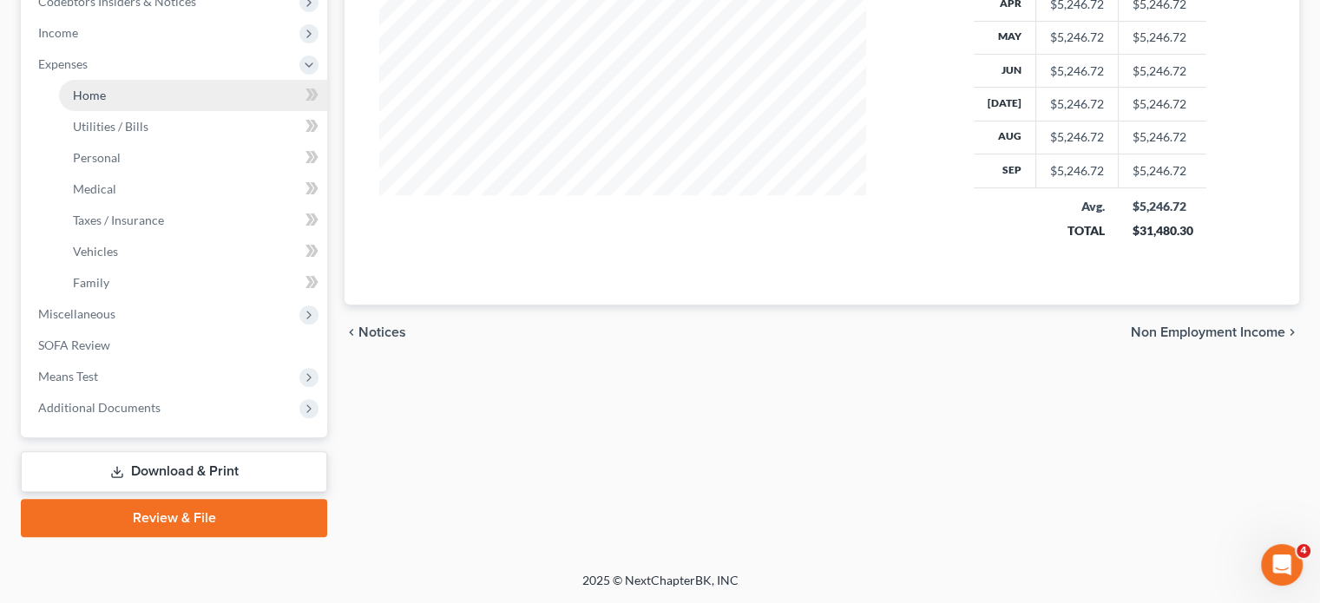
click at [135, 111] on link "Home" at bounding box center [193, 95] width 268 height 31
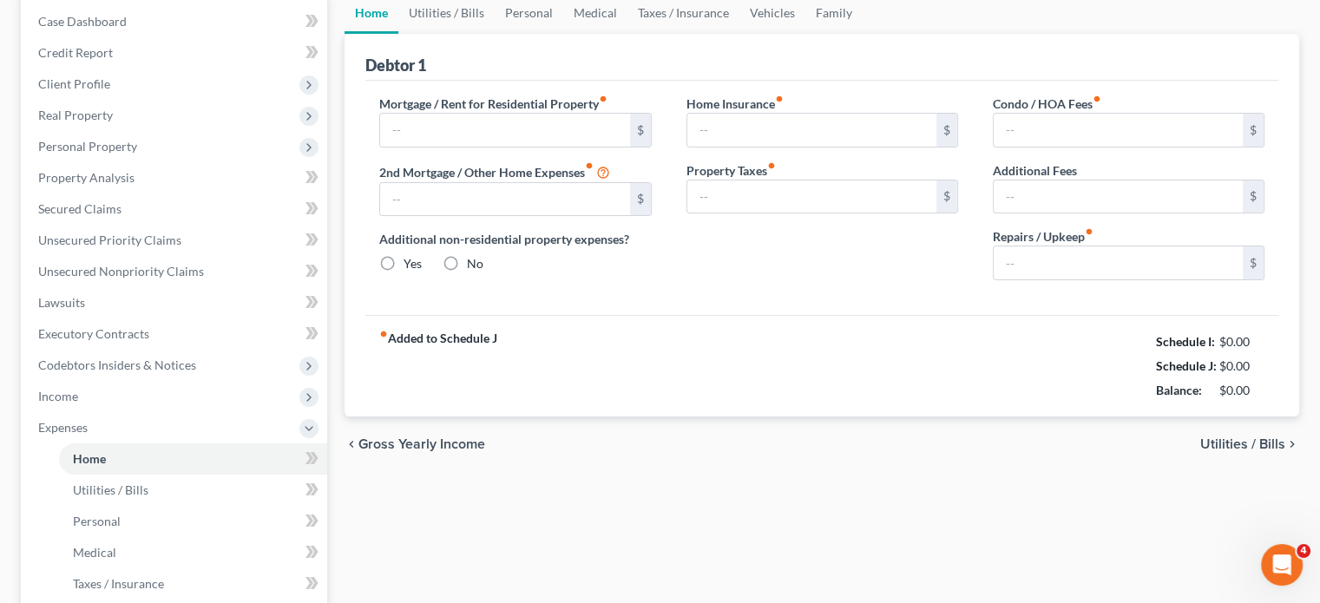
scroll to position [49, 0]
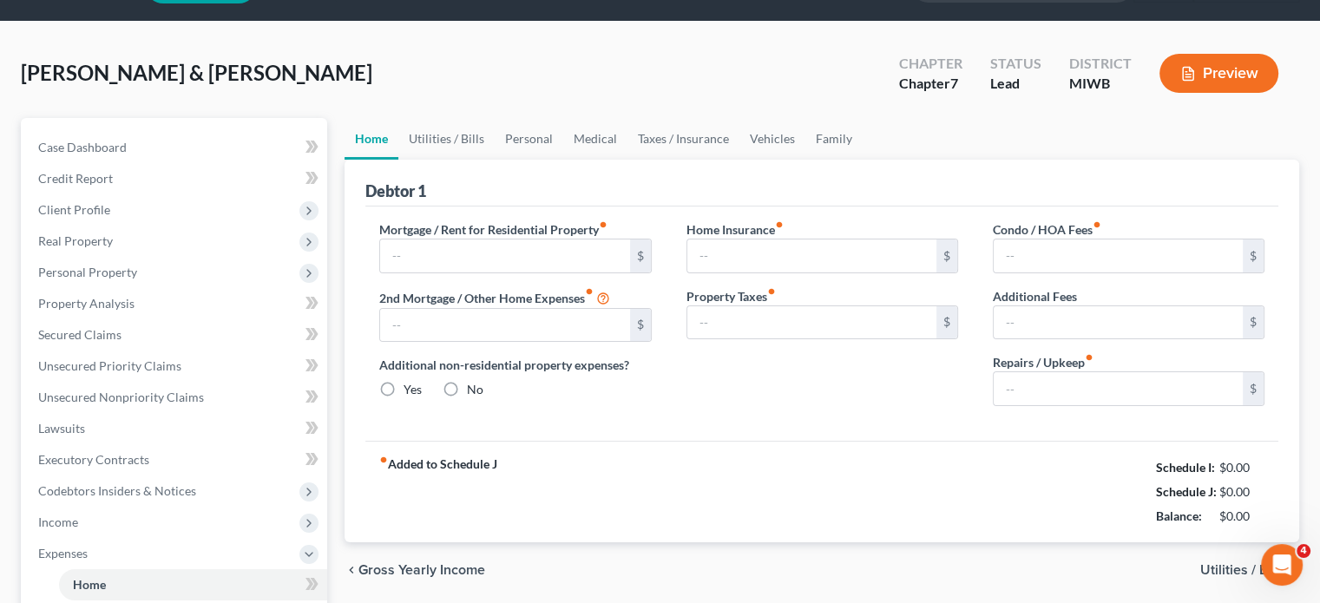
type input "1,428.00"
type input "0.00"
radio input "true"
type input "0.00"
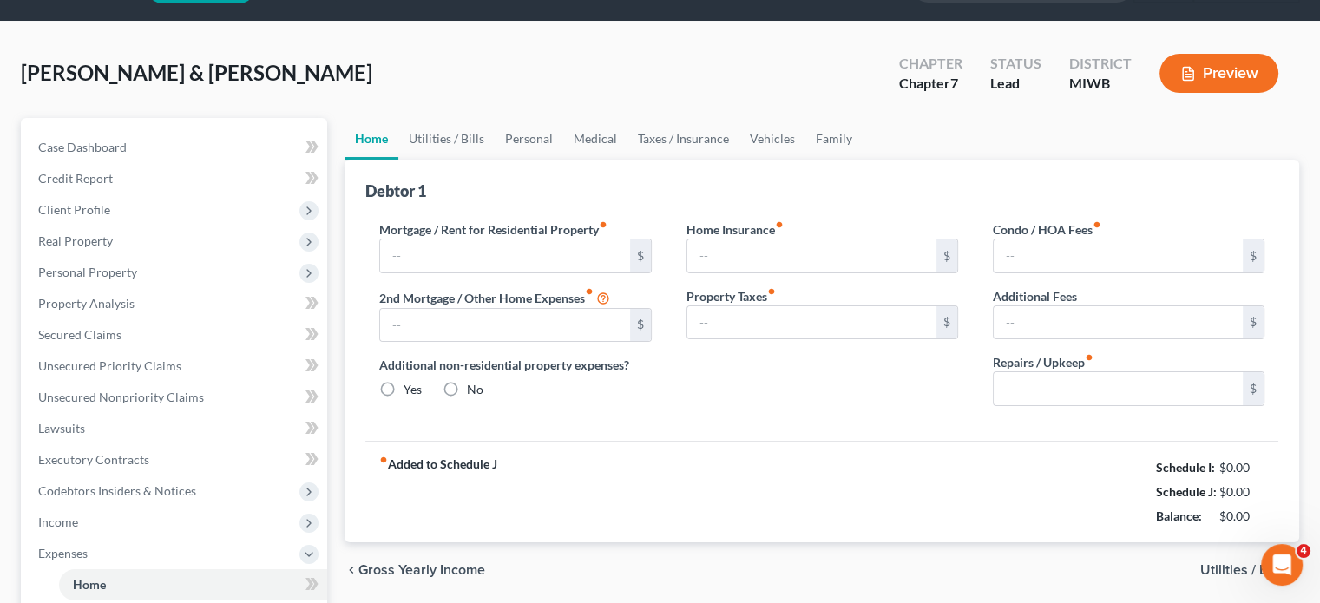
type input "0.00"
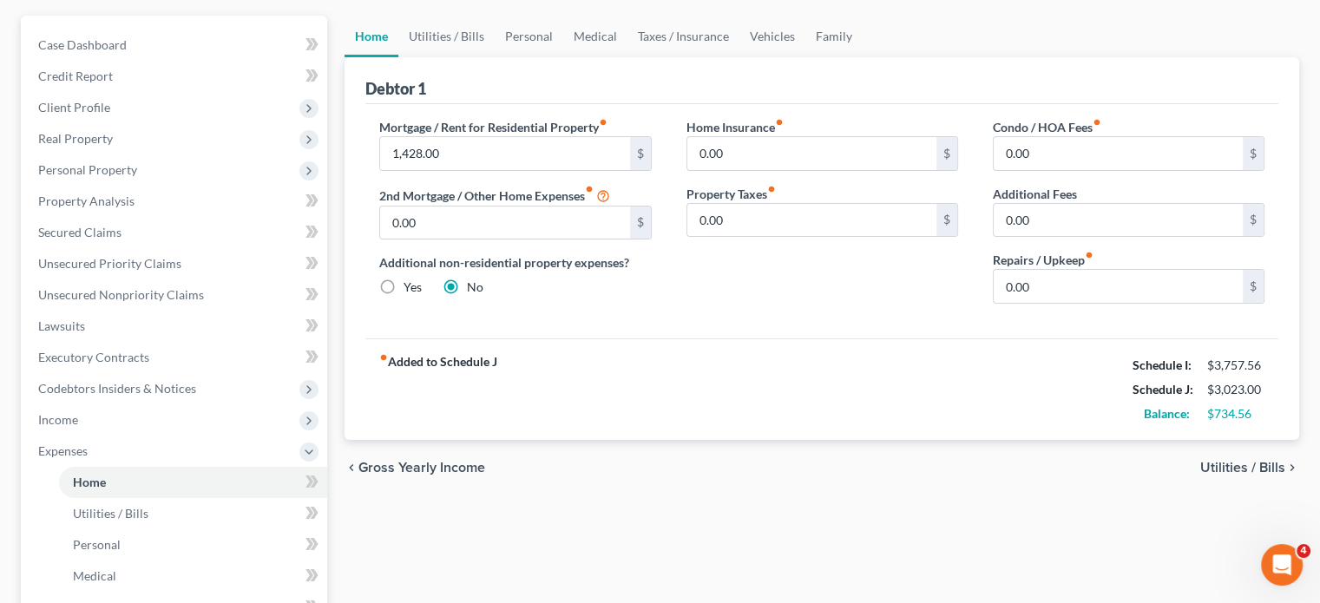
scroll to position [158, 0]
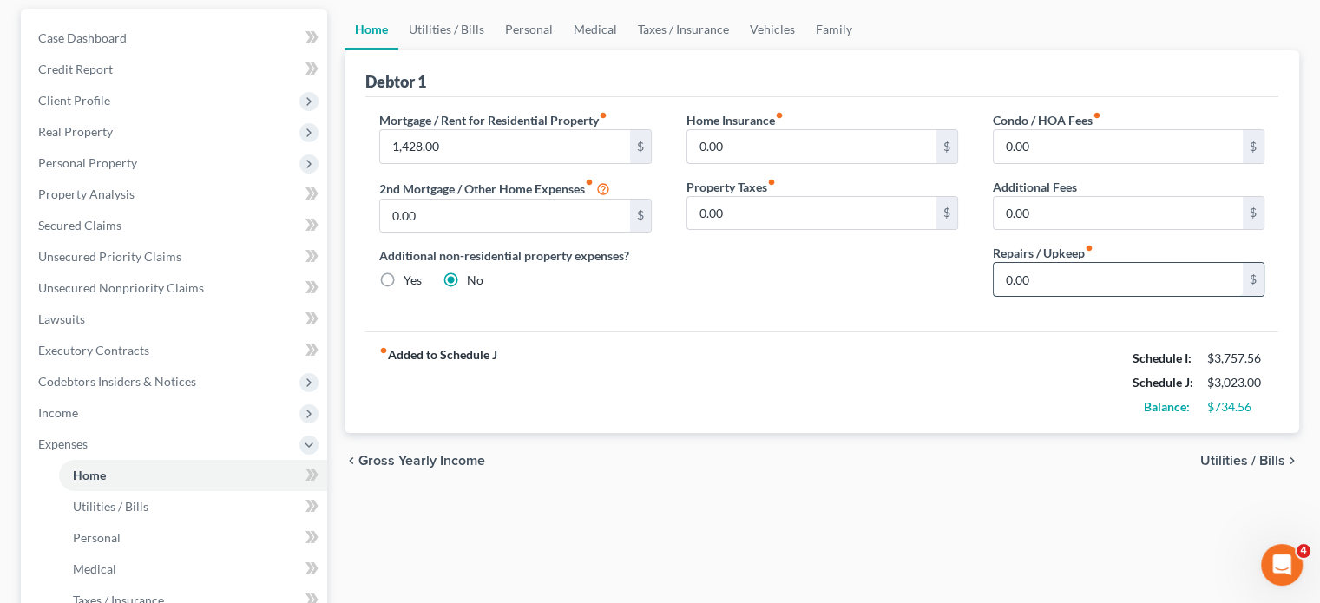
click at [1036, 296] on input "0.00" at bounding box center [1118, 279] width 249 height 33
type input "50"
click at [494, 50] on link "Utilities / Bills" at bounding box center [446, 30] width 96 height 42
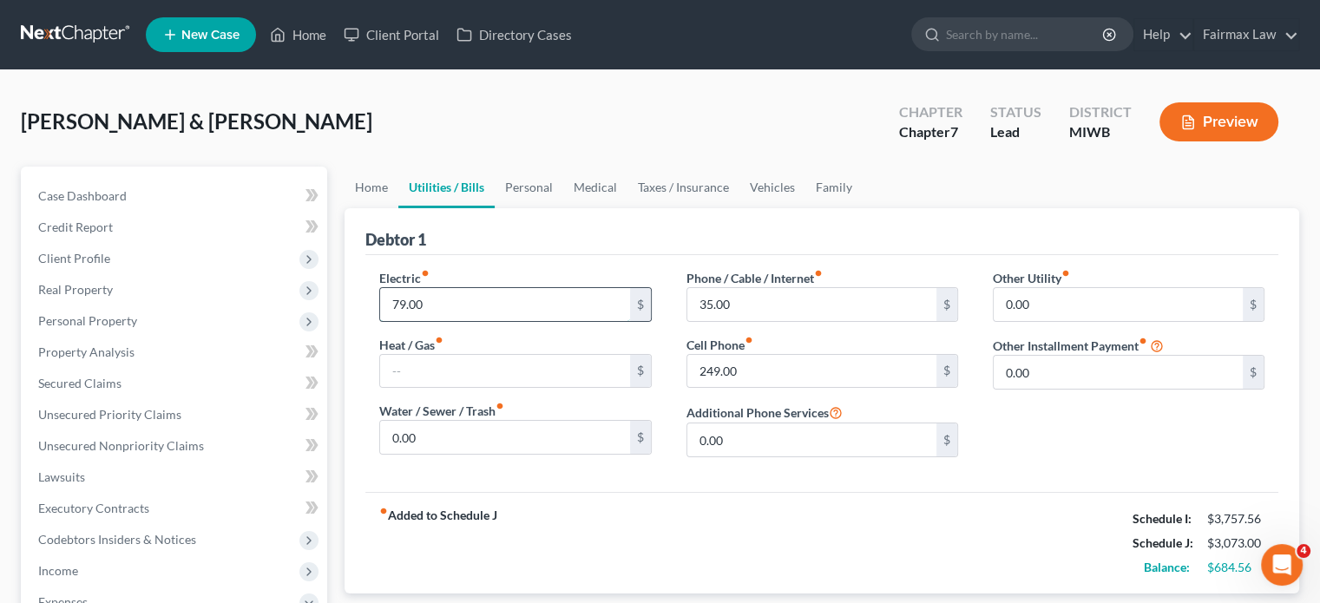
click at [483, 321] on input "79.00" at bounding box center [504, 304] width 249 height 33
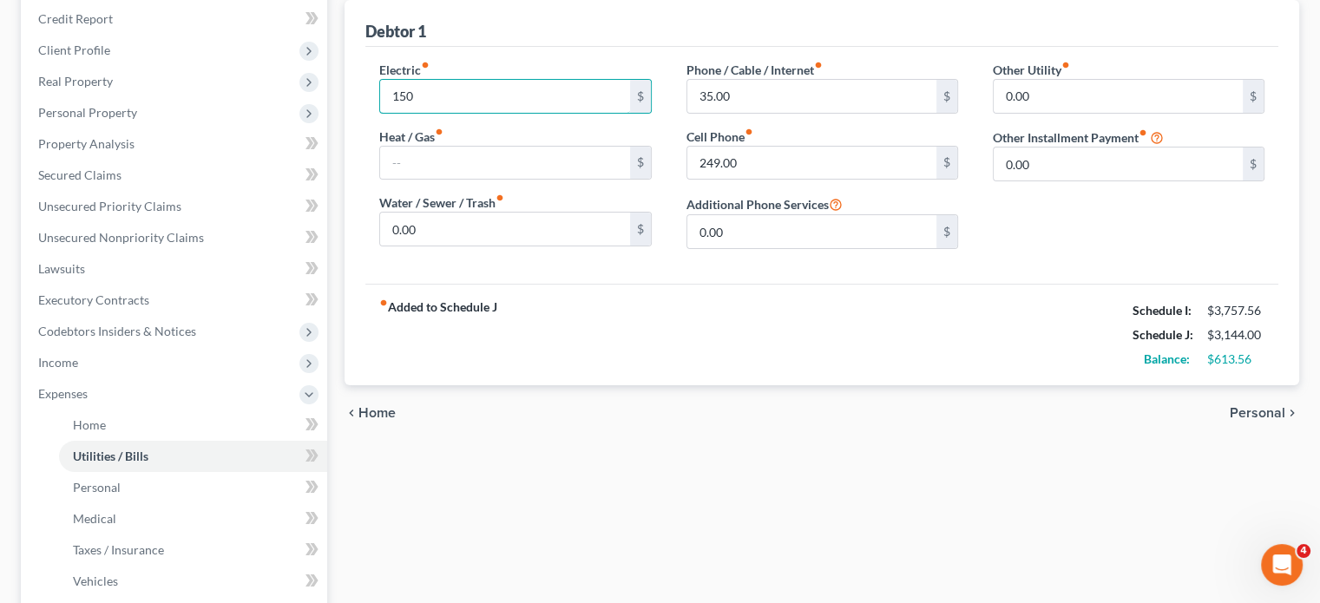
scroll to position [191, 0]
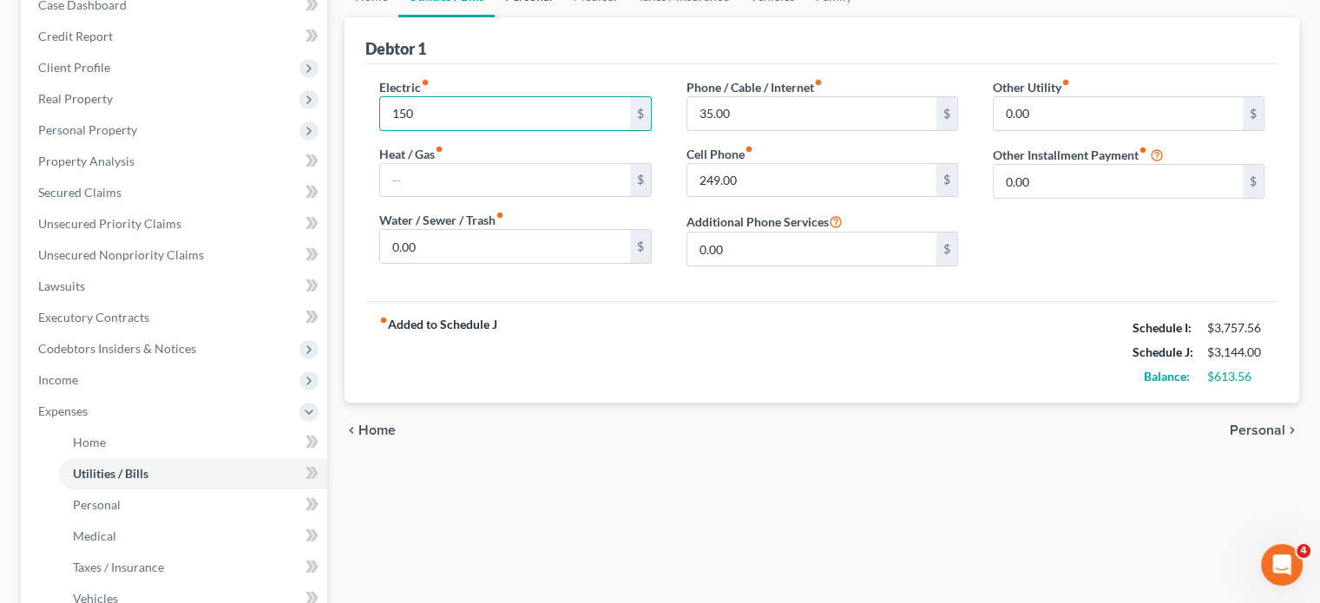
type input "150"
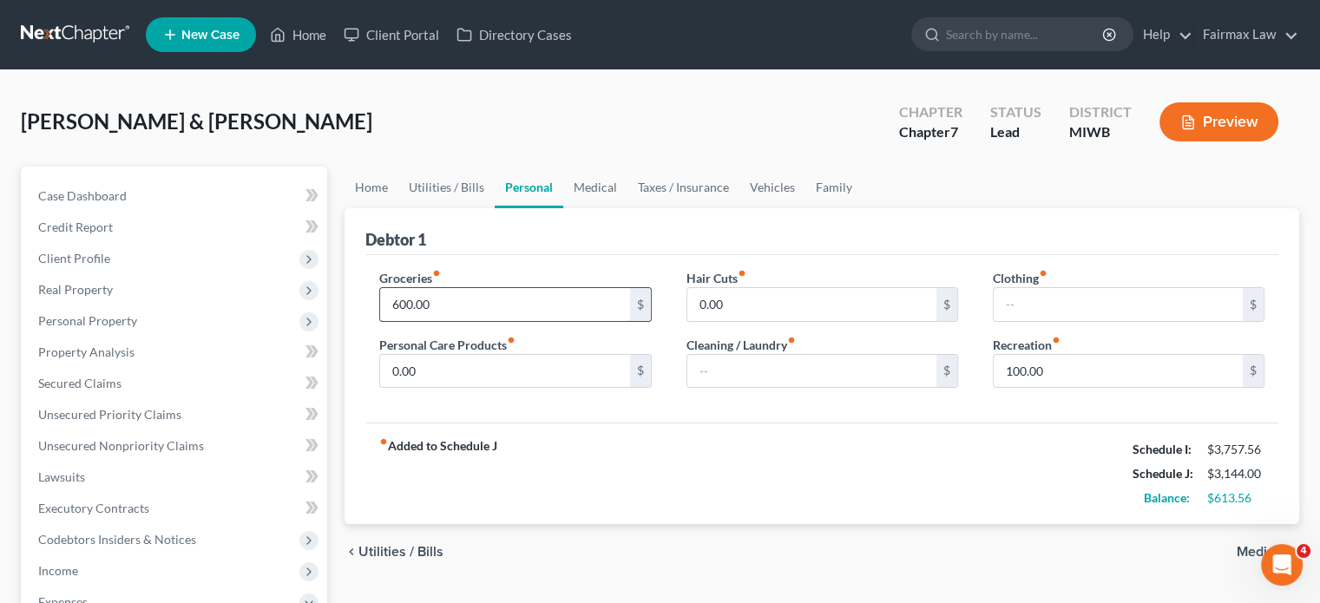
click at [455, 321] on input "600.00" at bounding box center [504, 304] width 249 height 33
type input "800"
click at [458, 388] on input "0.00" at bounding box center [504, 371] width 249 height 33
type input "50"
click at [1003, 321] on input "text" at bounding box center [1118, 304] width 249 height 33
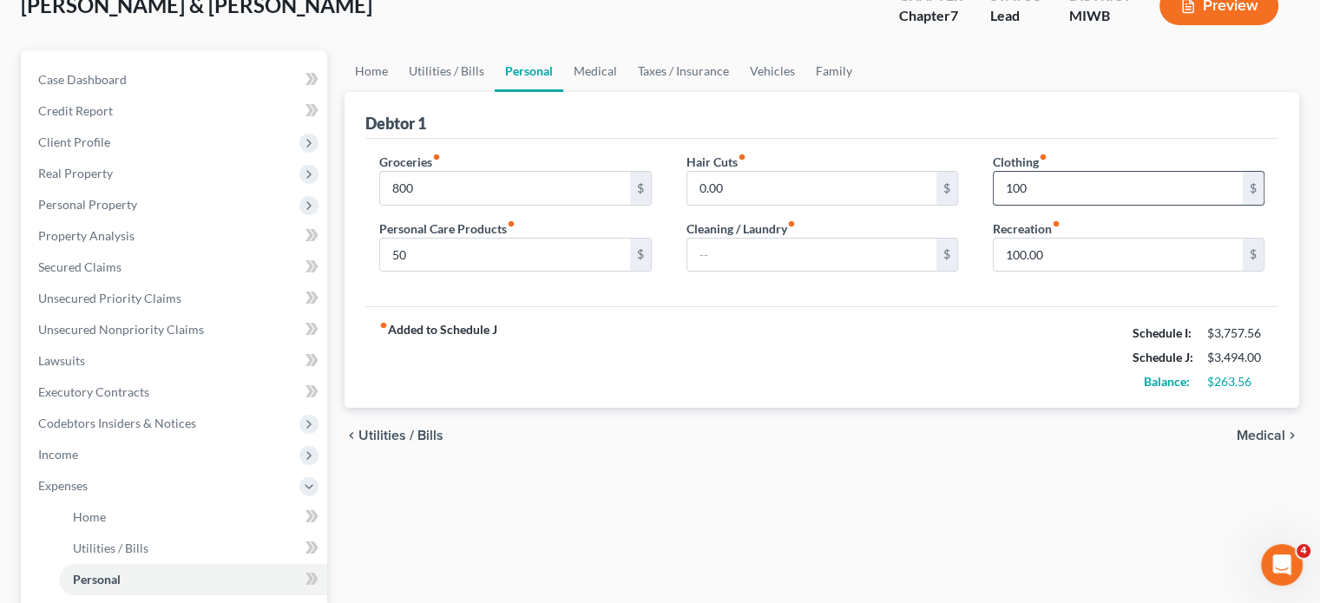
scroll to position [115, 0]
drag, startPoint x: 1049, startPoint y: 253, endPoint x: 1003, endPoint y: 260, distance: 45.7
click at [1003, 207] on input "100" at bounding box center [1118, 190] width 249 height 33
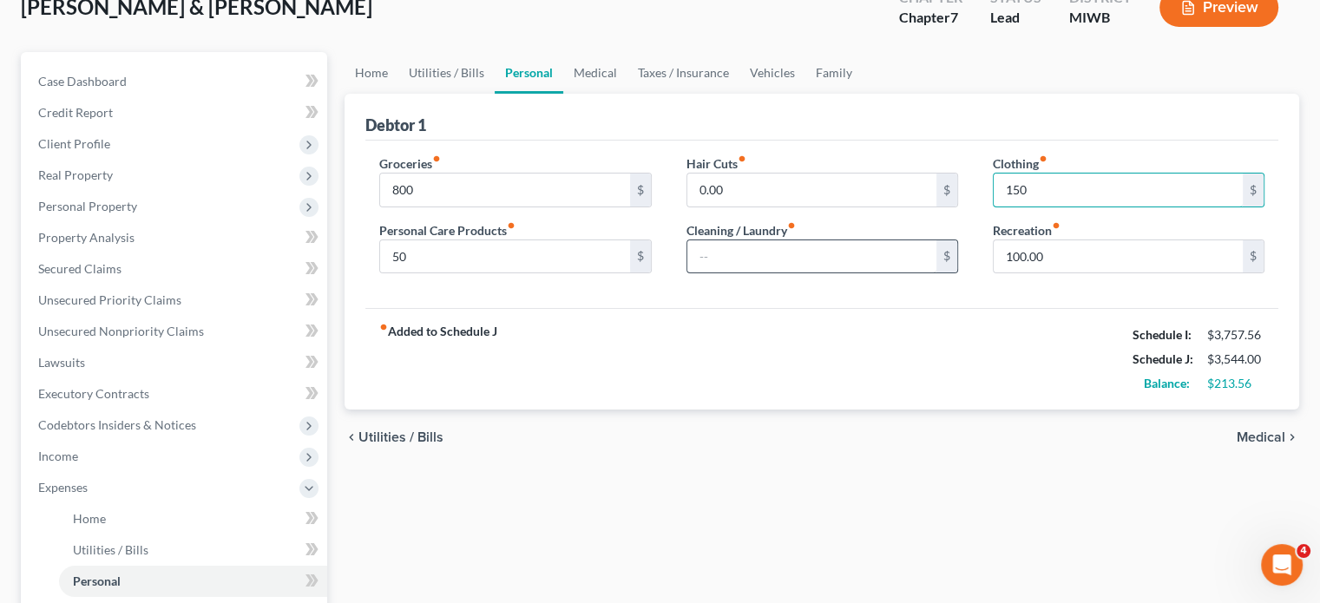
type input "150"
click at [737, 273] on input "text" at bounding box center [811, 256] width 249 height 33
type input "80"
click at [628, 94] on link "Medical" at bounding box center [595, 73] width 64 height 42
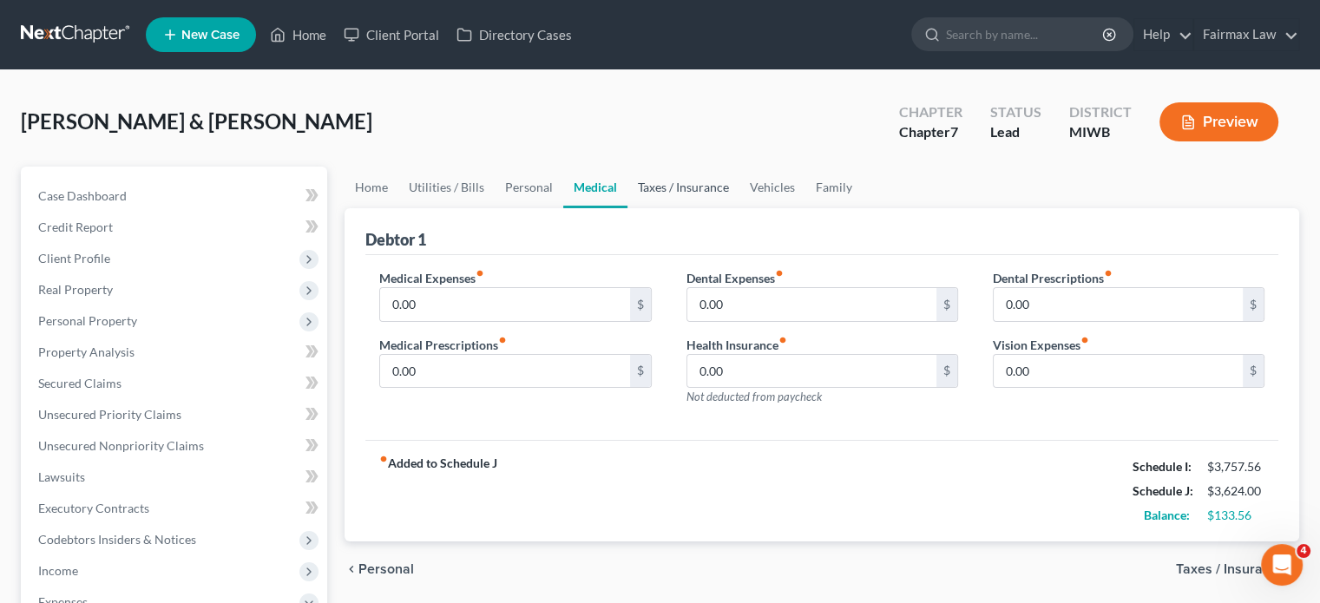
click at [740, 208] on link "Taxes / Insurance" at bounding box center [684, 188] width 112 height 42
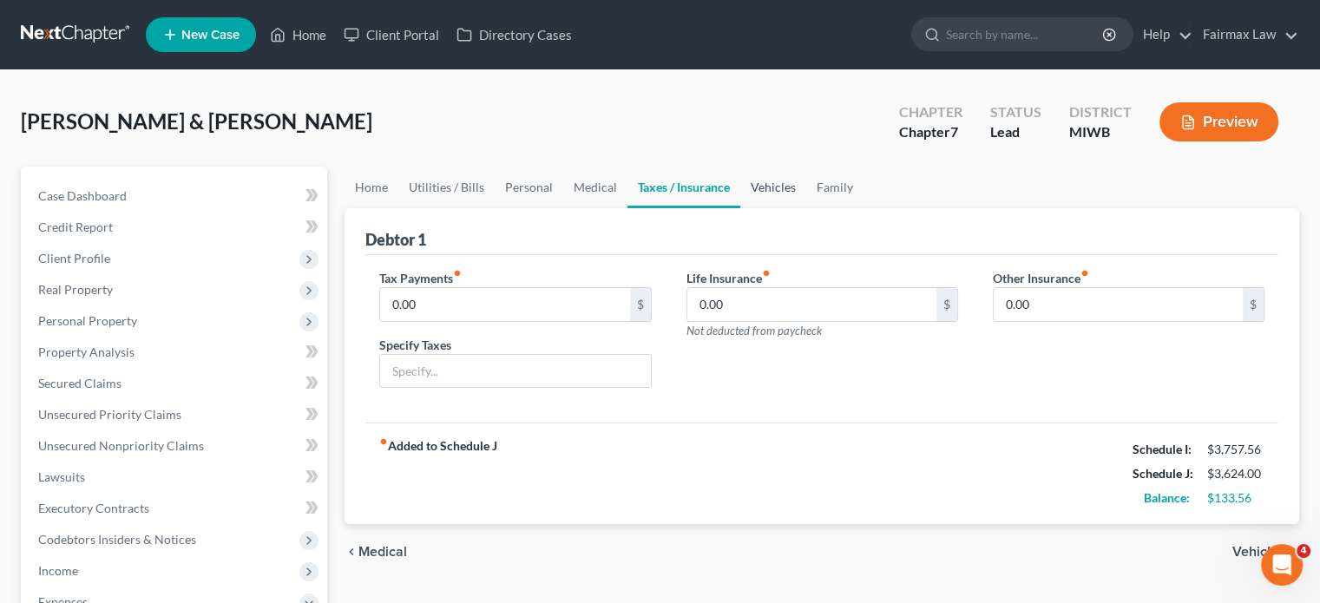
click at [806, 208] on link "Vehicles" at bounding box center [773, 188] width 66 height 42
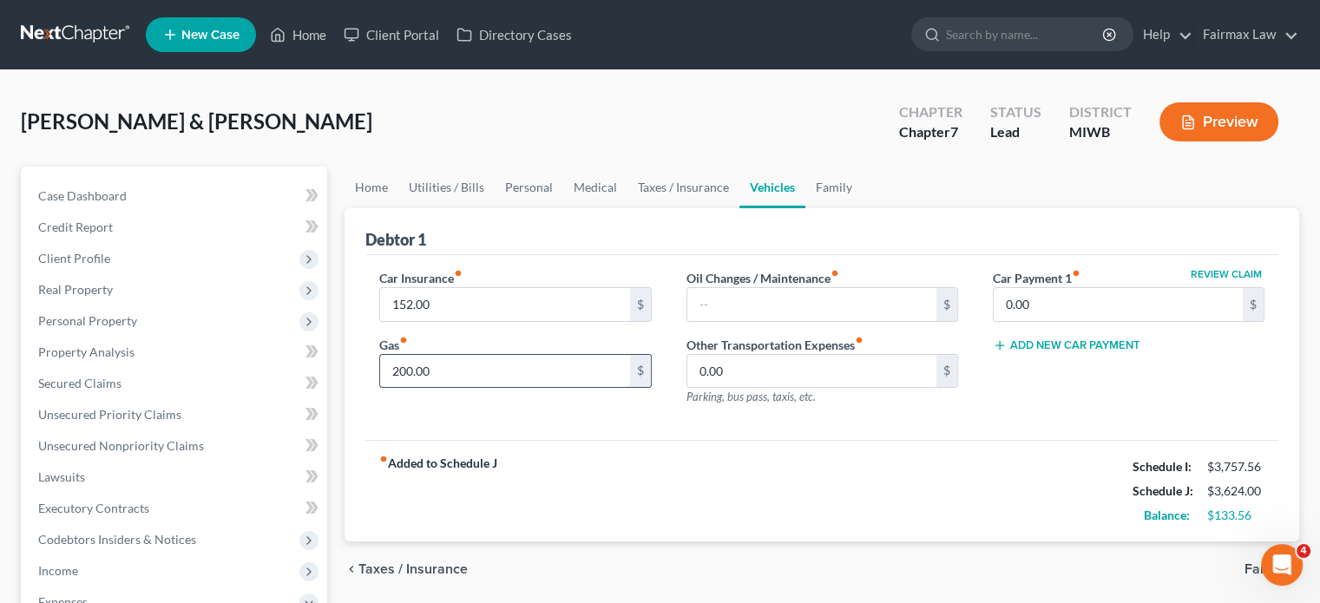
click at [473, 388] on input "200.00" at bounding box center [504, 371] width 249 height 33
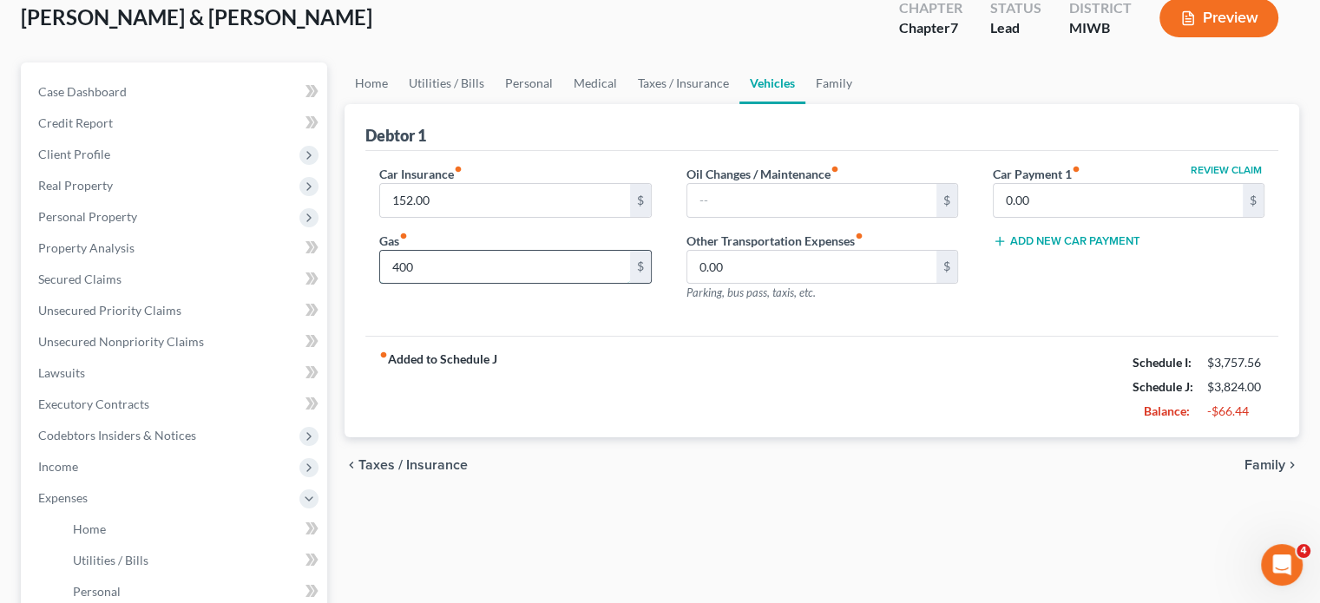
scroll to position [108, 0]
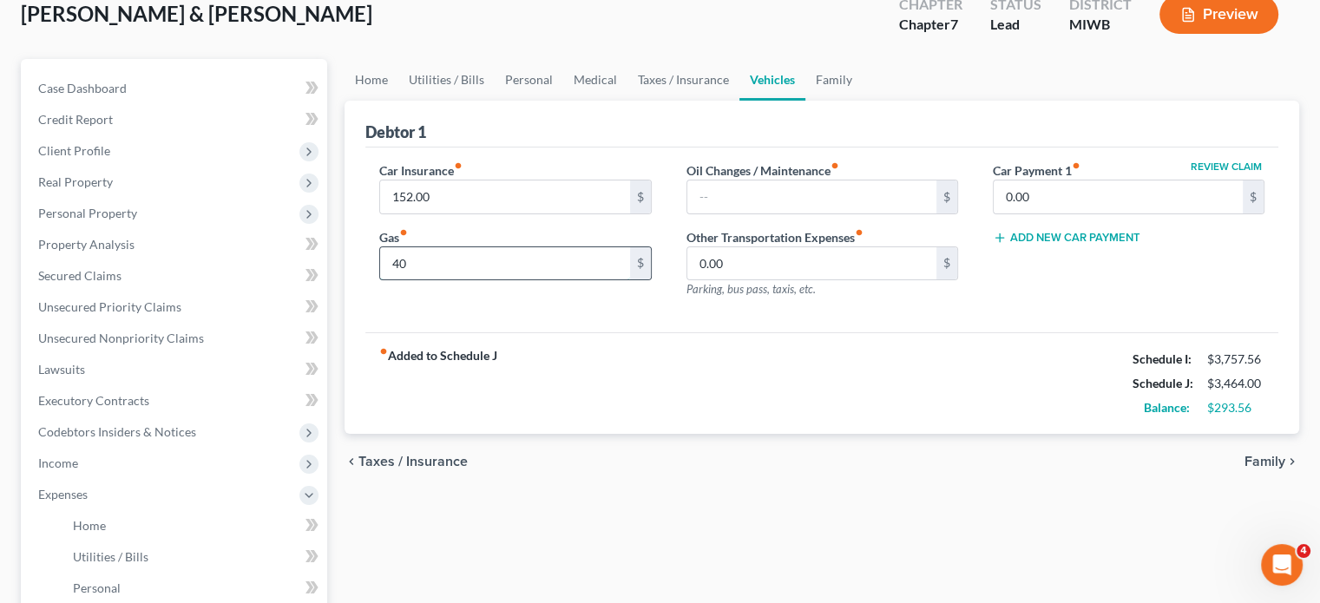
type input "4"
click at [140, 292] on link "Secured Claims" at bounding box center [175, 275] width 303 height 31
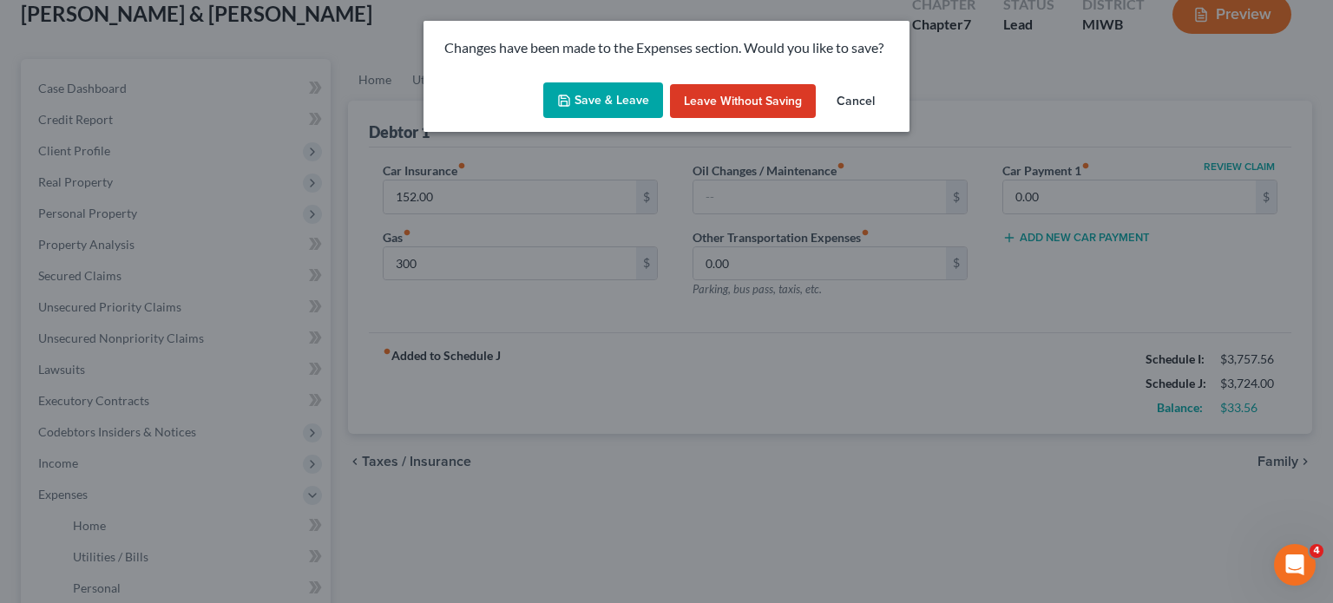
click at [580, 116] on button "Save & Leave" at bounding box center [603, 100] width 120 height 36
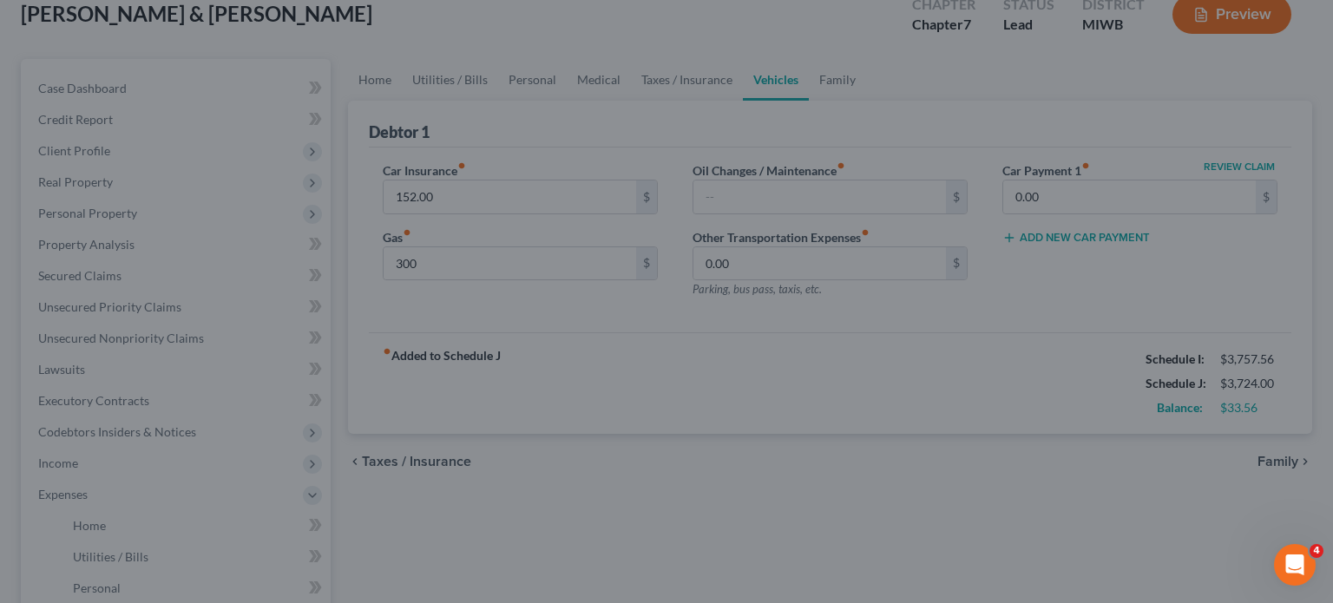
type input "300.00"
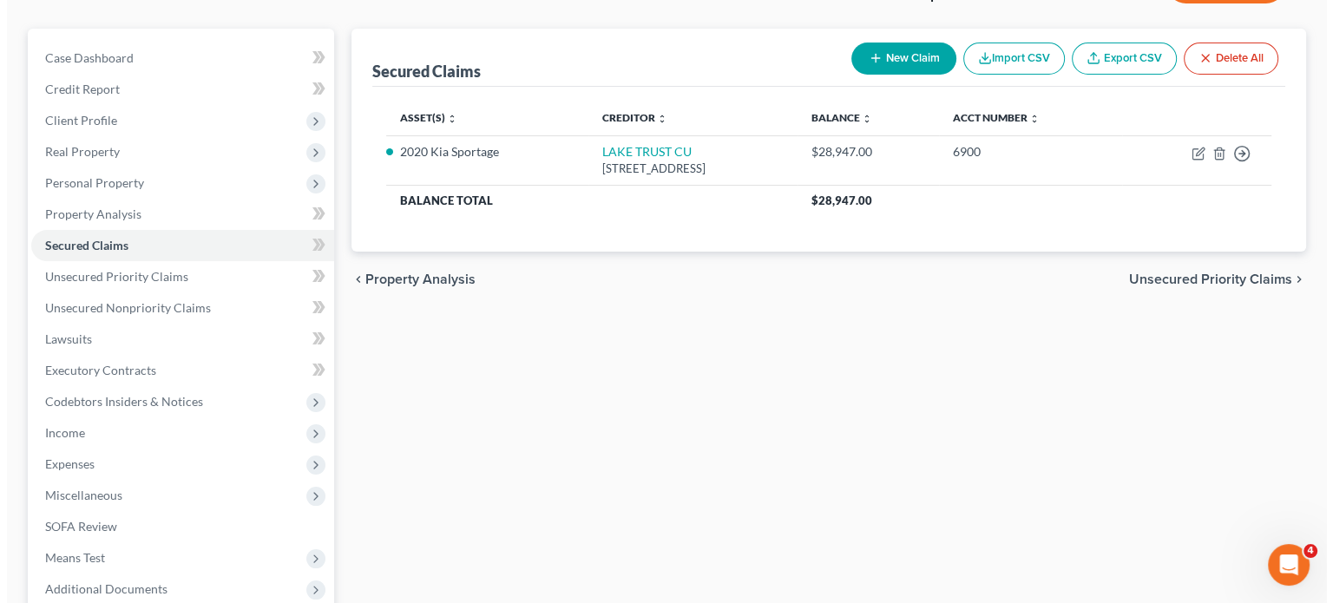
scroll to position [139, 0]
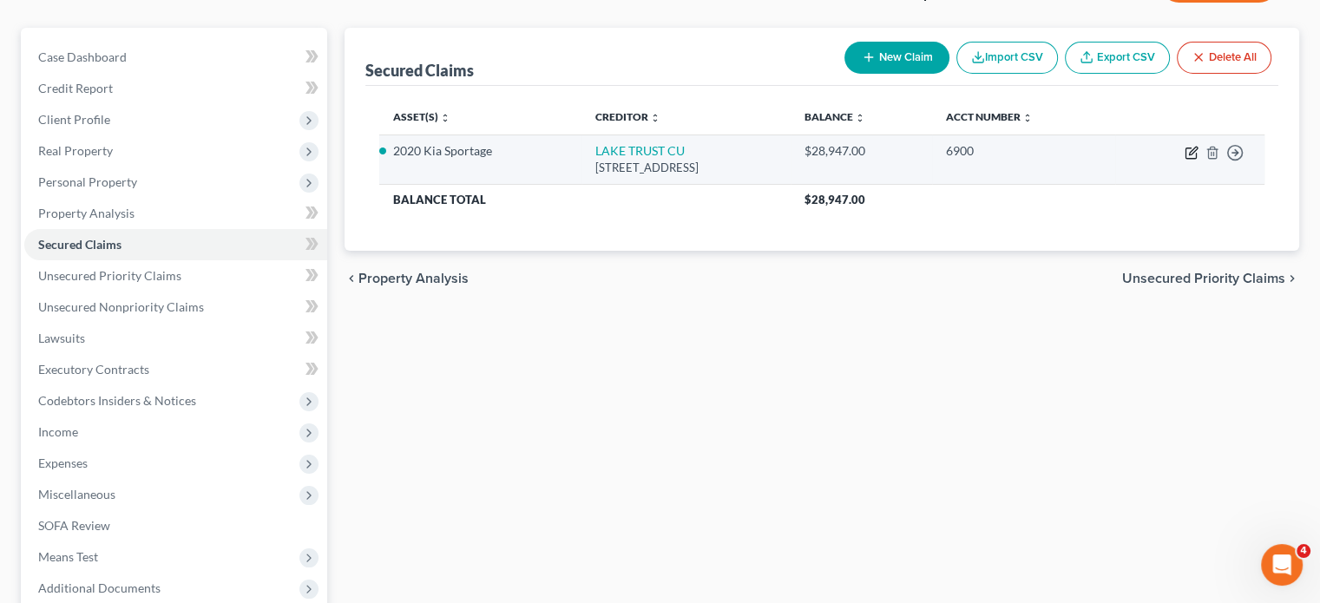
click at [1185, 160] on icon "button" at bounding box center [1192, 153] width 14 height 14
select select "23"
select select "2"
select select "0"
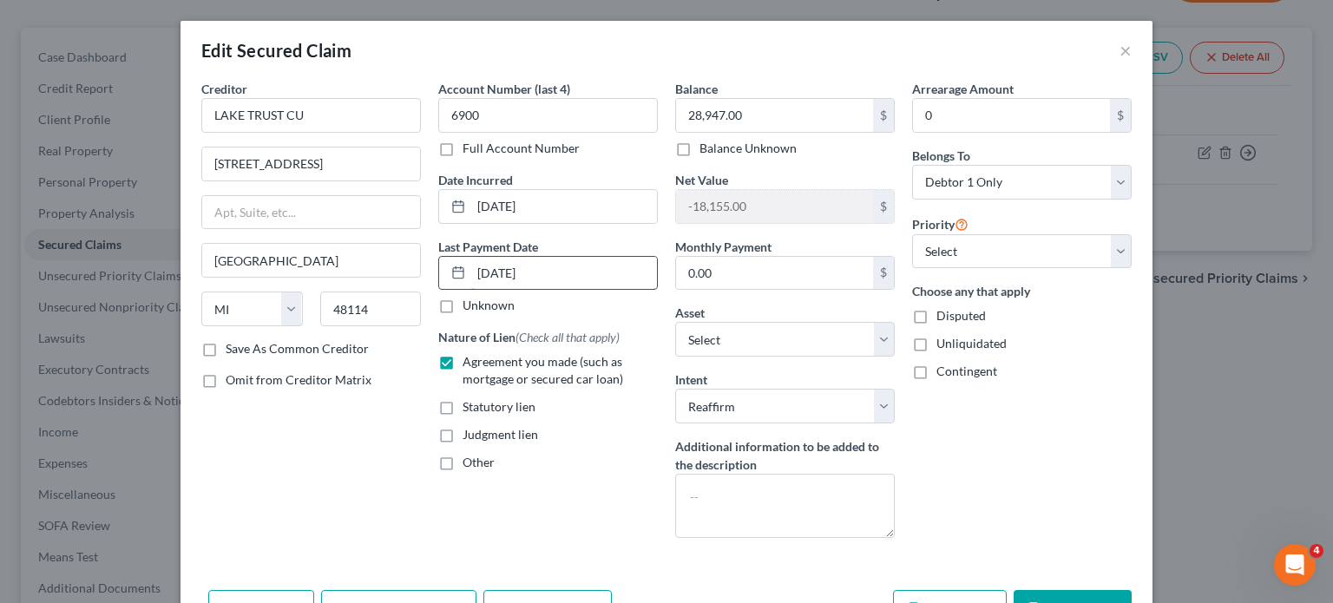
scroll to position [234, 0]
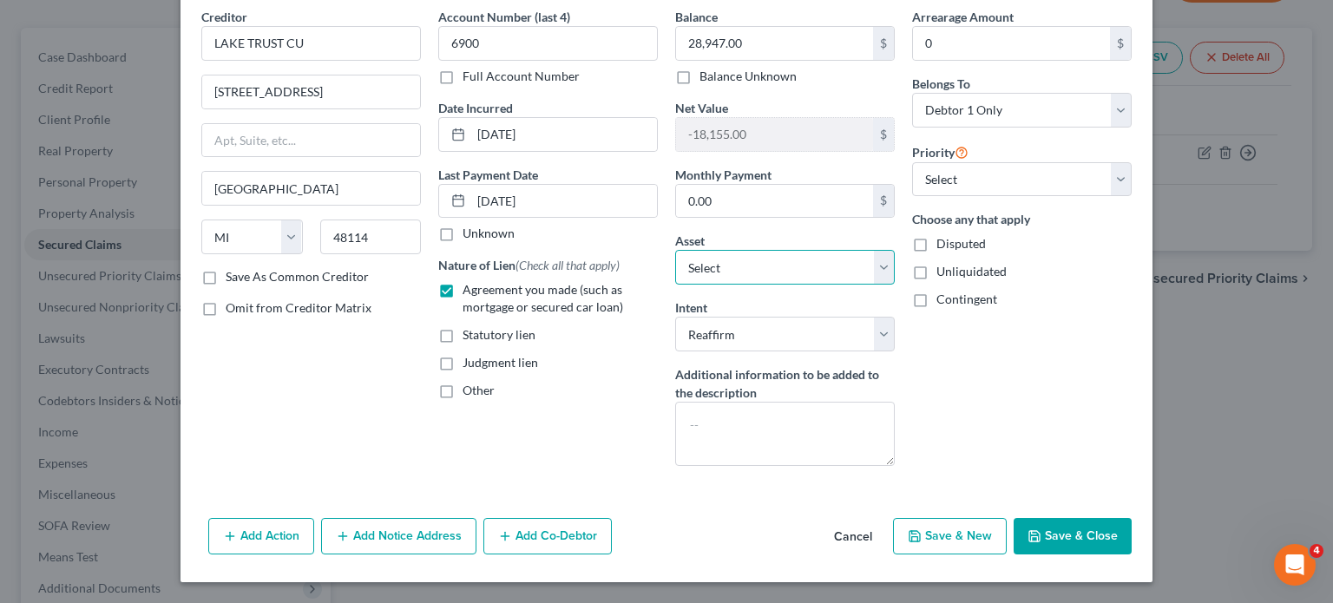
drag, startPoint x: 685, startPoint y: 185, endPoint x: 878, endPoint y: 176, distance: 193.8
click at [878, 250] on select "Select Other Multiple Assets Chime Credit Builder (Other (Credit Union, Health …" at bounding box center [785, 267] width 220 height 35
click at [608, 382] on div "Other" at bounding box center [548, 390] width 220 height 17
click at [208, 530] on button "Add Action" at bounding box center [261, 536] width 106 height 36
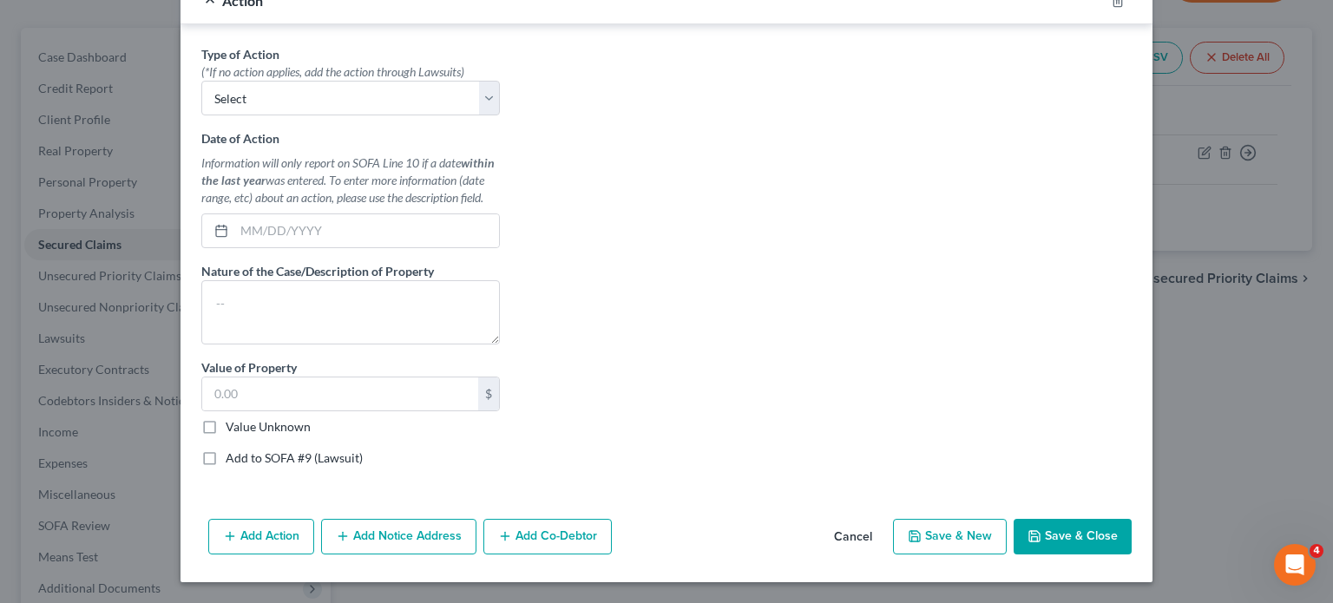
scroll to position [786, 0]
click at [201, 81] on select "Select Repossession Garnishment Foreclosure Personal Injury Attached, Seized, O…" at bounding box center [350, 98] width 299 height 35
select select "0"
click at [201, 81] on select "Select Repossession Garnishment Foreclosure Personal Injury Attached, Seized, O…" at bounding box center [350, 98] width 299 height 35
click at [234, 235] on input "text" at bounding box center [366, 230] width 265 height 33
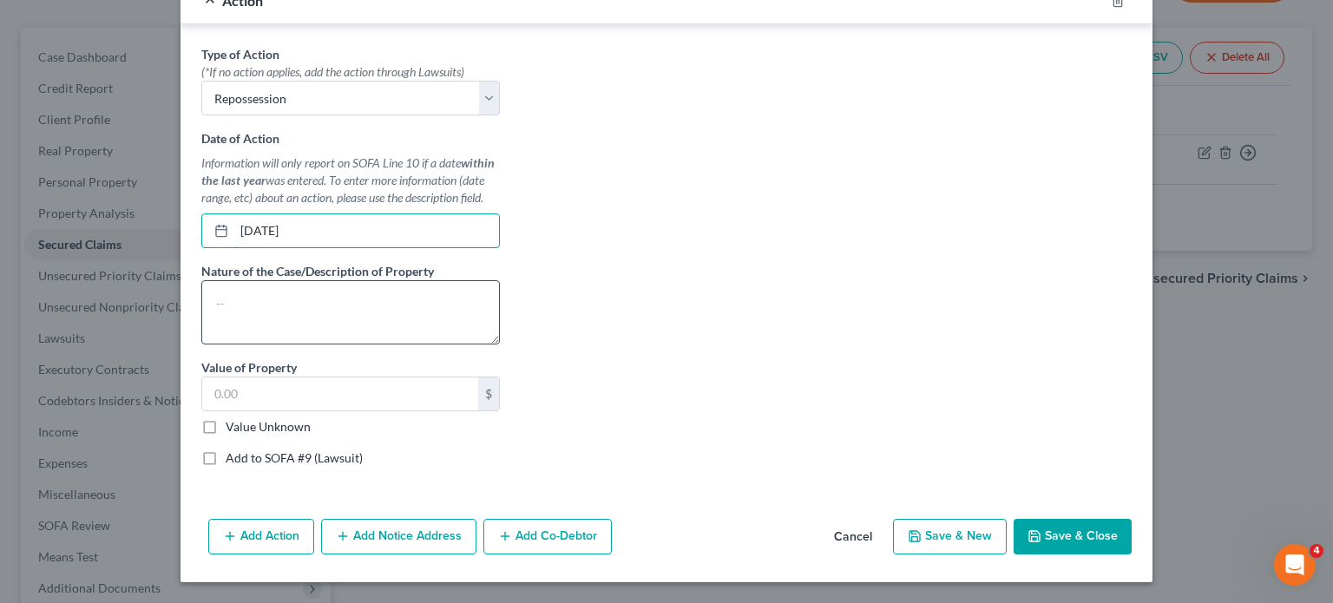
type input "[DATE]"
click at [201, 317] on textarea at bounding box center [350, 312] width 299 height 64
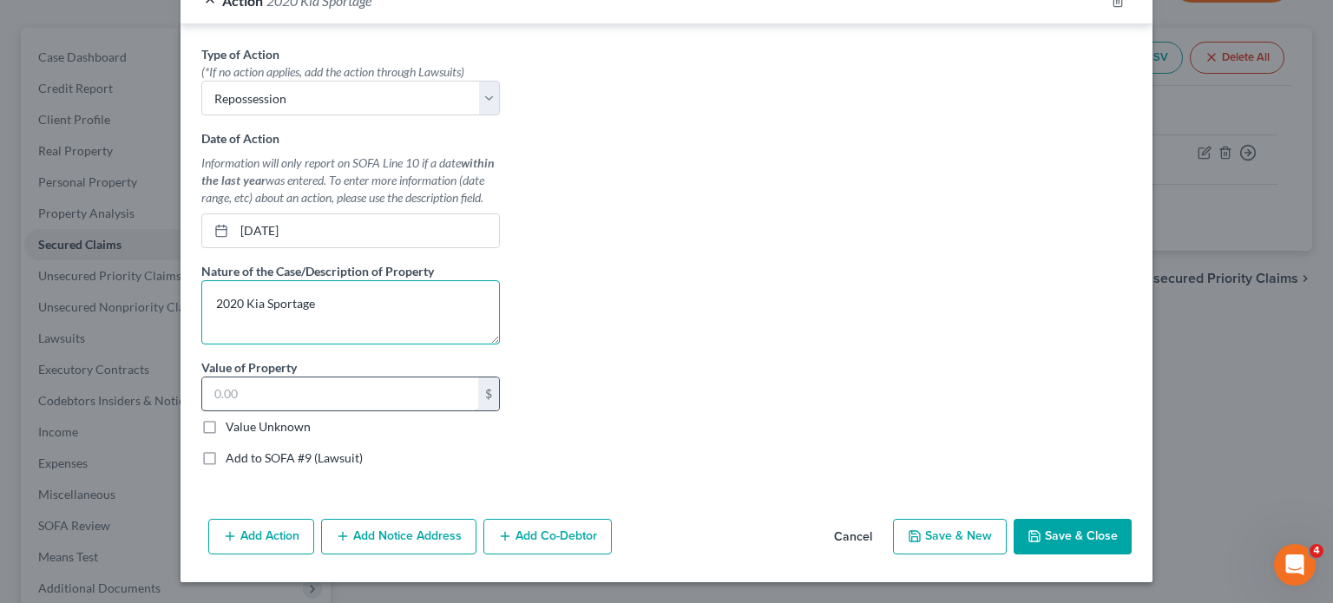
type textarea "2020 Kia Sportage"
click at [202, 378] on input "text" at bounding box center [340, 394] width 276 height 33
type input "10,792"
click at [1132, 519] on button "Save & Close" at bounding box center [1073, 537] width 118 height 36
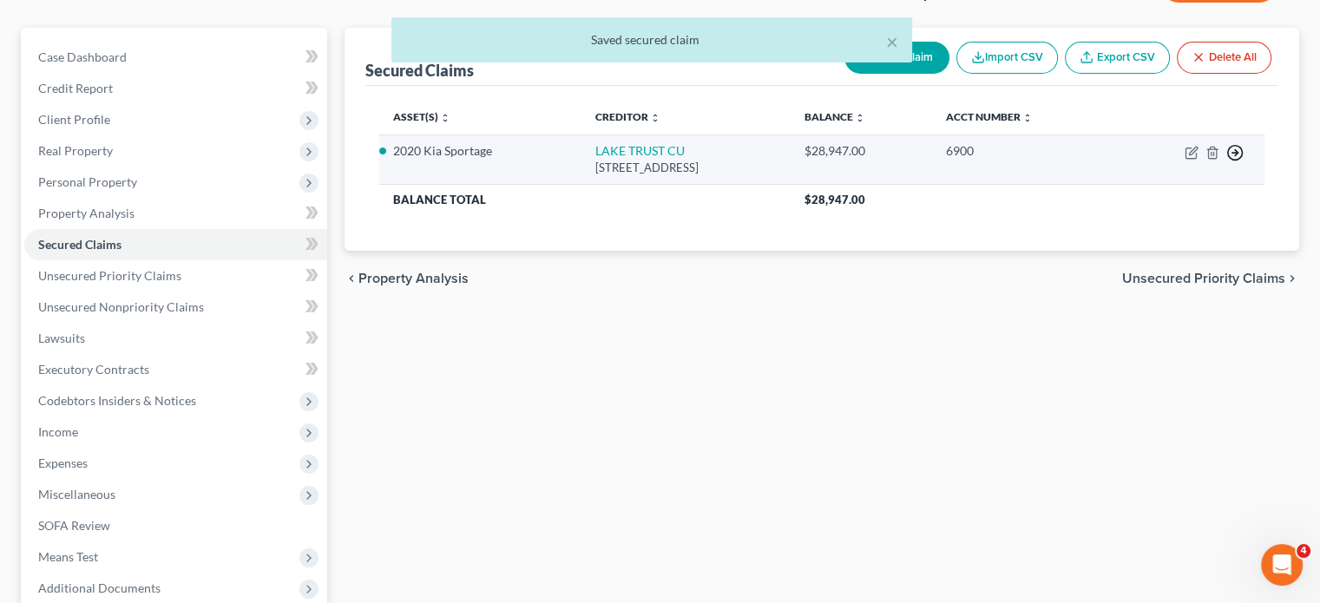
click at [1227, 161] on icon "button" at bounding box center [1235, 152] width 17 height 17
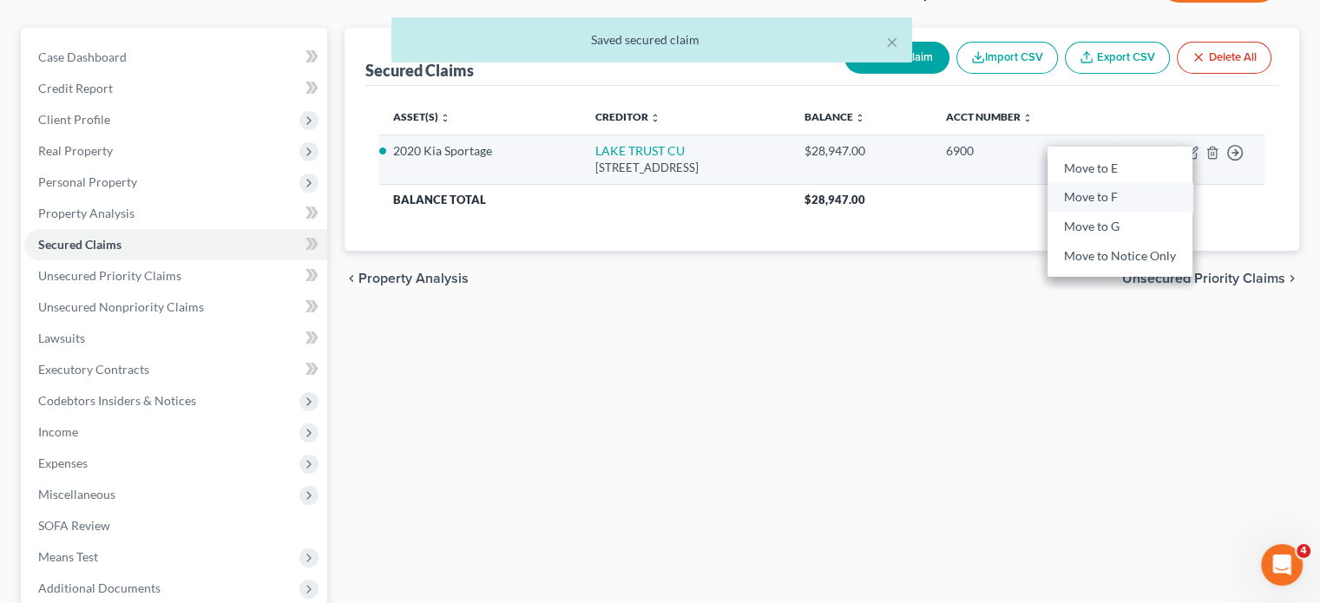
click at [1116, 213] on link "Move to F" at bounding box center [1120, 198] width 145 height 30
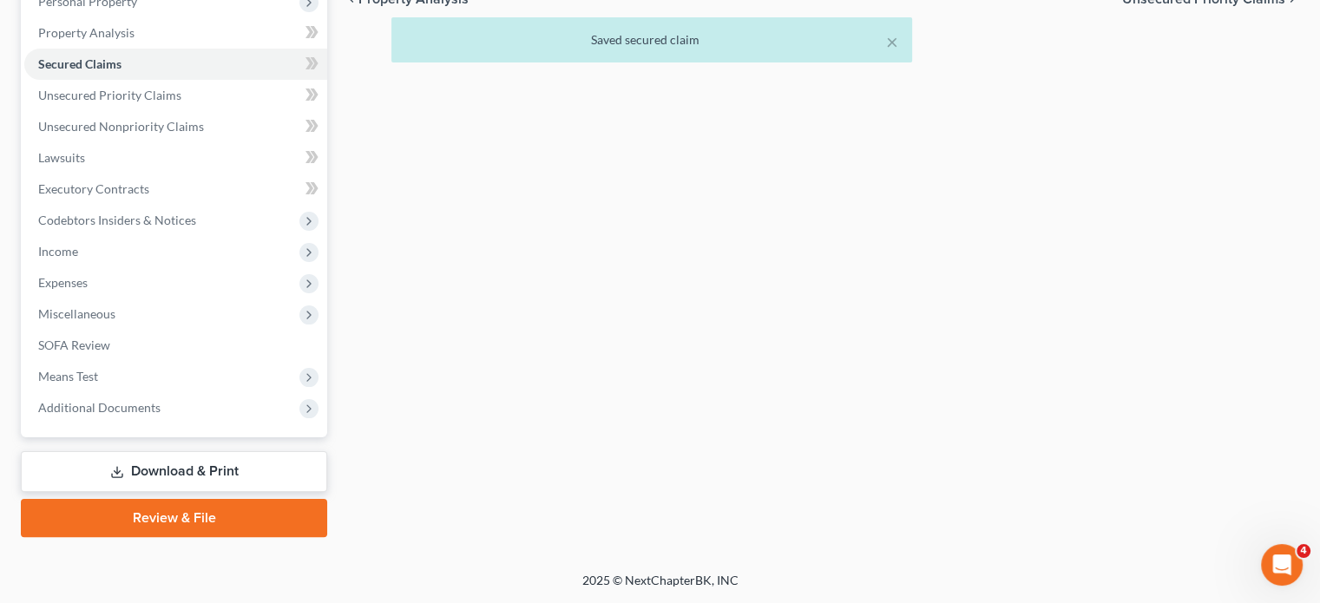
scroll to position [326, 0]
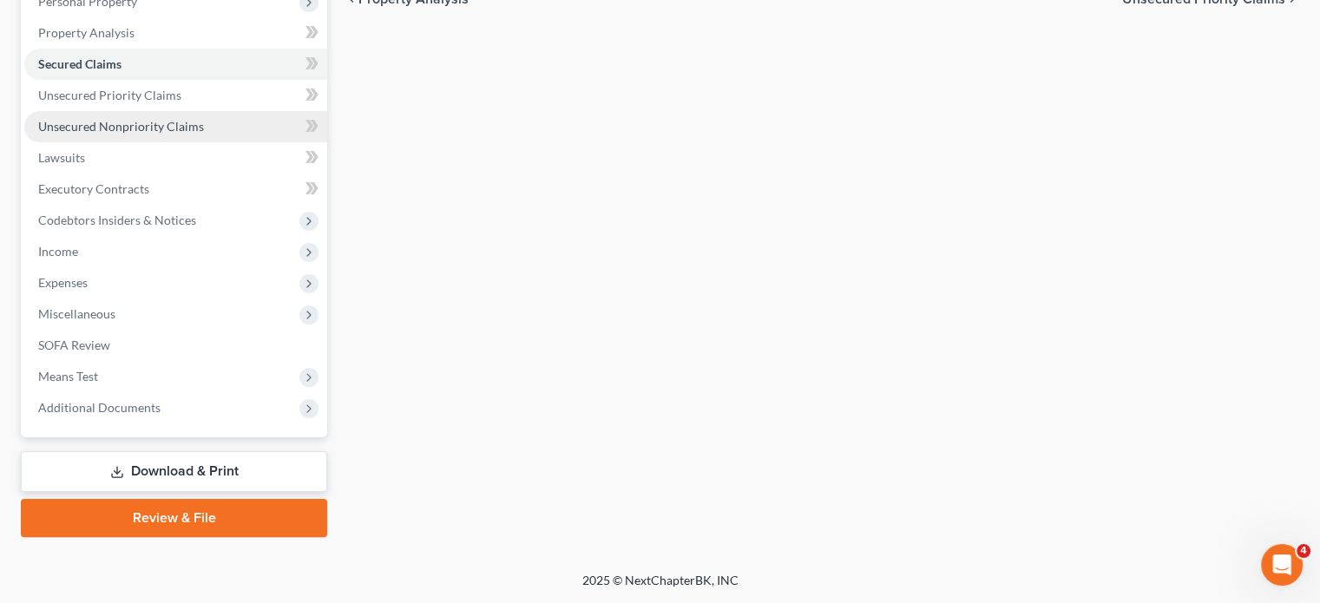
click at [174, 142] on link "Unsecured Nonpriority Claims" at bounding box center [175, 126] width 303 height 31
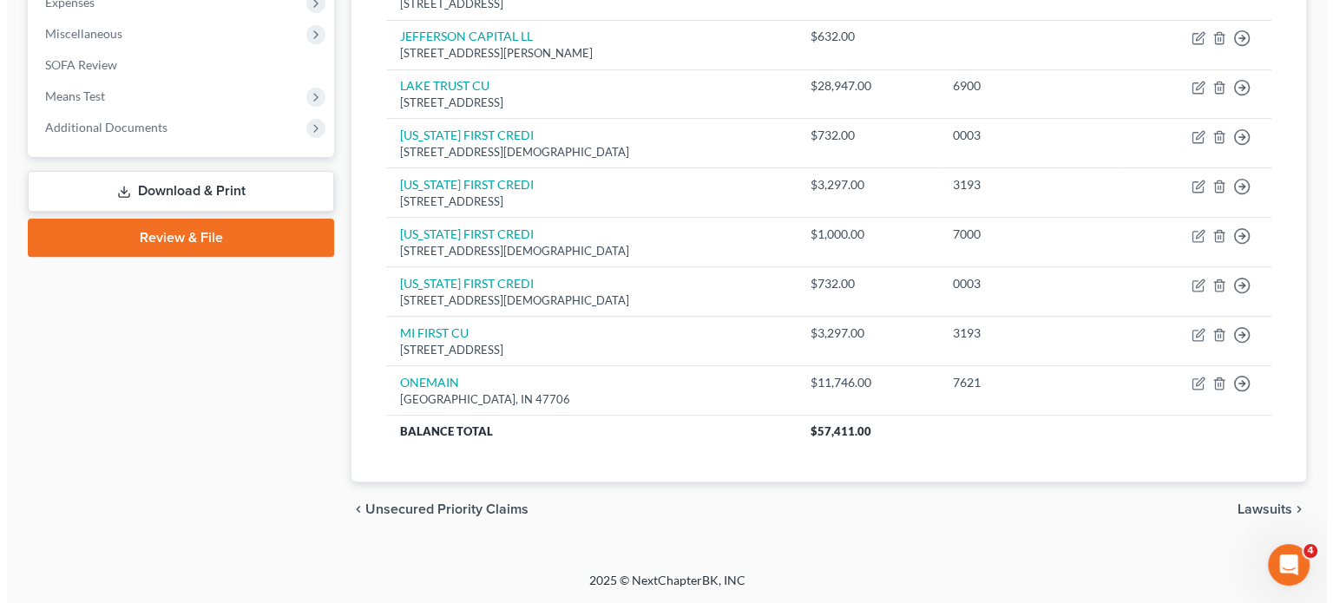
scroll to position [887, 0]
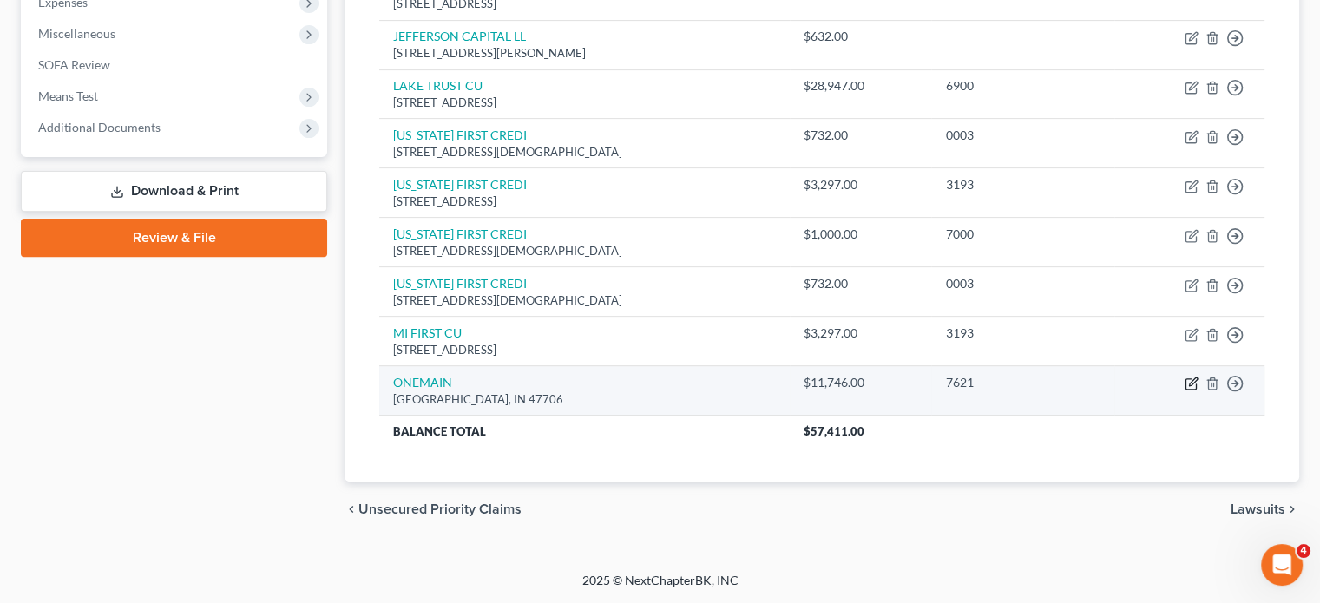
click at [1189, 378] on icon "button" at bounding box center [1193, 382] width 8 height 8
select select "15"
select select "14"
select select "0"
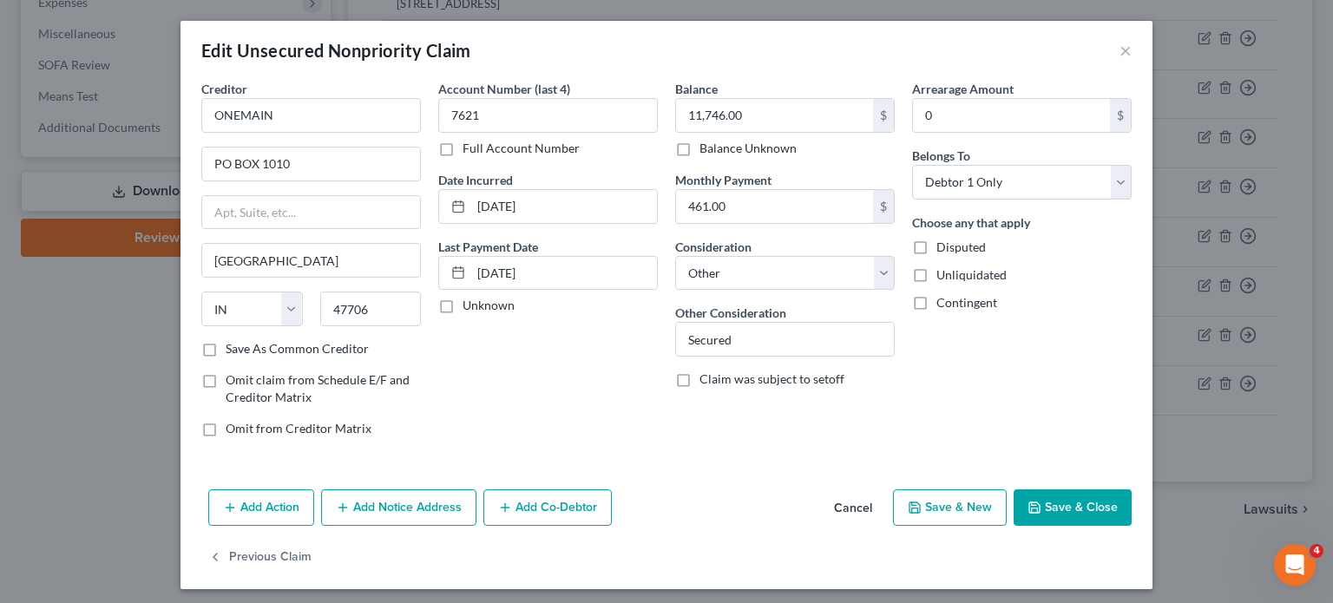
scroll to position [152, 0]
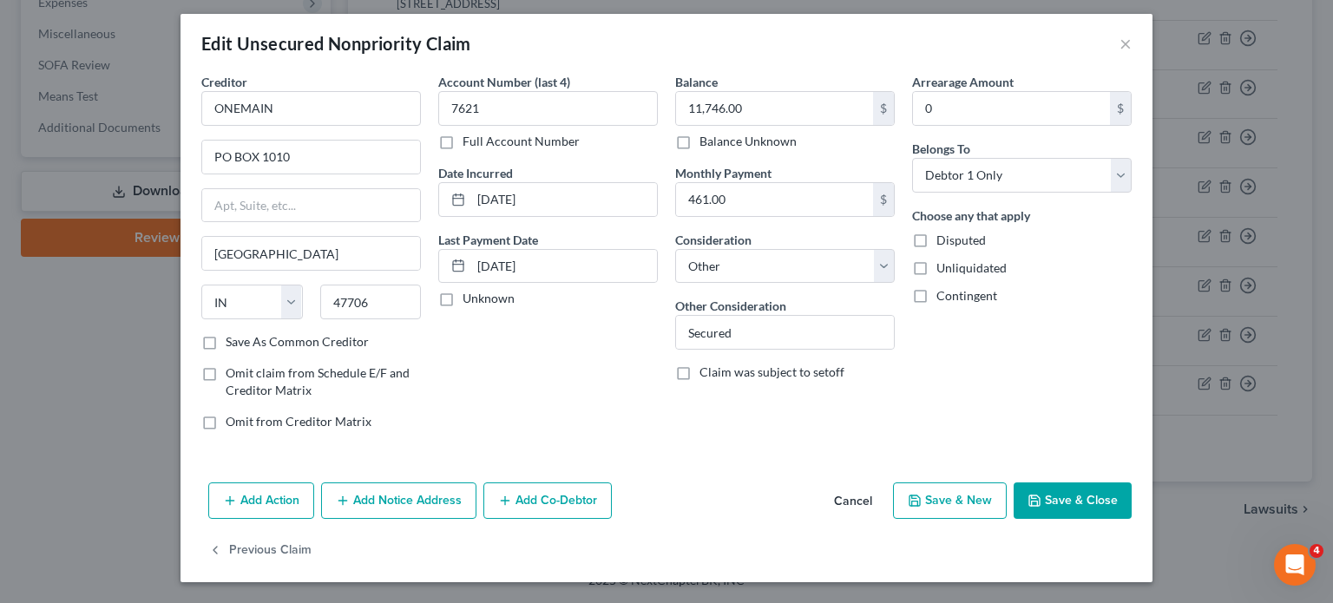
click at [208, 483] on button "Add Action" at bounding box center [261, 501] width 106 height 36
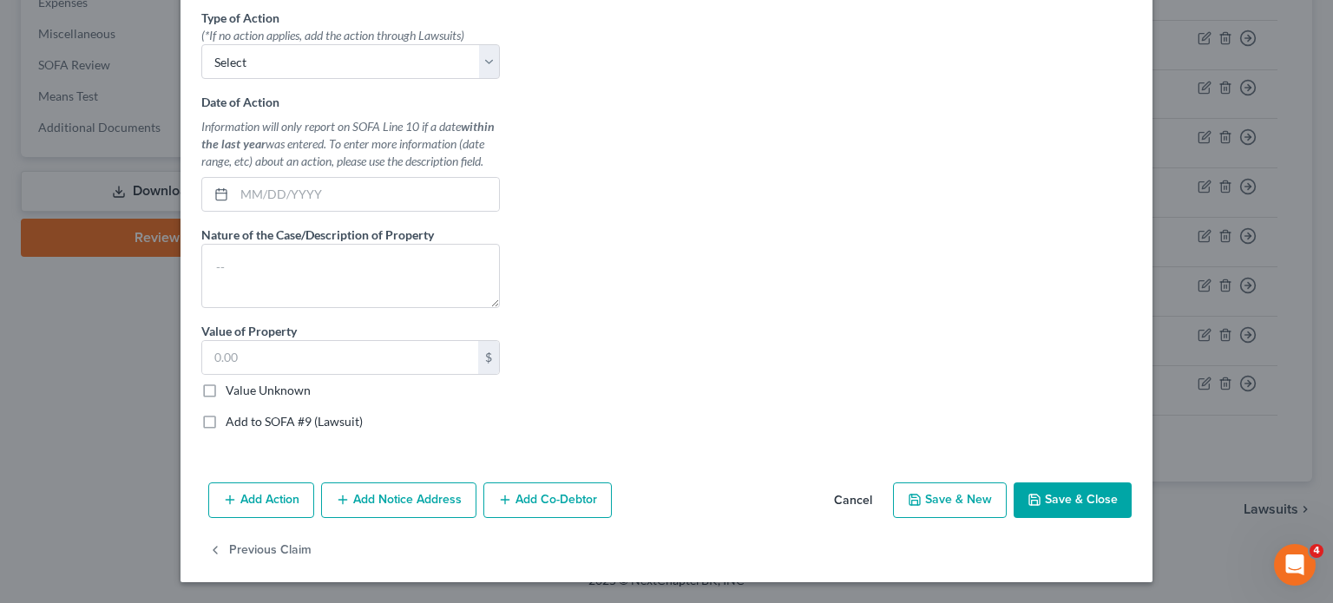
scroll to position [593, 0]
click at [201, 79] on select "Select Repossession Garnishment Foreclosure Personal Injury Attached, Seized, O…" at bounding box center [350, 61] width 299 height 35
select select "0"
click at [201, 79] on select "Select Repossession Garnishment Foreclosure Personal Injury Attached, Seized, O…" at bounding box center [350, 61] width 299 height 35
click at [234, 211] on input "text" at bounding box center [366, 194] width 265 height 33
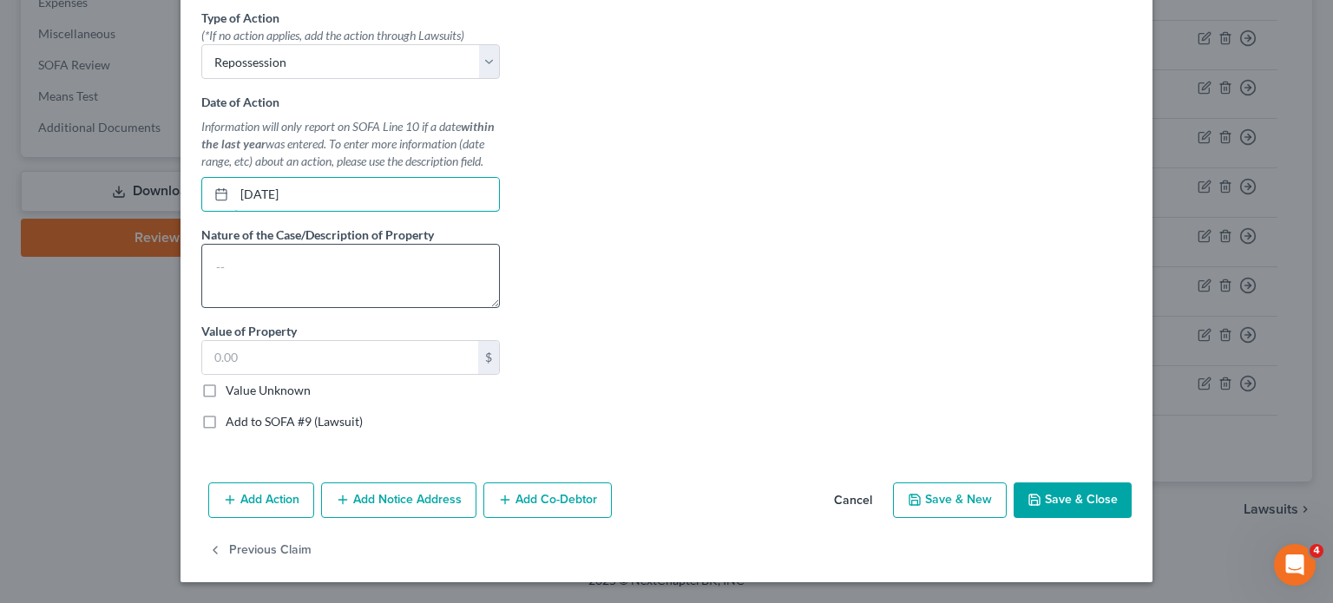
type input "[DATE]"
click at [233, 308] on textarea at bounding box center [350, 276] width 299 height 64
type textarea "2011 Ford Edge"
click at [226, 382] on label "Value Unknown" at bounding box center [268, 390] width 85 height 17
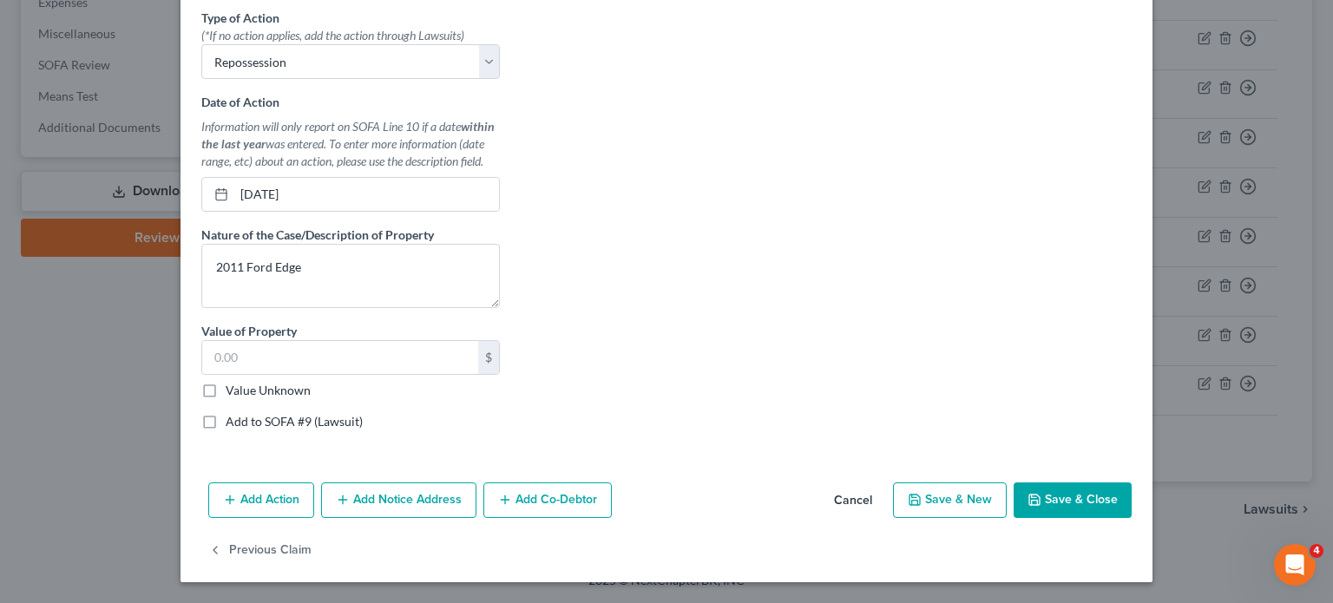
click at [233, 382] on input "Value Unknown" at bounding box center [238, 387] width 11 height 11
checkbox input "true"
type input "0.00"
click at [1132, 483] on button "Save & Close" at bounding box center [1073, 501] width 118 height 36
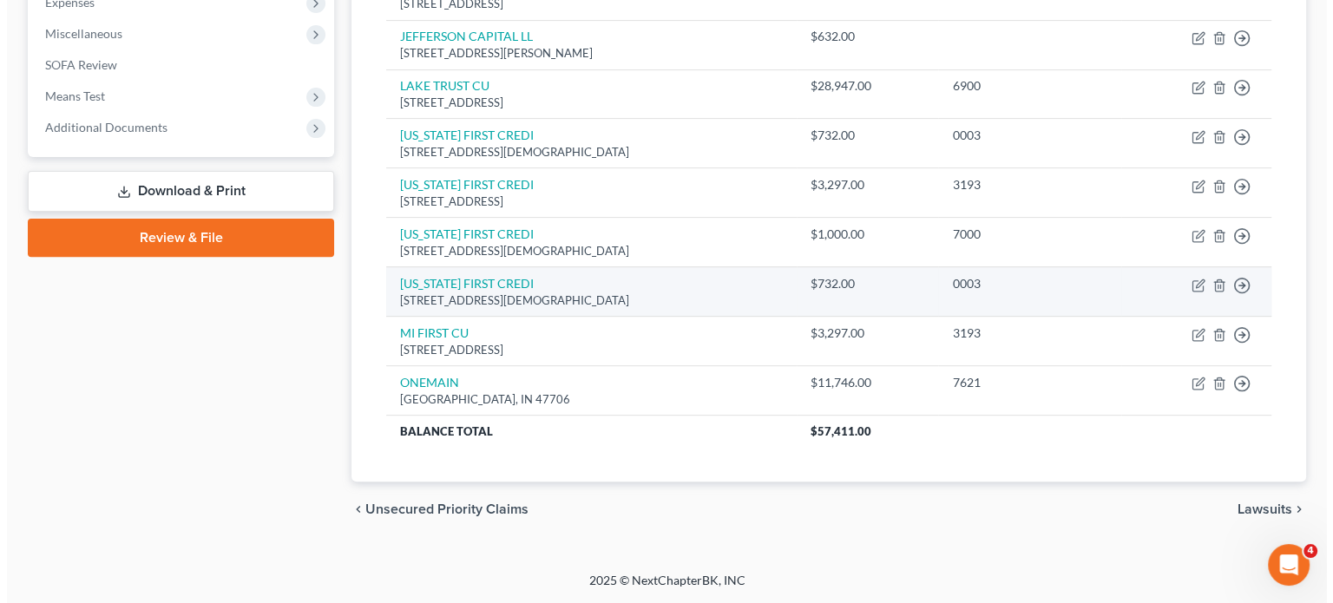
scroll to position [622, 0]
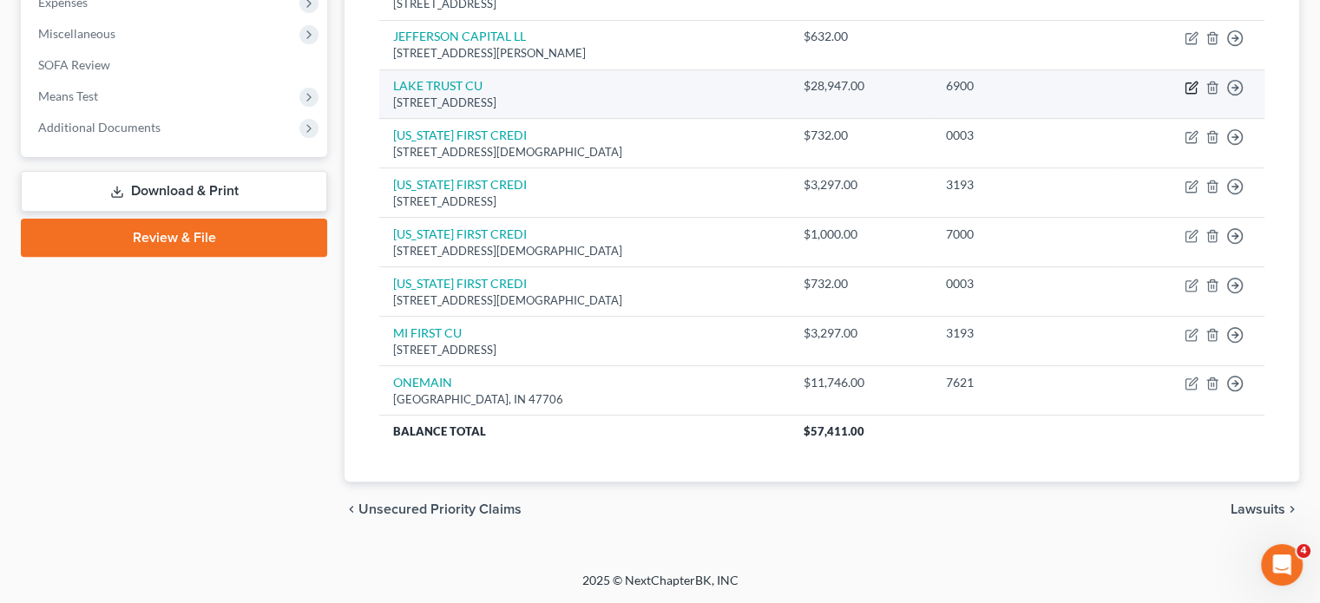
click at [1186, 93] on icon "button" at bounding box center [1191, 87] width 10 height 10
select select "23"
select select "14"
select select "0"
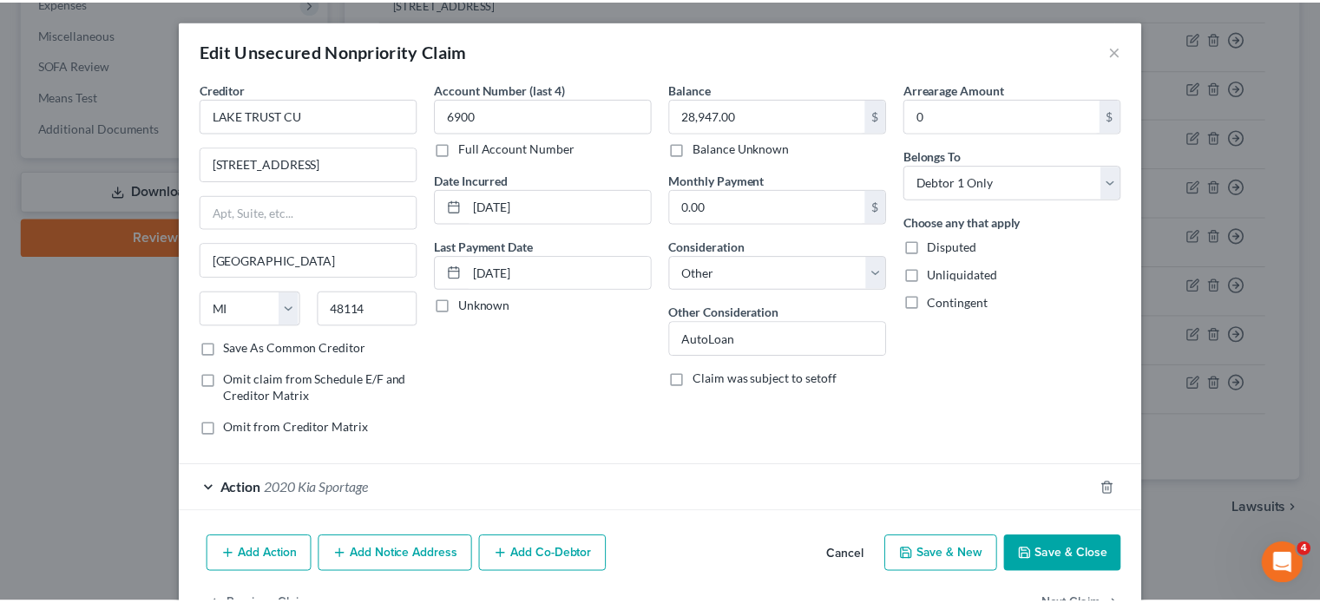
scroll to position [211, 0]
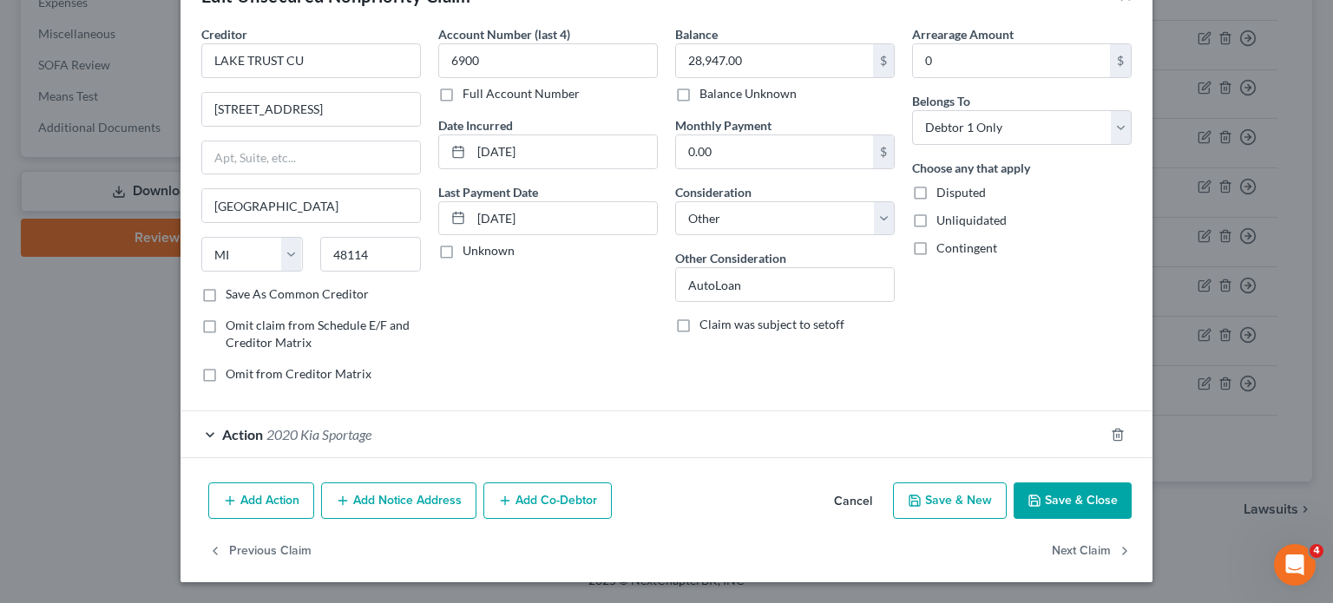
click at [1132, 485] on button "Save & Close" at bounding box center [1073, 501] width 118 height 36
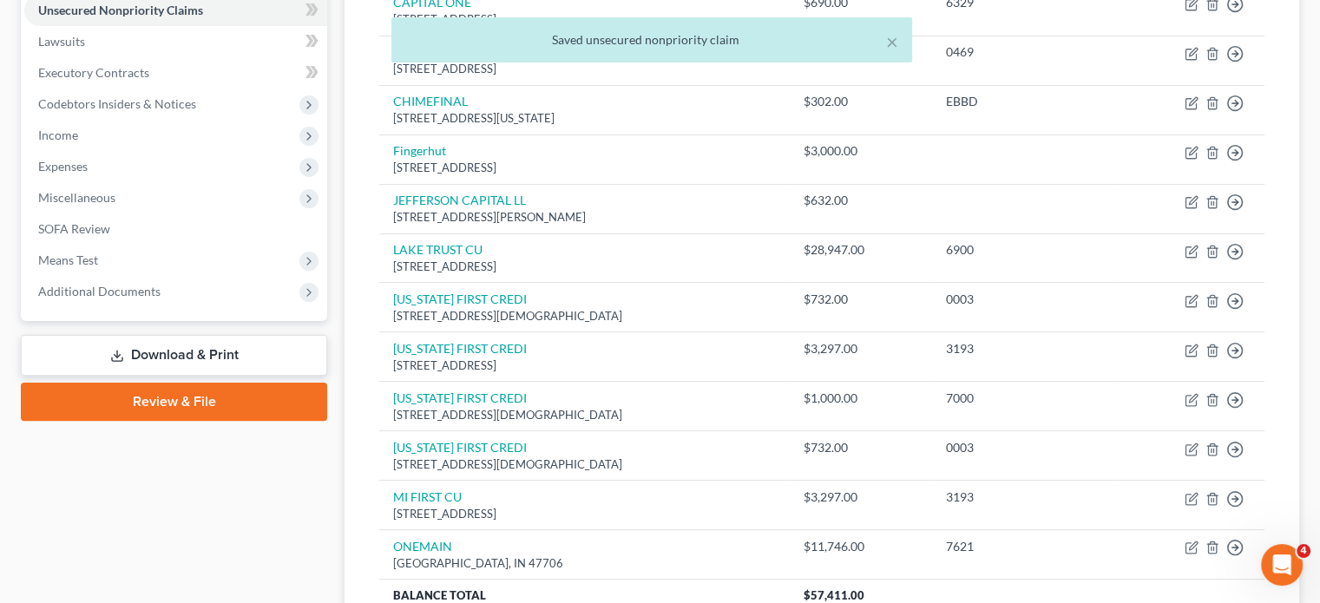
scroll to position [426, 0]
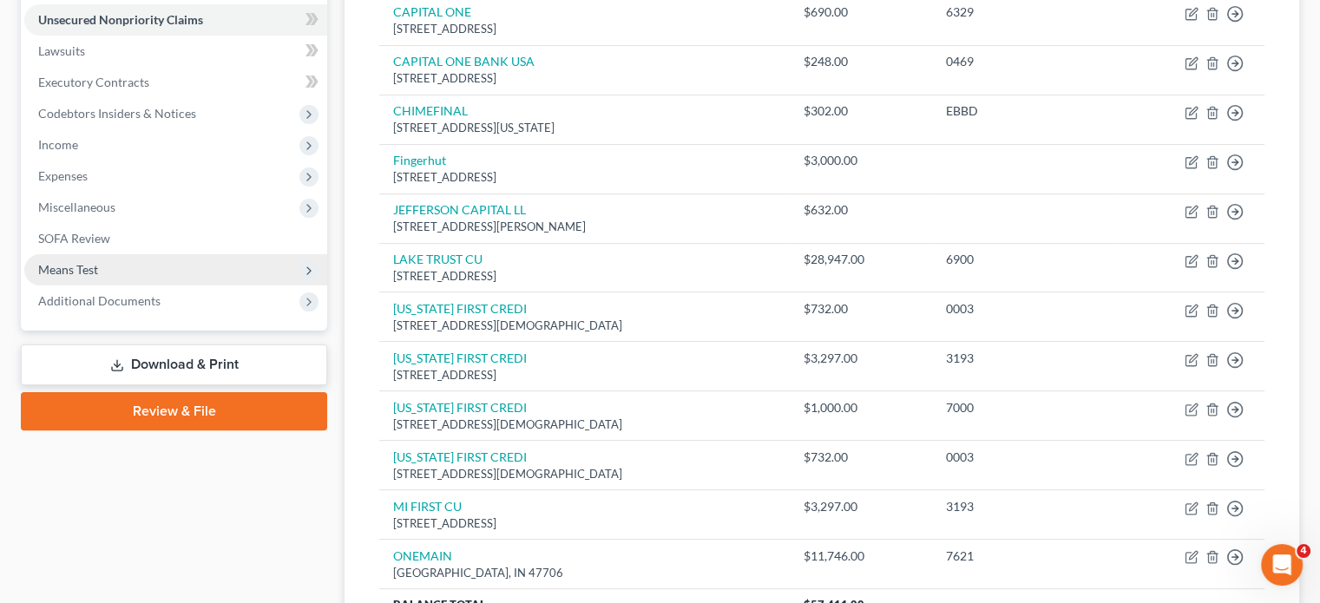
click at [172, 286] on span "Means Test" at bounding box center [175, 269] width 303 height 31
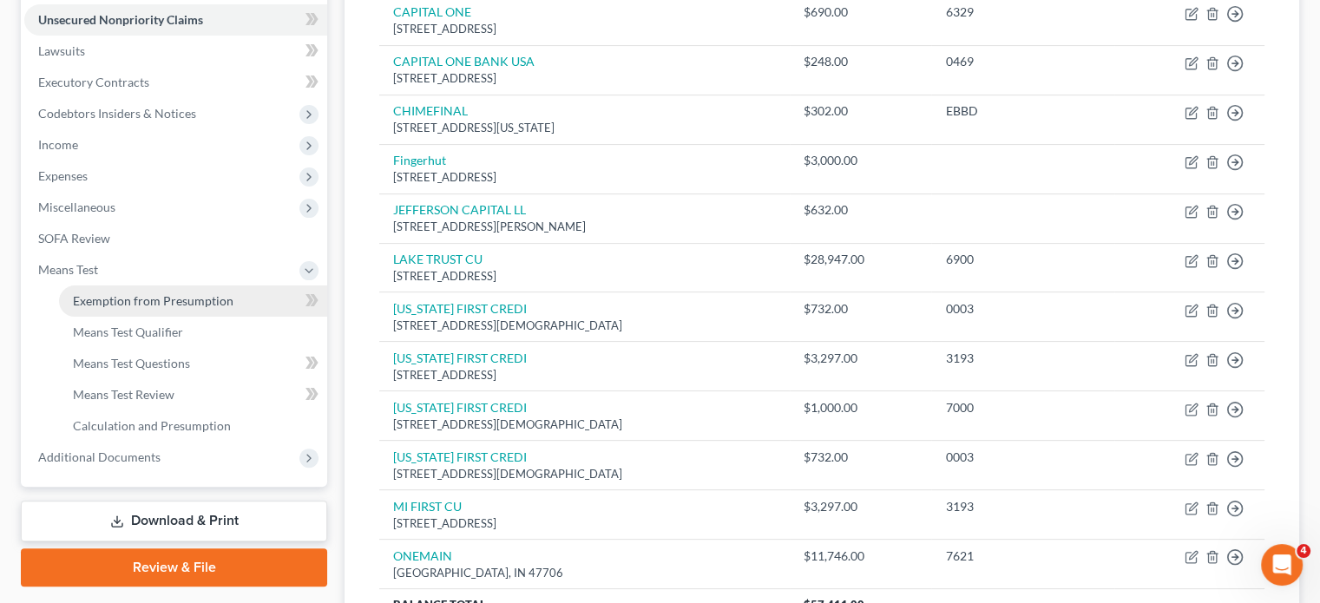
click at [173, 308] on span "Exemption from Presumption" at bounding box center [153, 300] width 161 height 15
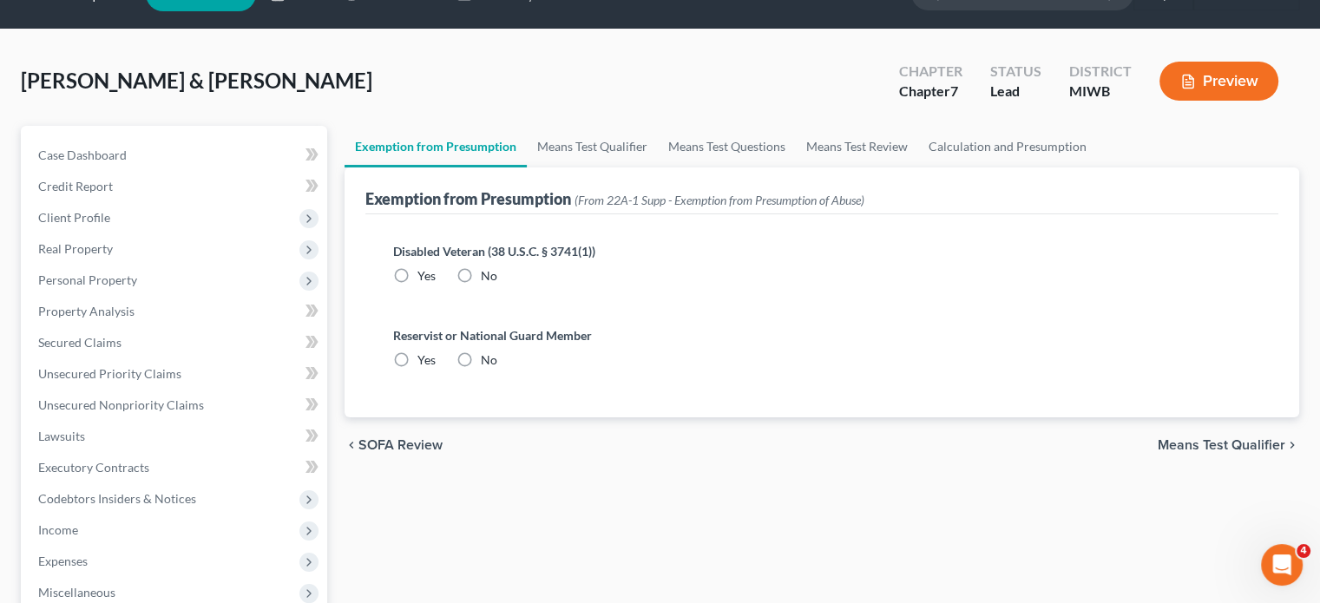
radio input "true"
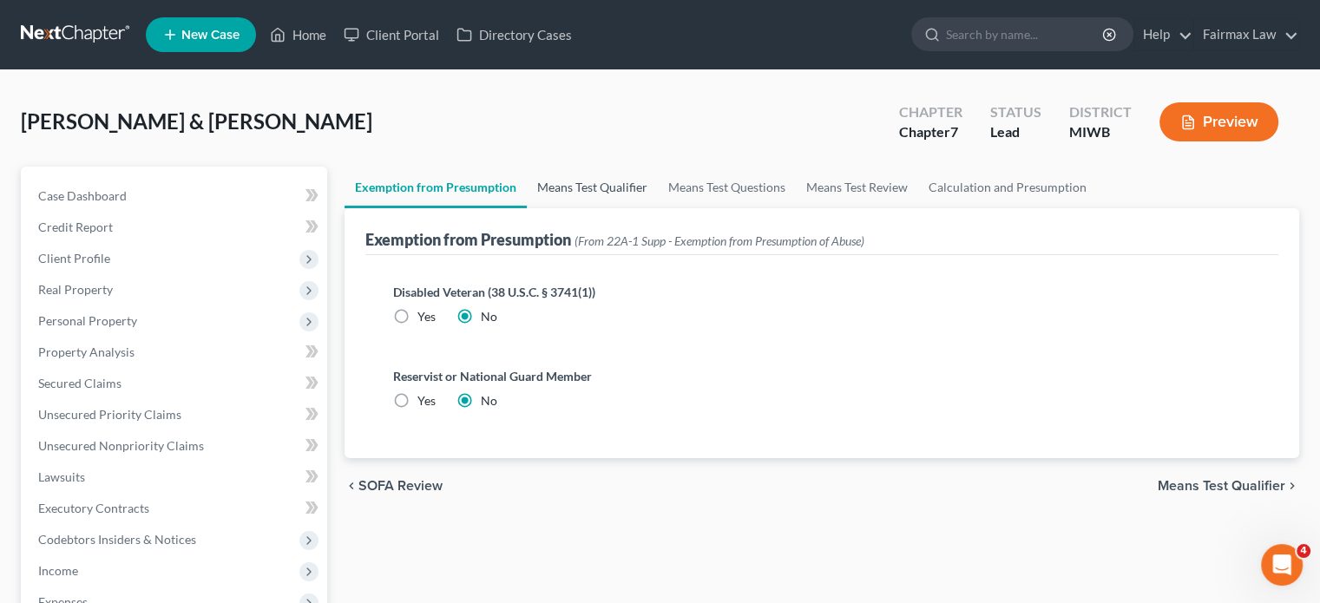
click at [604, 208] on link "Means Test Qualifier" at bounding box center [592, 188] width 131 height 42
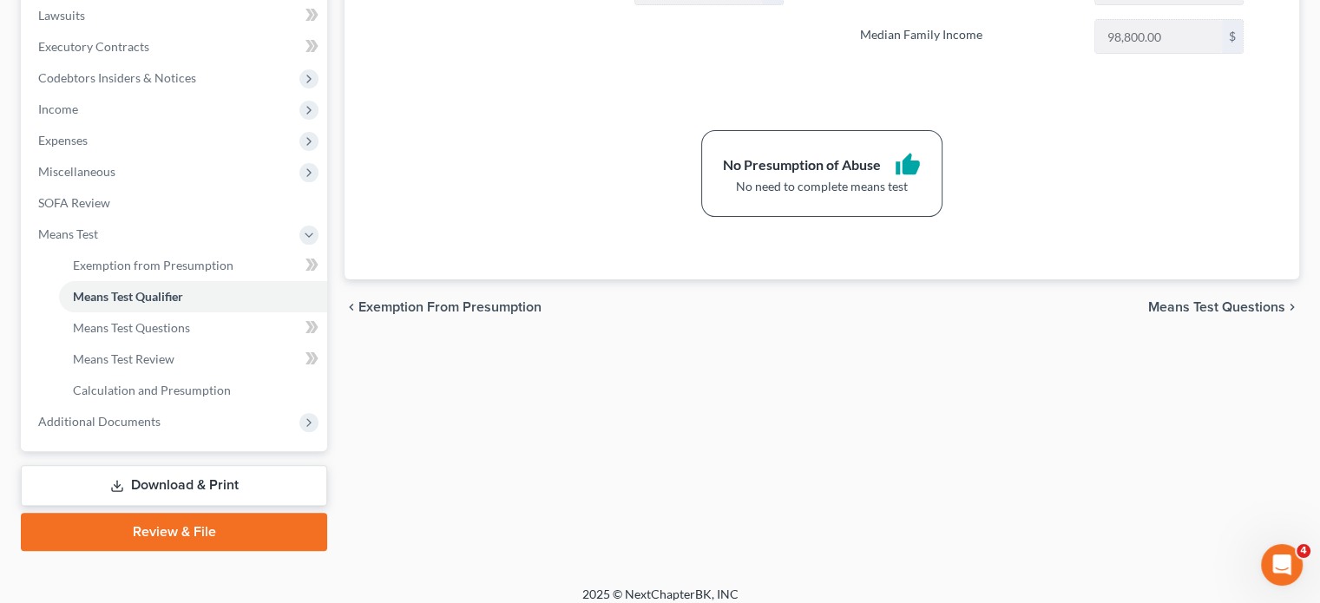
scroll to position [462, 0]
click at [132, 156] on span "Expenses" at bounding box center [175, 140] width 303 height 31
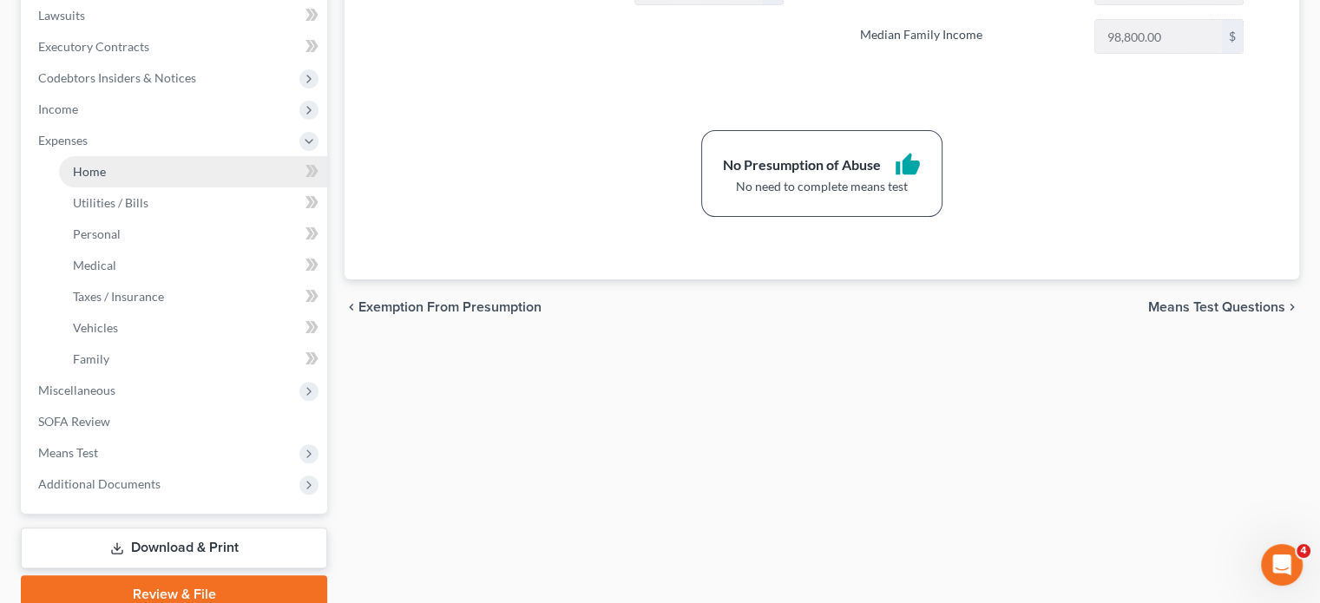
click at [122, 187] on link "Home" at bounding box center [193, 171] width 268 height 31
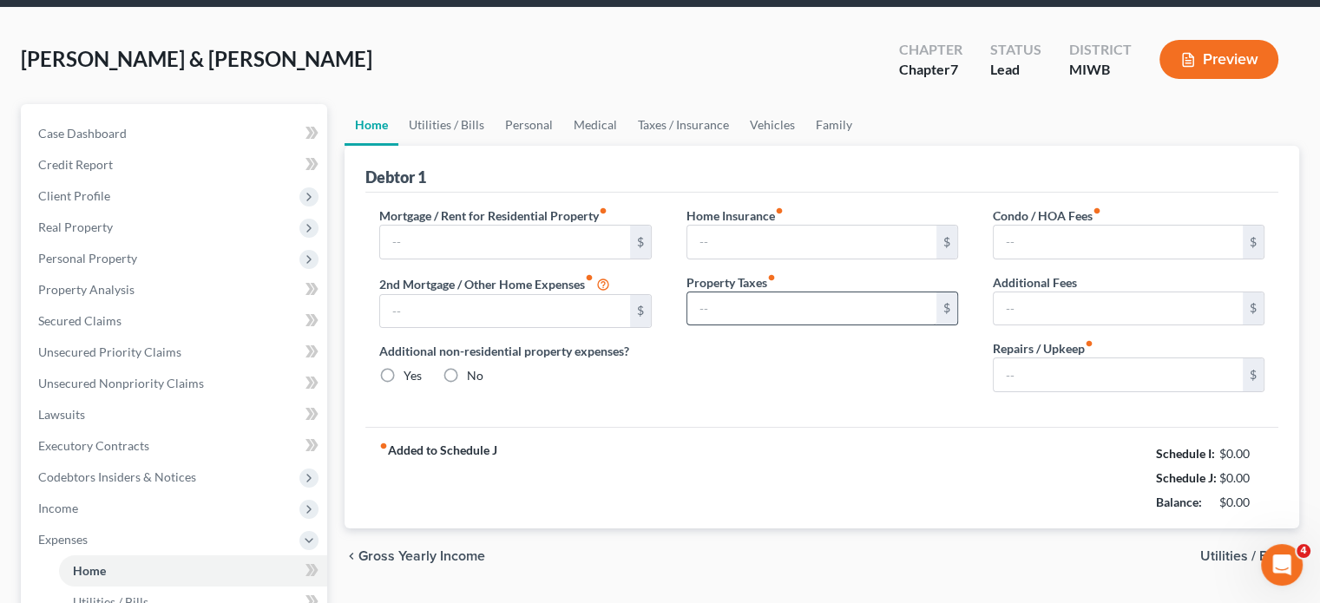
scroll to position [9, 0]
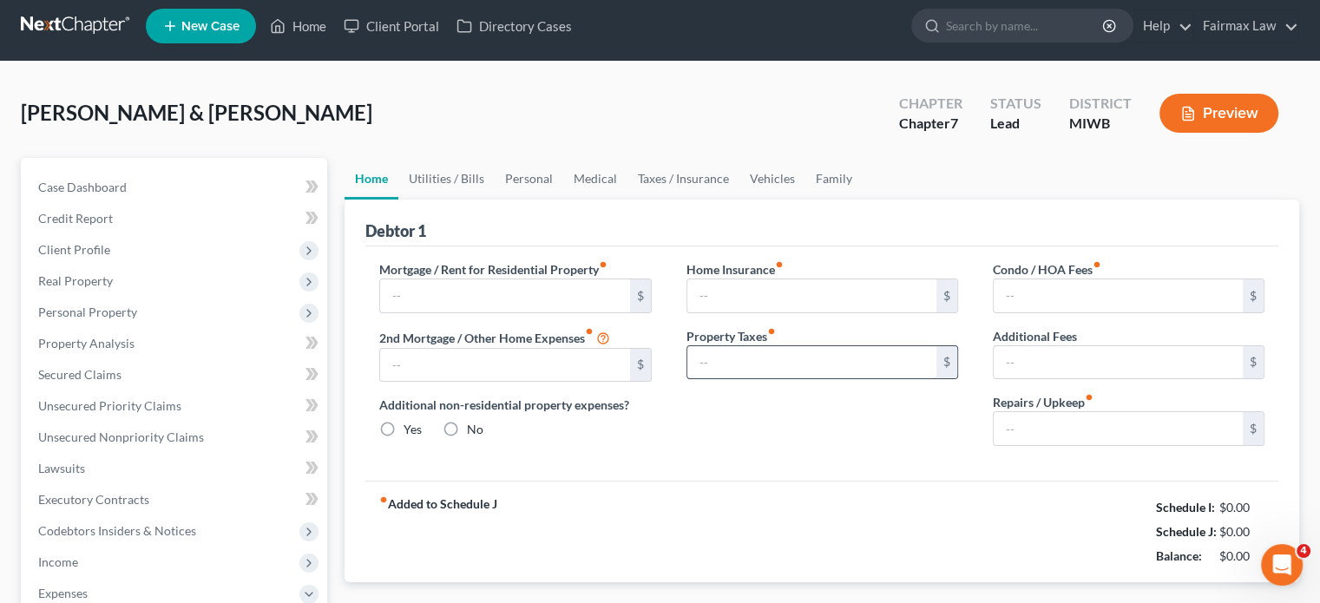
type input "1,428.00"
type input "0.00"
radio input "true"
type input "0.00"
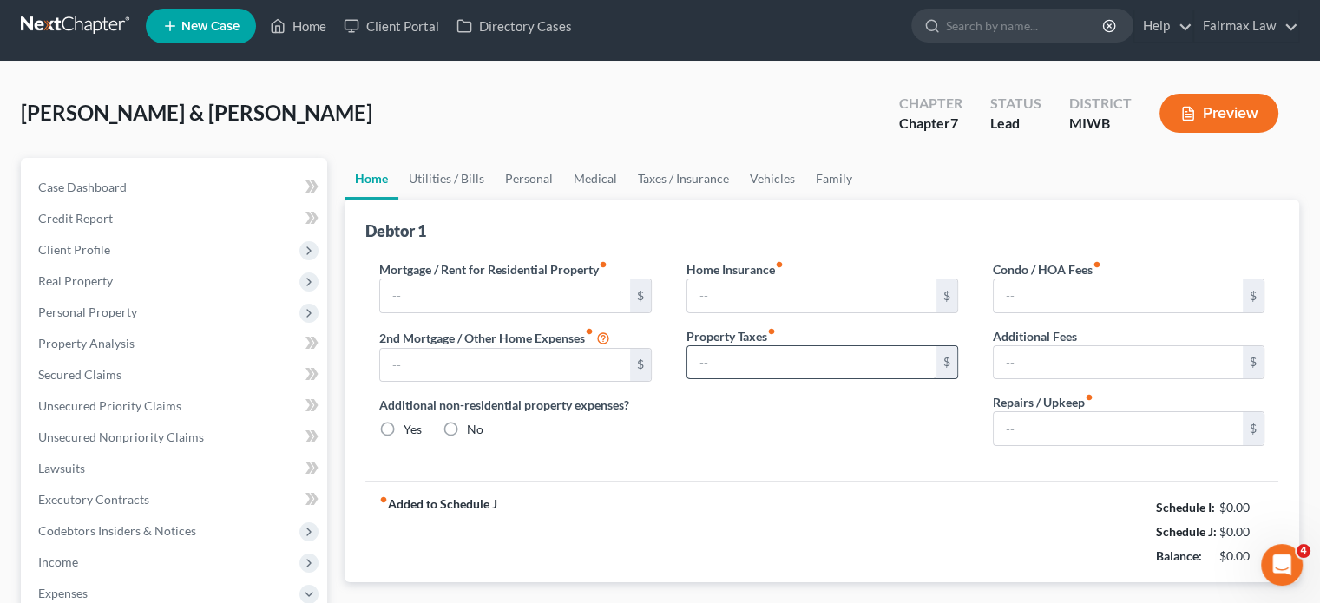
type input "0.00"
type input "50.00"
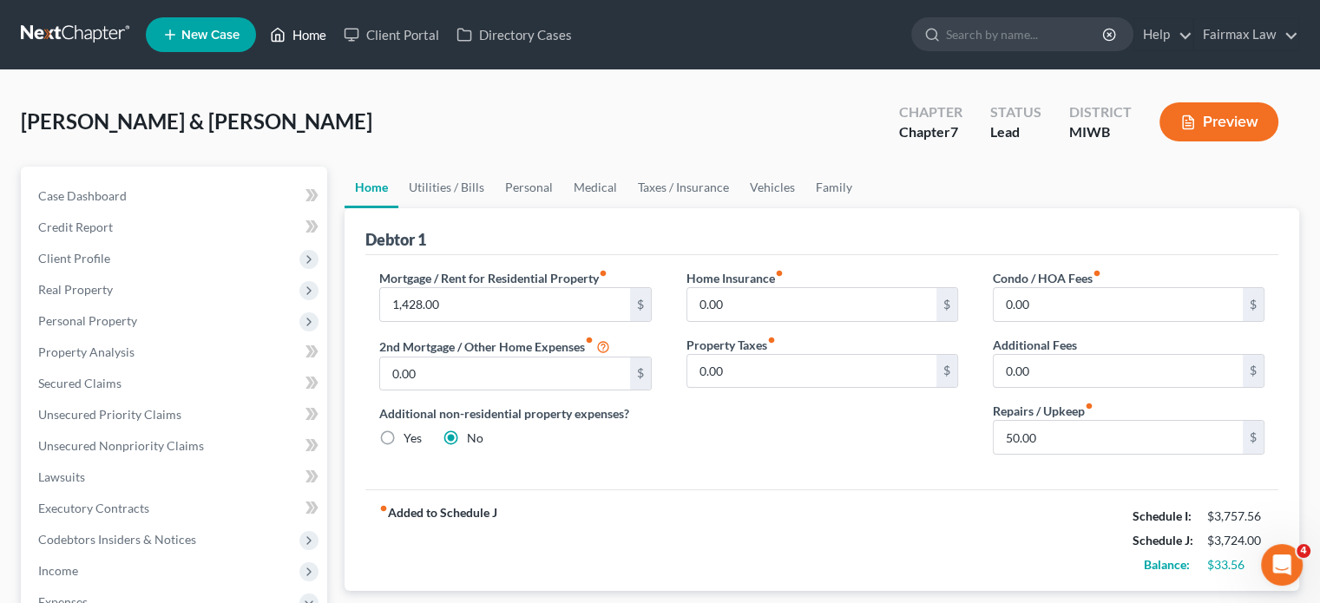
scroll to position [0, 0]
click at [335, 44] on link "Home" at bounding box center [298, 34] width 74 height 31
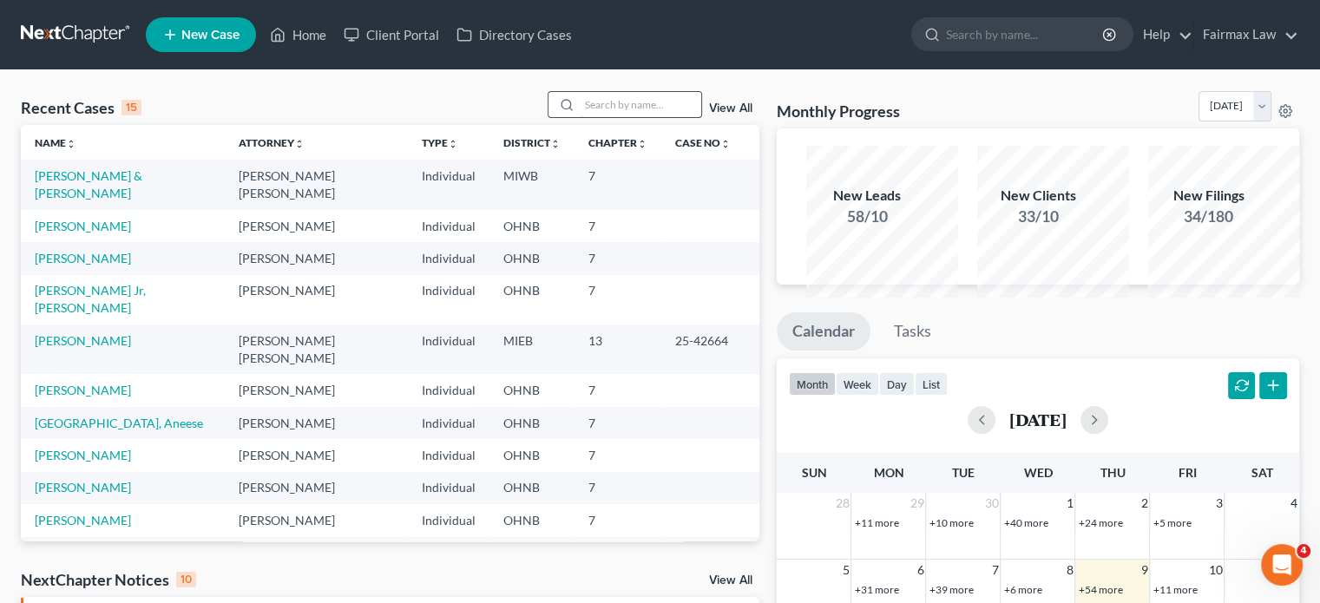
click at [618, 117] on input "search" at bounding box center [641, 104] width 122 height 25
click at [614, 117] on input "search" at bounding box center [641, 104] width 122 height 25
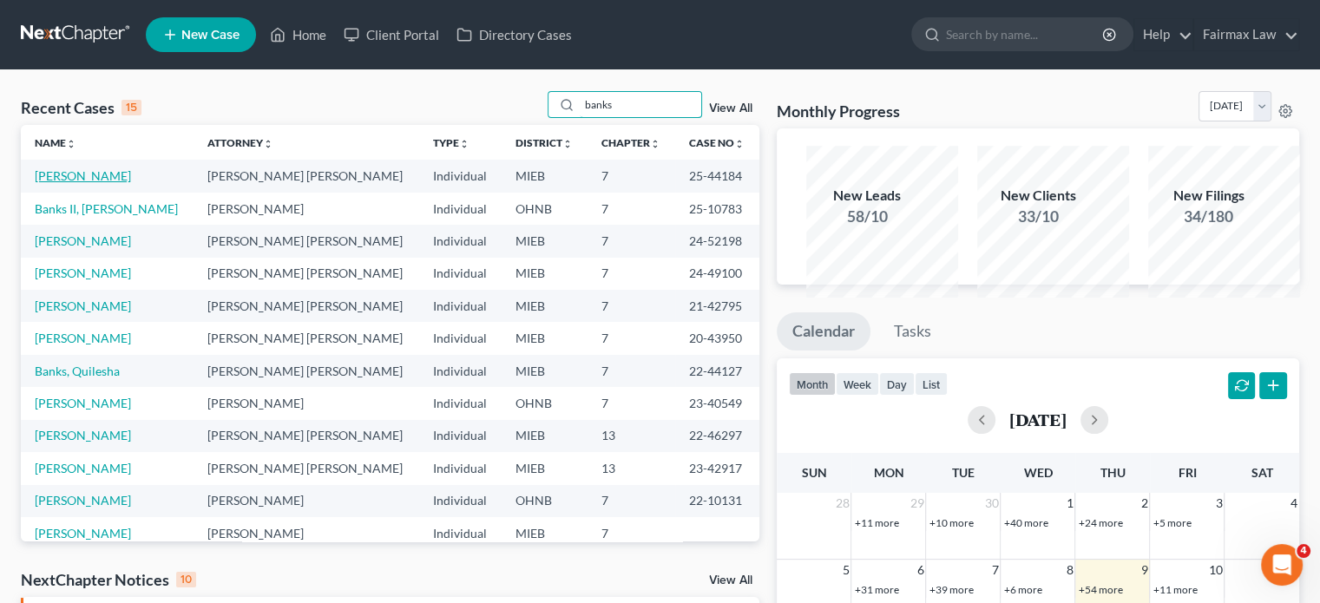
type input "banks"
click at [126, 183] on link "[PERSON_NAME]" at bounding box center [83, 175] width 96 height 15
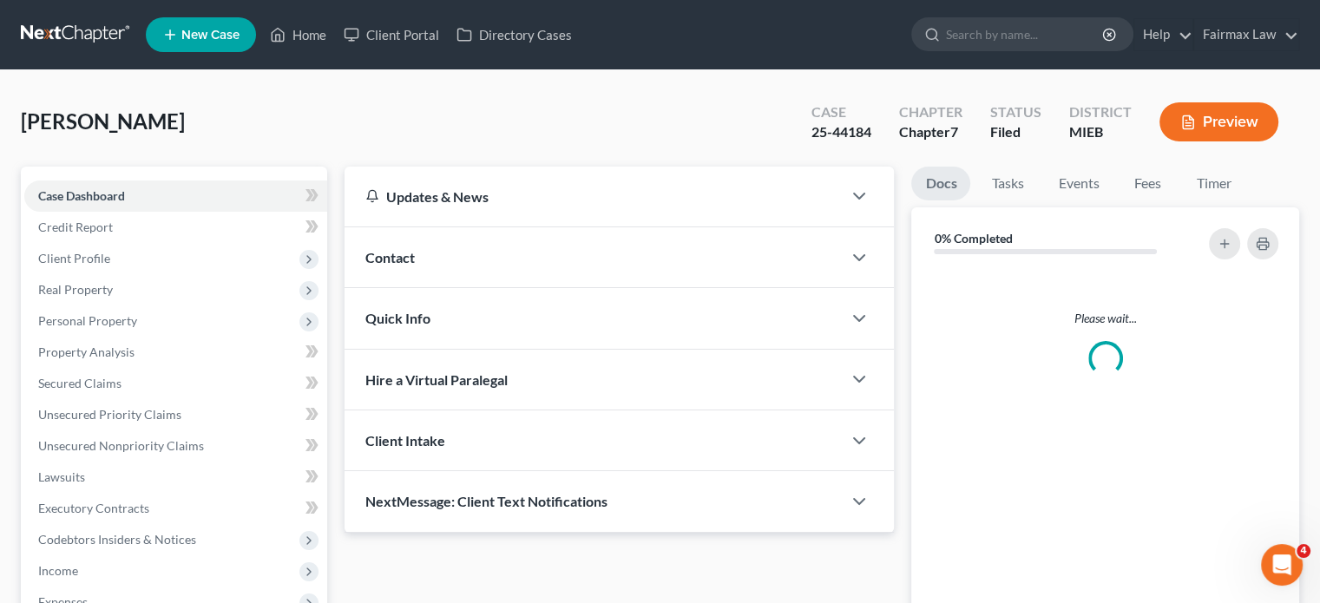
scroll to position [594, 0]
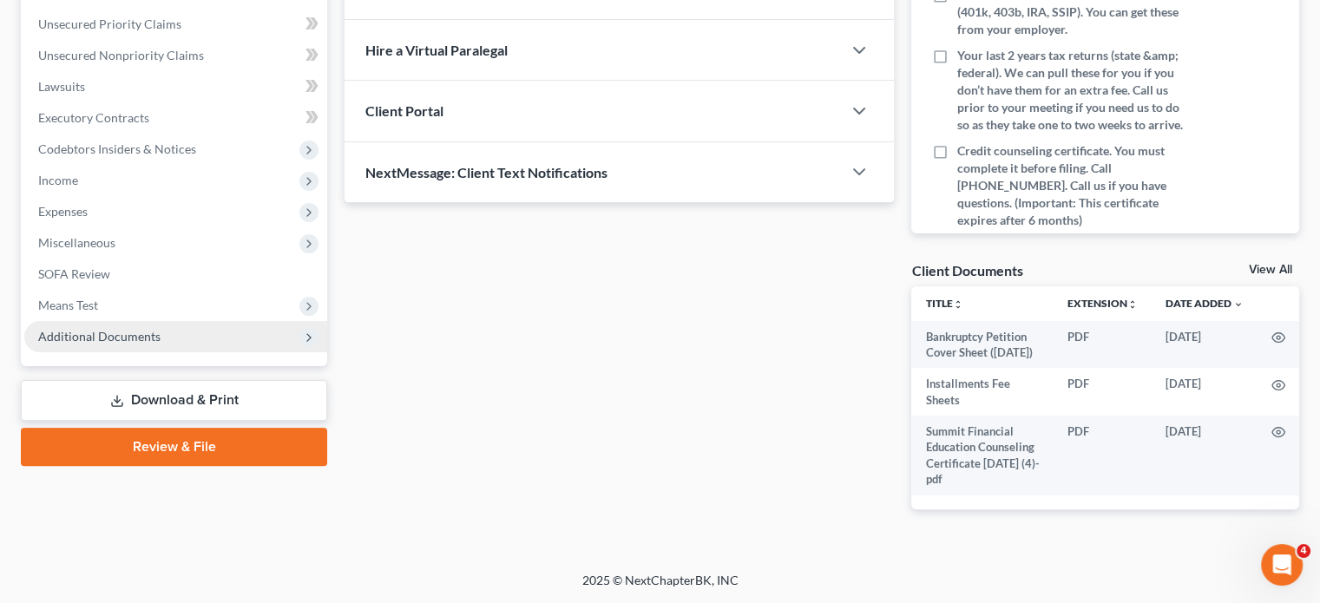
click at [161, 329] on span "Additional Documents" at bounding box center [99, 336] width 122 height 15
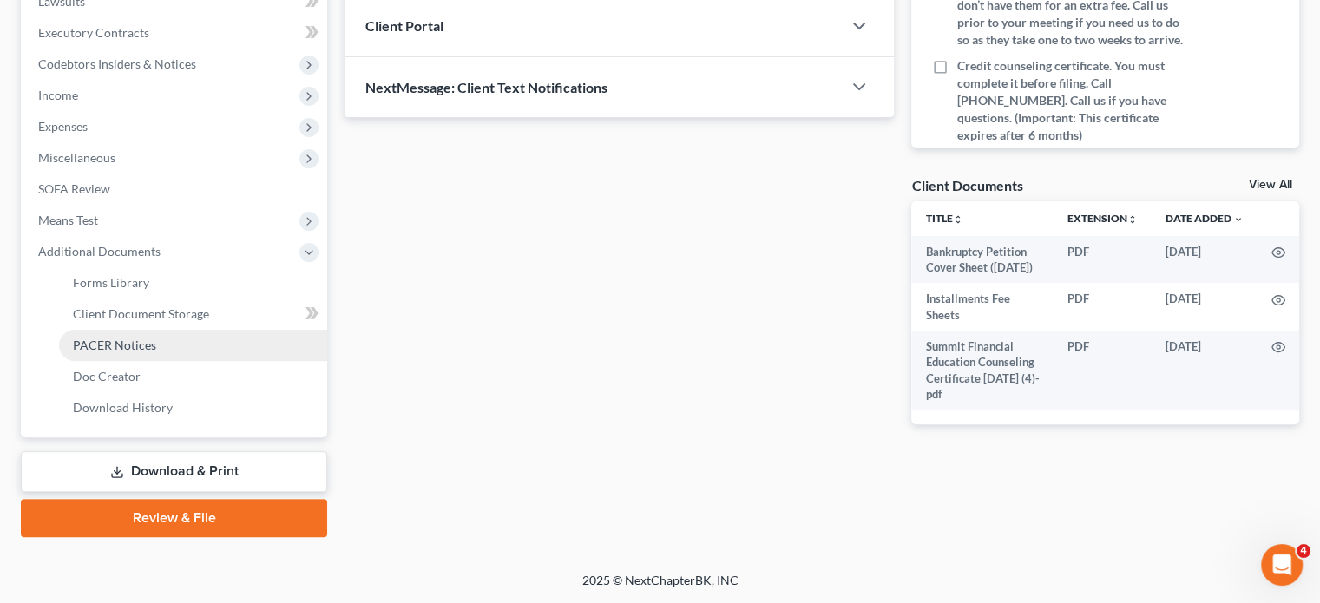
click at [187, 361] on link "PACER Notices" at bounding box center [193, 345] width 268 height 31
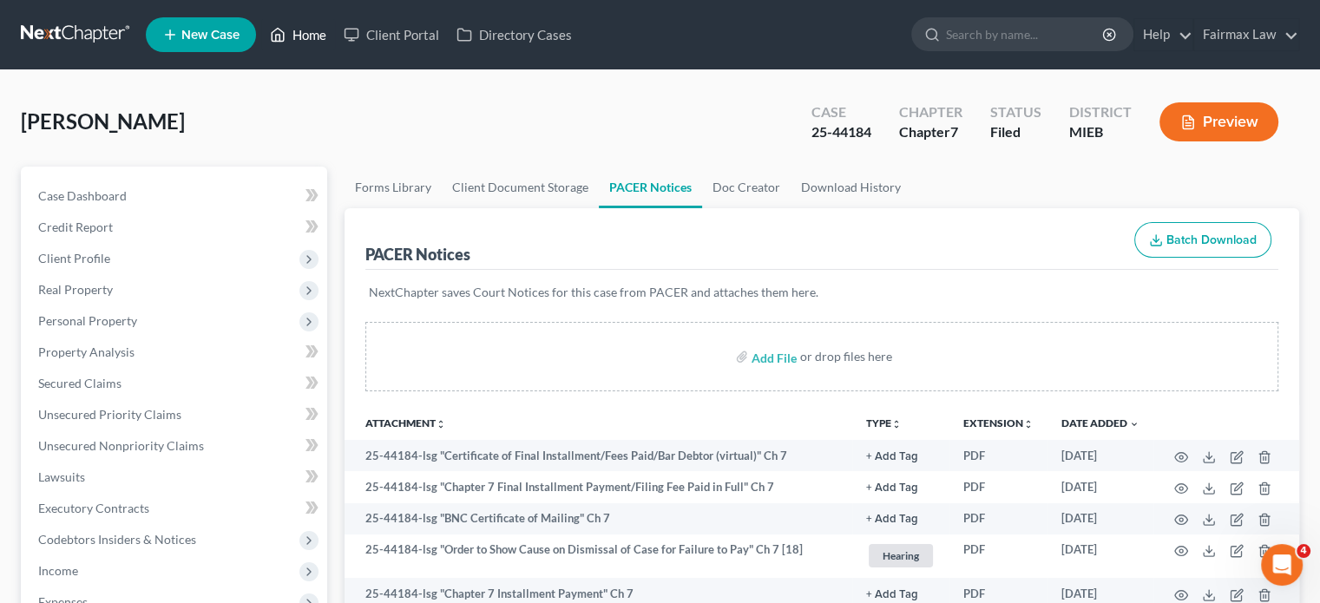
click at [335, 40] on link "Home" at bounding box center [298, 34] width 74 height 31
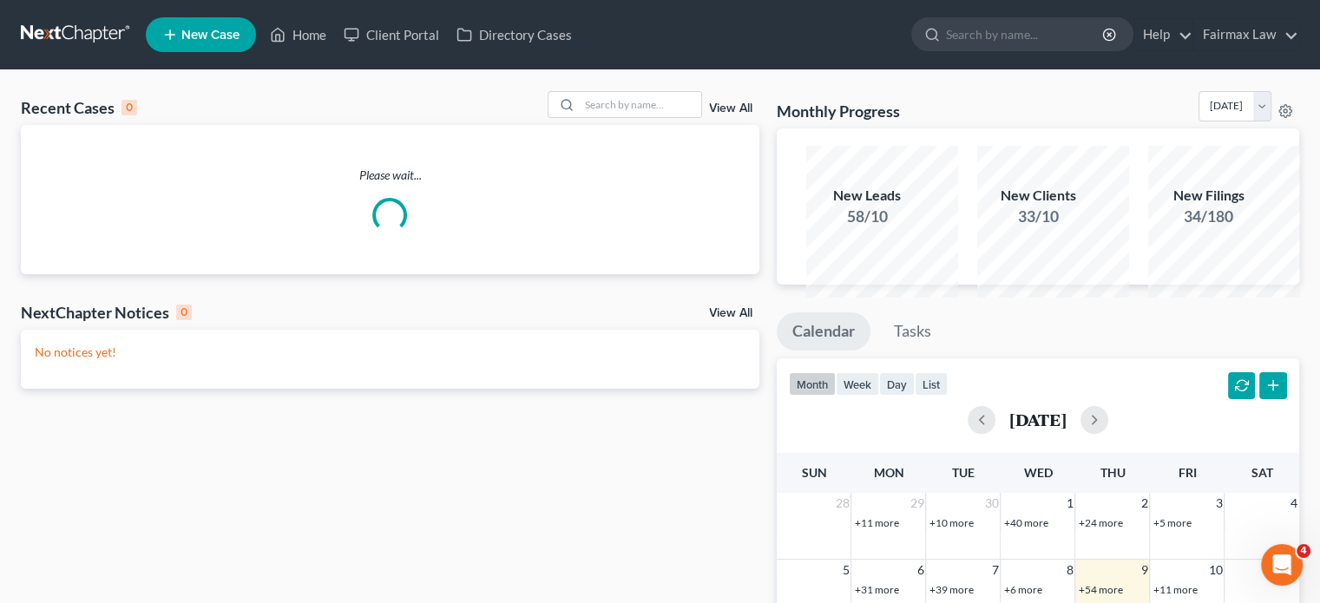
click at [445, 125] on div "Recent Cases 0 View All" at bounding box center [390, 108] width 739 height 34
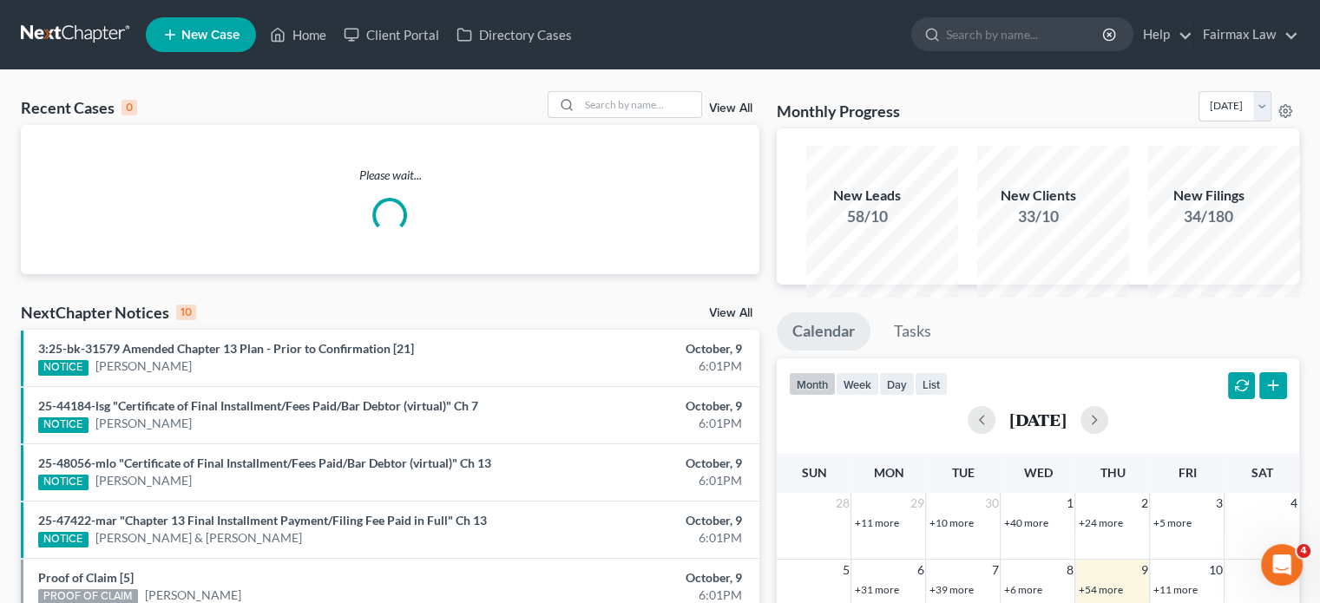
click at [445, 125] on div "Recent Cases 0 View All" at bounding box center [390, 108] width 739 height 34
